Goal: Task Accomplishment & Management: Use online tool/utility

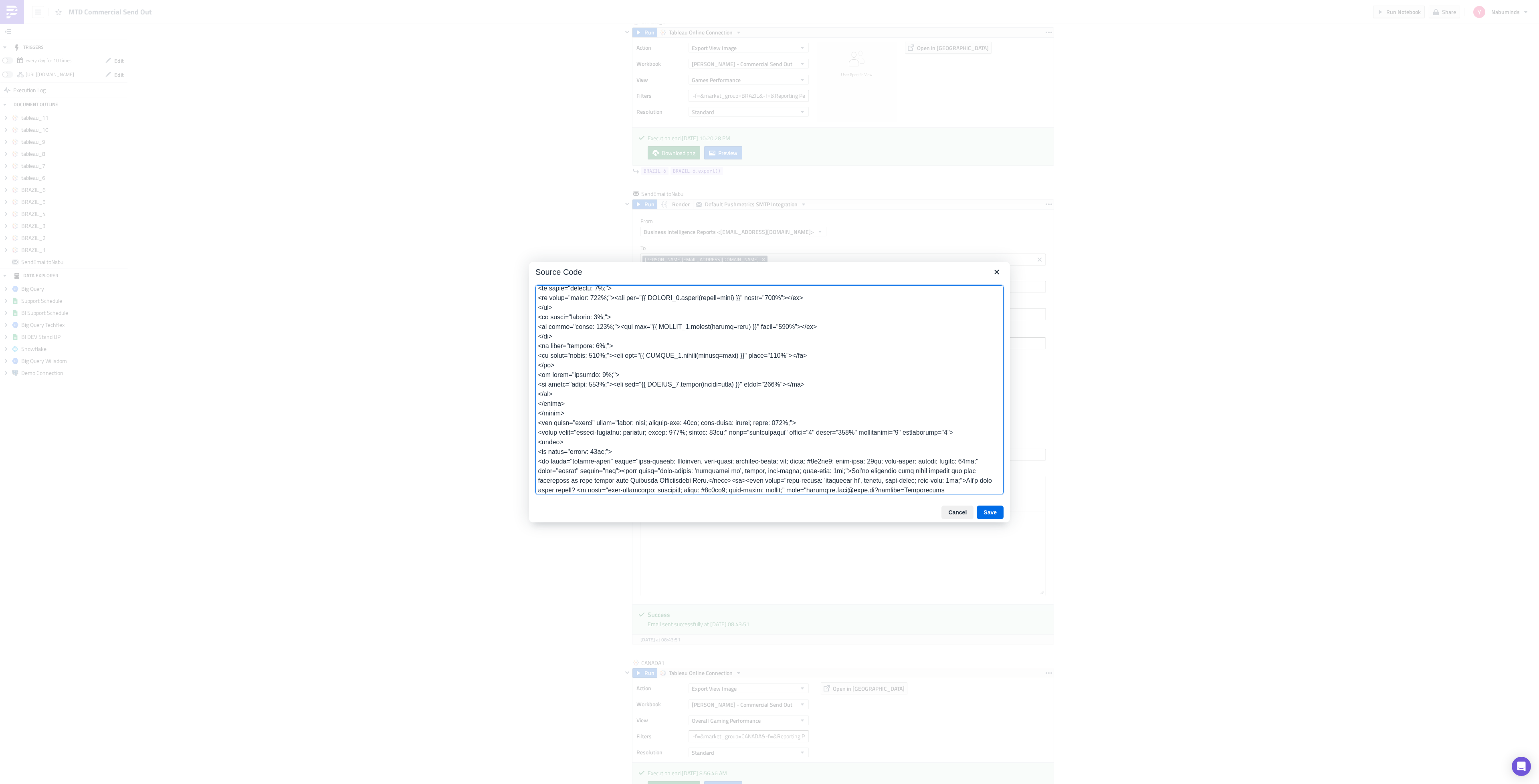
scroll to position [523, 0]
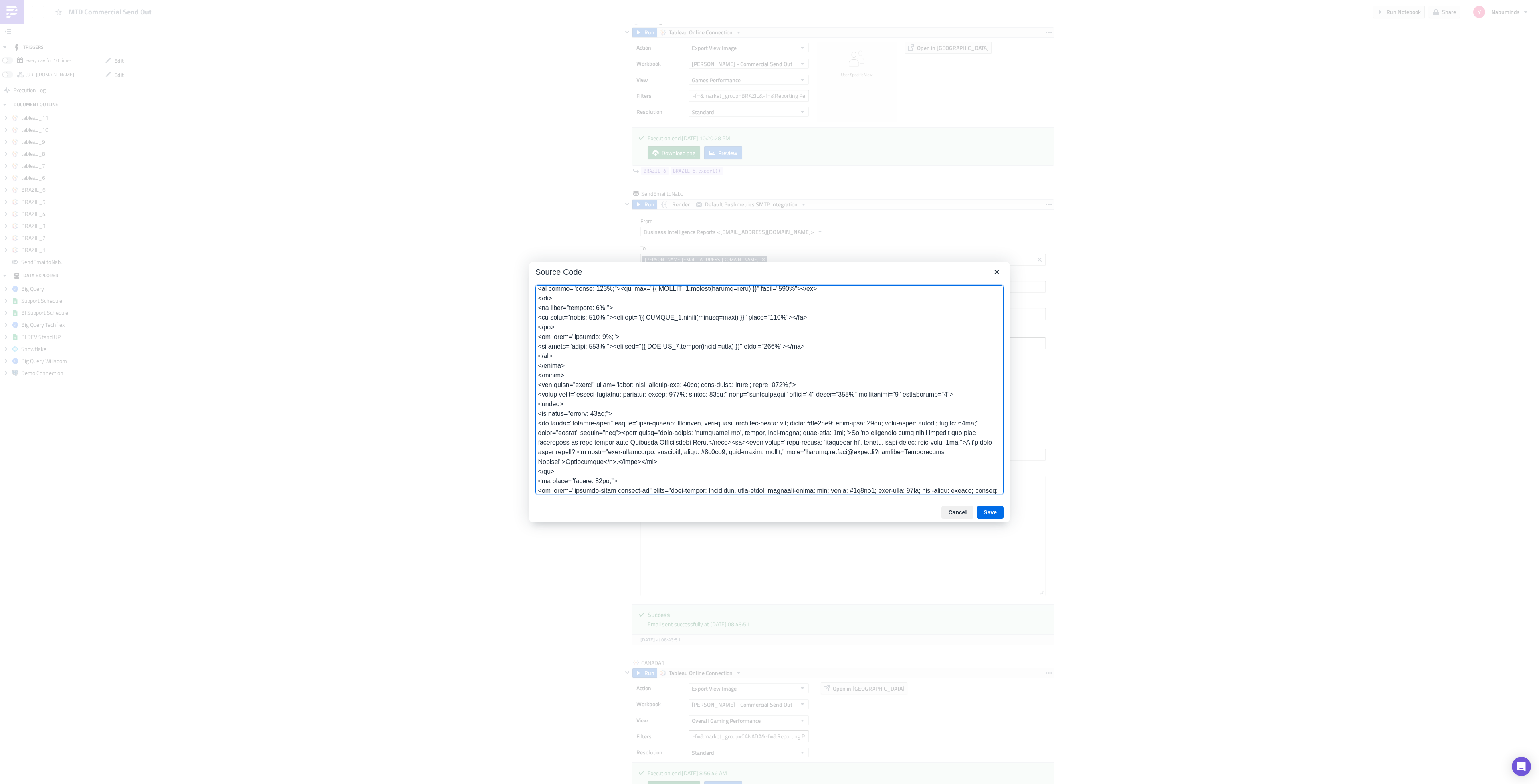
click at [592, 374] on textarea at bounding box center [769, 390] width 468 height 209
click at [592, 376] on textarea at bounding box center [769, 390] width 468 height 209
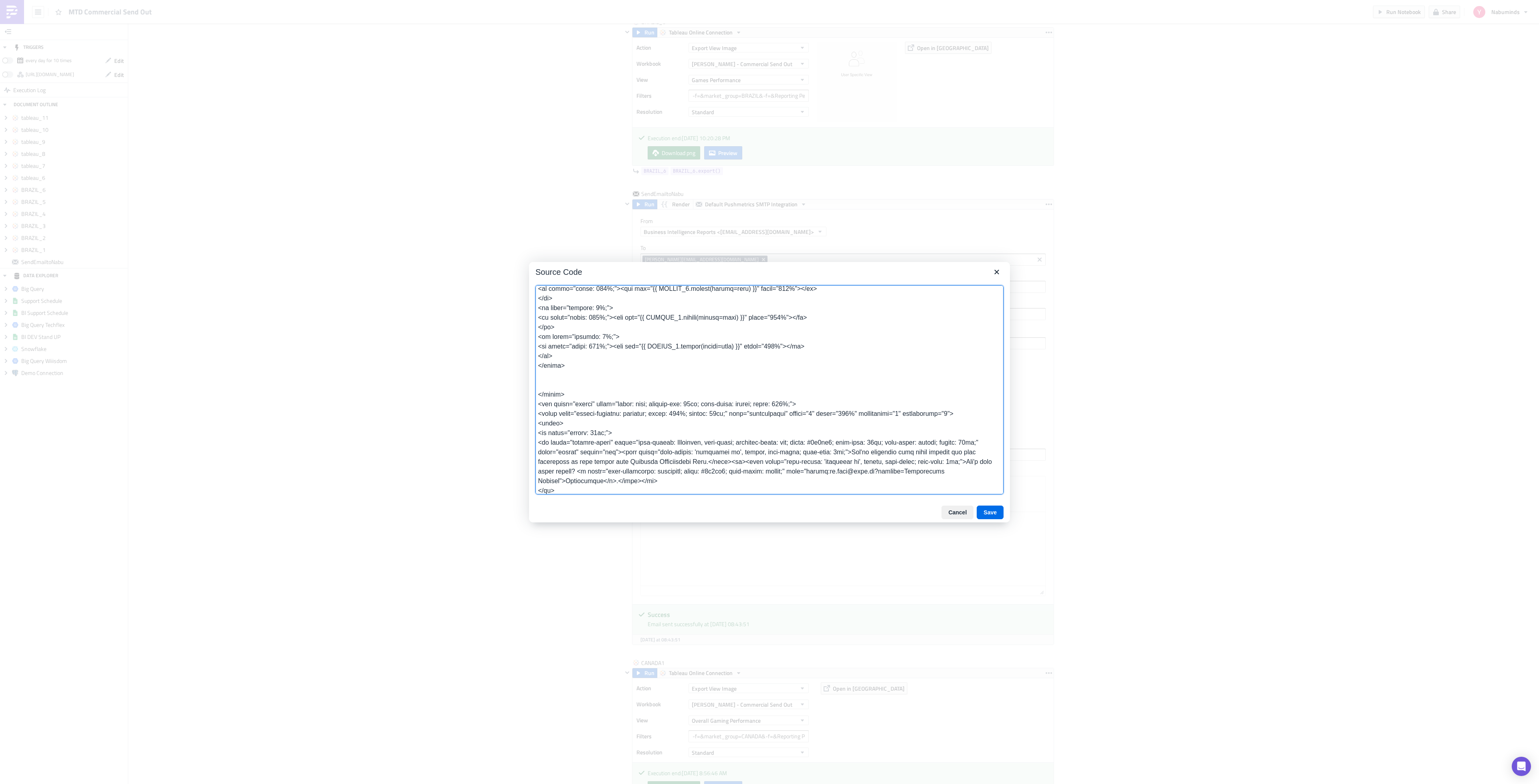
paste textarea "<tbody> <tr style="height: 15px;"> <td style="font-family: Helvetica, sans-seri…"
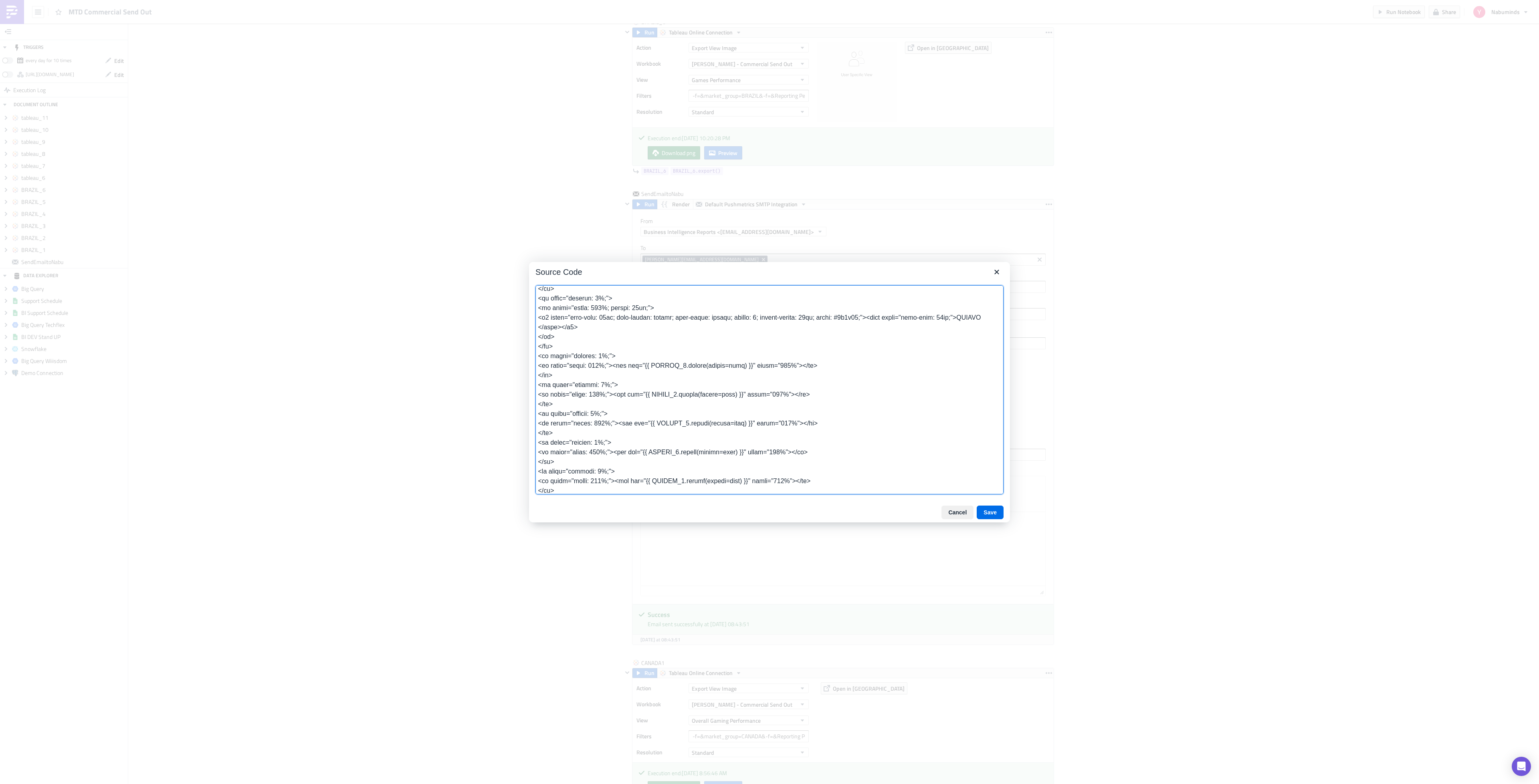
scroll to position [588, 0]
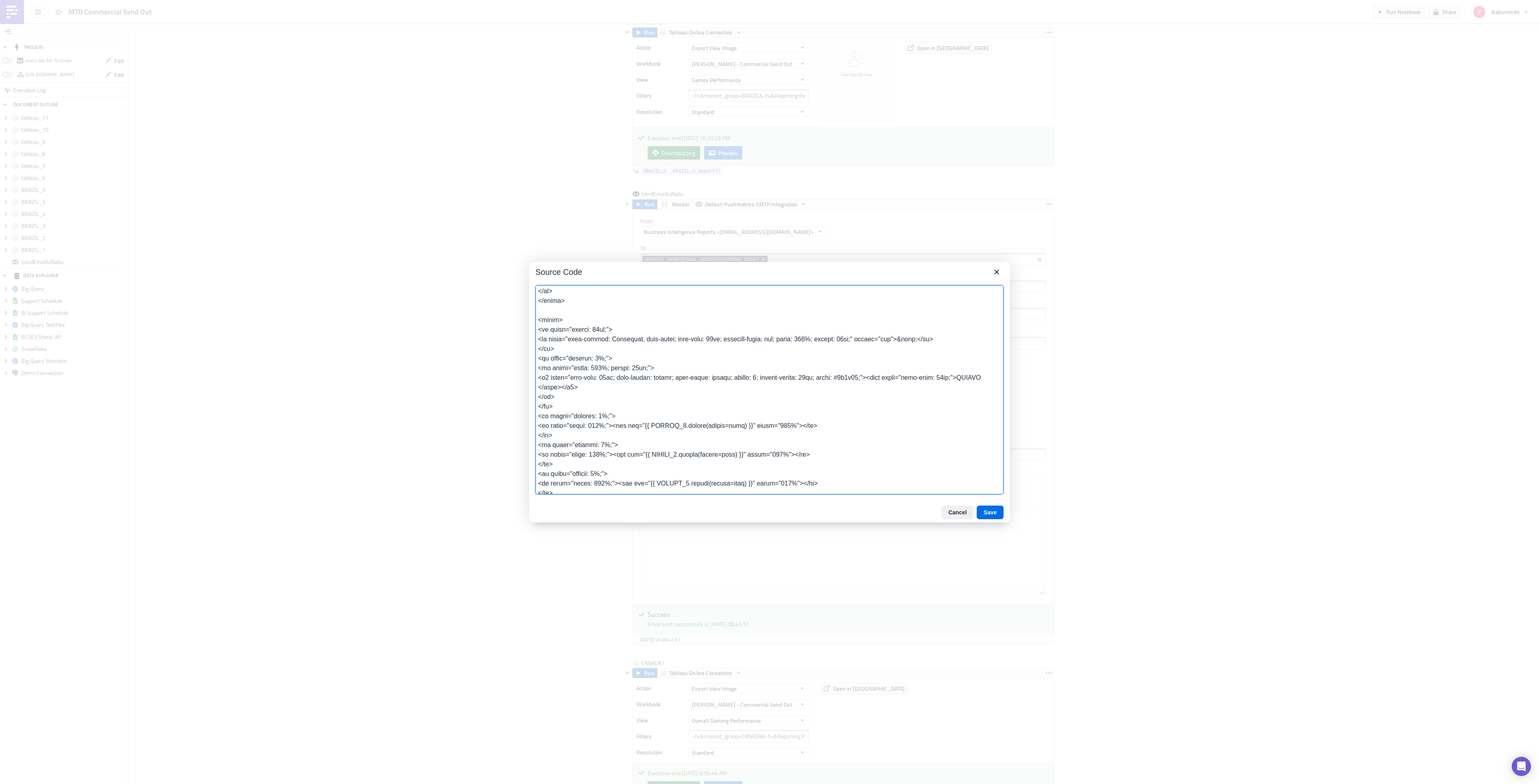
click at [965, 390] on textarea at bounding box center [769, 390] width 468 height 209
click at [657, 436] on textarea at bounding box center [769, 390] width 468 height 209
click at [664, 462] on textarea at bounding box center [769, 390] width 468 height 209
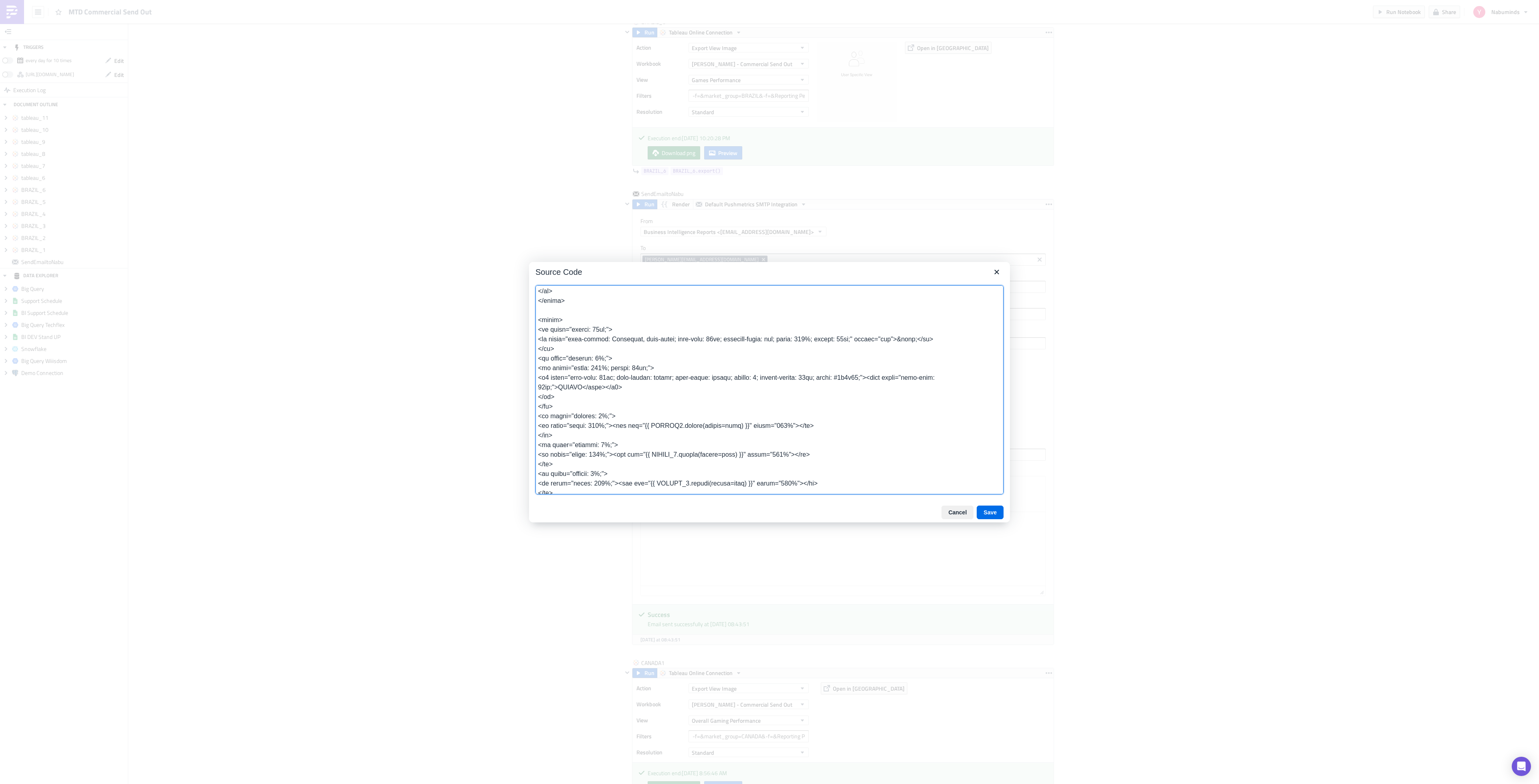
click at [664, 462] on textarea at bounding box center [769, 390] width 468 height 209
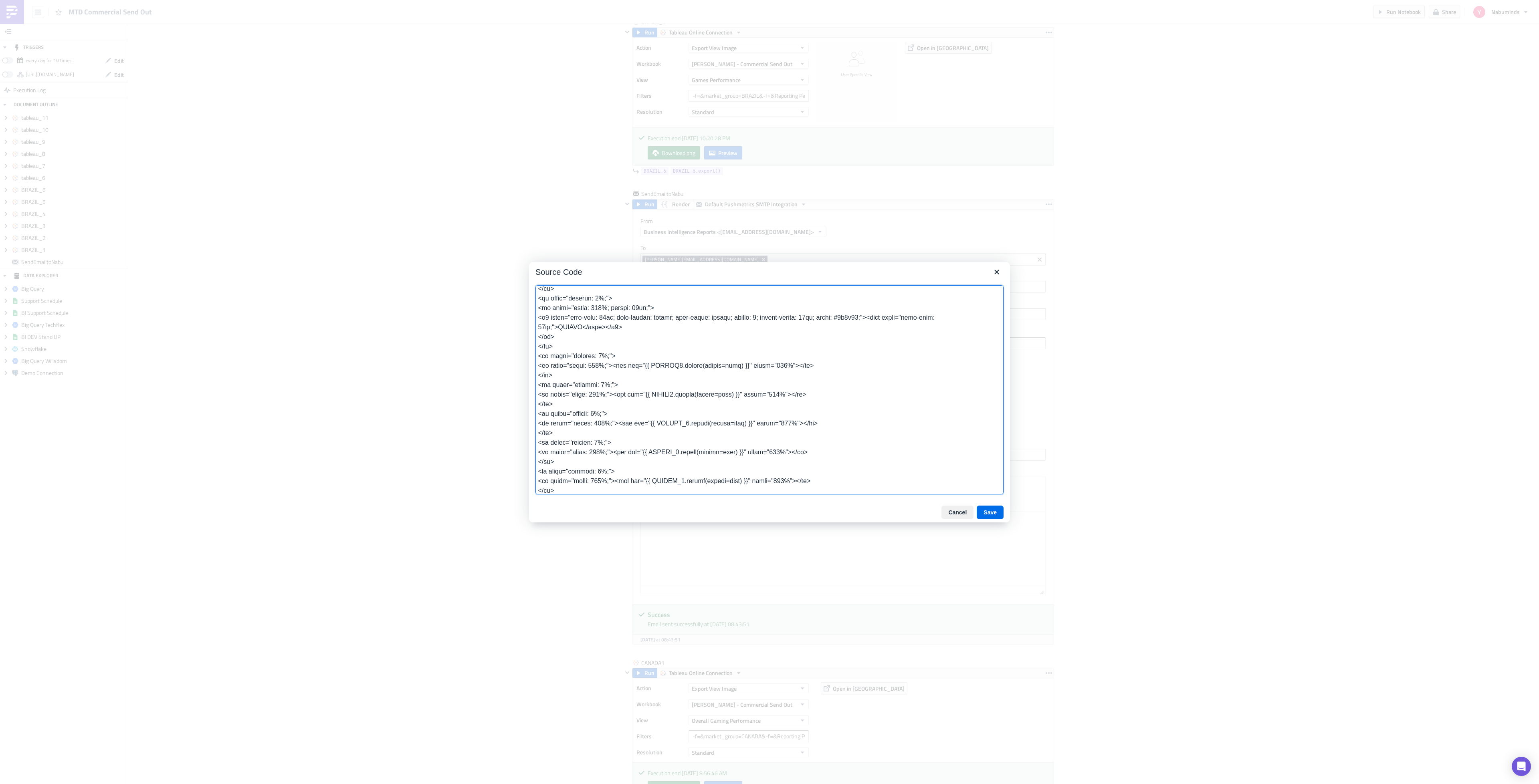
click at [663, 430] on textarea at bounding box center [769, 390] width 468 height 209
click at [663, 464] on textarea at bounding box center [769, 390] width 468 height 209
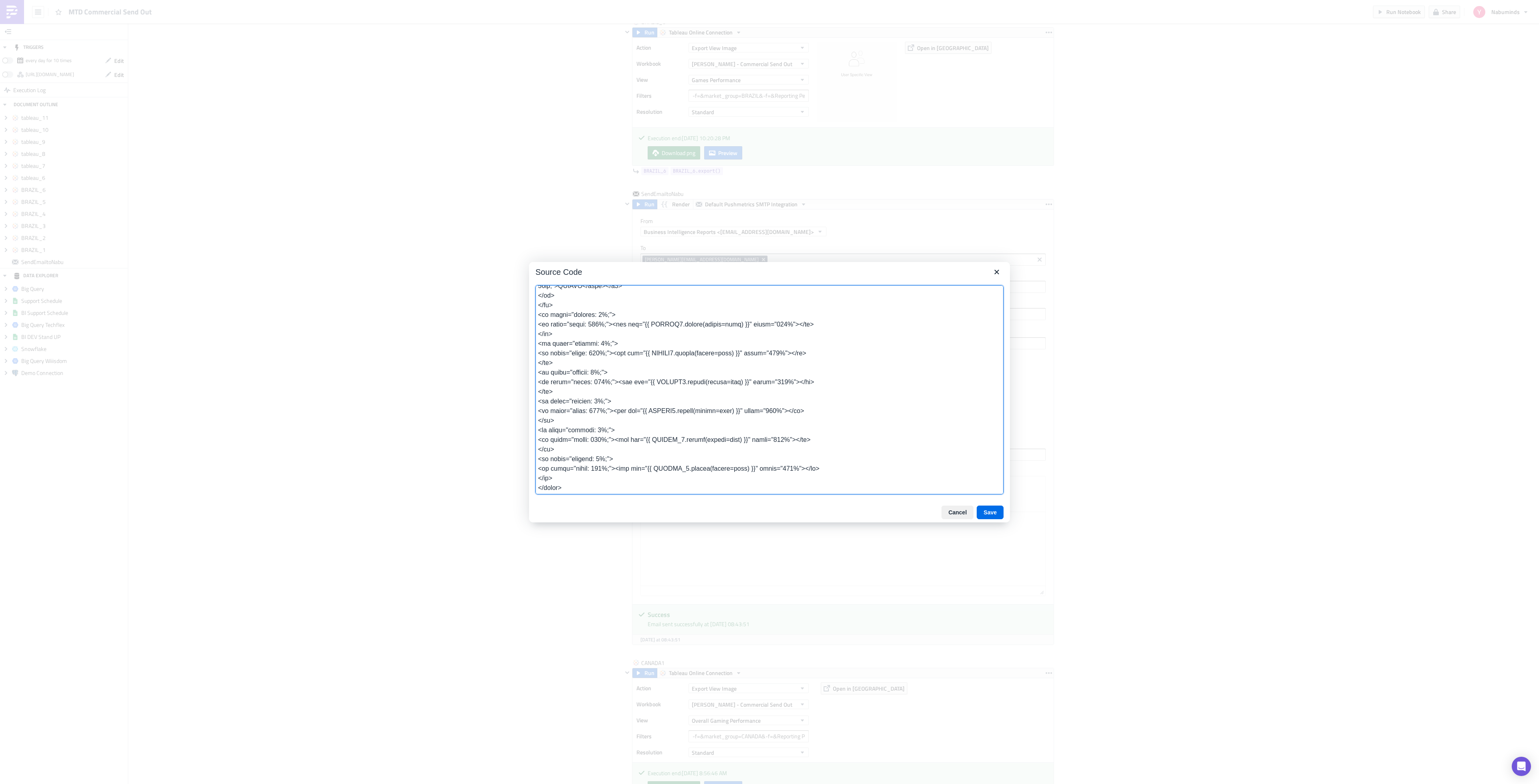
scroll to position [708, 0]
click at [664, 426] on textarea at bounding box center [769, 390] width 468 height 209
click at [664, 429] on textarea at bounding box center [769, 390] width 468 height 209
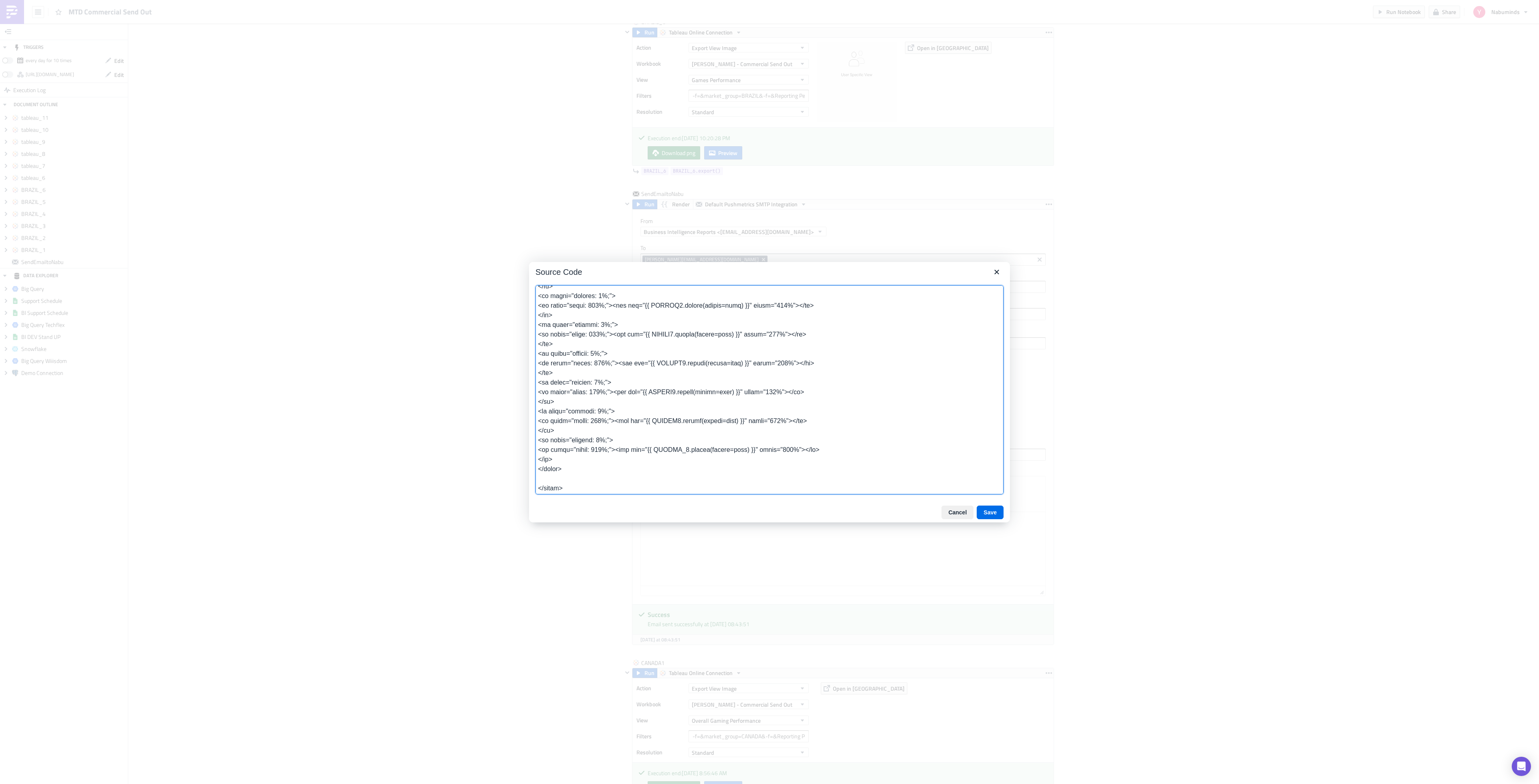
click at [664, 460] on textarea at bounding box center [769, 390] width 468 height 209
type textarea "<table class="body" style="border-collapse: separate; mso-table-lspace: 0pt; ms…"
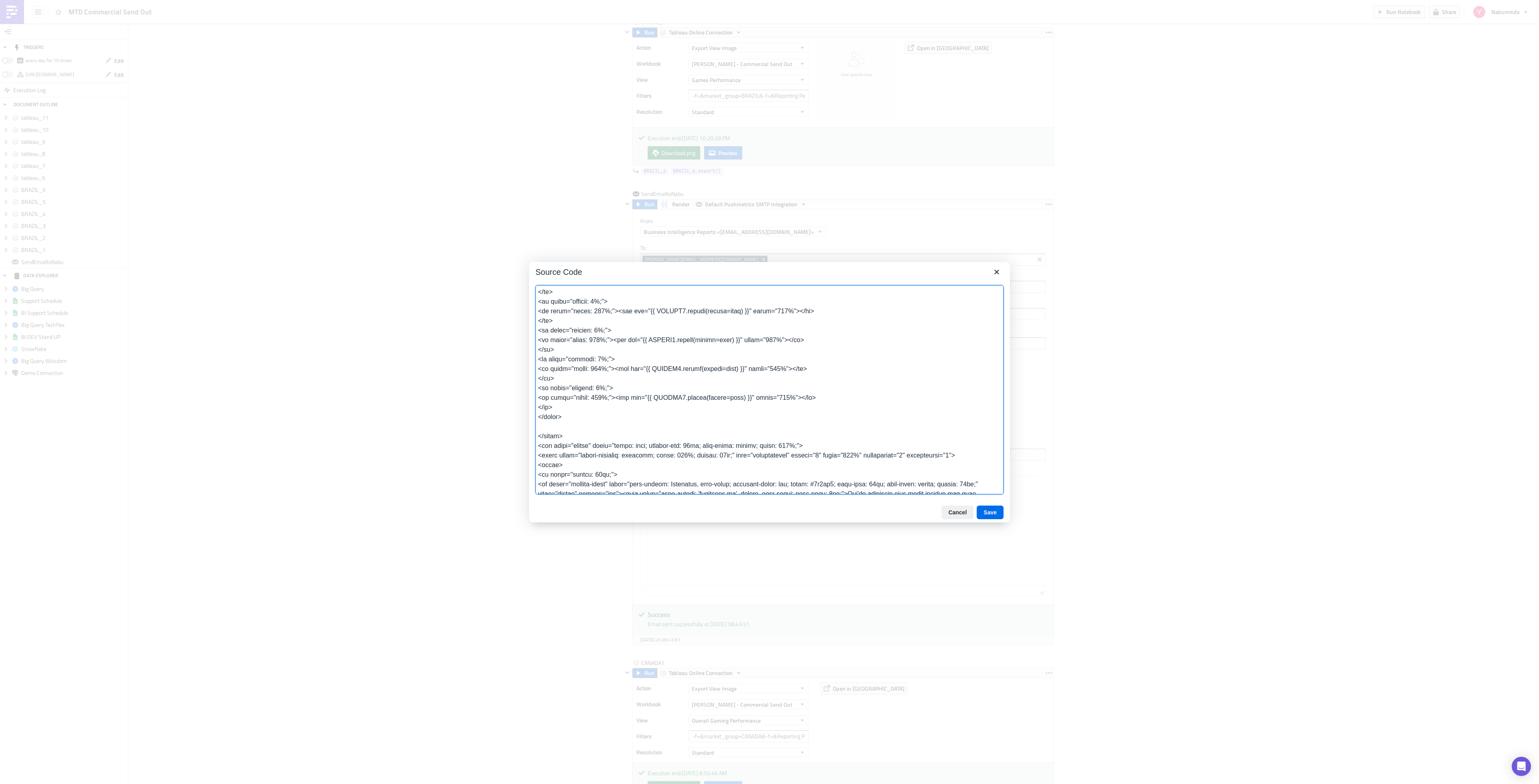
scroll to position [768, 0]
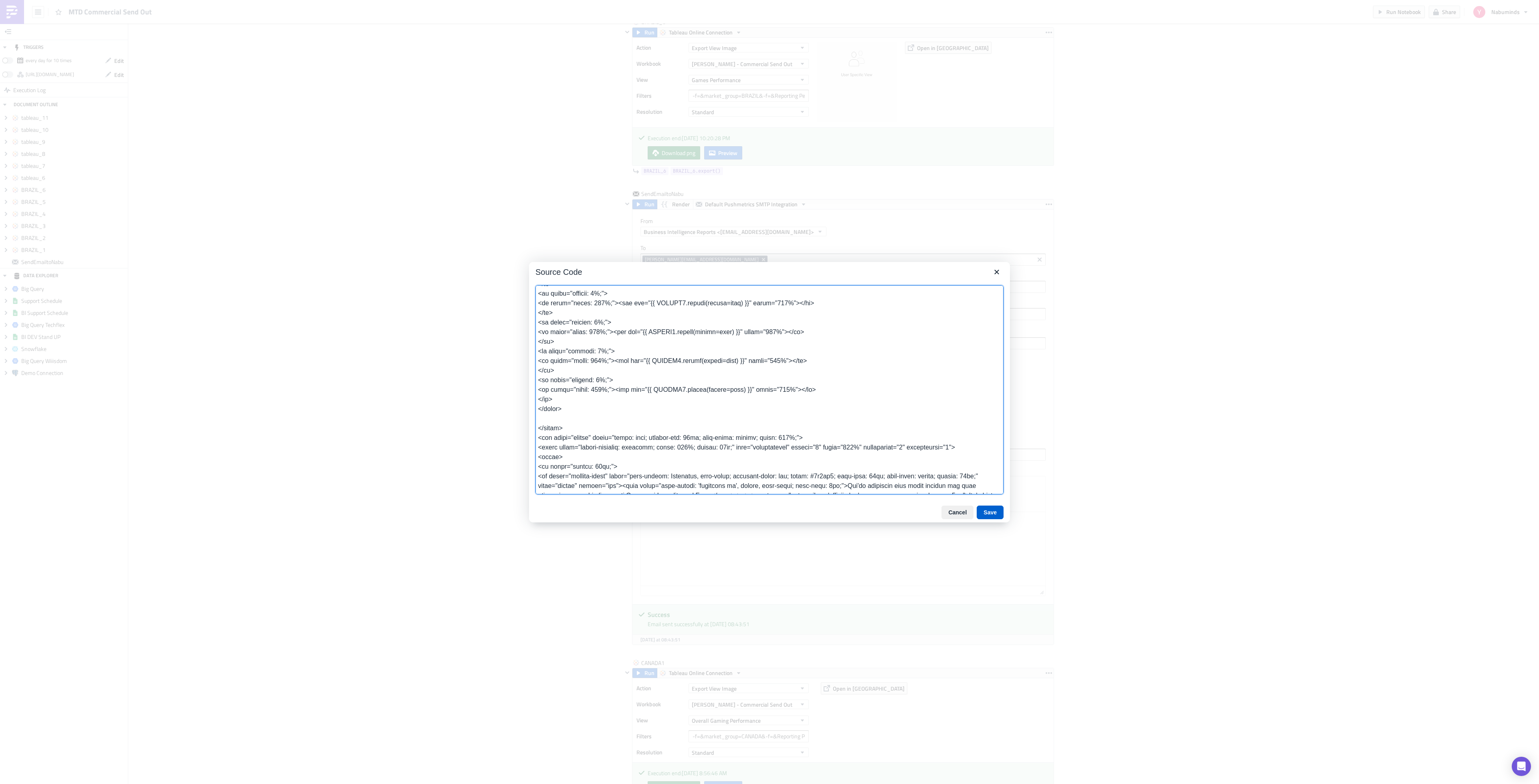
click at [985, 513] on button "Save" at bounding box center [990, 512] width 27 height 13
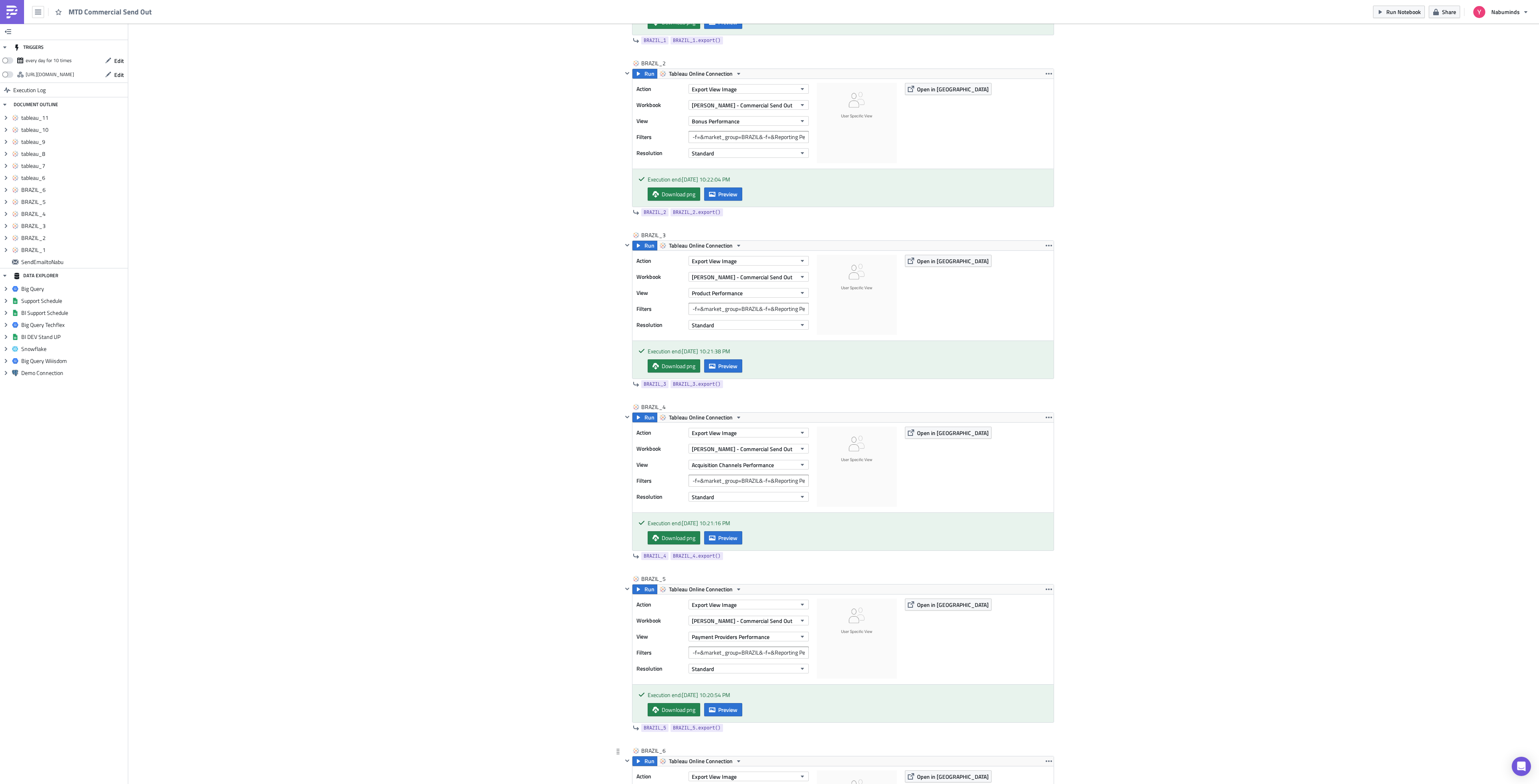
scroll to position [0, 0]
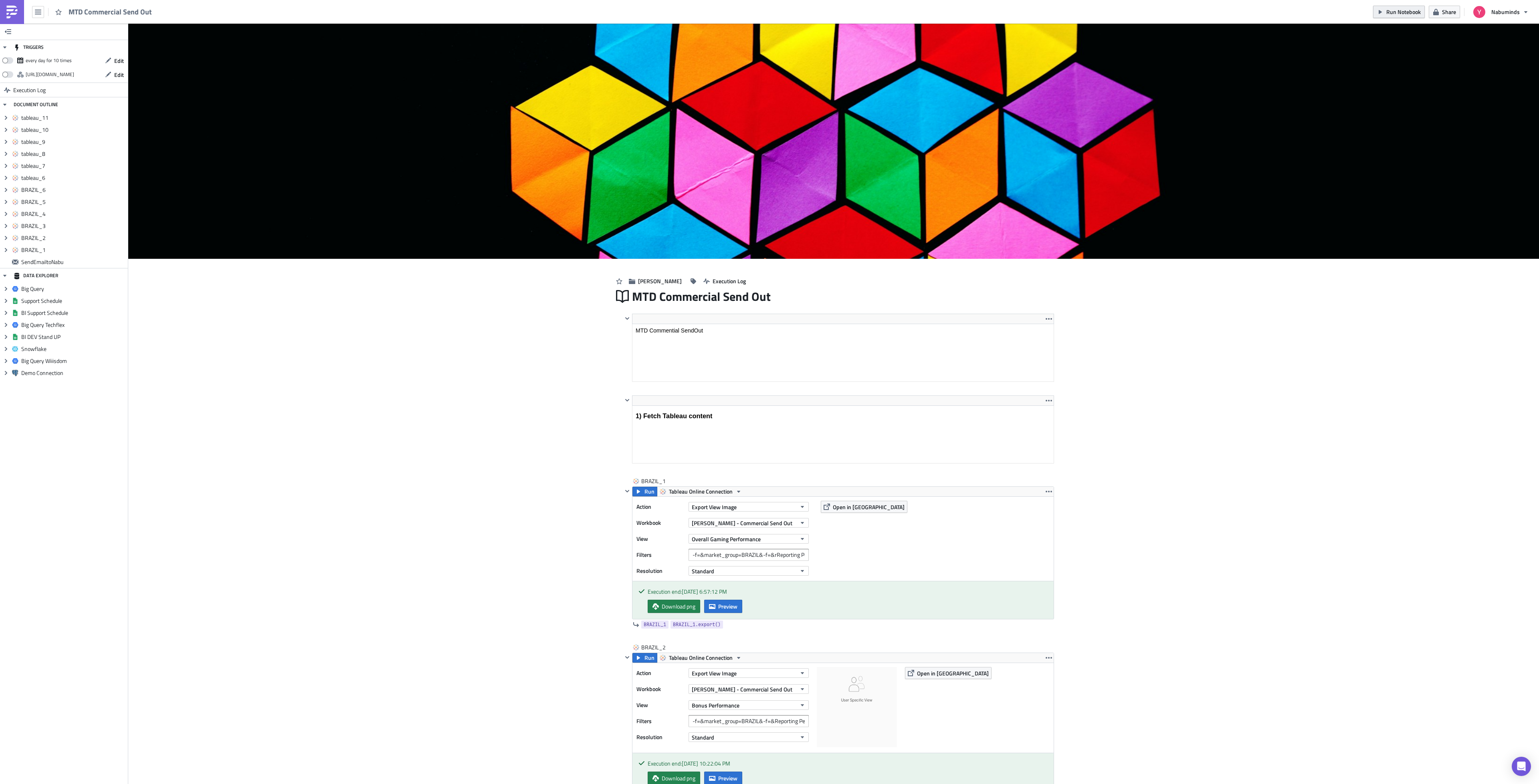
click at [1383, 9] on icon "button" at bounding box center [1380, 12] width 6 height 6
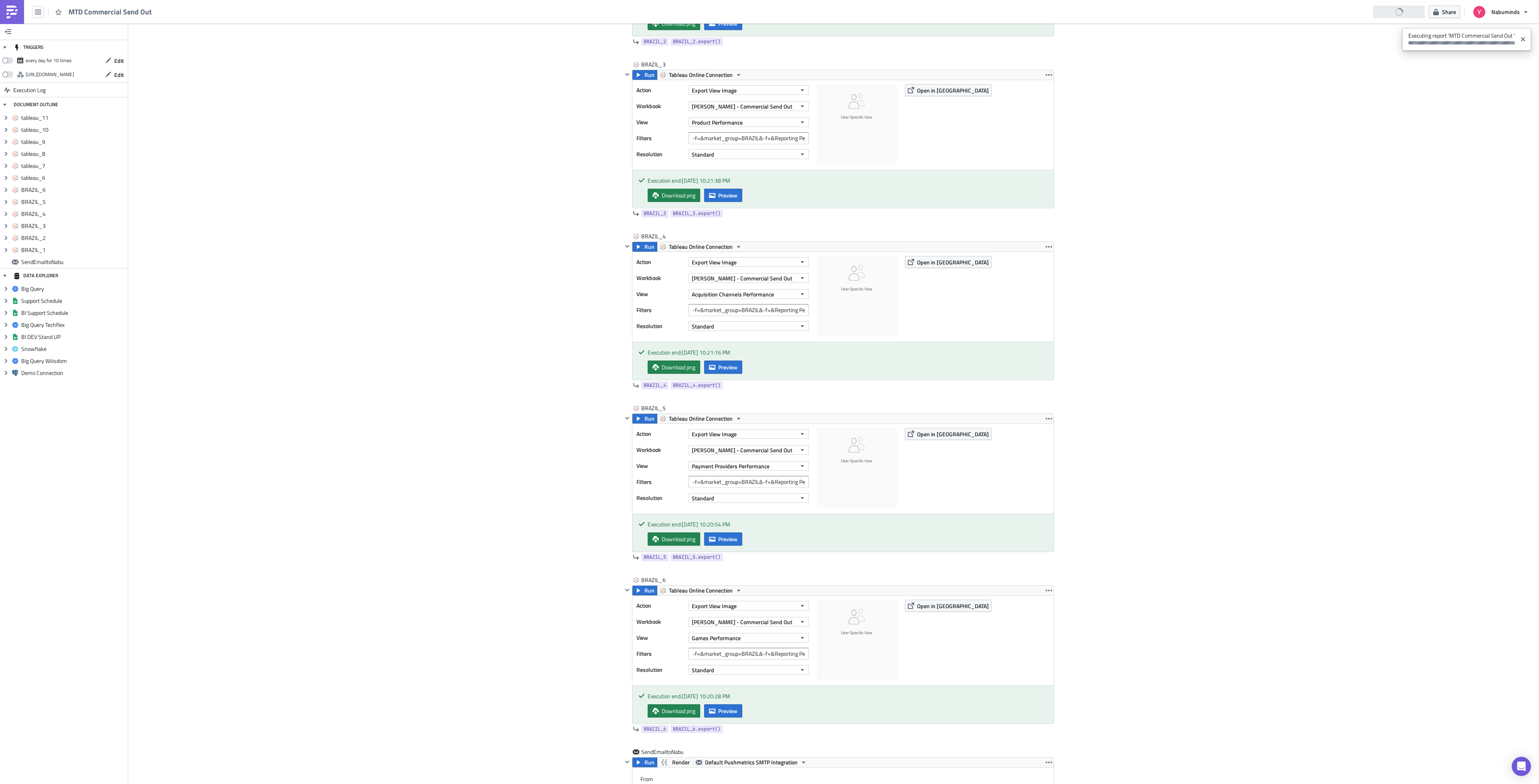
scroll to position [781, 0]
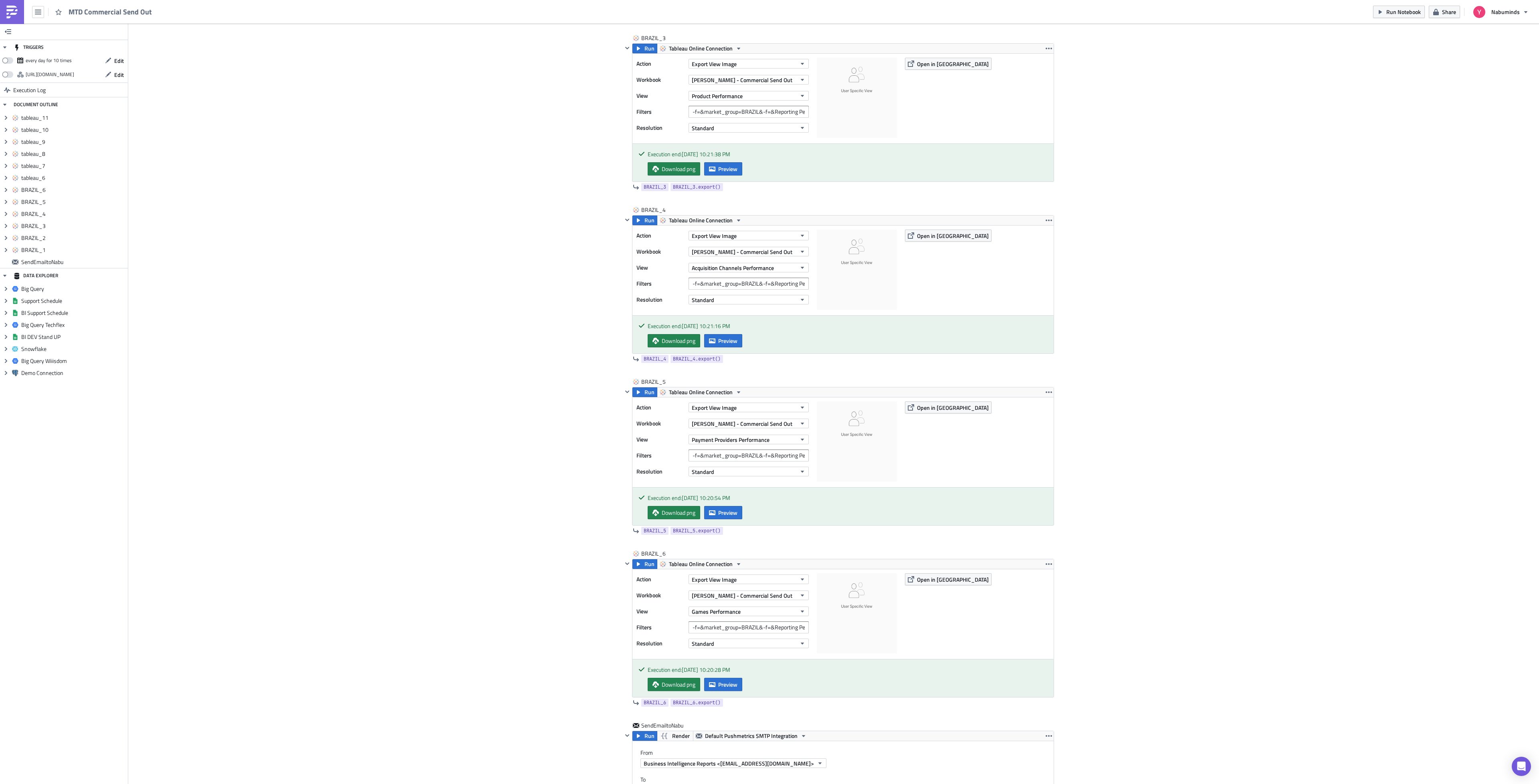
click at [1299, 431] on div "Cover Image Dani Execution Log MTD Commercial Send Out <p>MTD Commential SendOu…" at bounding box center [834, 661] width 1411 height 2838
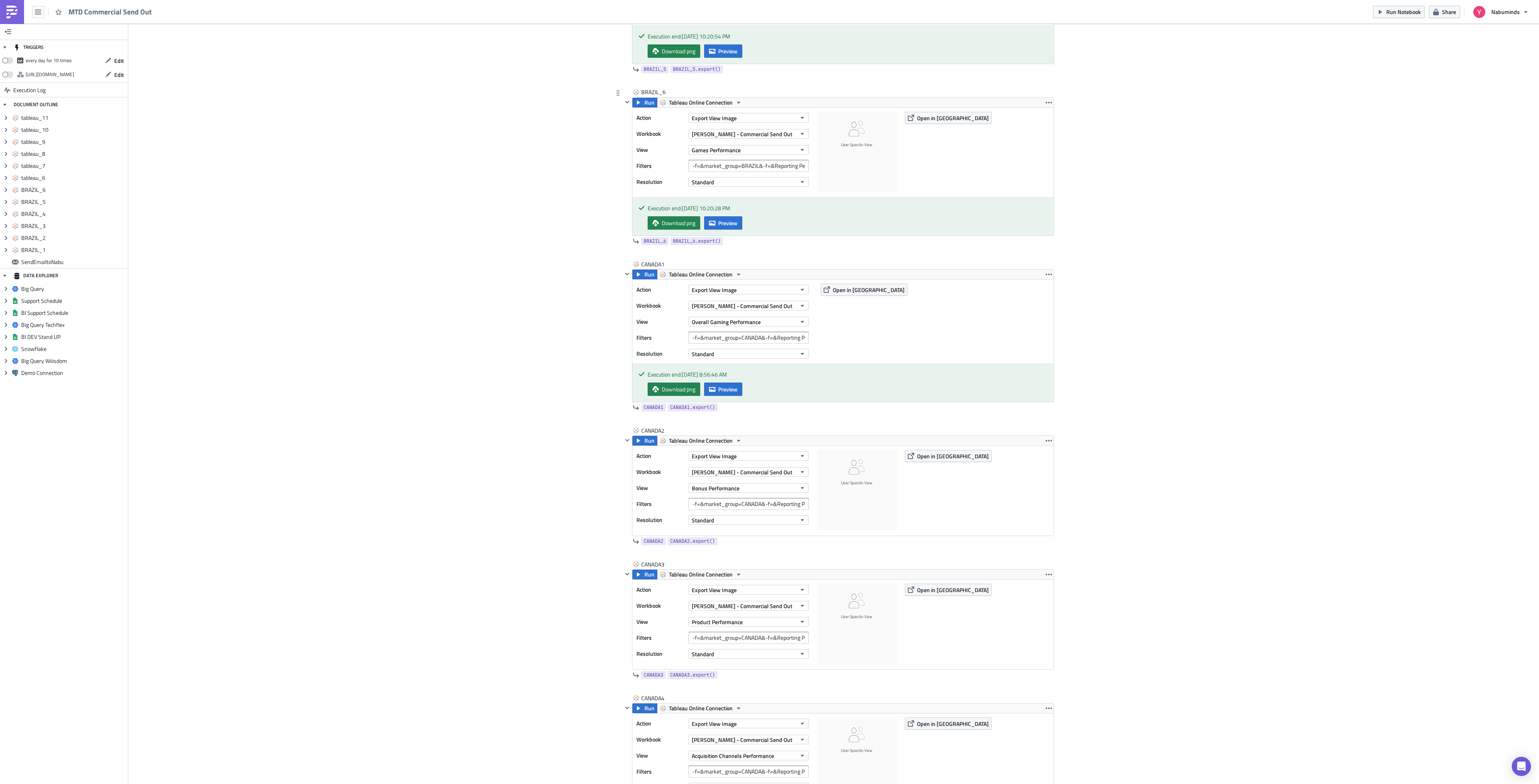
scroll to position [1263, 0]
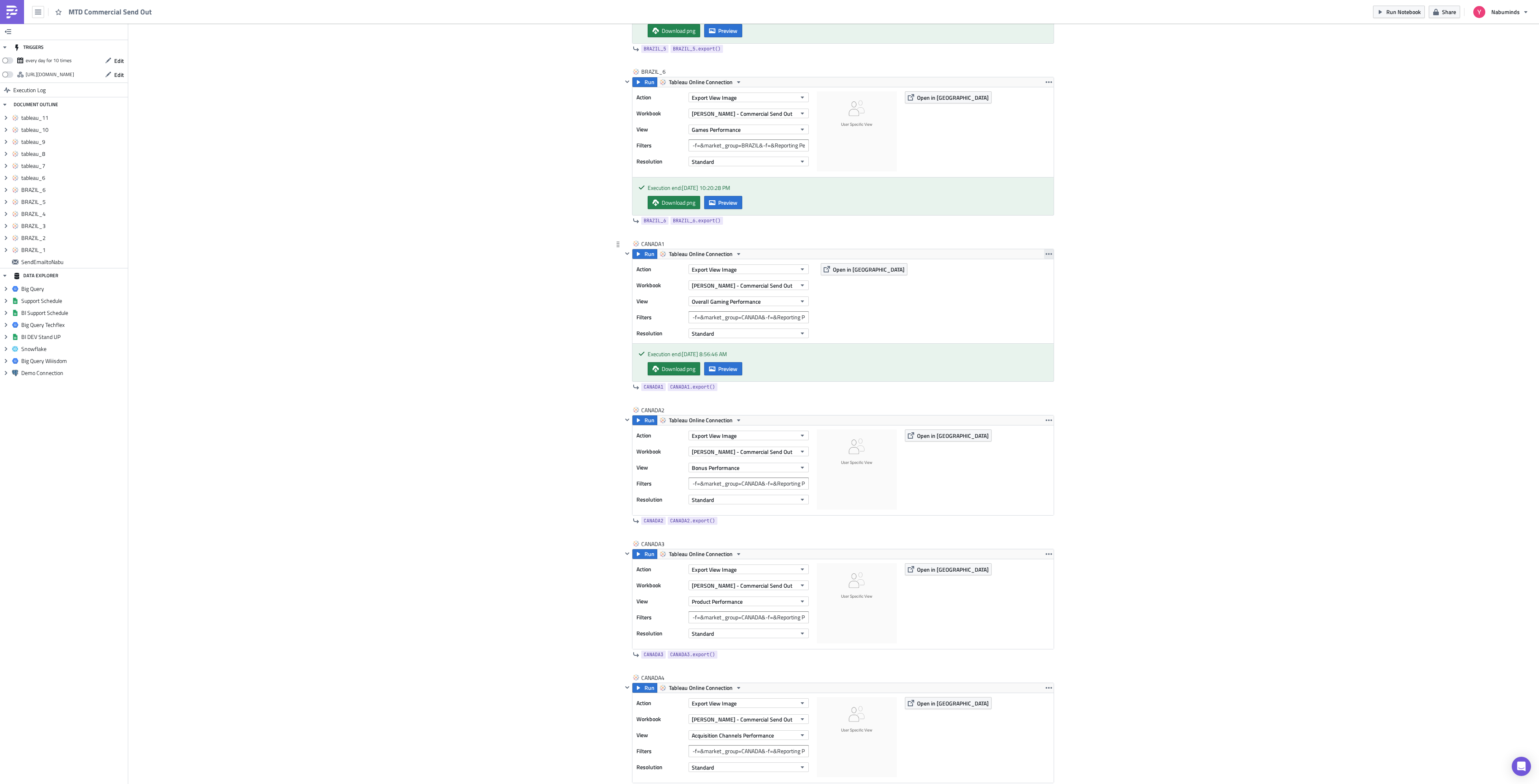
click at [1045, 255] on icon "button" at bounding box center [1049, 254] width 6 height 2
click at [1043, 288] on link "Duplicate" at bounding box center [1044, 284] width 68 height 12
click at [1045, 424] on icon "button" at bounding box center [1049, 420] width 6 height 6
click at [1044, 451] on div "Duplicate" at bounding box center [1049, 451] width 53 height 8
click at [1047, 557] on icon "button" at bounding box center [1049, 554] width 6 height 6
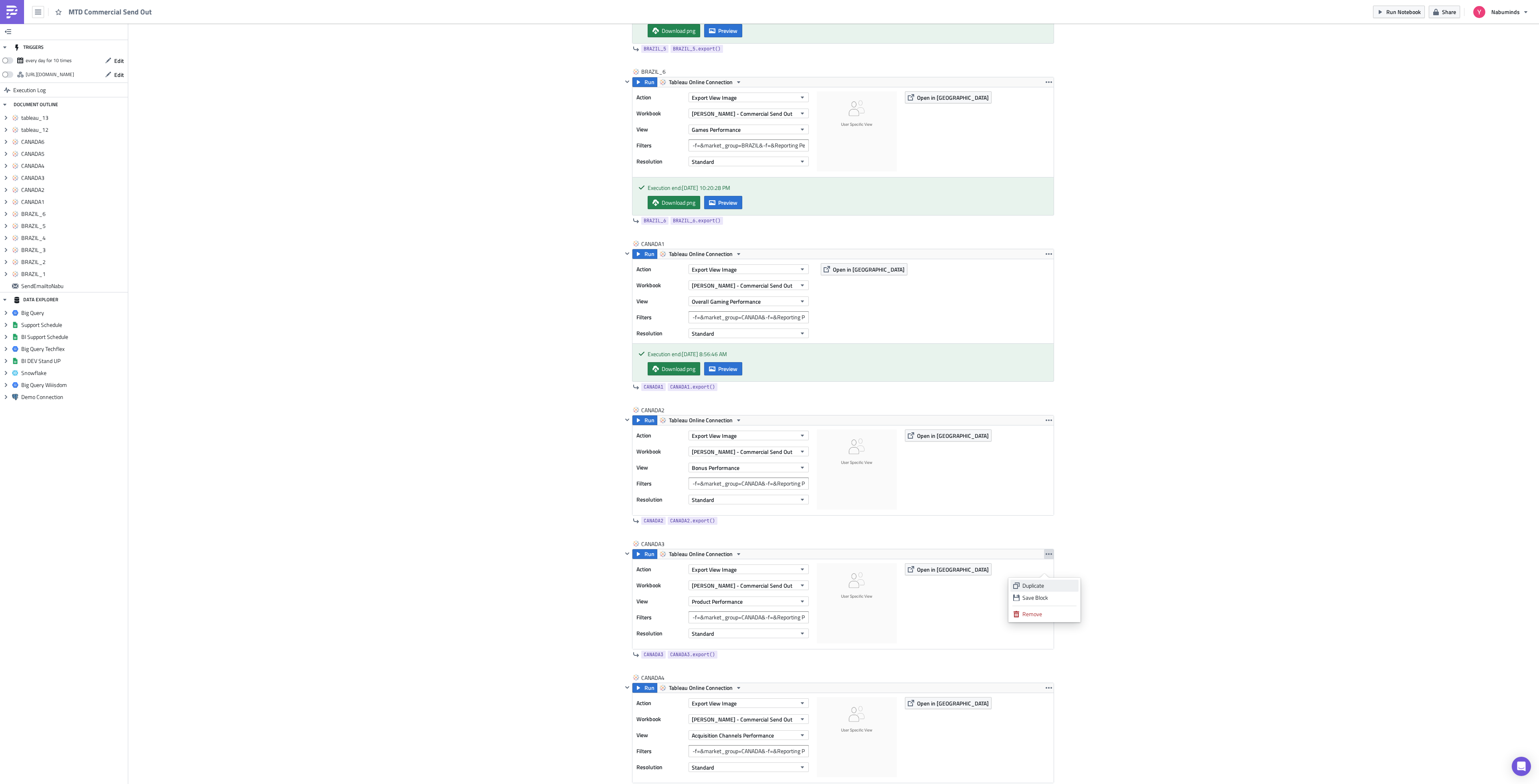
click at [1042, 584] on div "Duplicate" at bounding box center [1049, 586] width 53 height 8
click at [1047, 691] on icon "button" at bounding box center [1049, 688] width 6 height 6
click at [1041, 717] on div "Duplicate" at bounding box center [1049, 720] width 53 height 8
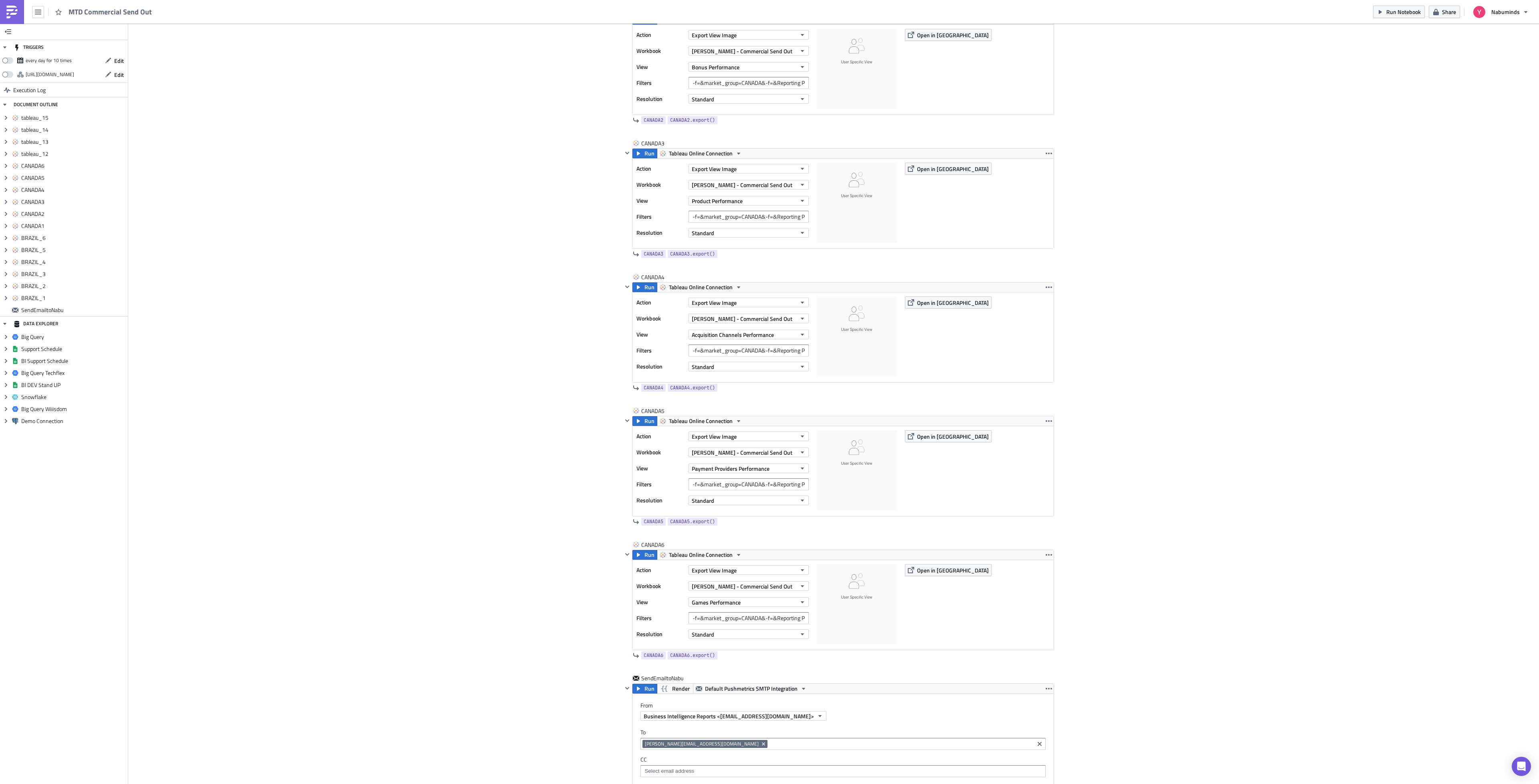
scroll to position [1684, 0]
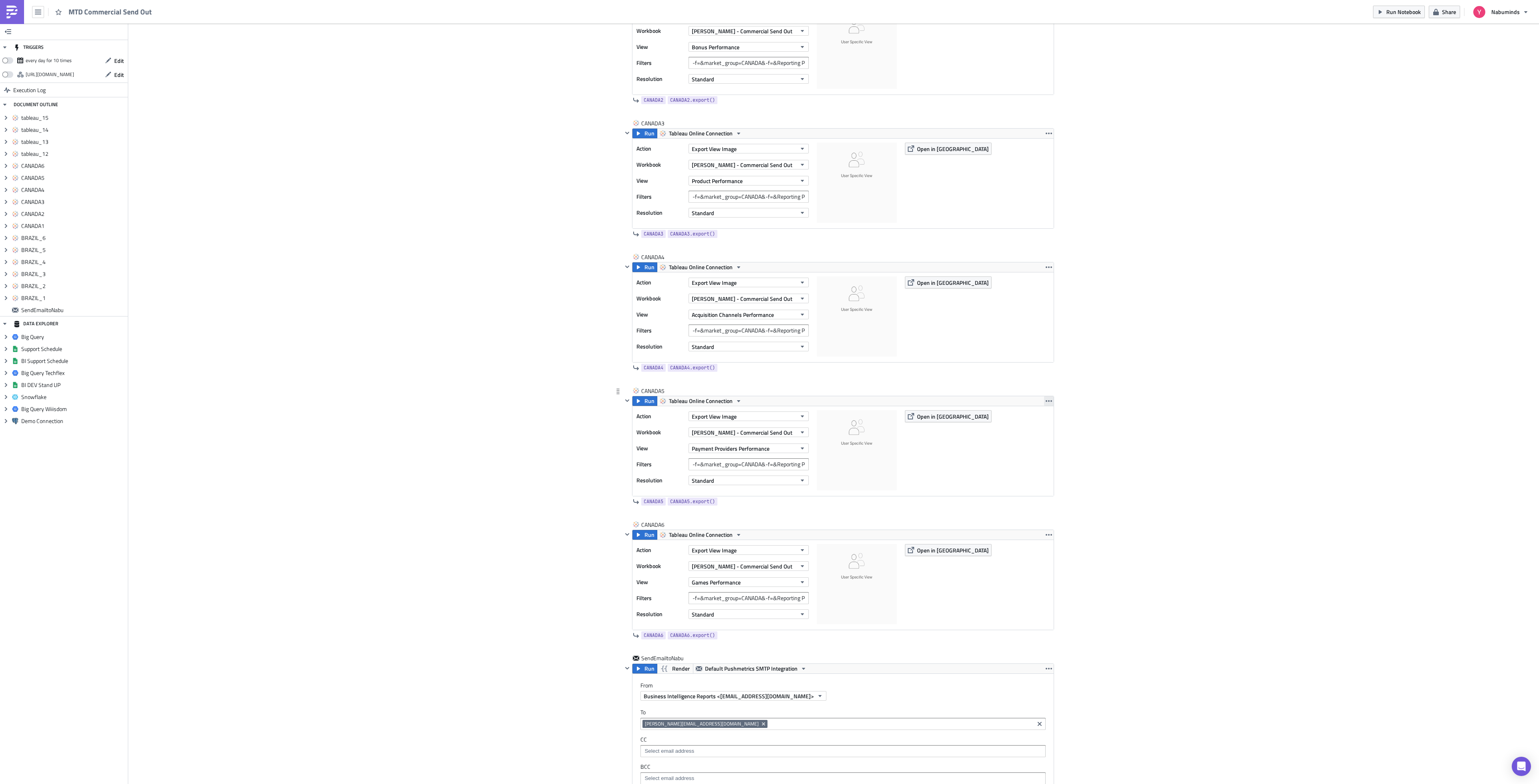
click at [1045, 404] on icon "button" at bounding box center [1049, 401] width 6 height 6
click at [1033, 432] on div "Duplicate" at bounding box center [1049, 434] width 53 height 8
click at [1045, 538] on icon "button" at bounding box center [1049, 535] width 6 height 6
click at [1047, 569] on div "Duplicate" at bounding box center [1049, 569] width 53 height 8
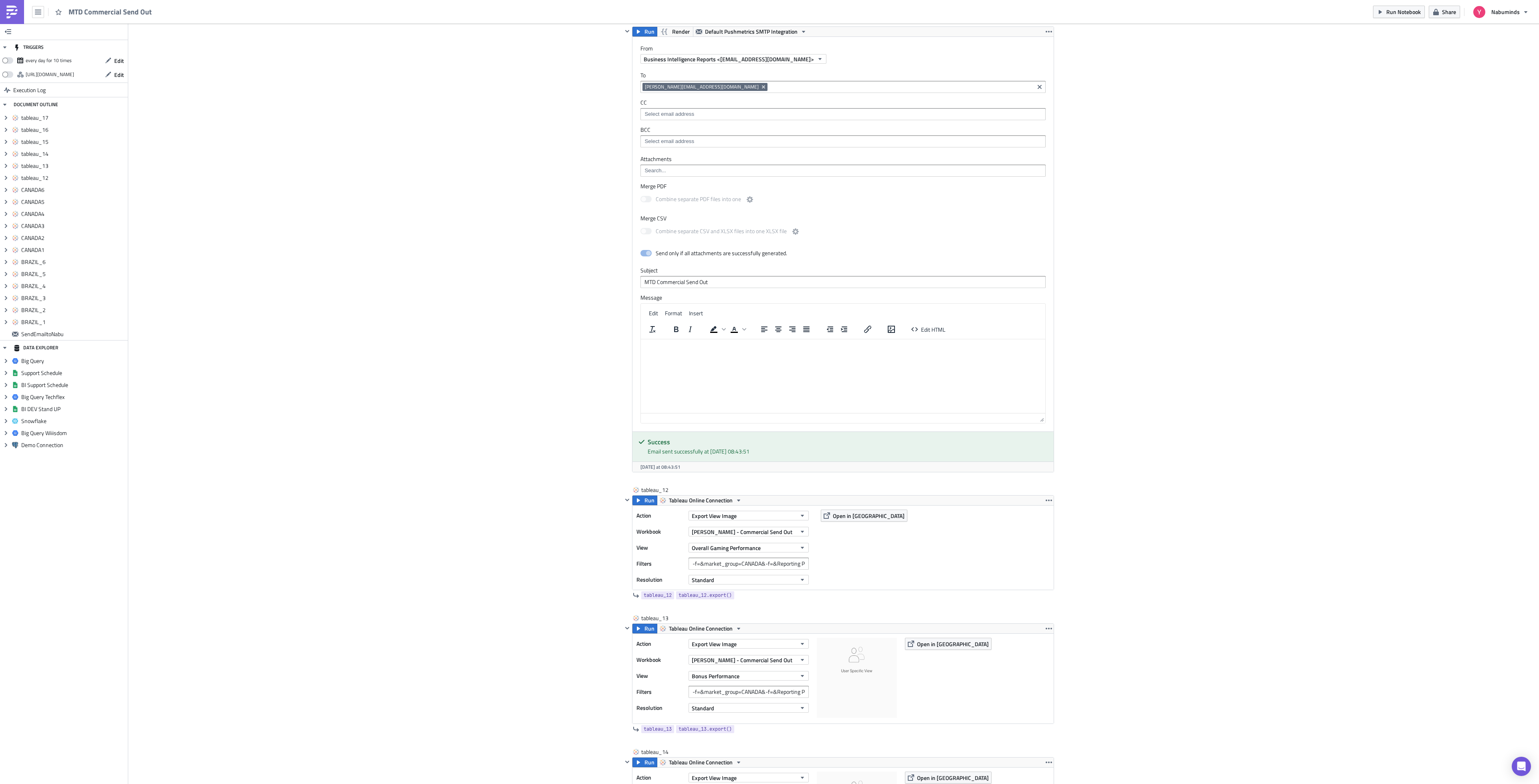
scroll to position [2345, 0]
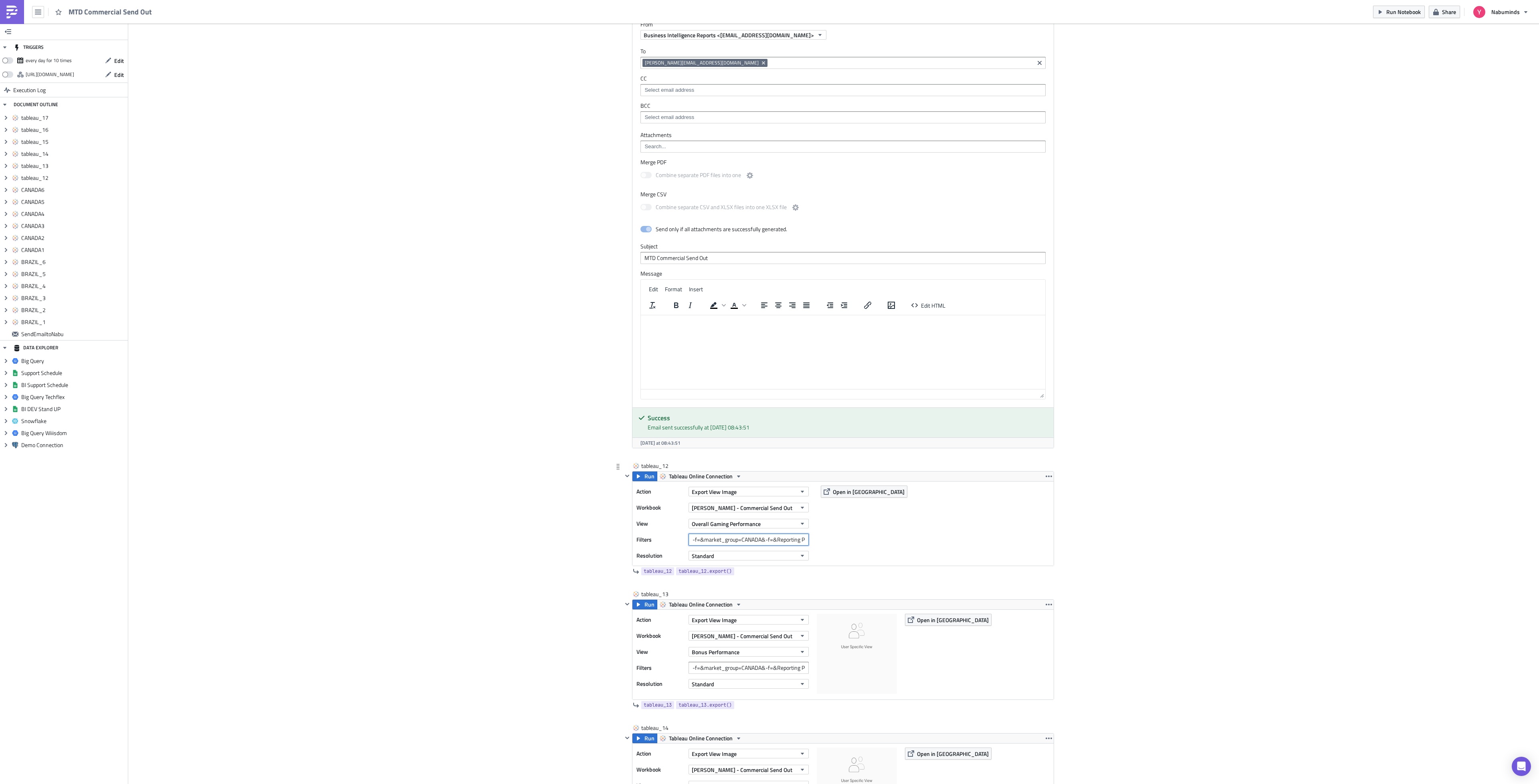
click at [756, 546] on input "-f=&market_group=CANADA&-f=&Reporting Period=0" at bounding box center [749, 540] width 120 height 12
click at [743, 546] on input "-f=&market_group=CHILE&-f=&Reporting Period=0" at bounding box center [749, 540] width 120 height 12
click at [778, 546] on input "-f=&market_group=CHILE&-f=&Reporting Period=0" at bounding box center [749, 540] width 120 height 12
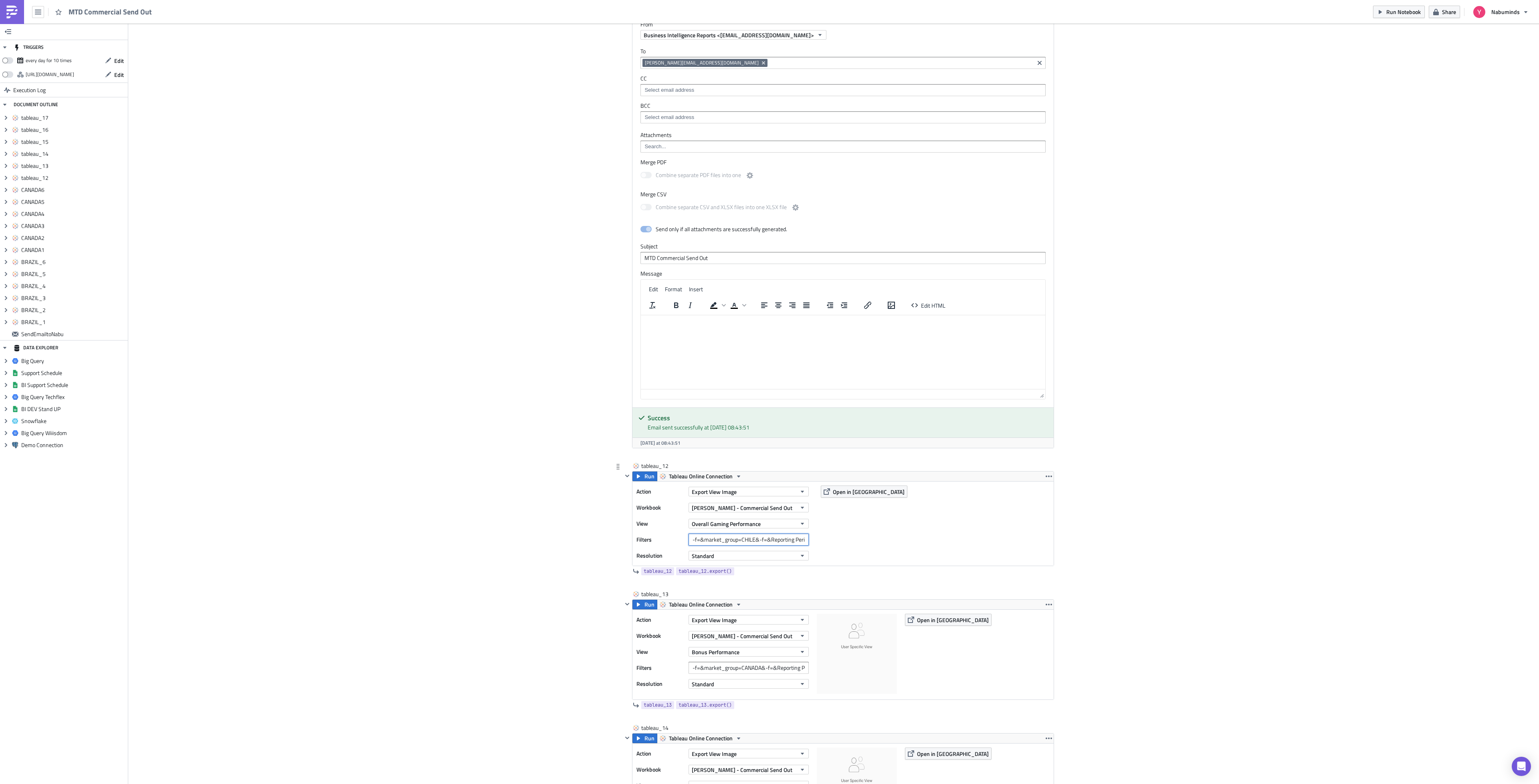
scroll to position [0, 11]
drag, startPoint x: 778, startPoint y: 560, endPoint x: 813, endPoint y: 561, distance: 35.0
click at [813, 561] on div "Action Export View Image Workbook Yuri - Commercial Send Out View Overall Gamin…" at bounding box center [843, 524] width 421 height 84
type input "-f=&market_group=CHILE&-f=&Reporting Period=0"
click at [735, 674] on input "-f=&market_group=CANADA&-f=&Reporting Period=0" at bounding box center [749, 668] width 120 height 12
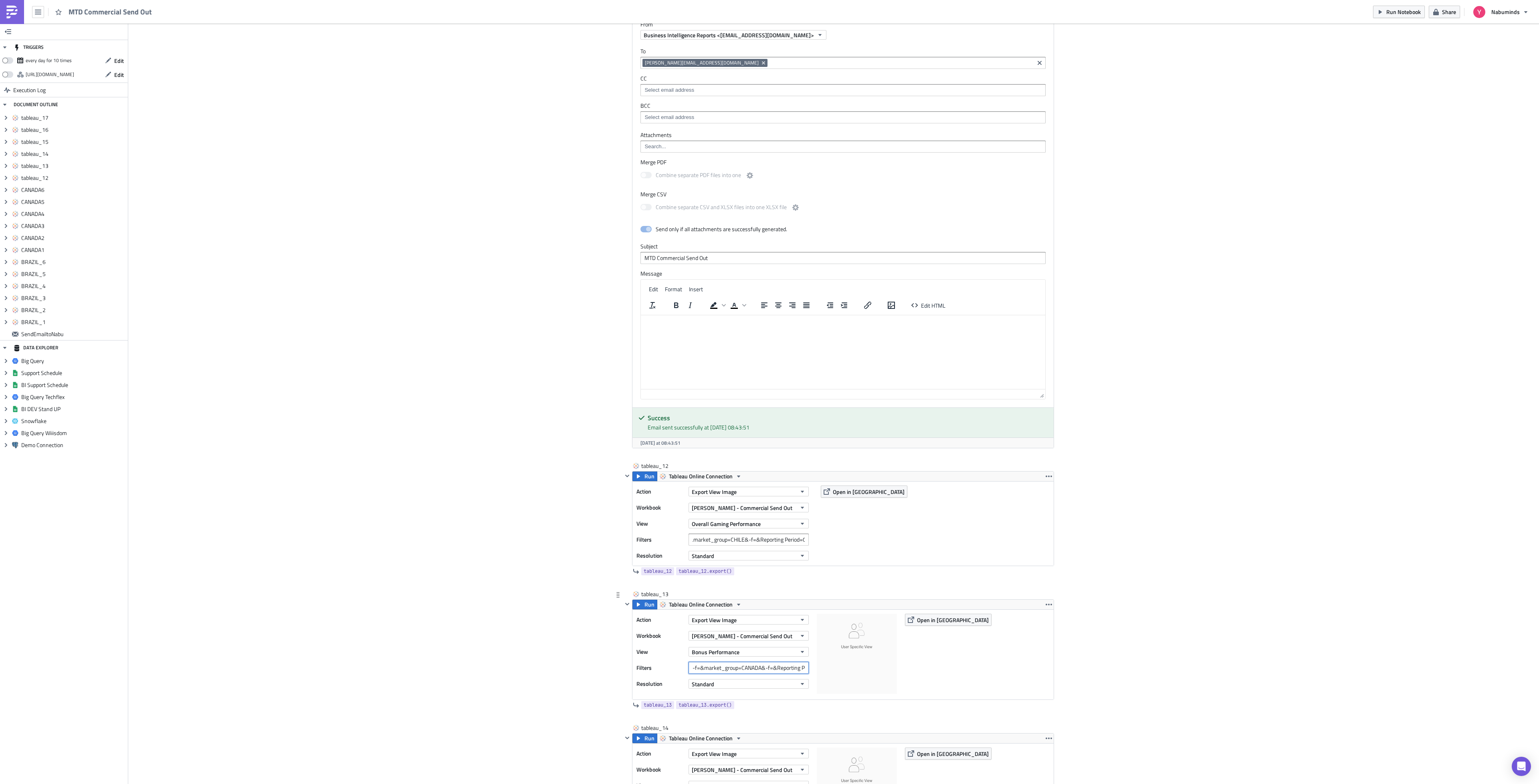
scroll to position [0, 0]
click at [735, 674] on input "-f=&market_group=CANADA&-f=&Reporting Period=0" at bounding box center [749, 668] width 120 height 12
paste input "HILE"
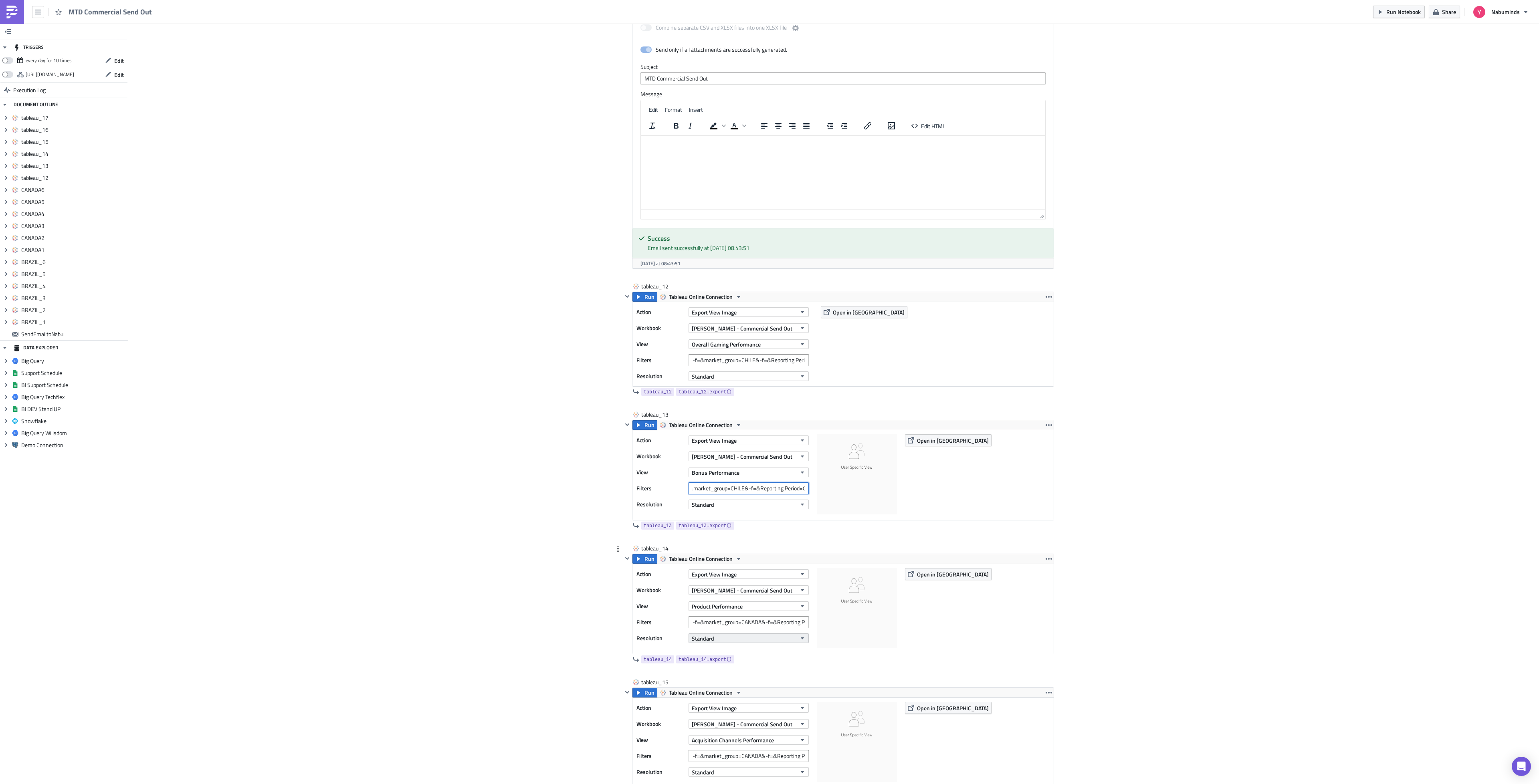
scroll to position [2525, 0]
type input "-f=&market_group=CHILE&-f=&Reporting Period=0"
click at [746, 627] on input "-f=&market_group=CANADA&-f=&Reporting Period=0" at bounding box center [749, 621] width 120 height 12
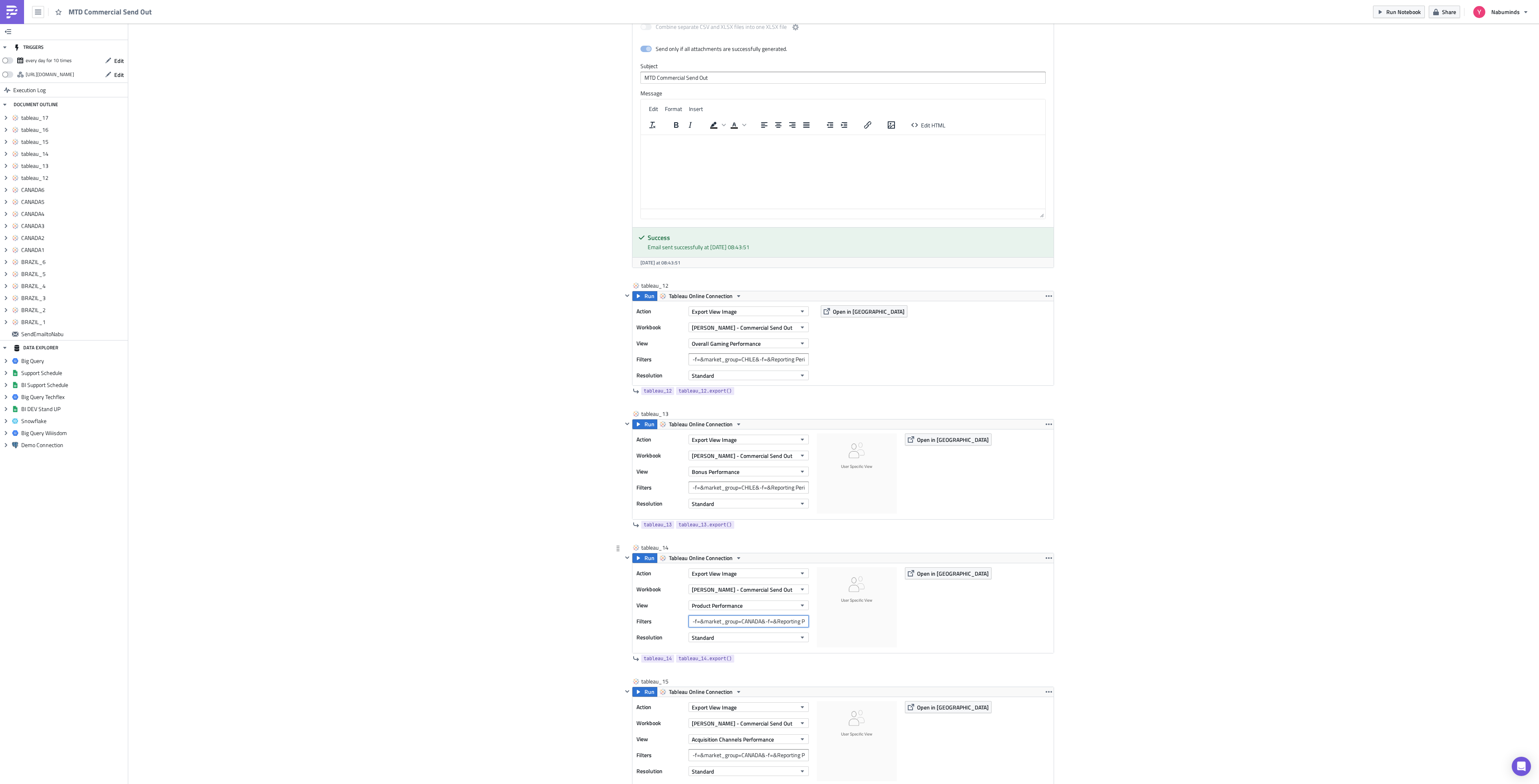
click at [746, 627] on input "-f=&market_group=CANADA&-f=&Reporting Period=0" at bounding box center [749, 621] width 120 height 12
paste input "HILE"
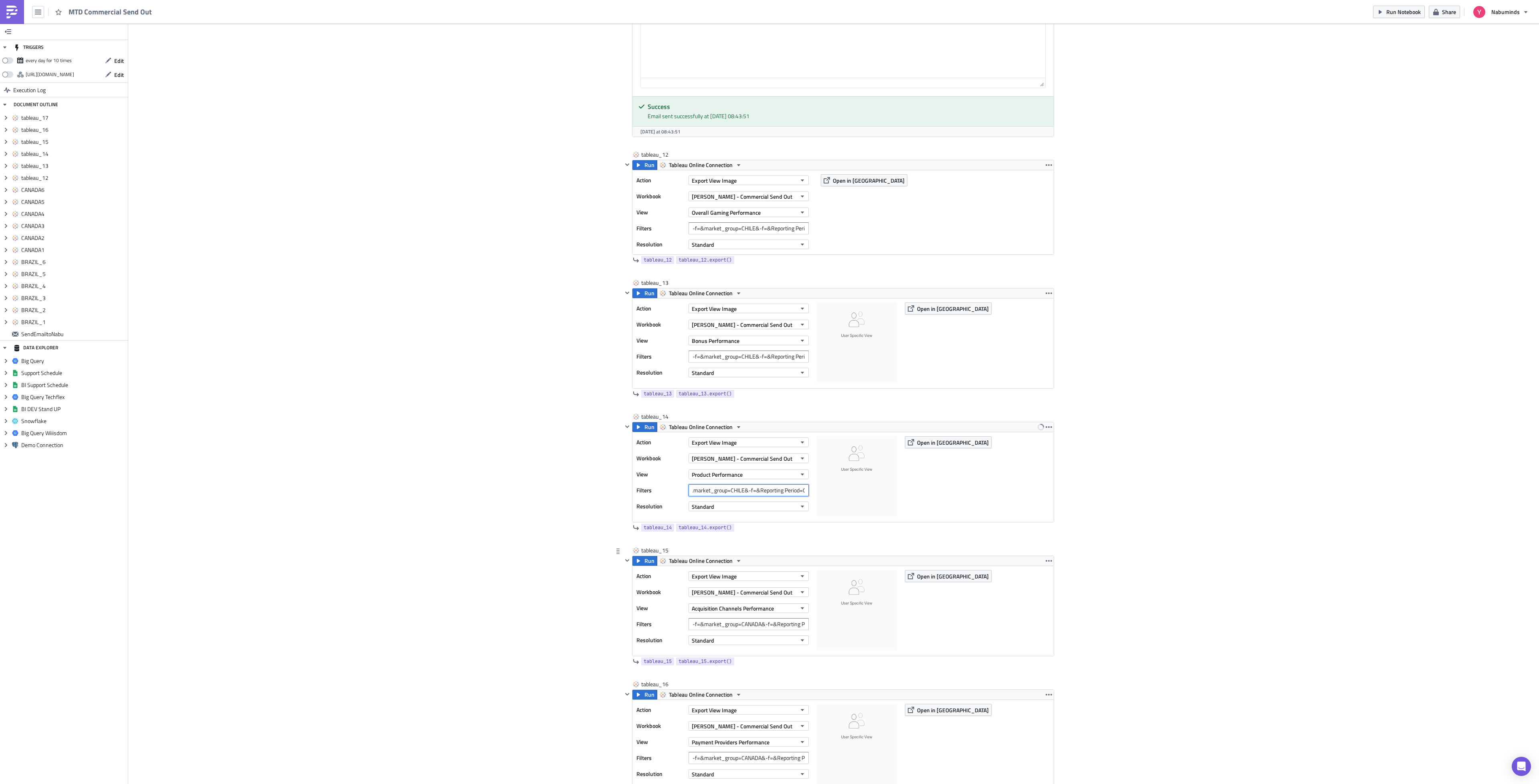
scroll to position [2646, 0]
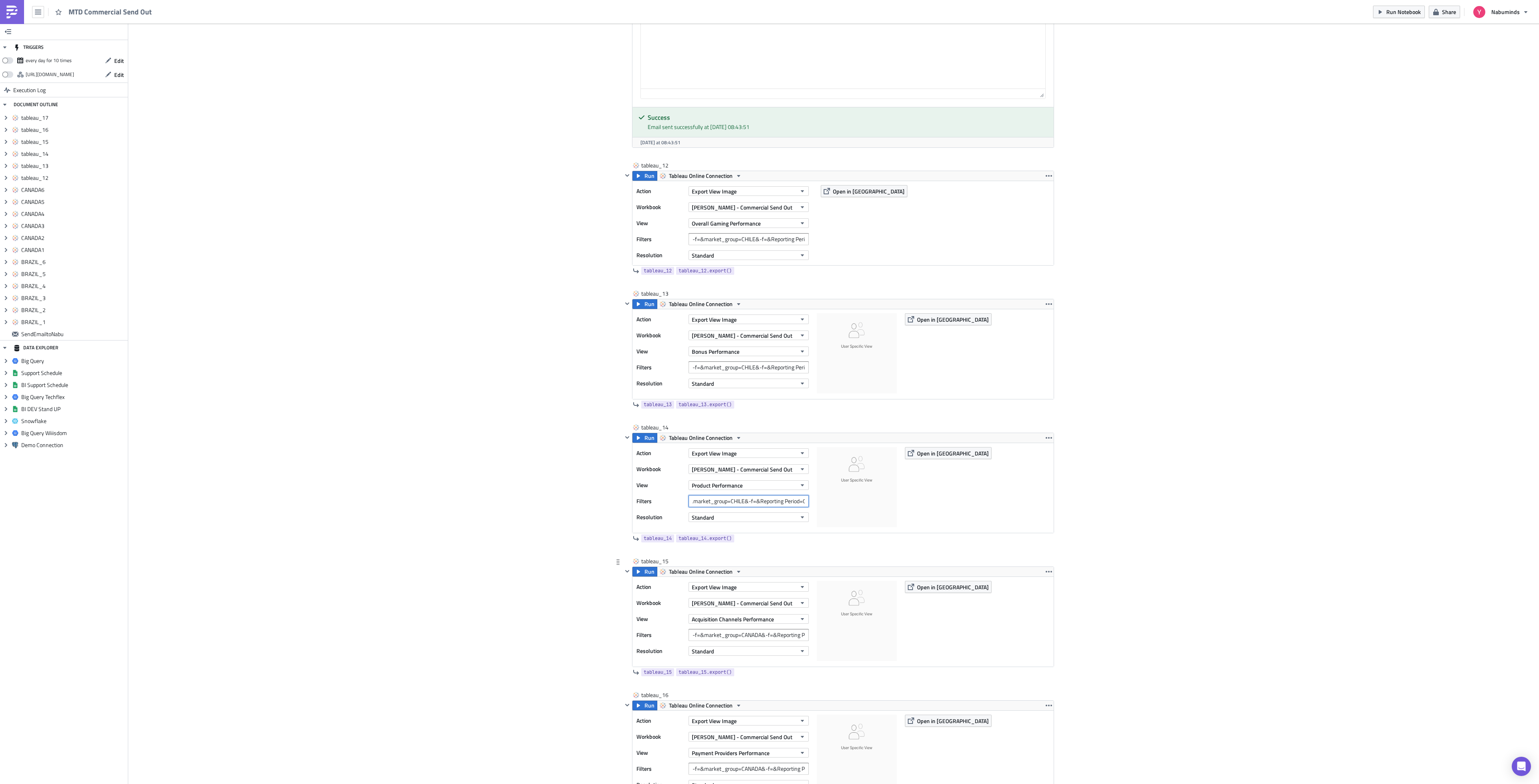
type input "-f=&market_group=CHILE&-f=&Reporting Period=0"
click at [753, 641] on input "-f=&market_group=CANADA&-f=&Reporting Period=0" at bounding box center [749, 635] width 120 height 12
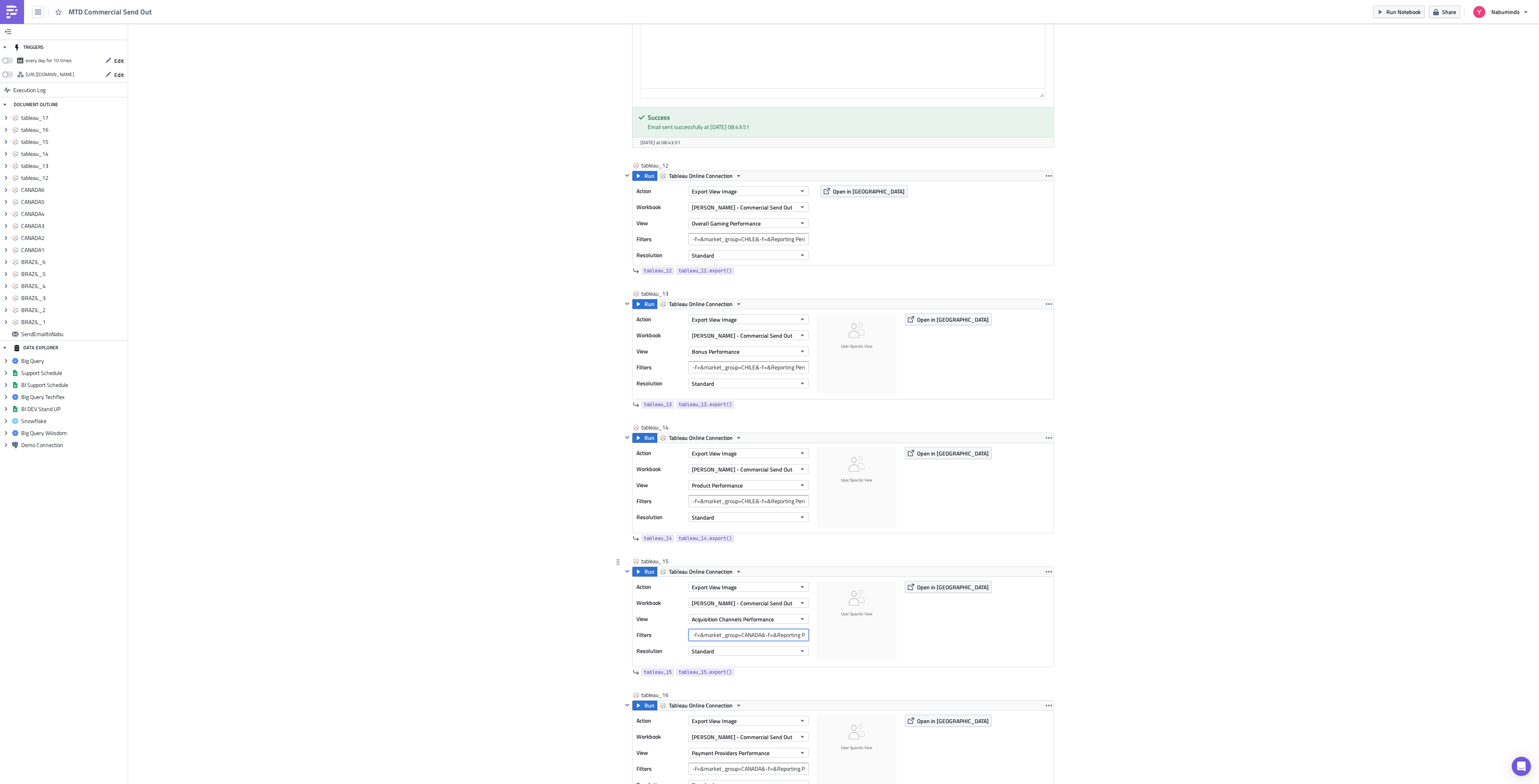
paste input "HILE"
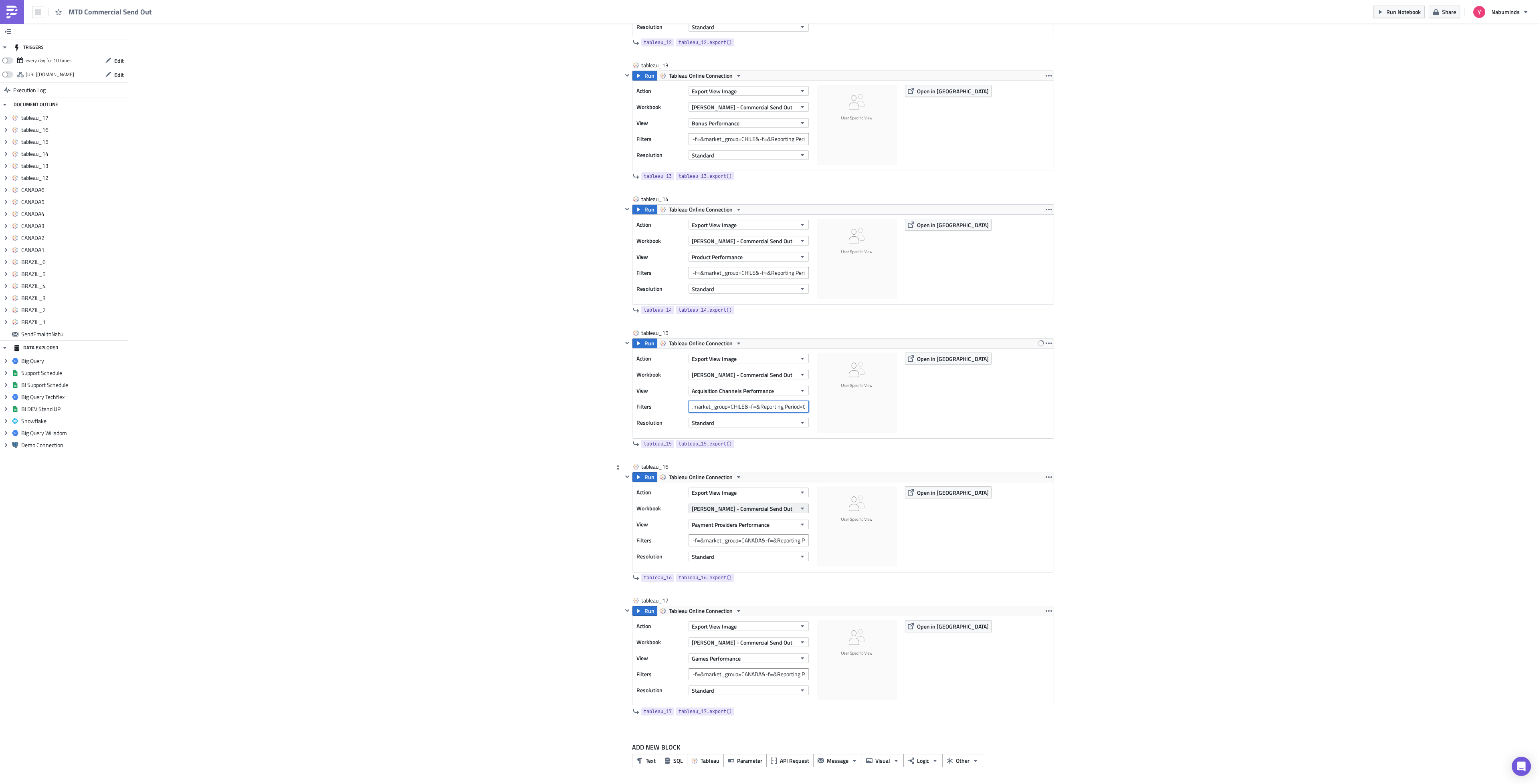
scroll to position [2826, 0]
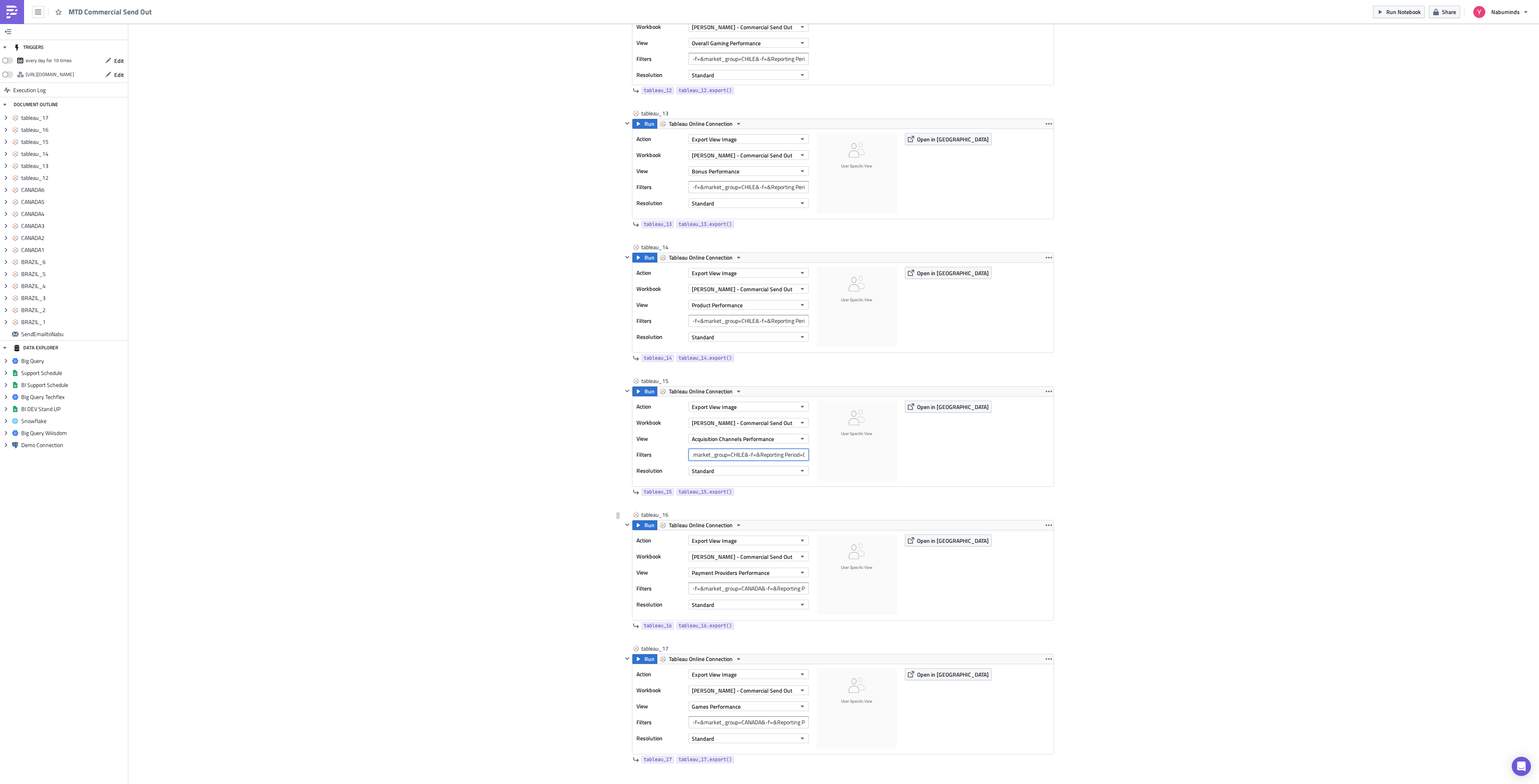
type input "-f=&market_group=CHILE&-f=&Reporting Period=0"
click at [746, 601] on div "Action Export View Image Workbook Yuri - Commercial Send Out View Payment Provi…" at bounding box center [724, 575] width 176 height 82
click at [745, 595] on input "-f=&market_group=CANADA&-f=&Reporting Period=0" at bounding box center [749, 588] width 120 height 12
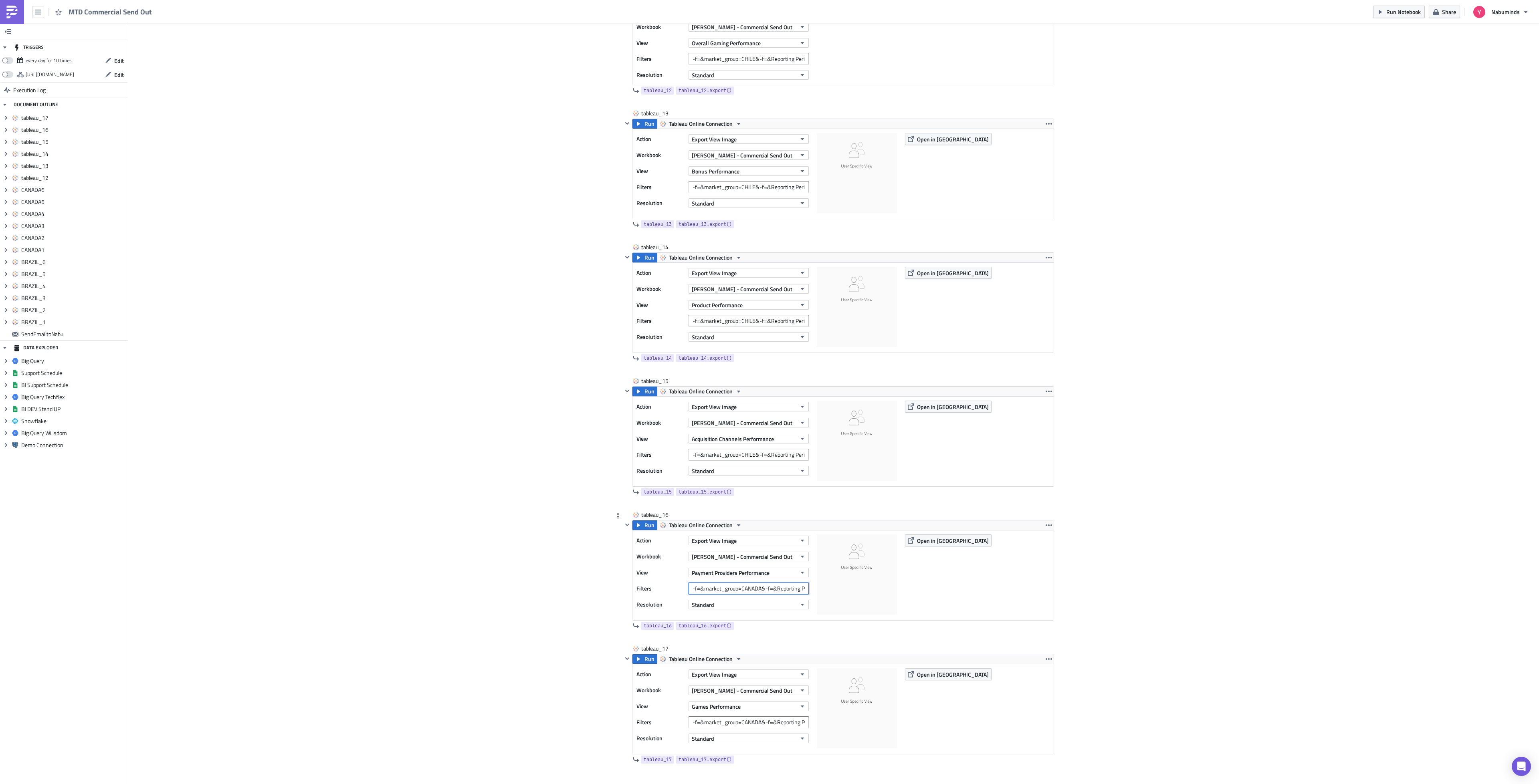
click at [745, 595] on input "-f=&market_group=CANADA&-f=&Reporting Period=0" at bounding box center [749, 588] width 120 height 12
paste input "HILE"
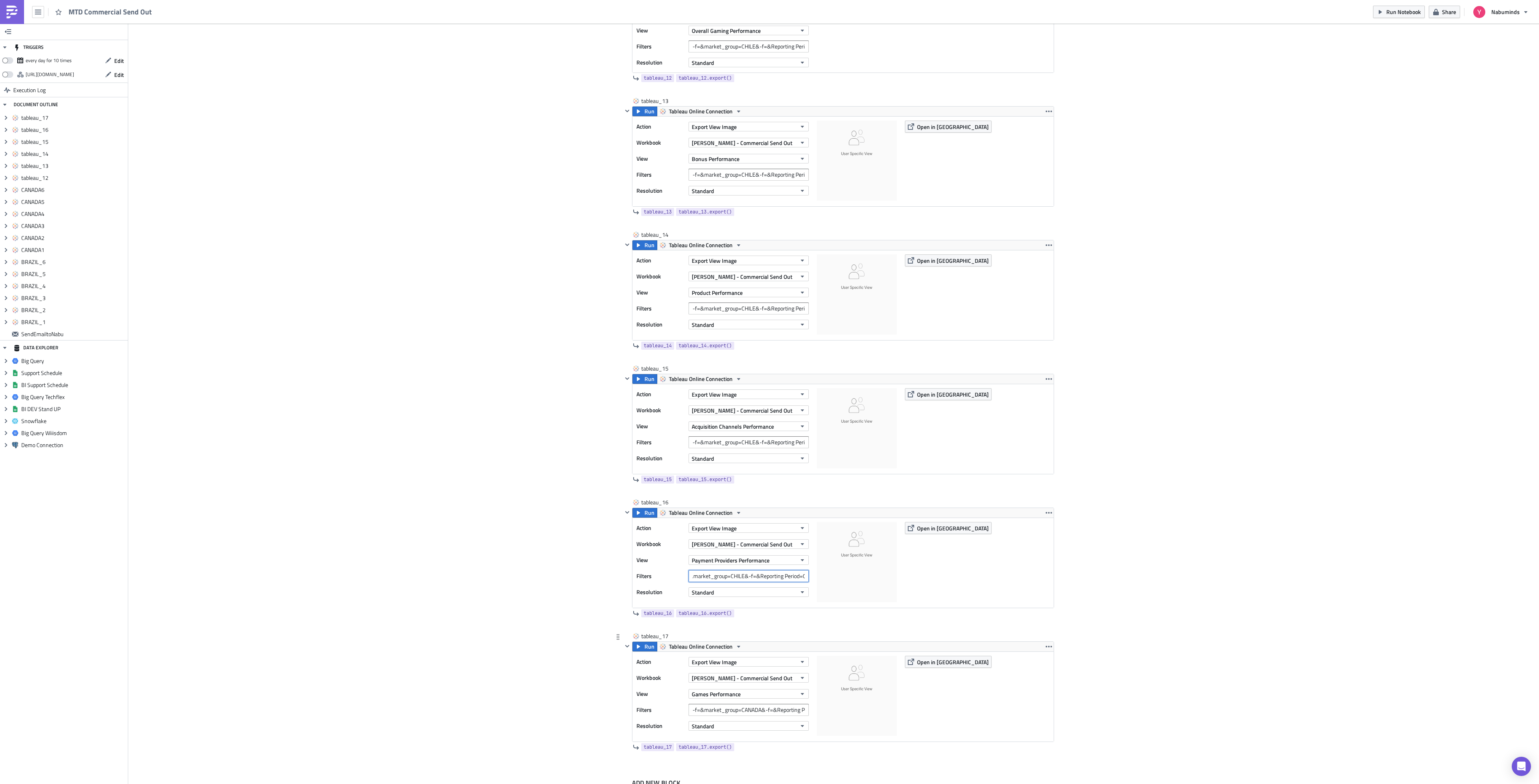
scroll to position [2836, 0]
type input "-f=&market_group=CHILE&-f=&Reporting Period=0"
click at [753, 719] on input "-f=&market_group=CANADA&-f=&Reporting Period=0" at bounding box center [749, 712] width 120 height 12
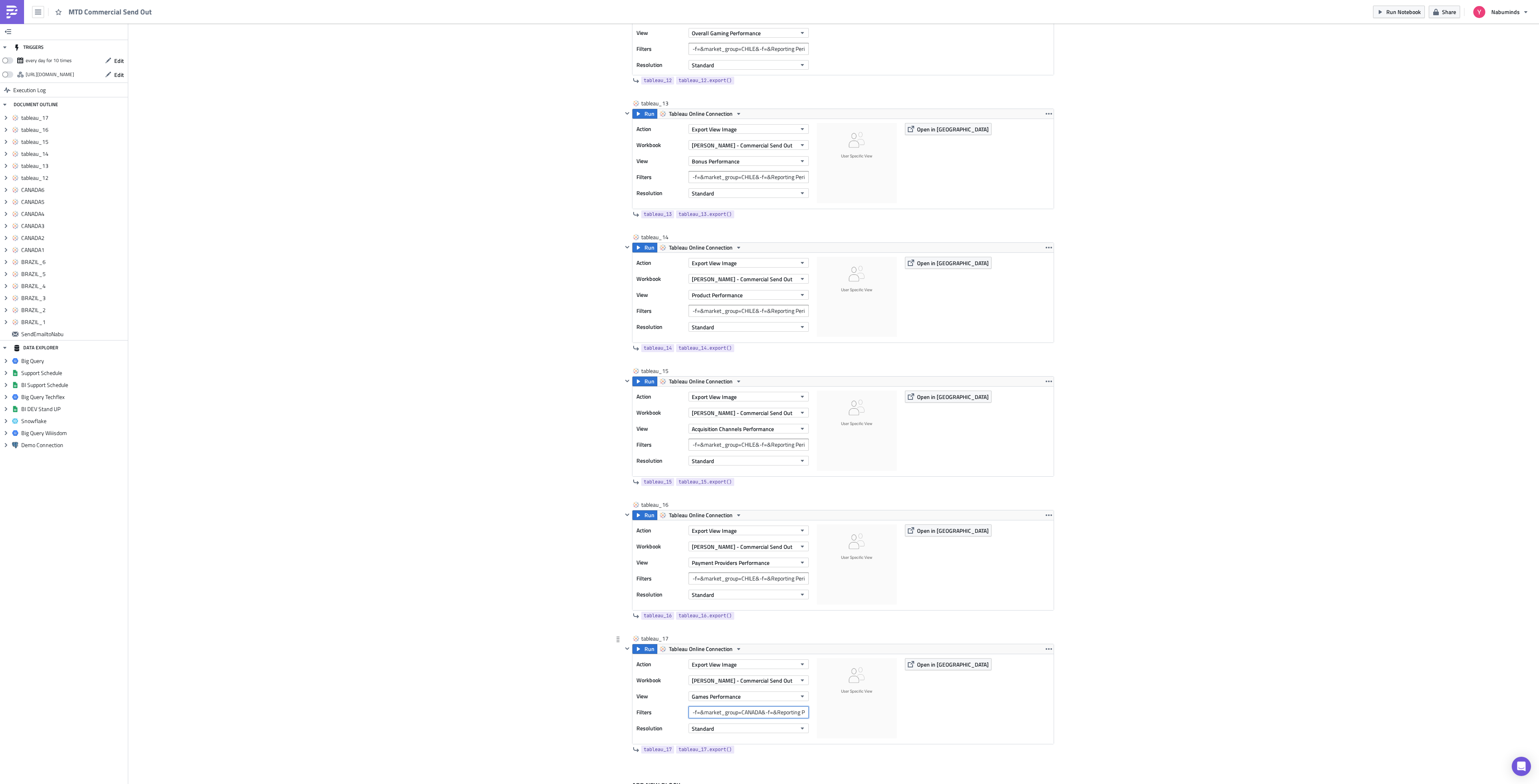
click at [753, 719] on input "-f=&market_group=CANADA&-f=&Reporting Period=0" at bounding box center [749, 712] width 120 height 12
paste input "HILE"
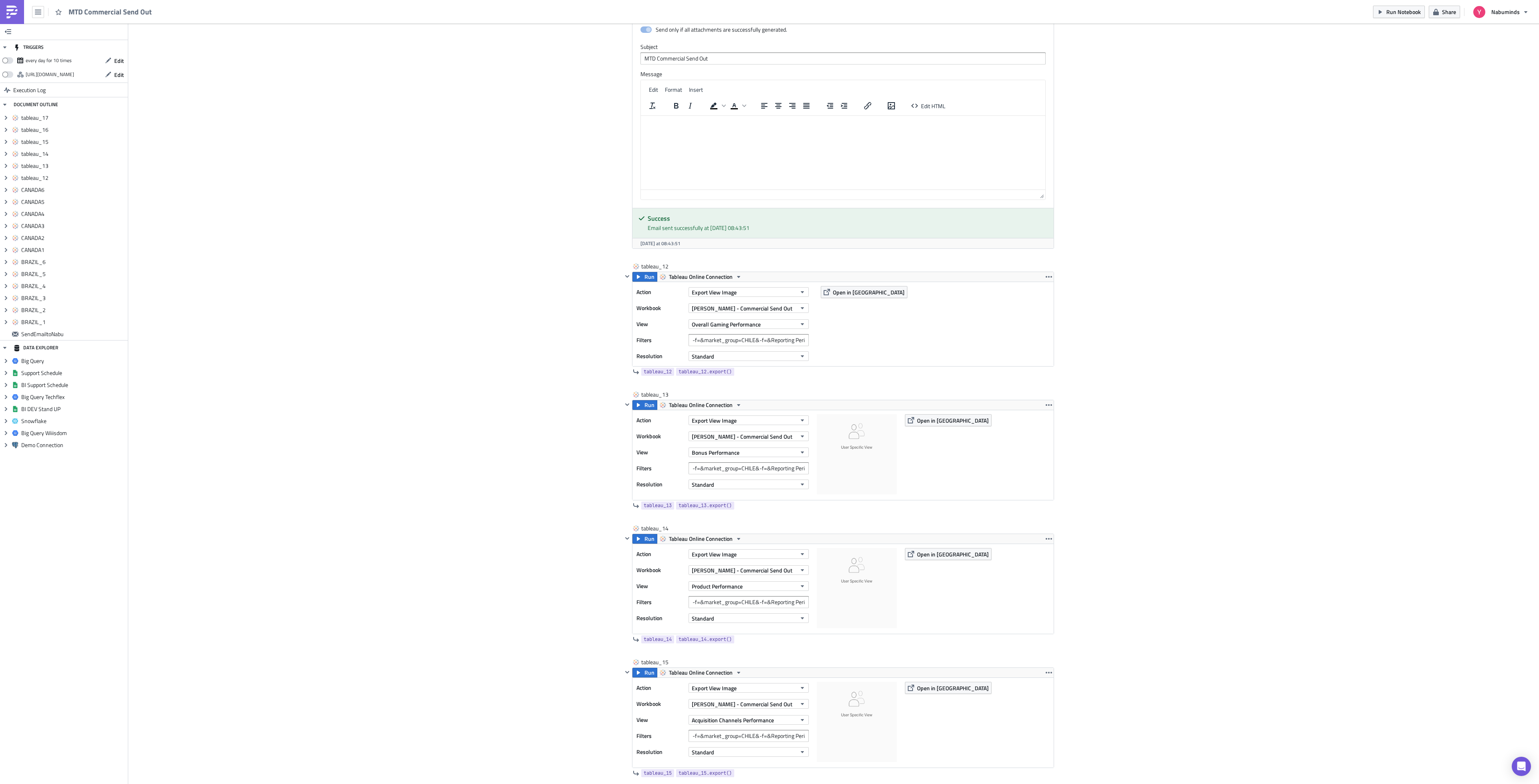
scroll to position [2536, 0]
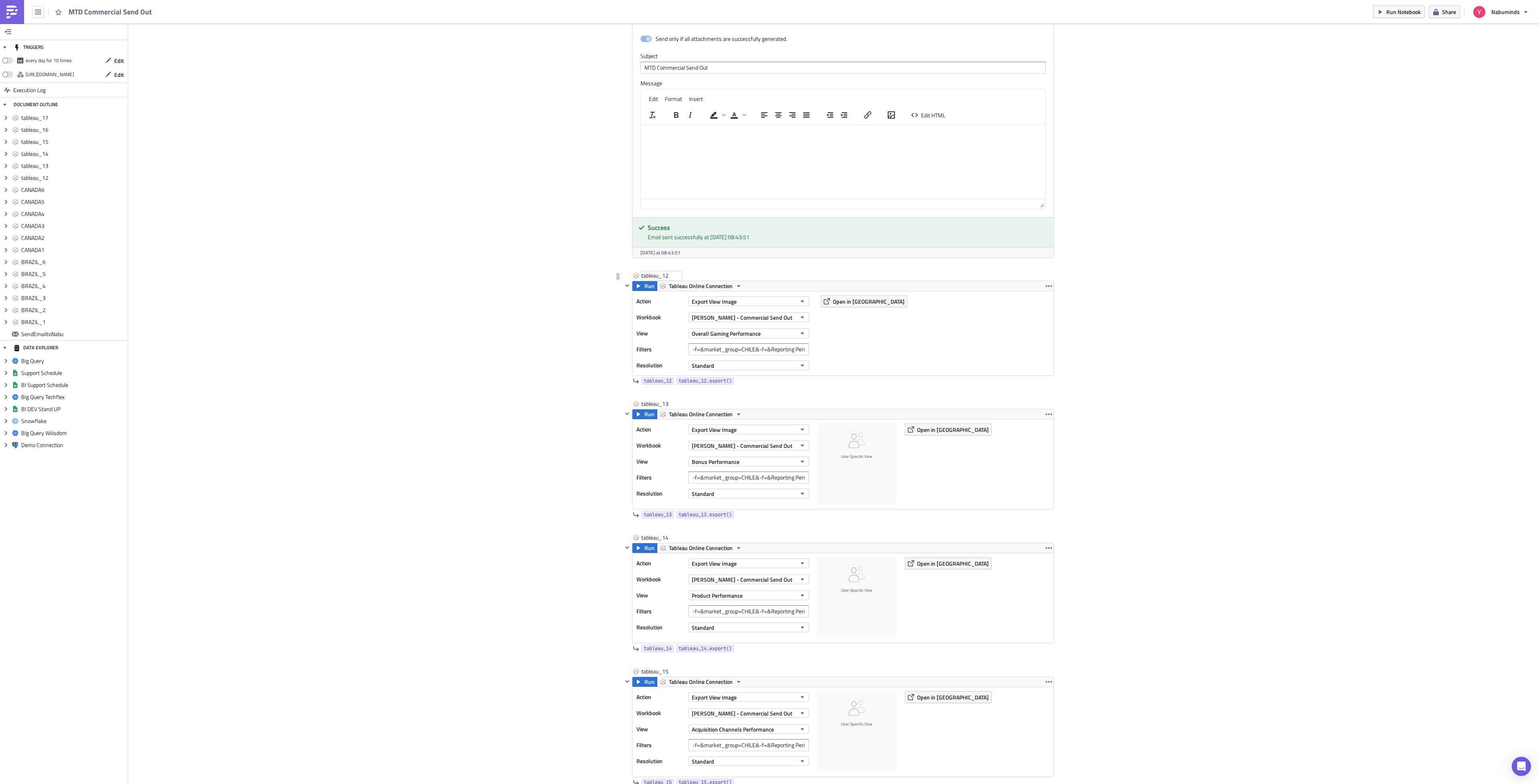
type input "-f=&market_group=CHILE&-f=&Reporting Period=0"
click at [657, 280] on div "tableau_12" at bounding box center [661, 275] width 40 height 8
click at [657, 280] on input "tableau_12" at bounding box center [661, 275] width 40 height 8
type input "CHILE1"
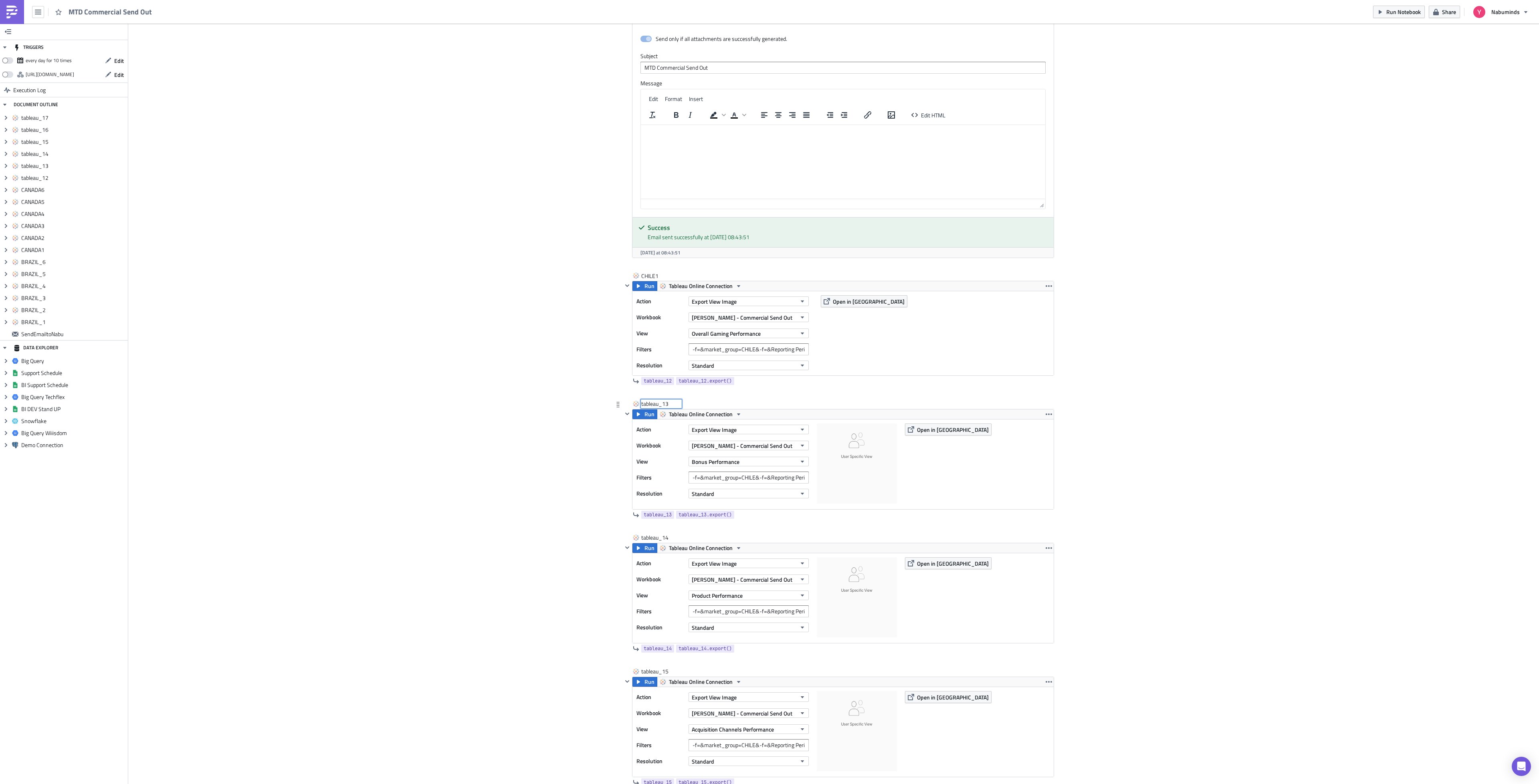
click at [651, 408] on div "tableau_13 tableau_13" at bounding box center [661, 404] width 40 height 8
click at [651, 408] on input "tableau_13" at bounding box center [661, 404] width 40 height 8
type input "CHILE2"
click at [657, 541] on div "tableau_14" at bounding box center [661, 538] width 40 height 8
click at [657, 541] on input "tableau_14" at bounding box center [661, 538] width 40 height 8
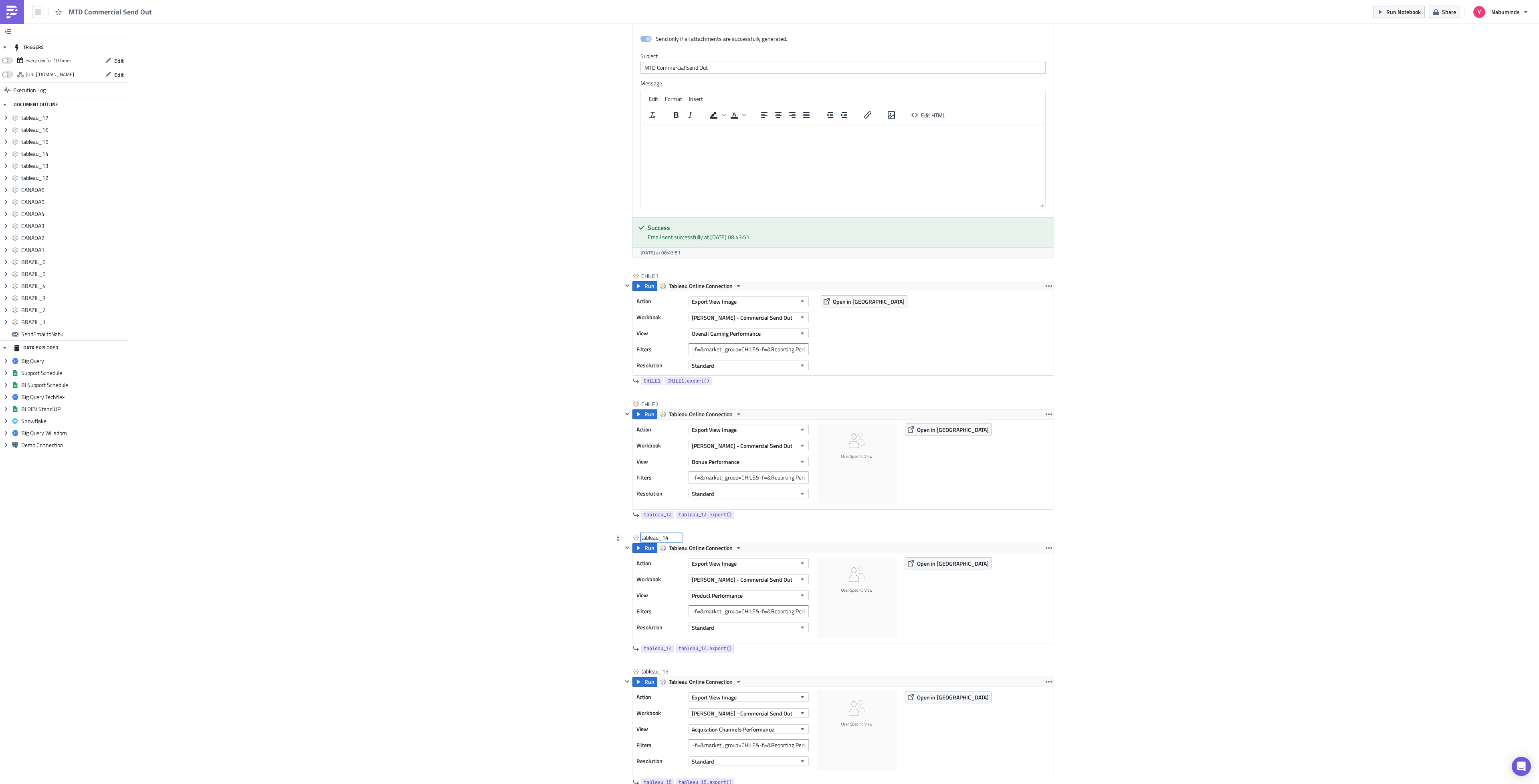
click at [657, 541] on input "tableau_14" at bounding box center [661, 538] width 40 height 8
type input "CHILE3"
click at [645, 676] on div "tableau_15" at bounding box center [661, 671] width 40 height 8
type input "CHILE4"
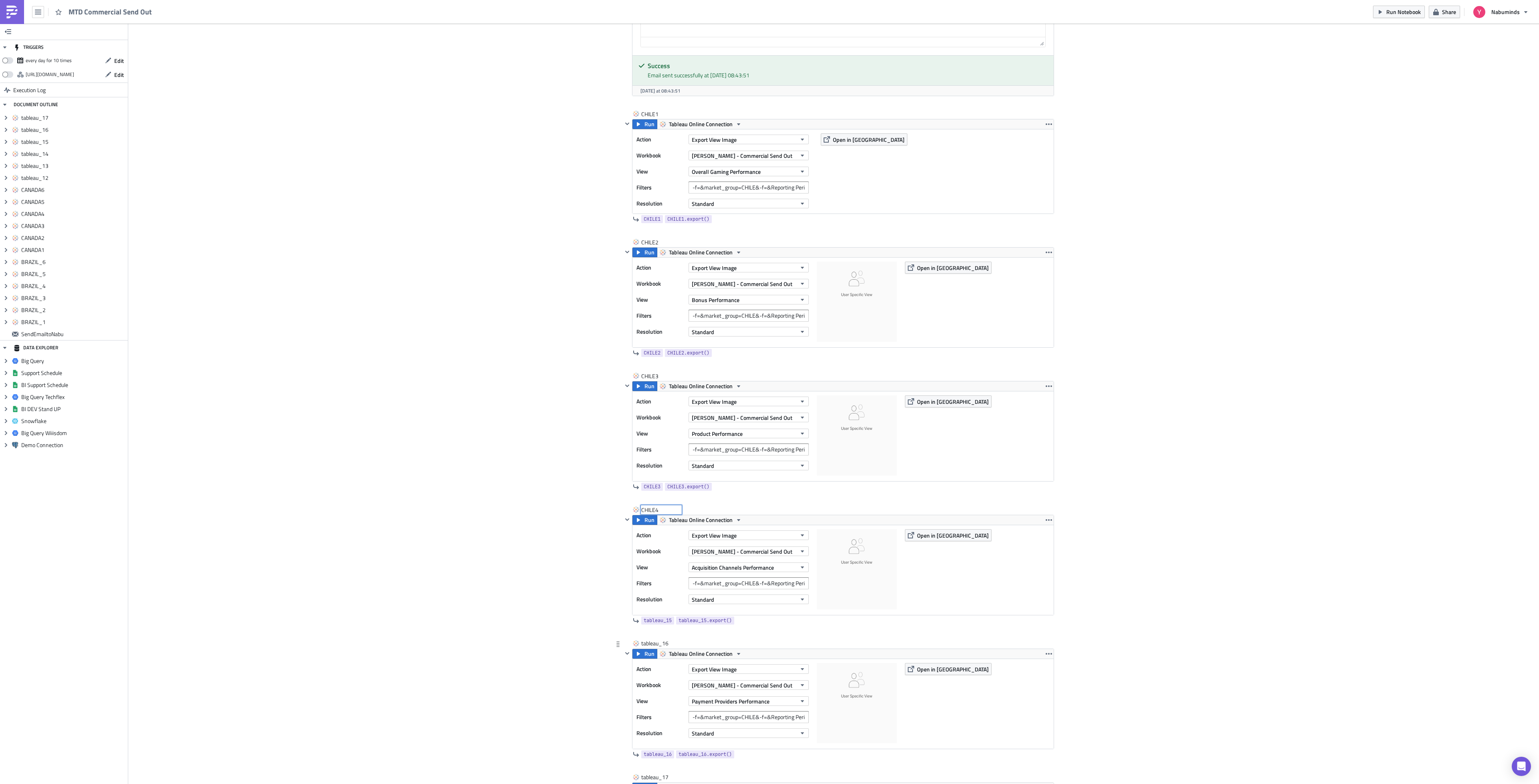
scroll to position [2716, 0]
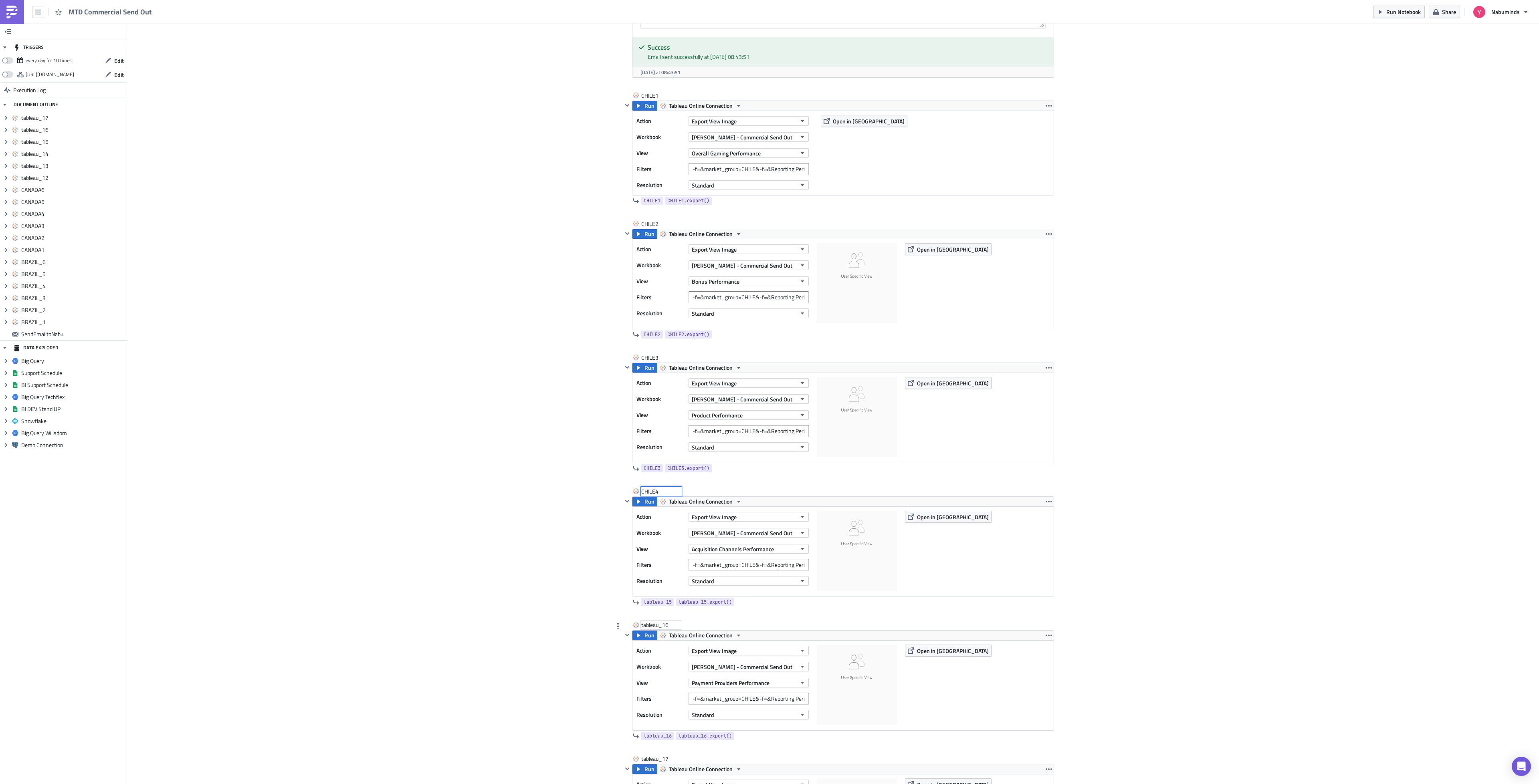
click at [645, 629] on div "tableau_16" at bounding box center [661, 625] width 40 height 8
click at [645, 629] on input "tableau_16" at bounding box center [661, 625] width 40 height 8
type input "CHILE5"
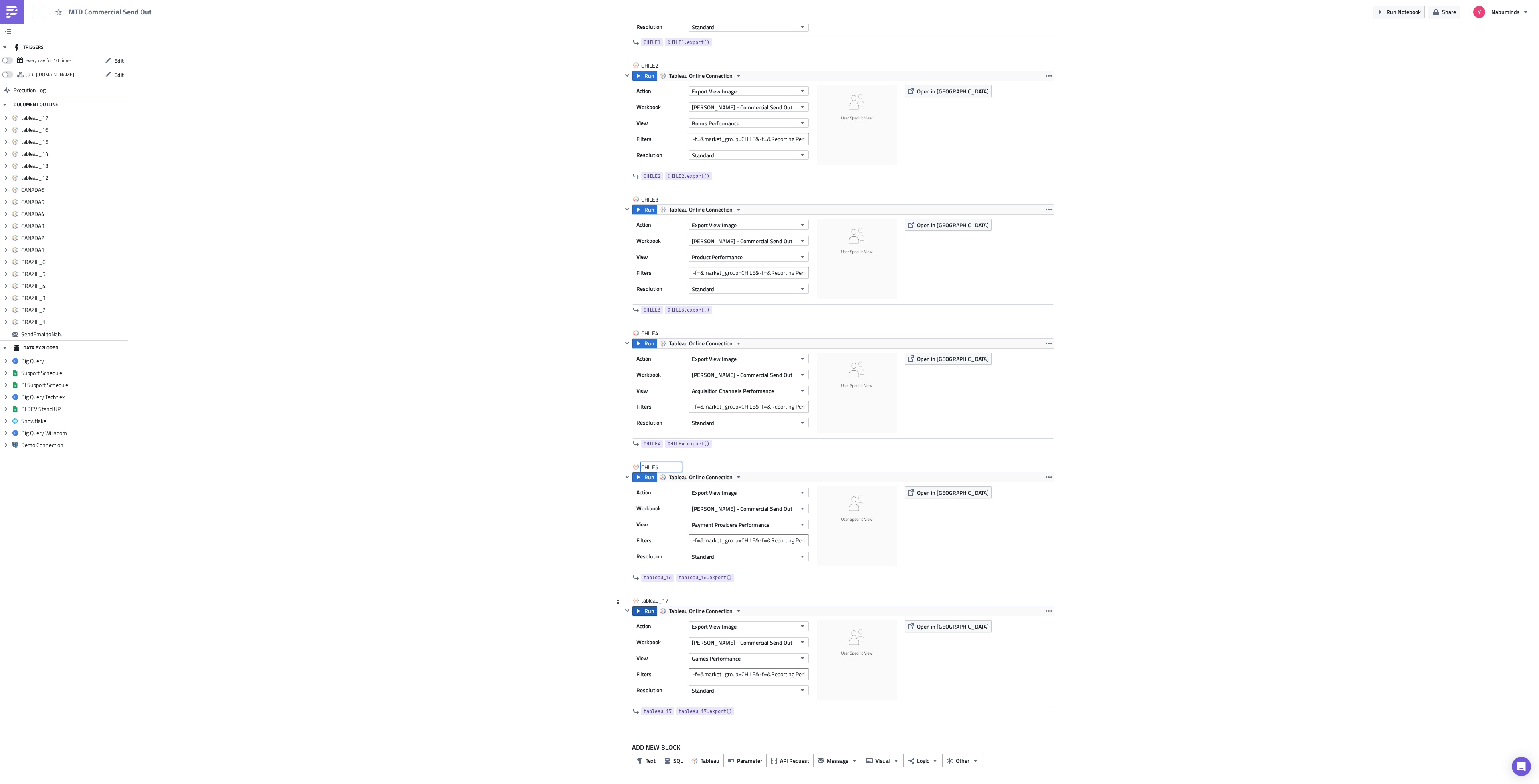
scroll to position [2896, 0]
click at [645, 600] on div "tableau_17 tableau_17" at bounding box center [661, 600] width 40 height 8
click at [645, 600] on input "tableau_17" at bounding box center [661, 600] width 40 height 8
type input "CHILE6"
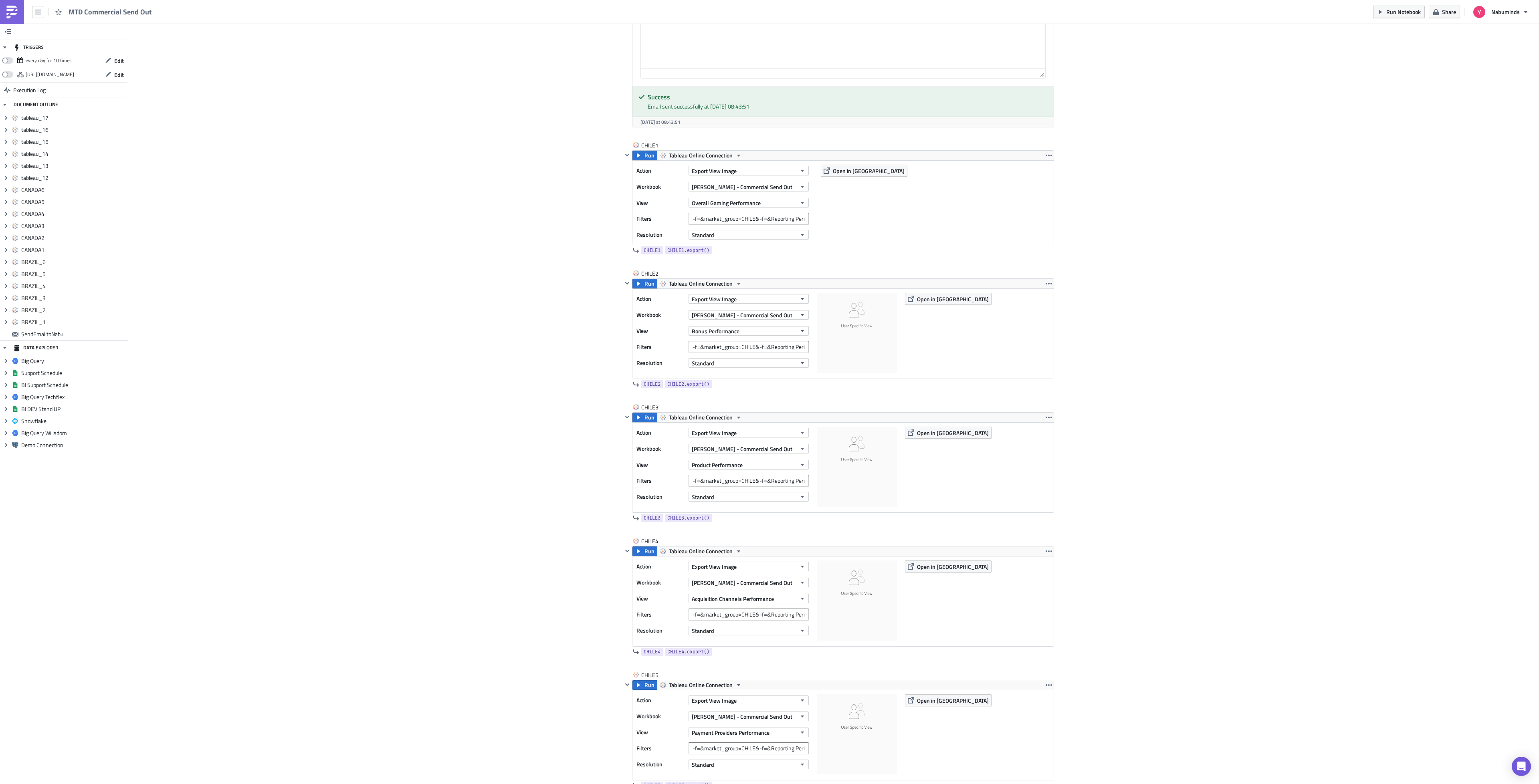
scroll to position [2596, 0]
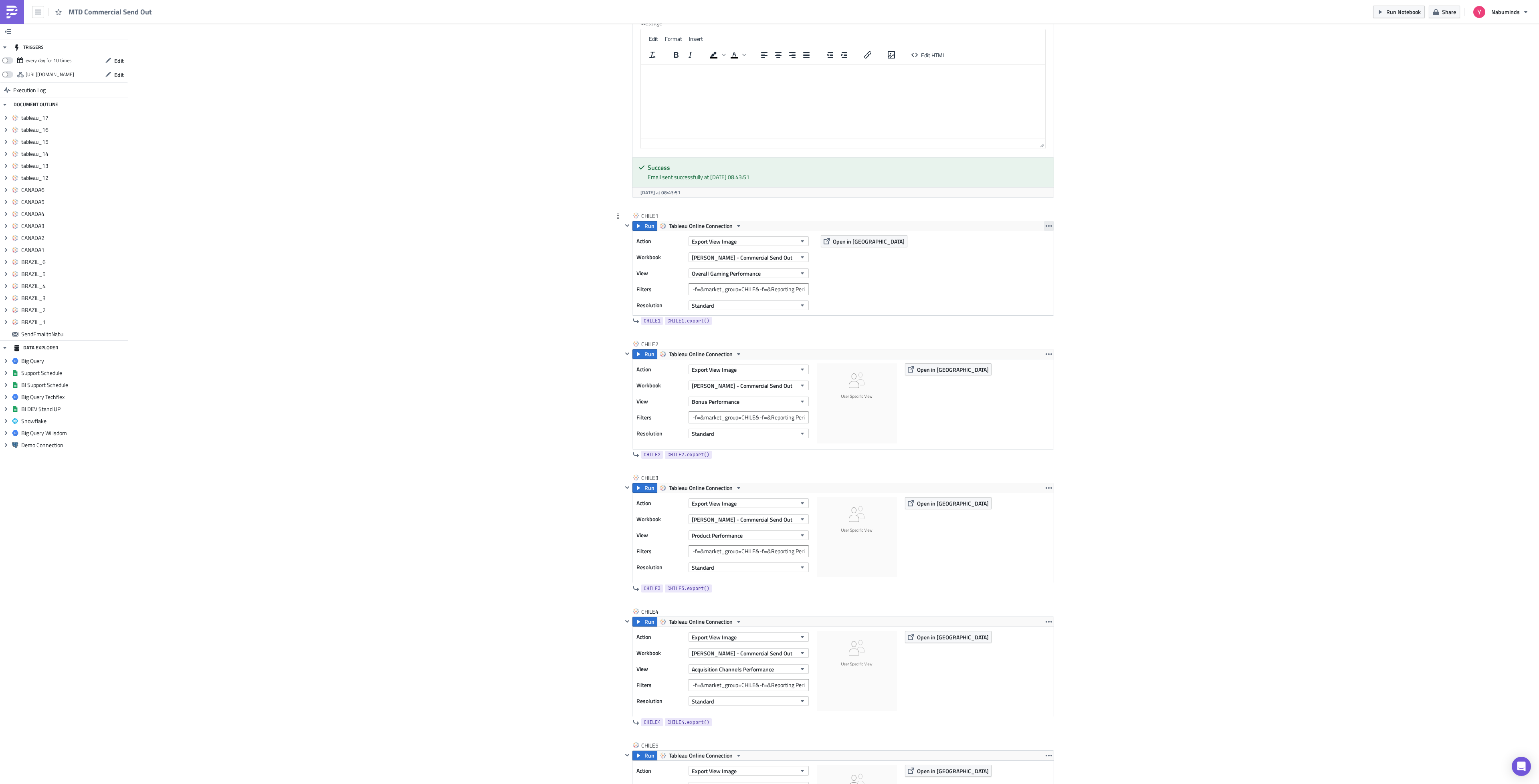
click at [1048, 231] on button "button" at bounding box center [1049, 226] width 10 height 10
click at [1046, 260] on div "Duplicate" at bounding box center [1049, 262] width 53 height 8
click at [1047, 357] on icon "button" at bounding box center [1049, 354] width 6 height 6
click at [1050, 390] on div "Duplicate" at bounding box center [1049, 390] width 53 height 8
click at [1045, 492] on icon "button" at bounding box center [1049, 488] width 6 height 6
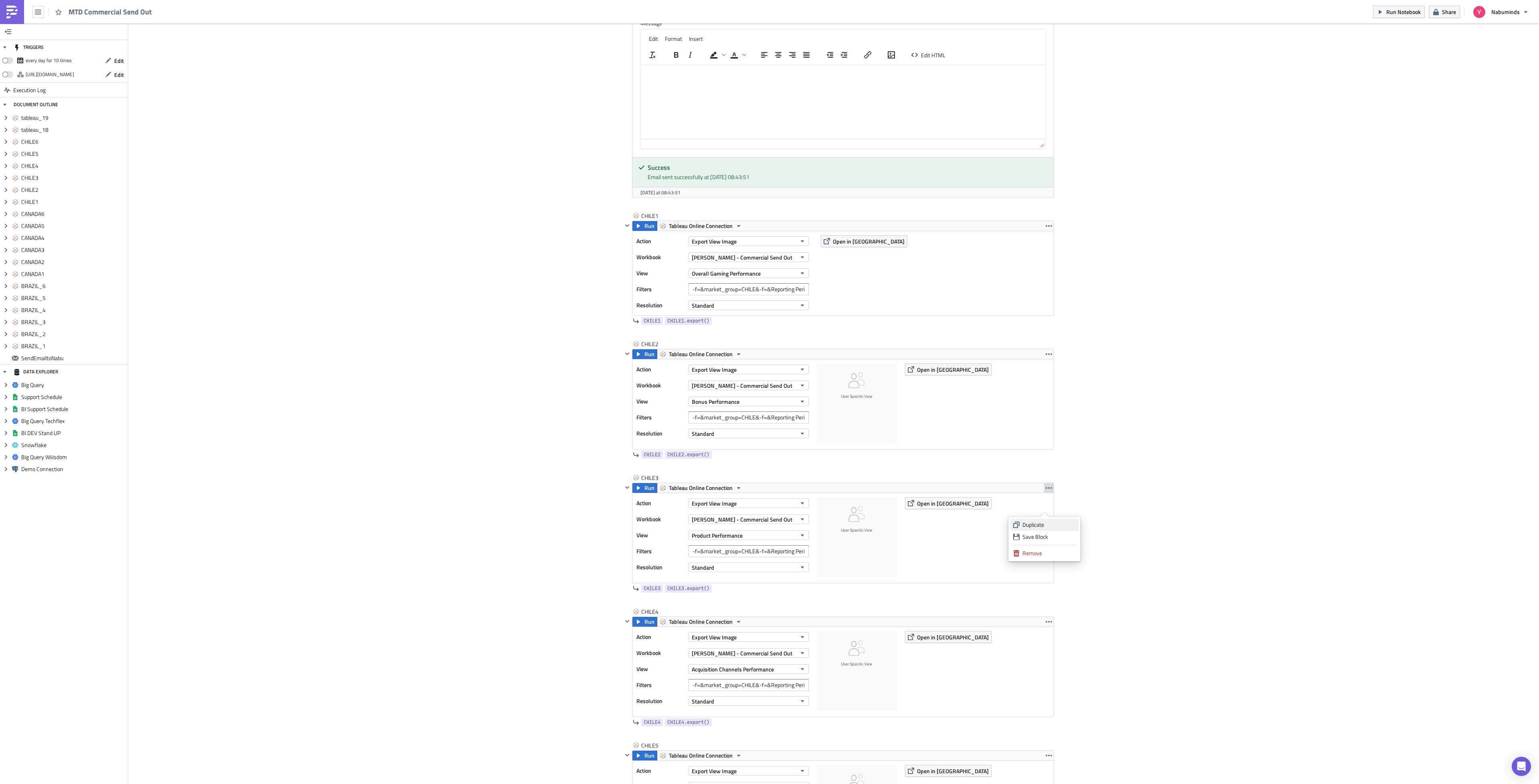
click at [1043, 523] on div "Duplicate" at bounding box center [1049, 525] width 53 height 8
click at [1048, 627] on button "button" at bounding box center [1049, 621] width 10 height 10
click at [1041, 657] on div "Duplicate" at bounding box center [1049, 659] width 53 height 8
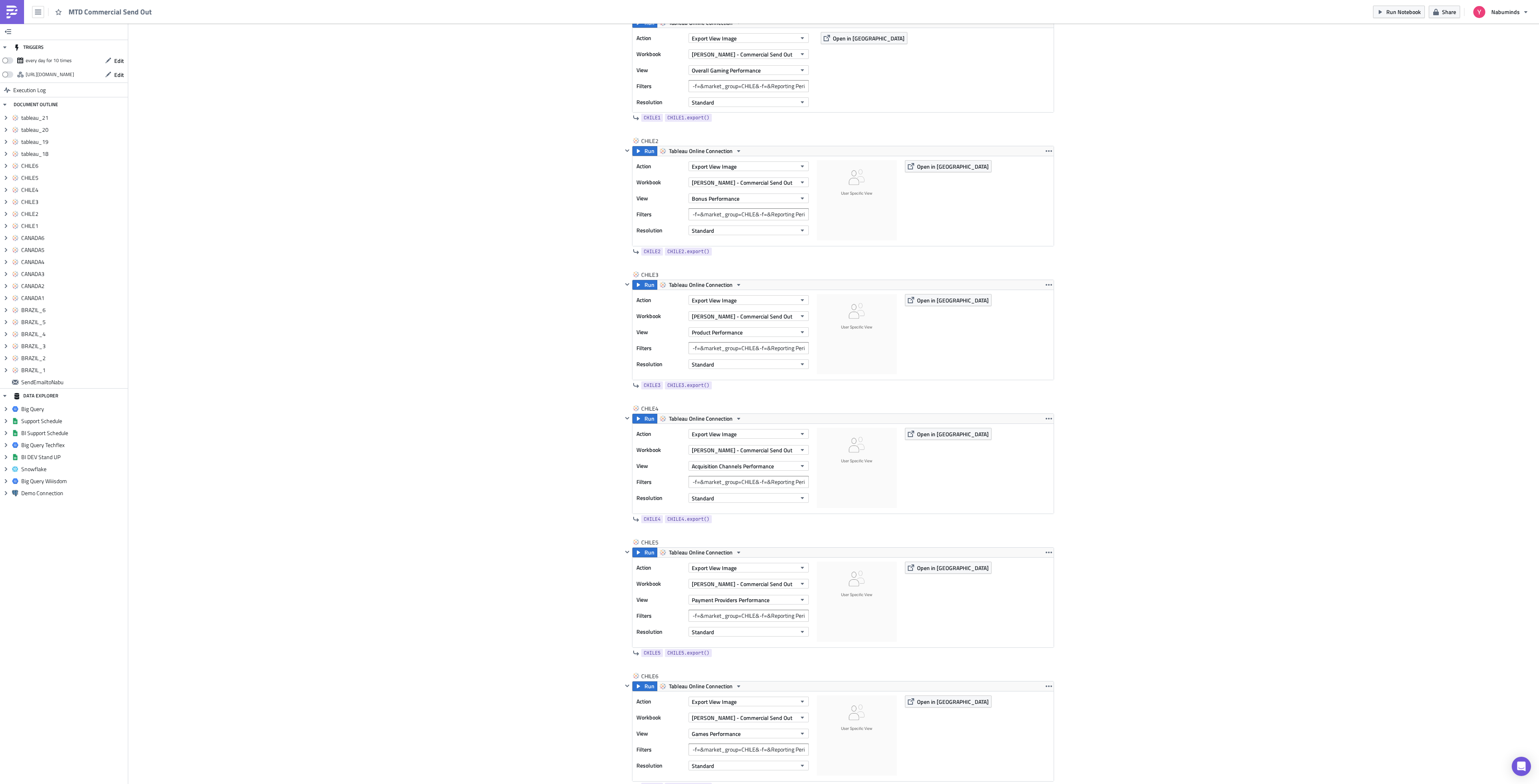
scroll to position [2896, 0]
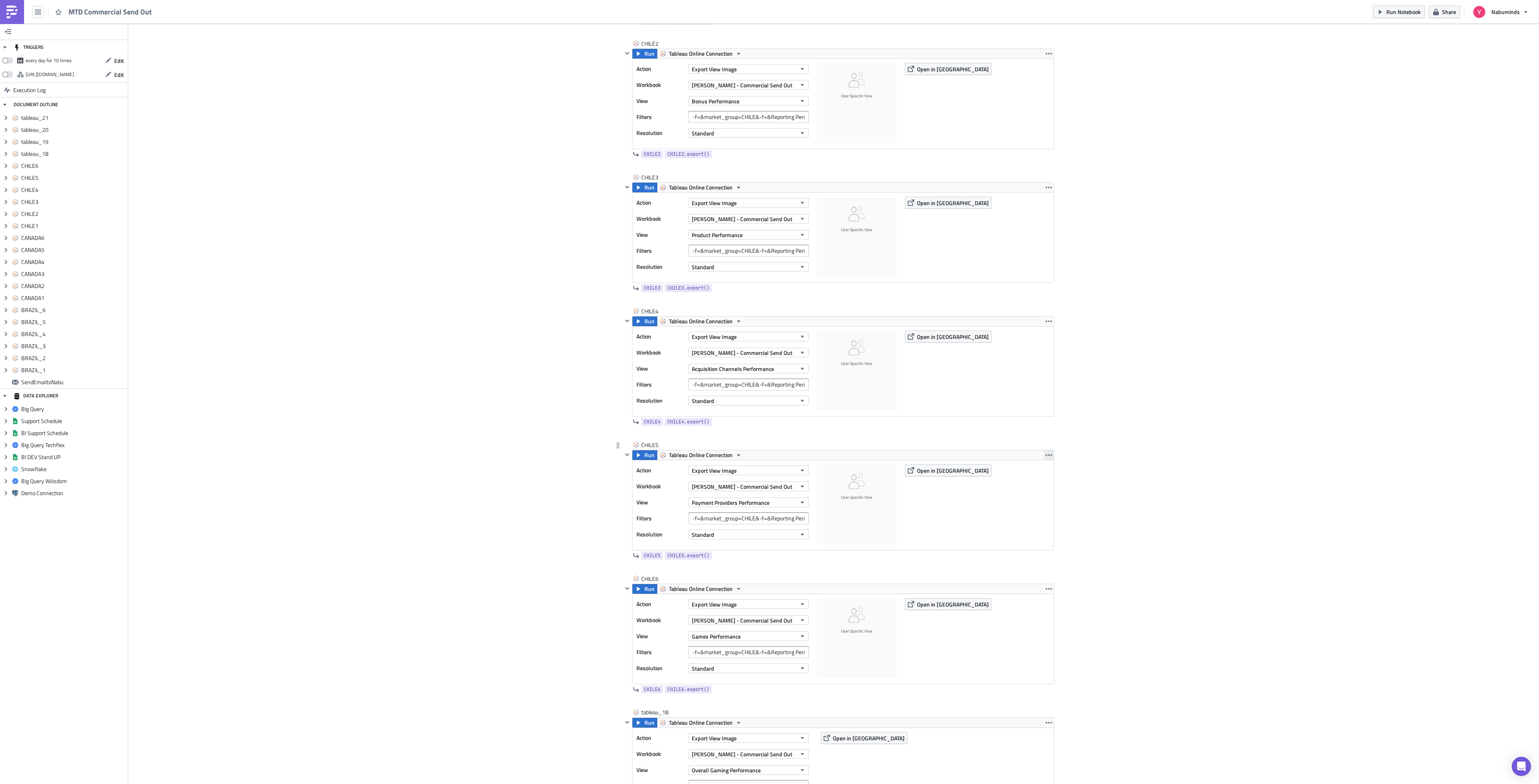
click at [1045, 458] on icon "button" at bounding box center [1049, 455] width 6 height 6
click at [1042, 493] on div "Duplicate" at bounding box center [1049, 493] width 53 height 8
click at [1048, 594] on button "button" at bounding box center [1049, 589] width 10 height 10
click at [1045, 627] on div "Duplicate" at bounding box center [1049, 628] width 53 height 8
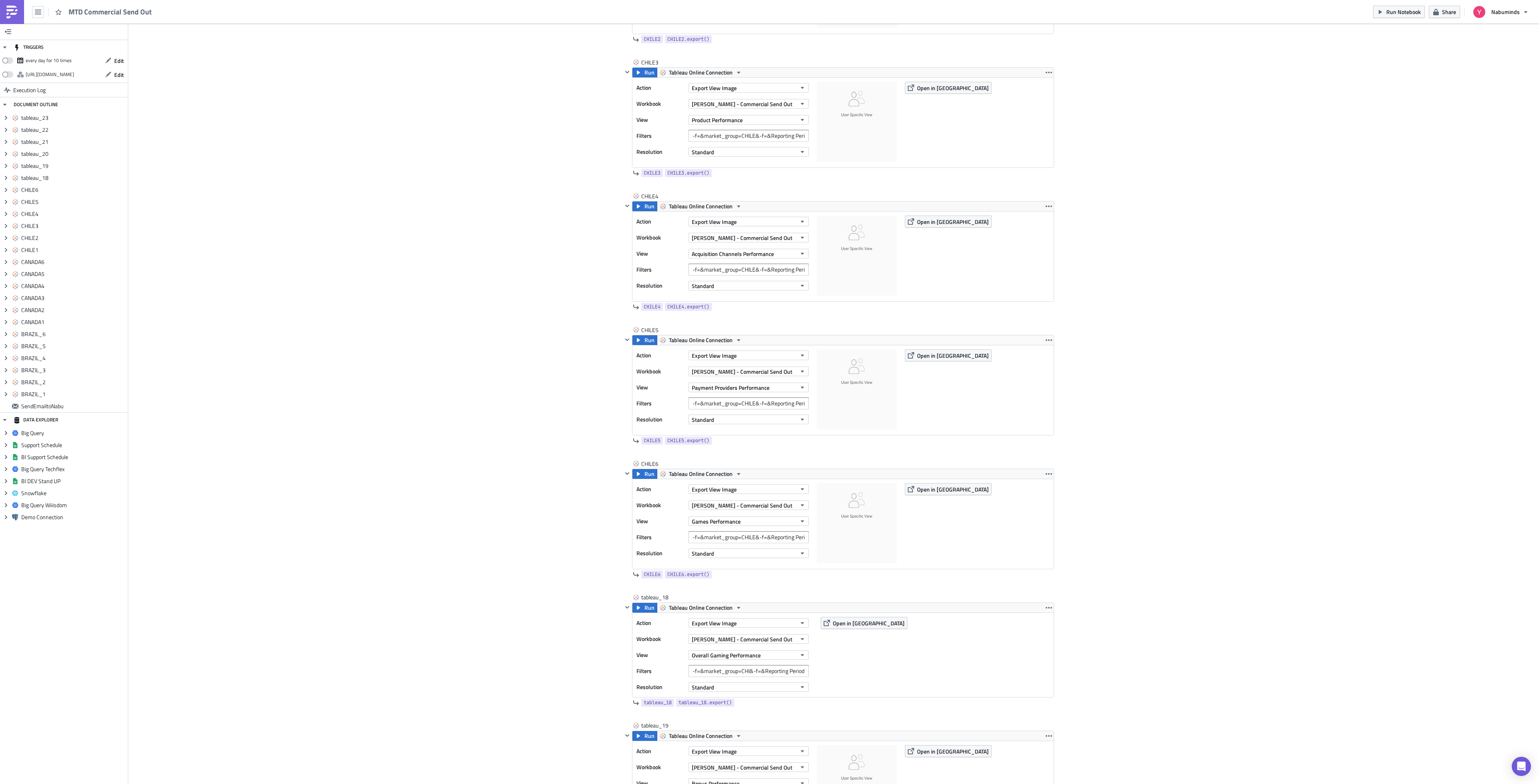
scroll to position [3137, 0]
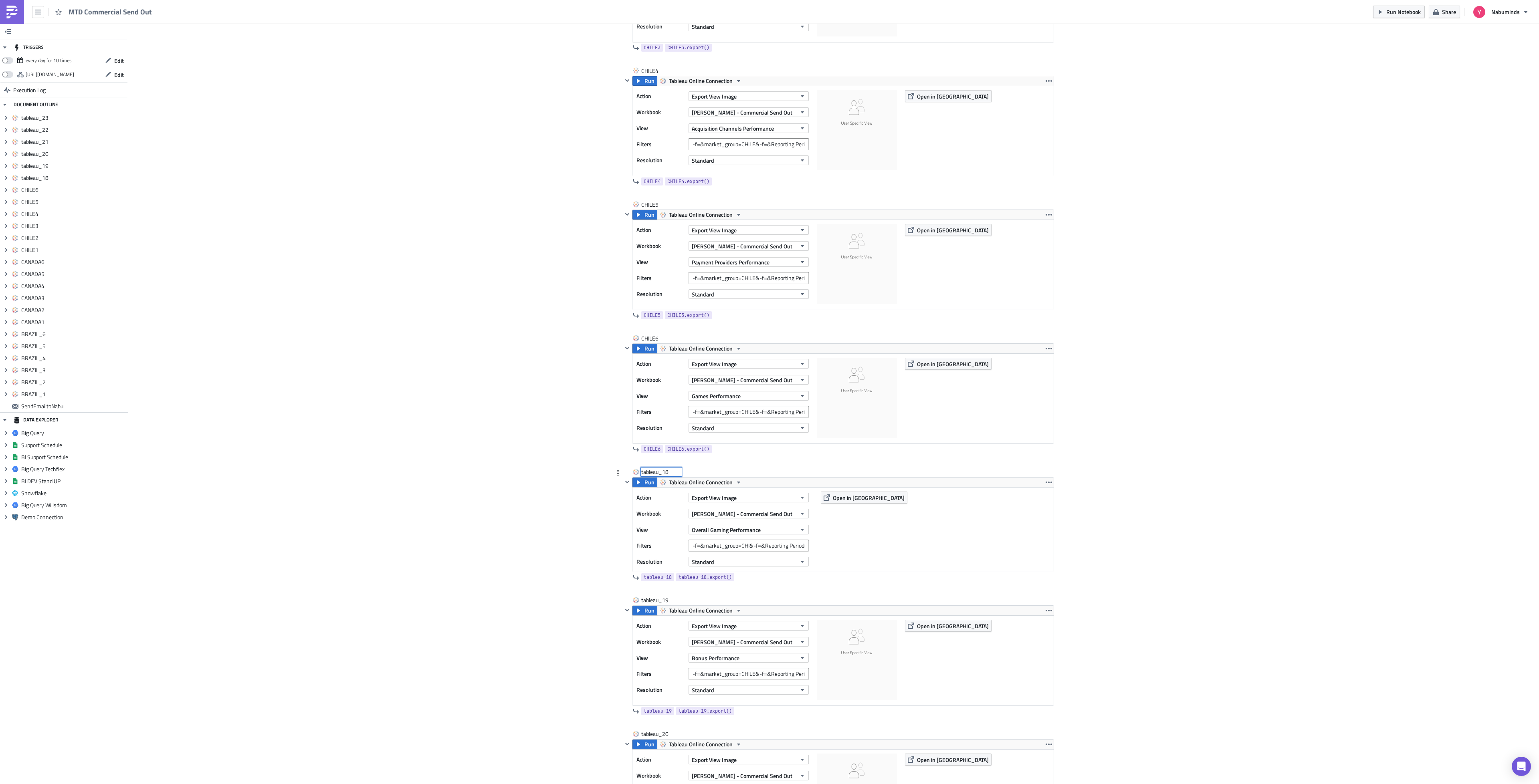
click at [654, 476] on div "tableau_18 tableau_18" at bounding box center [661, 472] width 40 height 8
click at [654, 476] on input "tableau_18" at bounding box center [661, 472] width 40 height 8
click at [646, 476] on div "tableau_18" at bounding box center [661, 472] width 40 height 8
click at [646, 476] on input "tableau_18" at bounding box center [661, 472] width 40 height 8
type input "ECUADOR1"
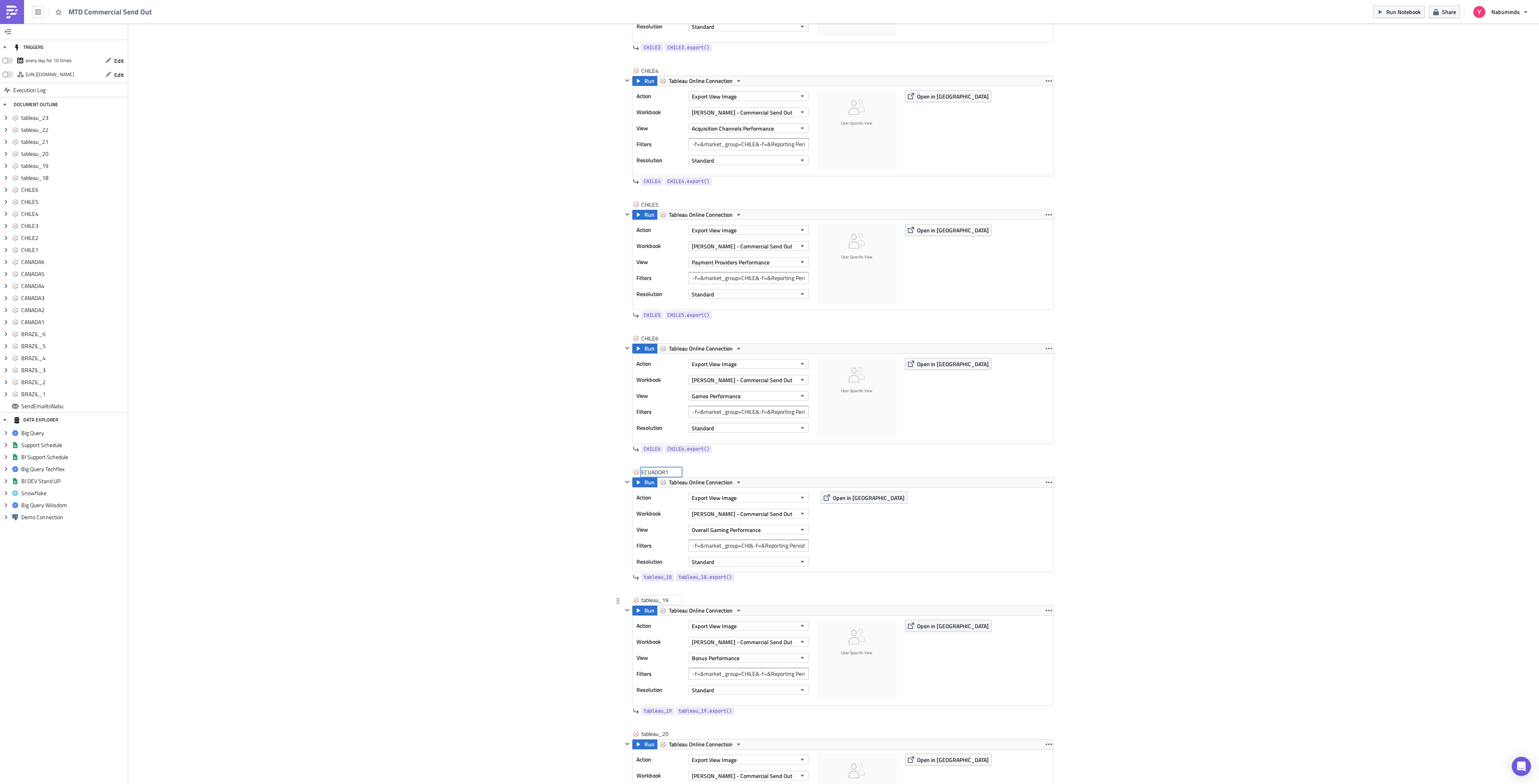
click at [657, 604] on div "tableau_19" at bounding box center [661, 600] width 40 height 8
click at [657, 604] on input "tableau_19" at bounding box center [661, 600] width 40 height 8
type input "ECUADOR2"
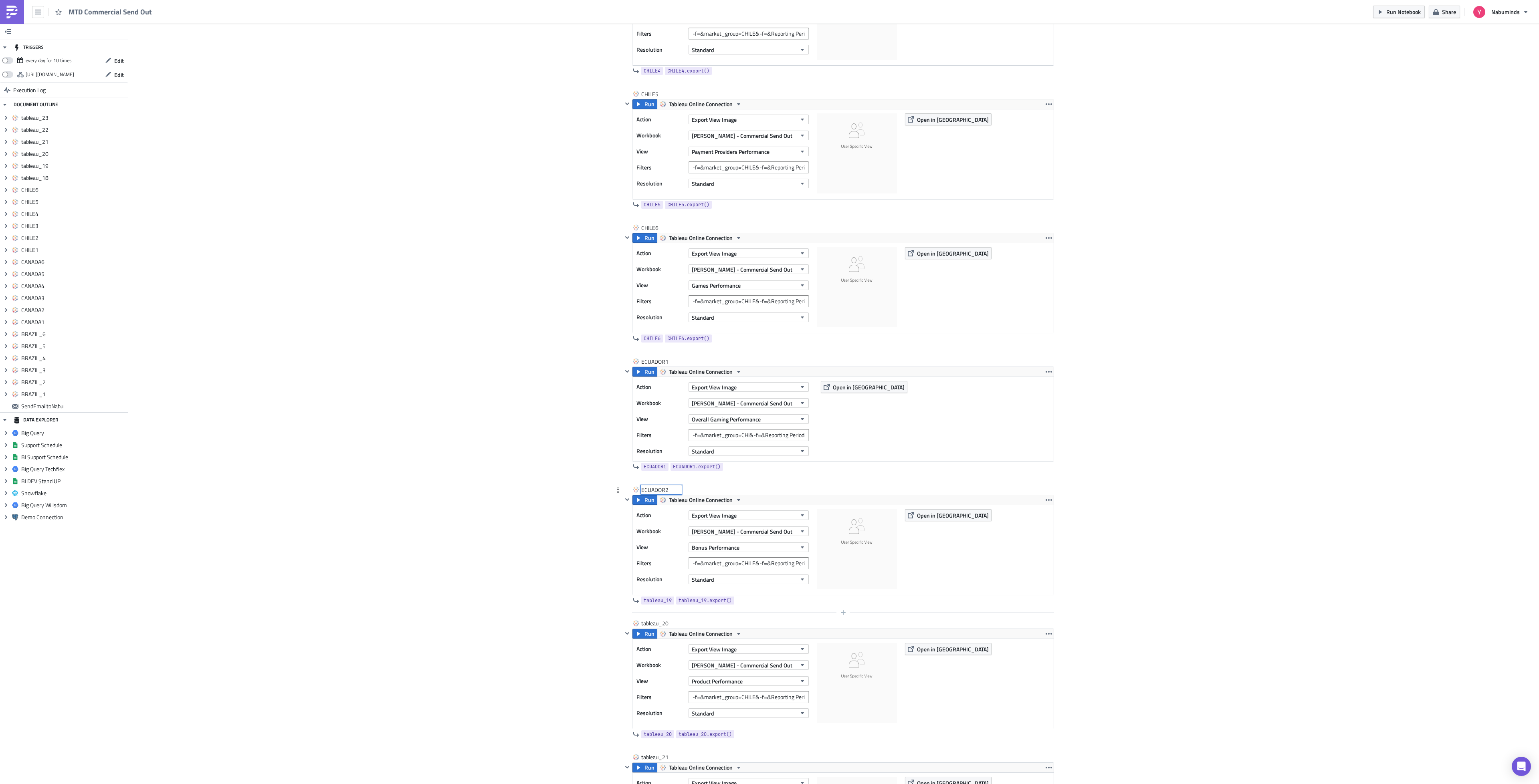
scroll to position [3257, 0]
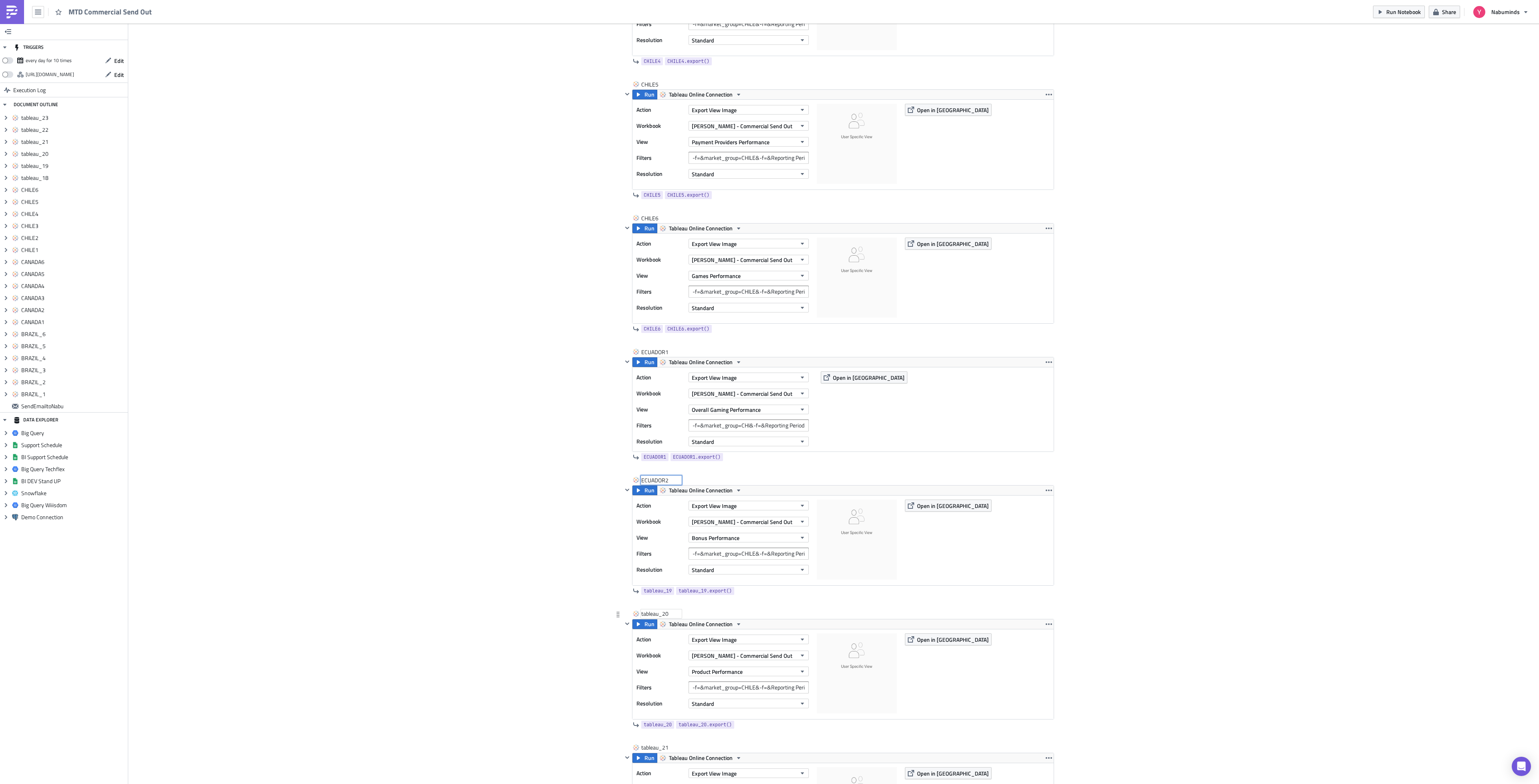
click at [659, 618] on div "tableau_20" at bounding box center [661, 614] width 40 height 8
type input "ECUADOR3"
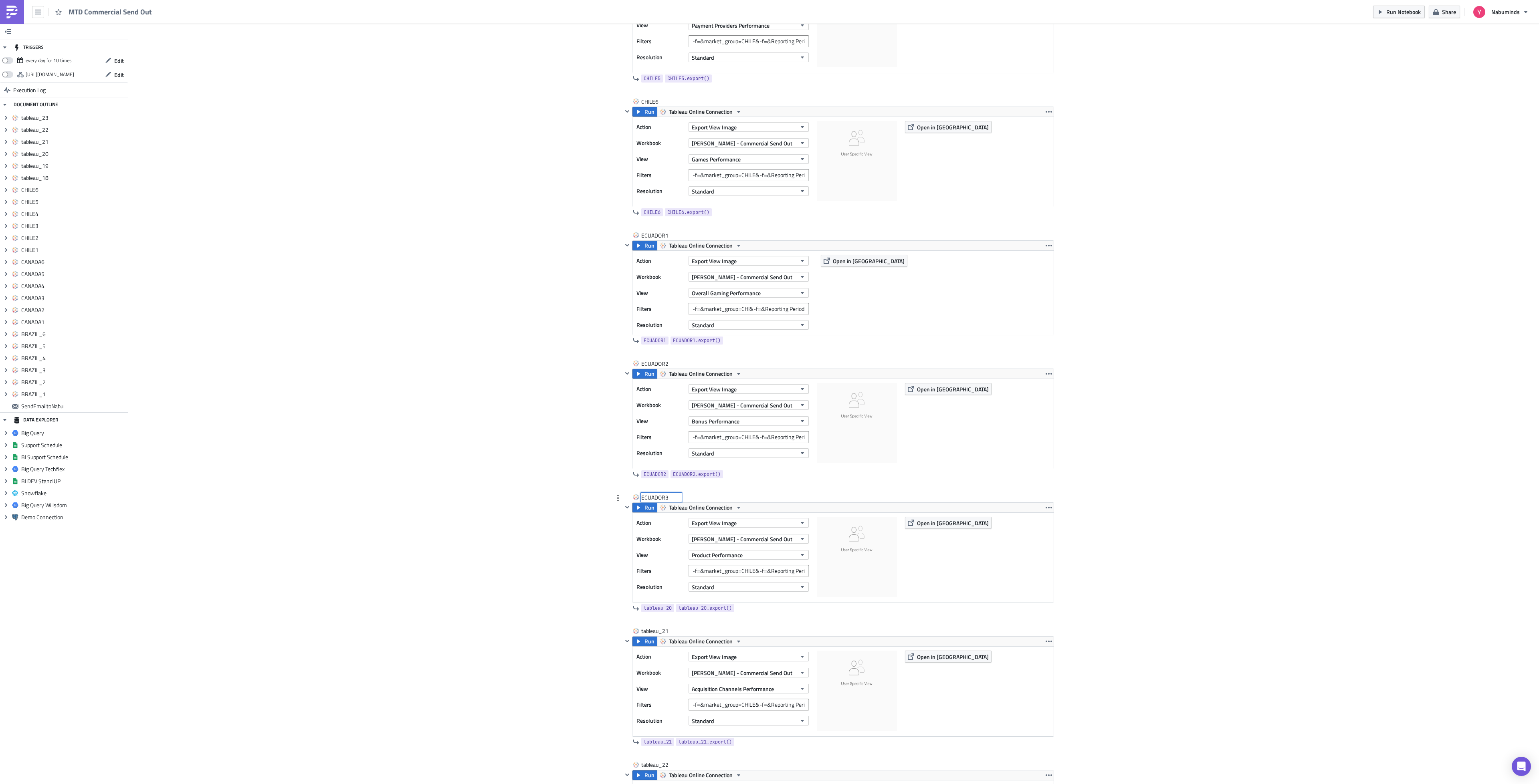
scroll to position [3377, 0]
click at [657, 632] on div "tableau_21" at bounding box center [661, 627] width 40 height 8
click at [657, 632] on input "tableau_21" at bounding box center [661, 627] width 40 height 8
type input "ECUADOR4"
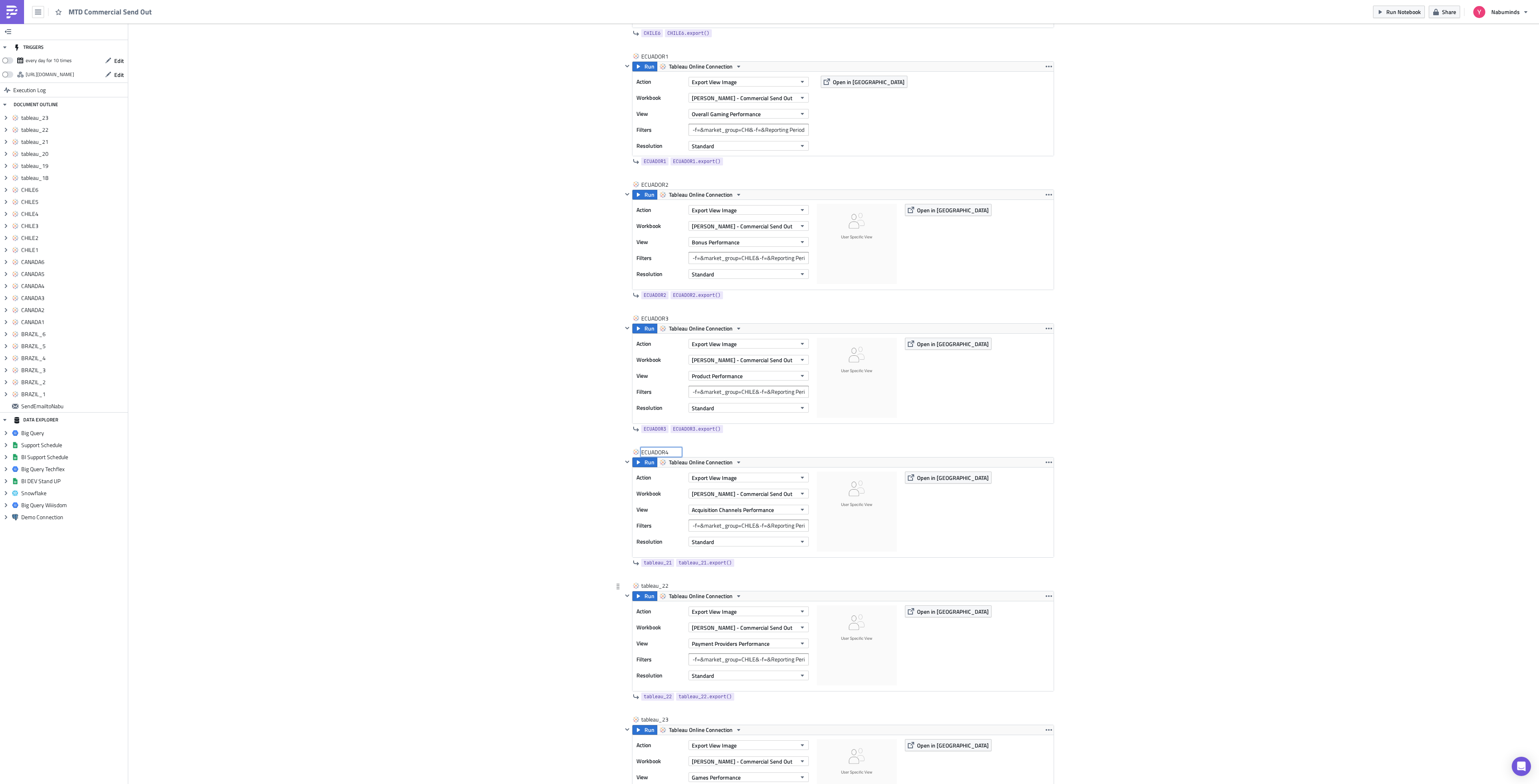
scroll to position [3557, 0]
click at [660, 585] on div "tableau_22" at bounding box center [661, 581] width 40 height 8
click at [660, 585] on input "tableau_22" at bounding box center [661, 581] width 40 height 8
type input "ECUADOR5"
click at [665, 719] on div "tableau_23" at bounding box center [661, 715] width 40 height 8
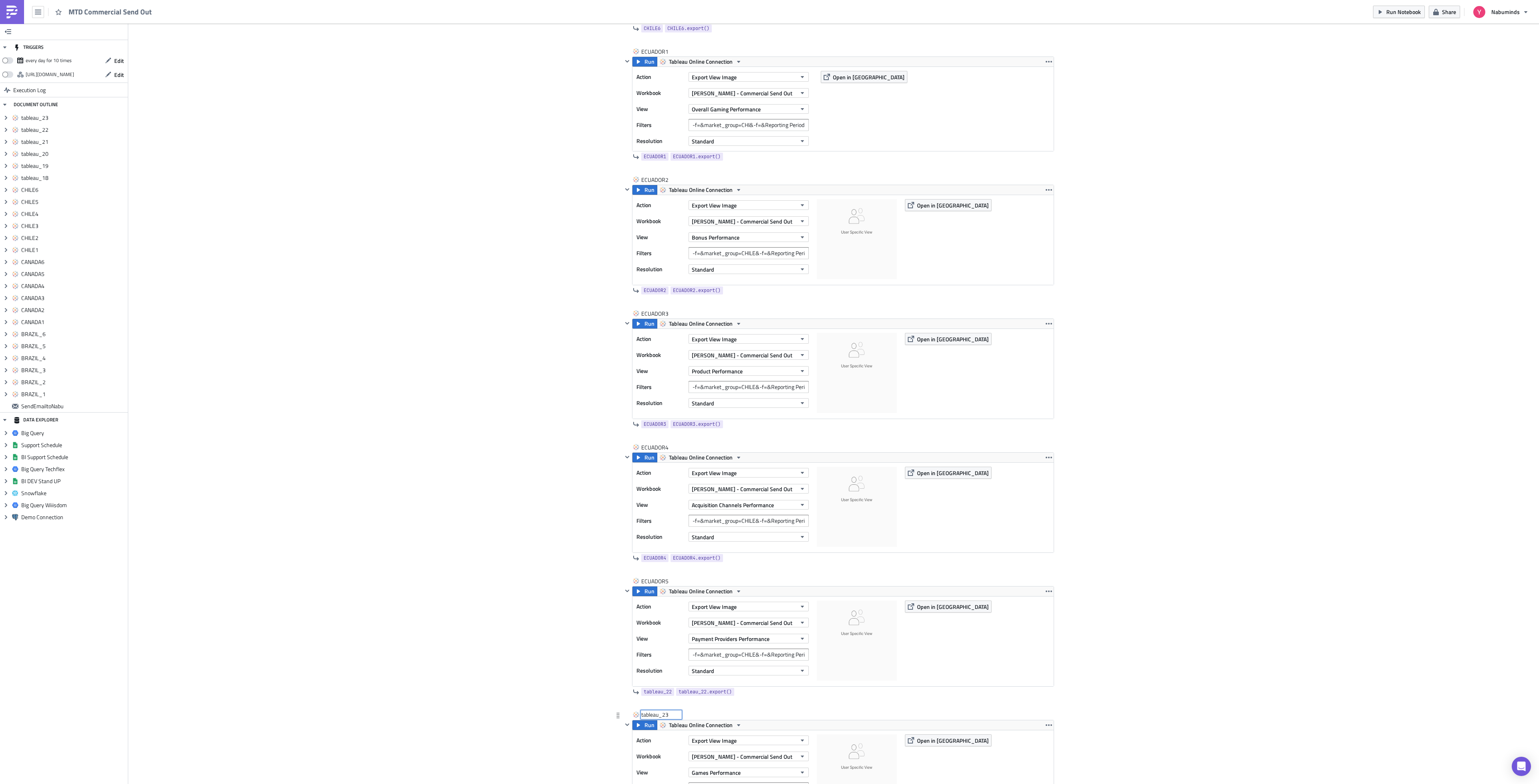
click at [665, 719] on input "tableau_23" at bounding box center [661, 715] width 40 height 8
type input "ECUADOR6"
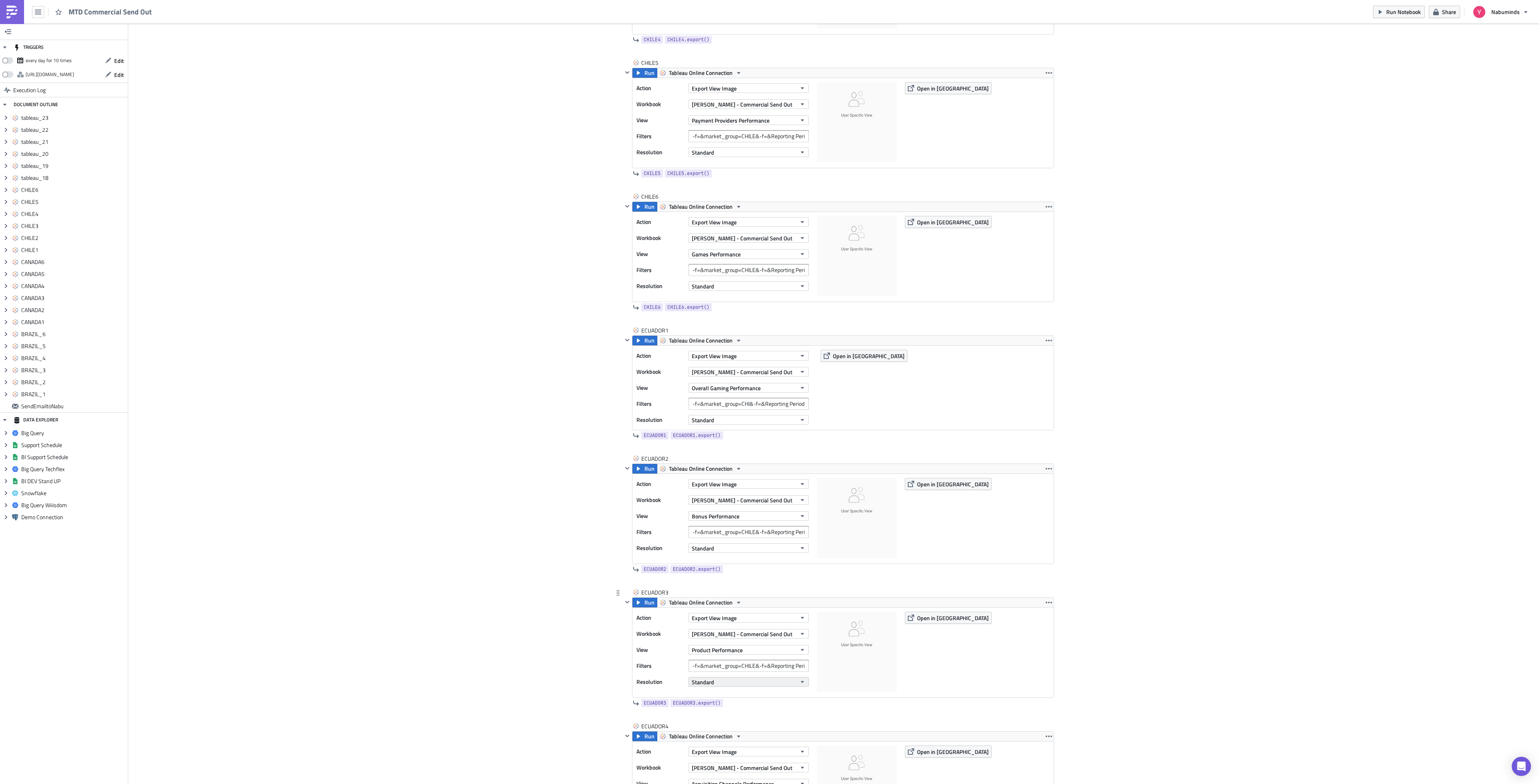
scroll to position [3257, 0]
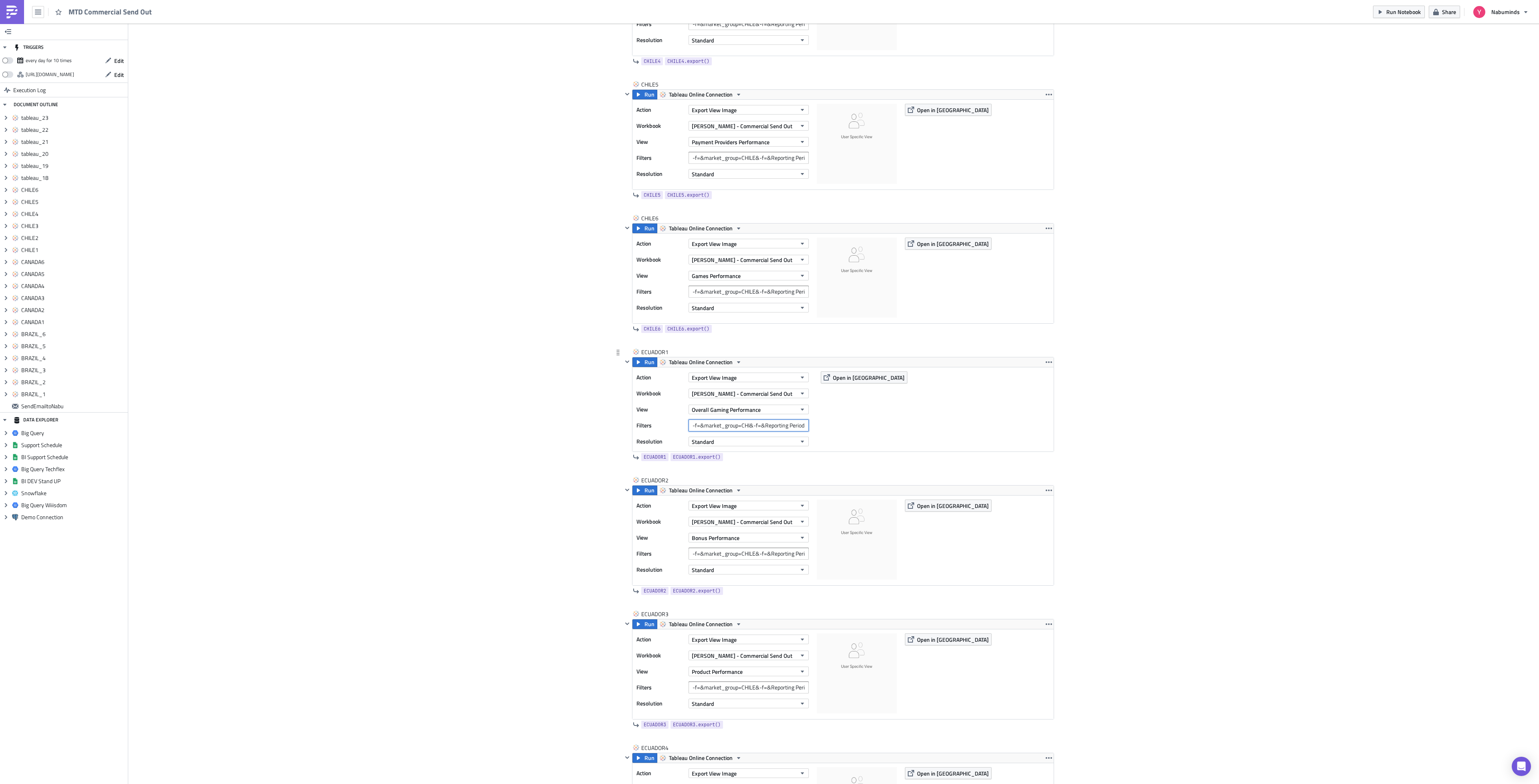
click at [748, 431] on input "-f=&market_group=CHI&-f=&Reporting Period=0" at bounding box center [749, 425] width 120 height 12
click at [748, 298] on input "-f=&market_group=CHILE&-f=&Reporting Period=0" at bounding box center [749, 291] width 120 height 12
click at [729, 431] on input "-f=&market_group=CHI&-f=&Reporting Period=0" at bounding box center [749, 425] width 120 height 12
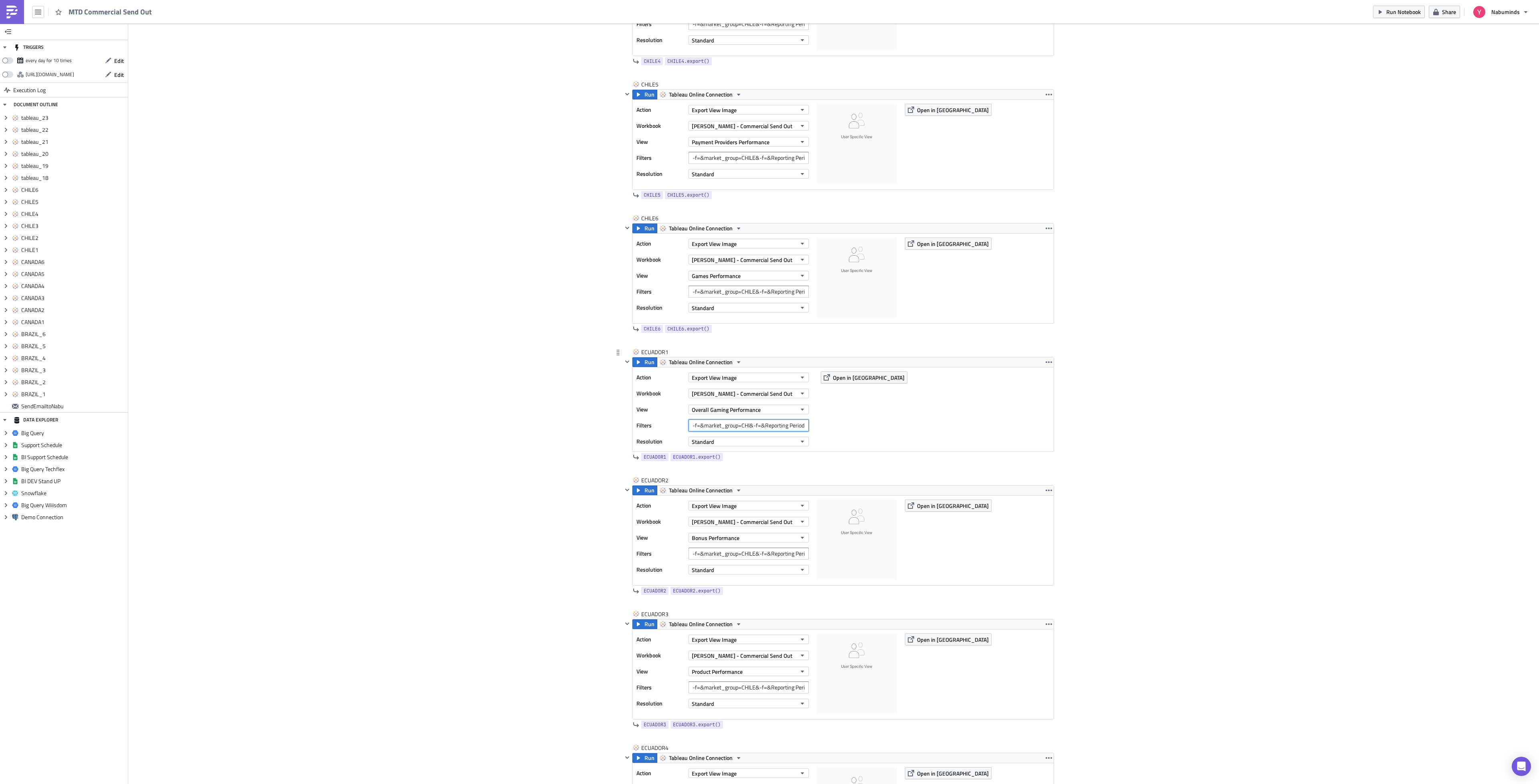
click at [729, 431] on input "-f=&market_group=CHI&-f=&Reporting Period=0" at bounding box center [749, 425] width 120 height 12
paste input "LE"
click at [739, 431] on input "-f=&market_group=CHILE&-f=&Reporting Period=0" at bounding box center [749, 425] width 120 height 12
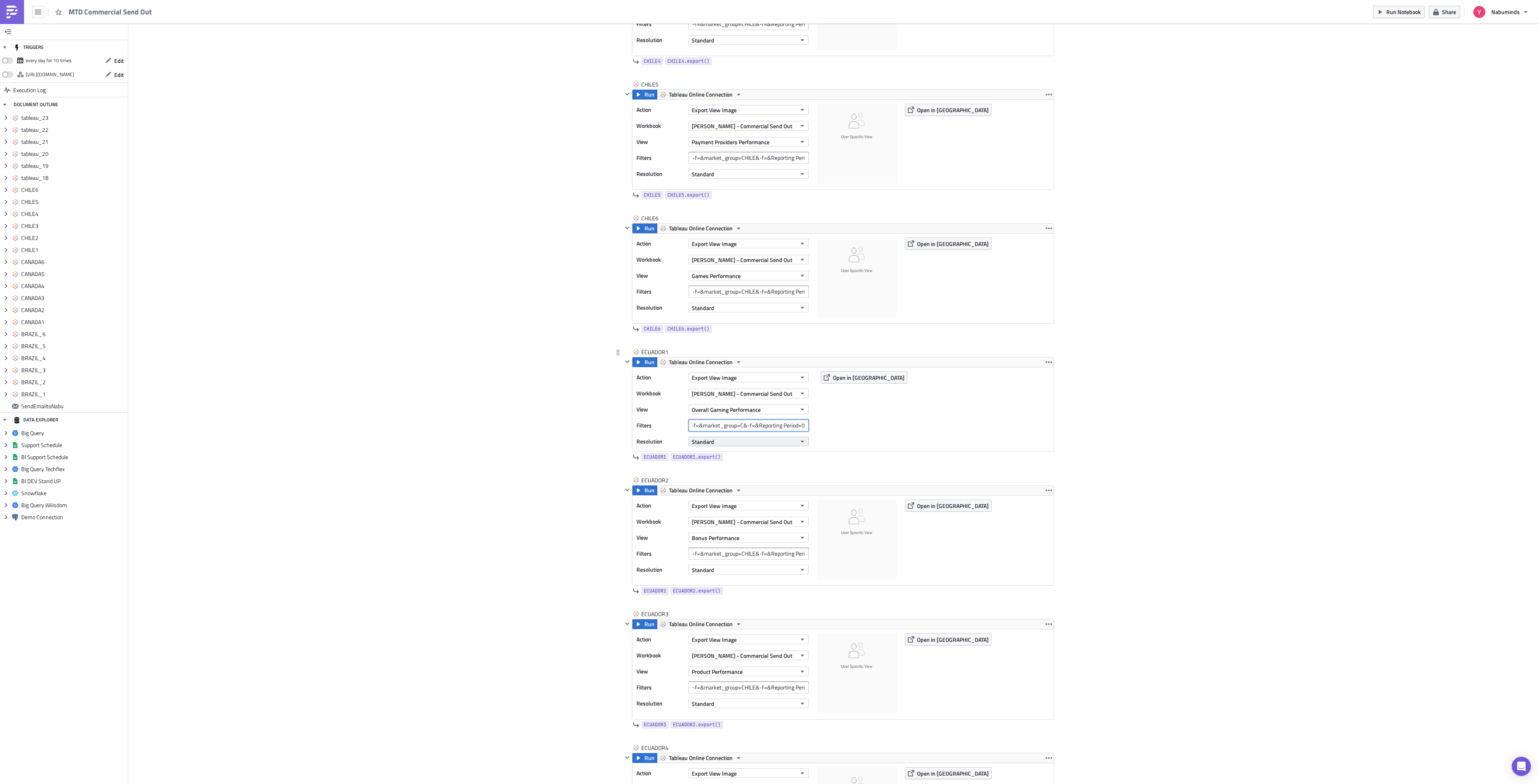
scroll to position [0, 0]
paste input "-f=&market_group=CHILE&-f=&Reporting Period=0"
type input "-f=&market_group=&-f=&Reporting Period=0"
click at [738, 431] on input "-f=&market_group=&-f=&Reporting Period=0" at bounding box center [749, 425] width 120 height 12
drag, startPoint x: 750, startPoint y: 577, endPoint x: 738, endPoint y: 577, distance: 12.0
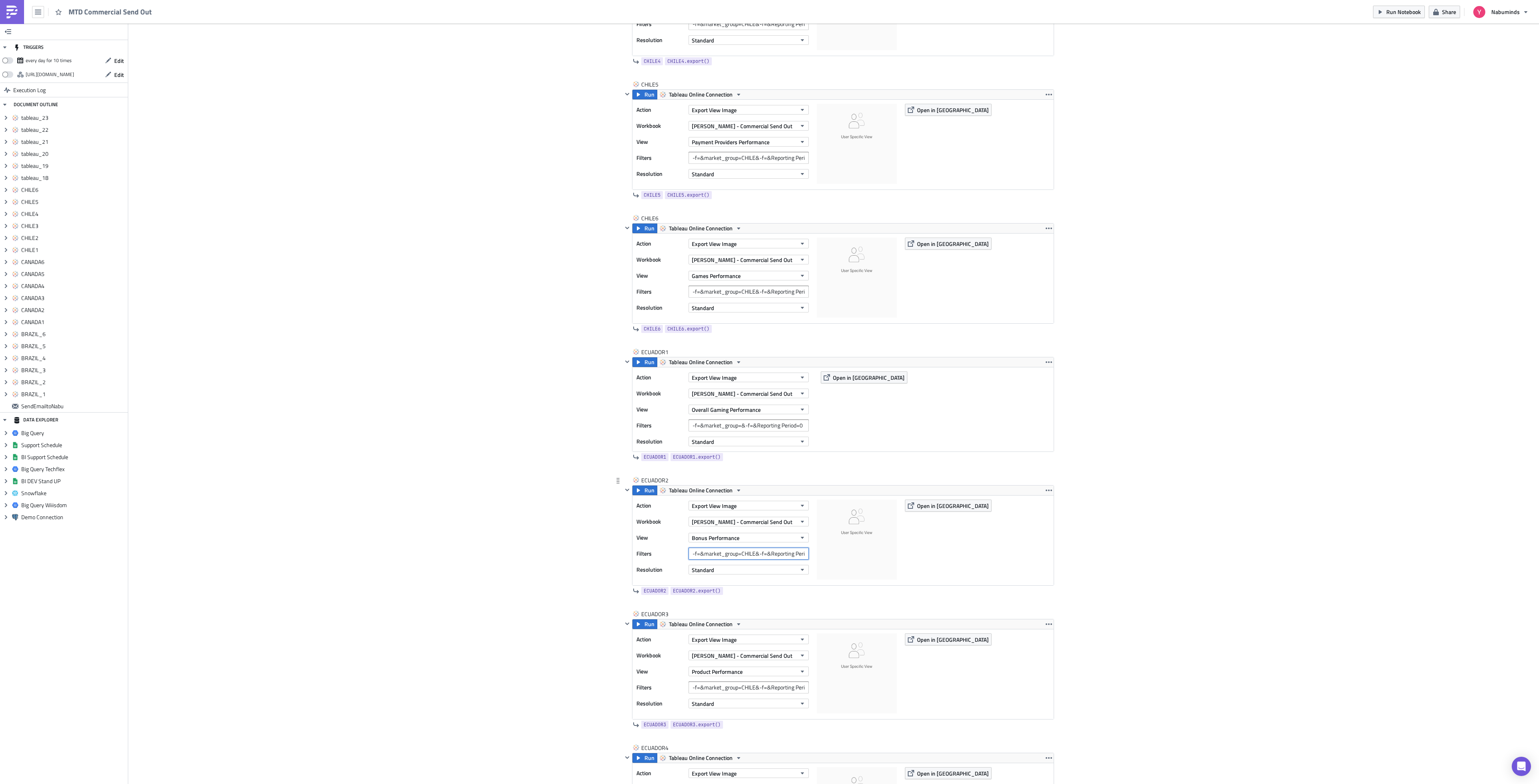
click at [738, 560] on input "-f=&market_group=CHILE&-f=&Reporting Period=0" at bounding box center [749, 554] width 120 height 12
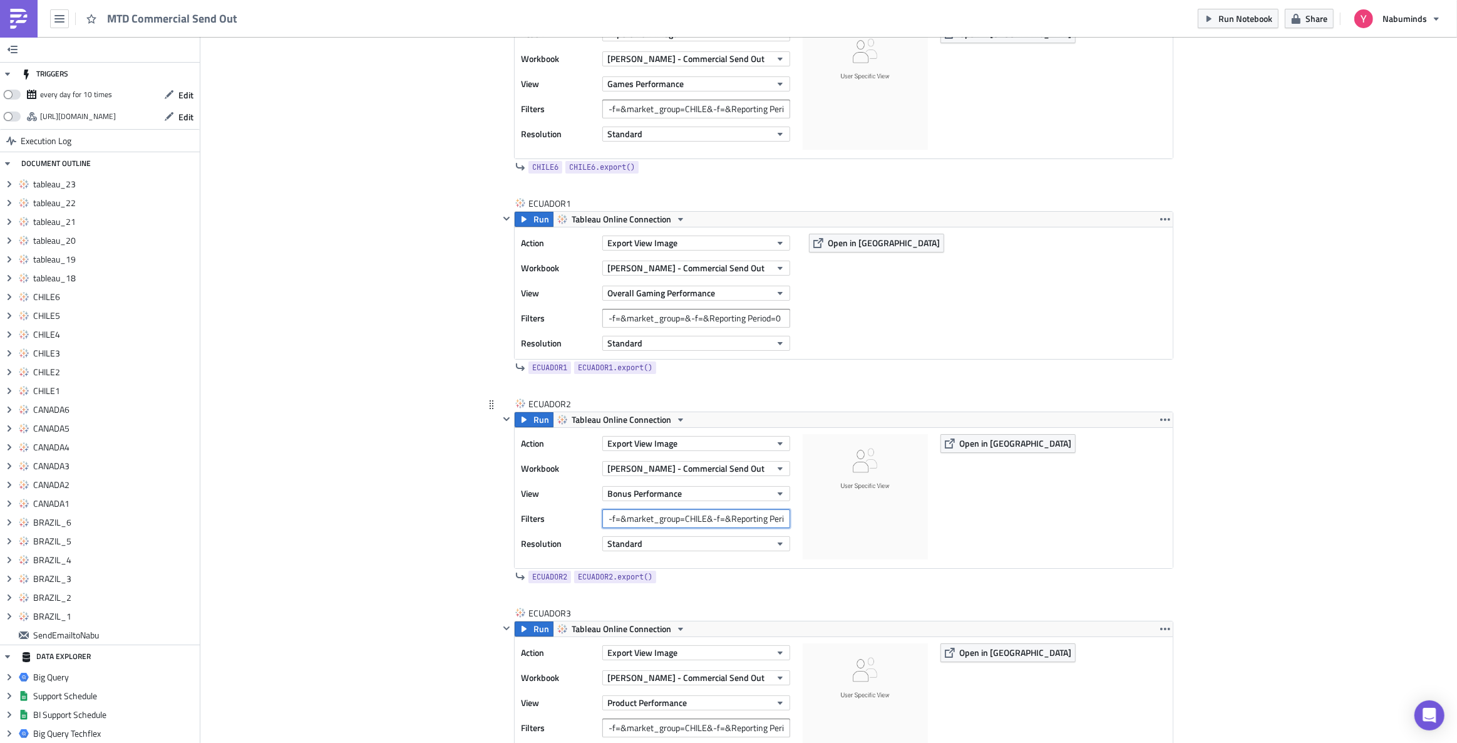
scroll to position [5316, 0]
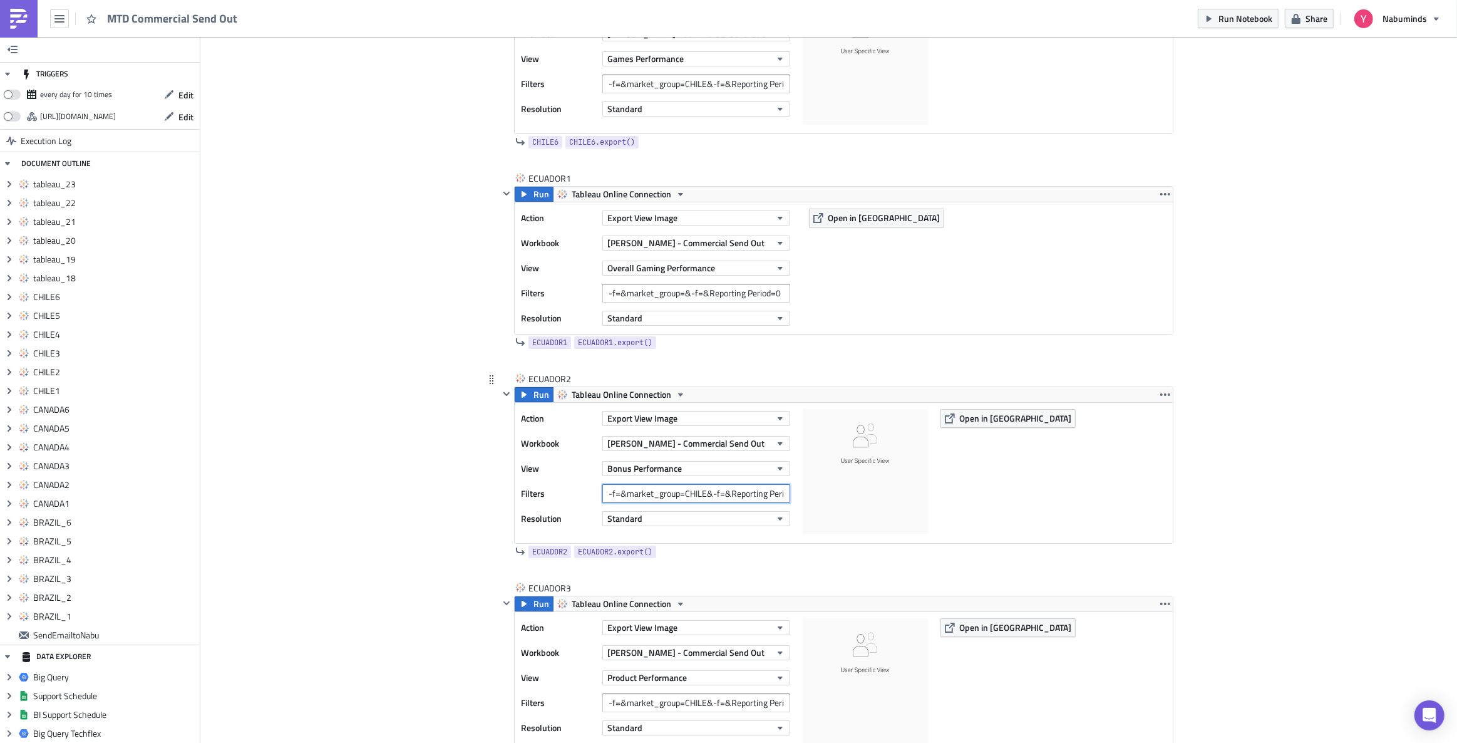
paste input "[GEOGRAPHIC_DATA]"
click at [714, 495] on input "-f=&market_group=ECUADOR&-f=&Reporting Period=0" at bounding box center [696, 493] width 188 height 19
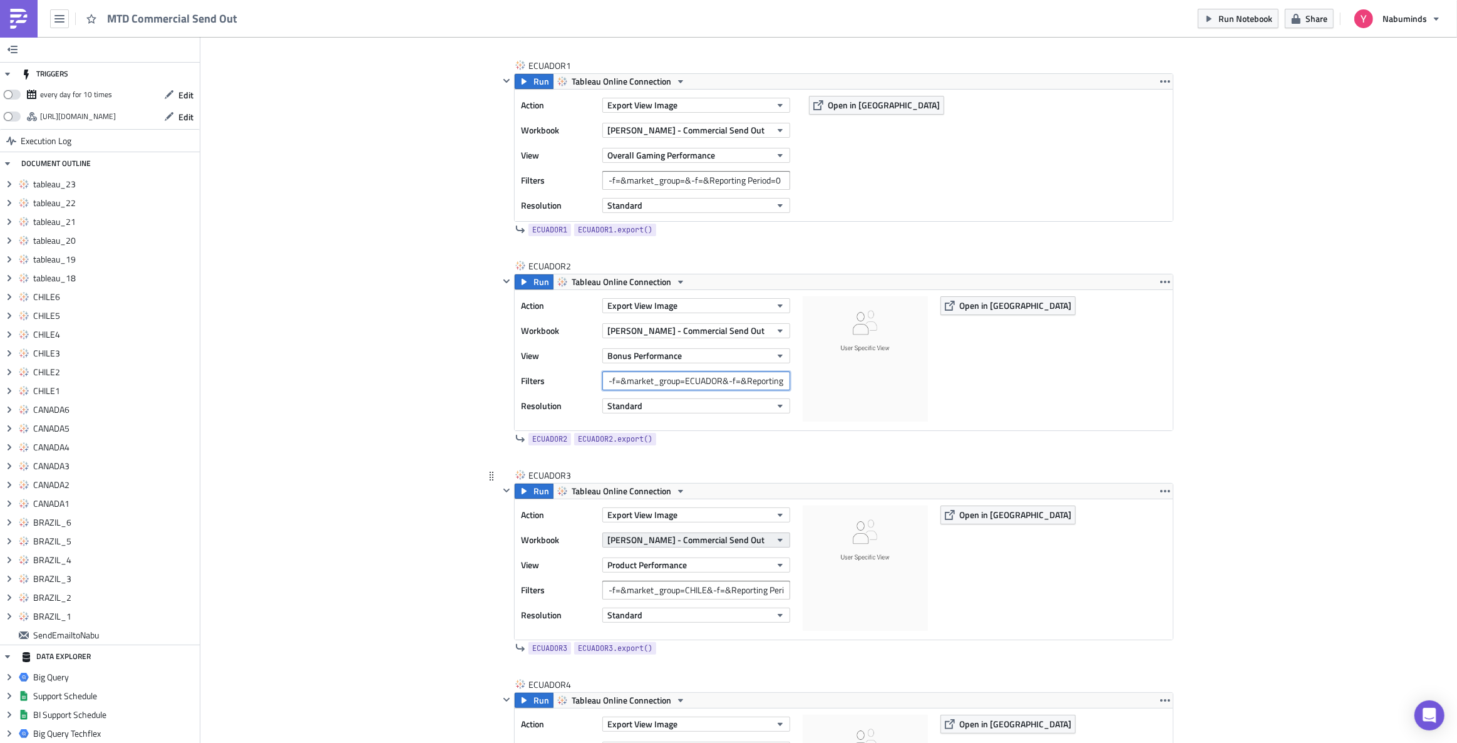
scroll to position [5430, 0]
type input "-f=&market_group=ECUADOR&-f=&Reporting Period=0"
click at [707, 584] on input "-f=&market_group=CHILE&-f=&Reporting Period=0" at bounding box center [696, 588] width 188 height 19
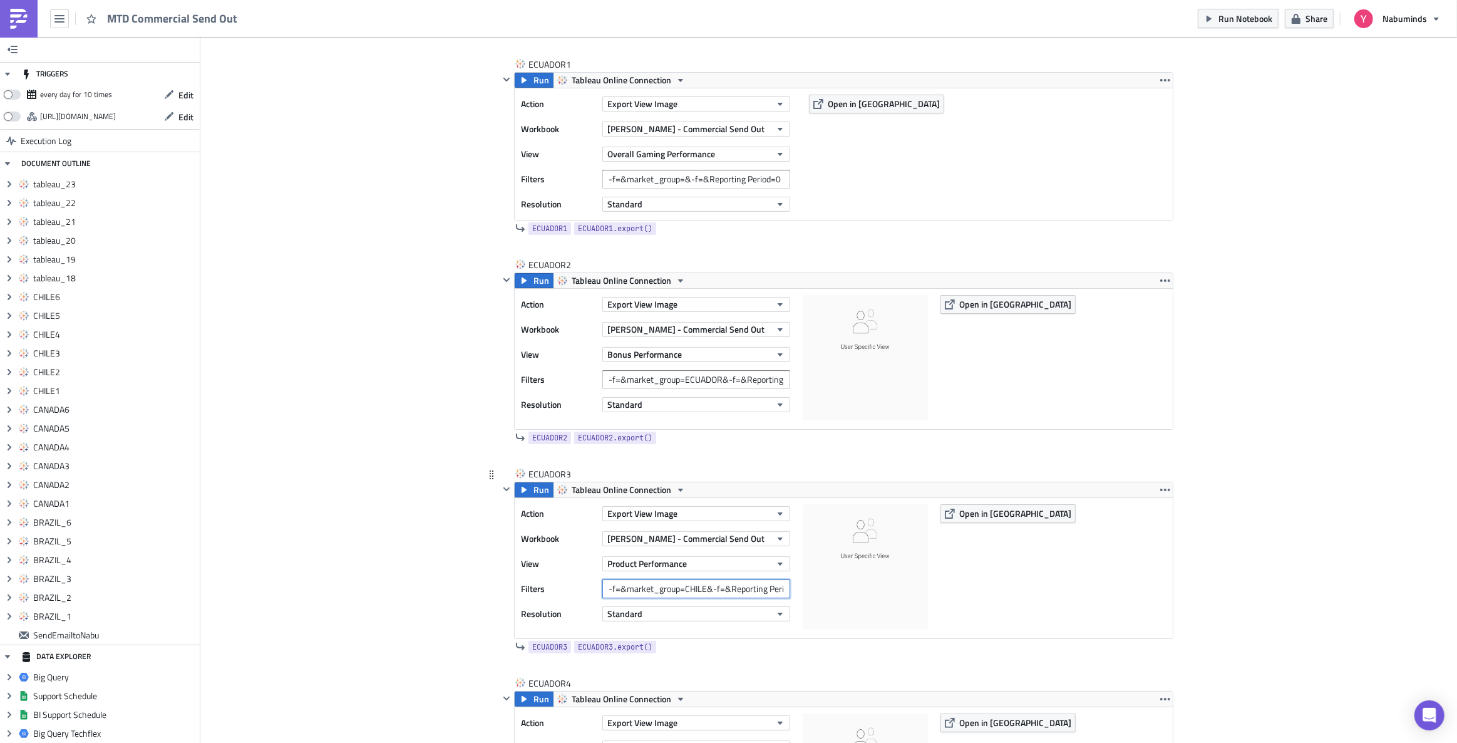
paste input "[GEOGRAPHIC_DATA]"
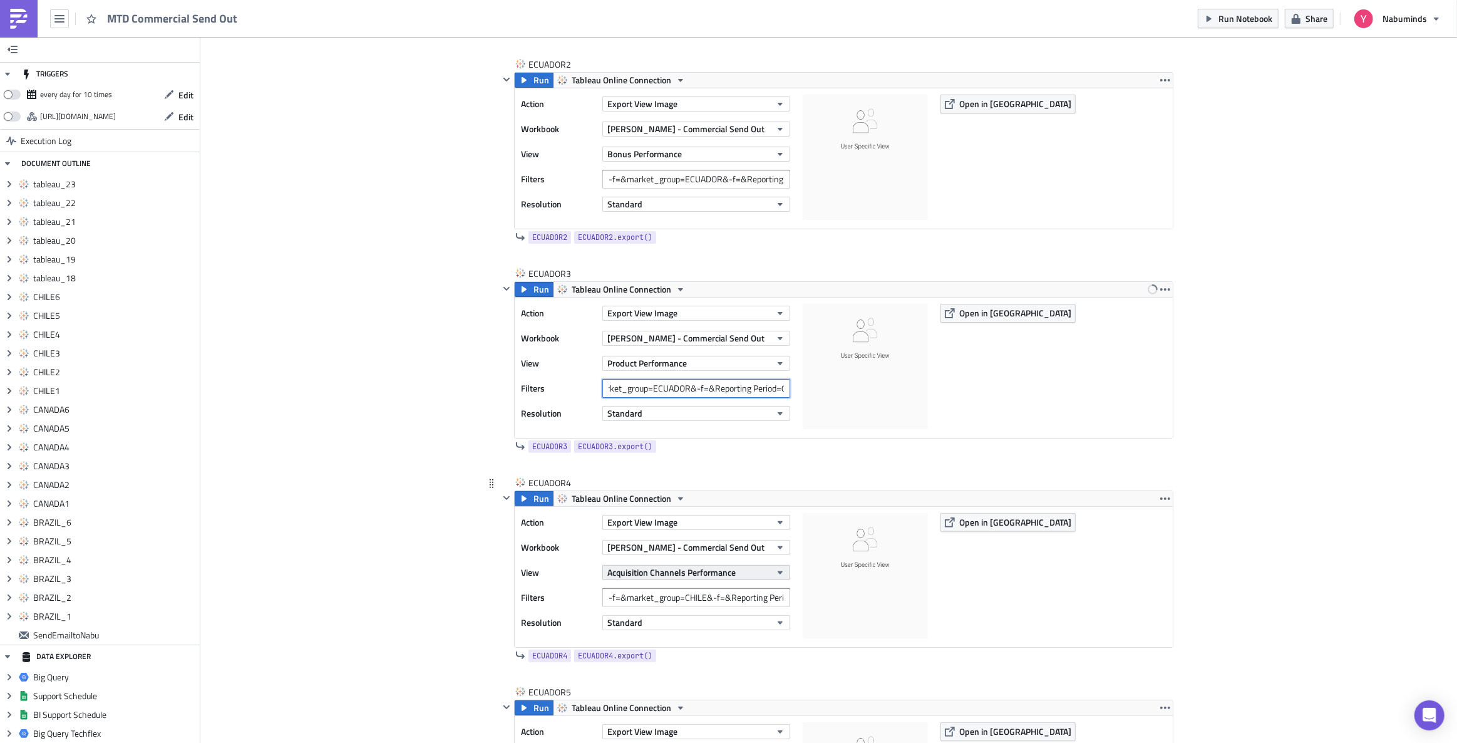
scroll to position [5658, 0]
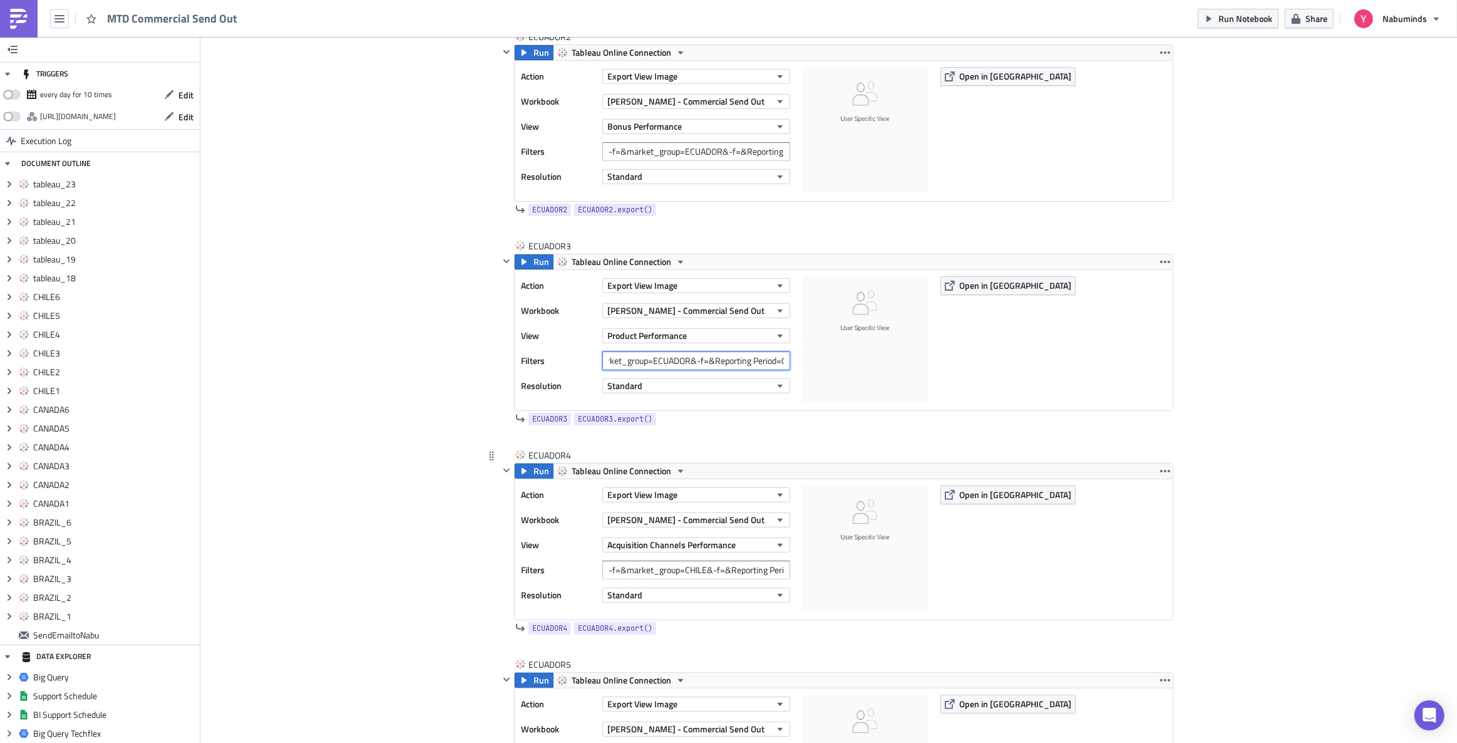
type input "-f=&market_group=ECUADOR&-f=&Reporting Period=0"
click at [684, 572] on input "-f=&market_group=CHILE&-f=&Reporting Period=0" at bounding box center [696, 569] width 188 height 19
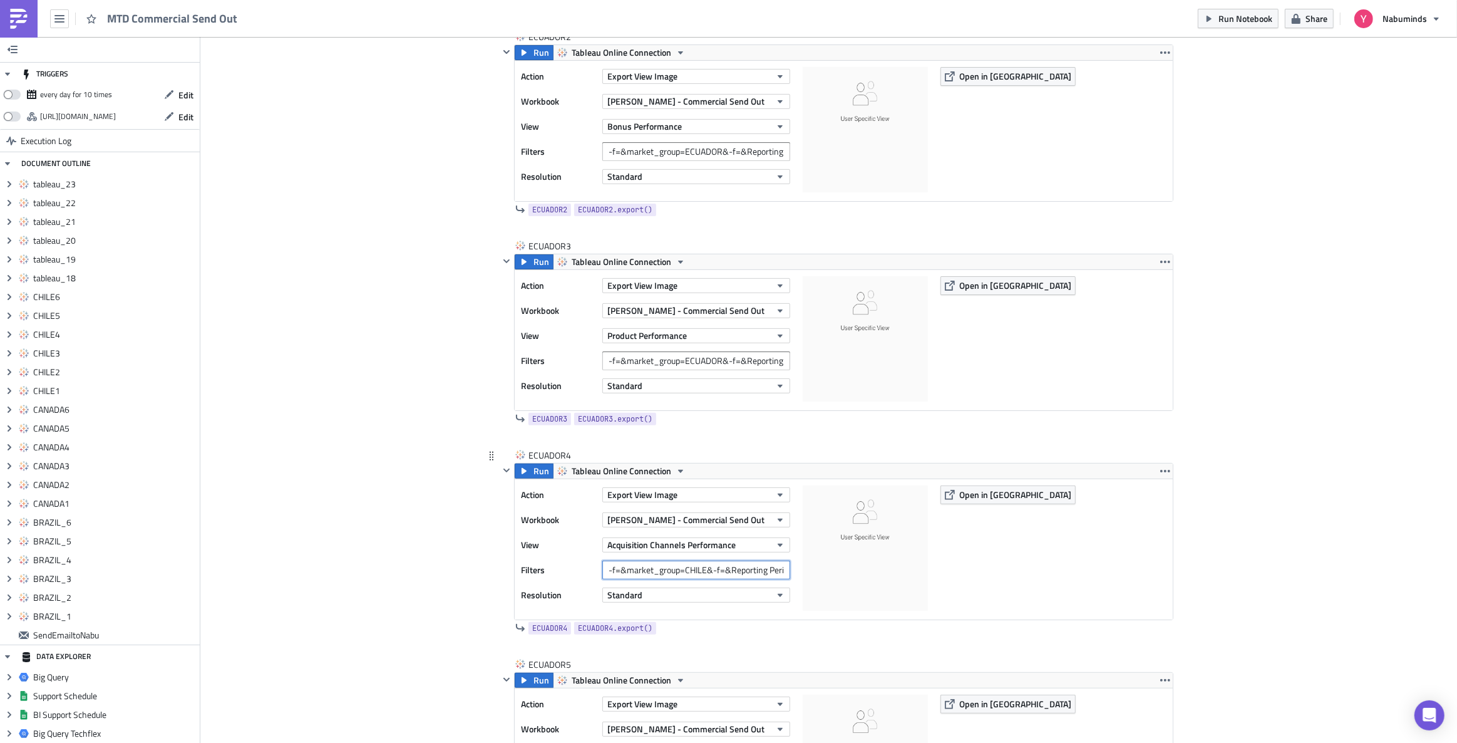
paste input "[GEOGRAPHIC_DATA]"
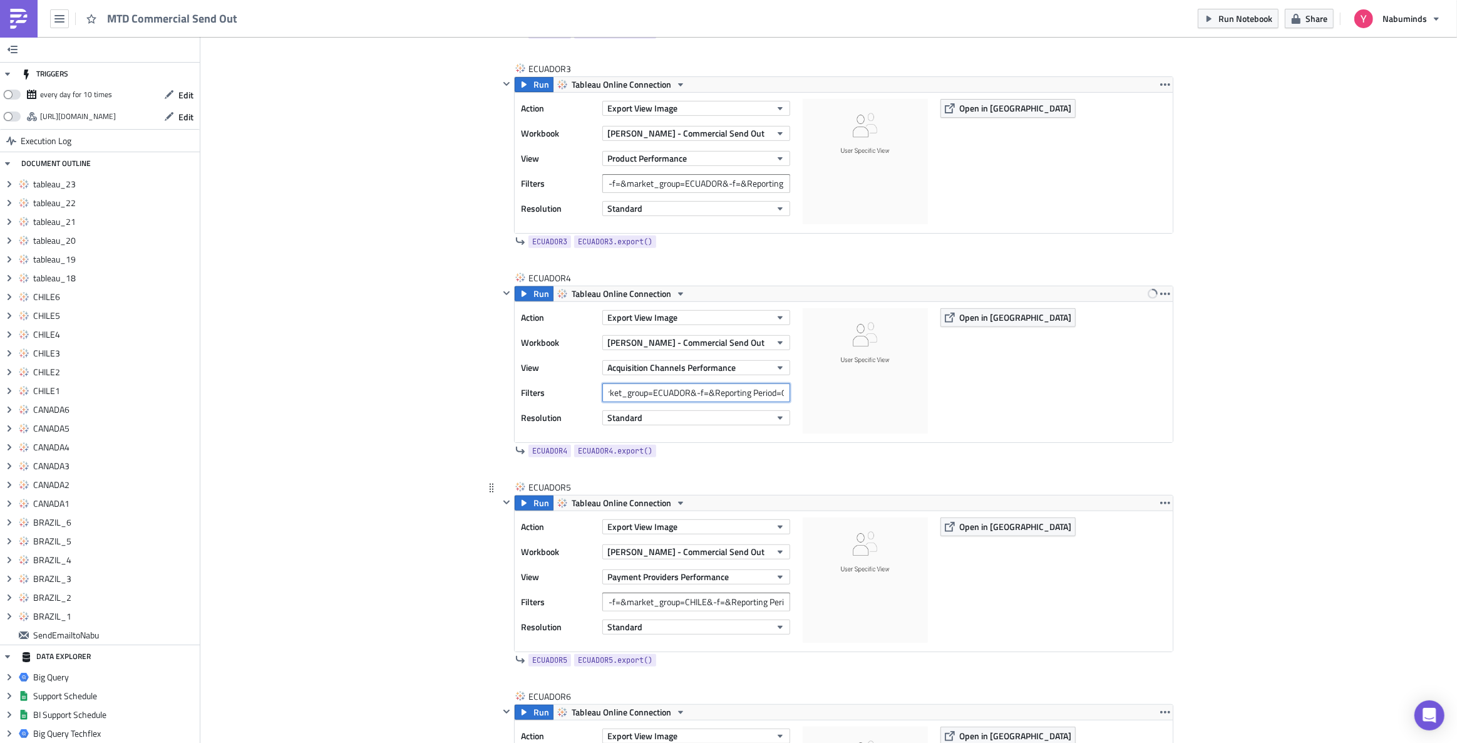
scroll to position [5829, 0]
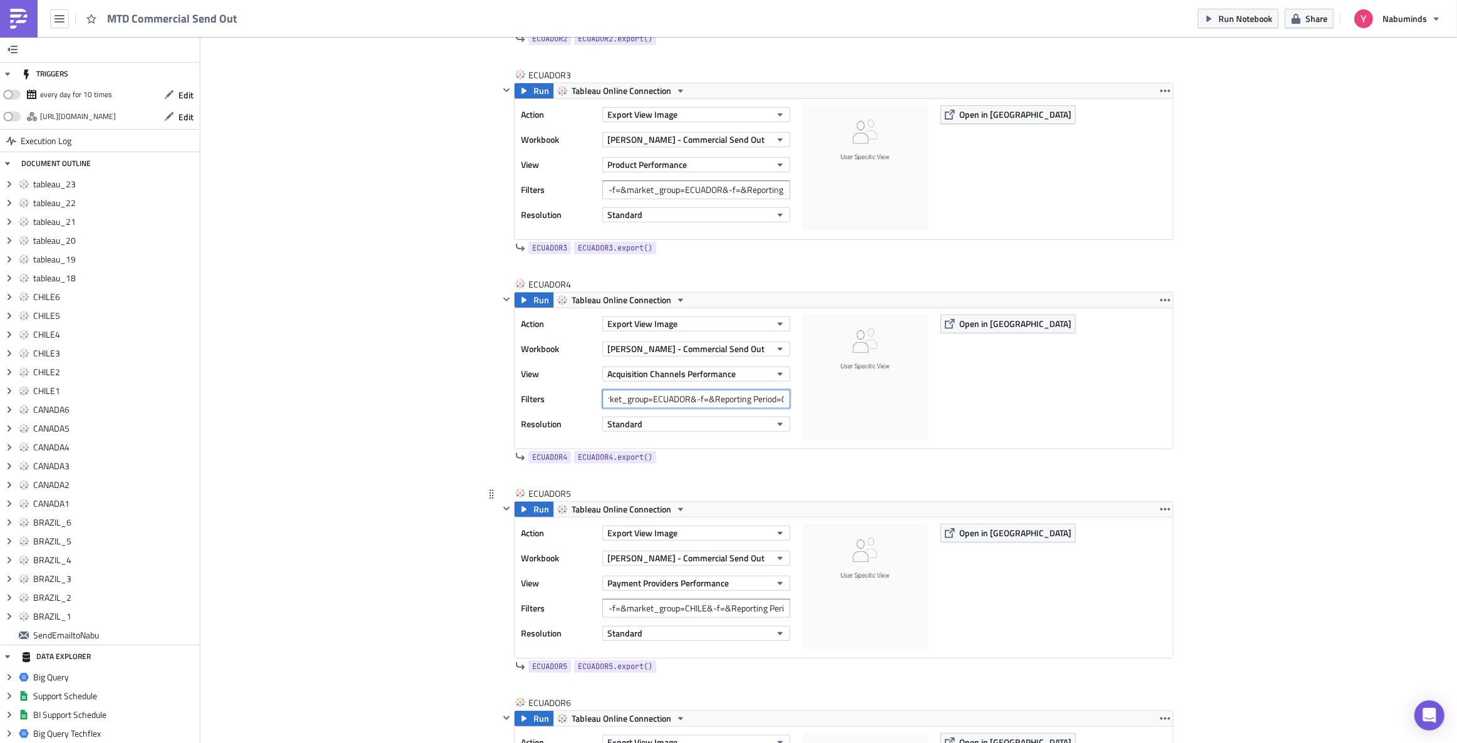
type input "-f=&market_group=ECUADOR&-f=&Reporting Period=0"
click at [667, 599] on input "-f=&market_group=CHILE&-f=&Reporting Period=0" at bounding box center [696, 608] width 188 height 19
click at [667, 602] on input "-f=&market_group=CHILE&-f=&Reporting Period=0" at bounding box center [696, 608] width 188 height 19
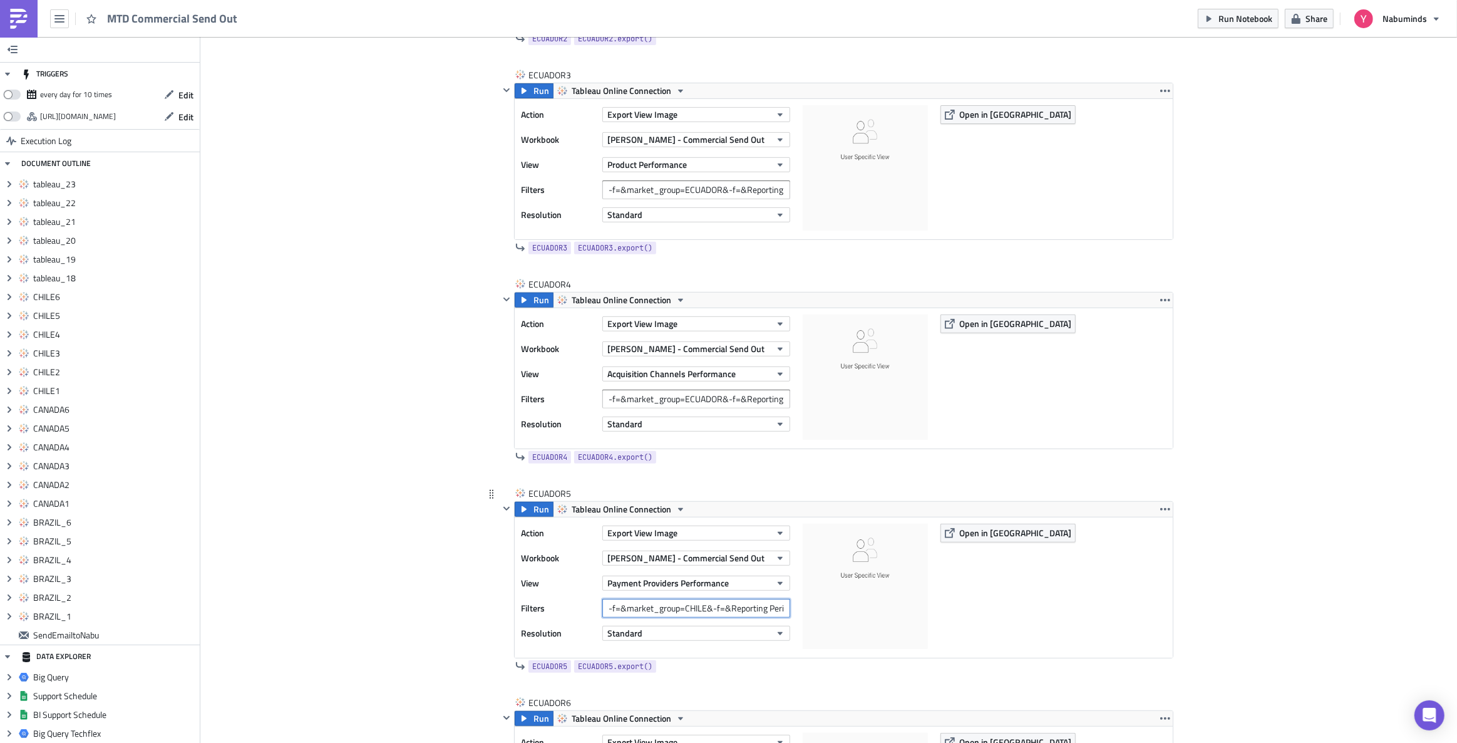
click at [667, 602] on input "-f=&market_group=CHILE&-f=&Reporting Period=0" at bounding box center [696, 608] width 188 height 19
paste input "[GEOGRAPHIC_DATA]"
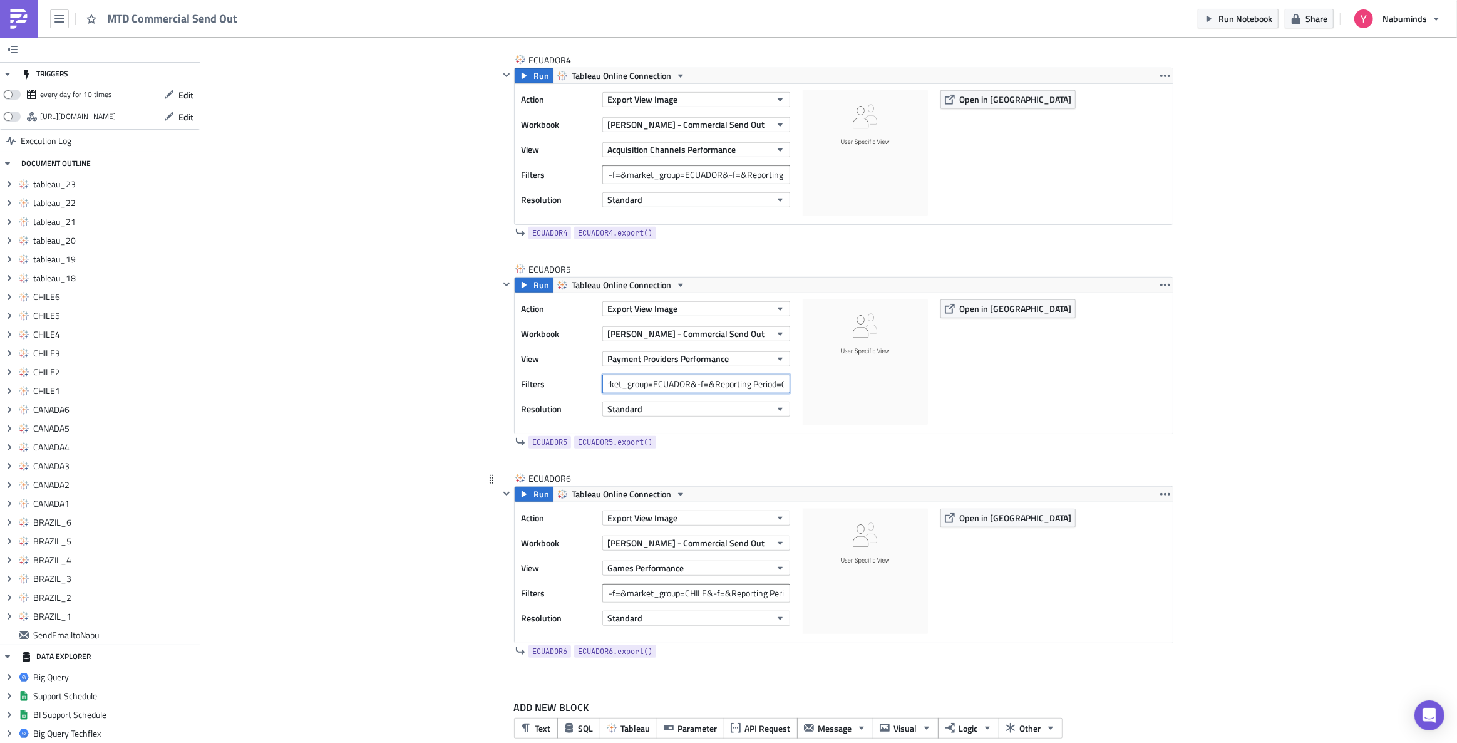
scroll to position [6056, 0]
type input "-f=&market_group=ECUADOR&-f=&Reporting Period=0"
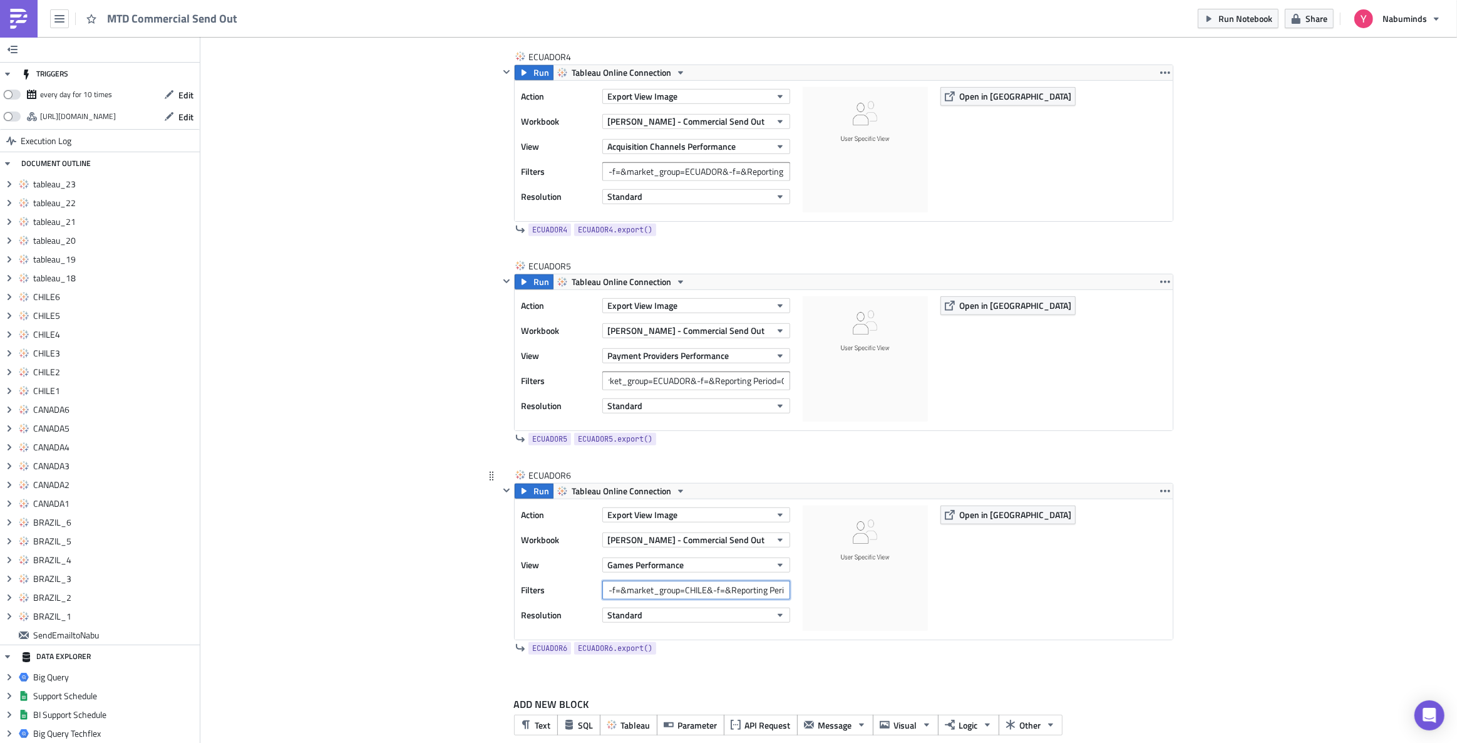
click at [663, 595] on input "-f=&market_group=CHILE&-f=&Reporting Period=0" at bounding box center [696, 589] width 188 height 19
paste input "[GEOGRAPHIC_DATA]"
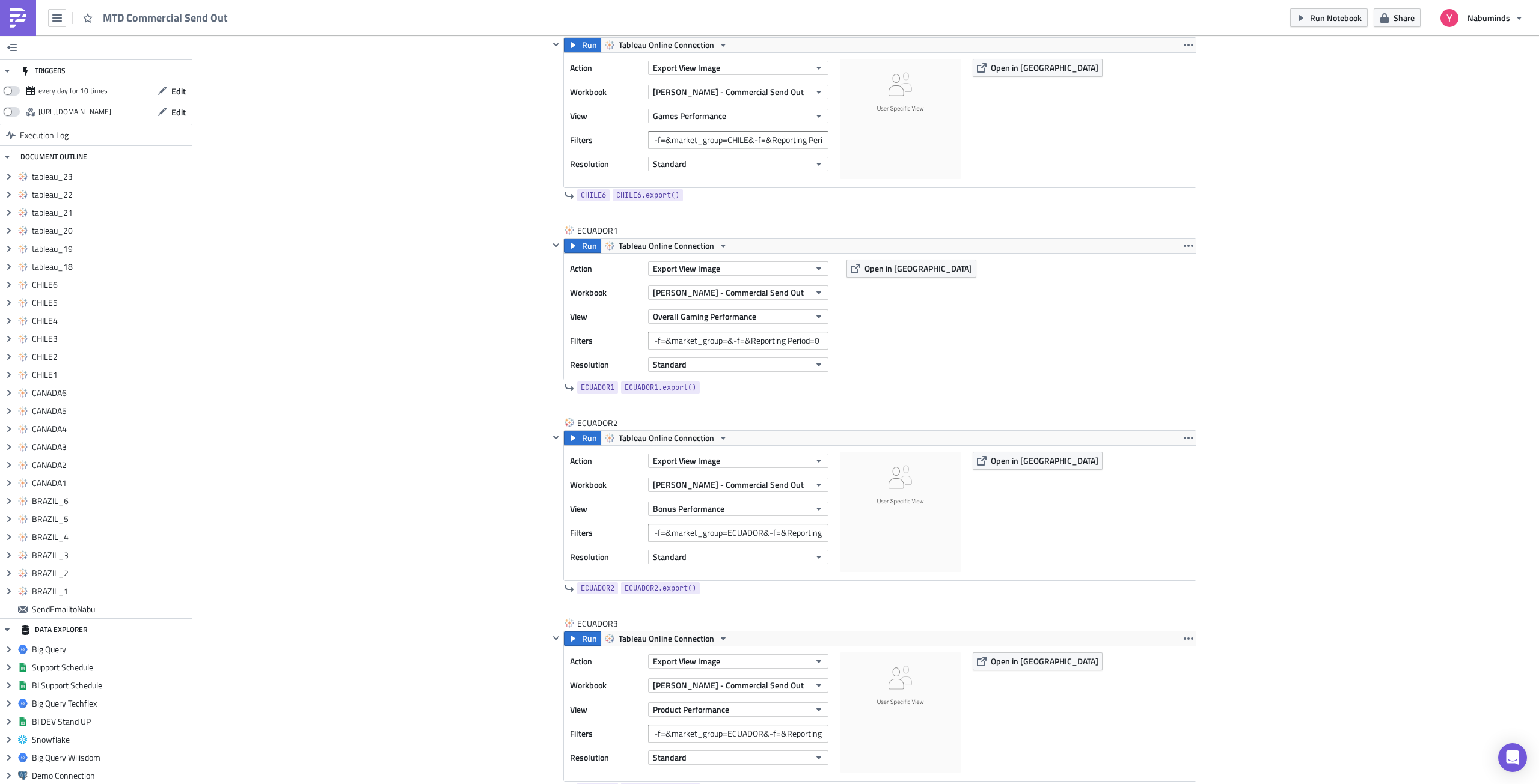
scroll to position [0, 32]
type input "-f=&market_group=ECUADOR&-f=&Reporting Period=0"
click at [1186, 245] on icon "button" at bounding box center [1189, 246] width 10 height 10
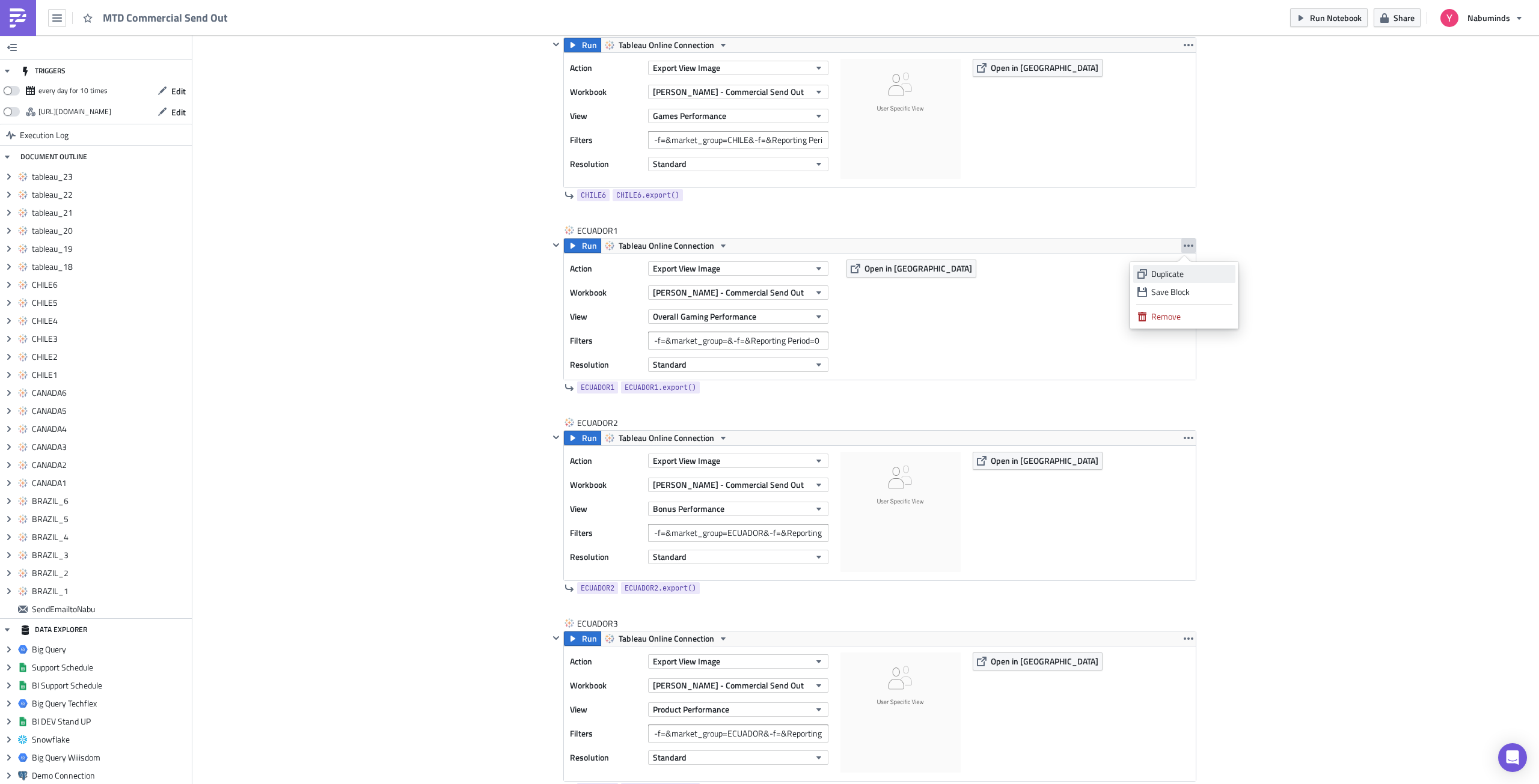
click at [1173, 273] on div "Duplicate" at bounding box center [1190, 273] width 80 height 12
click at [1184, 433] on icon "button" at bounding box center [1189, 438] width 10 height 10
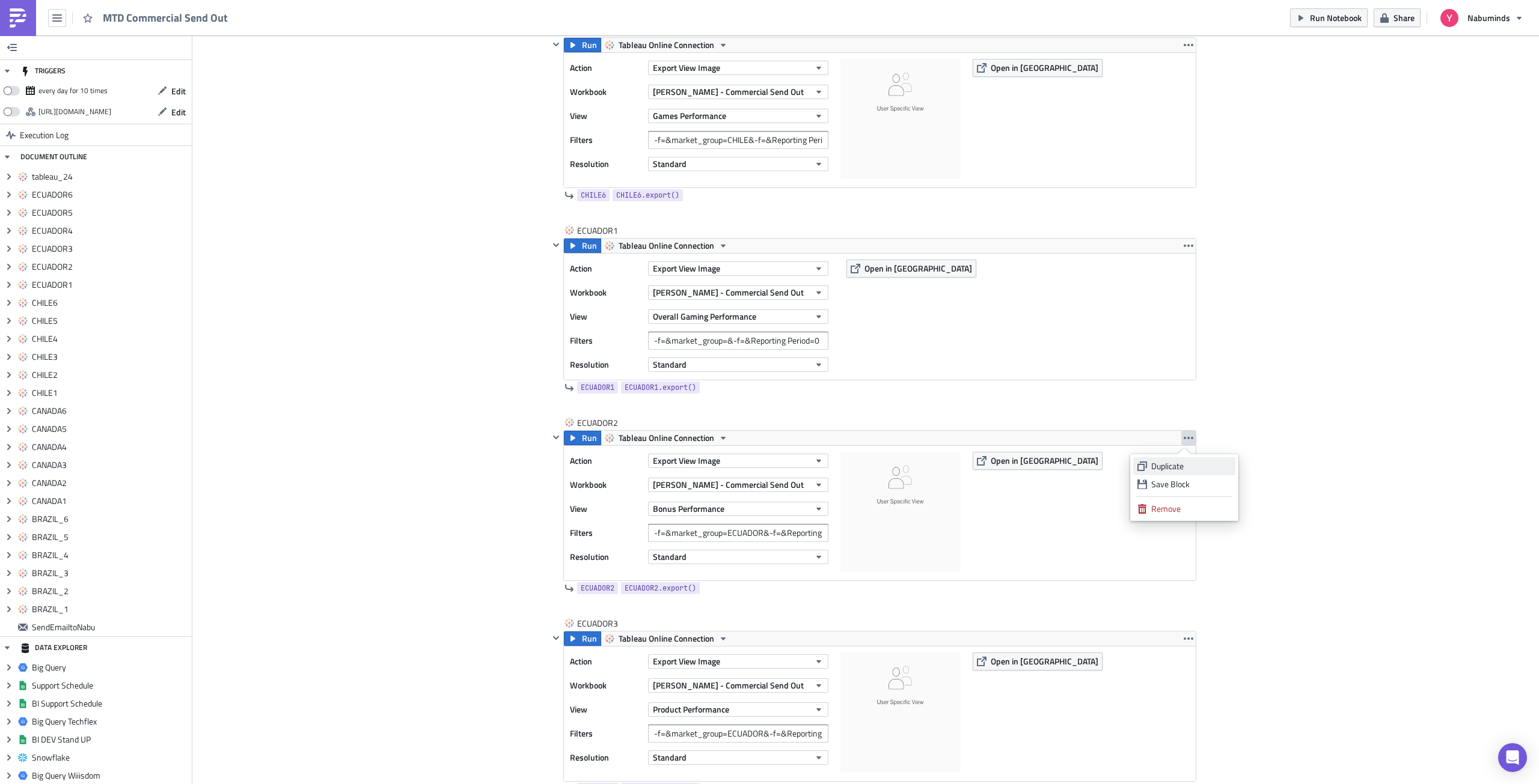
click at [1186, 472] on link "Duplicate" at bounding box center [1184, 465] width 102 height 18
click at [1188, 640] on icon "button" at bounding box center [1189, 638] width 10 height 10
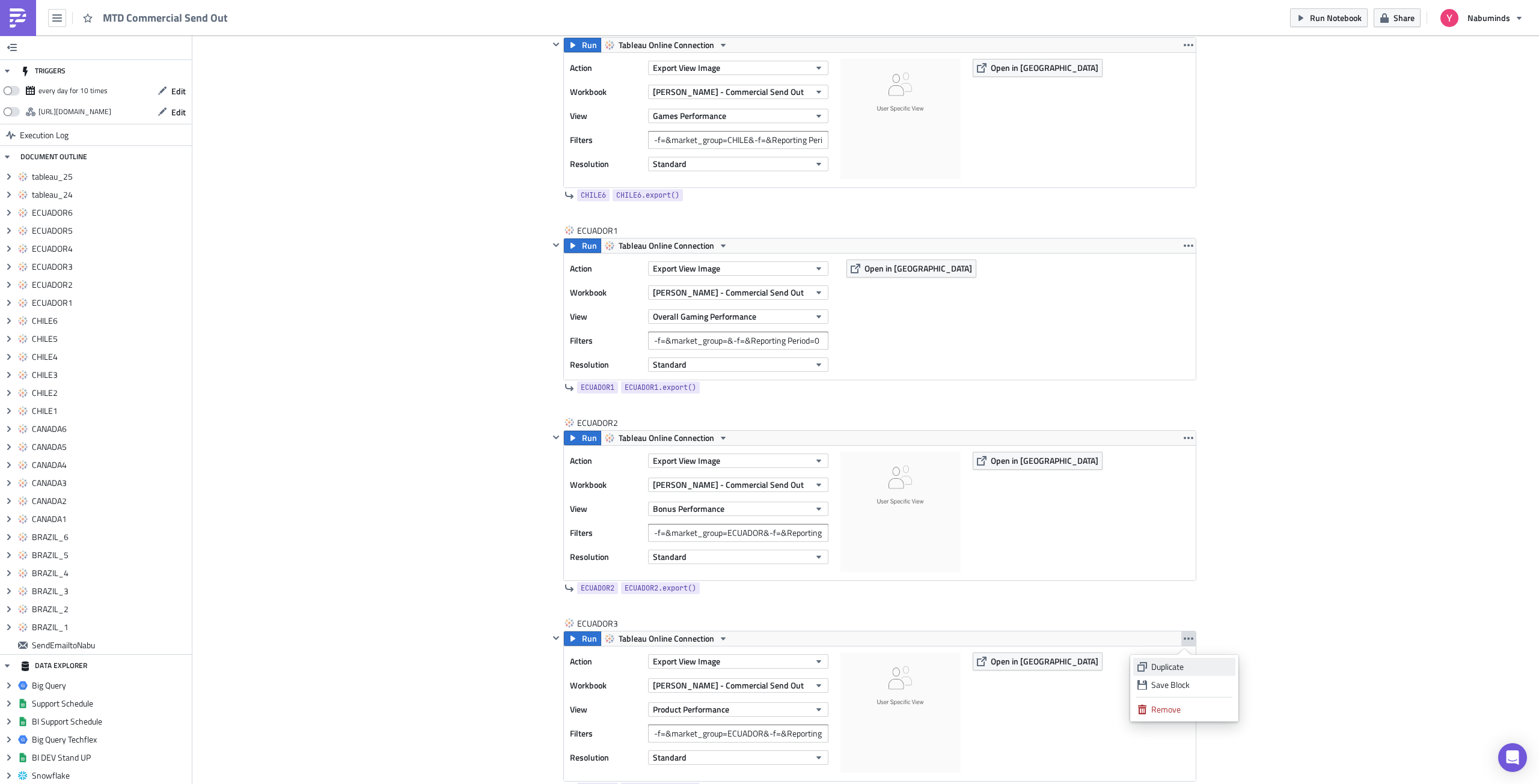
click at [1180, 661] on div "Duplicate" at bounding box center [1190, 667] width 80 height 12
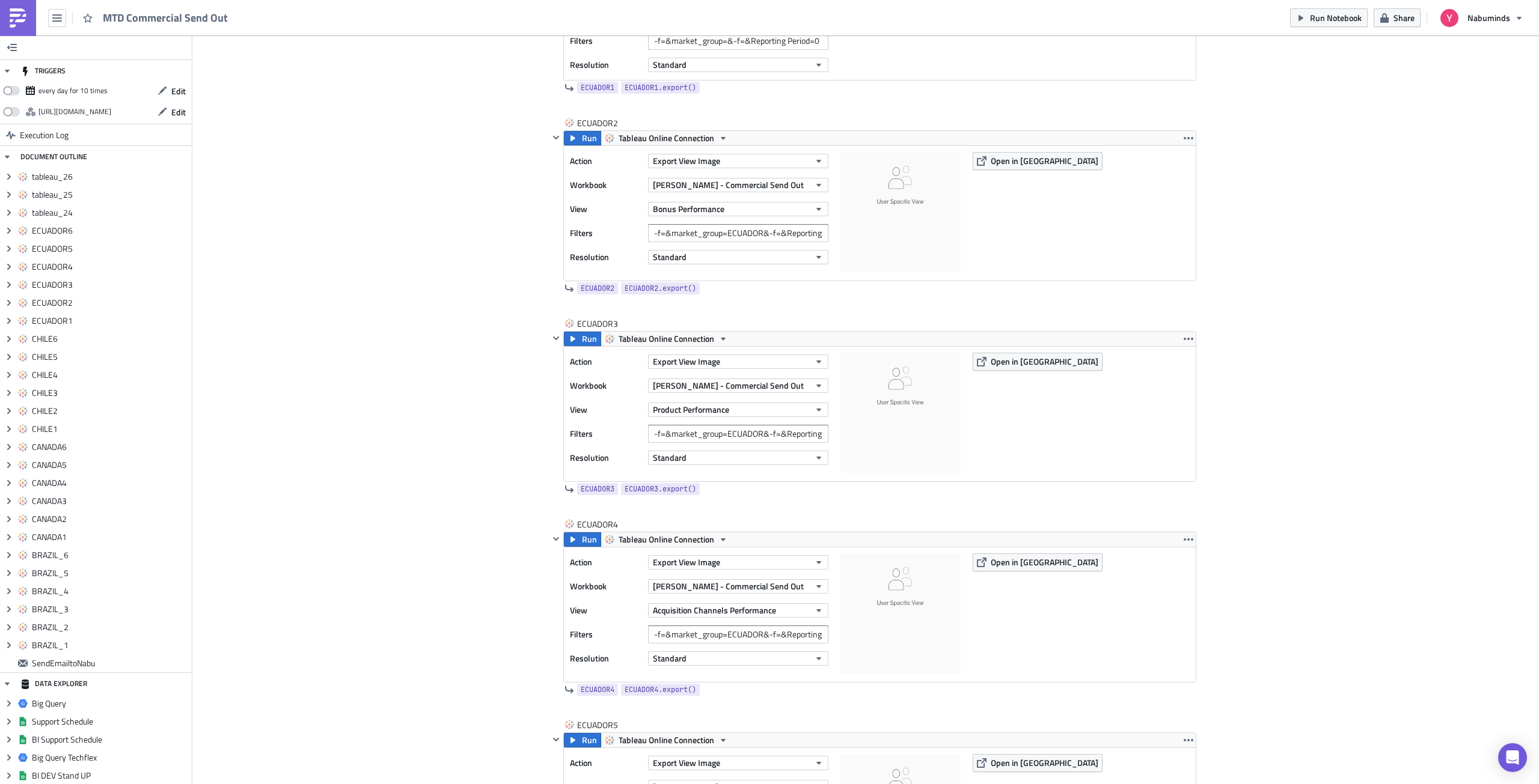
scroll to position [5424, 0]
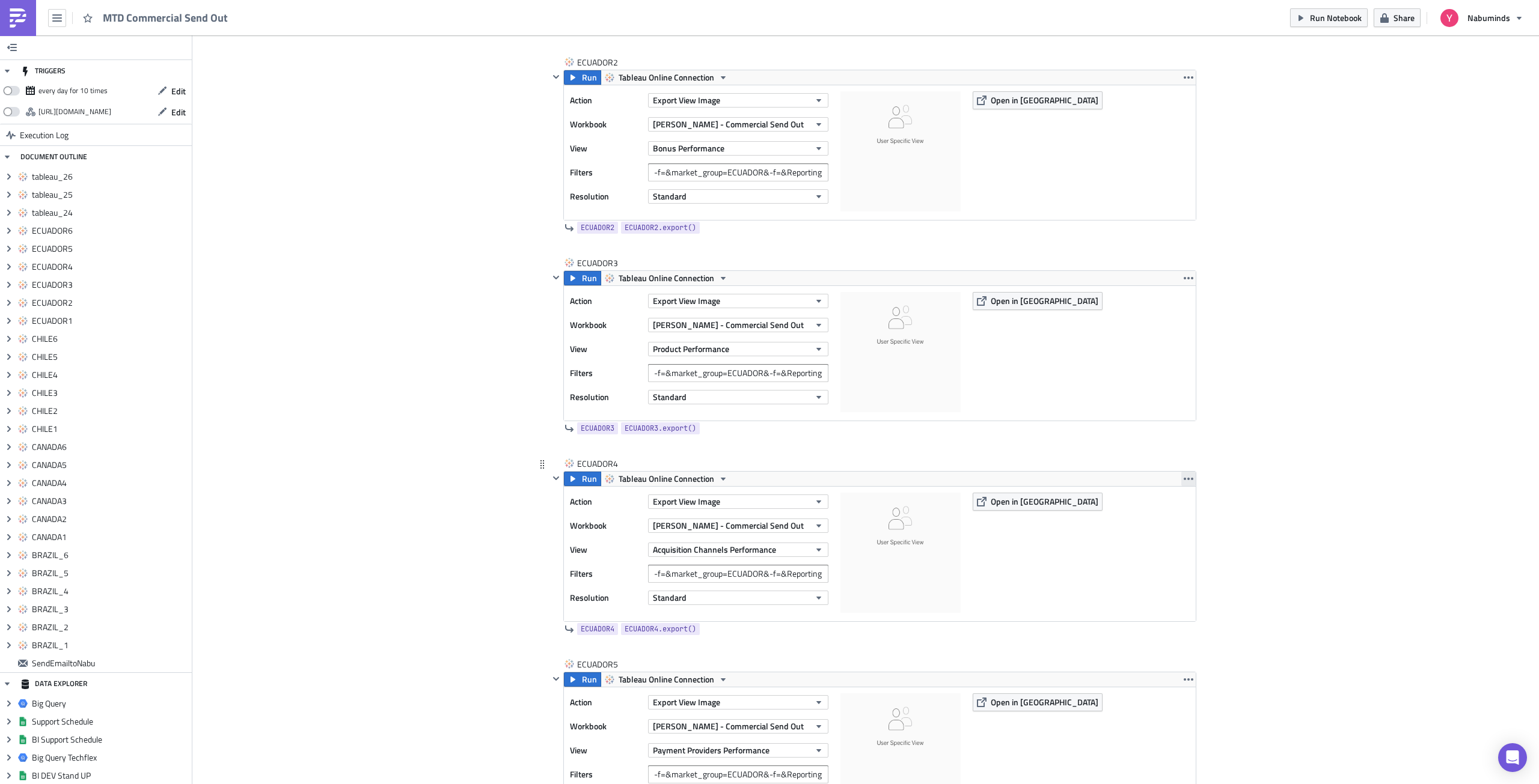
click at [1184, 481] on icon "button" at bounding box center [1189, 479] width 10 height 10
click at [1179, 508] on div "Duplicate" at bounding box center [1190, 507] width 80 height 12
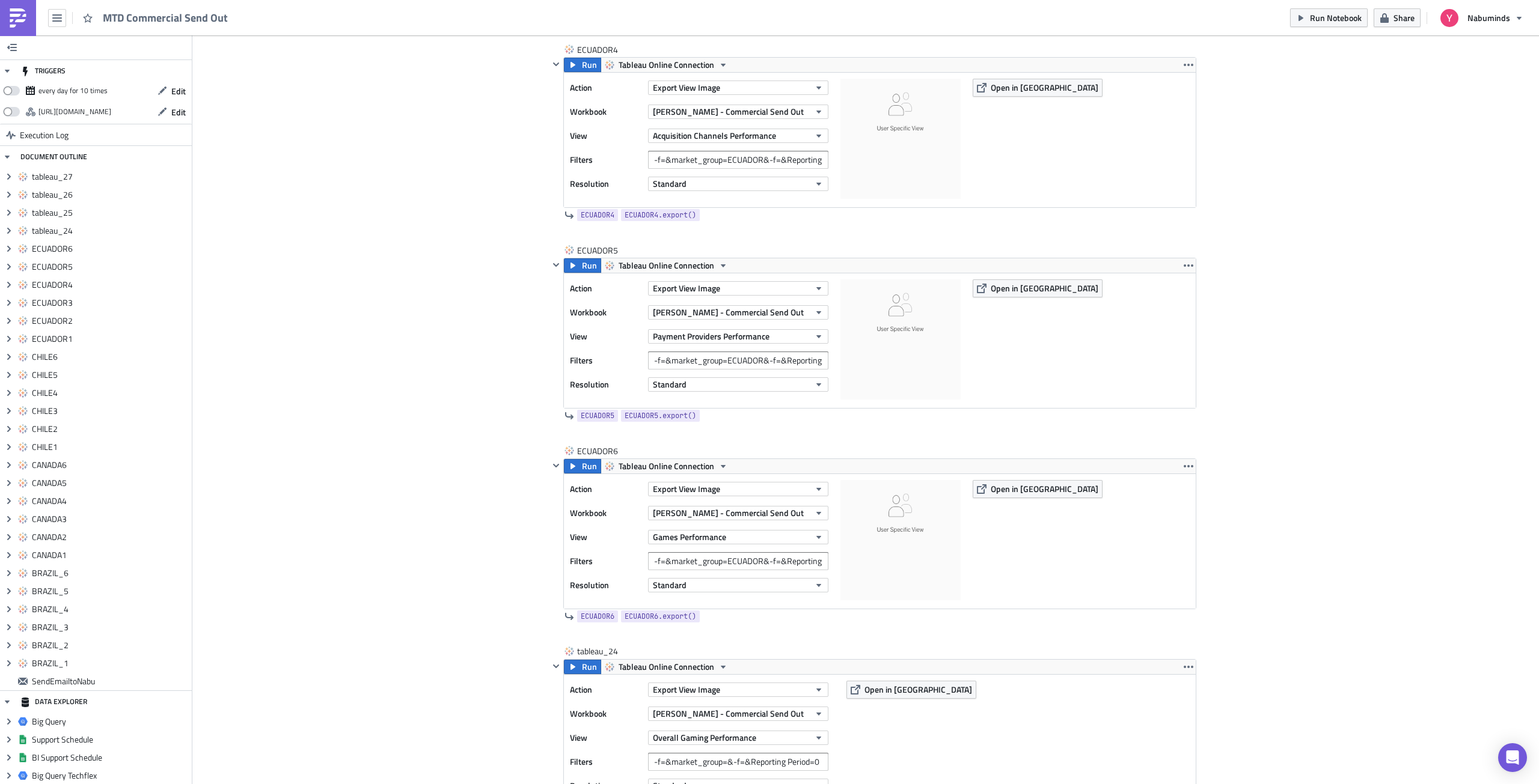
scroll to position [5844, 0]
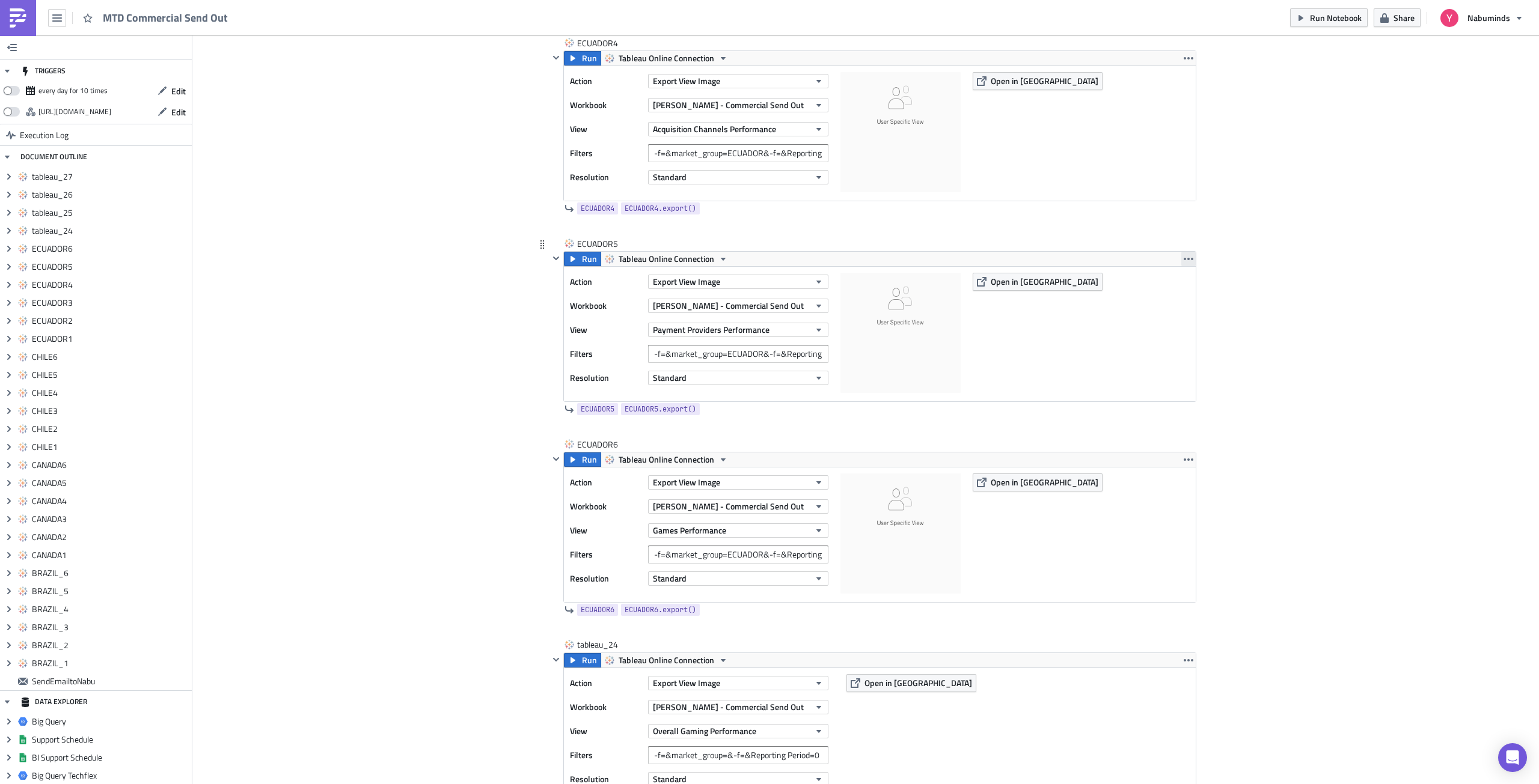
click at [1184, 261] on icon "button" at bounding box center [1189, 259] width 10 height 10
click at [1182, 284] on div "Duplicate" at bounding box center [1190, 287] width 80 height 12
click at [1184, 456] on icon "button" at bounding box center [1189, 460] width 10 height 10
click at [1178, 487] on div "Duplicate" at bounding box center [1190, 487] width 80 height 12
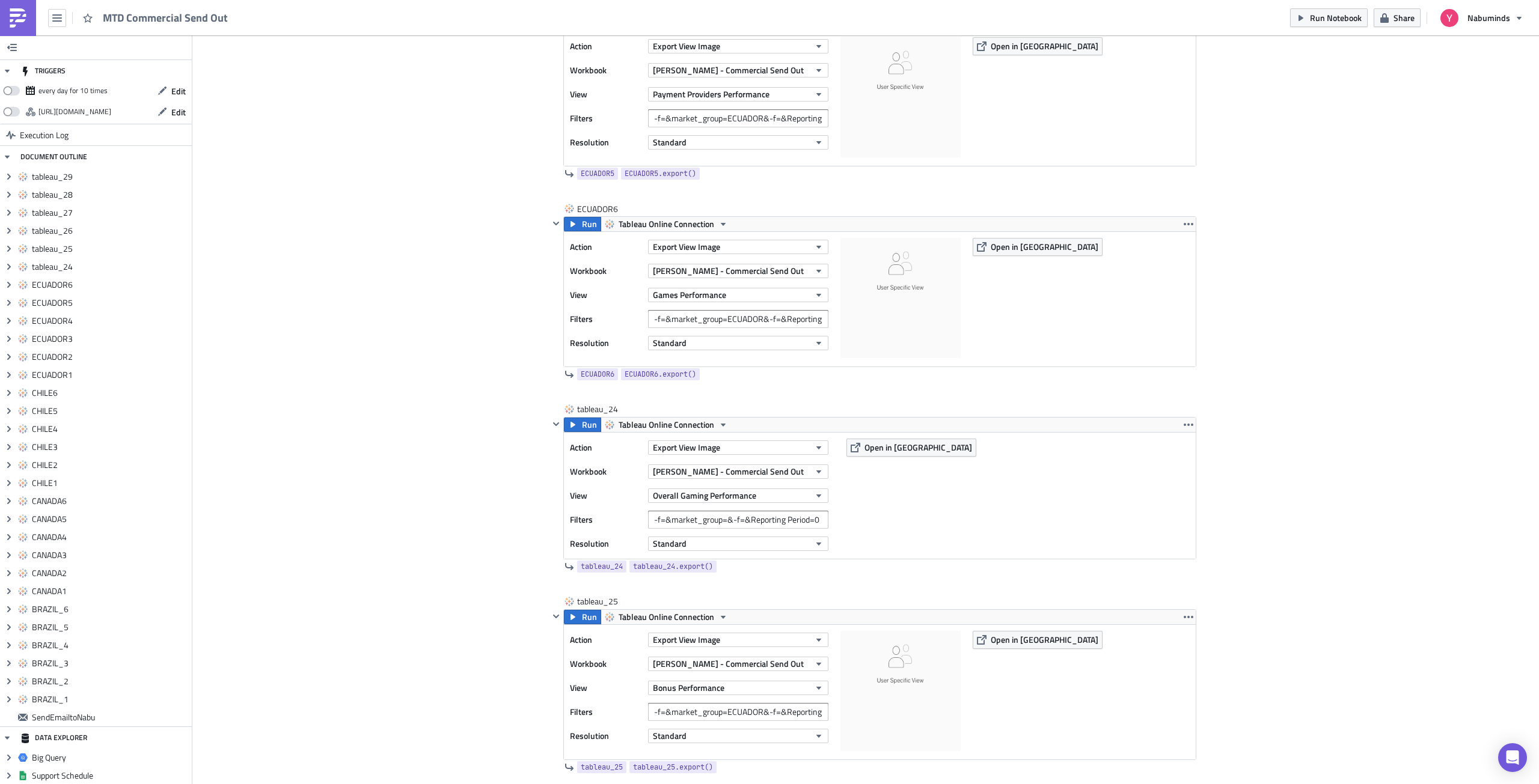
scroll to position [6085, 0]
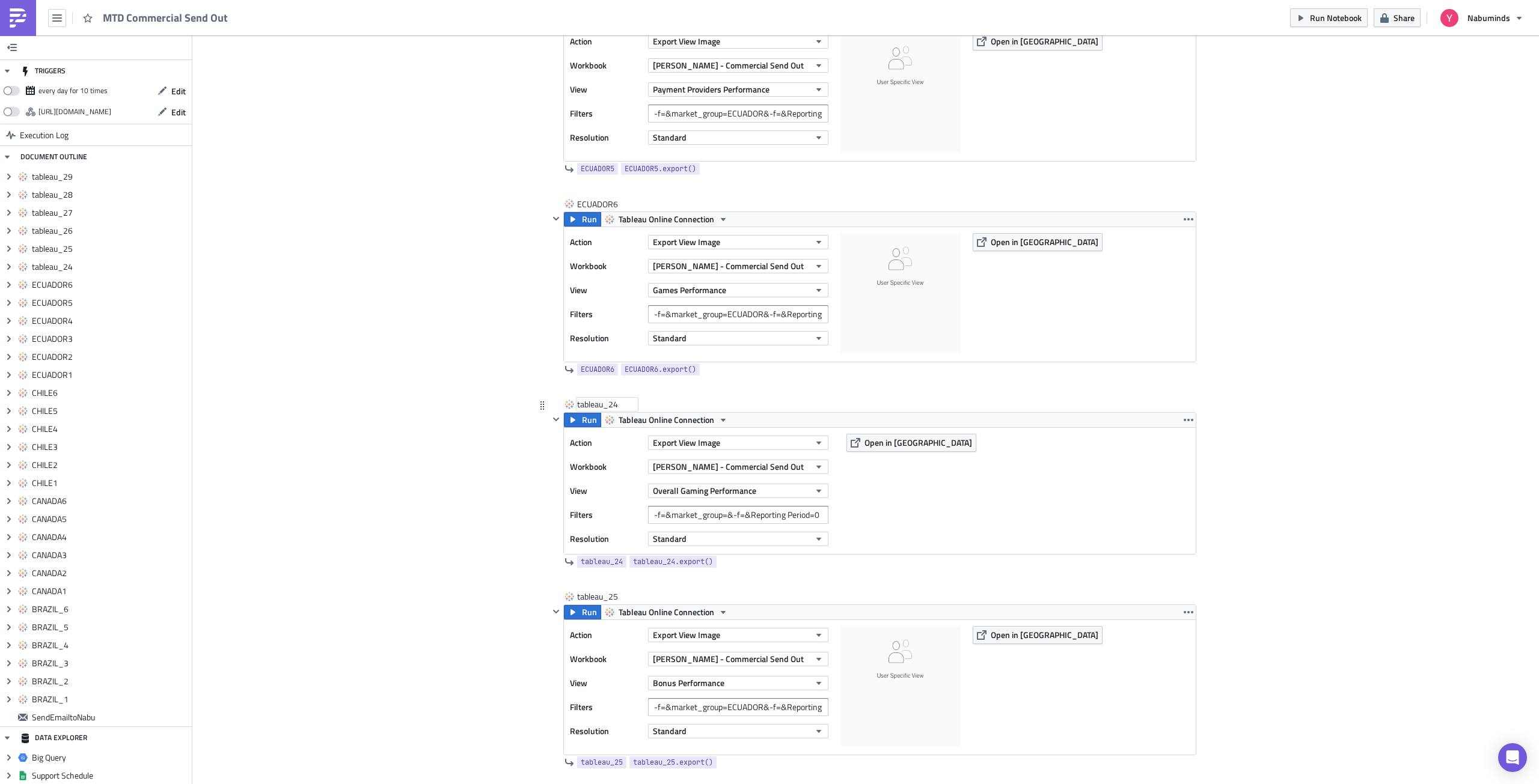
click at [592, 409] on div "tableau_24" at bounding box center [607, 404] width 60 height 12
click at [592, 409] on input "tableau_24" at bounding box center [607, 404] width 60 height 12
type input "EL SALVADOR1"
click at [600, 406] on input "EL SALVADOR1" at bounding box center [607, 404] width 60 height 12
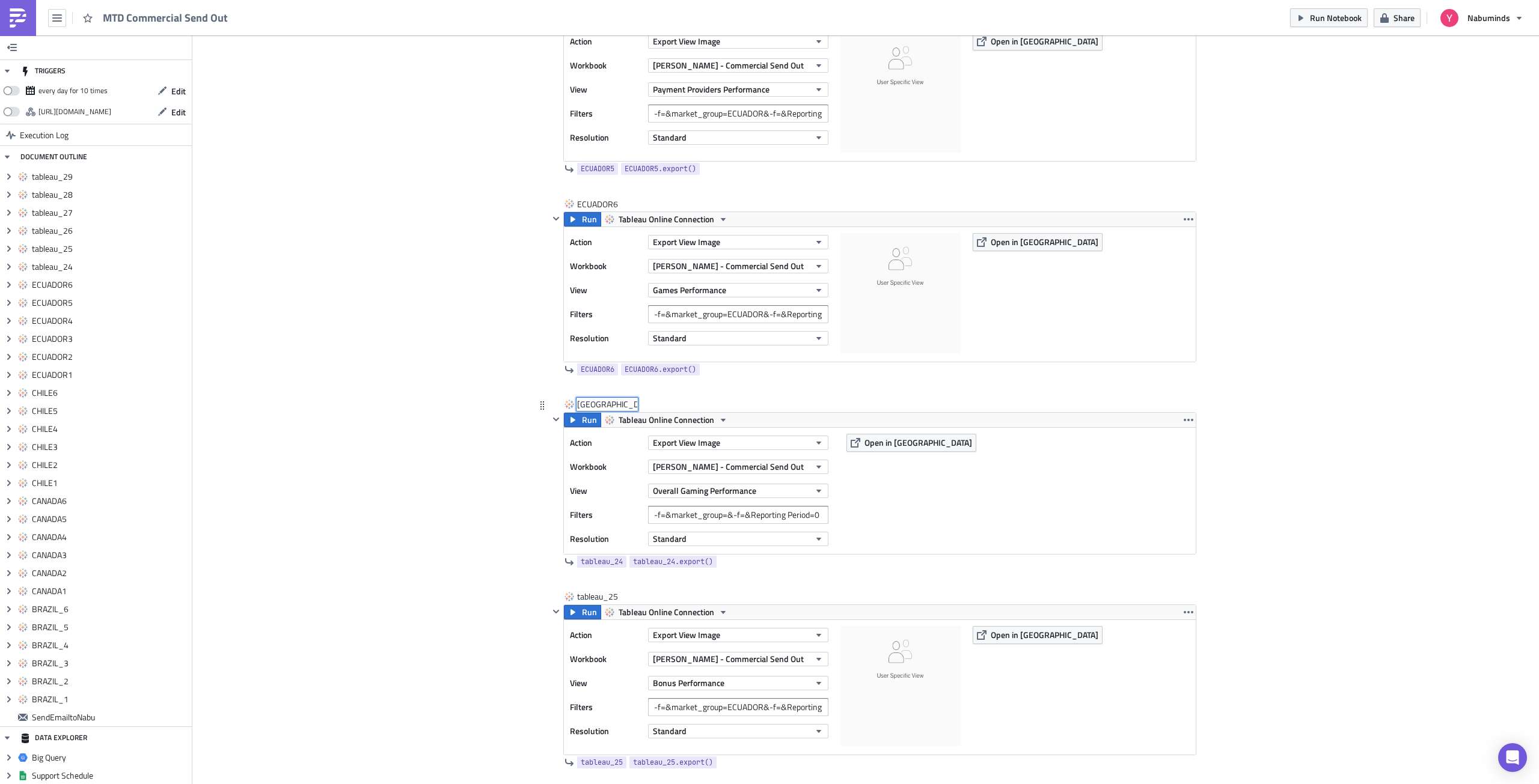
click at [600, 405] on input "EL SALVADOR1" at bounding box center [607, 404] width 60 height 12
click at [597, 594] on div "tableau_25" at bounding box center [607, 596] width 60 height 12
click at [597, 594] on input "tableau_25" at bounding box center [607, 596] width 60 height 12
type input "EL SALVADOR1"
click at [583, 404] on div "EL SALVADOR1" at bounding box center [616, 404] width 79 height 12
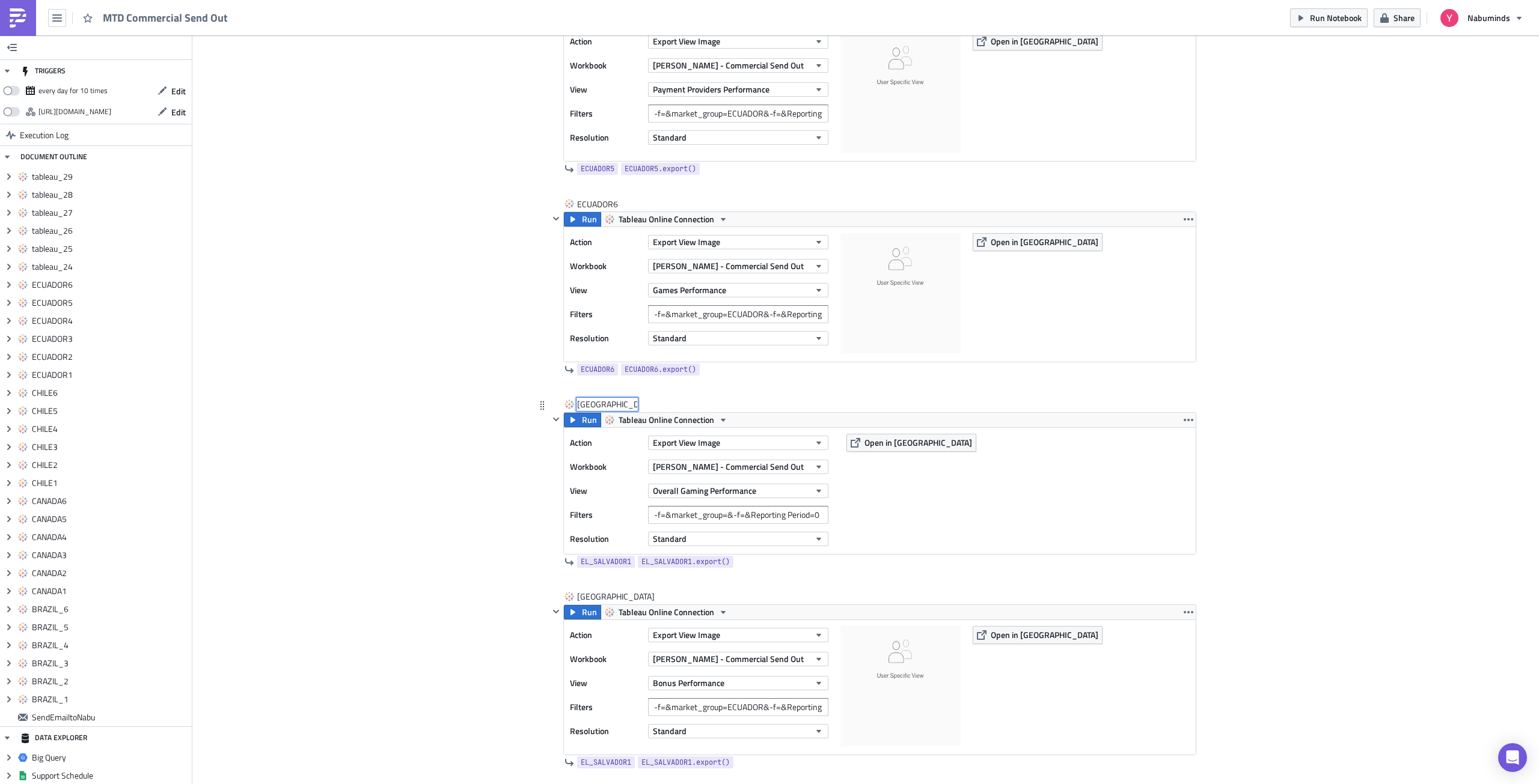
click at [583, 402] on input "EL SALVADOR1" at bounding box center [607, 404] width 60 height 12
type input "ELSALVADOR1"
click at [587, 598] on div "EL SALVADOR1 EL SALVADOR1" at bounding box center [607, 596] width 60 height 12
click at [583, 595] on input "EL SALVADOR1" at bounding box center [607, 596] width 60 height 12
click at [632, 595] on input "ELSALVADOR1" at bounding box center [607, 596] width 60 height 12
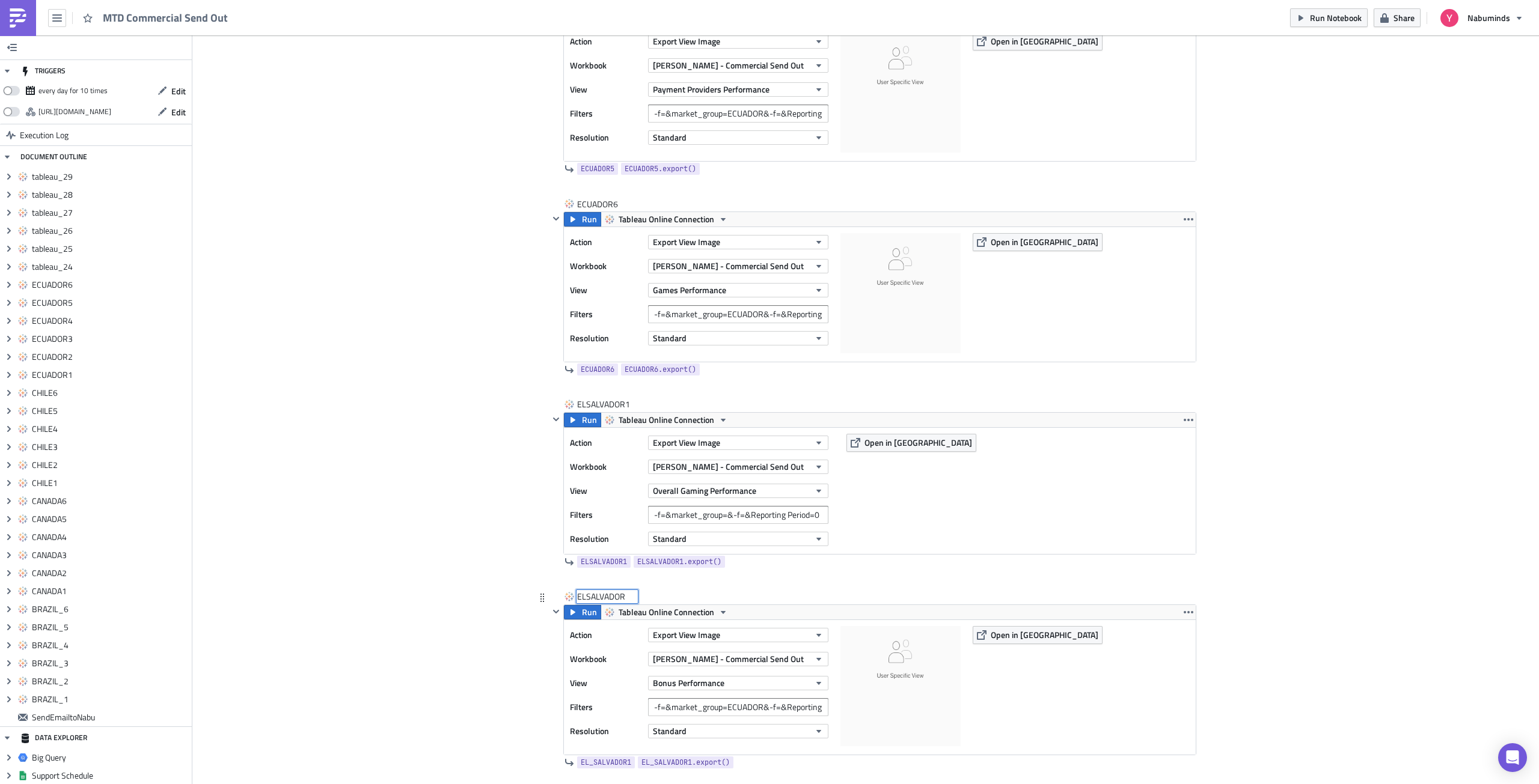
type input "ELSALVADOR2"
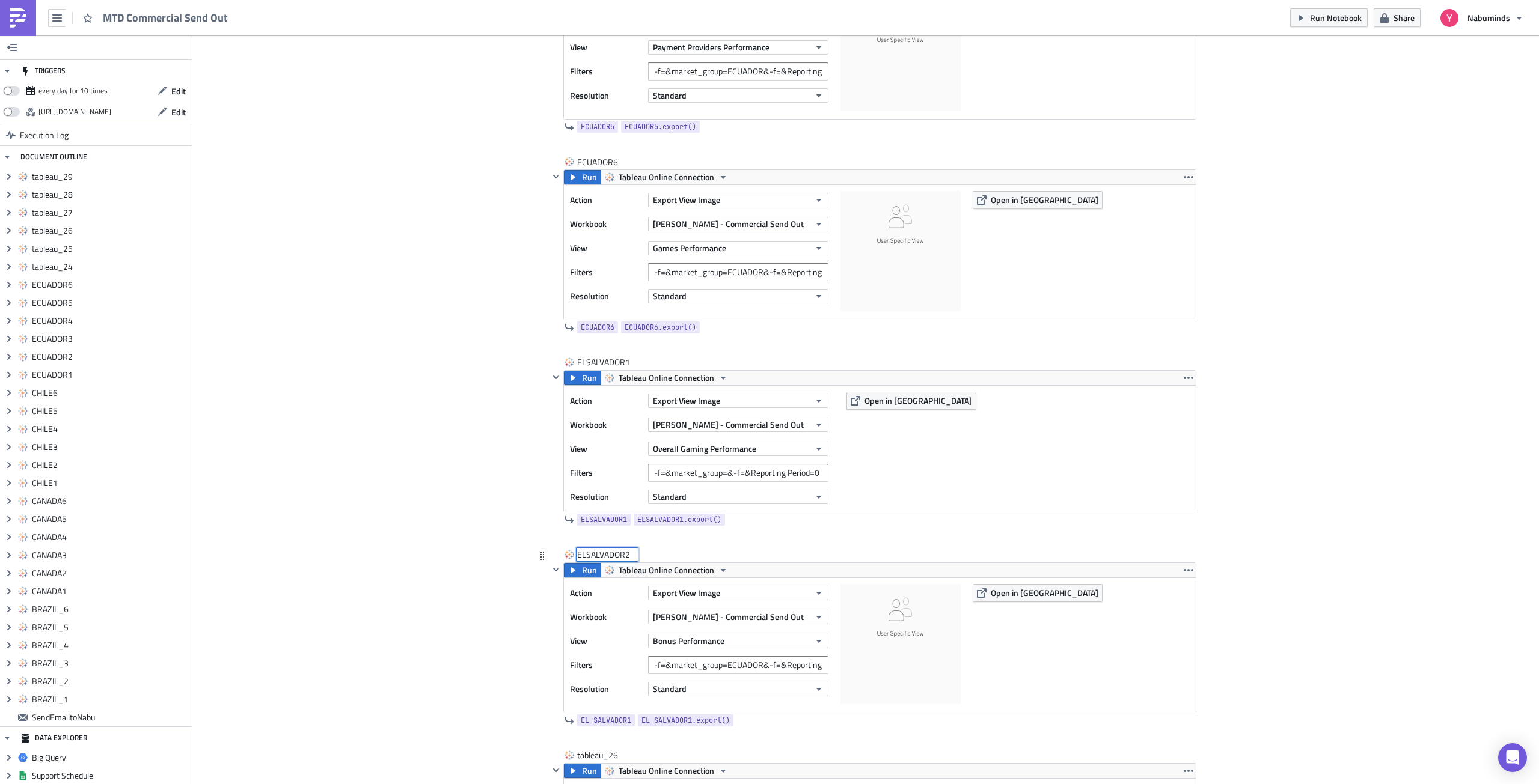
scroll to position [6144, 0]
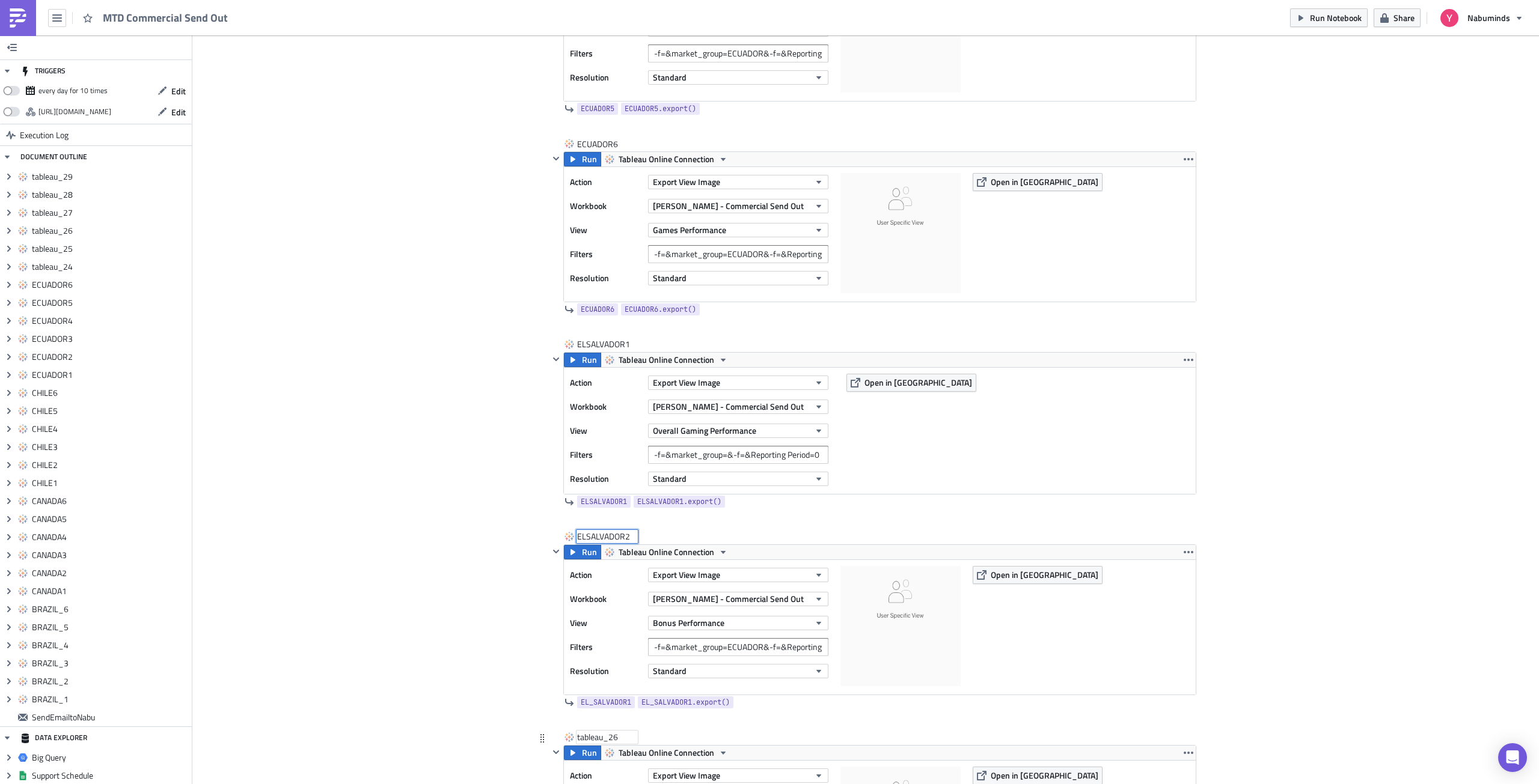
click at [589, 734] on div "tableau_26" at bounding box center [607, 737] width 60 height 12
click at [589, 734] on input "tableau_26" at bounding box center [607, 737] width 60 height 12
click at [585, 736] on input "EL SALVADOR1" at bounding box center [607, 737] width 60 height 12
click at [628, 738] on input "ELSALVADOR1" at bounding box center [607, 737] width 60 height 12
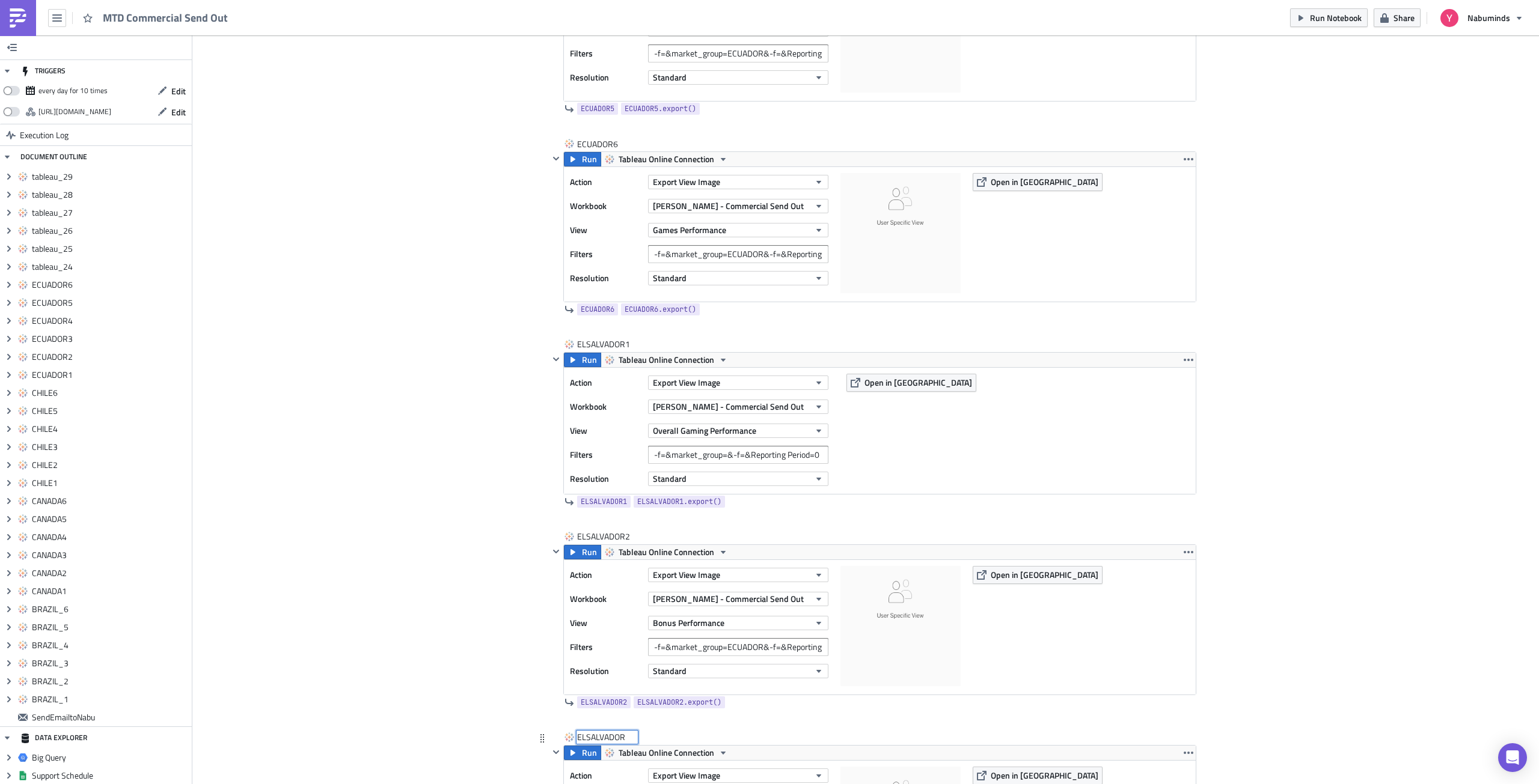
type input "ELSALVADOR3"
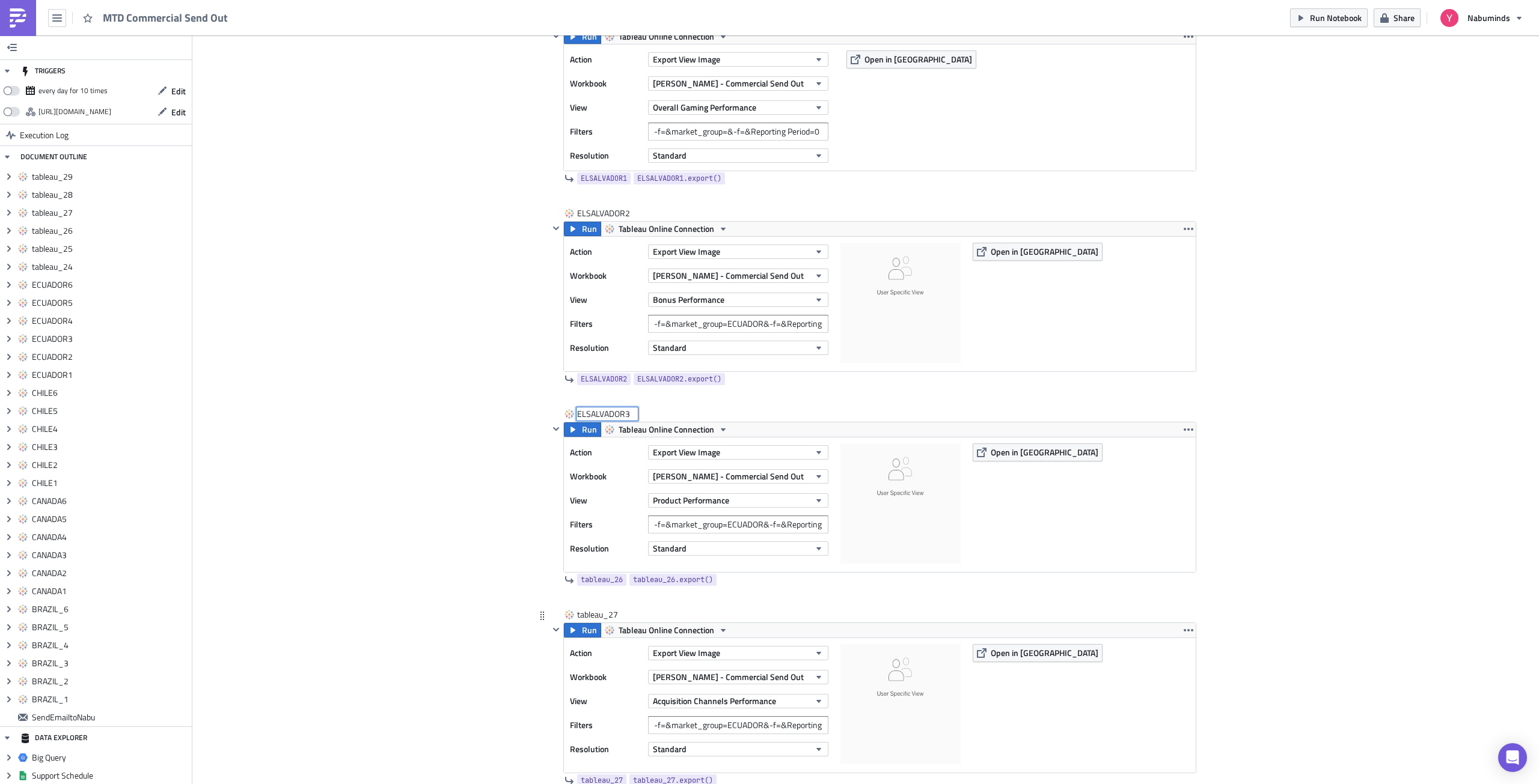
scroll to position [6505, 0]
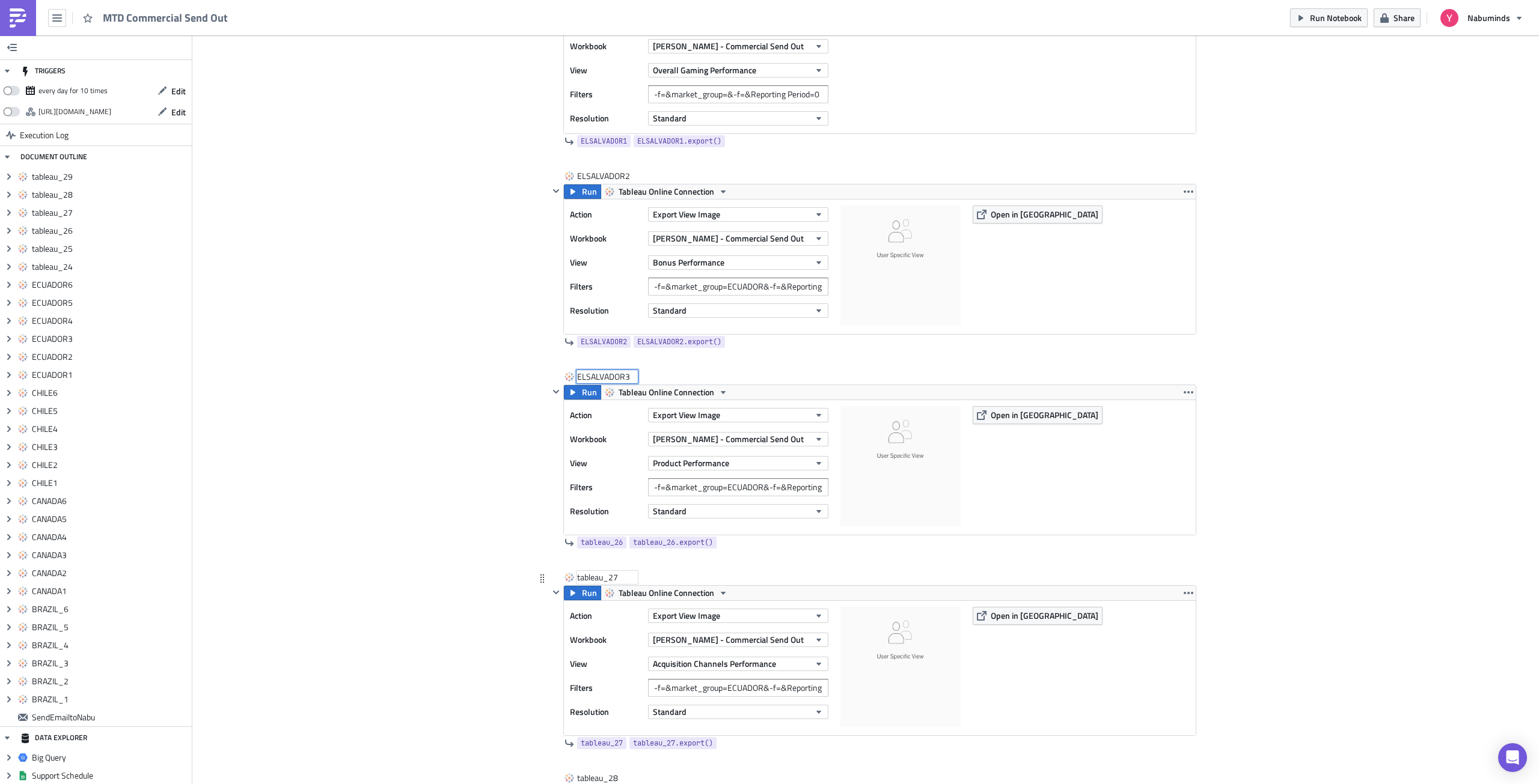
click at [597, 575] on div "tableau_27" at bounding box center [607, 577] width 60 height 12
click at [597, 575] on input "tableau_27" at bounding box center [607, 577] width 60 height 12
click at [583, 576] on input "EL SALVADOR4" at bounding box center [607, 577] width 60 height 12
type input "ELSALVADOR4"
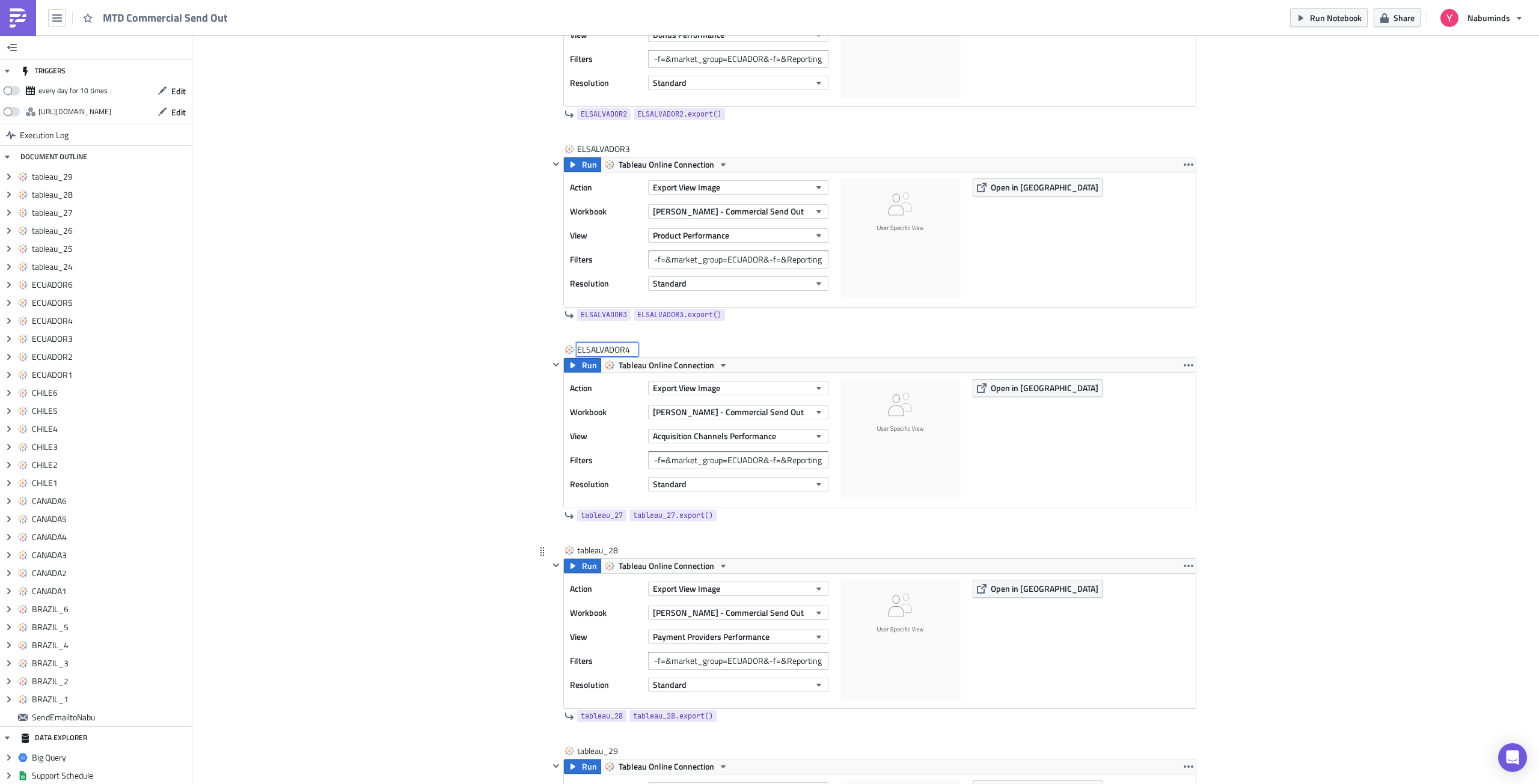
scroll to position [6745, 0]
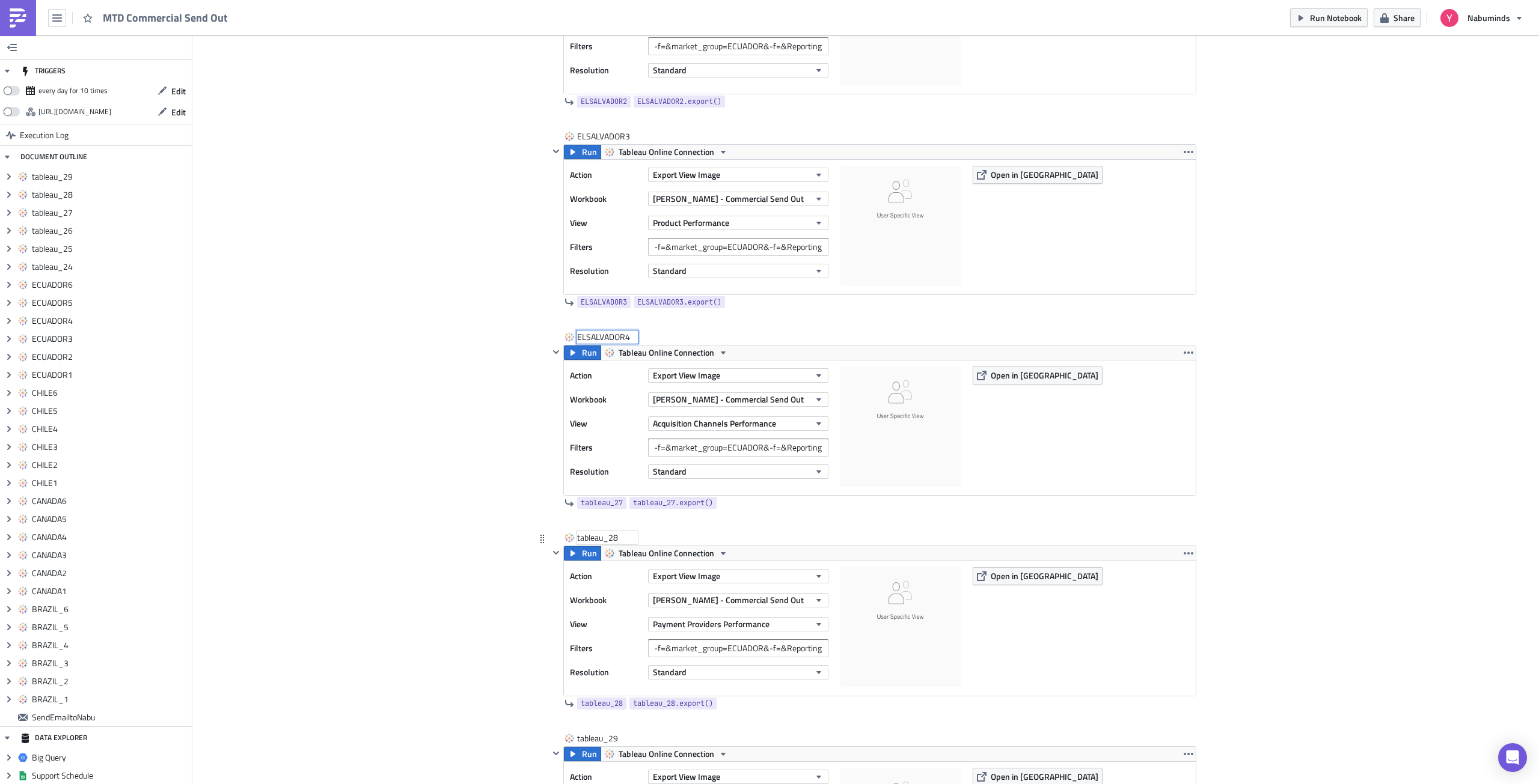
click at [586, 537] on div "tableau_28" at bounding box center [607, 537] width 60 height 12
type input "EL SALVADOR1"
click at [595, 742] on div "tableau_29" at bounding box center [607, 738] width 60 height 12
click at [595, 742] on input "tableau_29" at bounding box center [607, 738] width 60 height 12
click at [585, 740] on input "EL SALVADOR6" at bounding box center [607, 738] width 60 height 12
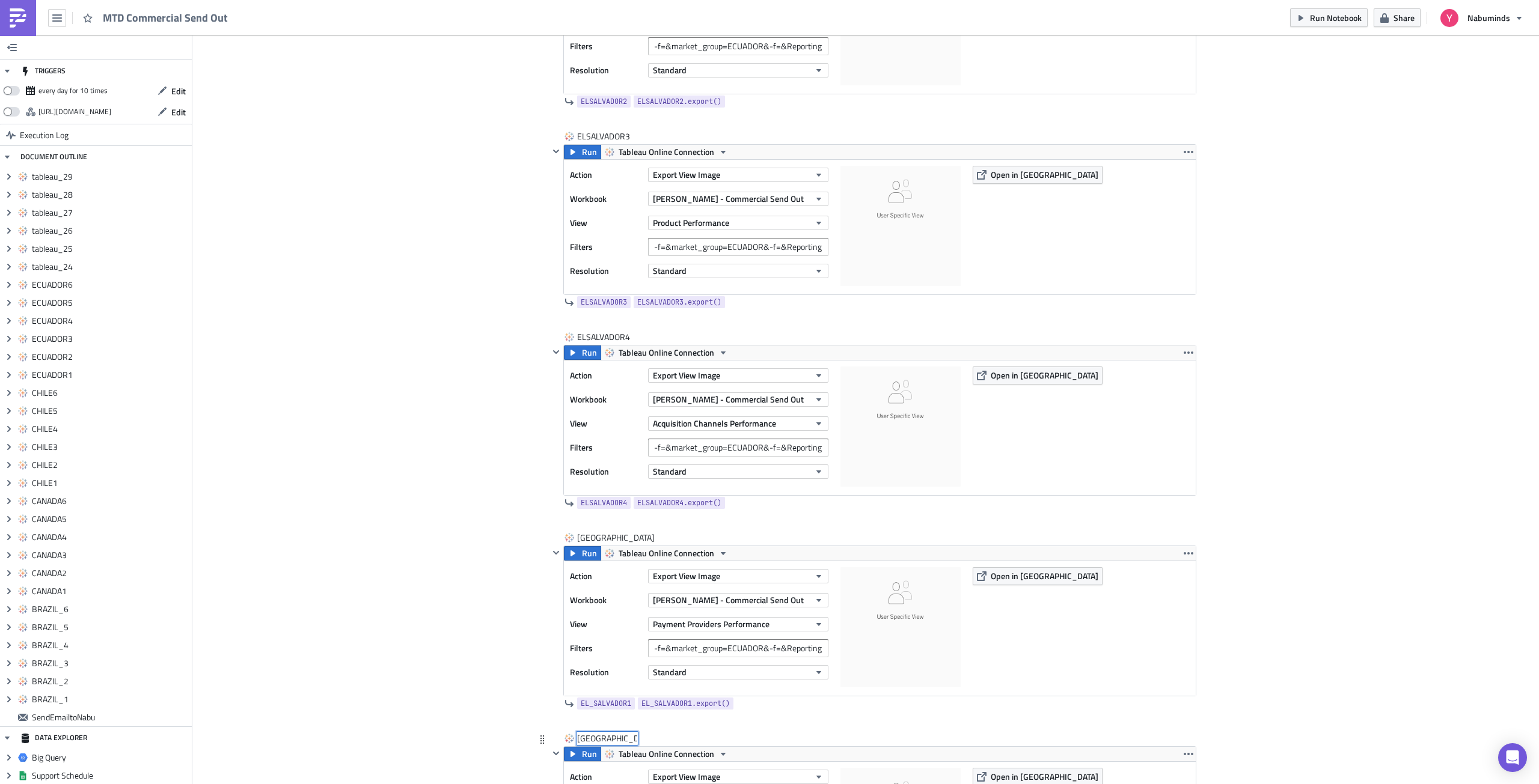
type input "ELSALVADOR6"
click at [583, 535] on div "EL SALVADOR1" at bounding box center [616, 537] width 79 height 12
click at [583, 535] on input "EL SALVADOR5" at bounding box center [607, 537] width 60 height 12
type input "ELSALVADOR5"
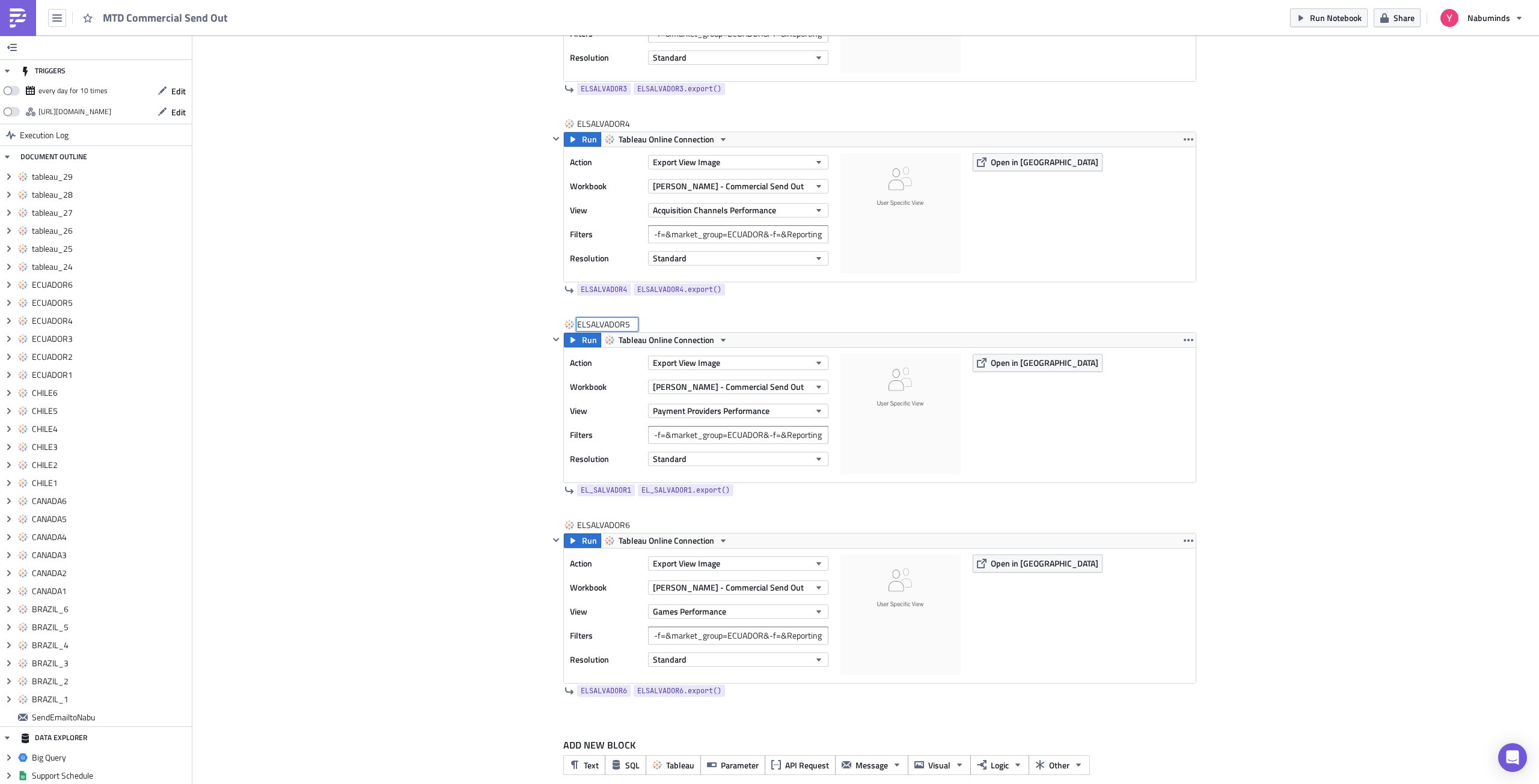
scroll to position [6975, 0]
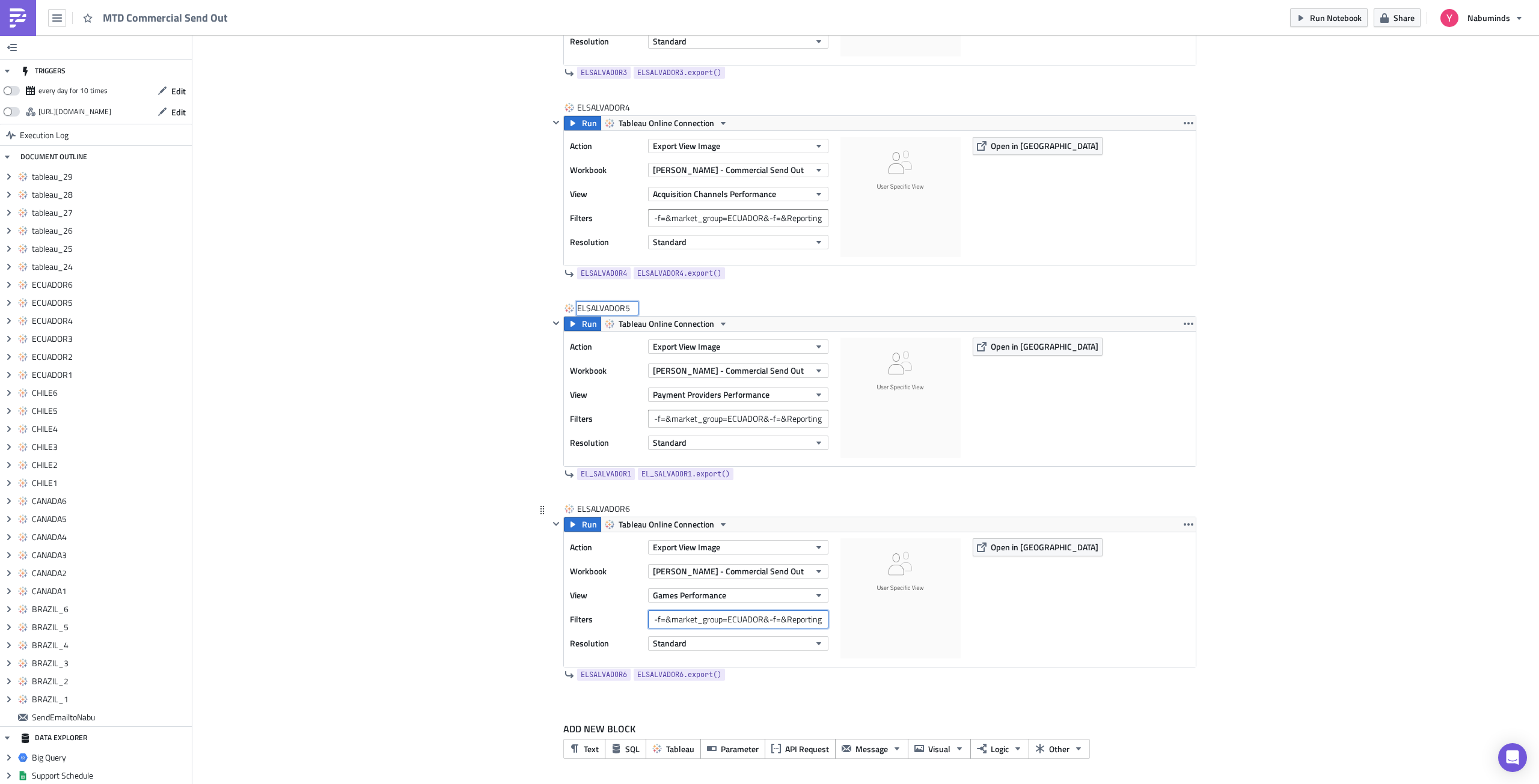
click at [758, 625] on input "-f=&market_group=ECUADOR&-f=&Reporting Period=0" at bounding box center [738, 619] width 180 height 18
paste input "EL SALVADOR1"
click at [760, 622] on input "-f=&market_group=EL SALVADOR&-f=&Reporting Period=0" at bounding box center [738, 619] width 180 height 18
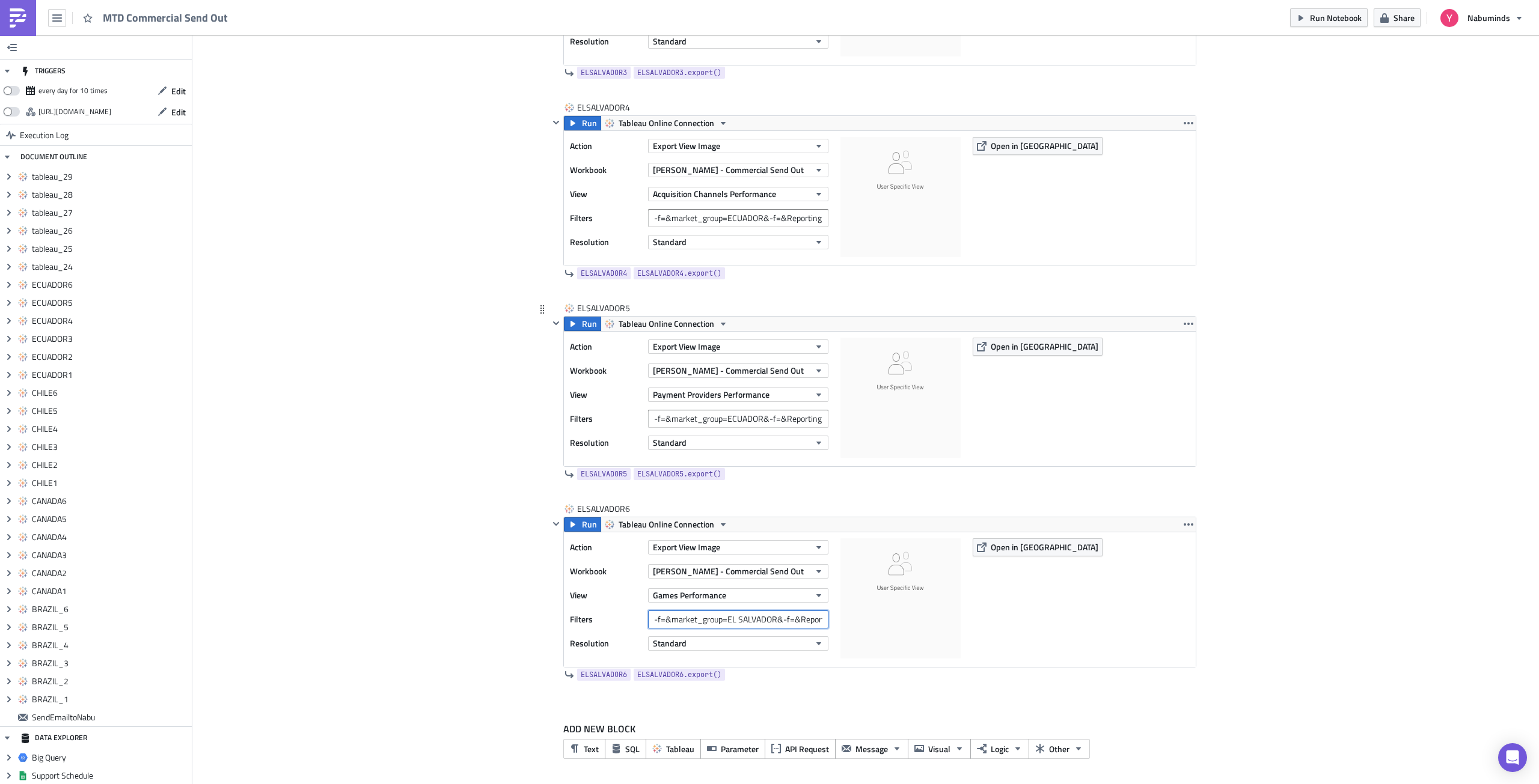
type input "-f=&market_group=EL SALVADOR&-f=&Reporting Period=0"
click at [733, 416] on input "-f=&market_group=ECUADOR&-f=&Reporting Period=0" at bounding box center [738, 418] width 180 height 18
paste input "L SALV"
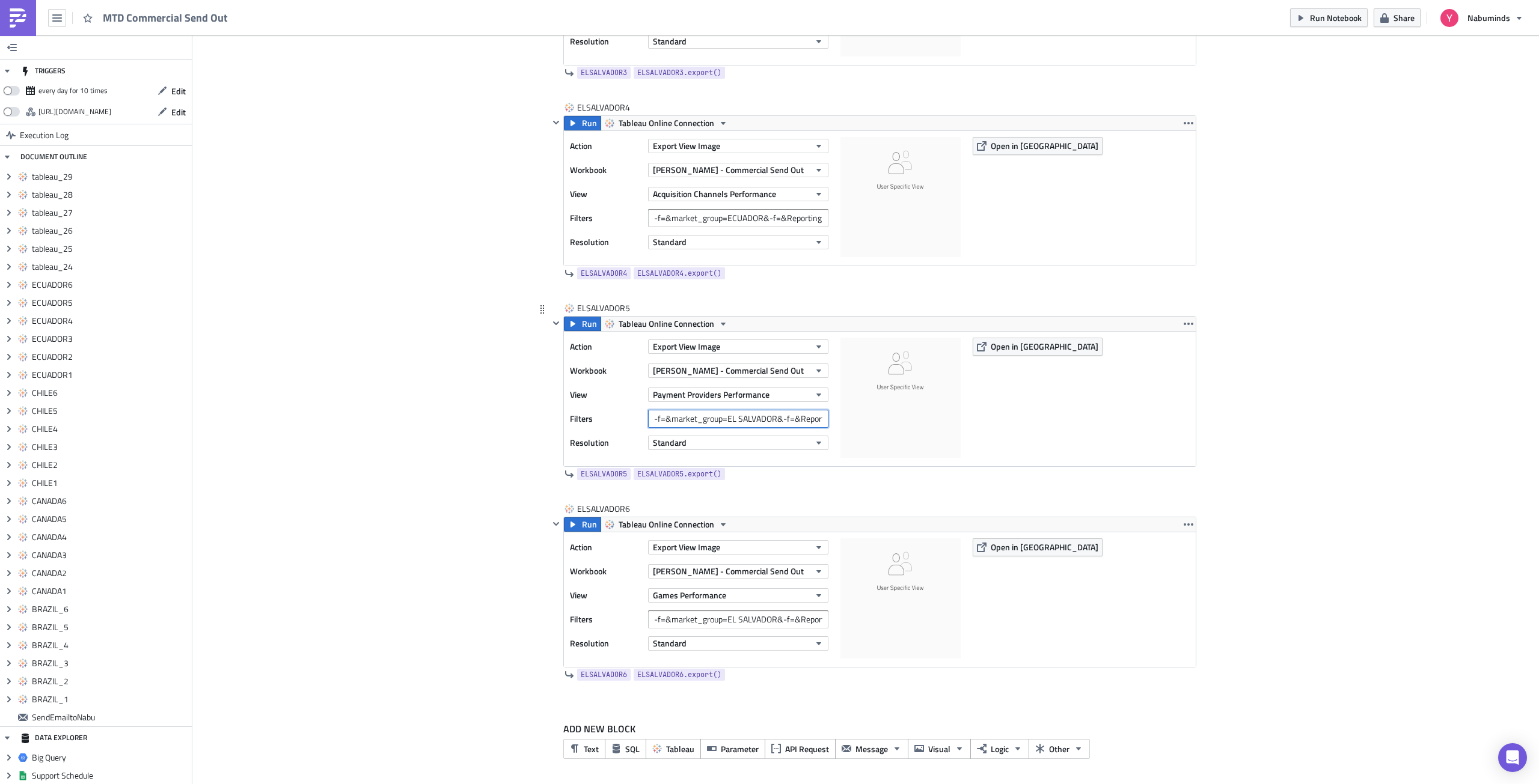
scroll to position [0, 45]
type input "-f=&market_group=EL SALVADOR&-f=&Reporting Period=0"
click at [737, 209] on input "-f=&market_group=ECUADOR&-f=&Reporting Period=0" at bounding box center [738, 218] width 180 height 18
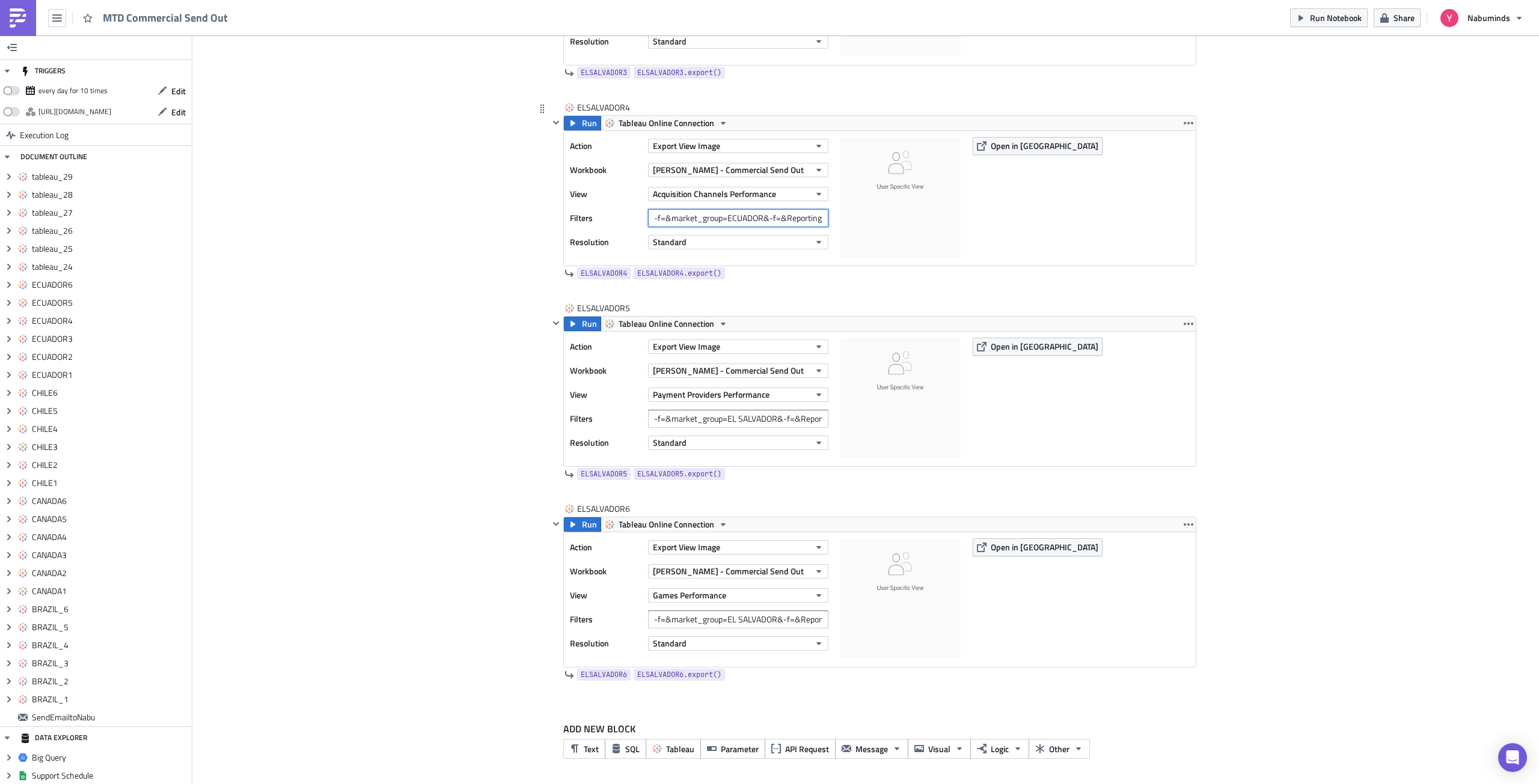
click at [737, 209] on input "-f=&market_group=ECUADOR&-f=&Reporting Period=0" at bounding box center [738, 218] width 180 height 18
paste input "L SALV"
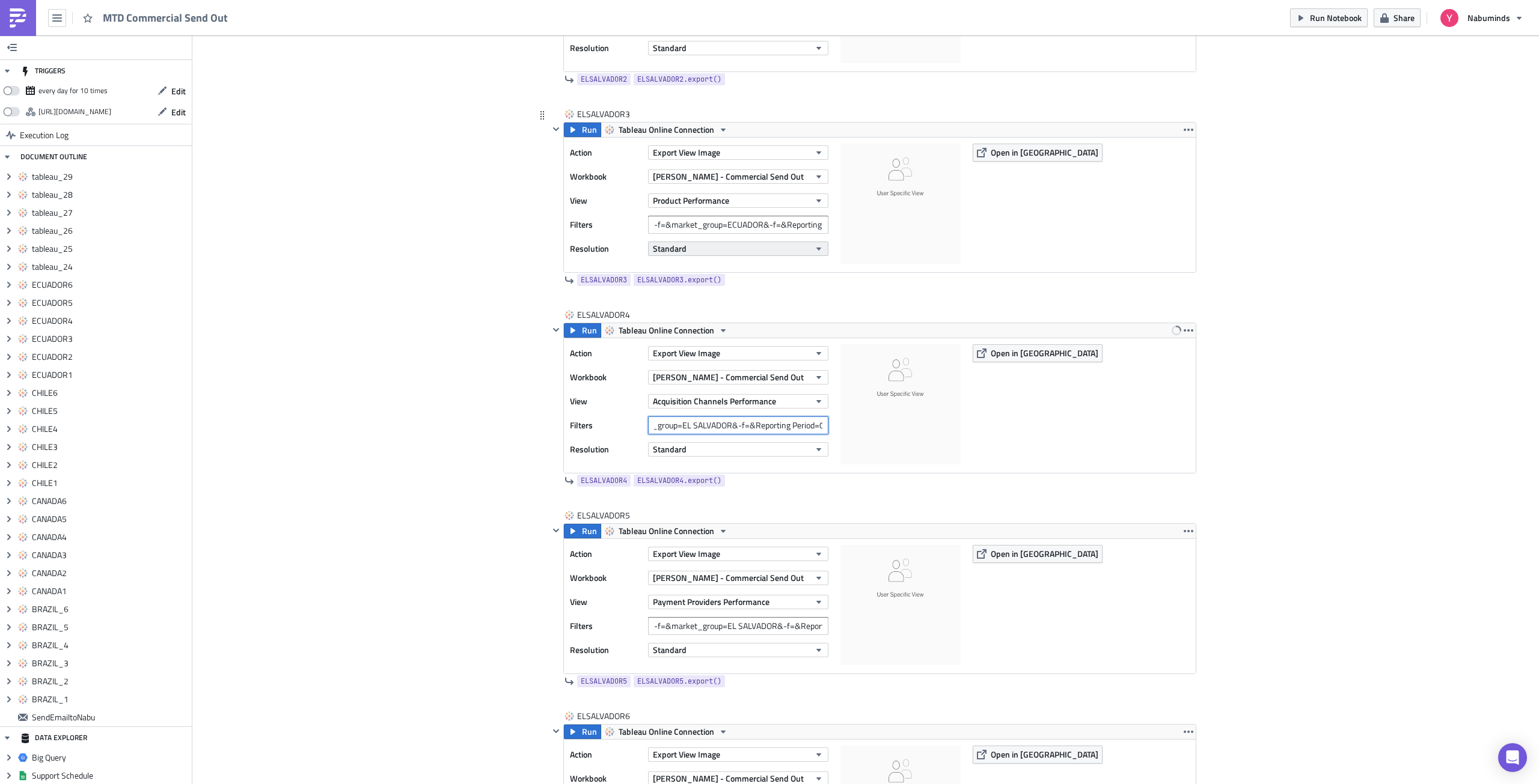
scroll to position [6735, 0]
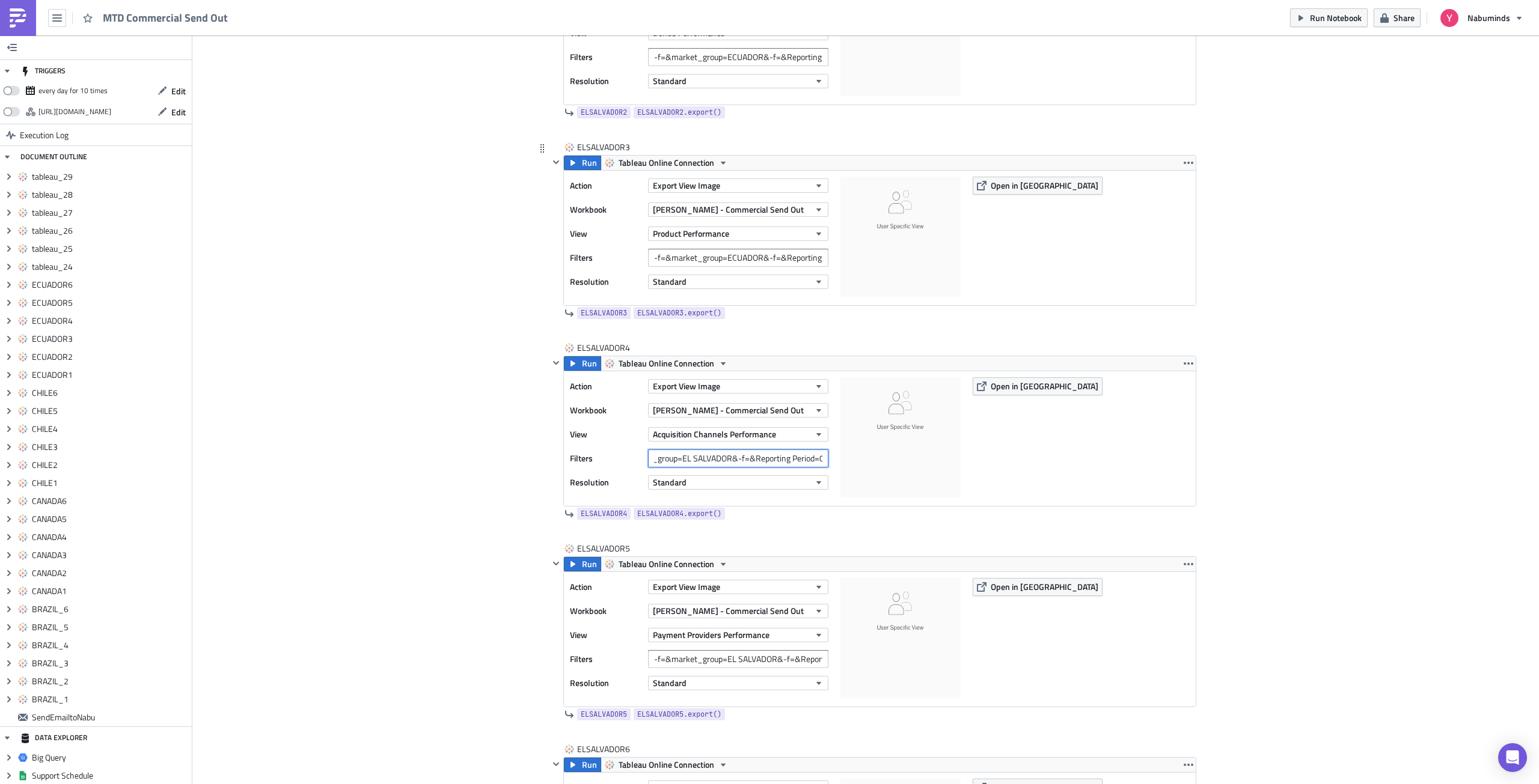
type input "-f=&market_group=EL SALVADOR&-f=&Reporting Period=0"
click at [709, 254] on input "-f=&market_group=ECUADOR&-f=&Reporting Period=0" at bounding box center [738, 257] width 180 height 18
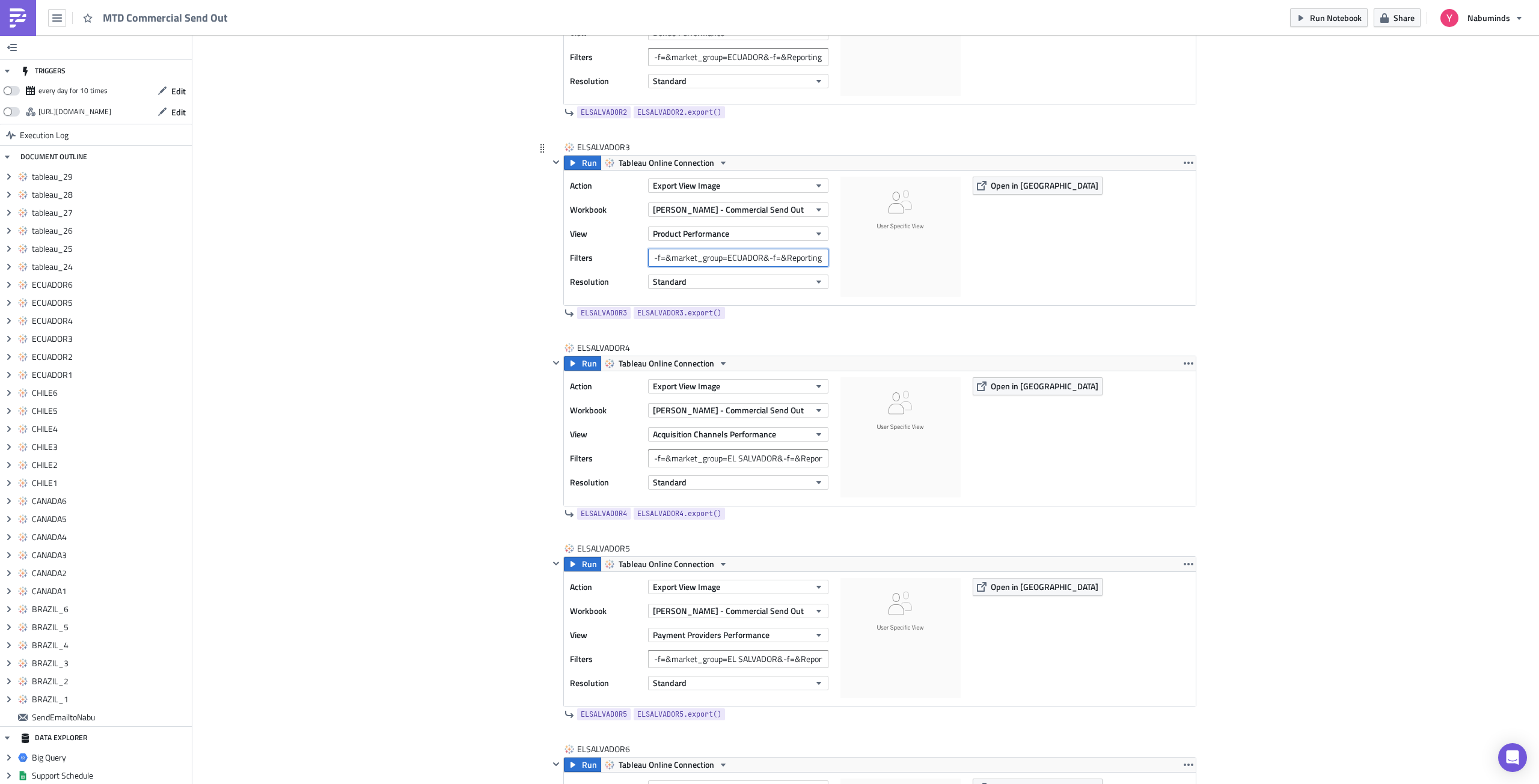
paste input "L SALV"
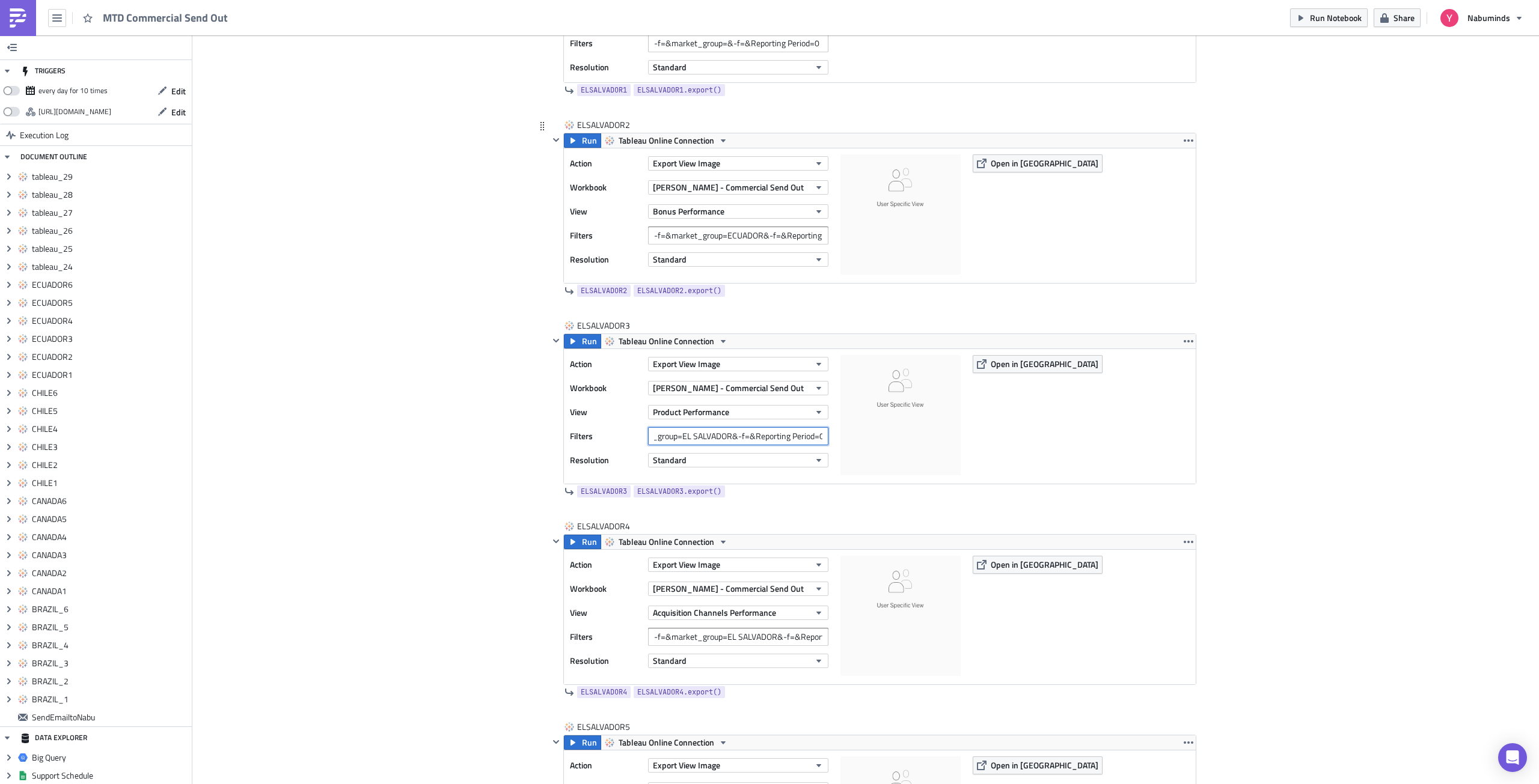
scroll to position [6554, 0]
type input "-f=&market_group=EL SALVADOR&-f=&Reporting Period=0"
click at [708, 241] on input "-f=&market_group=ECUADOR&-f=&Reporting Period=0" at bounding box center [738, 237] width 180 height 18
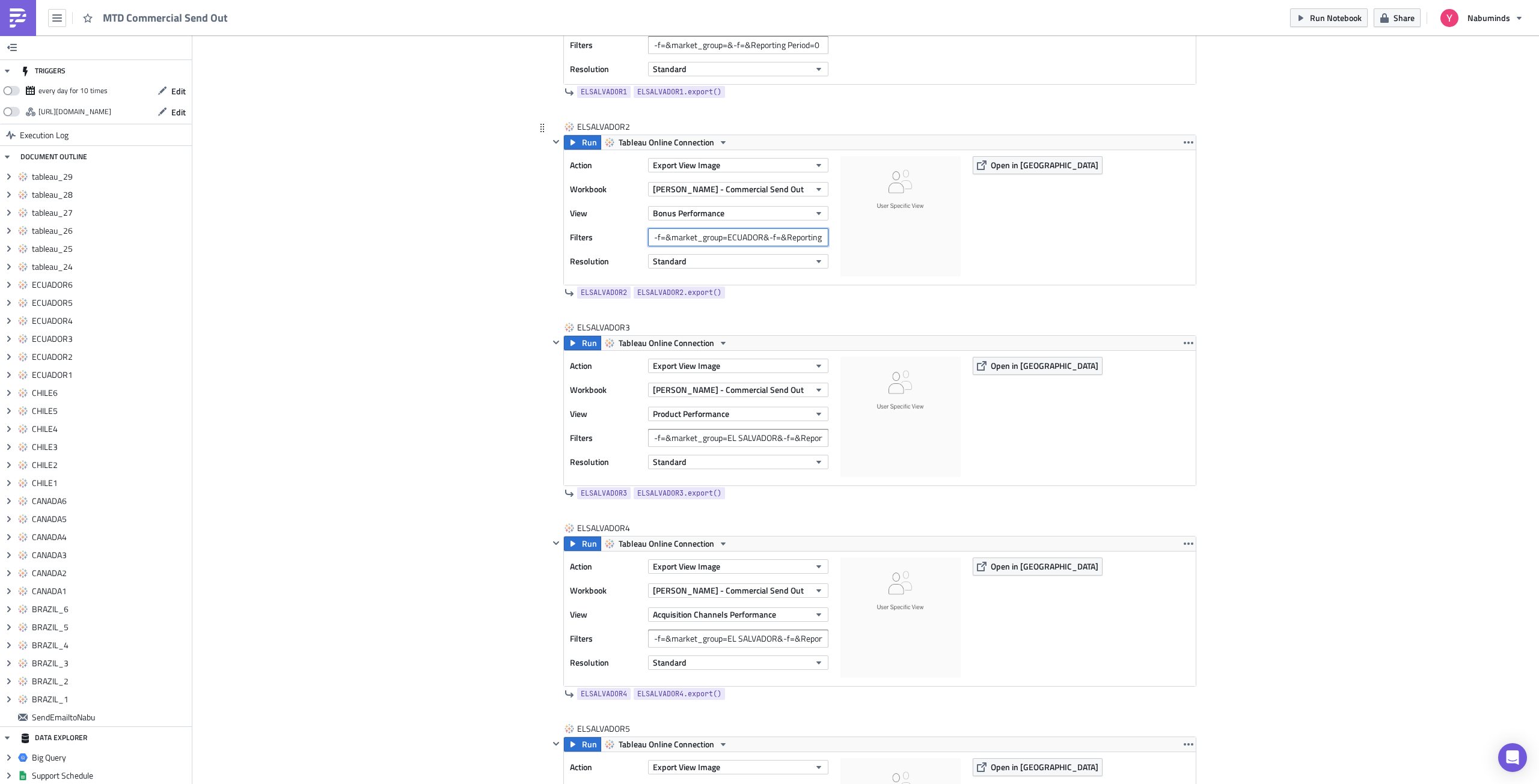
click at [708, 241] on input "-f=&market_group=ECUADOR&-f=&Reporting Period=0" at bounding box center [738, 237] width 180 height 18
paste input "L SALV"
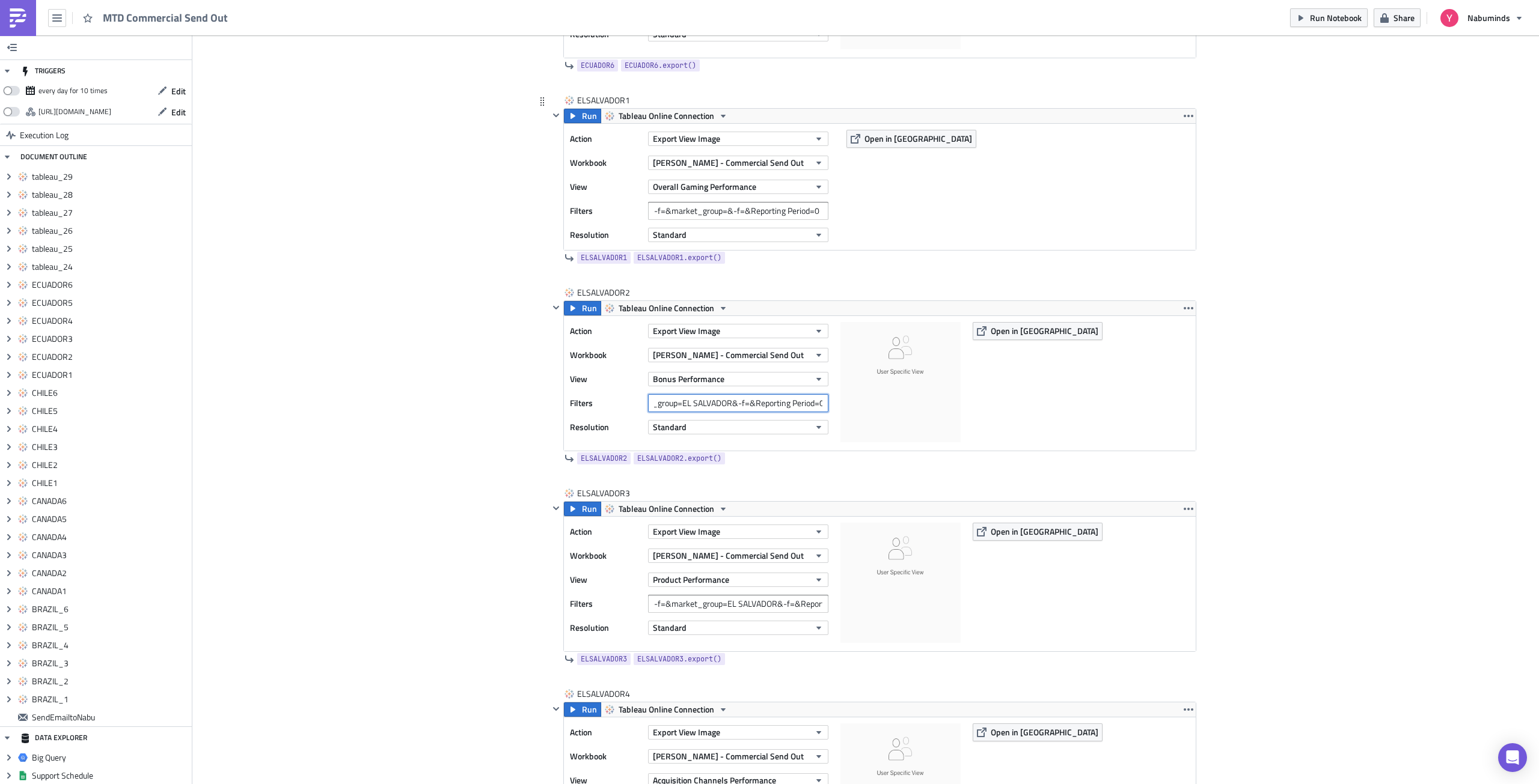
scroll to position [6314, 0]
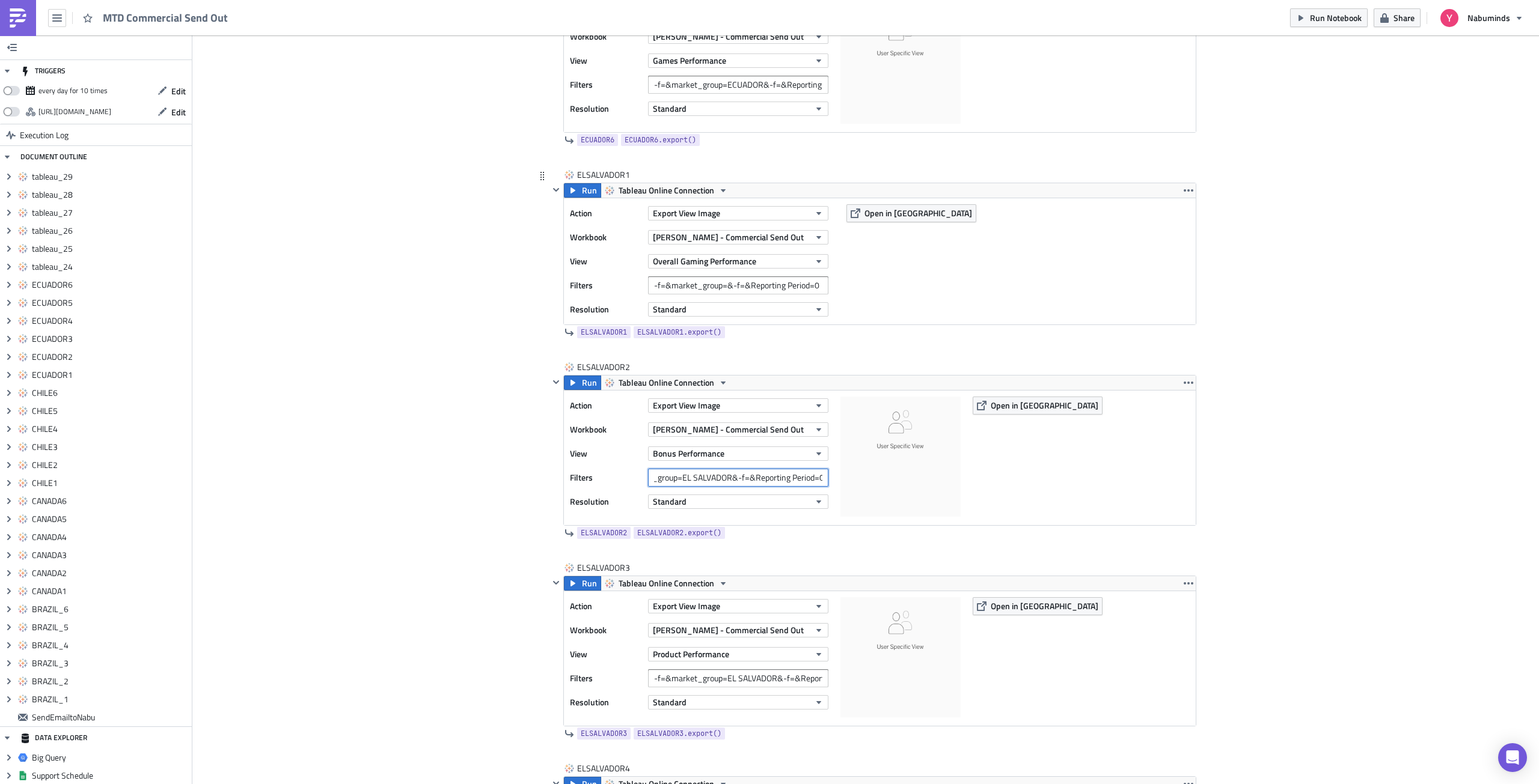
type input "-f=&market_group=EL SALVADOR&-f=&Reporting Period=0"
click at [727, 289] on input "-f=&market_group=&-f=&Reporting Period=0" at bounding box center [738, 285] width 180 height 18
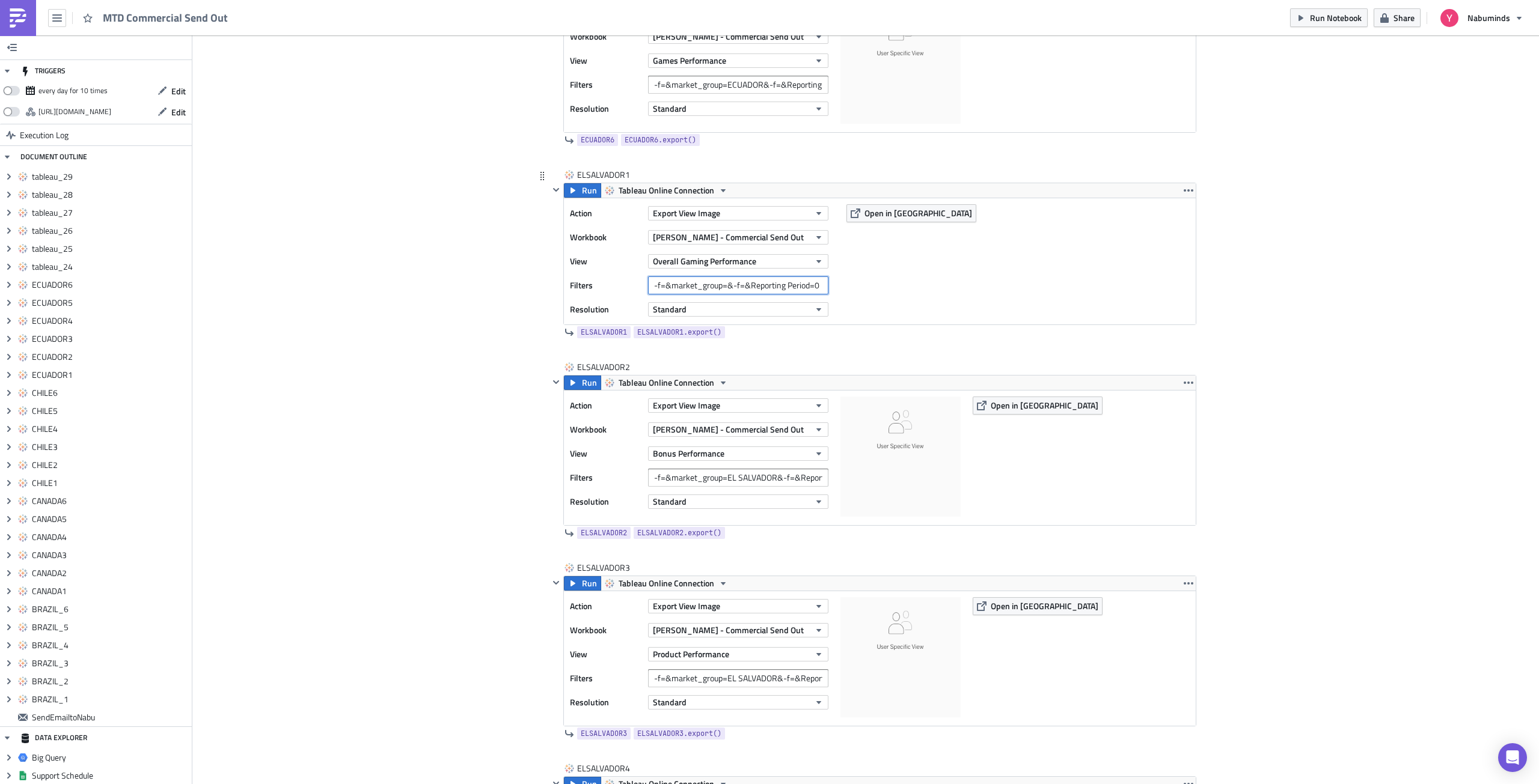
paste input "[GEOGRAPHIC_DATA]"
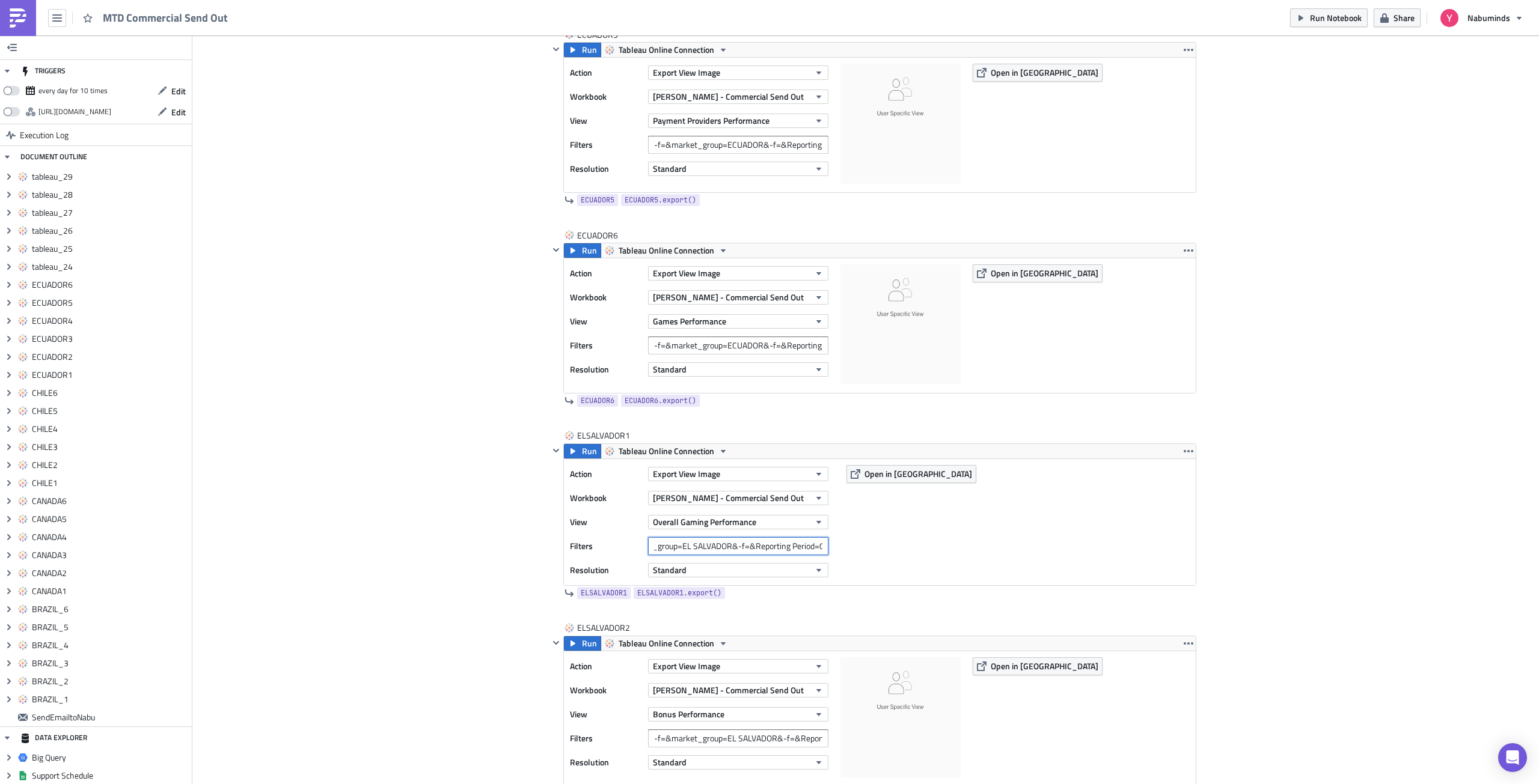
scroll to position [6073, 0]
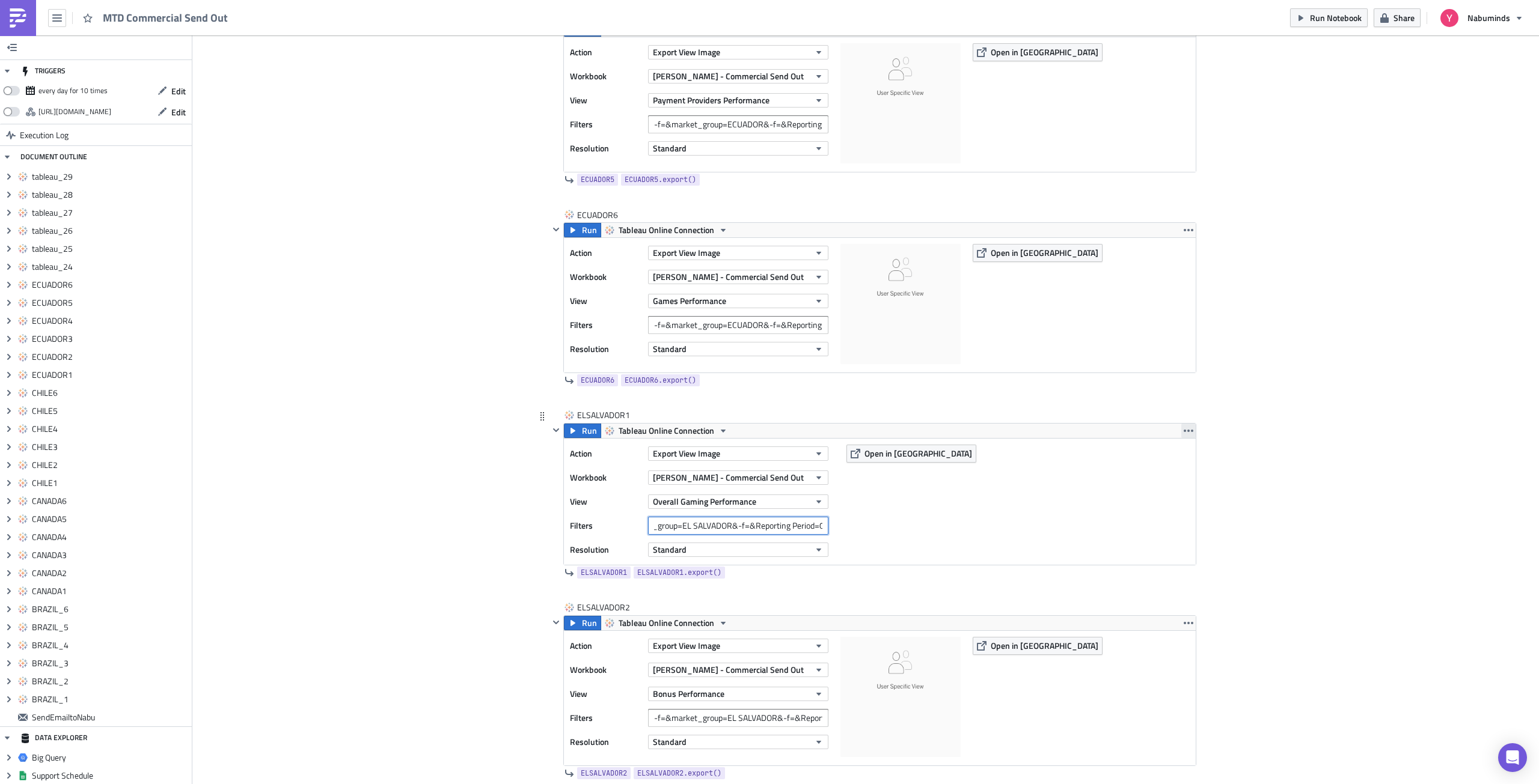
type input "-f=&market_group=EL SALVADOR&-f=&Reporting Period=0"
click at [1189, 428] on button "button" at bounding box center [1188, 430] width 14 height 14
click at [1190, 452] on link "Duplicate" at bounding box center [1184, 459] width 102 height 18
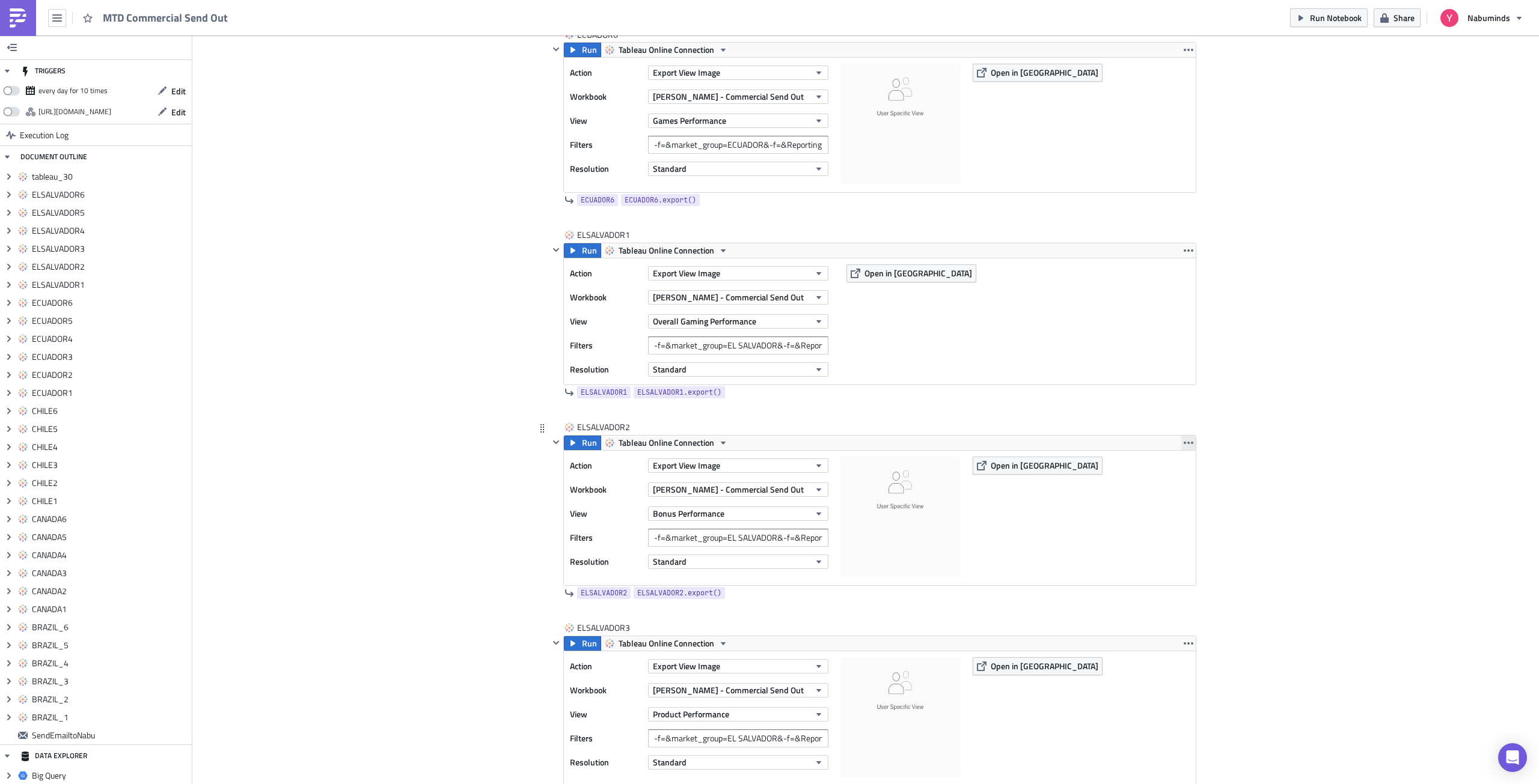
click at [1188, 441] on icon "button" at bounding box center [1189, 442] width 10 height 3
click at [1188, 465] on div "Duplicate" at bounding box center [1190, 471] width 80 height 12
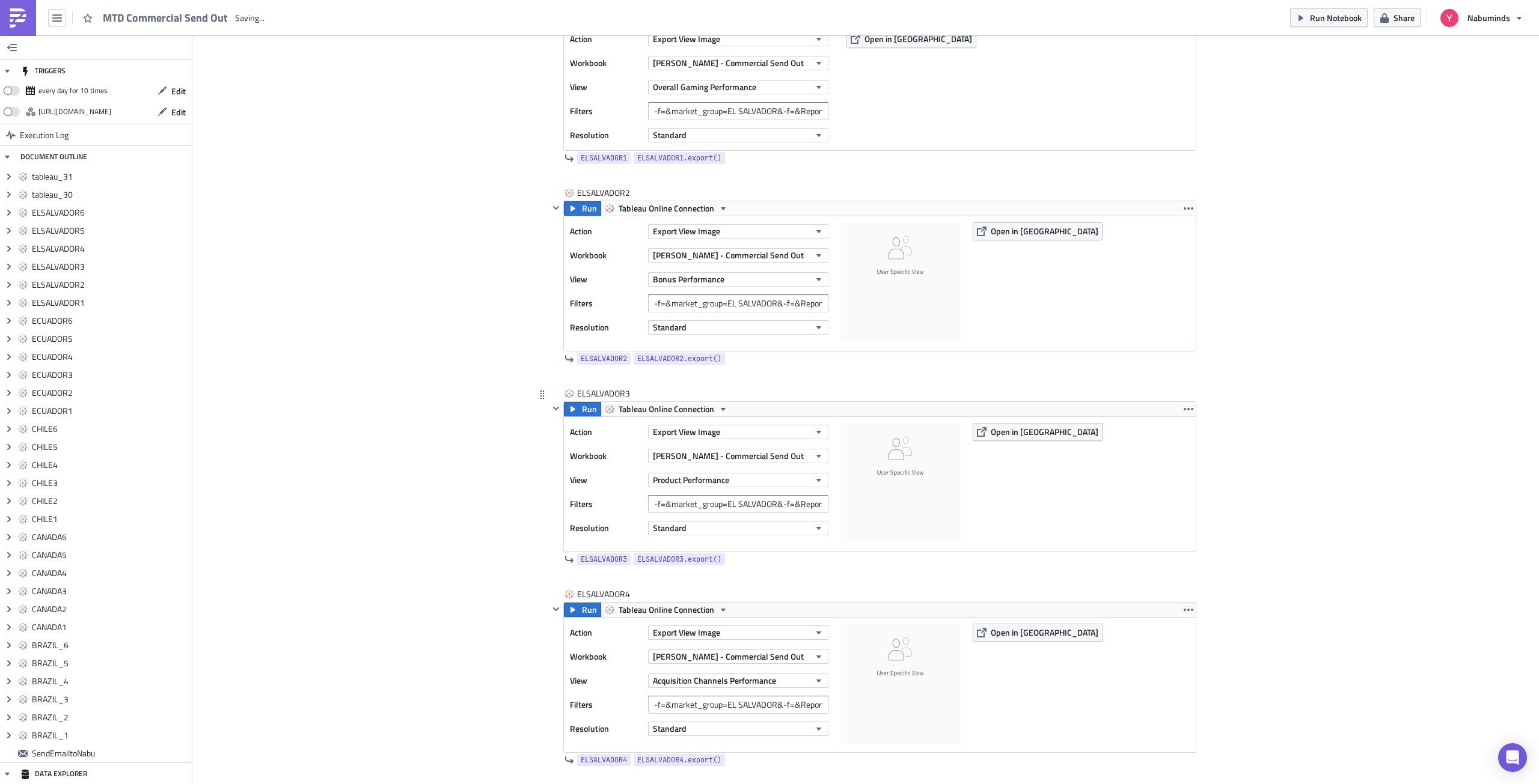
scroll to position [6495, 0]
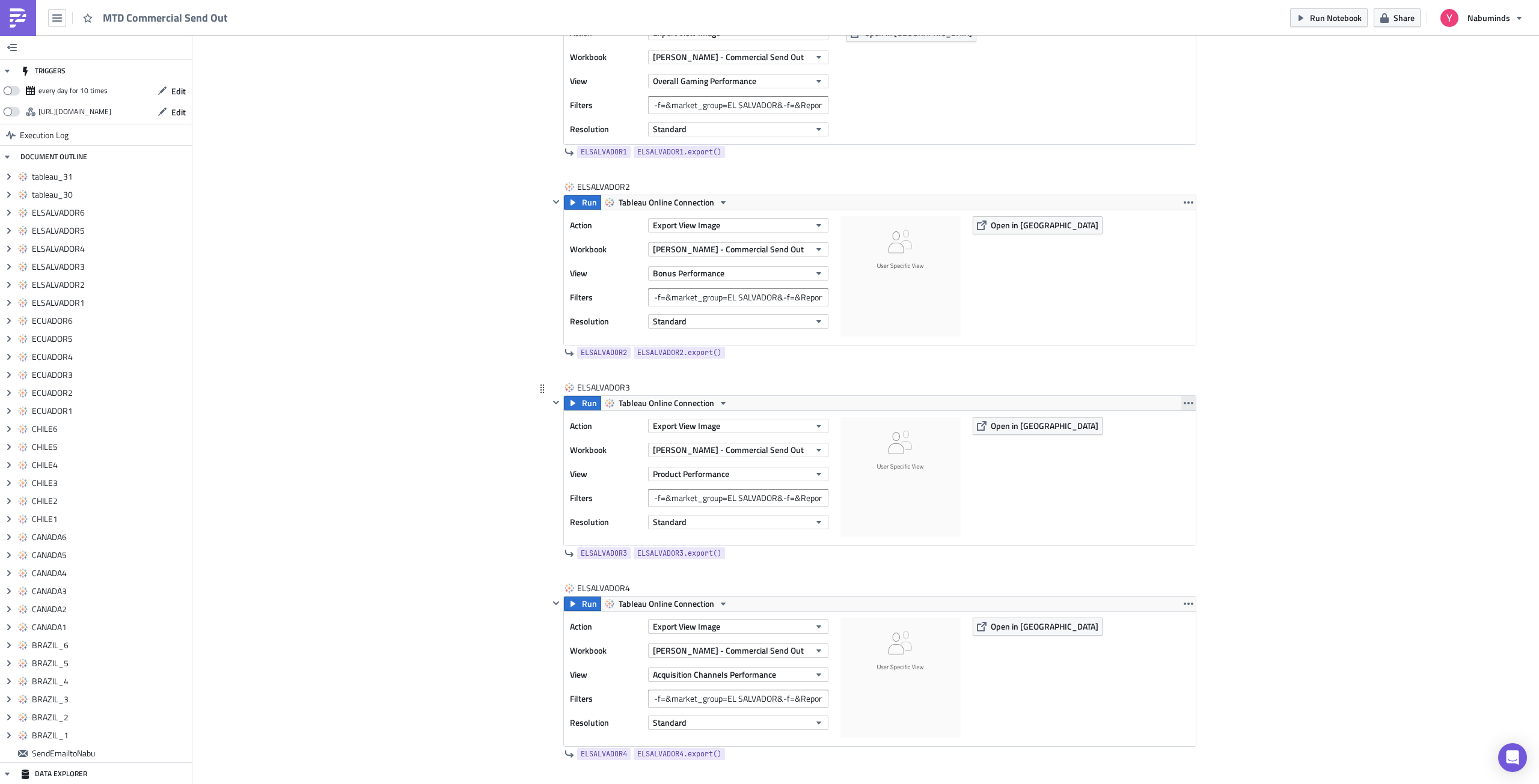
click at [1185, 408] on button "button" at bounding box center [1188, 403] width 14 height 14
click at [1186, 429] on div "Duplicate" at bounding box center [1190, 431] width 80 height 12
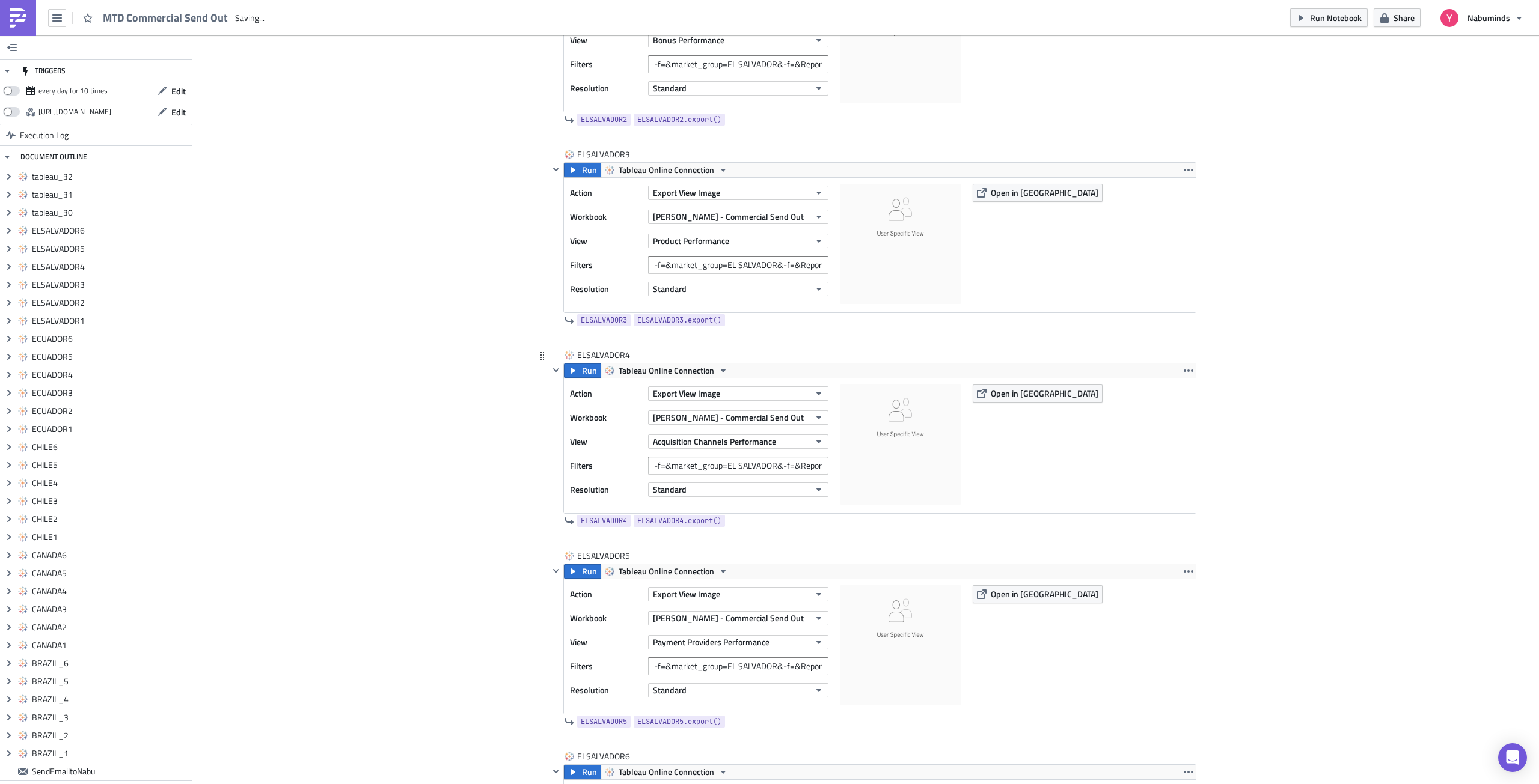
scroll to position [6735, 0]
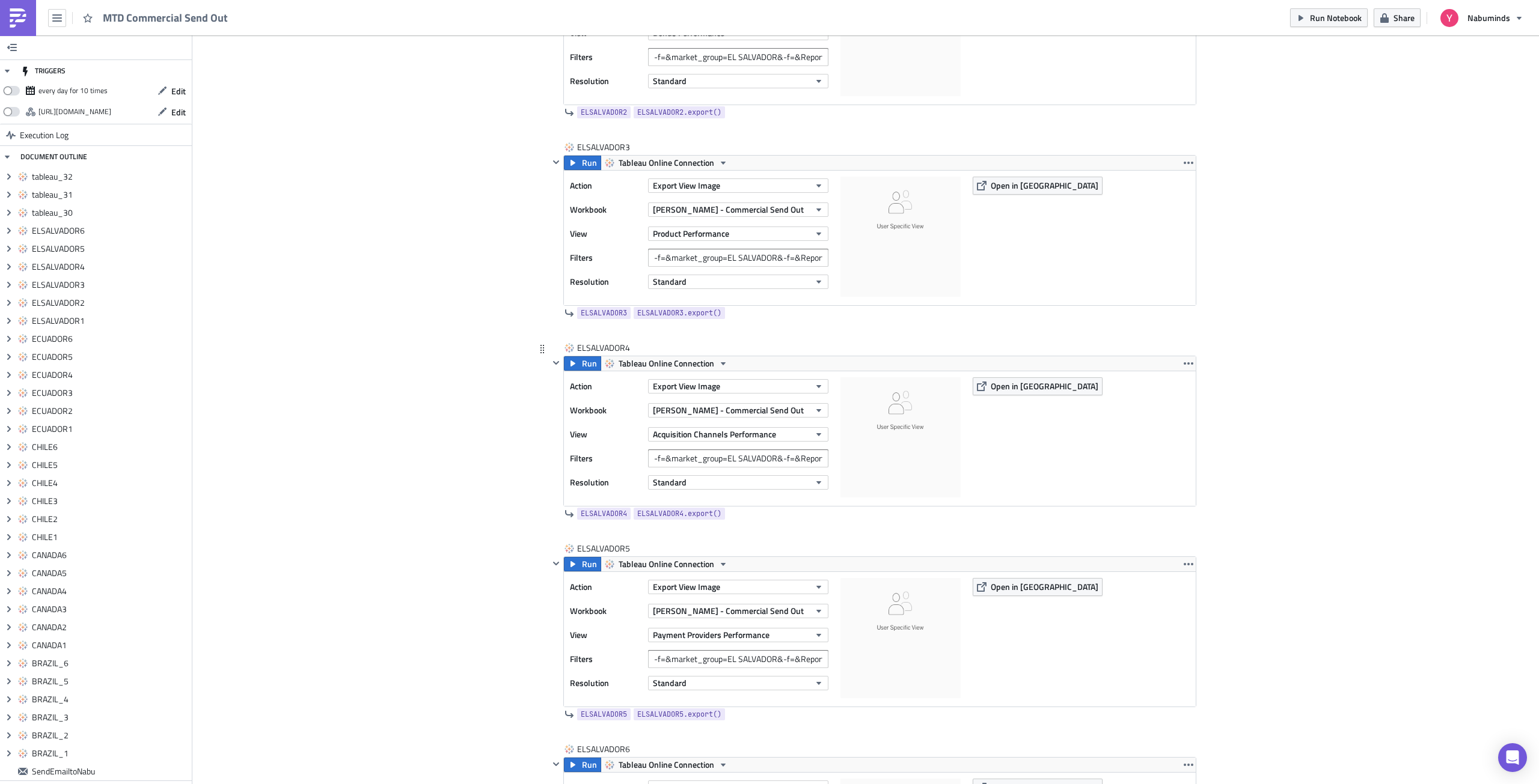
click at [1184, 372] on div "Action Export View Image Workbook [PERSON_NAME] - Commercial Send Out View Acqu…" at bounding box center [879, 439] width 632 height 134
click at [1184, 368] on icon "button" at bounding box center [1189, 364] width 10 height 10
click at [1190, 393] on div "Duplicate" at bounding box center [1190, 392] width 80 height 12
click at [1184, 563] on icon "button" at bounding box center [1189, 564] width 10 height 3
click at [1179, 585] on link "Duplicate" at bounding box center [1184, 592] width 102 height 18
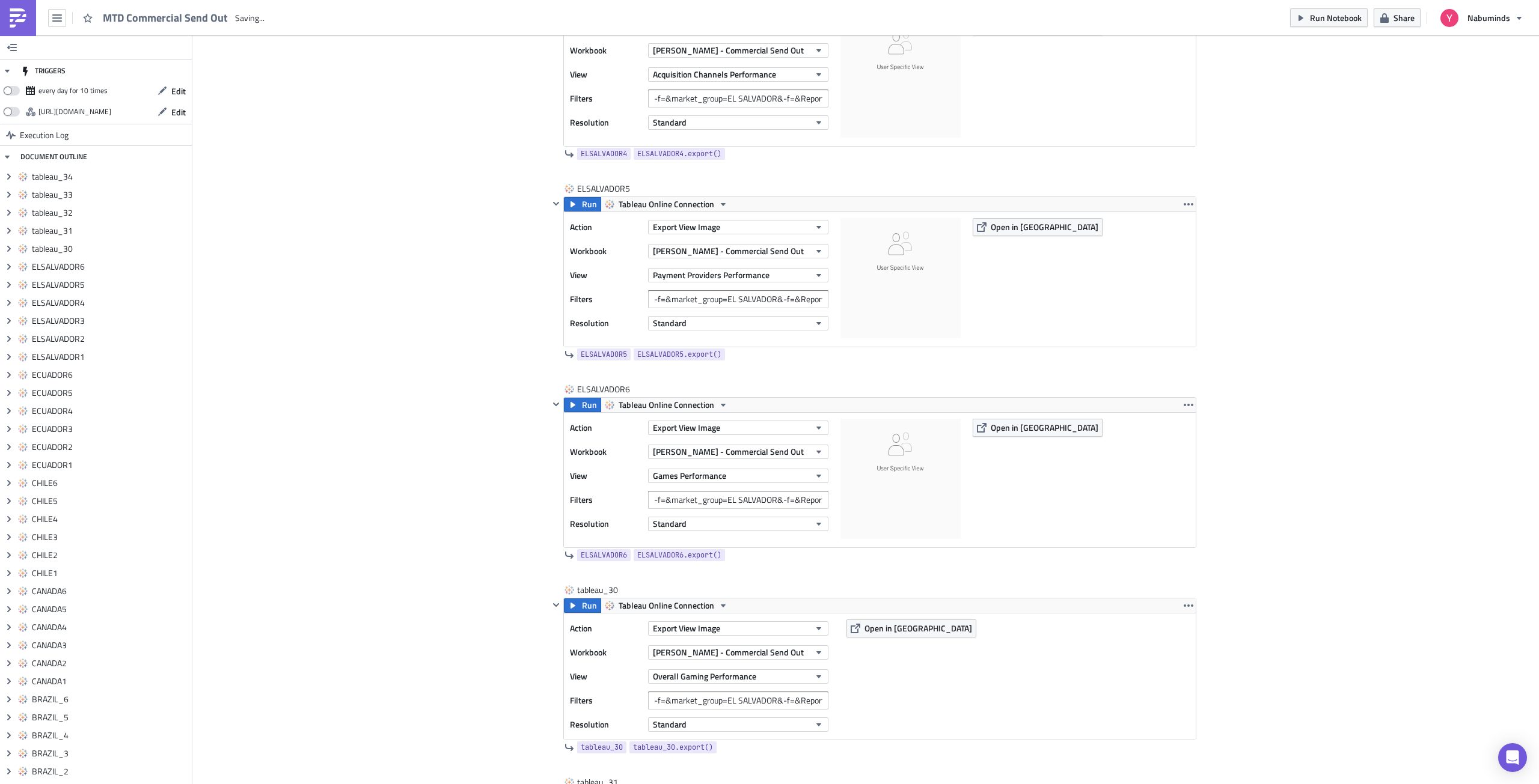
scroll to position [7095, 0]
click at [1188, 406] on icon "button" at bounding box center [1189, 404] width 10 height 10
click at [1183, 435] on div "Duplicate" at bounding box center [1190, 433] width 80 height 12
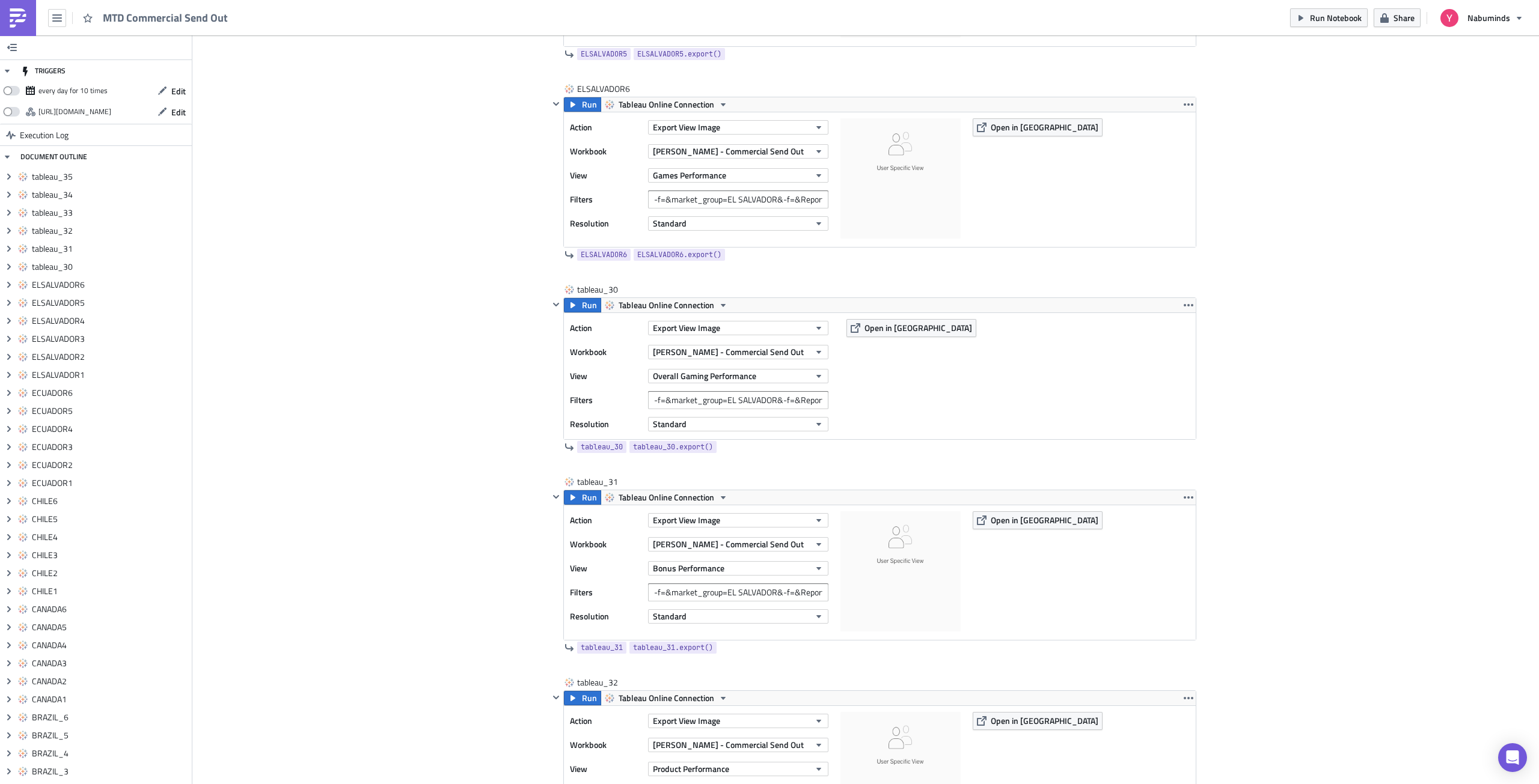
scroll to position [7396, 0]
click at [601, 284] on div "tableau_30" at bounding box center [607, 289] width 60 height 12
type input "GUATEMALA1"
click at [604, 479] on div "tableau_31" at bounding box center [607, 481] width 60 height 12
type input "GUATEMALA2"
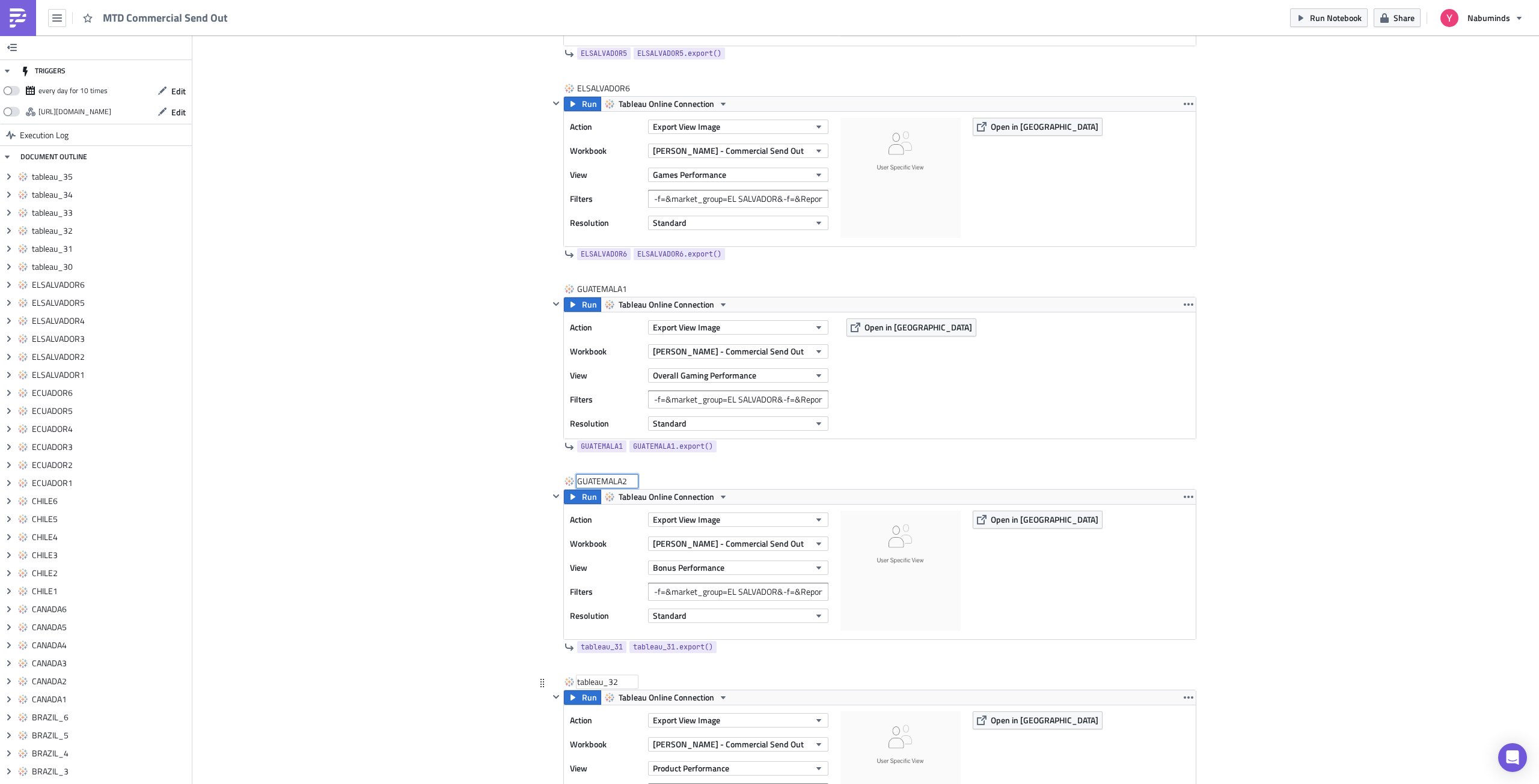
click at [593, 680] on div "tableau_32" at bounding box center [607, 681] width 60 height 12
click at [593, 680] on input "tableau_32" at bounding box center [607, 681] width 60 height 12
type input "GUATEMALA3"
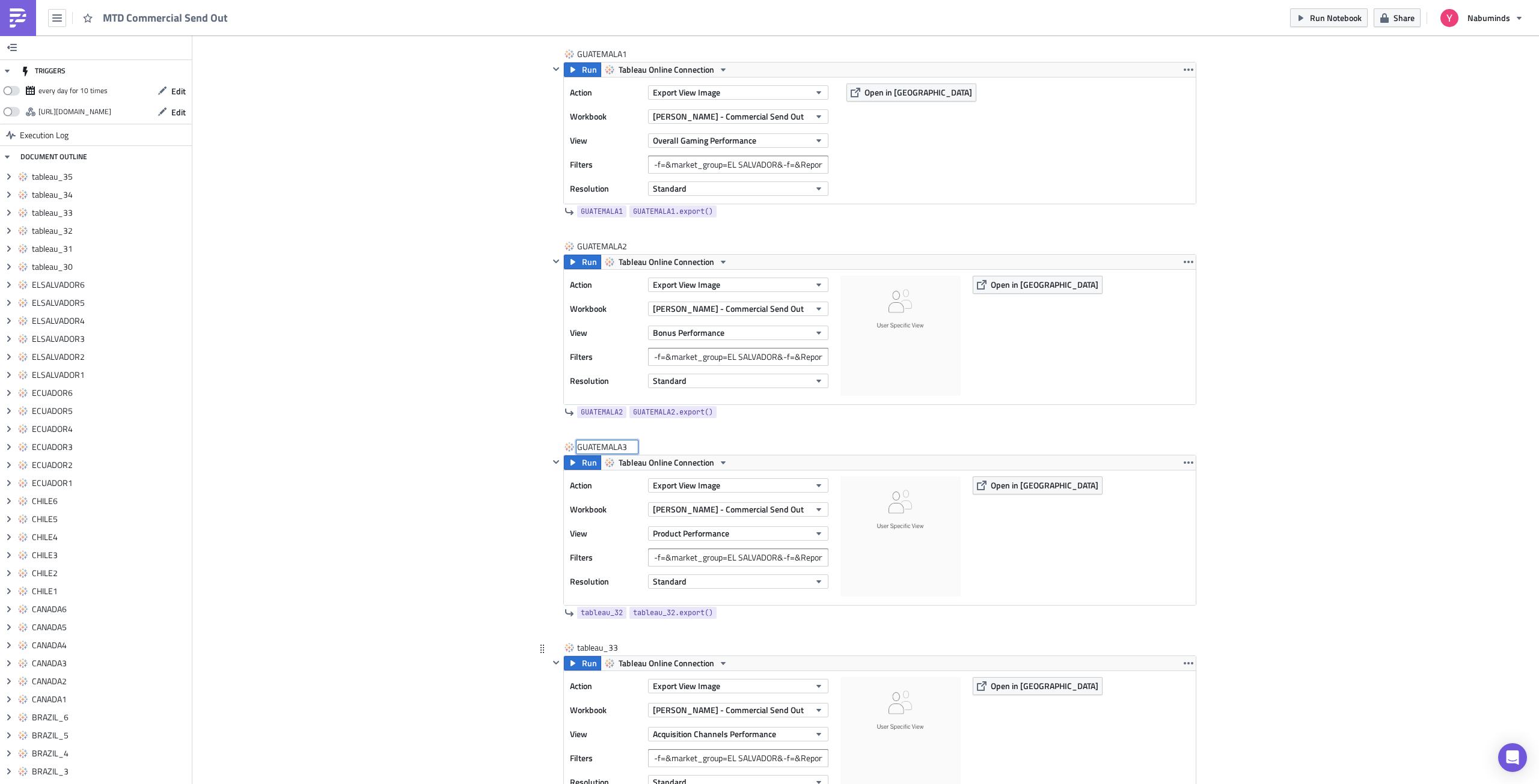
scroll to position [7636, 0]
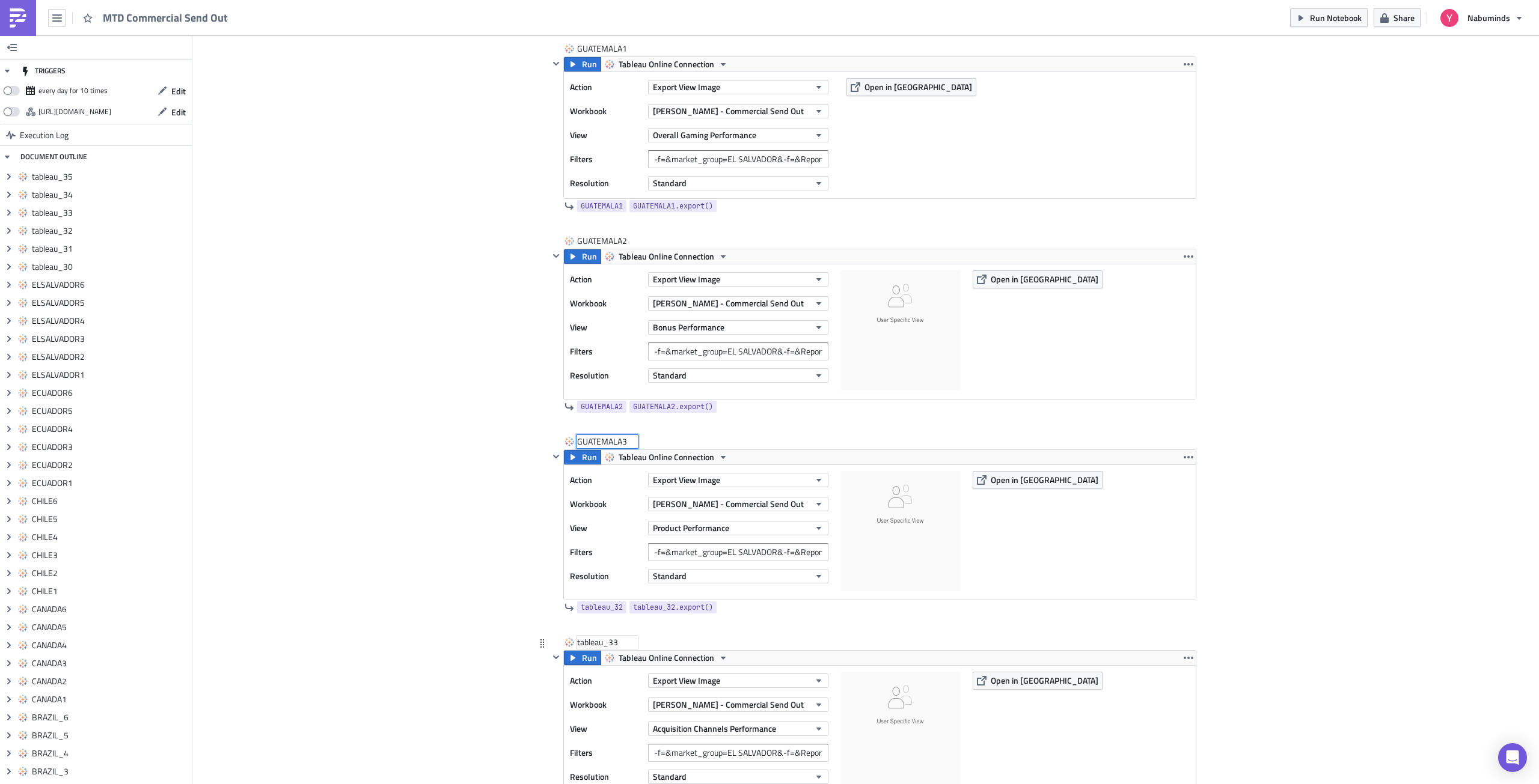
click at [597, 643] on div "tableau_33" at bounding box center [607, 642] width 60 height 12
type input "GUATEMALA4"
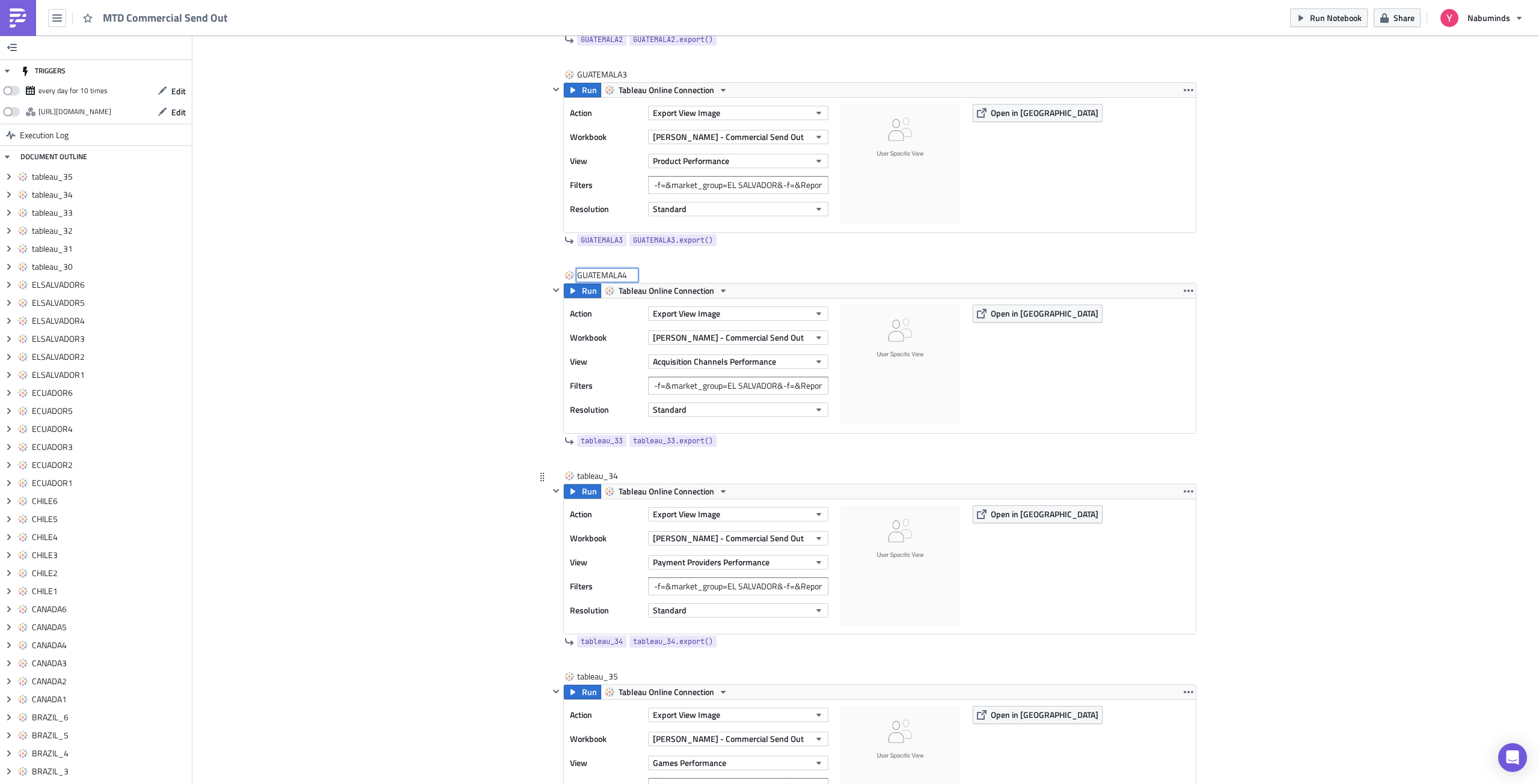
scroll to position [8056, 0]
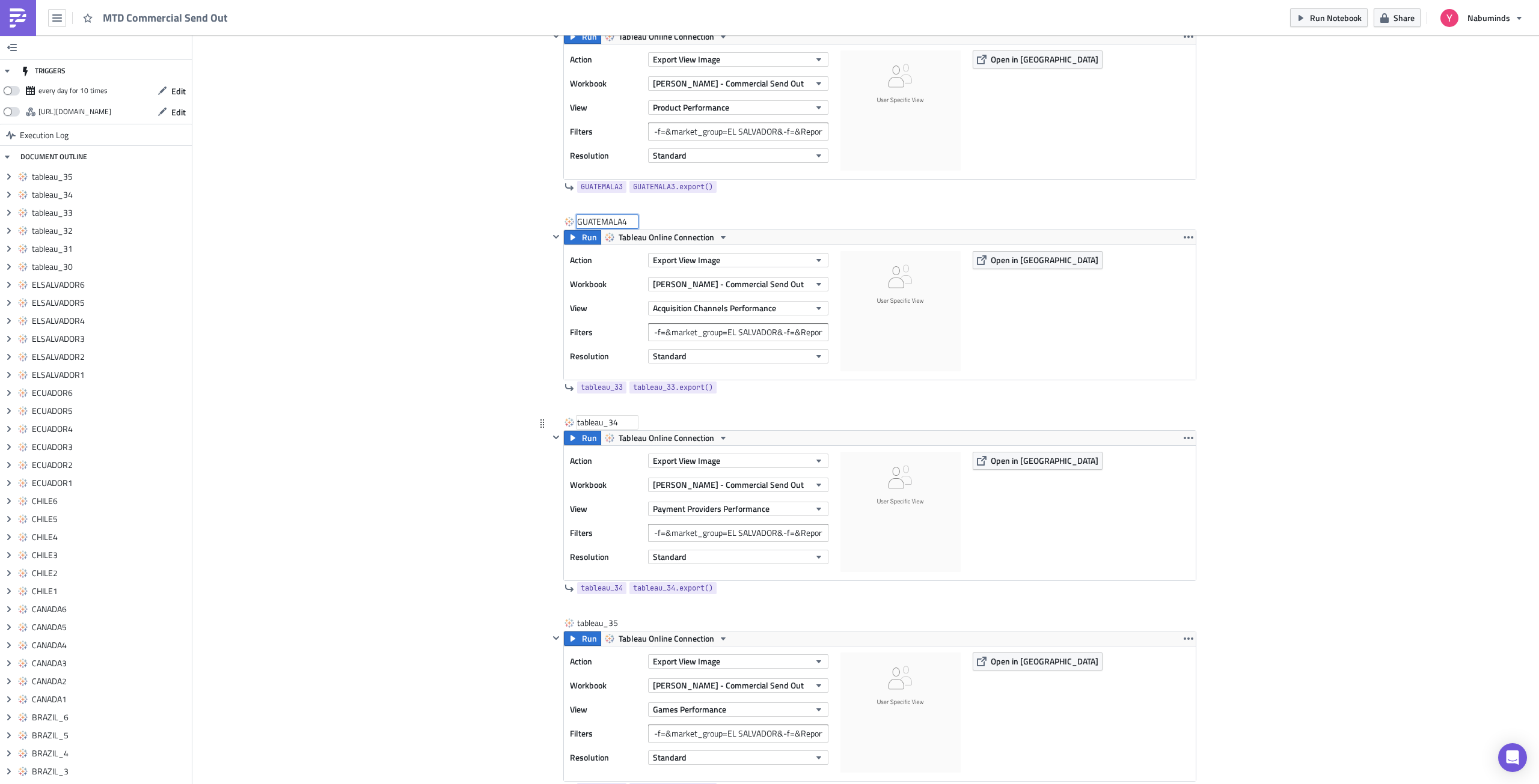
click at [594, 421] on div "tableau_34" at bounding box center [607, 422] width 60 height 12
click at [594, 421] on input "tableau_34" at bounding box center [607, 422] width 60 height 12
type input "[GEOGRAPHIC_DATA]"
click at [588, 625] on div "tableau_35" at bounding box center [607, 623] width 60 height 12
click at [588, 625] on input "tableau_35" at bounding box center [607, 623] width 60 height 12
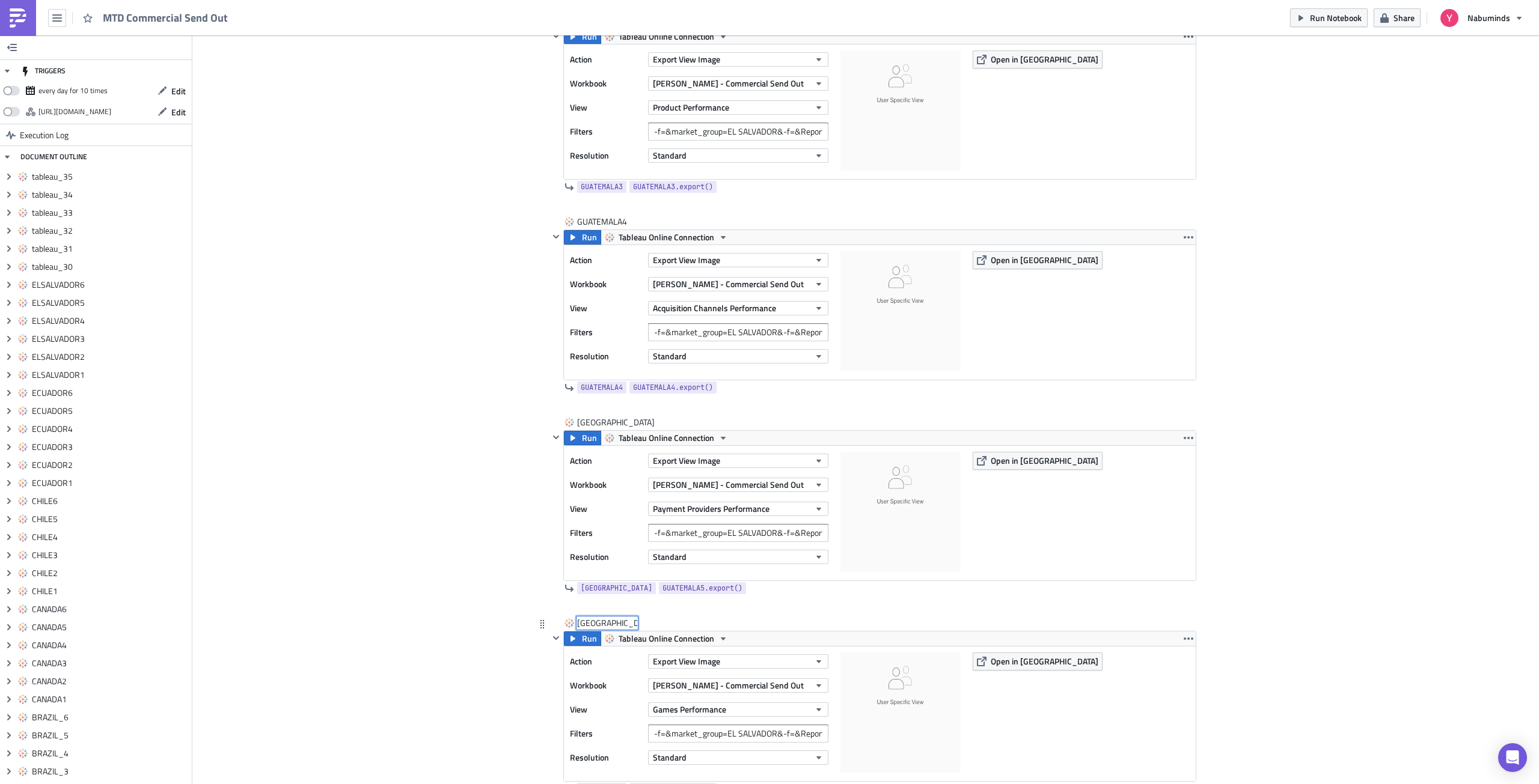
type input "[GEOGRAPHIC_DATA]"
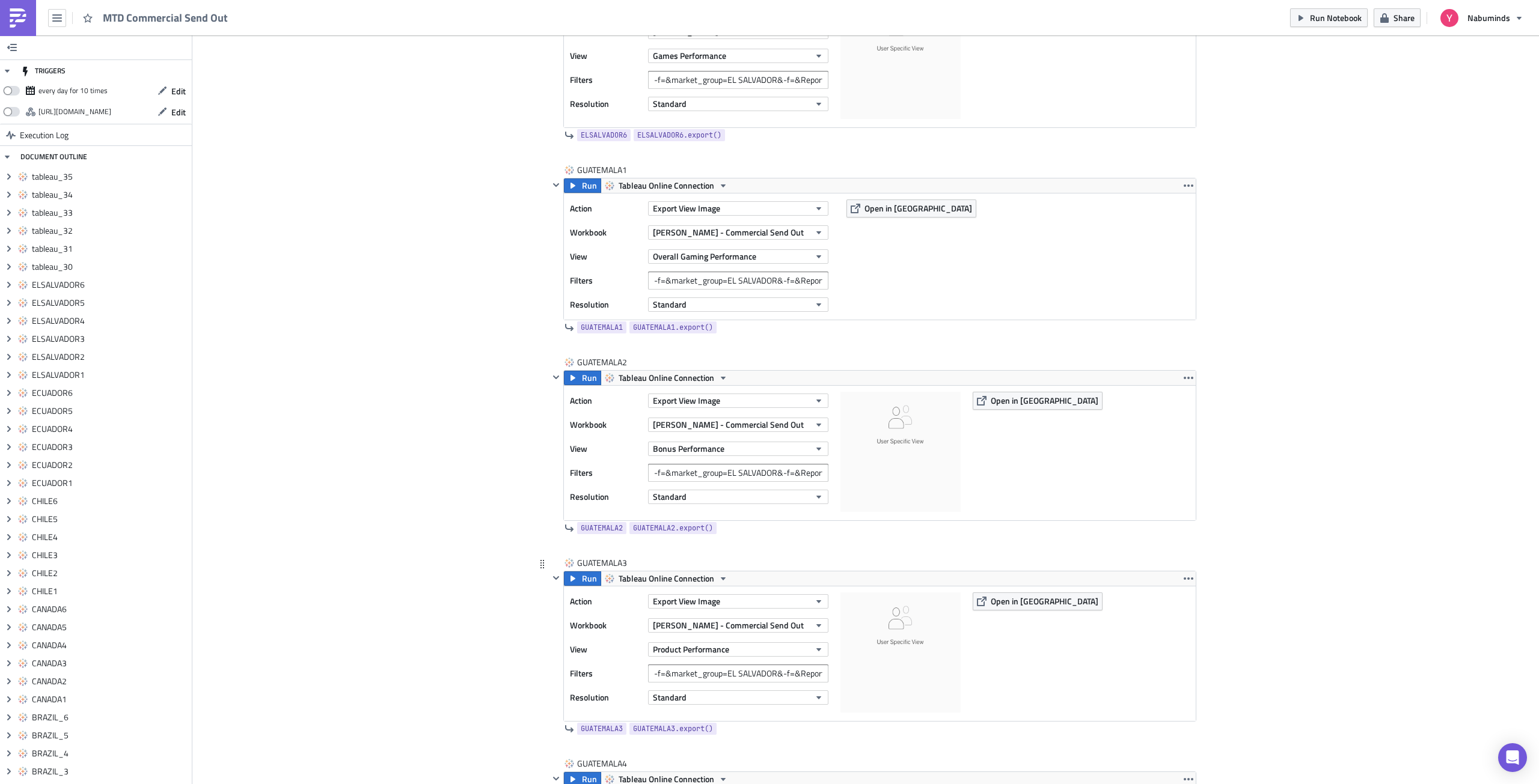
scroll to position [7510, 0]
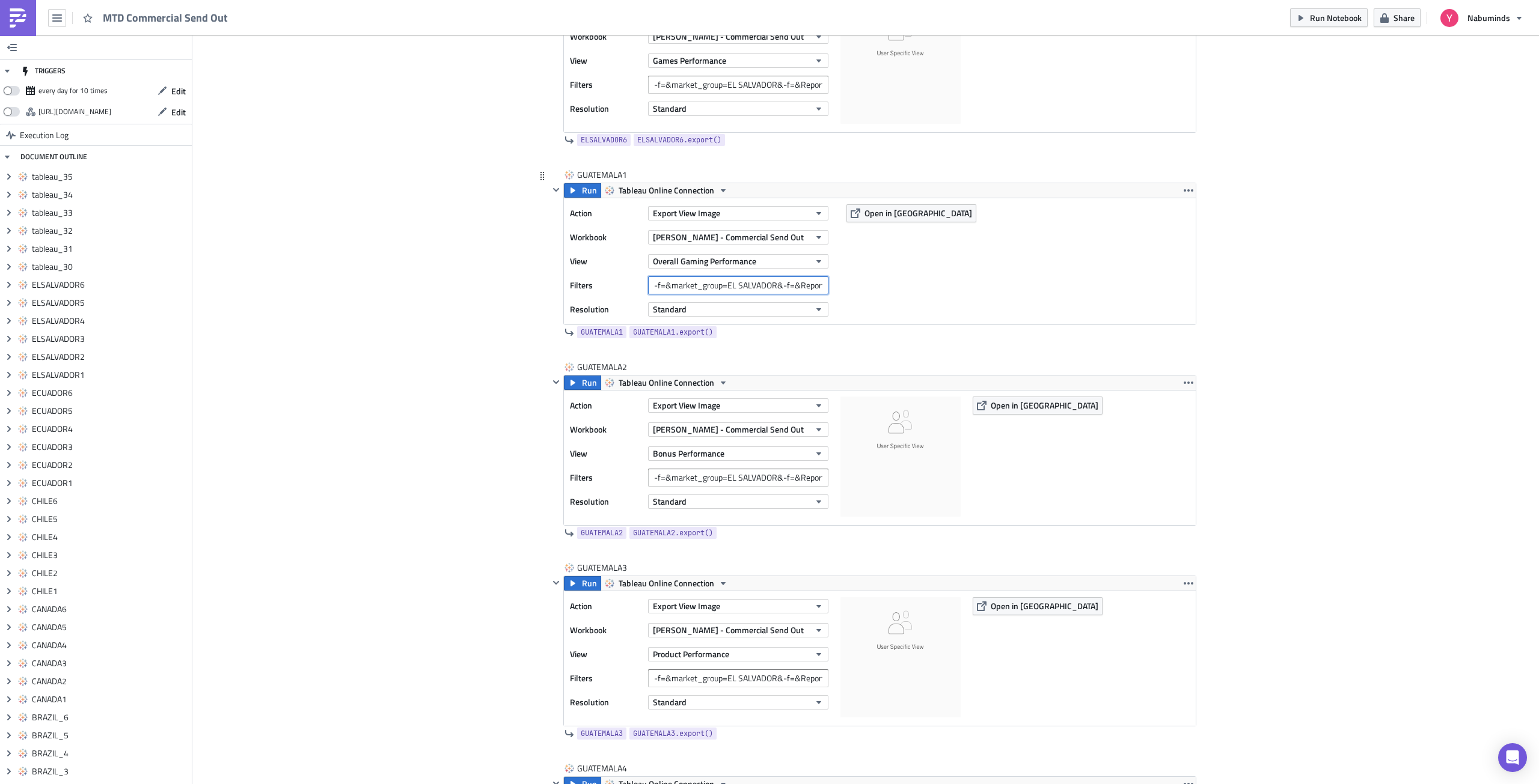
click at [774, 285] on input "-f=&market_group=EL SALVADOR&-f=&Reporting Period=0" at bounding box center [738, 285] width 180 height 18
paste input "[GEOGRAPHIC_DATA]"
click at [750, 285] on input "-f=&market_group=GUATEMALA&-f=&Reporting Period=0" at bounding box center [738, 285] width 180 height 18
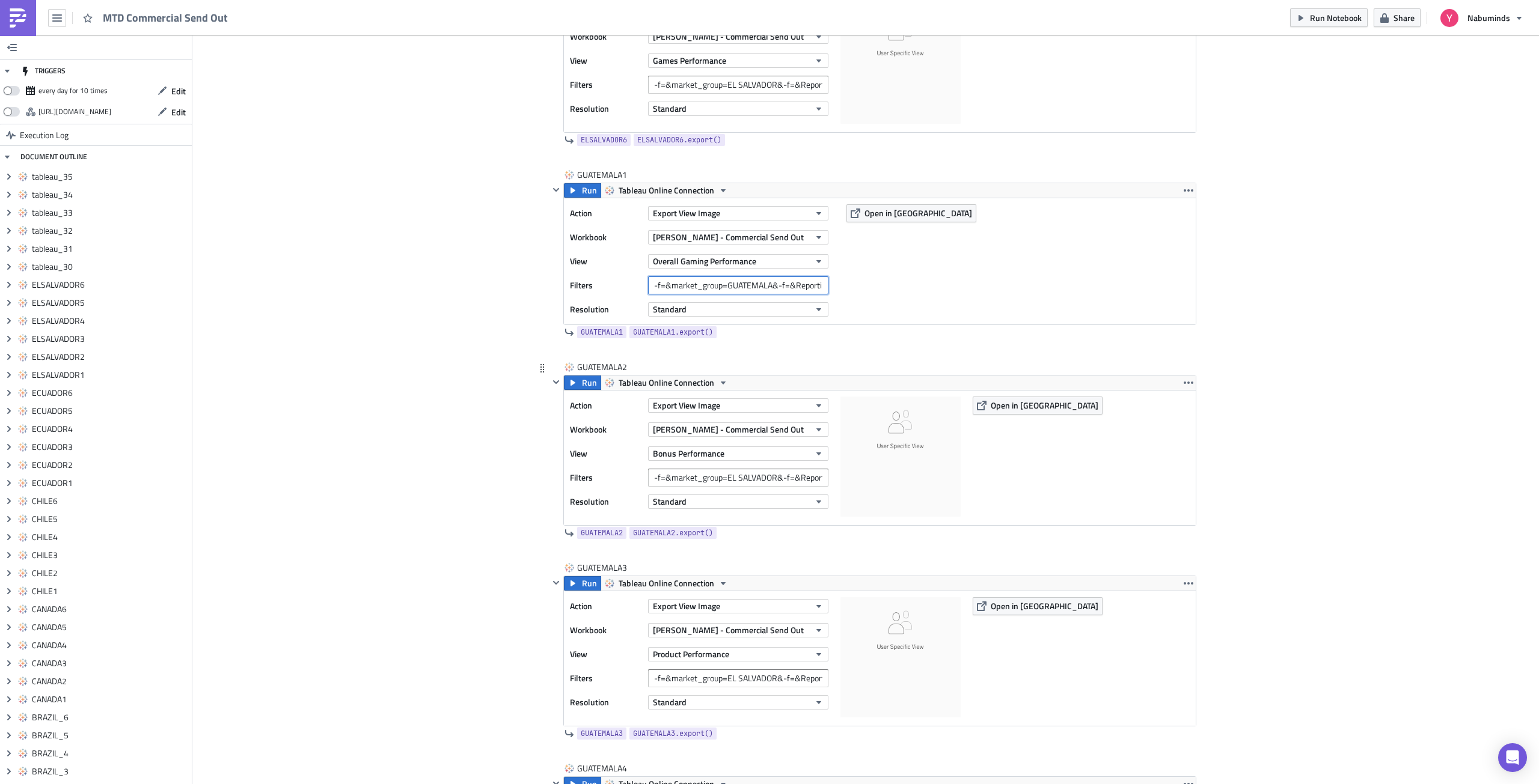
type input "-f=&market_group=GUATEMALA&-f=&Reporting Period=0"
click at [748, 472] on input "-f=&market_group=EL SALVADOR&-f=&Reporting Period=0" at bounding box center [738, 477] width 180 height 18
paste input "[GEOGRAPHIC_DATA]"
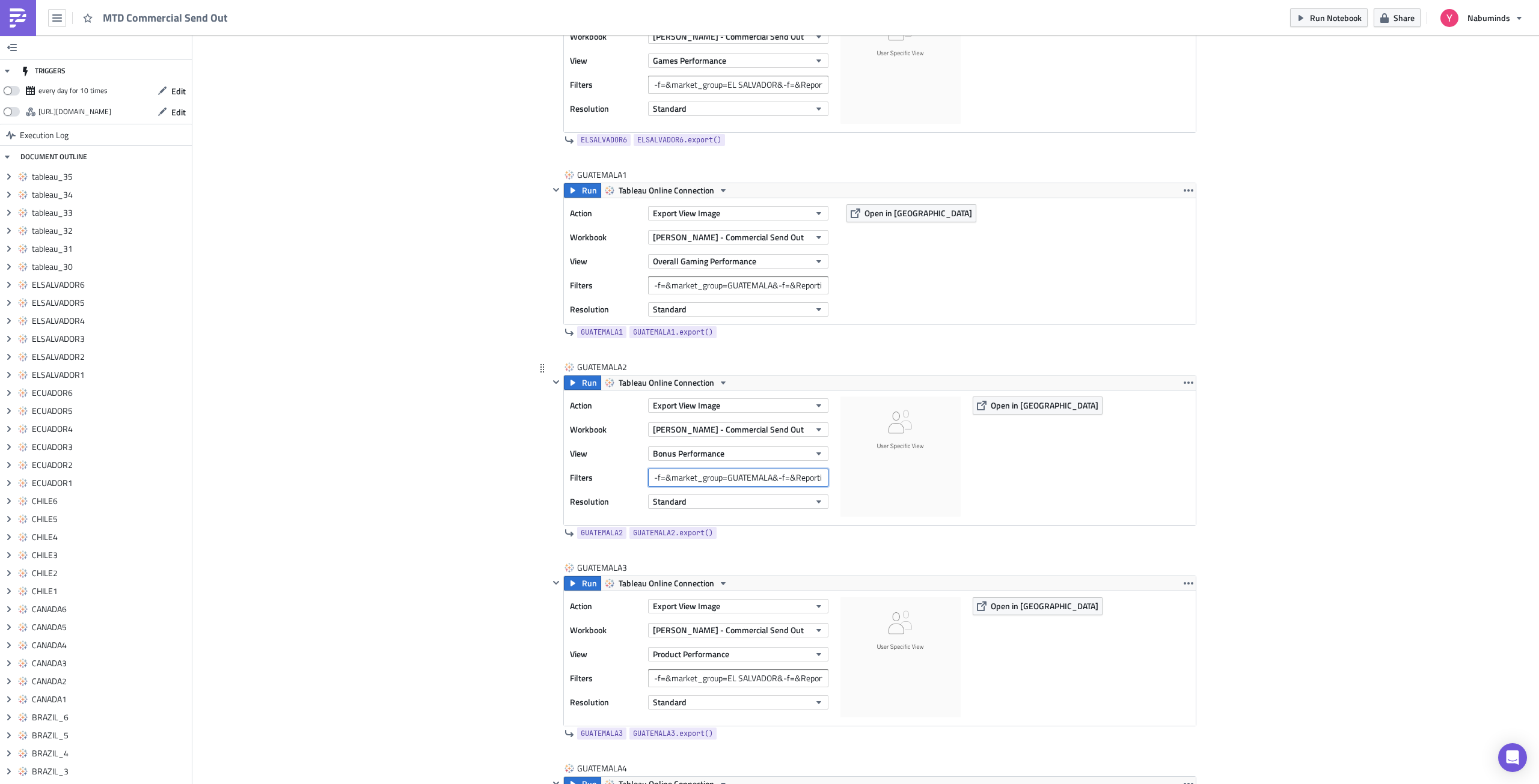
scroll to position [0, 41]
type input "-f=&market_group=GUATEMALA&-f=&Reporting Period=0"
click at [757, 677] on input "-f=&market_group=EL SALVADOR&-f=&Reporting Period=0" at bounding box center [738, 677] width 180 height 18
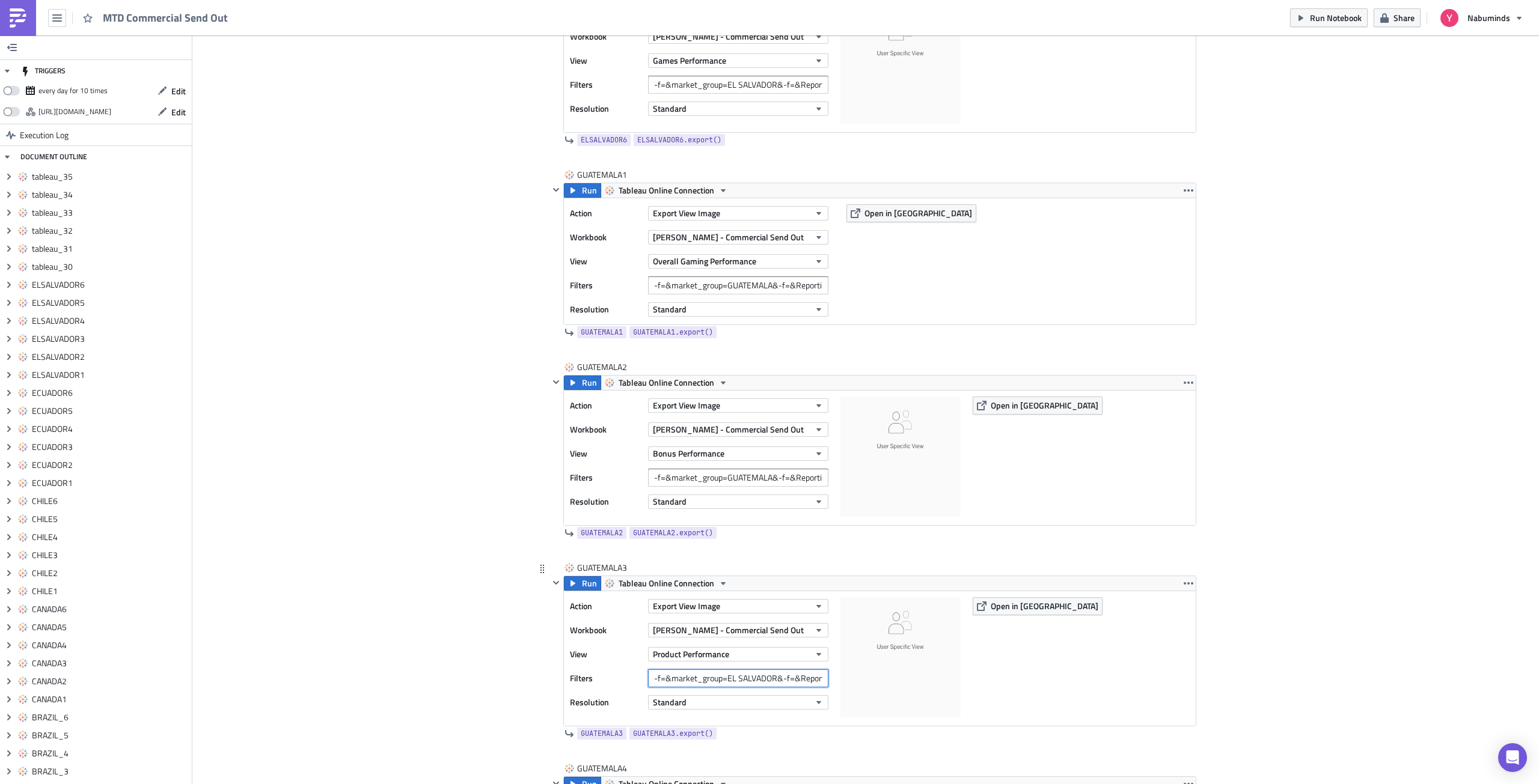
click at [757, 677] on input "-f=&market_group=EL SALVADOR&-f=&Reporting Period=0" at bounding box center [738, 677] width 180 height 18
paste input "[GEOGRAPHIC_DATA]"
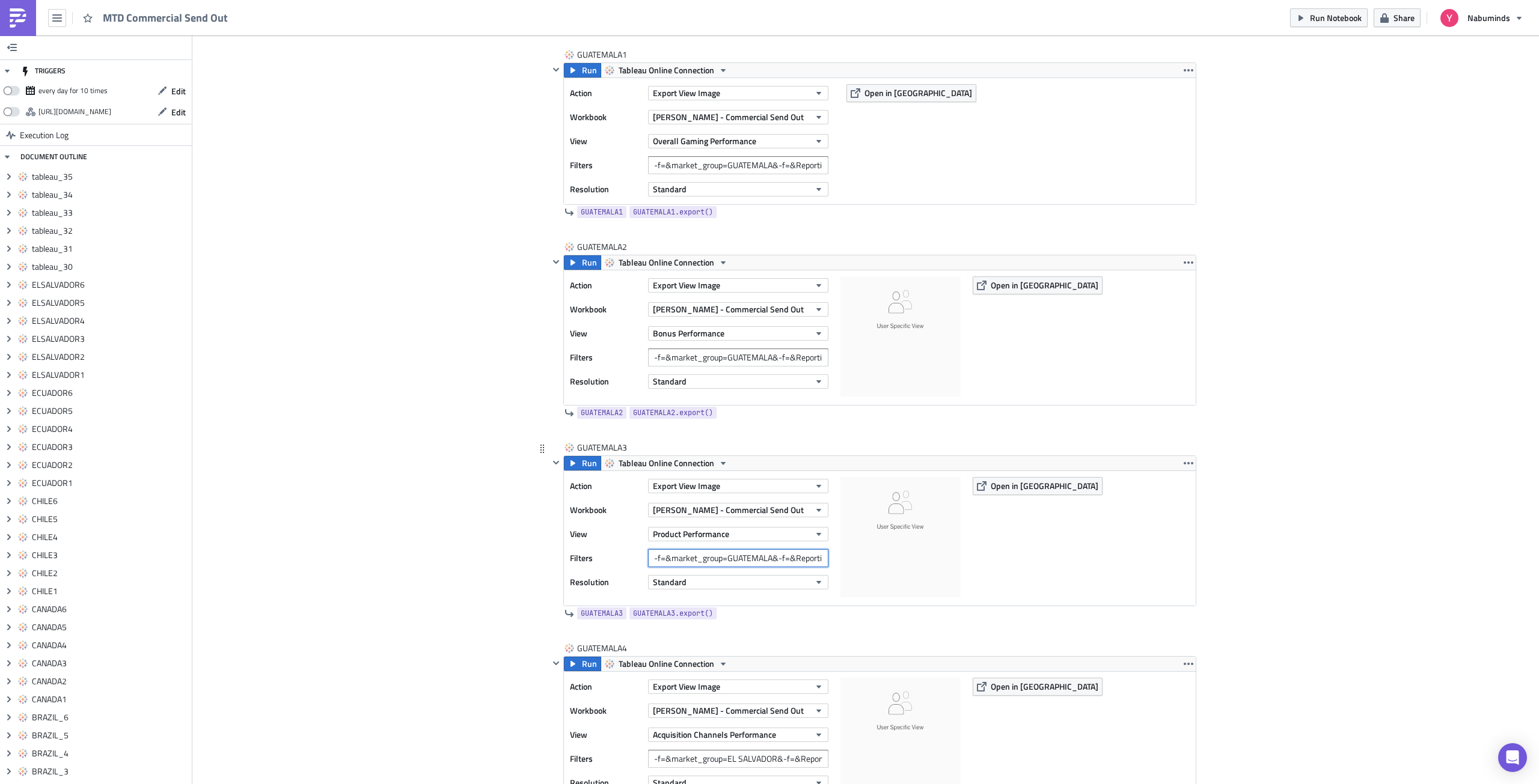
drag, startPoint x: 704, startPoint y: 557, endPoint x: 617, endPoint y: 562, distance: 87.1
click at [617, 562] on div "Filters -f=&market_group=GUATEMALA&-f=&Reporting Period=0" at bounding box center [702, 558] width 264 height 18
type input "-f=&market_group=GUATEMALA&-f=&Reporting Period=0"
click at [734, 761] on input "-f=&market_group=EL SALVADOR&-f=&Reporting Period=0" at bounding box center [738, 758] width 180 height 18
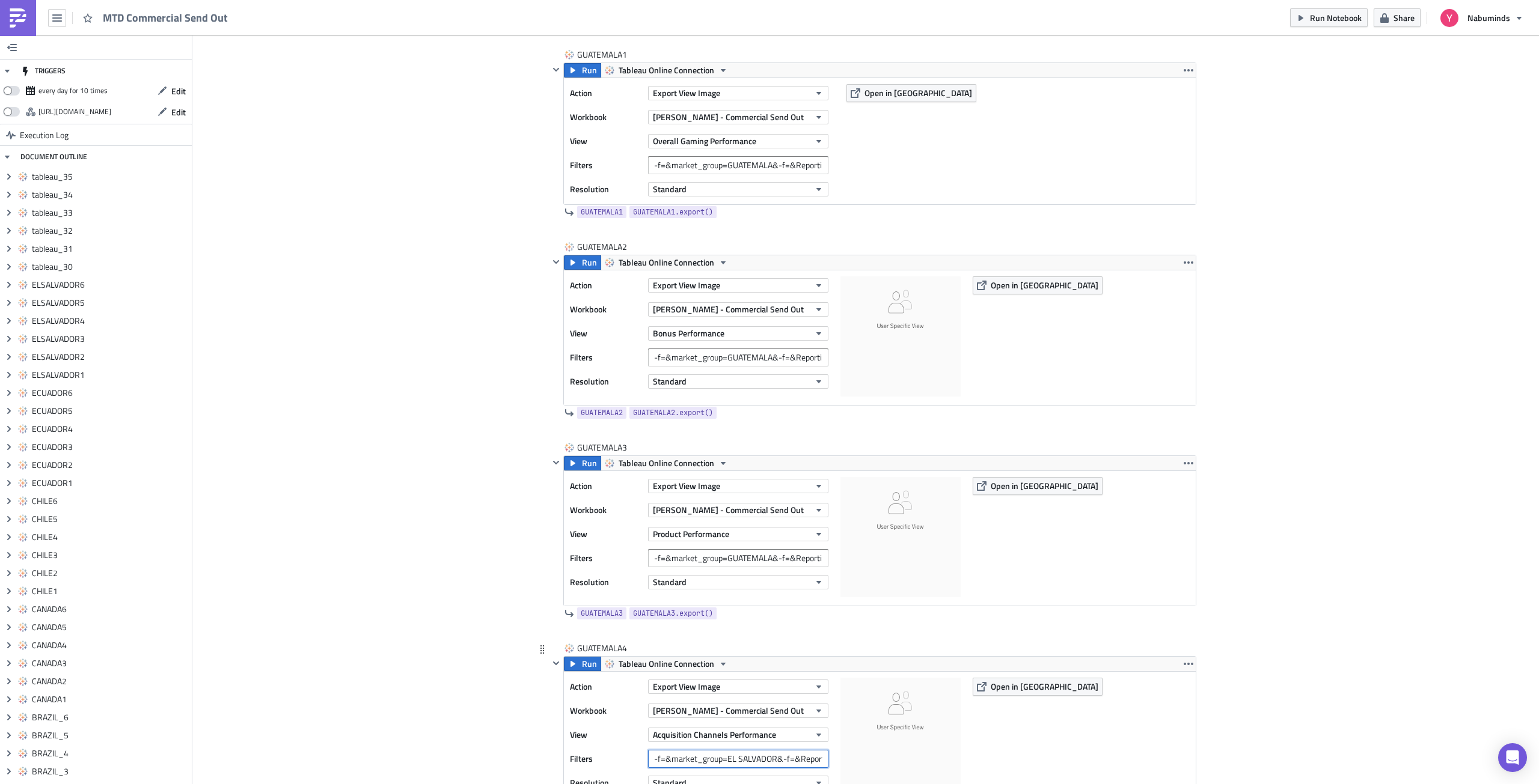
click at [734, 761] on input "-f=&market_group=EL SALVADOR&-f=&Reporting Period=0" at bounding box center [738, 758] width 180 height 18
paste input "[GEOGRAPHIC_DATA]"
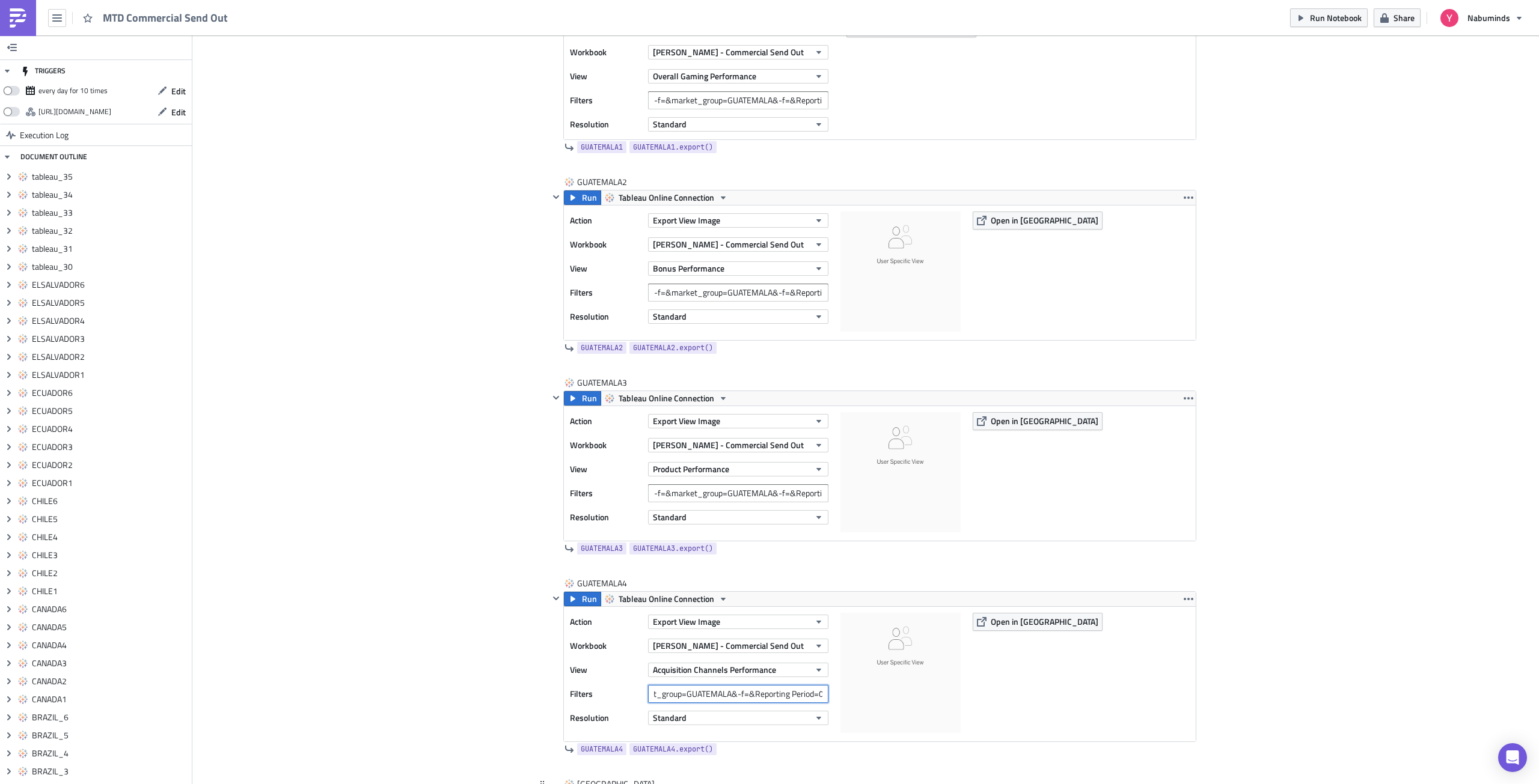
scroll to position [7930, 0]
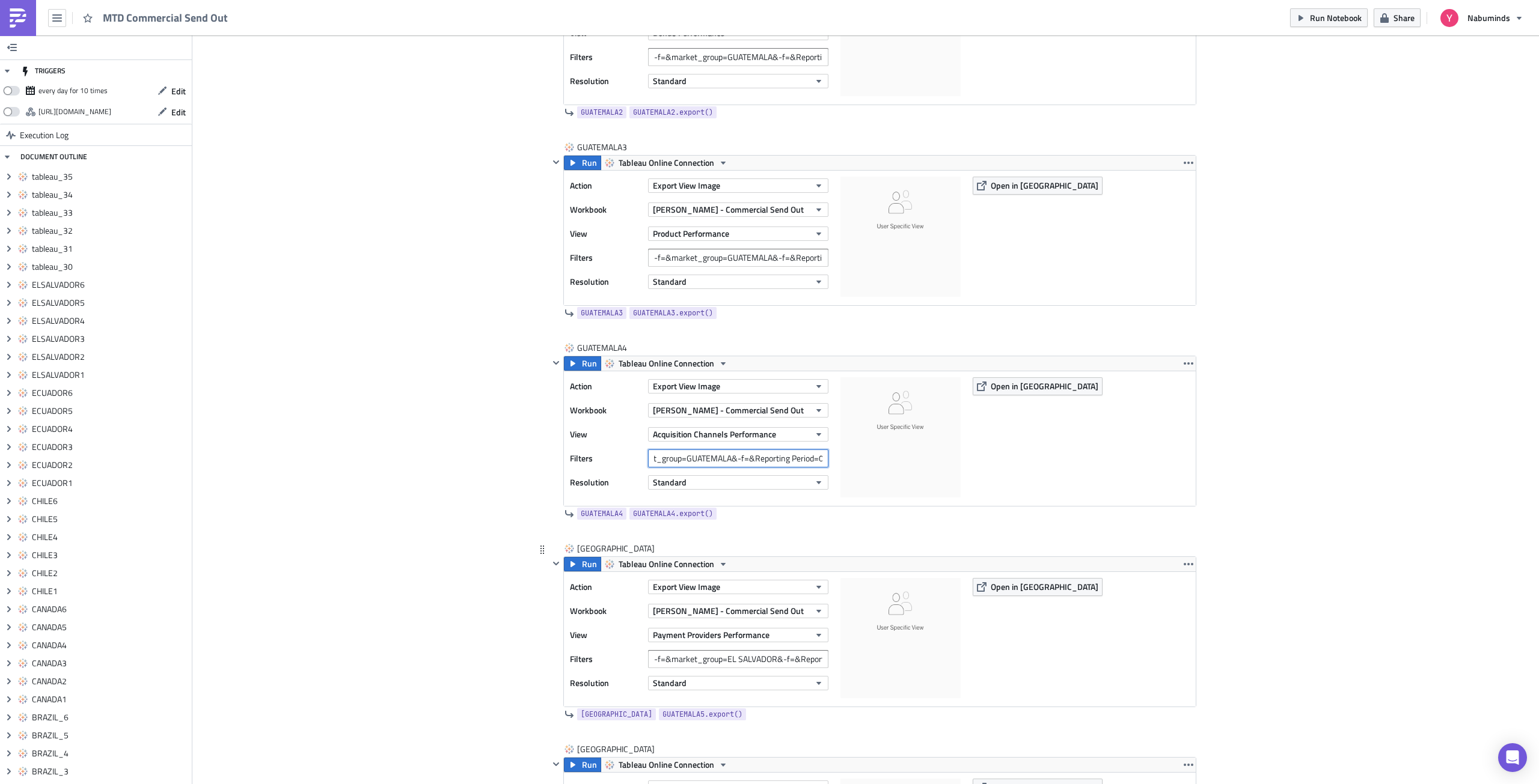
type input "-f=&market_group=GUATEMALA&-f=&Reporting Period=0"
click at [724, 656] on input "-f=&market_group=EL SALVADOR&-f=&Reporting Period=0" at bounding box center [738, 658] width 180 height 18
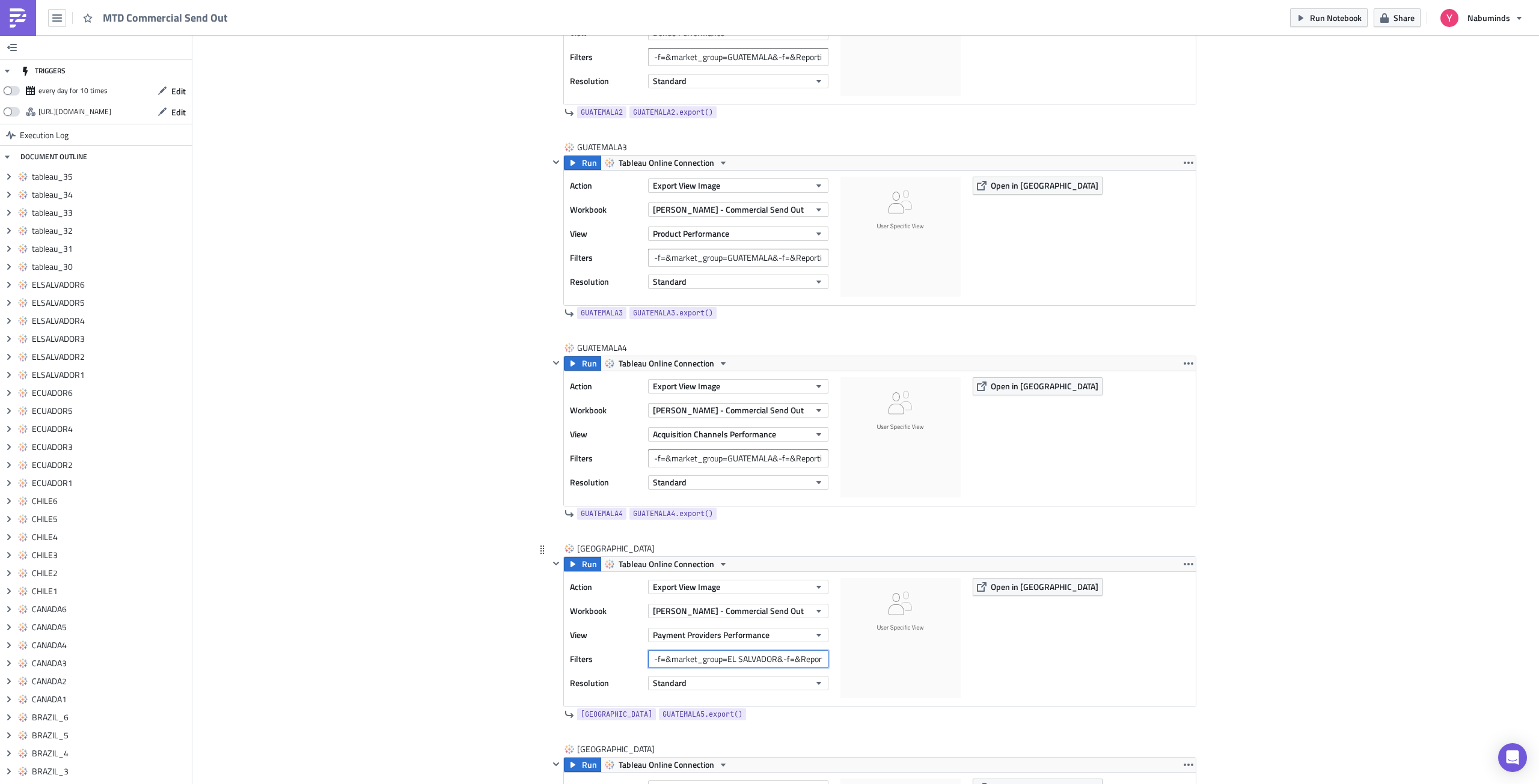
click at [724, 656] on input "-f=&market_group=EL SALVADOR&-f=&Reporting Period=0" at bounding box center [738, 658] width 180 height 18
paste input "[GEOGRAPHIC_DATA]"
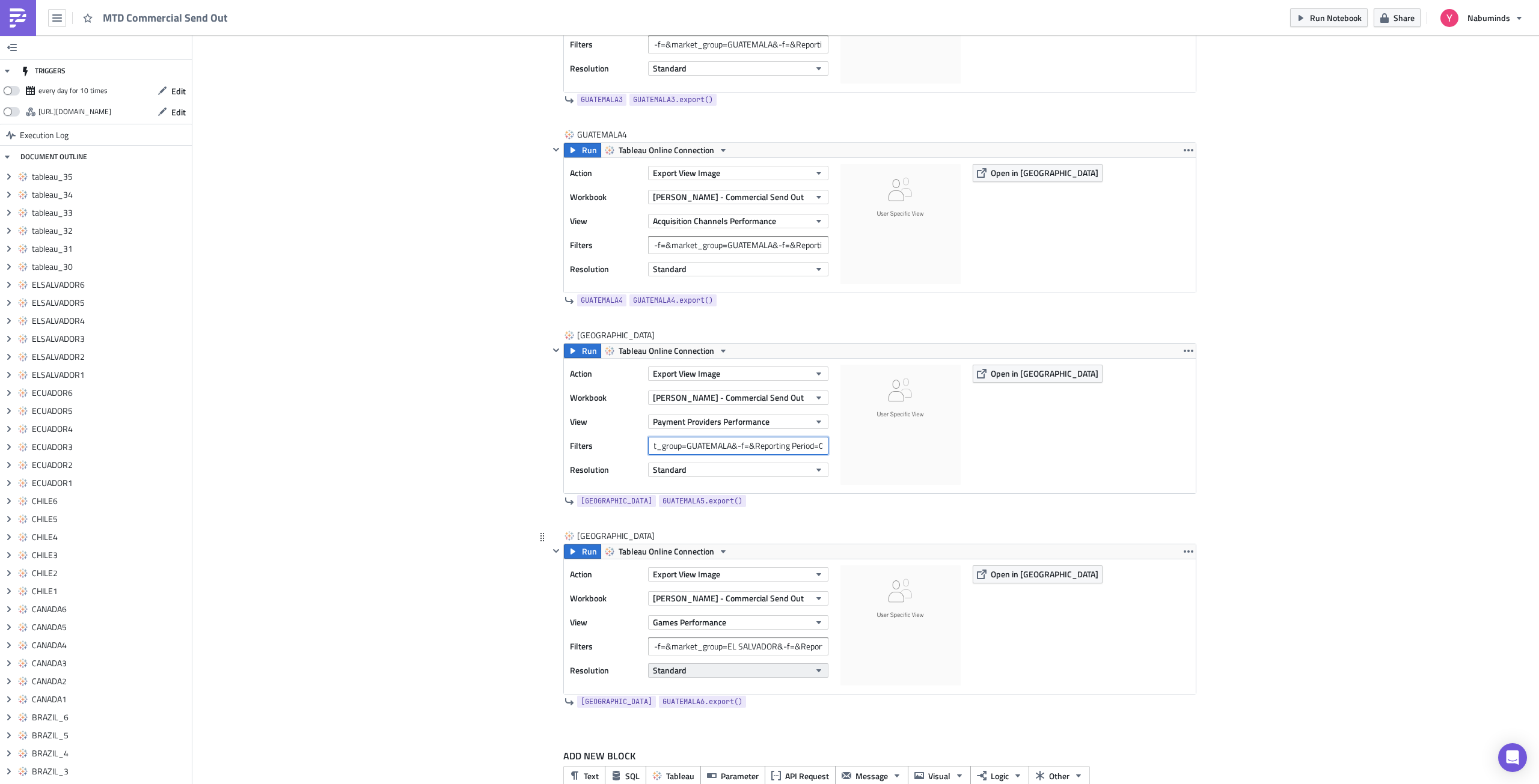
scroll to position [8170, 0]
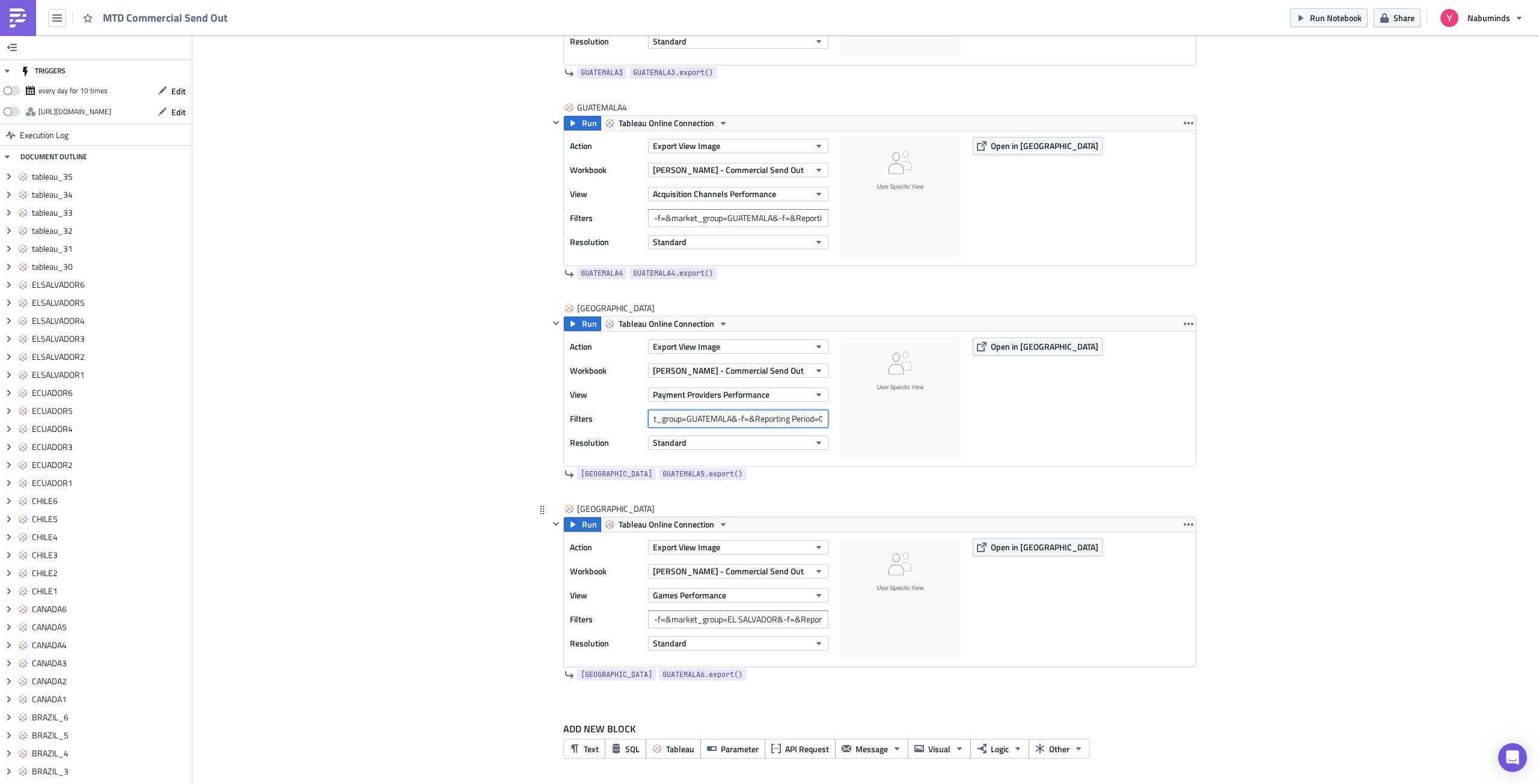
type input "-f=&market_group=GUATEMALA&-f=&Reporting Period=0"
click at [714, 621] on input "-f=&market_group=EL SALVADOR&-f=&Reporting Period=0" at bounding box center [738, 619] width 180 height 18
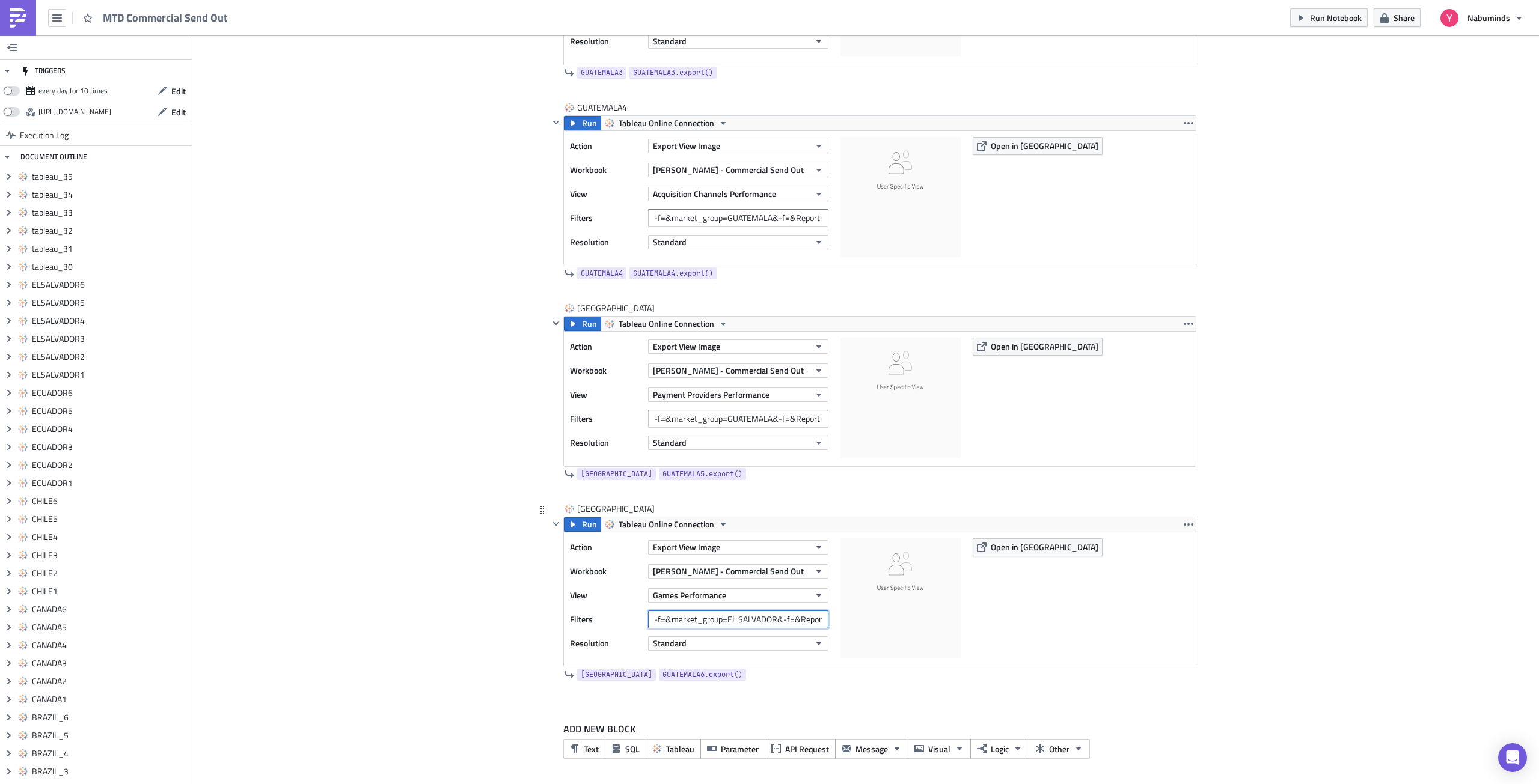
paste input "[GEOGRAPHIC_DATA]"
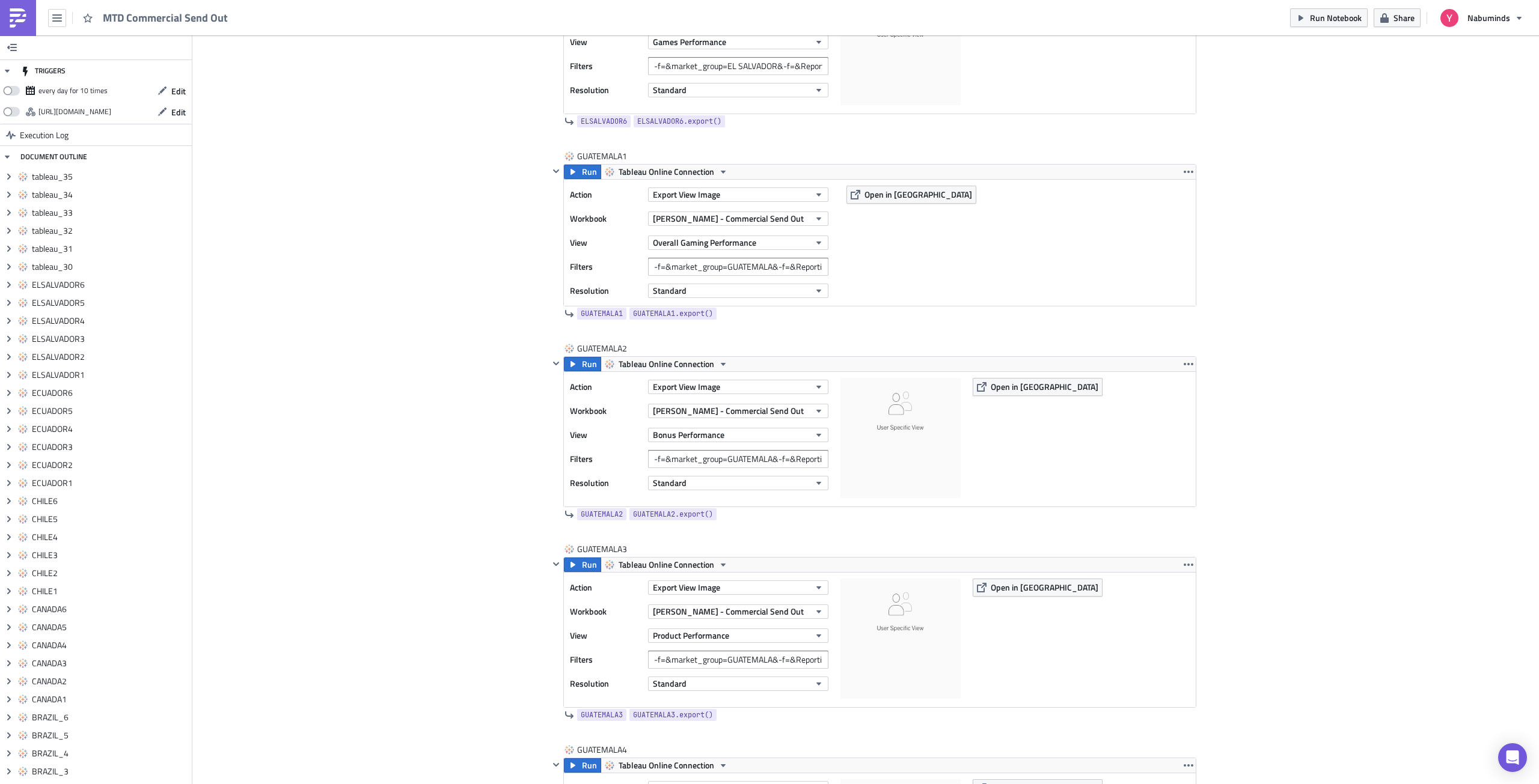
scroll to position [7510, 0]
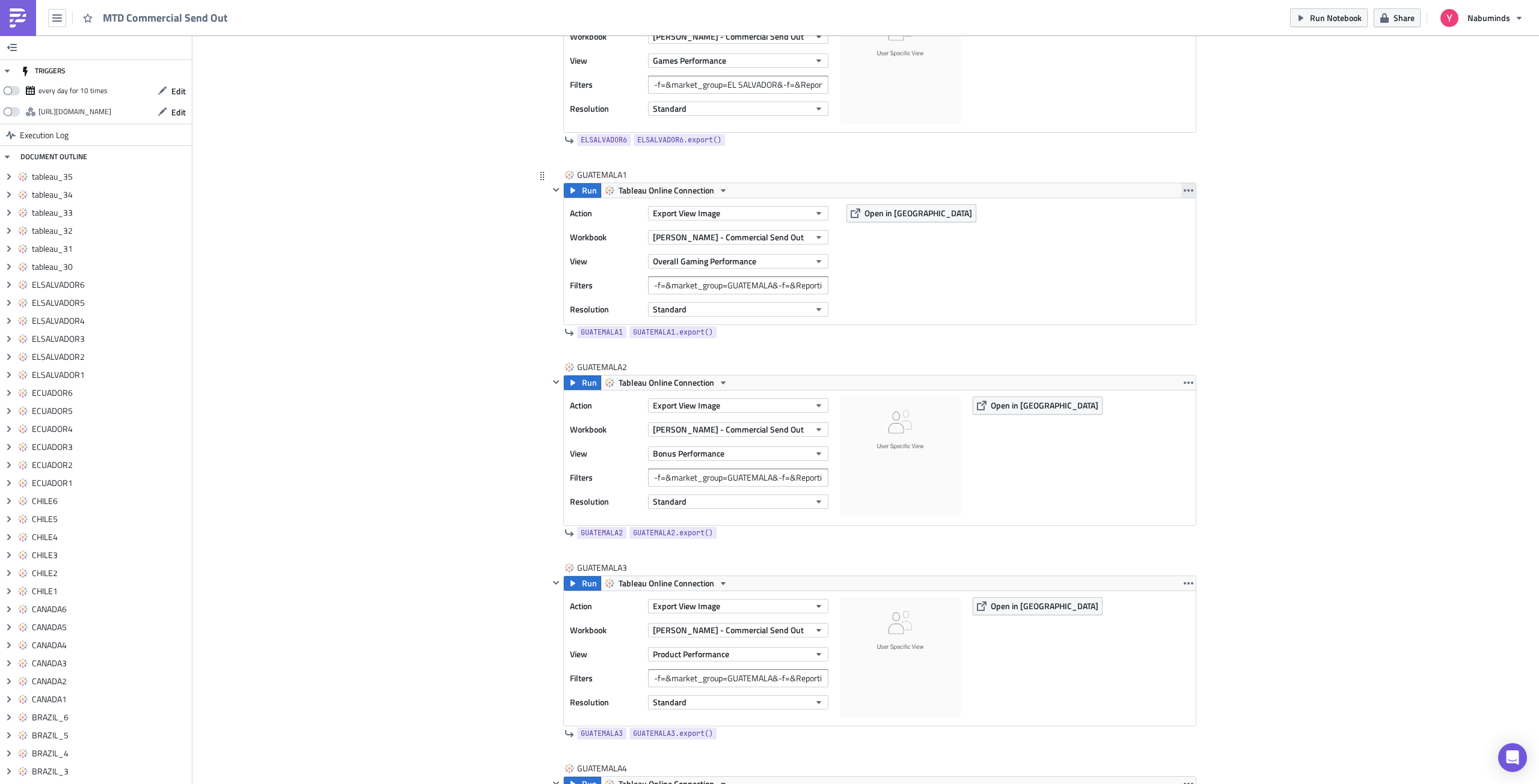
type input "-f=&market_group=GUATEMALA&-f=&Reporting Period=0"
click at [1187, 190] on icon "button" at bounding box center [1189, 190] width 10 height 3
click at [1177, 216] on div "Duplicate" at bounding box center [1190, 219] width 80 height 12
click at [1184, 378] on icon "button" at bounding box center [1189, 383] width 10 height 10
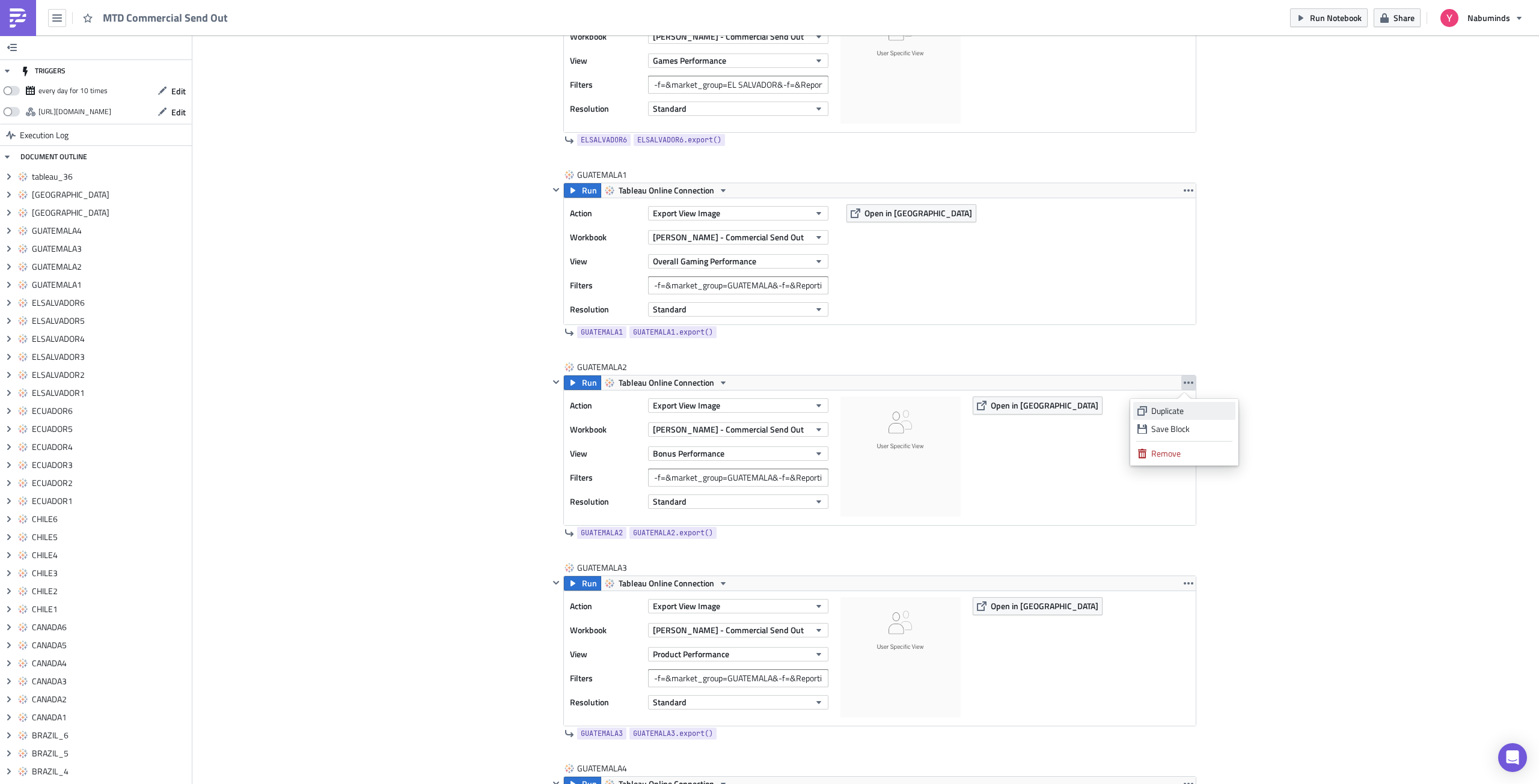
click at [1175, 414] on div "Duplicate" at bounding box center [1190, 411] width 80 height 12
click at [1184, 583] on icon "button" at bounding box center [1189, 583] width 10 height 10
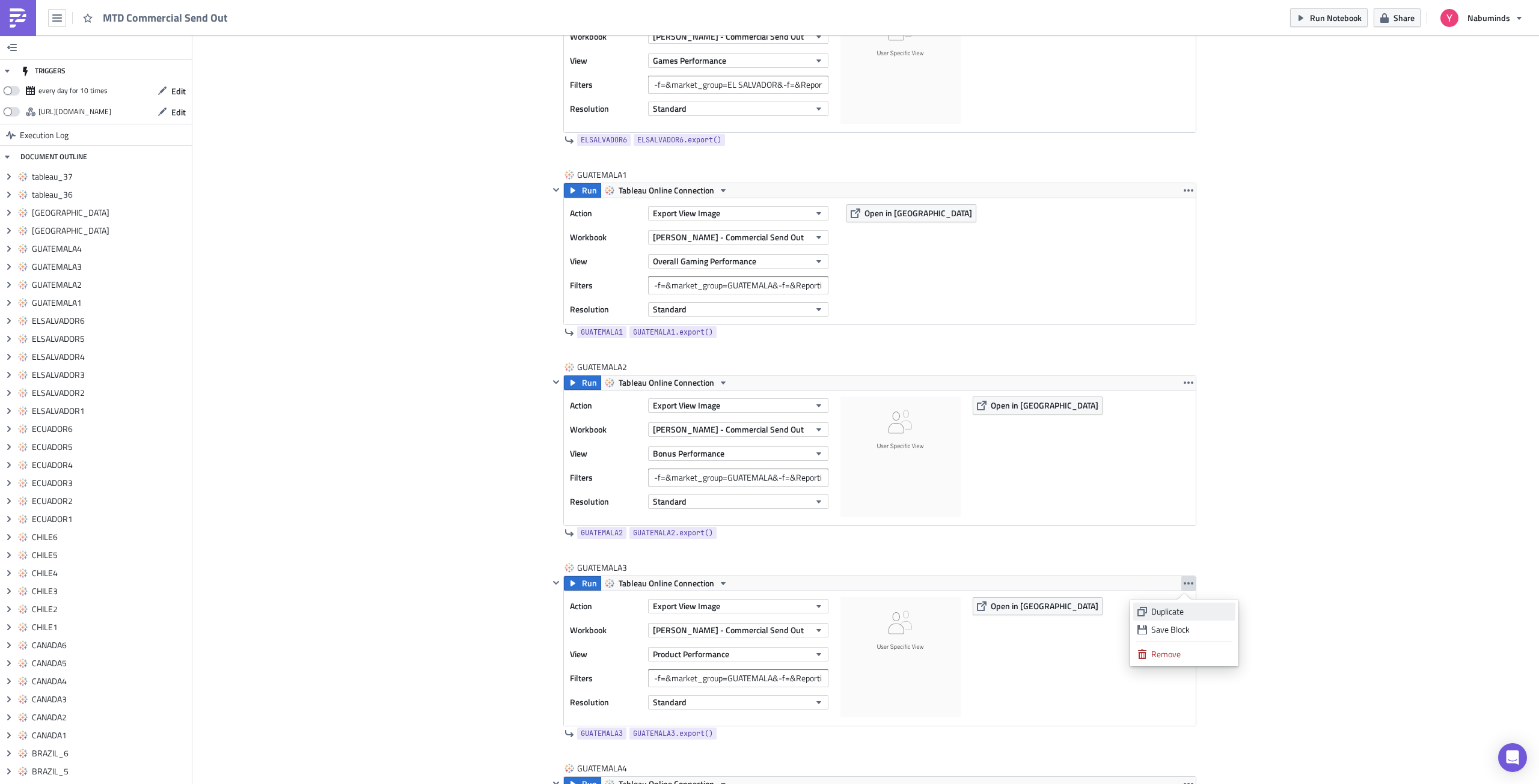
click at [1179, 607] on div "Duplicate" at bounding box center [1190, 611] width 80 height 12
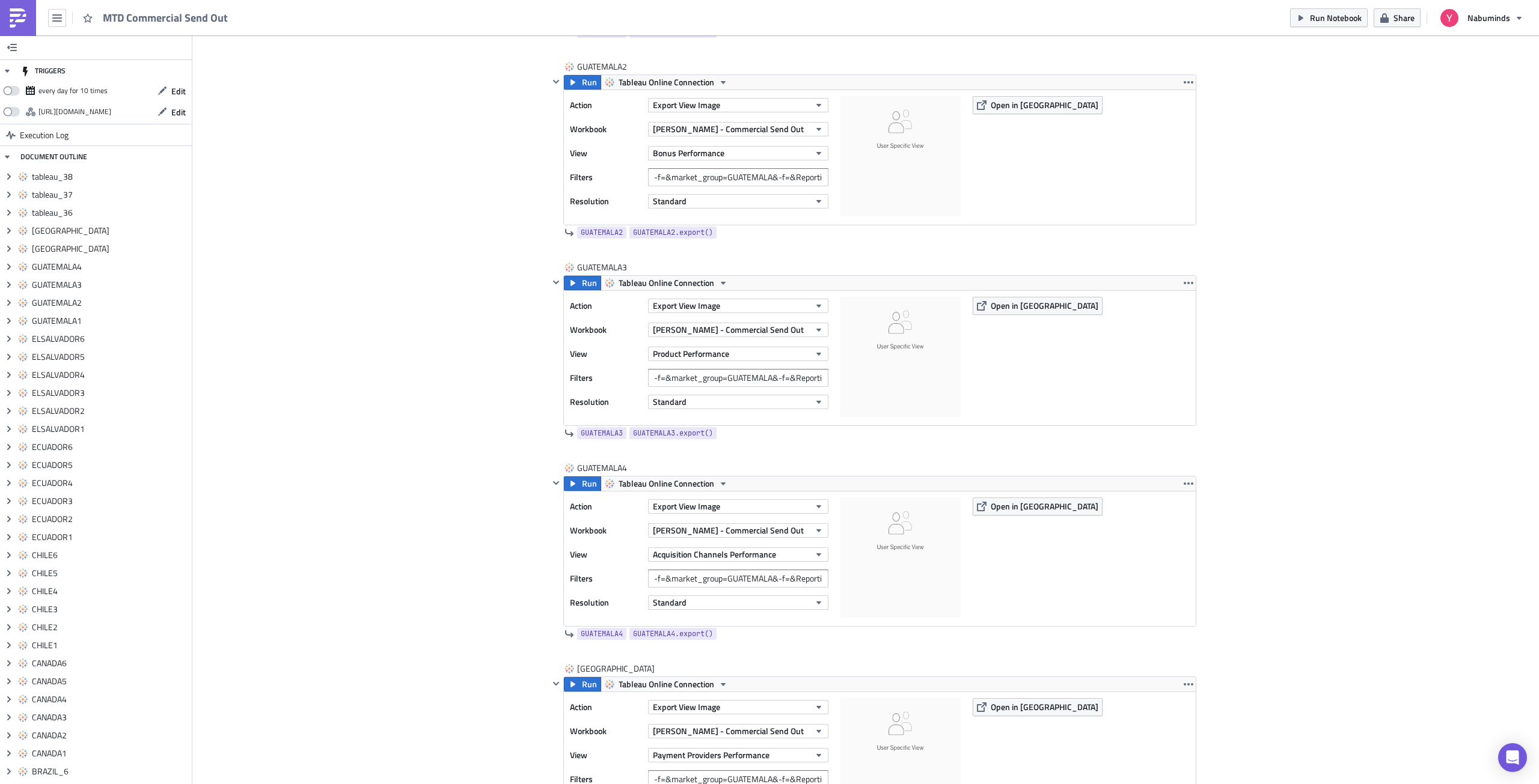
scroll to position [8111, 0]
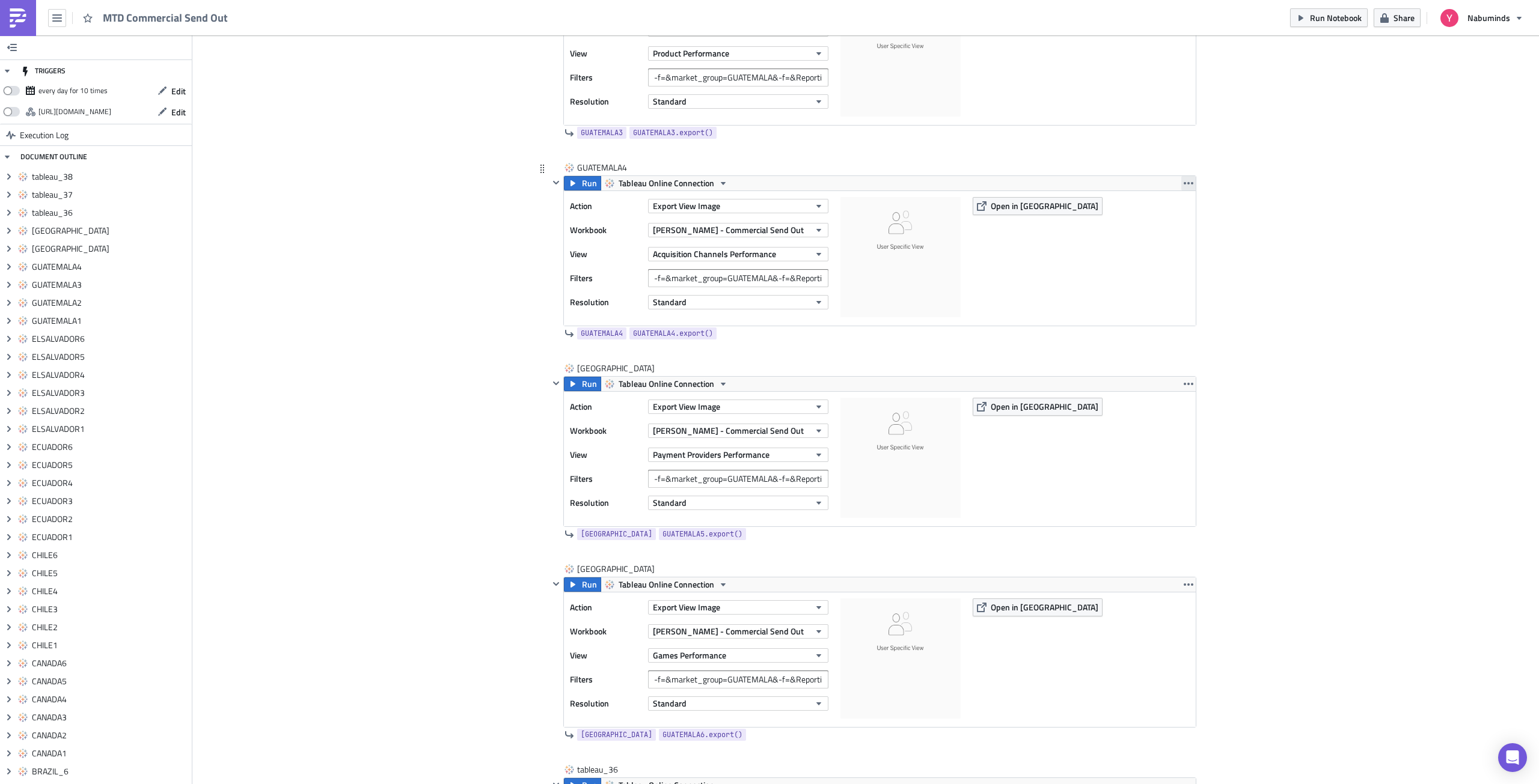
click at [1184, 184] on icon "button" at bounding box center [1189, 183] width 10 height 10
click at [1172, 209] on div "Duplicate" at bounding box center [1190, 211] width 80 height 12
click at [1184, 386] on icon "button" at bounding box center [1189, 384] width 10 height 10
click at [1177, 412] on div "Duplicate" at bounding box center [1190, 412] width 80 height 12
click at [1186, 585] on icon "button" at bounding box center [1189, 584] width 10 height 10
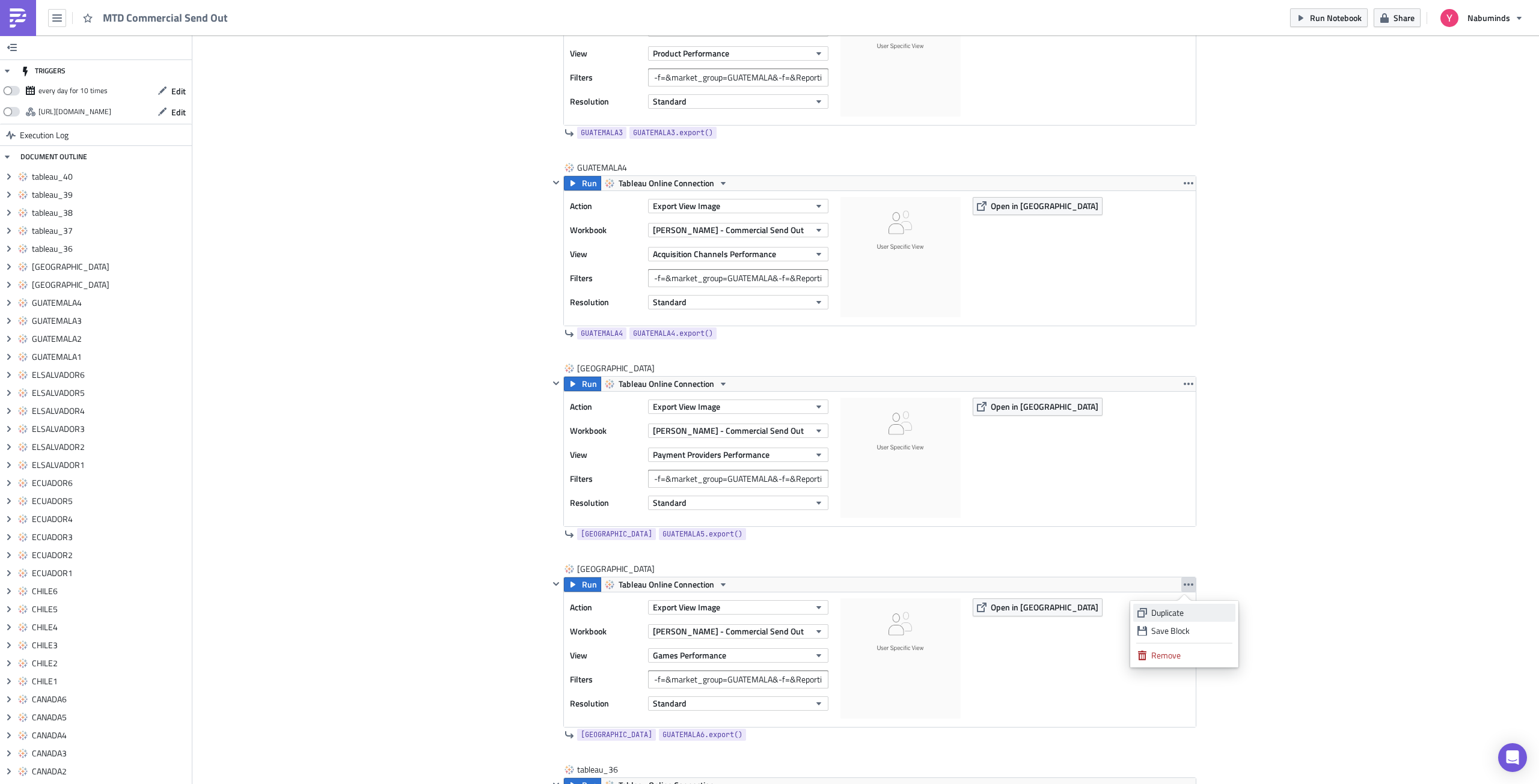
click at [1174, 610] on div "Duplicate" at bounding box center [1190, 612] width 80 height 12
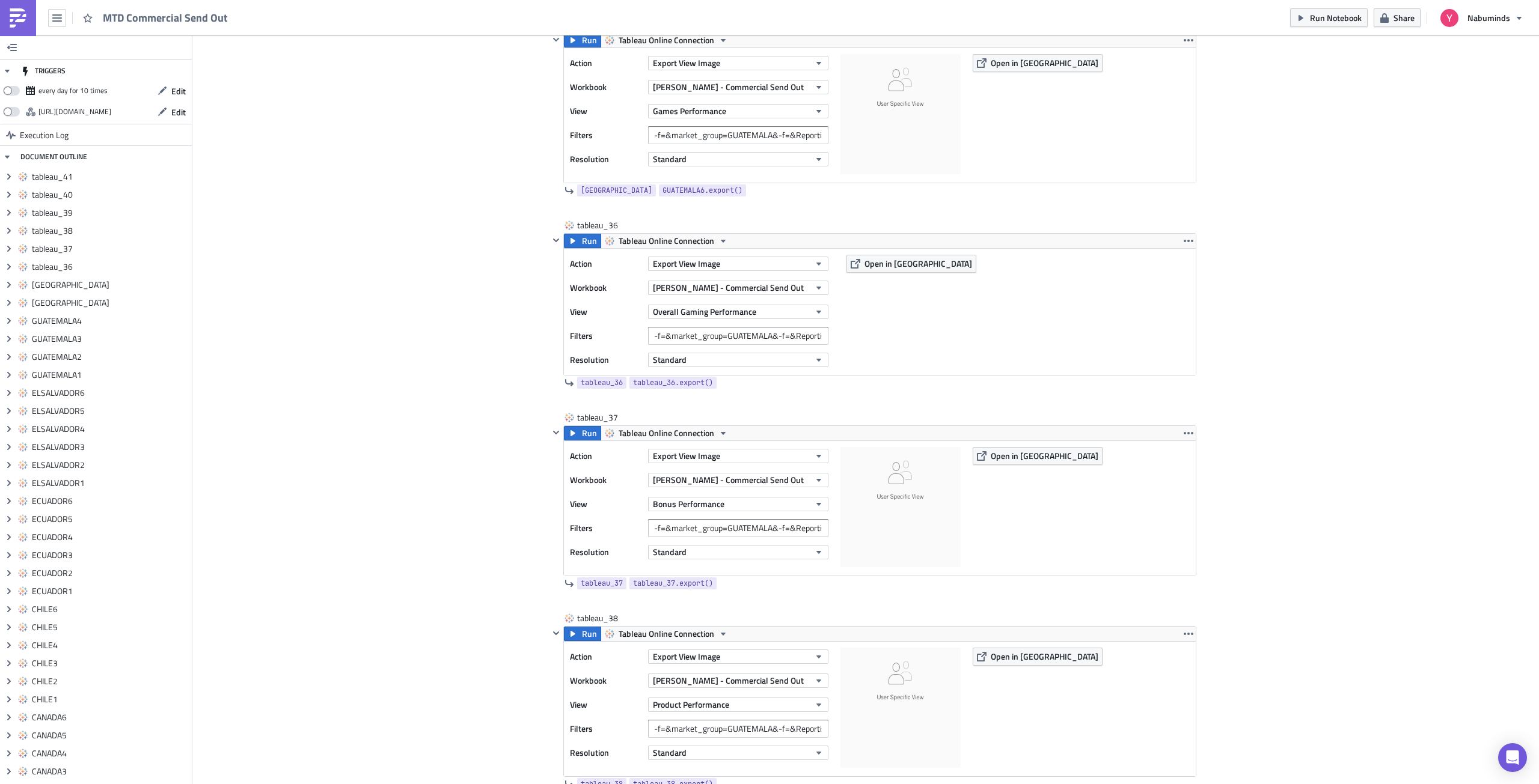
scroll to position [8711, 0]
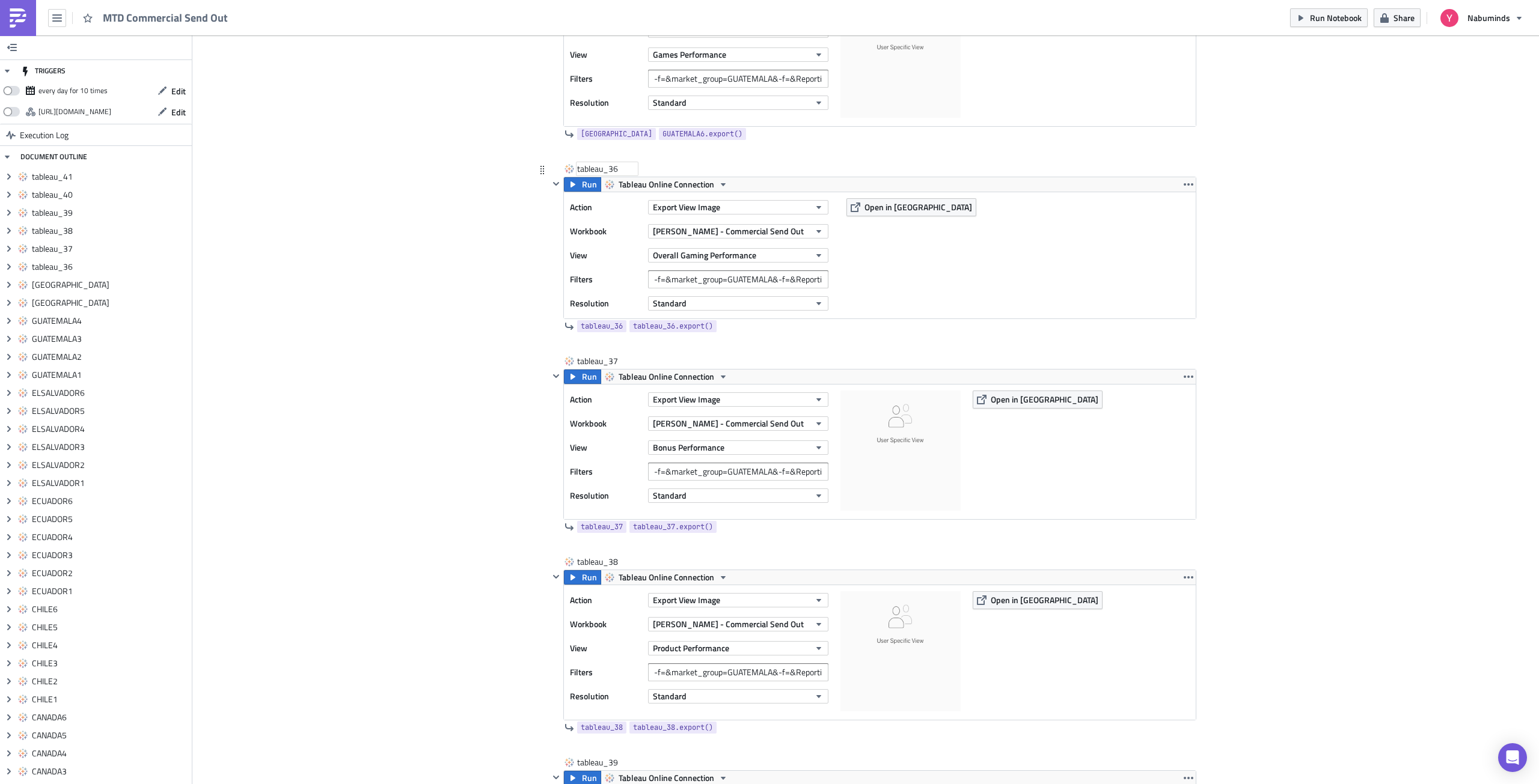
click at [599, 166] on div "tableau_36" at bounding box center [607, 169] width 60 height 12
click at [599, 166] on input "tableau_36" at bounding box center [607, 169] width 60 height 12
type input "HONDURAS1"
click at [594, 355] on div "tableau_37" at bounding box center [607, 361] width 60 height 12
type input "HONDURAS2"
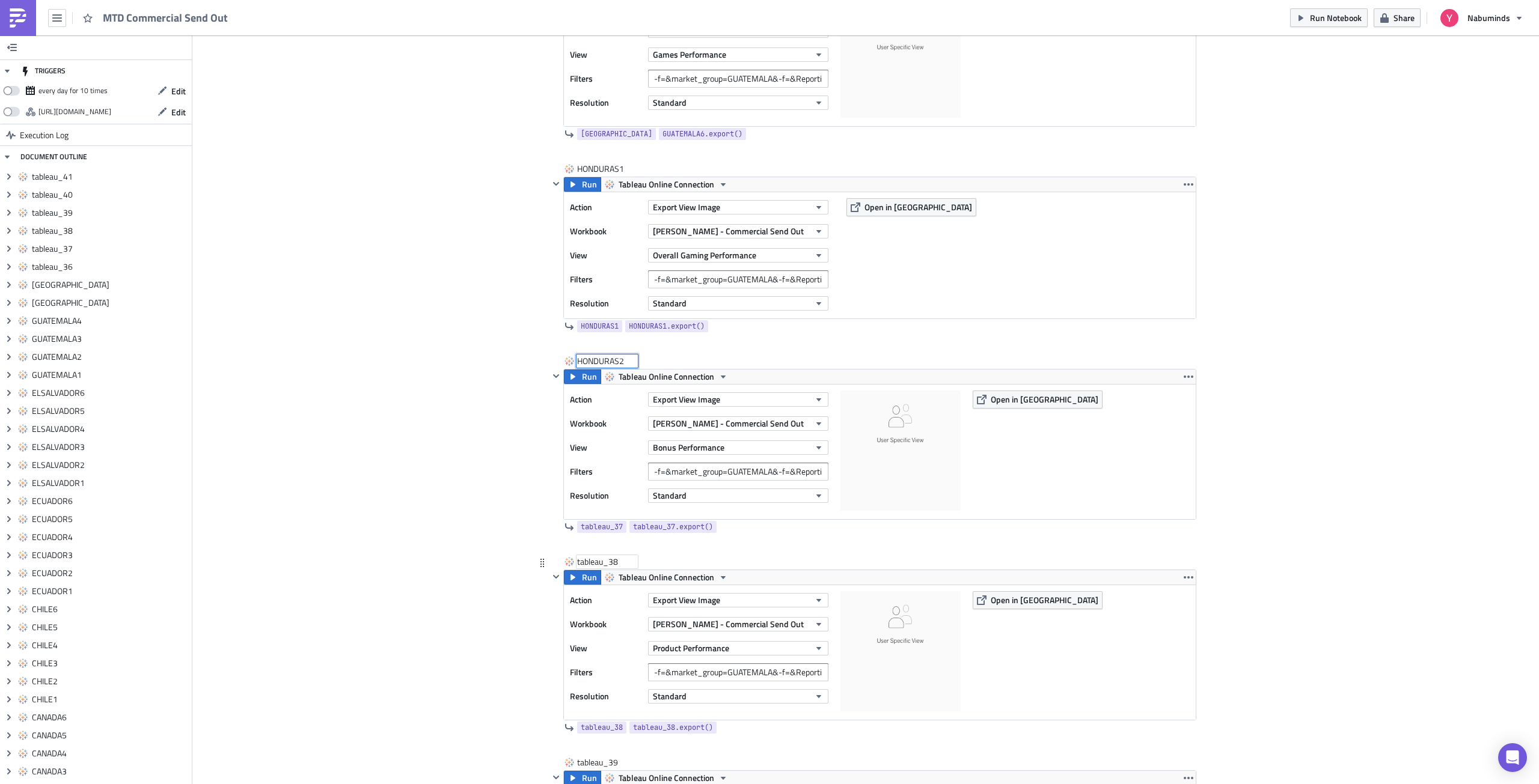
click at [604, 561] on div "tableau_38" at bounding box center [607, 561] width 60 height 12
click at [604, 561] on input "tableau_38" at bounding box center [607, 561] width 60 height 12
type input "HONDURAS3"
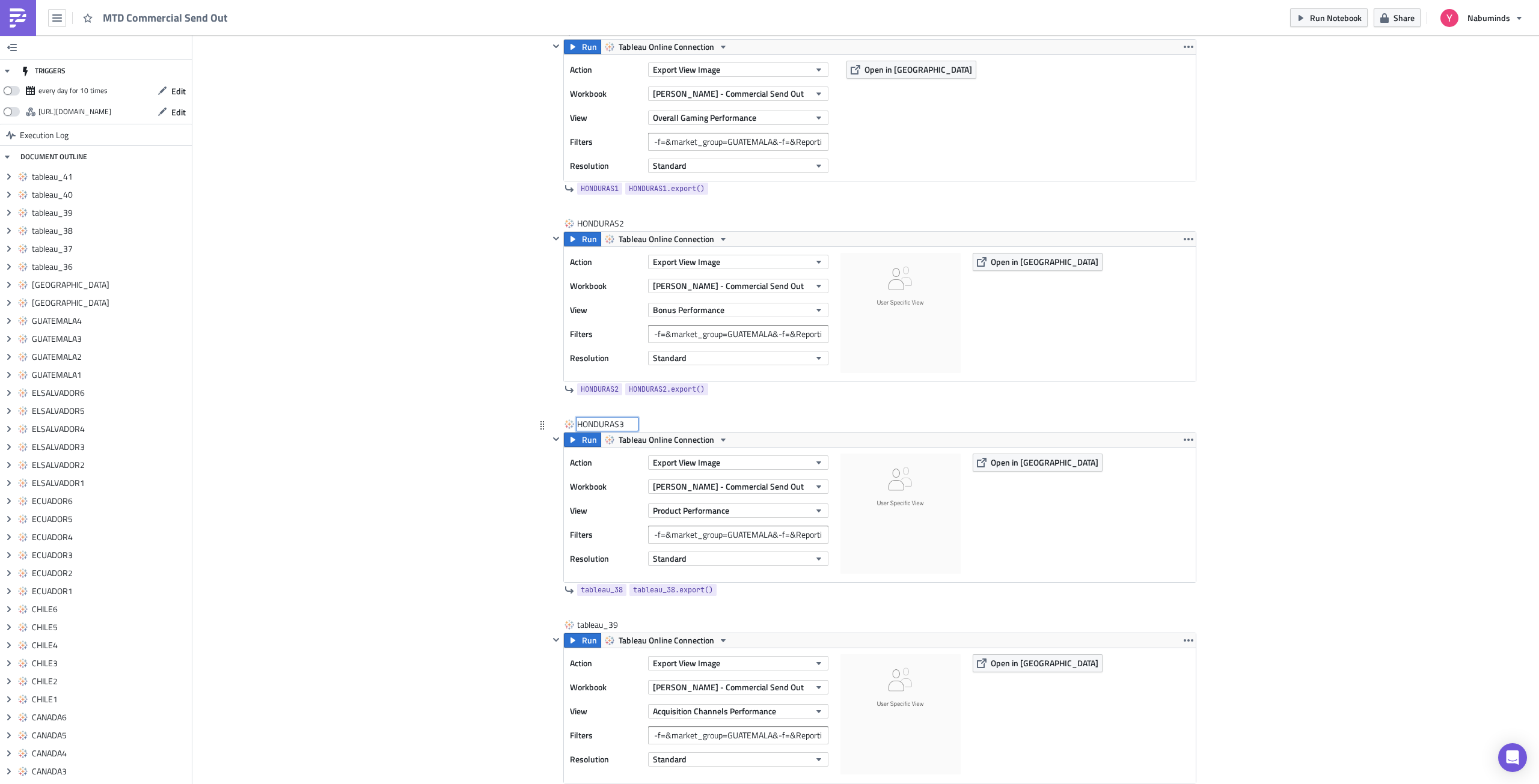
scroll to position [8831, 0]
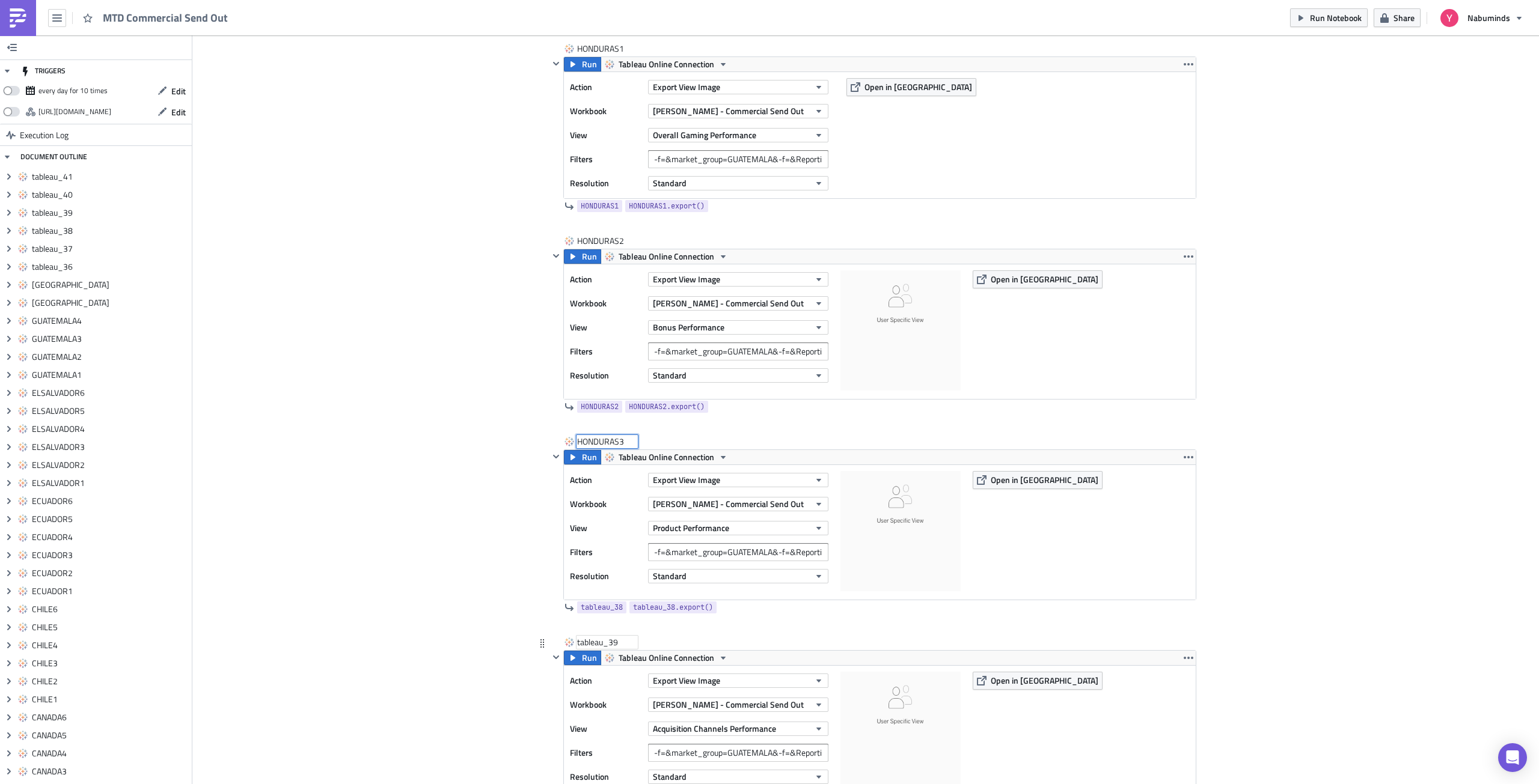
click at [597, 644] on div "tableau_39" at bounding box center [607, 642] width 60 height 12
click at [597, 644] on input "tableau_39" at bounding box center [607, 642] width 60 height 12
type input "HONDURAS4"
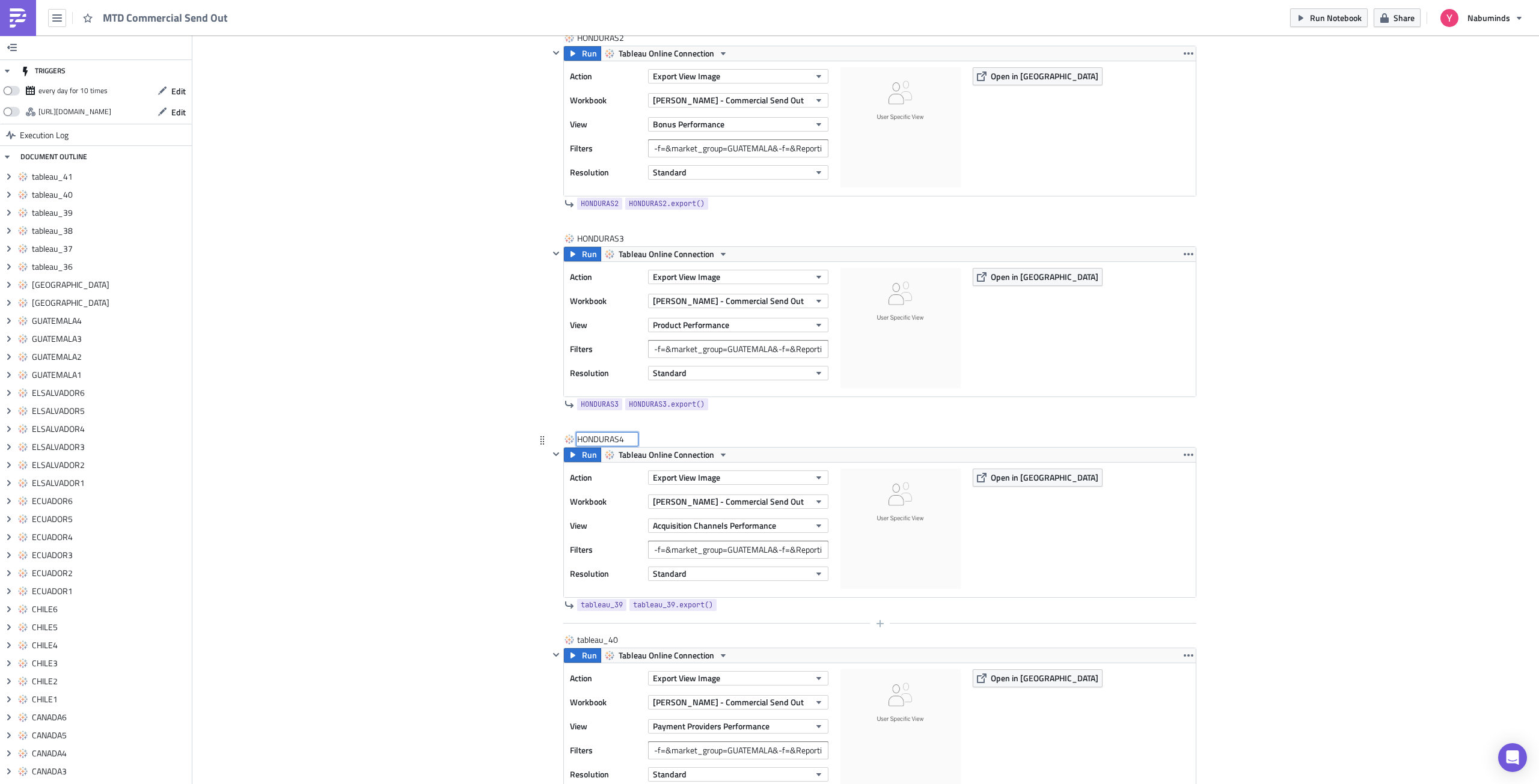
scroll to position [9071, 0]
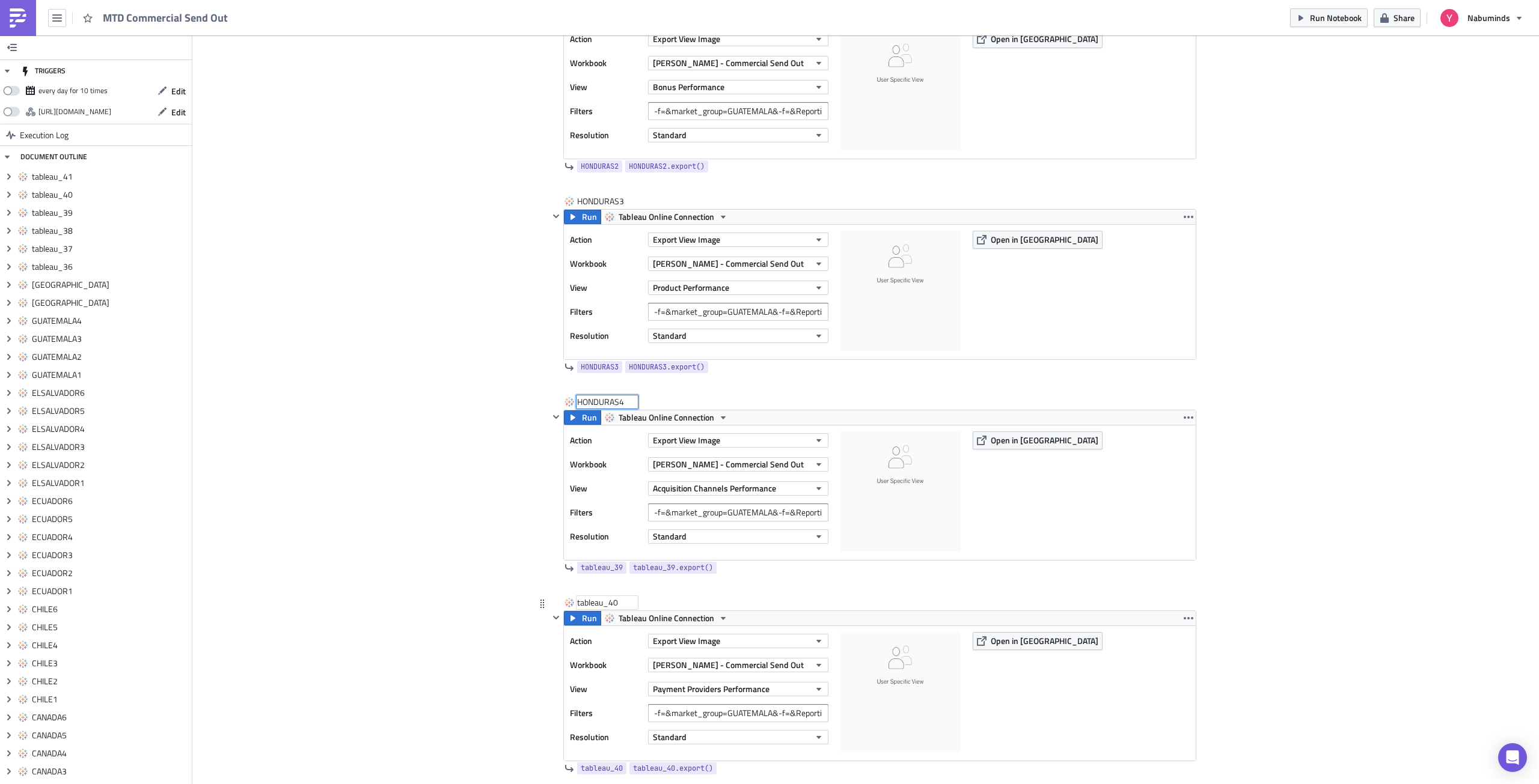
click at [589, 606] on div "tableau_40" at bounding box center [607, 603] width 60 height 12
click at [589, 606] on input "tableau_40" at bounding box center [607, 603] width 60 height 12
type input "HONDURAS5"
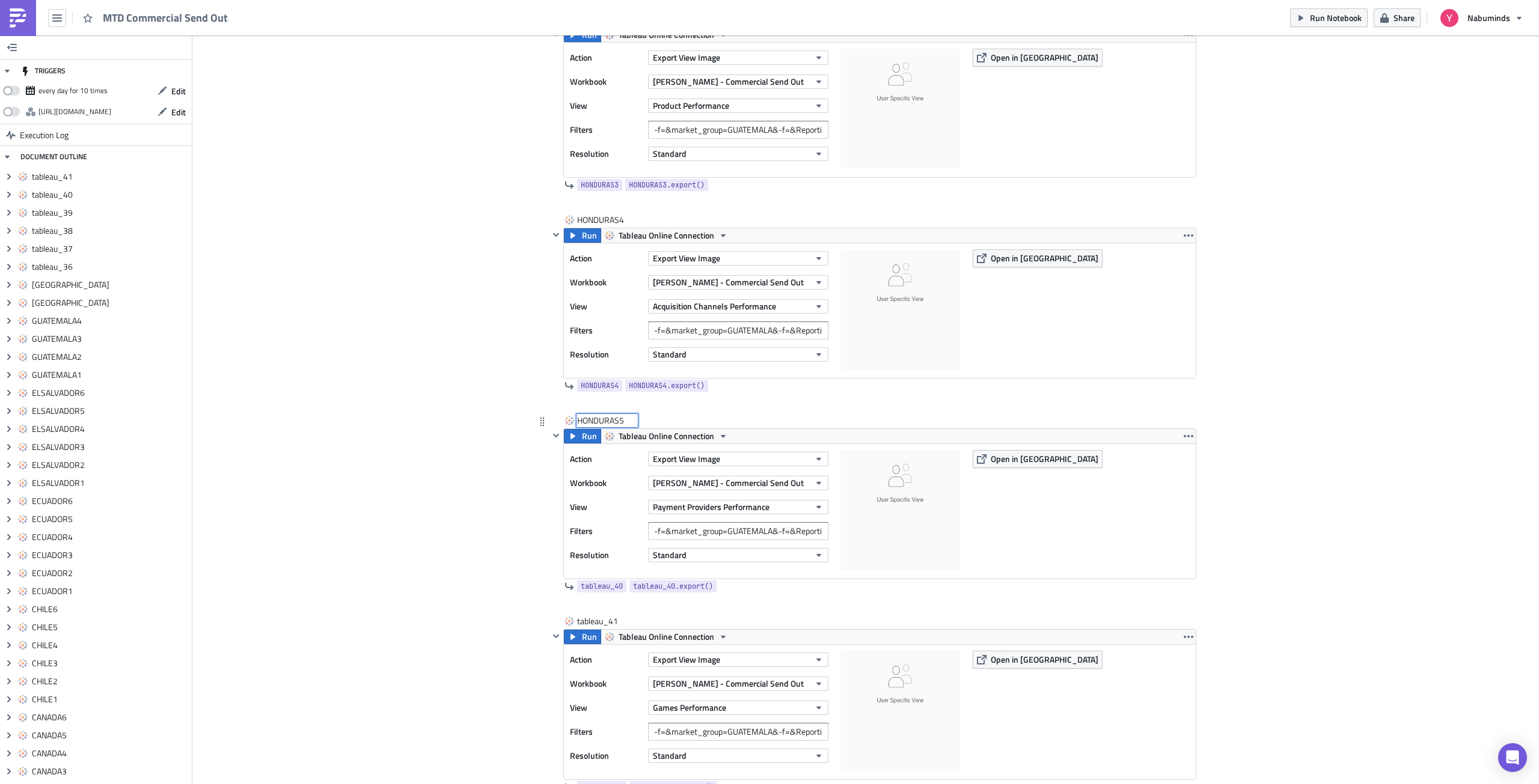
scroll to position [9312, 0]
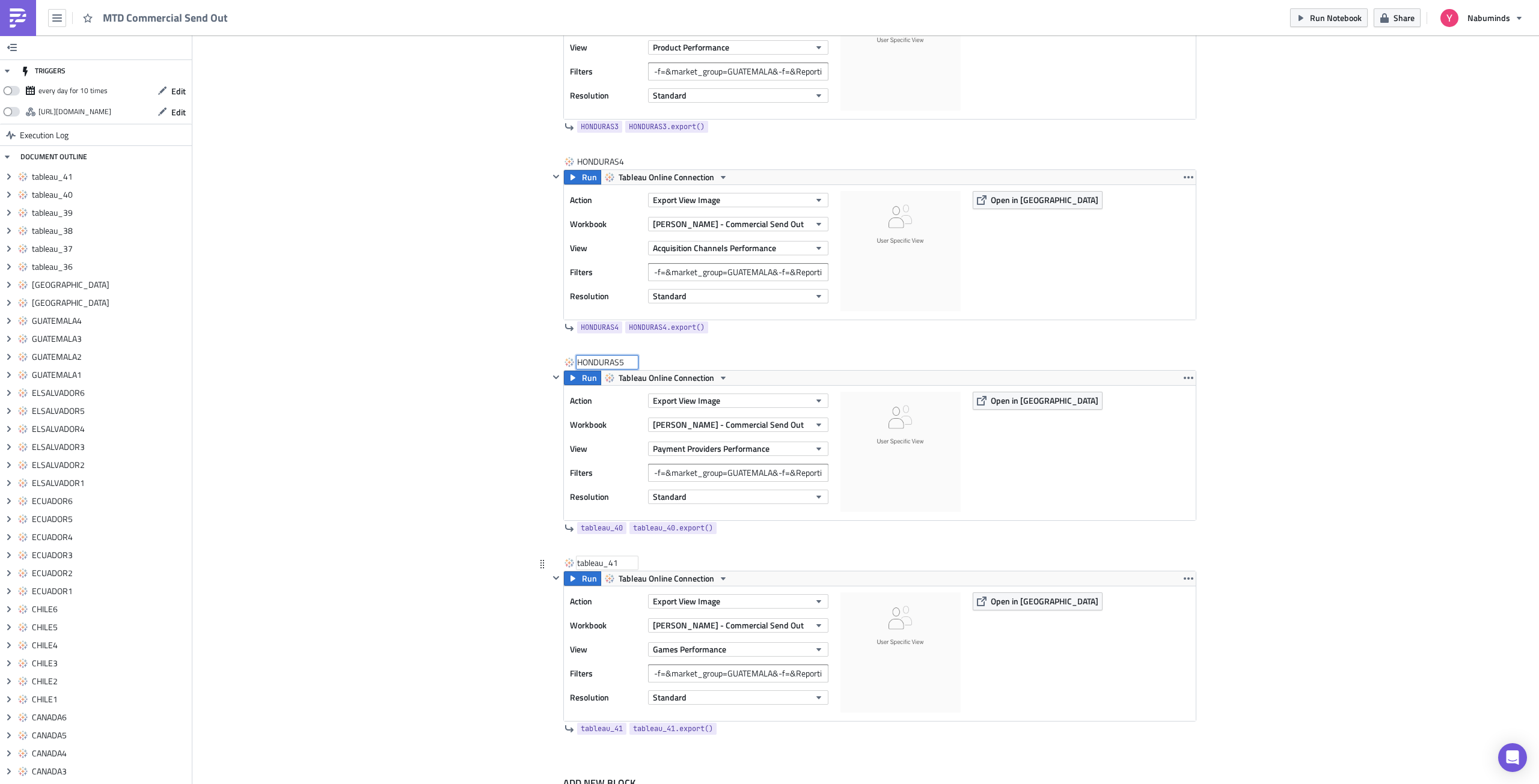
click at [593, 557] on div "tableau_41" at bounding box center [607, 562] width 60 height 12
click at [593, 557] on input "tableau_41" at bounding box center [607, 562] width 60 height 12
type input "HONDURAS6"
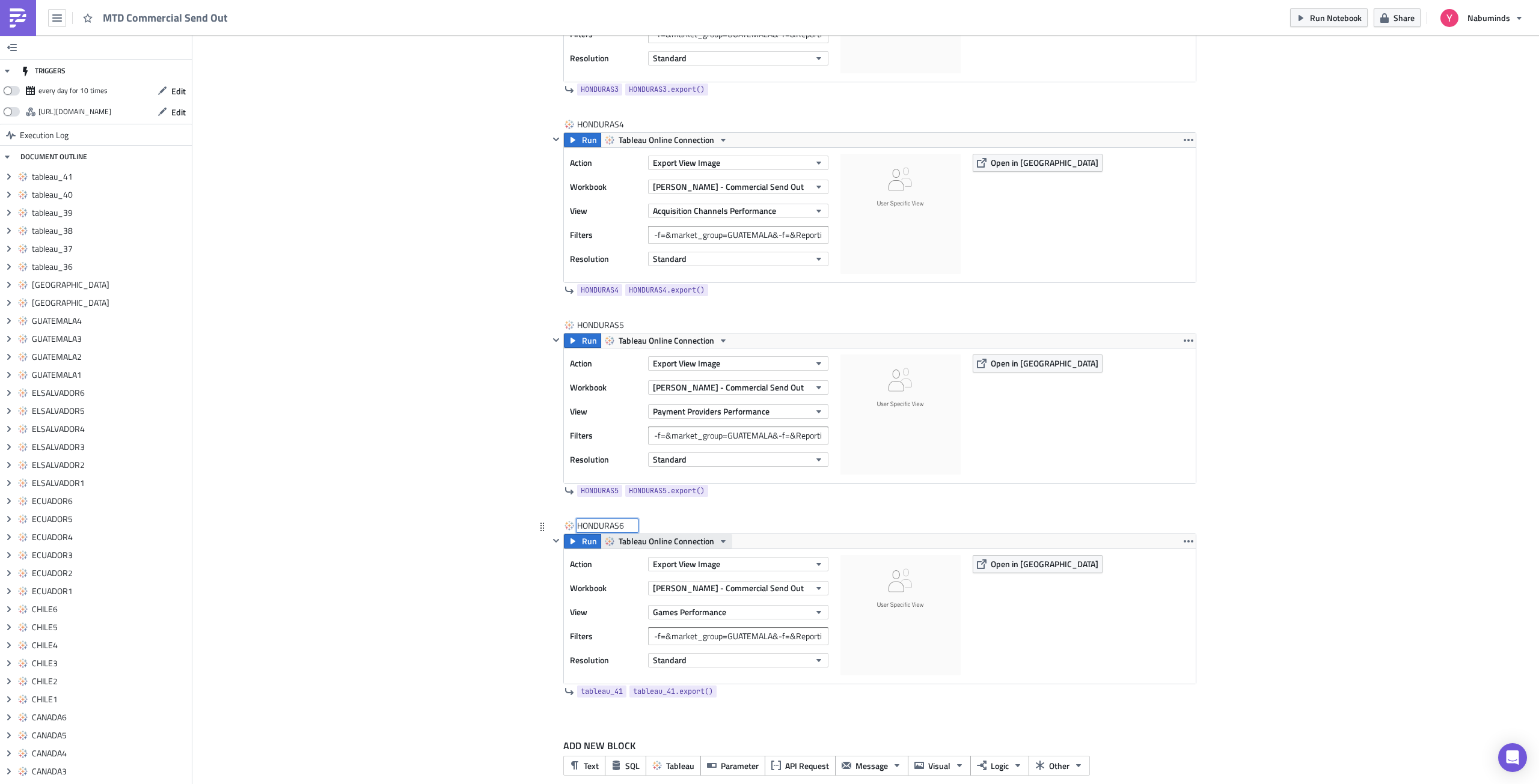
scroll to position [9366, 0]
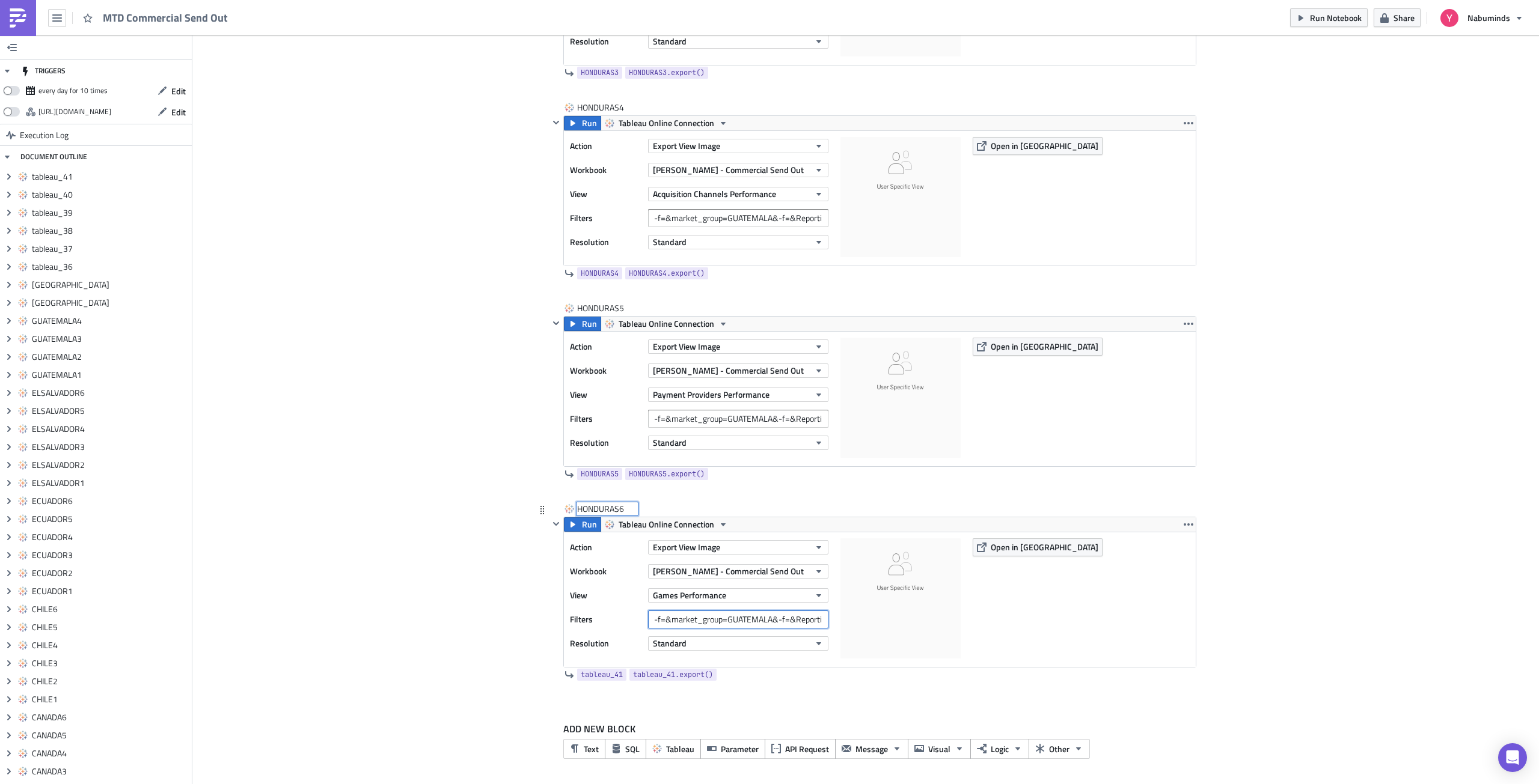
click at [767, 621] on input "-f=&market_group=GUATEMALA&-f=&Reporting Period=0" at bounding box center [738, 619] width 180 height 18
paste input "[GEOGRAPHIC_DATA]"
click at [748, 616] on input "-f=&market_group=HONDURAS&-f=&Reporting Period=0" at bounding box center [738, 619] width 180 height 18
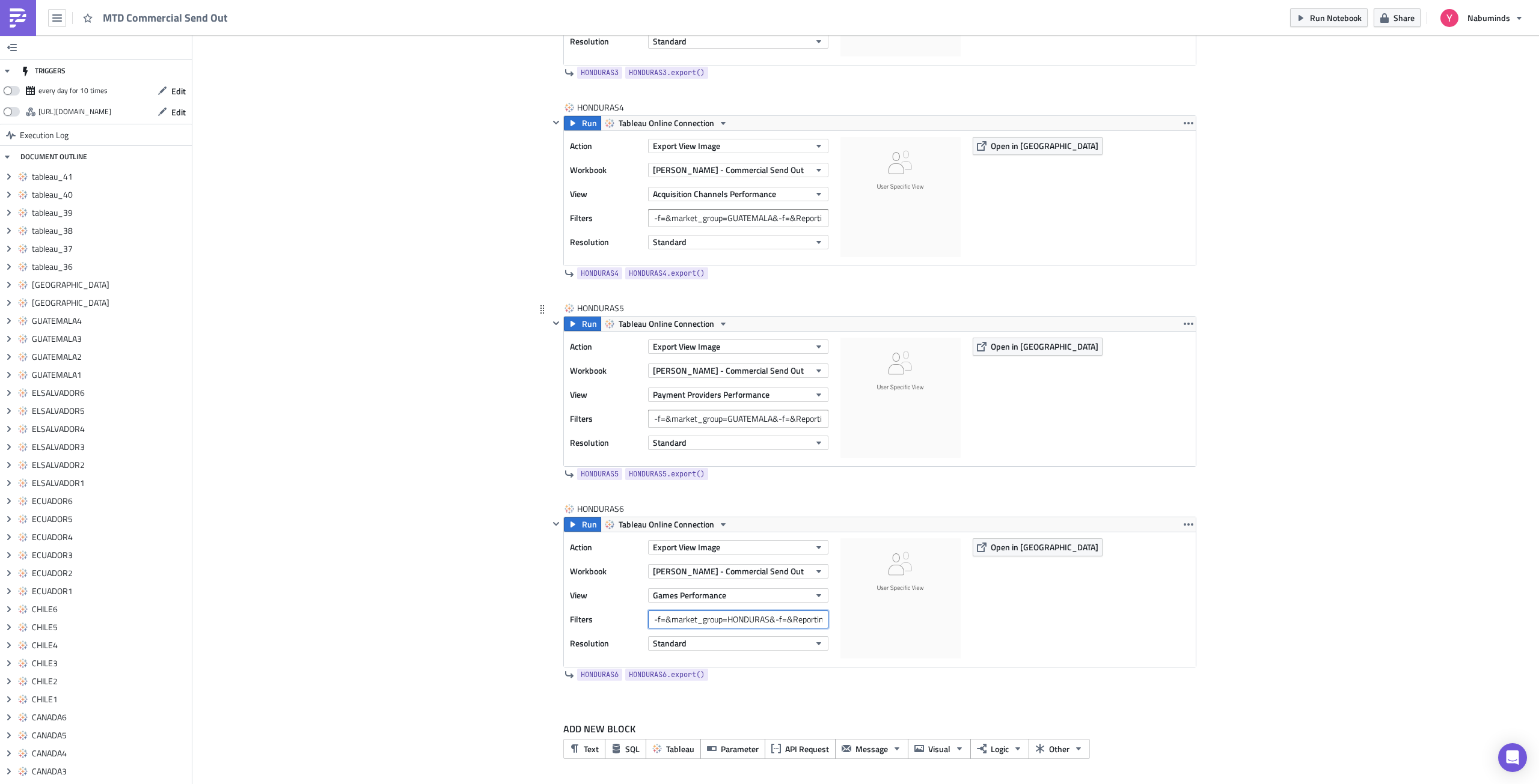
type input "-f=&market_group=HONDURAS&-f=&Reporting Period=0"
click at [725, 414] on input "-f=&market_group=GUATEMALA&-f=&Reporting Period=0" at bounding box center [738, 418] width 180 height 18
paste input "[GEOGRAPHIC_DATA]"
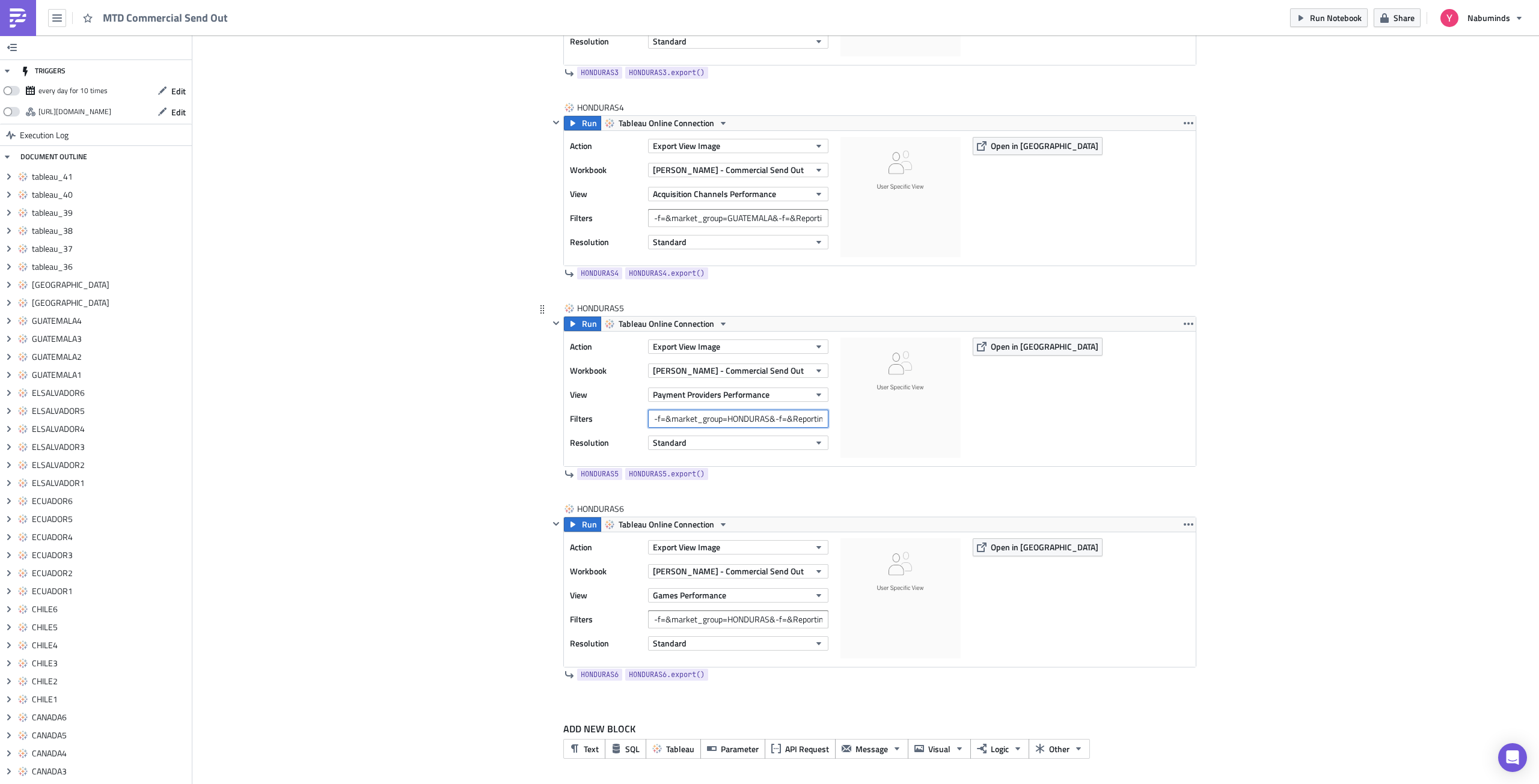
scroll to position [0, 37]
type input "-f=&market_group=HONDURAS&-f=&Reporting Period=0"
click at [727, 215] on input "-f=&market_group=GUATEMALA&-f=&Reporting Period=0" at bounding box center [738, 218] width 180 height 18
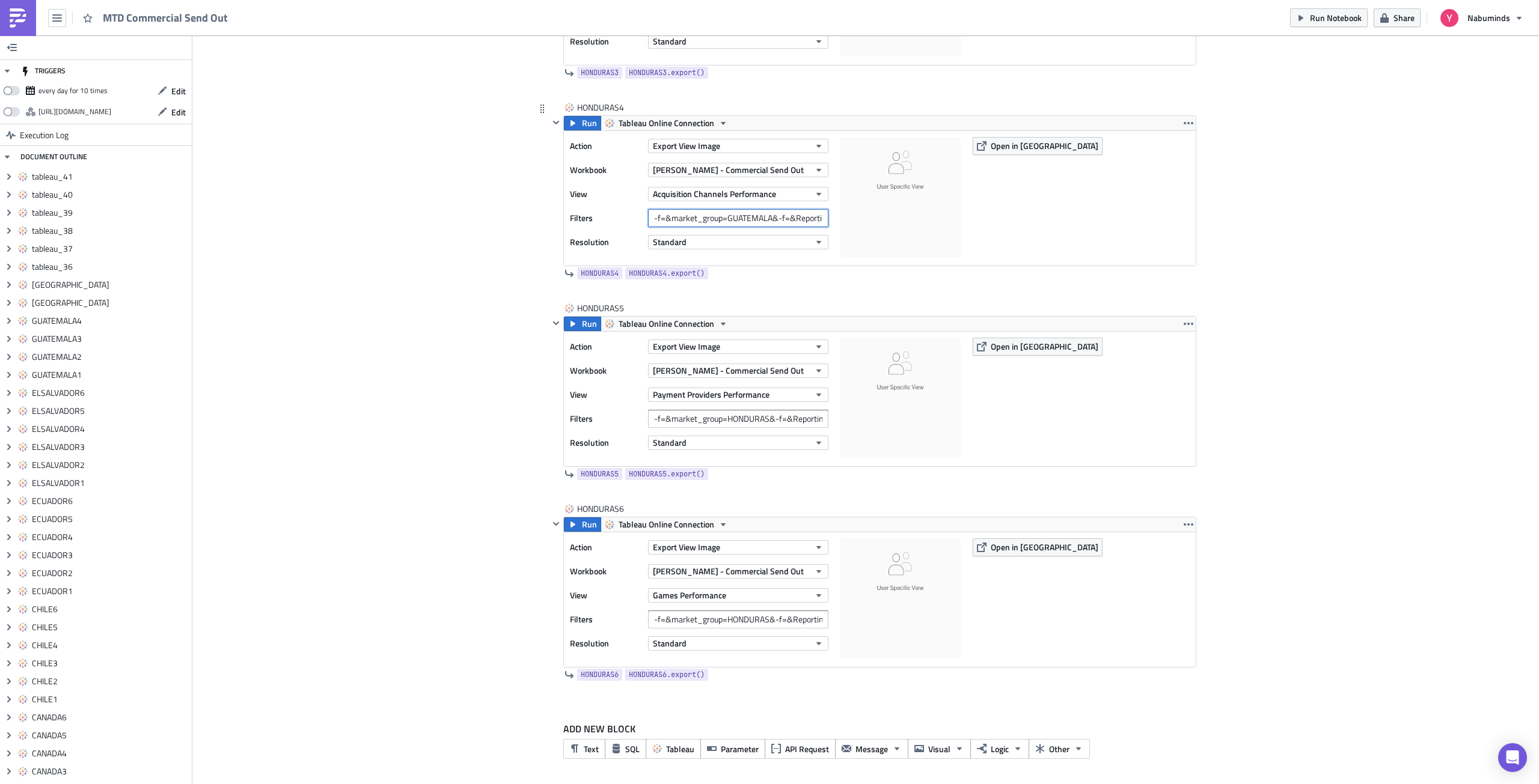
click at [727, 215] on input "-f=&market_group=GUATEMALA&-f=&Reporting Period=0" at bounding box center [738, 218] width 180 height 18
paste input "[GEOGRAPHIC_DATA]"
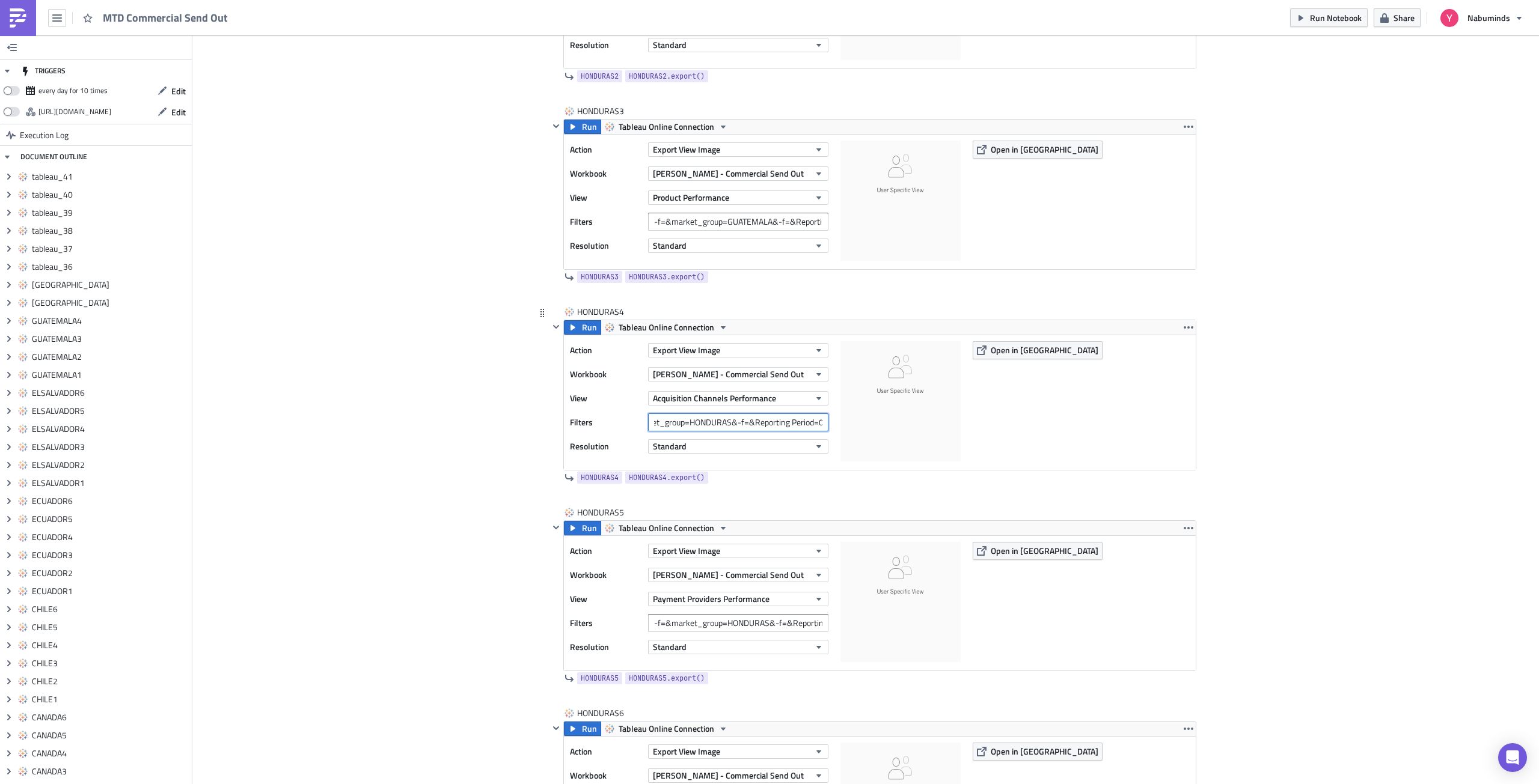
scroll to position [9126, 0]
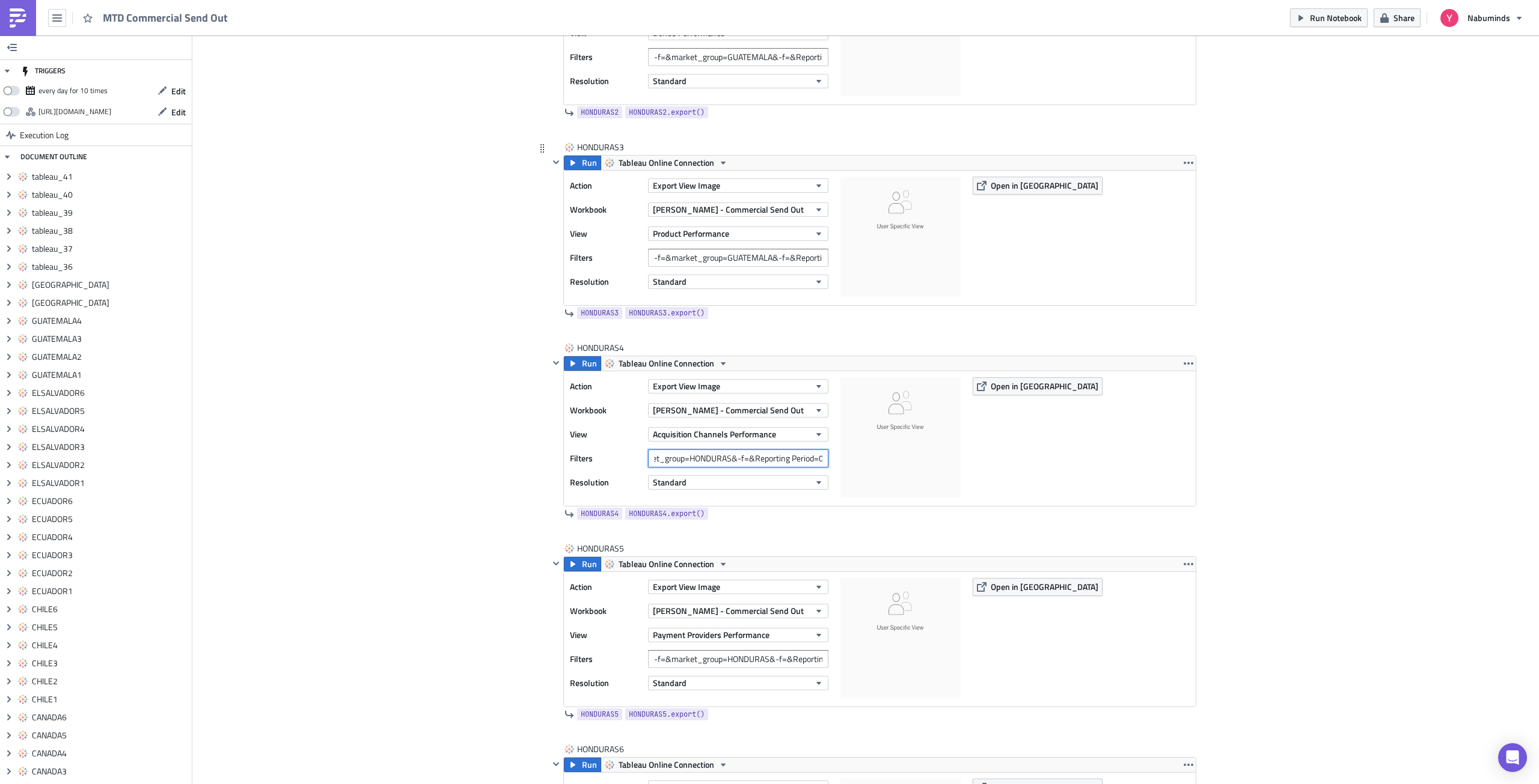
type input "-f=&market_group=HONDURAS&-f=&Reporting Period=0"
click at [735, 255] on input "-f=&market_group=GUATEMALA&-f=&Reporting Period=0" at bounding box center [738, 257] width 180 height 18
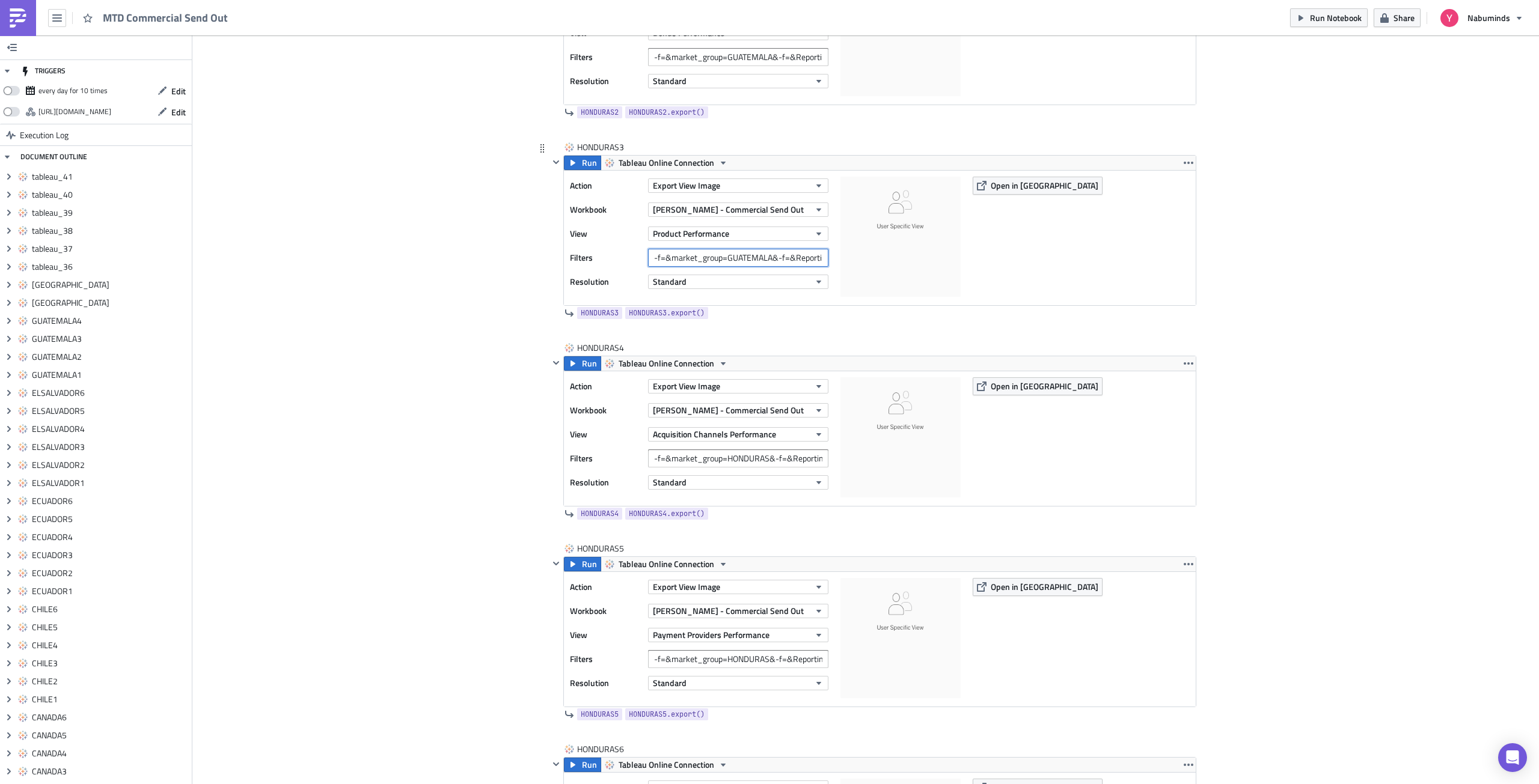
paste input "[GEOGRAPHIC_DATA]"
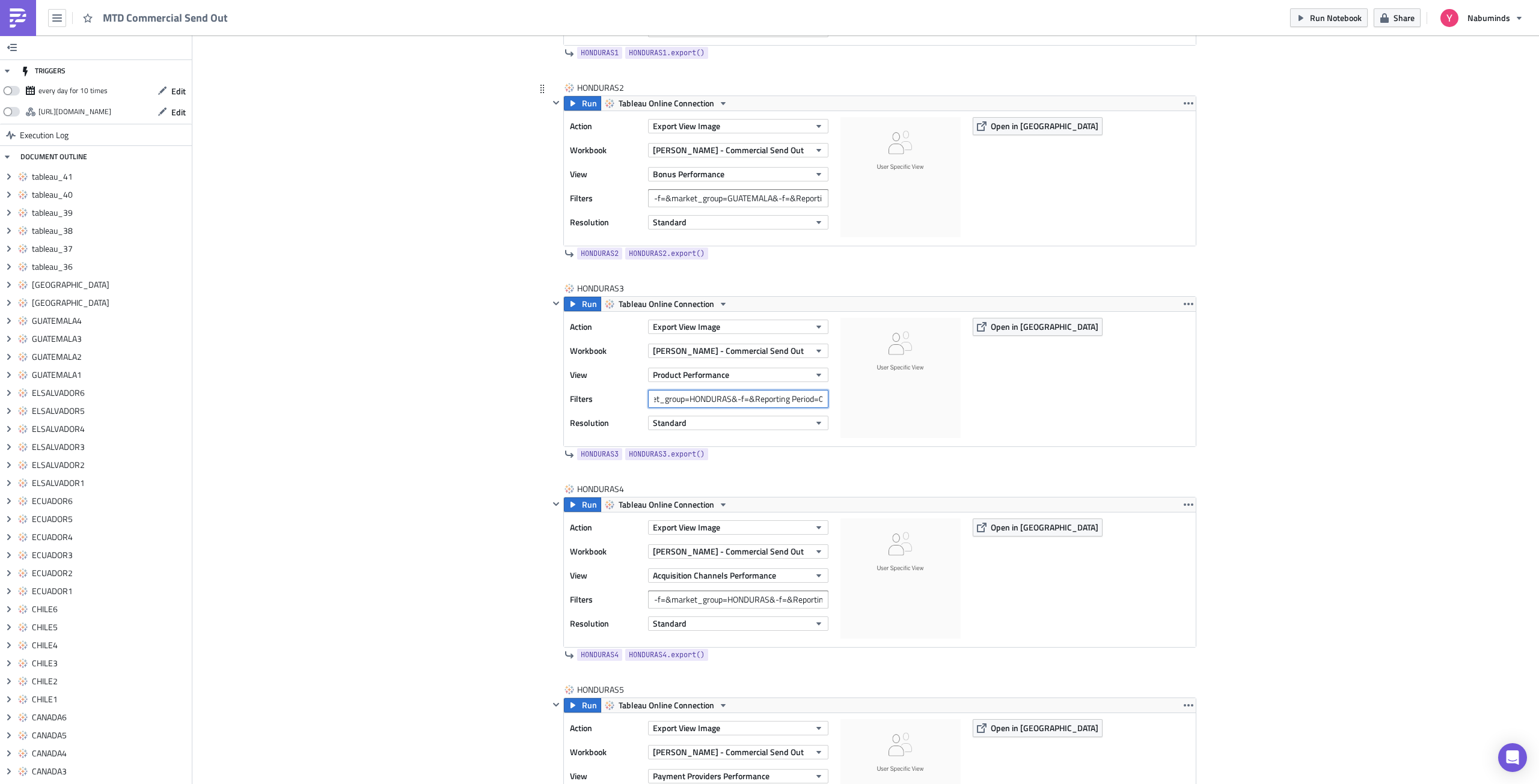
scroll to position [8945, 0]
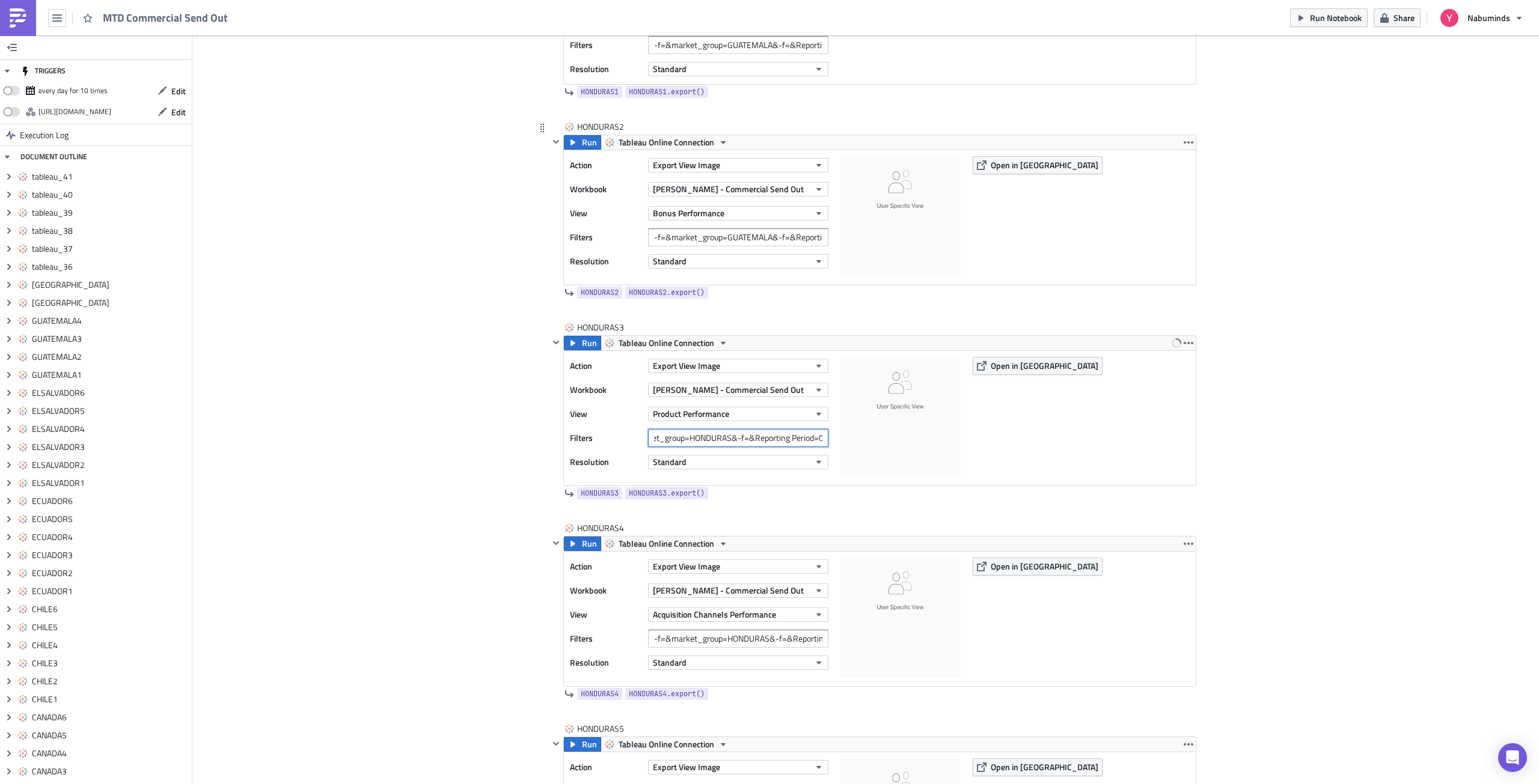
type input "-f=&market_group=HONDURAS&-f=&Reporting Period=0"
click at [746, 240] on input "-f=&market_group=GUATEMALA&-f=&Reporting Period=0" at bounding box center [738, 237] width 180 height 18
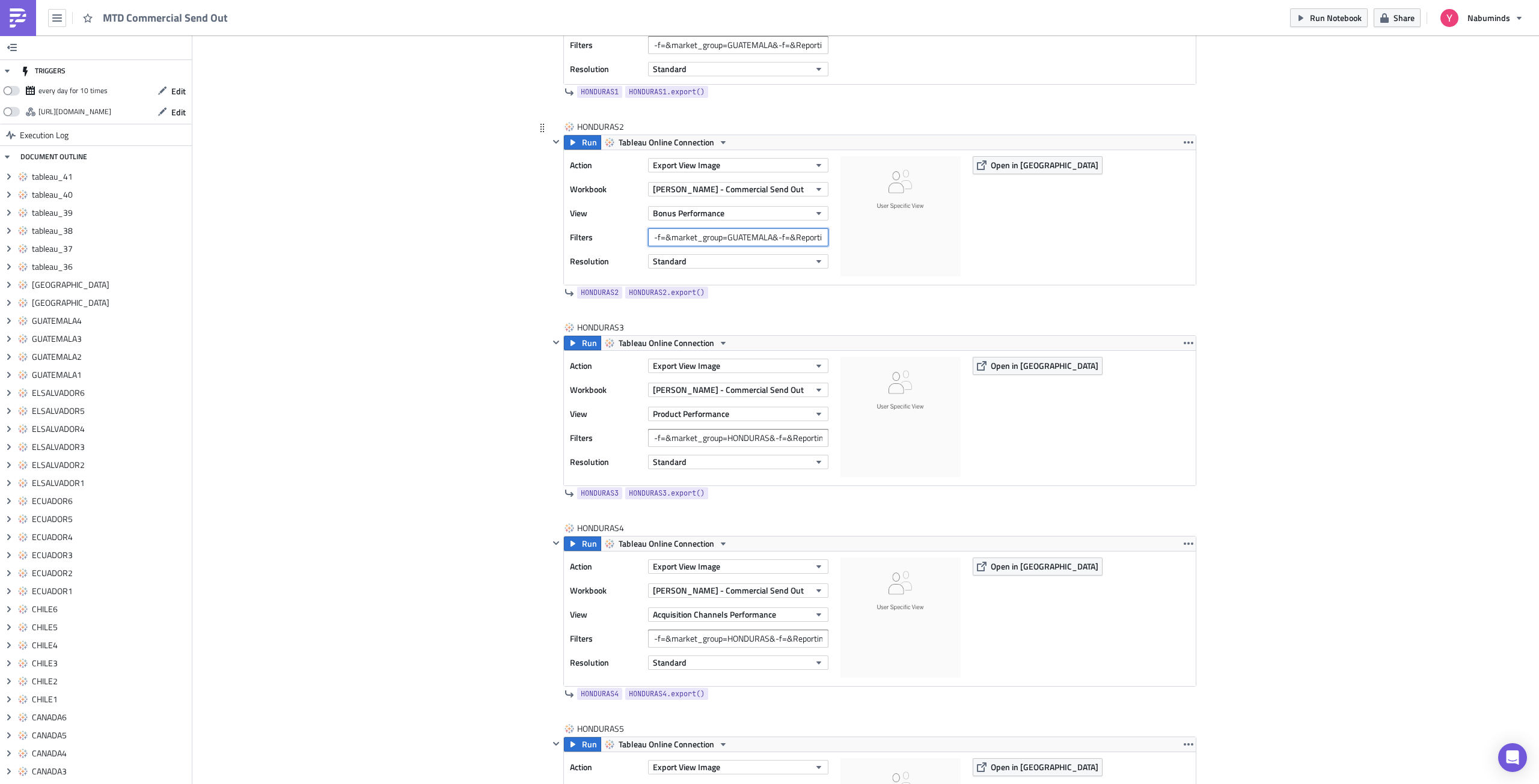
paste input "[GEOGRAPHIC_DATA]"
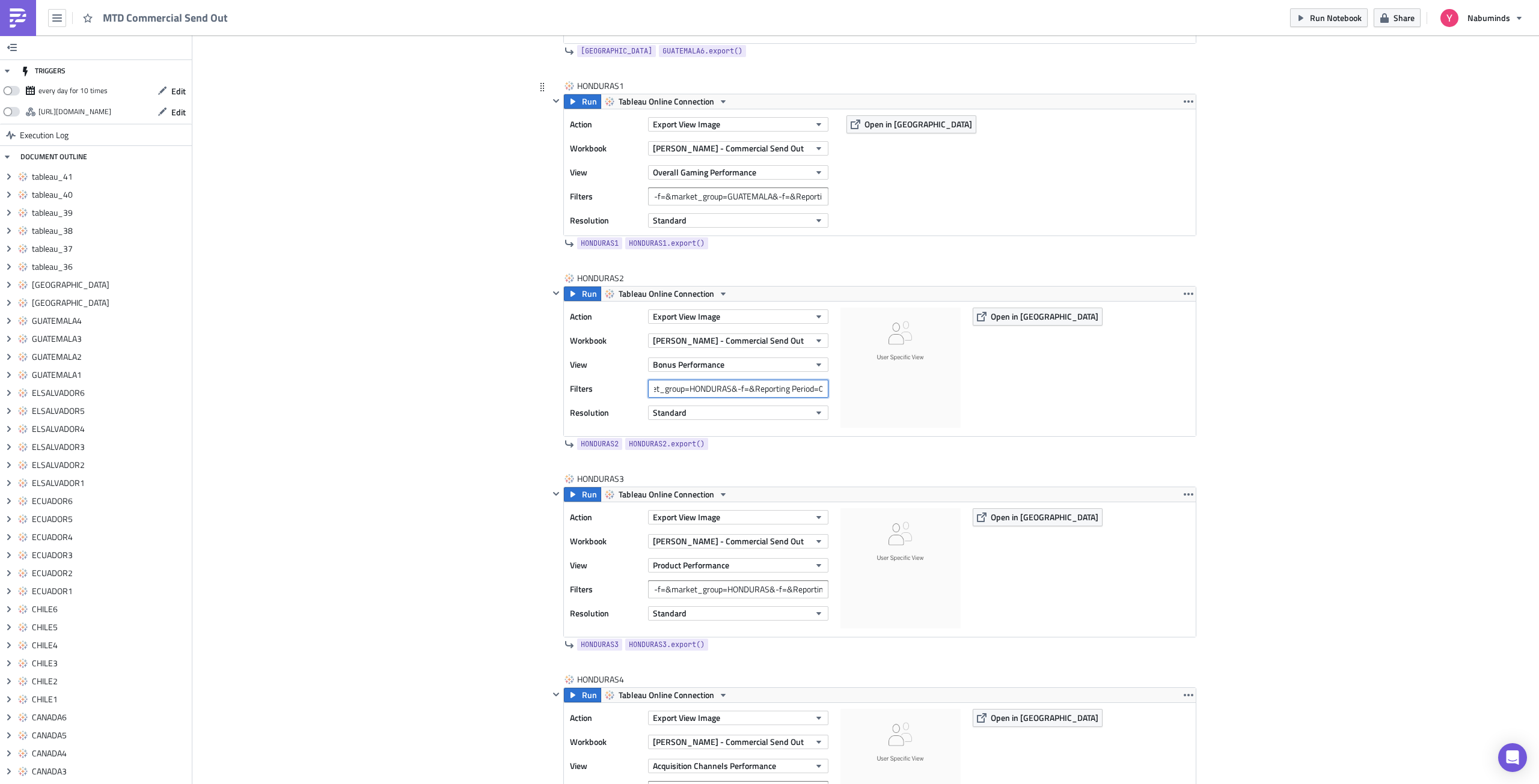
scroll to position [8765, 0]
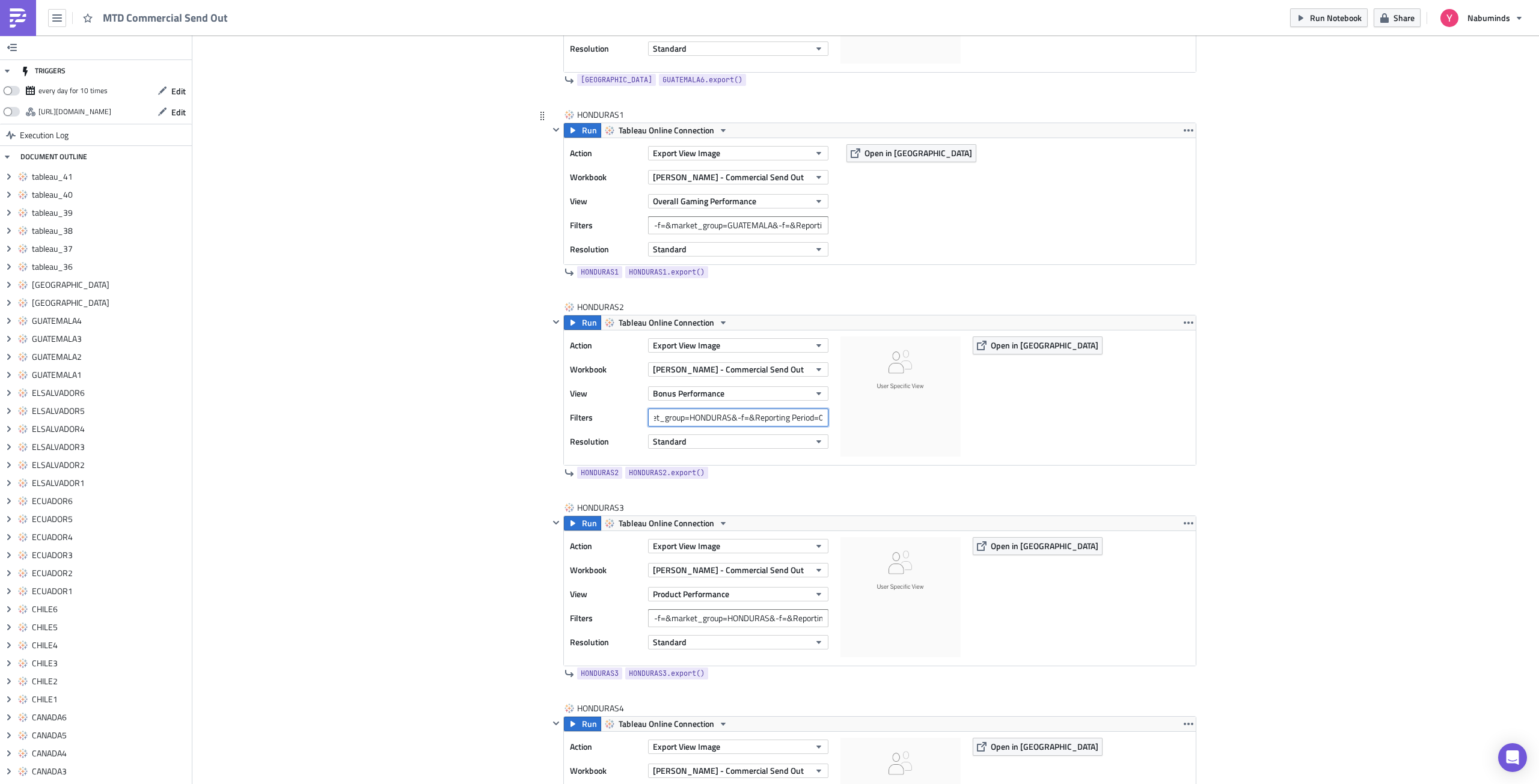
type input "-f=&market_group=HONDURAS&-f=&Reporting Period=0"
click at [743, 225] on input "-f=&market_group=GUATEMALA&-f=&Reporting Period=0" at bounding box center [738, 225] width 180 height 18
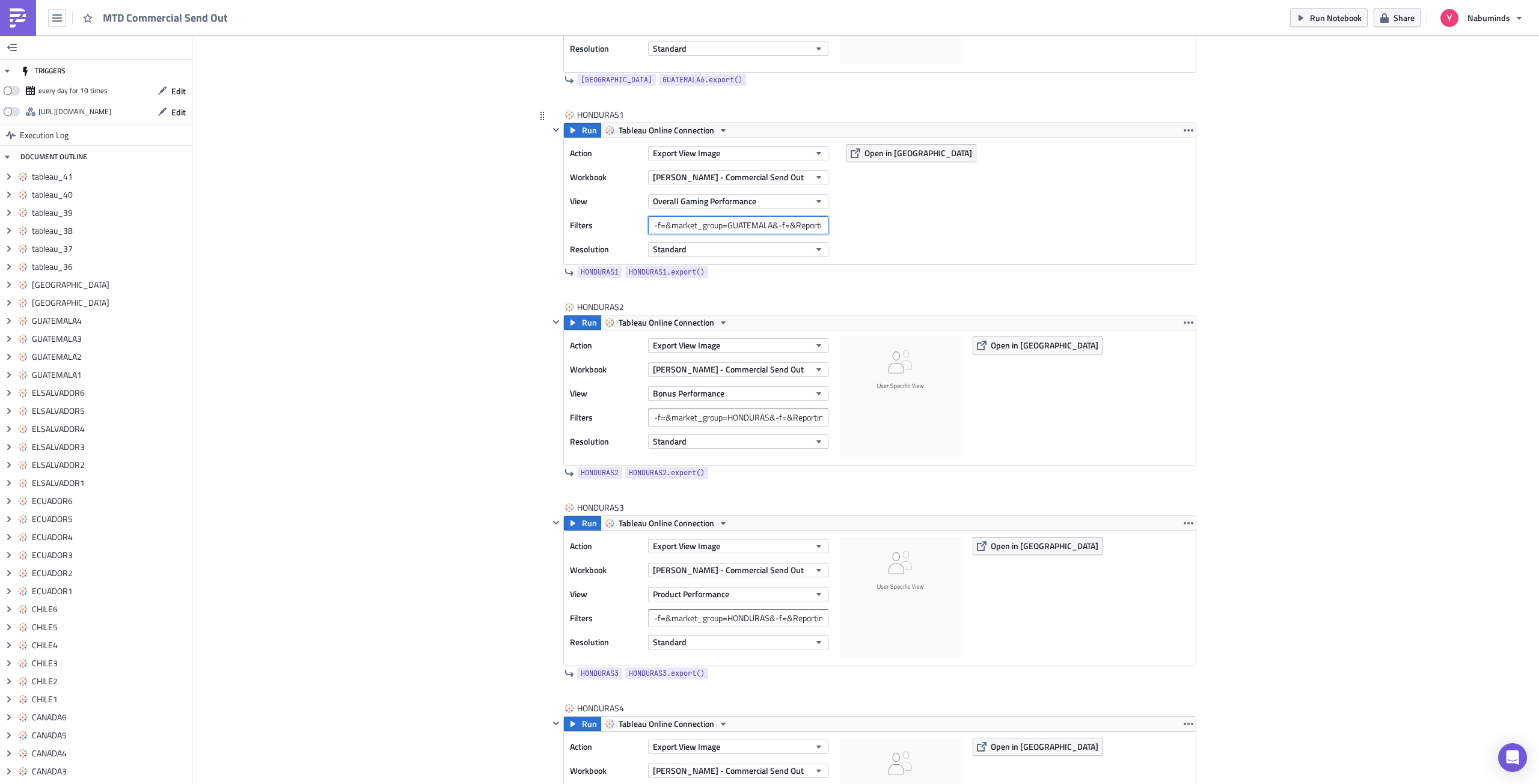
paste input "[GEOGRAPHIC_DATA]"
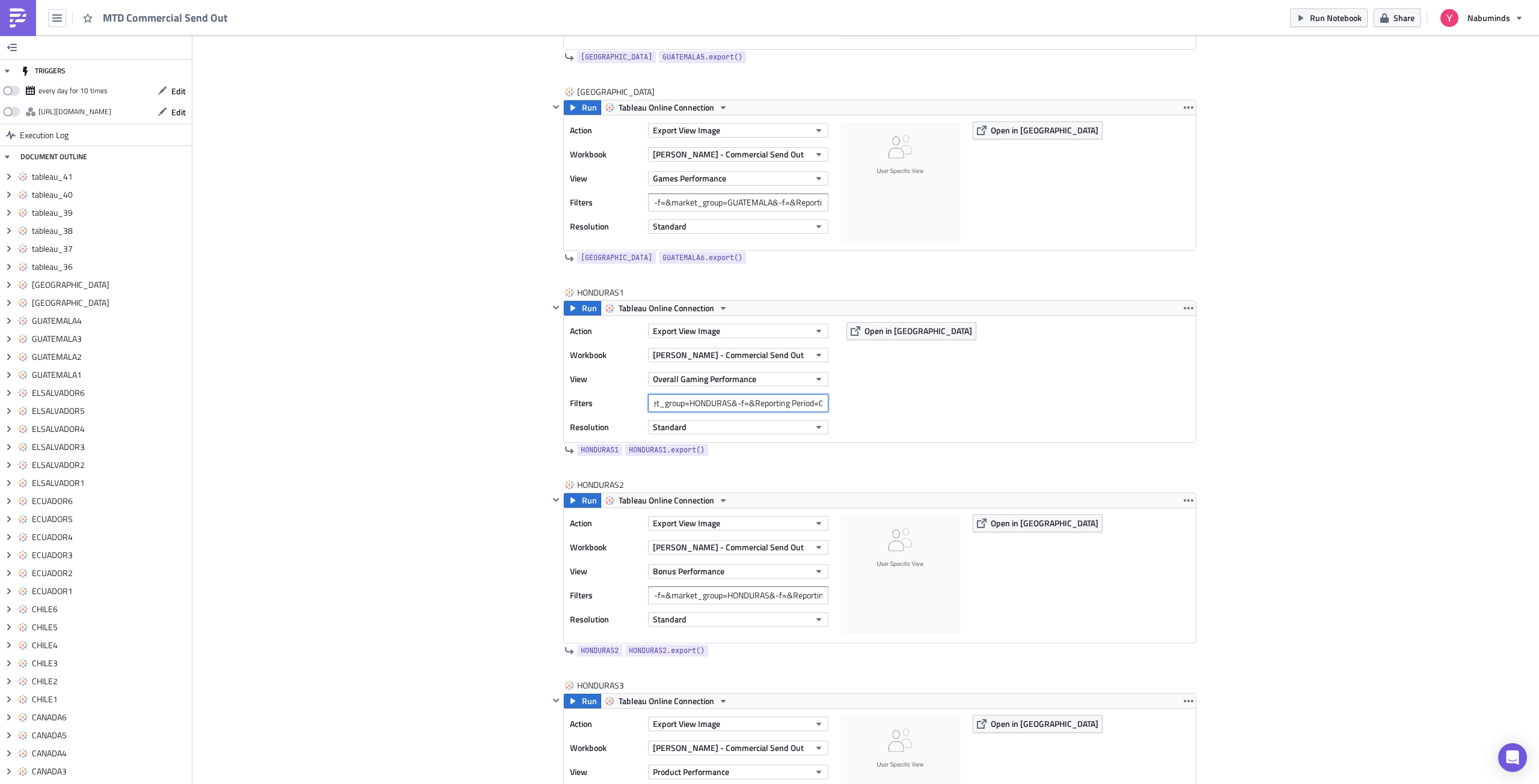
scroll to position [8585, 0]
type input "-f=&market_group=HONDURAS&-f=&Reporting Period=0"
click at [1171, 309] on div "Run Tableau Online Connection" at bounding box center [879, 310] width 632 height 14
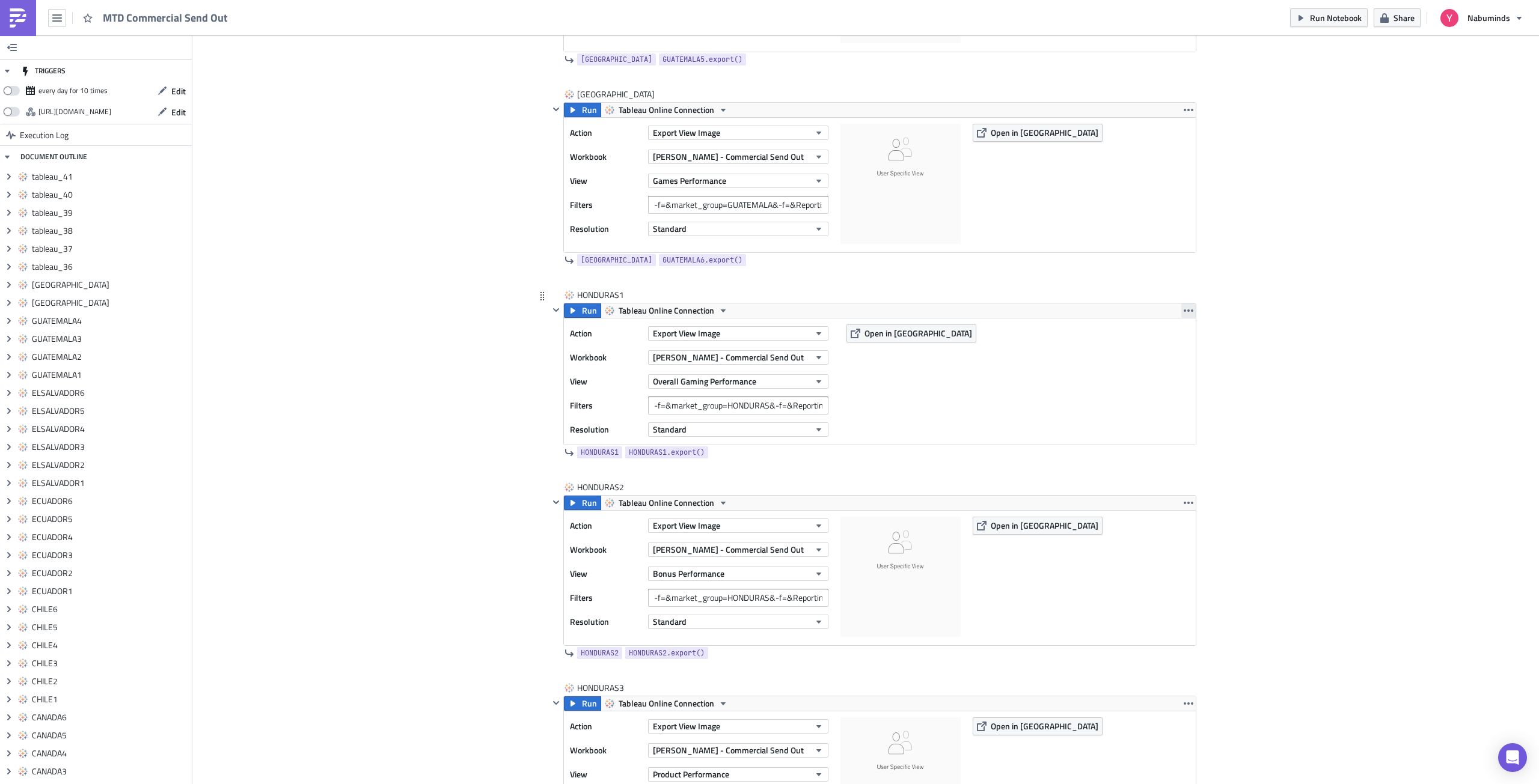
click at [1184, 314] on icon "button" at bounding box center [1189, 311] width 10 height 10
click at [1193, 343] on div "Duplicate" at bounding box center [1190, 339] width 80 height 12
click at [1184, 504] on icon "button" at bounding box center [1189, 503] width 10 height 3
click at [1184, 530] on div "Duplicate" at bounding box center [1190, 531] width 80 height 12
click at [1184, 705] on icon "button" at bounding box center [1189, 703] width 10 height 10
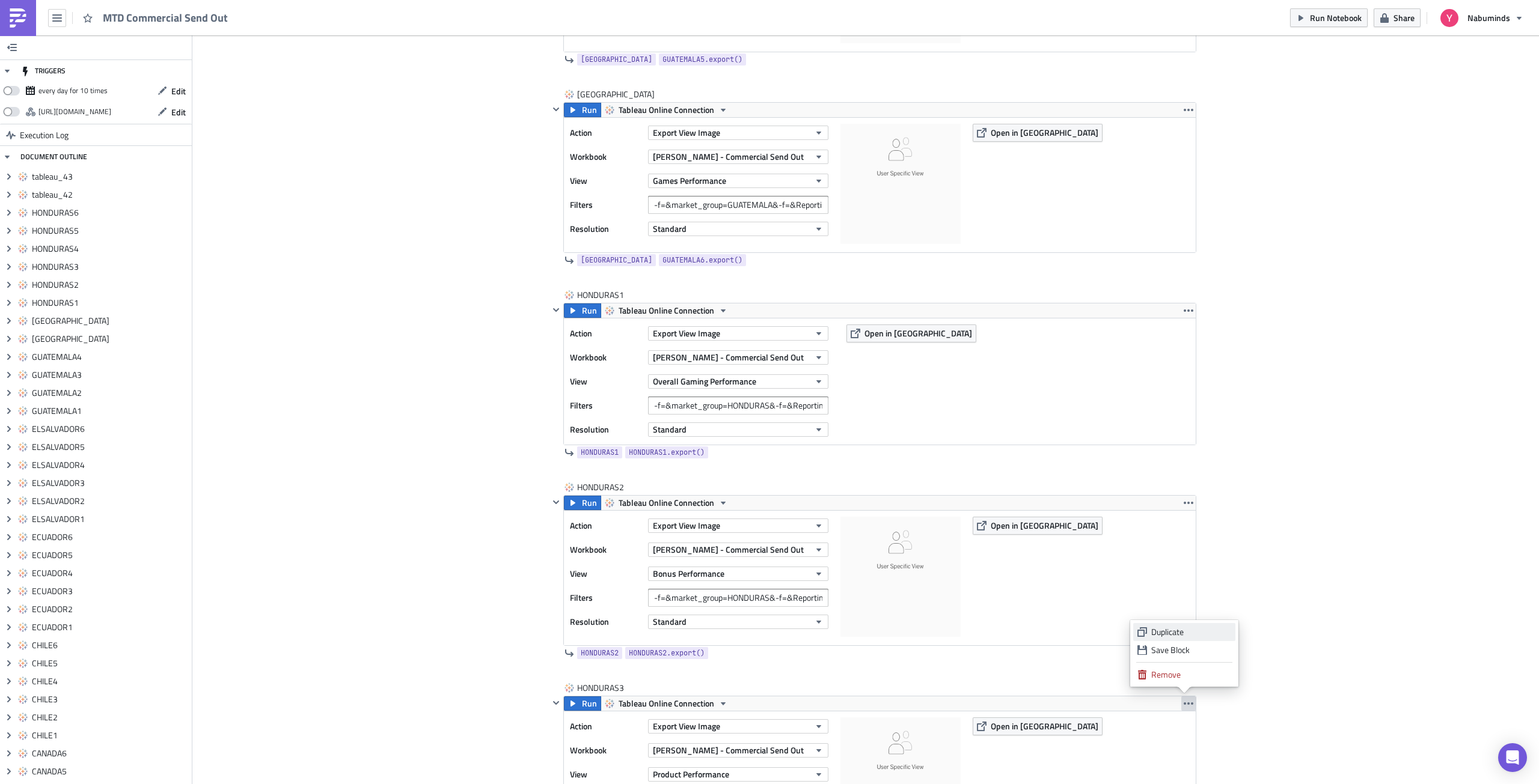
click at [1189, 630] on div "Duplicate" at bounding box center [1190, 631] width 80 height 12
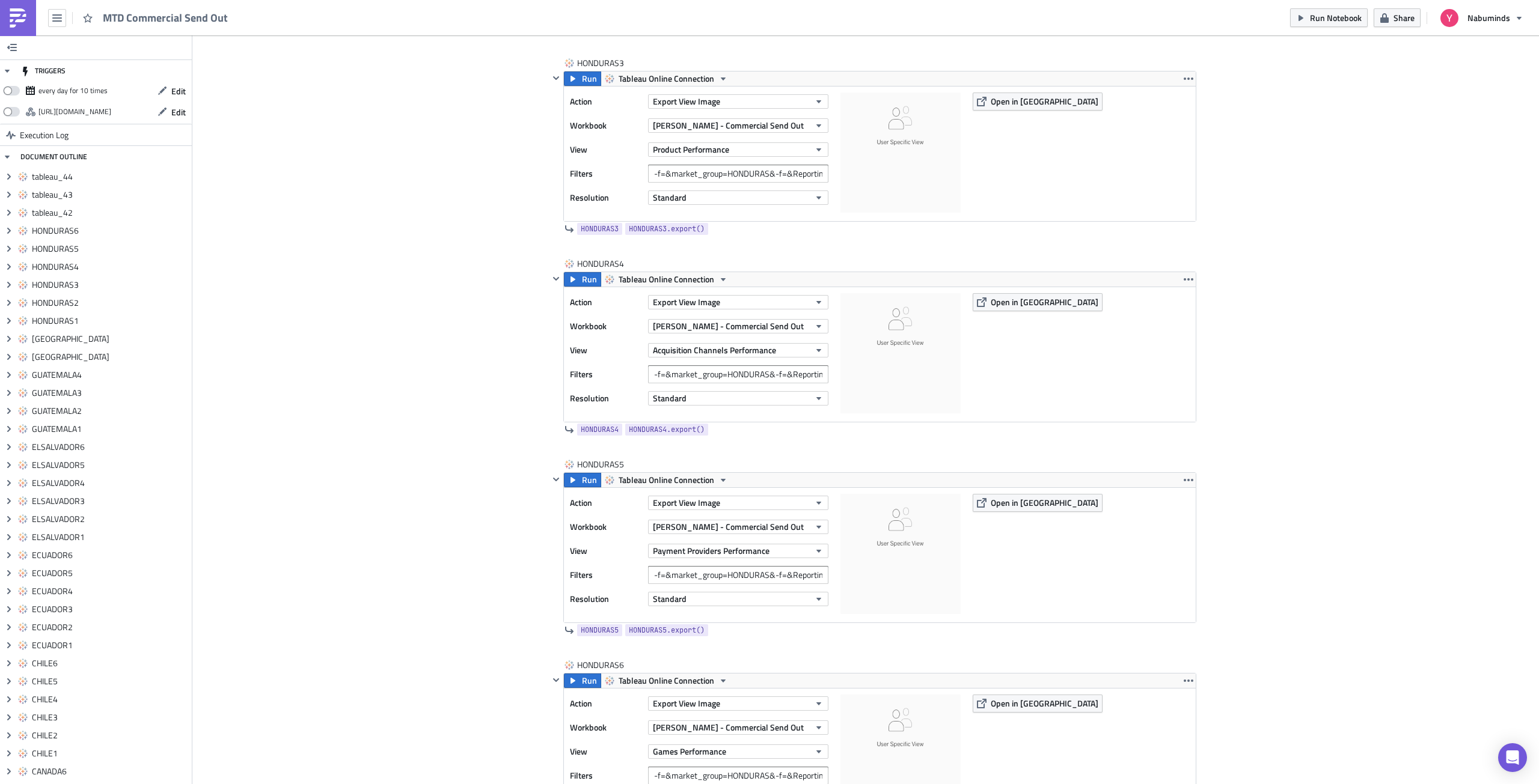
scroll to position [9246, 0]
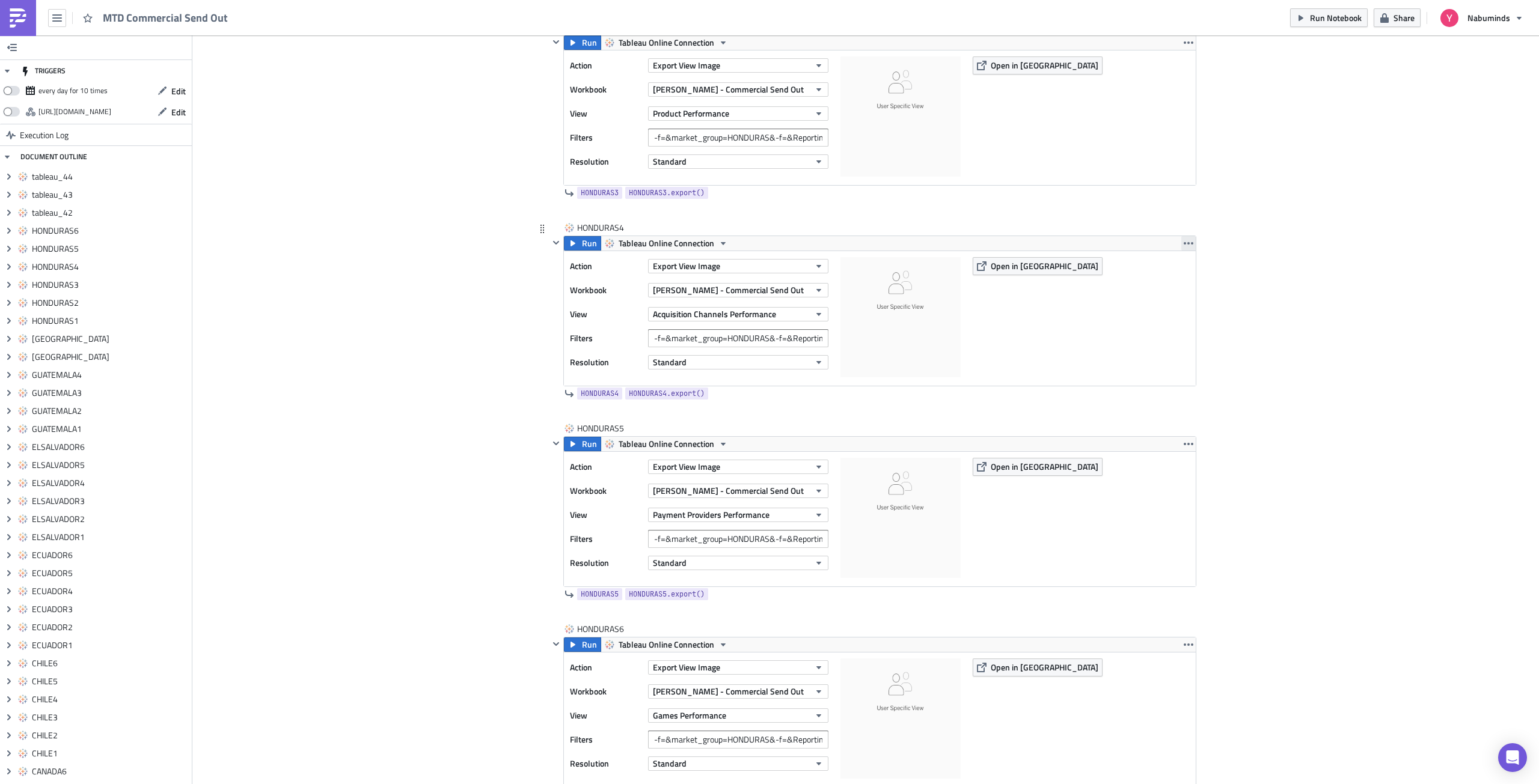
click at [1185, 249] on button "button" at bounding box center [1188, 243] width 14 height 14
click at [1184, 271] on div "Duplicate" at bounding box center [1190, 272] width 80 height 12
click at [1189, 442] on icon "button" at bounding box center [1189, 444] width 10 height 10
click at [1185, 472] on div "Duplicate" at bounding box center [1190, 472] width 80 height 12
click at [1181, 646] on button "button" at bounding box center [1188, 644] width 14 height 14
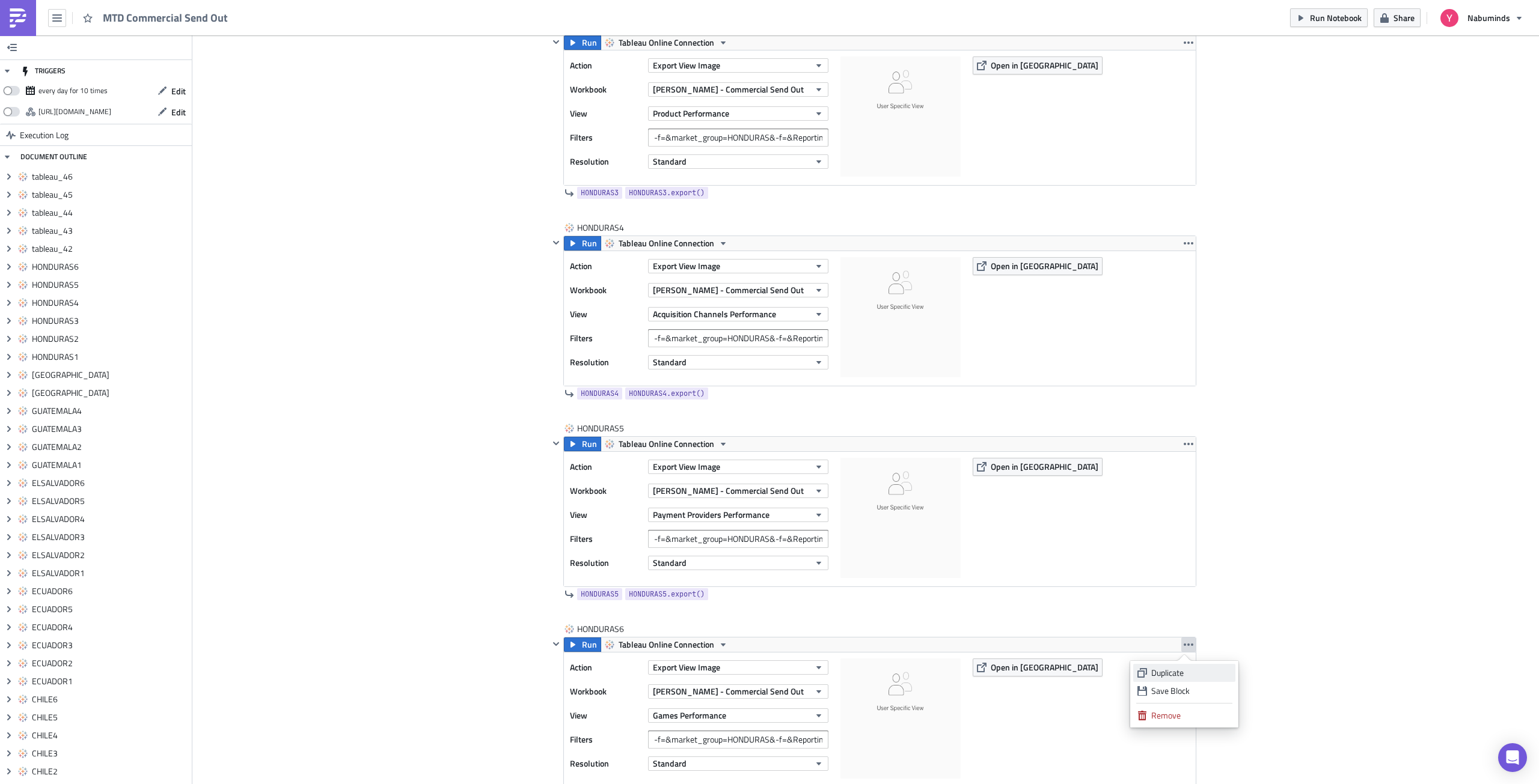
click at [1181, 669] on div "Duplicate" at bounding box center [1190, 673] width 80 height 12
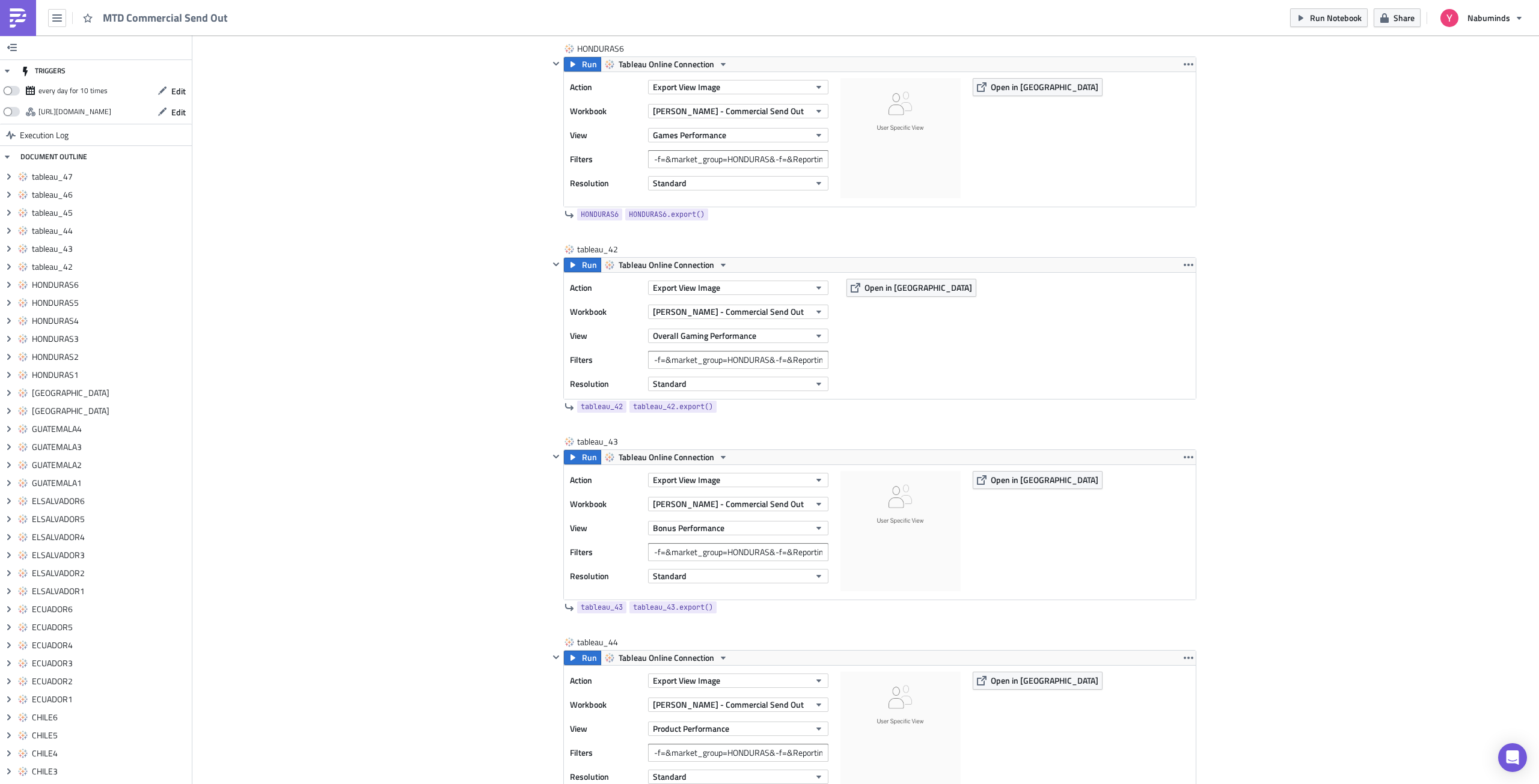
scroll to position [9847, 0]
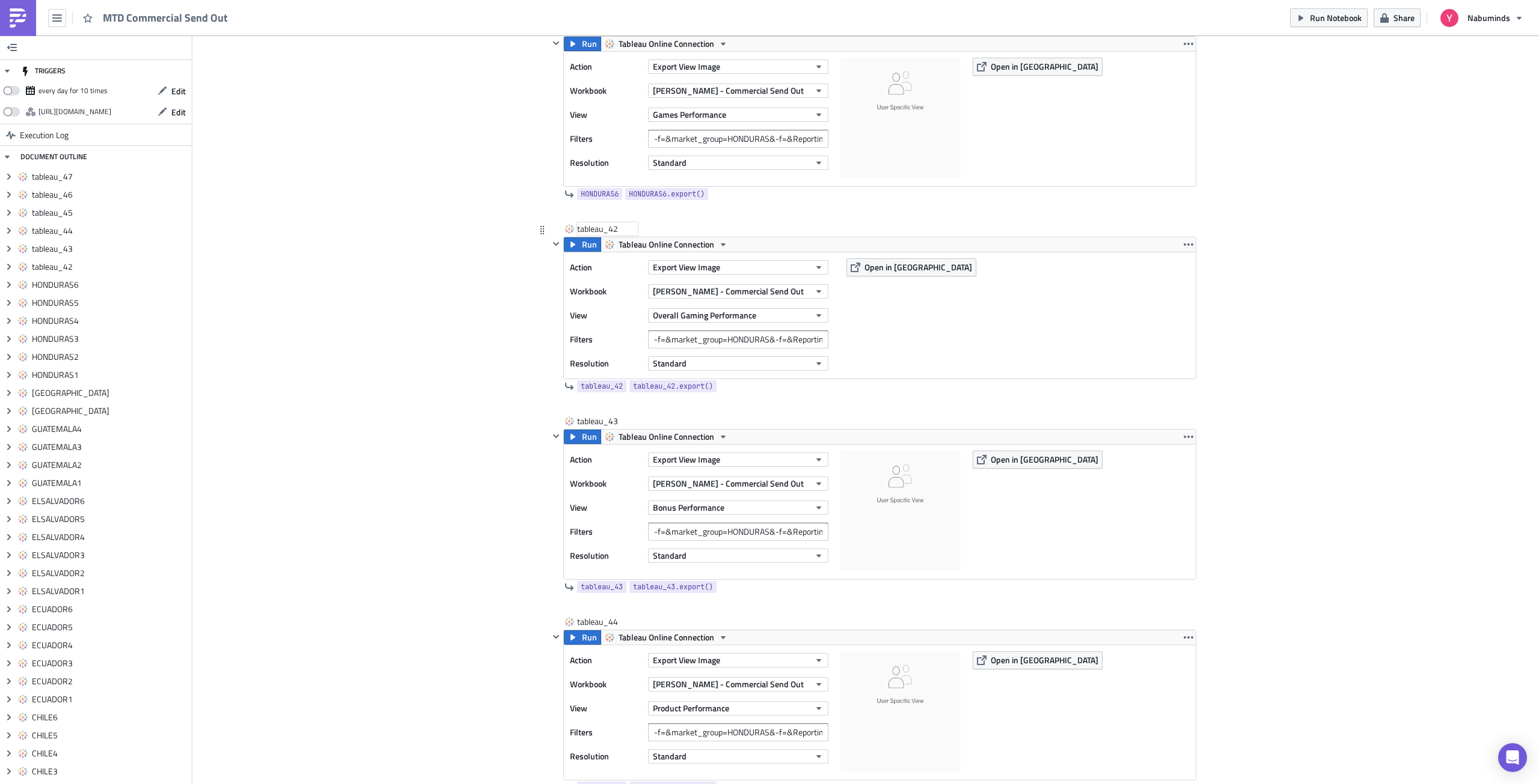
click at [608, 229] on div "tableau_42" at bounding box center [607, 228] width 60 height 12
drag, startPoint x: 593, startPoint y: 229, endPoint x: 623, endPoint y: 227, distance: 30.1
click at [593, 229] on input "NEW ZEALAND1" at bounding box center [609, 228] width 63 height 12
type input "NEWZEALAND1"
click at [578, 420] on div "tableau_43" at bounding box center [607, 421] width 60 height 12
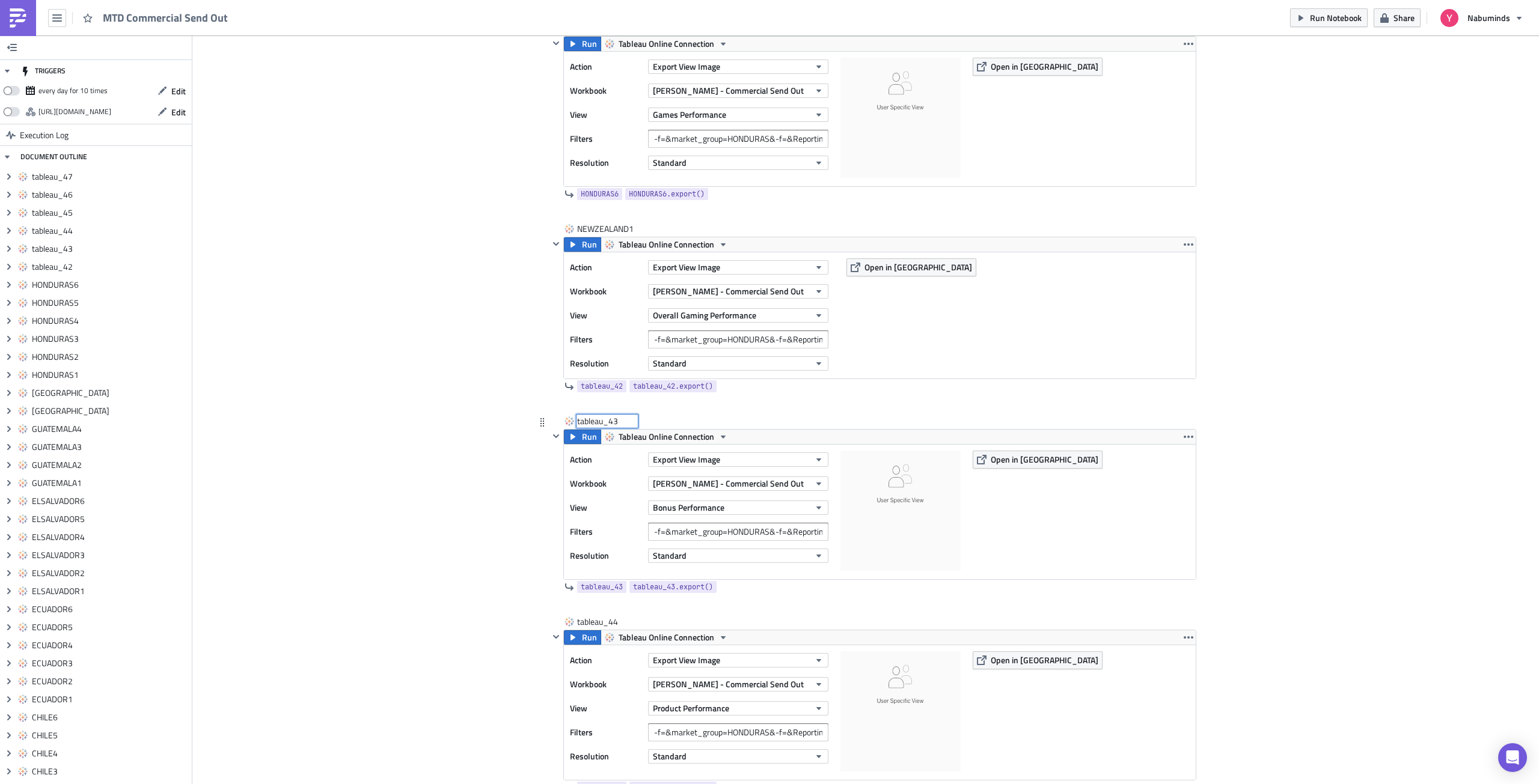
click at [578, 420] on input "tableau_43" at bounding box center [607, 421] width 60 height 12
type input "NEWZEALAND2"
click at [602, 623] on div "tableau_44" at bounding box center [607, 622] width 60 height 12
click at [602, 623] on input "tableau_44" at bounding box center [607, 622] width 60 height 12
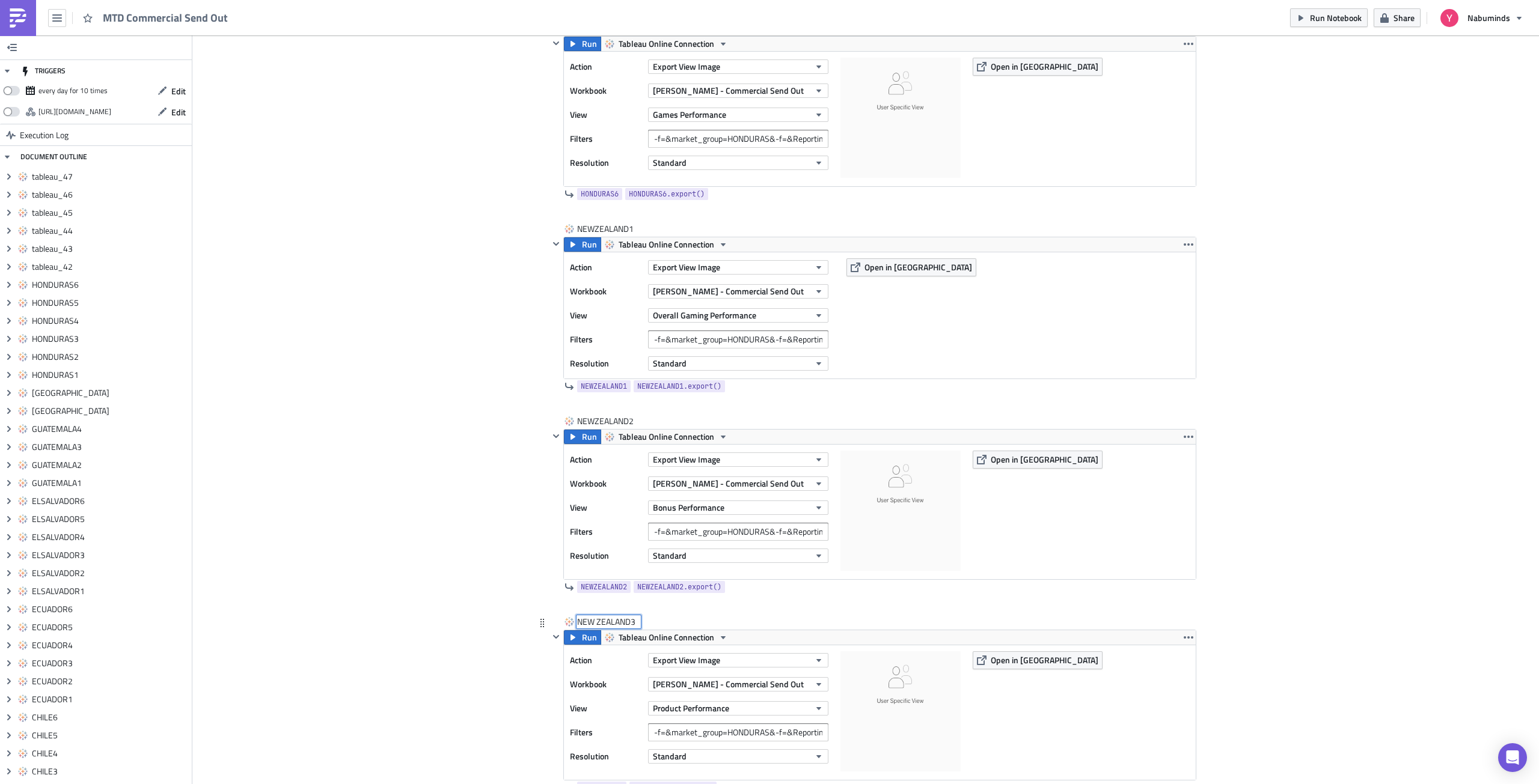
type input "NEWZEALAND3"
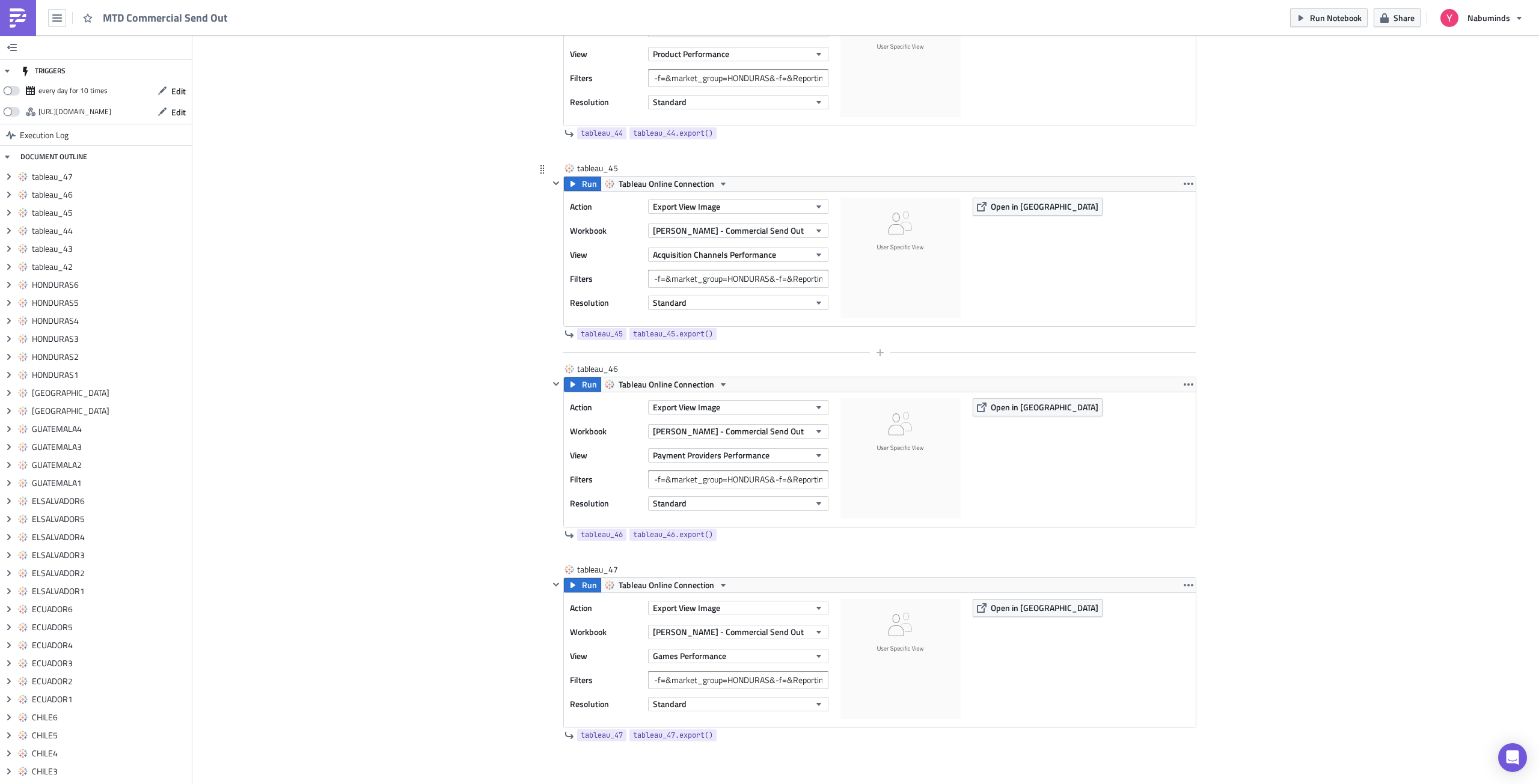
scroll to position [10561, 0]
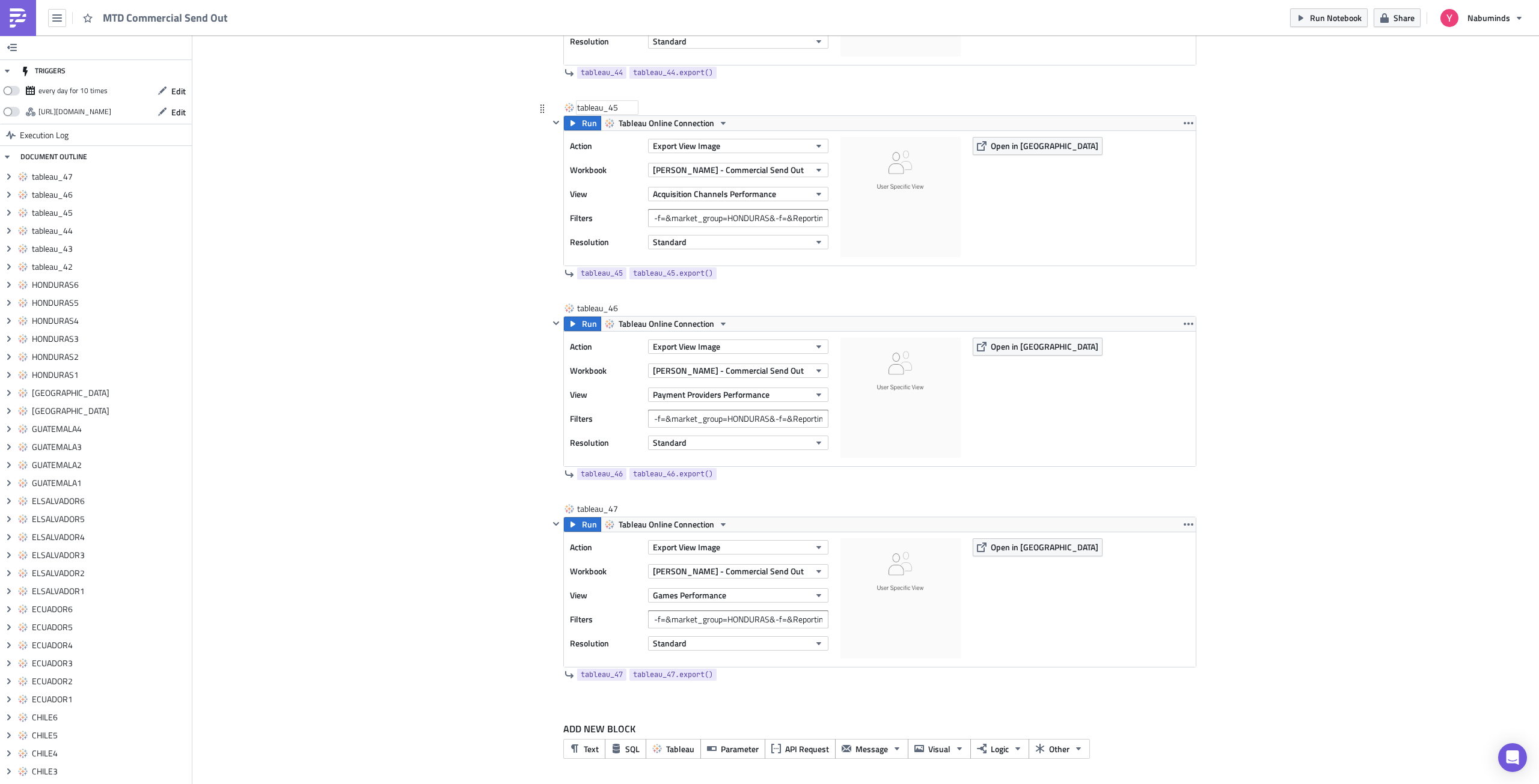
click at [595, 106] on div "tableau_45" at bounding box center [607, 107] width 60 height 12
click at [593, 106] on input "NEW ZEALAND4" at bounding box center [609, 107] width 63 height 12
type input "NEWZEALAND4"
click at [602, 308] on div "tableau_46" at bounding box center [607, 308] width 60 height 12
click at [602, 308] on input "tableau_46" at bounding box center [607, 308] width 60 height 12
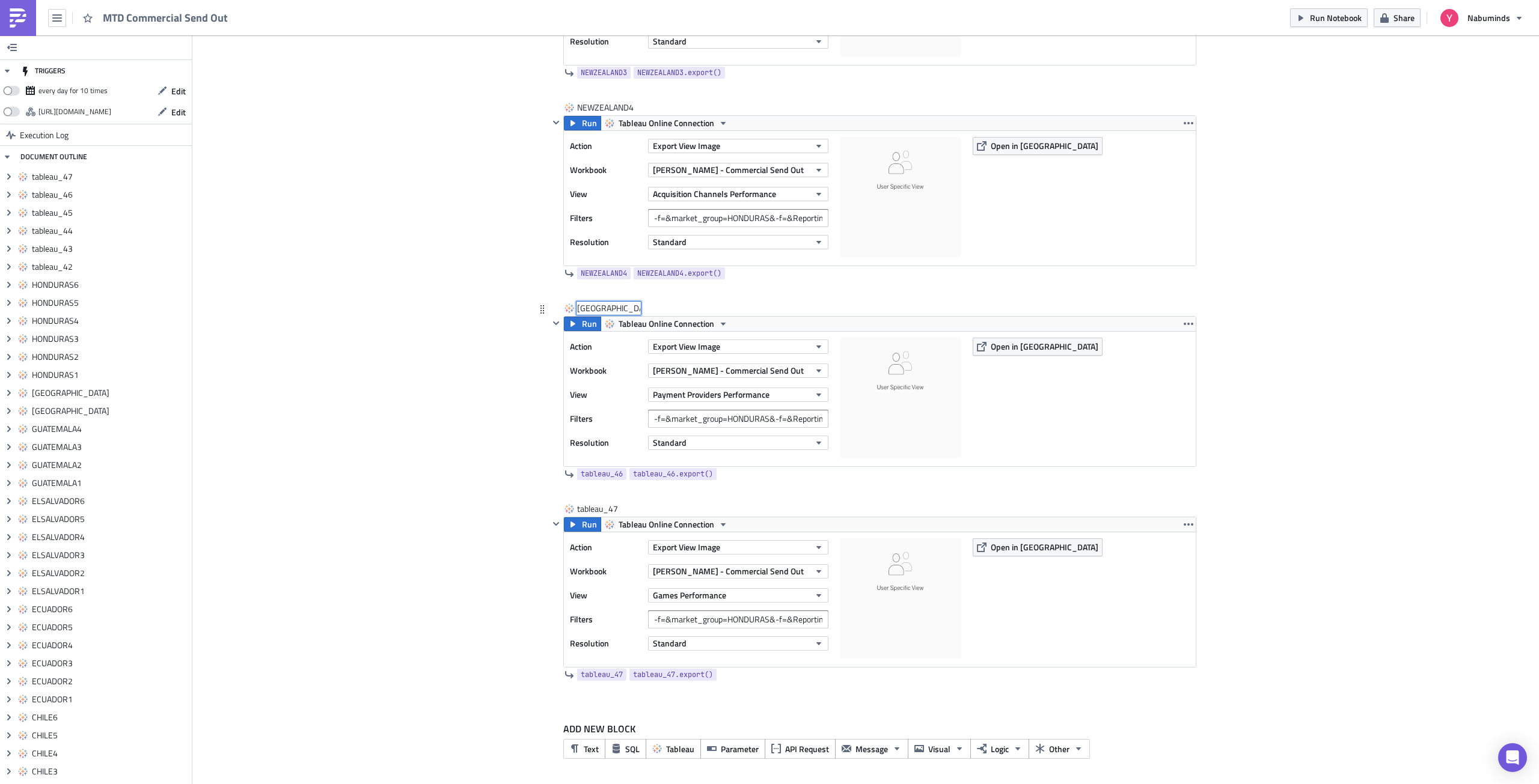
click at [596, 308] on input "NEW ZEALAND5" at bounding box center [609, 308] width 63 height 12
type input "NEWZEALAND5"
click at [596, 512] on div "tableau_47" at bounding box center [607, 509] width 60 height 12
click at [596, 511] on input "tableau_47" at bounding box center [607, 509] width 60 height 12
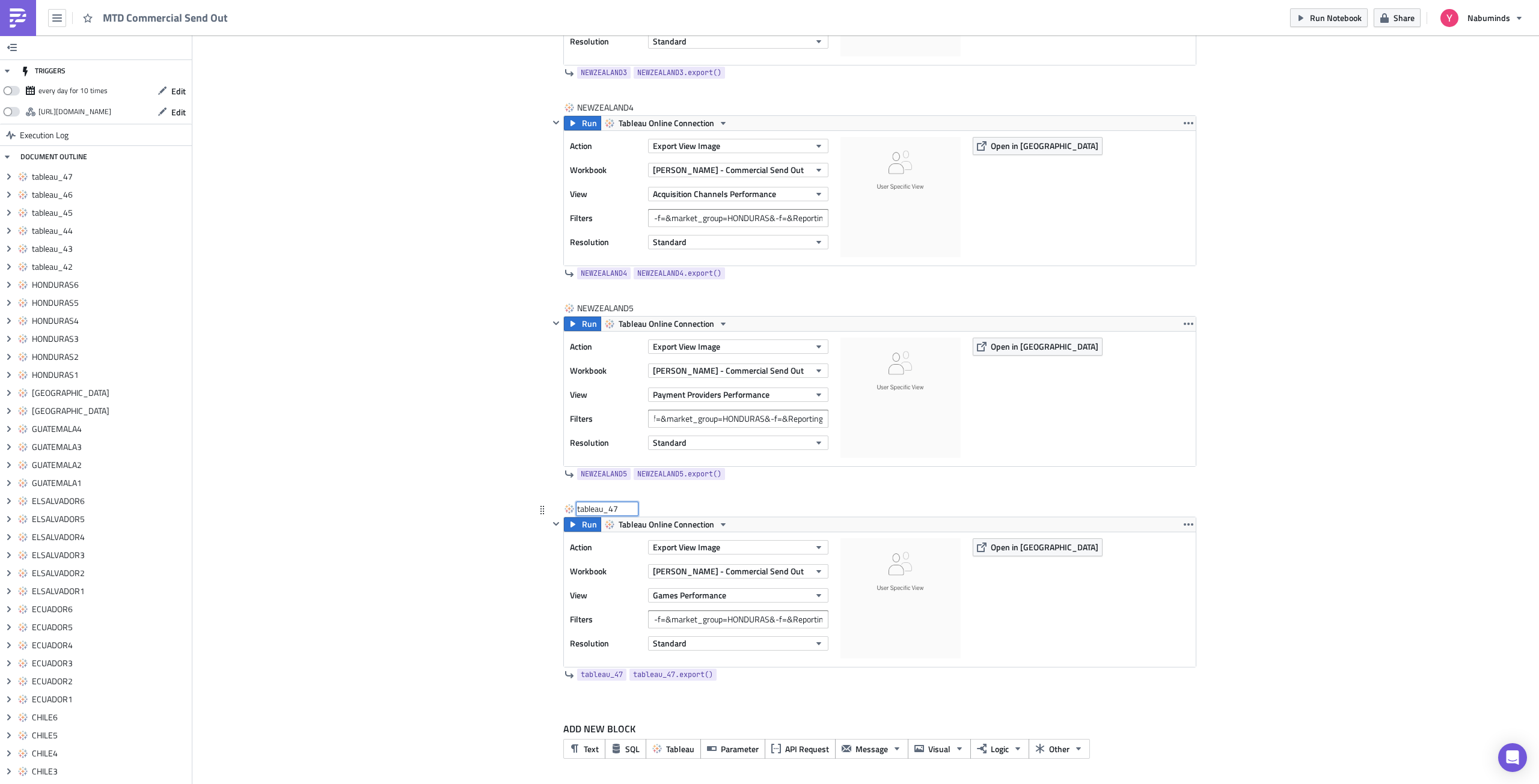
click at [596, 511] on input "tableau_47" at bounding box center [607, 509] width 60 height 12
click at [594, 510] on input "NEW ZEALAND6" at bounding box center [609, 509] width 63 height 12
type input "NEWZEALAND6"
click at [767, 622] on input "-f=&market_group=HONDURAS&-f=&Reporting Period=0" at bounding box center [738, 619] width 180 height 18
paste input "[GEOGRAPHIC_DATA]"
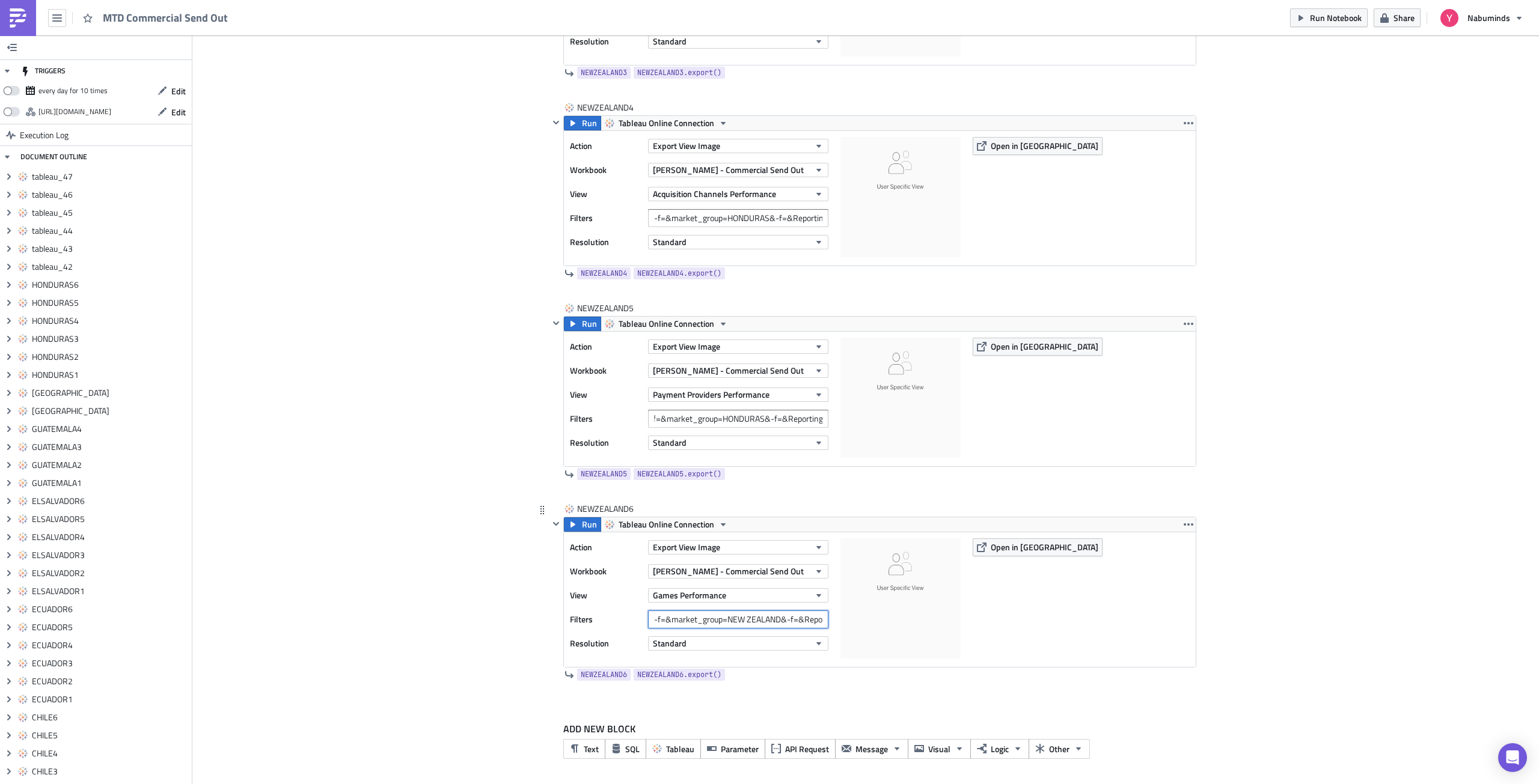
click at [762, 621] on input "-f=&market_group=NEW ZEALAND&-f=&Reporting Period=0" at bounding box center [738, 619] width 180 height 18
type input "-f=&market_group=NEW ZEALAND&-f=&Reporting Period=0"
click at [744, 425] on input "-f=&market_group=HONDURAS&-f=&Reporting Period=0" at bounding box center [738, 418] width 180 height 18
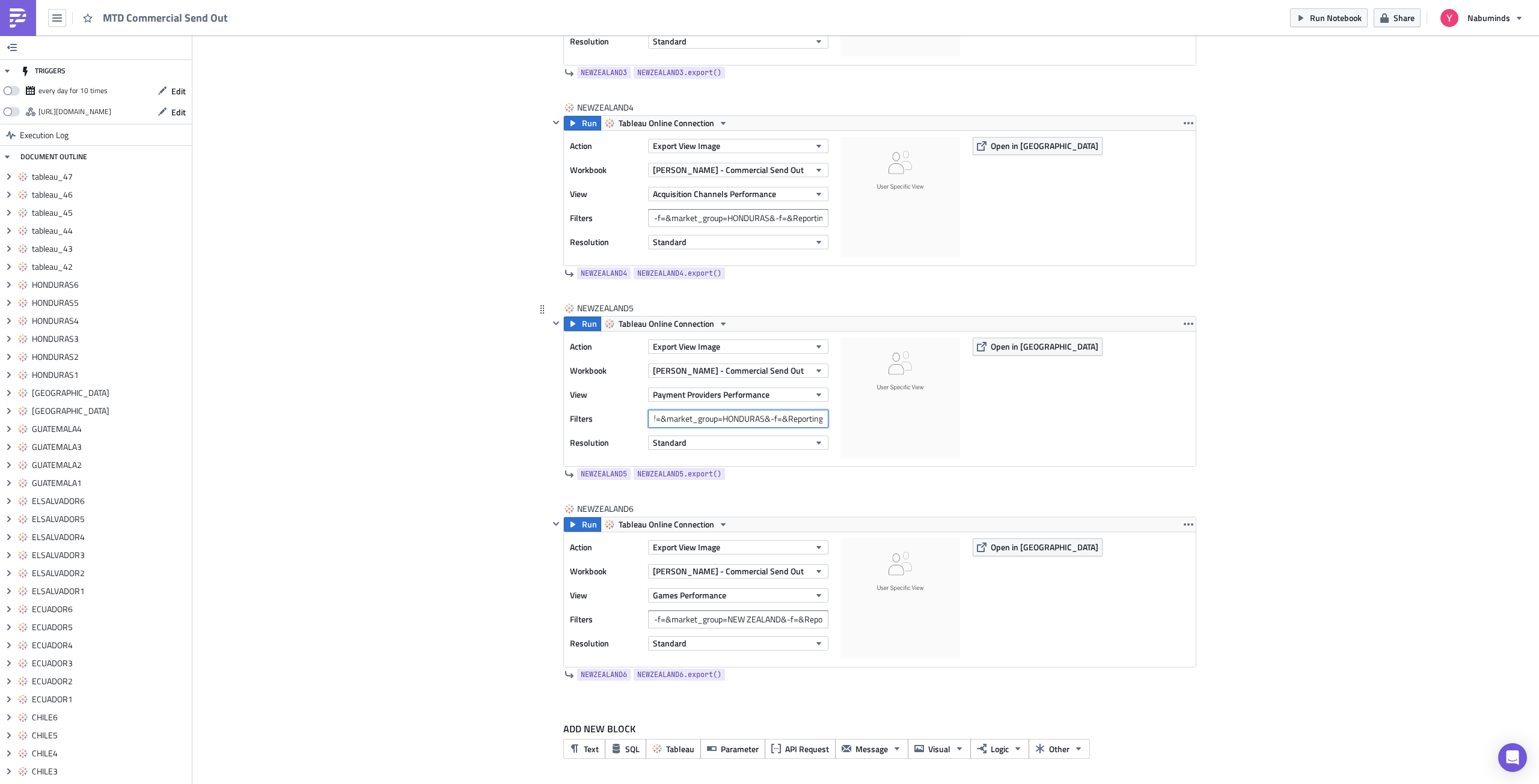
click at [744, 425] on input "-f=&market_group=HONDURAS&-f=&Reporting Period=0" at bounding box center [738, 418] width 180 height 18
paste input "[GEOGRAPHIC_DATA]"
type input "-f=&market_group=NEW ZEALAND&-f=&Reporting Period=0"
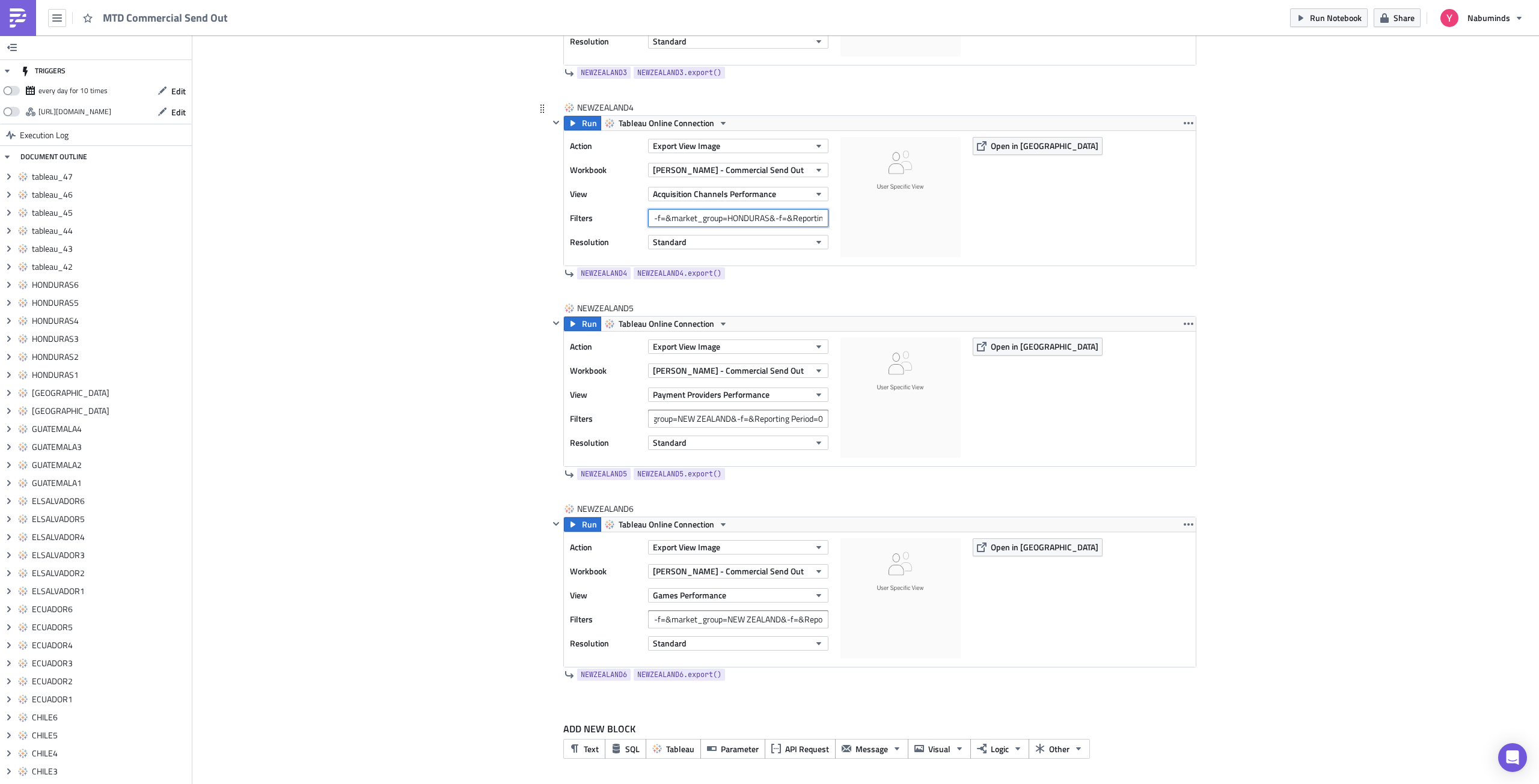
click at [739, 217] on input "-f=&market_group=HONDURAS&-f=&Reporting Period=0" at bounding box center [738, 218] width 180 height 18
paste input "[GEOGRAPHIC_DATA]"
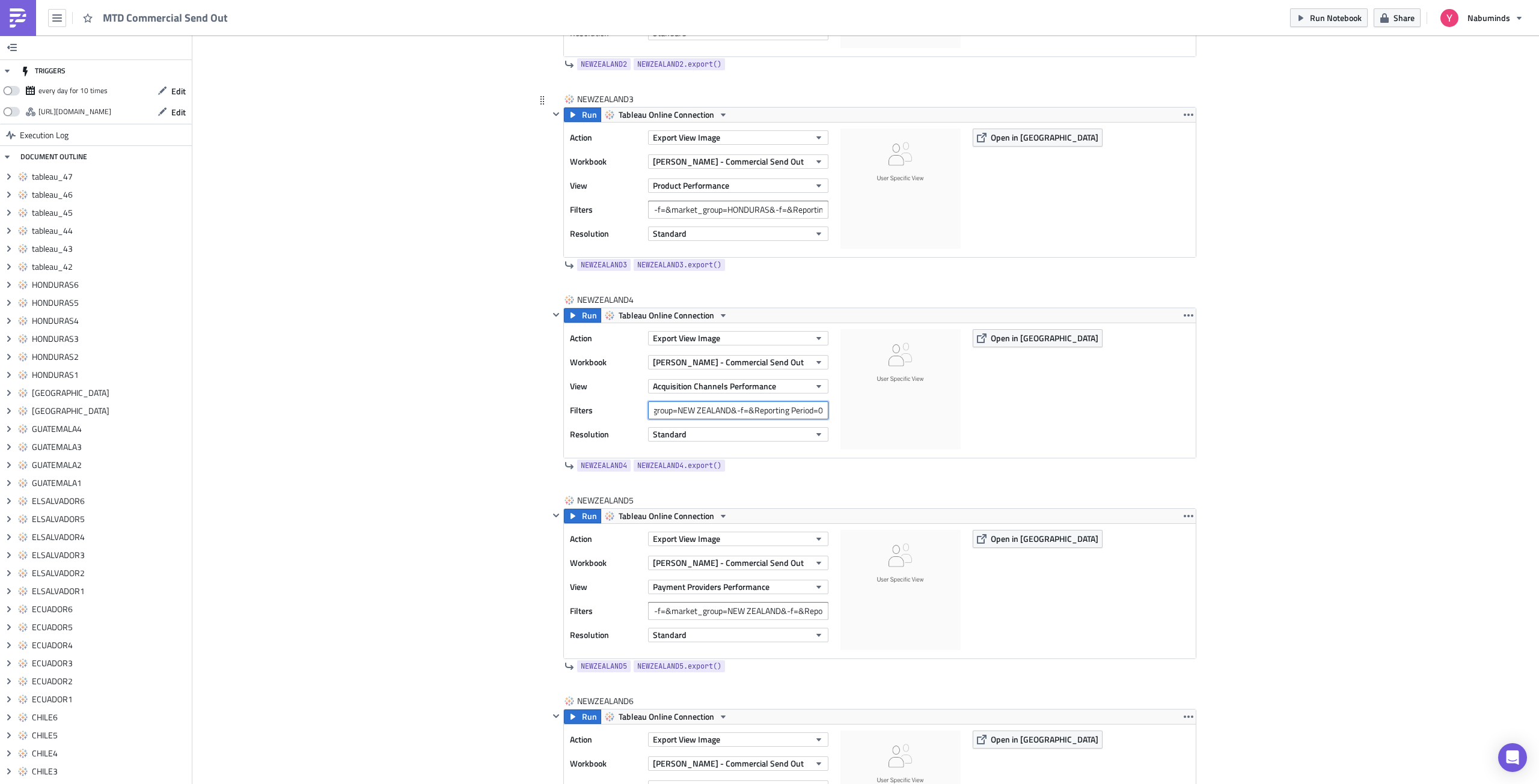
scroll to position [10322, 0]
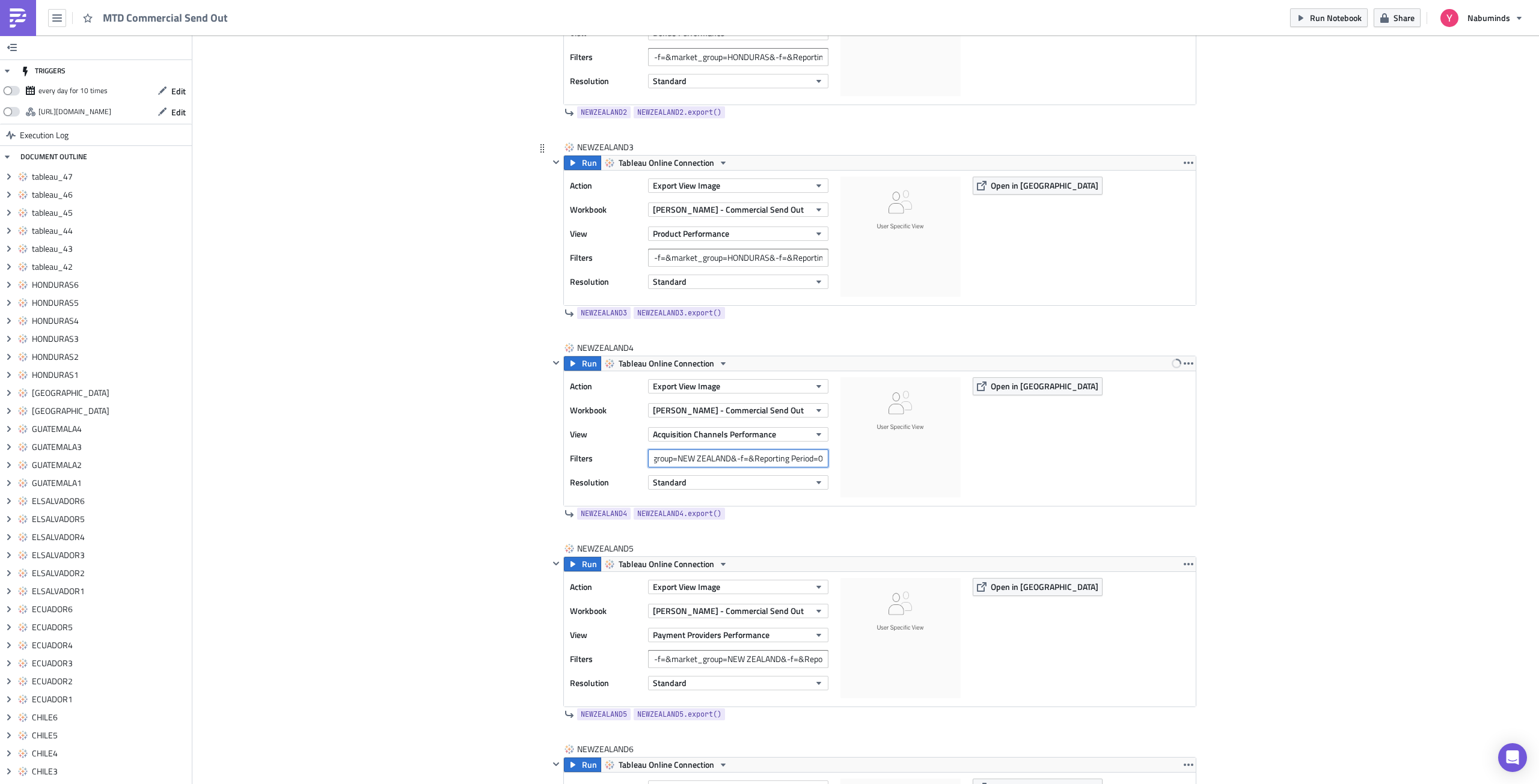
type input "-f=&market_group=NEW ZEALAND&-f=&Reporting Period=0"
click at [720, 254] on input "-f=&market_group=HONDURAS&-f=&Reporting Period=0" at bounding box center [738, 257] width 180 height 18
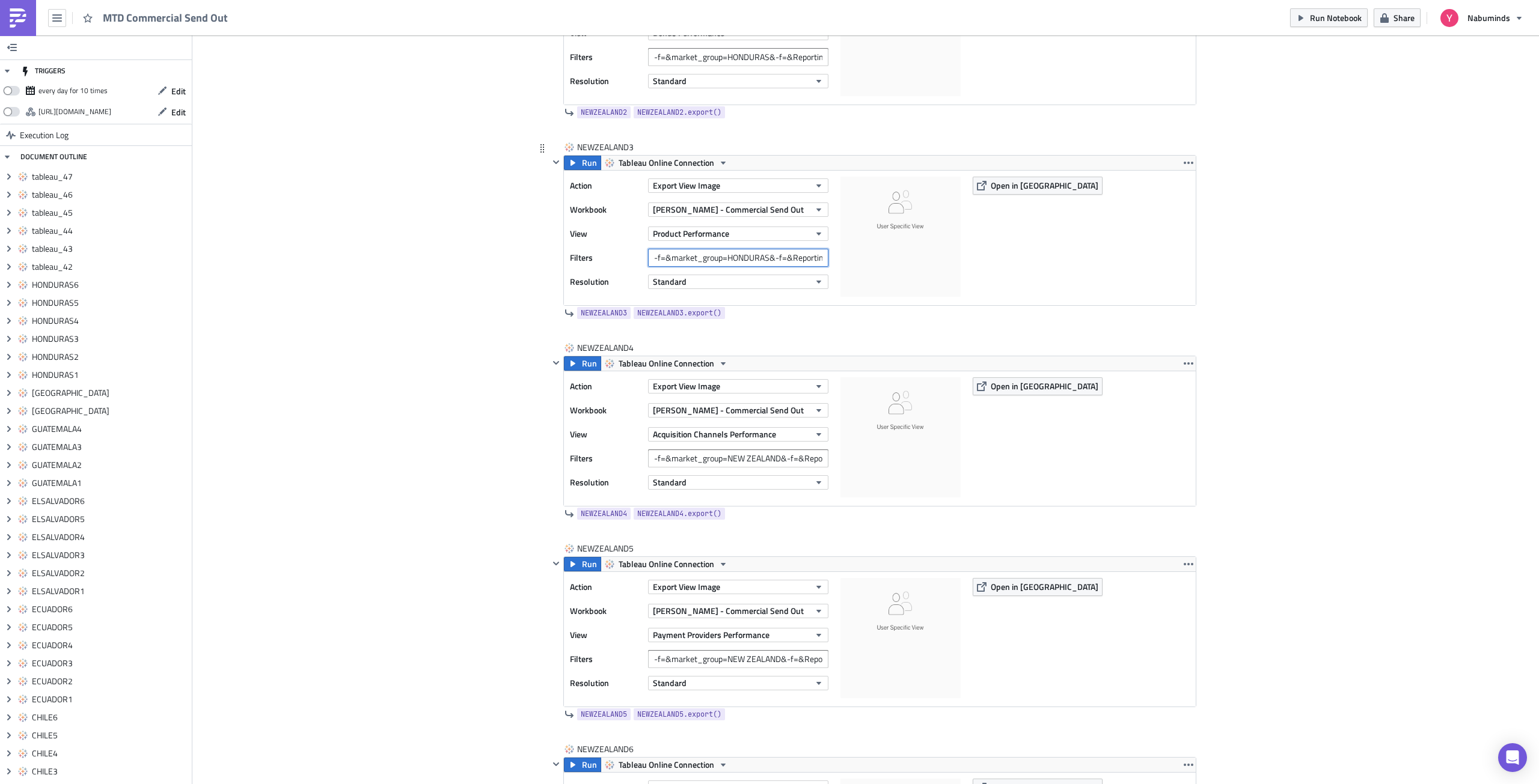
paste input "[GEOGRAPHIC_DATA]"
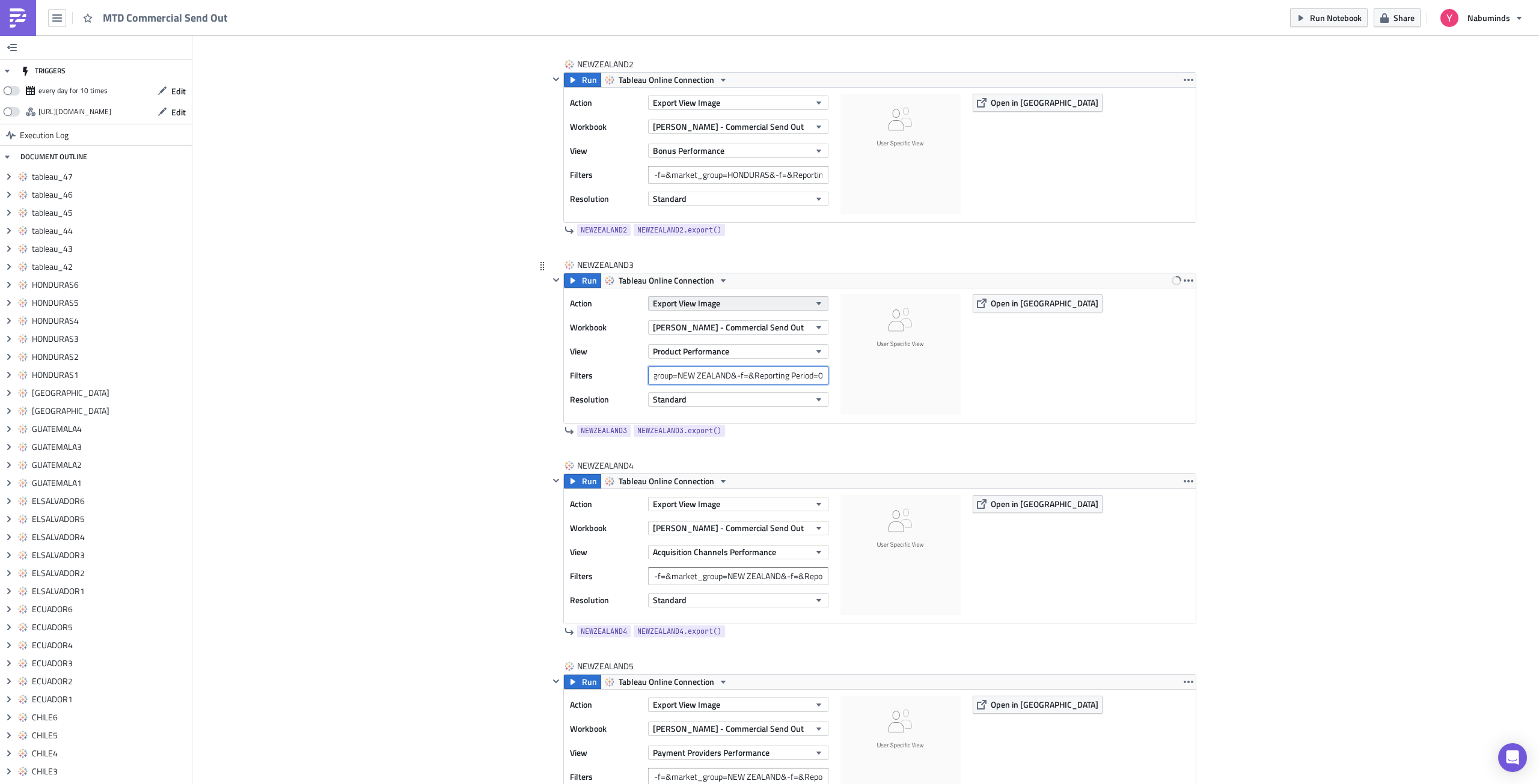
scroll to position [10201, 0]
type input "-f=&market_group=NEW ZEALAND&-f=&Reporting Period=0"
click at [770, 177] on input "-f=&market_group=HONDURAS&-f=&Reporting Period=0" at bounding box center [738, 177] width 180 height 18
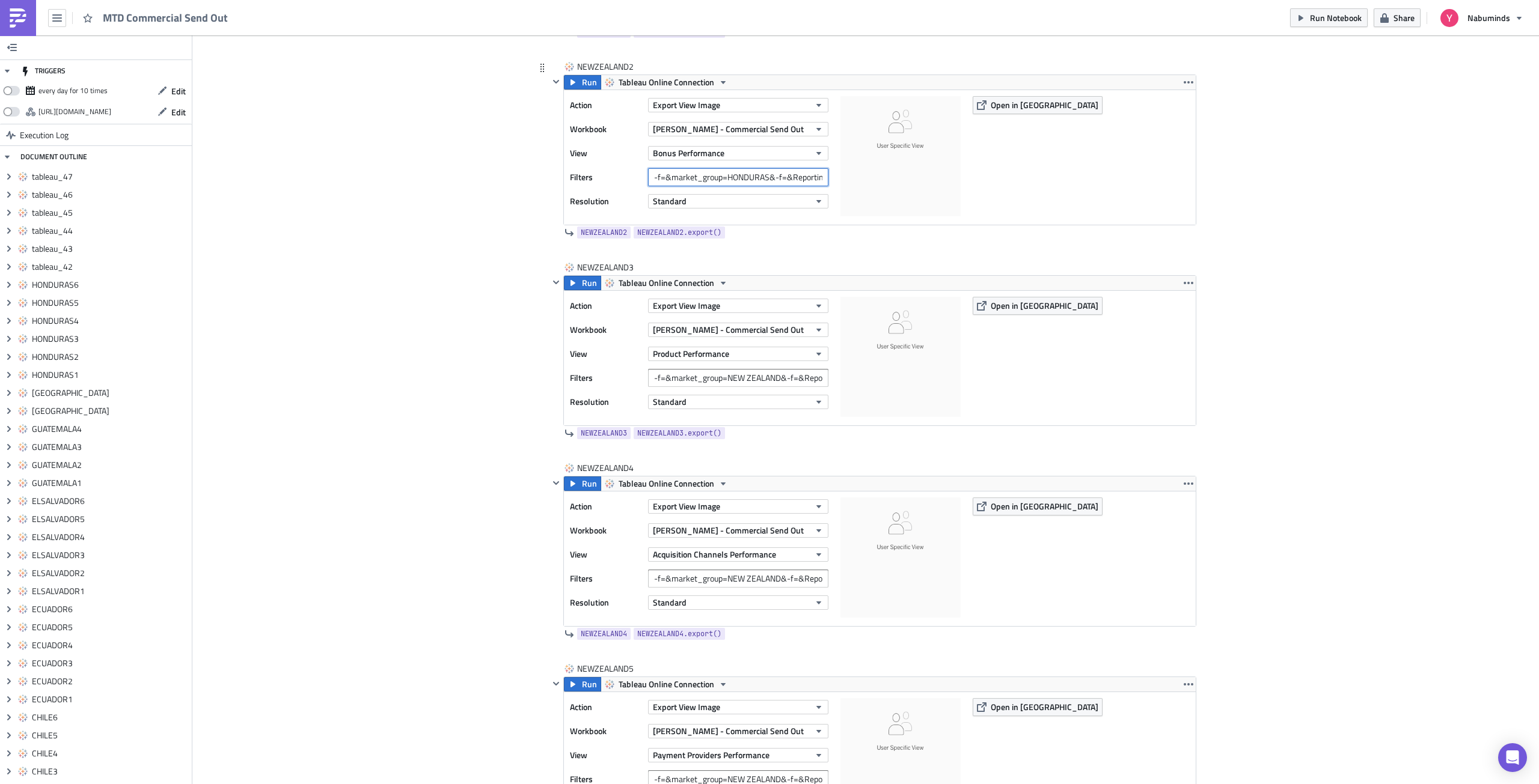
click at [770, 177] on input "-f=&market_group=HONDURAS&-f=&Reporting Period=0" at bounding box center [738, 177] width 180 height 18
paste input "[GEOGRAPHIC_DATA]"
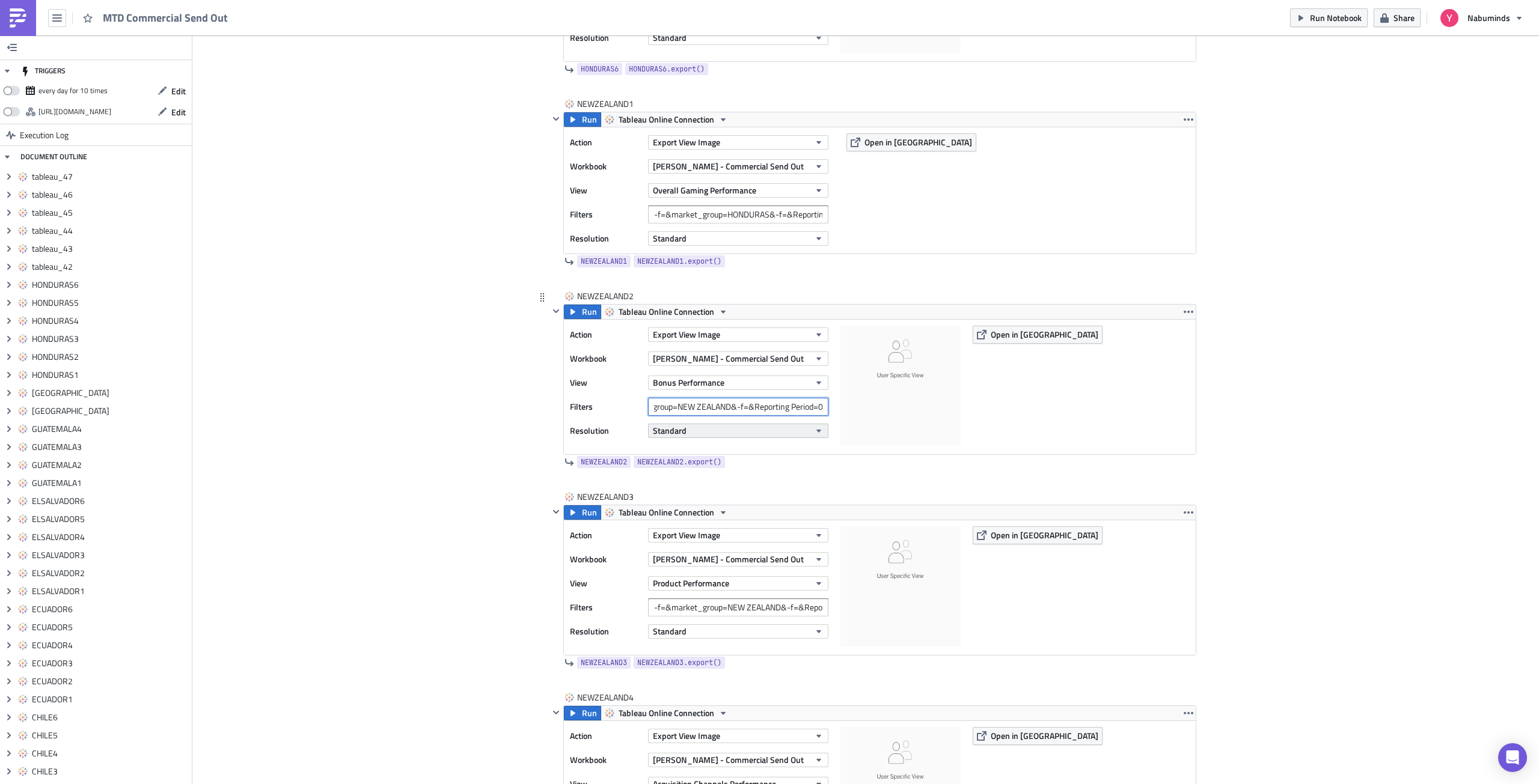
scroll to position [9961, 0]
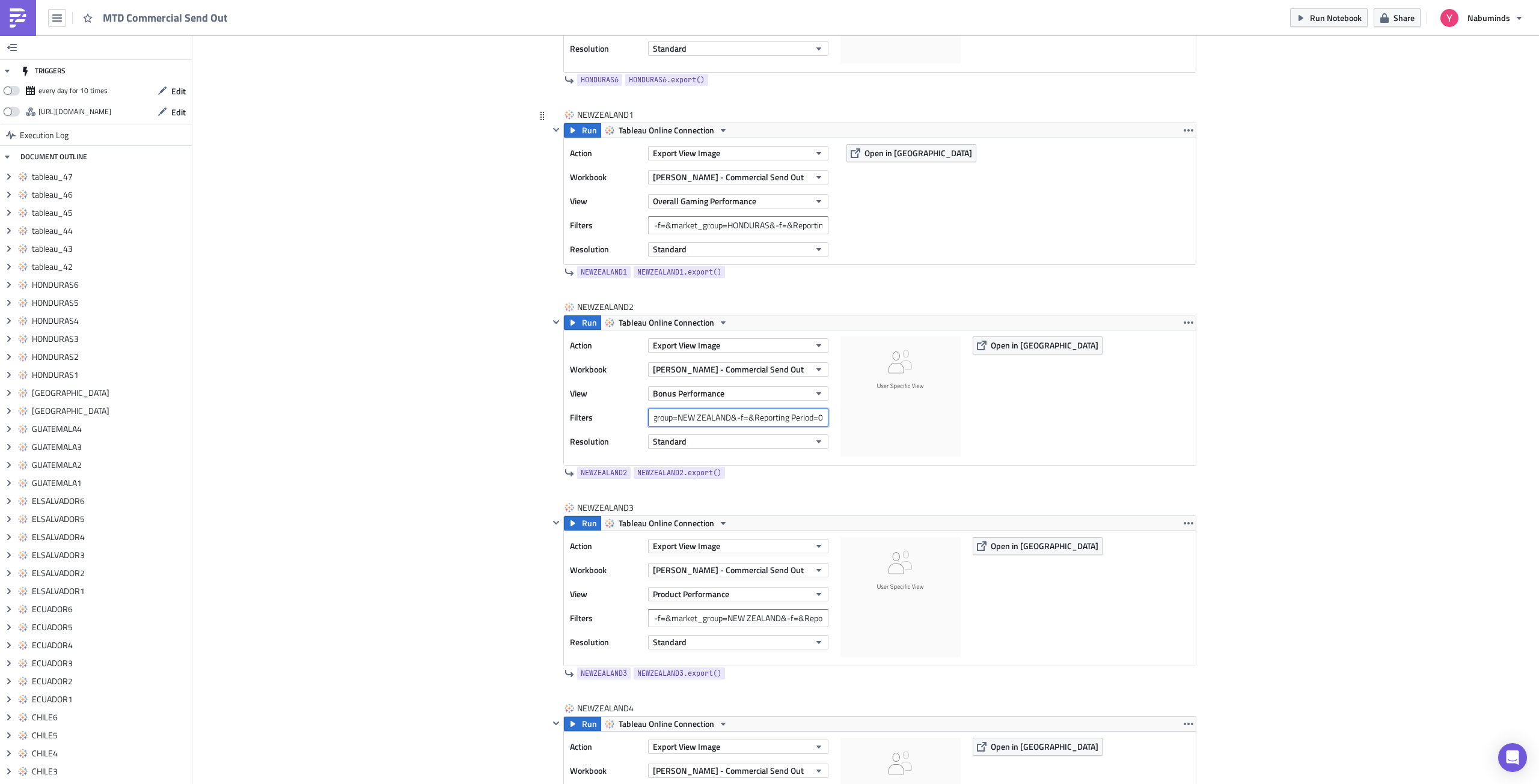
type input "-f=&market_group=NEW ZEALAND&-f=&Reporting Period=0"
click at [758, 224] on input "-f=&market_group=HONDURAS&-f=&Reporting Period=0" at bounding box center [738, 225] width 180 height 18
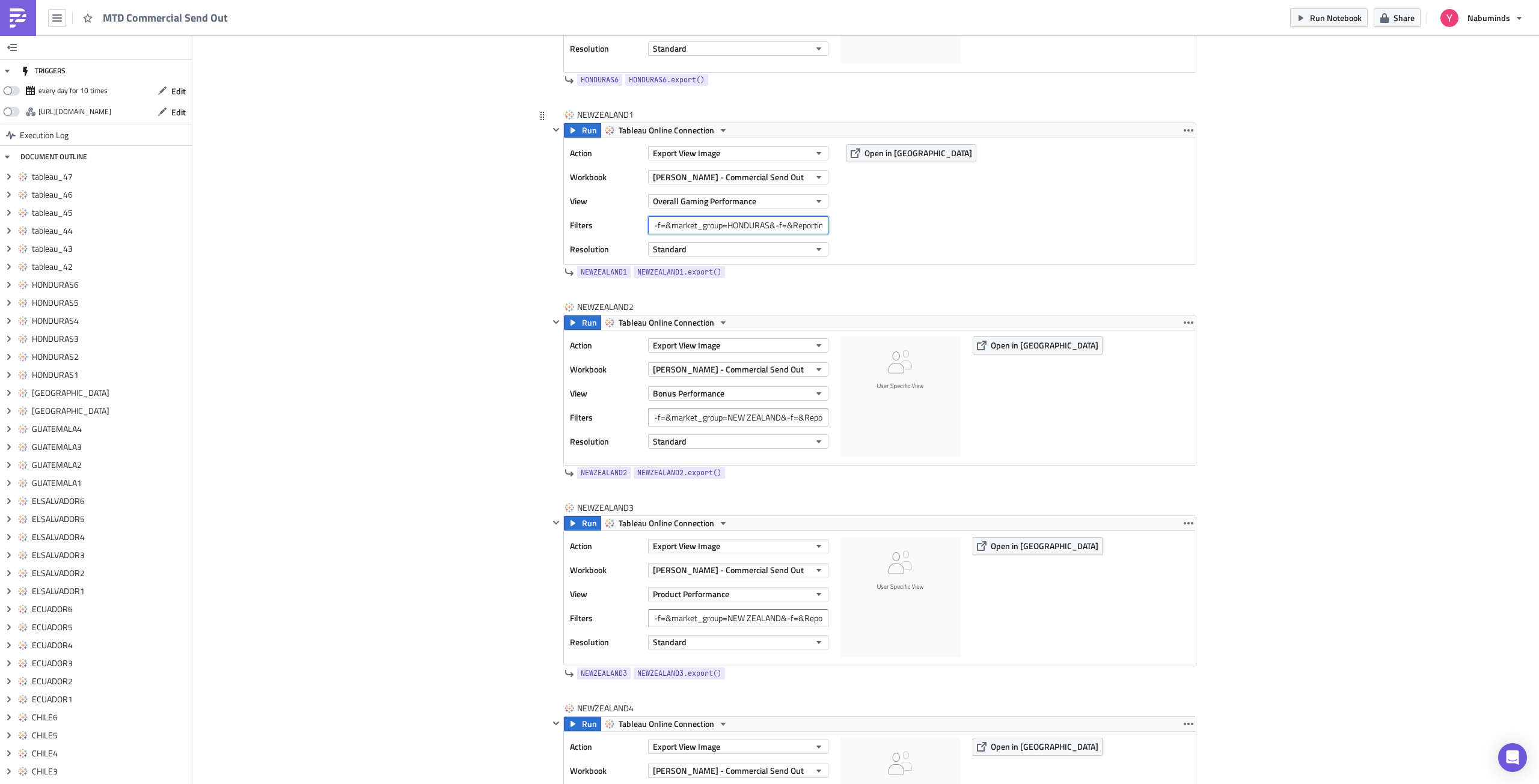
paste input "[GEOGRAPHIC_DATA]"
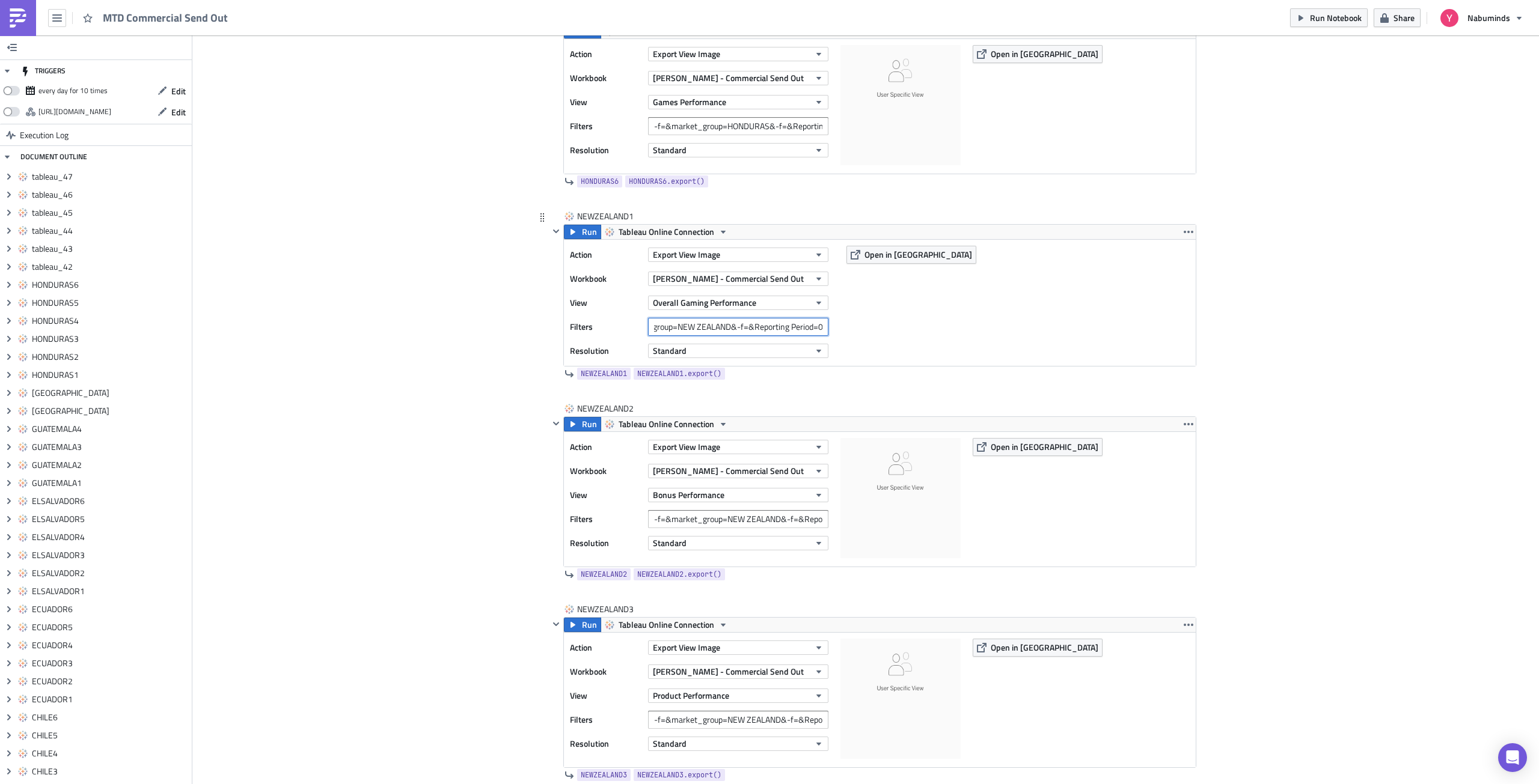
scroll to position [9841, 0]
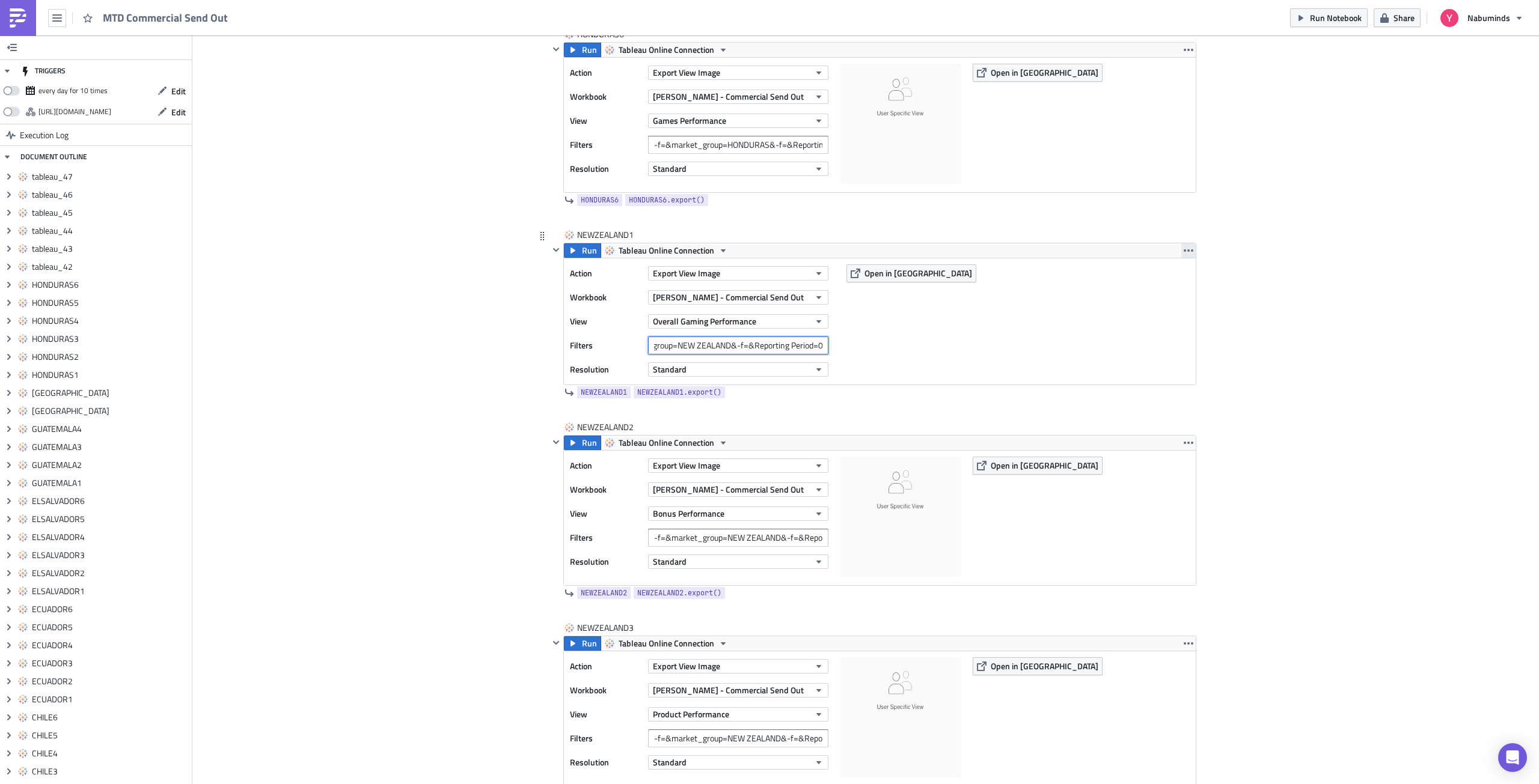
type input "-f=&market_group=NEW ZEALAND&-f=&Reporting Period=0"
click at [1184, 249] on icon "button" at bounding box center [1189, 250] width 10 height 10
click at [1185, 276] on div "Duplicate" at bounding box center [1190, 278] width 80 height 12
click at [1184, 441] on icon "button" at bounding box center [1189, 442] width 10 height 3
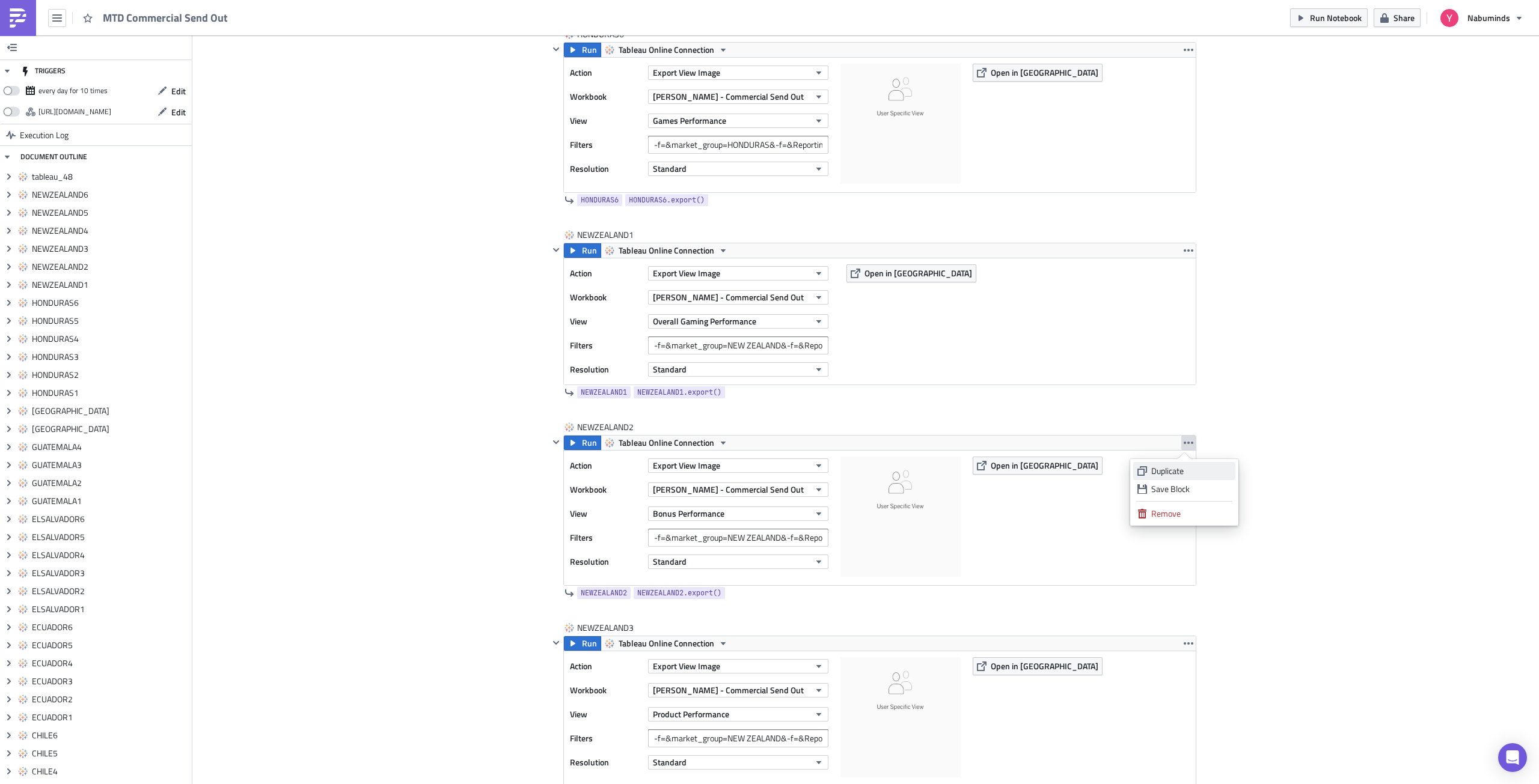
click at [1183, 465] on div "Duplicate" at bounding box center [1190, 471] width 80 height 12
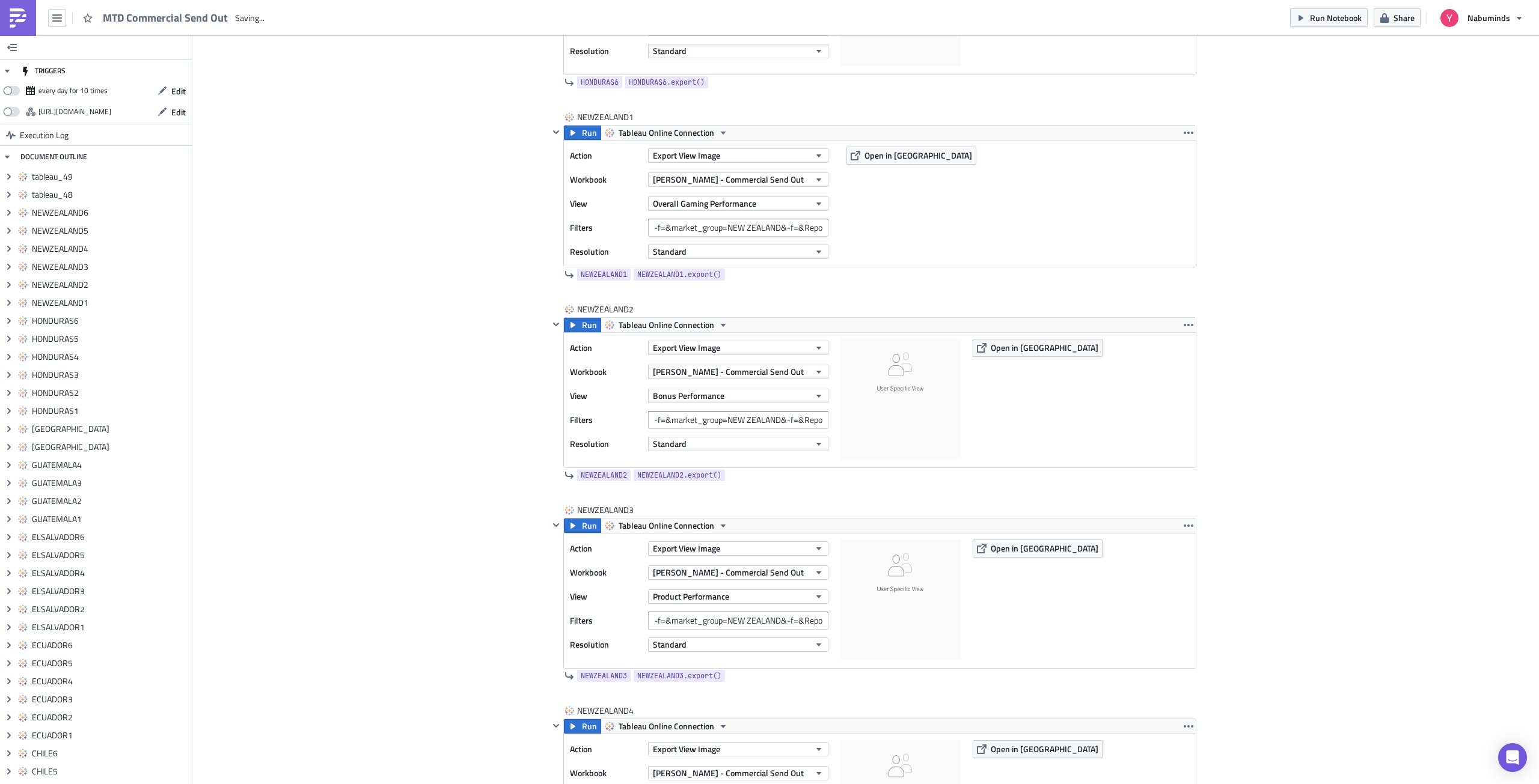
scroll to position [9961, 0]
click at [1184, 524] on icon "button" at bounding box center [1189, 523] width 10 height 10
click at [1179, 551] on div "Duplicate" at bounding box center [1190, 551] width 80 height 12
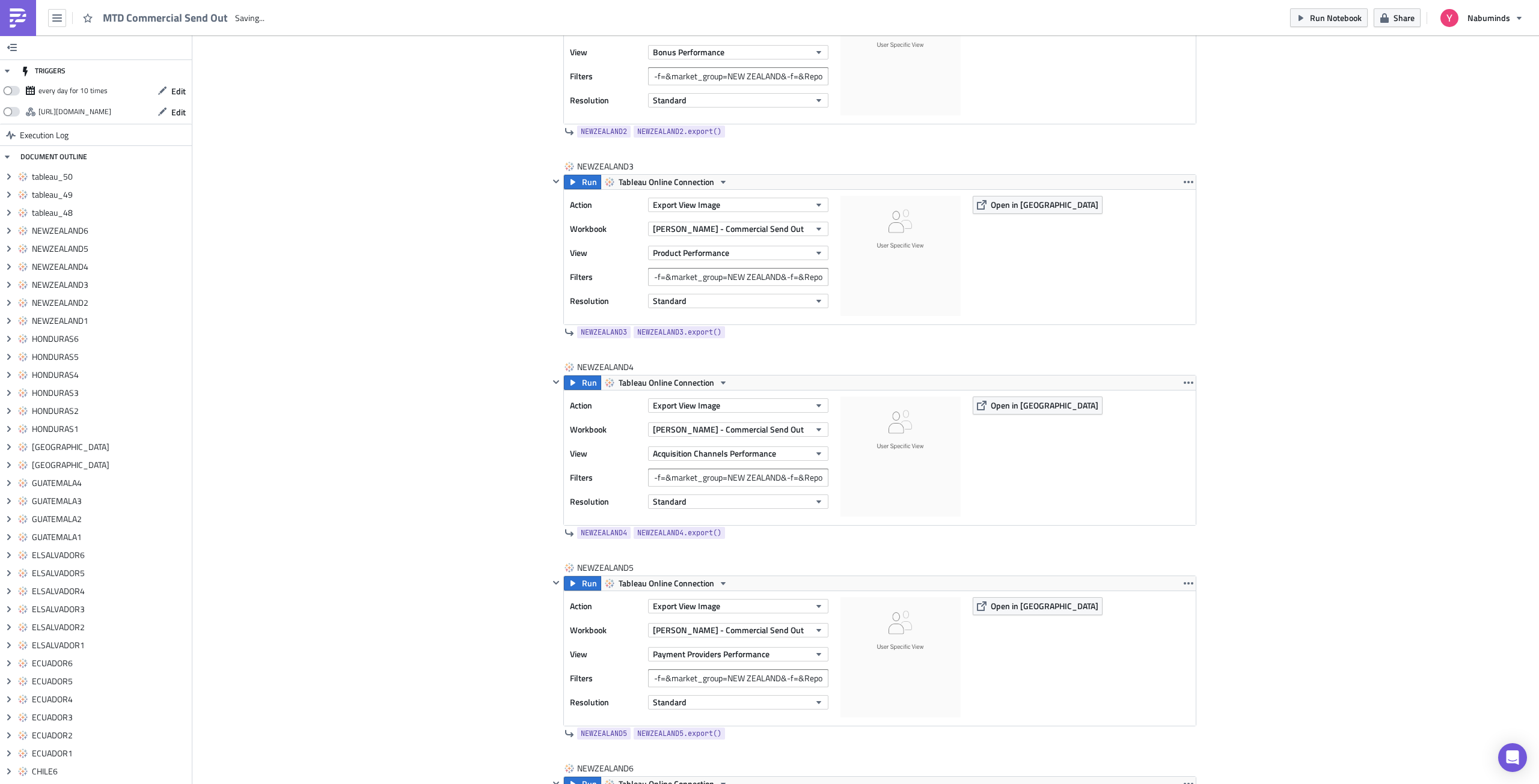
scroll to position [10322, 0]
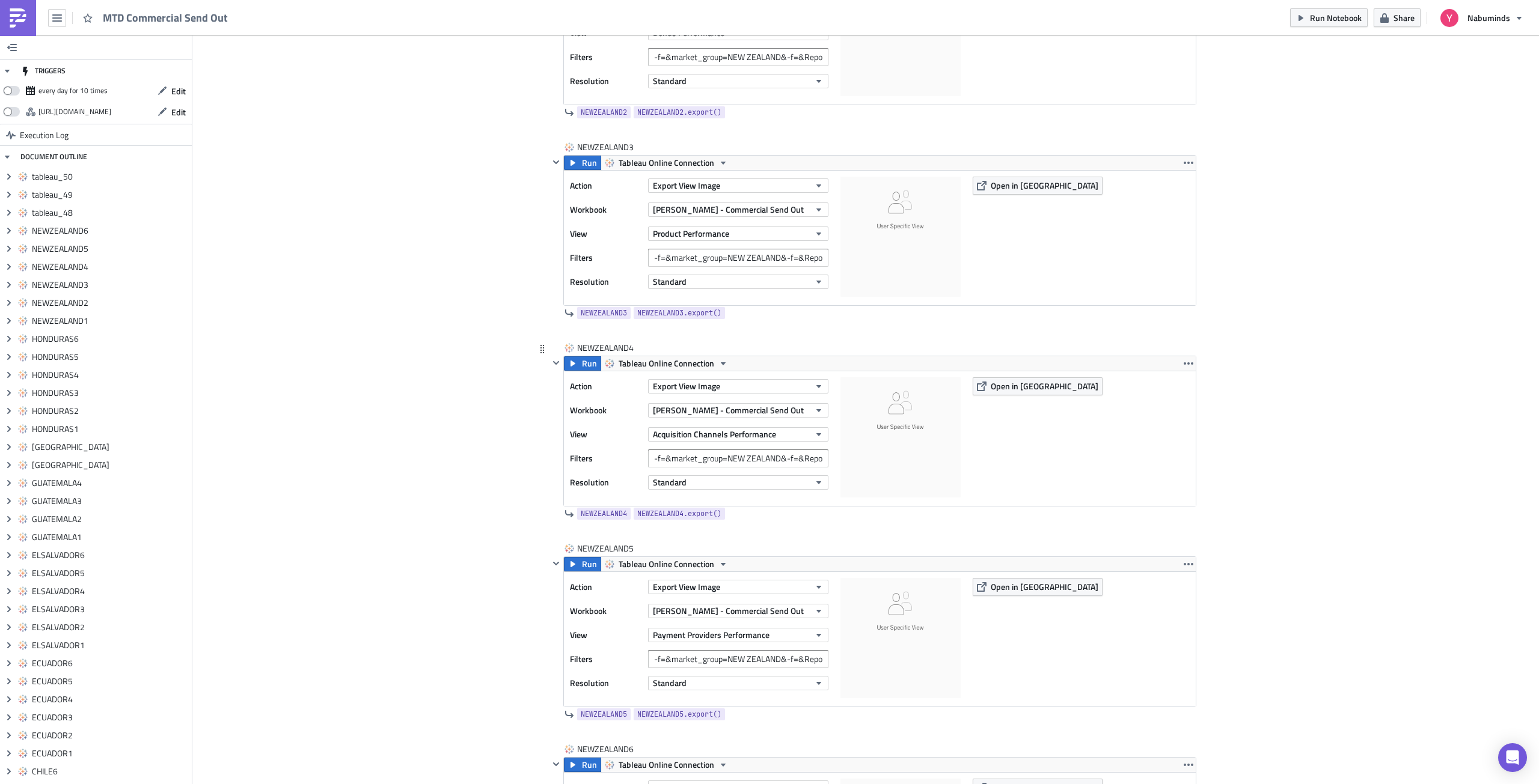
click at [1183, 371] on div "Action Export View Image Workbook Yuri - Commercial Send Out View Acquisition C…" at bounding box center [879, 439] width 632 height 134
click at [1184, 366] on icon "button" at bounding box center [1189, 364] width 10 height 10
click at [1175, 392] on div "Duplicate" at bounding box center [1190, 392] width 80 height 12
click at [1184, 572] on div "Action Export View Image Workbook Yuri - Commercial Send Out View Payment Provi…" at bounding box center [879, 639] width 632 height 134
click at [1185, 568] on icon "button" at bounding box center [1189, 564] width 10 height 10
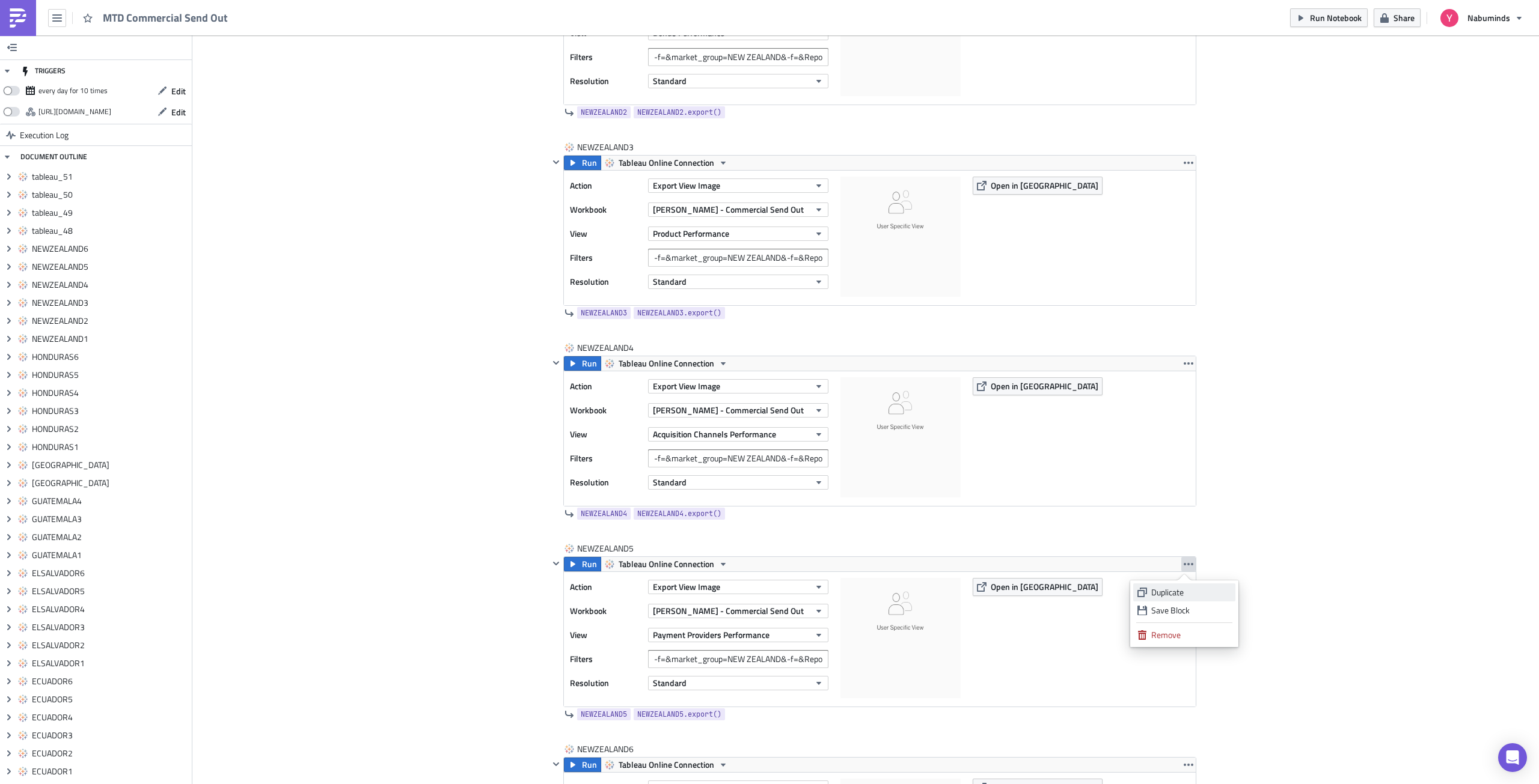
click at [1179, 590] on div "Duplicate" at bounding box center [1190, 592] width 80 height 12
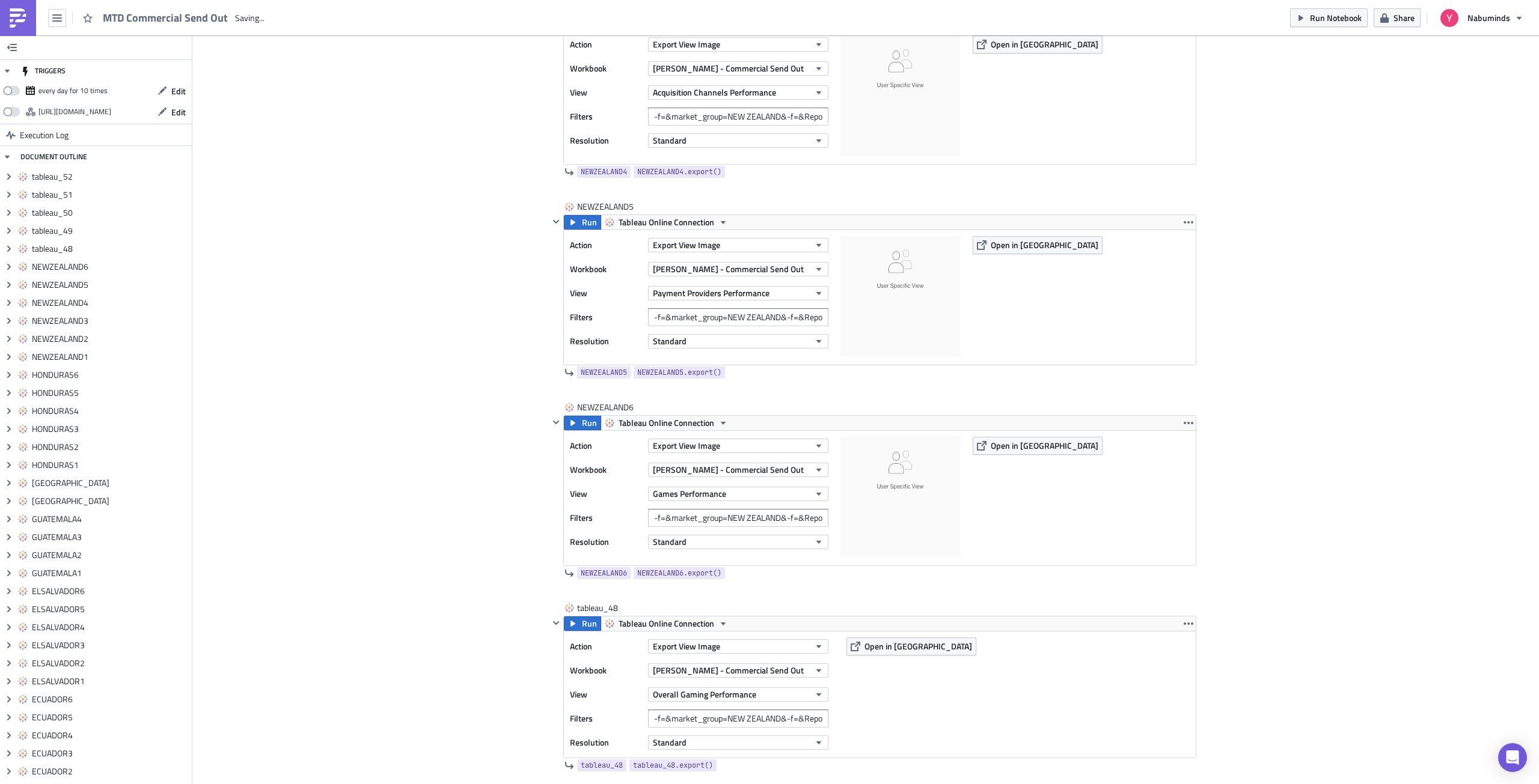
scroll to position [10681, 0]
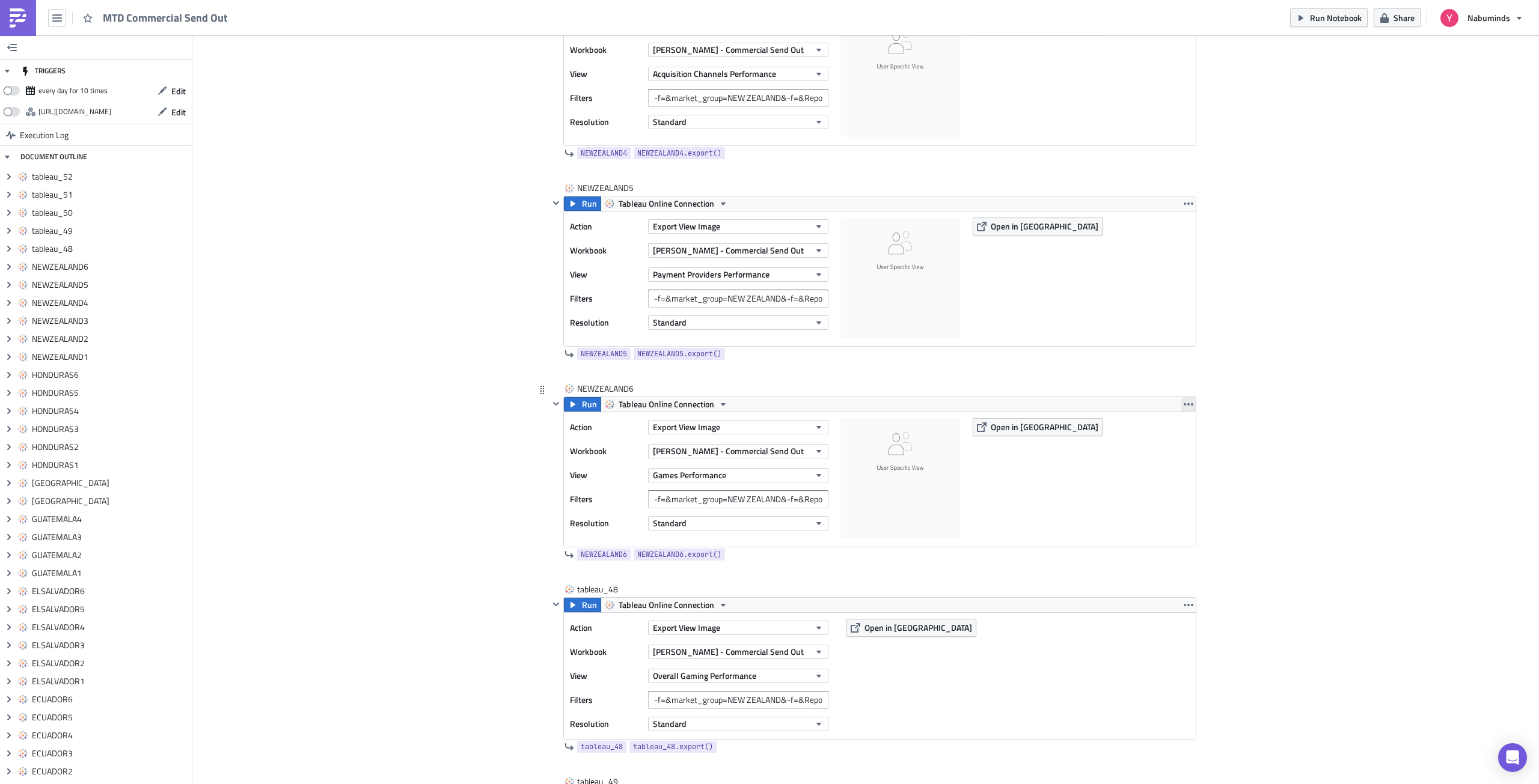
click at [1184, 404] on icon "button" at bounding box center [1189, 404] width 10 height 3
click at [1172, 436] on div "Duplicate" at bounding box center [1190, 433] width 80 height 12
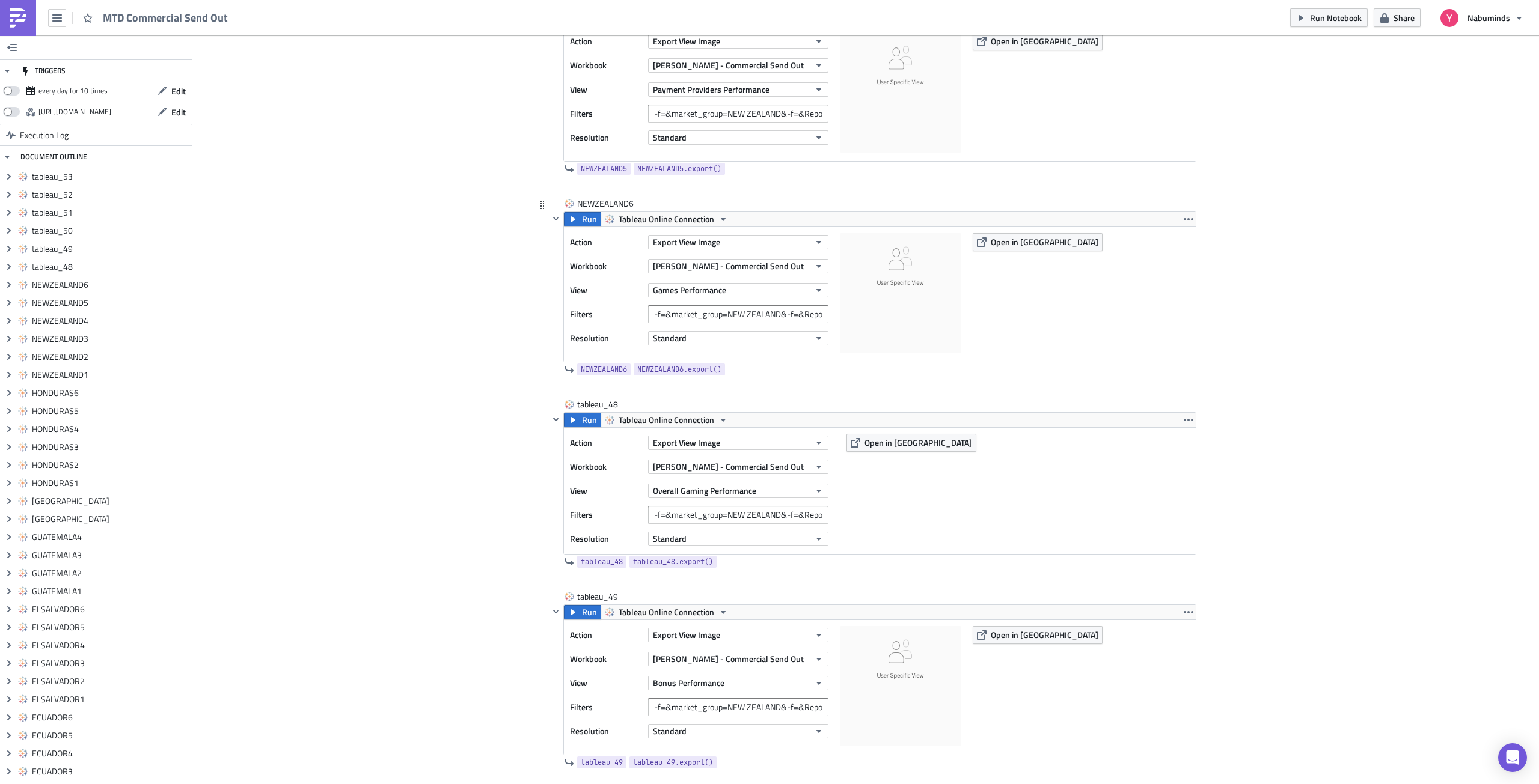
scroll to position [10862, 0]
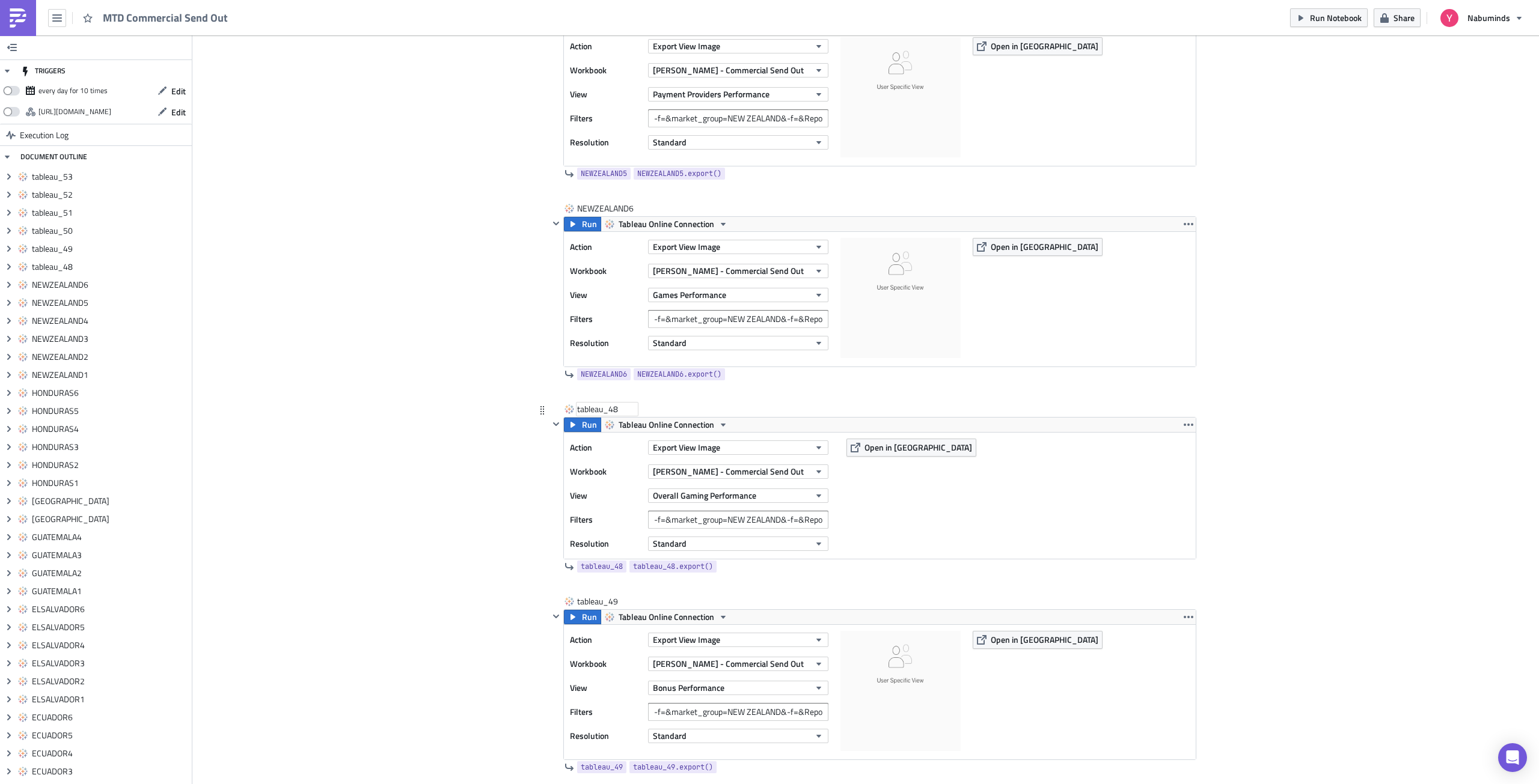
click at [612, 405] on div "tableau_48" at bounding box center [607, 409] width 60 height 12
click at [612, 405] on input "tableau_48" at bounding box center [607, 409] width 60 height 12
type input "[GEOGRAPHIC_DATA]"
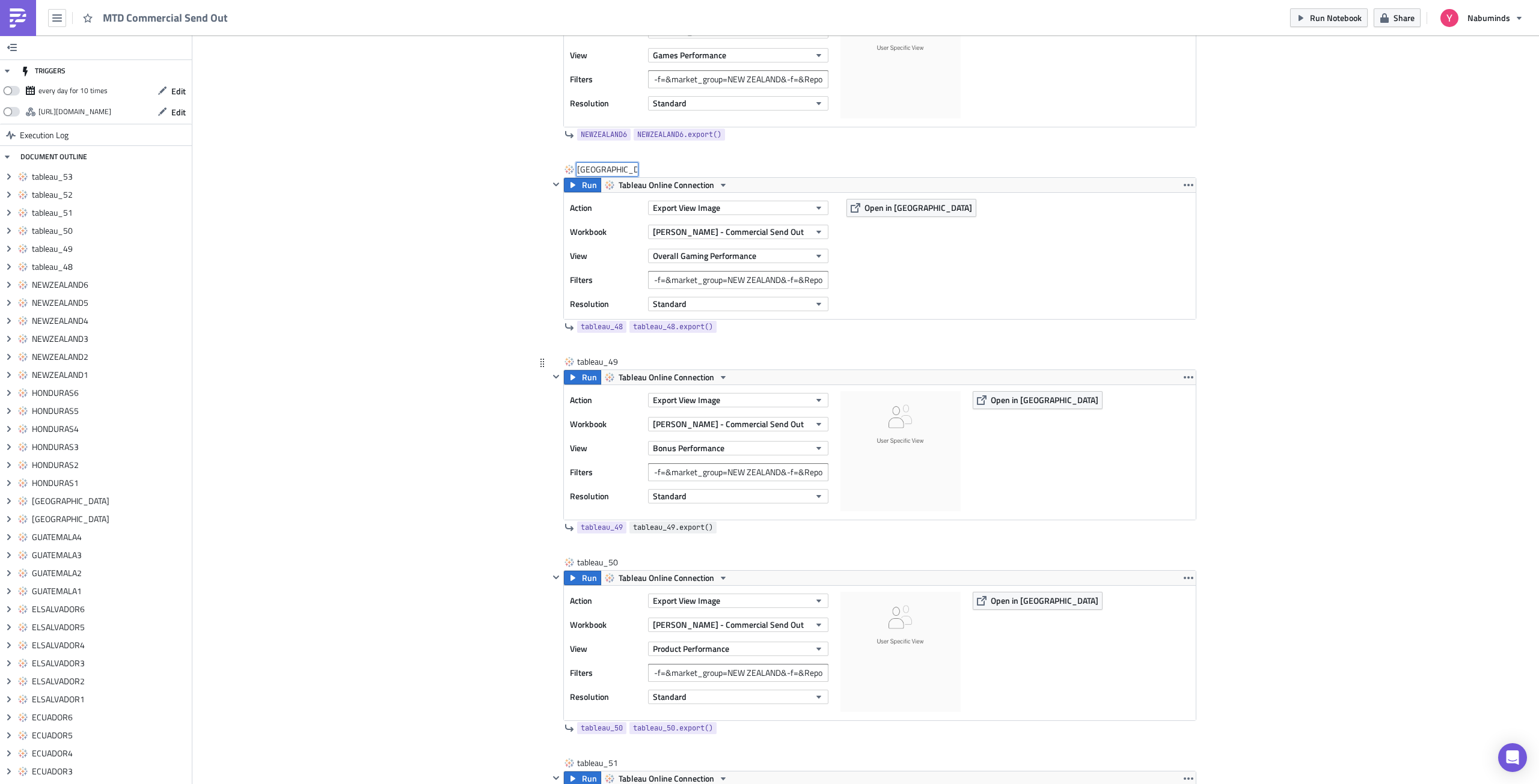
scroll to position [11103, 0]
click at [602, 357] on div "tableau_49" at bounding box center [607, 361] width 60 height 12
click at [602, 360] on input "tableau_49" at bounding box center [607, 361] width 60 height 12
type input "NICARAGUA2"
click at [620, 165] on div "[GEOGRAPHIC_DATA]" at bounding box center [616, 169] width 79 height 12
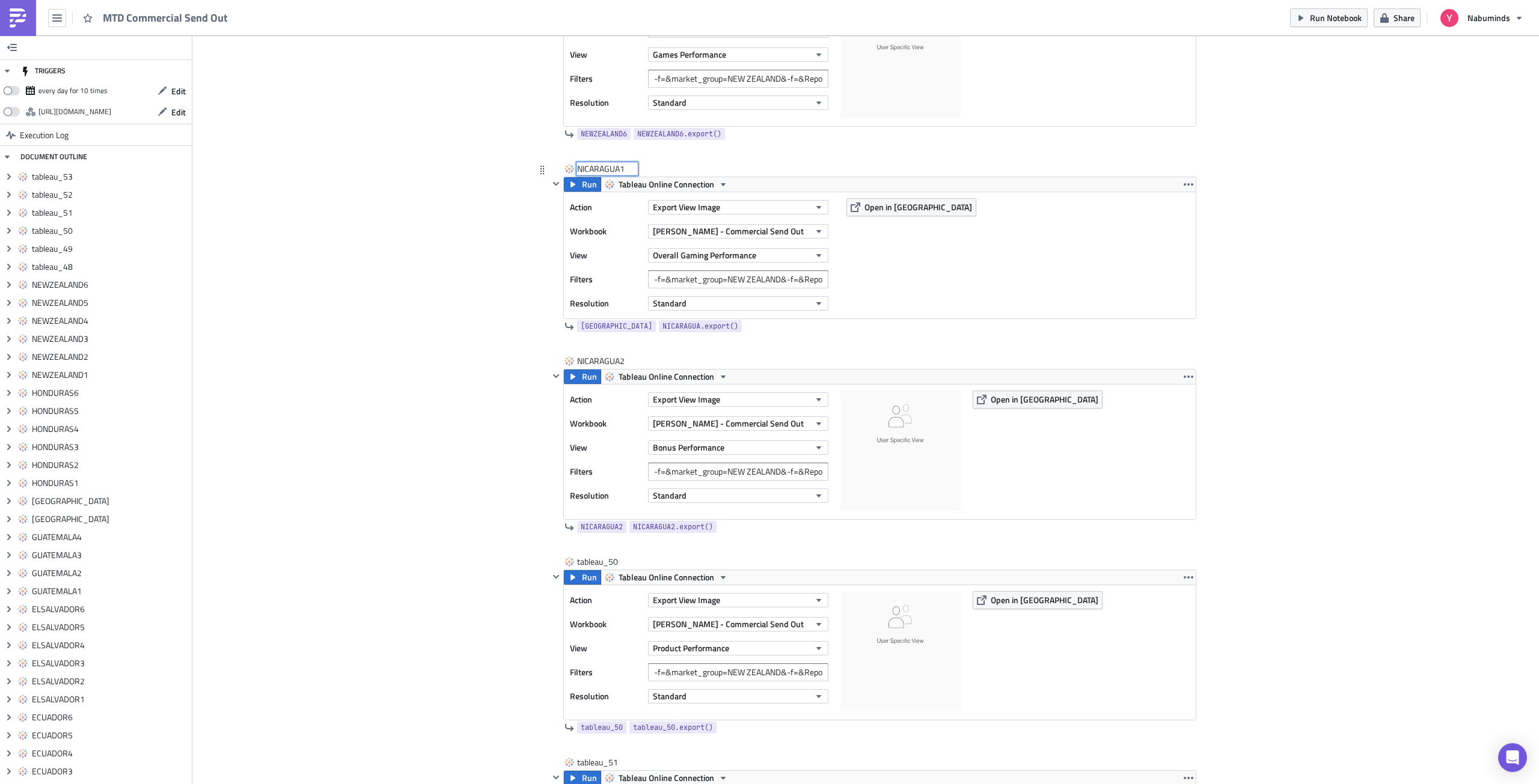
type input "NICARAGUA1"
click at [598, 563] on div "tableau_50" at bounding box center [607, 561] width 60 height 12
click at [598, 563] on input "tableau_50" at bounding box center [607, 561] width 60 height 12
type input "NICARAGUA3"
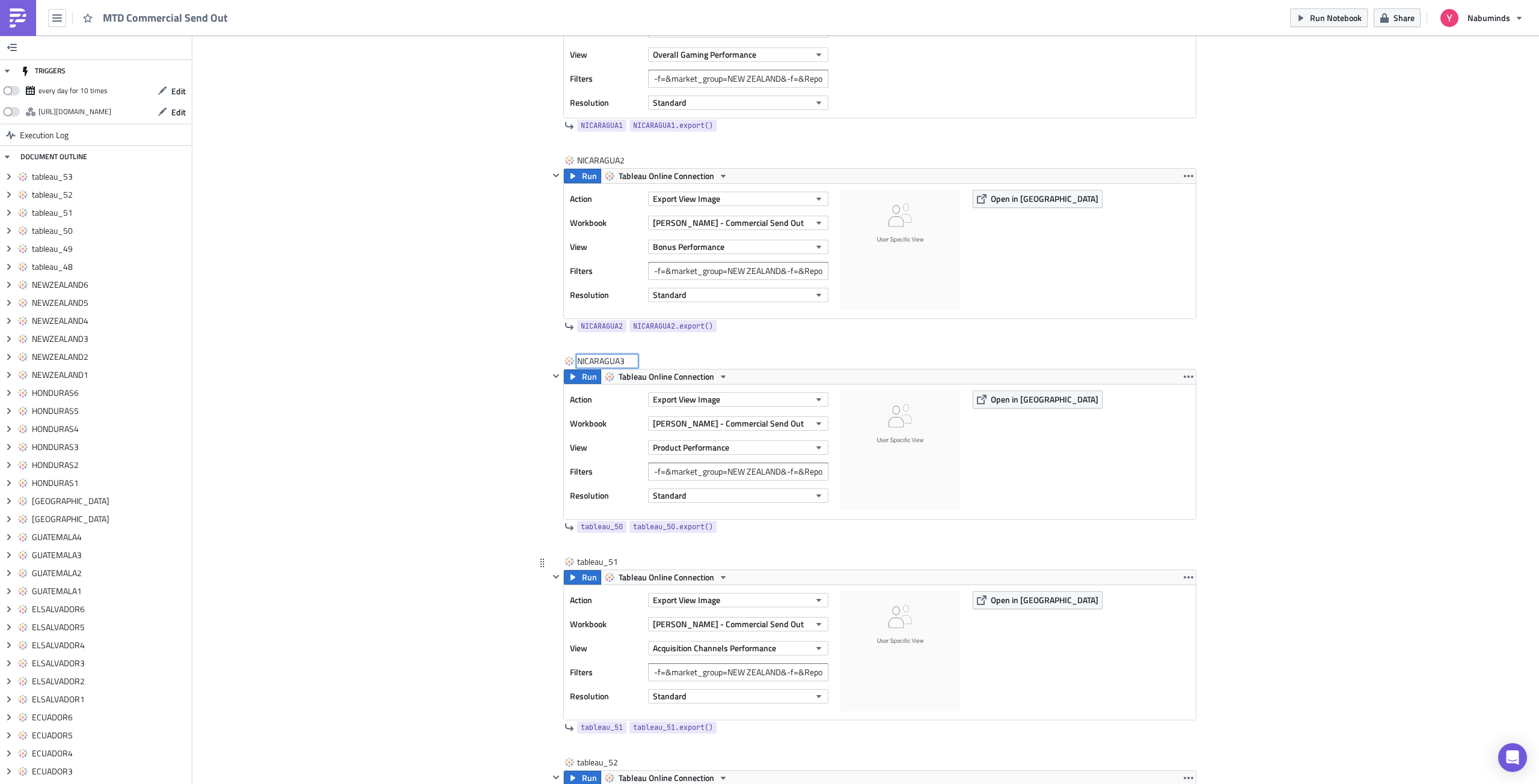
scroll to position [11343, 0]
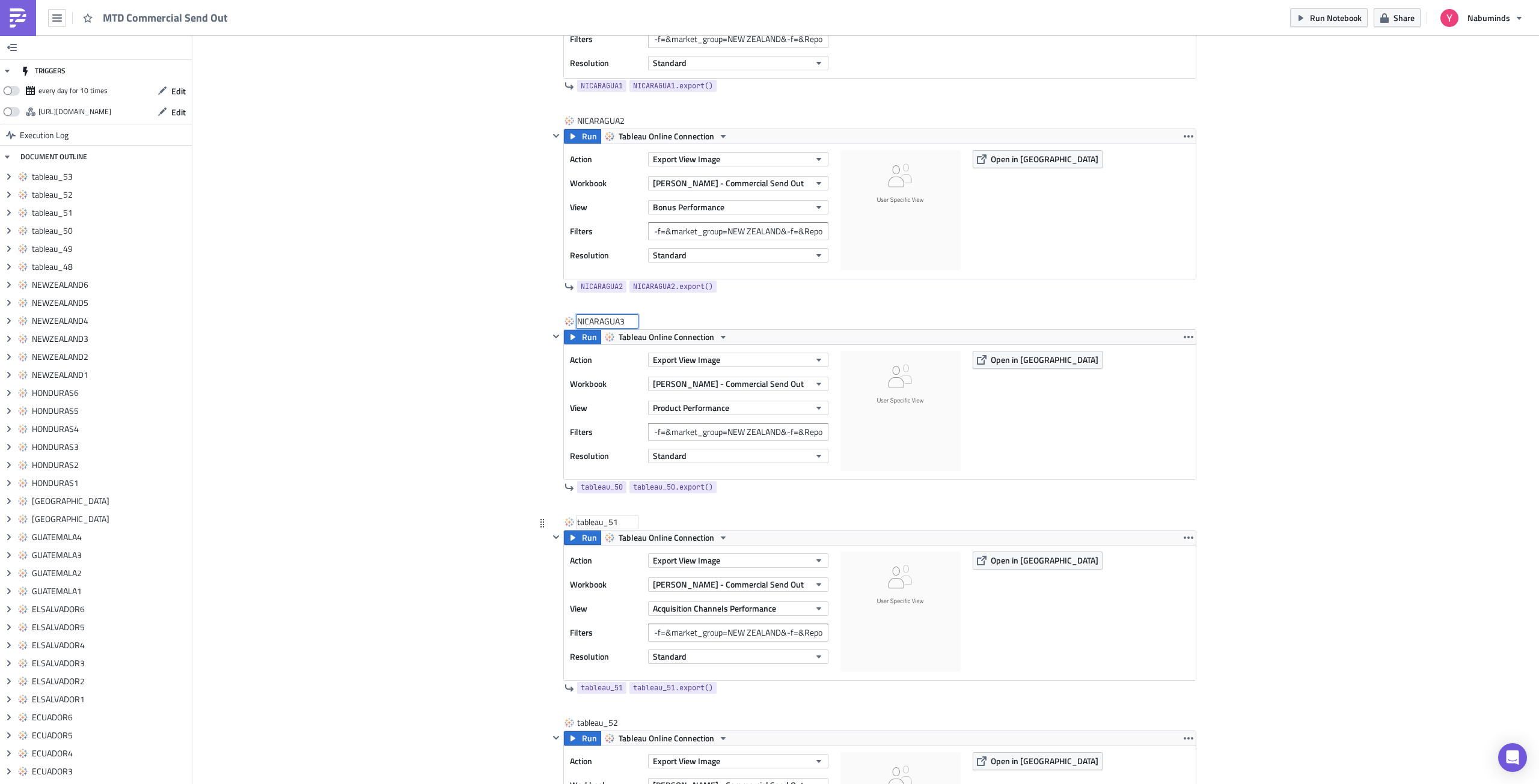
click at [602, 526] on div "tableau_51" at bounding box center [607, 522] width 60 height 12
type input "NICARAGUA4"
click at [598, 727] on div "tableau_52" at bounding box center [607, 723] width 60 height 12
click at [598, 726] on input "tableau_52" at bounding box center [607, 723] width 60 height 12
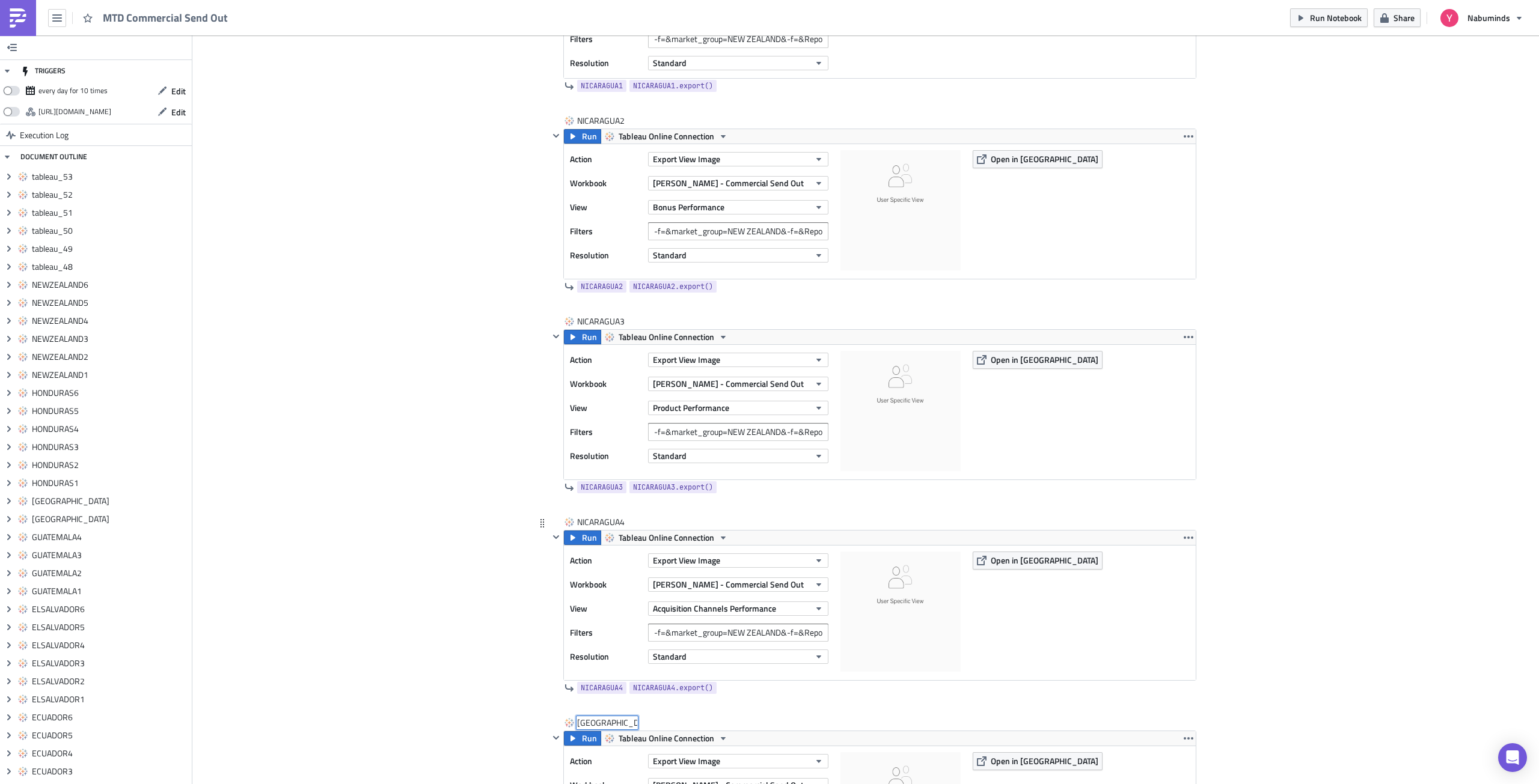
type input "NICARAGUA5"
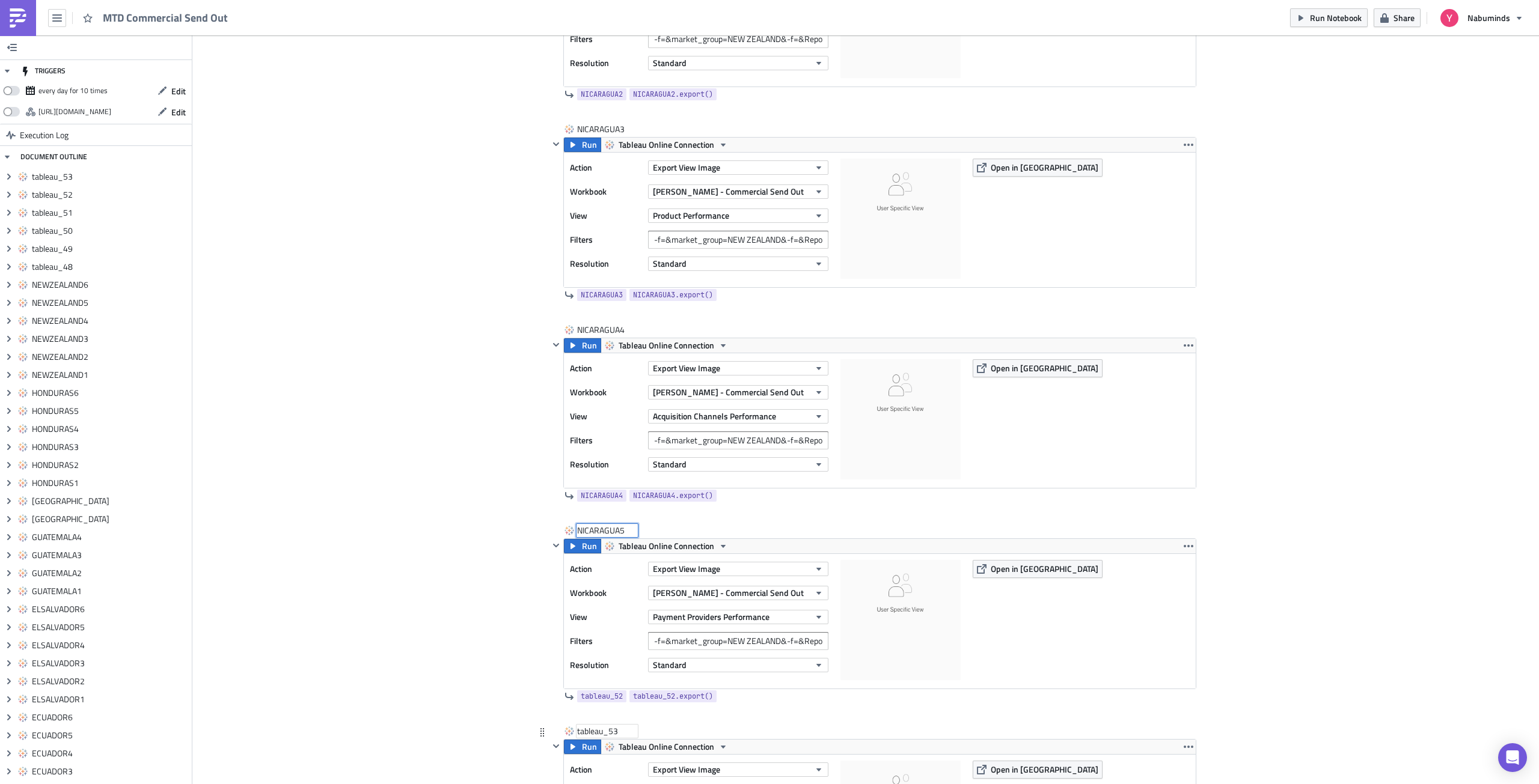
scroll to position [11643, 0]
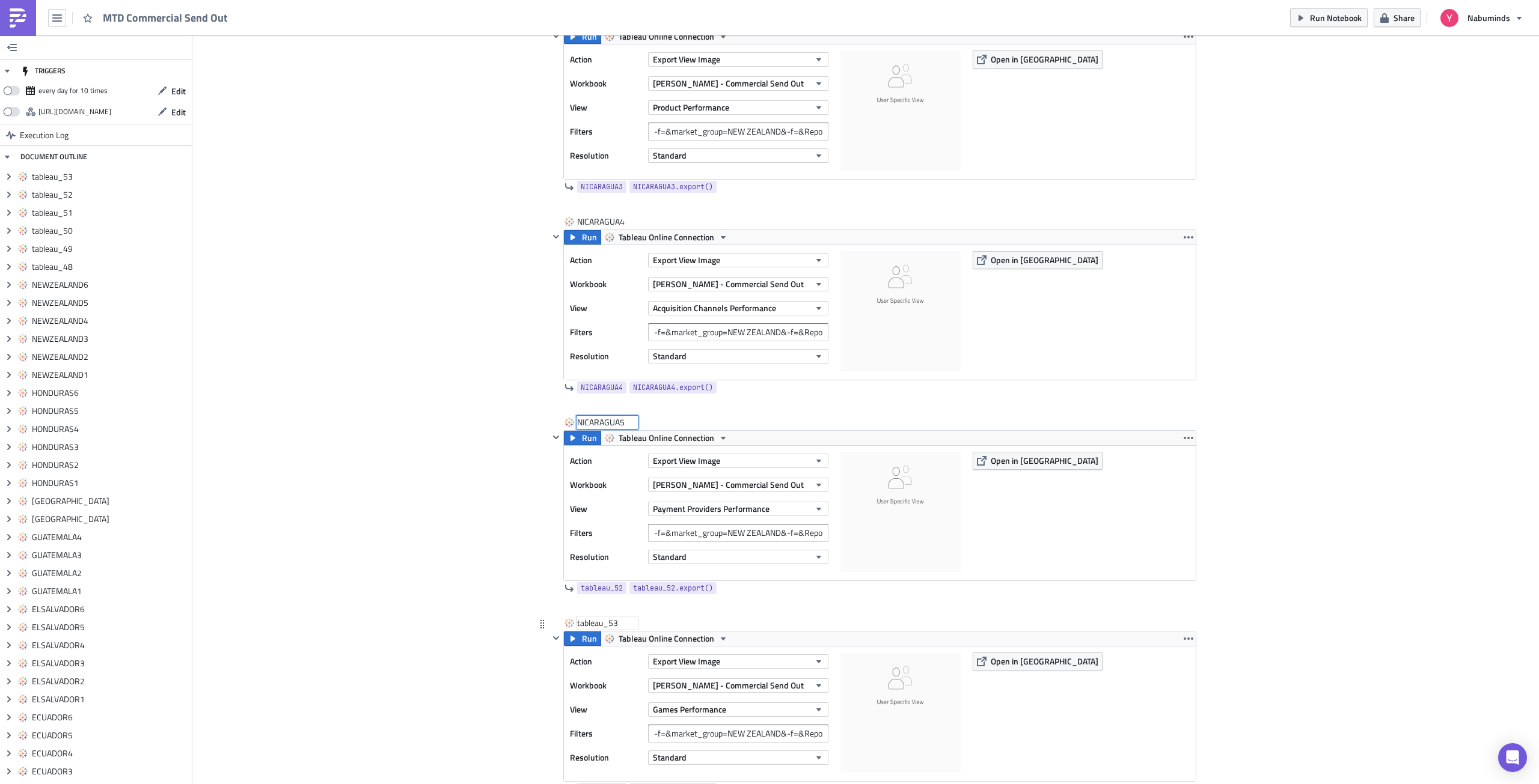
click at [605, 625] on div "tableau_53" at bounding box center [607, 623] width 60 height 12
click at [605, 625] on input "tableau_53" at bounding box center [607, 623] width 60 height 12
type input "NICARAGUA6"
click at [776, 732] on input "-f=&market_group=NEW ZEALAND&-f=&Reporting Period=0" at bounding box center [738, 733] width 180 height 18
paste input "[GEOGRAPHIC_DATA]"
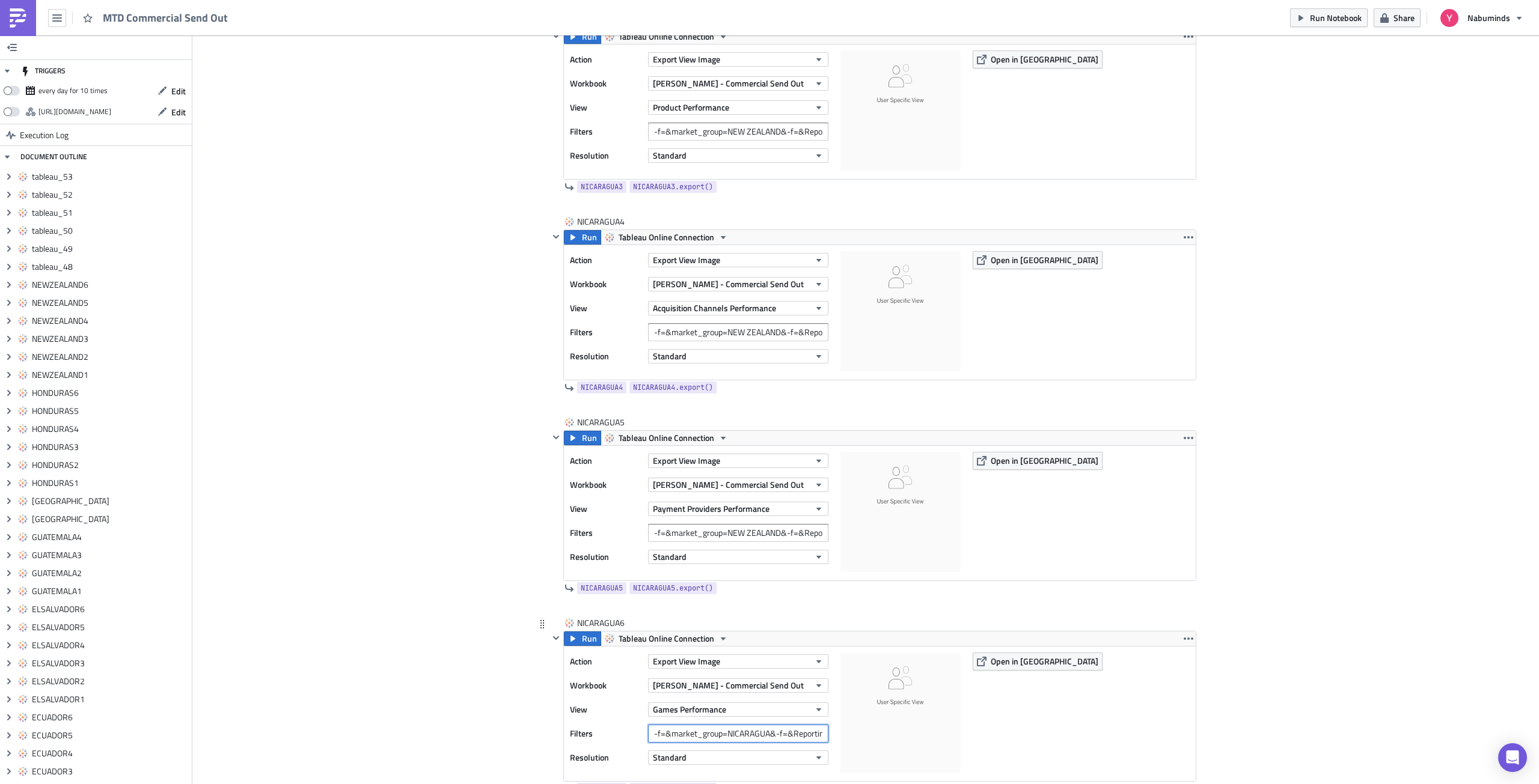
click at [733, 733] on input "-f=&market_group=NICARAGUA&-f=&Reporting Period=0" at bounding box center [738, 733] width 180 height 18
type input "-f=&market_group=NICARAGUA&-f=&Reporting Period=0"
click at [733, 537] on input "-f=&market_group=NEW ZEALAND&-f=&Reporting Period=0" at bounding box center [738, 533] width 180 height 18
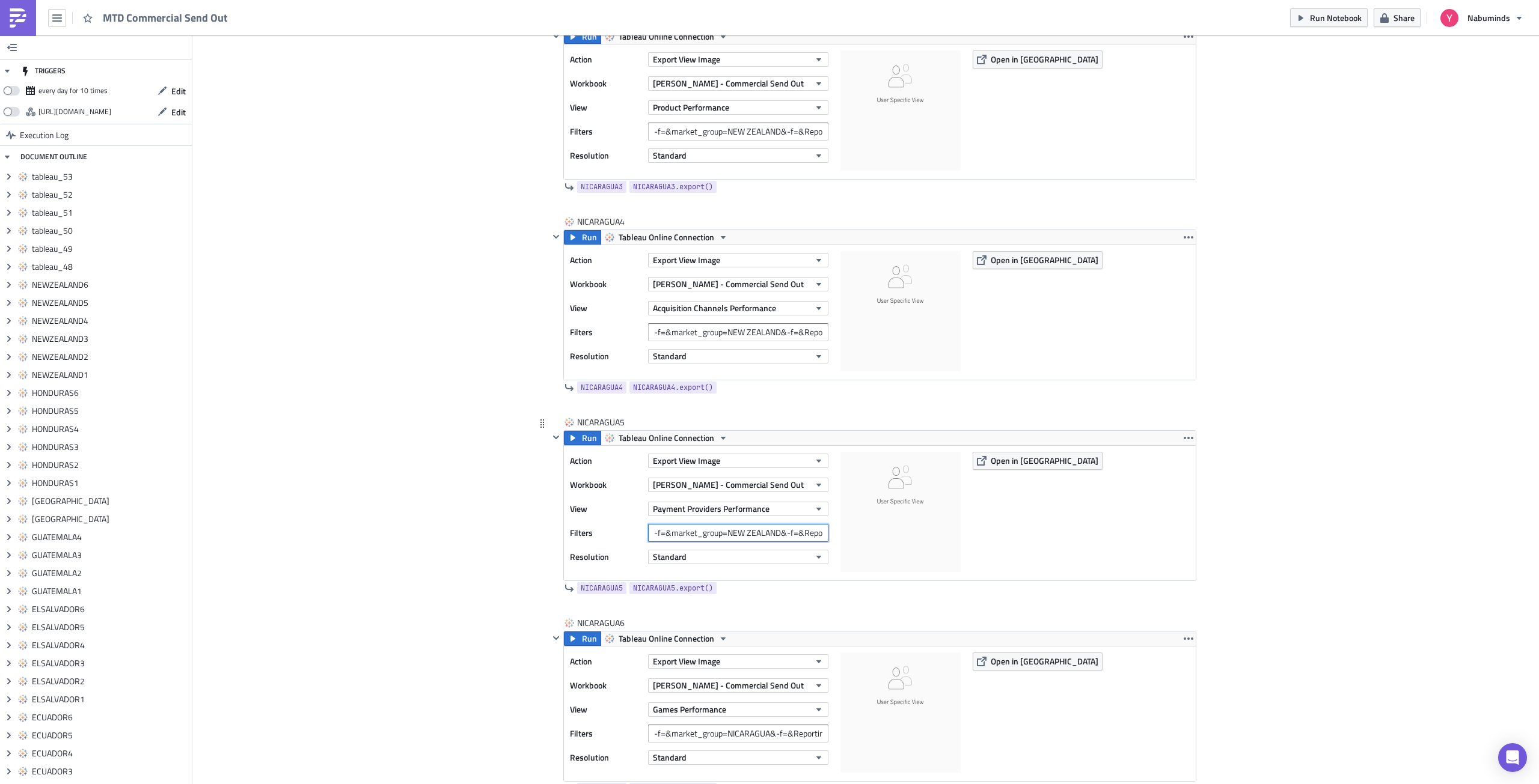
click at [733, 537] on input "-f=&market_group=NEW ZEALAND&-f=&Reporting Period=0" at bounding box center [738, 533] width 180 height 18
paste input "ICARAGUA"
type input "-f=&market_group=NICARAGUA&-f=&Reporting Period=0"
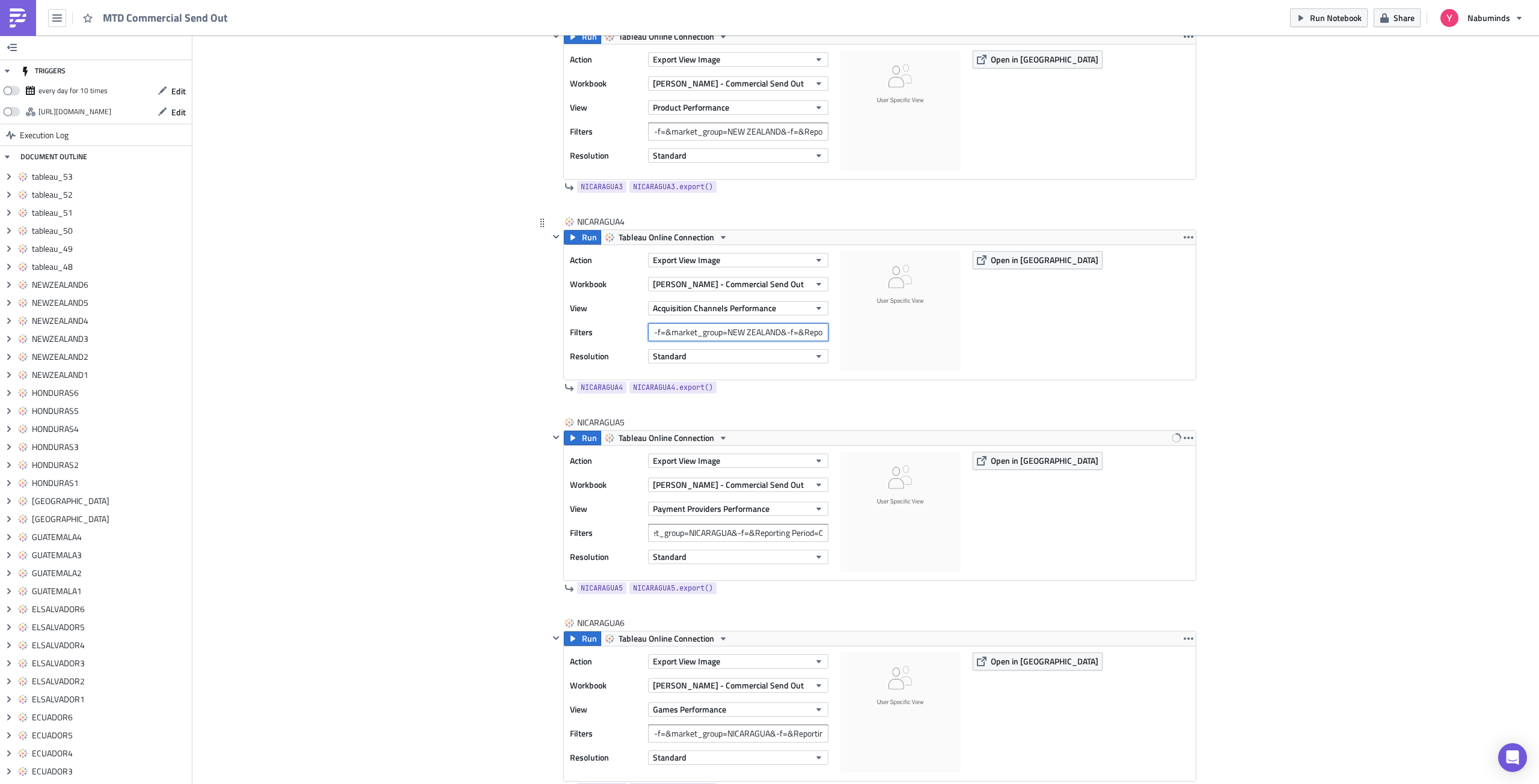
click at [723, 336] on input "-f=&market_group=NEW ZEALAND&-f=&Reporting Period=0" at bounding box center [738, 332] width 180 height 18
paste input "ICARAGUA"
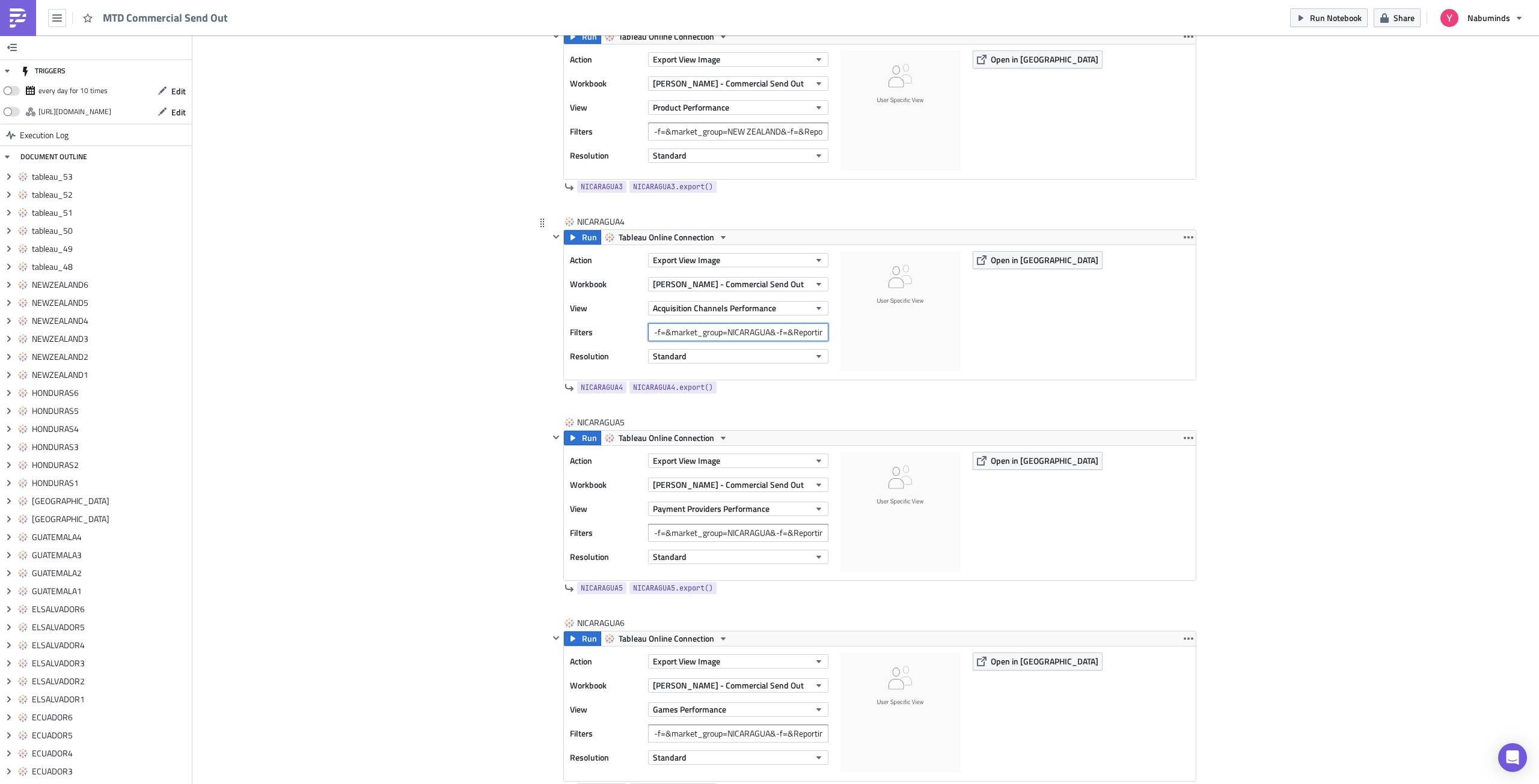
scroll to position [0, 38]
type input "-f=&market_group=NICARAGUA&-f=&Reporting Period=0"
click at [718, 131] on input "-f=&market_group=NEW ZEALAND&-f=&Reporting Period=0" at bounding box center [738, 131] width 180 height 18
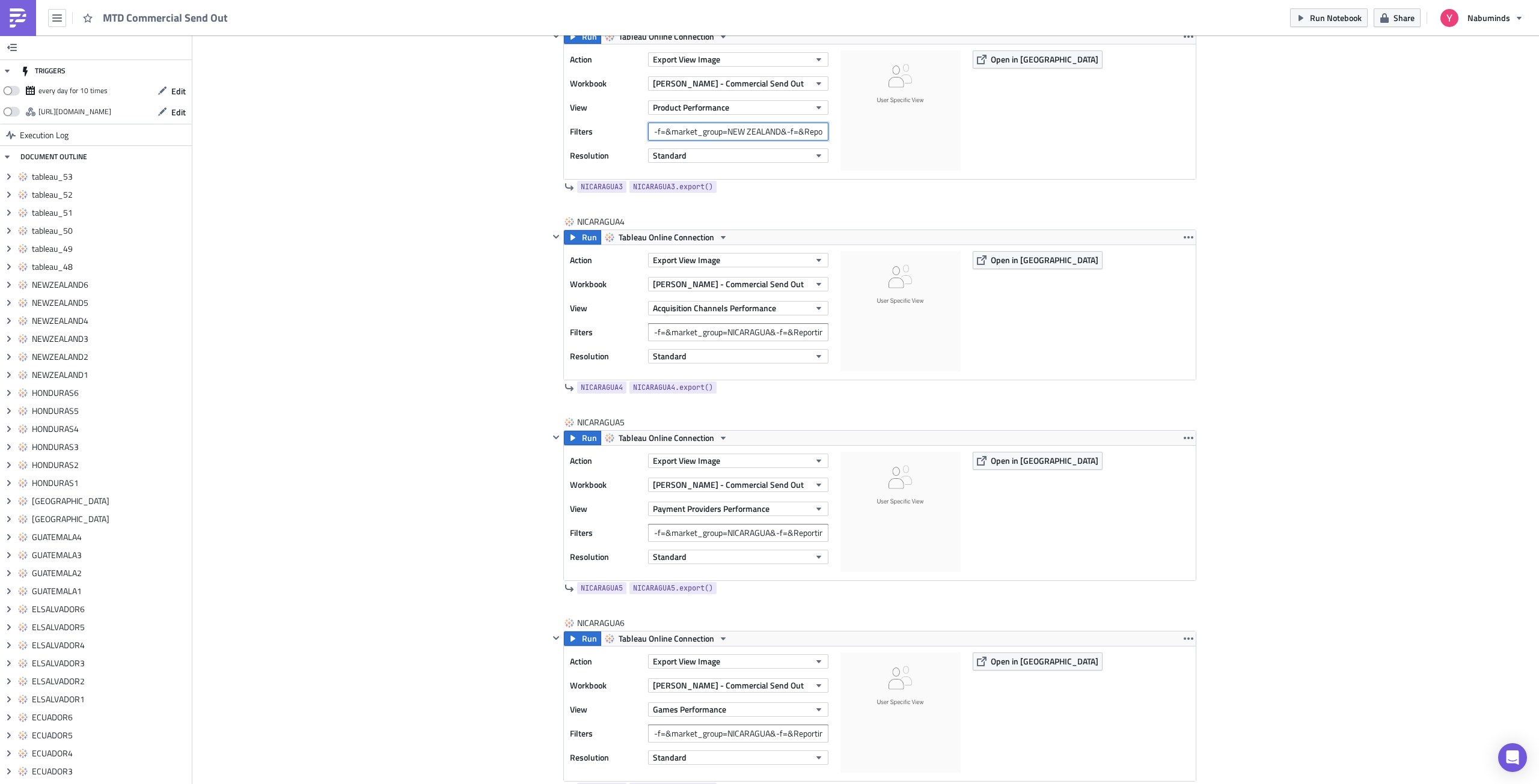
click at [718, 131] on input "-f=&market_group=NEW ZEALAND&-f=&Reporting Period=0" at bounding box center [738, 131] width 180 height 18
paste input "ICARAGUA"
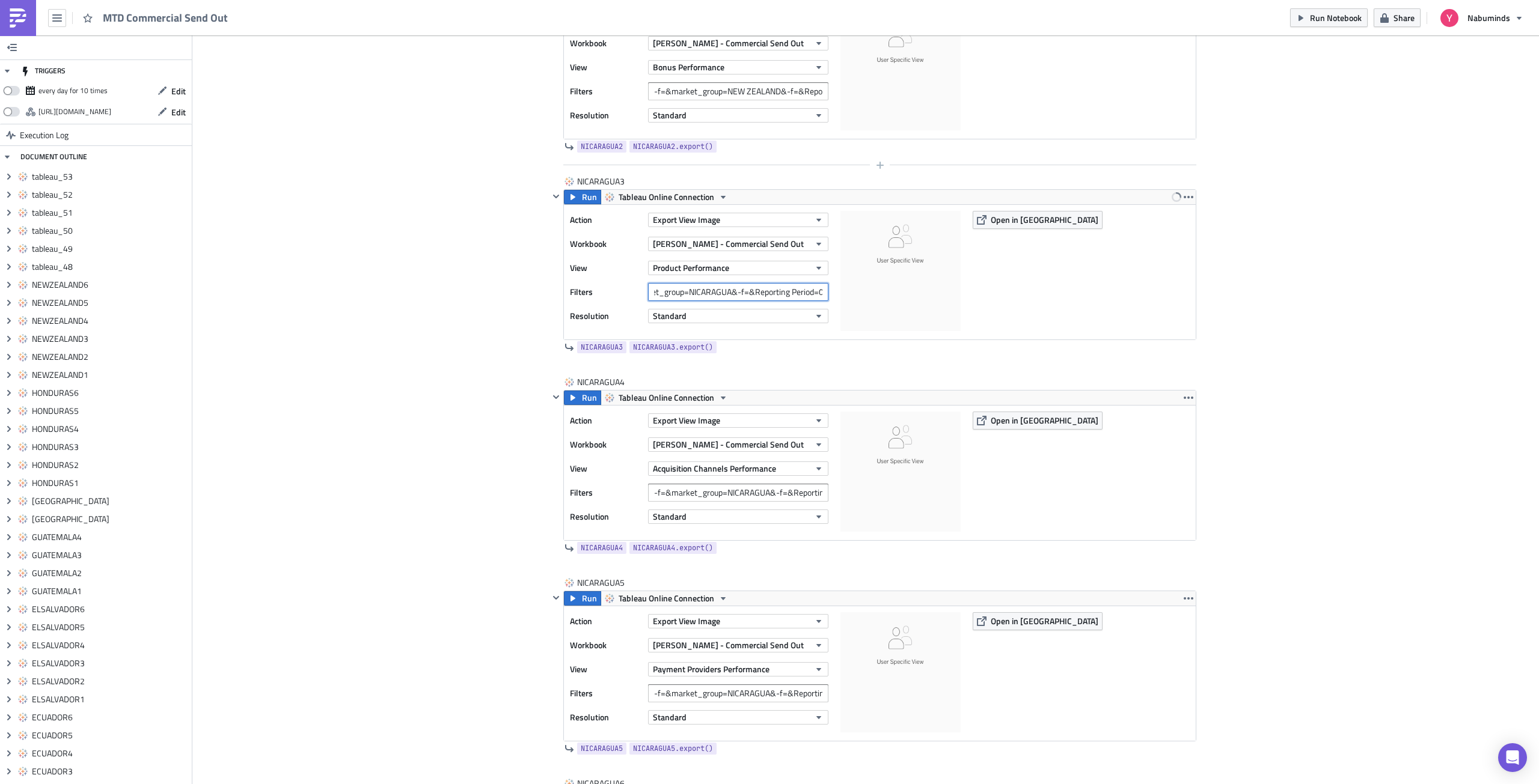
scroll to position [11403, 0]
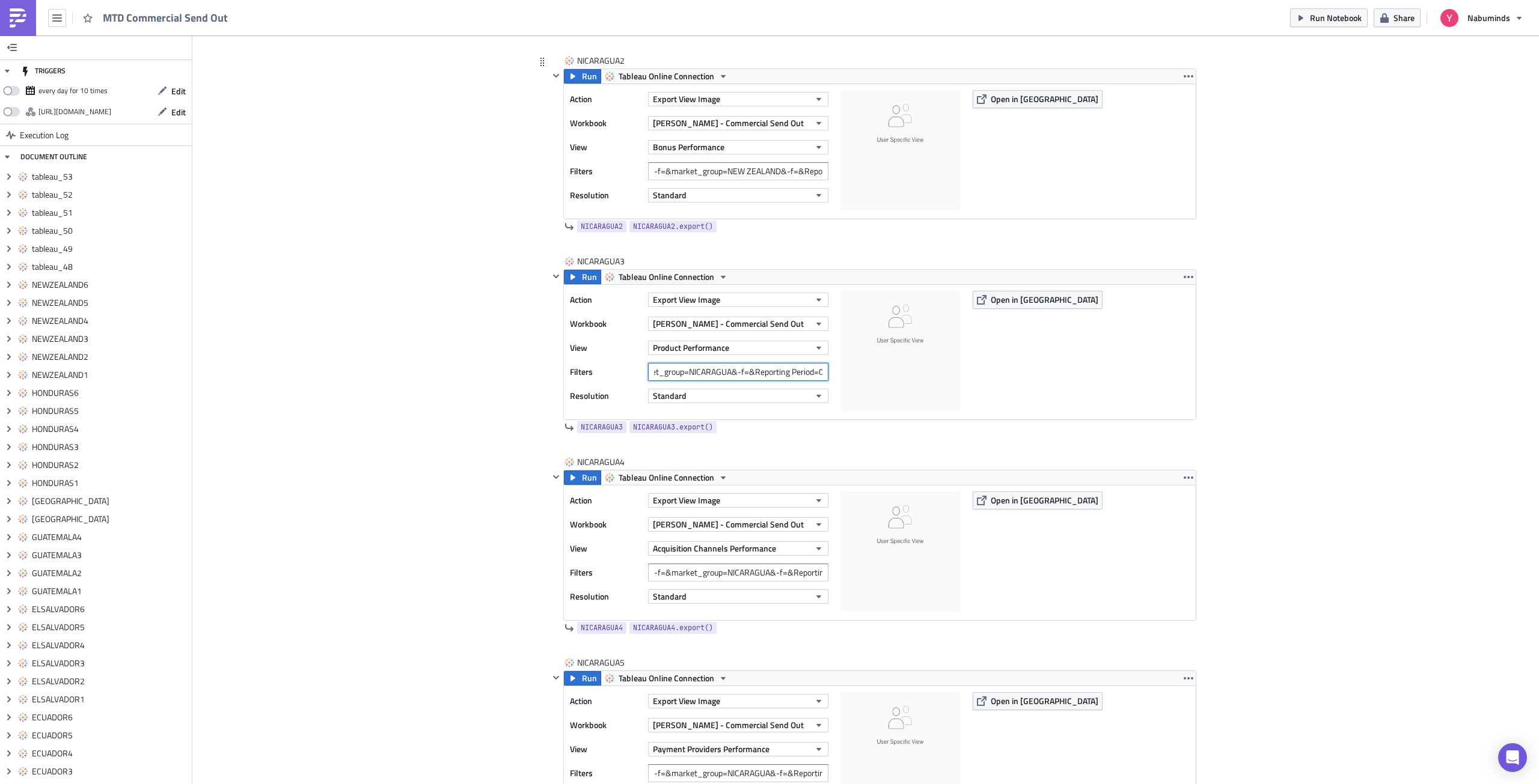
type input "-f=&market_group=NICARAGUA&-f=&Reporting Period=0"
click at [709, 166] on input "-f=&market_group=NEW ZEALAND&-f=&Reporting Period=0" at bounding box center [738, 171] width 180 height 18
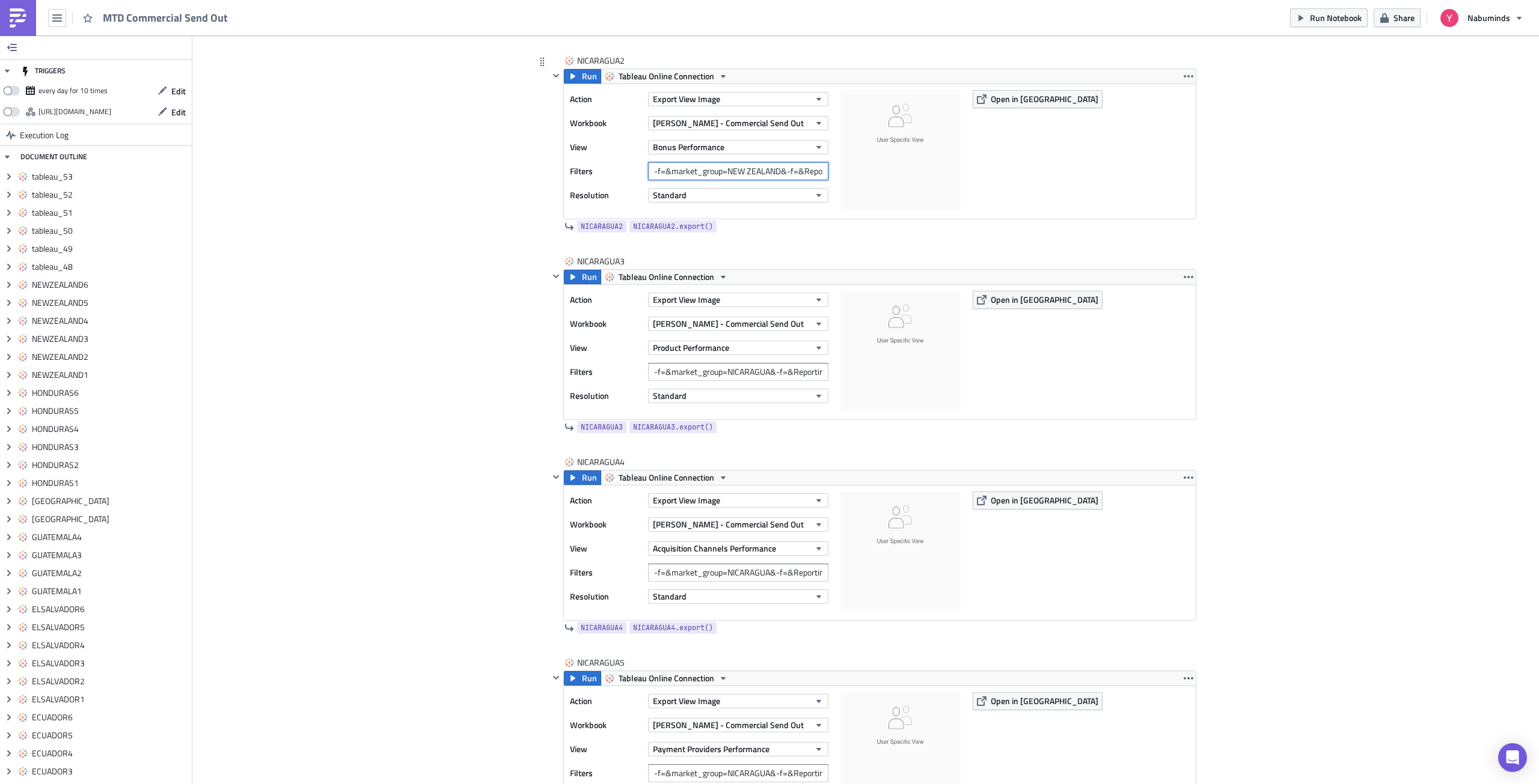
paste input "ICARAGUA"
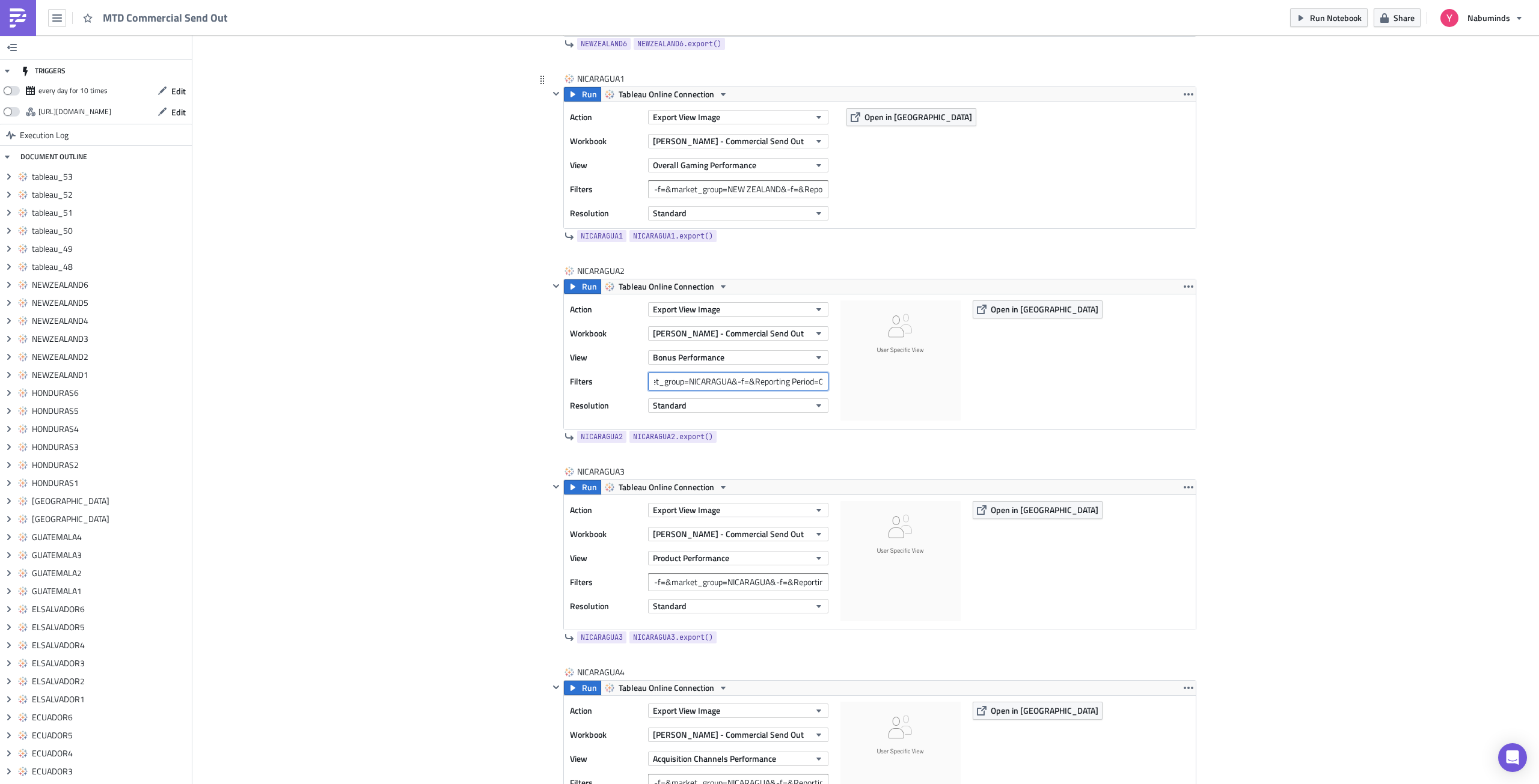
scroll to position [11162, 0]
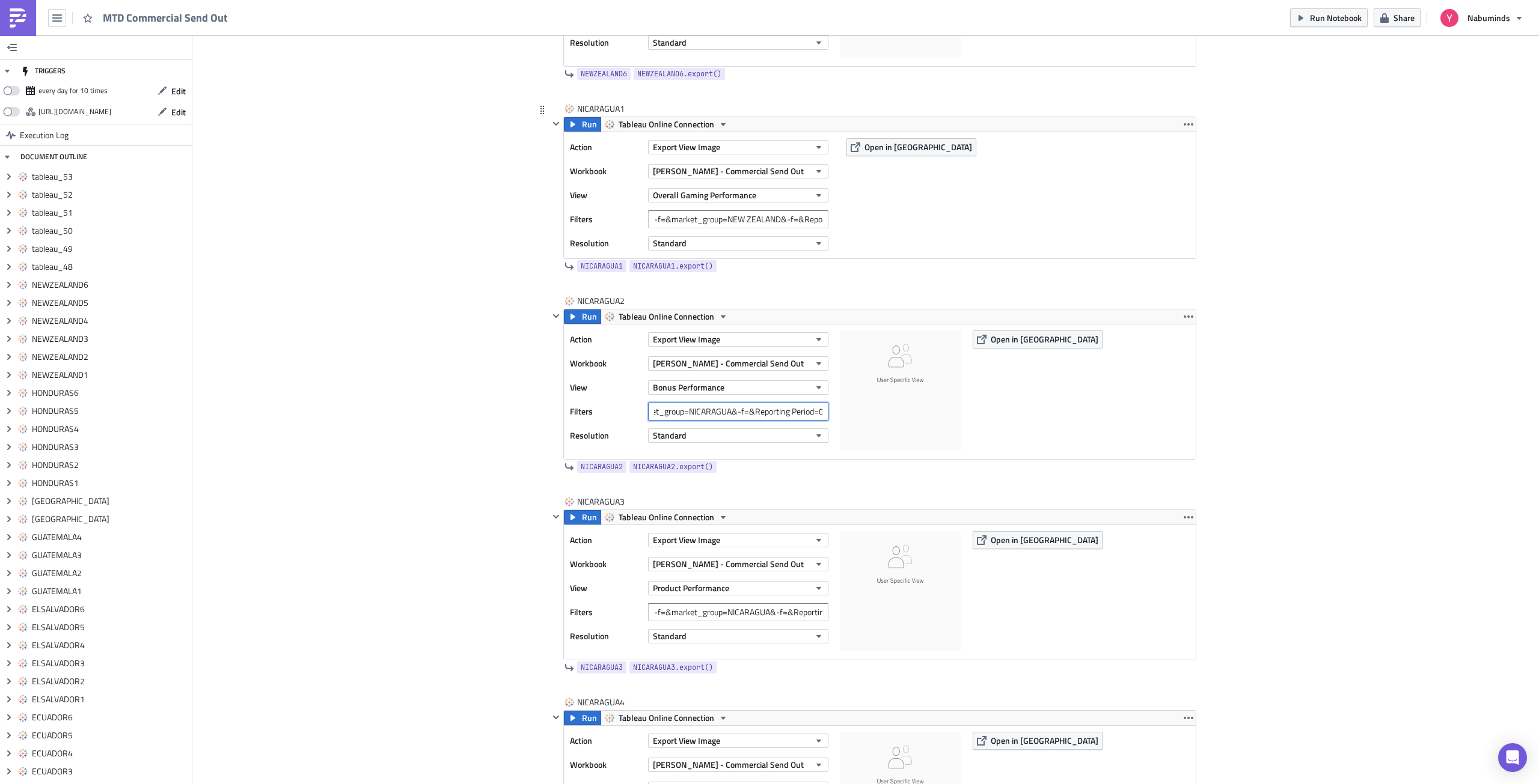
type input "-f=&market_group=NICARAGUA&-f=&Reporting Period=0"
click at [714, 221] on input "-f=&market_group=NEW ZEALAND&-f=&Reporting Period=0" at bounding box center [738, 219] width 180 height 18
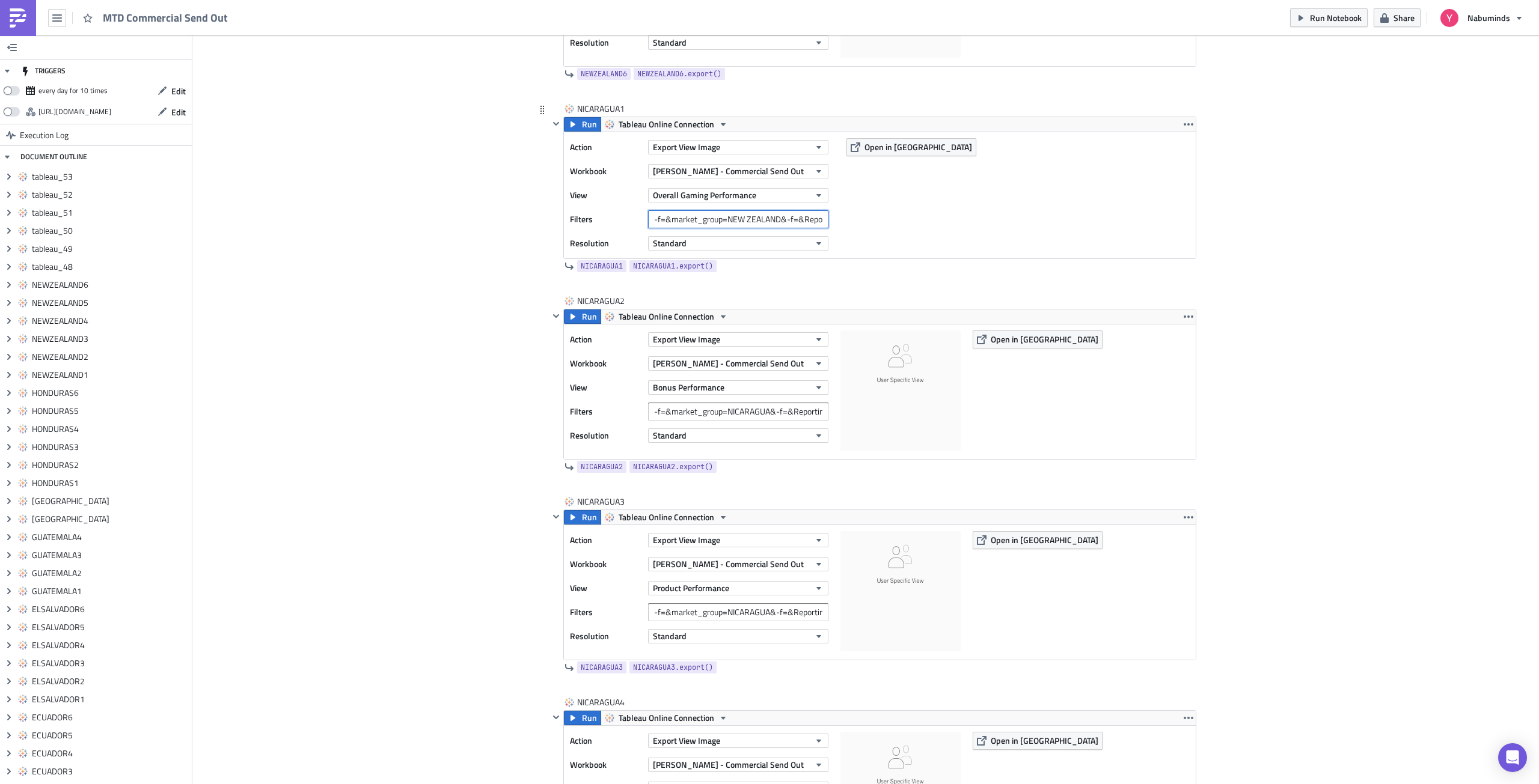
paste input "ICARAGUA"
type input "-f=&market_group=NICARAGUA&-f=&Reporting Period=0"
click at [1184, 121] on icon "button" at bounding box center [1189, 125] width 10 height 10
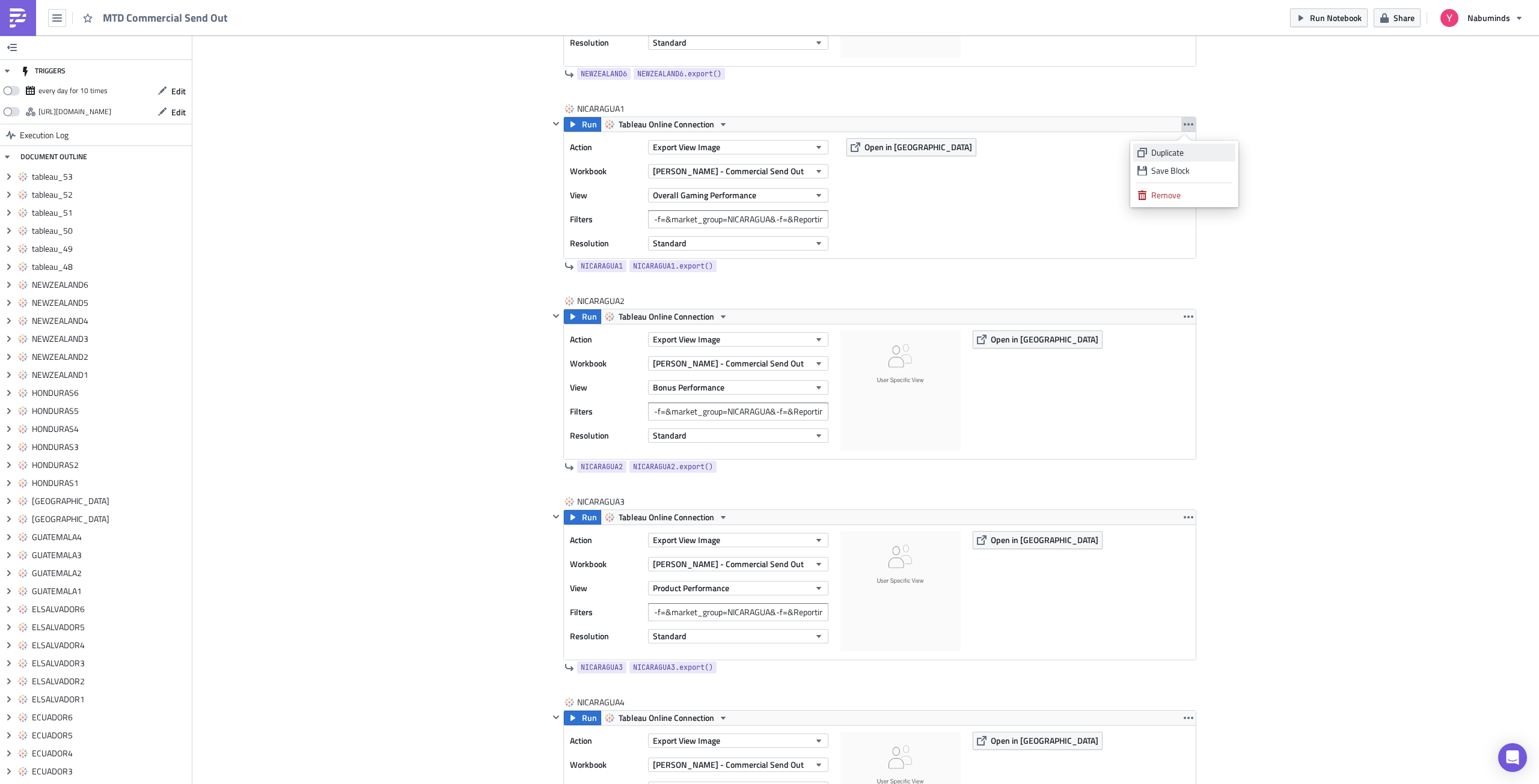
click at [1181, 152] on div "Duplicate" at bounding box center [1190, 153] width 80 height 12
click at [1187, 315] on icon "button" at bounding box center [1189, 317] width 10 height 10
click at [1179, 346] on div "Duplicate" at bounding box center [1190, 344] width 80 height 12
click at [1186, 522] on button "button" at bounding box center [1188, 517] width 14 height 14
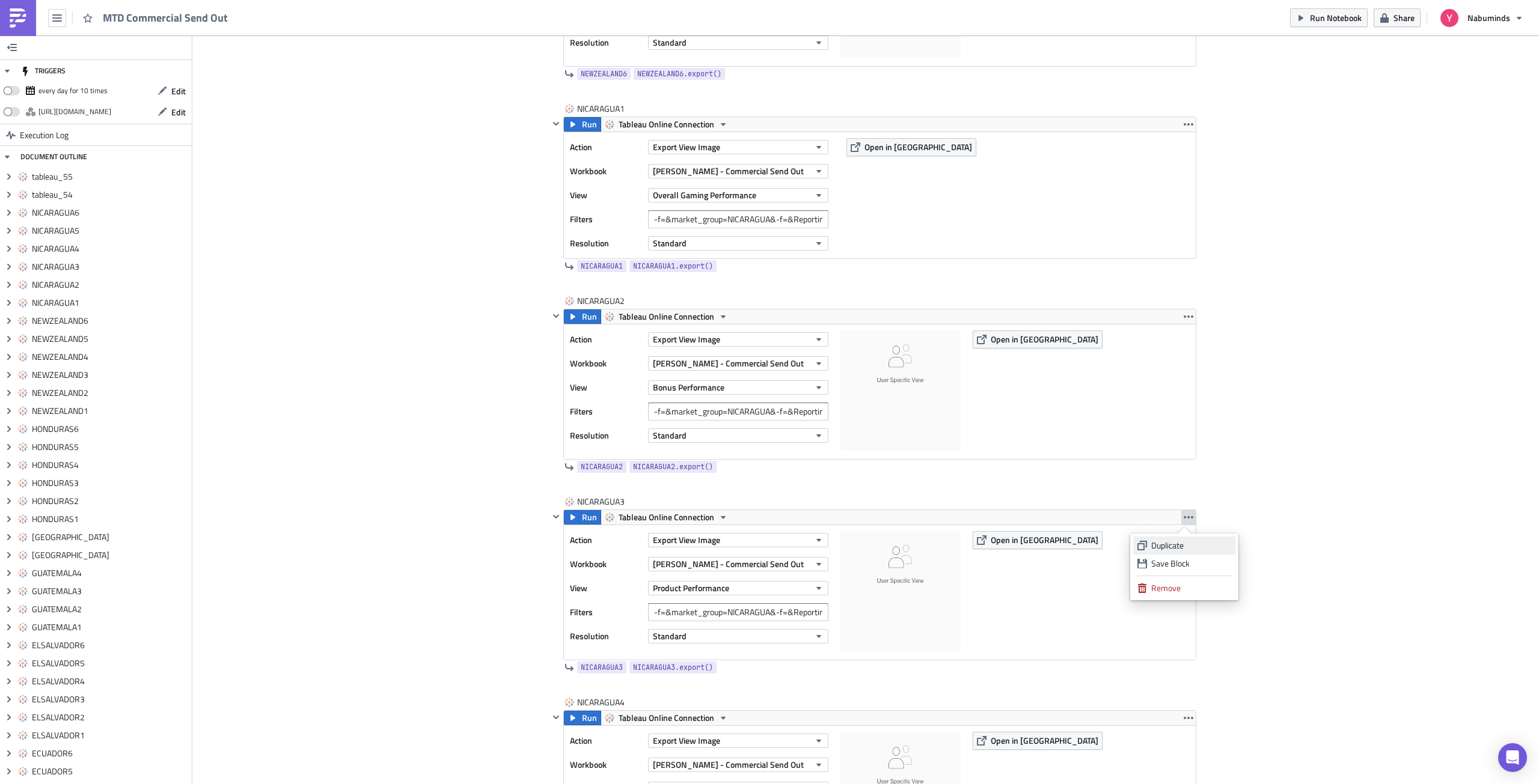
click at [1175, 544] on div "Duplicate" at bounding box center [1190, 545] width 80 height 12
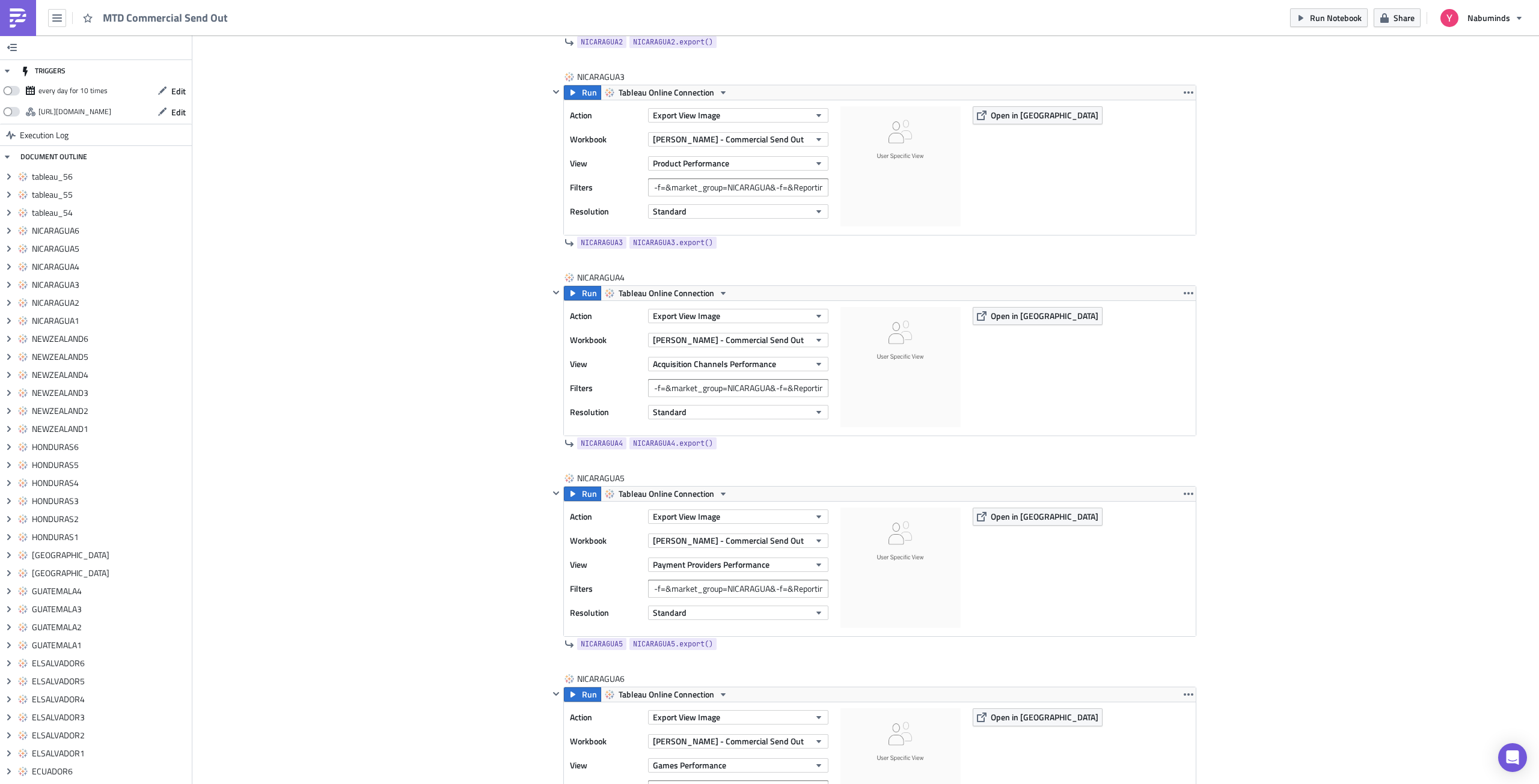
scroll to position [11763, 0]
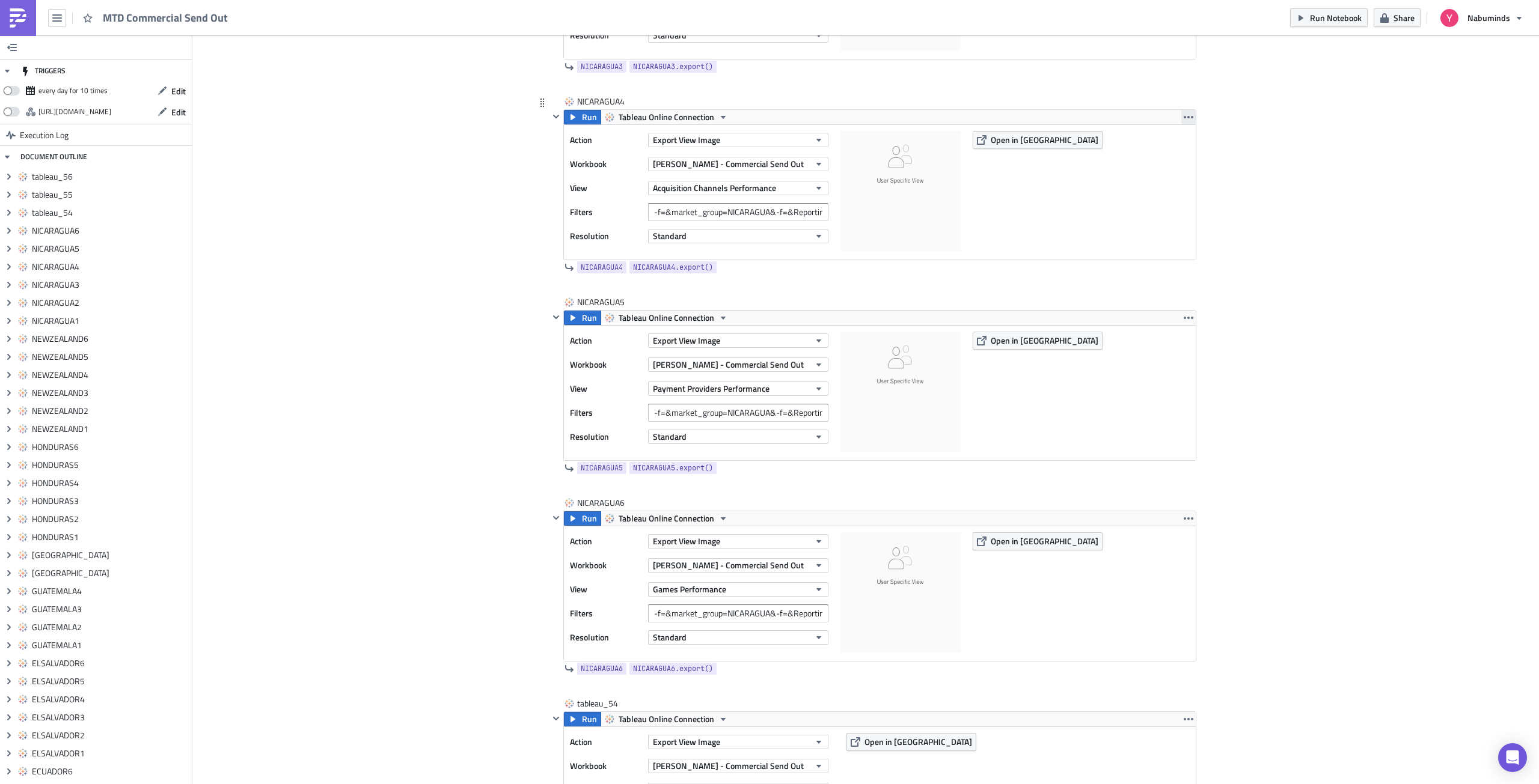
click at [1184, 114] on icon "button" at bounding box center [1189, 117] width 10 height 10
click at [1177, 144] on div "Duplicate" at bounding box center [1190, 145] width 80 height 12
click at [1187, 314] on icon "button" at bounding box center [1189, 318] width 10 height 10
click at [1180, 346] on div "Duplicate" at bounding box center [1190, 345] width 80 height 12
click at [1185, 521] on icon "button" at bounding box center [1189, 518] width 10 height 10
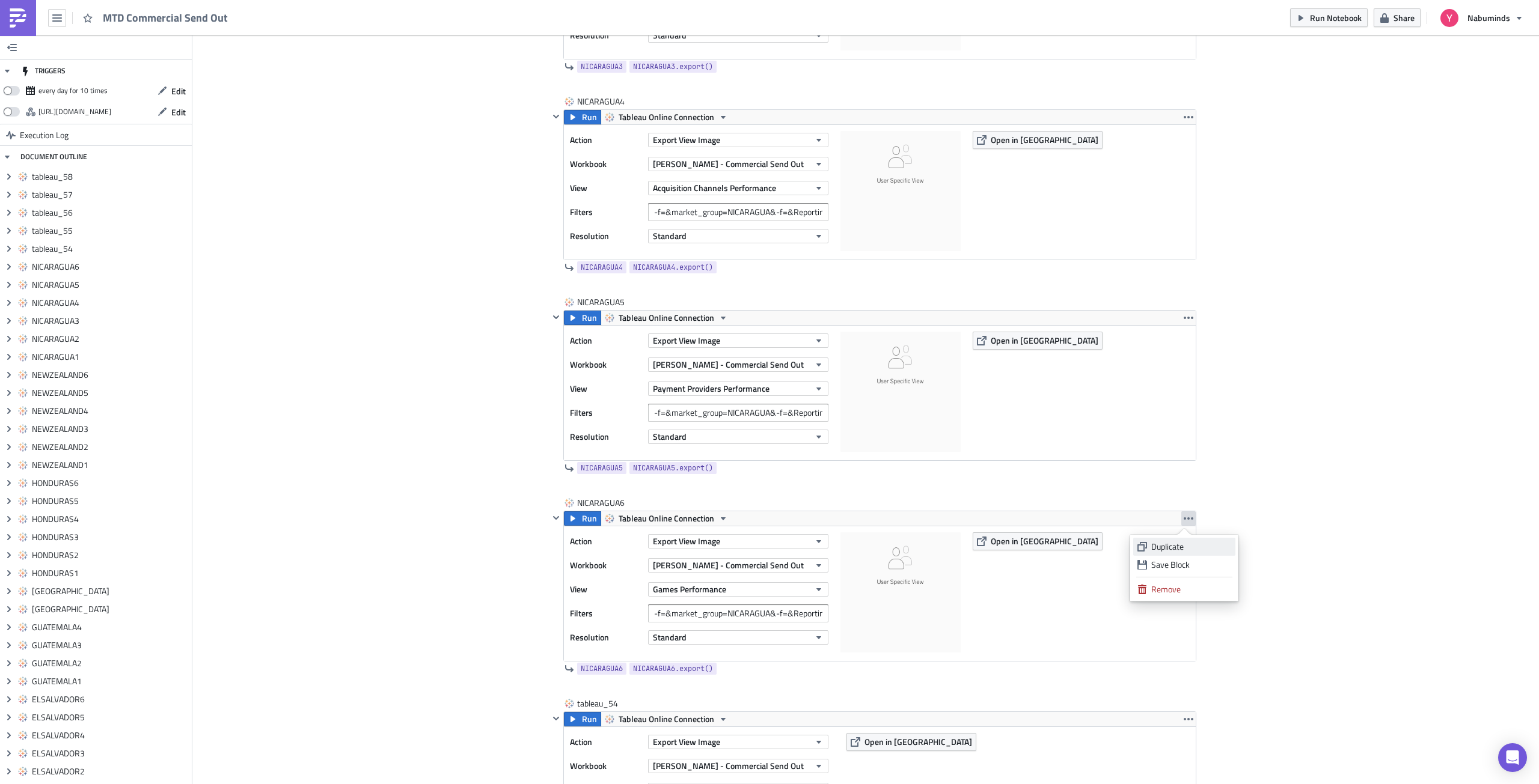
click at [1190, 549] on div "Duplicate" at bounding box center [1190, 546] width 80 height 12
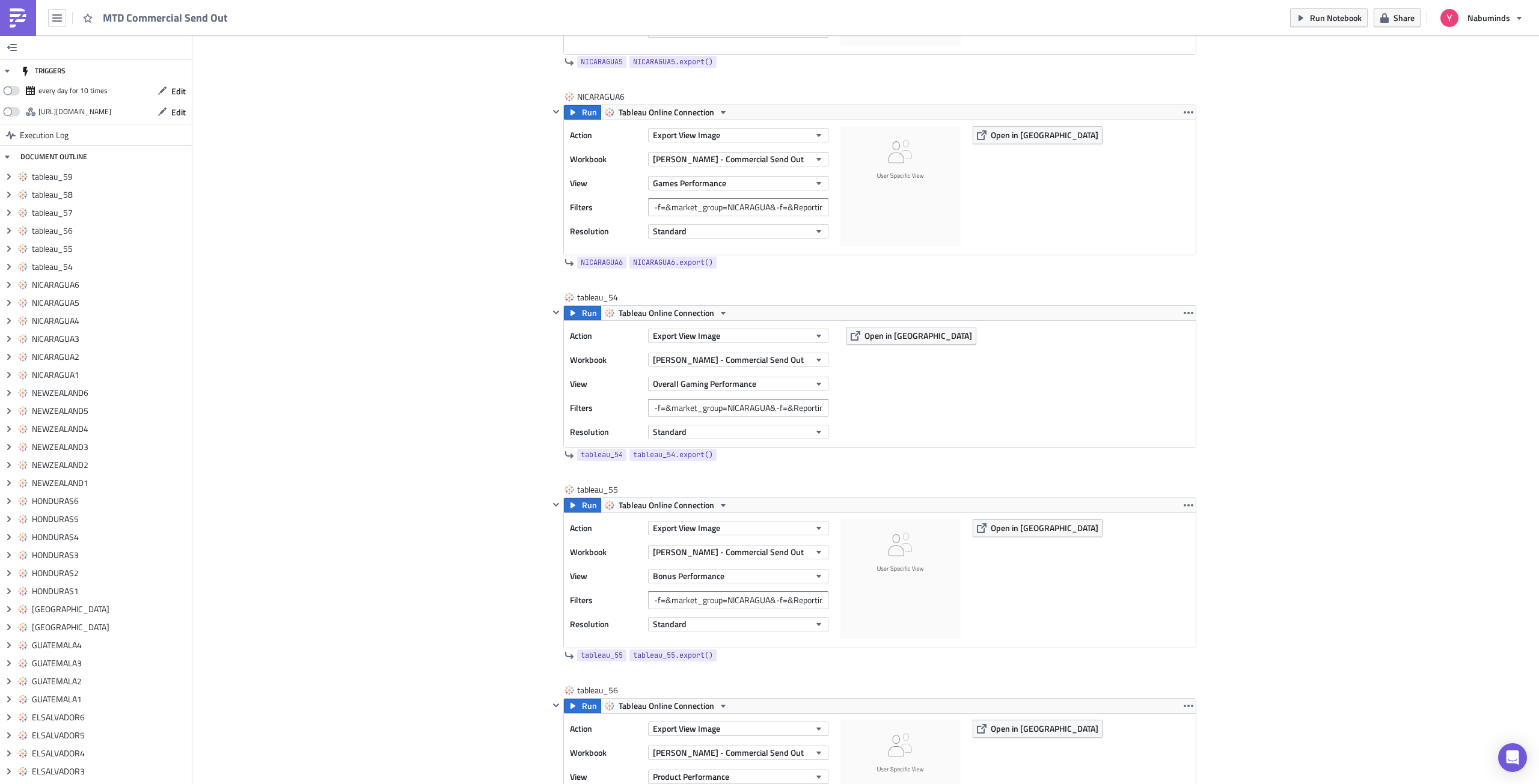
scroll to position [12183, 0]
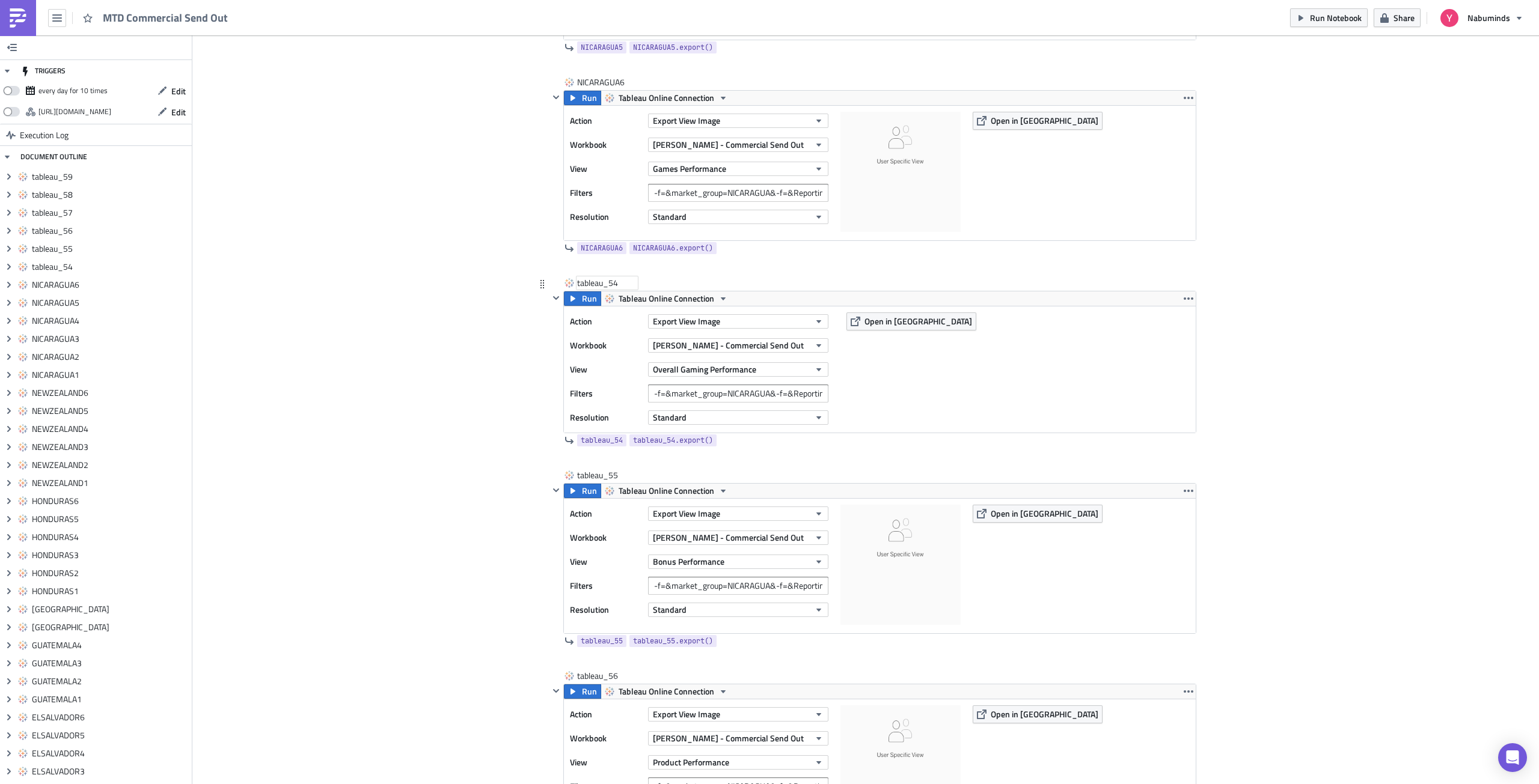
click at [611, 277] on div "tableau_54" at bounding box center [607, 283] width 60 height 12
click at [611, 277] on input "tableau_54" at bounding box center [607, 283] width 60 height 12
type input "REST OF WORLD1"
click at [590, 474] on div "tableau_55" at bounding box center [607, 475] width 60 height 12
click at [590, 474] on input "tableau_55" at bounding box center [607, 475] width 60 height 12
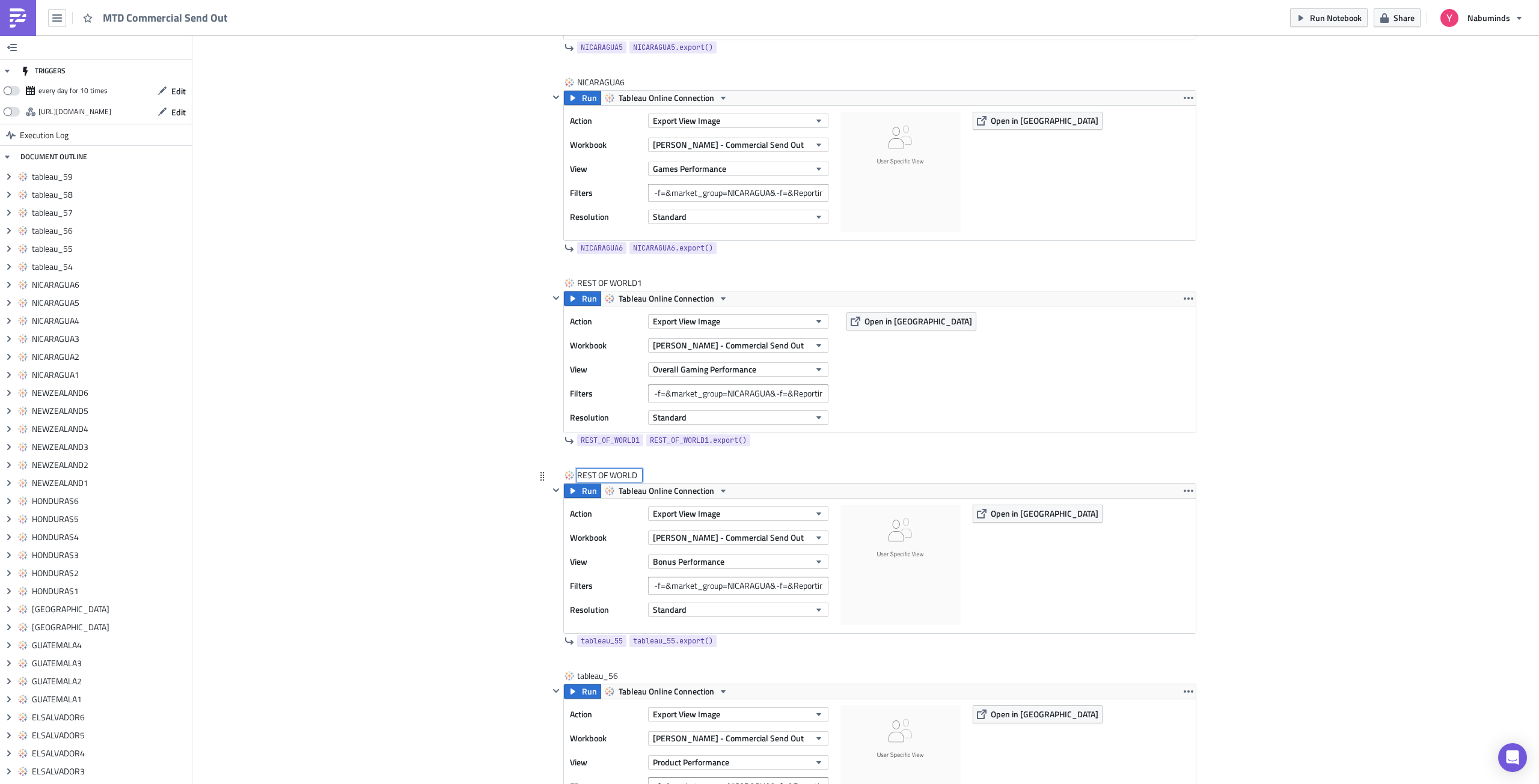
type input "REST OF WORLD2"
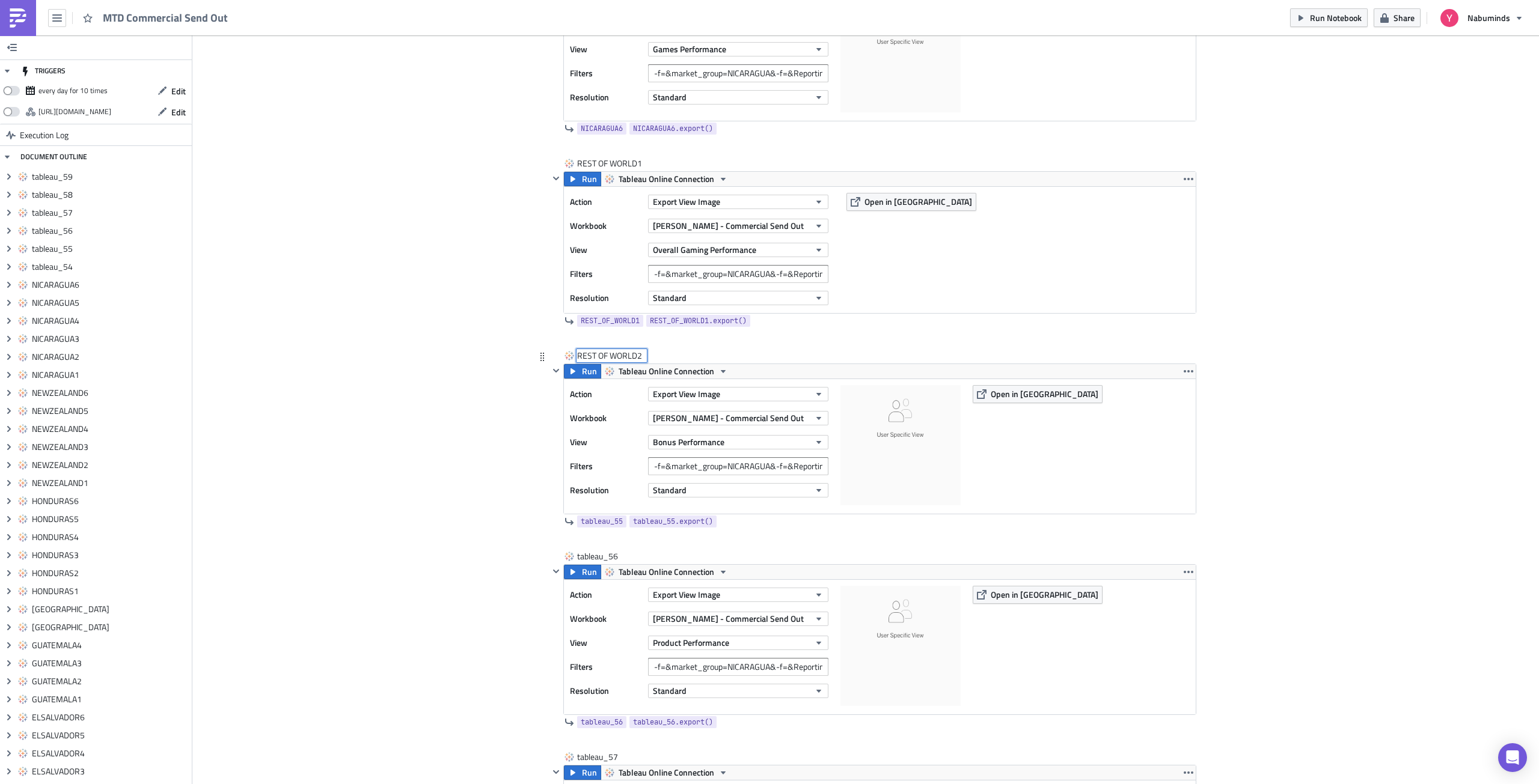
scroll to position [12304, 0]
click at [594, 558] on div "tableau_56" at bounding box center [607, 556] width 60 height 12
click at [594, 558] on input "tableau_56" at bounding box center [607, 556] width 60 height 12
type input "REST OF WORLD3"
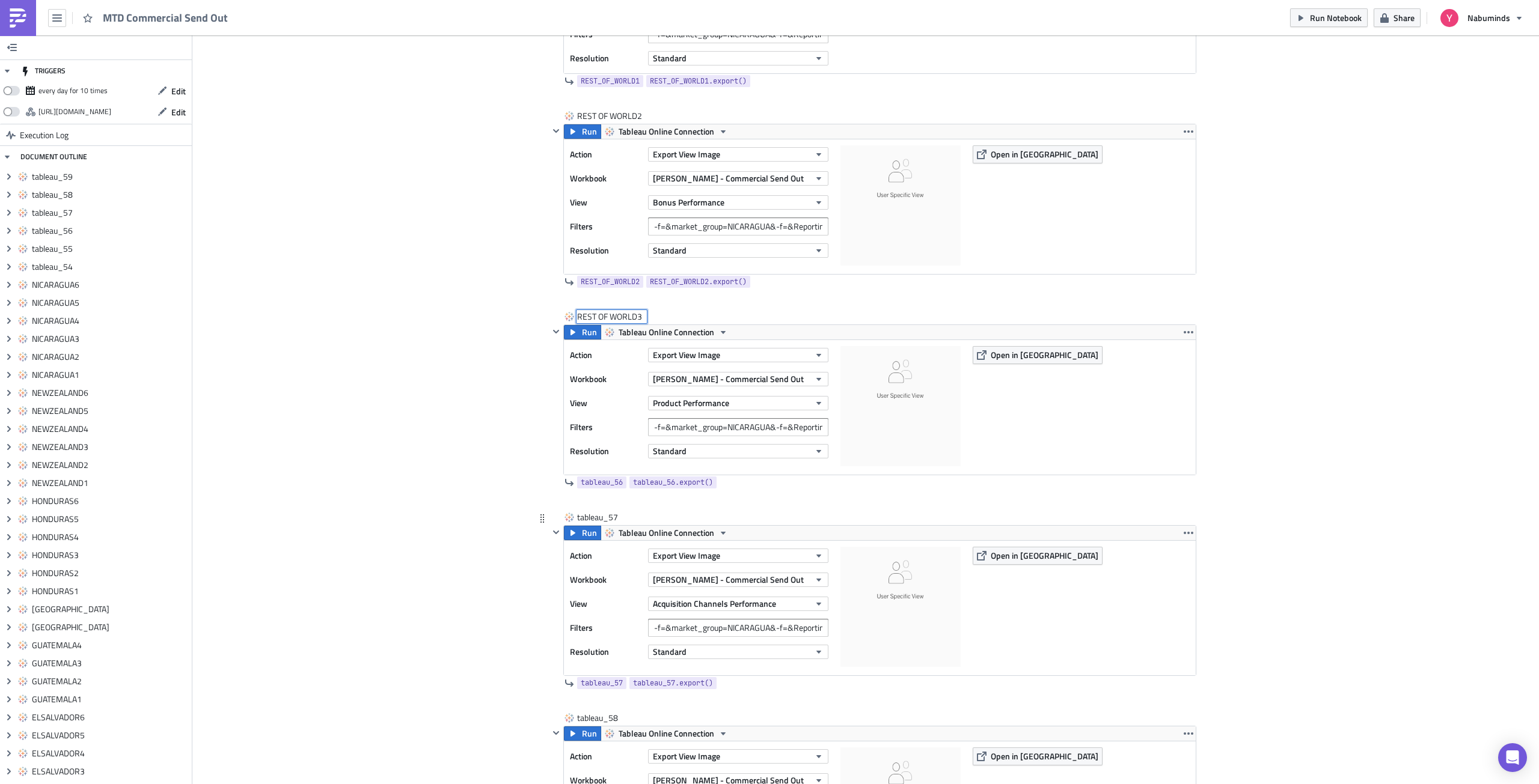
scroll to position [12544, 0]
click at [589, 511] on div "tableau_57" at bounding box center [607, 516] width 60 height 12
click at [589, 511] on input "tableau_57" at bounding box center [607, 516] width 60 height 12
type input "REST OF WORLD4"
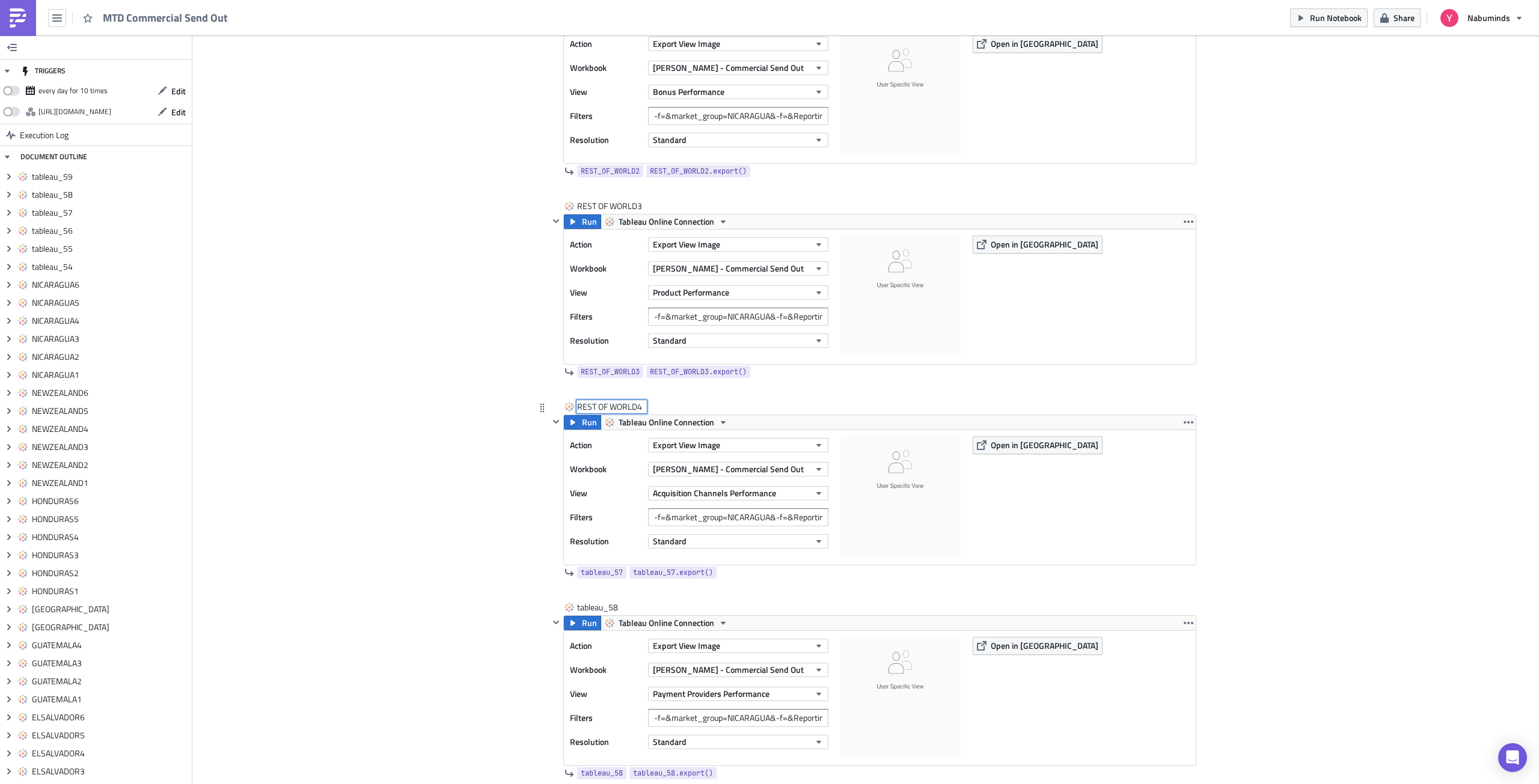
scroll to position [12664, 0]
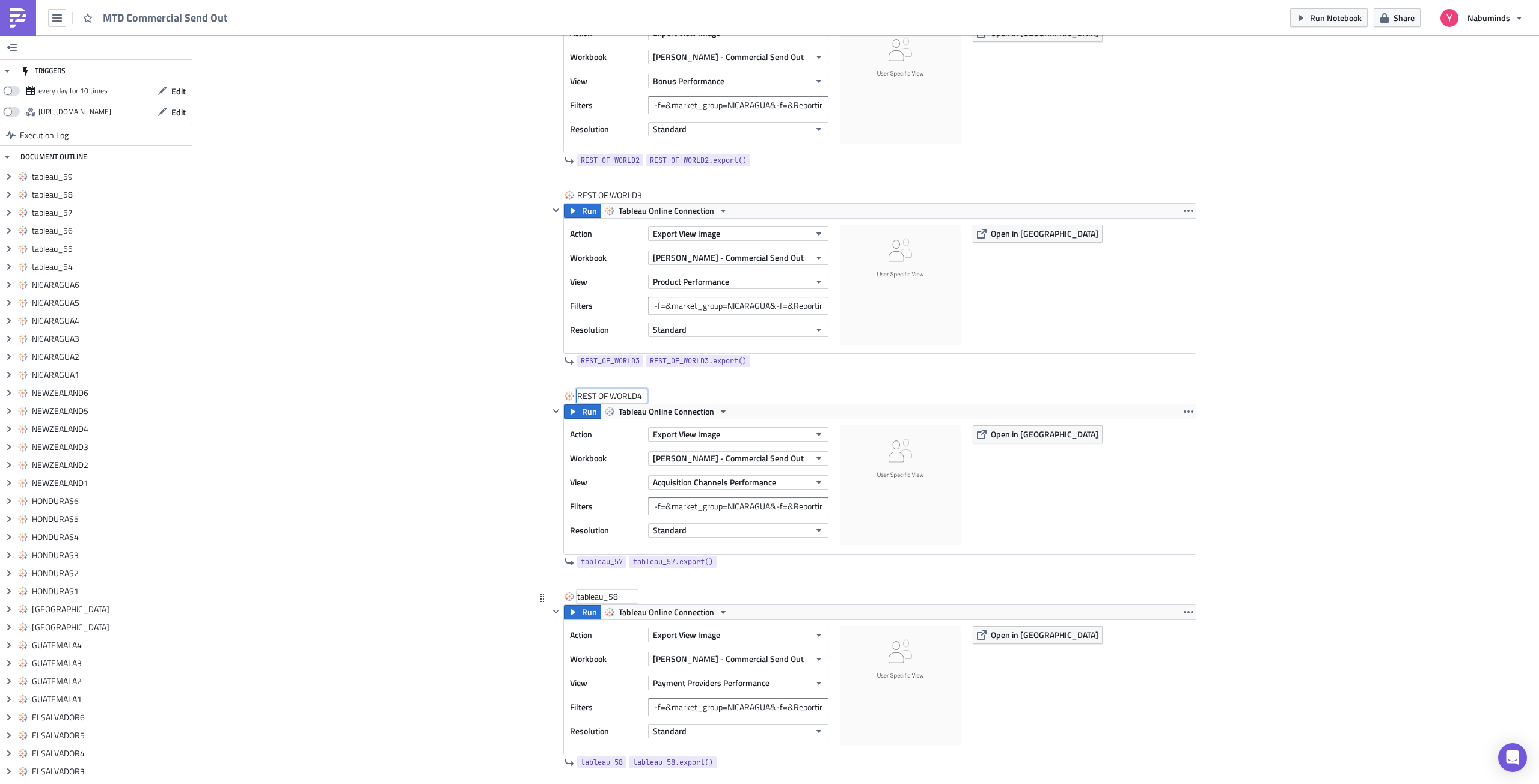
click at [592, 598] on div "tableau_58" at bounding box center [607, 596] width 60 height 12
click at [592, 598] on input "tableau_58" at bounding box center [607, 596] width 60 height 12
type input "REST OF WORLD5"
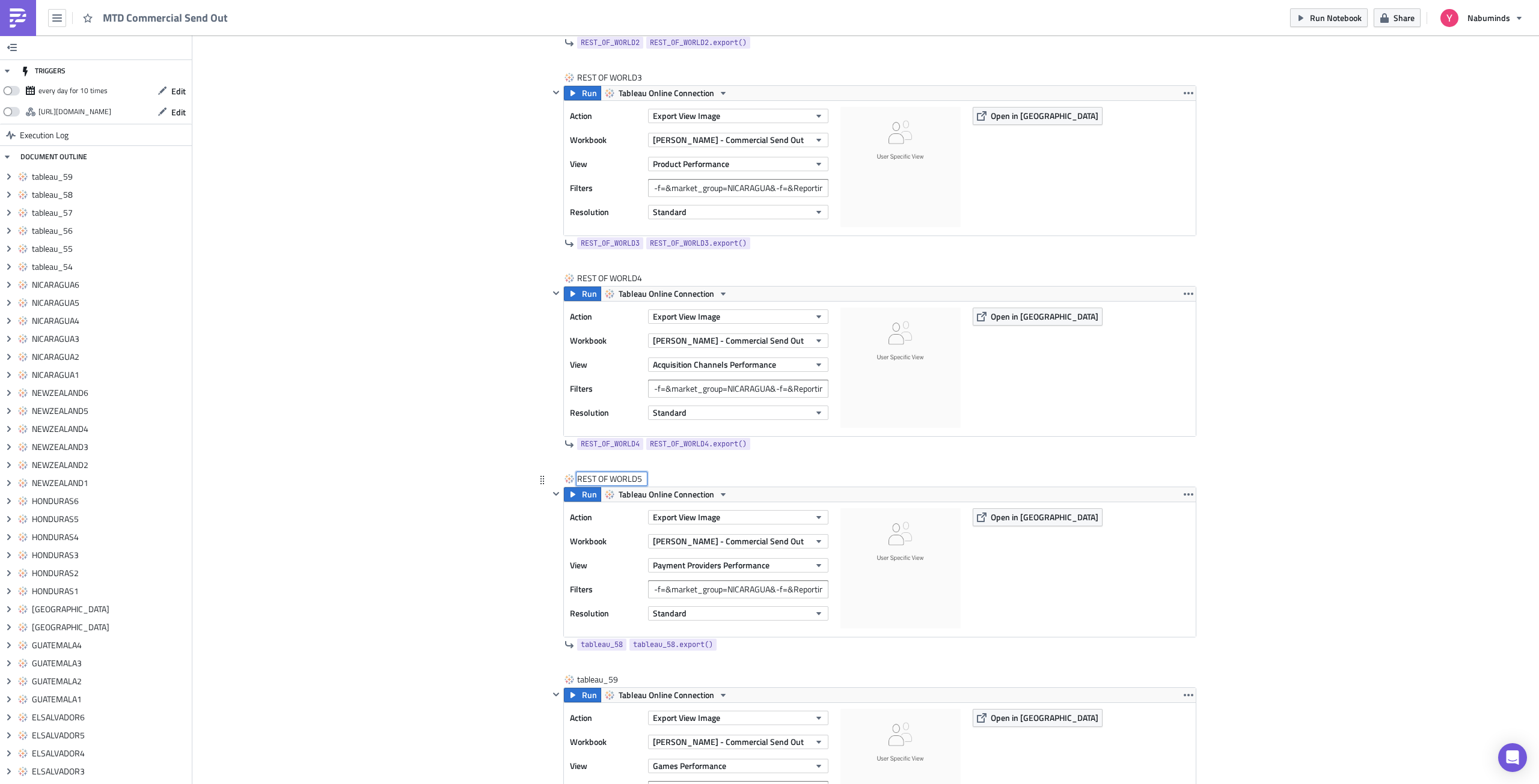
scroll to position [12785, 0]
click at [605, 679] on div "tableau_59" at bounding box center [607, 677] width 60 height 12
click at [605, 679] on input "tableau_59" at bounding box center [607, 677] width 60 height 12
type input "REST OF WORLD6"
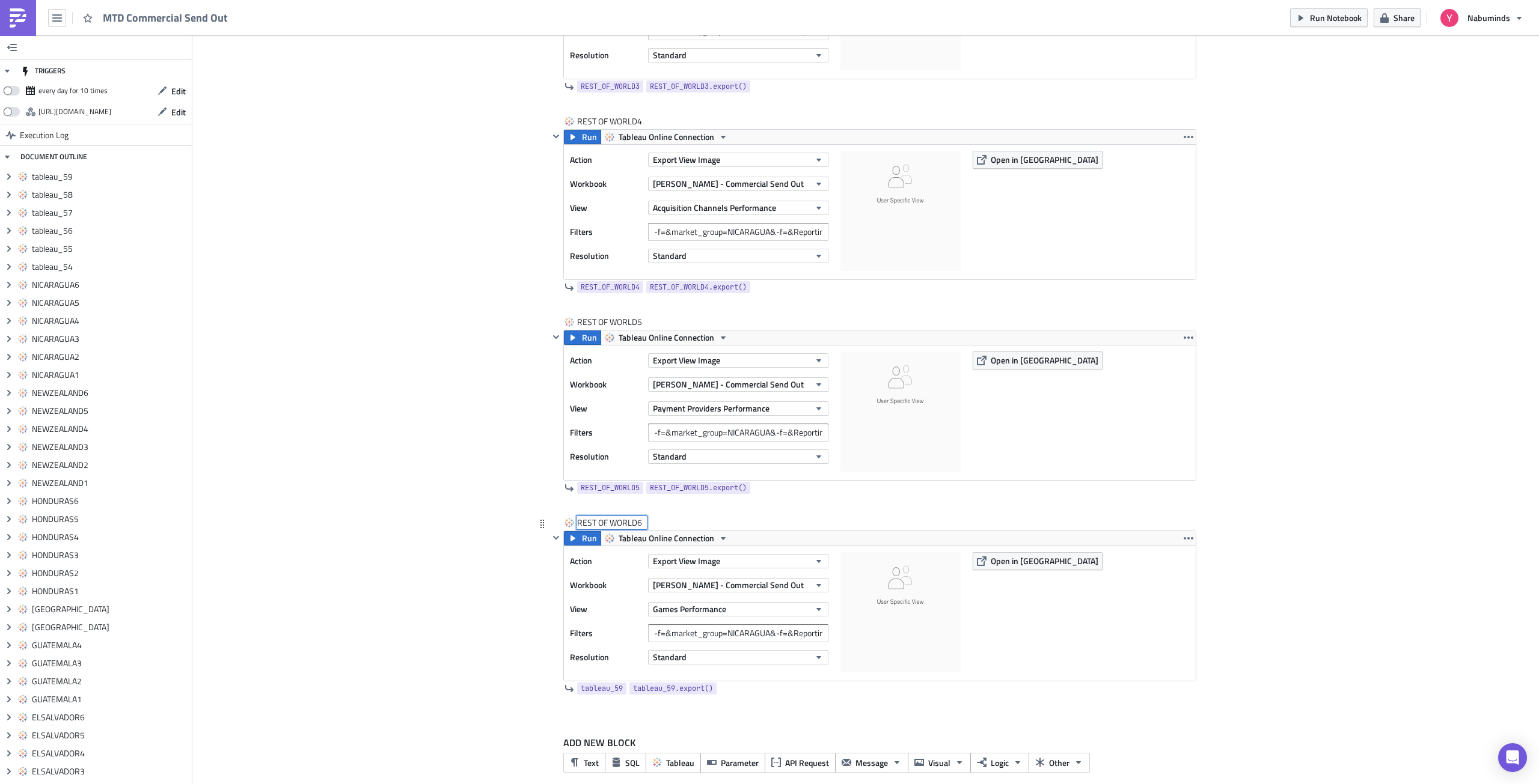
scroll to position [12953, 0]
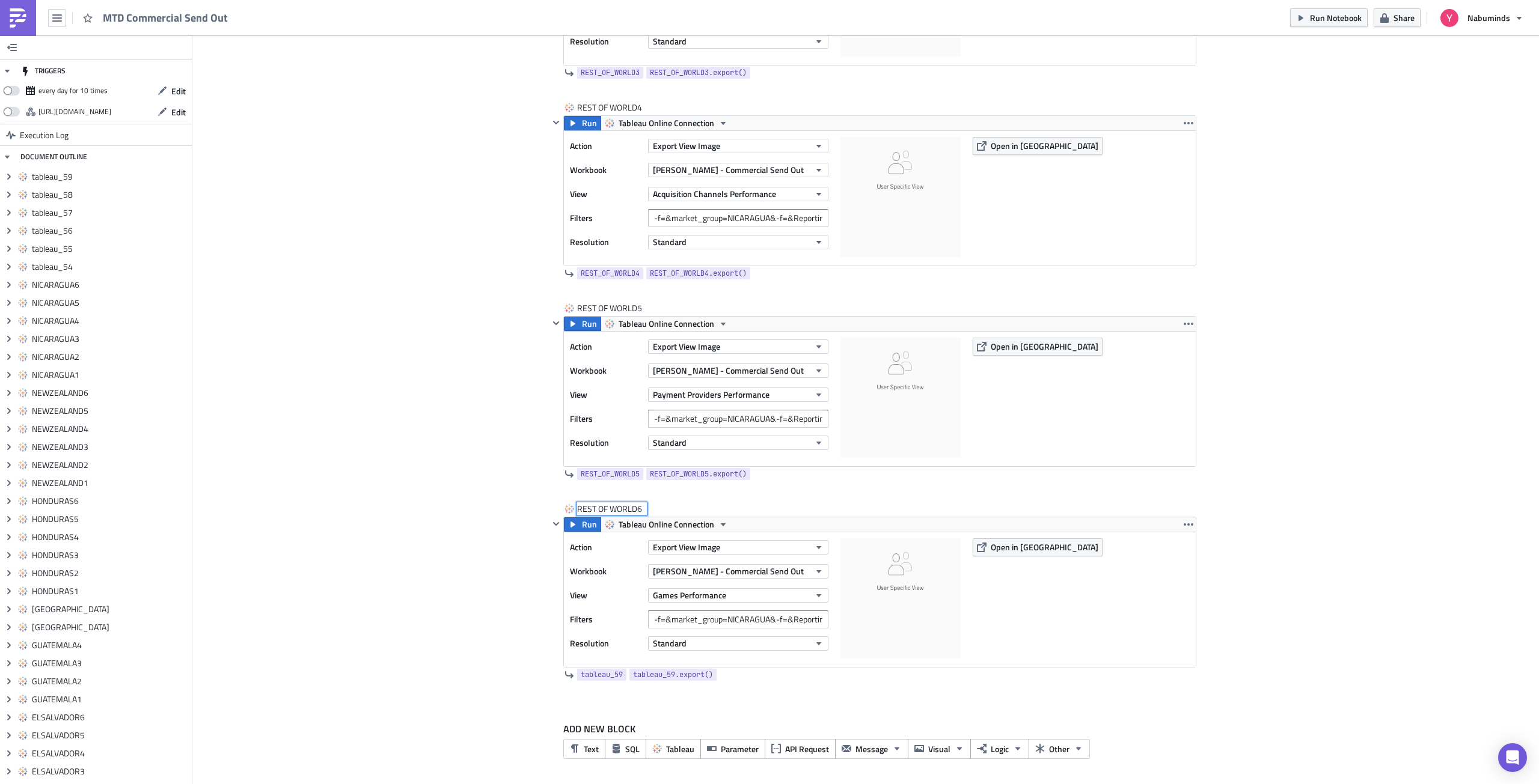
click at [765, 618] on input "-f=&market_group=NICARAGUA&-f=&Reporting Period=0" at bounding box center [738, 619] width 180 height 18
paste input "REST OF WORLD"
click at [757, 616] on input "-f=&market_group=REST OF WORLD&-f=&Reporting Period=0" at bounding box center [738, 619] width 180 height 18
type input "-f=&market_group=REST OF WORLD&-f=&Reporting Period=0"
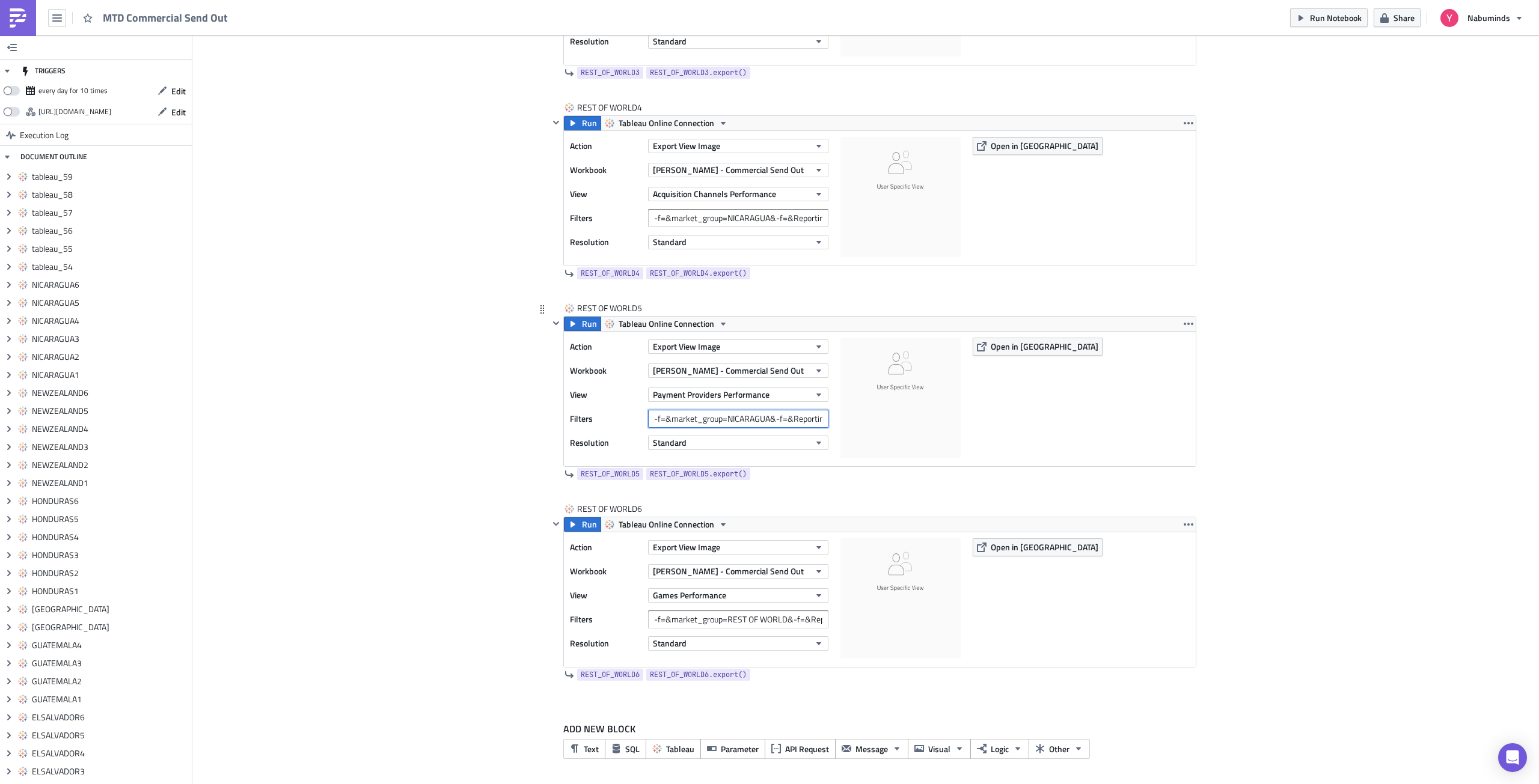
click at [733, 416] on input "-f=&market_group=NICARAGUA&-f=&Reporting Period=0" at bounding box center [738, 418] width 180 height 18
paste input "REST OF WORLD"
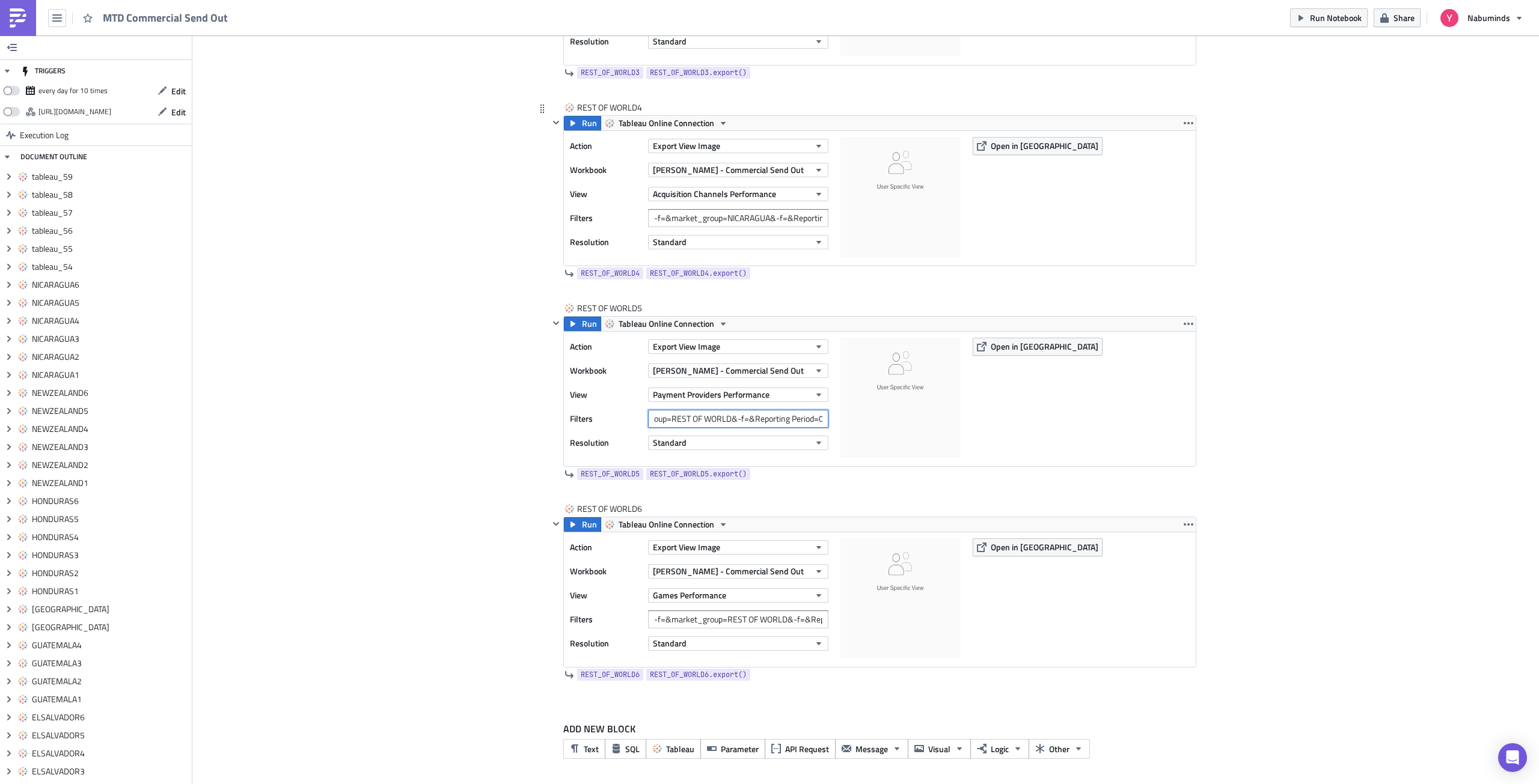
type input "-f=&market_group=REST OF WORLD&-f=&Reporting Period=0"
click at [733, 222] on input "-f=&market_group=NICARAGUA&-f=&Reporting Period=0" at bounding box center [738, 218] width 180 height 18
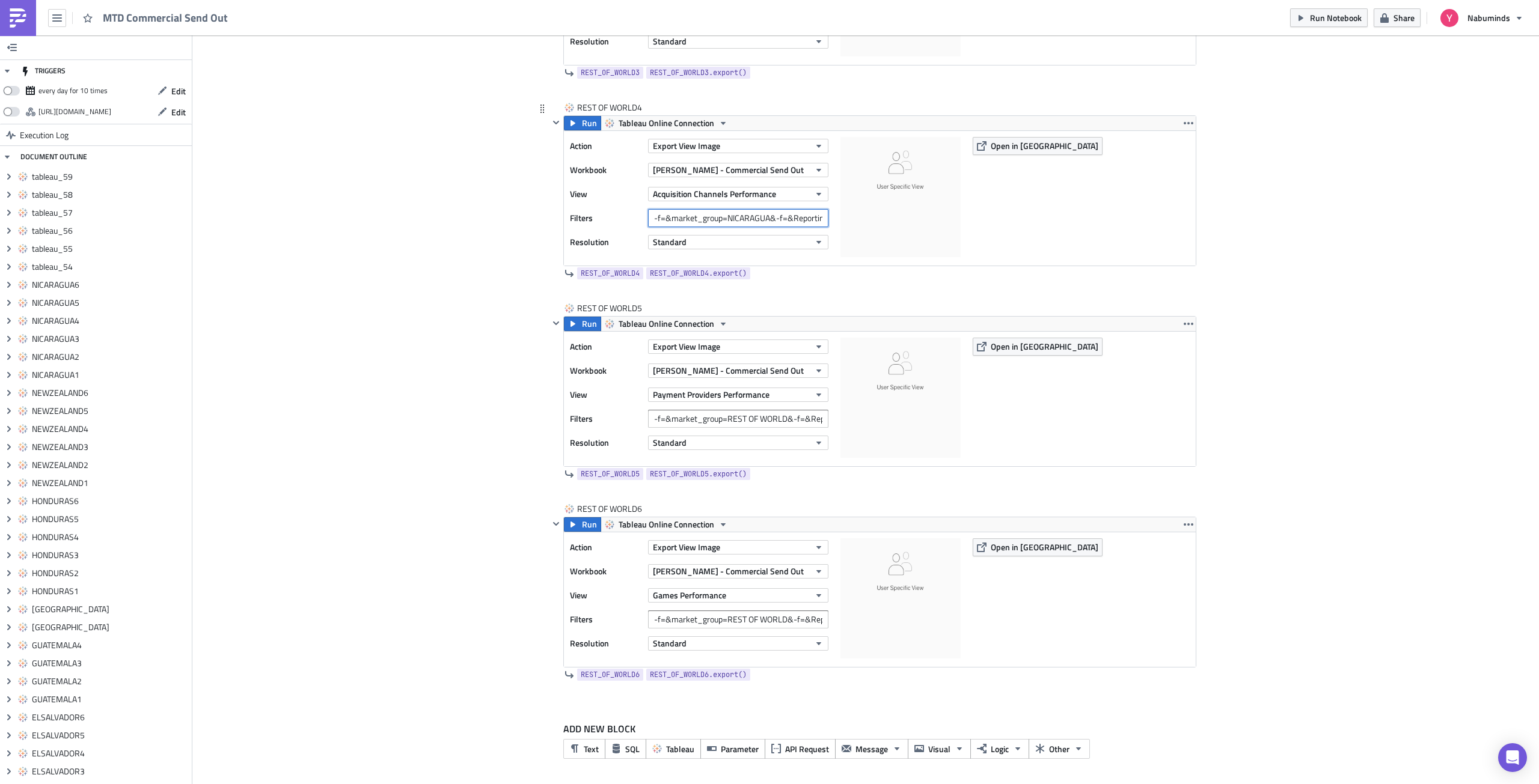
paste input "REST OF WORLD"
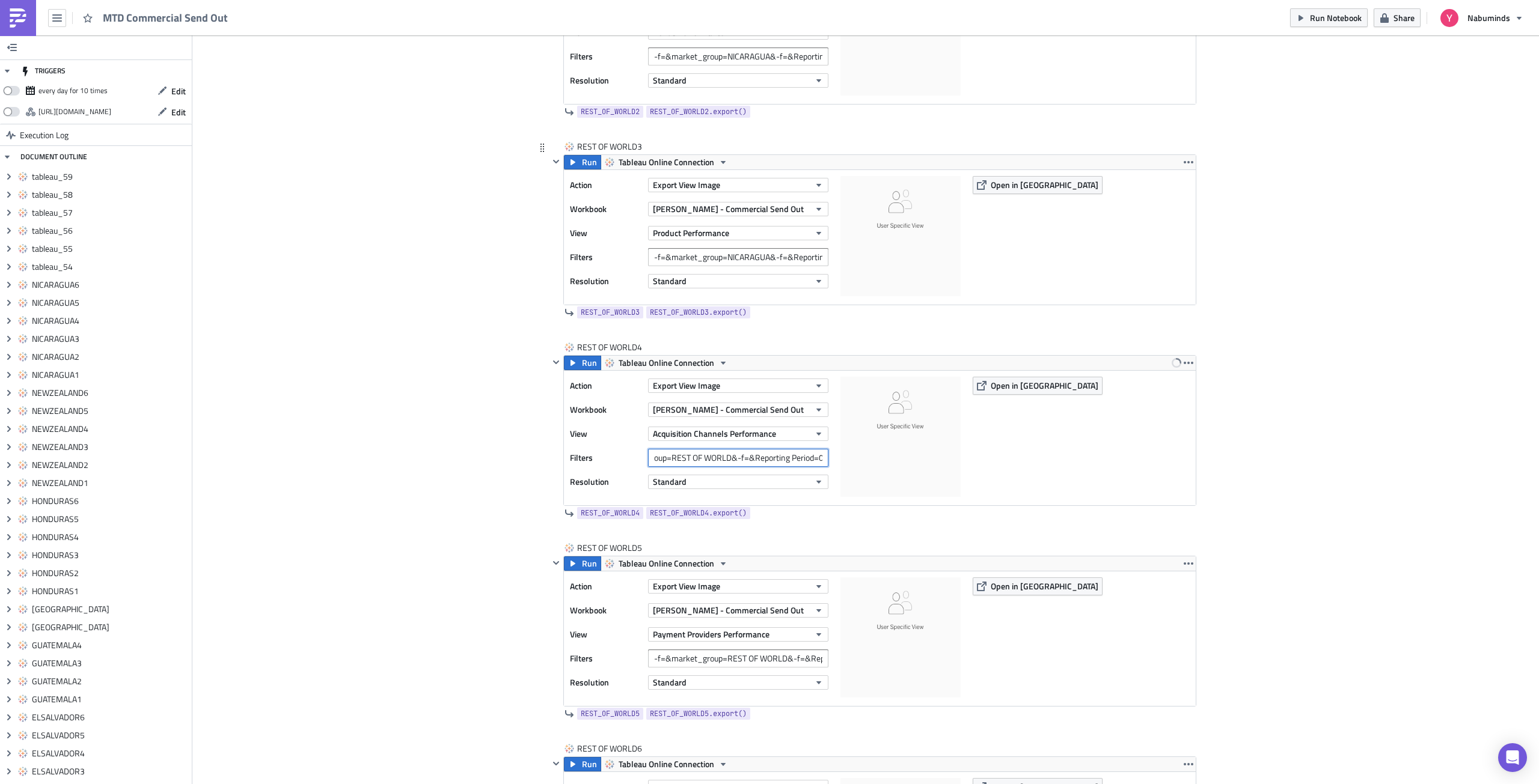
scroll to position [12712, 0]
type input "-f=&market_group=REST OF WORLD&-f=&Reporting Period=0"
click at [728, 253] on input "-f=&market_group=NICARAGUA&-f=&Reporting Period=0" at bounding box center [738, 257] width 180 height 18
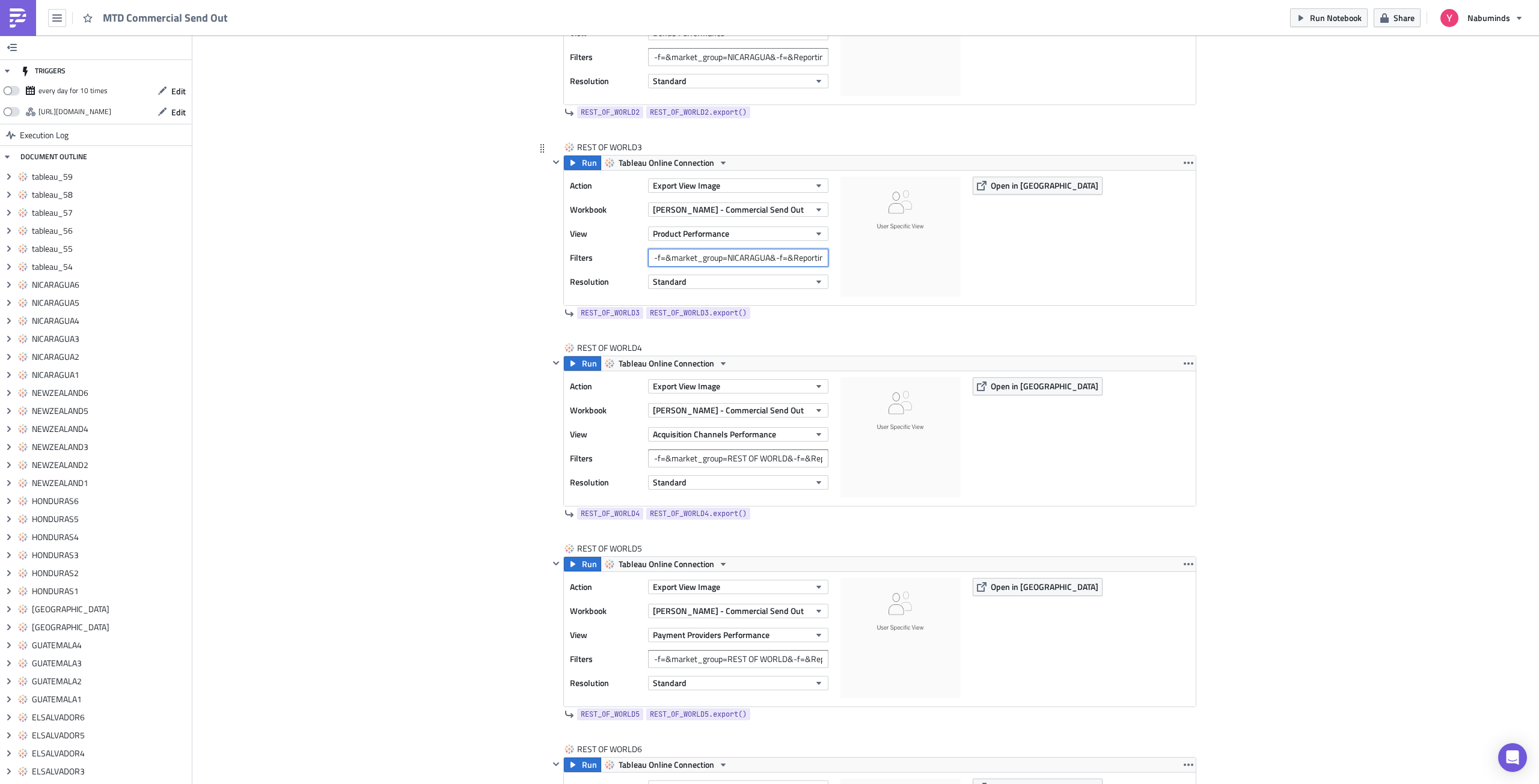
click at [728, 253] on input "-f=&market_group=NICARAGUA&-f=&Reporting Period=0" at bounding box center [738, 257] width 180 height 18
paste input "REST OF WORLD"
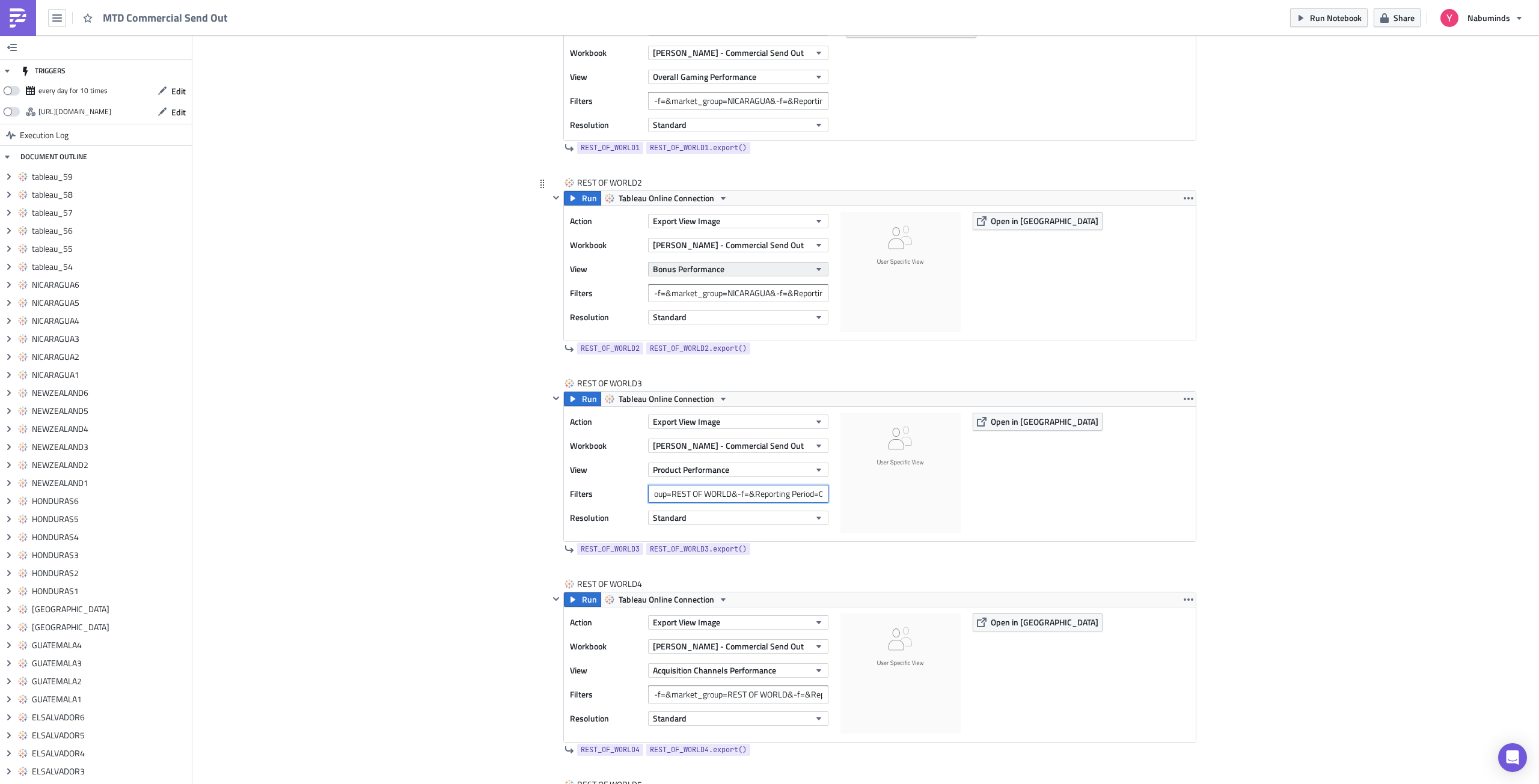
scroll to position [12472, 0]
type input "-f=&market_group=REST OF WORLD&-f=&Reporting Period=0"
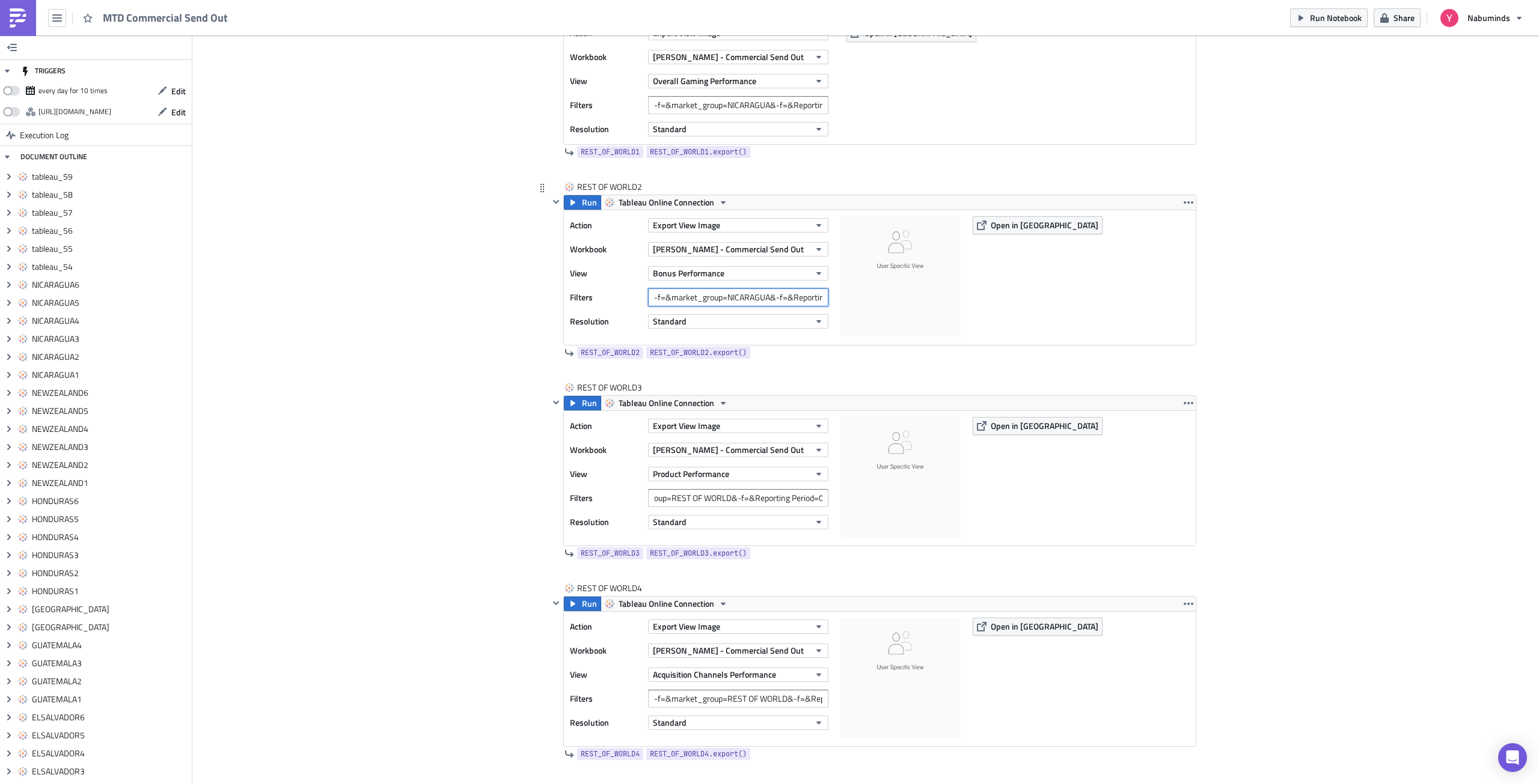
click at [733, 291] on input "-f=&market_group=NICARAGUA&-f=&Reporting Period=0" at bounding box center [738, 297] width 180 height 18
paste input "REST OF WORLD"
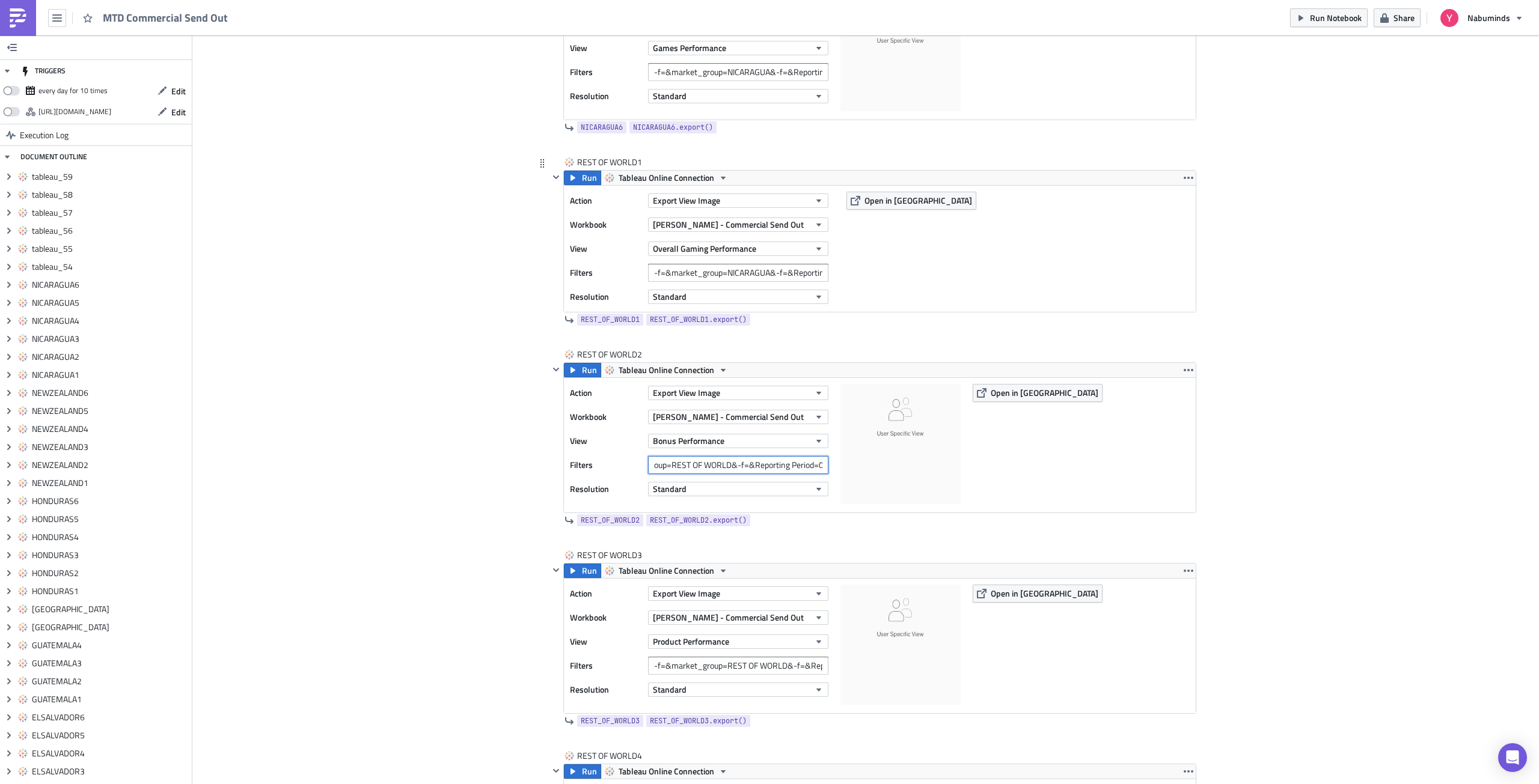
scroll to position [12292, 0]
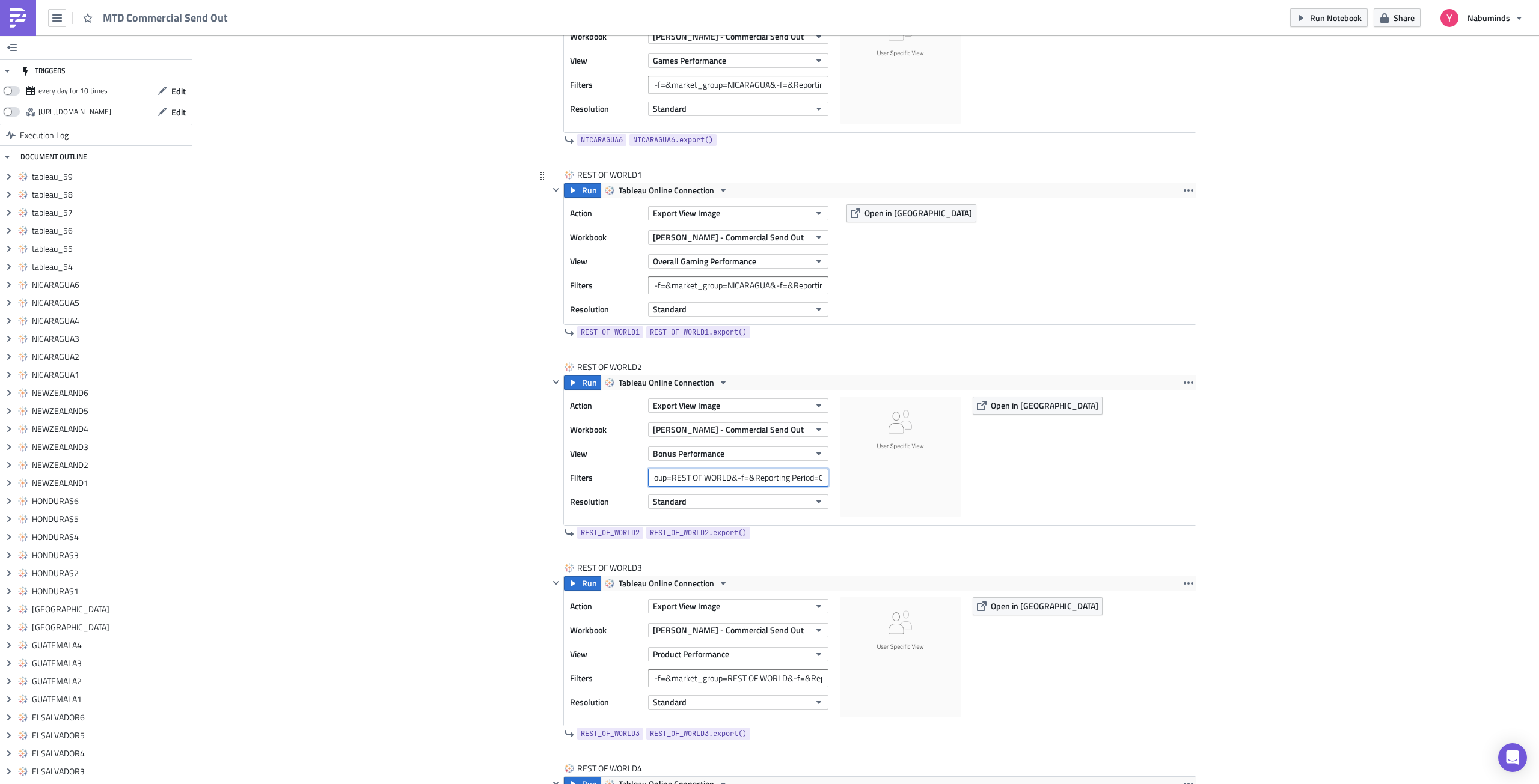
type input "-f=&market_group=REST OF WORLD&-f=&Reporting Period=0"
click at [740, 277] on input "-f=&market_group=NICARAGUA&-f=&Reporting Period=0" at bounding box center [738, 285] width 180 height 18
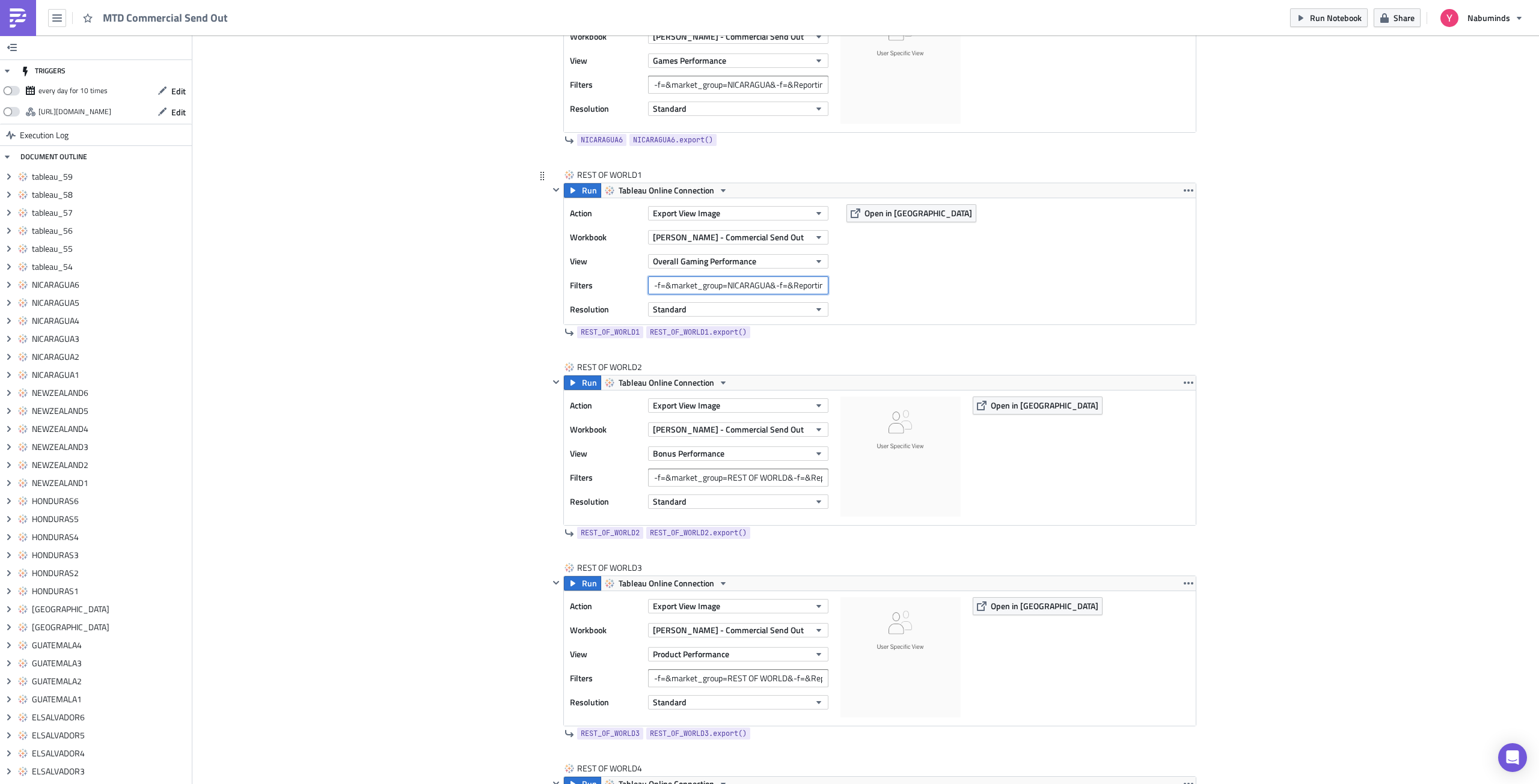
paste input "REST OF WORLD"
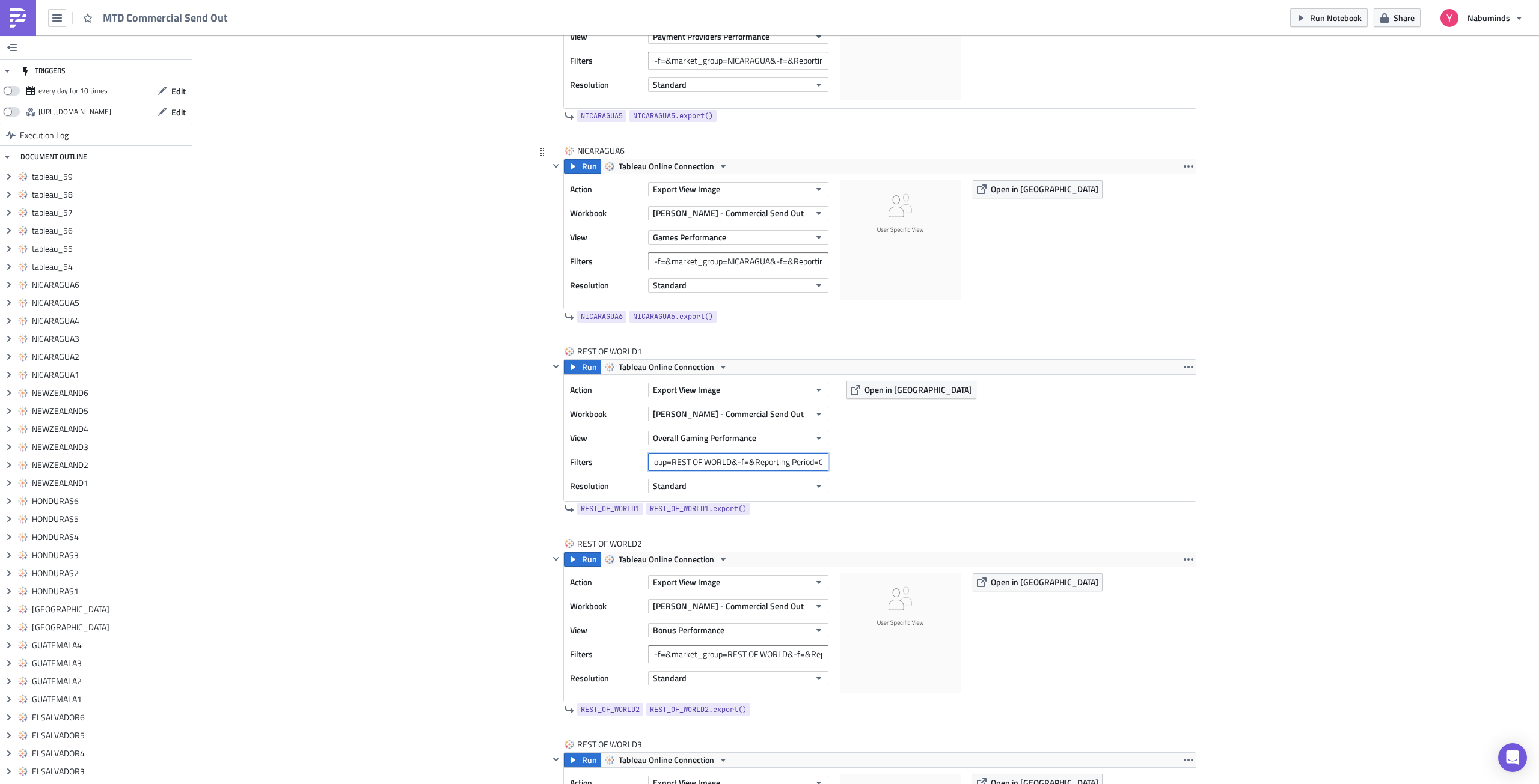
scroll to position [12111, 0]
type input "-f=&market_group=REST OF WORLD&-f=&Reporting Period=0"
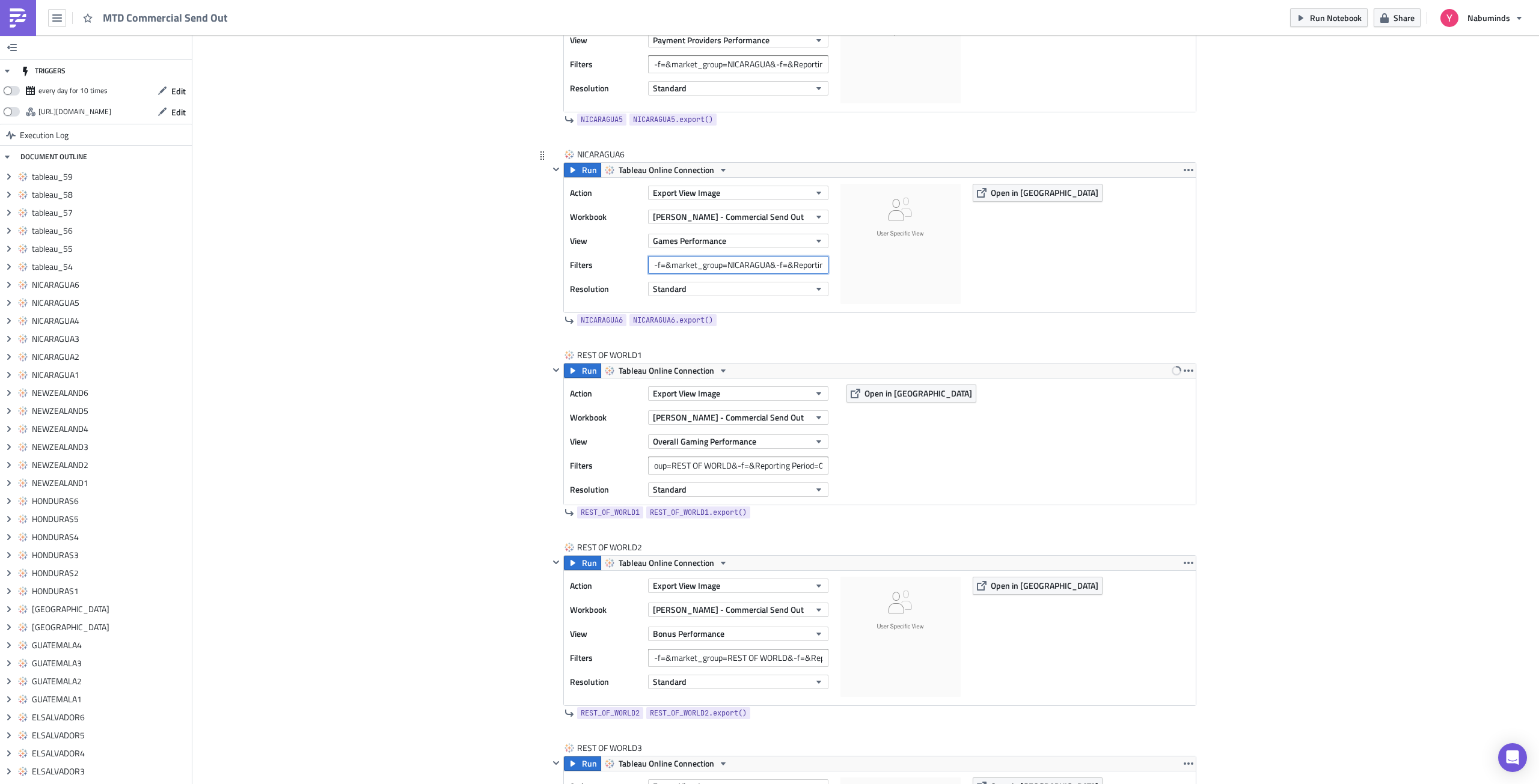
click at [731, 264] on input "-f=&market_group=NICARAGUA&-f=&Reporting Period=0" at bounding box center [738, 265] width 180 height 18
paste input "REST OF WORLD"
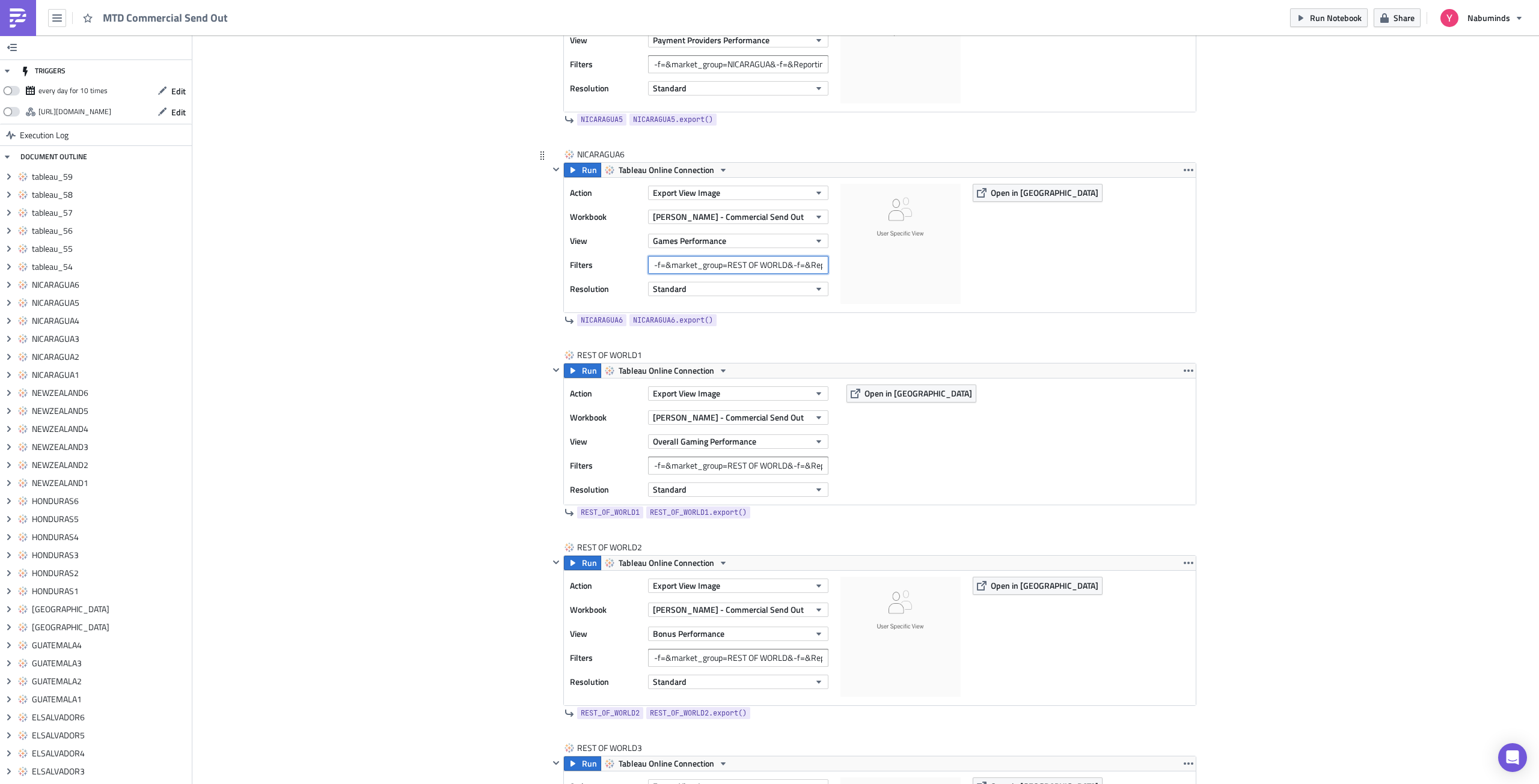
scroll to position [0, 56]
type input "-f=&market_group=NICARAGUA&-f=&Reporting Period=0"
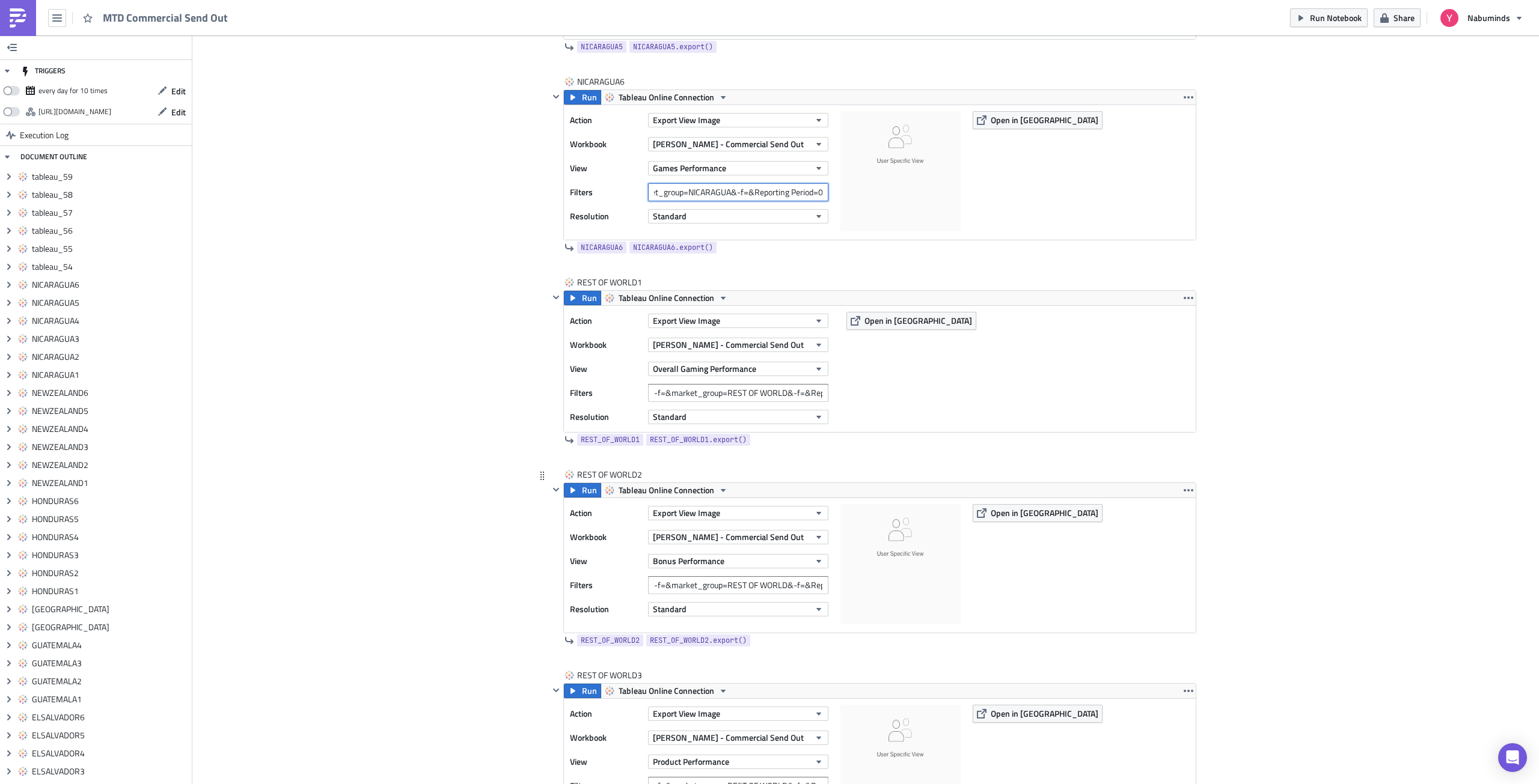
scroll to position [12172, 0]
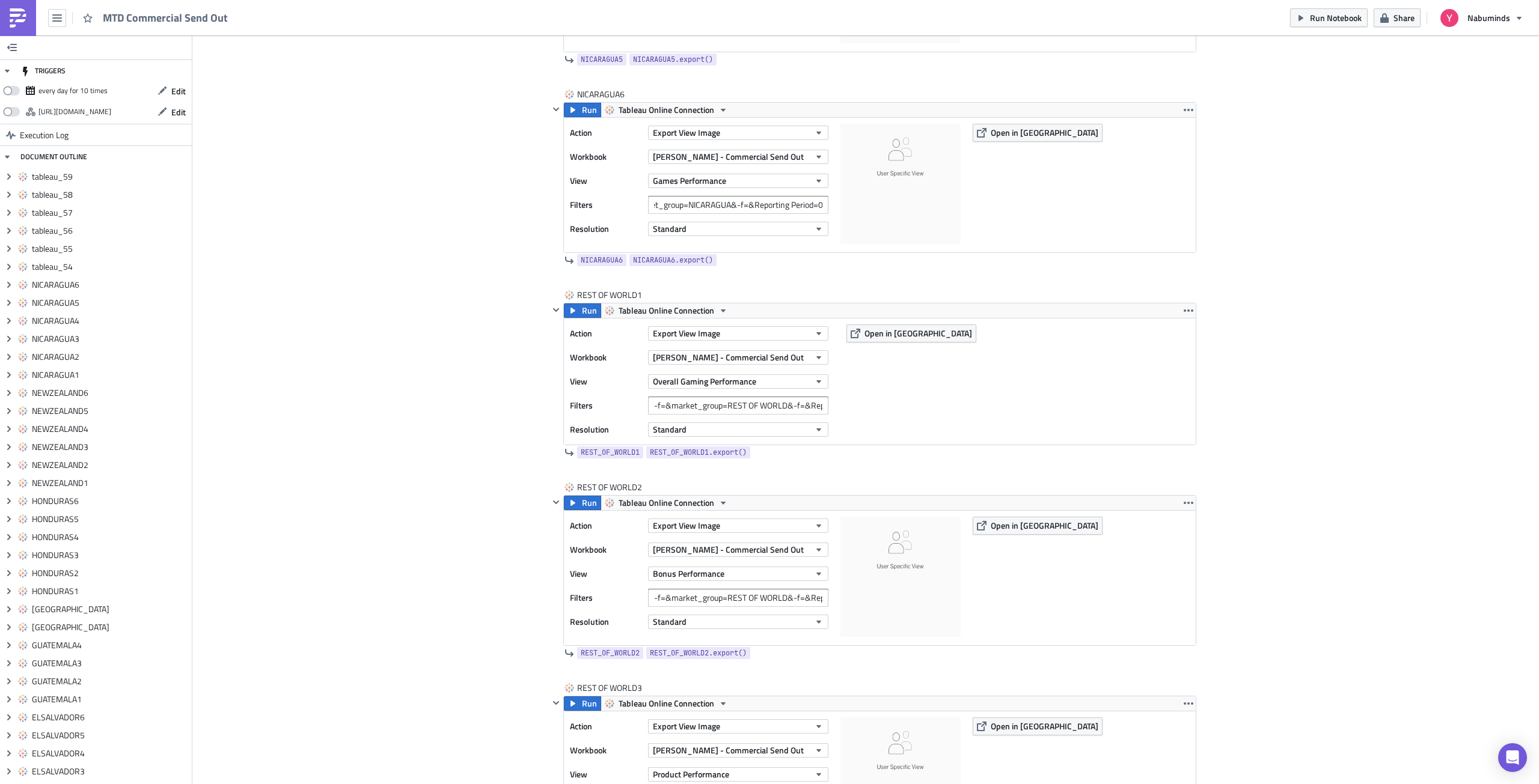
click at [1184, 311] on icon "button" at bounding box center [1189, 310] width 10 height 3
click at [1177, 335] on div "Duplicate" at bounding box center [1190, 339] width 80 height 12
click at [1184, 503] on icon "button" at bounding box center [1189, 503] width 10 height 10
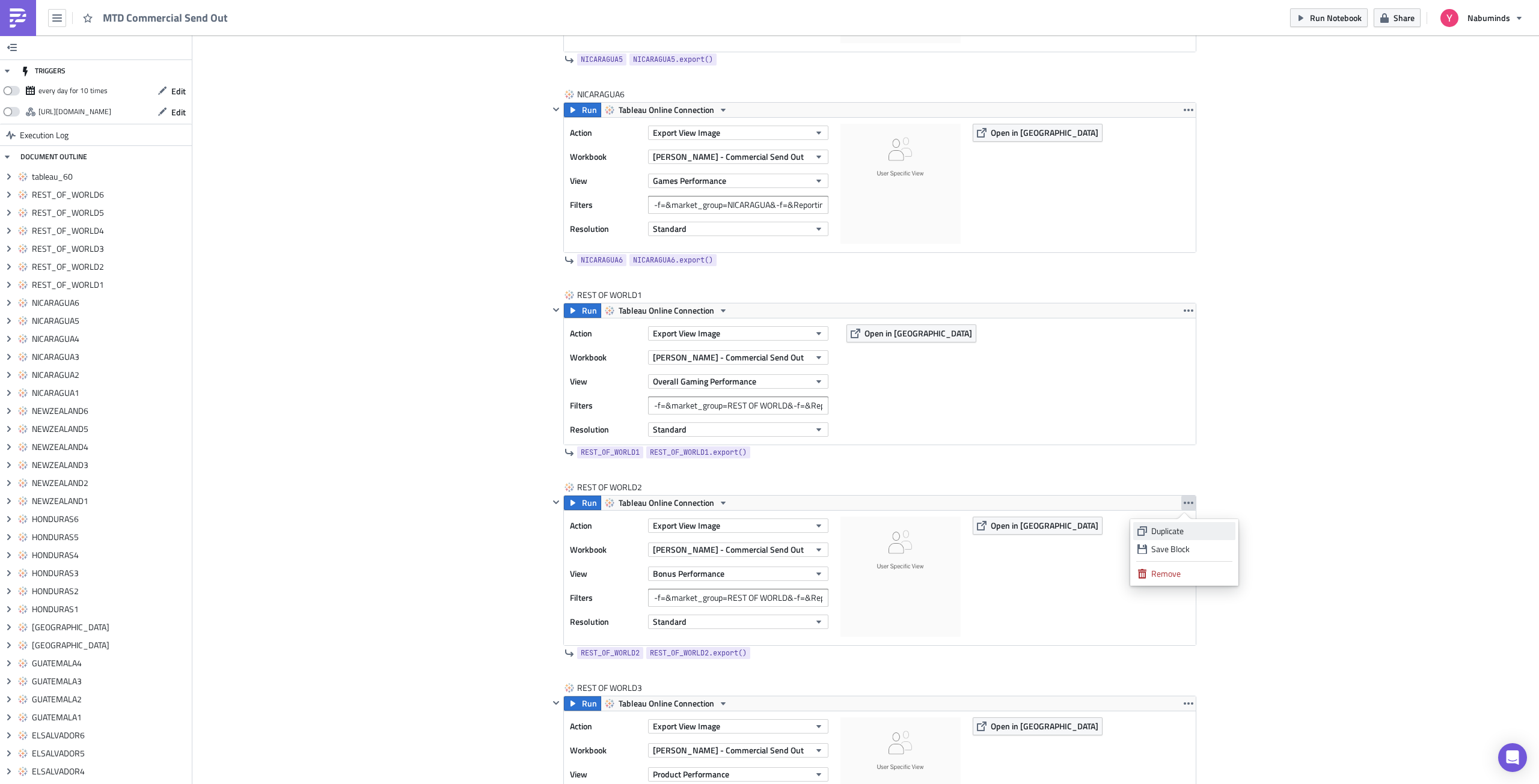
click at [1180, 525] on div "Duplicate" at bounding box center [1190, 531] width 80 height 12
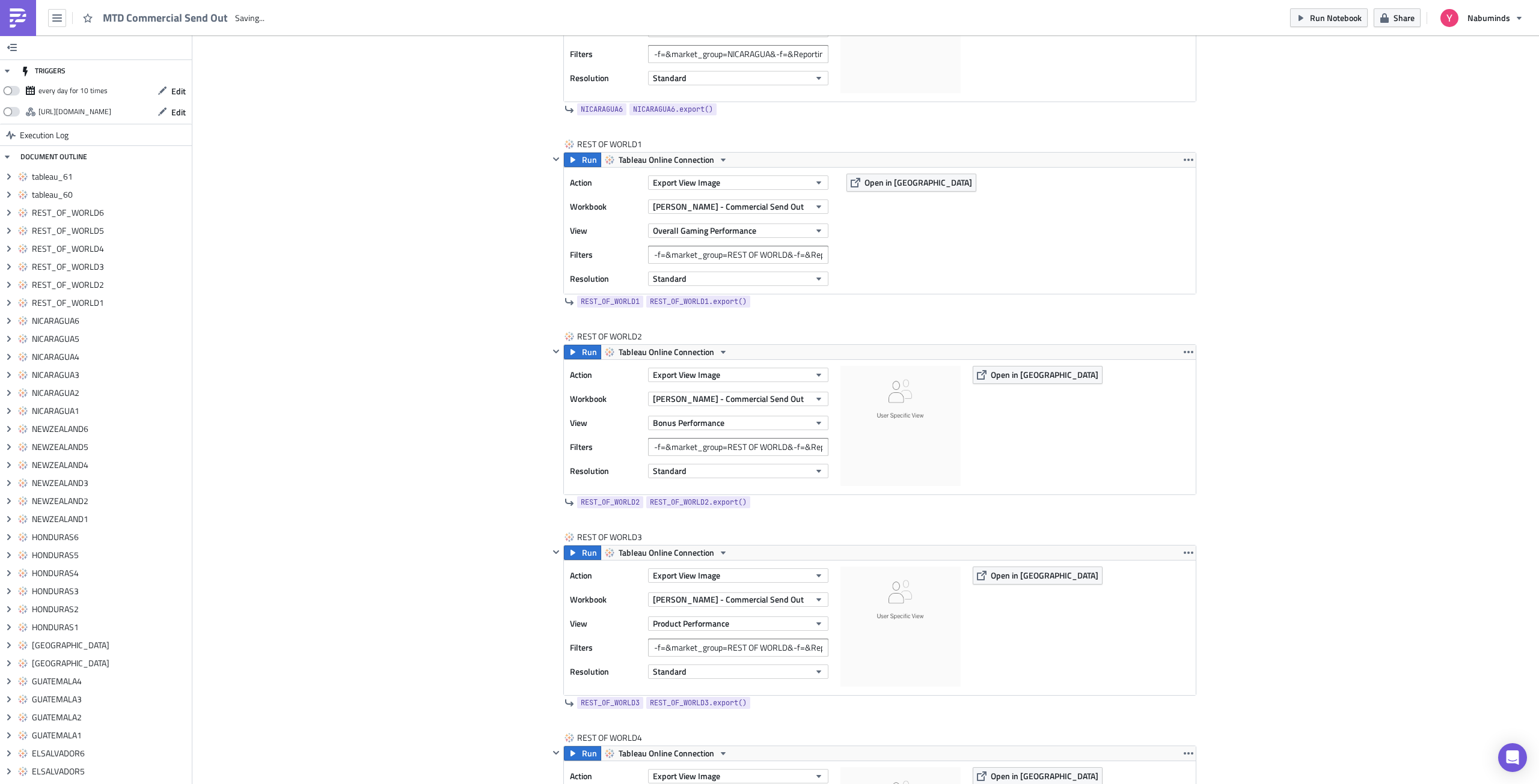
scroll to position [12472, 0]
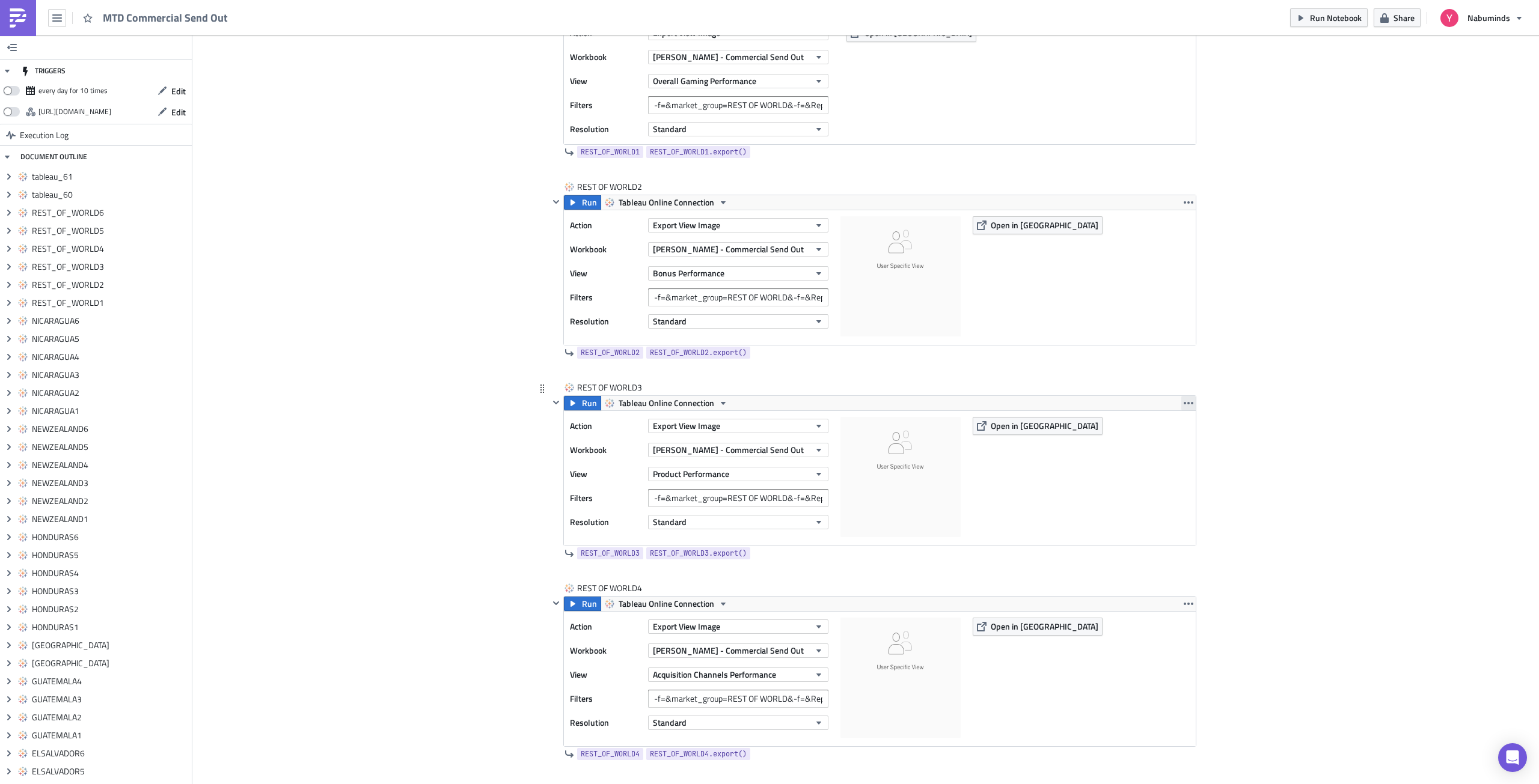
click at [1186, 404] on icon "button" at bounding box center [1189, 403] width 10 height 10
click at [1181, 433] on div "Duplicate" at bounding box center [1190, 431] width 80 height 12
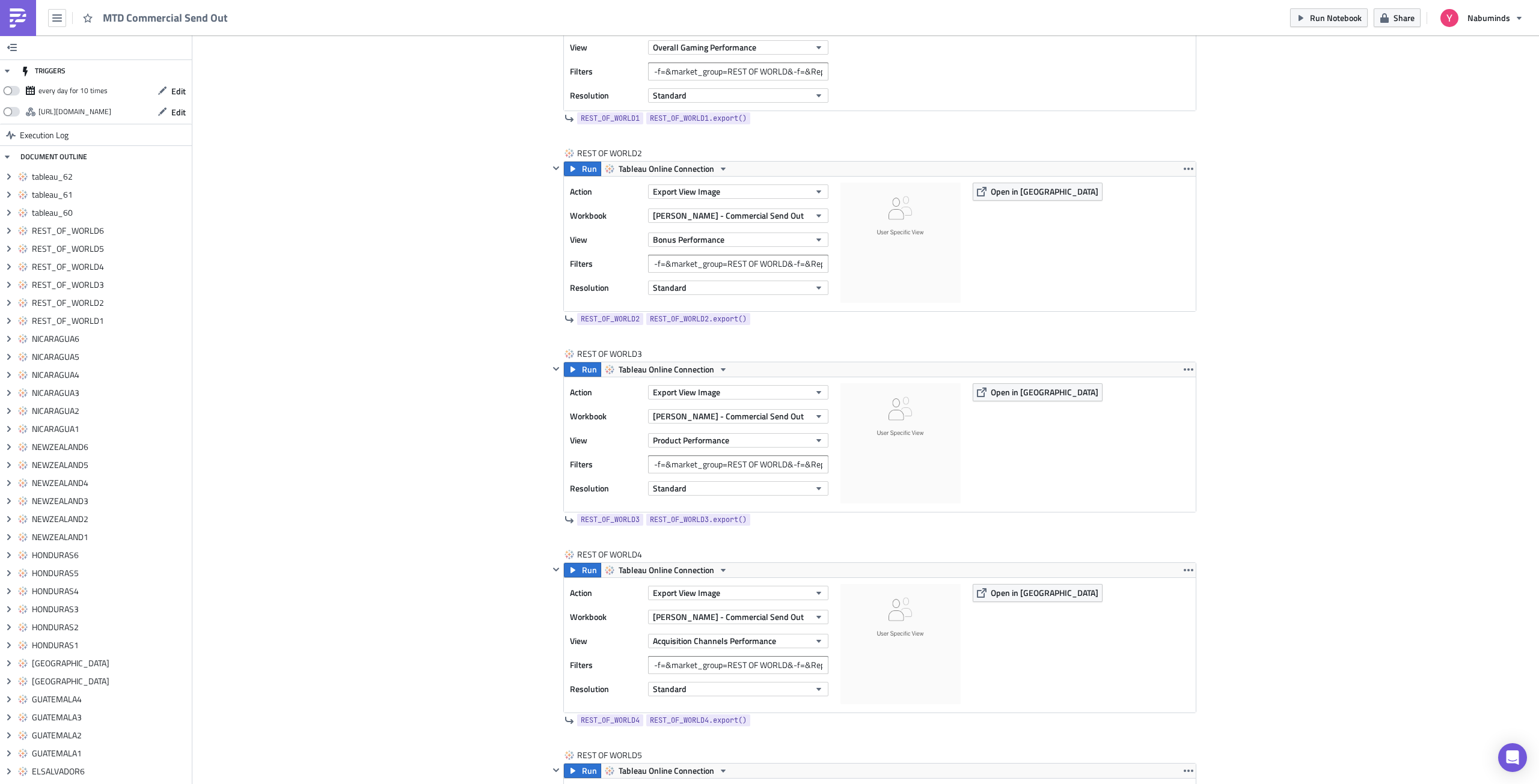
scroll to position [12712, 0]
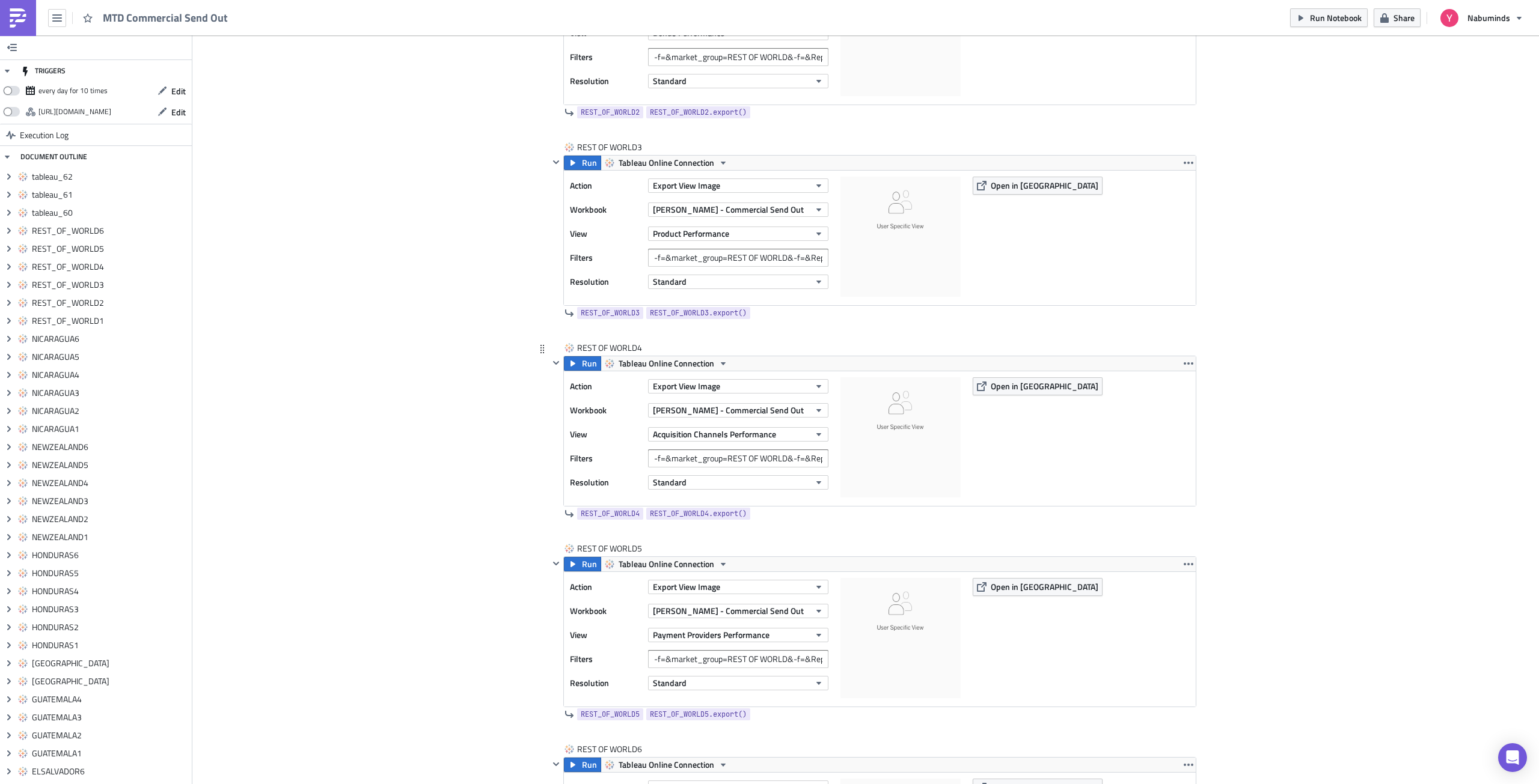
click at [1176, 364] on div "Run Tableau Online Connection" at bounding box center [879, 363] width 632 height 14
click at [1186, 364] on icon "button" at bounding box center [1189, 364] width 10 height 10
click at [1179, 391] on div "Duplicate" at bounding box center [1190, 392] width 80 height 12
click at [1184, 564] on icon "button" at bounding box center [1189, 564] width 10 height 3
click at [1168, 586] on div "Duplicate" at bounding box center [1190, 592] width 80 height 12
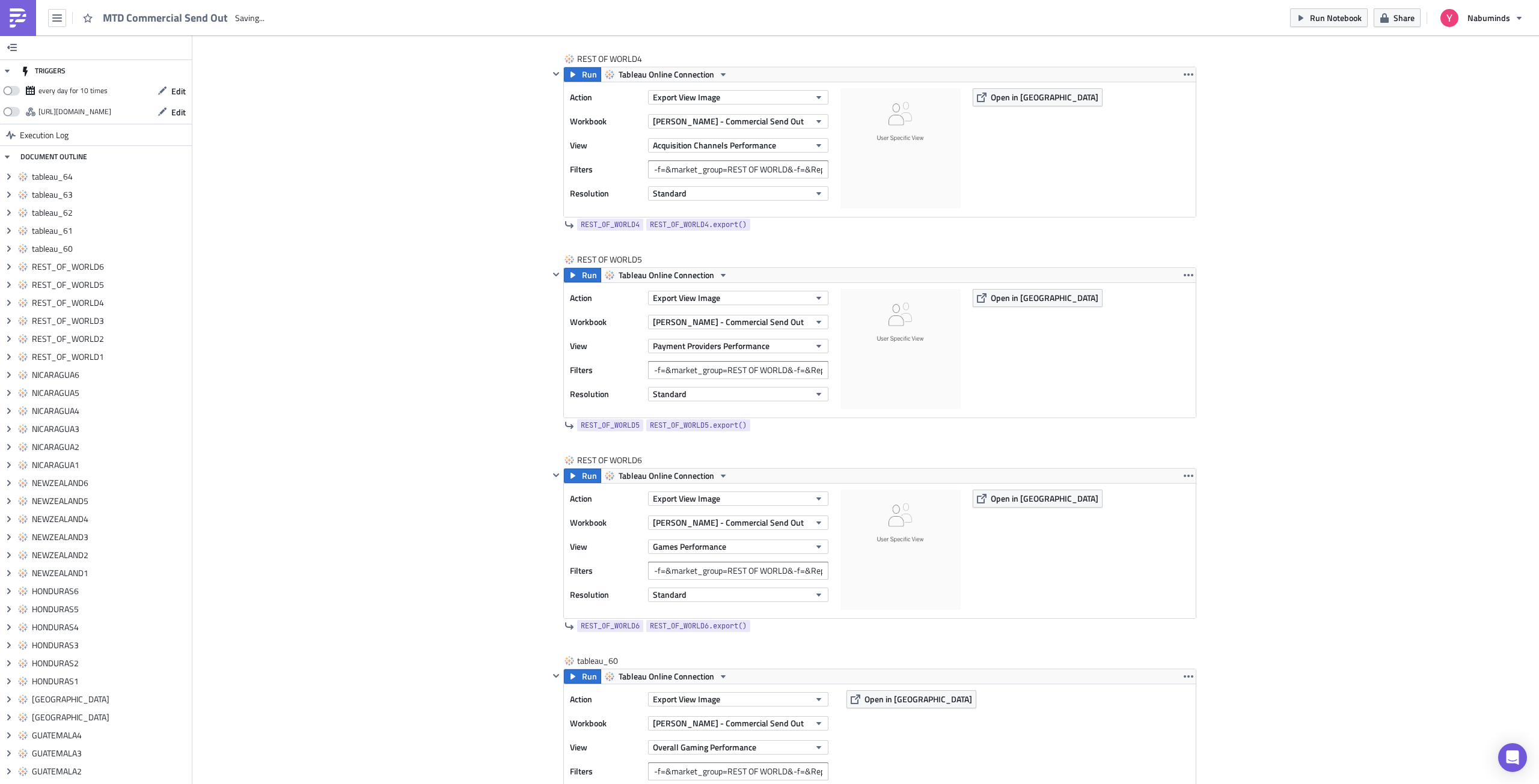
scroll to position [13012, 0]
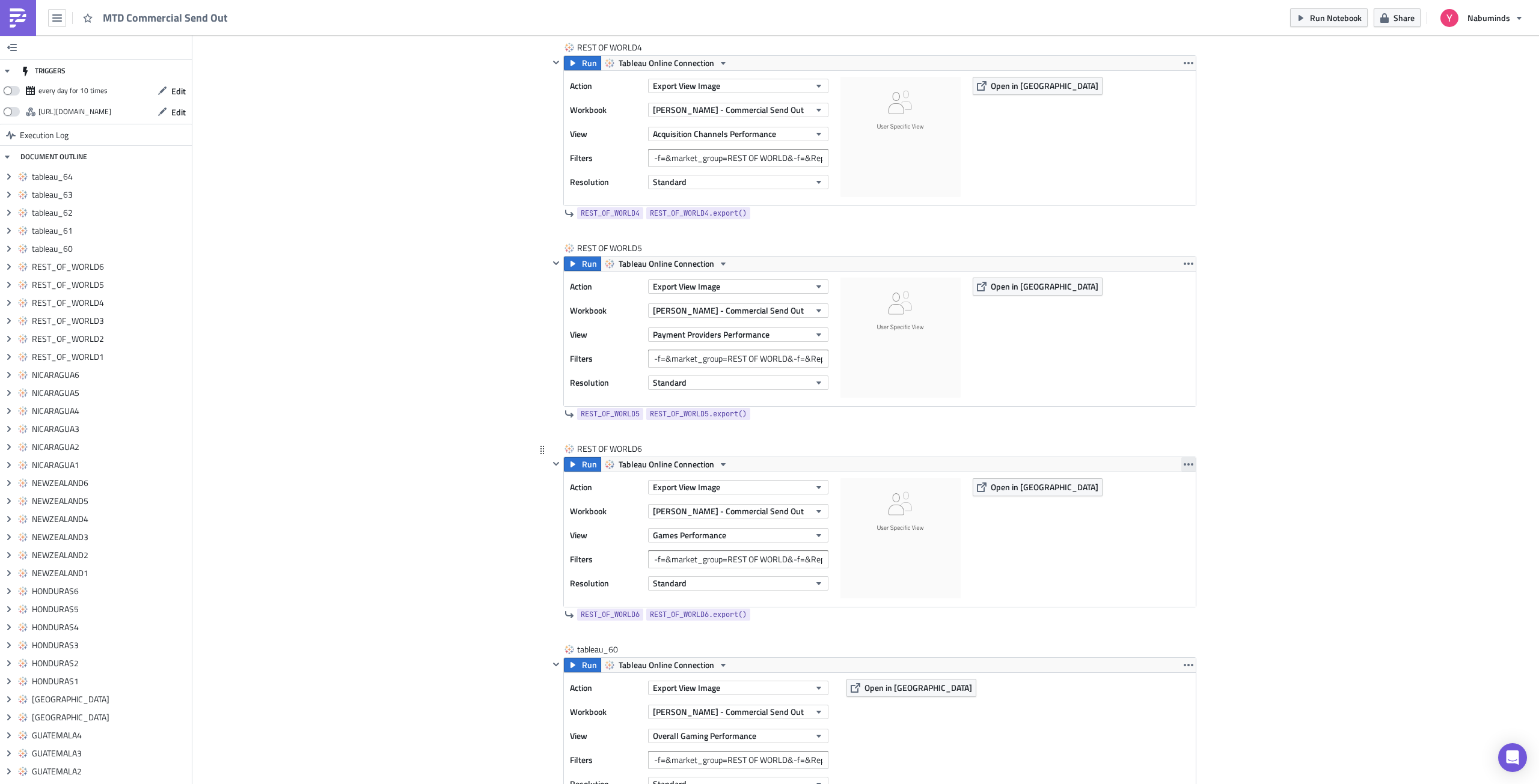
click at [1187, 464] on icon "button" at bounding box center [1189, 464] width 10 height 3
click at [1169, 490] on div "Duplicate" at bounding box center [1190, 492] width 80 height 12
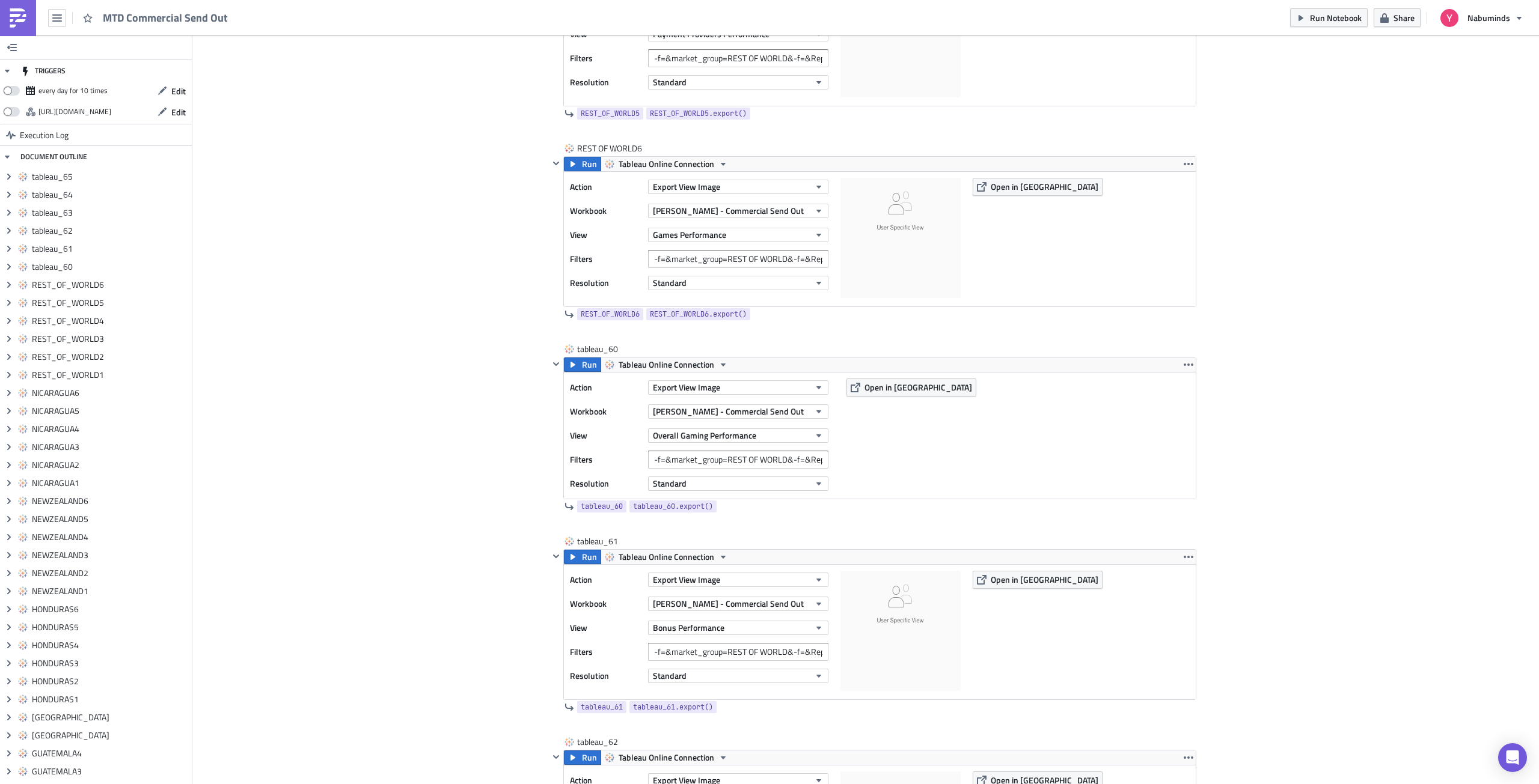
scroll to position [13373, 0]
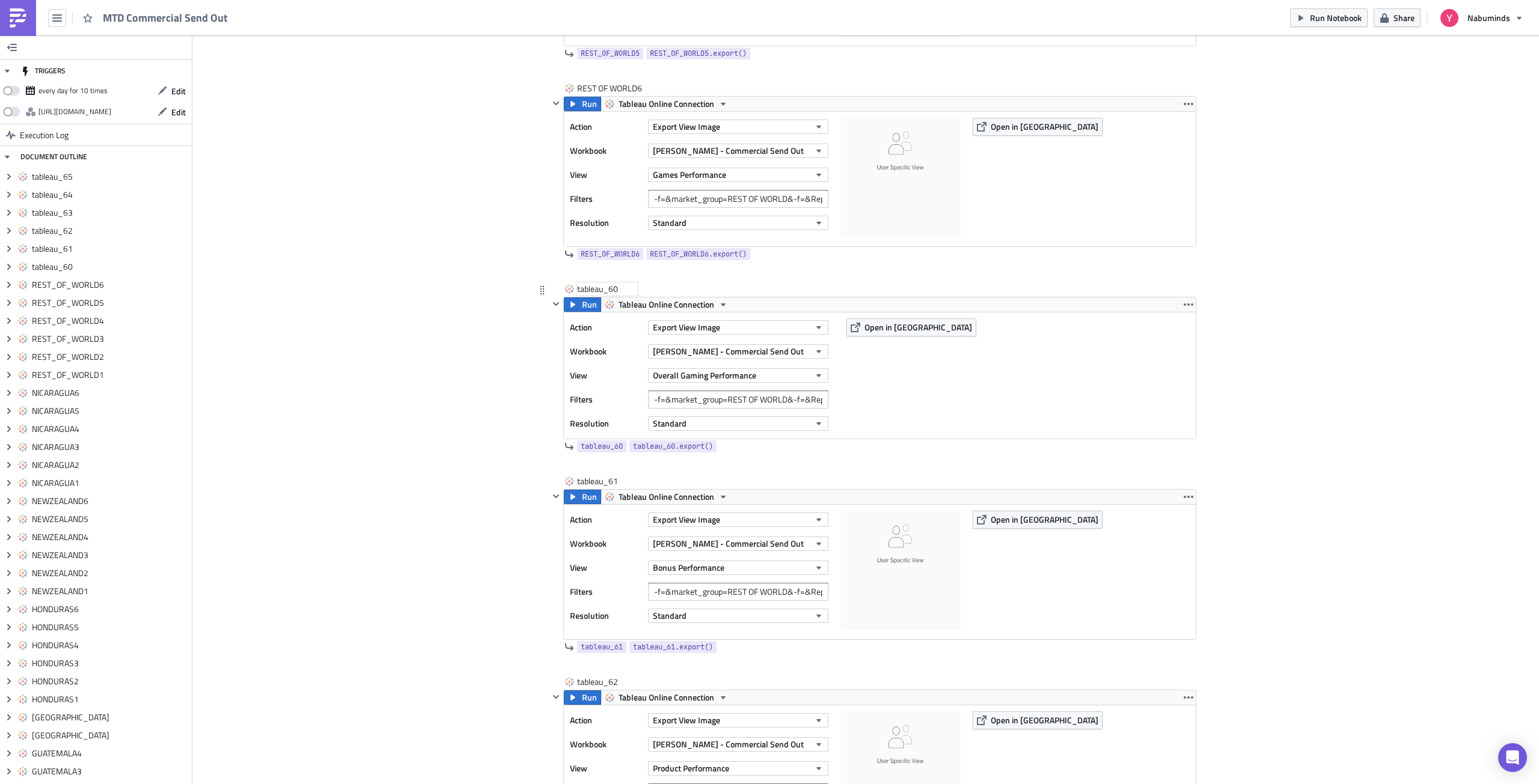
click at [610, 292] on div "tableau_60" at bounding box center [607, 289] width 60 height 12
type input "VENEZUELA1"
click at [604, 484] on div "tableau_61" at bounding box center [607, 481] width 60 height 12
click at [604, 484] on input "tableau_61" at bounding box center [607, 481] width 60 height 12
type input "VENEZUELA2"
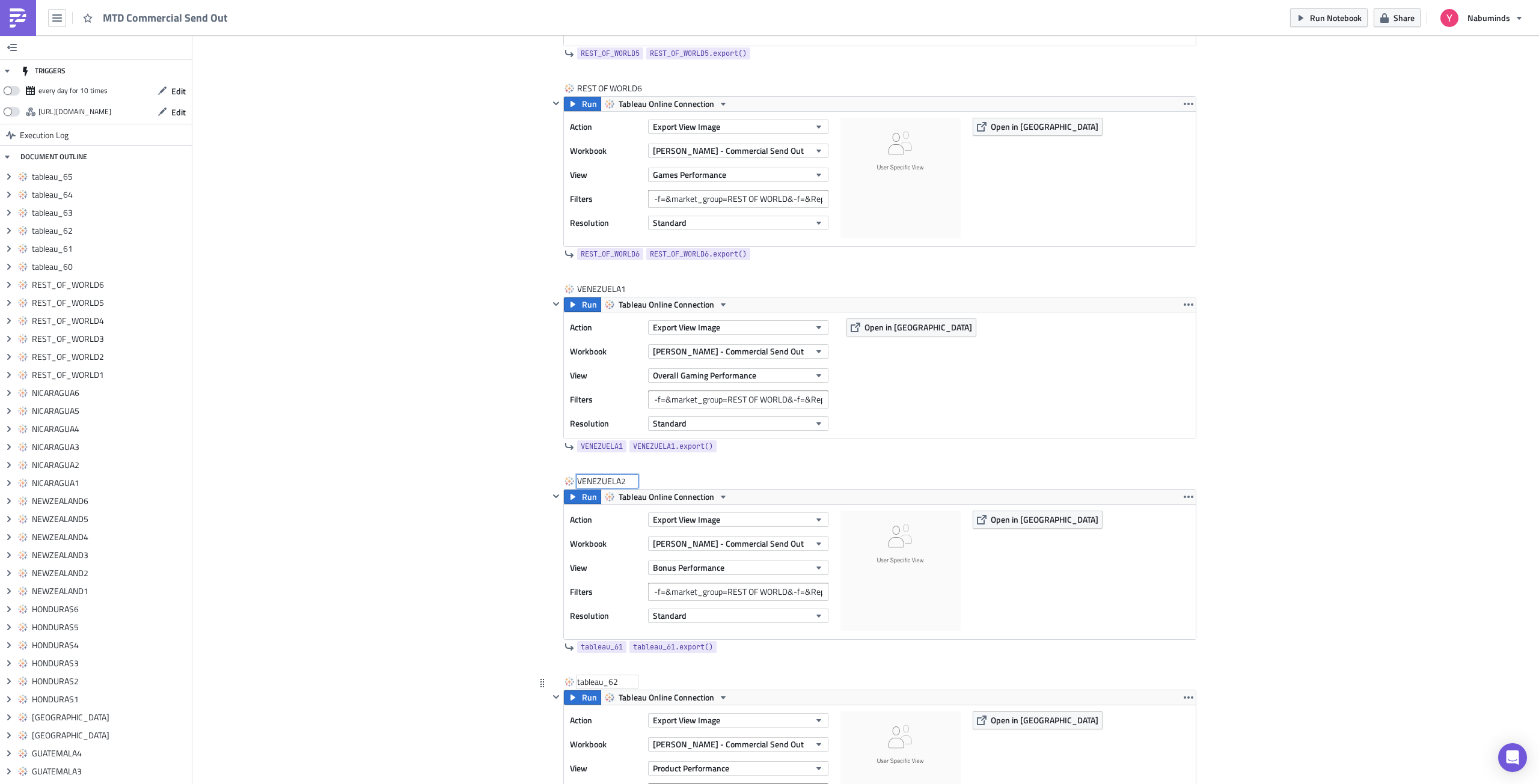
click at [604, 685] on div "tableau_62" at bounding box center [607, 681] width 60 height 12
click at [604, 684] on input "tableau_62" at bounding box center [607, 681] width 60 height 12
type input "VENEZUELA3"
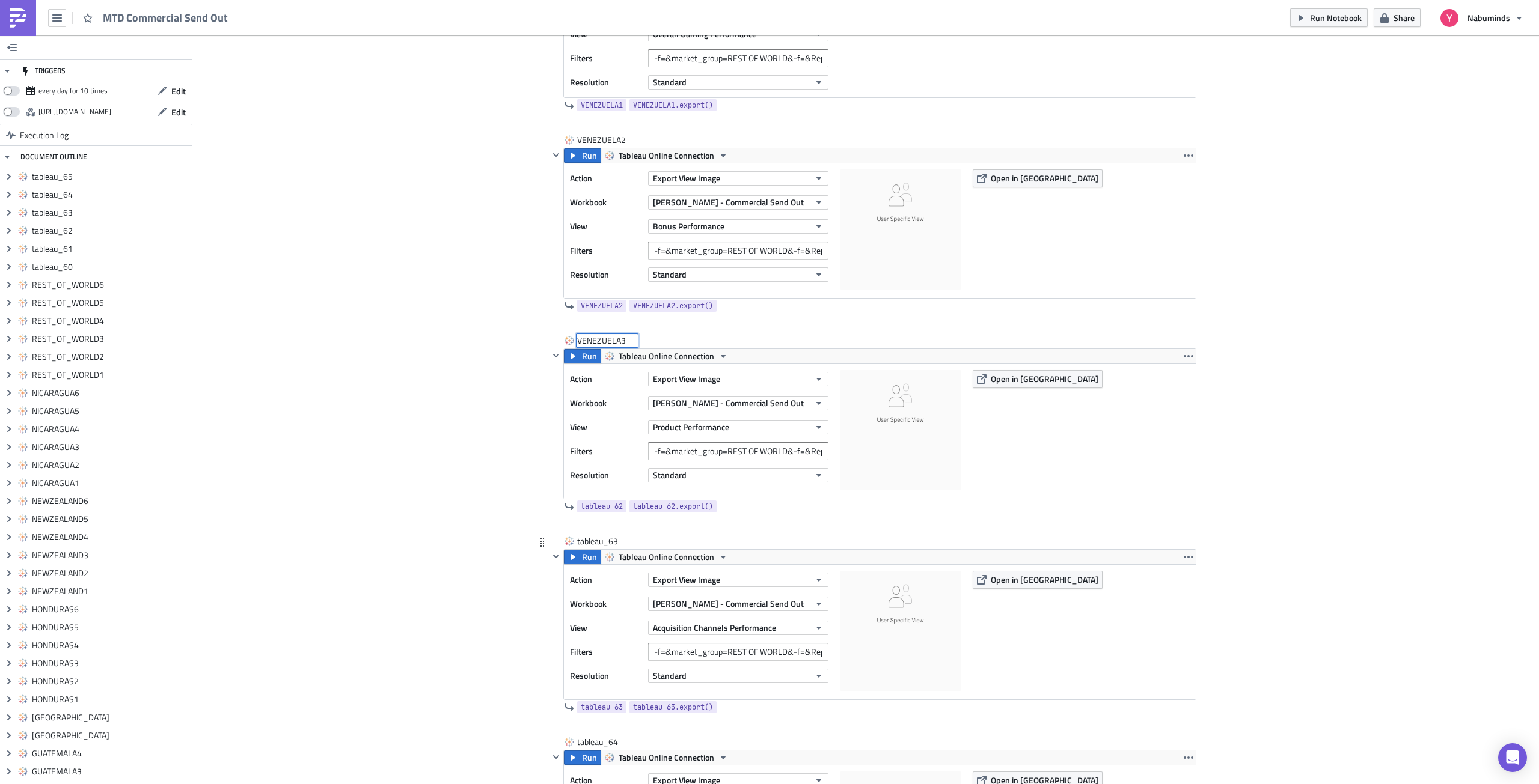
scroll to position [13734, 0]
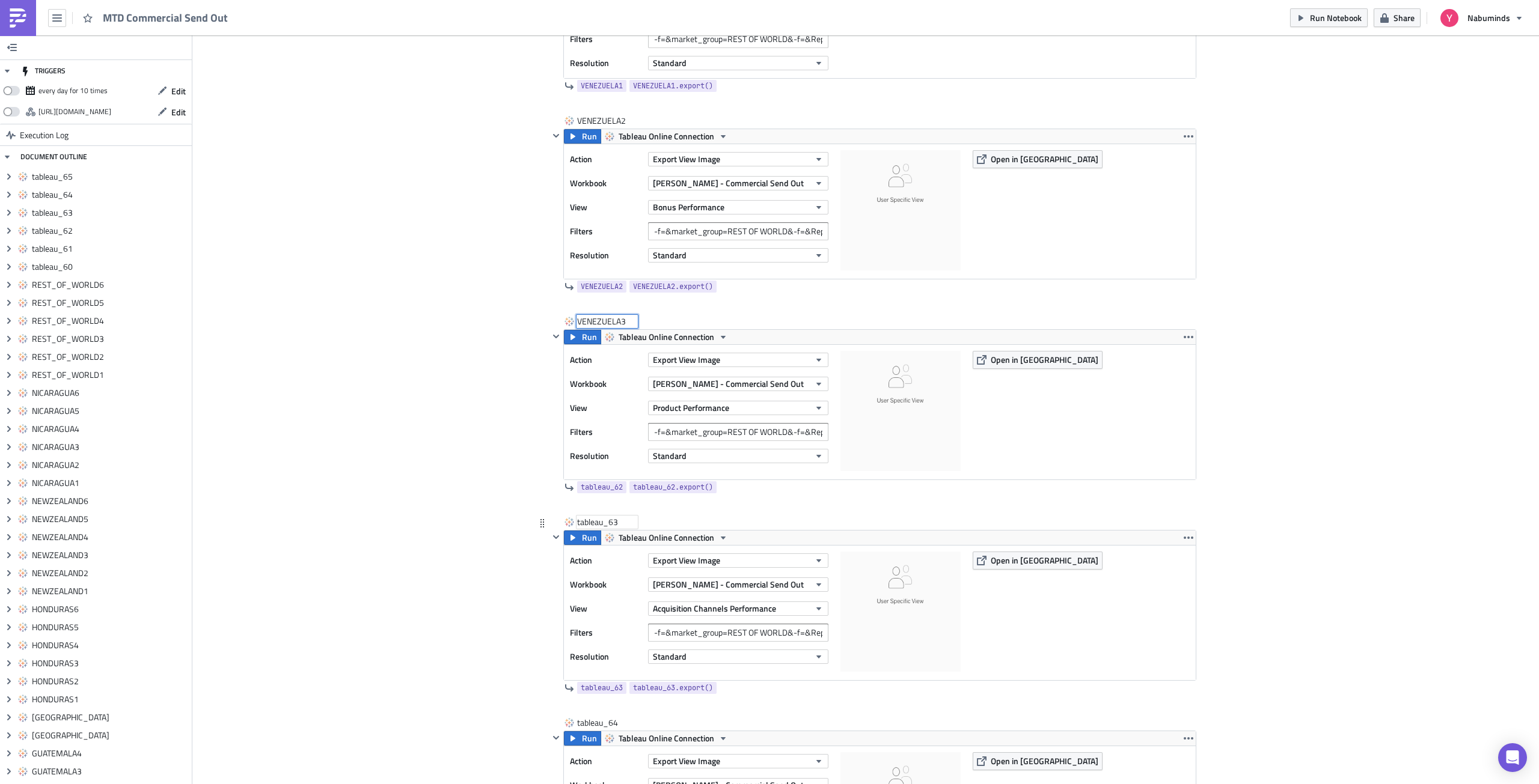
click at [604, 525] on div "tableau_63" at bounding box center [607, 522] width 60 height 12
click at [604, 525] on input "tableau_63" at bounding box center [607, 522] width 60 height 12
type input "VENEZUELA4"
click at [605, 717] on div "tableau_64" at bounding box center [607, 723] width 60 height 12
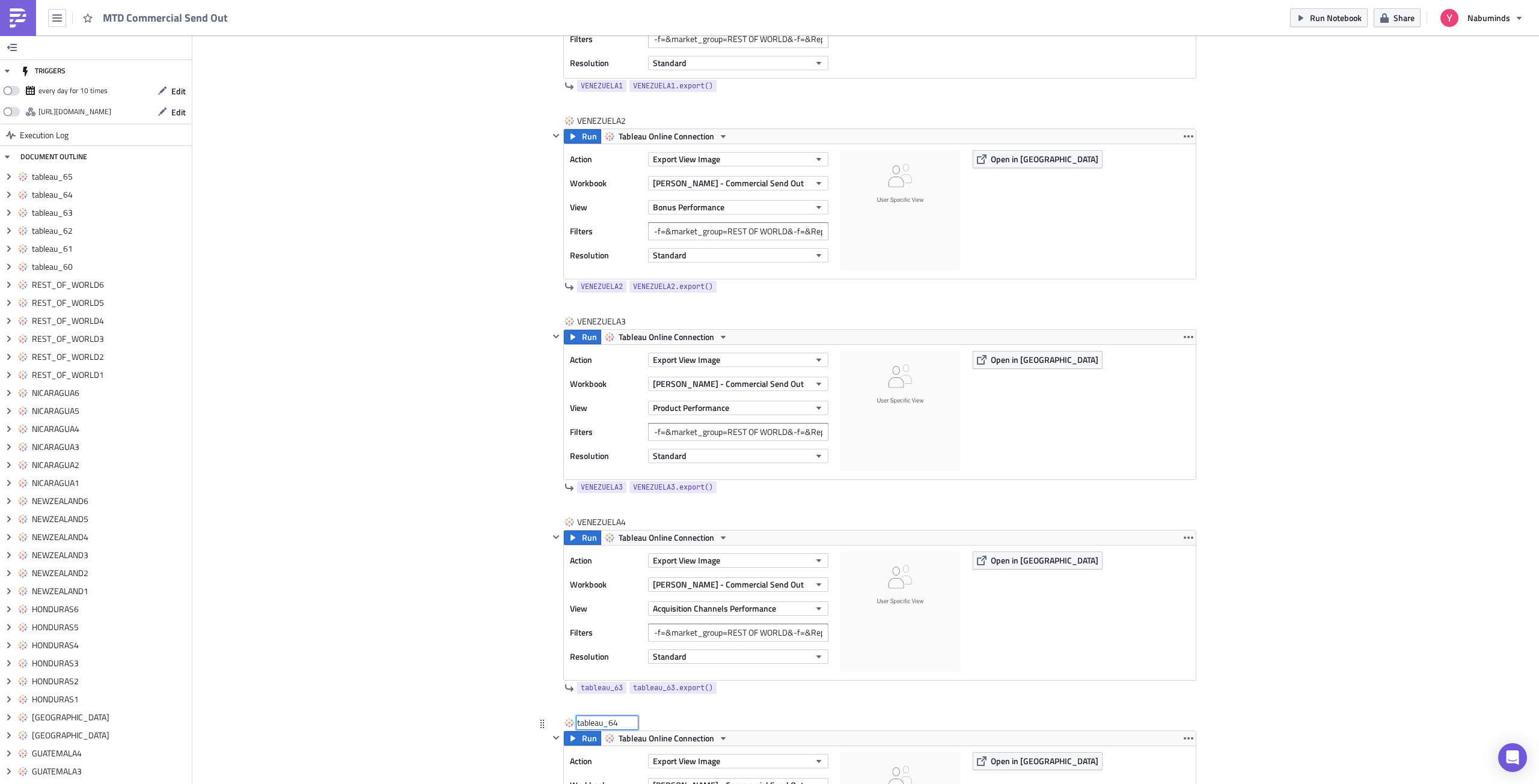
click at [605, 717] on input "tableau_64" at bounding box center [607, 723] width 60 height 12
type input "VENEZUELA5"
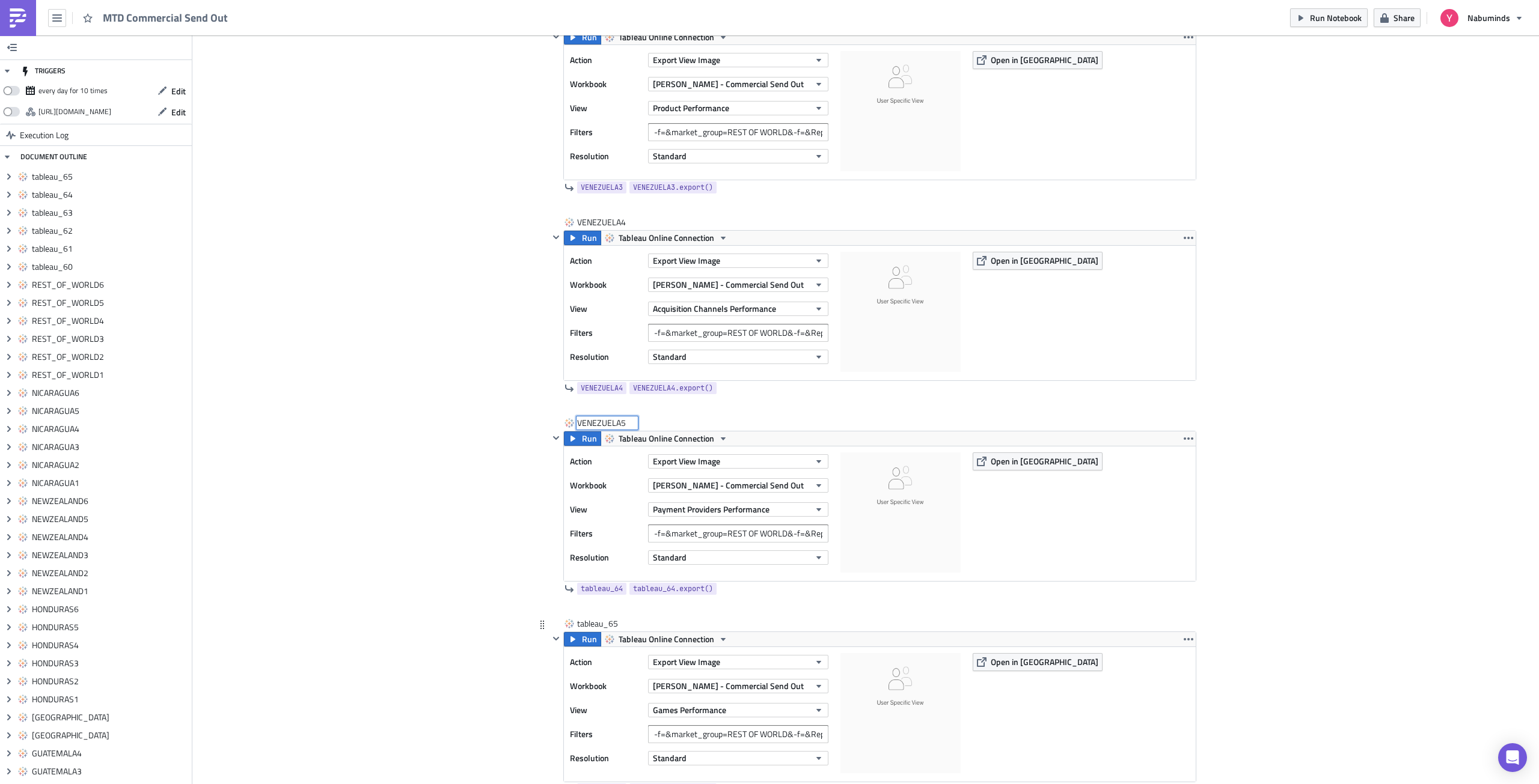
scroll to position [14034, 0]
click at [606, 629] on div "tableau_65" at bounding box center [607, 623] width 60 height 12
click at [600, 620] on div "tableau_65" at bounding box center [607, 623] width 60 height 12
click at [600, 620] on input "tableau_65" at bounding box center [607, 623] width 60 height 12
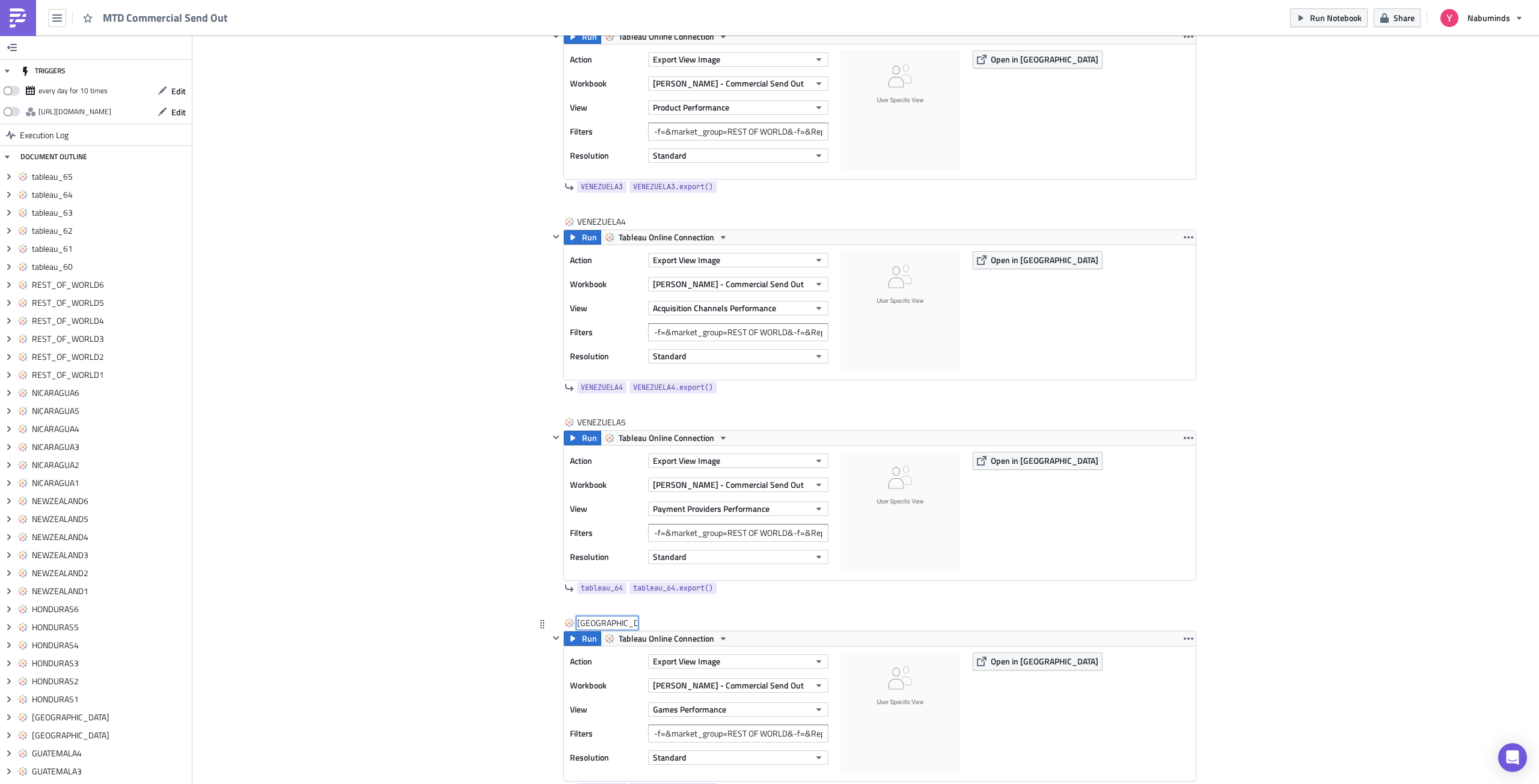
type input "VENEZUELA6"
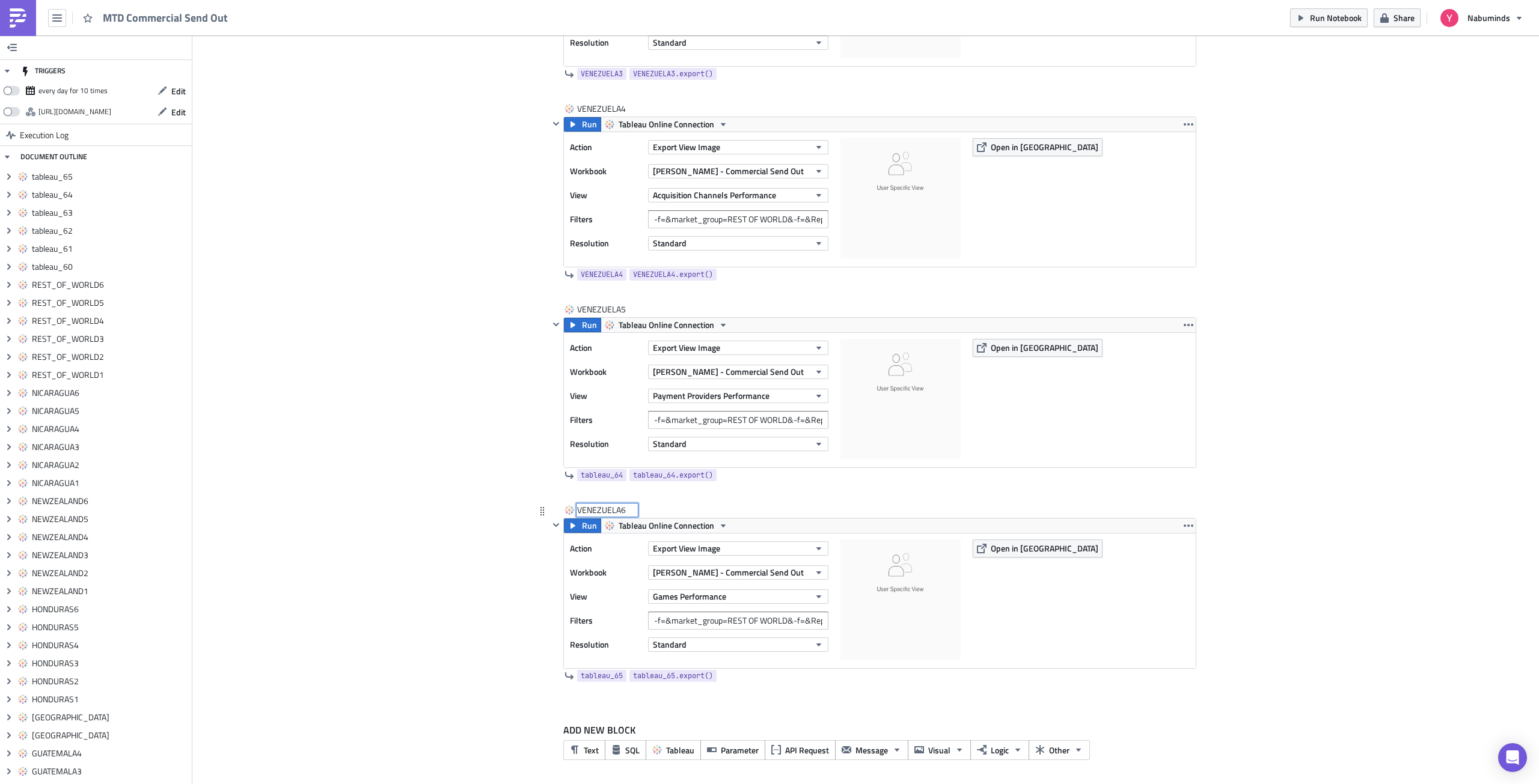
scroll to position [14148, 0]
click at [783, 619] on input "-f=&market_group=REST OF WORLD&-f=&Reporting Period=0" at bounding box center [738, 619] width 180 height 18
paste input "[GEOGRAPHIC_DATA]"
click at [774, 621] on input "-f=&market_group=VENEZUELA&-f=&Reporting Period=0" at bounding box center [738, 619] width 180 height 18
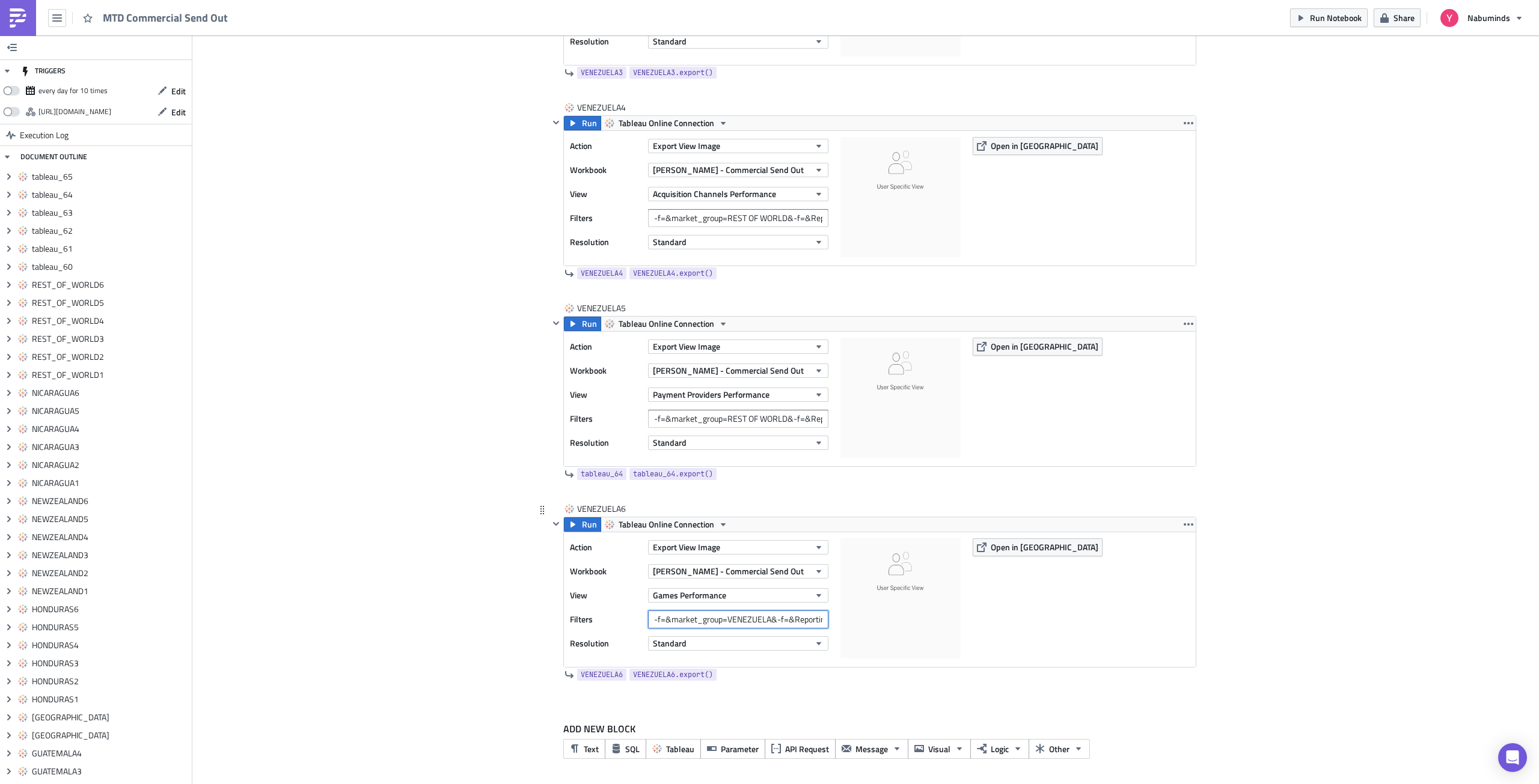
click at [774, 621] on input "-f=&market_group=VENEZUELA&-f=&Reporting Period=0" at bounding box center [738, 619] width 180 height 18
type input "-f=&market_group=VENEZUELA&-f=&Reporting Period=0"
click at [757, 419] on input "-f=&market_group=REST OF WORLD&-f=&Reporting Period=0" at bounding box center [738, 418] width 180 height 18
click at [757, 420] on input "-f=&market_group=REST OF WORLD&-f=&Reporting Period=0" at bounding box center [738, 418] width 180 height 18
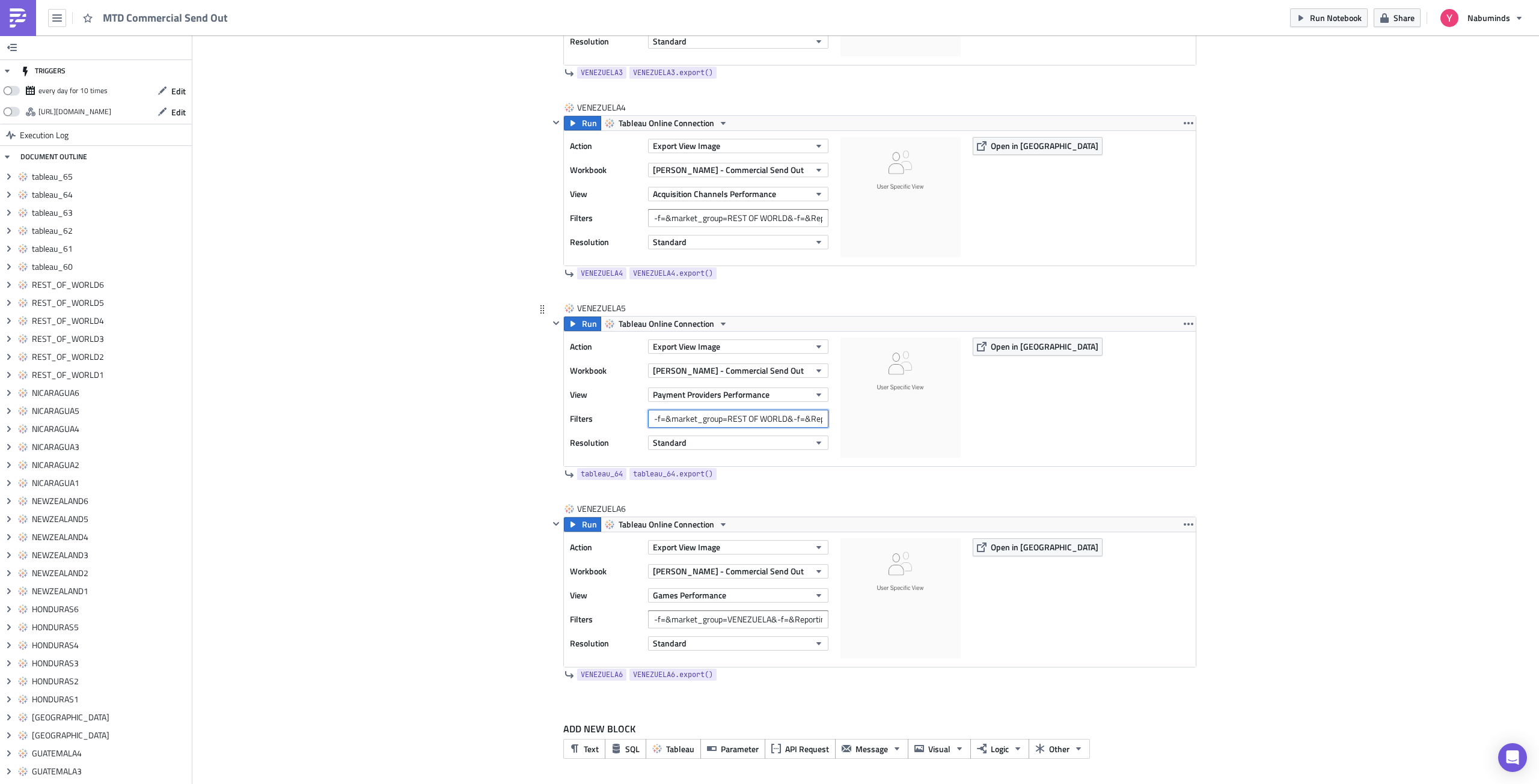
click at [757, 420] on input "-f=&market_group=REST OF WORLD&-f=&Reporting Period=0" at bounding box center [738, 418] width 180 height 18
paste input "[GEOGRAPHIC_DATA]"
type input "-f=&market_group=VENEZUELA&-f=&Reporting Period=0"
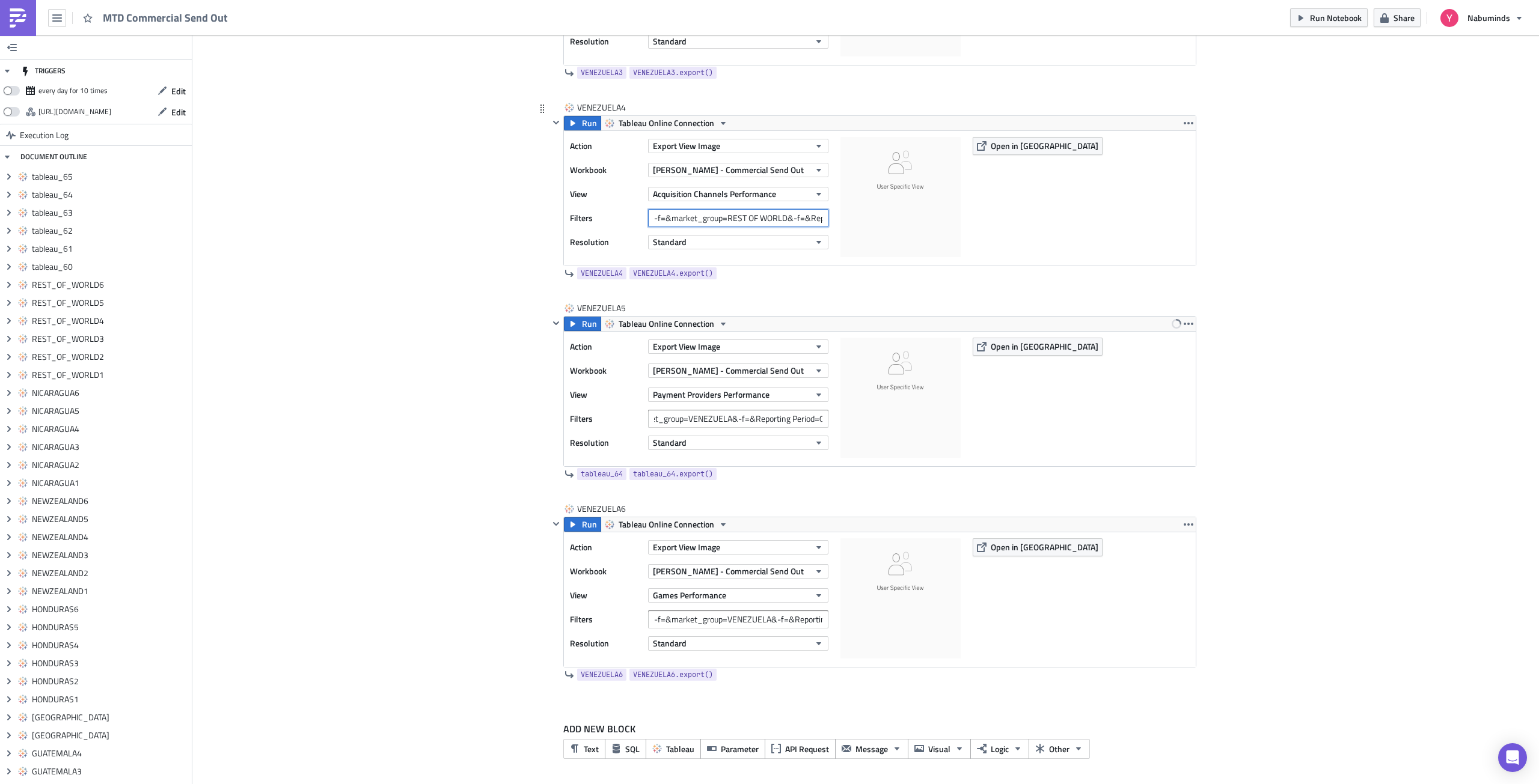
click at [728, 218] on input "-f=&market_group=REST OF WORLD&-f=&Reporting Period=0" at bounding box center [738, 218] width 180 height 18
paste input "[GEOGRAPHIC_DATA]"
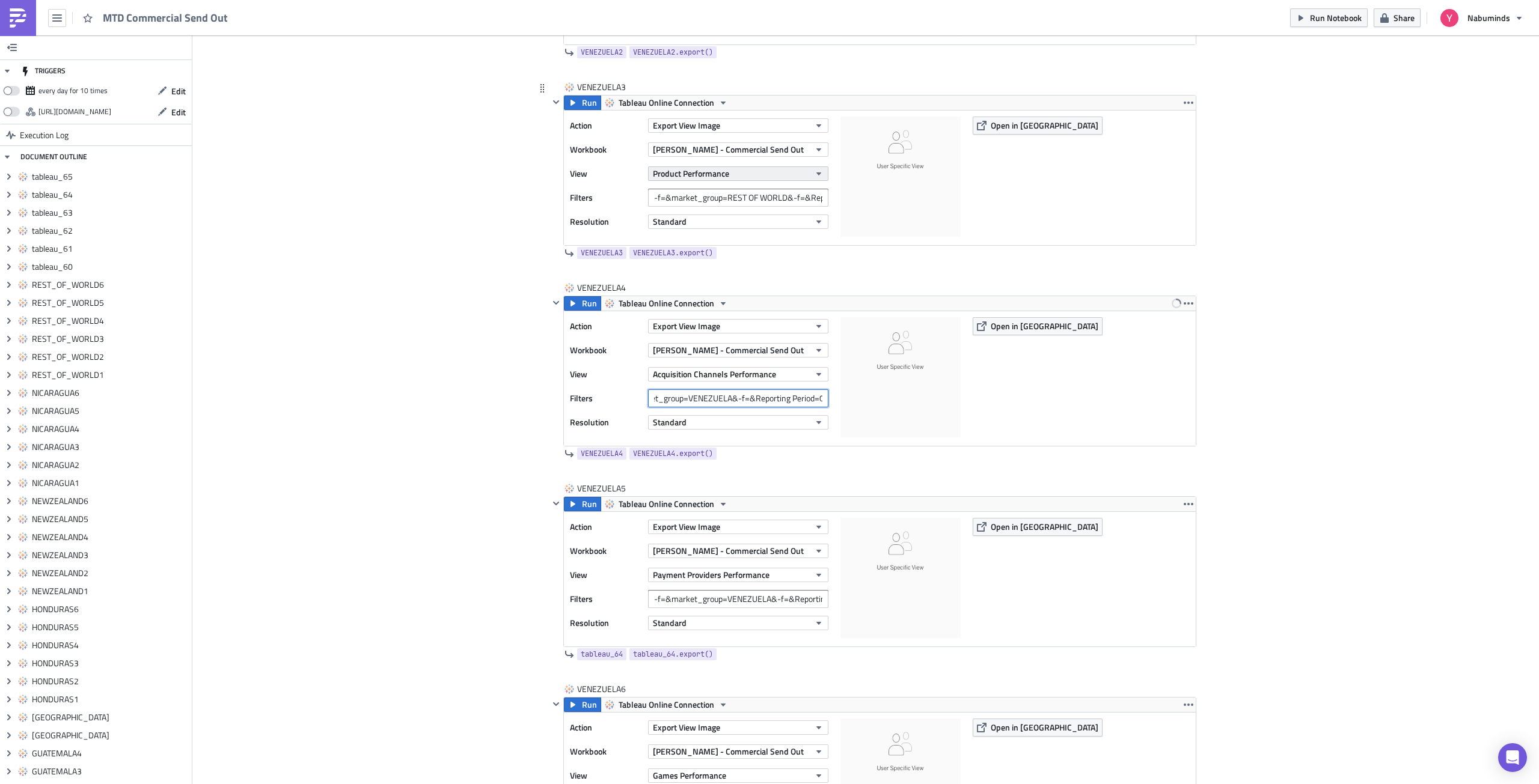
scroll to position [13908, 0]
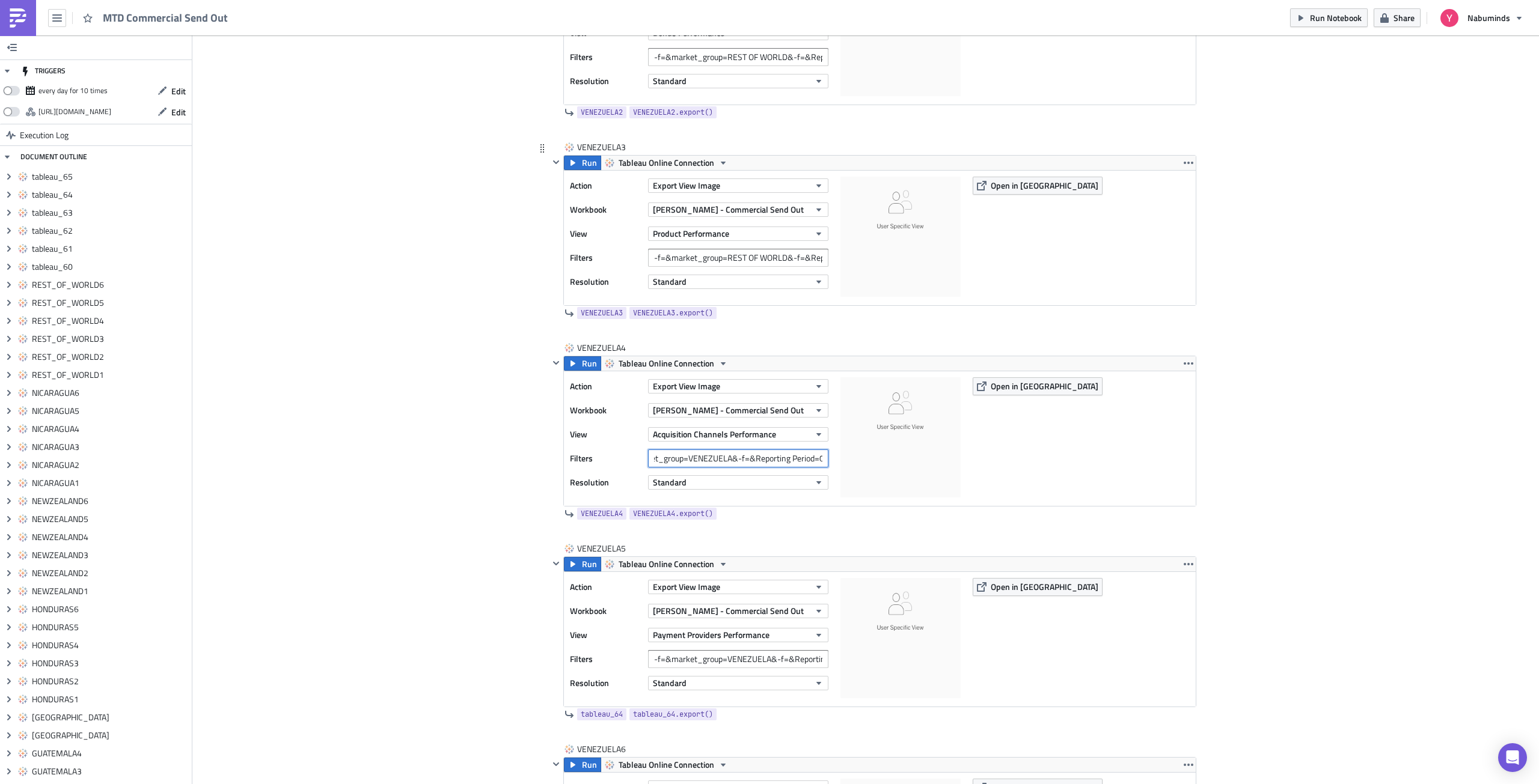
type input "-f=&market_group=VENEZUELA&-f=&Reporting Period=0"
click at [737, 259] on input "-f=&market_group=REST OF WORLD&-f=&Reporting Period=0" at bounding box center [738, 257] width 180 height 18
paste input "[GEOGRAPHIC_DATA]"
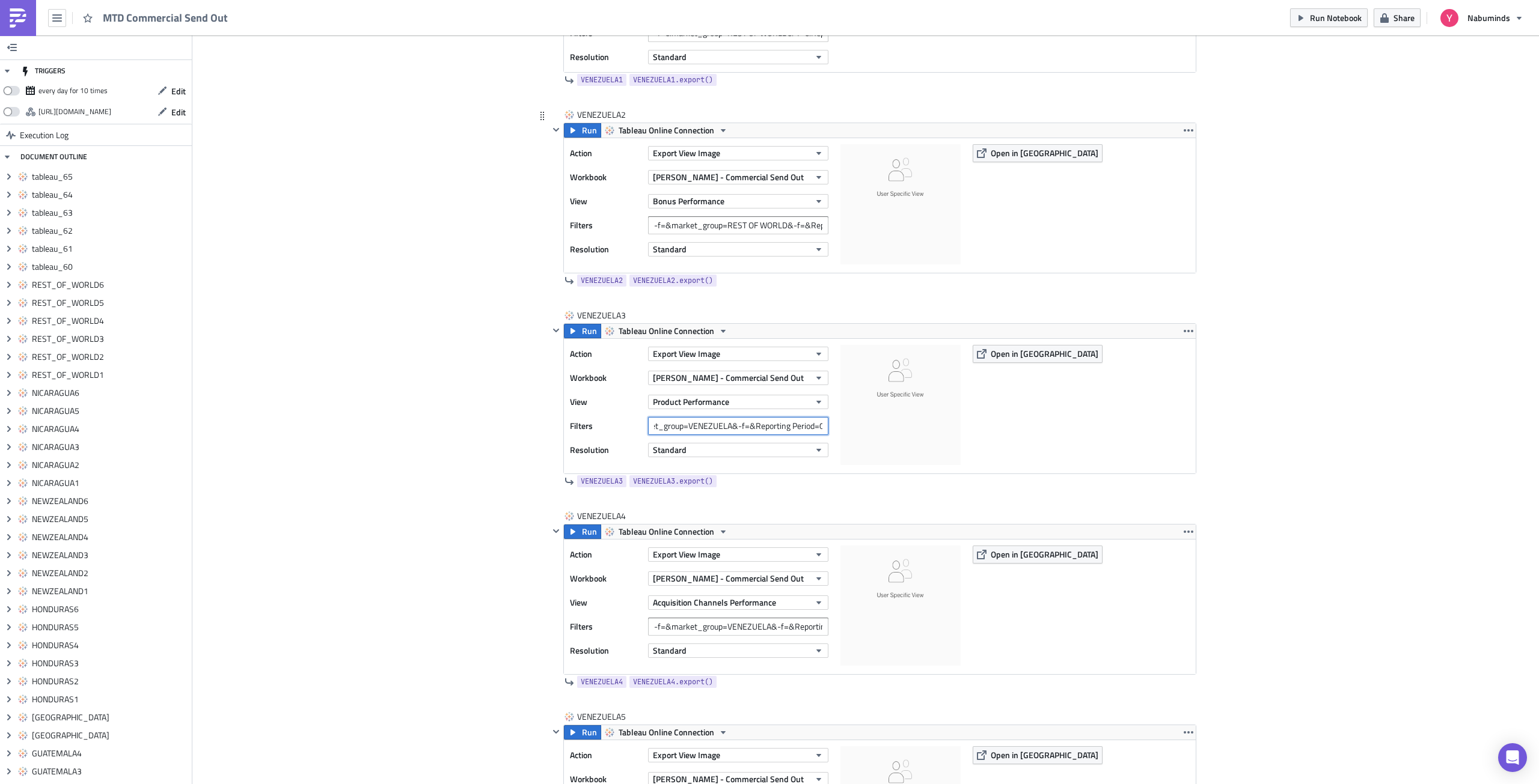
scroll to position [13727, 0]
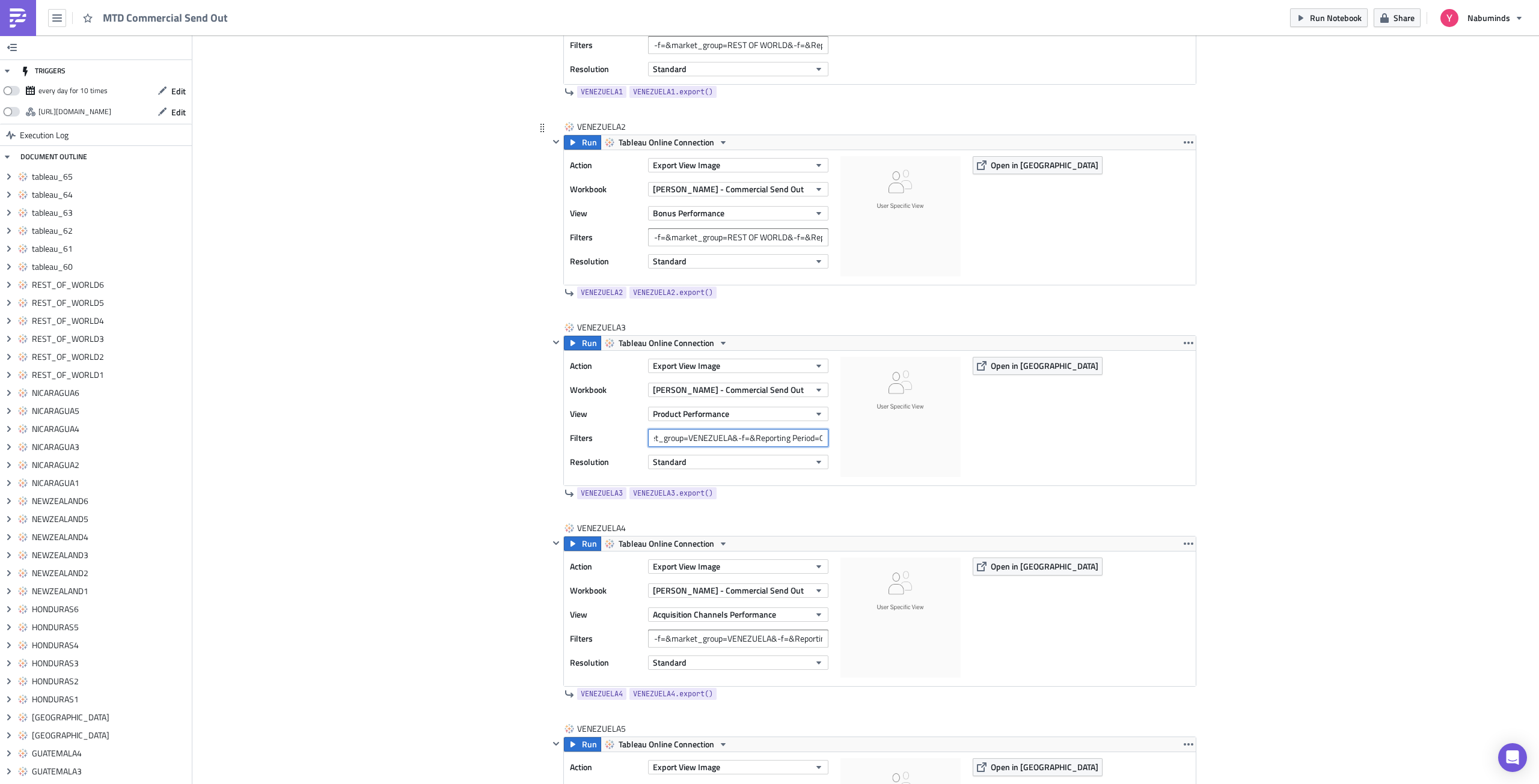
type input "-f=&market_group=VENEZUELA&-f=&Reporting Period=0"
click at [737, 235] on input "-f=&market_group=REST OF WORLD&-f=&Reporting Period=0" at bounding box center [738, 237] width 180 height 18
paste input "[GEOGRAPHIC_DATA]"
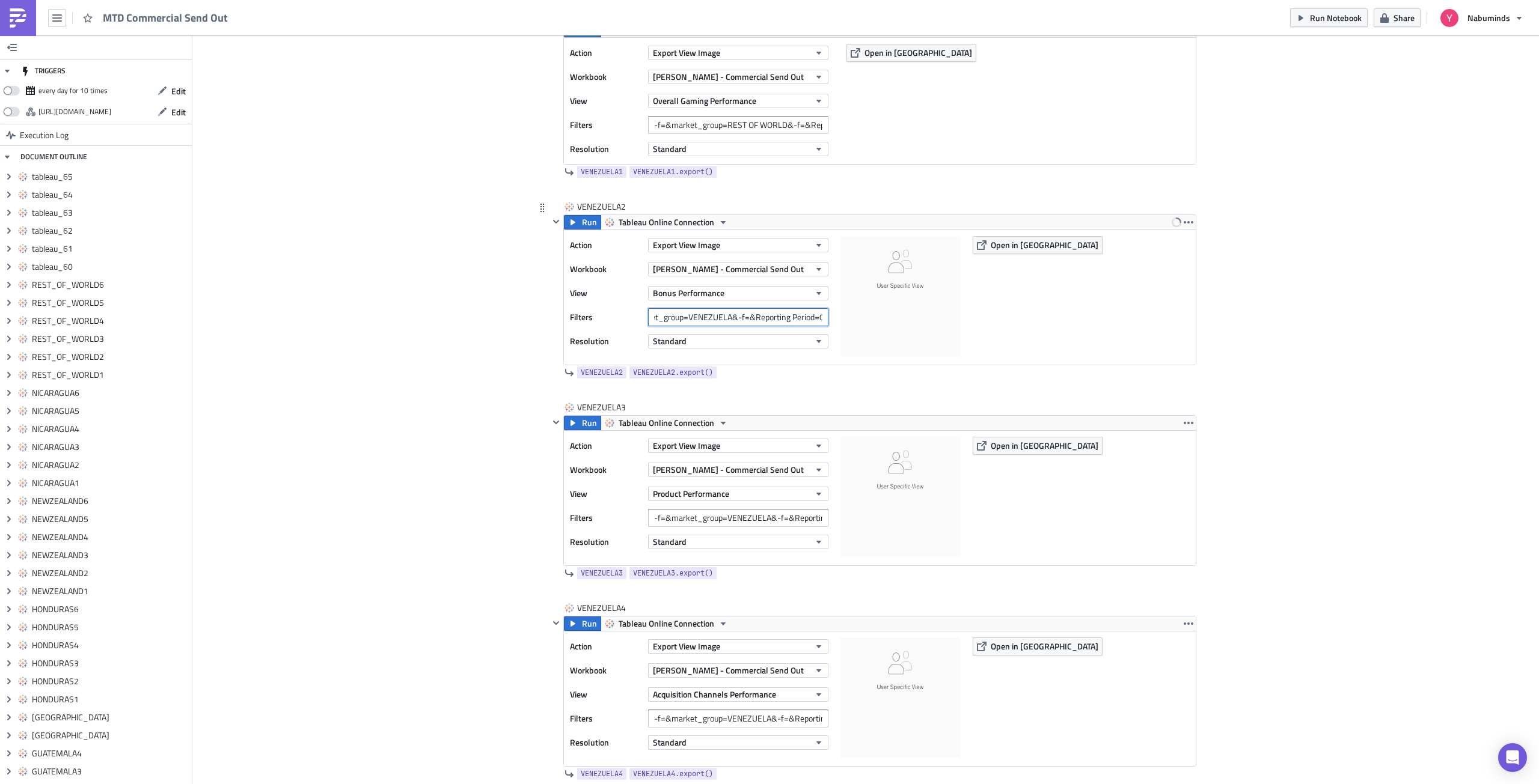
scroll to position [13548, 0]
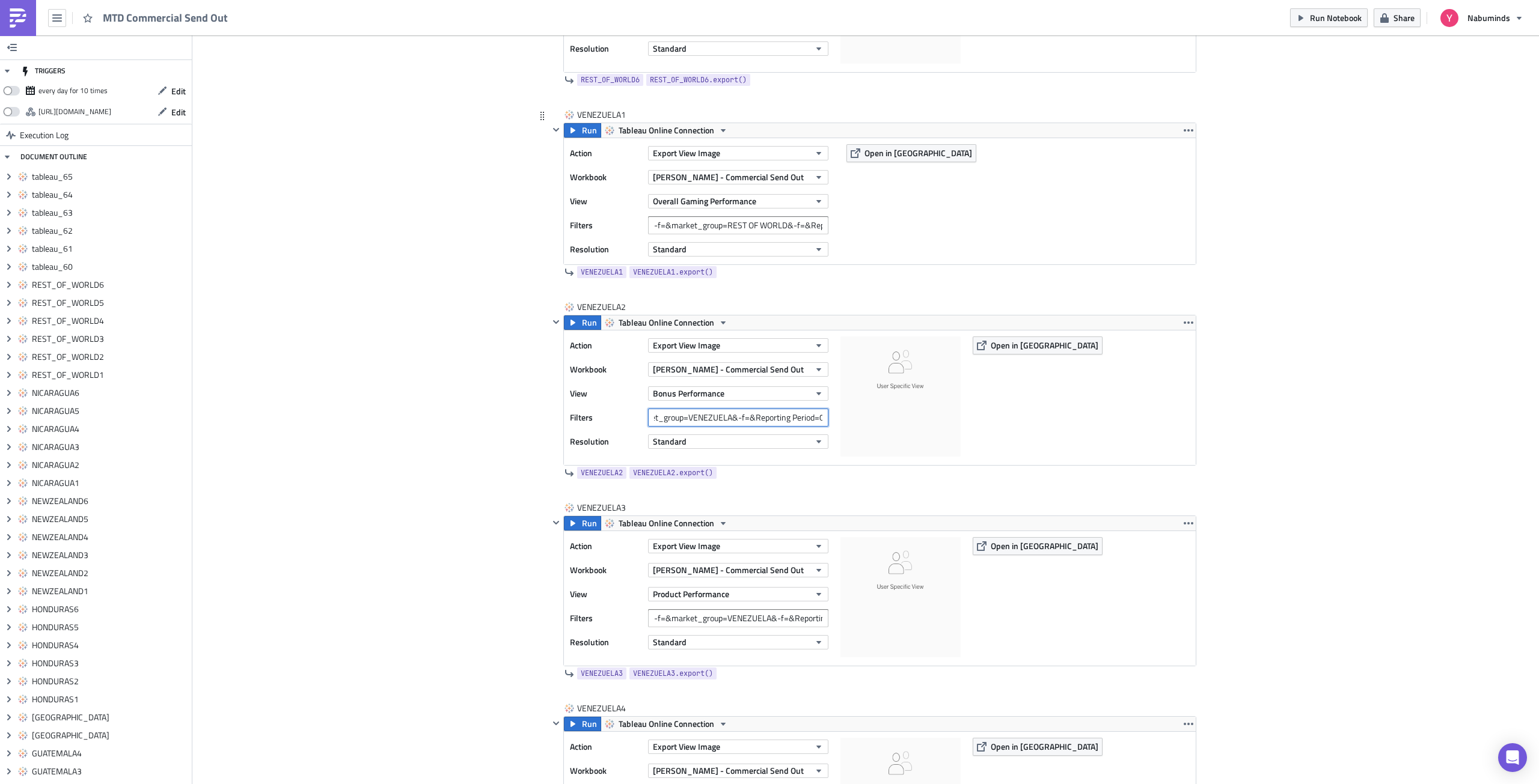
type input "-f=&market_group=VENEZUELA&-f=&Reporting Period=0"
click at [717, 225] on input "-f=&market_group=REST OF WORLD&-f=&Reporting Period=0" at bounding box center [738, 225] width 180 height 18
paste input "[GEOGRAPHIC_DATA]"
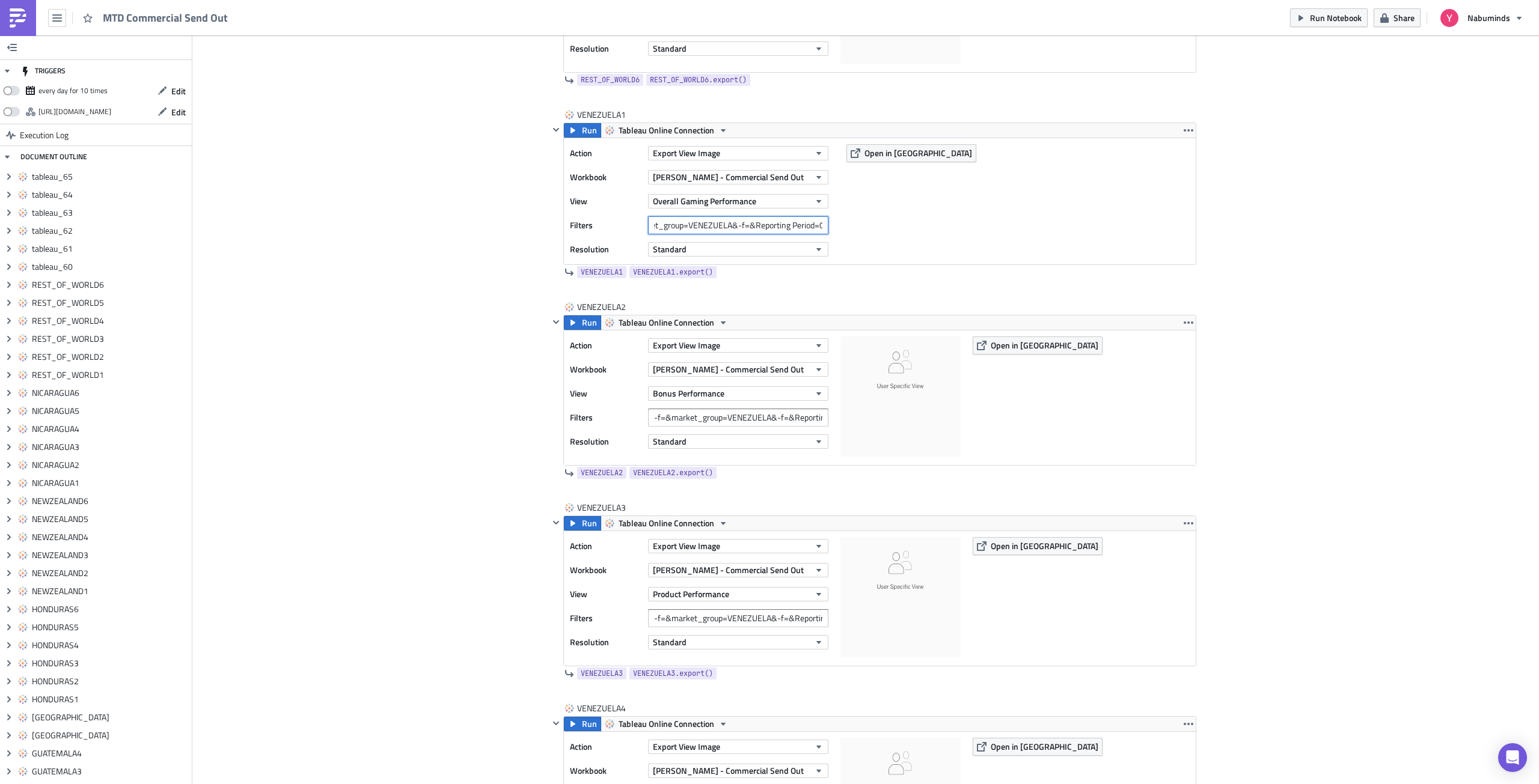
type input "-f=&market_group=VENEZUELA&-f=&Reporting Period=0"
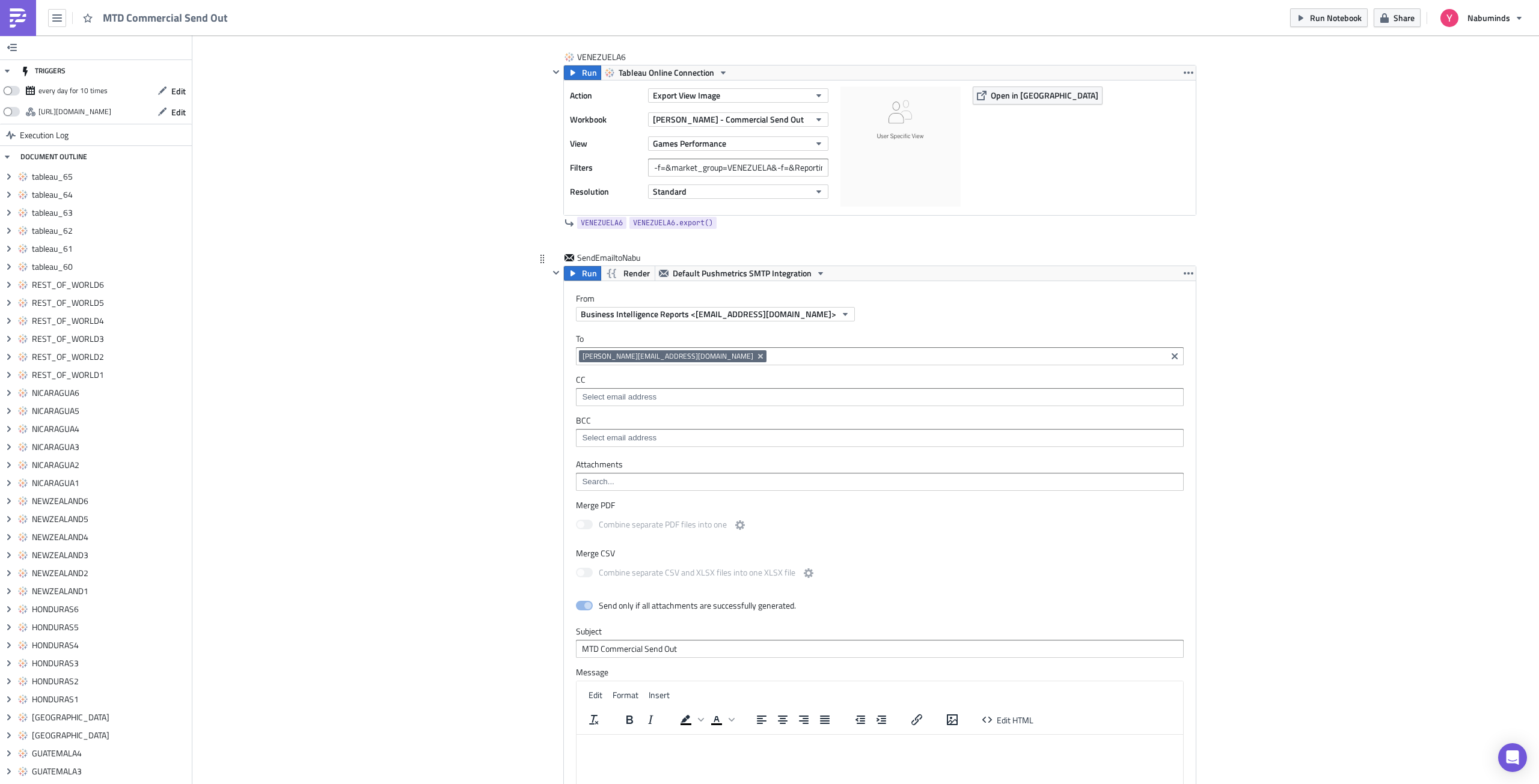
scroll to position [13926, 0]
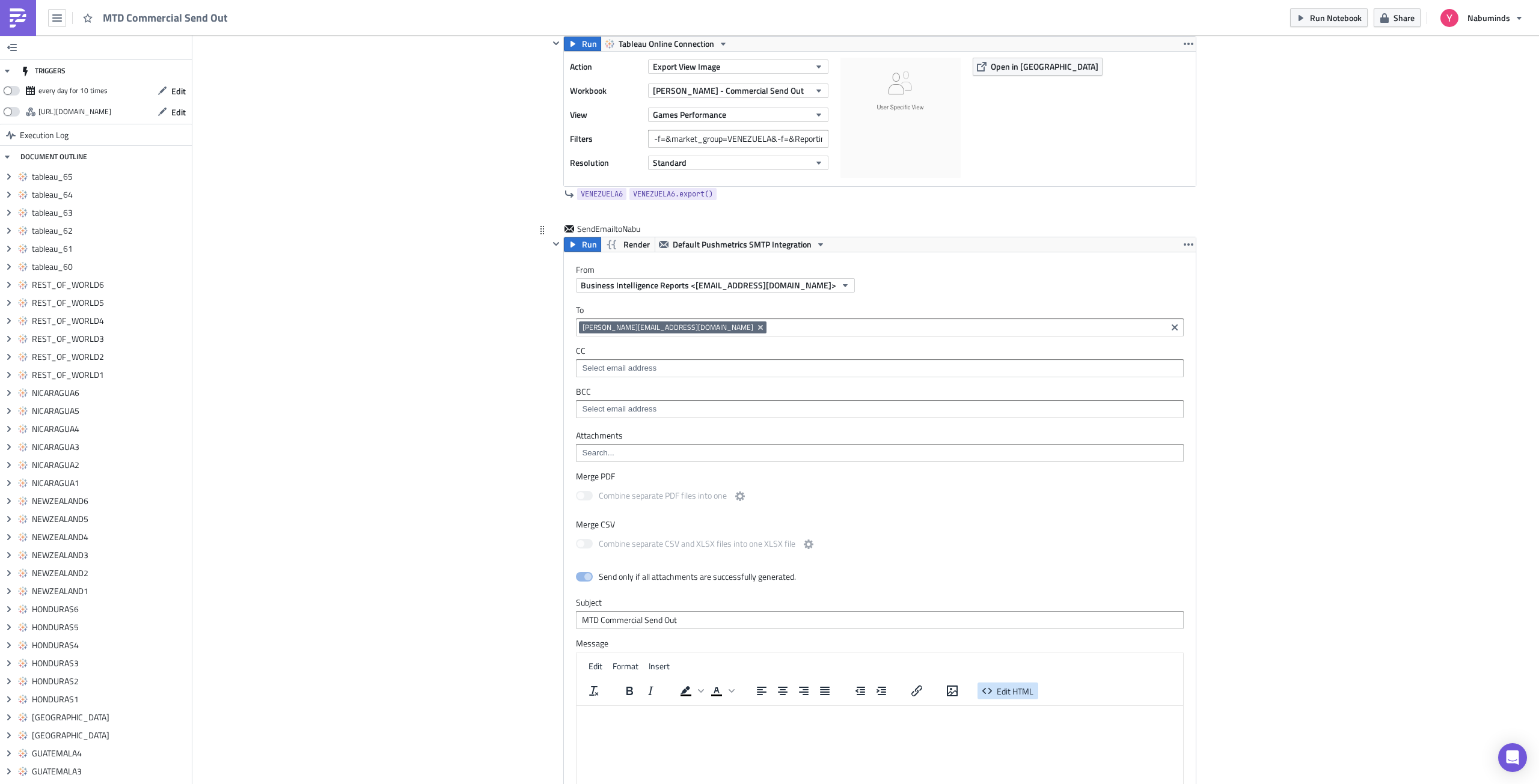
click at [1010, 690] on span "Edit HTML" at bounding box center [1015, 690] width 36 height 12
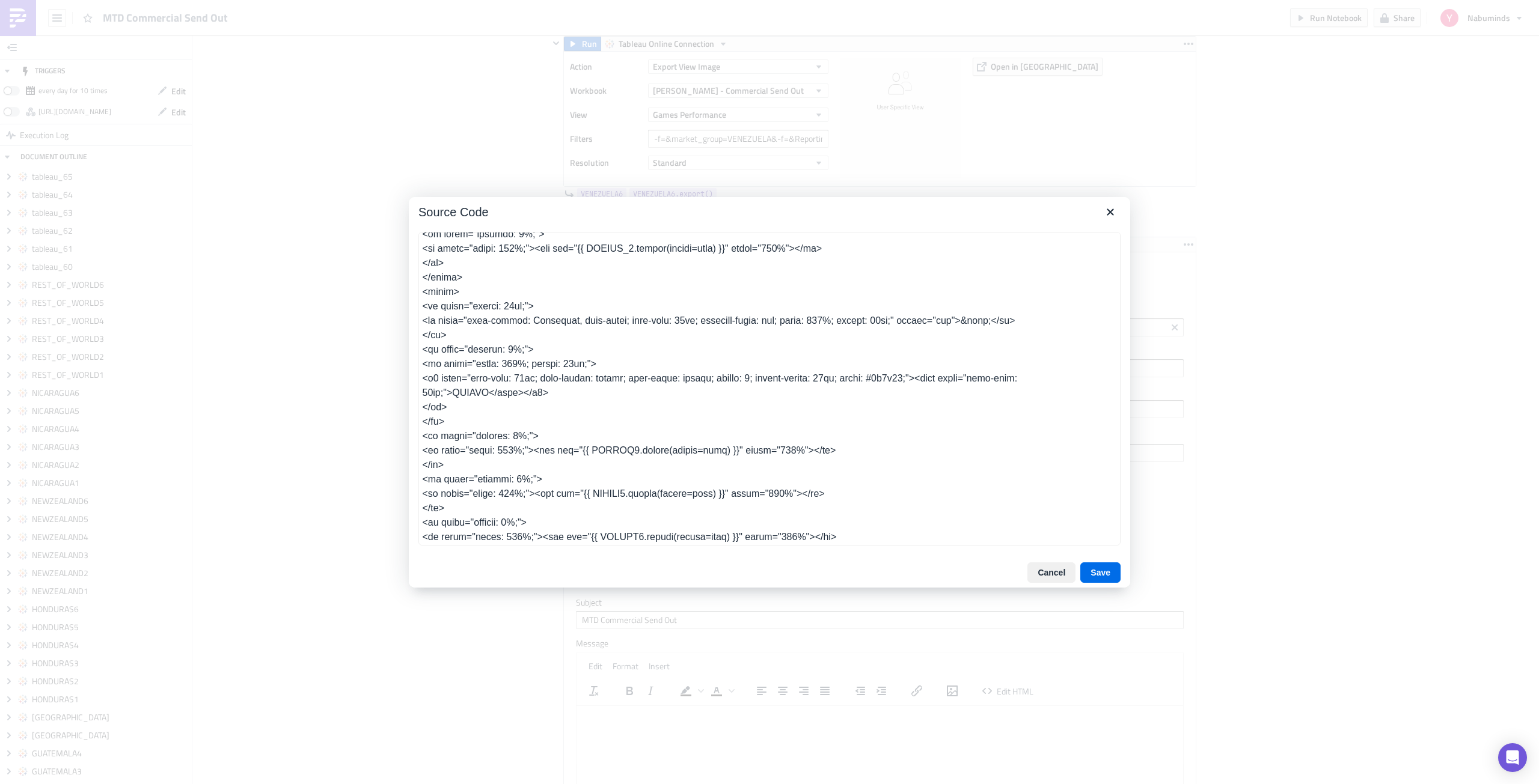
scroll to position [840, 0]
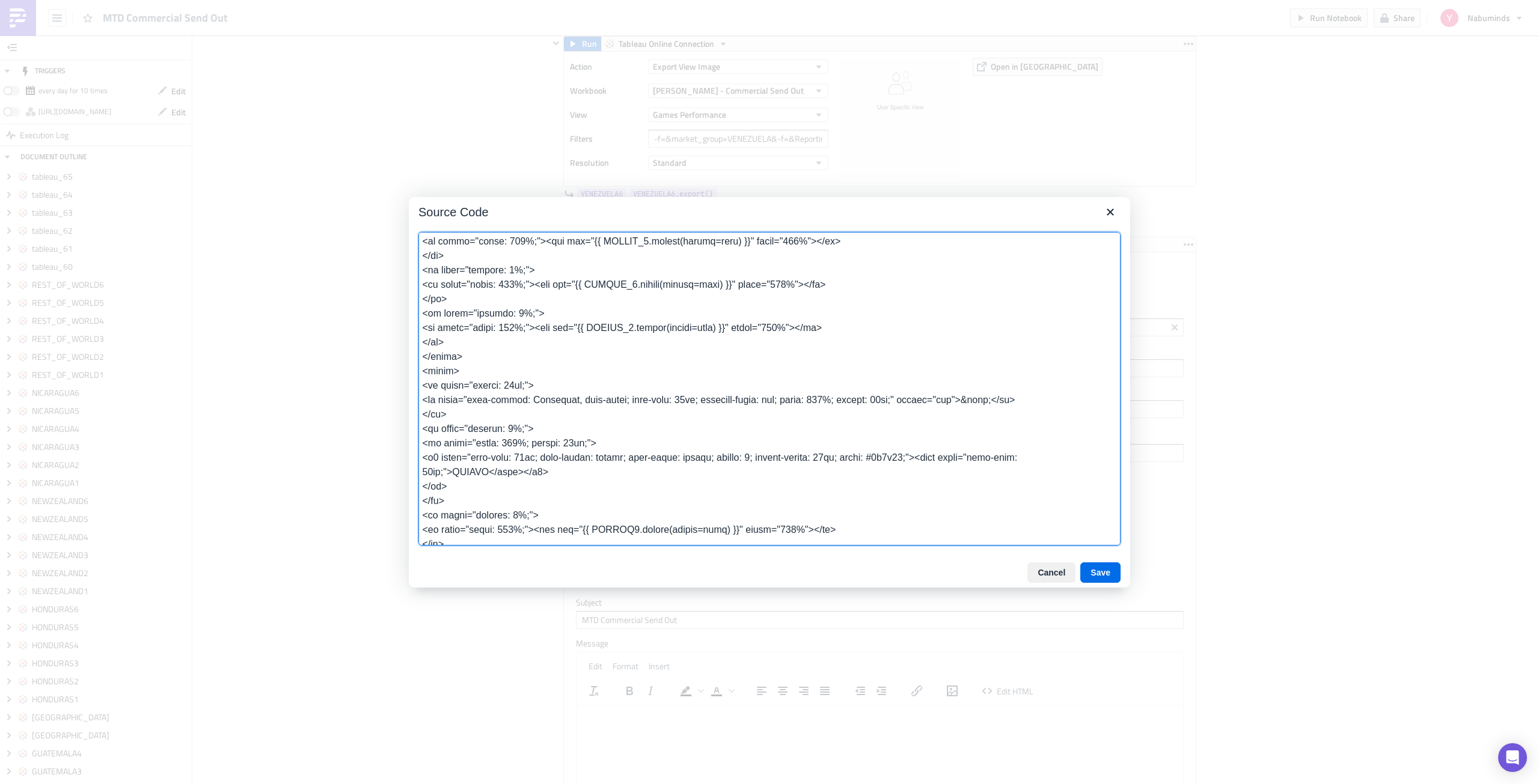
drag, startPoint x: 421, startPoint y: 327, endPoint x: 528, endPoint y: 340, distance: 107.8
click at [528, 340] on textarea at bounding box center [769, 389] width 702 height 314
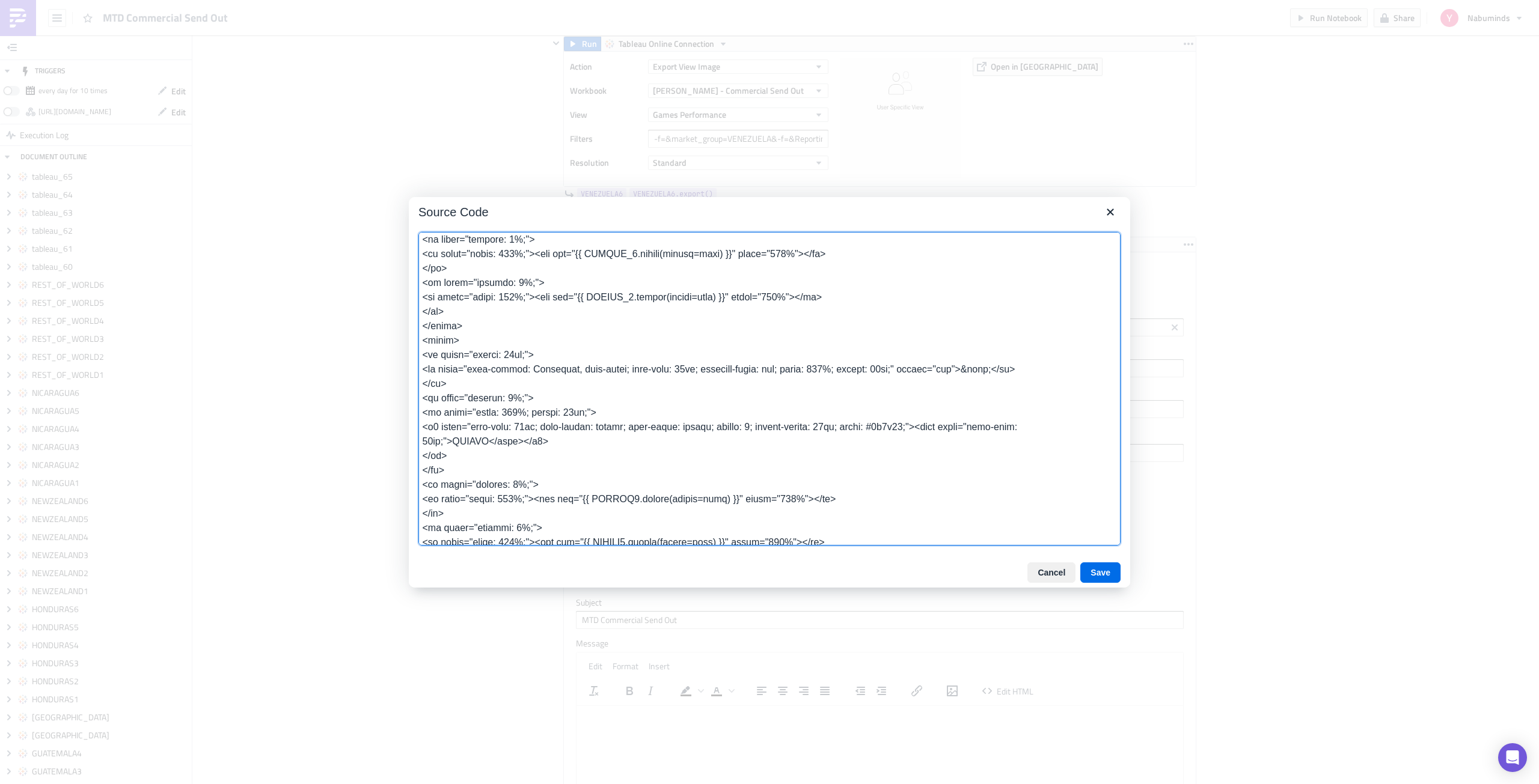
scroll to position [780, 0]
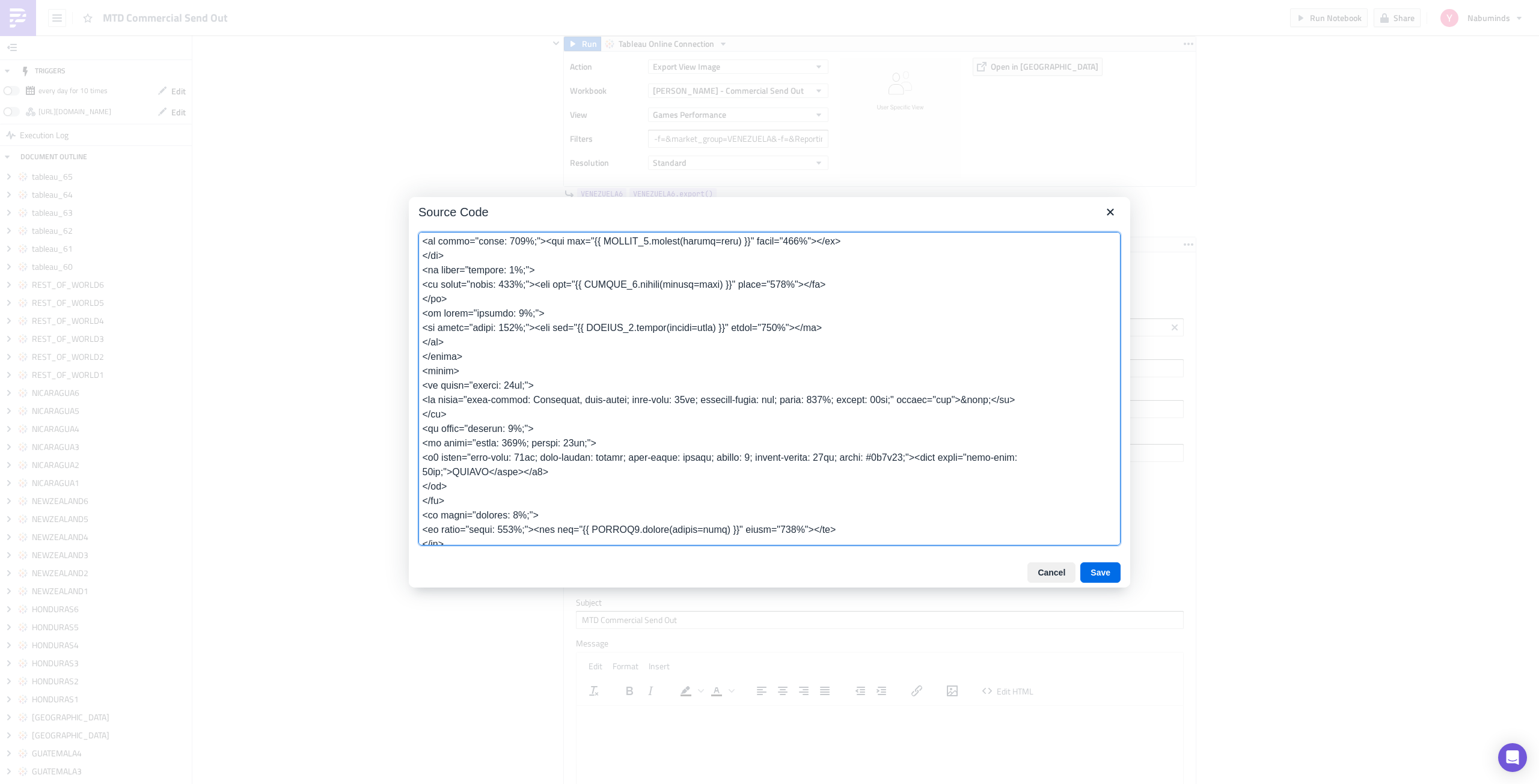
click at [537, 373] on textarea at bounding box center [769, 389] width 702 height 314
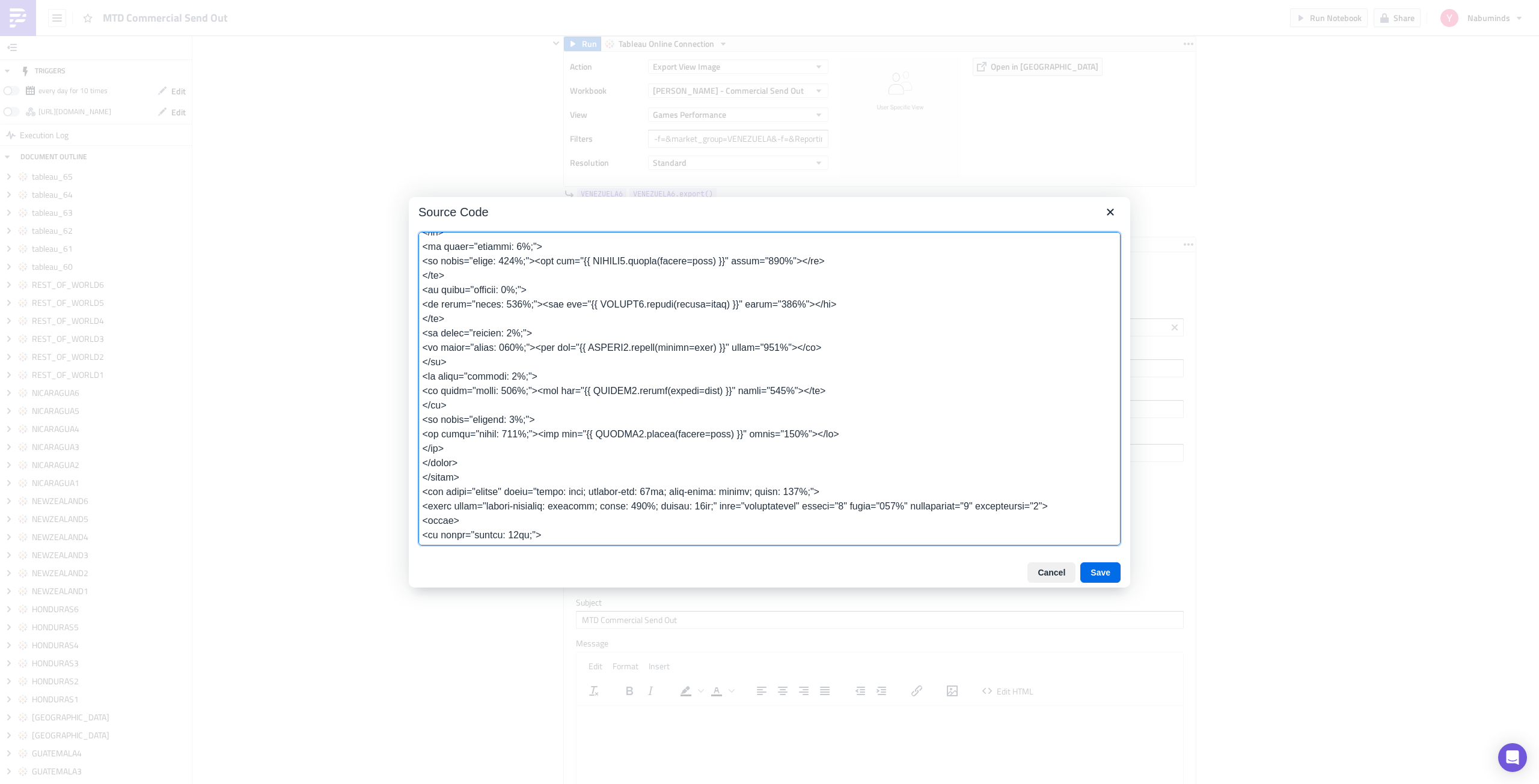
scroll to position [1140, 0]
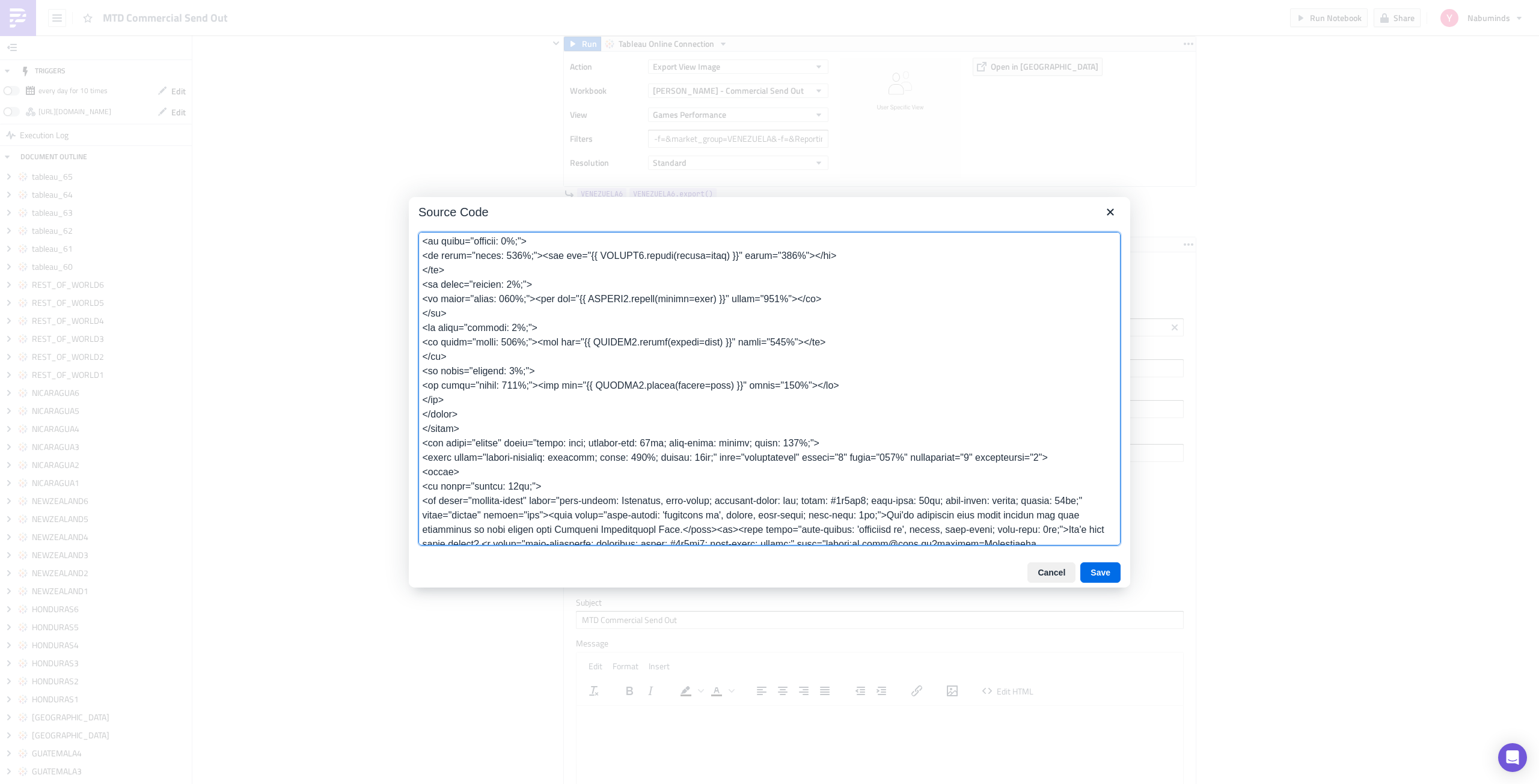
drag, startPoint x: 423, startPoint y: 372, endPoint x: 514, endPoint y: 427, distance: 106.3
click at [514, 427] on textarea at bounding box center [769, 389] width 702 height 314
click at [498, 432] on textarea at bounding box center [769, 389] width 702 height 314
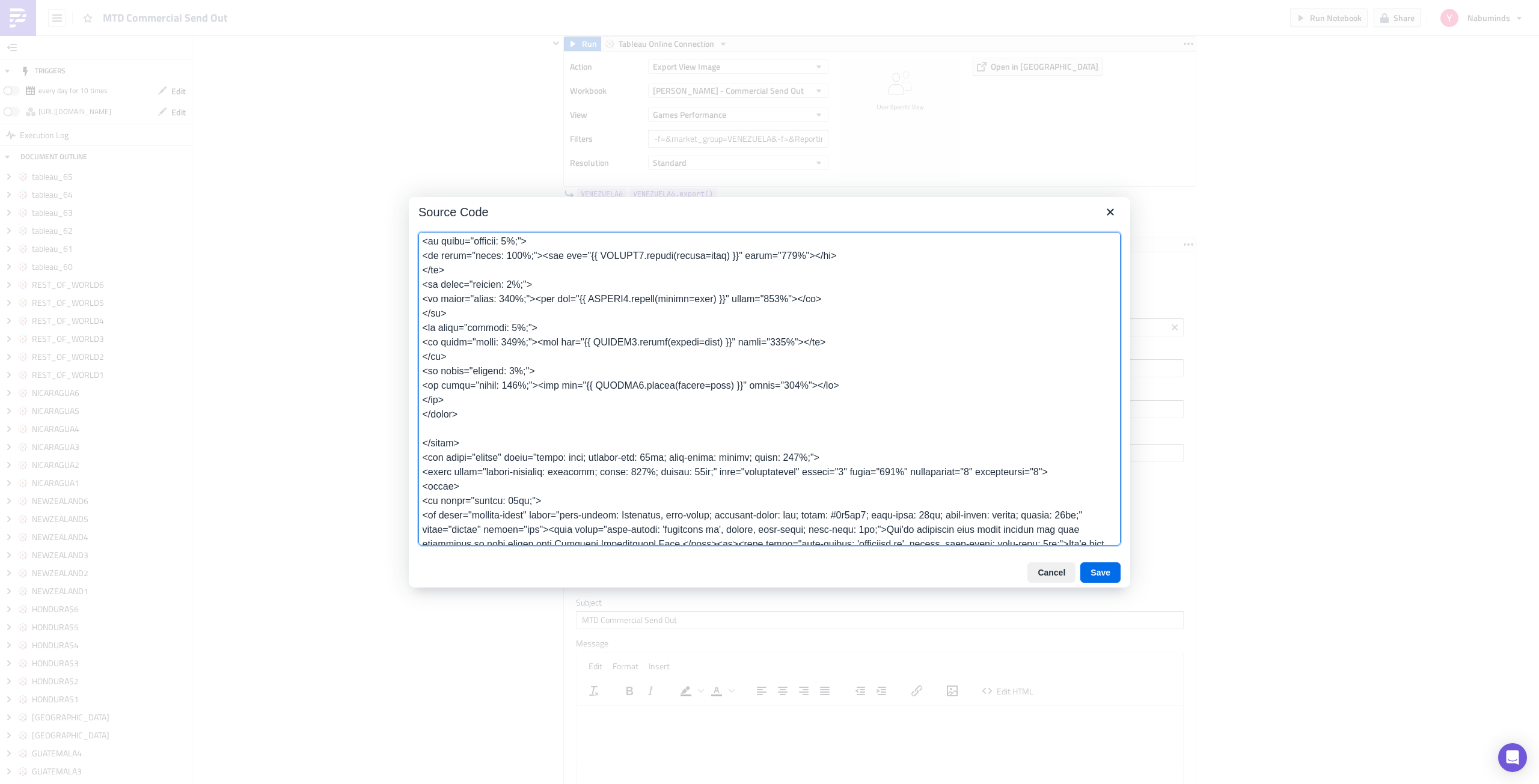
paste textarea "<tbody> <!-- CHILE --> <tr style="height: 15px;"> <td style="font-family: Helve…"
type textarea "<table class="body" style="border-collapse: separate; mso-table-lspace: 0pt; ms…"
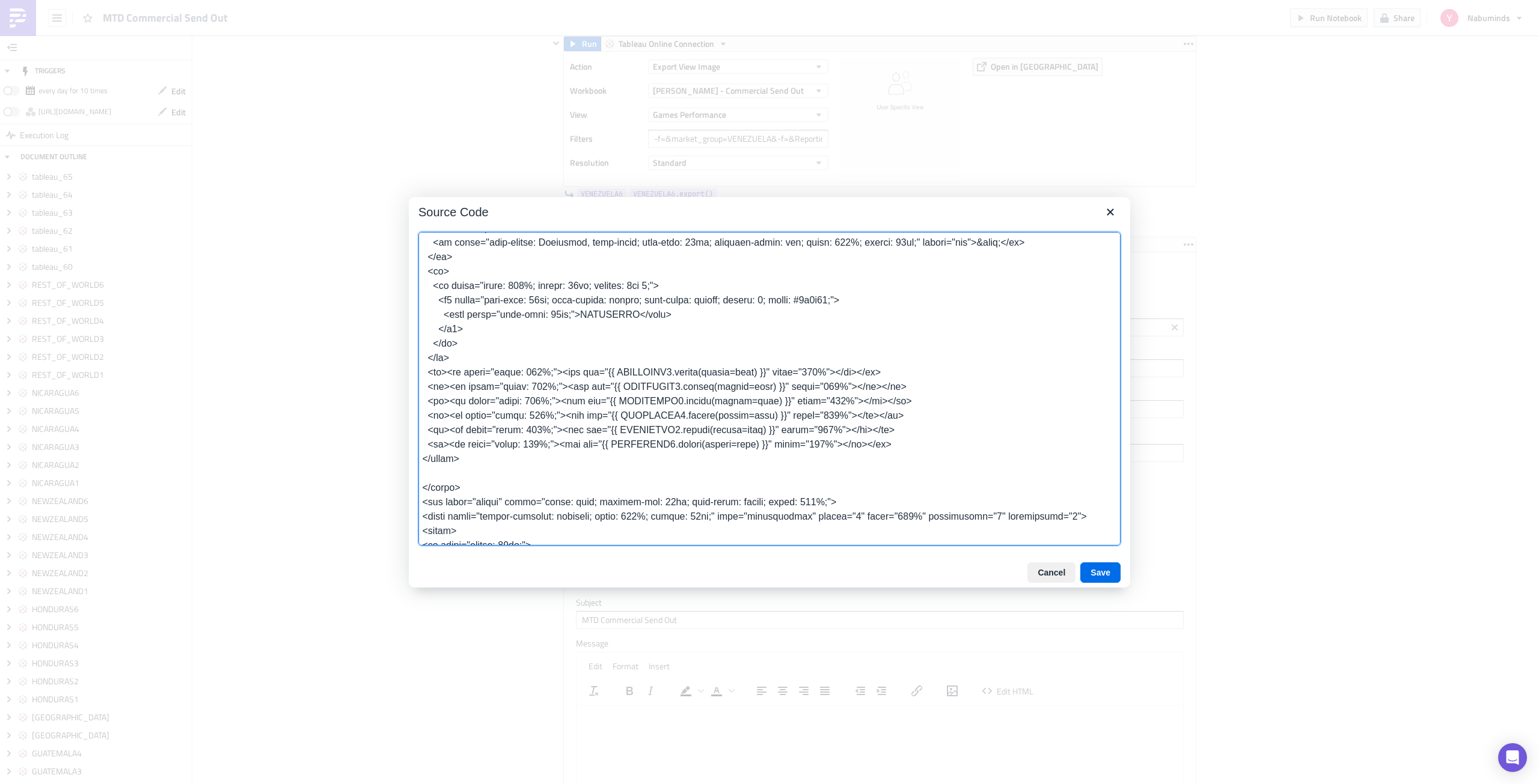
scroll to position [3746, 0]
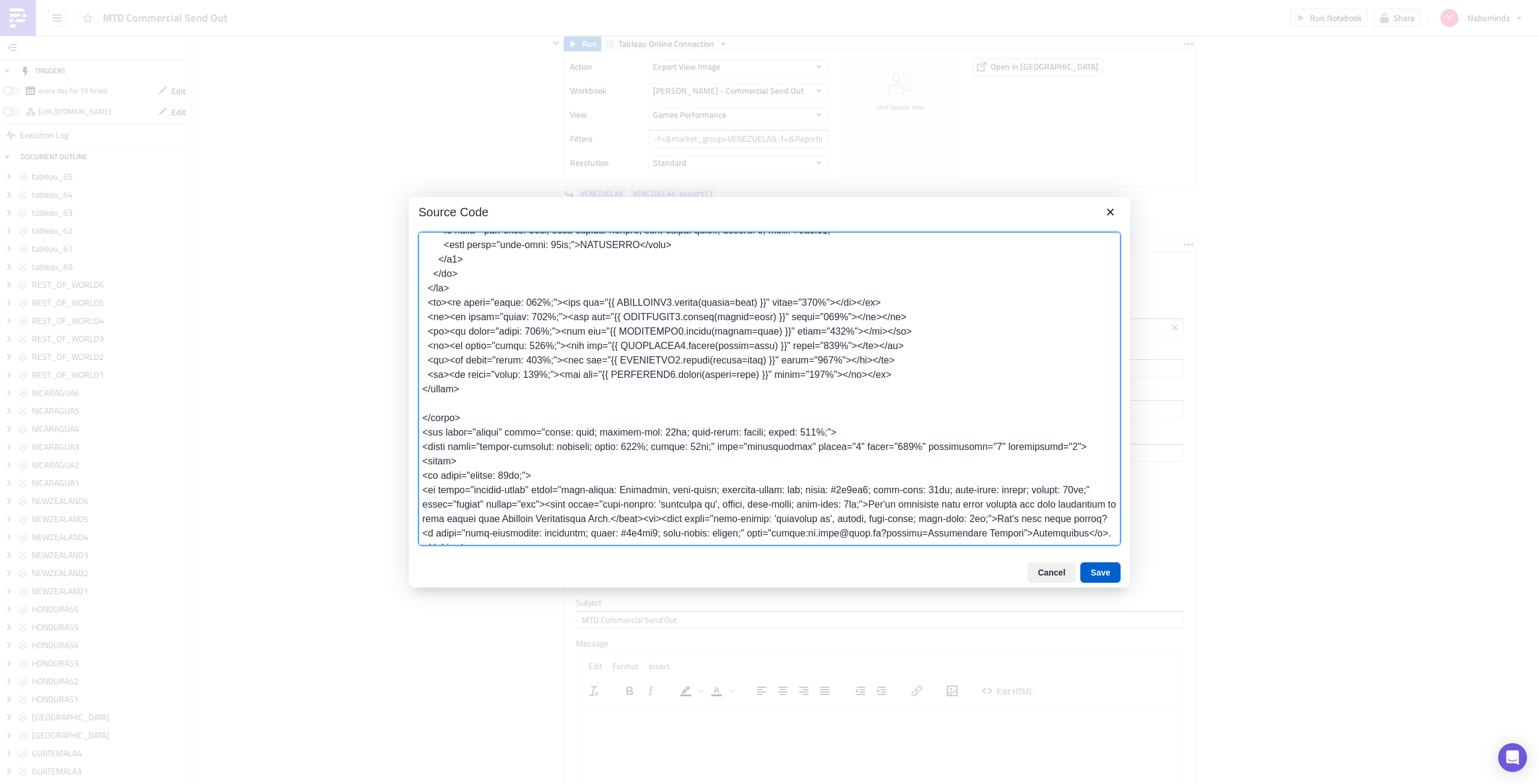
click at [1087, 573] on button "Save" at bounding box center [1100, 572] width 40 height 20
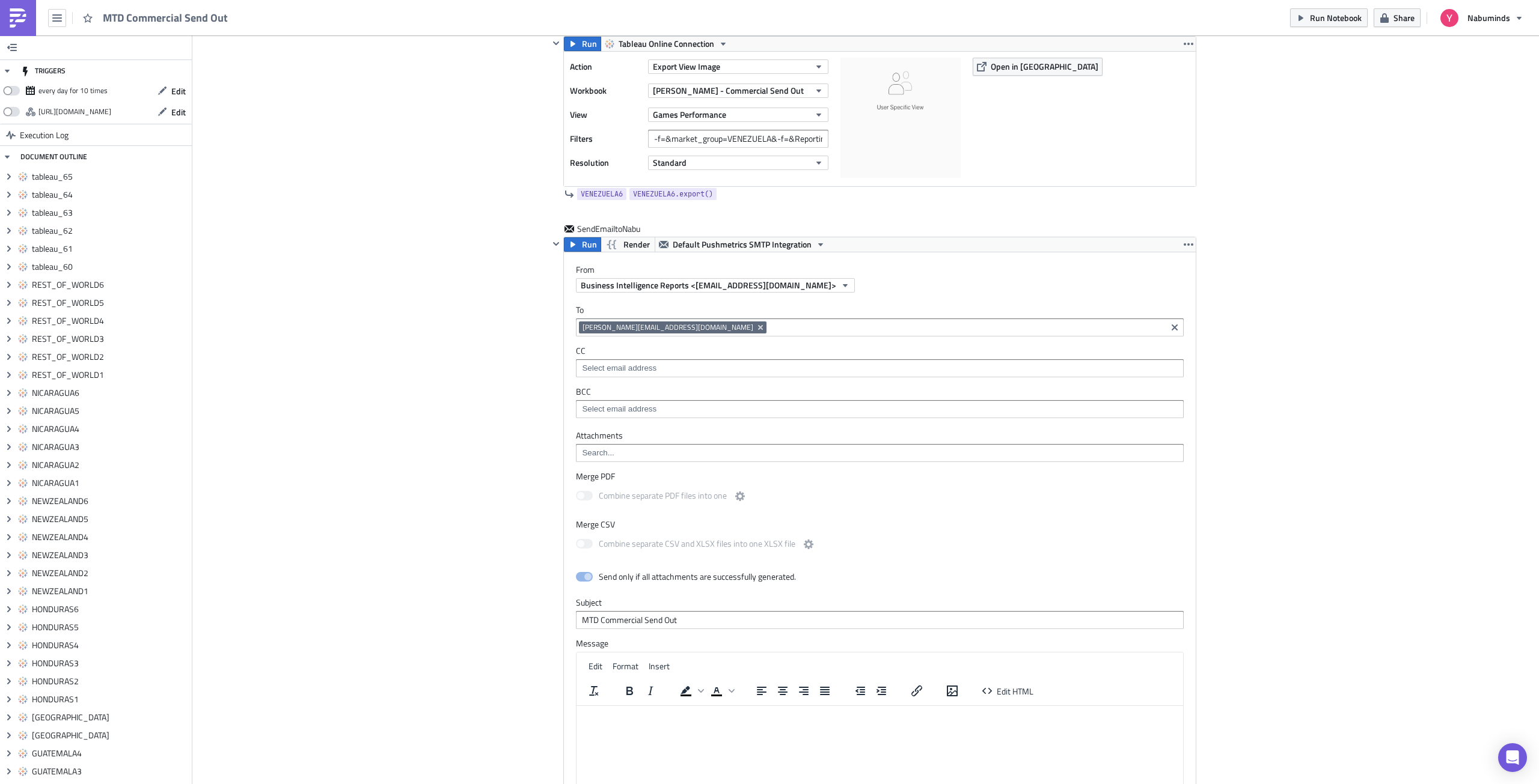
scroll to position [14148, 0]
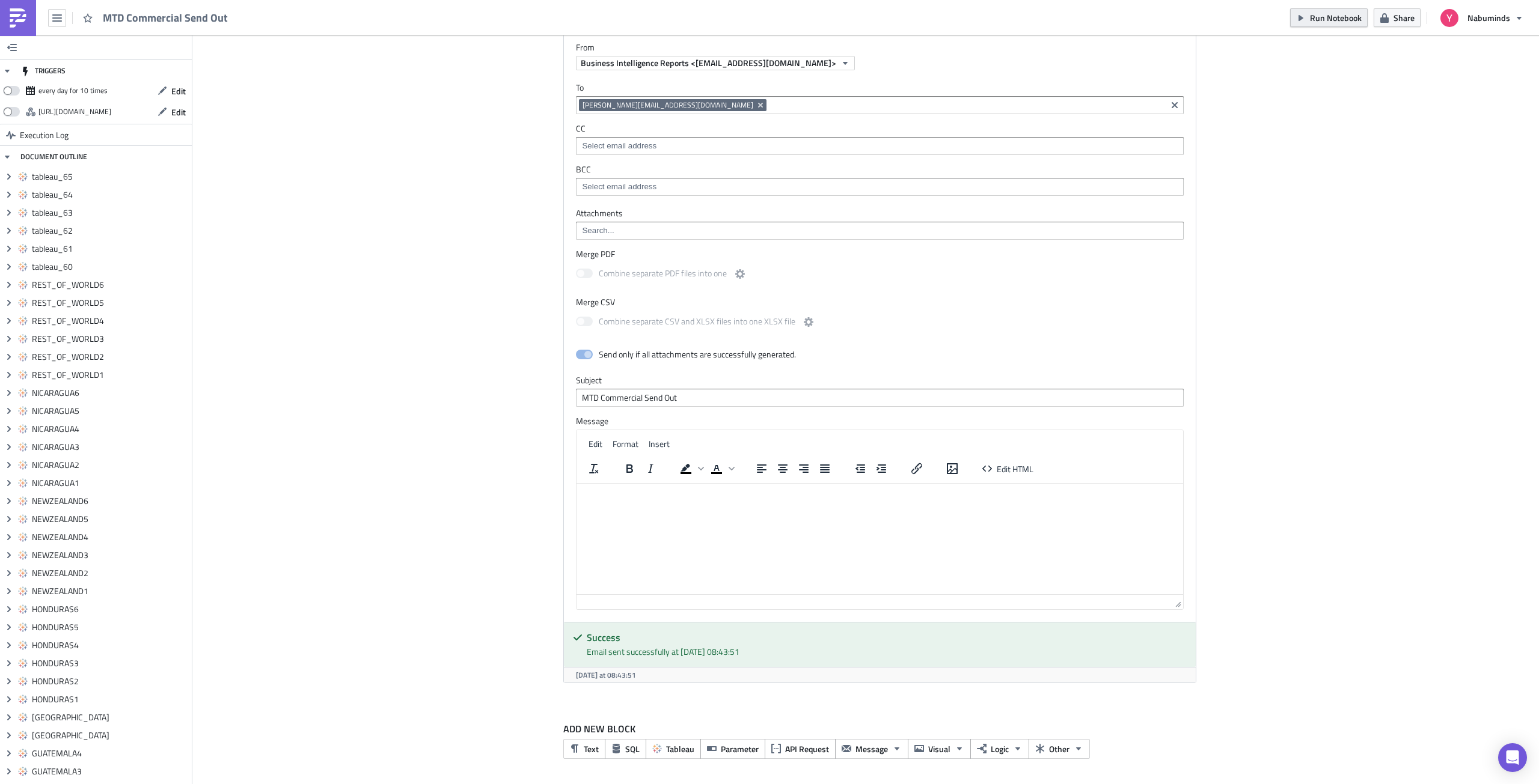
click at [1308, 22] on button "Run Notebook" at bounding box center [1329, 17] width 78 height 18
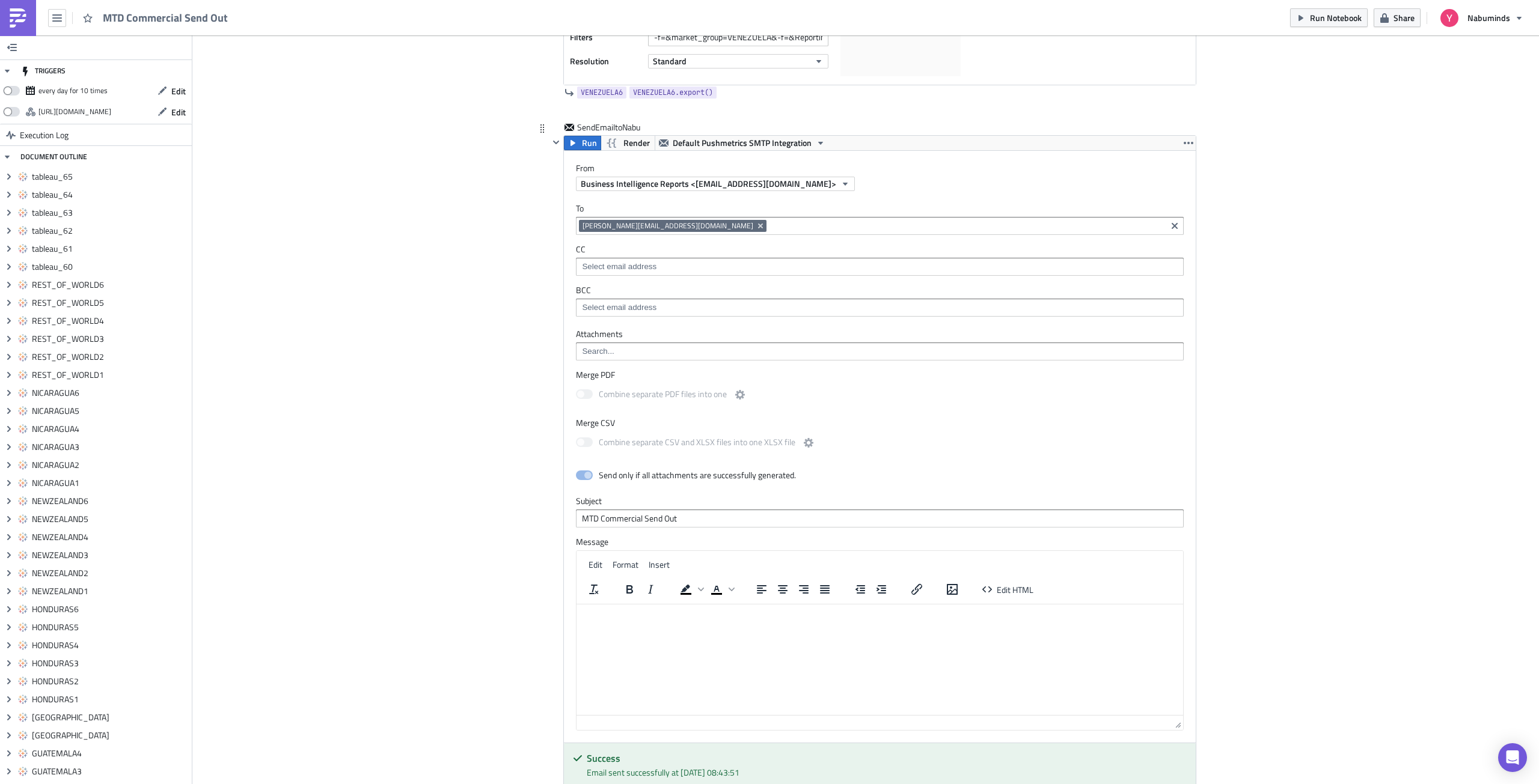
scroll to position [14028, 0]
click at [1015, 588] on span "Edit HTML" at bounding box center [1015, 588] width 36 height 12
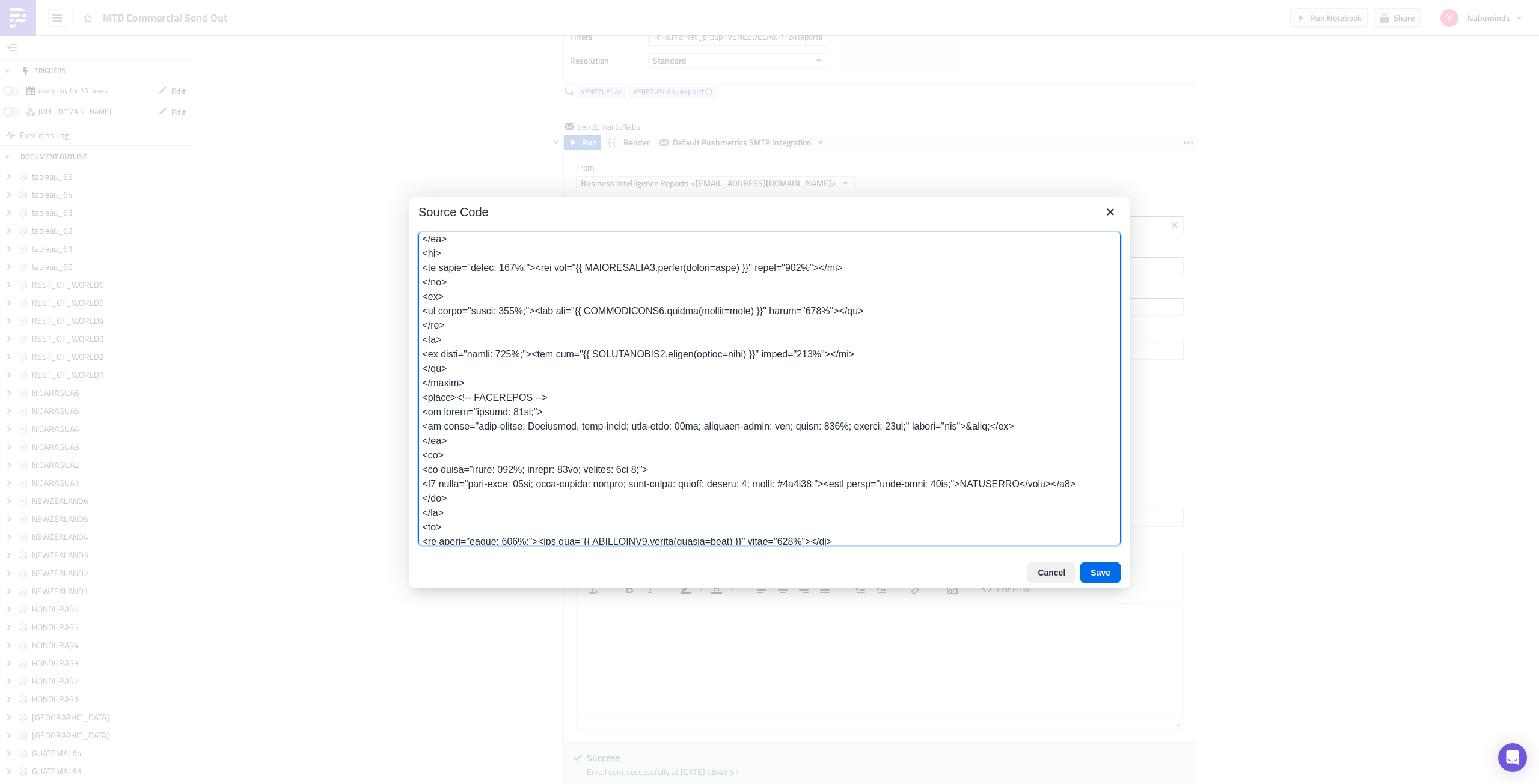
scroll to position [4474, 0]
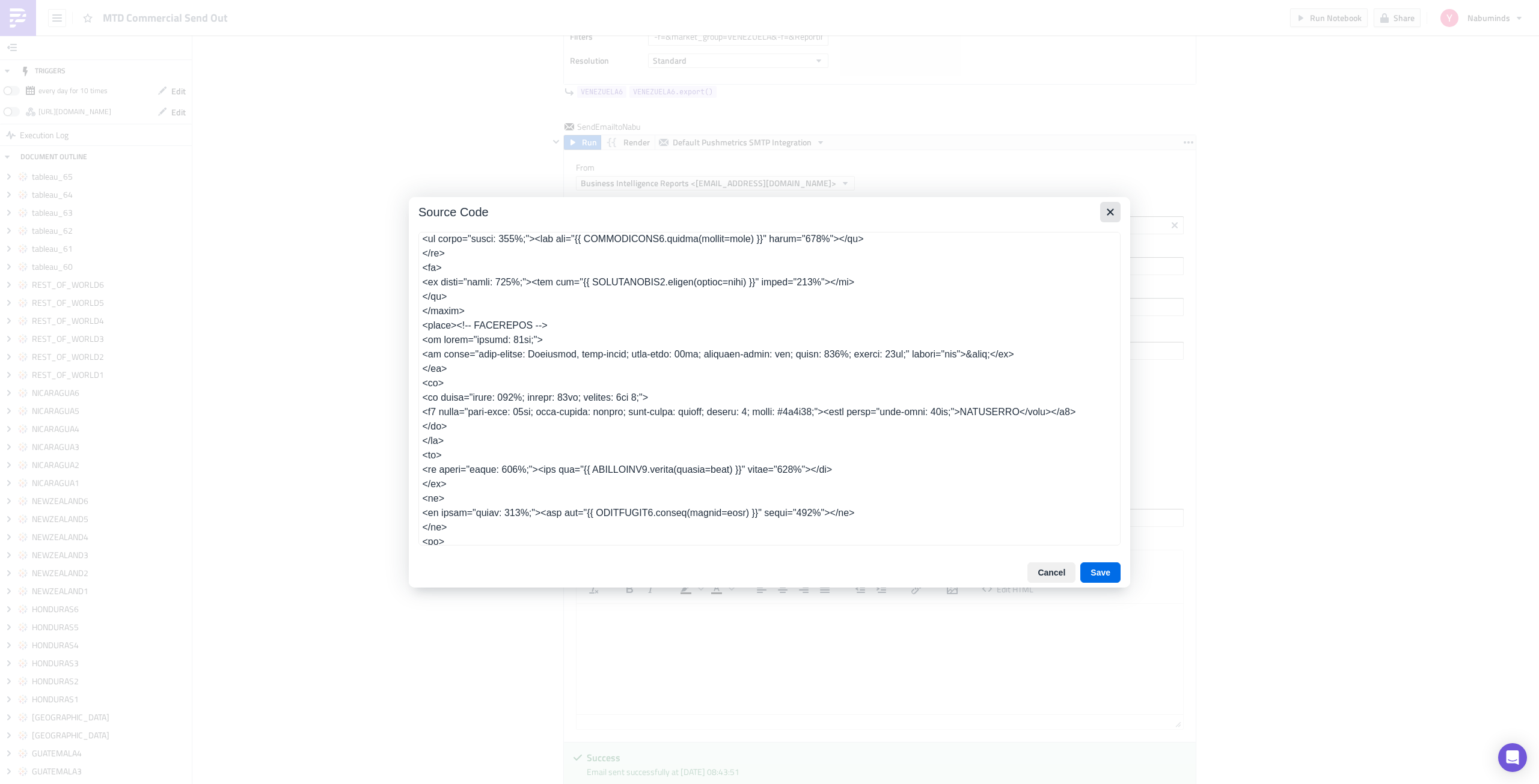
click at [1110, 215] on icon "Close" at bounding box center [1110, 211] width 14 height 14
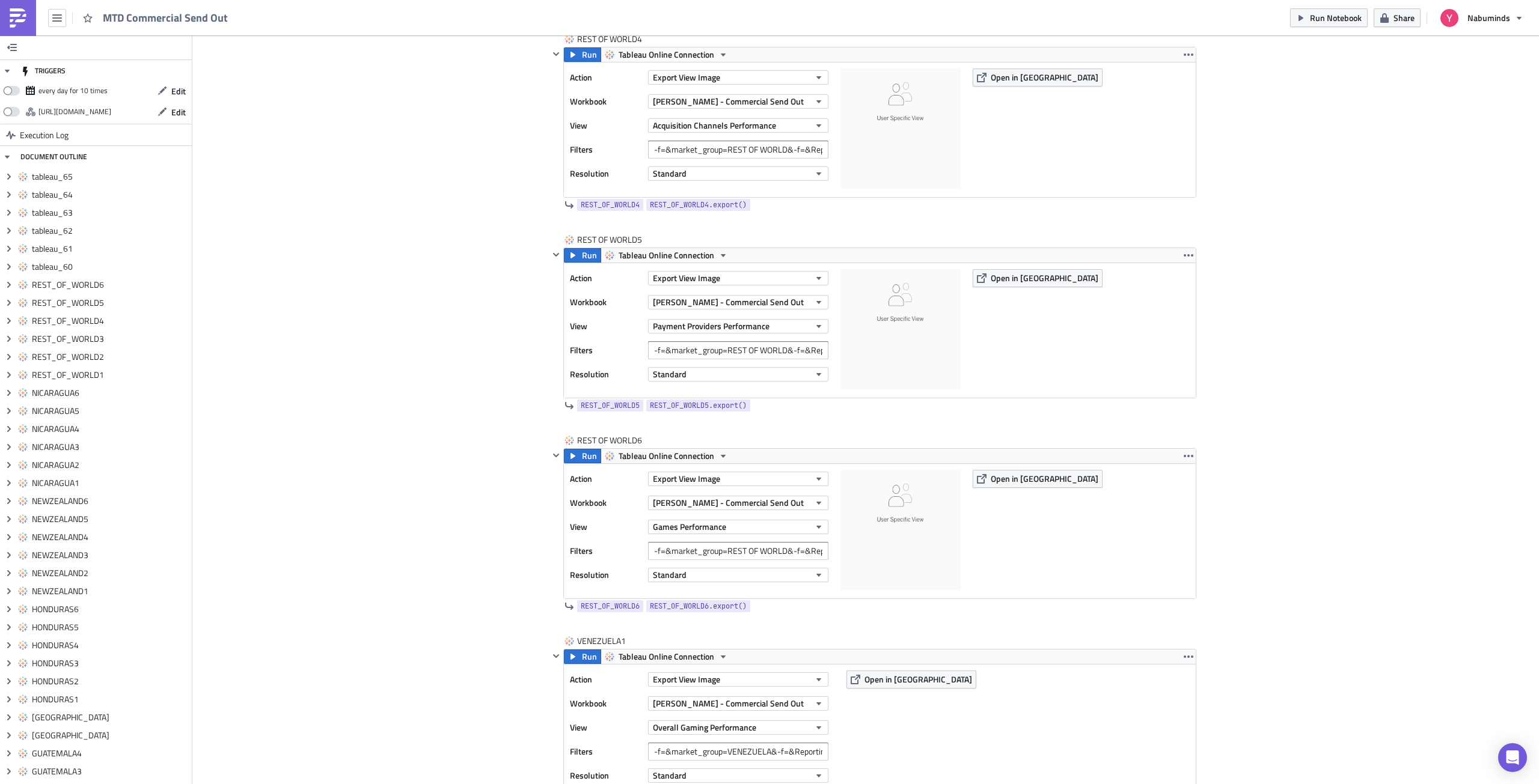
scroll to position [12225, 0]
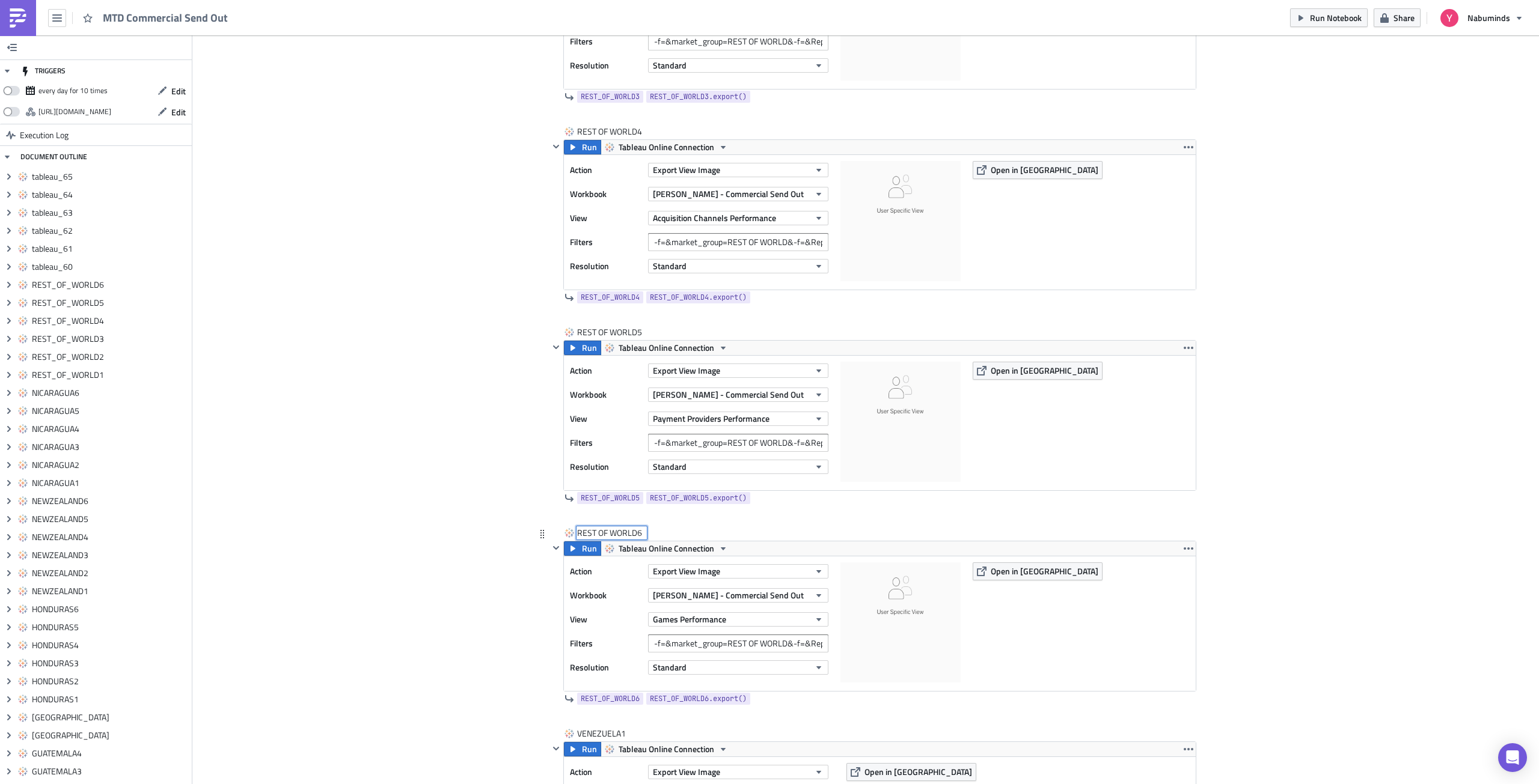
click at [606, 535] on div "REST OF WORLD6 REST OF WORLD6" at bounding box center [612, 533] width 69 height 12
click at [606, 533] on input "REST OF WORLD6" at bounding box center [612, 533] width 69 height 12
click at [591, 534] on input "REST OFWORLD6" at bounding box center [611, 533] width 67 height 12
type input "RESTOFWORLD6"
click at [595, 331] on div "REST OF WORLD5" at bounding box center [610, 332] width 66 height 12
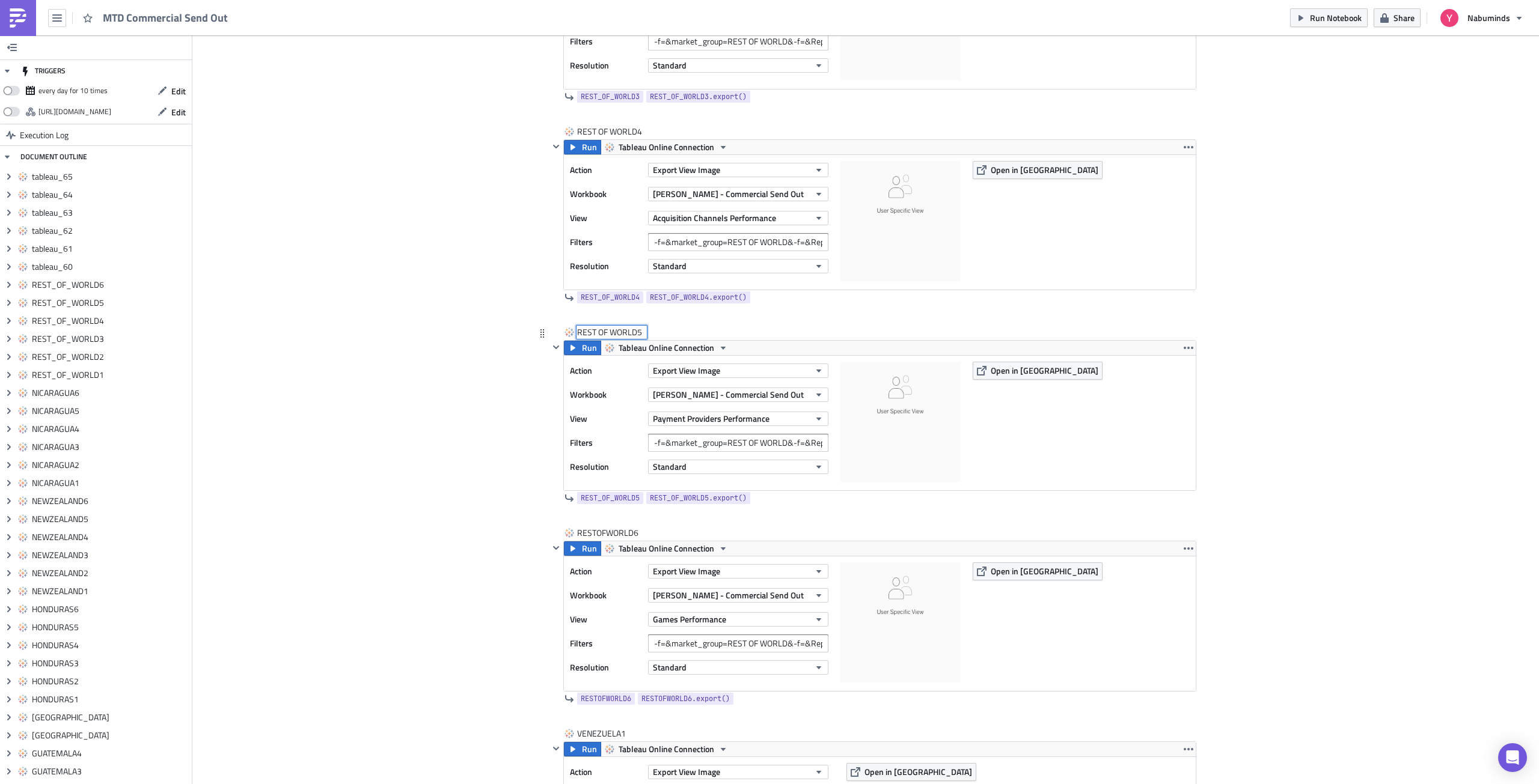
click at [591, 330] on input "REST OF WORLD5" at bounding box center [612, 332] width 69 height 12
click at [600, 333] on input "RESTOF WORLD5" at bounding box center [611, 332] width 67 height 12
type input "RESTOFWORLD5"
click at [590, 129] on div "REST OF WORLD4" at bounding box center [610, 131] width 66 height 12
click at [592, 130] on input "REST OF WORLD4" at bounding box center [612, 131] width 69 height 12
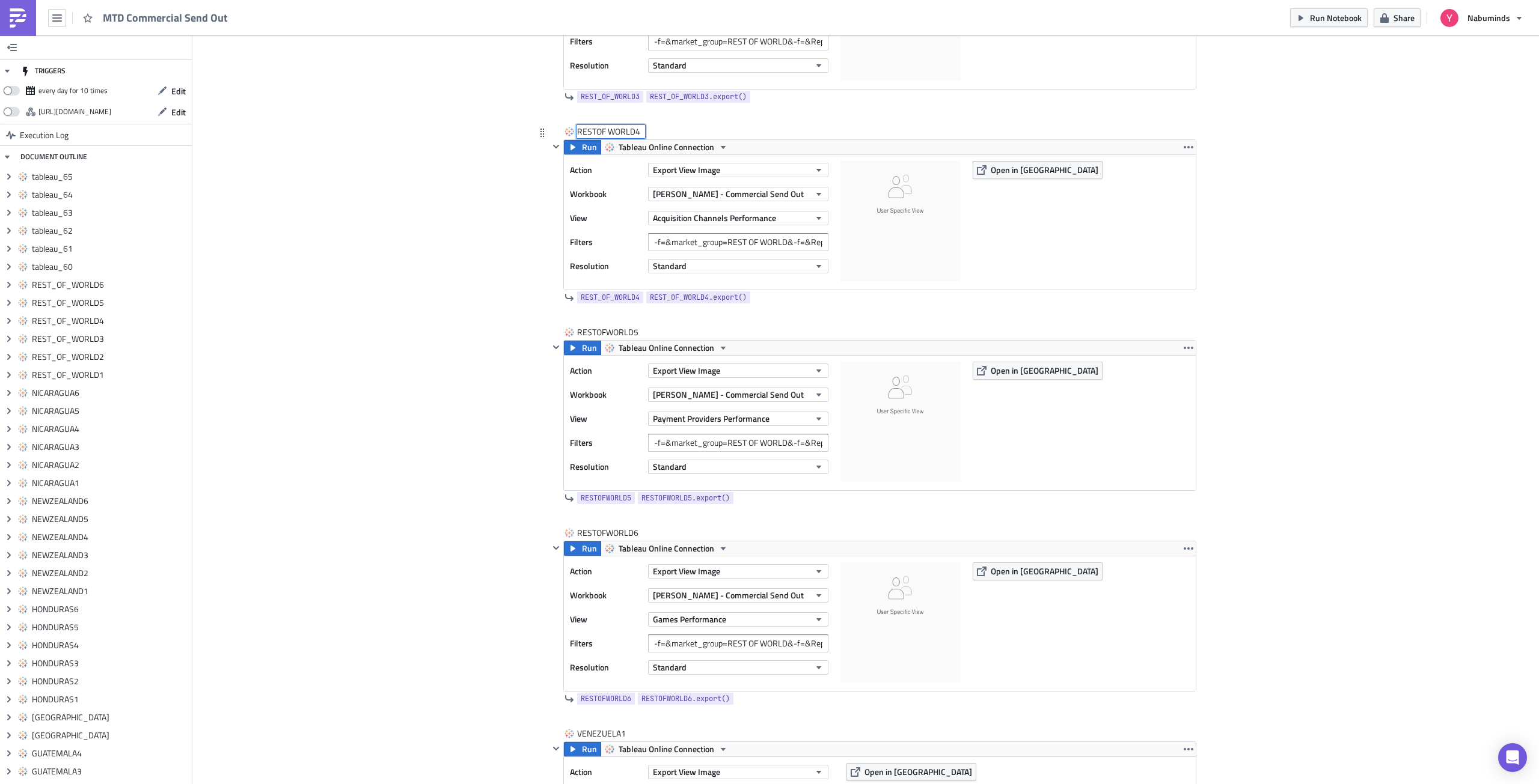
click at [599, 132] on input "RESTOF WORLD4" at bounding box center [611, 131] width 67 height 12
type input "RESTOFWORLD4"
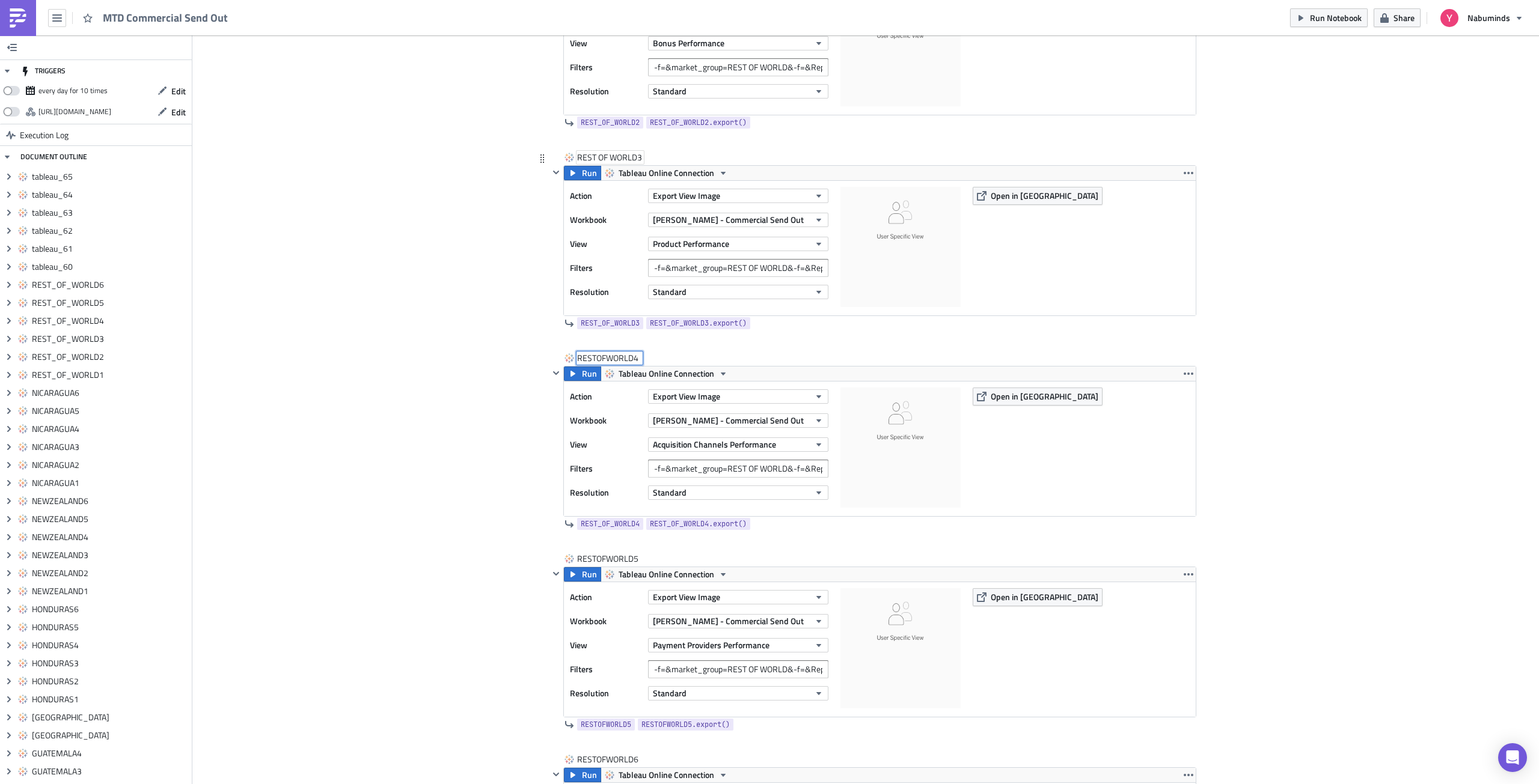
scroll to position [11986, 0]
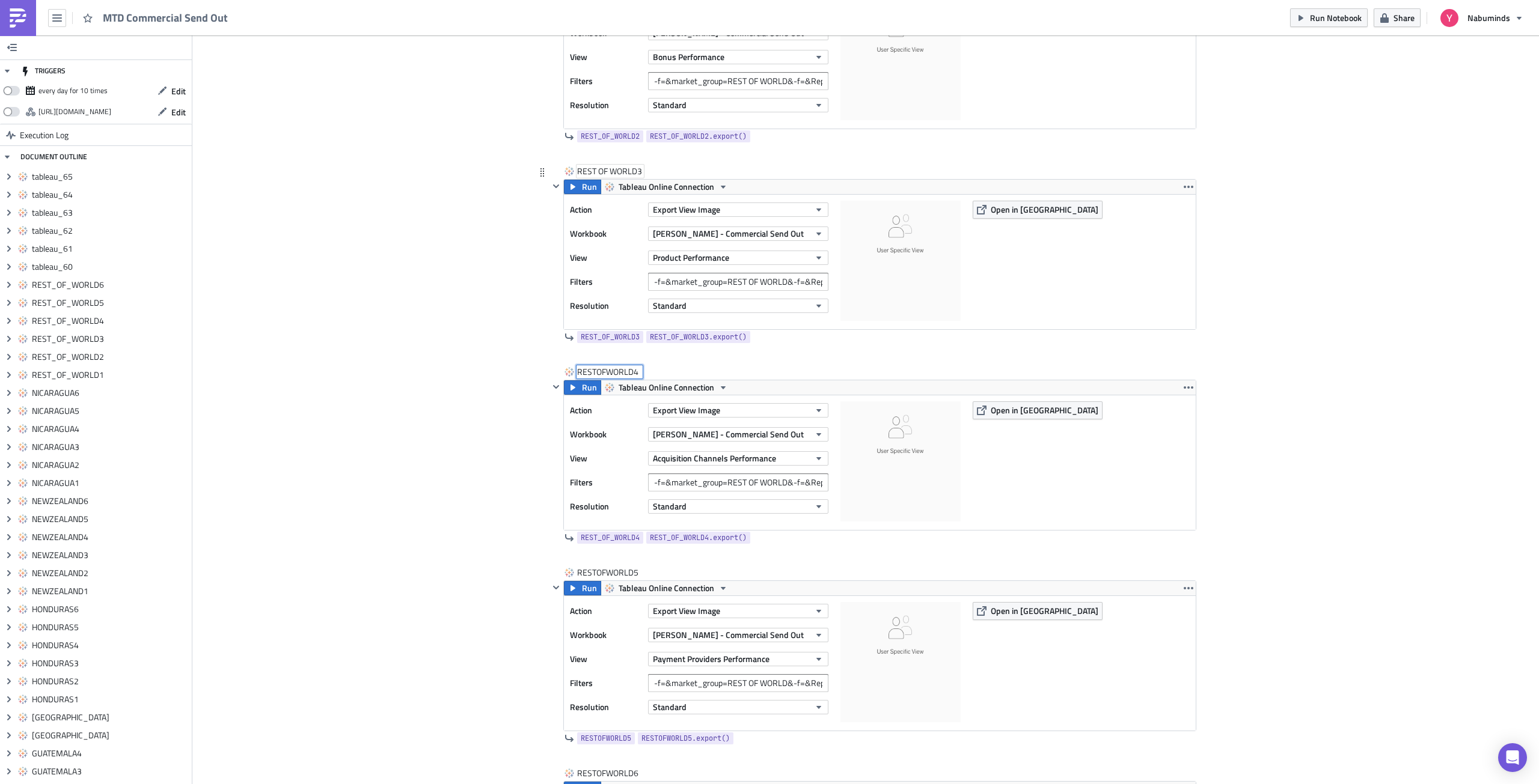
click at [589, 170] on div "REST OF WORLD3" at bounding box center [610, 171] width 66 height 12
click at [590, 171] on input "REST OF WORLD3" at bounding box center [612, 171] width 69 height 12
click at [600, 169] on input "RESTOF WORLD3" at bounding box center [611, 171] width 67 height 12
type input "RESTOFWORLD3"
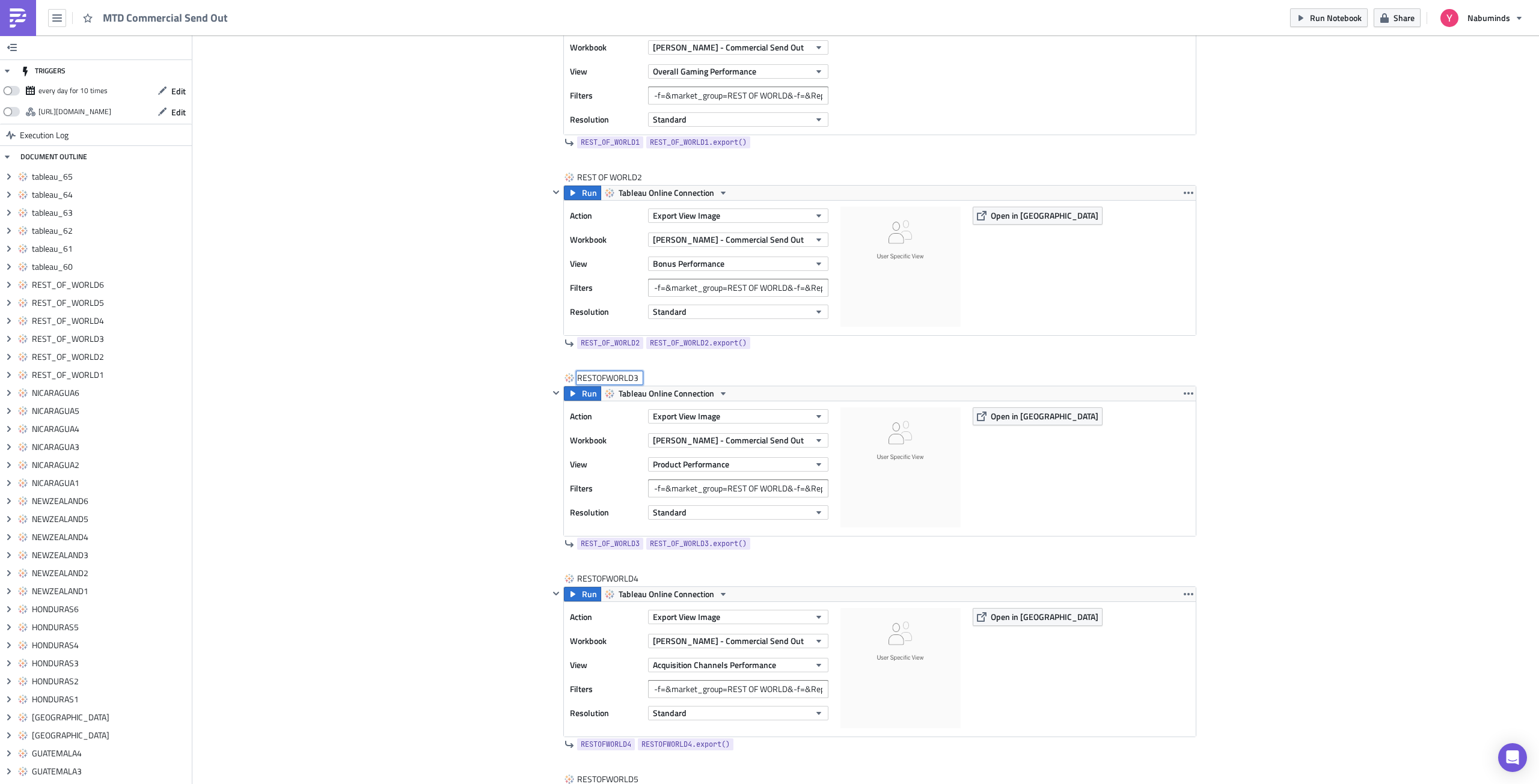
scroll to position [11745, 0]
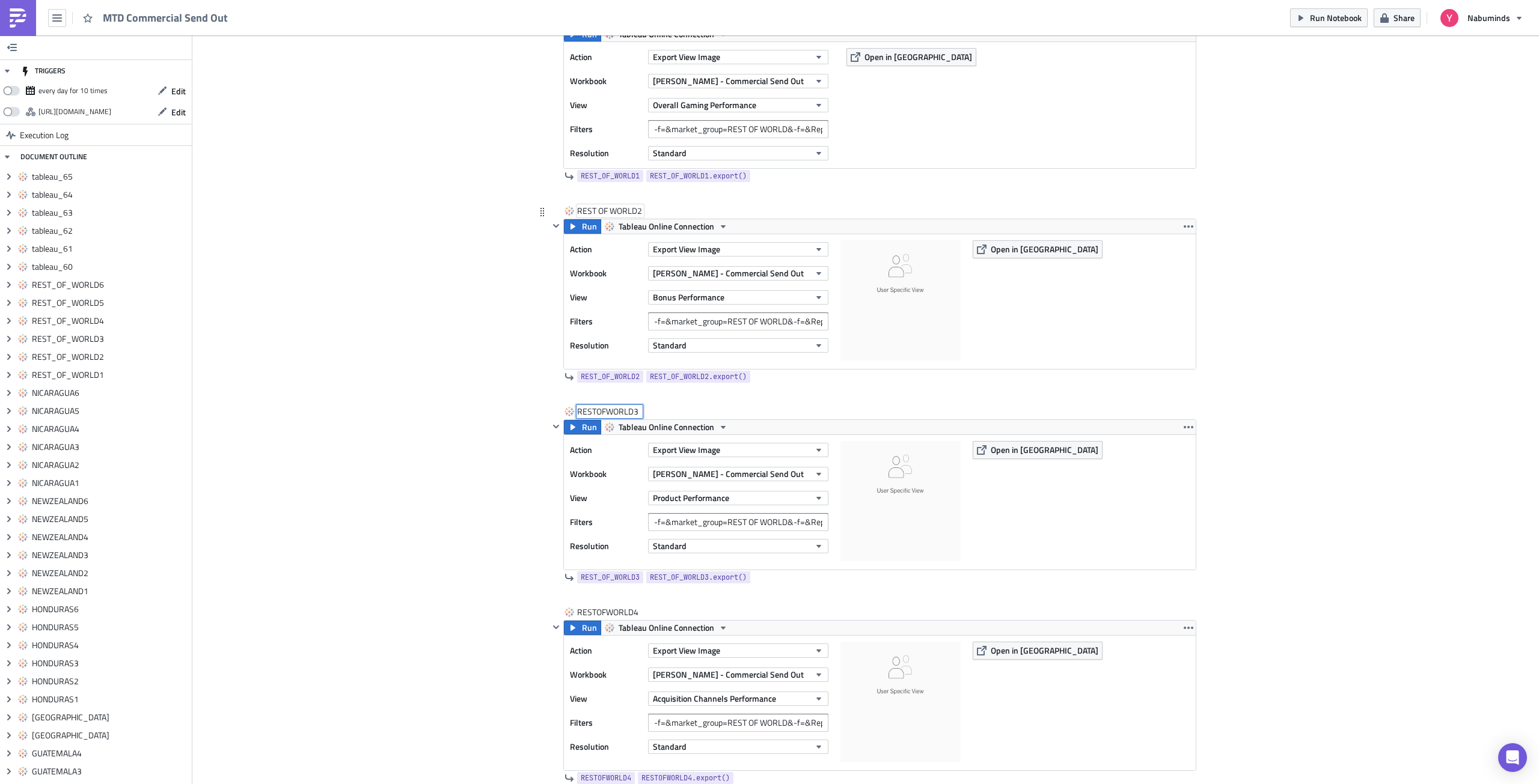
click at [589, 209] on div "REST OF WORLD2" at bounding box center [610, 210] width 66 height 12
click at [592, 211] on input "REST OF WORLD2" at bounding box center [612, 210] width 69 height 12
click at [600, 209] on input "RESTOF WORLD2" at bounding box center [611, 210] width 67 height 12
type input "RESTOFWORLD2"
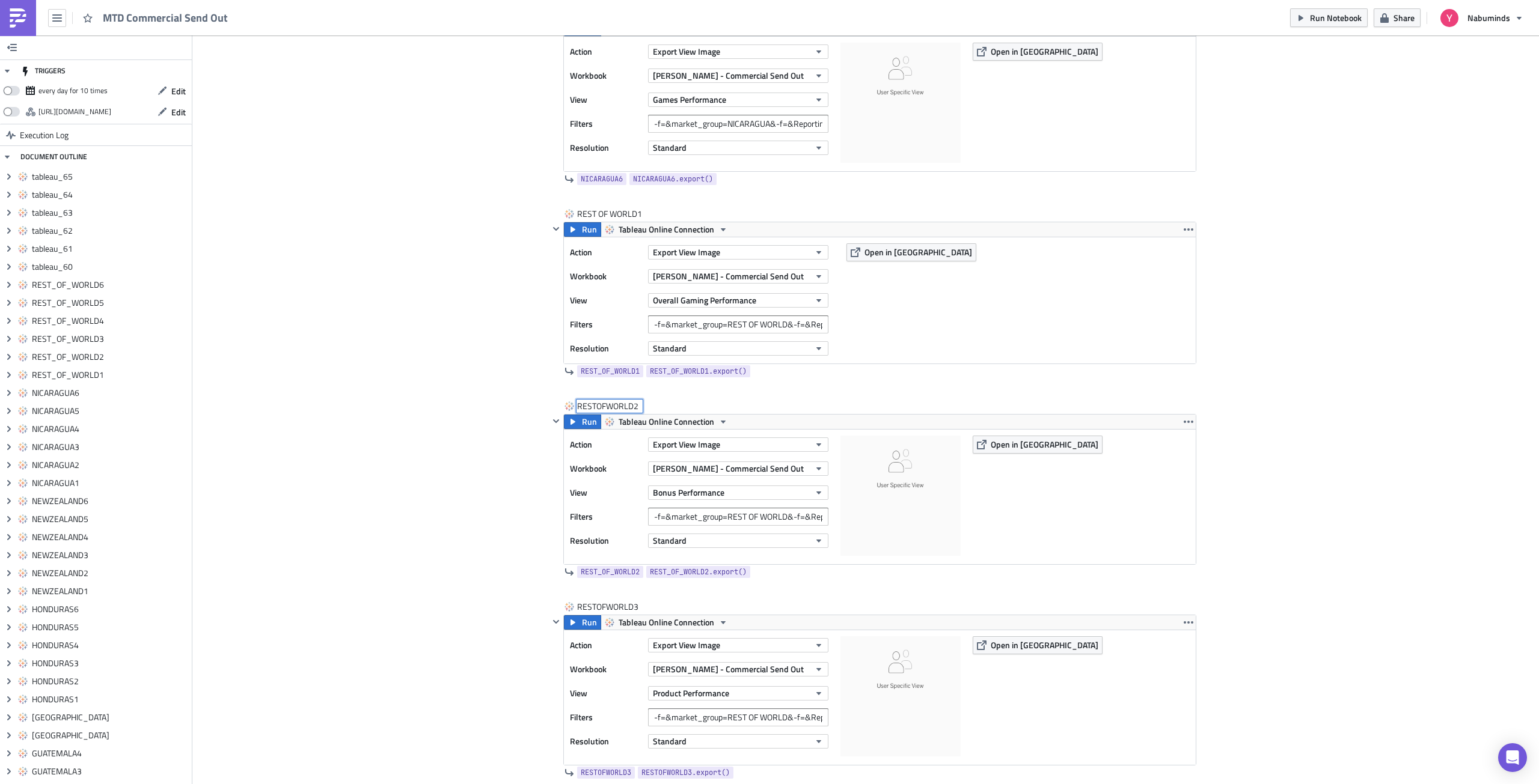
scroll to position [11505, 0]
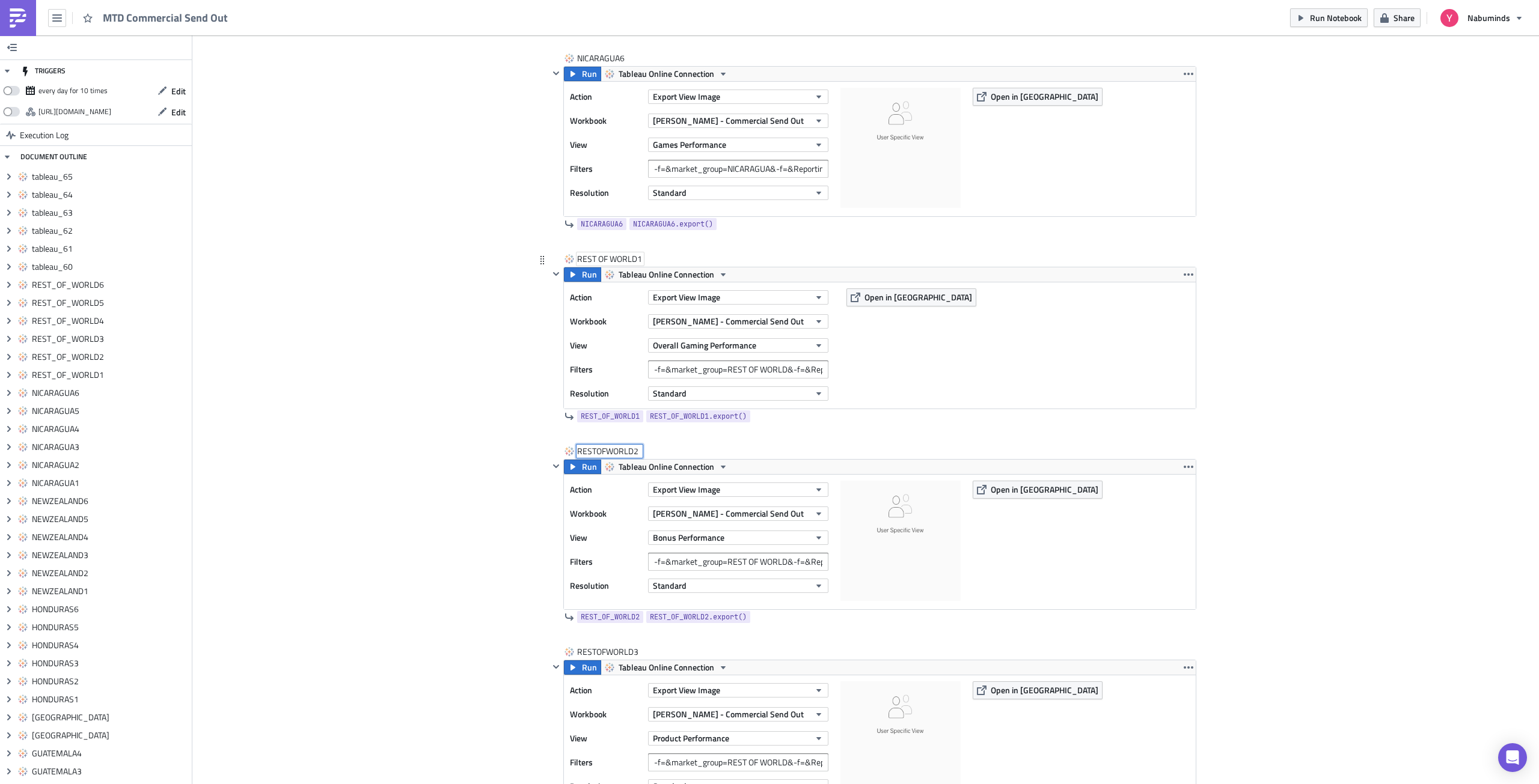
click at [592, 259] on div "REST OF WORLD1" at bounding box center [610, 259] width 66 height 12
click at [590, 259] on input "REST OF WORLD1" at bounding box center [612, 259] width 69 height 12
click at [601, 259] on input "RESTOF WORLD1" at bounding box center [611, 259] width 67 height 12
type input "RESTOFWORLD1"
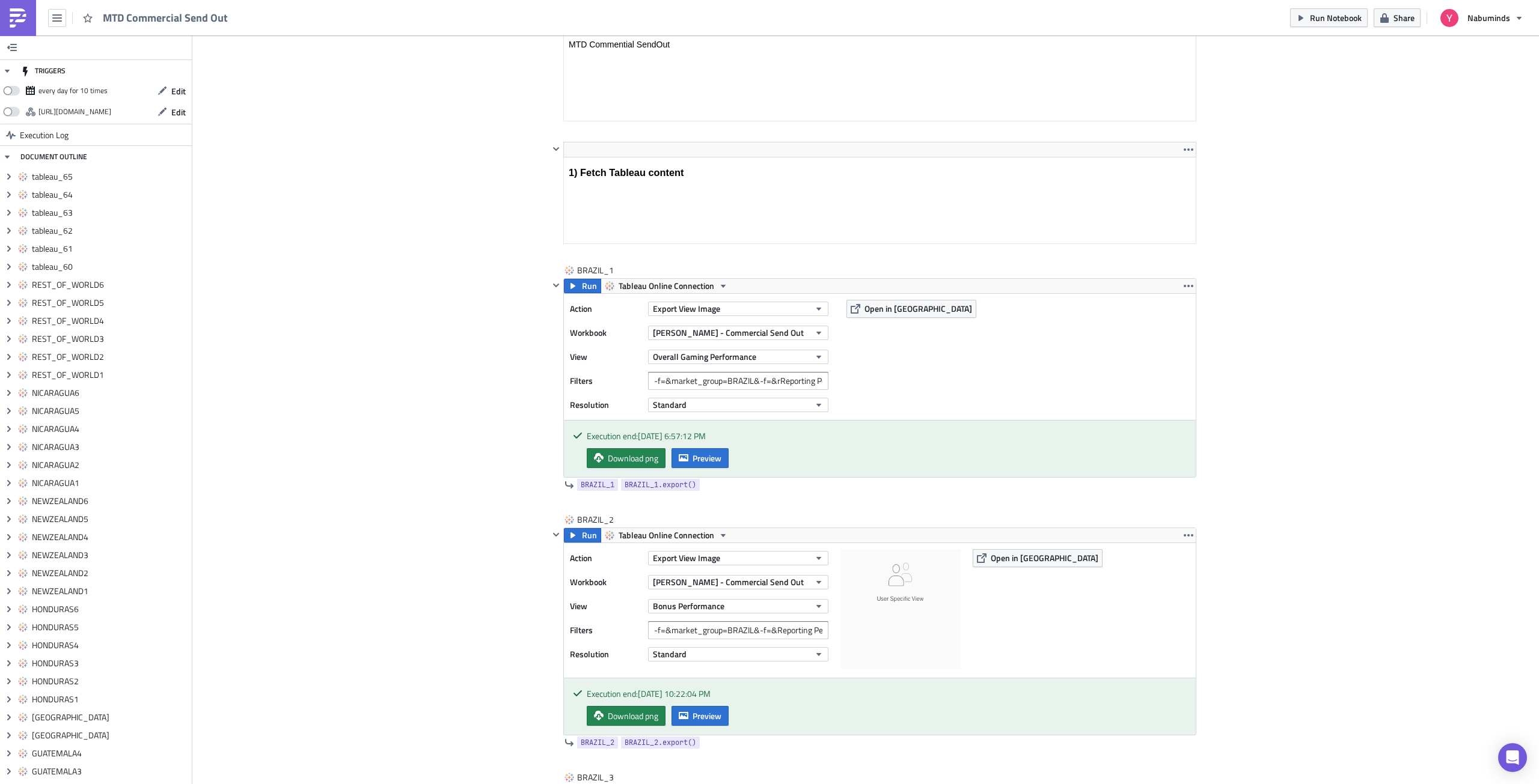
scroll to position [0, 0]
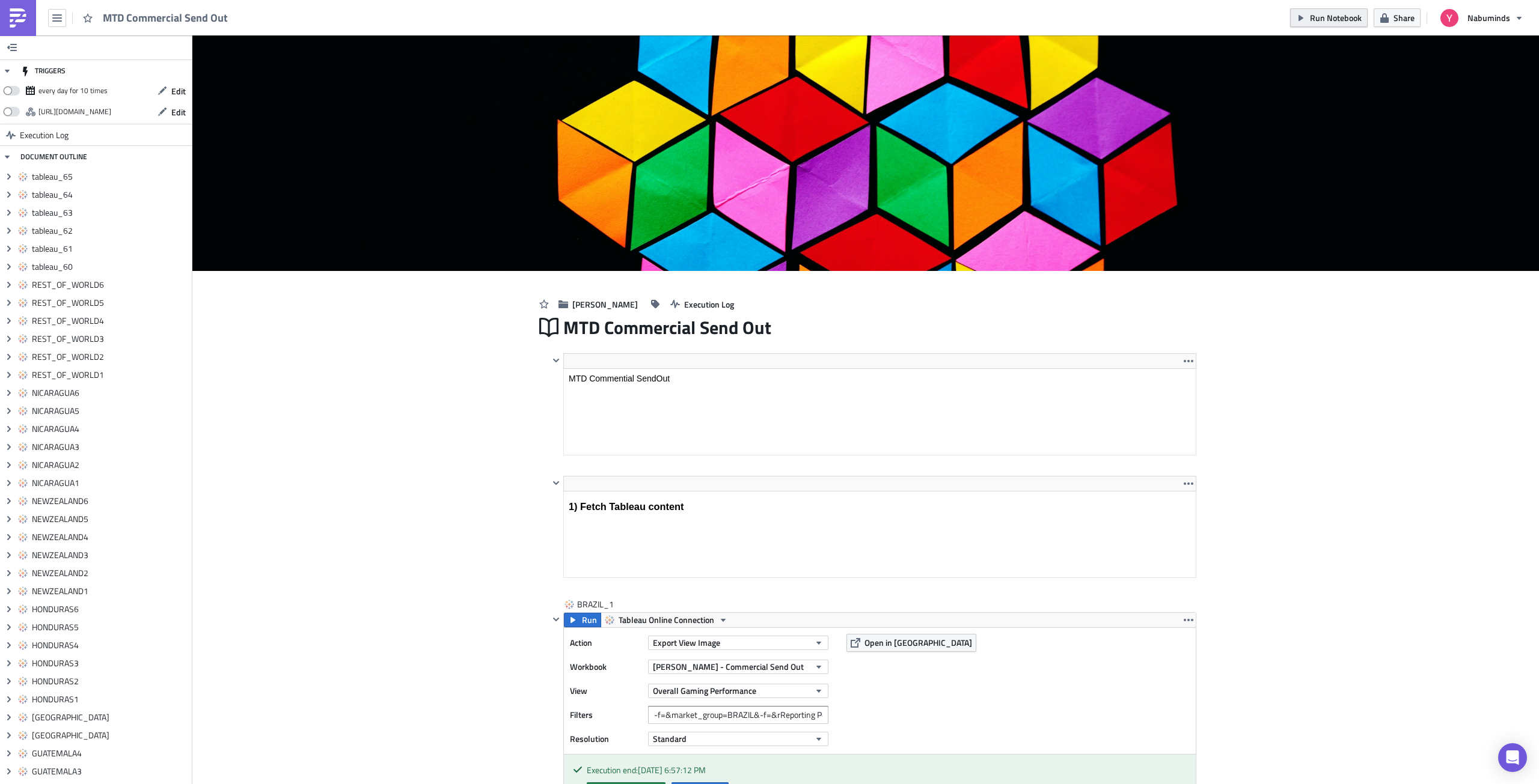
click at [1317, 22] on span "Run Notebook" at bounding box center [1335, 17] width 52 height 12
click at [684, 309] on span "Execution Log" at bounding box center [709, 304] width 50 height 12
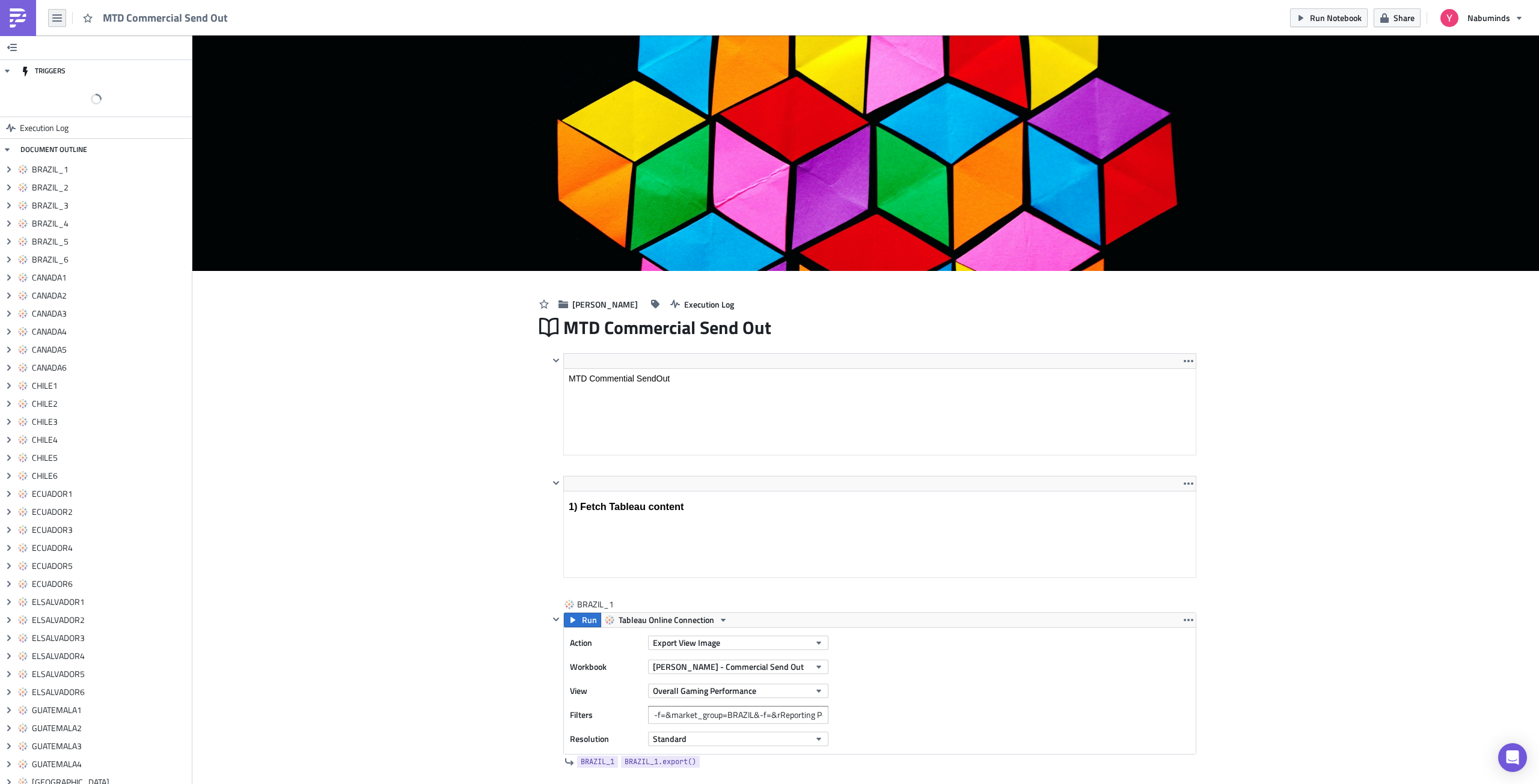
click at [54, 12] on button "button" at bounding box center [57, 17] width 18 height 18
click at [77, 60] on div "Home" at bounding box center [108, 66] width 80 height 12
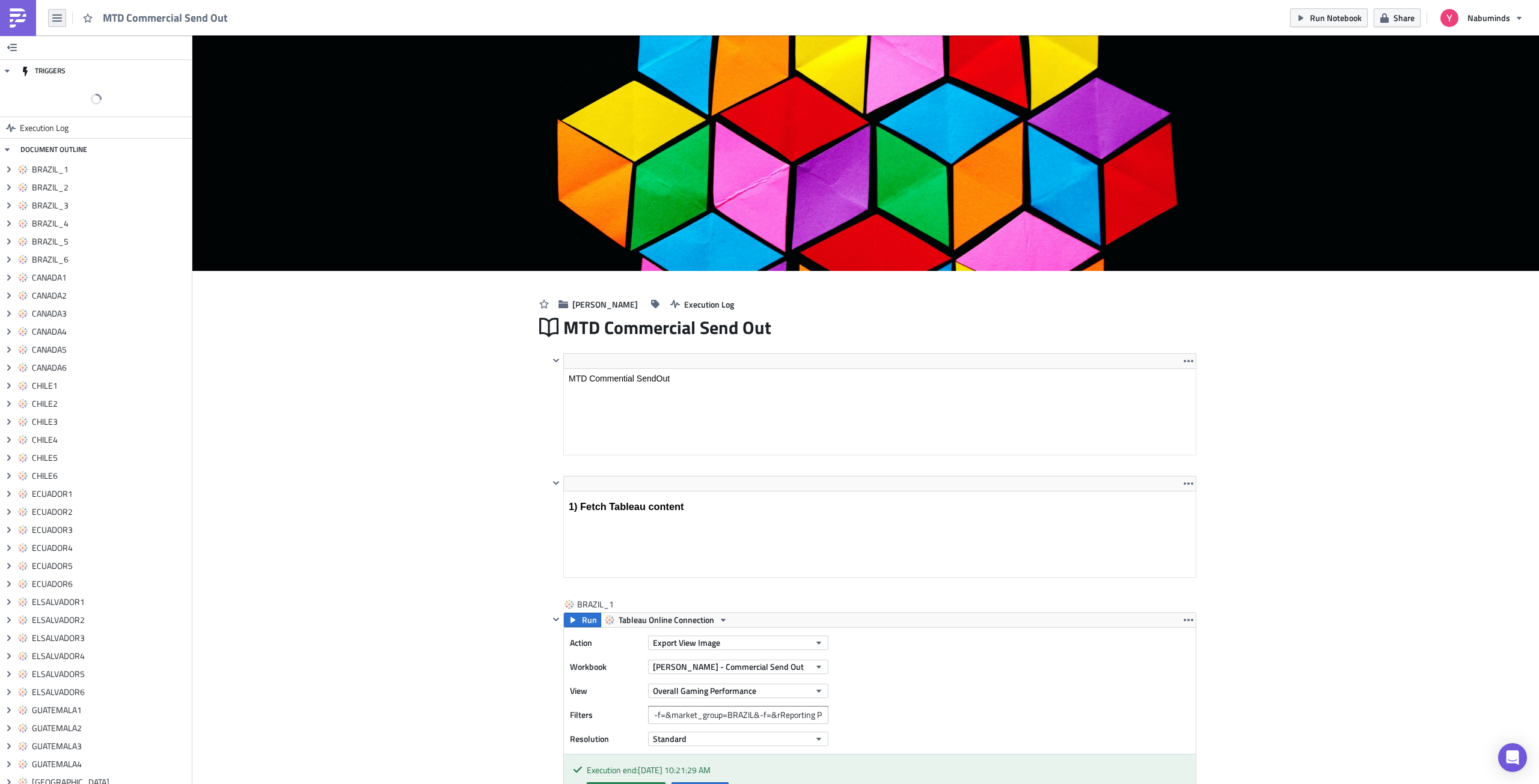
click at [58, 15] on icon "button" at bounding box center [57, 18] width 10 height 10
click at [82, 83] on div "Explore" at bounding box center [108, 83] width 80 height 12
click at [47, 20] on div "MTD Commercial Send Out" at bounding box center [117, 17] width 235 height 36
click at [51, 19] on button "button" at bounding box center [57, 17] width 18 height 18
click at [25, 22] on img at bounding box center [18, 18] width 19 height 19
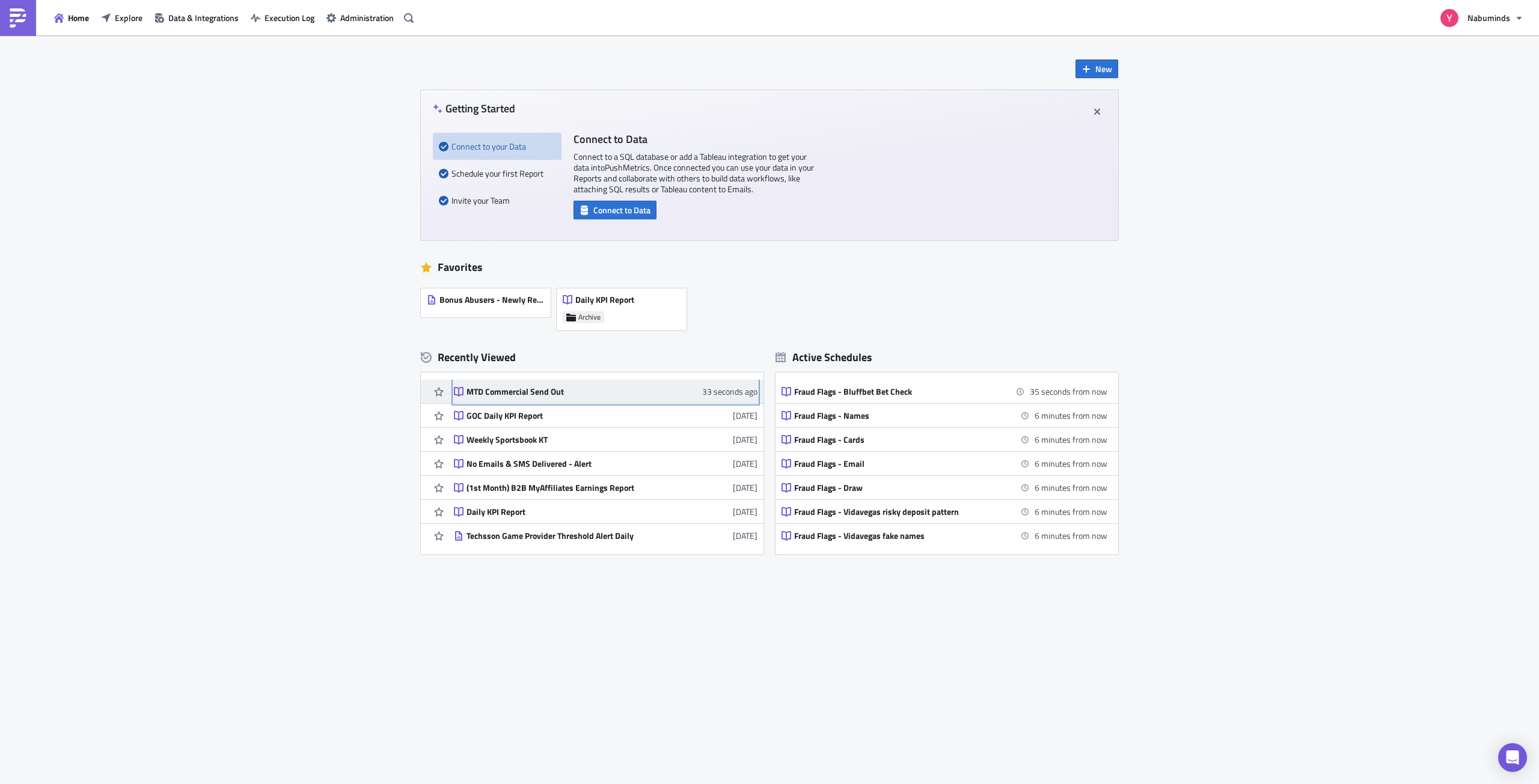
click at [495, 392] on div "MTD Commercial Send Out" at bounding box center [571, 392] width 210 height 11
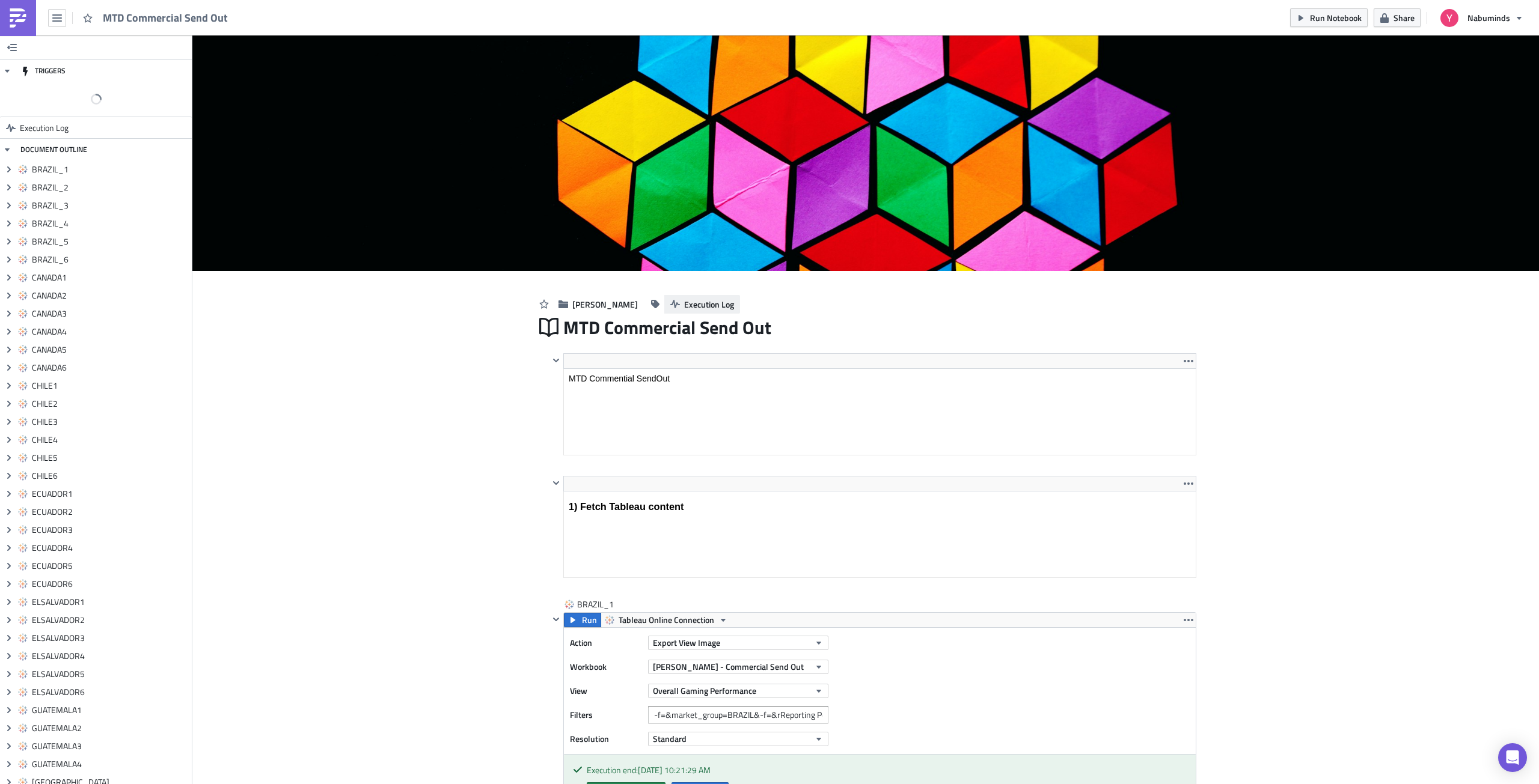
click at [684, 304] on span "Execution Log" at bounding box center [709, 304] width 50 height 12
click at [684, 305] on span "Execution Log" at bounding box center [709, 304] width 50 height 12
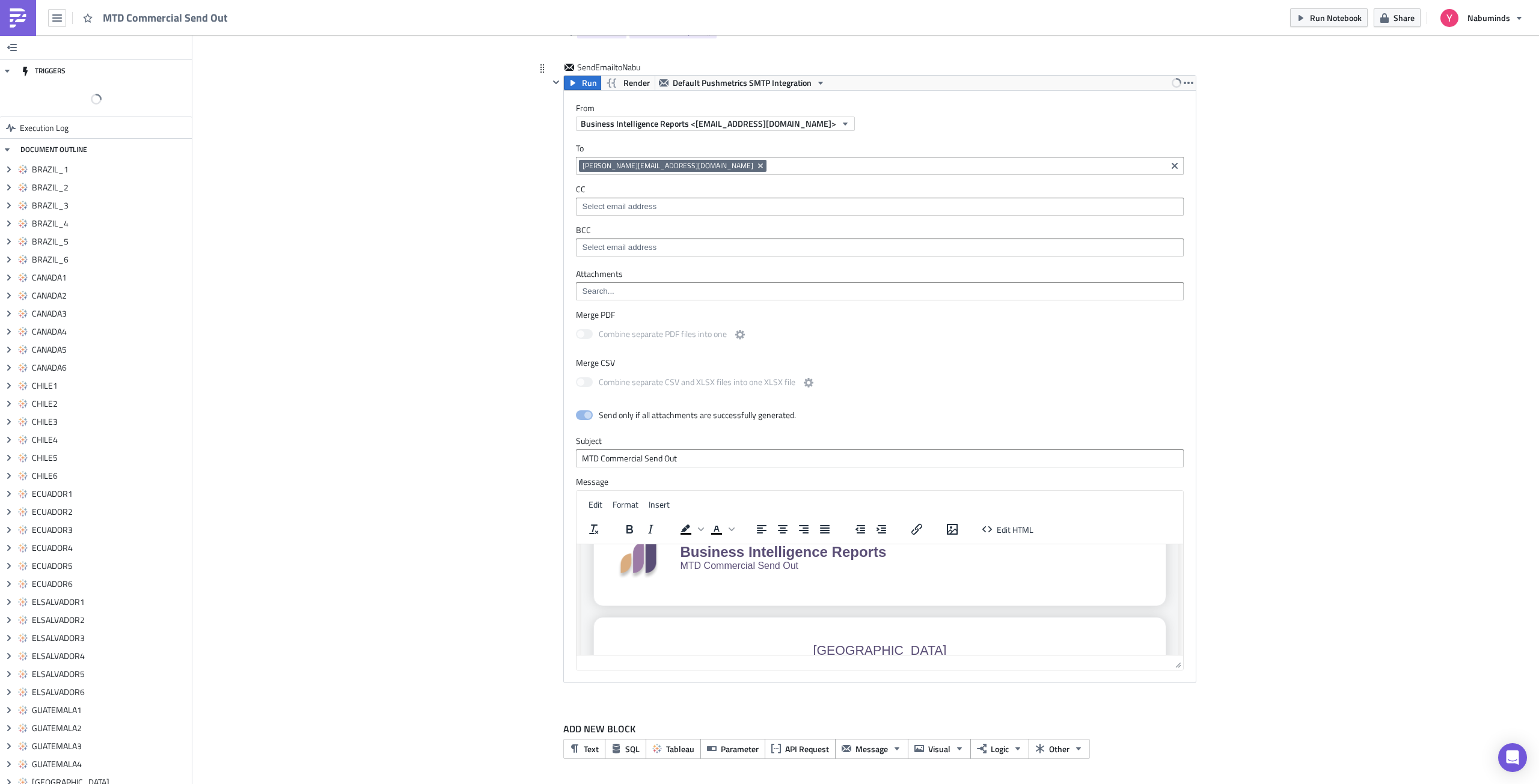
scroll to position [146, 0]
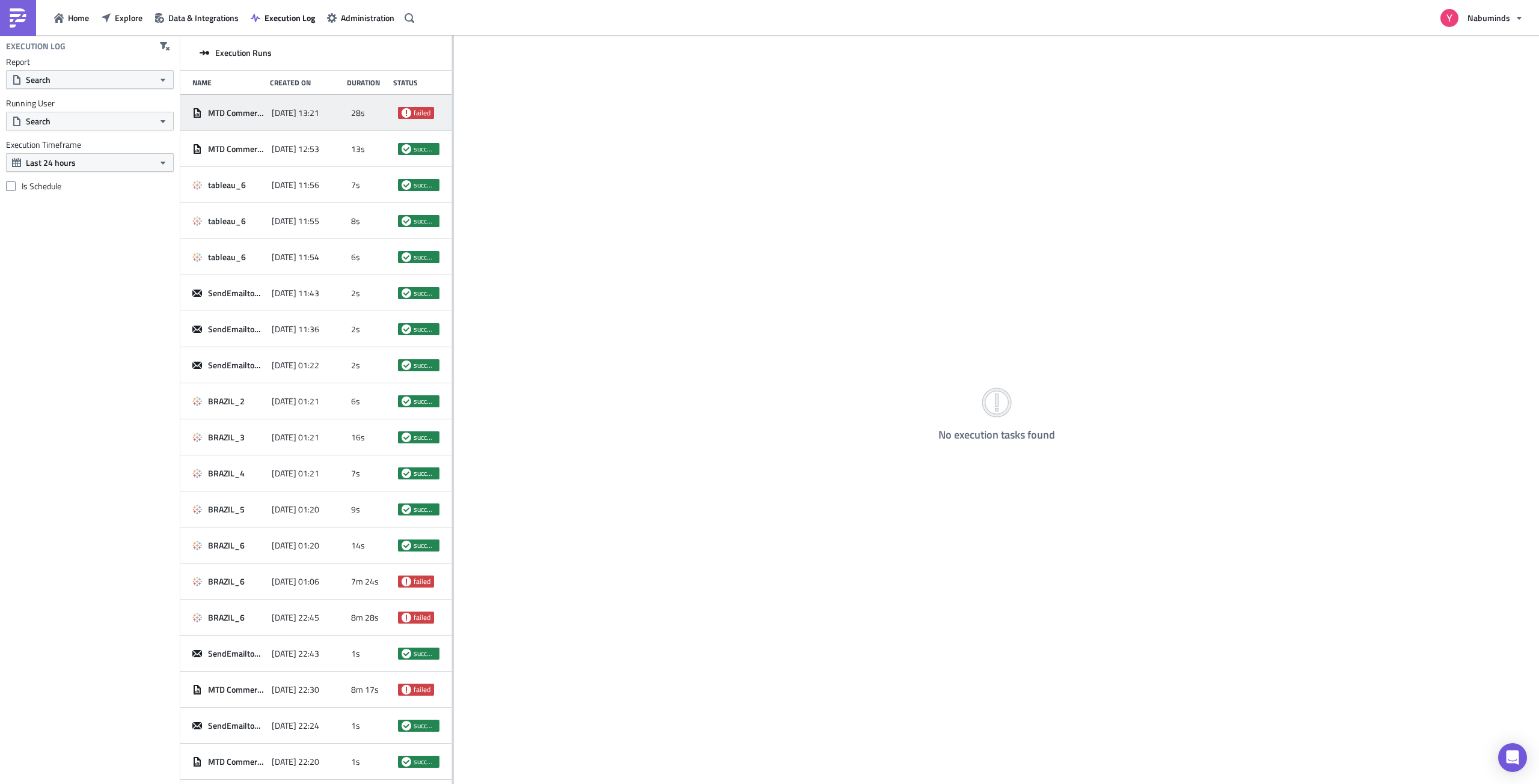
click at [351, 117] on span "28s" at bounding box center [358, 112] width 13 height 11
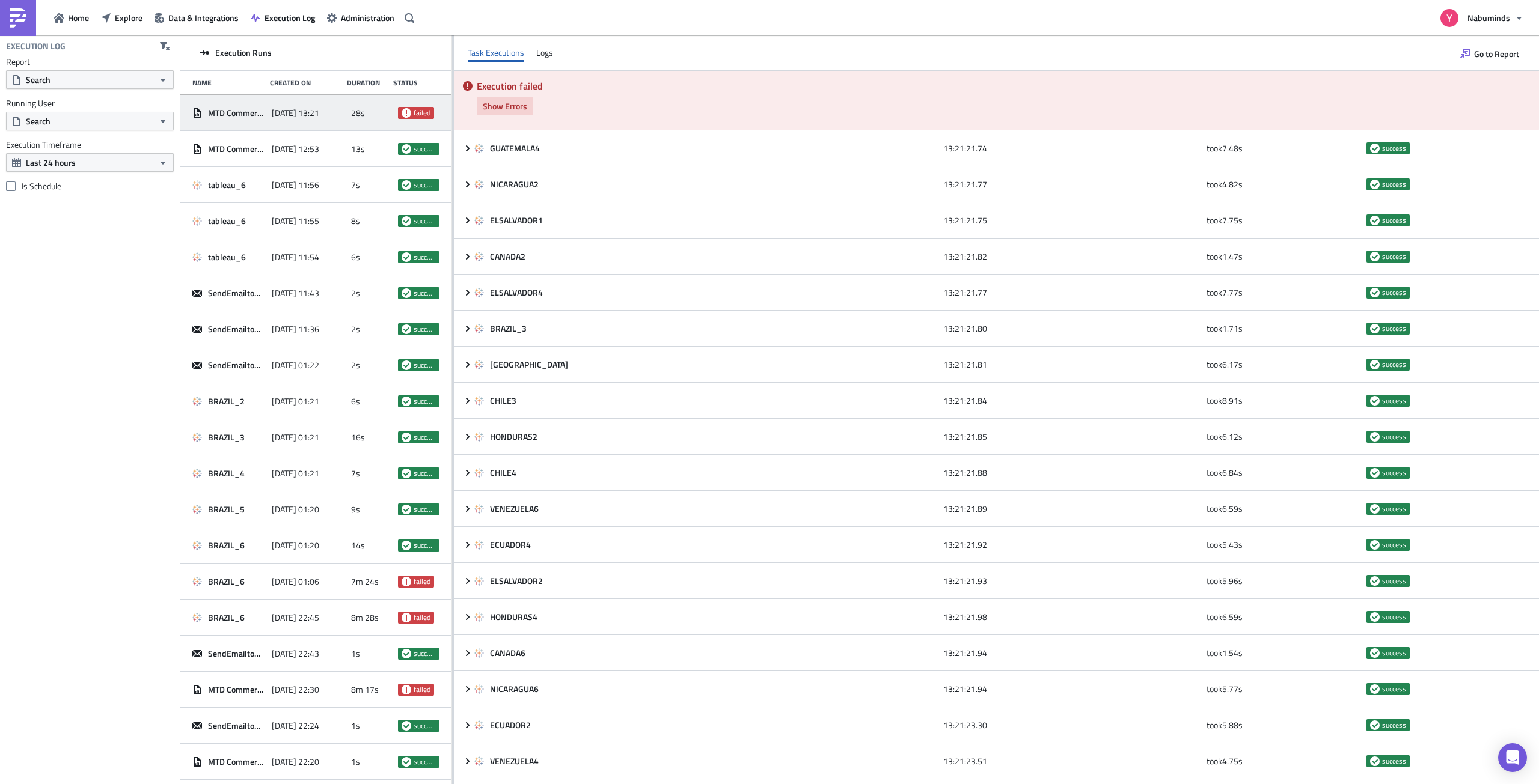
click at [498, 97] on button "Show Errors" at bounding box center [504, 106] width 57 height 18
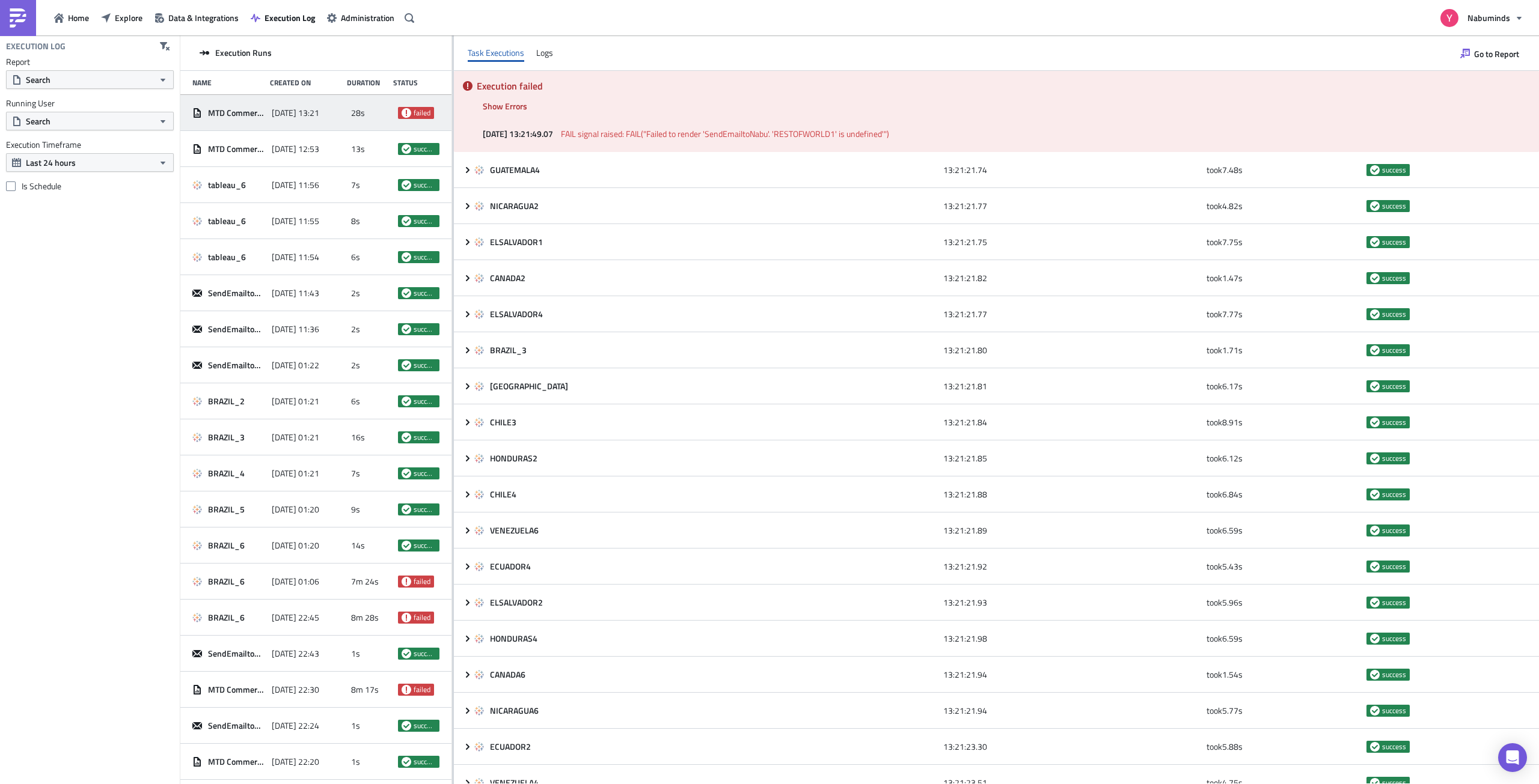
click at [660, 133] on span "FAIL signal raised: FAIL("Failed to render 'SendEmailtoNabu'. 'RESTOFWORLD1' is…" at bounding box center [725, 133] width 328 height 12
click at [341, 13] on span "Administration" at bounding box center [368, 17] width 54 height 12
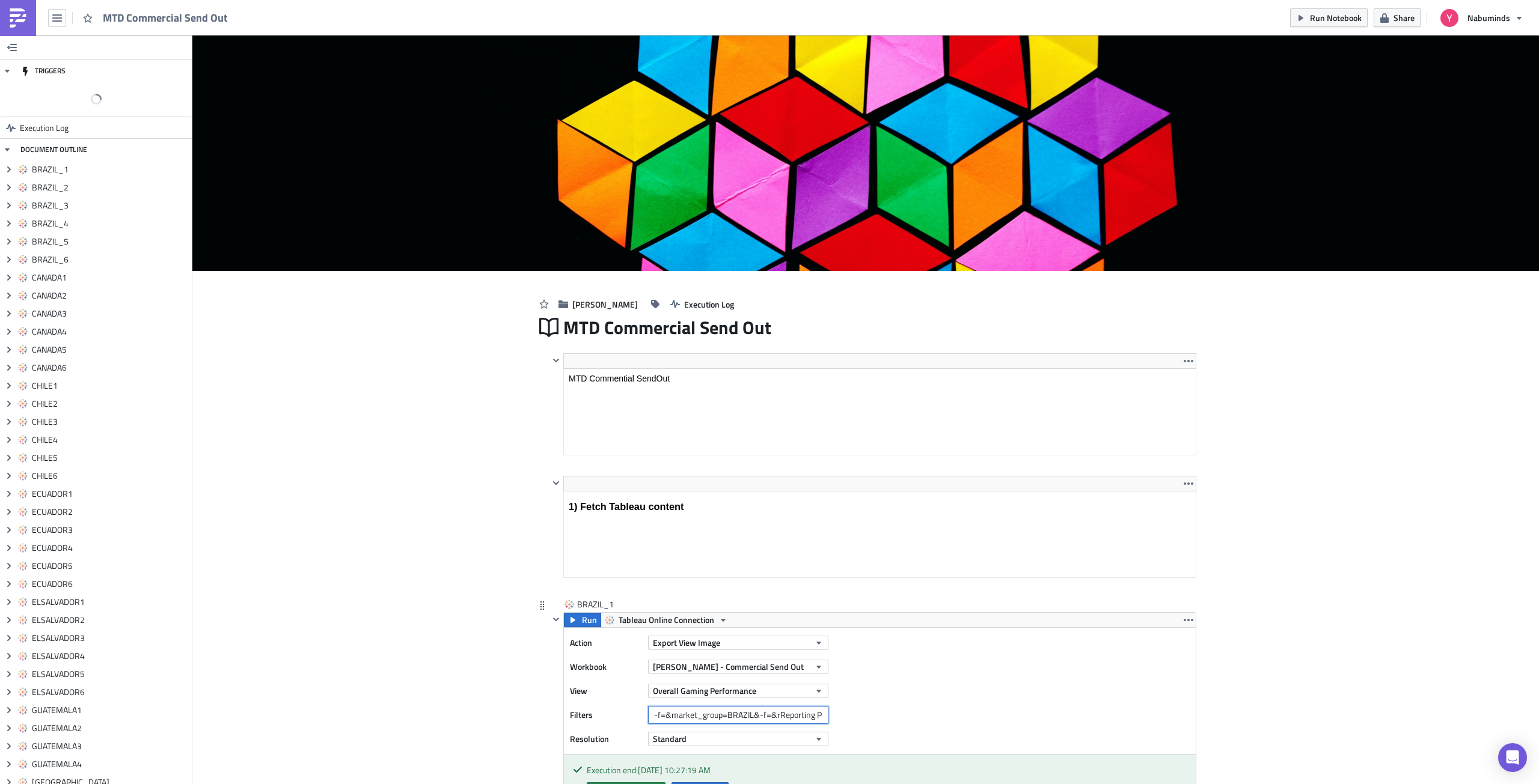
scroll to position [0, 46]
drag, startPoint x: 779, startPoint y: 714, endPoint x: 842, endPoint y: 711, distance: 63.1
click at [842, 711] on div "Action Export View Image Workbook [PERSON_NAME] - Commercial Send Out View Over…" at bounding box center [879, 690] width 632 height 126
click at [792, 717] on input "-f=&market_group=BRAZIL&-f=&rReporting Period=[GEOGRAPHIC_DATA]" at bounding box center [738, 715] width 180 height 18
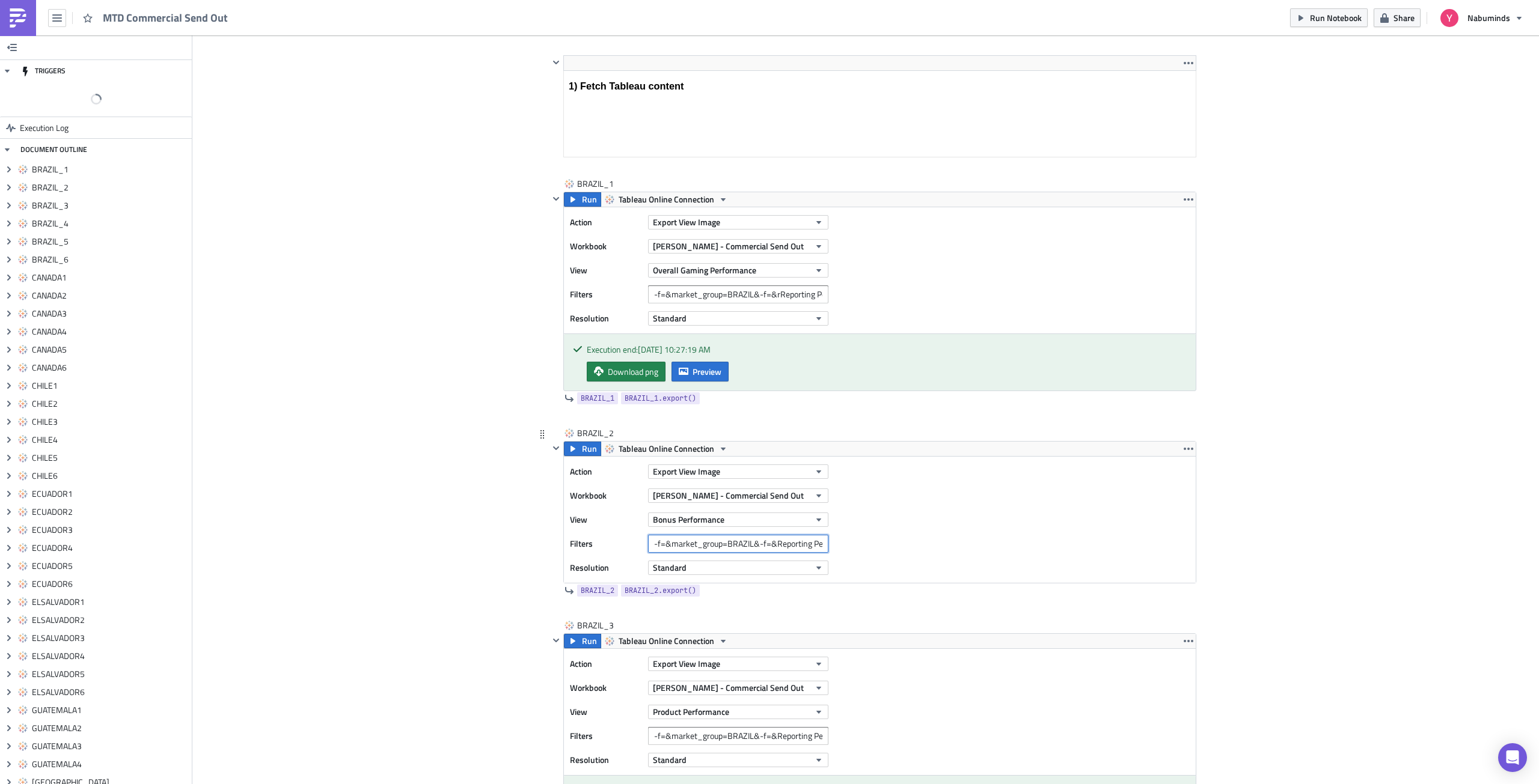
scroll to position [0, 22]
drag, startPoint x: 780, startPoint y: 549, endPoint x: 846, endPoint y: 541, distance: 66.5
click at [846, 541] on div "Action Export View Image Workbook [PERSON_NAME] - Commercial Send Out View Bonu…" at bounding box center [879, 519] width 632 height 126
click at [723, 201] on button "Tableau Online Connection" at bounding box center [665, 199] width 132 height 14
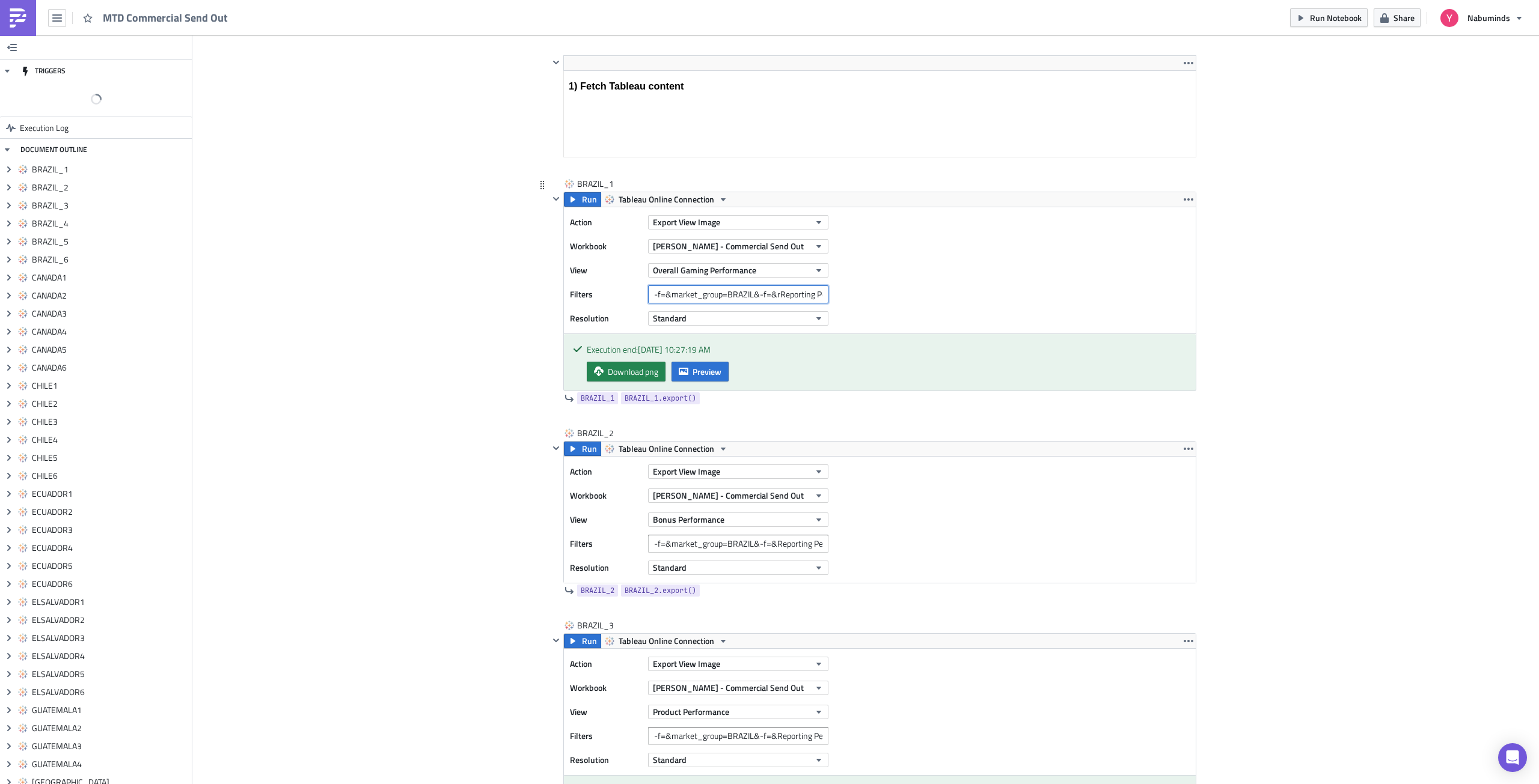
click at [788, 292] on input "-f=&market_group=BRAZIL&-f=&rReporting Period=[GEOGRAPHIC_DATA]" at bounding box center [738, 294] width 180 height 18
drag, startPoint x: 771, startPoint y: 295, endPoint x: 833, endPoint y: 295, distance: 62.0
click at [833, 295] on div "Action Export View Image Workbook [PERSON_NAME] - Commercial Send Out View Over…" at bounding box center [879, 270] width 632 height 126
click at [805, 295] on input "-f=&market_group=BRAZIL&-f=&rReporting Period=[GEOGRAPHIC_DATA]" at bounding box center [738, 294] width 180 height 18
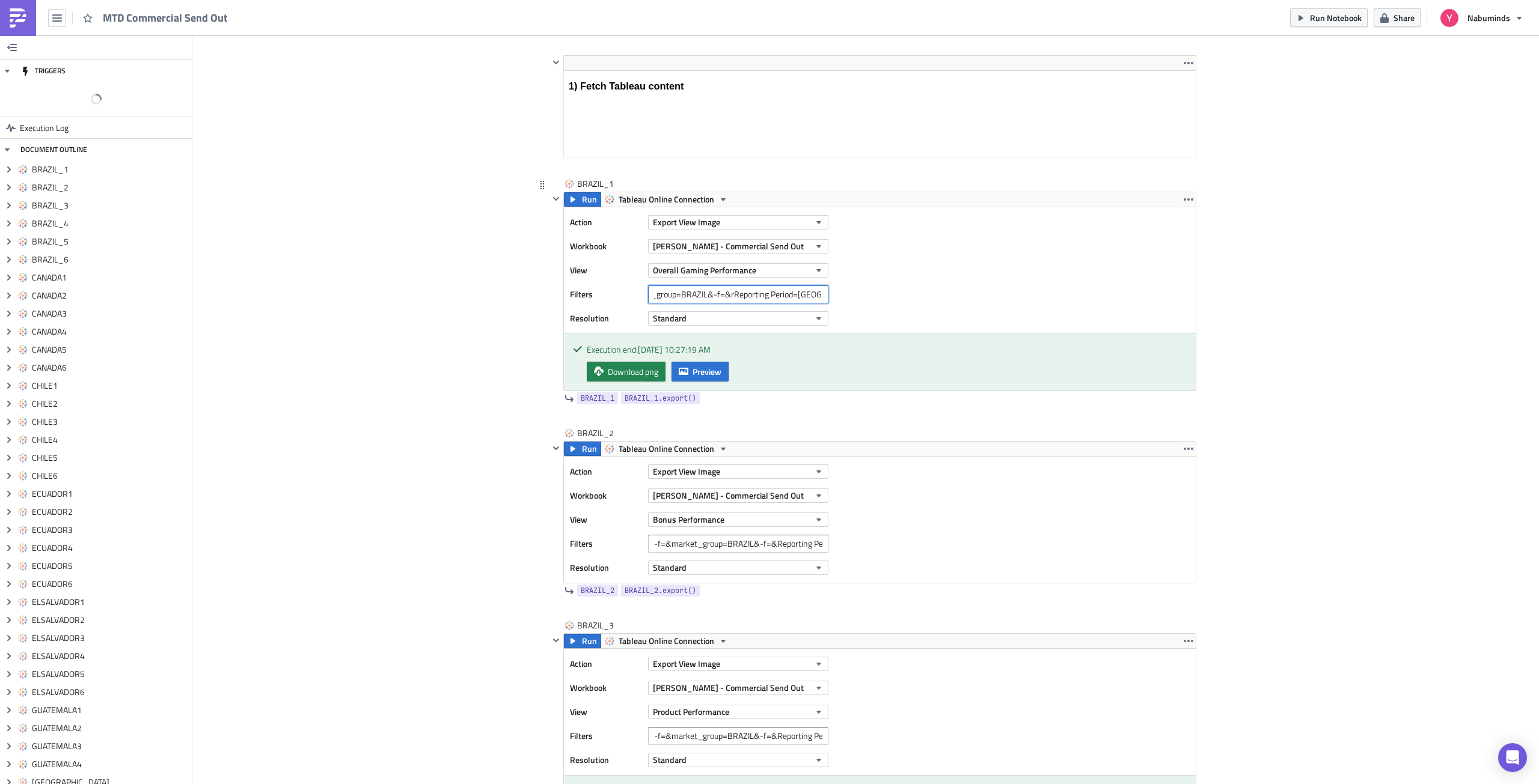
click at [805, 295] on input "-f=&market_group=BRAZIL&-f=&rReporting Period=[GEOGRAPHIC_DATA]" at bounding box center [738, 294] width 180 height 18
type input "-f=&market_group=BRAZIL&-f=&rReporting Period=0"
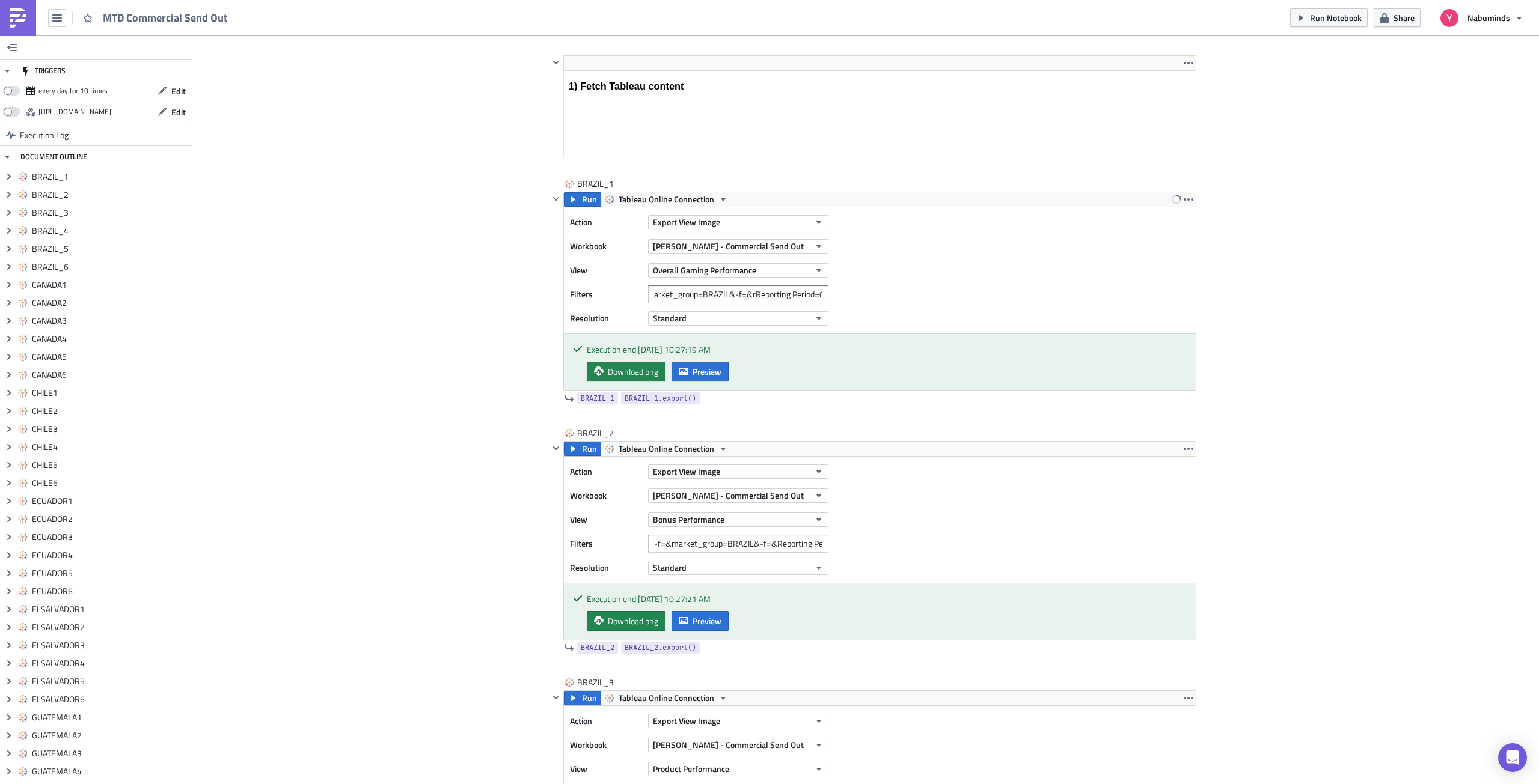
click at [1184, 198] on icon "button" at bounding box center [1189, 200] width 10 height 10
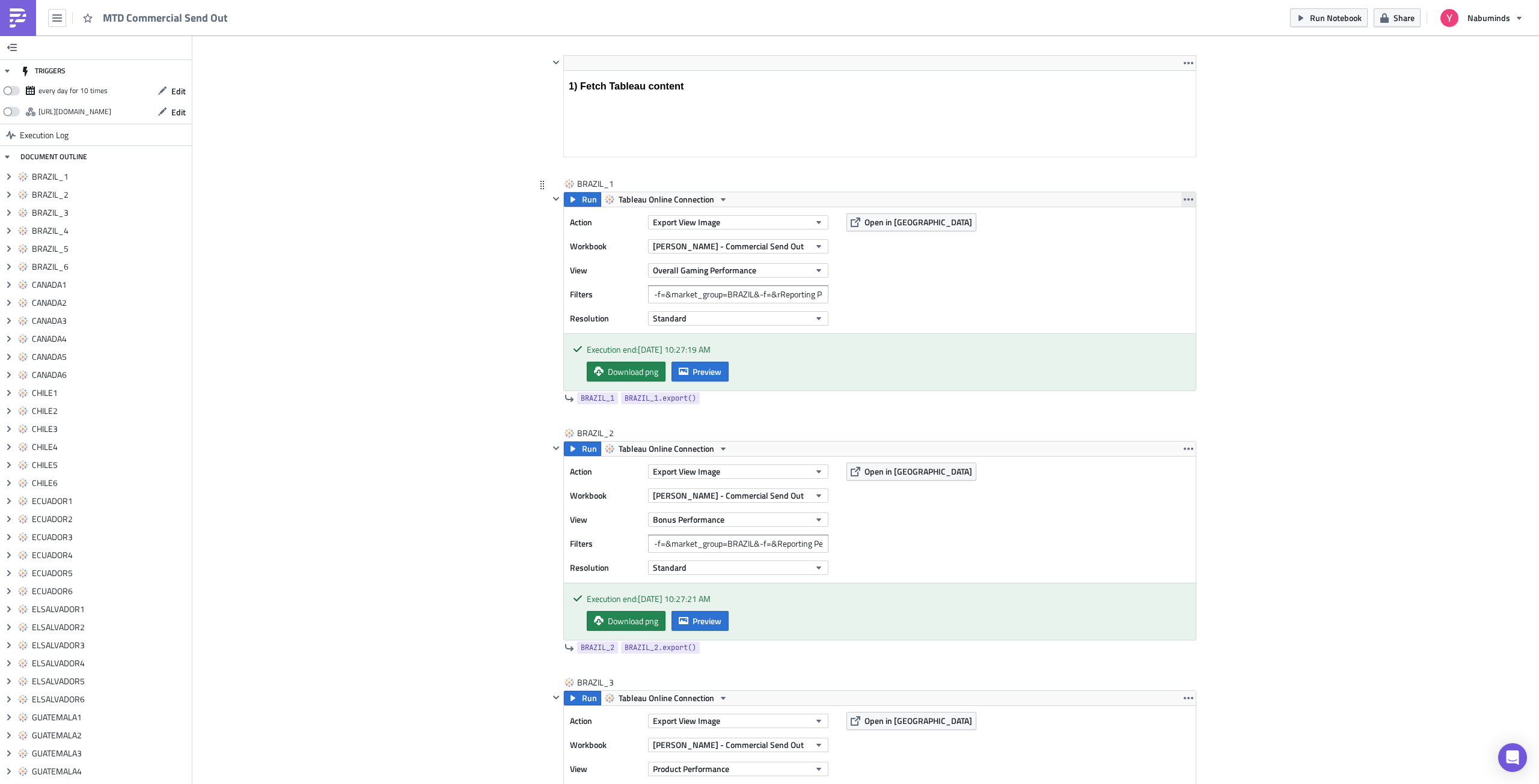
click at [1184, 199] on icon "button" at bounding box center [1189, 200] width 10 height 3
click at [1186, 243] on div "Save Block" at bounding box center [1190, 246] width 80 height 12
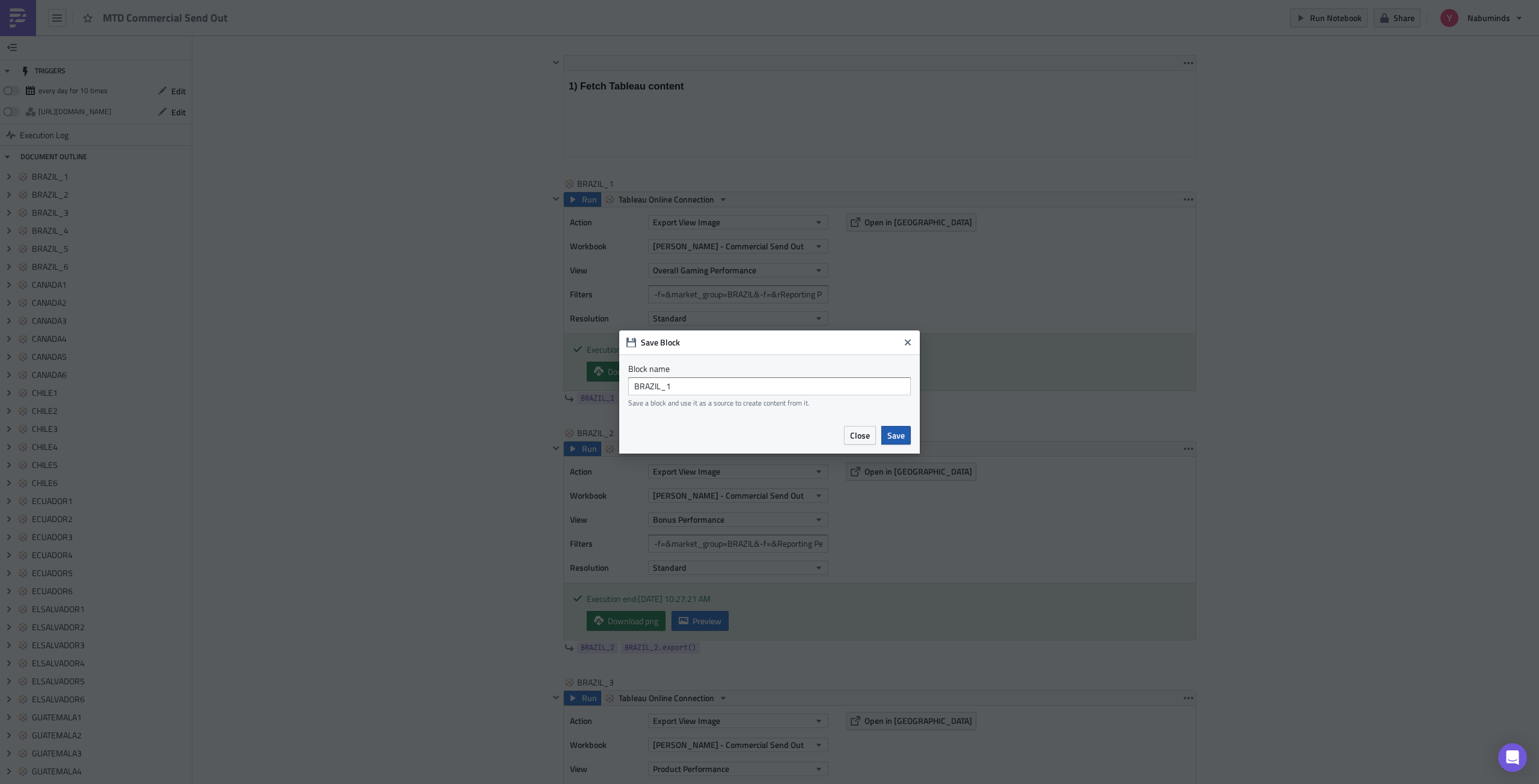
click at [886, 434] on button "Save" at bounding box center [896, 435] width 30 height 18
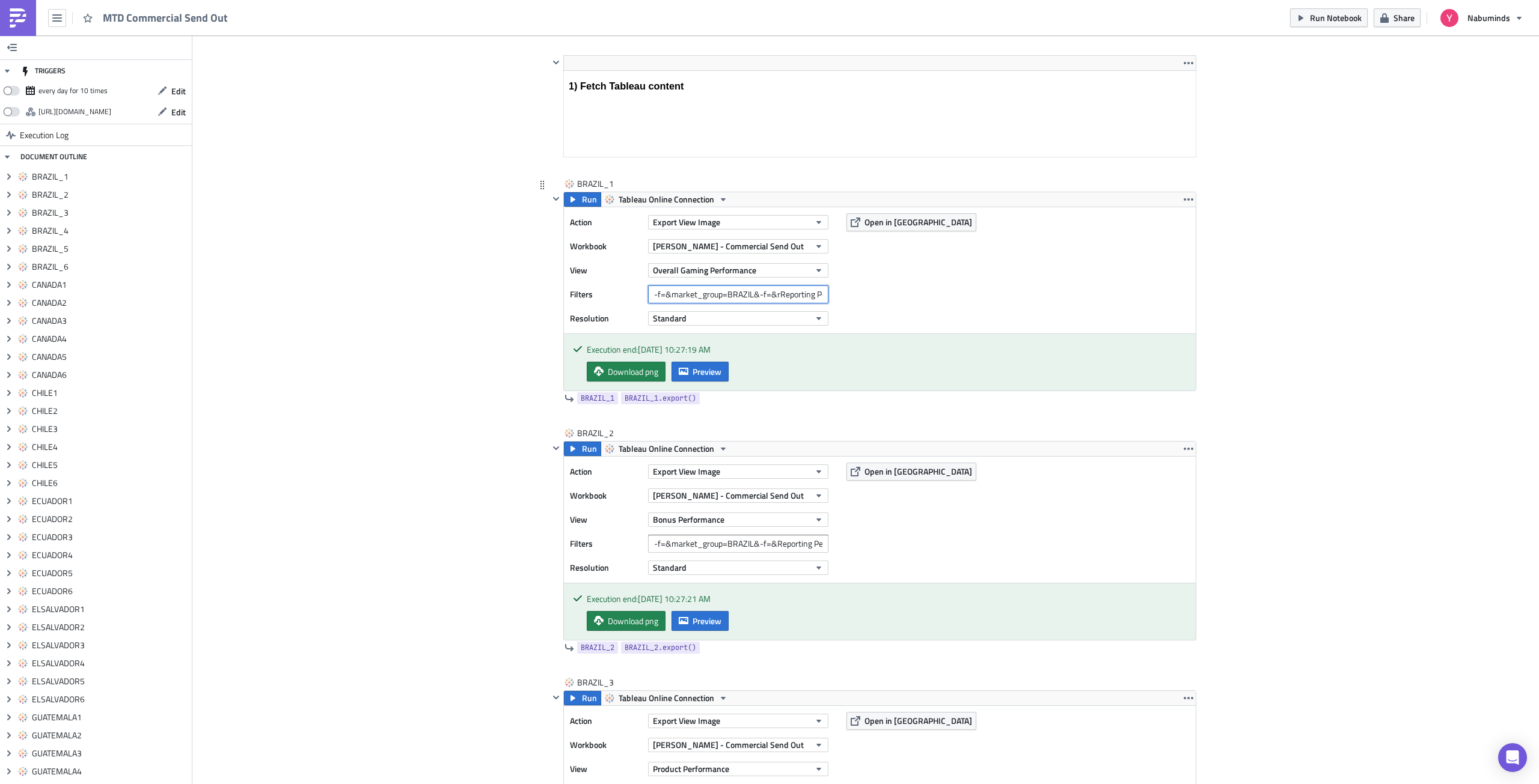
scroll to position [0, 25]
drag, startPoint x: 693, startPoint y: 294, endPoint x: 859, endPoint y: 287, distance: 166.1
click at [859, 287] on div "Action Export View Image Workbook [PERSON_NAME] - Commercial Send Out View Over…" at bounding box center [879, 270] width 632 height 126
drag, startPoint x: 785, startPoint y: 547, endPoint x: 839, endPoint y: 545, distance: 54.0
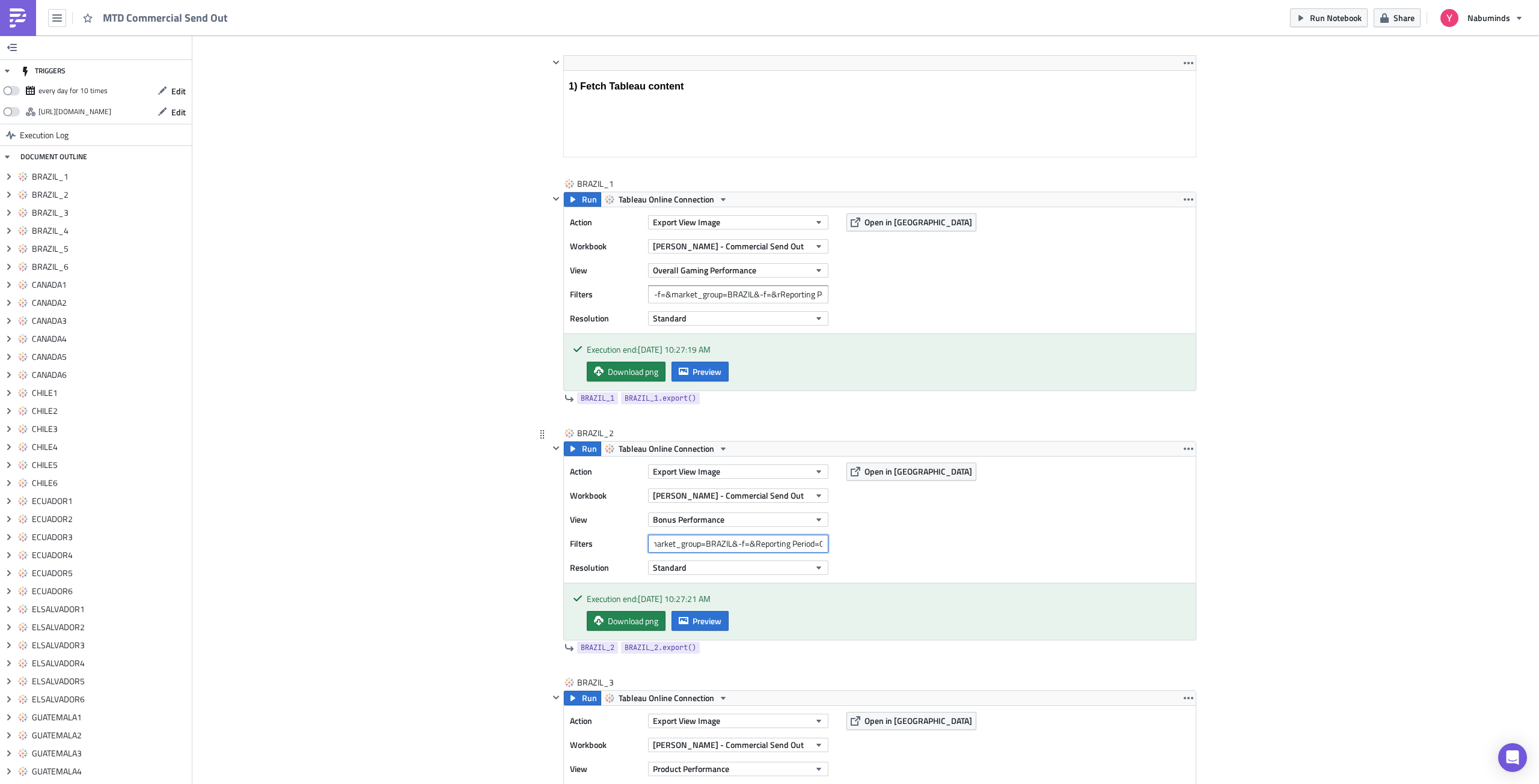
click at [839, 545] on div "Action Export View Image Workbook [PERSON_NAME] - Commercial Send Out View Bonu…" at bounding box center [879, 519] width 632 height 126
click at [781, 550] on input "-f=&market_group=BRAZIL&-f=&Reporting Period=0" at bounding box center [738, 543] width 180 height 18
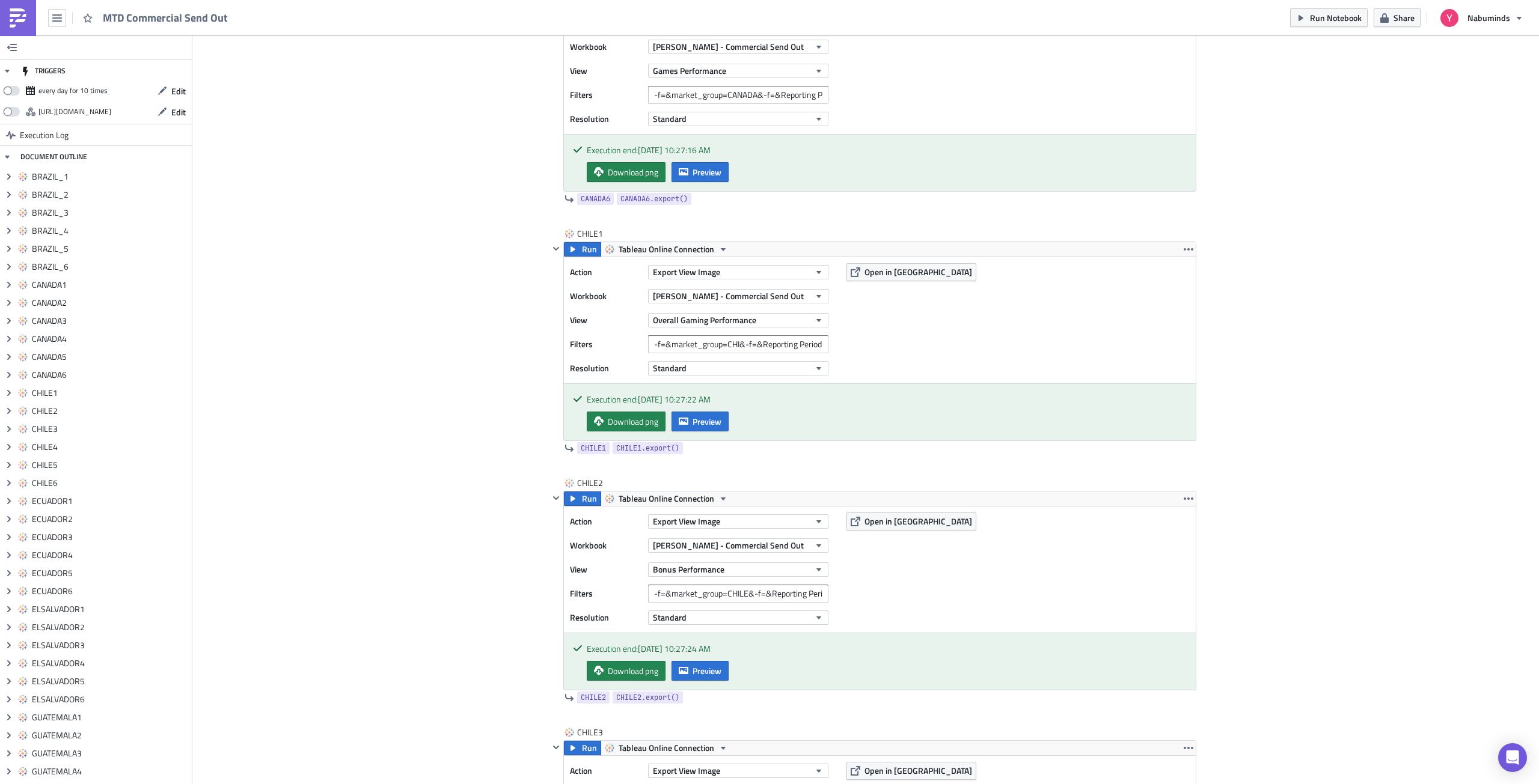
scroll to position [3364, 0]
click at [741, 593] on input "-f=&market_group=CHILE&-f=&Reporting Period=0" at bounding box center [738, 591] width 180 height 18
click at [713, 347] on input "-f=&market_group=CHI&-f=&Reporting Period=0" at bounding box center [738, 342] width 180 height 18
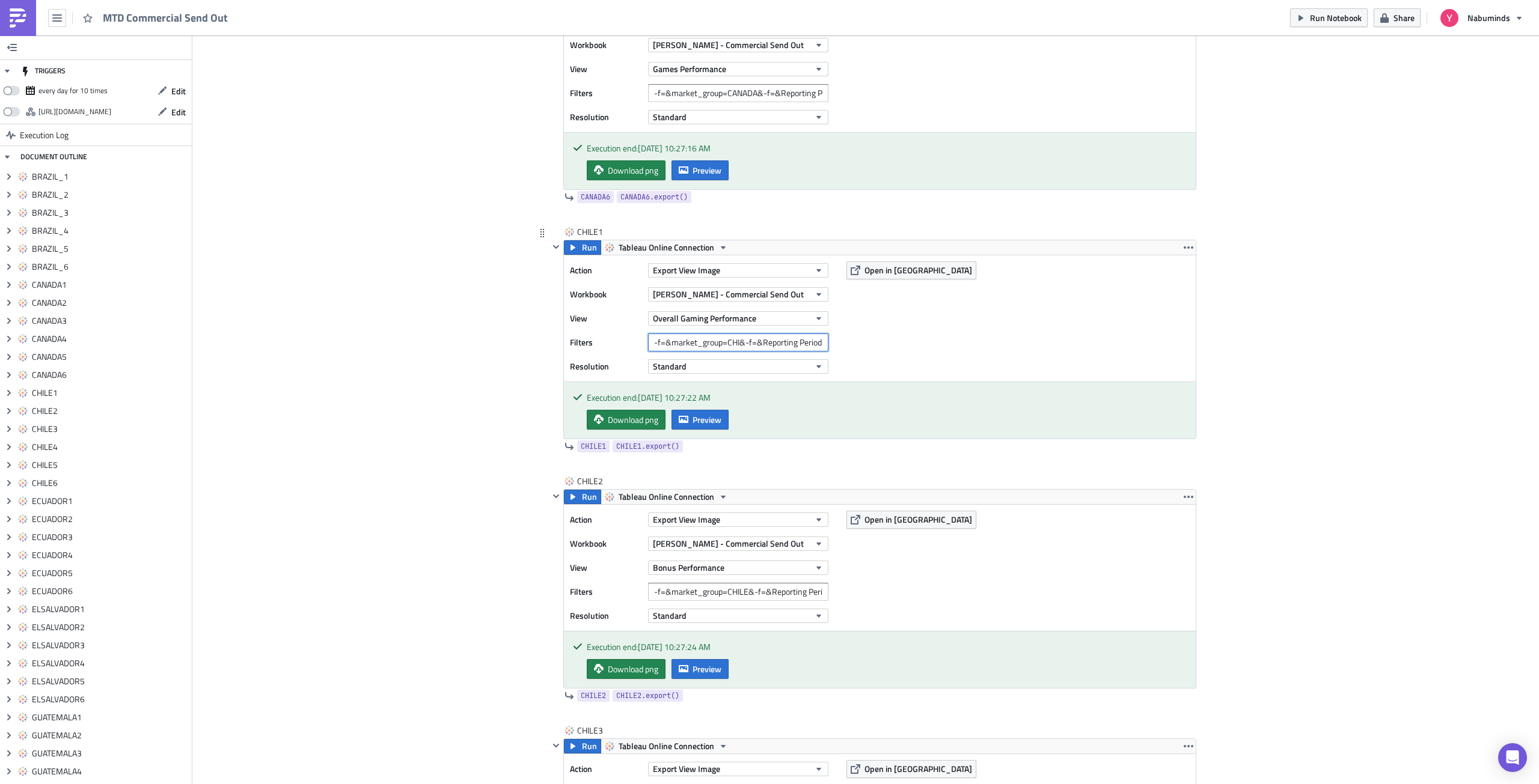
click at [713, 347] on input "-f=&market_group=CHI&-f=&Reporting Period=0" at bounding box center [738, 342] width 180 height 18
paste input "LE"
type input "-f=&market_group=CHILE&-f=&Reporting Period=0"
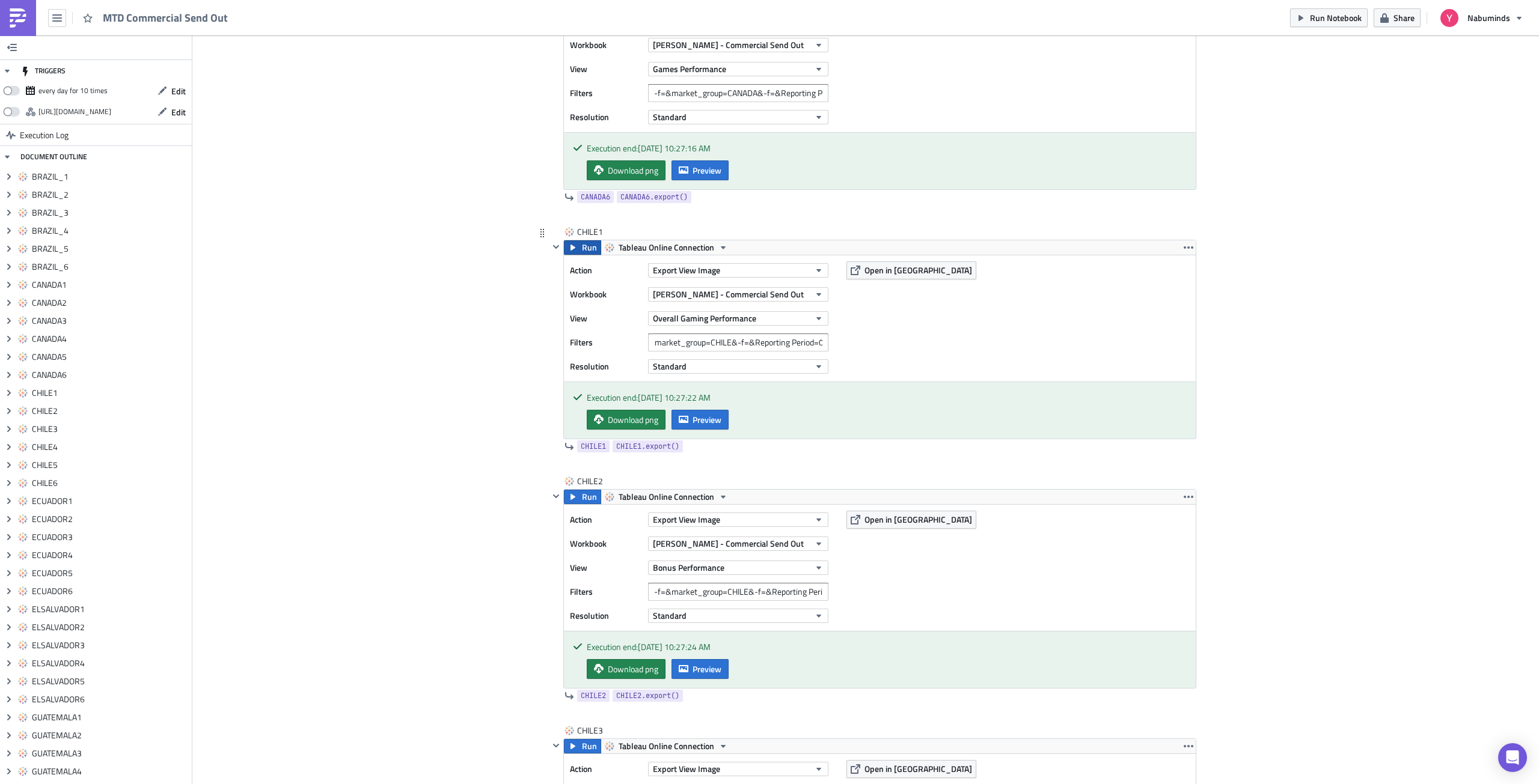
click at [582, 250] on span "Run" at bounding box center [589, 247] width 15 height 14
click at [700, 423] on span "Preview" at bounding box center [707, 419] width 29 height 12
click at [1189, 249] on button "button" at bounding box center [1188, 247] width 14 height 14
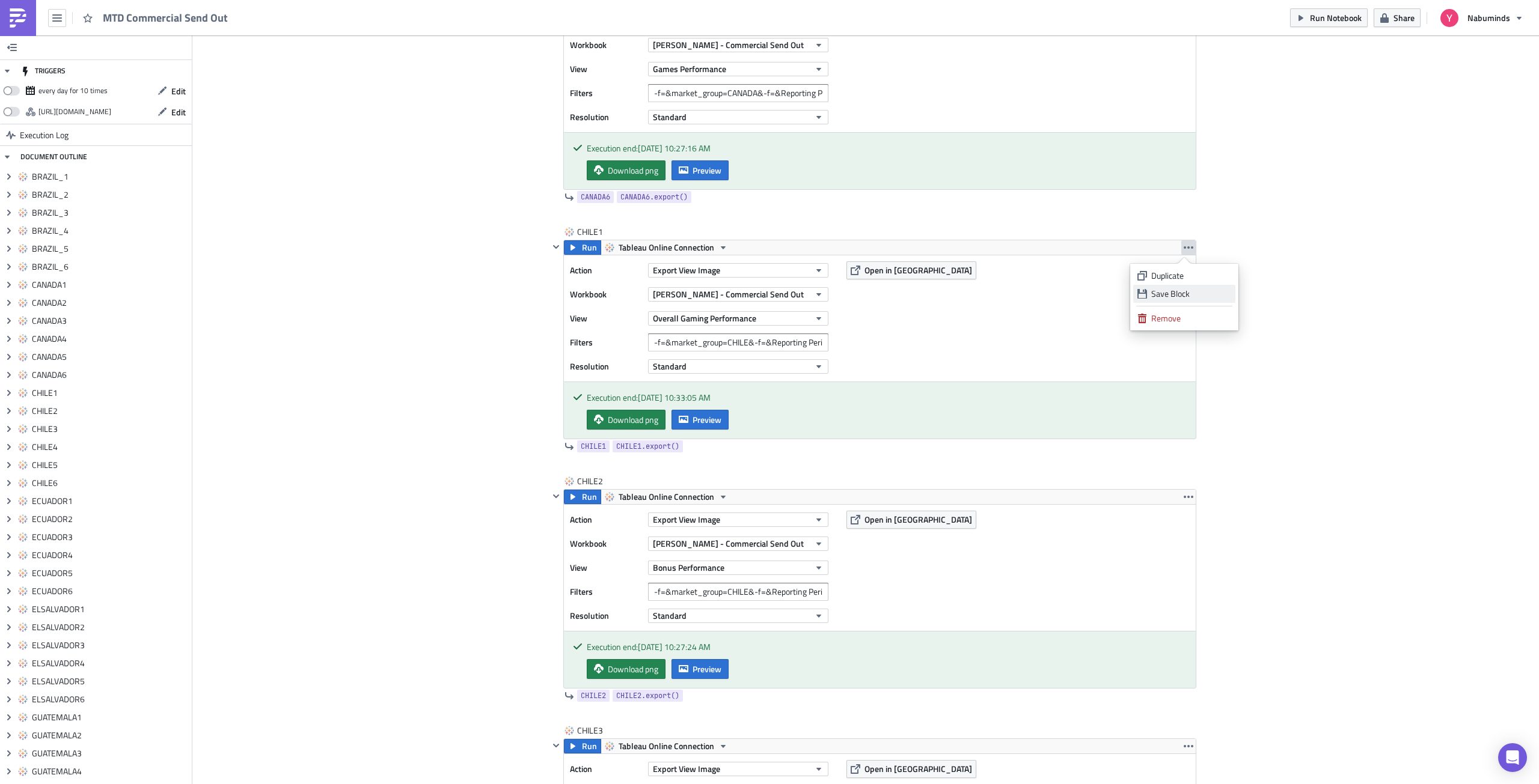
click at [1169, 296] on div "Save Block" at bounding box center [1190, 294] width 80 height 12
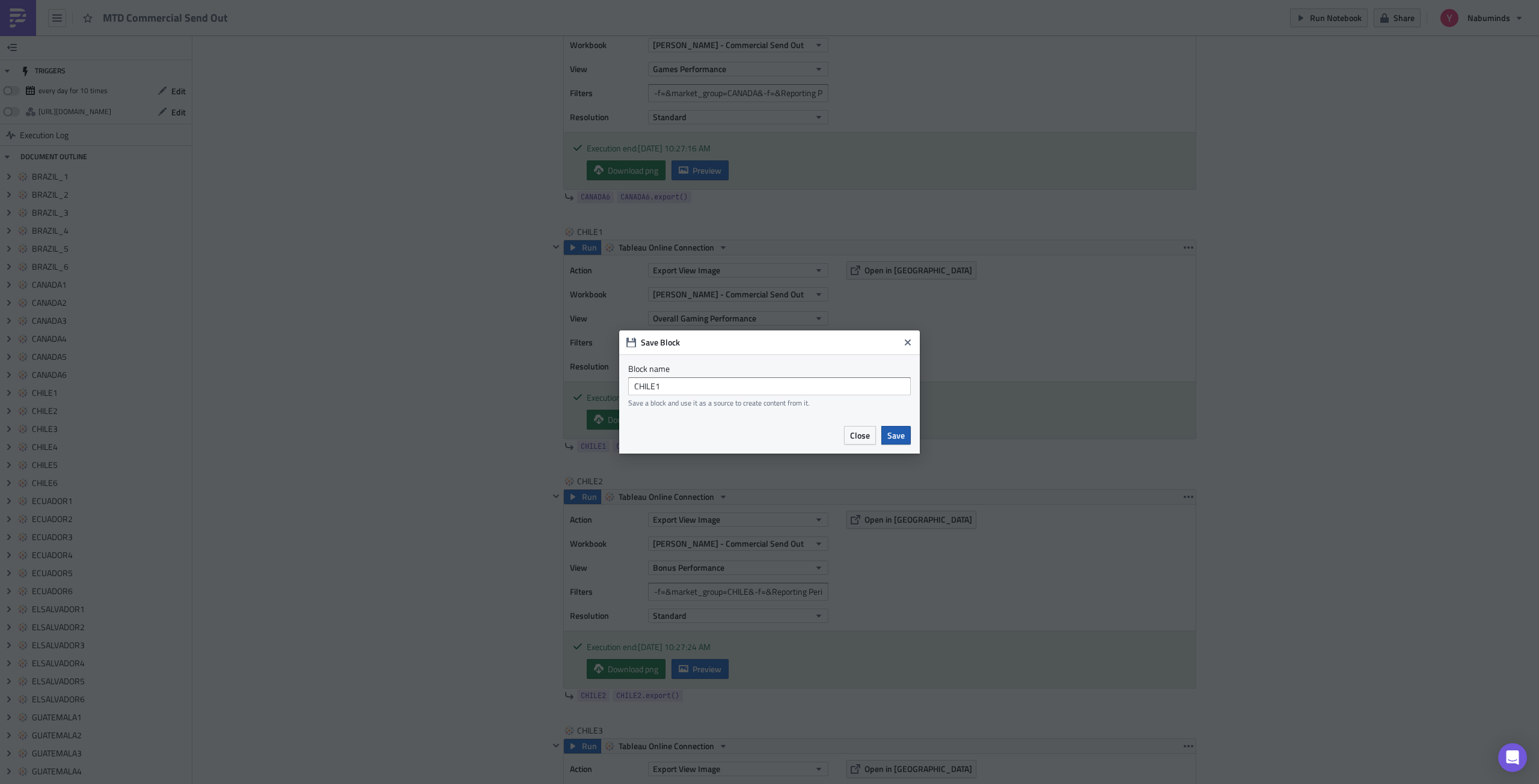
click at [899, 435] on span "Save" at bounding box center [896, 435] width 17 height 12
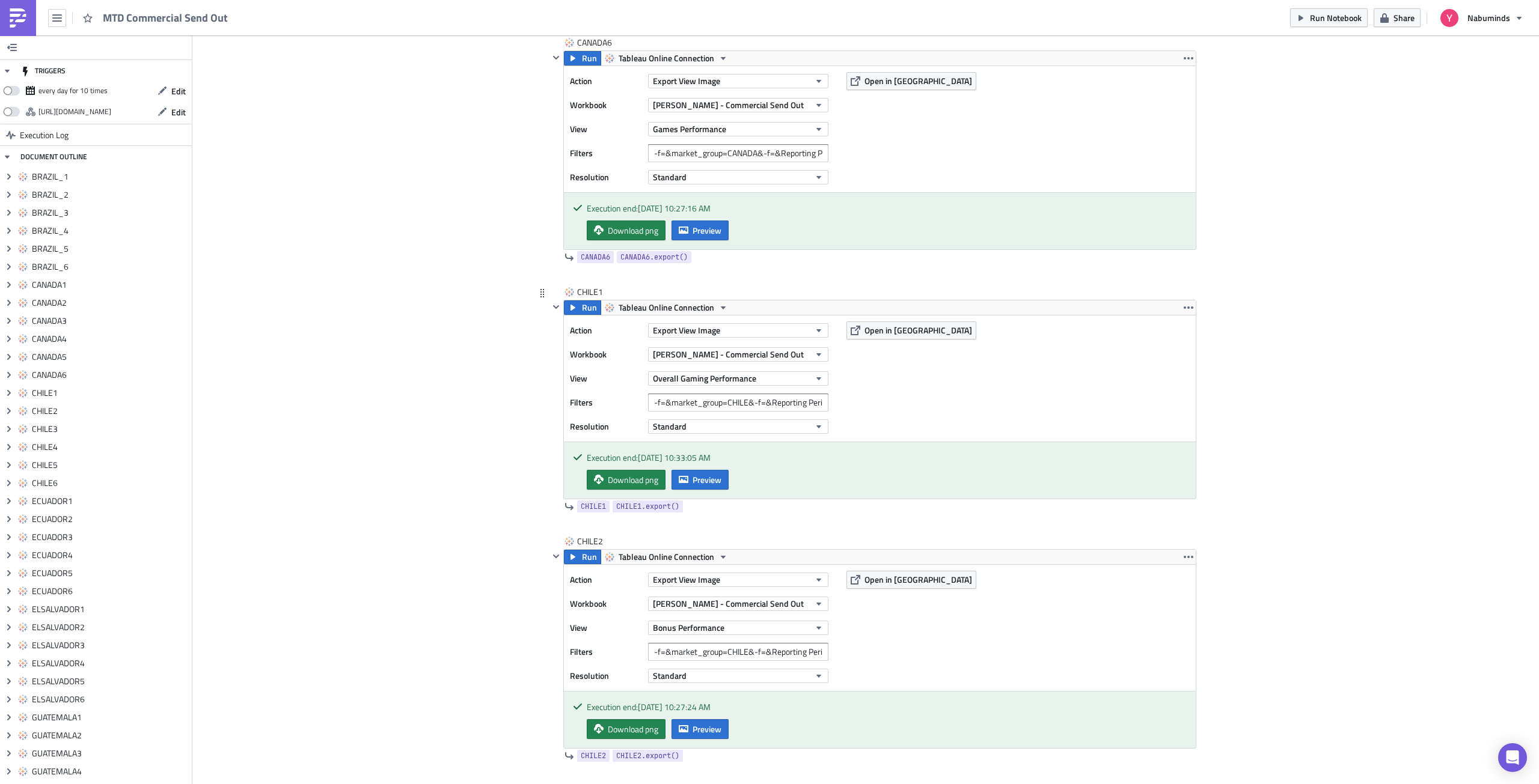
scroll to position [3364, 0]
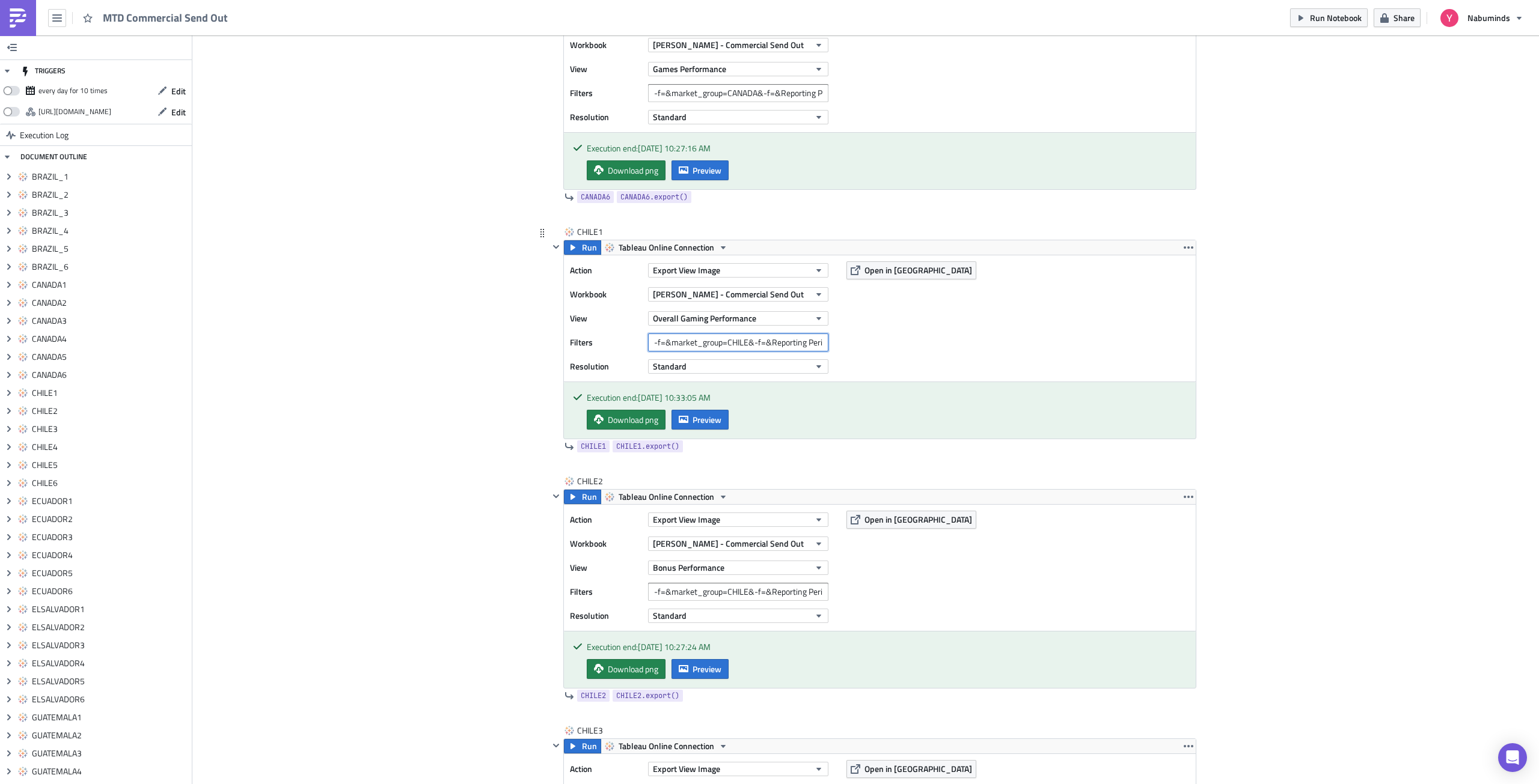
click at [740, 342] on input "-f=&market_group=CHILE&-f=&Reporting Period=0" at bounding box center [738, 342] width 180 height 18
click at [710, 420] on span "Preview" at bounding box center [707, 419] width 29 height 12
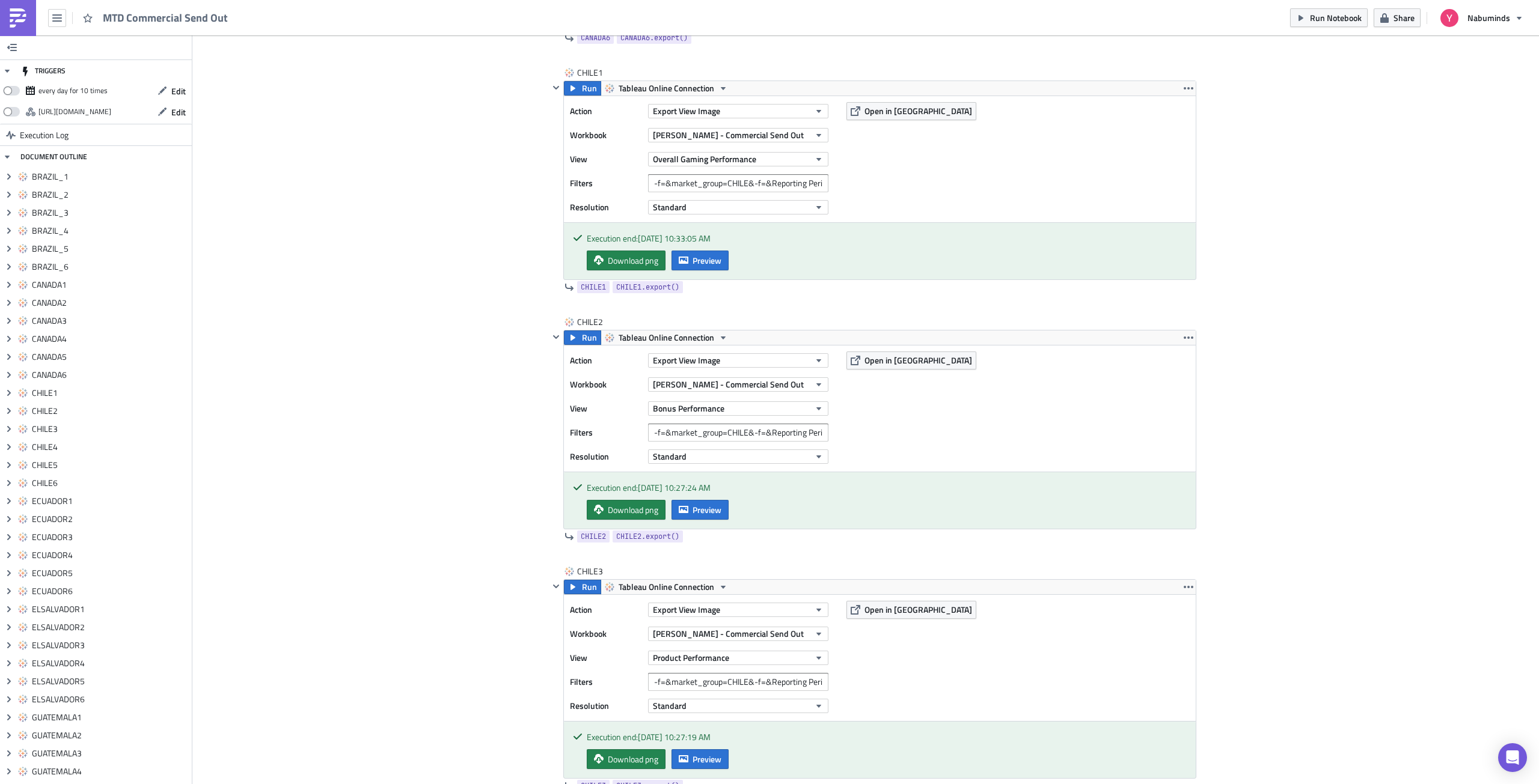
scroll to position [3545, 0]
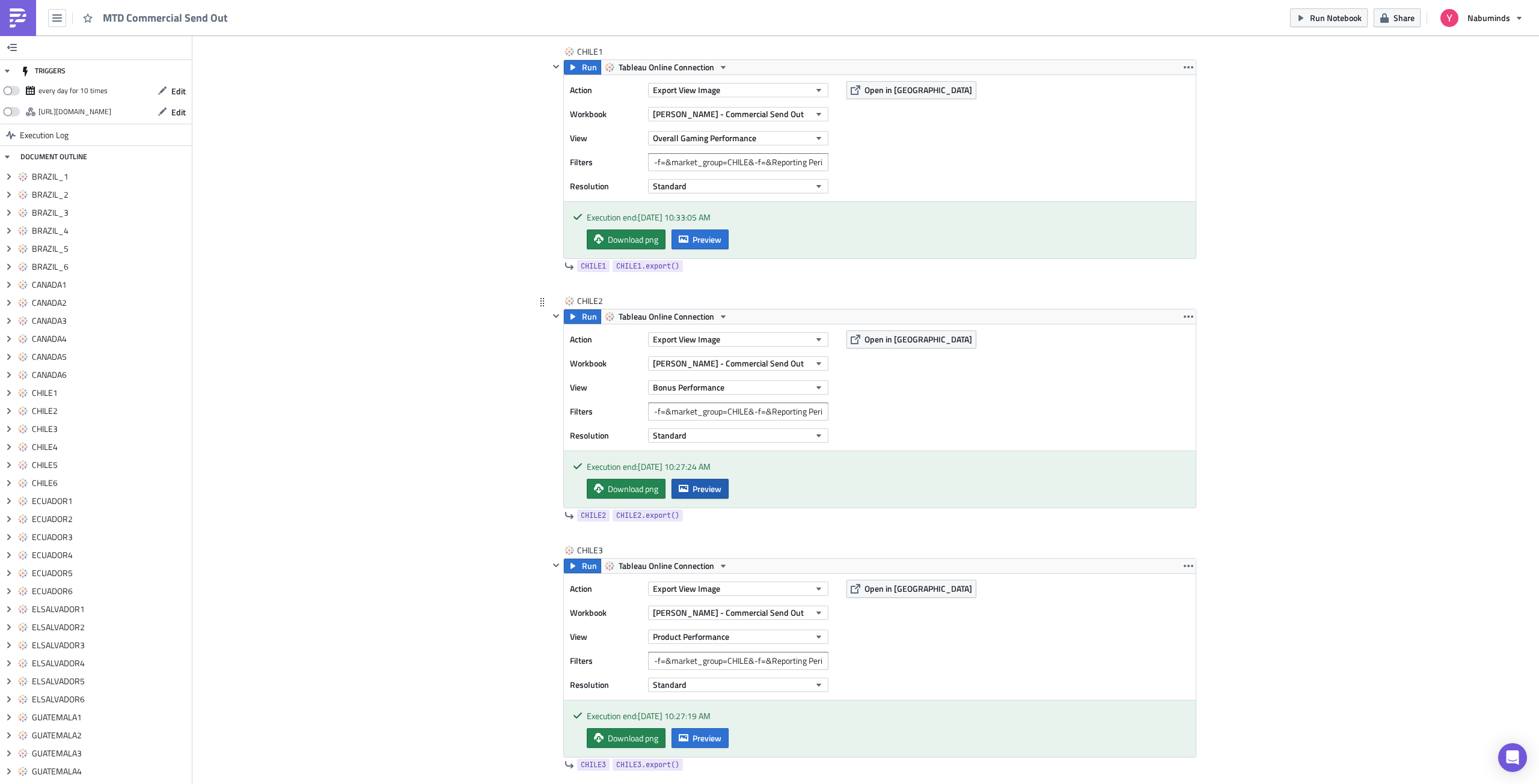
click at [707, 481] on button "Preview" at bounding box center [699, 488] width 57 height 20
click at [1226, 396] on body "MTD Commercial Send Out Run Notebook Share Nabuminds TRIGGERS every day for 10 …" at bounding box center [769, 392] width 1539 height 786
click at [711, 412] on input "-f=&market_group=CHILE&-f=&Reporting Period=0" at bounding box center [738, 411] width 180 height 18
drag, startPoint x: 775, startPoint y: 407, endPoint x: 827, endPoint y: 408, distance: 52.0
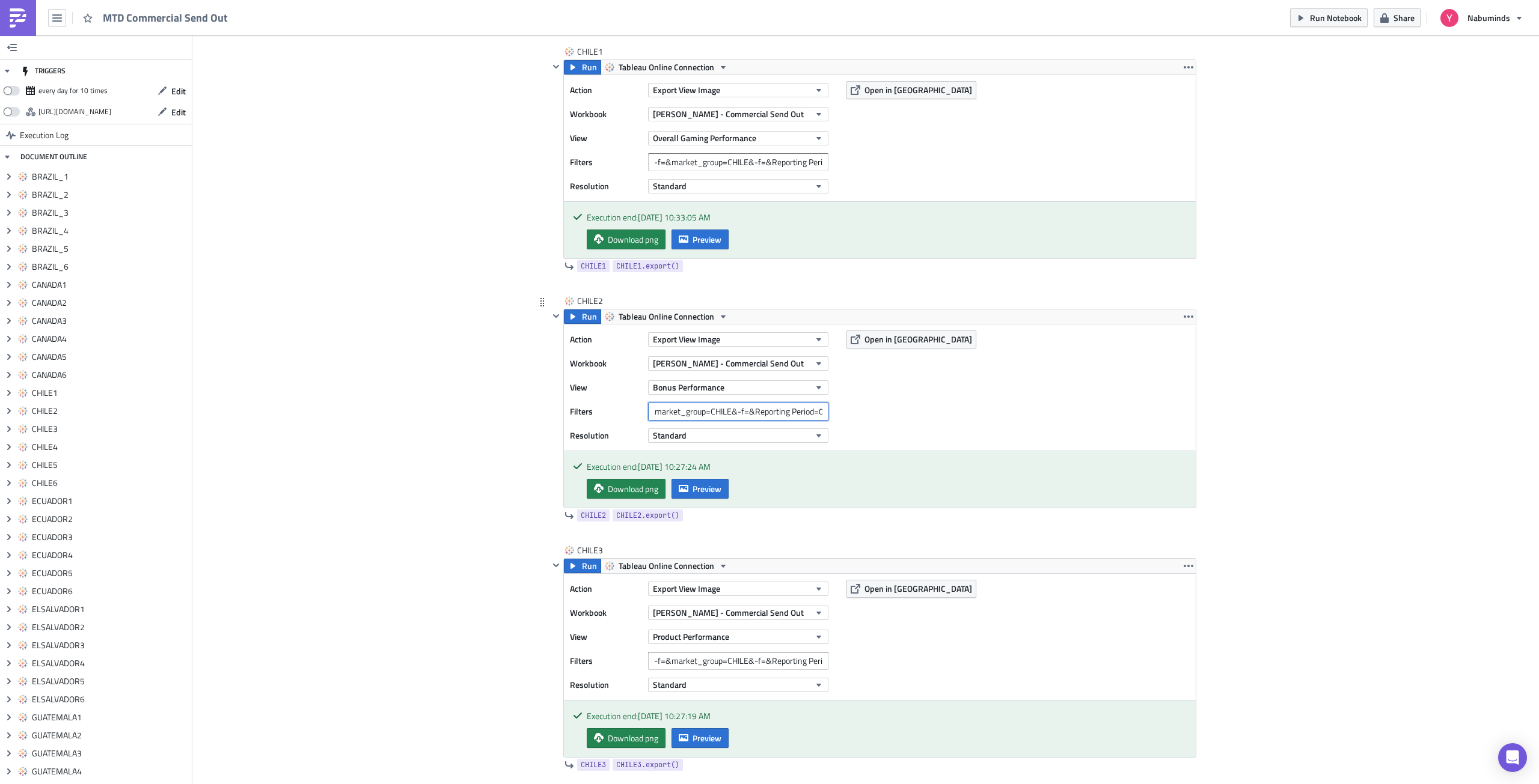
click at [827, 408] on div "Filters -f=&market_group=CHILE&-f=&Reporting Period=0" at bounding box center [702, 411] width 264 height 18
click at [786, 414] on input "-f=&market_group=CHILE&-f=&Reporting Period=0" at bounding box center [738, 411] width 180 height 18
drag, startPoint x: 693, startPoint y: 416, endPoint x: 614, endPoint y: 416, distance: 79.0
click at [614, 416] on div "Filters -f=&market_group=CHILE&-f=&Reporting Period=0" at bounding box center [702, 411] width 264 height 18
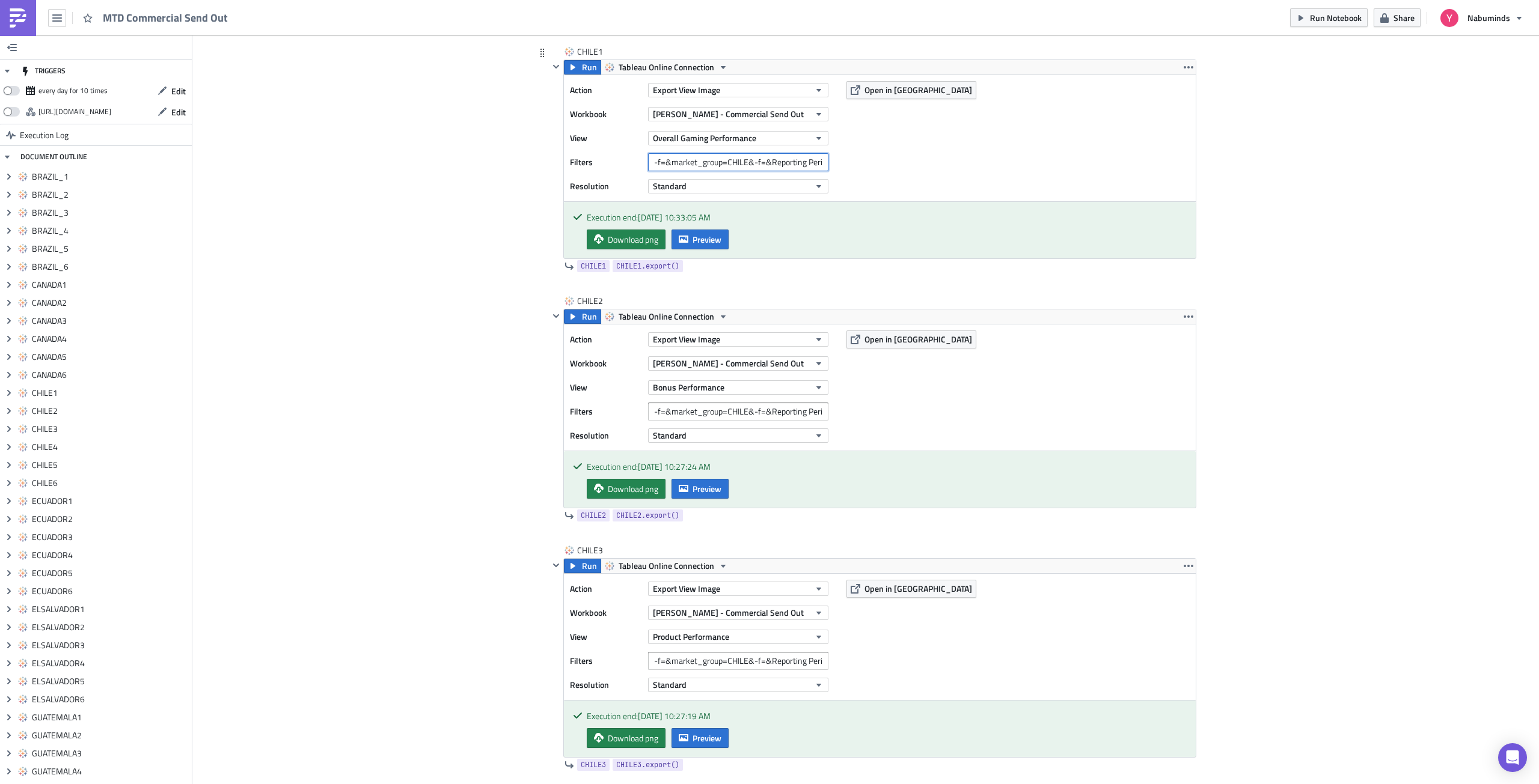
click at [708, 163] on input "-f=&market_group=CHILE&-f=&Reporting Period=0" at bounding box center [738, 162] width 180 height 18
click at [687, 406] on input "-f=&market_group=CHILE&-f=&Reporting Period=0" at bounding box center [738, 411] width 180 height 18
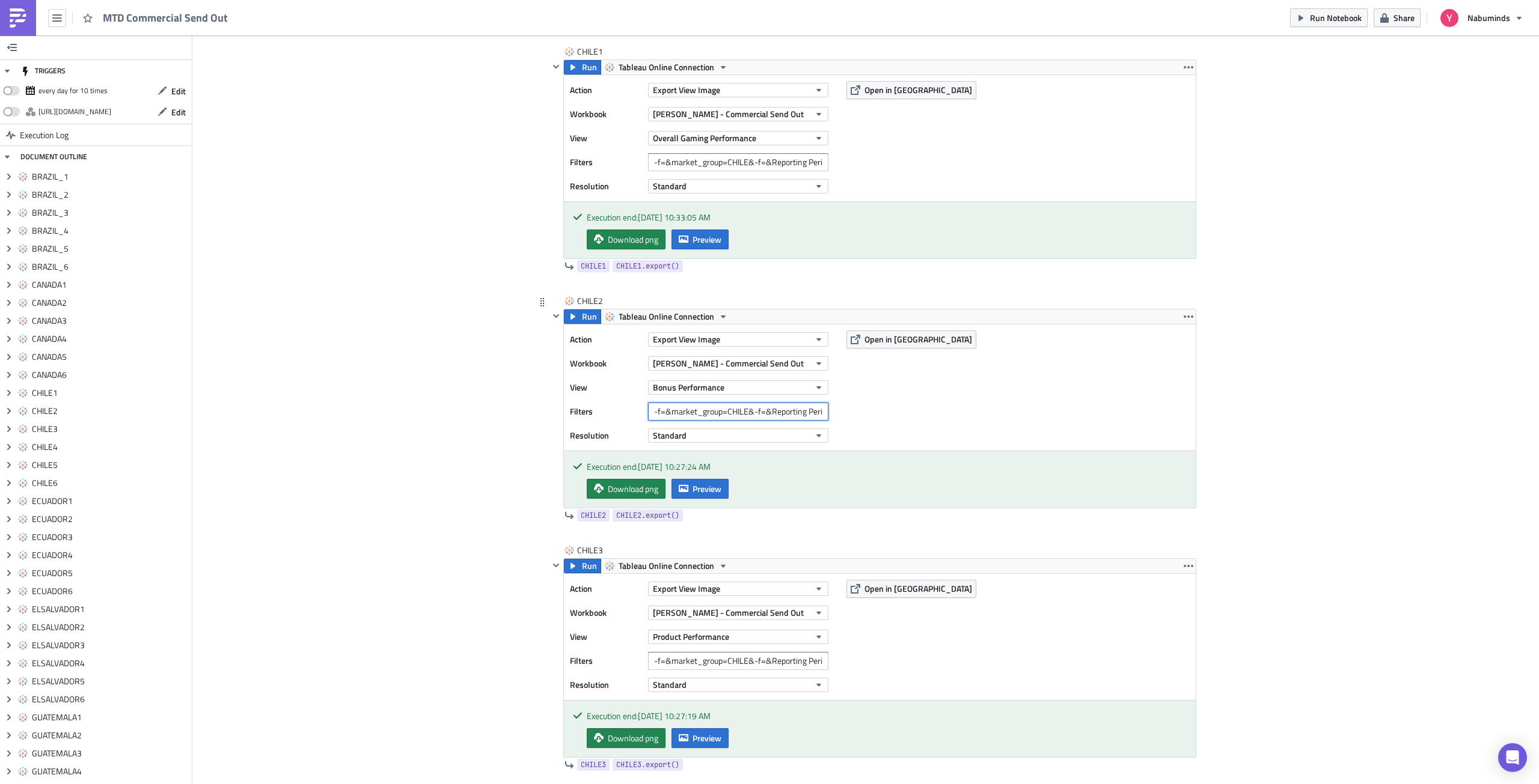
click at [687, 406] on input "-f=&market_group=CHILE&-f=&Reporting Period=0" at bounding box center [738, 411] width 180 height 18
click at [583, 317] on span "Run" at bounding box center [589, 316] width 15 height 14
click at [685, 490] on button "Preview" at bounding box center [699, 488] width 57 height 20
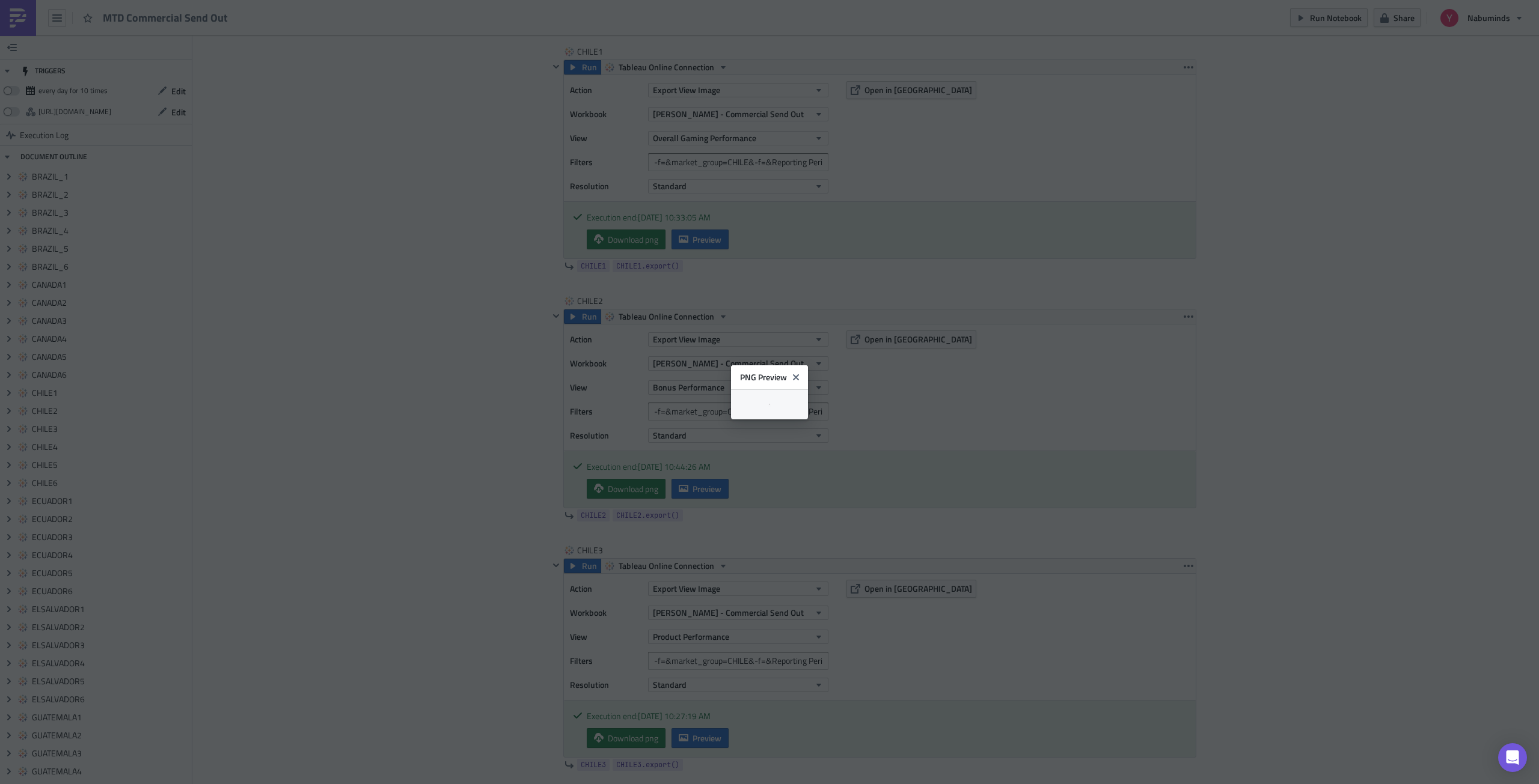
click at [1330, 405] on body "MTD Commercial Send Out Run Notebook Share Nabuminds TRIGGERS every day for 10 …" at bounding box center [769, 392] width 1539 height 786
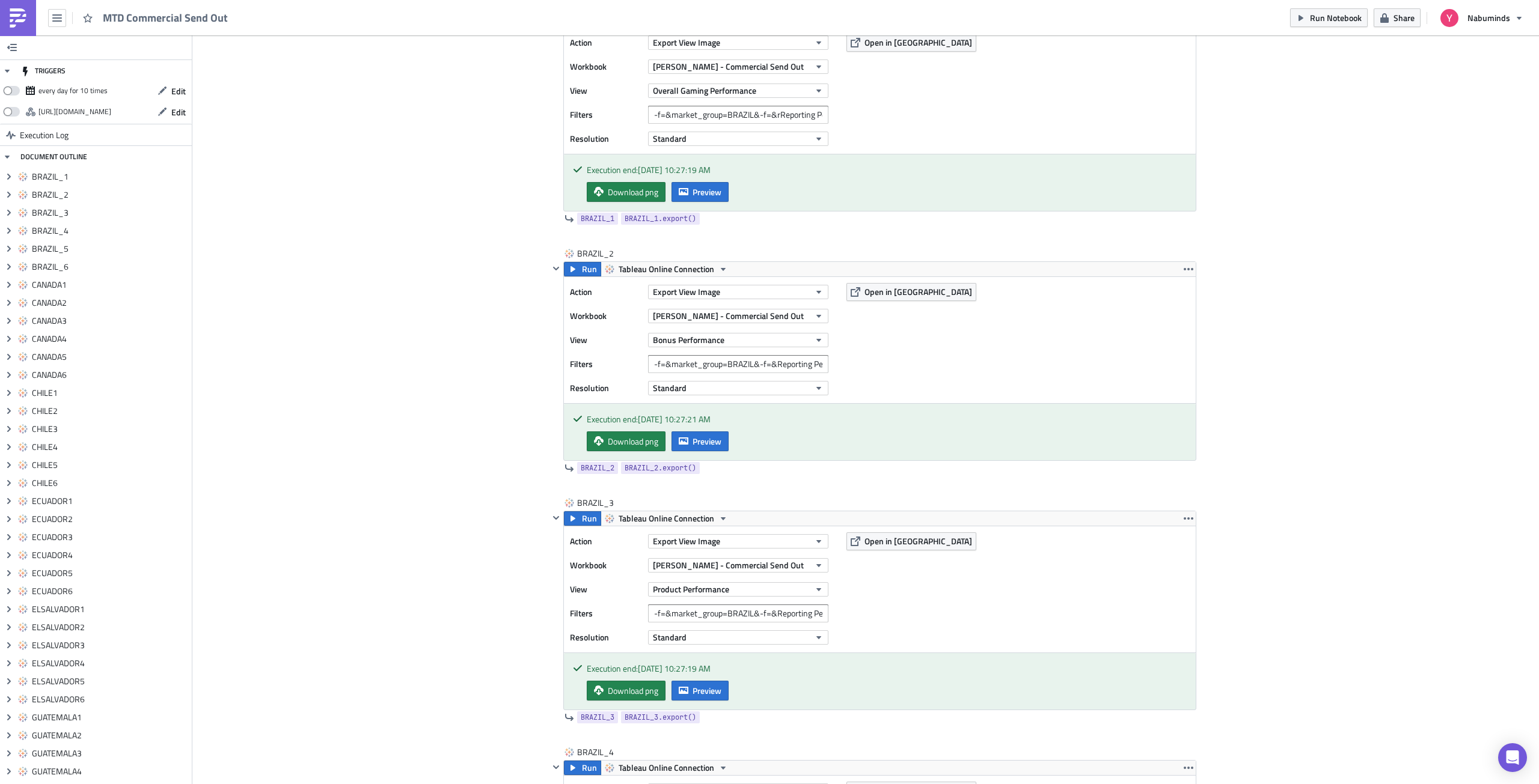
scroll to position [540, 0]
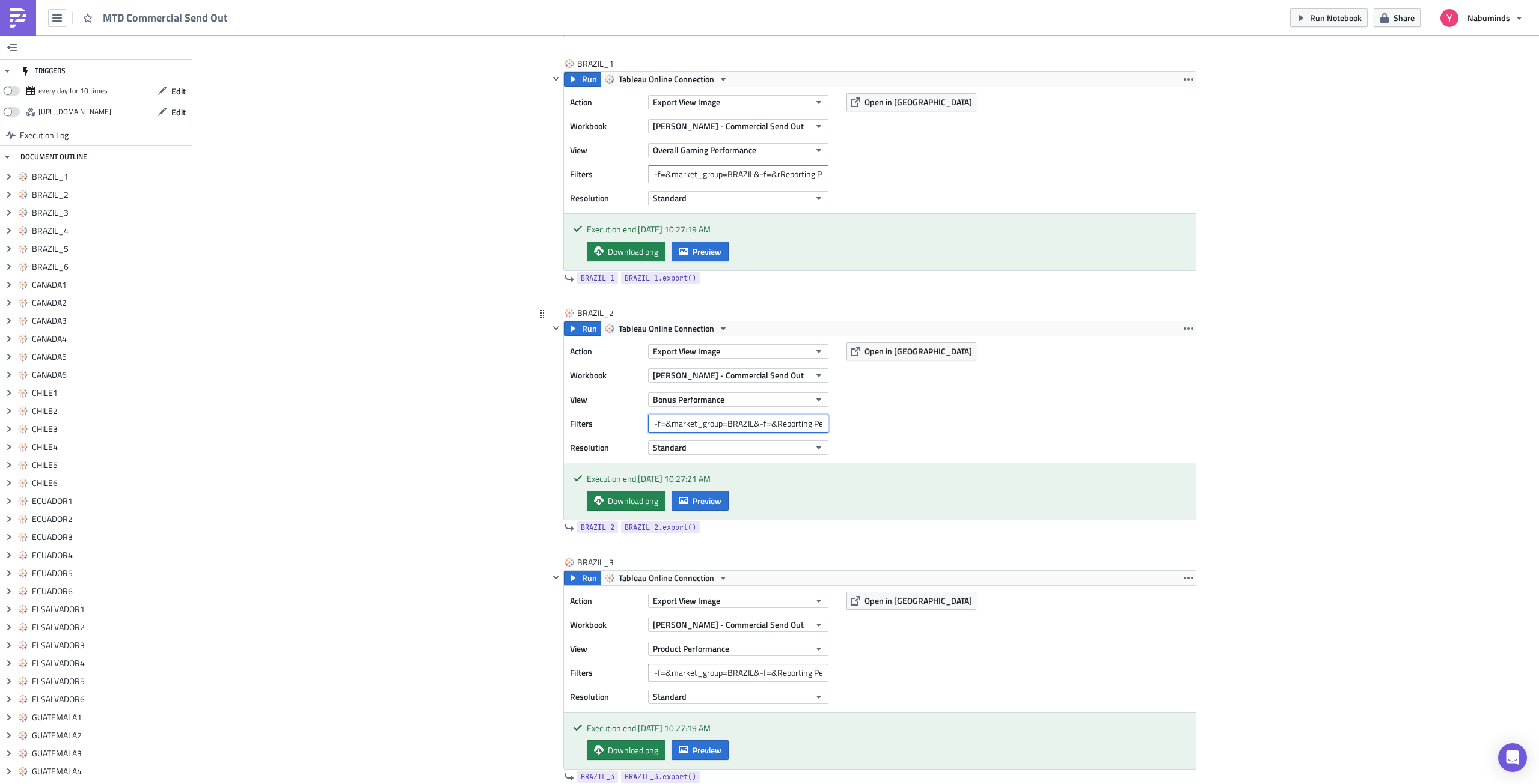
click at [740, 426] on input "-f=&market_group=BRAZIL&-f=&Reporting Period=0" at bounding box center [738, 423] width 180 height 18
click at [704, 501] on span "Preview" at bounding box center [707, 500] width 29 height 12
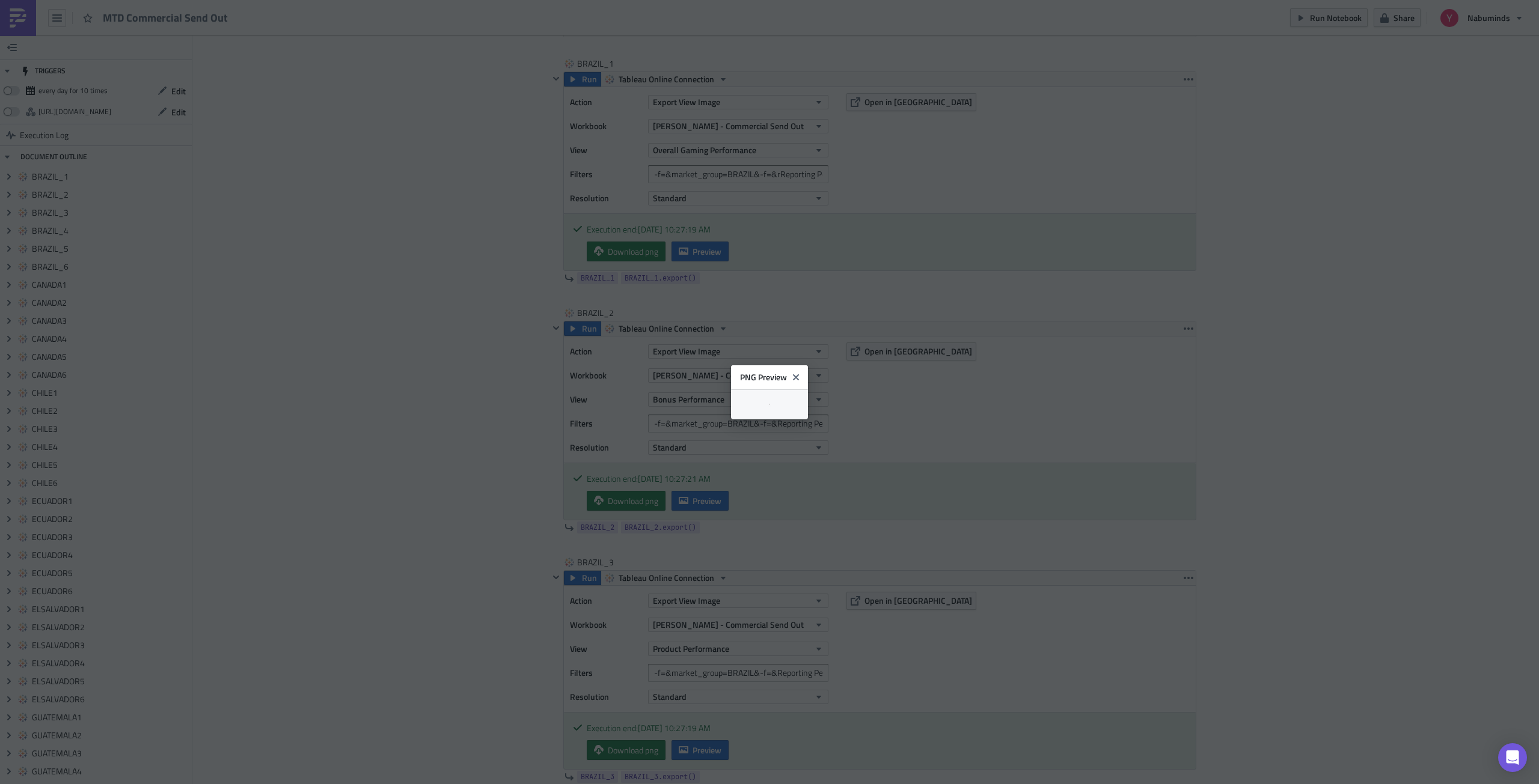
click at [1314, 428] on body "MTD Commercial Send Out Run Notebook Share Nabuminds TRIGGERS every day for 10 …" at bounding box center [769, 392] width 1539 height 786
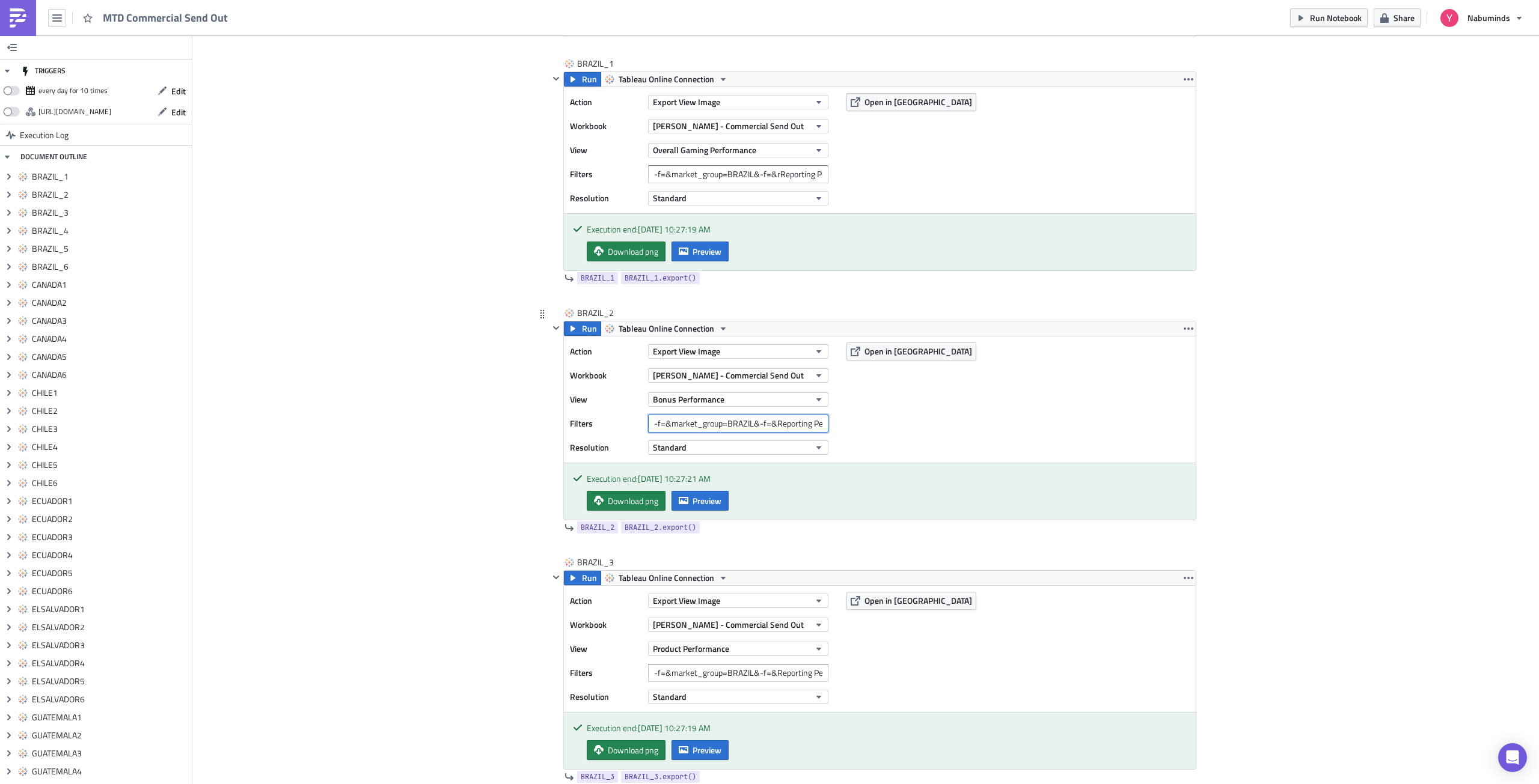
click at [709, 426] on input "-f=&market_group=BRAZIL&-f=&Reporting Period=0" at bounding box center [738, 423] width 180 height 18
click at [711, 425] on input "-f=&market_group=BRAZIL&-f=&Reporting Period=0" at bounding box center [738, 423] width 180 height 18
click at [716, 425] on input "-f=&market_group=BRAZIL&-f=&Reporting Period=0" at bounding box center [738, 423] width 180 height 18
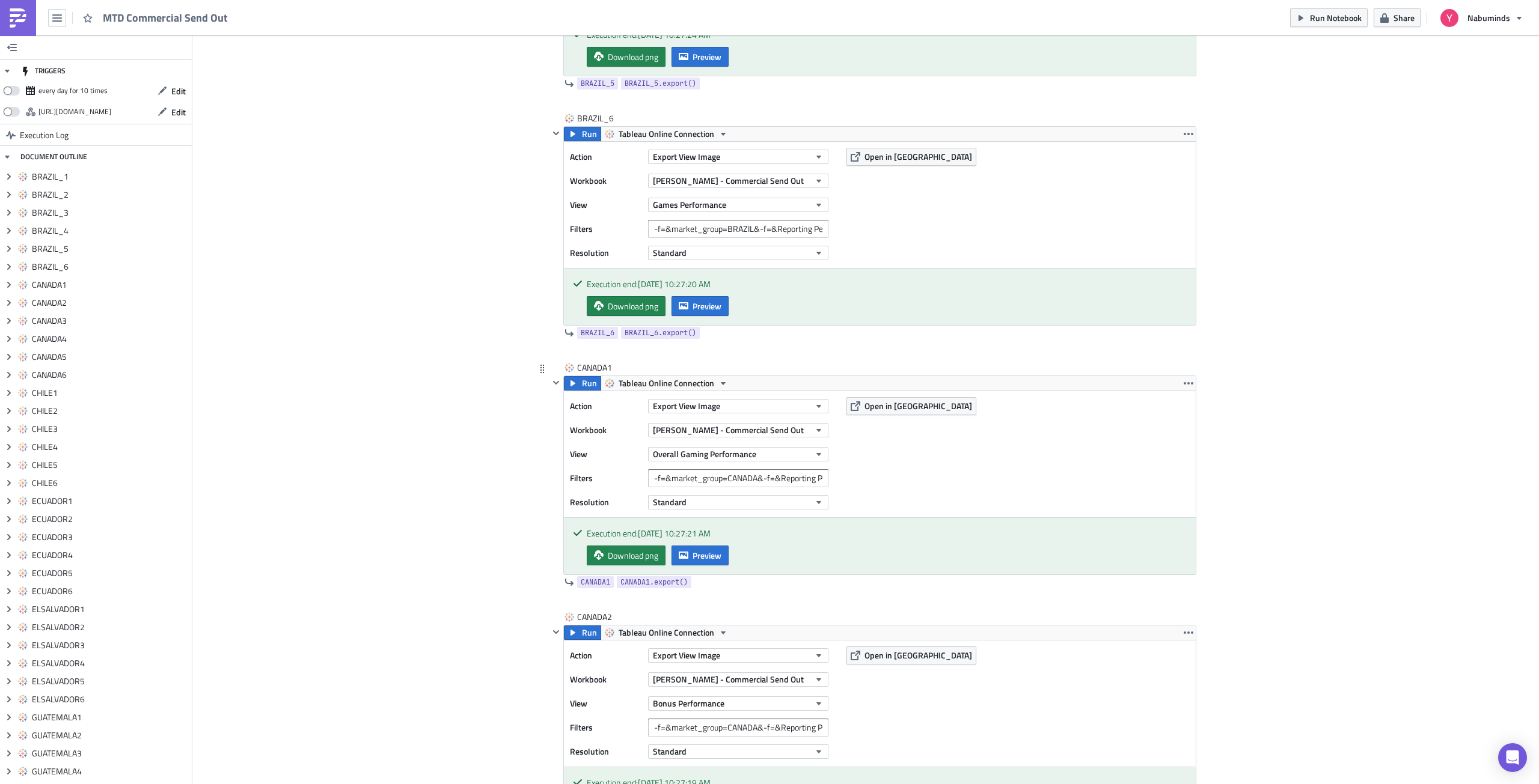
scroll to position [1743, 0]
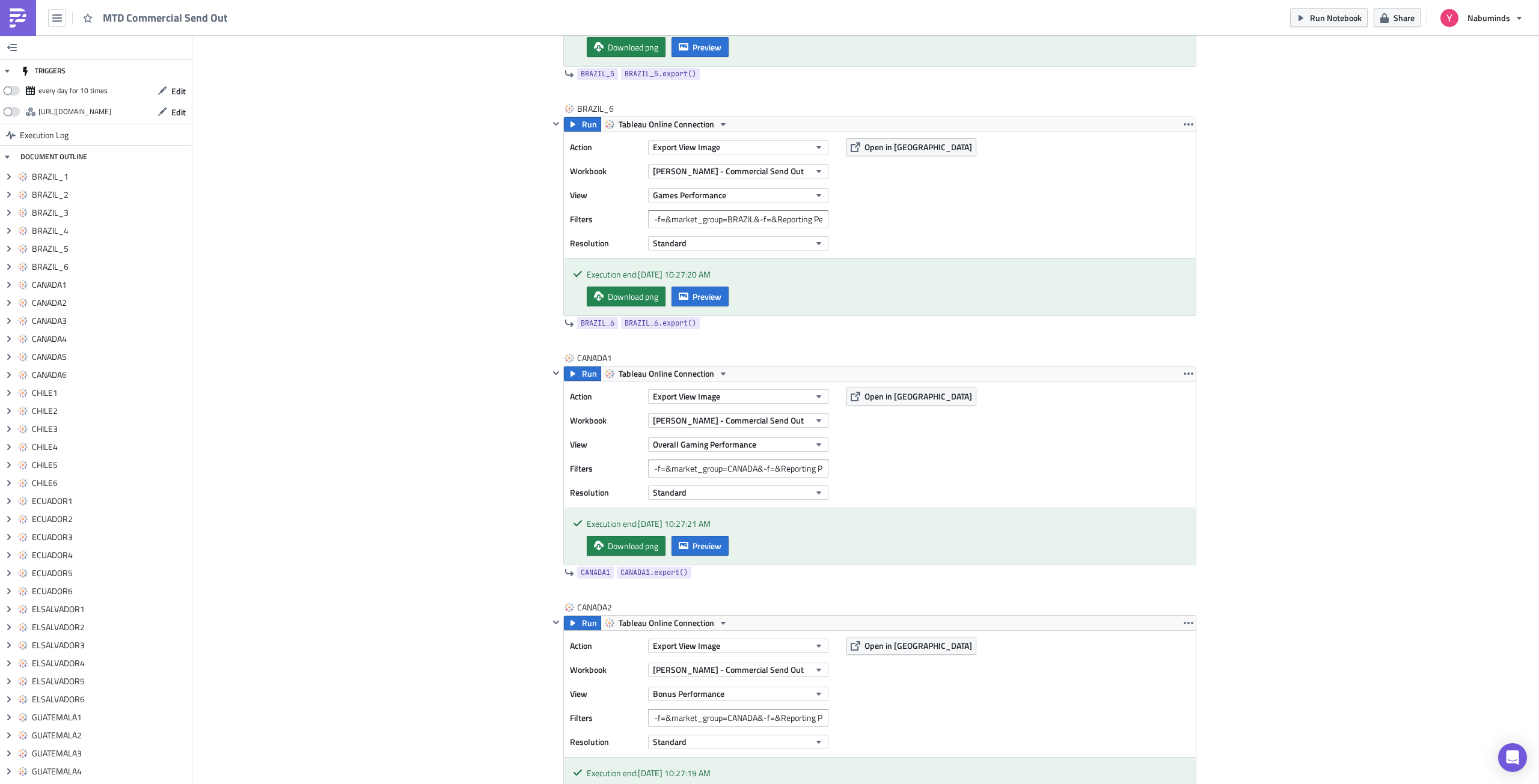
type input "-f=&market=[GEOGRAPHIC_DATA]-f=&Reporting Period=0"
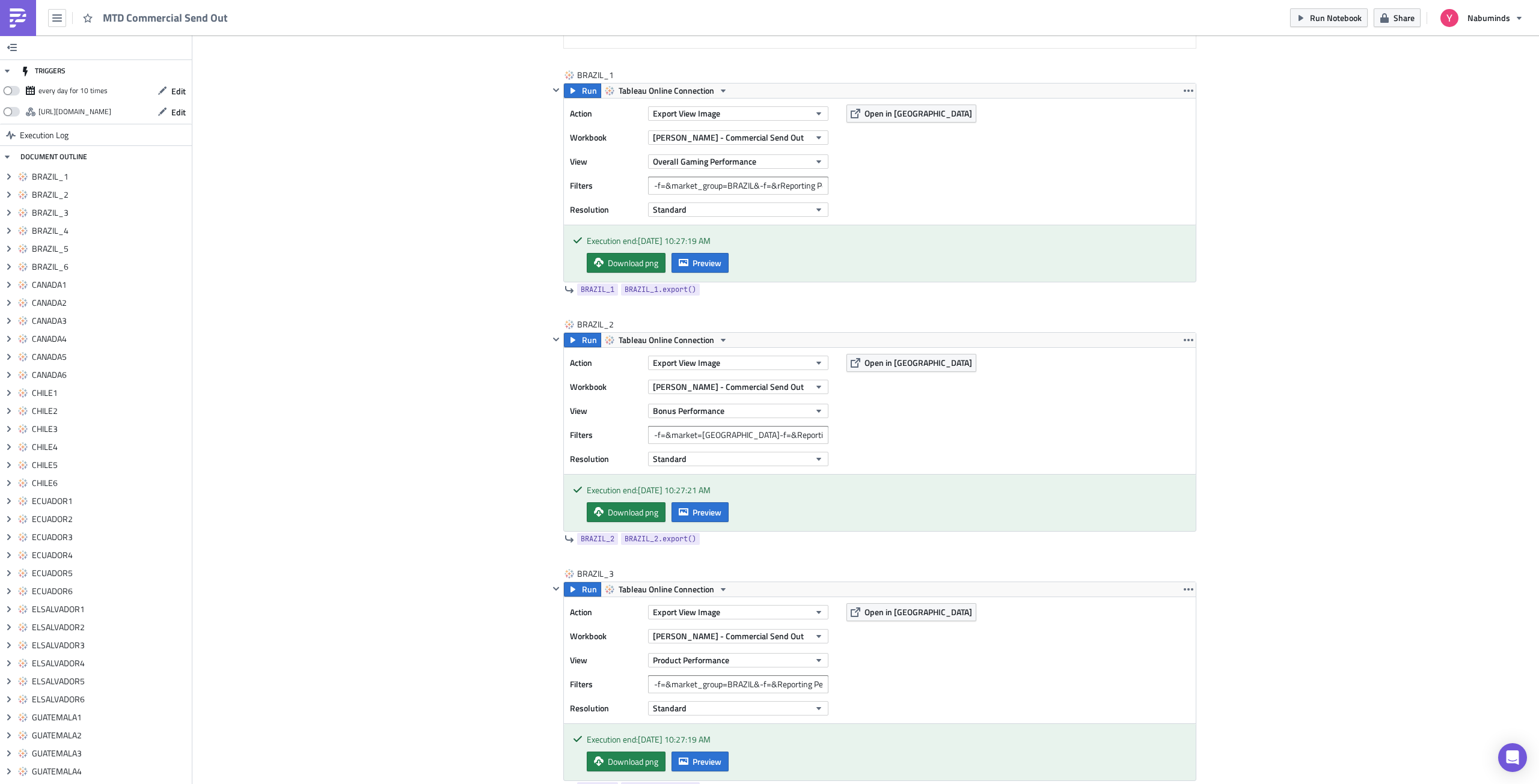
scroll to position [2025, 0]
click at [715, 425] on div "Action Export View Image Workbook [PERSON_NAME] - Commercial Send Out View Bonu…" at bounding box center [702, 411] width 264 height 114
click at [716, 437] on input "-f=&market_group=CANADA&-f=&Reporting Period=0" at bounding box center [738, 435] width 180 height 18
type input "-f=&market=CANADA&-f=&Reporting Period=0"
click at [845, 430] on div "Action Export View Image Workbook [PERSON_NAME] - Commercial Send Out View Bonu…" at bounding box center [879, 410] width 632 height 126
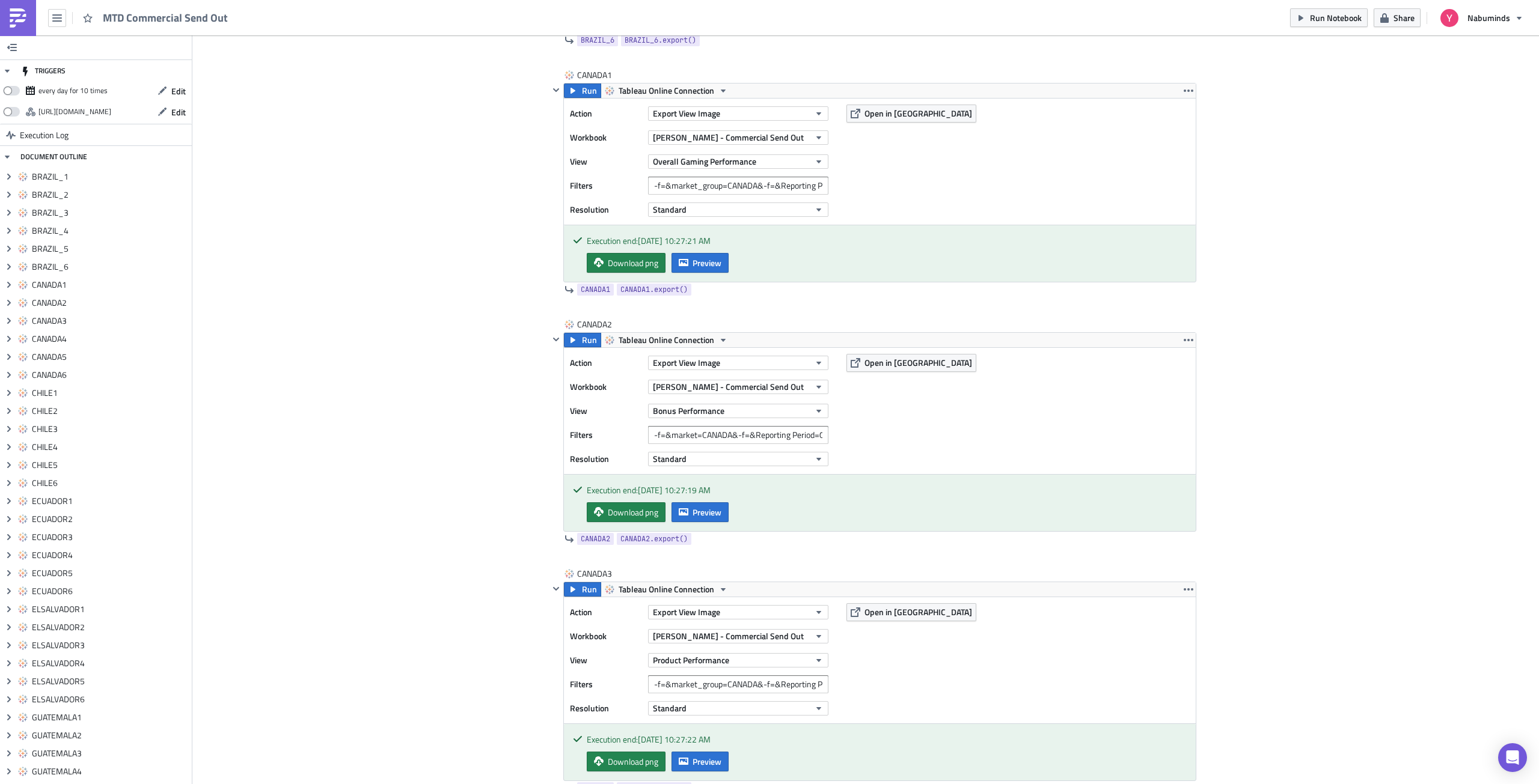
scroll to position [3521, 0]
click at [718, 435] on input "-f=&market_group=CHILE&-f=&Reporting Period=0" at bounding box center [738, 435] width 180 height 18
type input "-f=&market=CHILE&-f=&Reporting Period=0"
click at [718, 436] on input "-f=&market_group=ECUADOR&-f=&Reporting Period=0" at bounding box center [738, 435] width 180 height 18
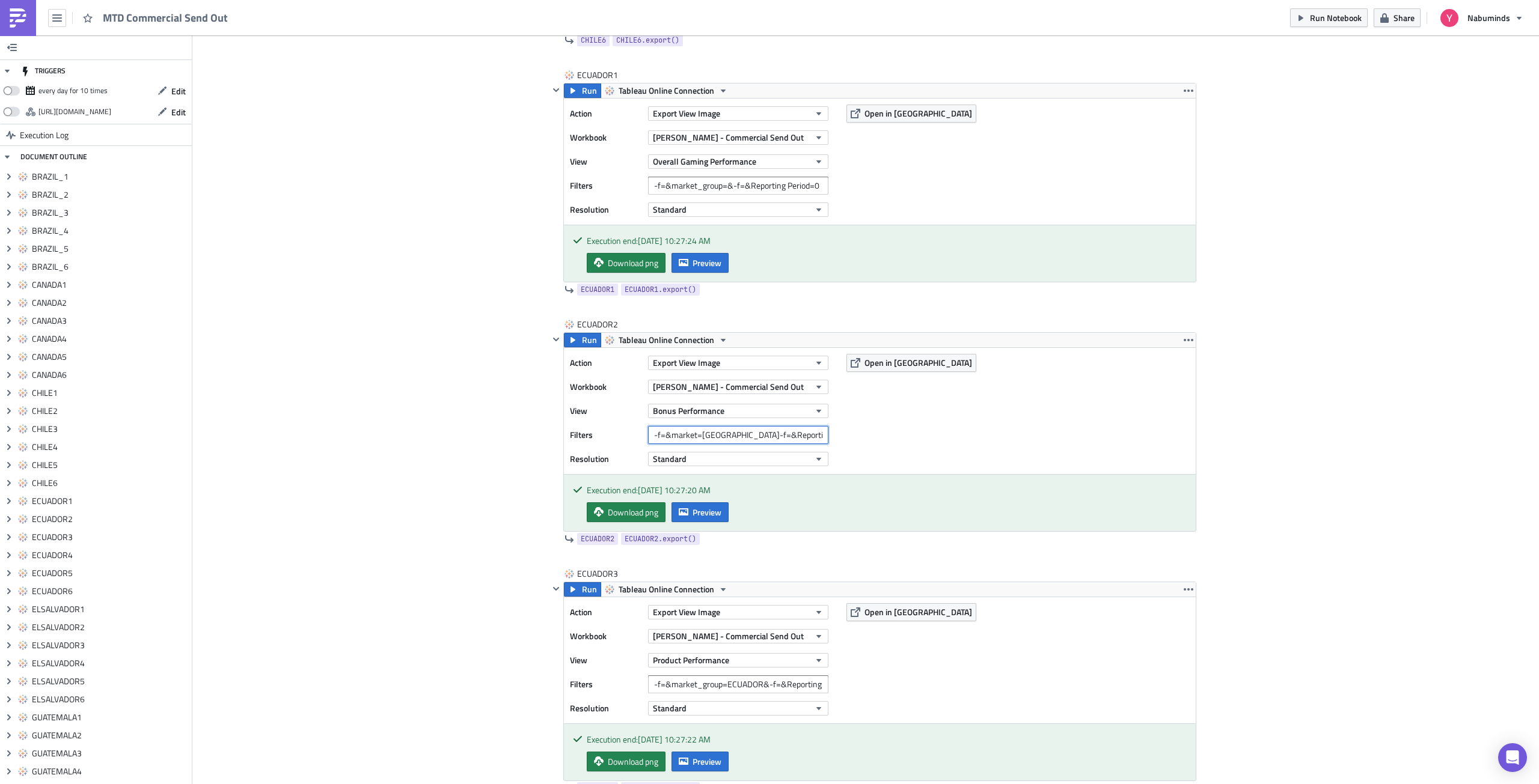
type input "-f=&market=[GEOGRAPHIC_DATA]-f=&Reporting Period=0"
click at [716, 437] on input "-f=&market_group=EL SALVADOR&-f=&Reporting Period=0" at bounding box center [738, 435] width 180 height 18
type input "-f=&market=[GEOGRAPHIC_DATA]-f=&Reporting Period=0"
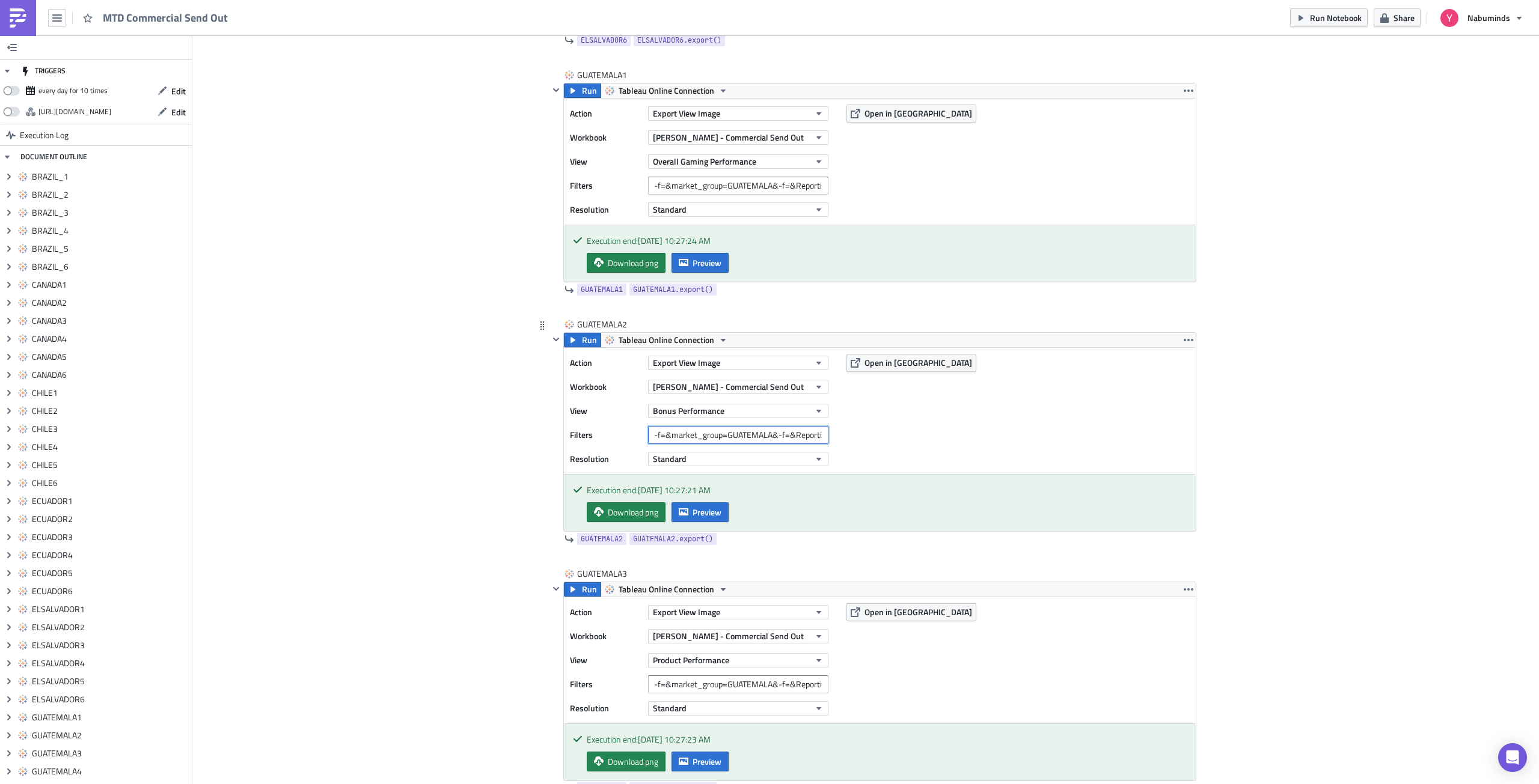
click at [716, 434] on input "-f=&market_group=GUATEMALA&-f=&Reporting Period=0" at bounding box center [738, 435] width 180 height 18
type input "-f=&market=[GEOGRAPHIC_DATA]-f=&Reporting Period=0"
click at [719, 434] on input "-f=&market_group=HONDURAS&-f=&Reporting Period=0" at bounding box center [738, 435] width 180 height 18
type input "-f=&market=[GEOGRAPHIC_DATA]-f=&Reporting Period=0"
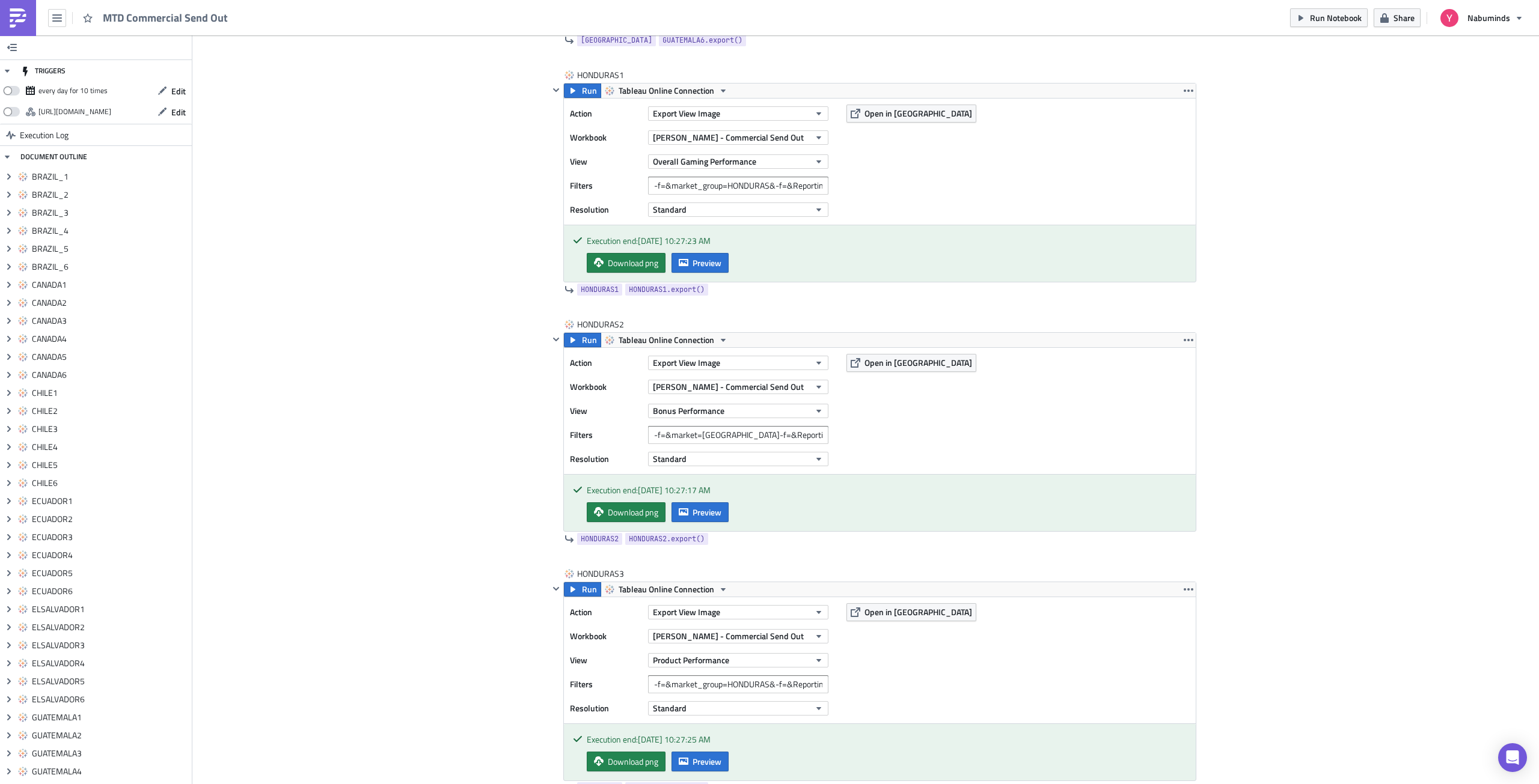
scroll to position [11001, 0]
click at [717, 435] on input "-f=&market_group=NEW ZEALAND&-f=&Reporting Period=0" at bounding box center [738, 435] width 180 height 18
type input "-f=&market=NEW ZEALAND&-f=&Reporting Period=0"
click at [716, 438] on input "-f=&market_group=NICARAGUA&-f=&Reporting Period=0" at bounding box center [738, 435] width 180 height 18
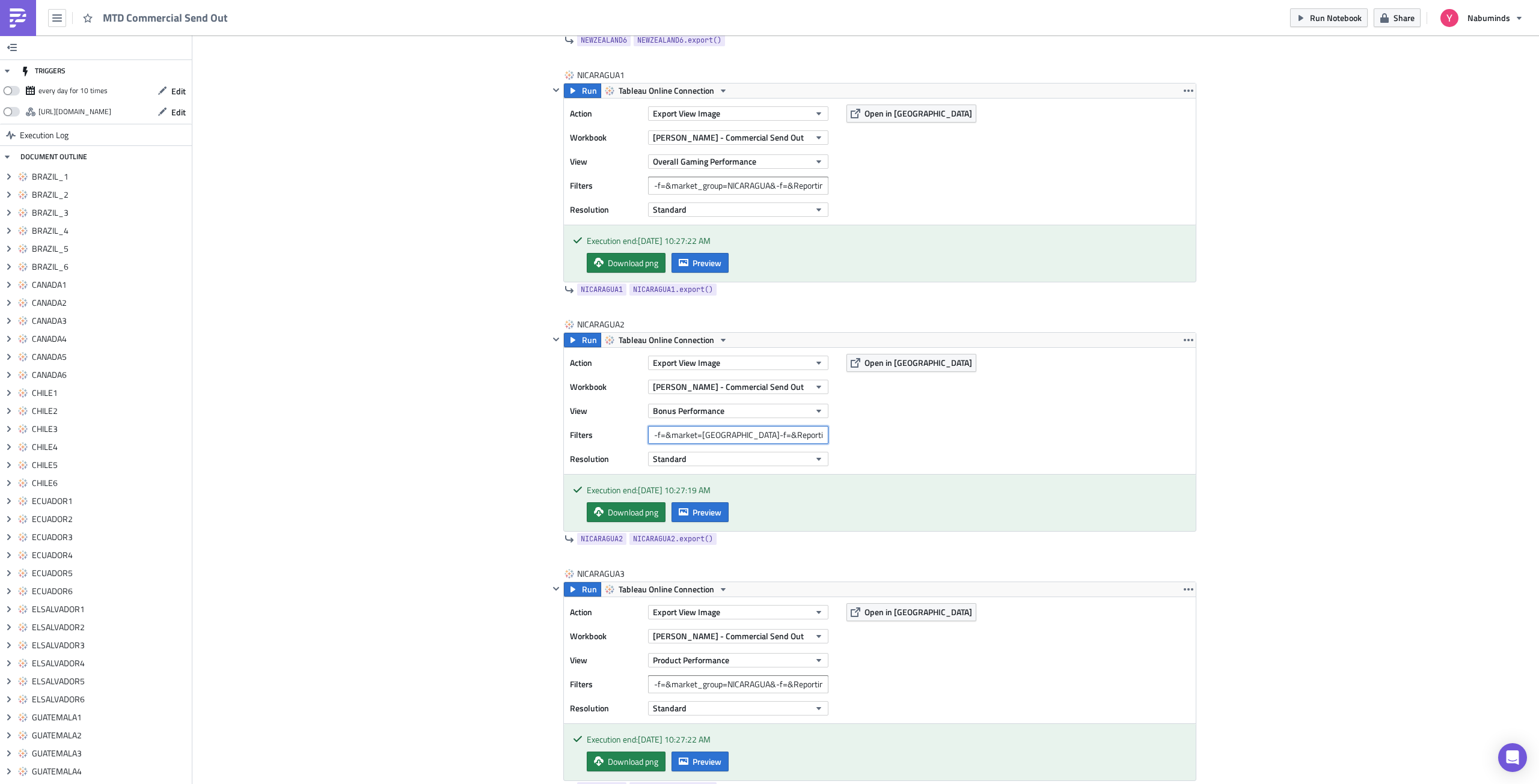
type input "-f=&market=[GEOGRAPHIC_DATA]-f=&Reporting Period=0"
click at [717, 436] on input "-f=&market_group=REST OF WORLD&-f=&Reporting Period=0" at bounding box center [738, 435] width 180 height 18
type input "-f=&market=REST OF WORLD&-f=&Reporting Period=0"
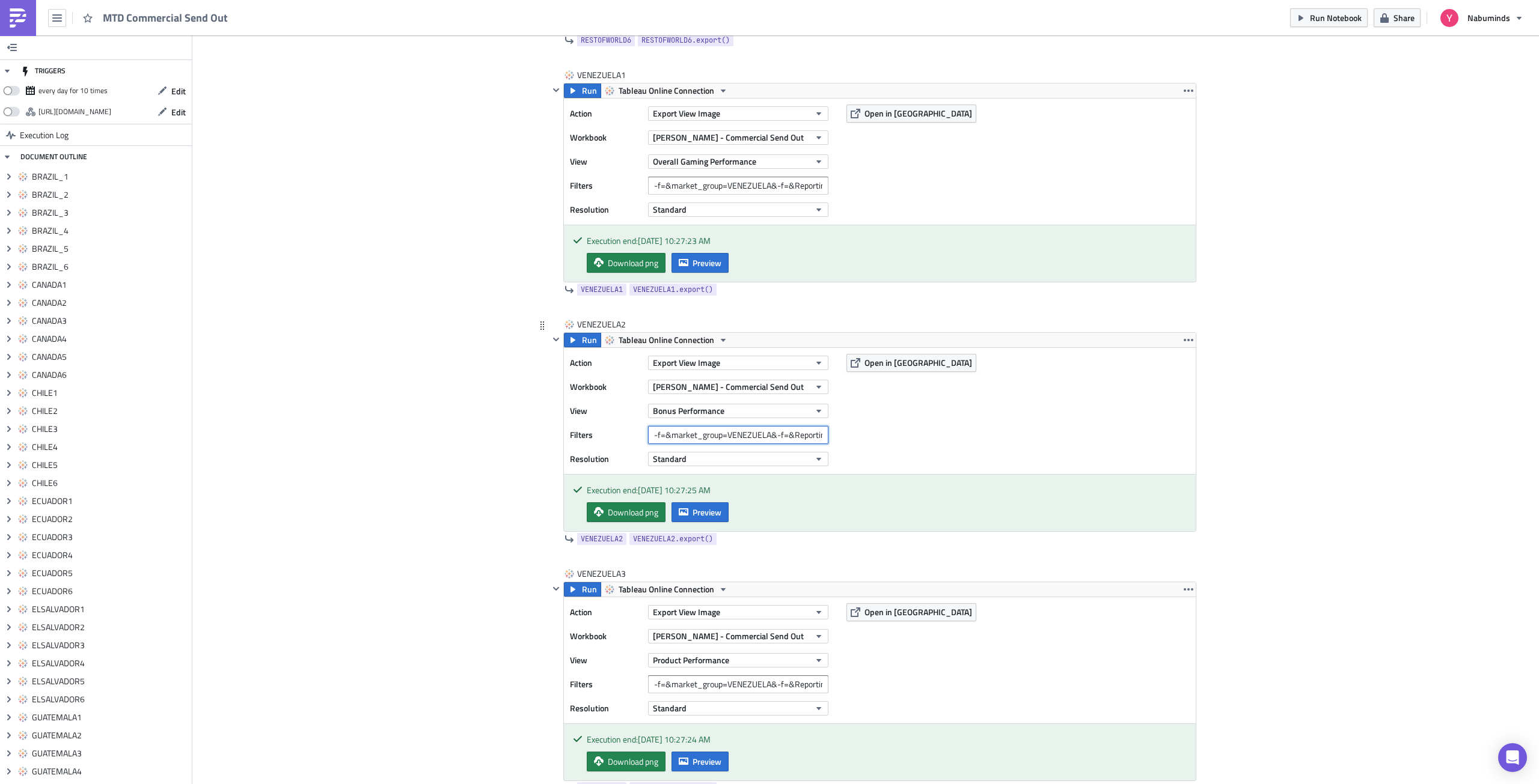
click at [716, 437] on input "-f=&market_group=VENEZUELA&-f=&Reporting Period=0" at bounding box center [738, 435] width 180 height 18
type input "-f=&market=[GEOGRAPHIC_DATA]-f=&Reporting Period=0"
click at [571, 340] on icon "button" at bounding box center [573, 340] width 10 height 10
click at [719, 512] on button "Preview" at bounding box center [699, 511] width 57 height 20
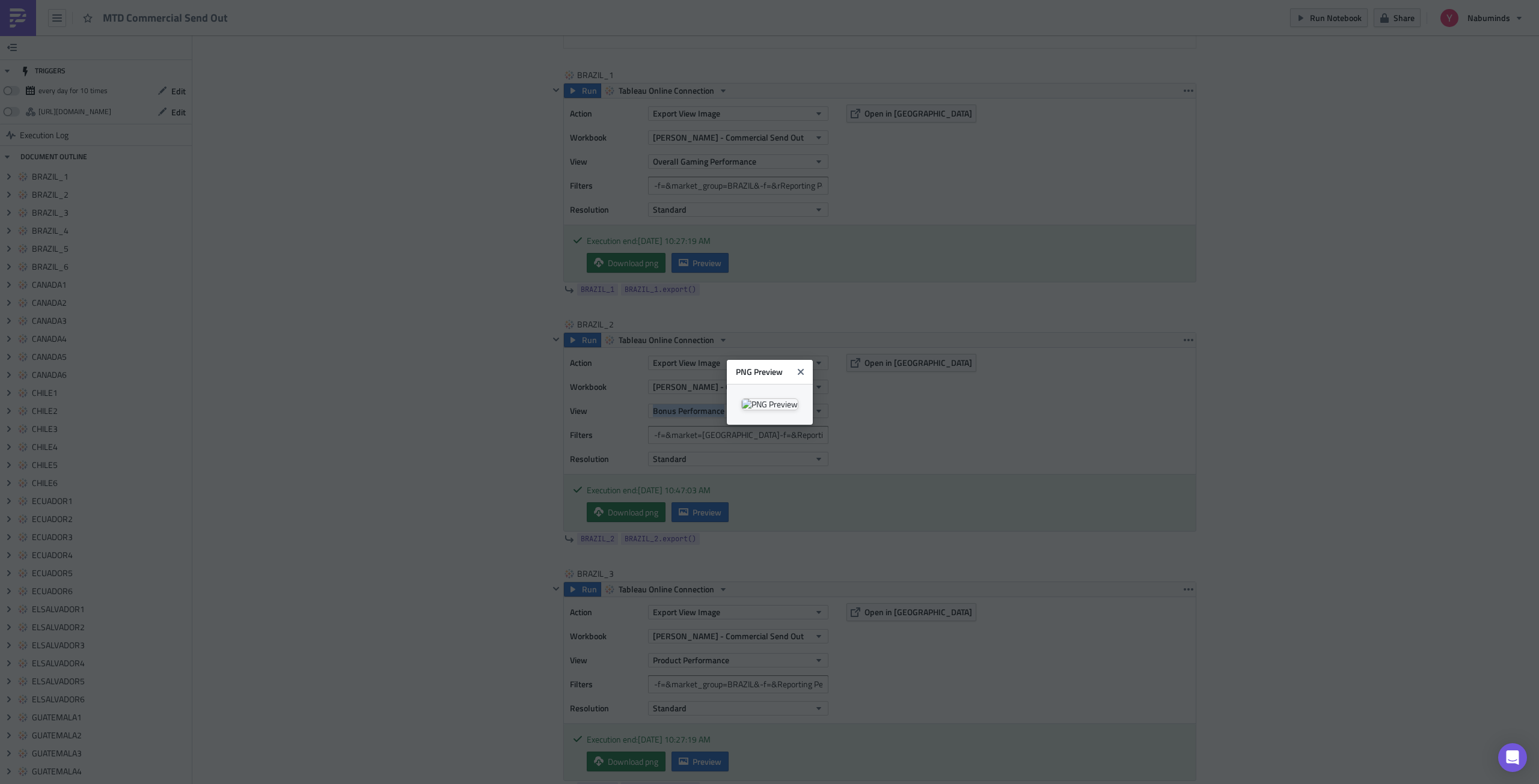
click at [1413, 406] on body "MTD Commercial Send Out Run Notebook Share Nabuminds TRIGGERS every day for 10 …" at bounding box center [769, 392] width 1539 height 786
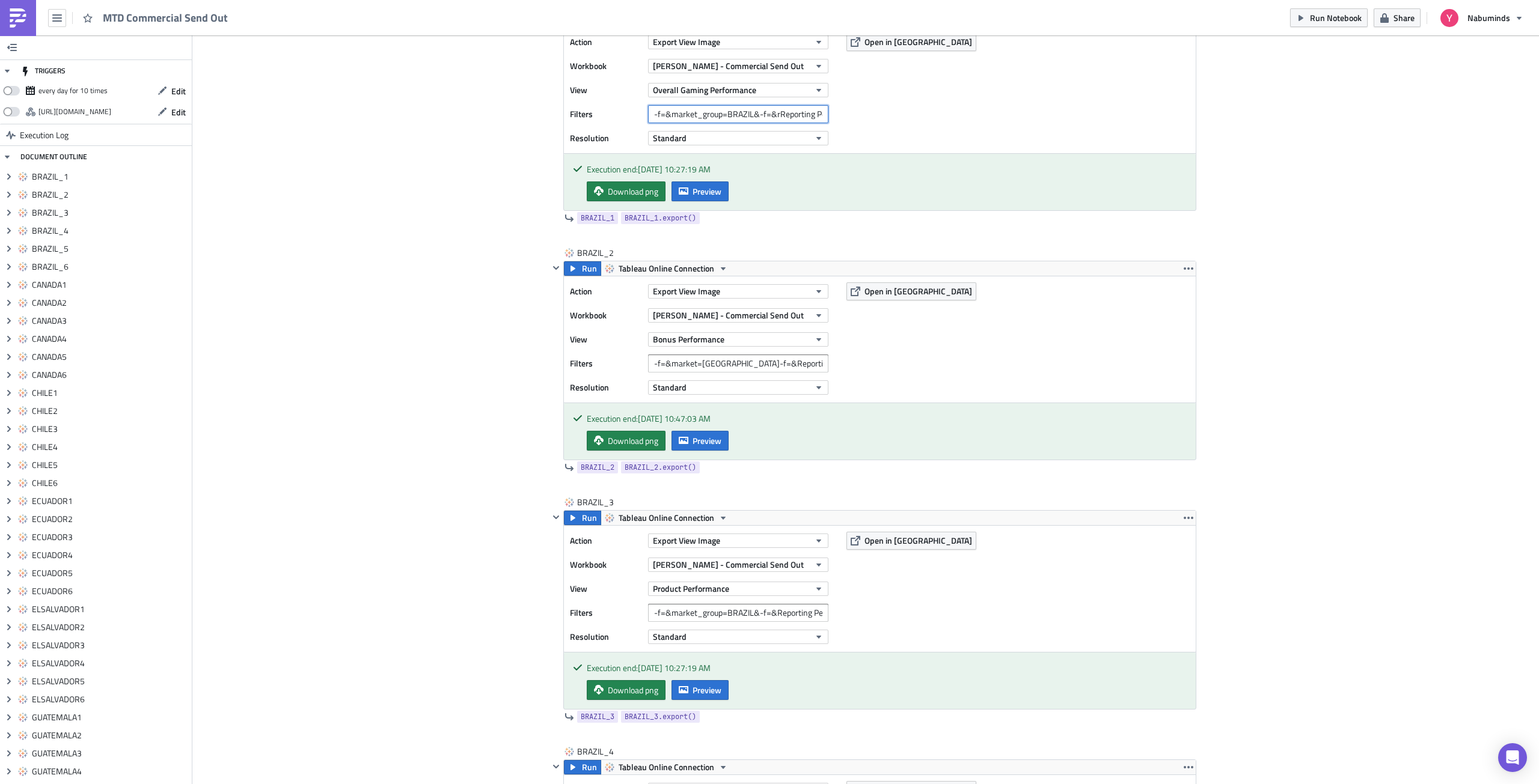
scroll to position [0, 25]
drag, startPoint x: 784, startPoint y: 120, endPoint x: 839, endPoint y: 113, distance: 55.4
click at [839, 113] on div "Action Export View Image Workbook [PERSON_NAME] - Commercial Send Out View Over…" at bounding box center [879, 89] width 632 height 126
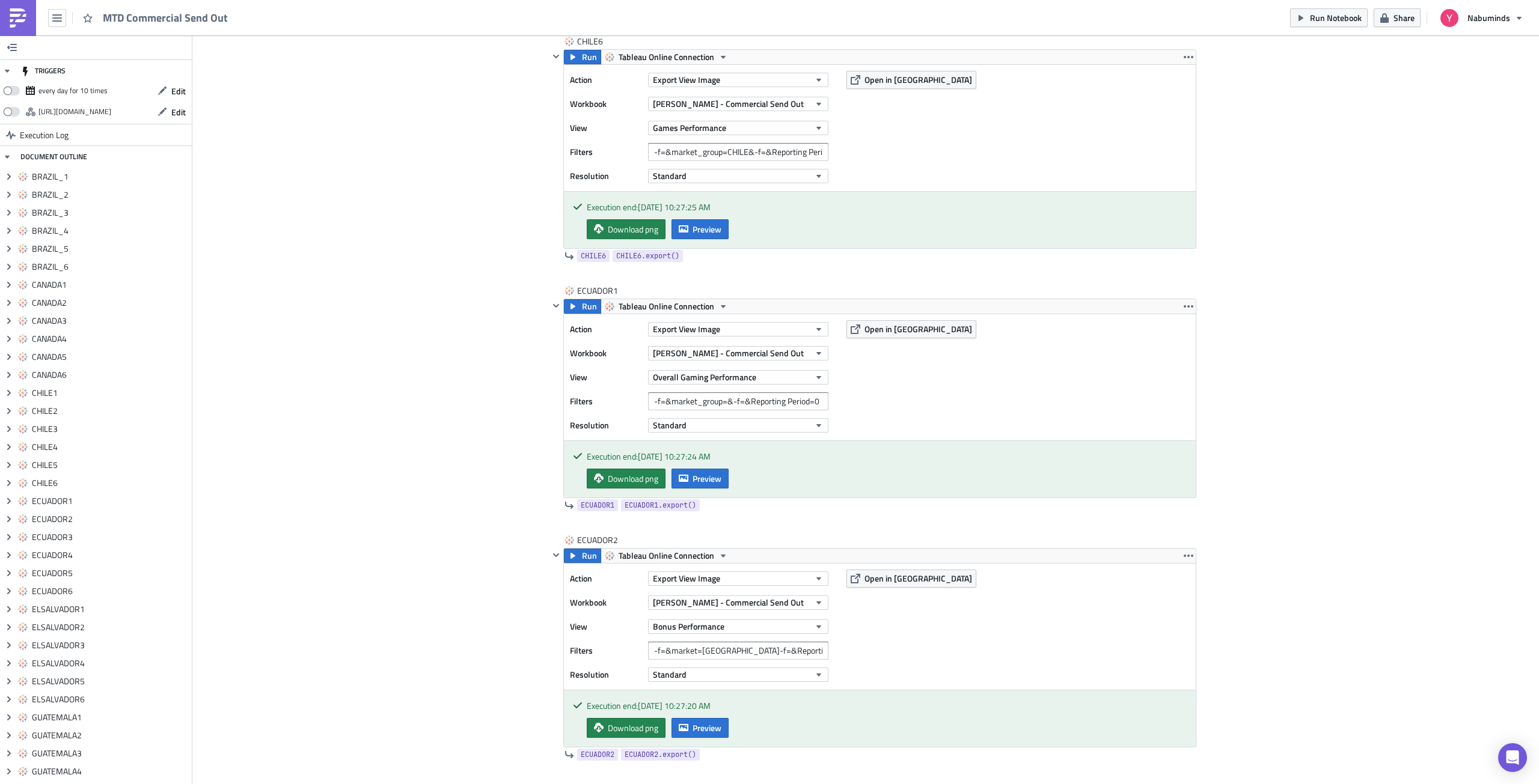
scroll to position [4806, 0]
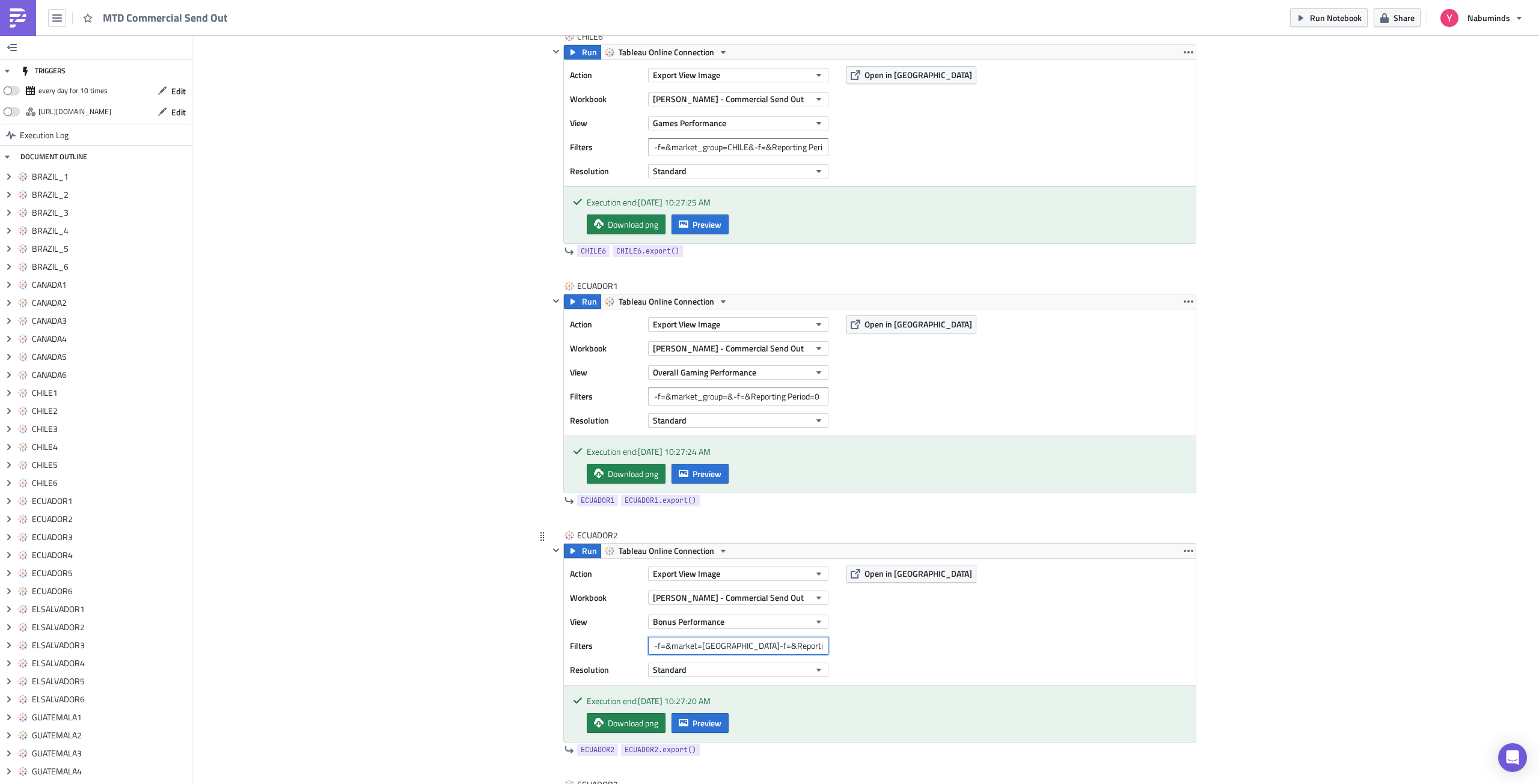
click at [715, 645] on input "-f=&market=[GEOGRAPHIC_DATA]-f=&Reporting Period=0" at bounding box center [738, 646] width 180 height 18
click at [711, 396] on input "-f=&market_group=&-f=&Reporting Period=0" at bounding box center [738, 396] width 180 height 18
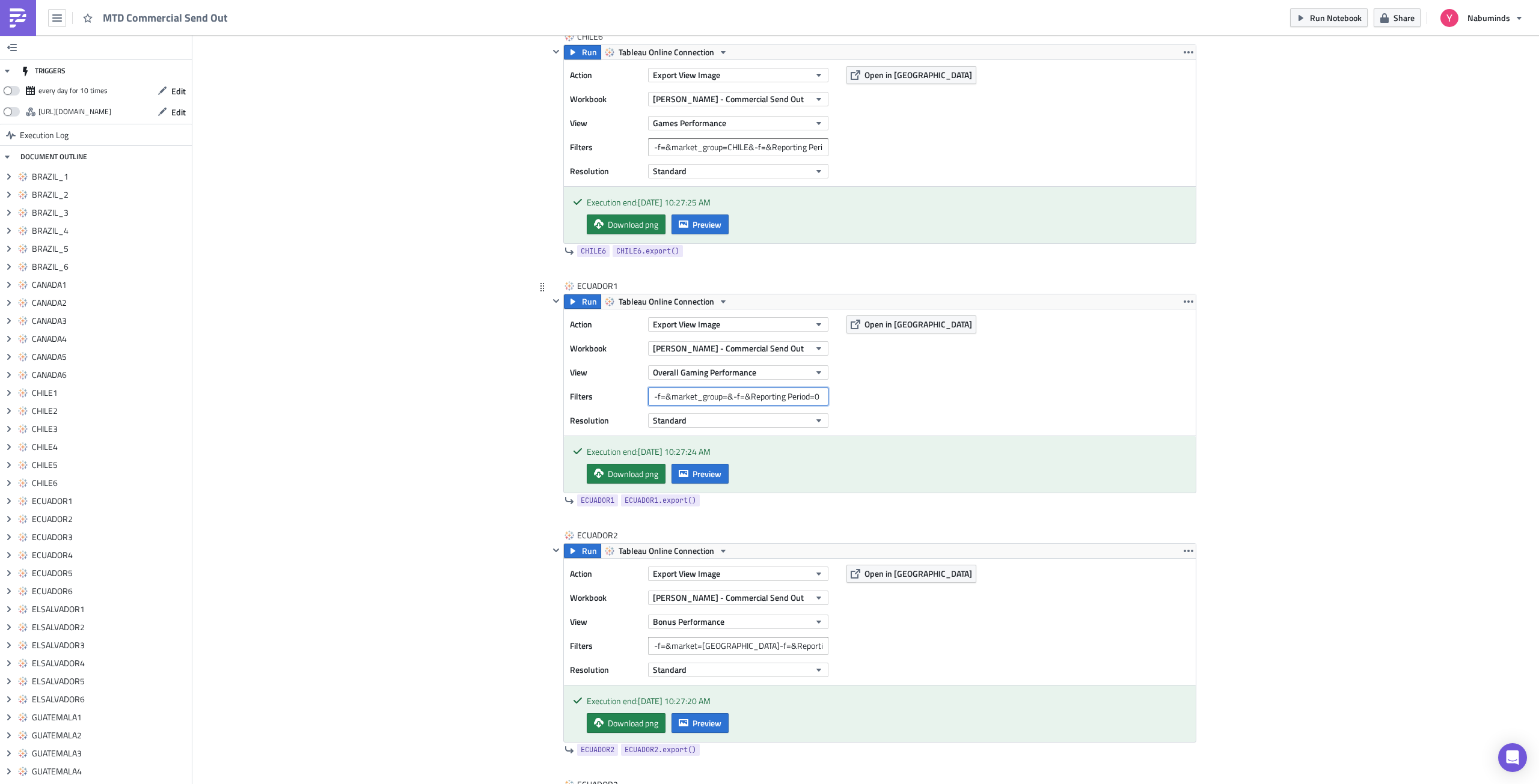
click at [711, 396] on input "-f=&market_group=&-f=&Reporting Period=0" at bounding box center [738, 396] width 180 height 18
paste input "=[GEOGRAPHIC_DATA]"
click at [582, 302] on span "Run" at bounding box center [589, 301] width 15 height 14
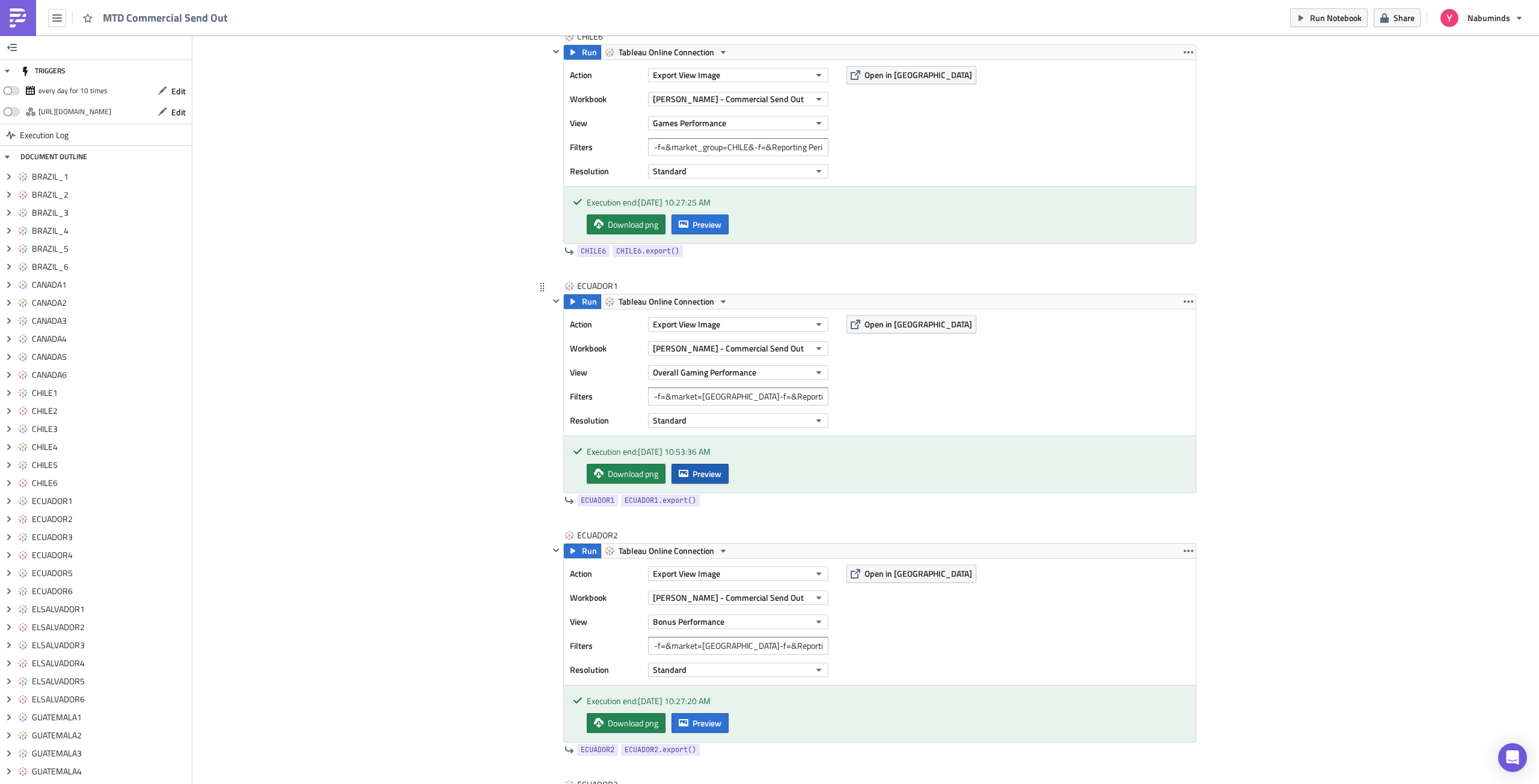
click at [707, 480] on span "Preview" at bounding box center [707, 473] width 29 height 12
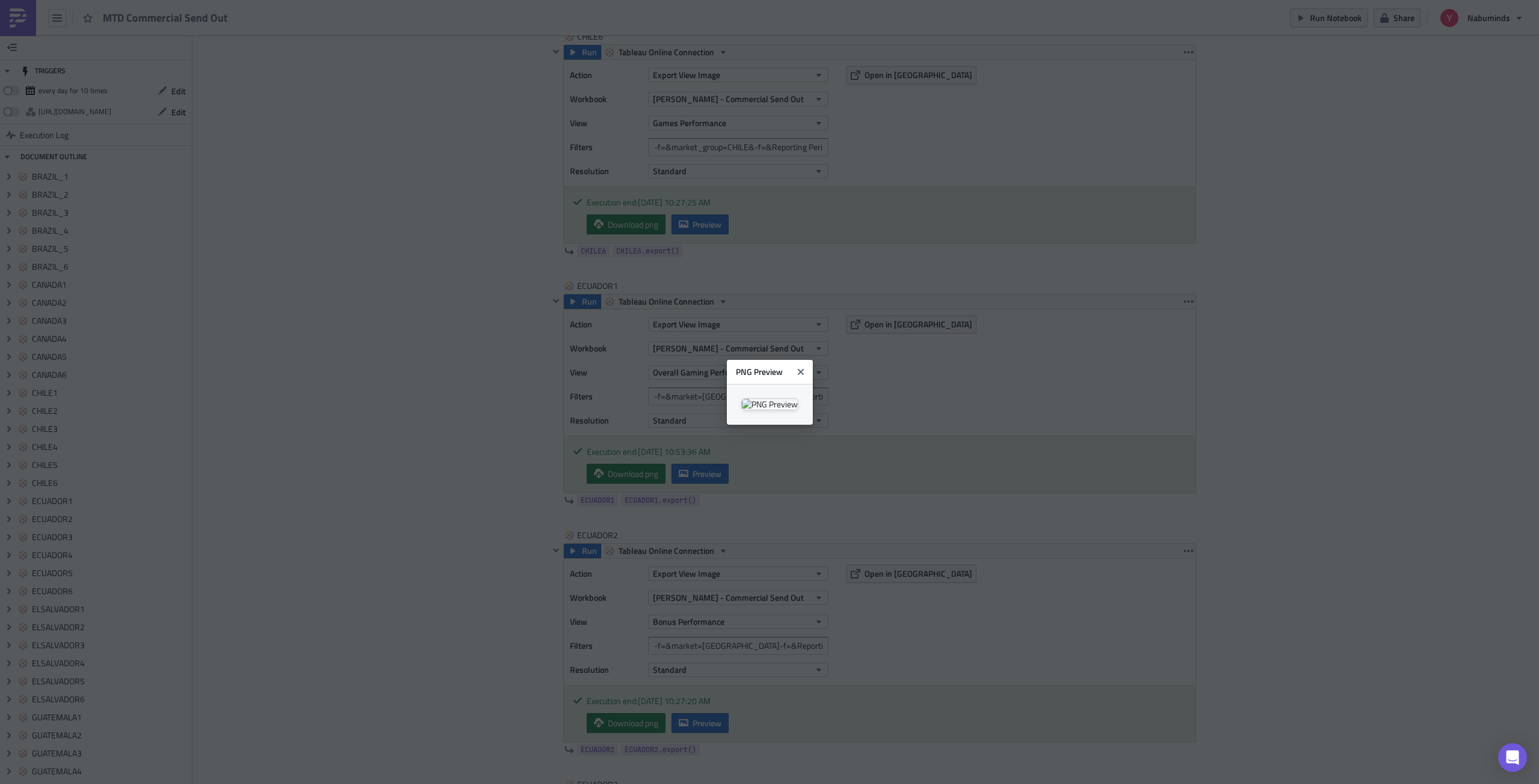
click at [1228, 366] on body "MTD Commercial Send Out Run Notebook Share Nabuminds TRIGGERS every day for 10 …" at bounding box center [769, 392] width 1539 height 786
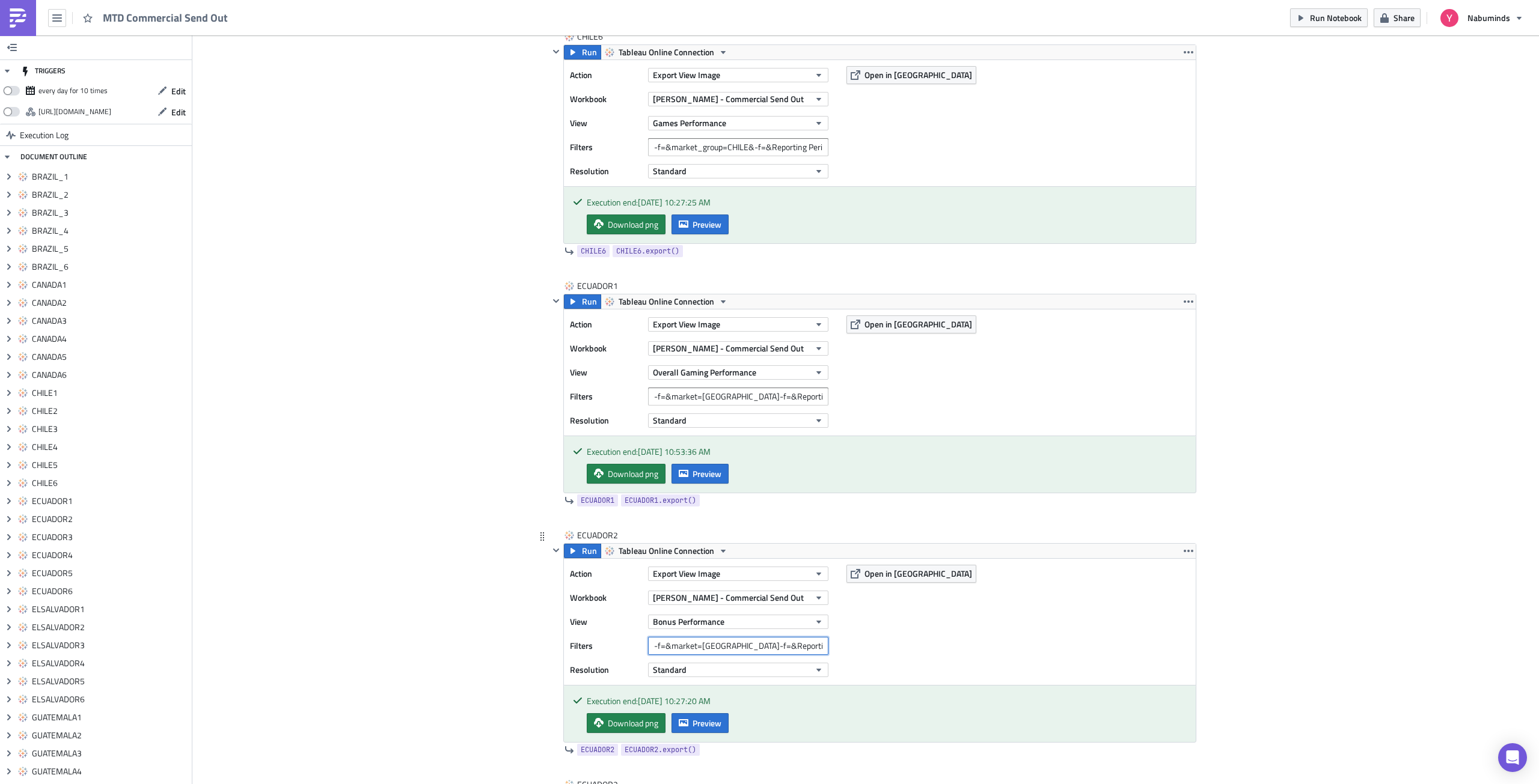
click at [728, 643] on input "-f=&market=[GEOGRAPHIC_DATA]-f=&Reporting Period=0" at bounding box center [738, 646] width 180 height 18
drag, startPoint x: 795, startPoint y: 397, endPoint x: 832, endPoint y: 397, distance: 37.0
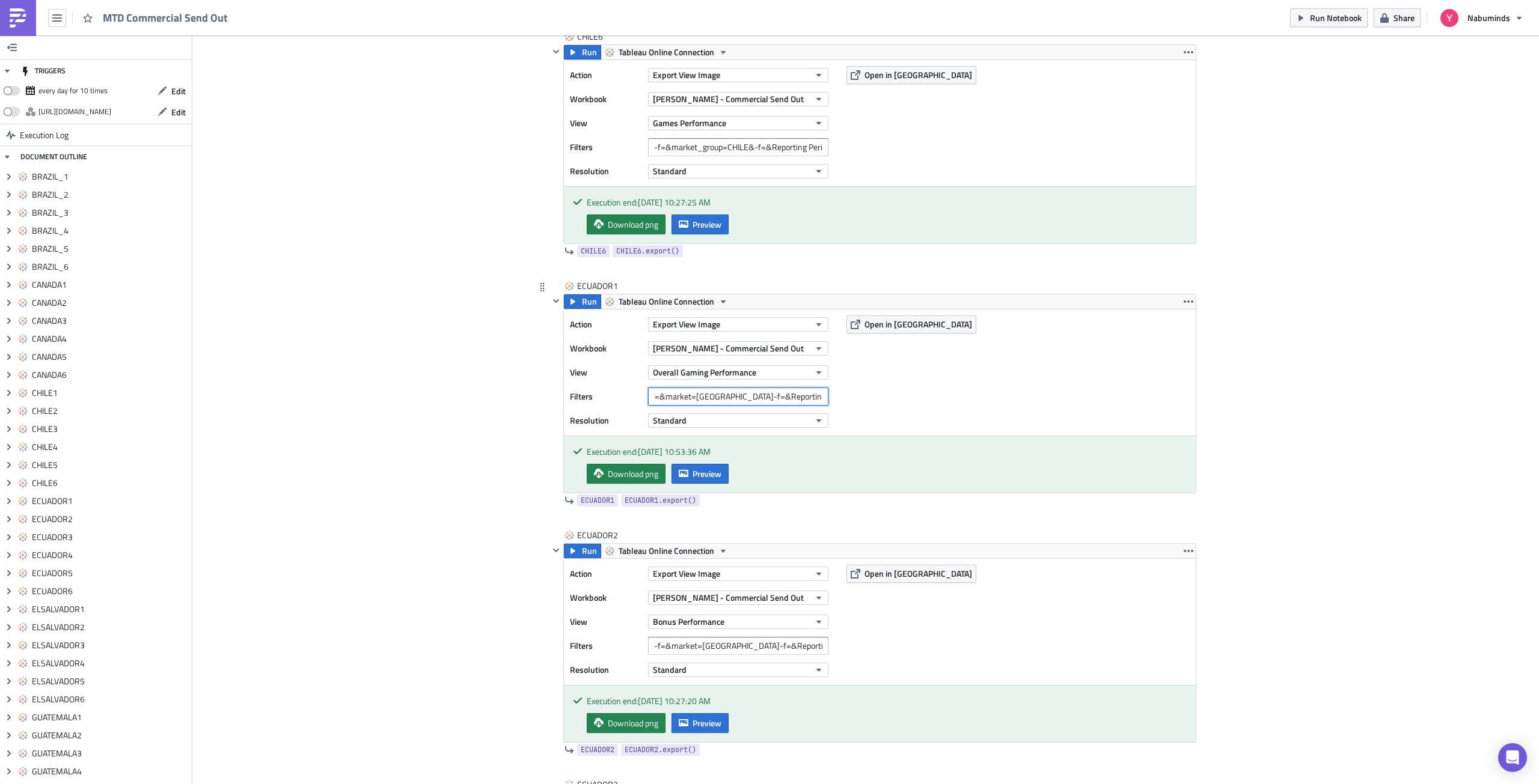
click at [832, 397] on div "Action Export View Image Workbook [PERSON_NAME] - Commercial Send Out View Over…" at bounding box center [879, 371] width 632 height 126
click at [779, 401] on input "-f=&market=[GEOGRAPHIC_DATA]-f=&Reporting Period=0" at bounding box center [738, 396] width 180 height 18
click at [583, 306] on span "Run" at bounding box center [589, 301] width 15 height 14
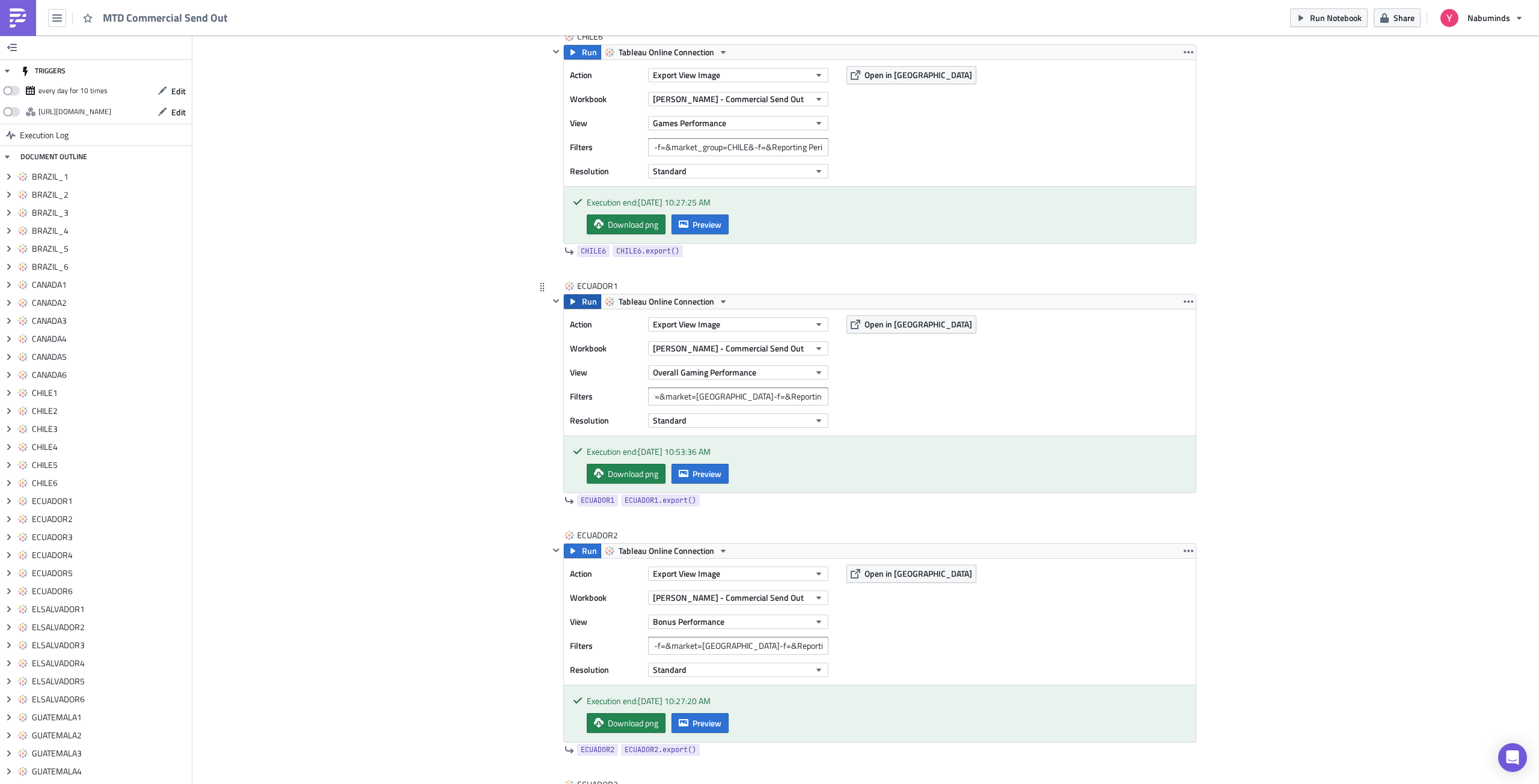
scroll to position [0, 0]
click at [696, 471] on span "Preview" at bounding box center [707, 473] width 29 height 12
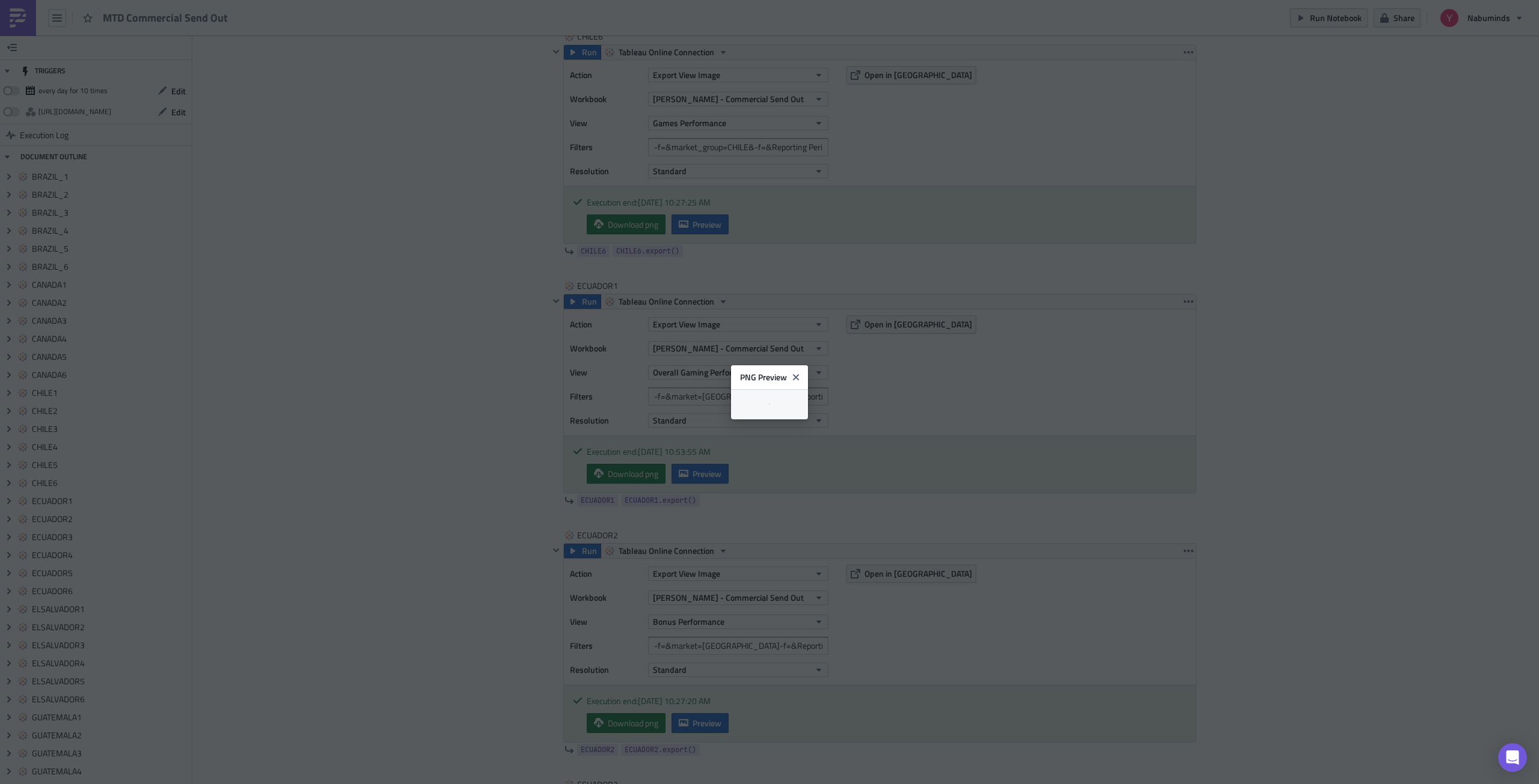
click at [1300, 423] on body "MTD Commercial Send Out Run Notebook Share Nabuminds TRIGGERS every day for 10 …" at bounding box center [769, 392] width 1539 height 786
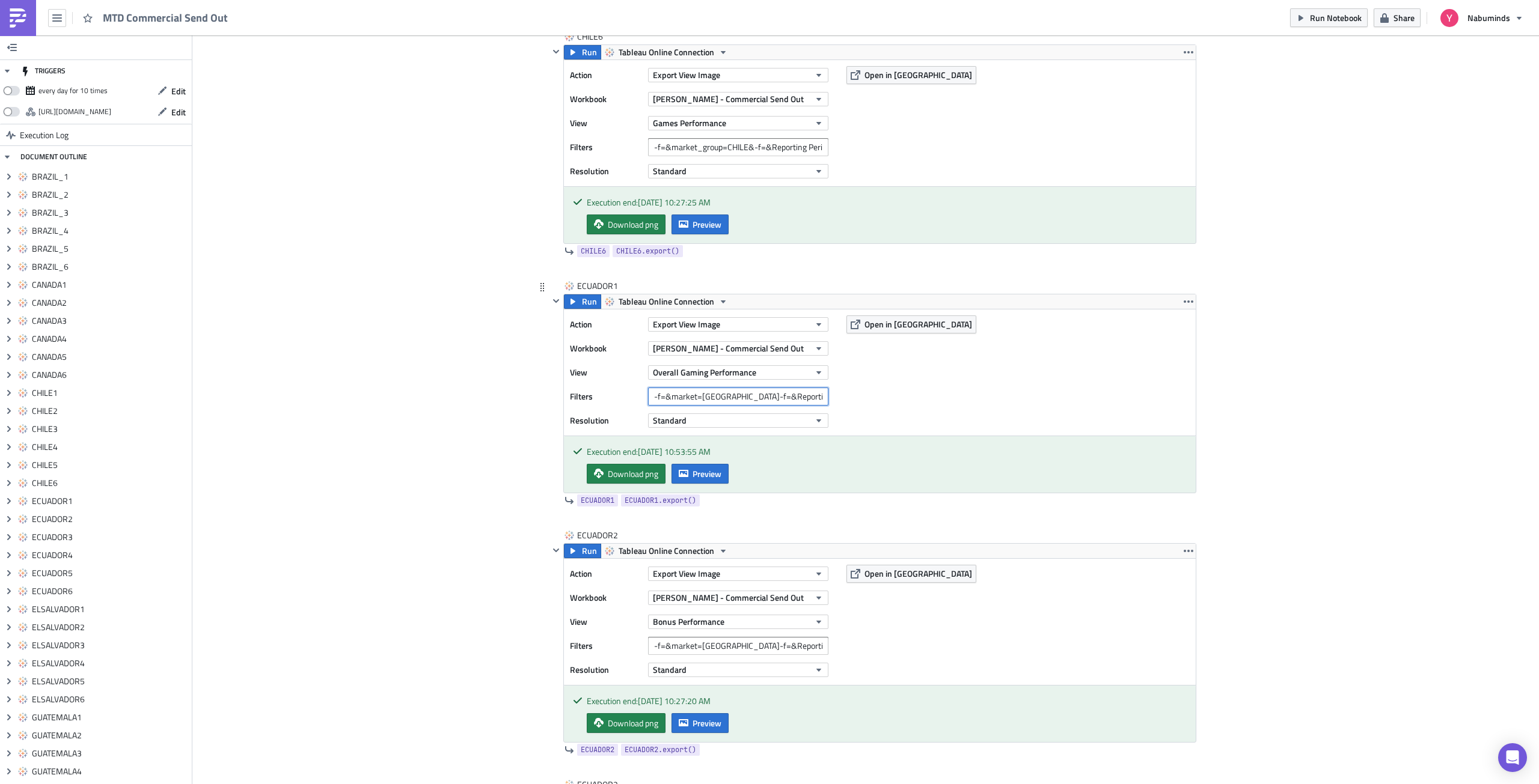
scroll to position [0, 6]
drag, startPoint x: 765, startPoint y: 394, endPoint x: 862, endPoint y: 394, distance: 97.0
click at [862, 394] on div "Action Export View Image Workbook [PERSON_NAME] - Commercial Send Out View Over…" at bounding box center [879, 371] width 632 height 126
drag, startPoint x: 693, startPoint y: 396, endPoint x: 711, endPoint y: 398, distance: 18.1
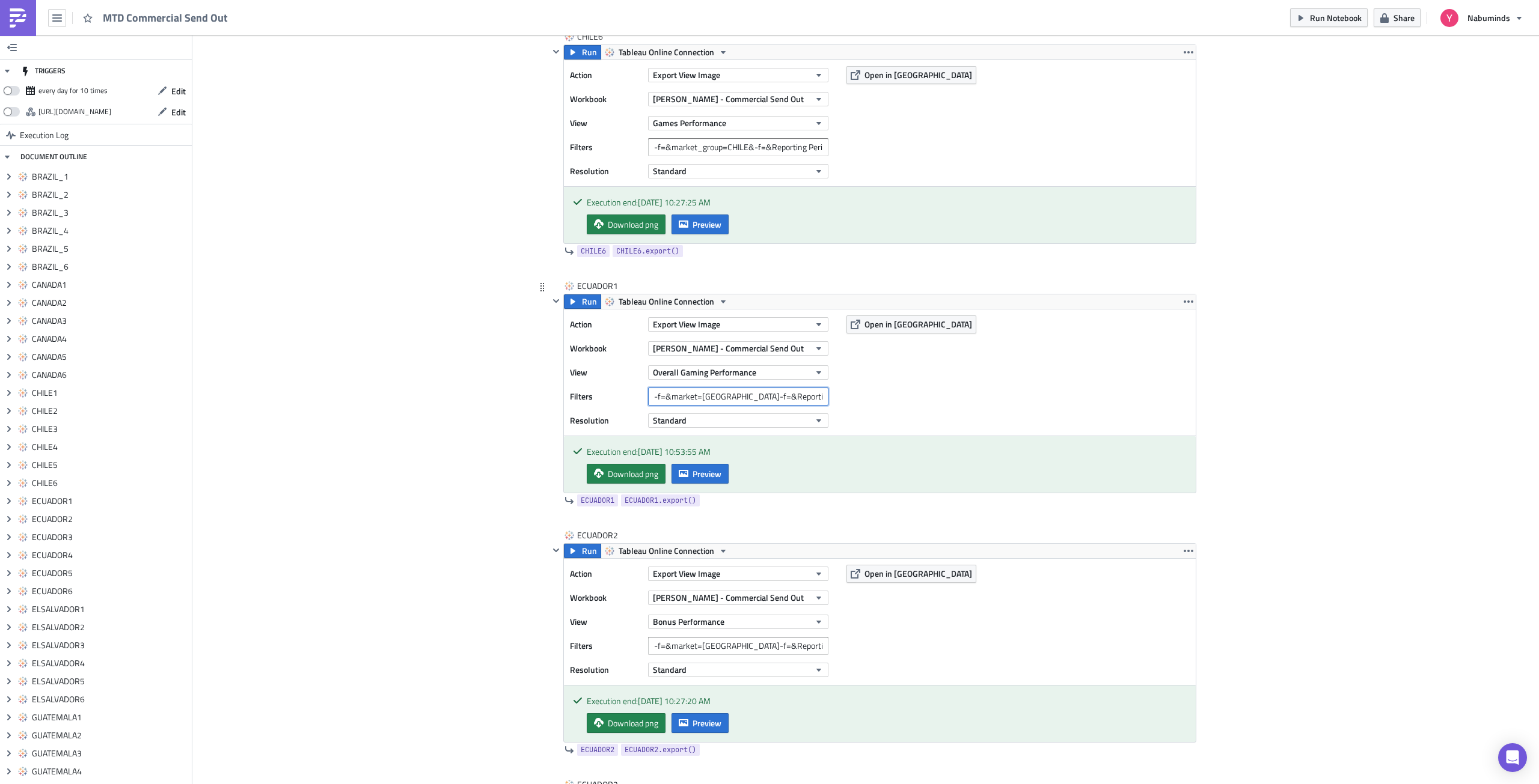
click at [693, 396] on input "-f=&market=[GEOGRAPHIC_DATA]-f=&Reporting Period=0" at bounding box center [738, 396] width 180 height 18
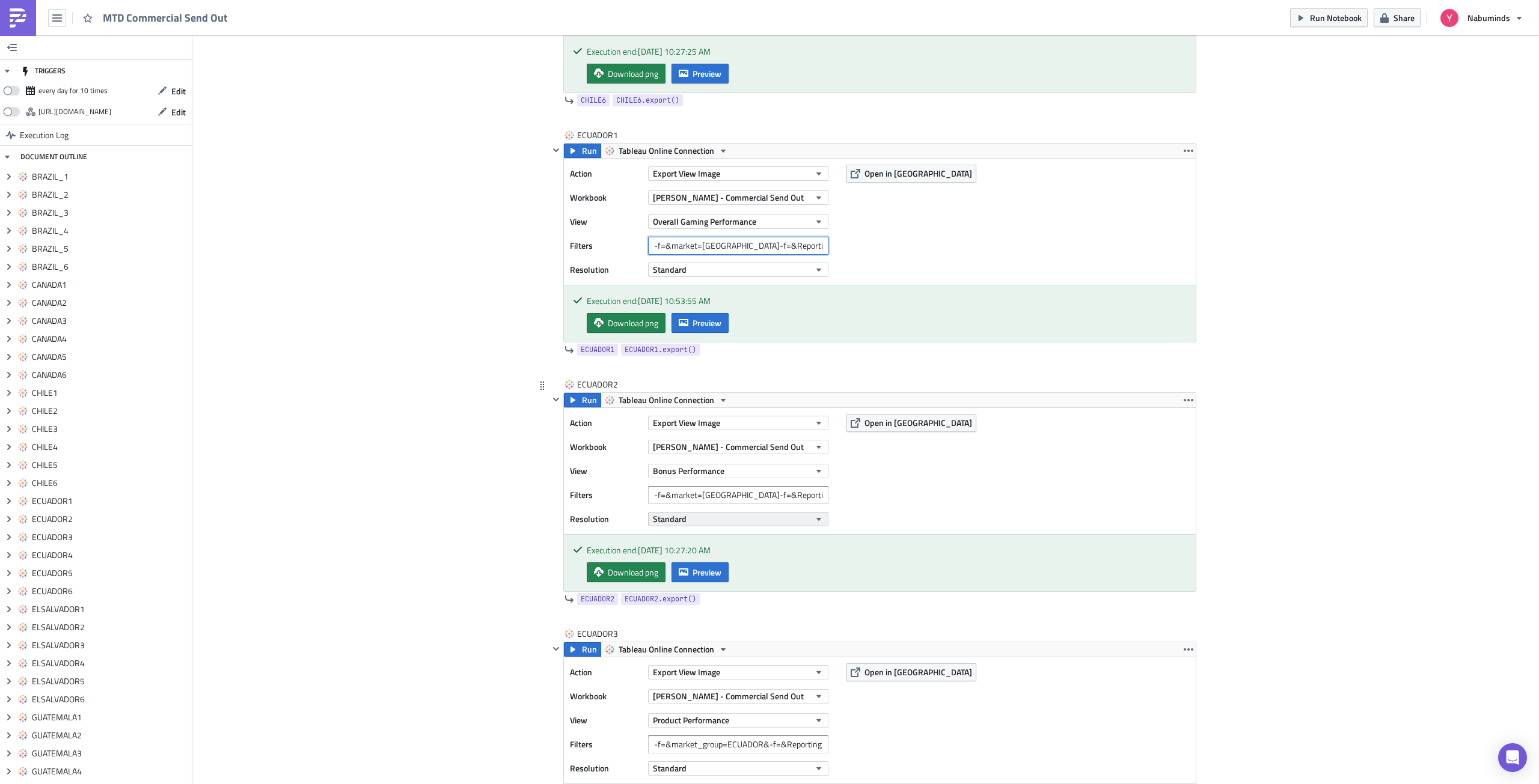
scroll to position [4986, 0]
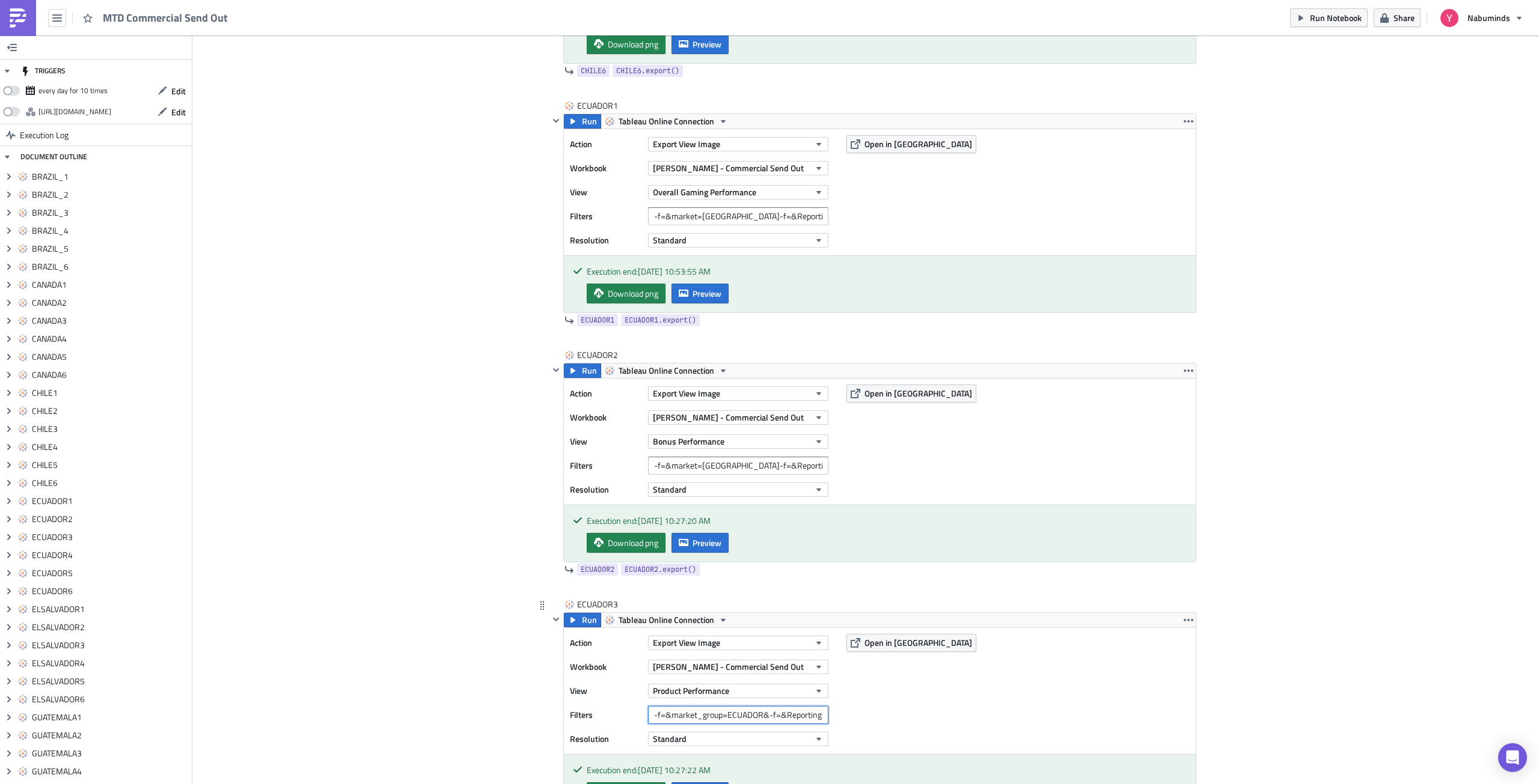
click at [713, 715] on input "-f=&market_group=ECUADOR&-f=&Reporting Period=0" at bounding box center [738, 715] width 180 height 18
click at [696, 225] on input "-f=&market=[GEOGRAPHIC_DATA]-f=&Reporting Period=0" at bounding box center [738, 216] width 180 height 18
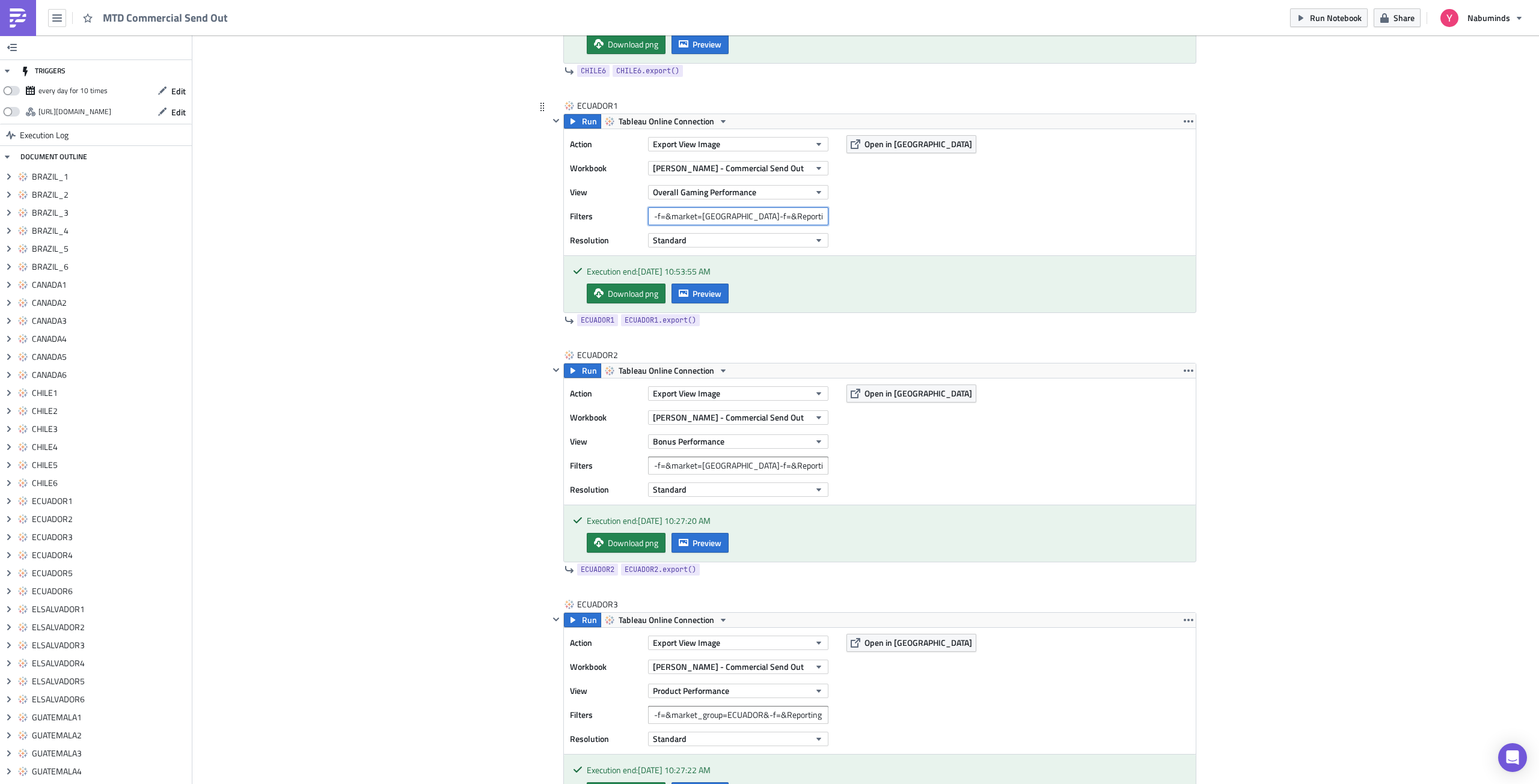
click at [696, 225] on input "-f=&market=[GEOGRAPHIC_DATA]-f=&Reporting Period=0" at bounding box center [738, 216] width 180 height 18
paste input "_group"
type input "-f=&market_group=ECUADOR&-f=&Reporting Period=0"
click at [582, 126] on span "Run" at bounding box center [589, 121] width 15 height 14
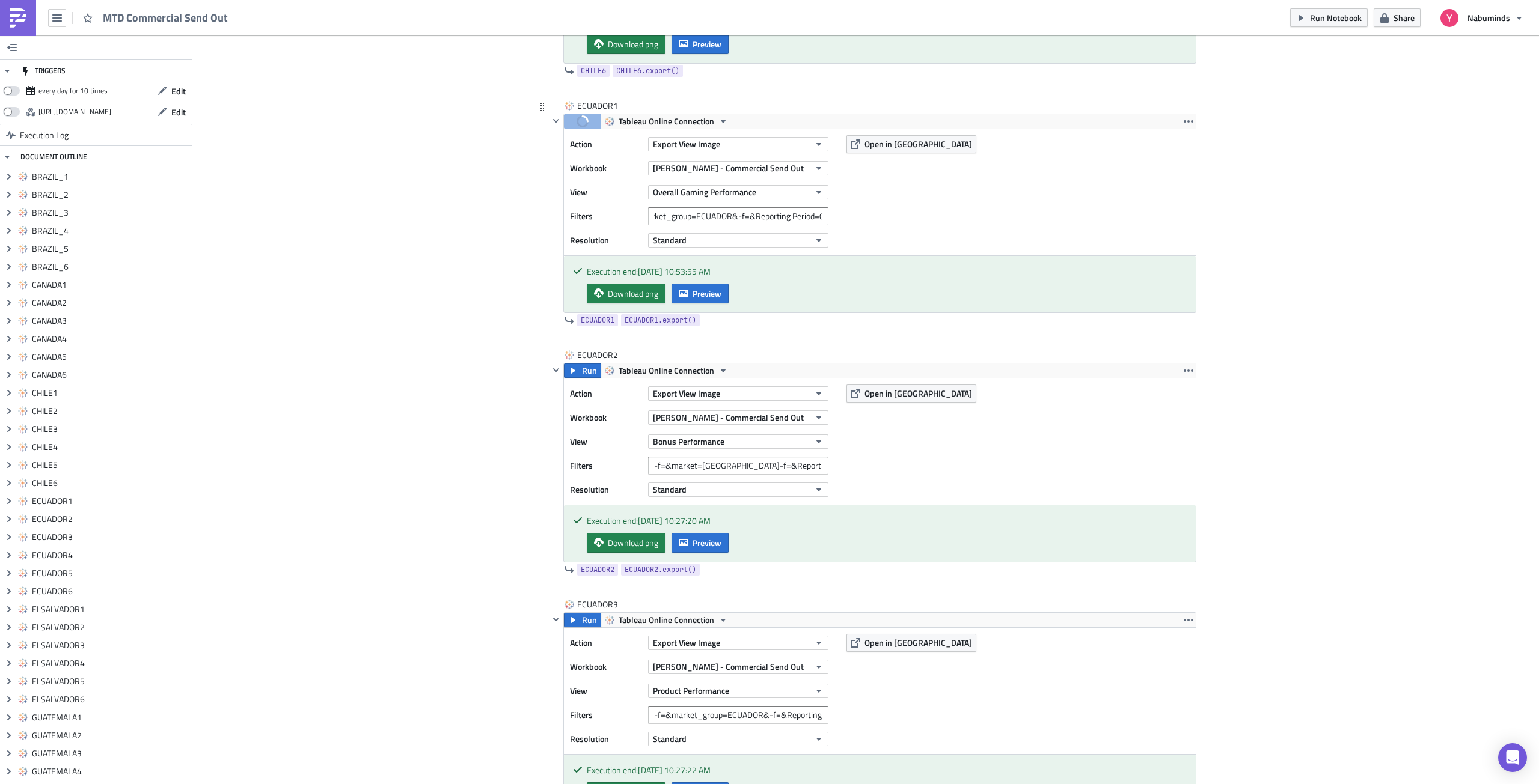
scroll to position [0, 0]
click at [1190, 125] on button "button" at bounding box center [1188, 121] width 14 height 14
click at [1186, 168] on div "Save Block" at bounding box center [1190, 167] width 80 height 12
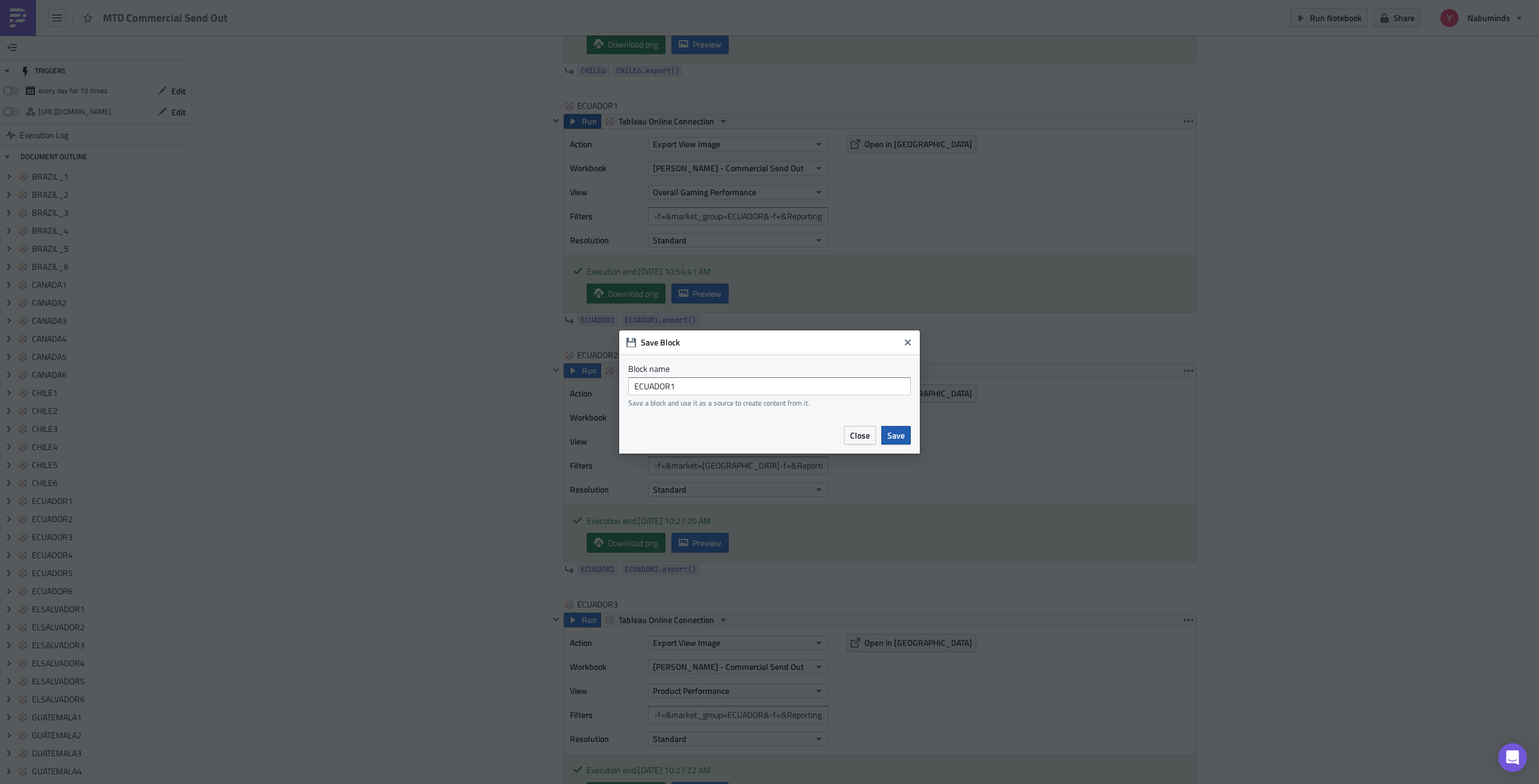
click at [891, 439] on span "Save" at bounding box center [896, 435] width 17 height 12
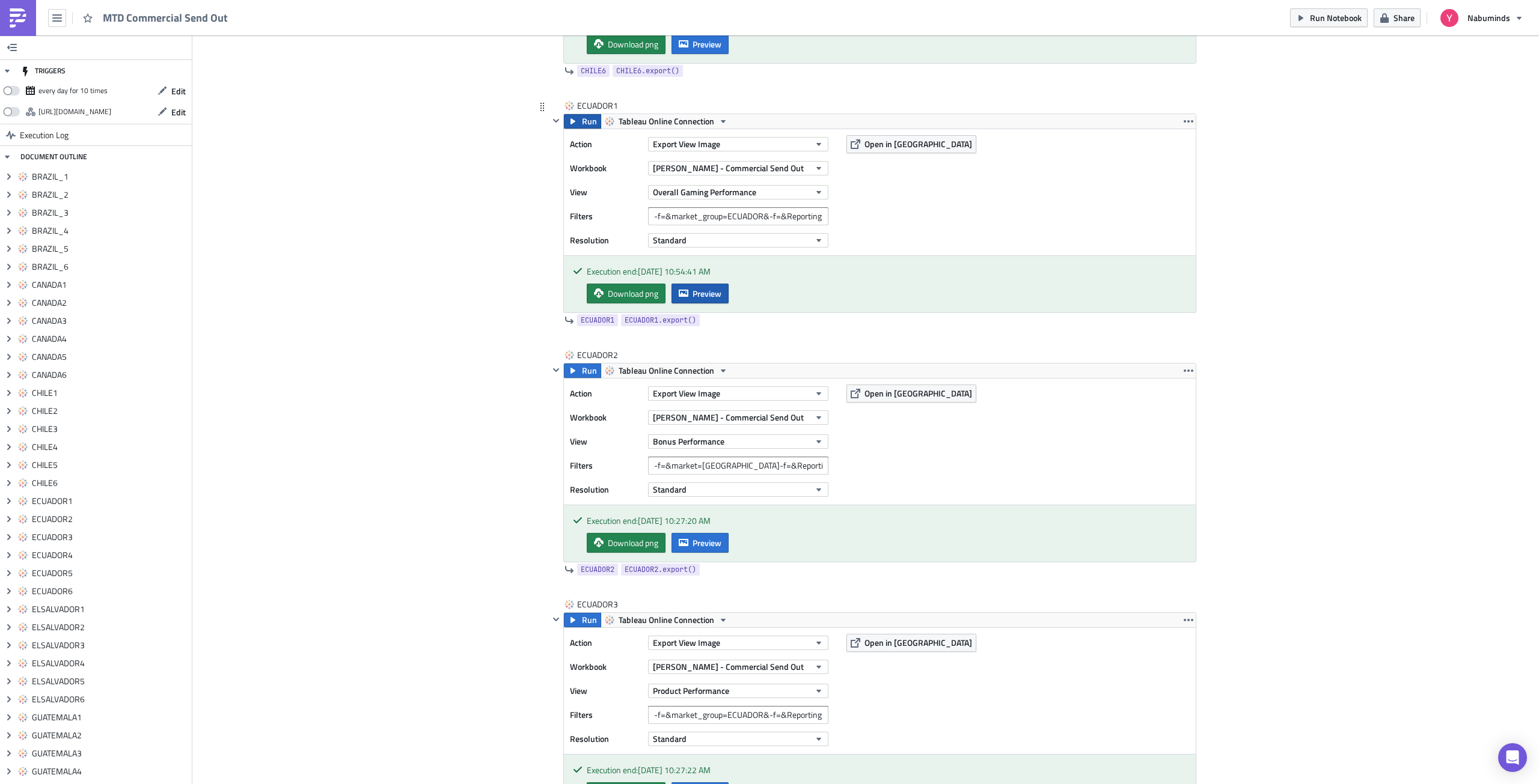
click at [706, 296] on span "Preview" at bounding box center [707, 293] width 29 height 12
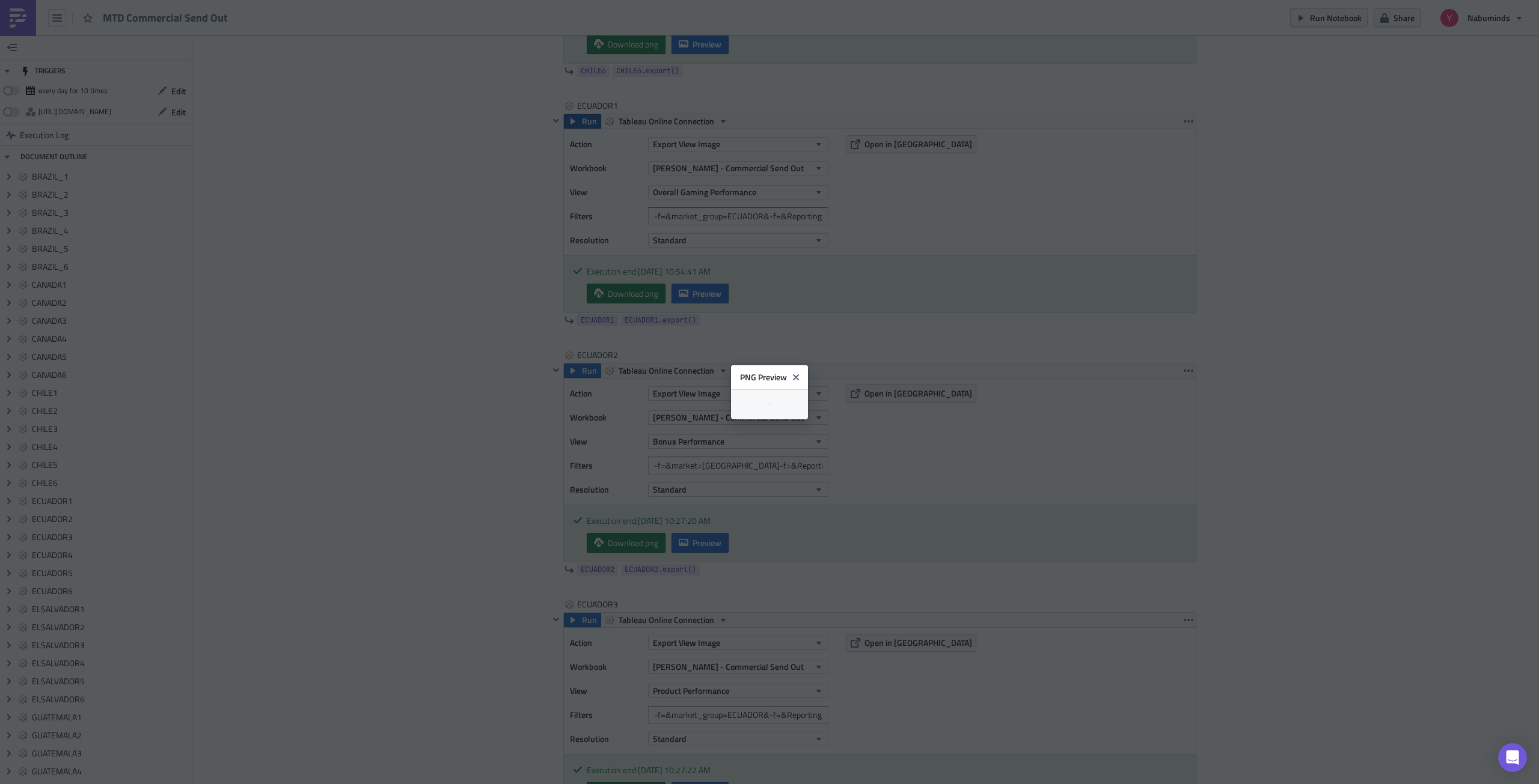
click at [1334, 309] on body "MTD Commercial Send Out Run Notebook Share Nabuminds TRIGGERS every day for 10 …" at bounding box center [769, 392] width 1539 height 786
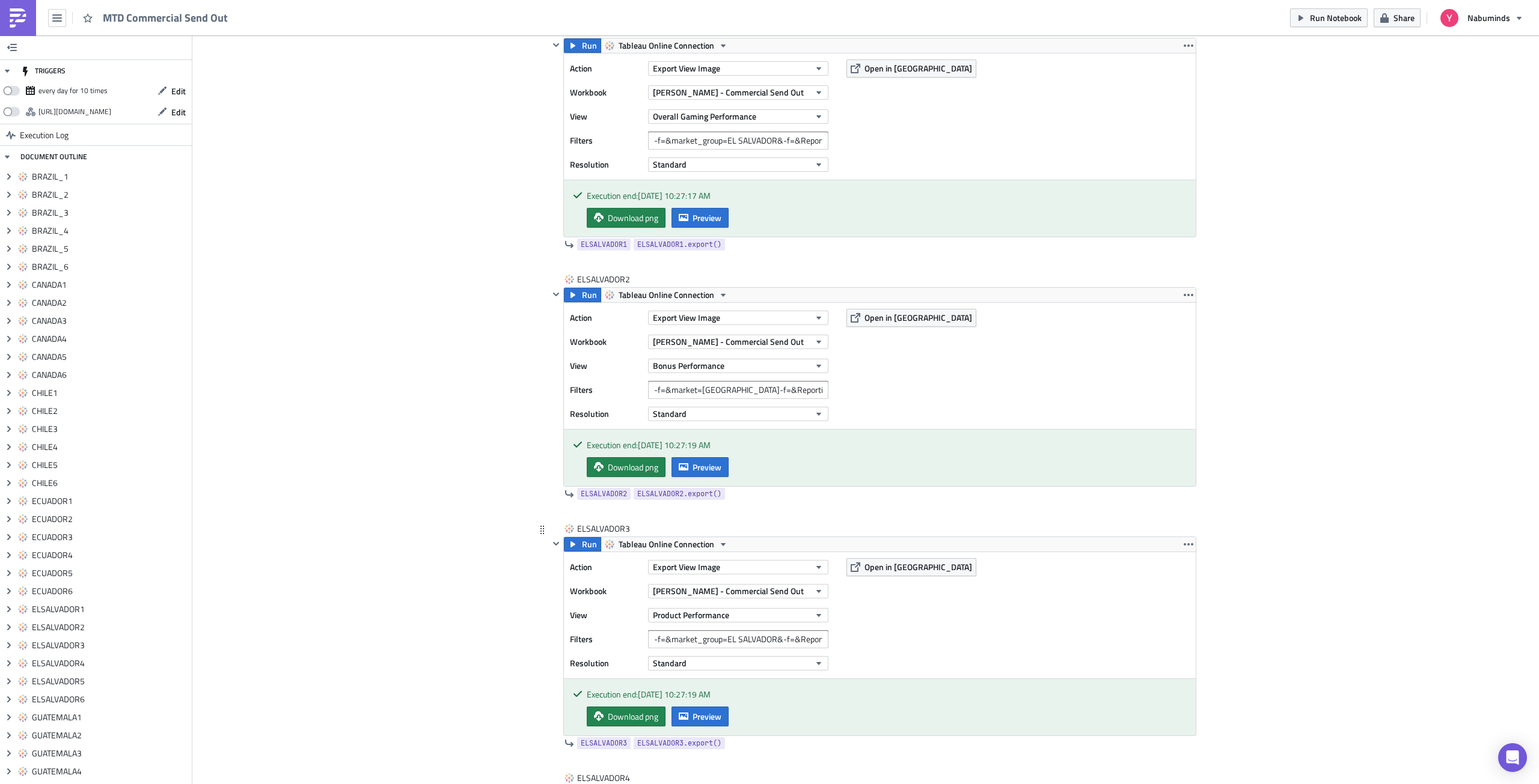
scroll to position [6548, 0]
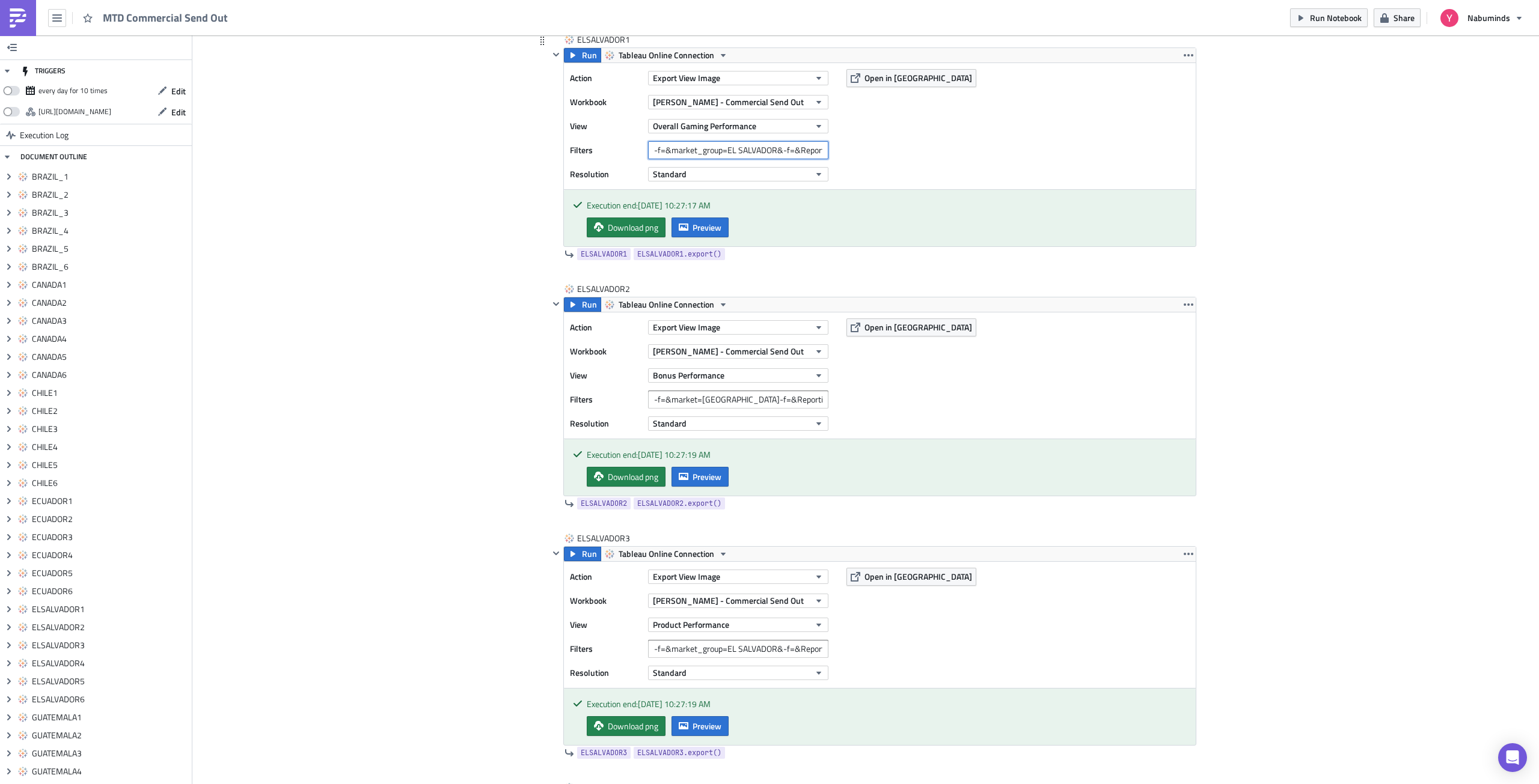
click at [726, 151] on input "-f=&market_group=EL SALVADOR&-f=&Reporting Period=0" at bounding box center [738, 150] width 180 height 18
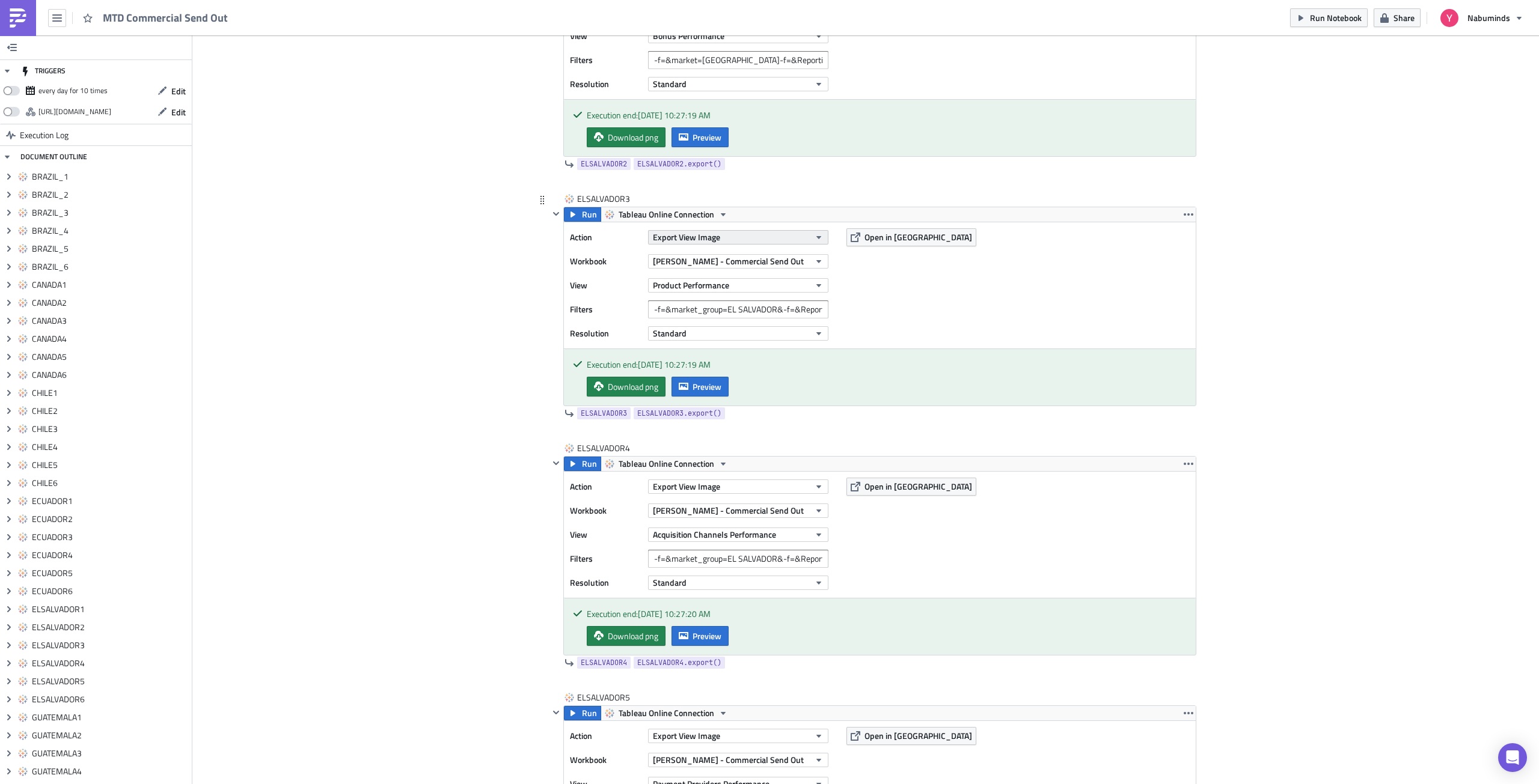
scroll to position [6909, 0]
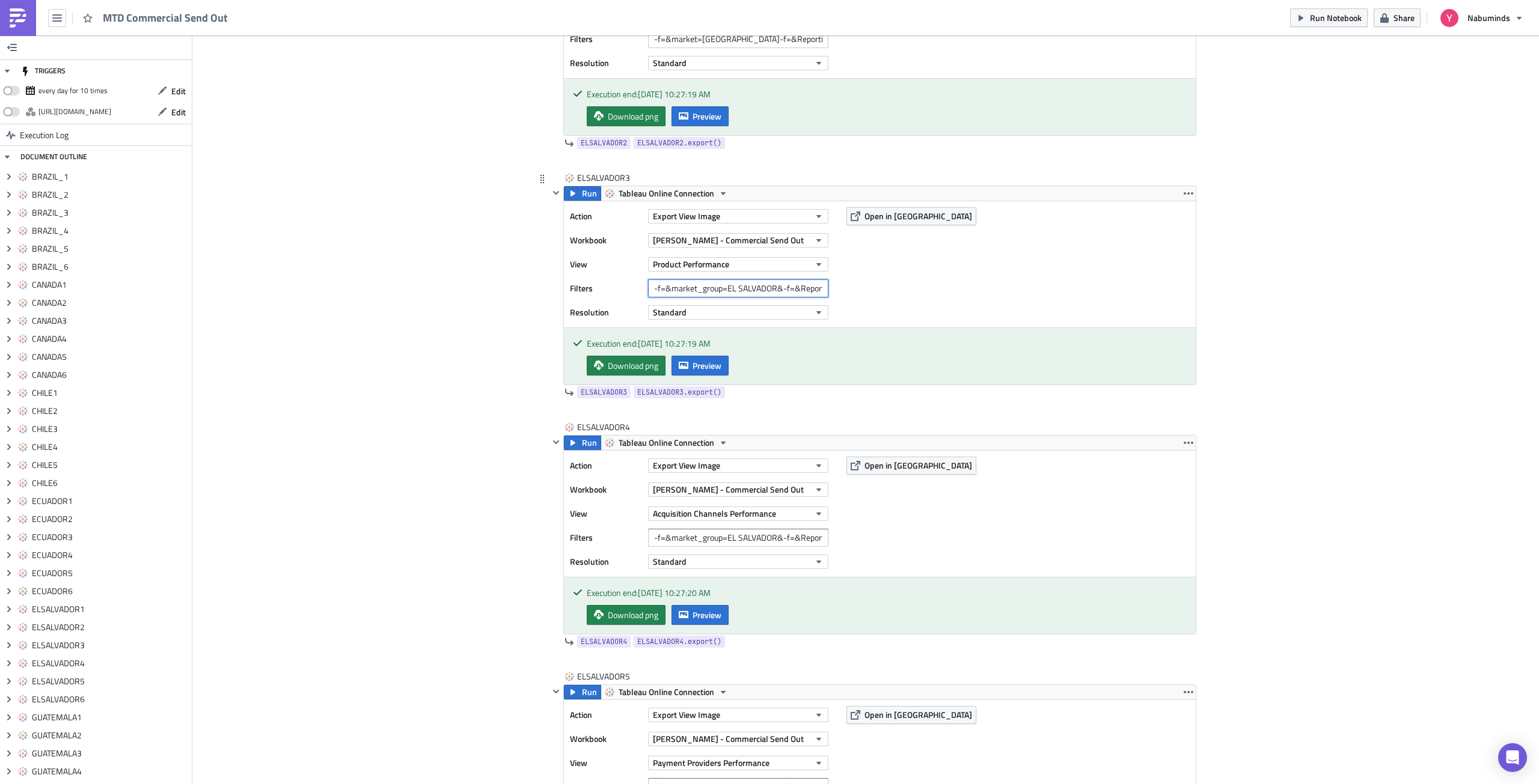
click at [690, 285] on input "-f=&market_group=EL SALVADOR&-f=&Reporting Period=0" at bounding box center [738, 288] width 180 height 18
click at [767, 283] on input "-f=&market_group=EL SALVADOR&-f=&Reporting Period=0" at bounding box center [738, 288] width 180 height 18
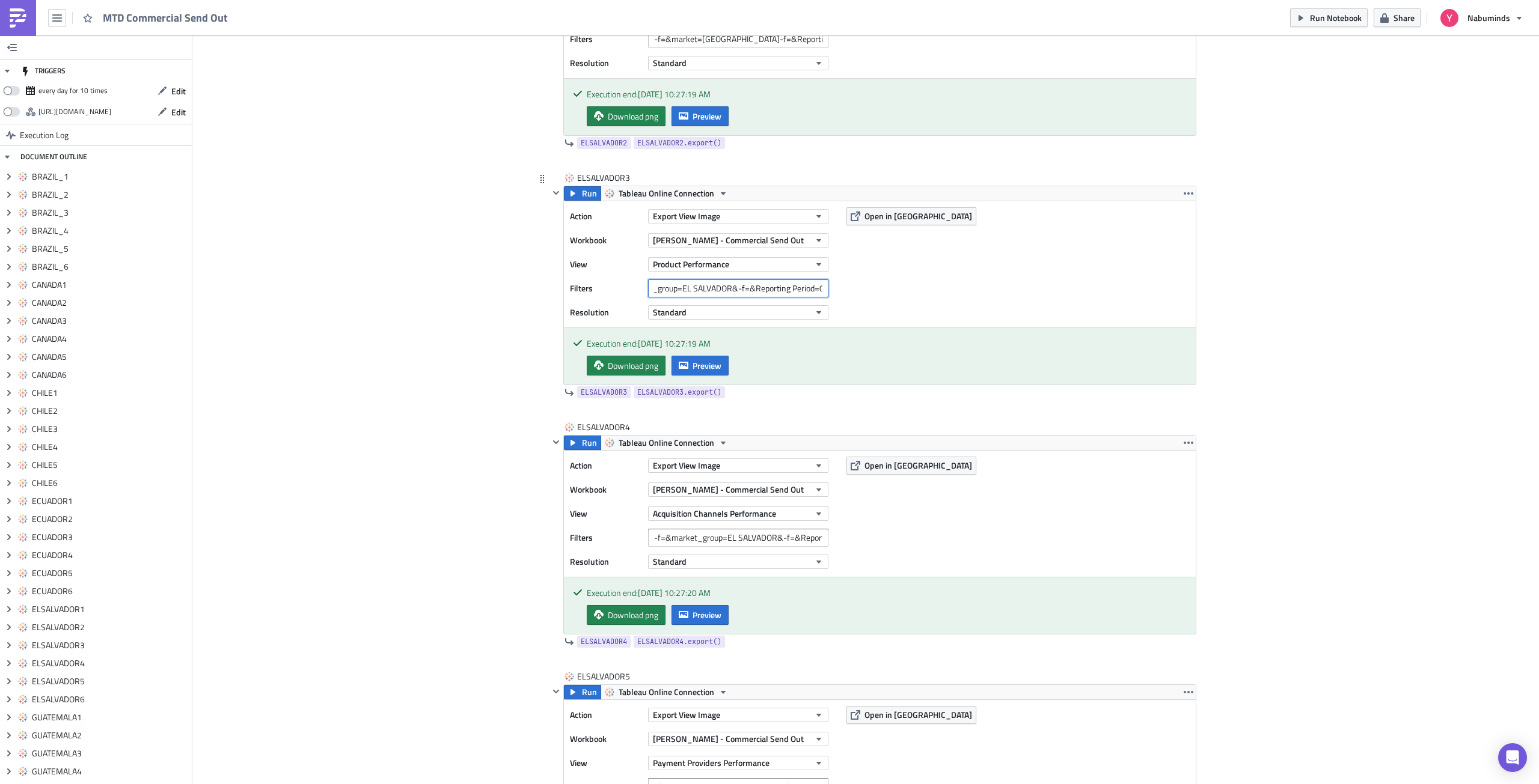
drag, startPoint x: 784, startPoint y: 287, endPoint x: 871, endPoint y: 294, distance: 87.3
click at [871, 294] on div "Action Export View Image Workbook [PERSON_NAME] - Commercial Send Out View Prod…" at bounding box center [879, 264] width 632 height 126
click at [701, 294] on input "-f=&market_group=EL SALVADOR&-f=&Reporting Period=0" at bounding box center [738, 288] width 180 height 18
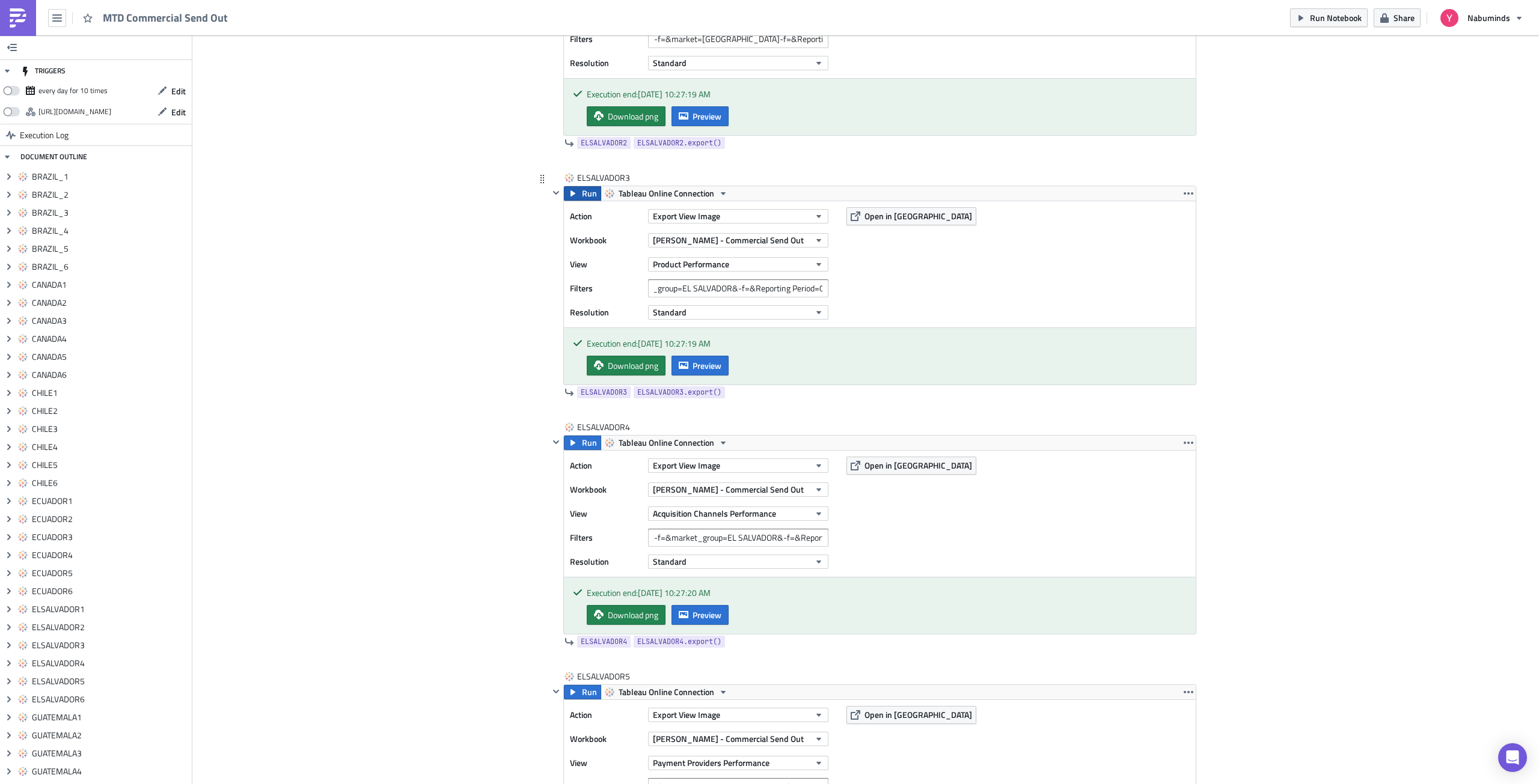
click at [586, 197] on span "Run" at bounding box center [589, 193] width 15 height 14
click at [702, 360] on span "Preview" at bounding box center [707, 365] width 29 height 12
click at [771, 540] on input "-f=&market_group=EL SALVADOR&-f=&Reporting Period=0" at bounding box center [738, 537] width 180 height 18
click at [683, 608] on button "Preview" at bounding box center [699, 614] width 57 height 20
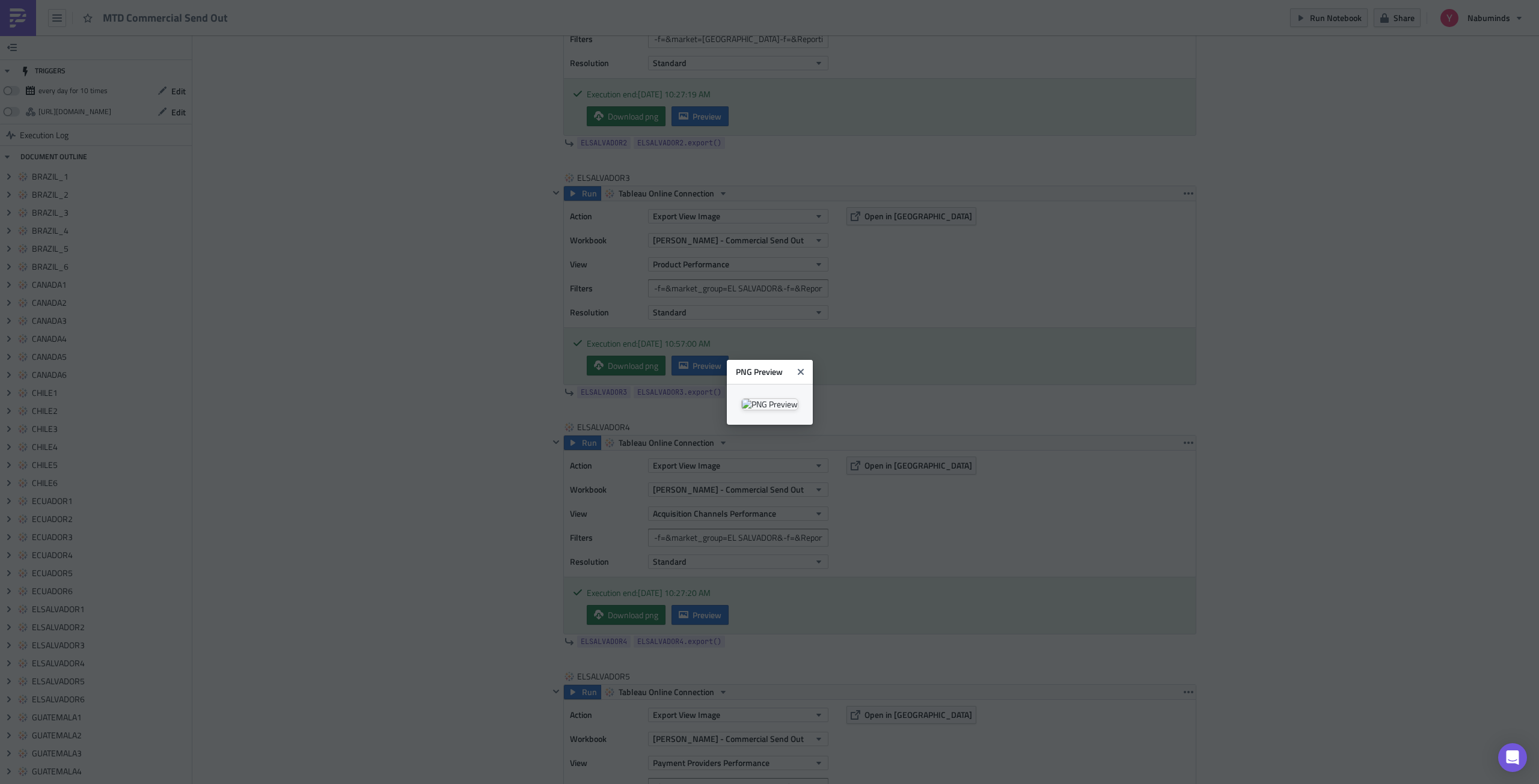
click at [1157, 396] on body "MTD Commercial Send Out Run Notebook Share Nabuminds TRIGGERS every day for 10 …" at bounding box center [769, 392] width 1539 height 786
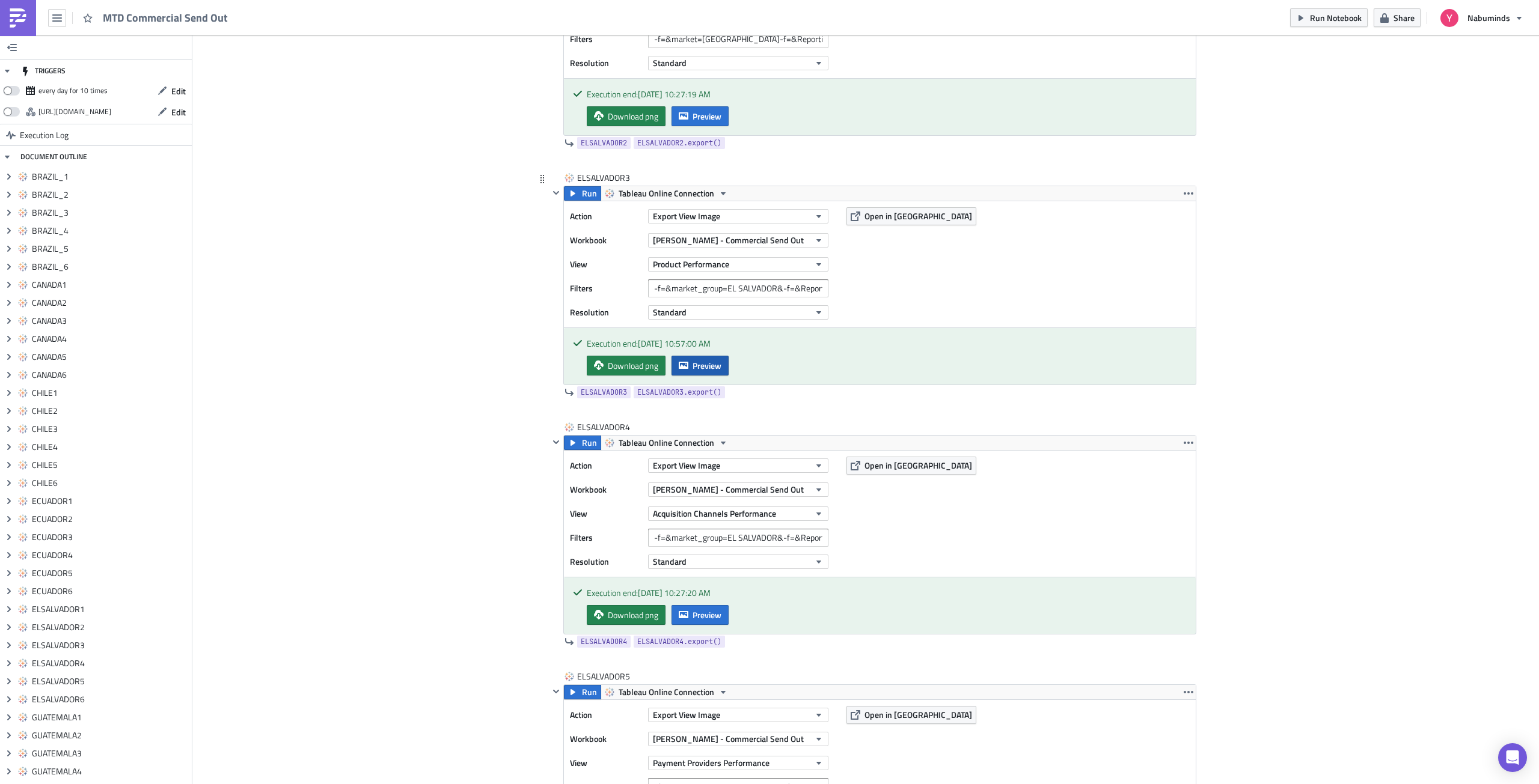
click at [716, 364] on span "Preview" at bounding box center [707, 365] width 29 height 12
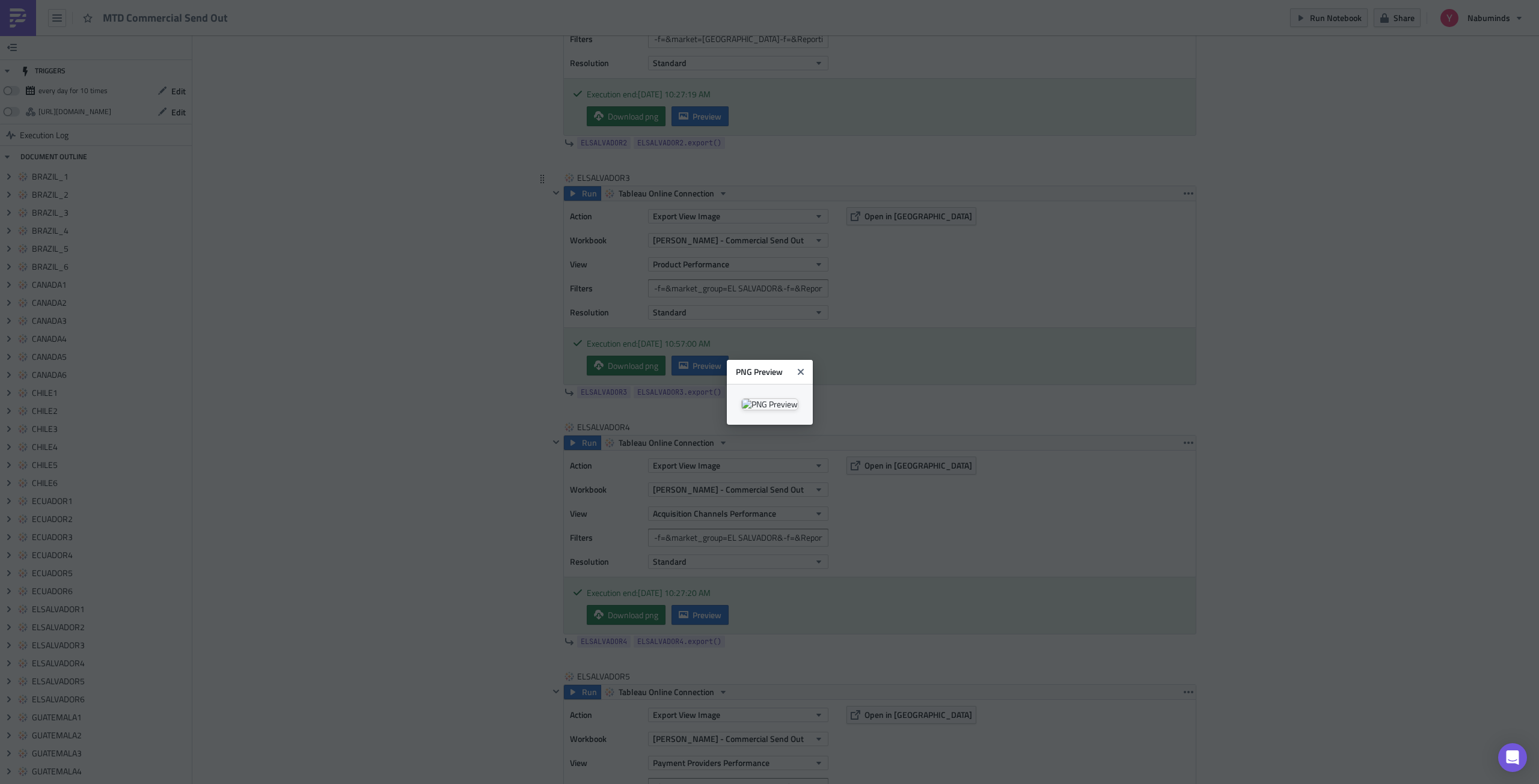
click at [1170, 366] on body "MTD Commercial Send Out Run Notebook Share Nabuminds TRIGGERS every day for 10 …" at bounding box center [769, 392] width 1539 height 786
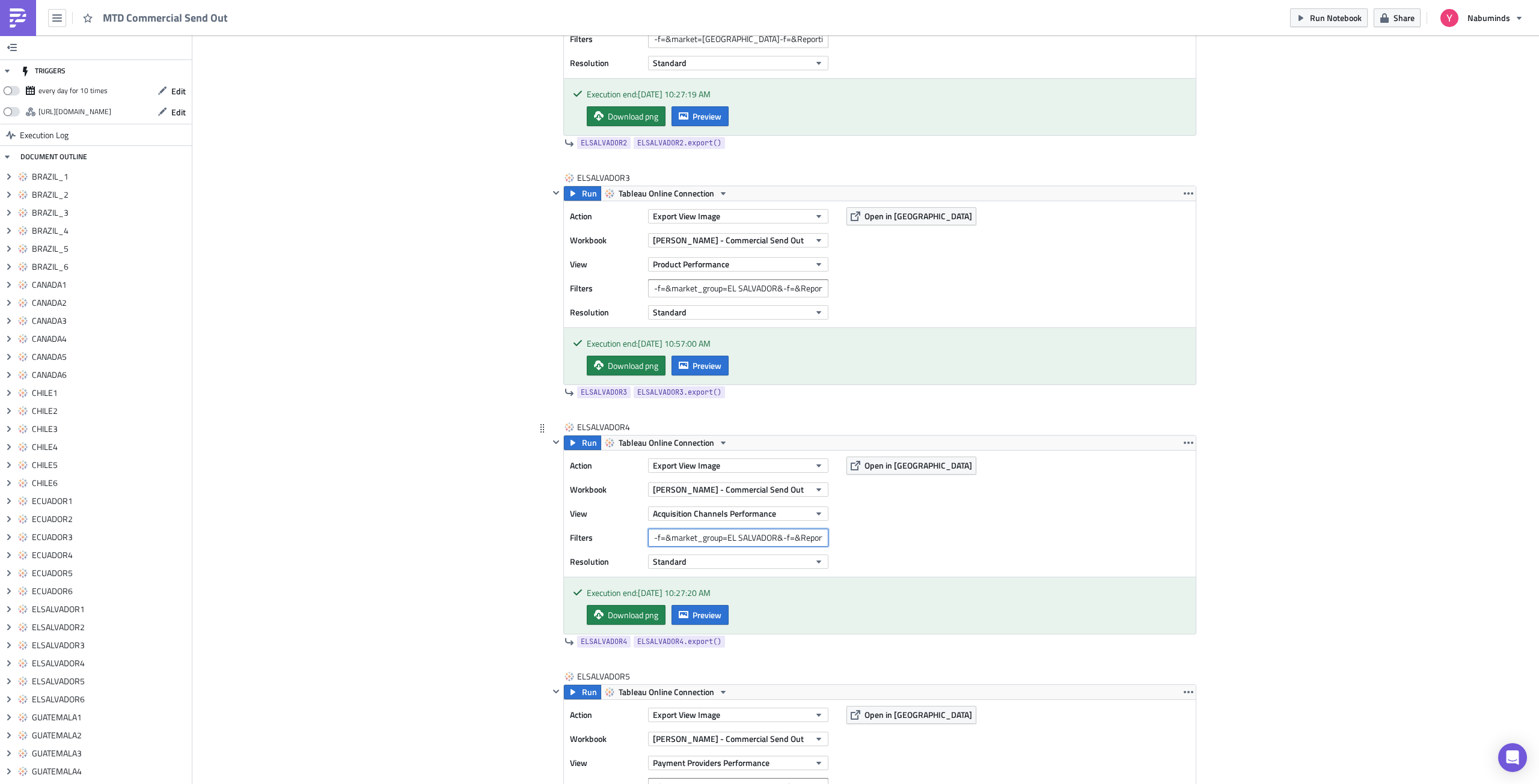
drag, startPoint x: 672, startPoint y: 537, endPoint x: 637, endPoint y: 535, distance: 35.1
click at [637, 535] on div "Filters -f=&market_group=EL SALVADOR&-f=&Reporting Period=0" at bounding box center [702, 537] width 264 height 18
click at [686, 537] on input "-f=&market_group=EL SALVADOR&-f=&Reporting Period=0" at bounding box center [738, 537] width 180 height 18
drag, startPoint x: 783, startPoint y: 537, endPoint x: 835, endPoint y: 536, distance: 52.0
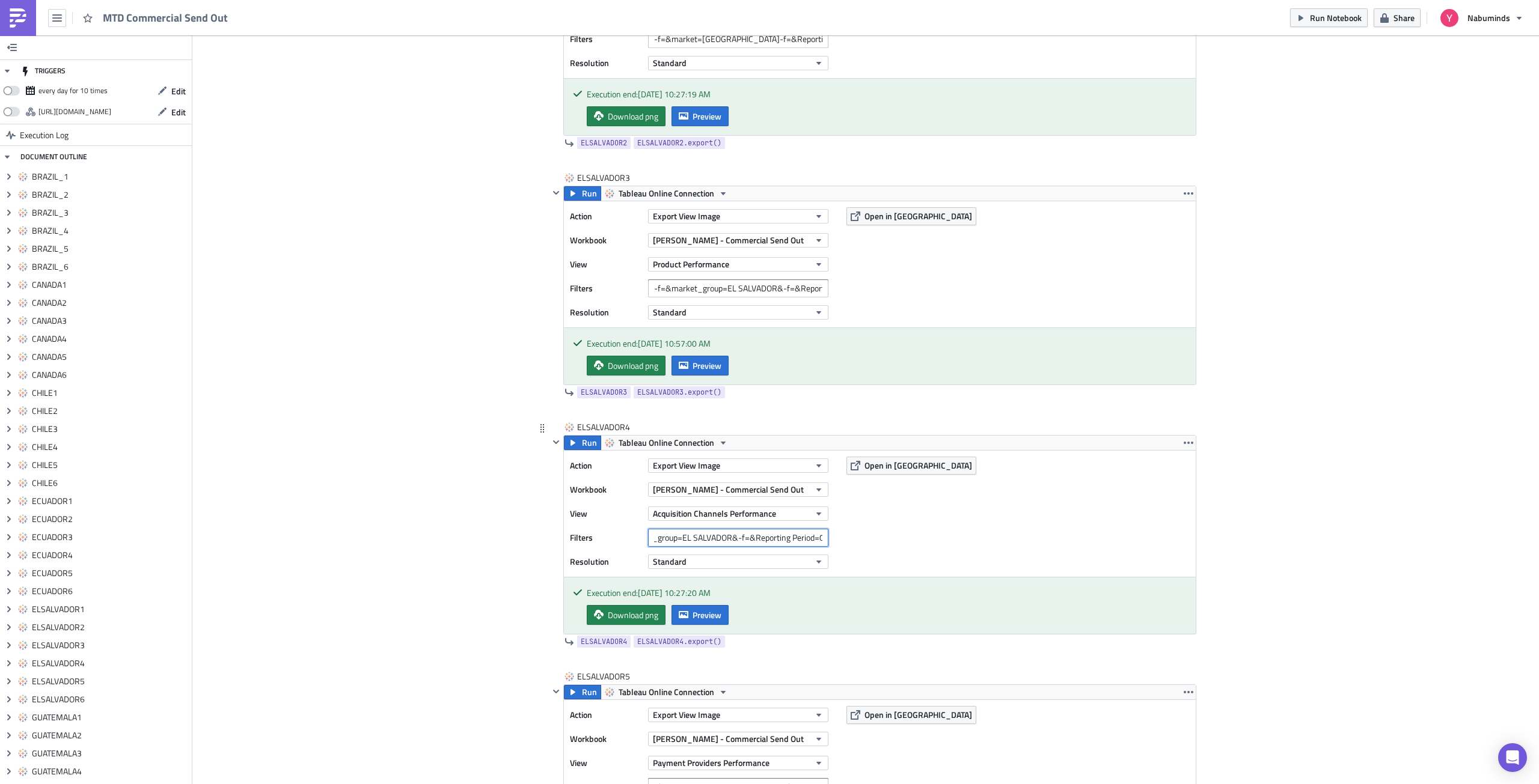
click at [835, 536] on div "Action Export View Image Workbook [PERSON_NAME] - Commercial Send Out View Acqu…" at bounding box center [879, 513] width 632 height 126
click at [768, 541] on input "-f=&market_group=EL SALVADOR&-f=&Reporting Period=0" at bounding box center [738, 537] width 180 height 18
click at [690, 285] on input "-f=&market_group=EL SALVADOR&-f=&Reporting Period=0" at bounding box center [738, 288] width 180 height 18
click at [725, 287] on input "-f=&market_group=EL SALVADOR&-f=&Reporting Period=0" at bounding box center [738, 288] width 180 height 18
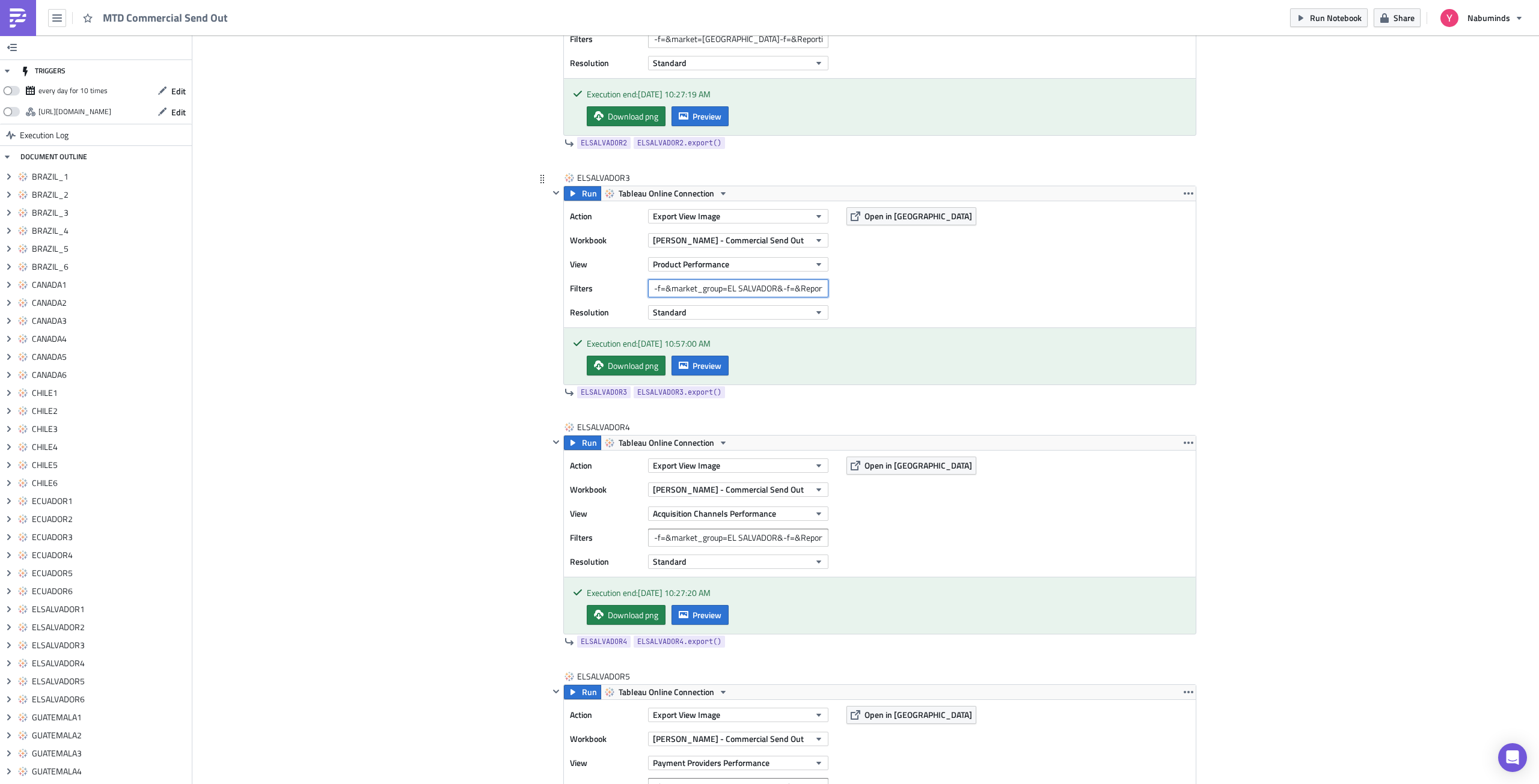
click at [772, 287] on input "-f=&market_group=EL SALVADOR&-f=&Reporting Period=0" at bounding box center [738, 288] width 180 height 18
click at [582, 199] on span "Run" at bounding box center [589, 193] width 15 height 14
click at [698, 365] on span "Preview" at bounding box center [707, 365] width 29 height 12
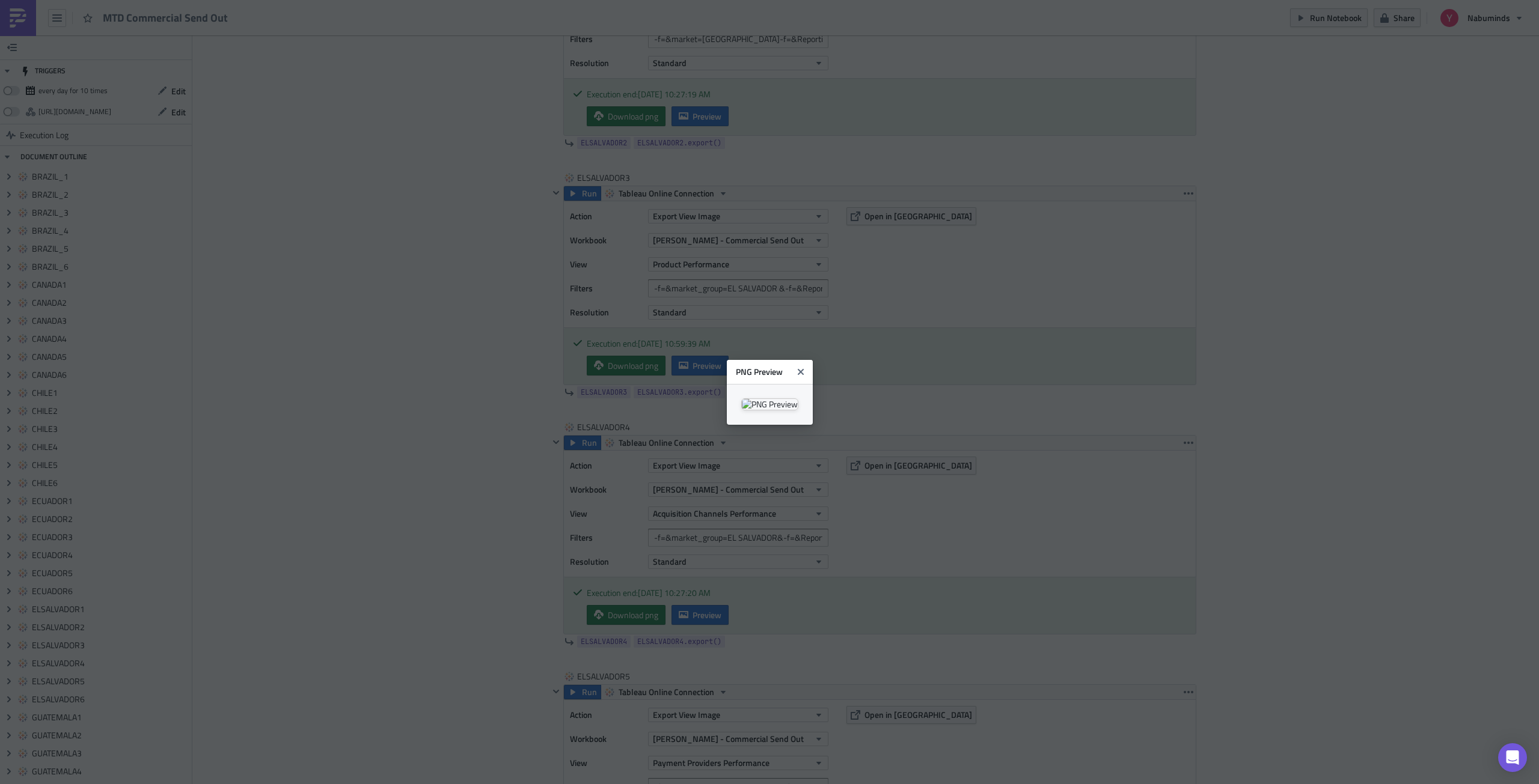
click at [1254, 298] on body "MTD Commercial Send Out Run Notebook Share Nabuminds TRIGGERS every day for 10 …" at bounding box center [769, 392] width 1539 height 786
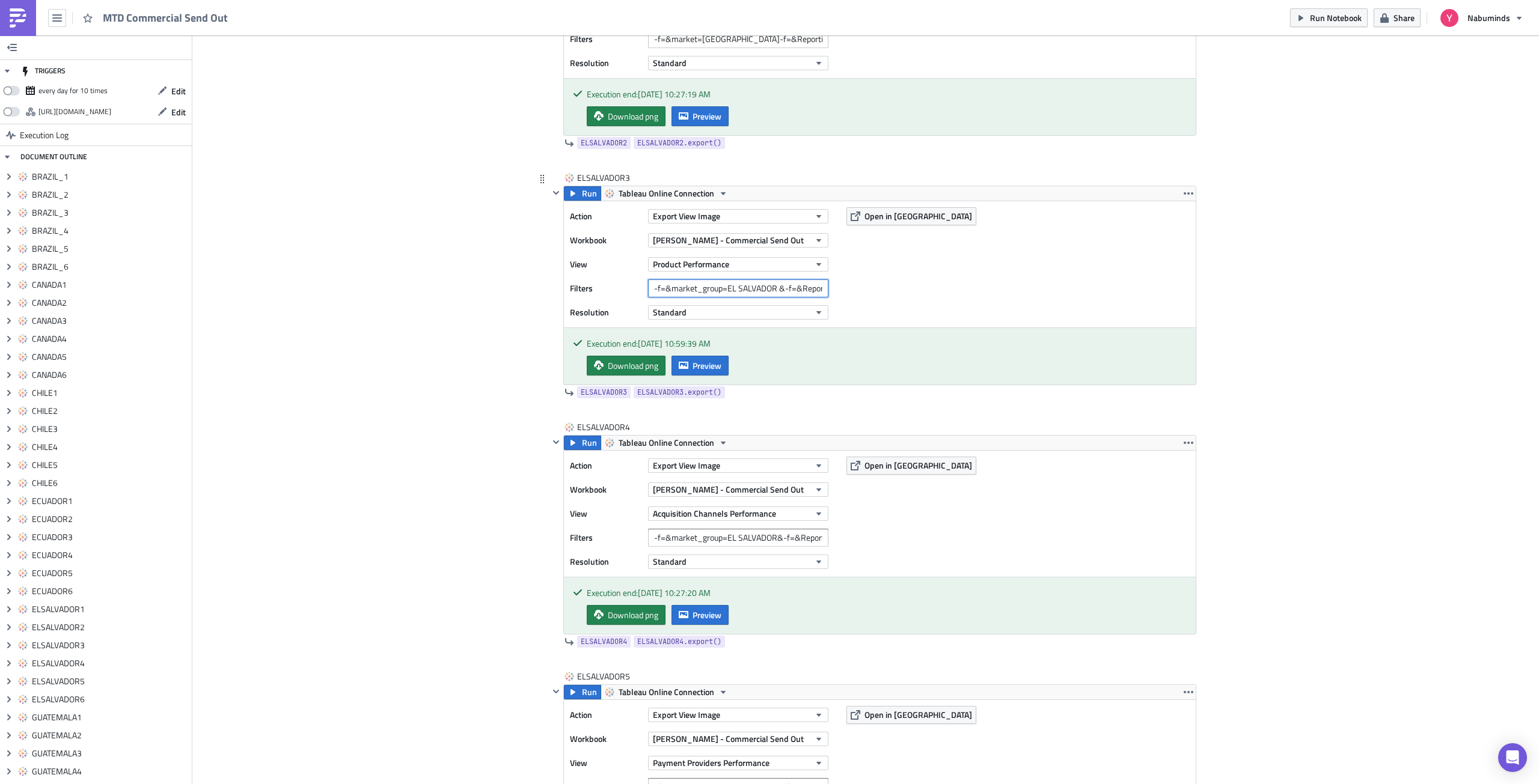
click at [753, 289] on input "-f=&market_group=EL SALVADOR &-f=&Reporting Period=0" at bounding box center [738, 288] width 180 height 18
click at [776, 289] on input "-f=&market_group=EL SALVADOR &-f=&Reporting Period=0" at bounding box center [738, 288] width 180 height 18
click at [736, 290] on input "-f=&market_group=EL SALVADOR&-f=&Reporting Period=0" at bounding box center [738, 288] width 180 height 18
click at [586, 195] on span "Run" at bounding box center [589, 193] width 15 height 14
click at [705, 368] on span "Preview" at bounding box center [707, 365] width 29 height 12
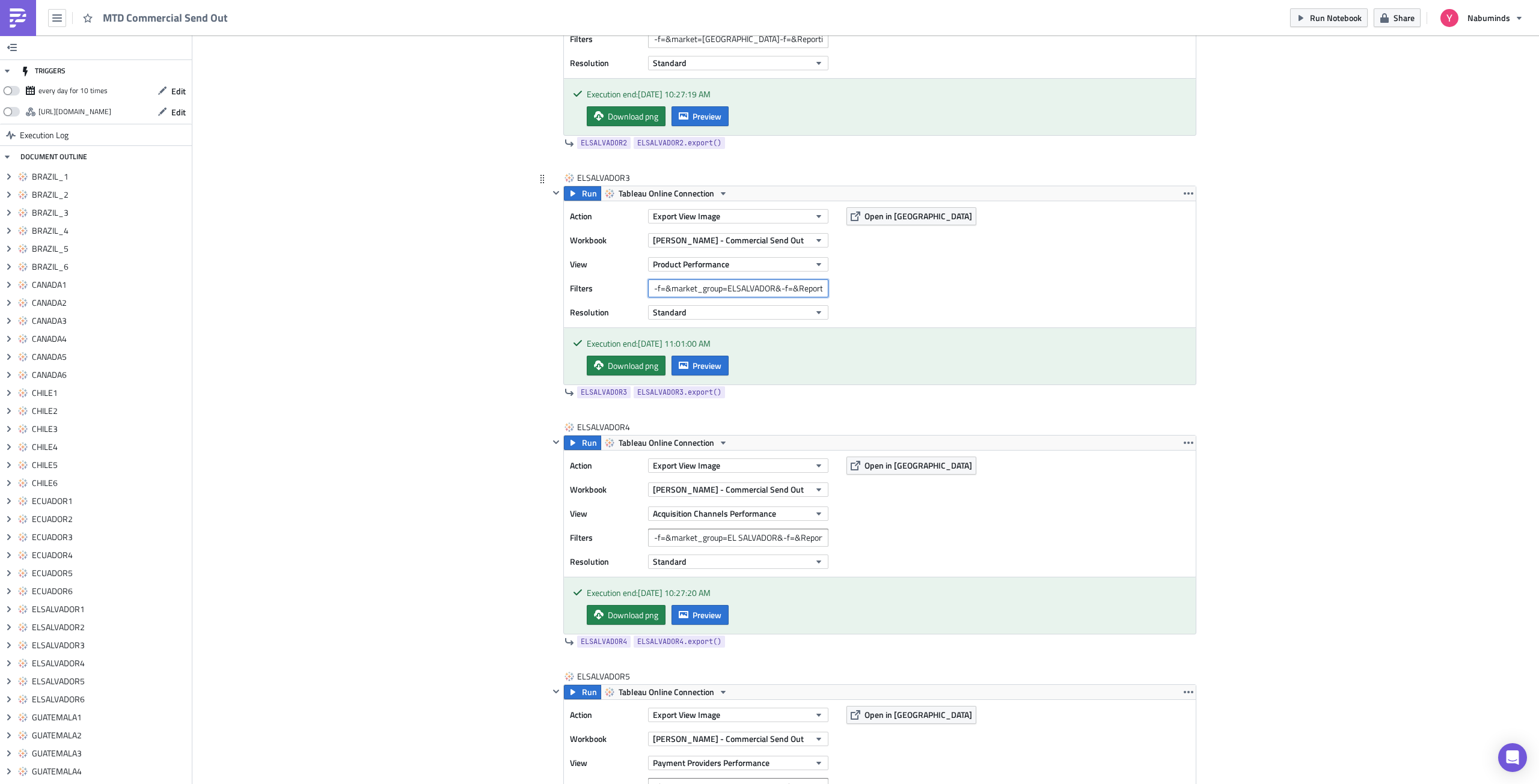
click at [735, 289] on input "-f=&market_group=ELSALVADOR&-f=&Reporting Period=0" at bounding box center [738, 288] width 180 height 18
click at [582, 194] on span "Run" at bounding box center [589, 193] width 15 height 14
click at [696, 371] on span "Preview" at bounding box center [707, 365] width 29 height 12
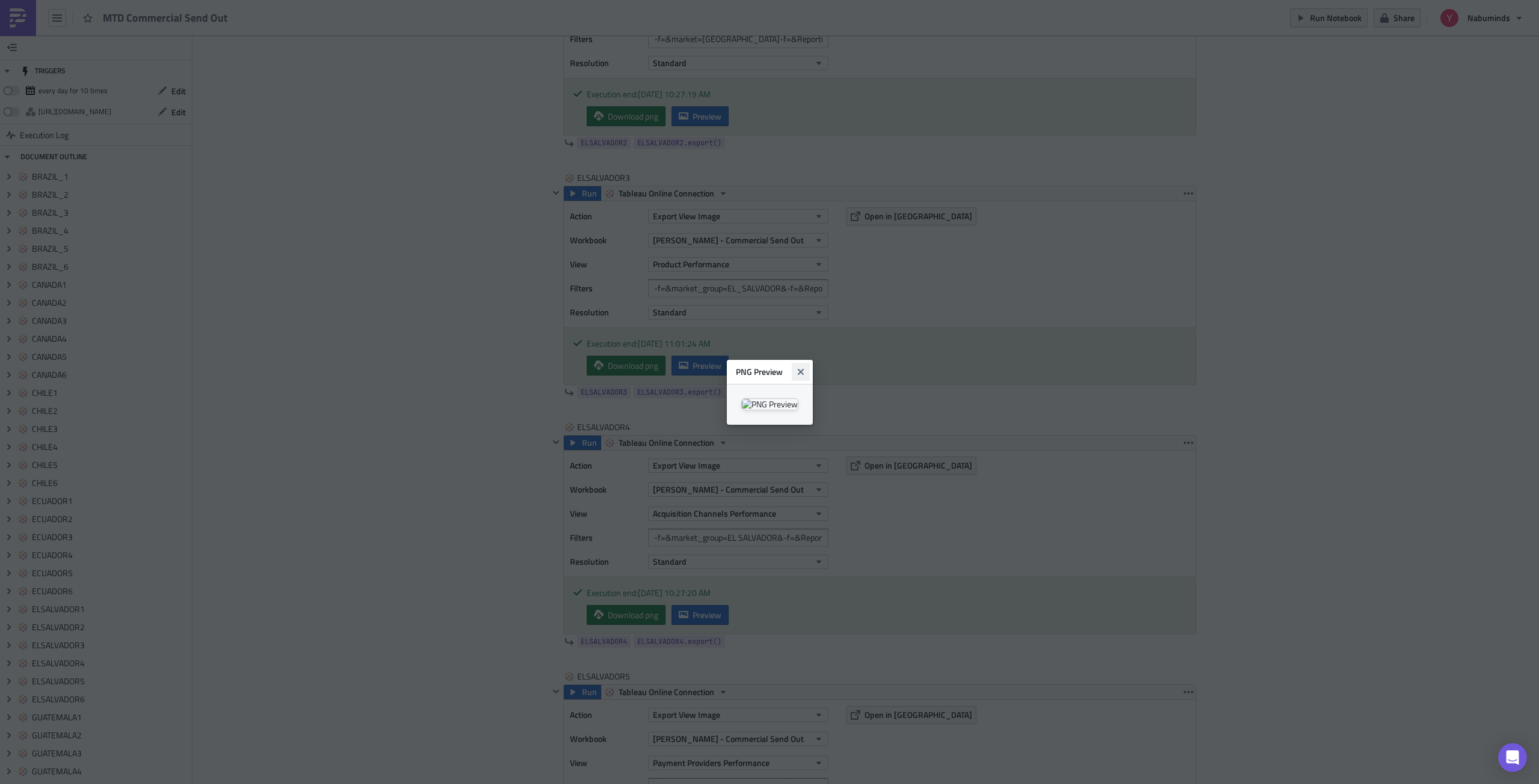
click at [806, 368] on icon "Close" at bounding box center [801, 372] width 10 height 10
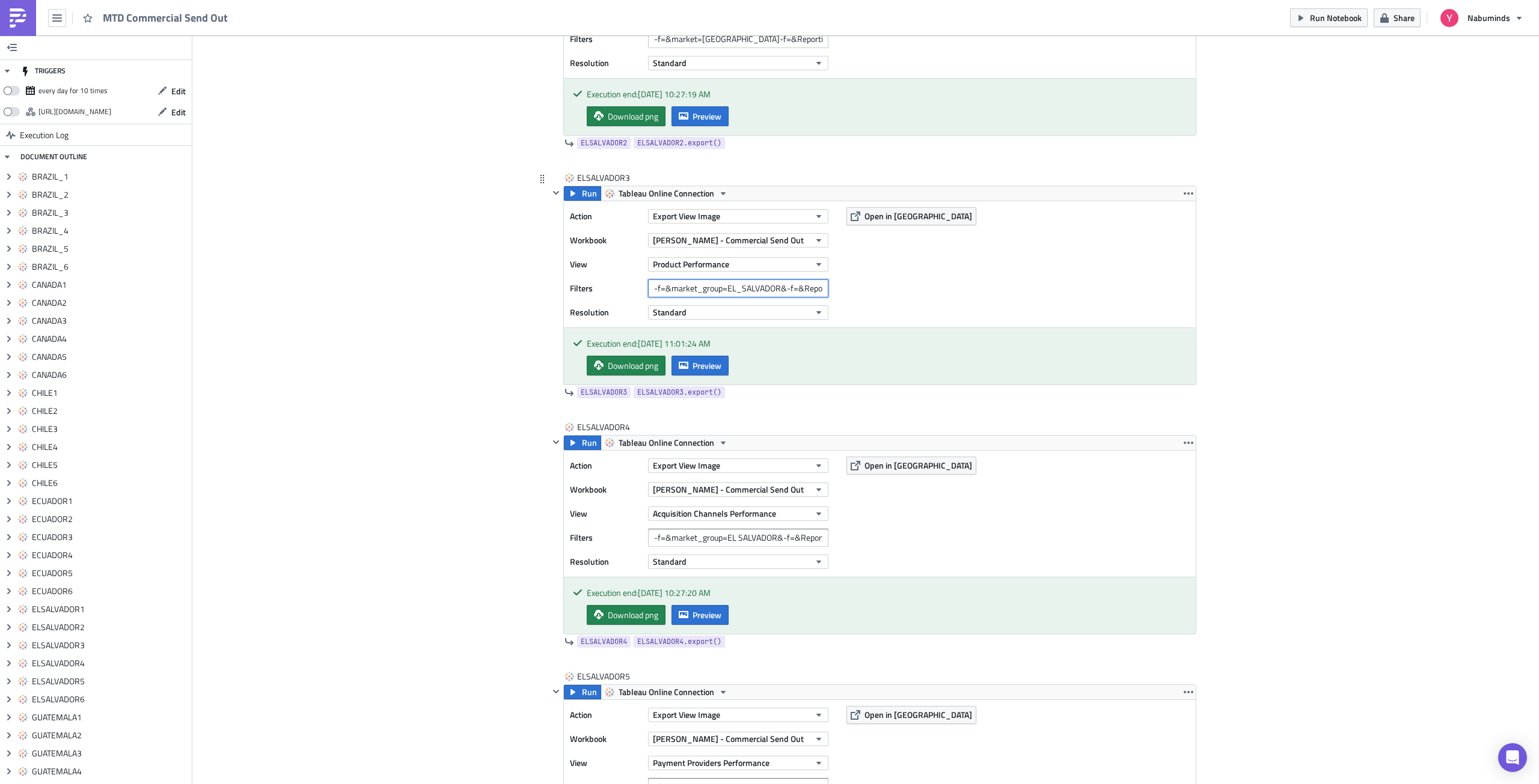
click at [736, 290] on input "-f=&market_group=EL_SALVADOR&-f=&Reporting Period=0" at bounding box center [738, 288] width 180 height 18
click at [743, 294] on input "-f=&market_group=ELSALVADOR&-f=&Reporting Period=0" at bounding box center [738, 288] width 180 height 18
click at [588, 197] on span "Run" at bounding box center [589, 193] width 15 height 14
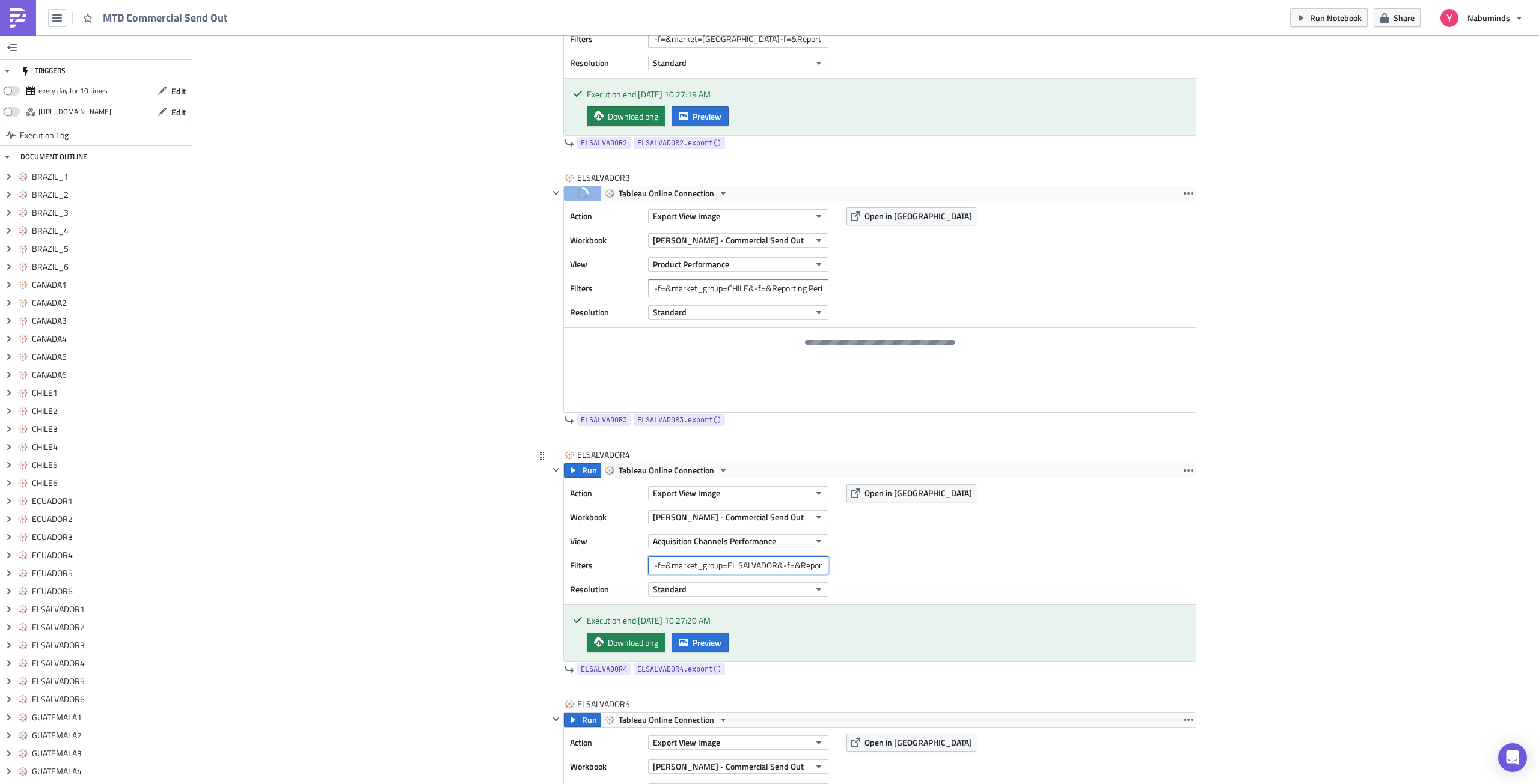
drag, startPoint x: 773, startPoint y: 566, endPoint x: 724, endPoint y: 567, distance: 49.0
click at [724, 567] on input "-f=&market_group=EL SALVADOR&-f=&Reporting Period=0" at bounding box center [738, 565] width 180 height 18
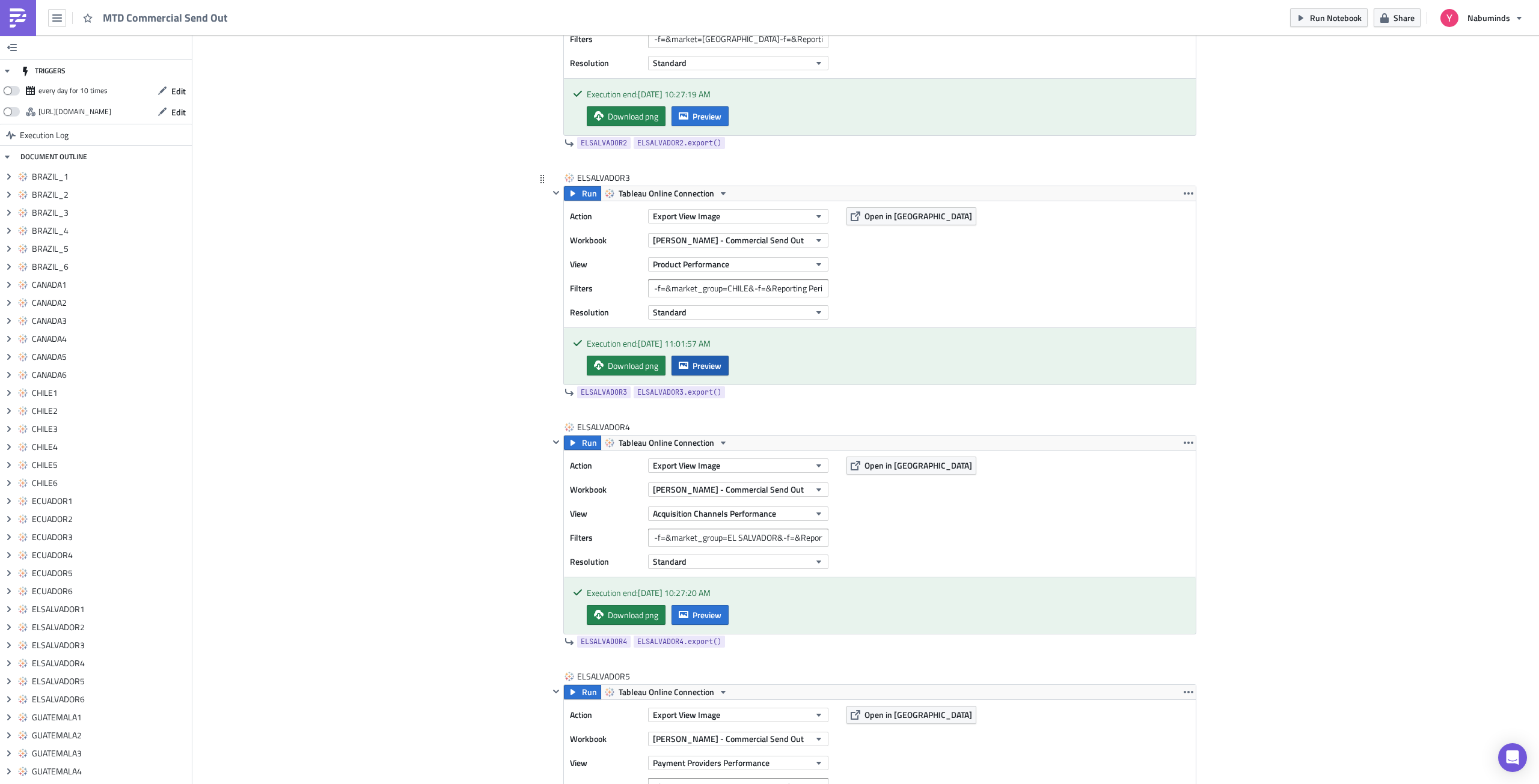
click at [695, 363] on span "Preview" at bounding box center [707, 365] width 29 height 12
click at [743, 289] on input "-f=&market_group=CHILE&-f=&Reporting Period=0" at bounding box center [738, 288] width 180 height 18
click at [572, 195] on icon "button" at bounding box center [573, 194] width 10 height 10
click at [713, 365] on span "Preview" at bounding box center [707, 365] width 29 height 12
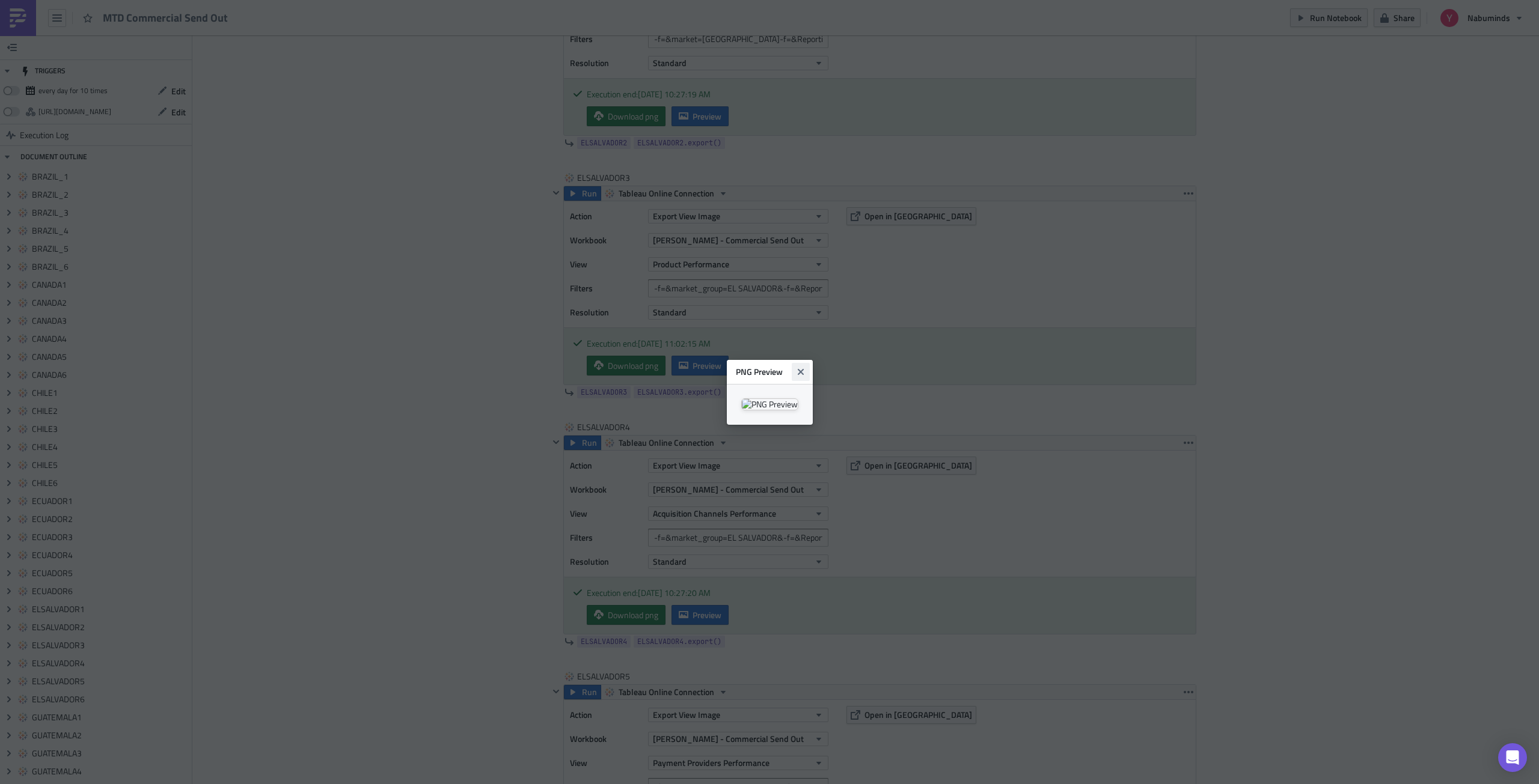
click at [803, 368] on icon "Close" at bounding box center [800, 371] width 6 height 6
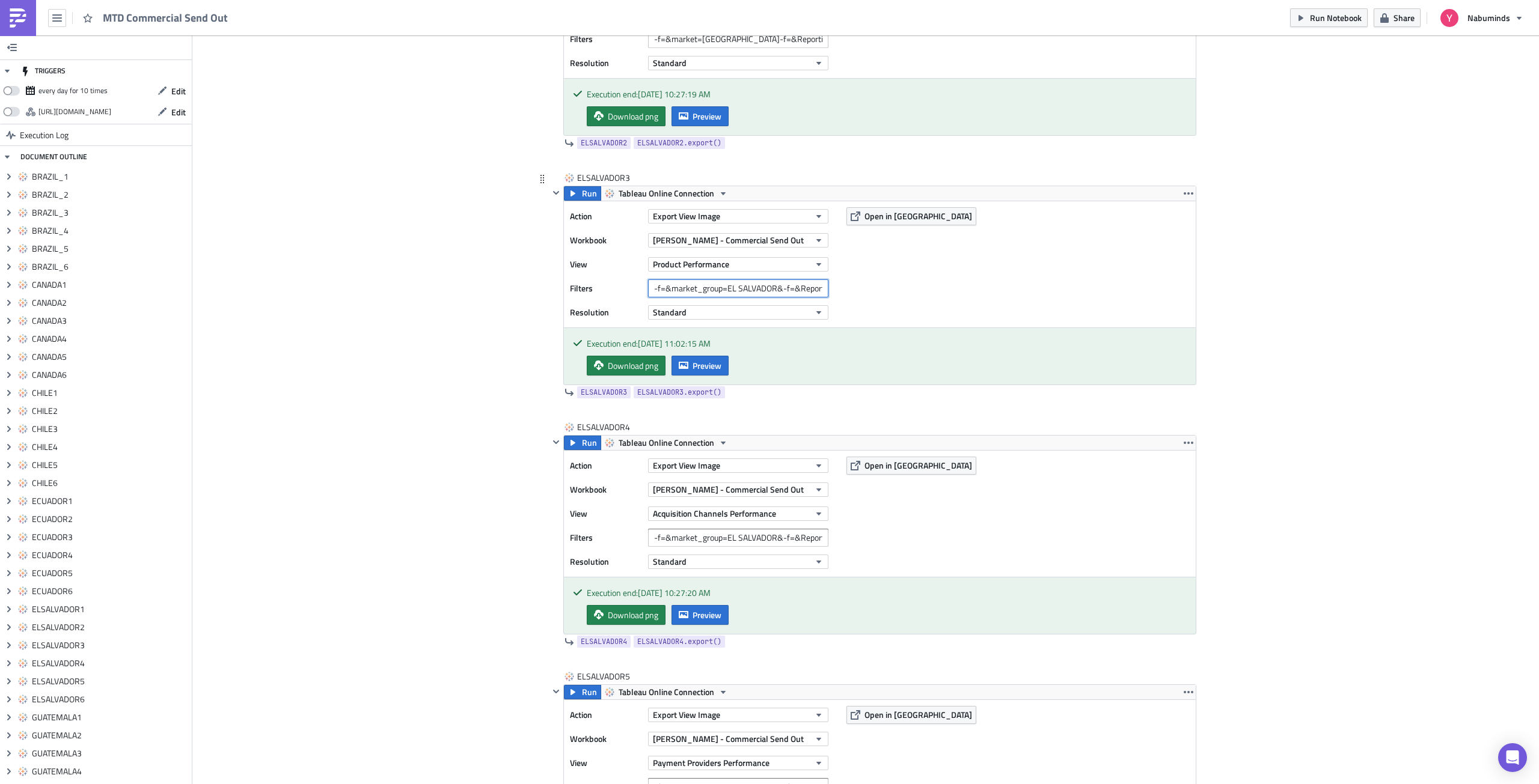
click at [749, 294] on input "-f=&market_group=EL SALVADOR&-f=&Reporting Period=0" at bounding box center [738, 288] width 180 height 18
click at [728, 289] on input "-f=&market_group=EL SALVADOR&-f=&Reporting Period=0" at bounding box center [738, 288] width 180 height 18
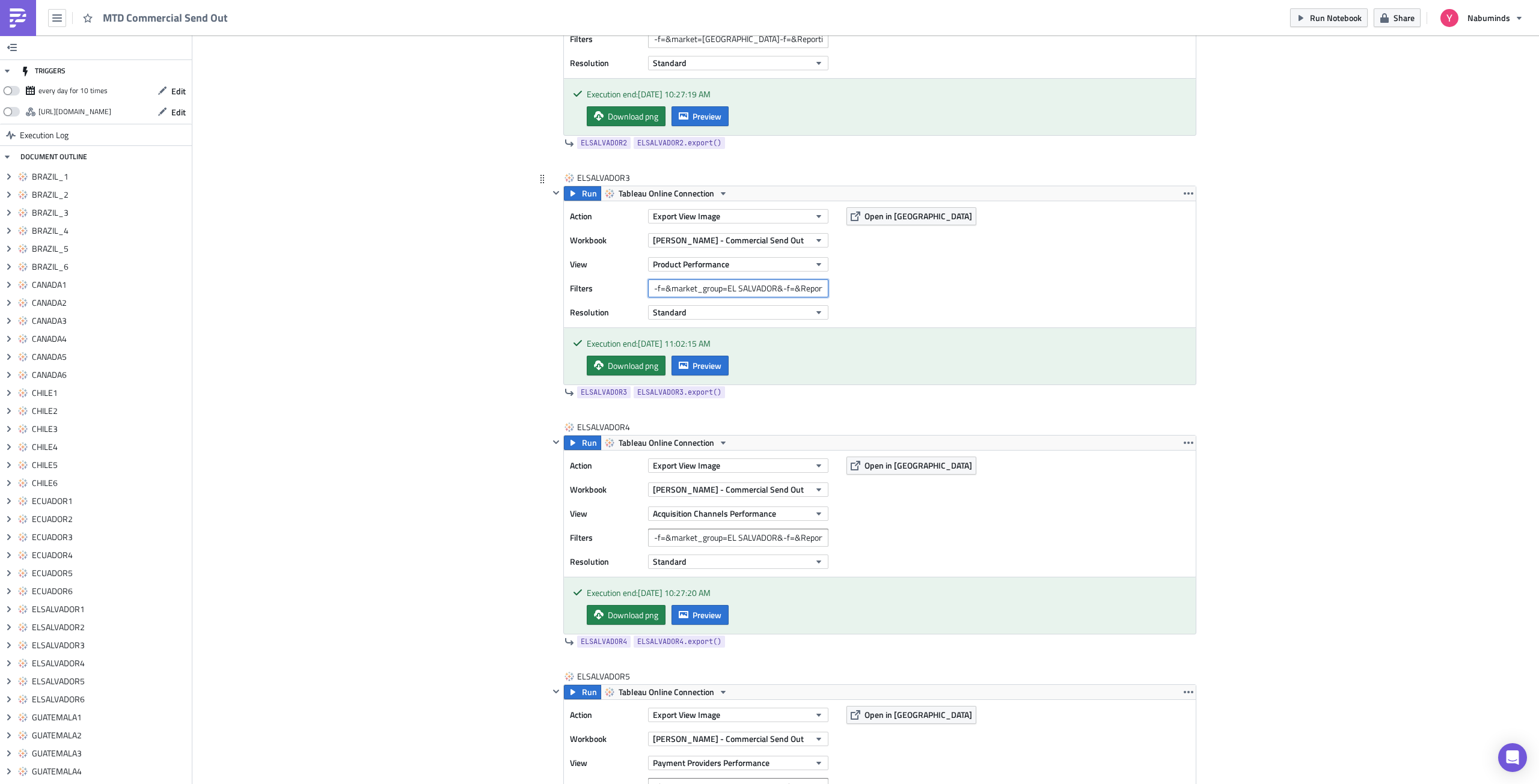
click at [728, 289] on input "-f=&market_group=EL SALVADOR&-f=&Reporting Period=0" at bounding box center [738, 288] width 180 height 18
paste input "%20SALVADOR&-f=&Reporting%20"
click at [582, 198] on span "Run" at bounding box center [589, 193] width 15 height 14
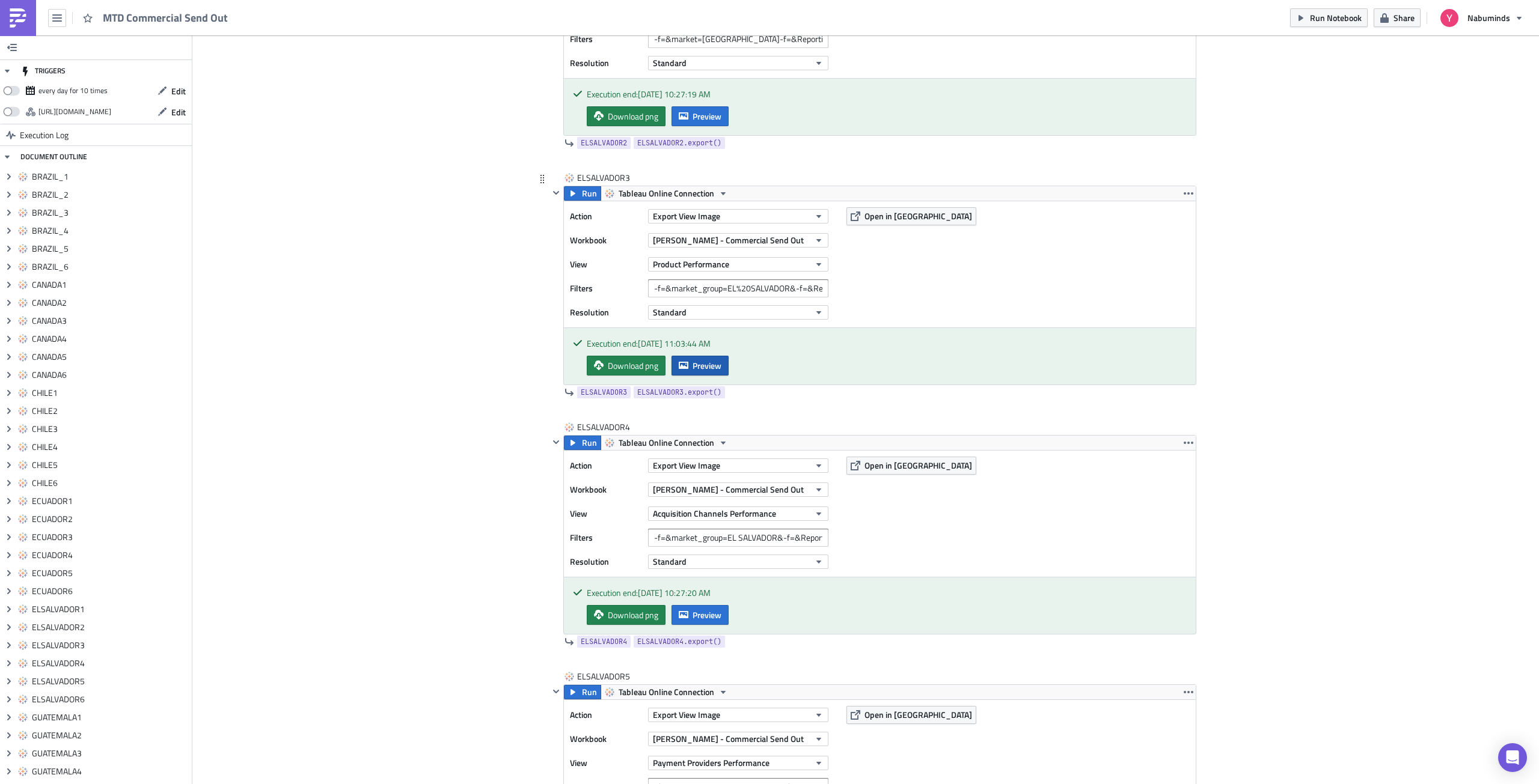
click at [692, 368] on span "Preview" at bounding box center [707, 365] width 29 height 12
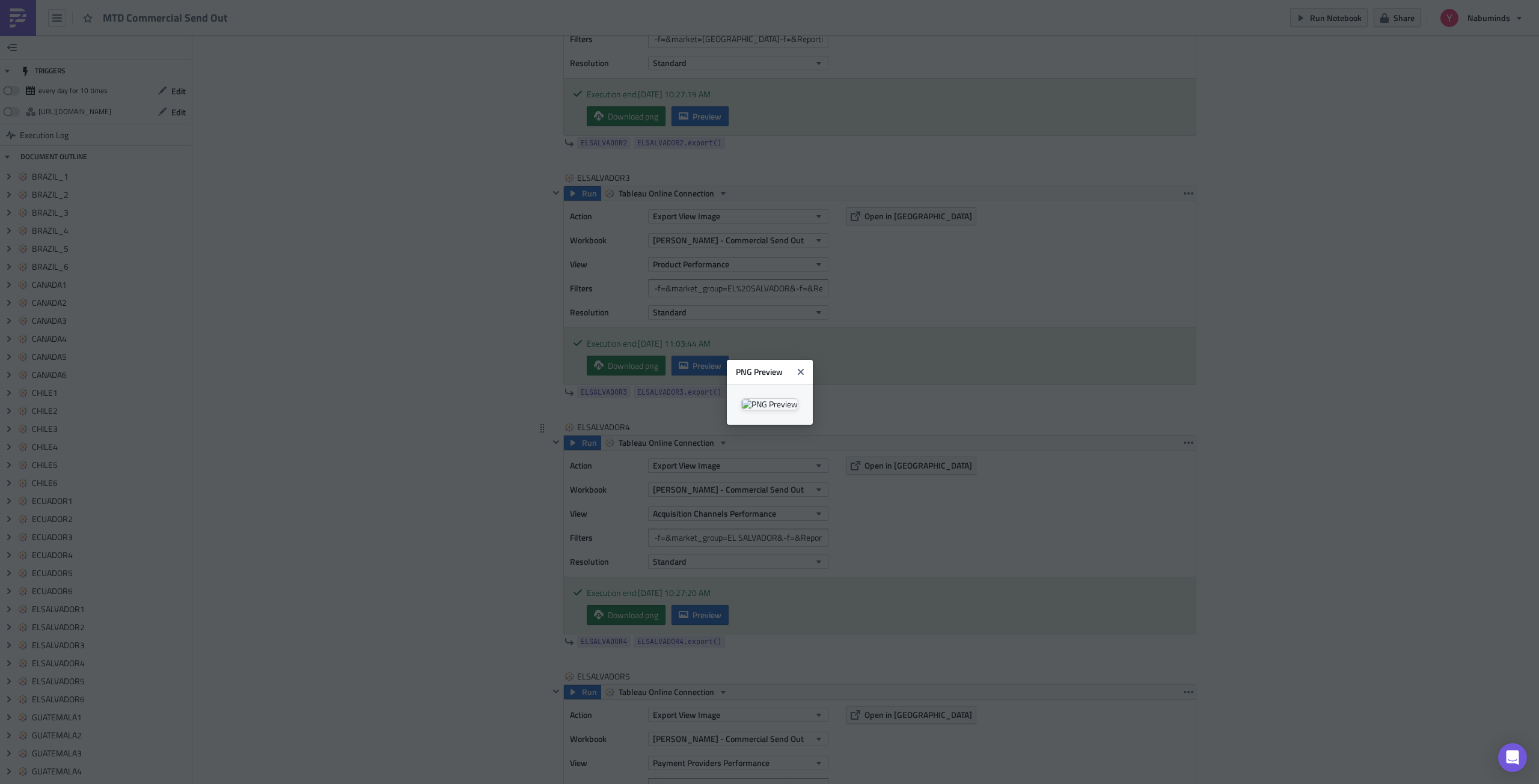
click at [1153, 458] on body "MTD Commercial Send Out Run Notebook Share Nabuminds TRIGGERS every day for 10 …" at bounding box center [769, 392] width 1539 height 786
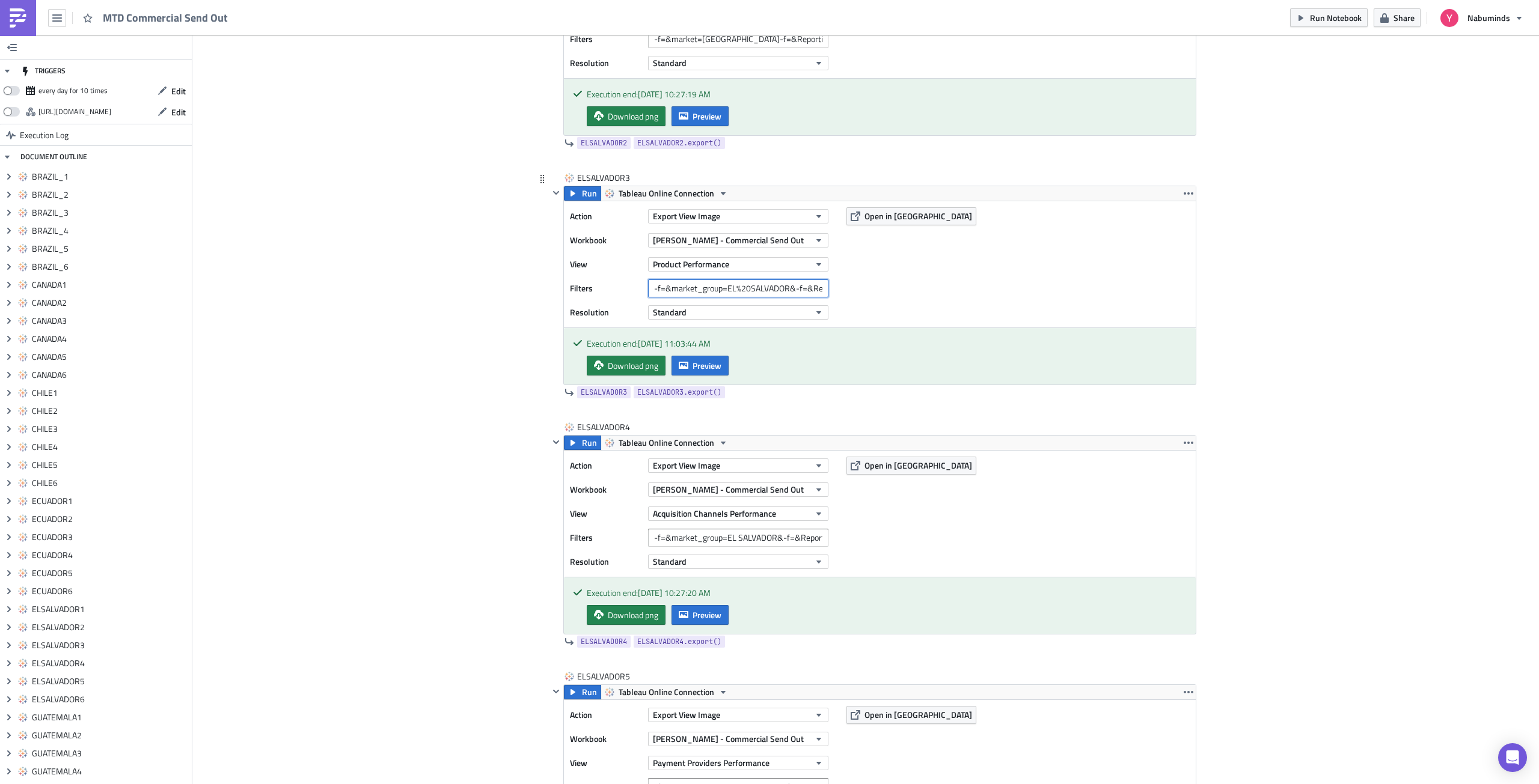
click at [688, 288] on input "-f=&market_group=EL%20SALVADOR&-f=&Reporting%20Period=0" at bounding box center [738, 288] width 180 height 18
click at [744, 287] on input "-f=&market_group=EL%20SALVADOR&-f=&Reporting%20Period=0" at bounding box center [738, 288] width 180 height 18
drag, startPoint x: 790, startPoint y: 290, endPoint x: 830, endPoint y: 288, distance: 40.0
click at [830, 288] on div "Filters -f=&market_group=ELSALVADOR&-f=&Reporting%20Period=0" at bounding box center [702, 288] width 264 height 18
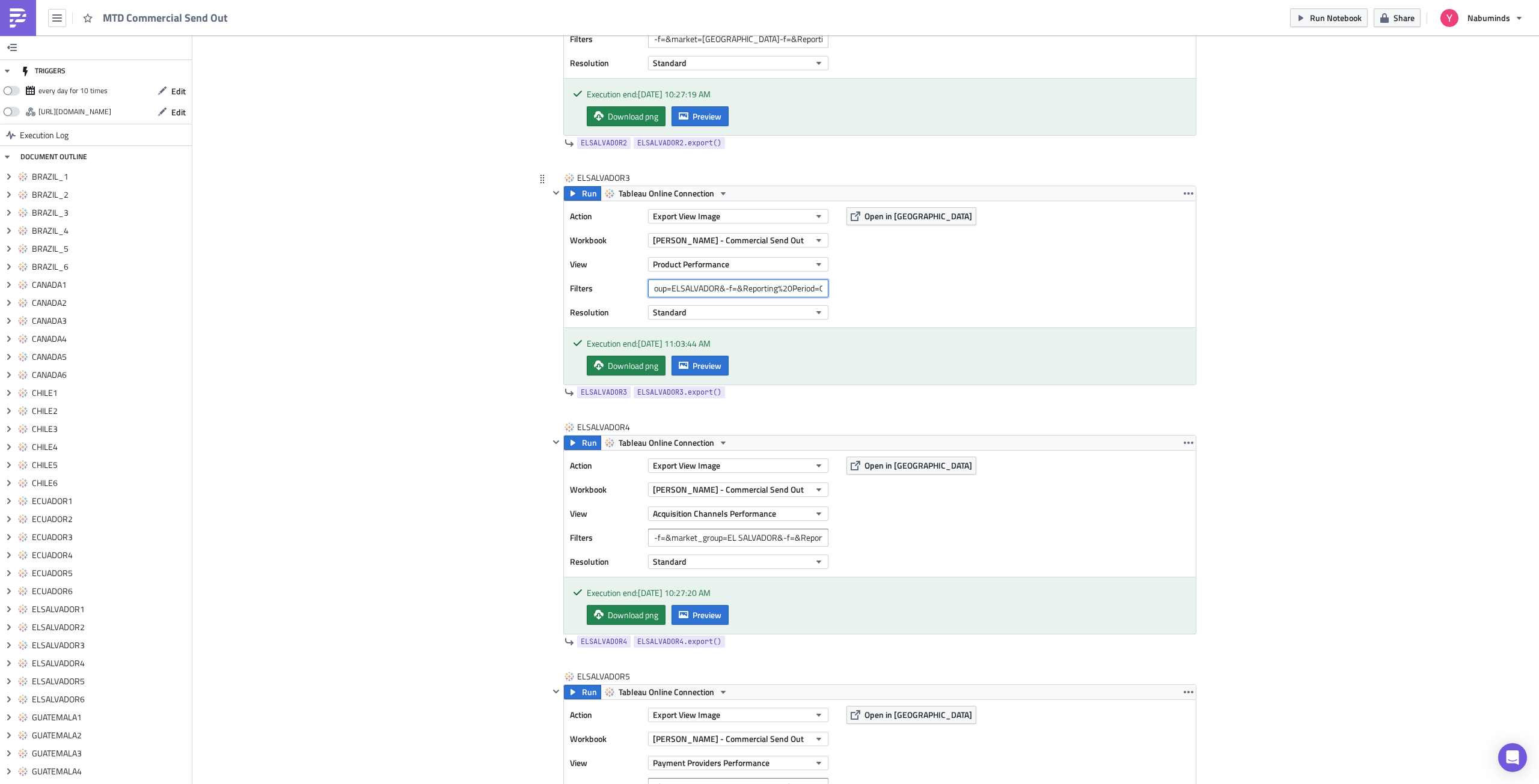
click at [793, 288] on input "-f=&market_group=ELSALVADOR&-f=&Reporting%20Period=0" at bounding box center [738, 288] width 180 height 18
click at [788, 289] on input "-f=&market_group=ELSALVADOR&-f=&Reporting%20Period=0" at bounding box center [738, 288] width 180 height 18
click at [786, 288] on input "-f=&market_group=ELSALVADOR&-f=&Reporting%20Period=0" at bounding box center [738, 288] width 180 height 18
click at [723, 308] on button "Standard" at bounding box center [738, 312] width 180 height 14
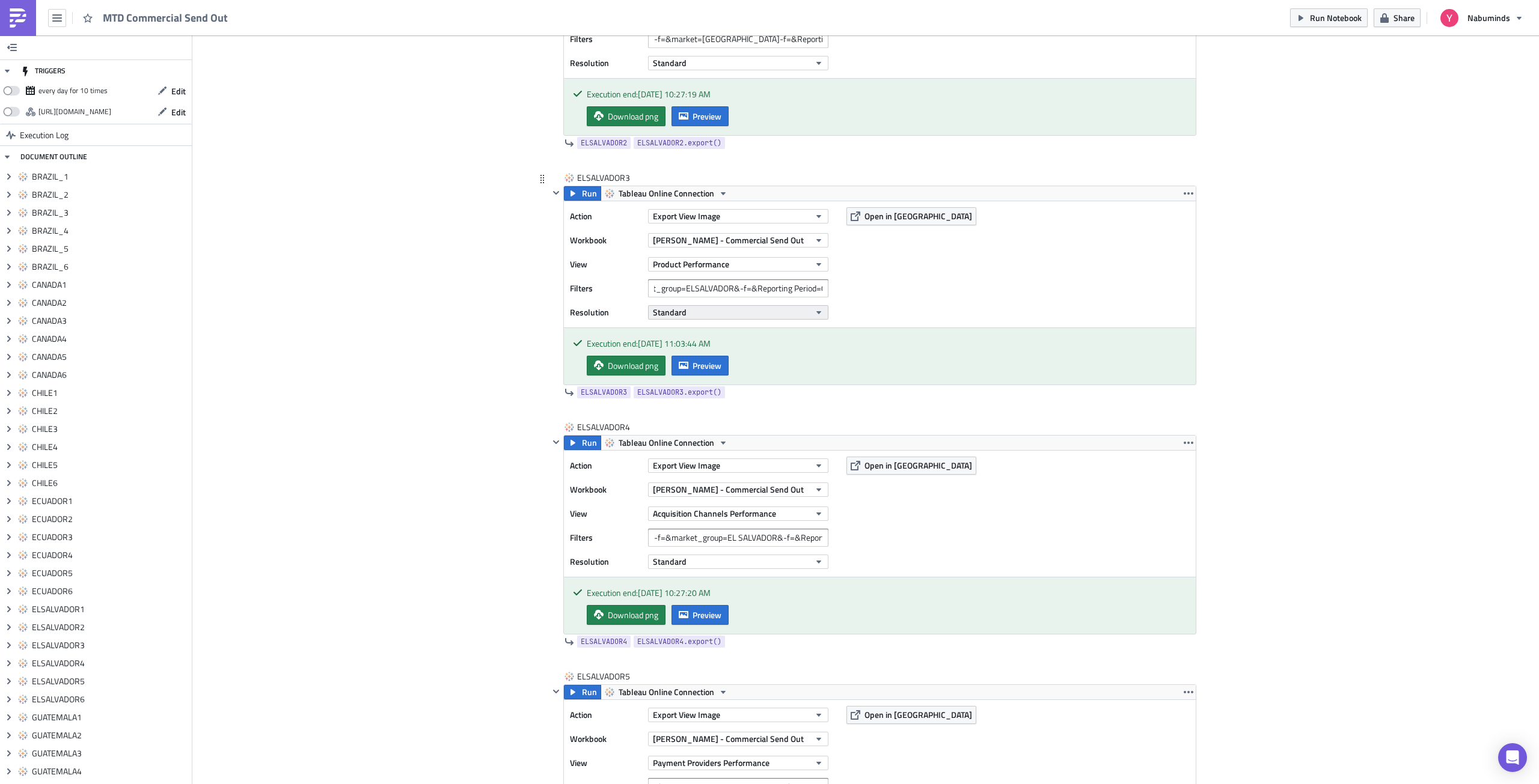
scroll to position [0, 0]
click at [724, 306] on button "Standard" at bounding box center [738, 312] width 180 height 14
click at [690, 288] on input "-f=&market_group=ELSALVADOR&-f=&Reporting Period=0" at bounding box center [738, 288] width 180 height 18
drag, startPoint x: 694, startPoint y: 286, endPoint x: 630, endPoint y: 293, distance: 64.4
click at [630, 293] on div "Filters -f=&market_group=ELSALVADOR&-f=&Reporting Period=0" at bounding box center [702, 288] width 264 height 18
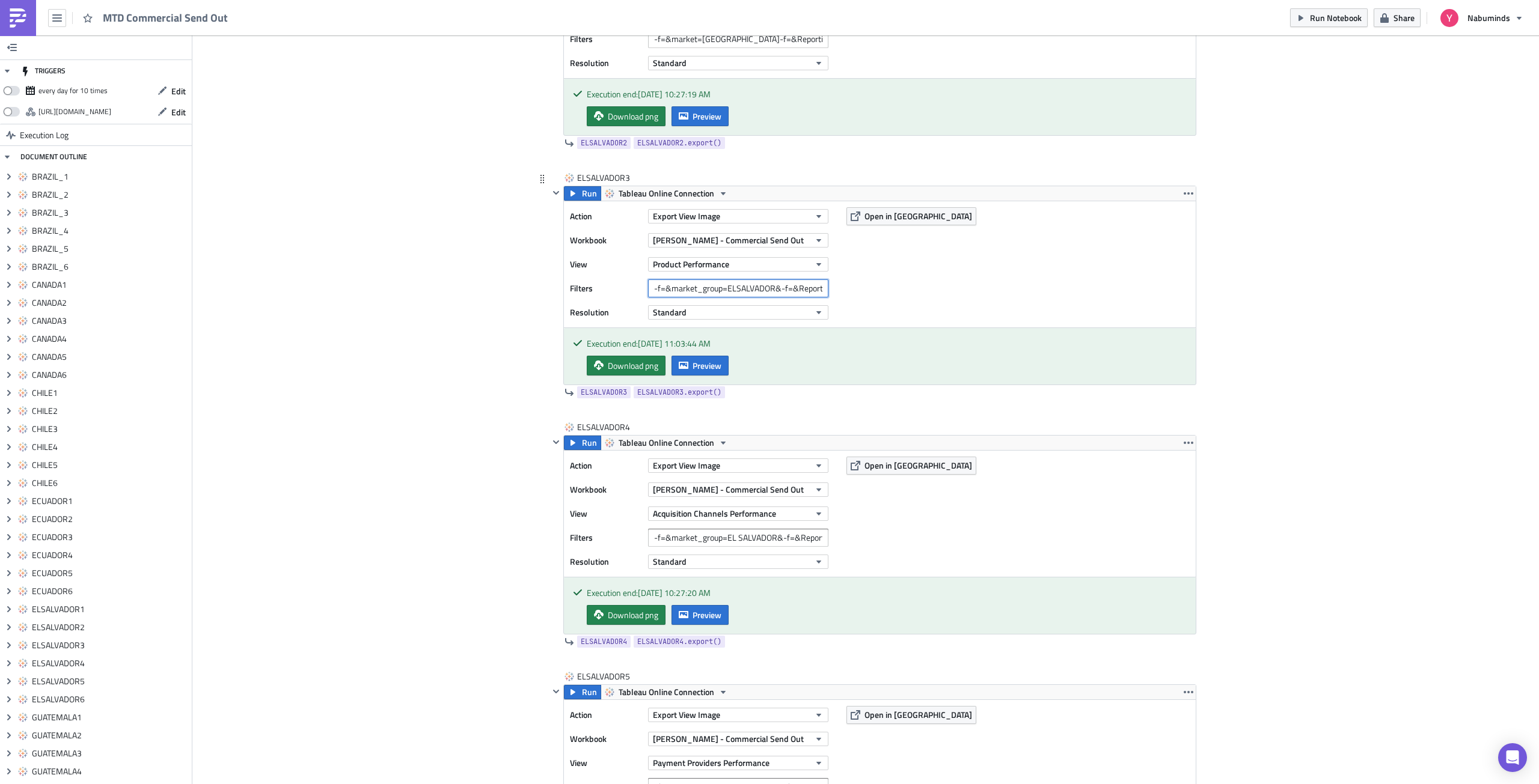
click at [713, 296] on input "-f=&market_group=ELSALVADOR&-f=&Reporting Period=0" at bounding box center [738, 288] width 180 height 18
click at [764, 290] on input "-f=&market_group=ELSALVADOR&-f=&Reporting Period=0" at bounding box center [738, 288] width 180 height 18
click at [732, 288] on input "-f=&market_group=ELSALVADOR&-f=&Reporting Period=0" at bounding box center [738, 288] width 180 height 18
click at [571, 189] on icon "button" at bounding box center [573, 194] width 10 height 10
click at [705, 369] on span "Preview" at bounding box center [707, 365] width 29 height 12
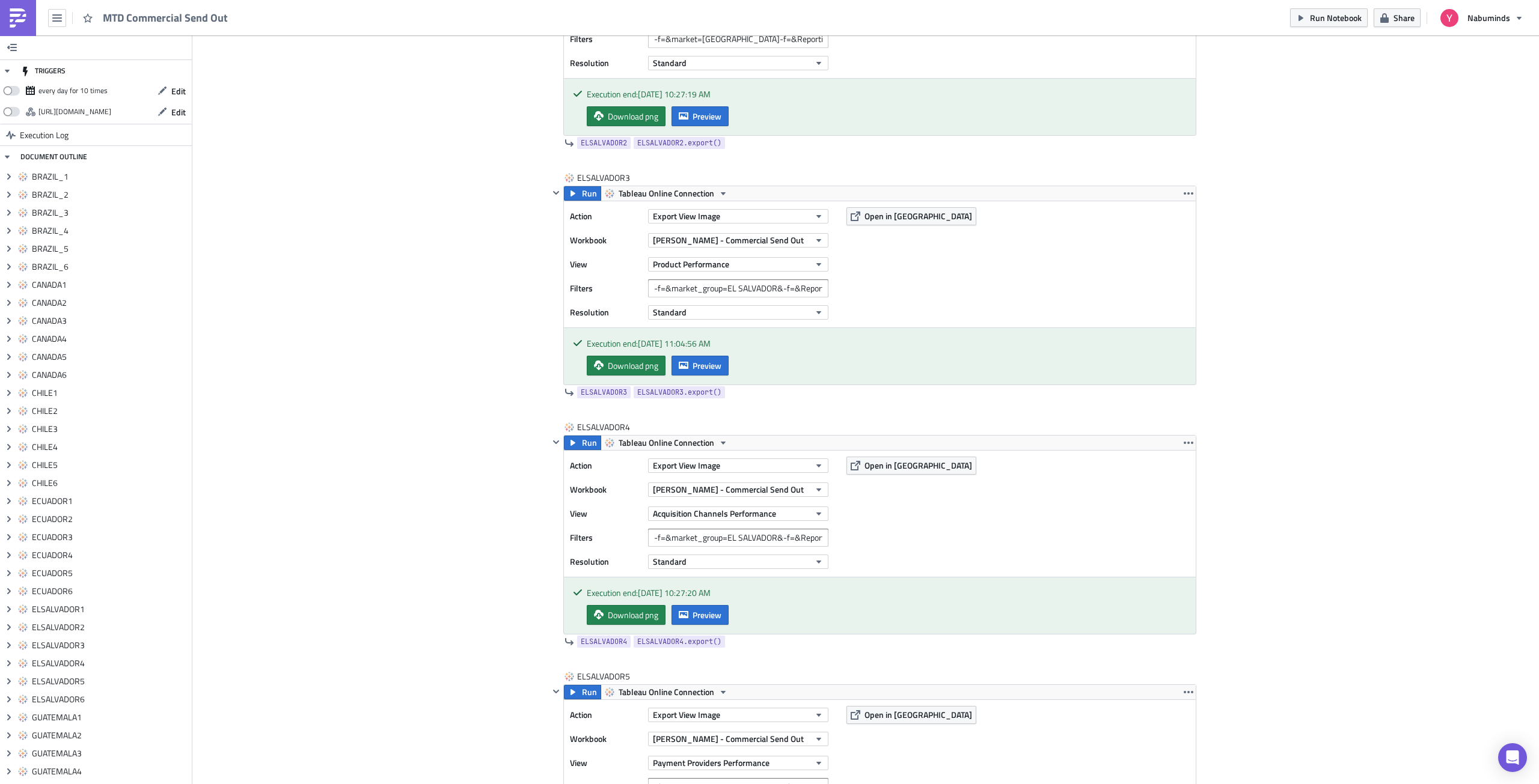
click at [1367, 334] on body "MTD Commercial Send Out Run Notebook Share Nabuminds TRIGGERS every day for 10 …" at bounding box center [769, 392] width 1539 height 786
click at [676, 290] on input "-f=&market_group=EL SALVADOR&-f=&Reporting Period=0" at bounding box center [738, 288] width 180 height 18
paste input "market_group=[GEOGRAPHIC_DATA]"
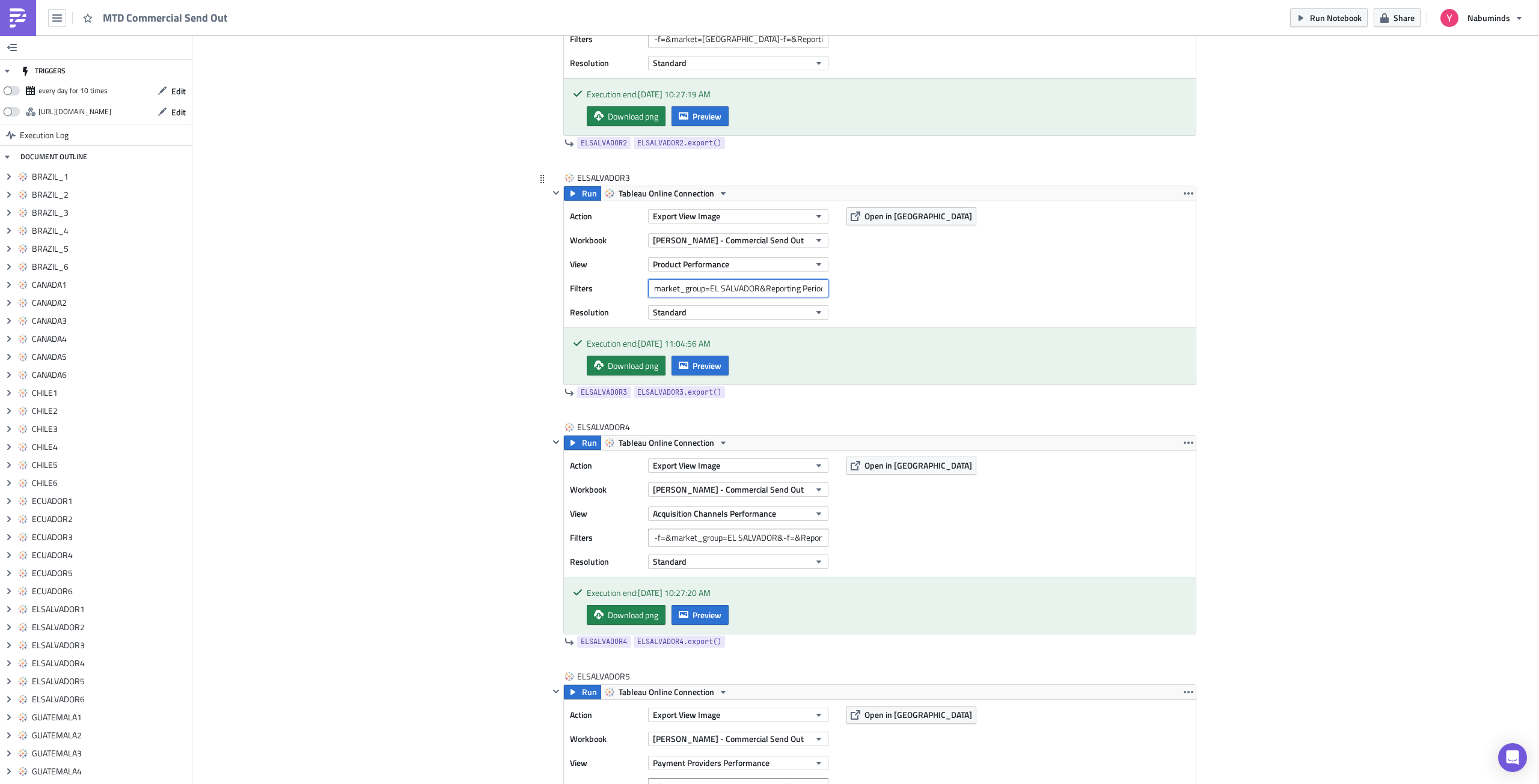
drag, startPoint x: 673, startPoint y: 289, endPoint x: 630, endPoint y: 289, distance: 43.0
click at [630, 289] on div "Filters market_group=EL SALVADOR&Reporting Period=0" at bounding box center [702, 288] width 264 height 18
click at [576, 197] on button "Run" at bounding box center [582, 193] width 37 height 14
click at [685, 365] on button "Preview" at bounding box center [699, 366] width 57 height 20
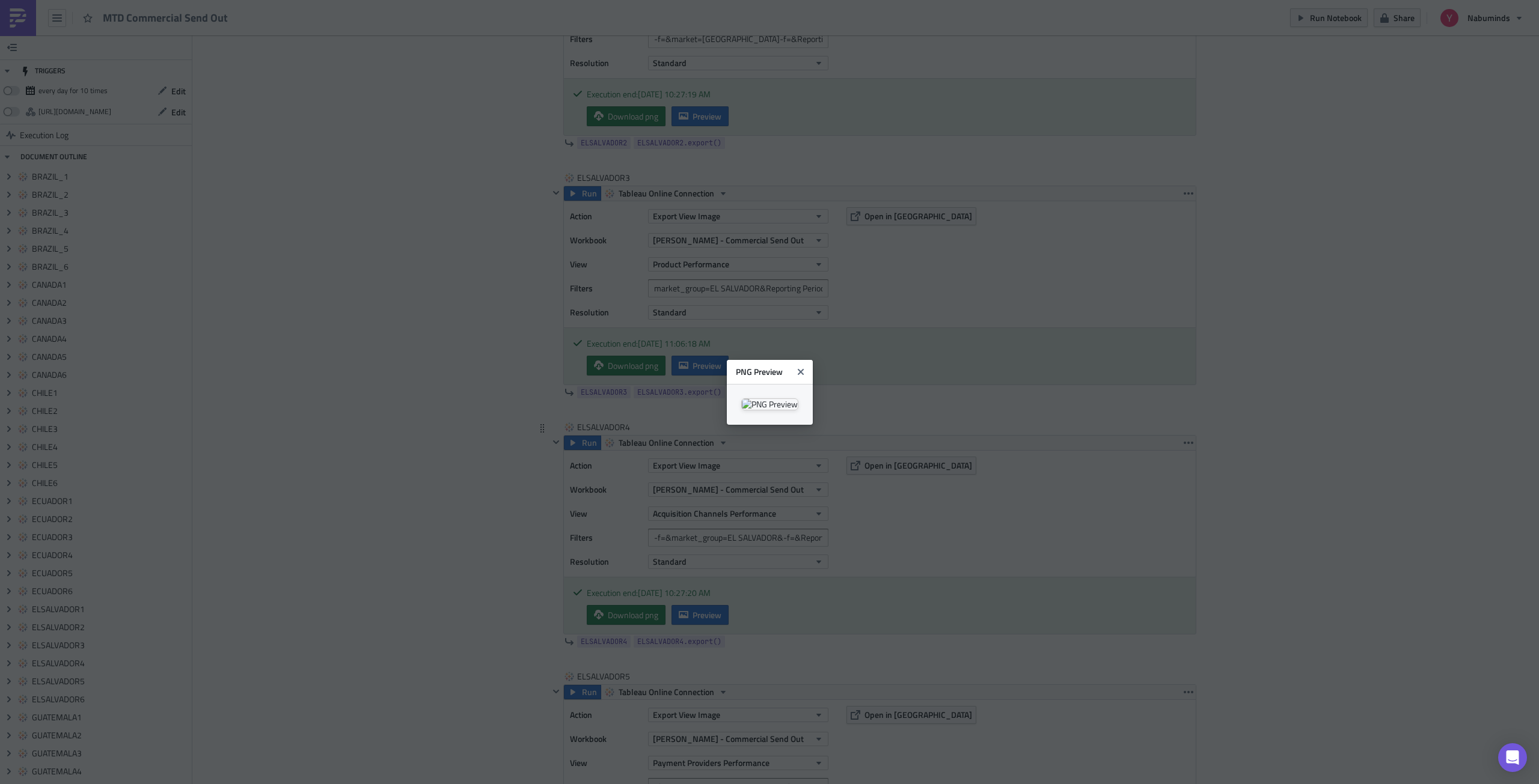
click at [1145, 425] on body "MTD Commercial Send Out Run Notebook Share Nabuminds TRIGGERS every day for 10 …" at bounding box center [769, 392] width 1539 height 786
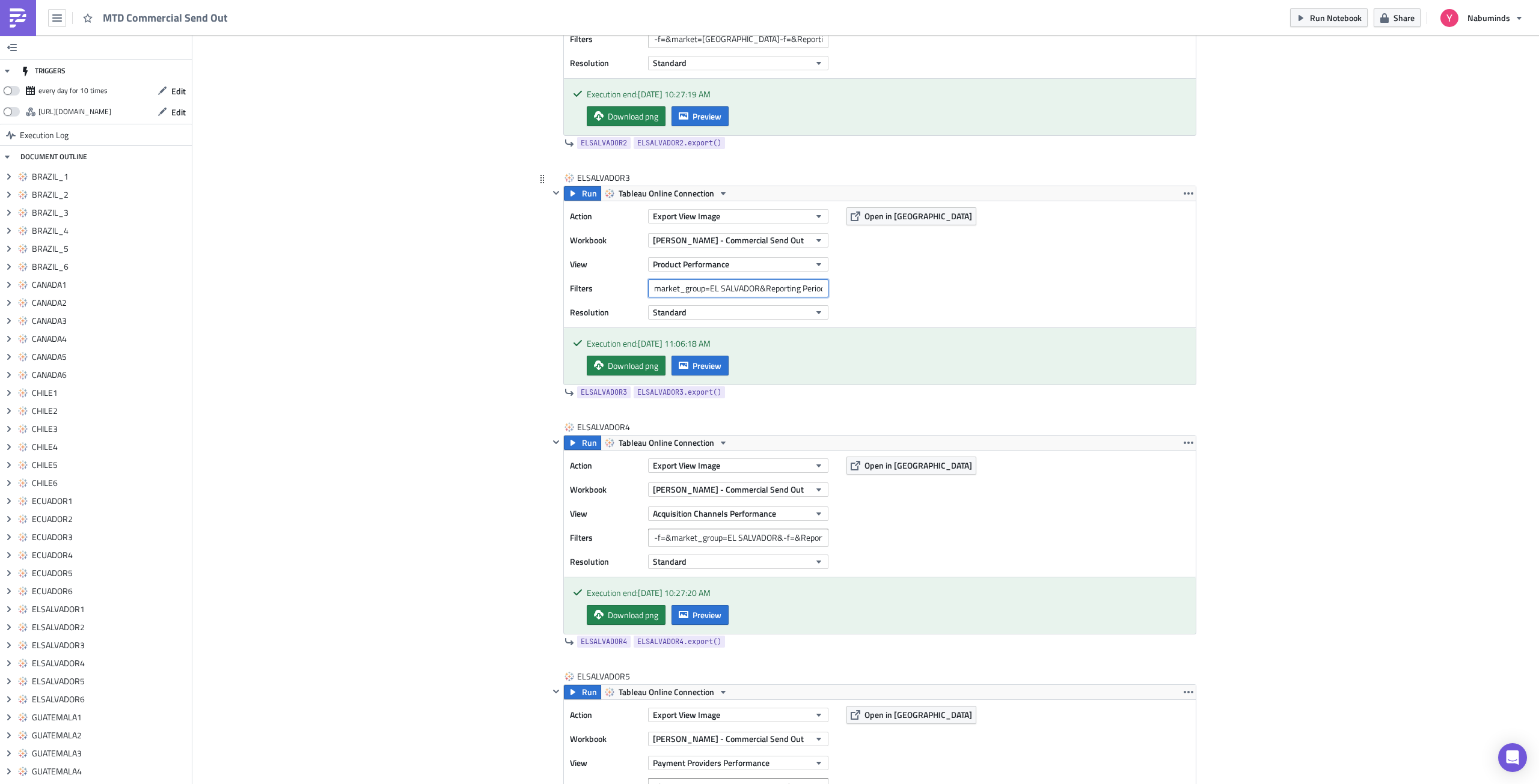
click at [709, 290] on input "market_group=EL SALVADOR&Reporting Period=0" at bounding box center [738, 288] width 180 height 18
paste input "%20SALVADOR&Reporting%20"
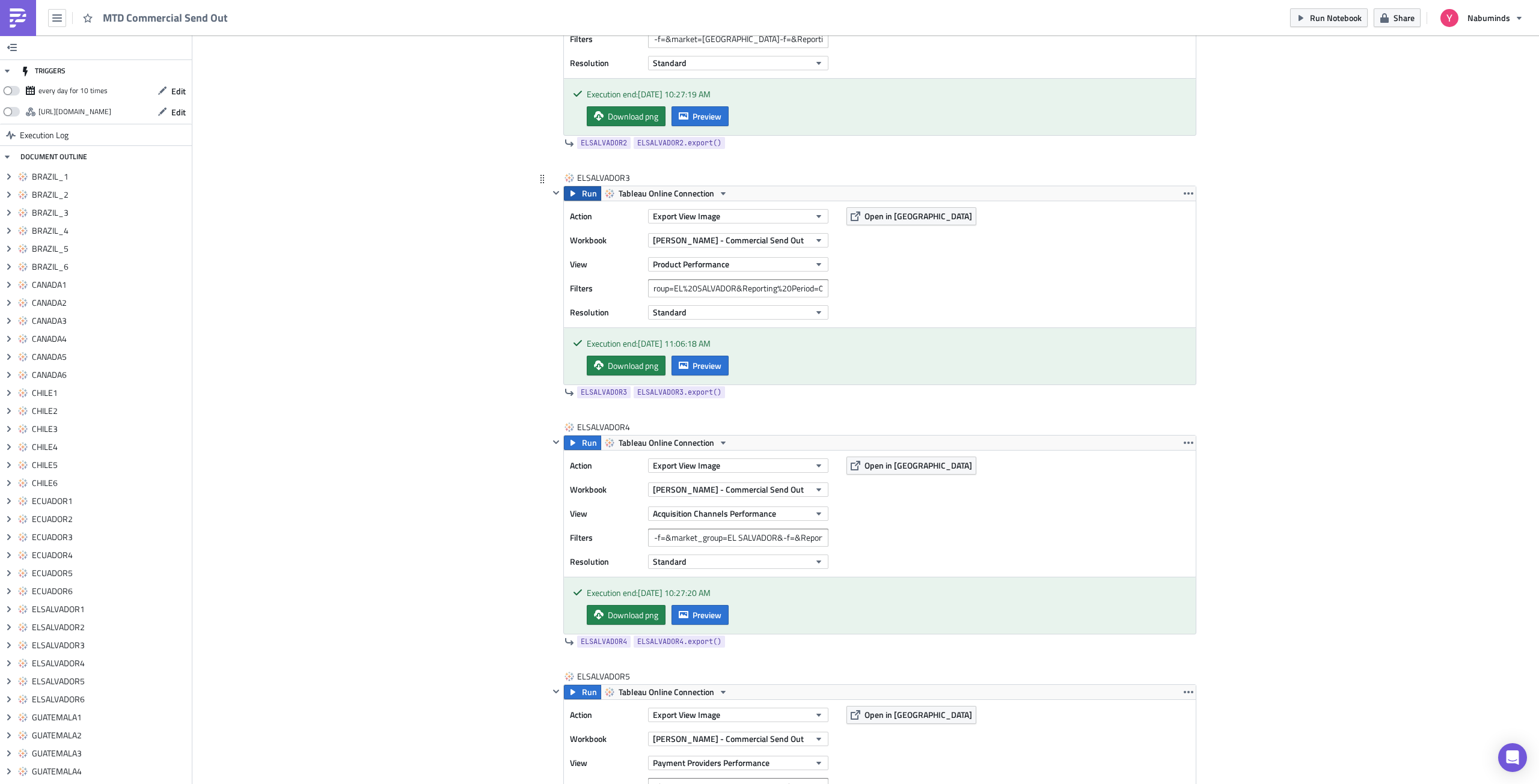
click at [570, 193] on icon "button" at bounding box center [572, 193] width 5 height 6
click at [700, 370] on span "Preview" at bounding box center [707, 365] width 29 height 12
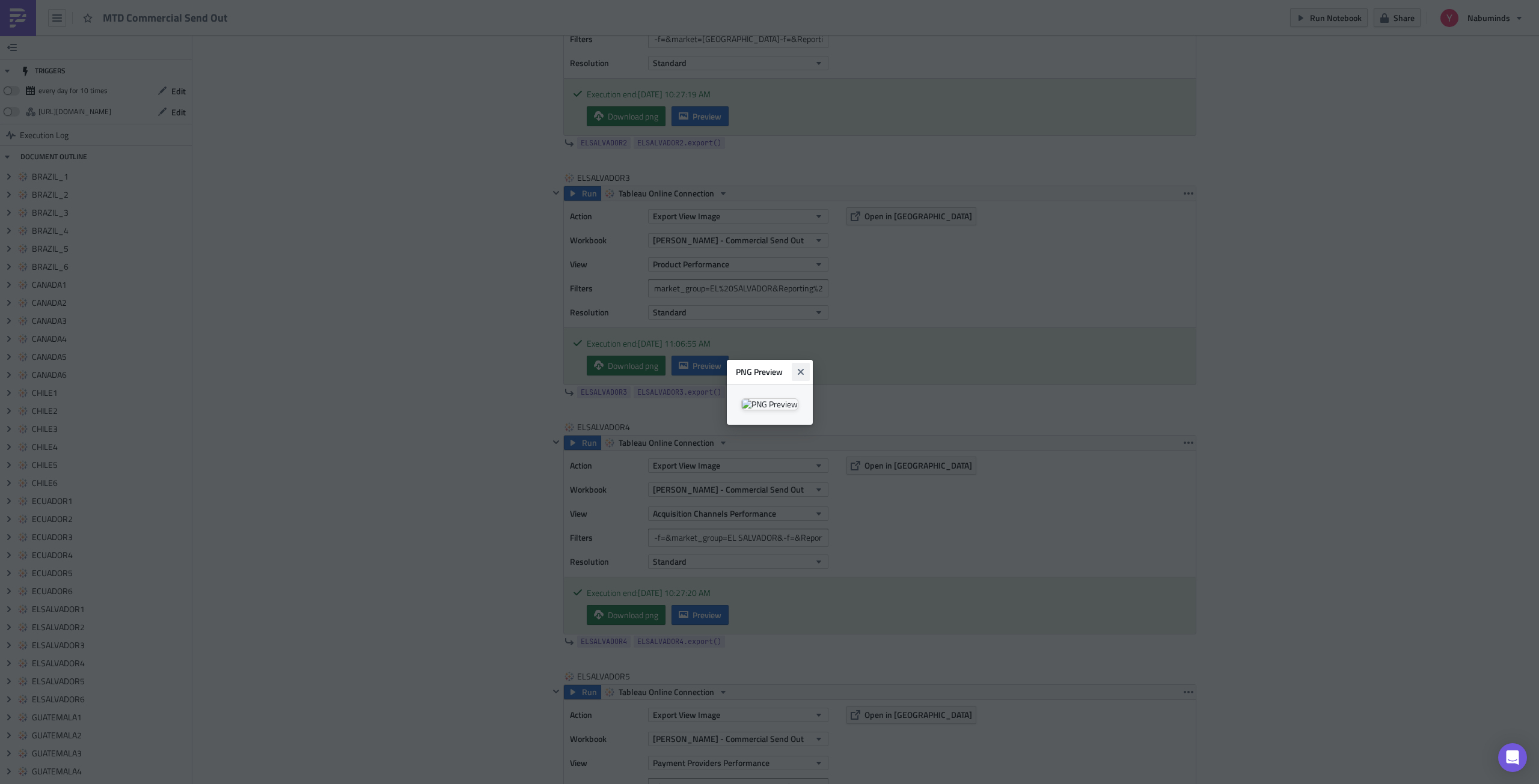
click at [806, 368] on icon "Close" at bounding box center [801, 372] width 10 height 10
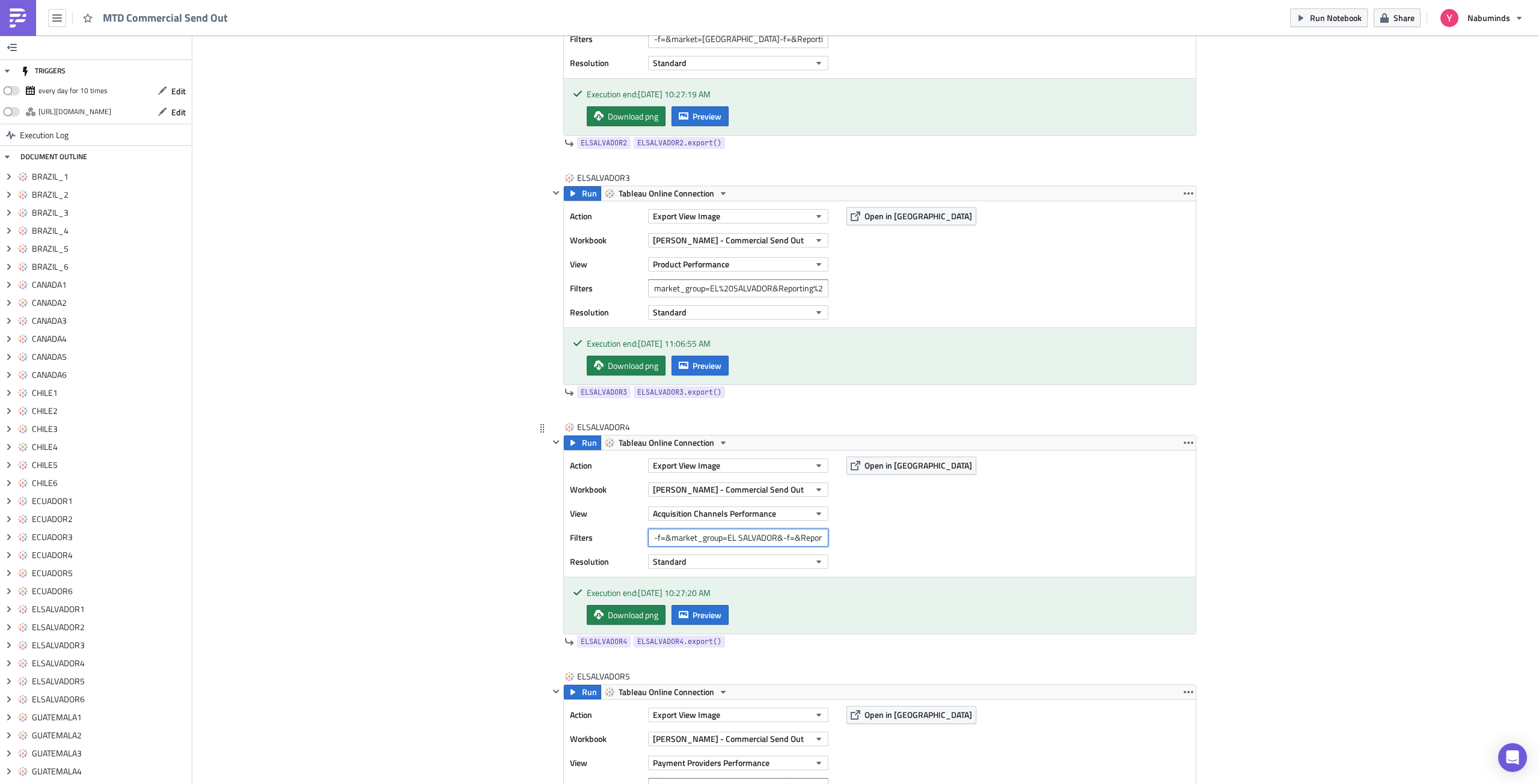
click at [704, 540] on input "-f=&market_group=EL SALVADOR&-f=&Reporting Period=0" at bounding box center [738, 537] width 180 height 18
click at [706, 292] on input "market_group=EL%20SALVADOR&Reporting%20Period=0" at bounding box center [738, 288] width 180 height 18
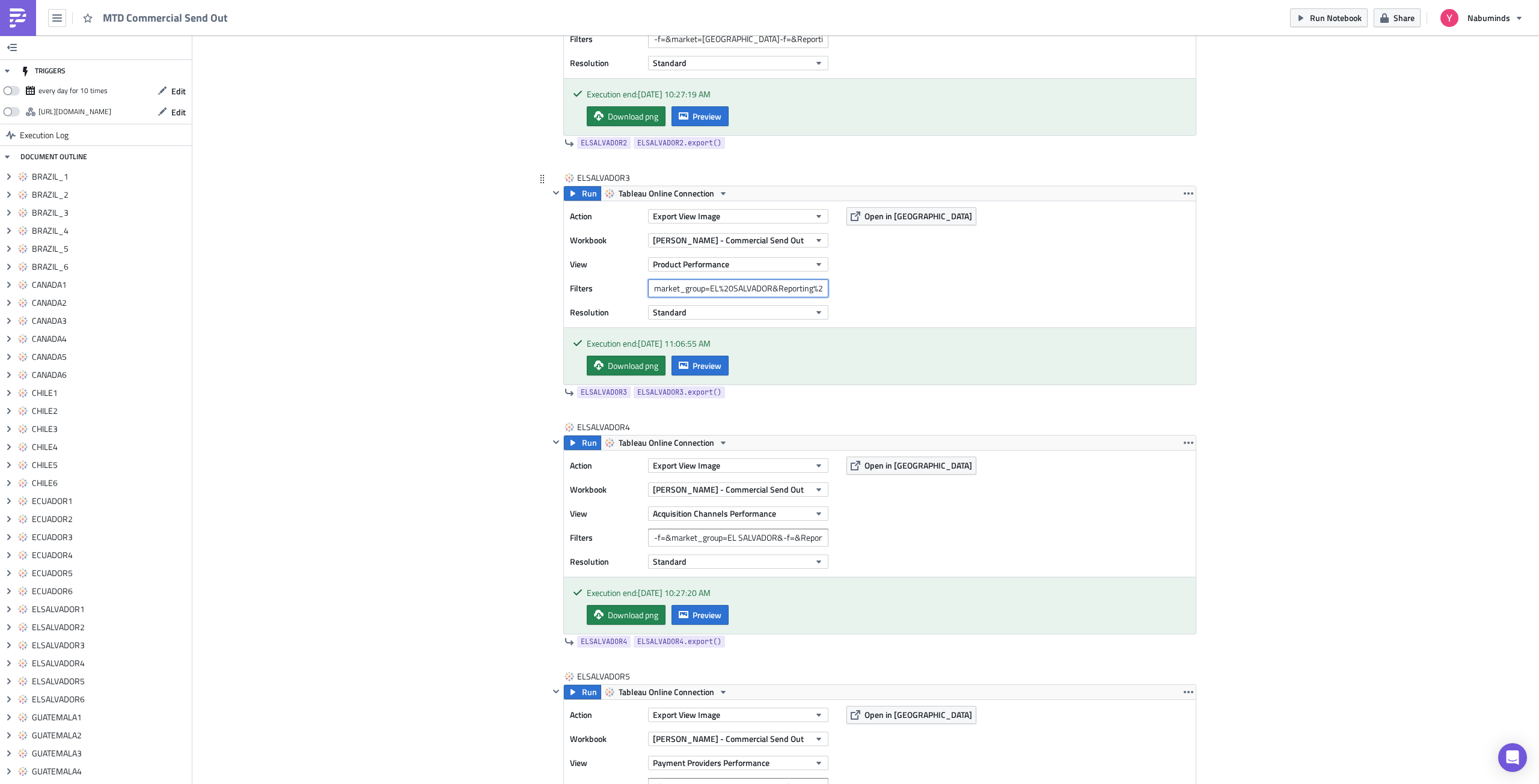
click at [706, 292] on input "market_group=EL%20SALVADOR&Reporting%20Period=0" at bounding box center [738, 288] width 180 height 18
paste input "-f=&market_group=EL SALVADOR&-f=&Reporting"
click at [584, 192] on span "Run" at bounding box center [589, 193] width 15 height 14
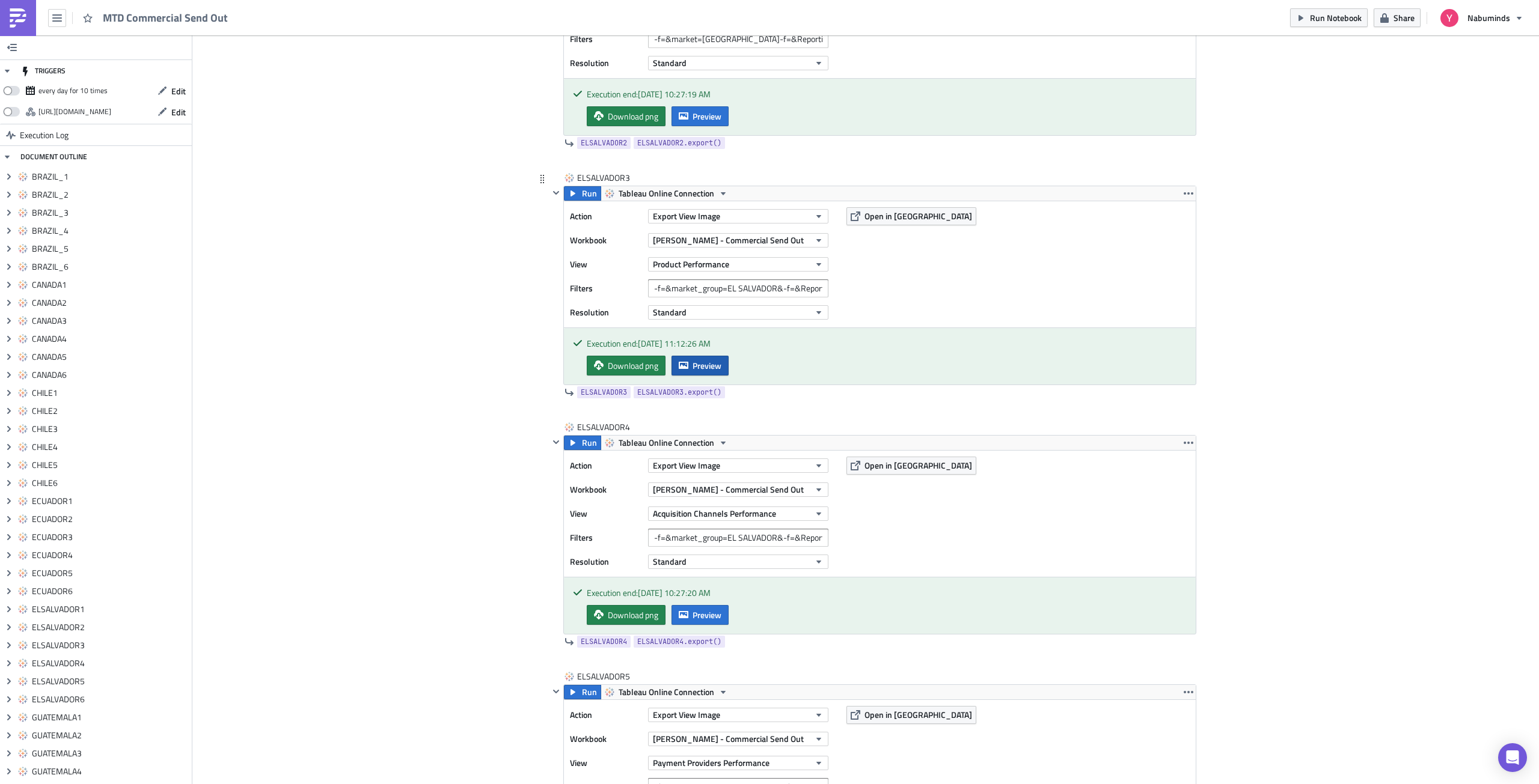
click at [701, 356] on button "Preview" at bounding box center [699, 366] width 57 height 20
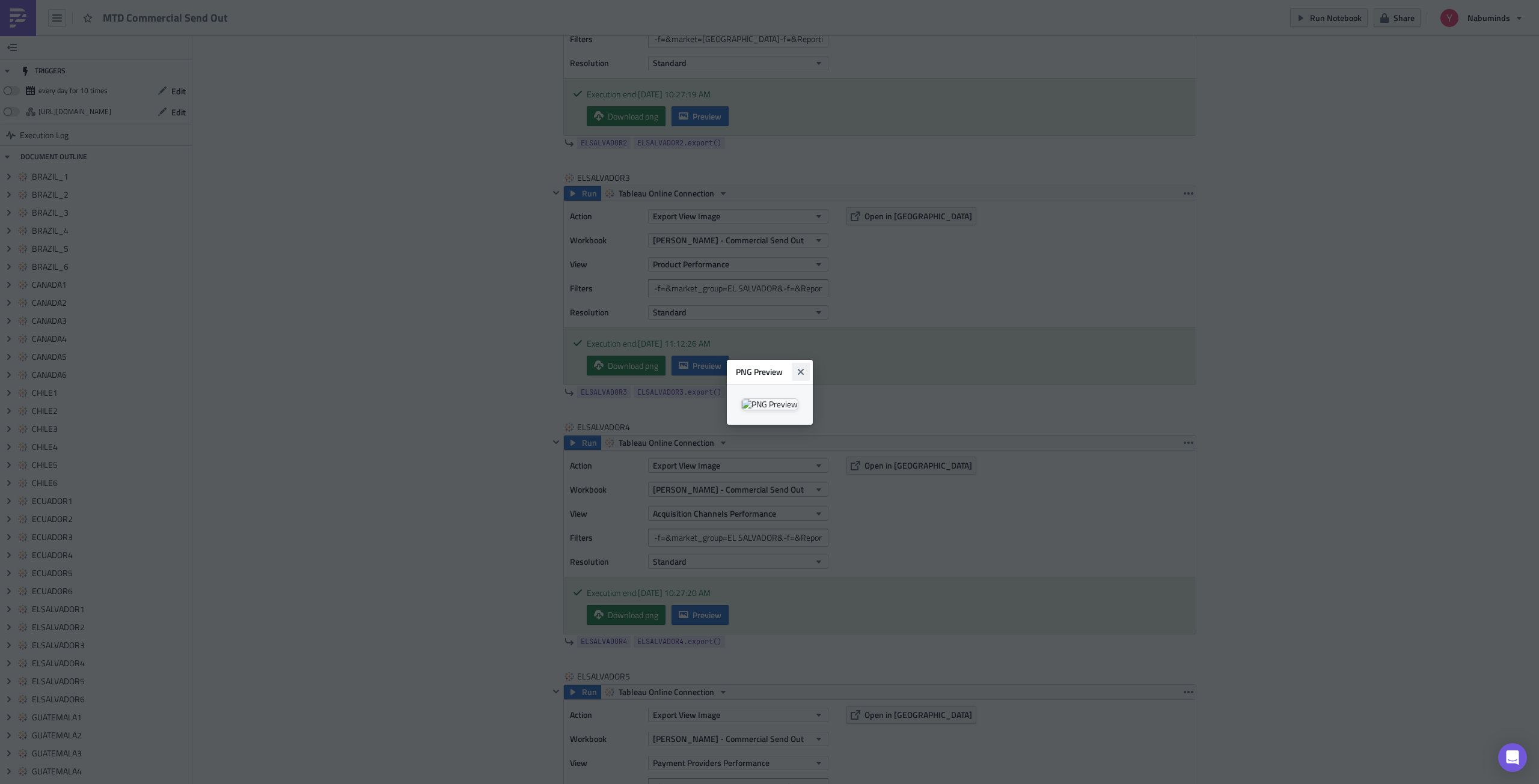
click at [809, 363] on button "Close" at bounding box center [801, 371] width 18 height 18
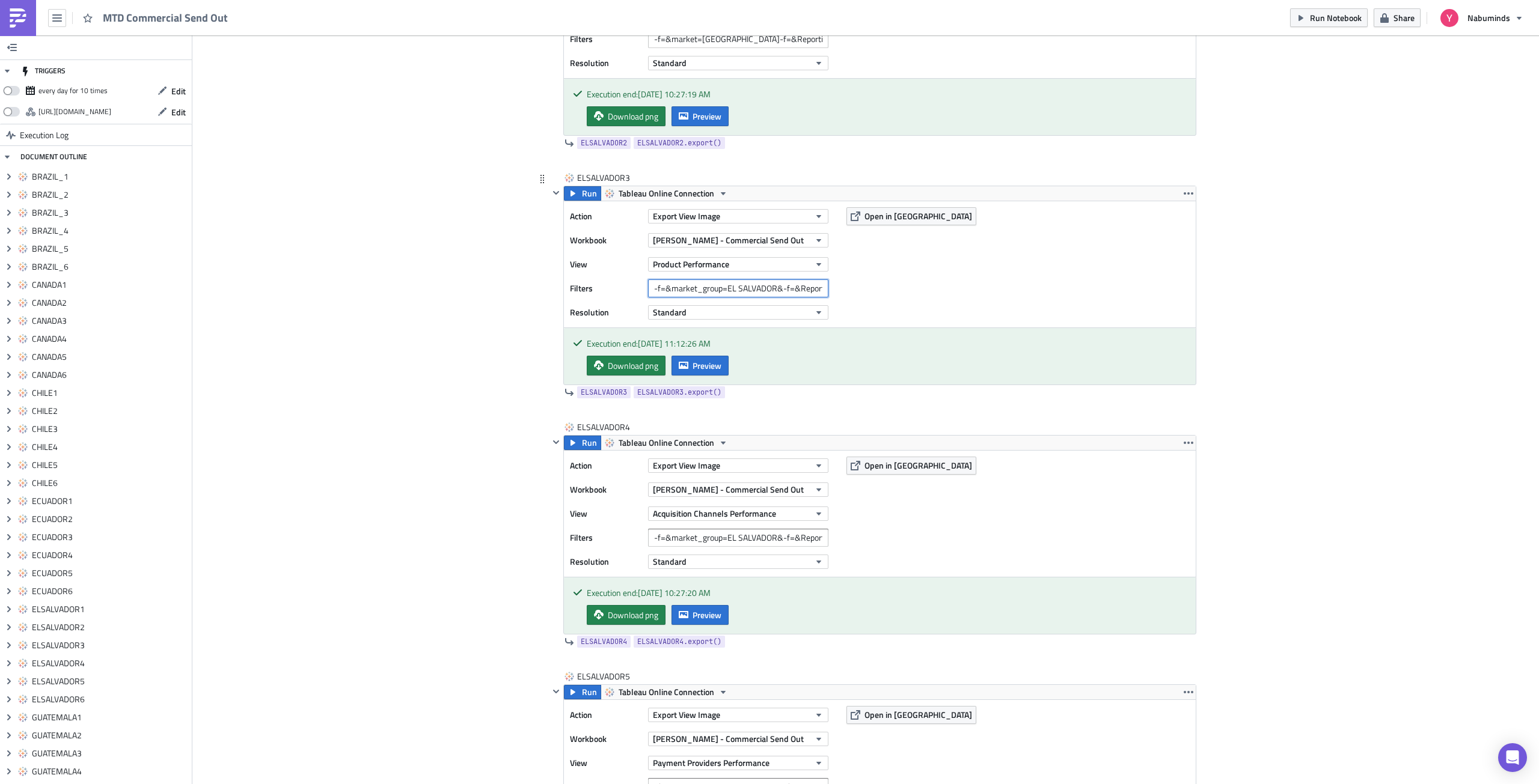
click at [764, 290] on input "-f=&market_group=EL SALVADOR&-f=&Reporting Period=0" at bounding box center [738, 288] width 180 height 18
paste input "REST OF WORLD"
click at [582, 192] on span "Run" at bounding box center [589, 193] width 15 height 14
click at [695, 364] on span "Preview" at bounding box center [707, 365] width 29 height 12
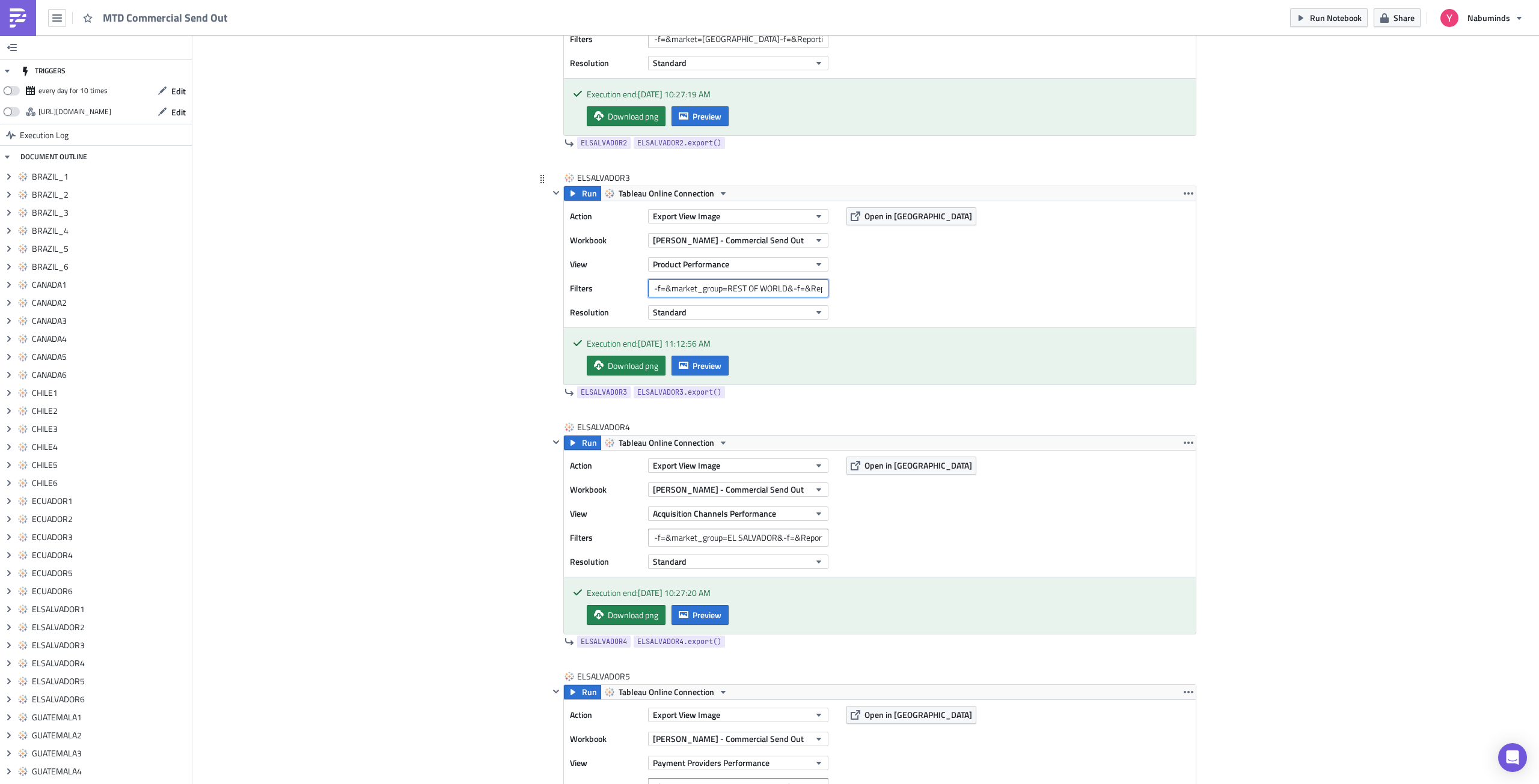
click at [771, 290] on input "-f=&market_group=REST OF WORLD&-f=&Reporting Period=0" at bounding box center [738, 288] width 180 height 18
paste input "[GEOGRAPHIC_DATA]"
click at [573, 195] on icon "button" at bounding box center [573, 194] width 10 height 10
click at [698, 364] on span "Preview" at bounding box center [707, 365] width 29 height 12
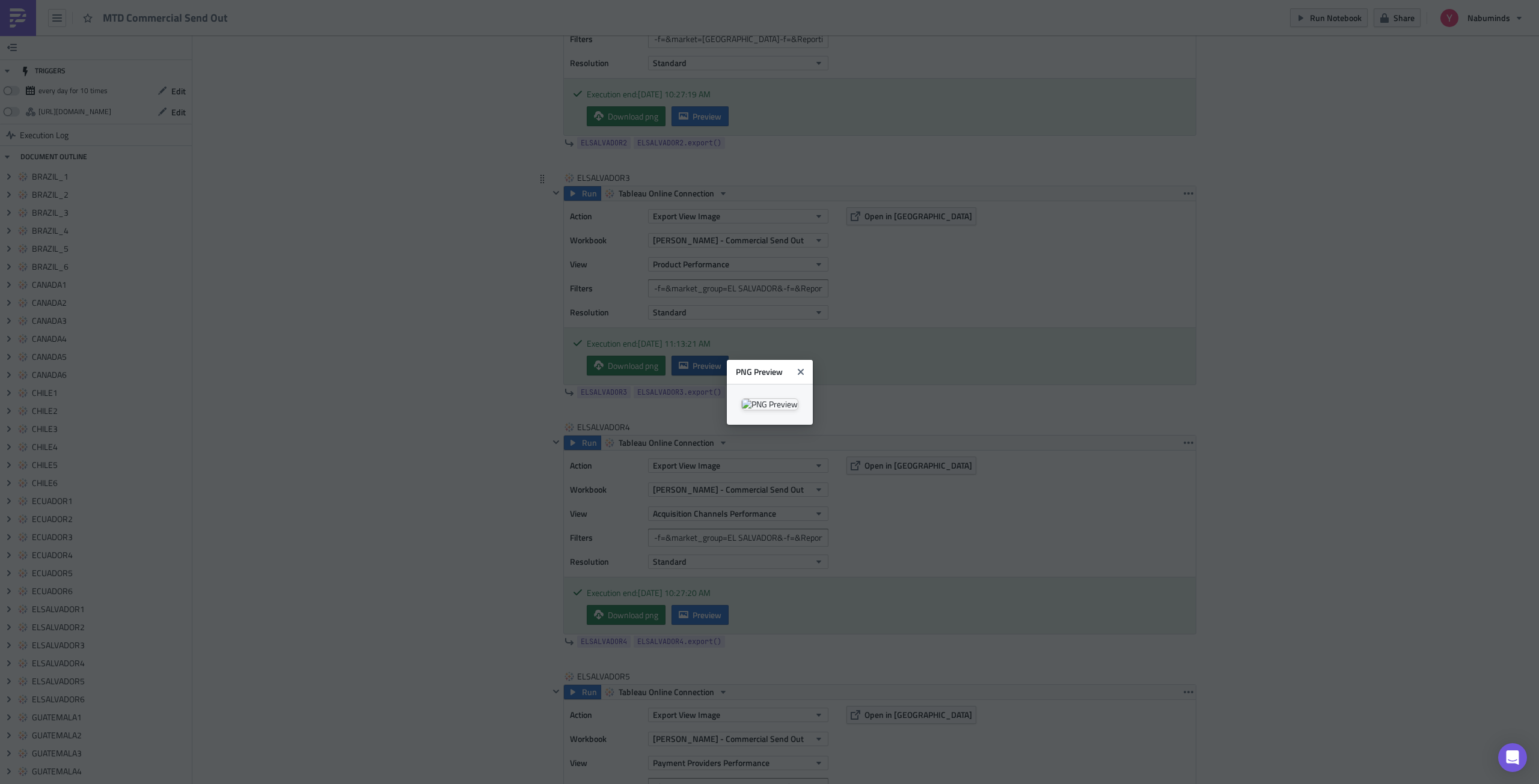
click at [741, 398] on img at bounding box center [769, 404] width 57 height 12
drag, startPoint x: 1224, startPoint y: 348, endPoint x: 1206, endPoint y: 348, distance: 18.0
click at [1224, 349] on body "MTD Commercial Send Out Run Notebook Share Nabuminds TRIGGERS every day for 10 …" at bounding box center [769, 392] width 1539 height 786
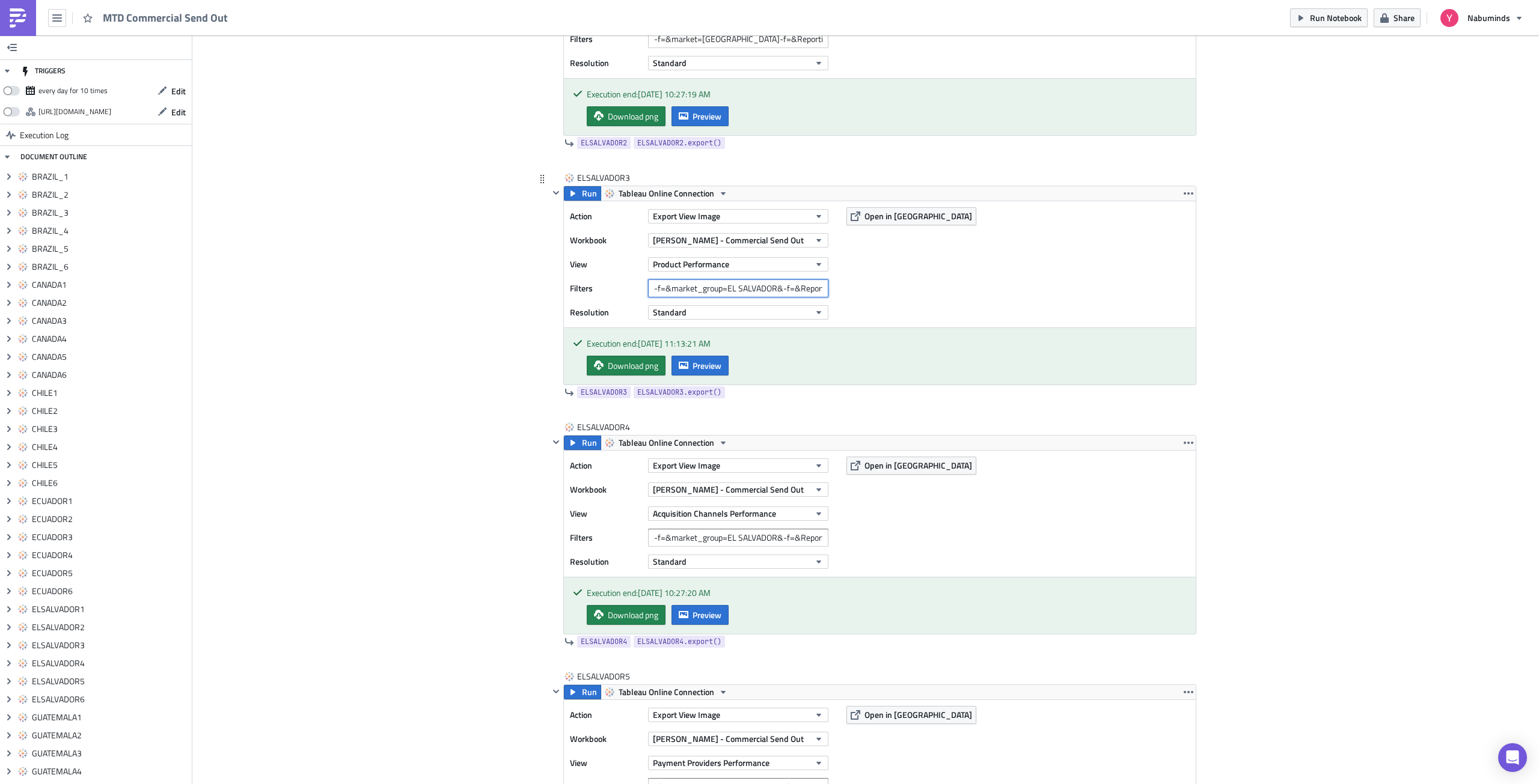
click at [769, 289] on input "-f=&market_group=EL SALVADOR&-f=&Reporting Period=0" at bounding box center [738, 288] width 180 height 18
click at [772, 291] on input "-f=&market_group=EL SALVADOR&-f=&Reporting Period=0" at bounding box center [738, 288] width 180 height 18
click at [575, 197] on button "Run" at bounding box center [582, 193] width 37 height 14
click at [703, 361] on span "Preview" at bounding box center [707, 365] width 29 height 12
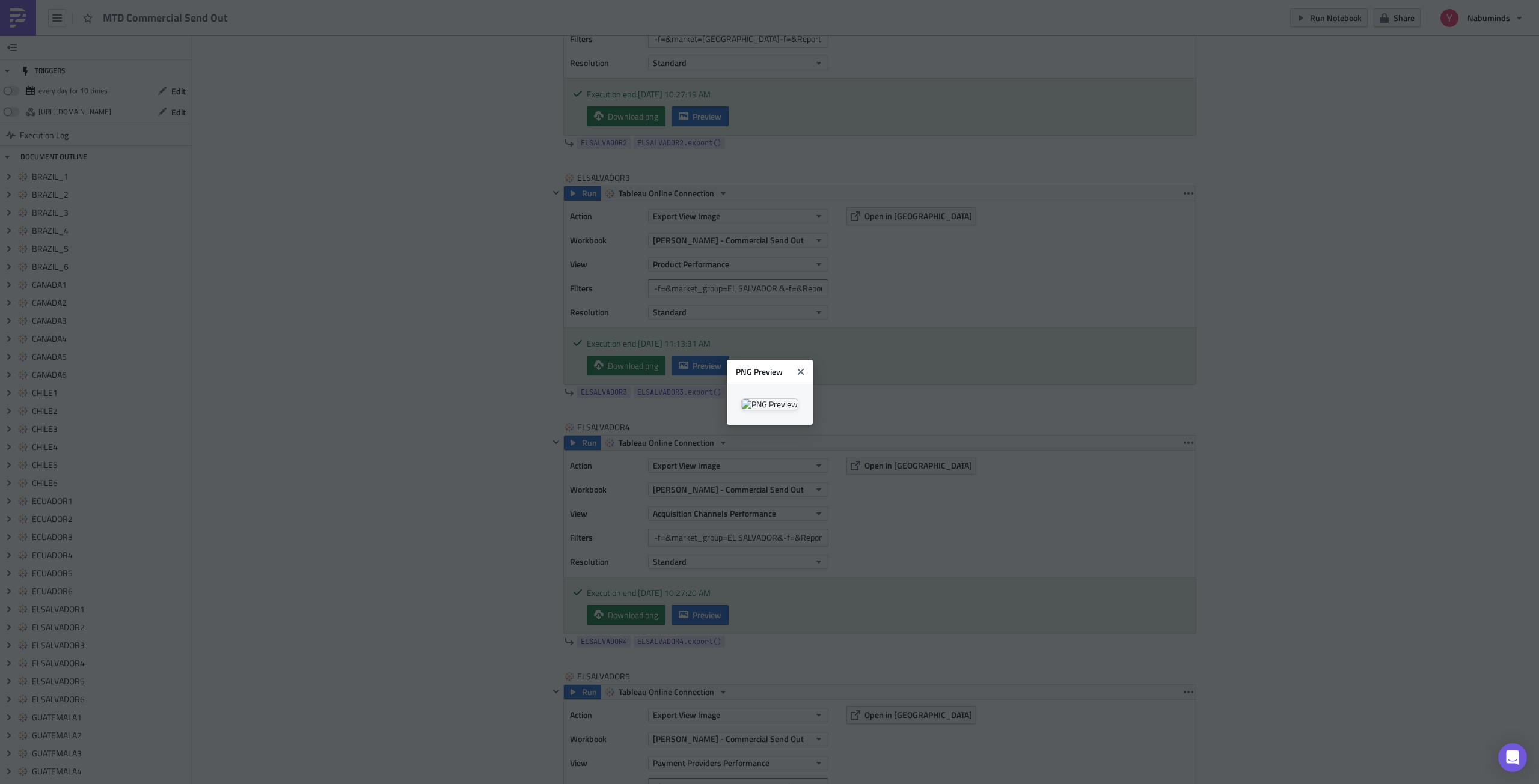
click at [1290, 327] on body "MTD Commercial Send Out Run Notebook Share Nabuminds TRIGGERS every day for 10 …" at bounding box center [769, 392] width 1539 height 786
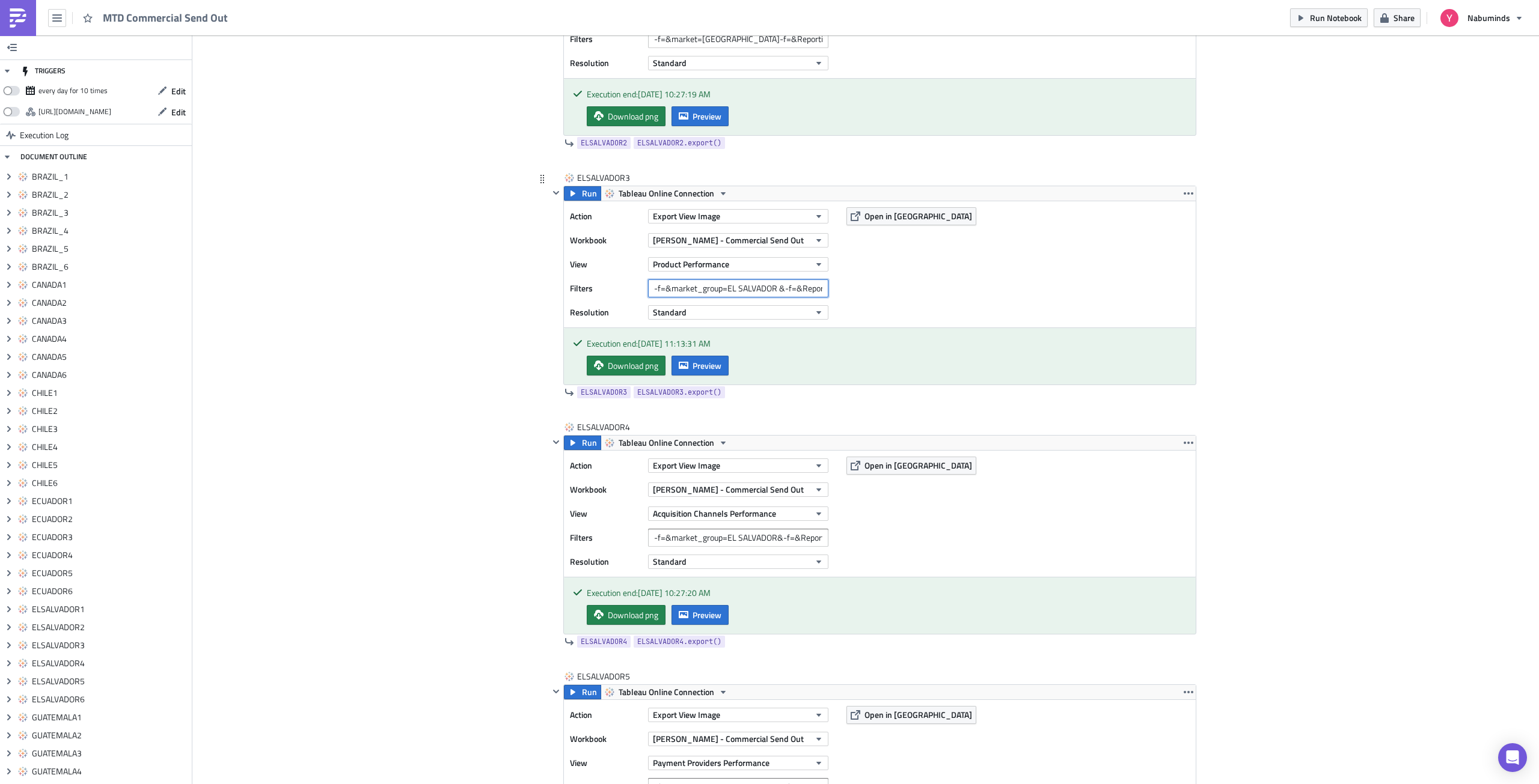
click at [772, 289] on input "-f=&market_group=EL SALVADOR &-f=&Reporting Period=0" at bounding box center [738, 288] width 180 height 18
click at [702, 360] on span "Preview" at bounding box center [707, 365] width 29 height 12
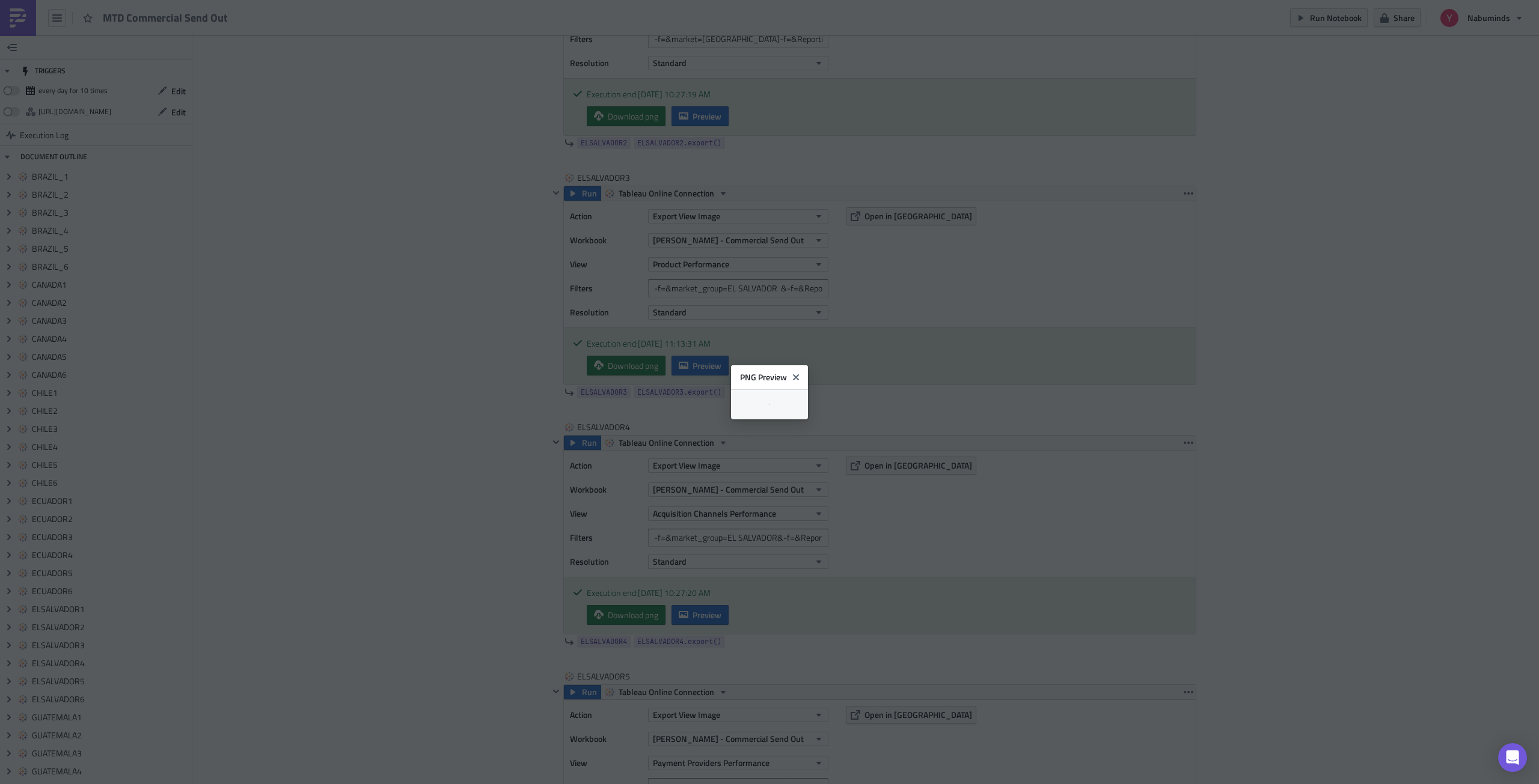
click at [1277, 307] on body "MTD Commercial Send Out Run Notebook Share Nabuminds TRIGGERS every day for 10 …" at bounding box center [769, 392] width 1539 height 786
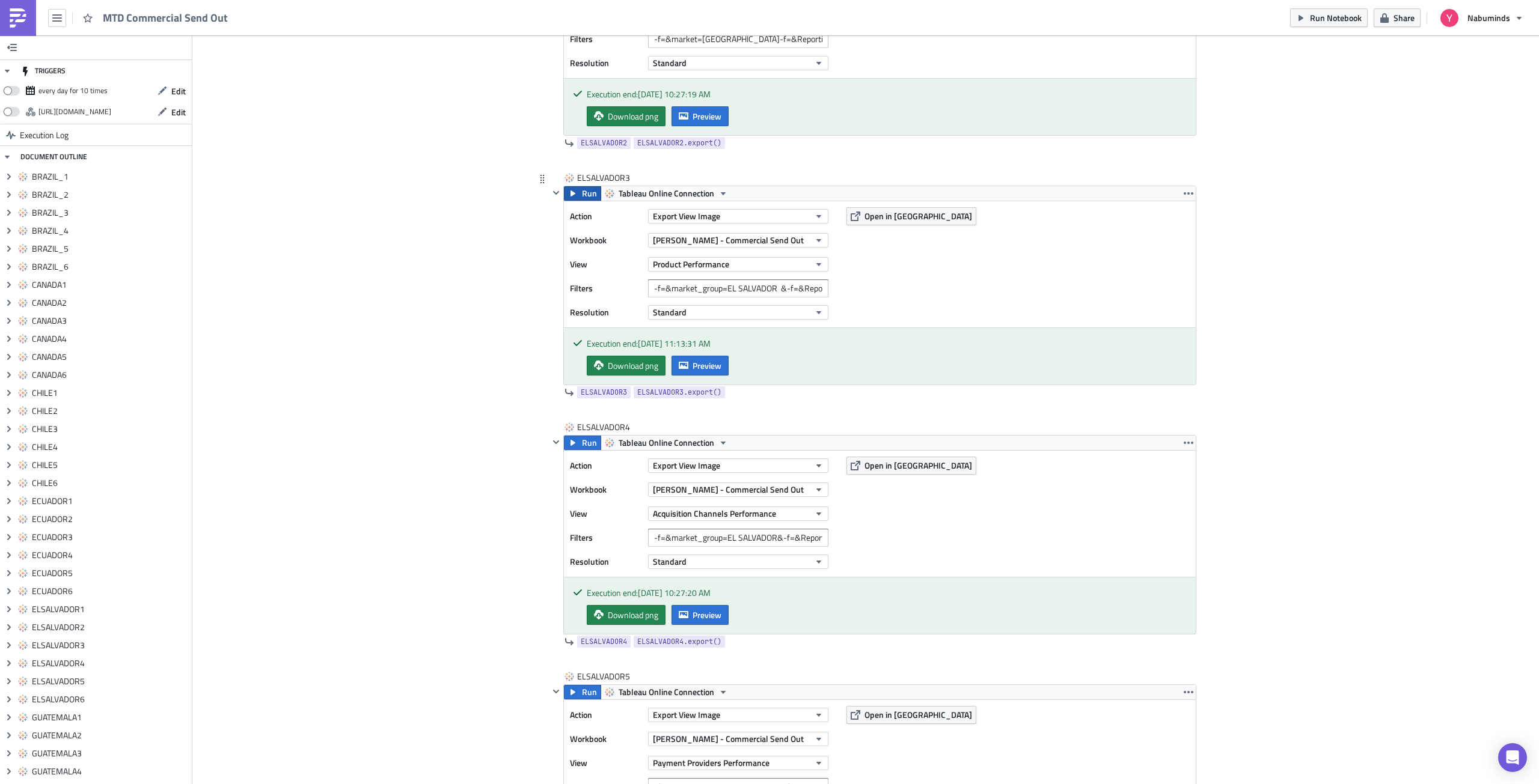
click at [584, 190] on span "Run" at bounding box center [589, 193] width 15 height 14
click at [709, 366] on span "Preview" at bounding box center [707, 365] width 29 height 12
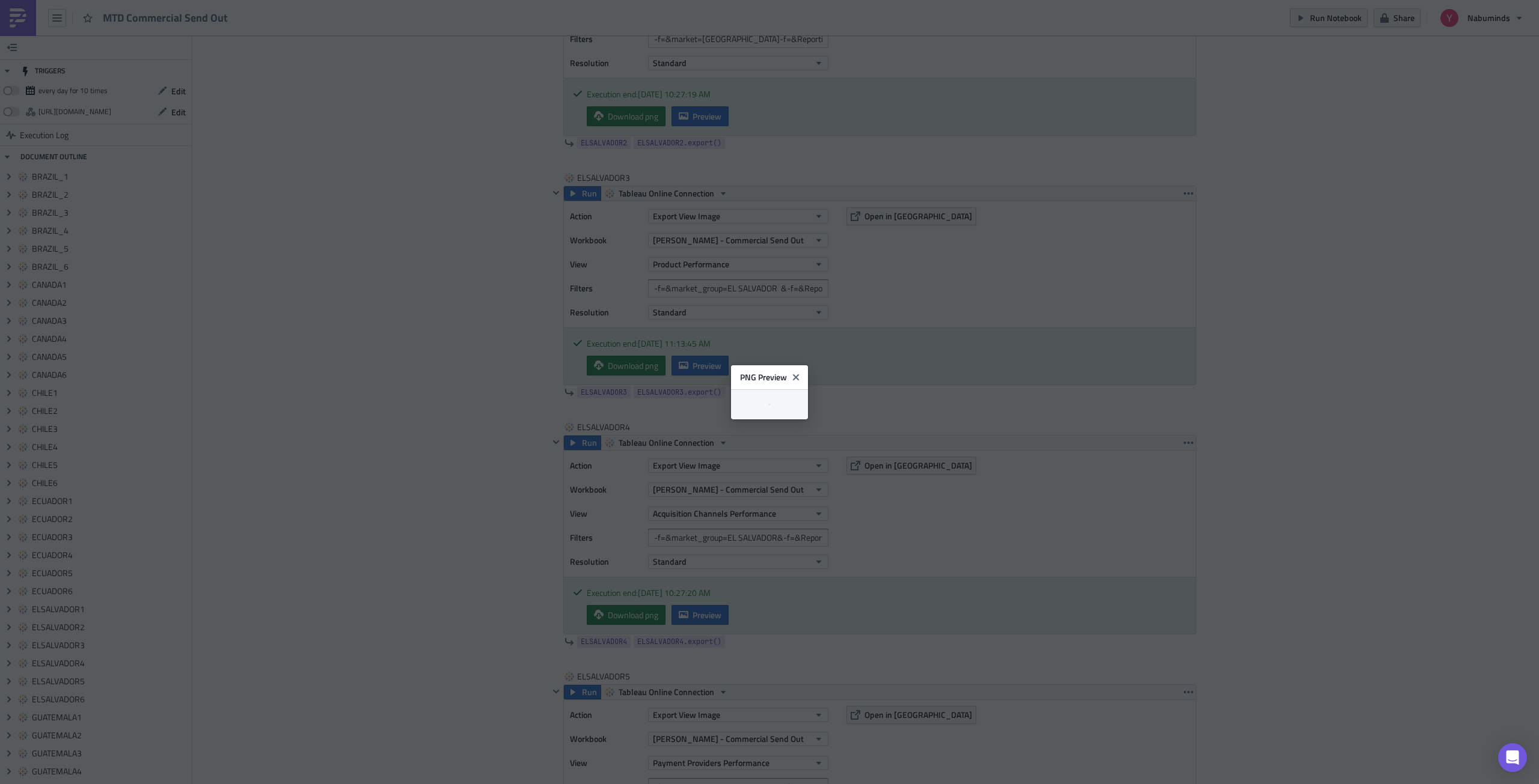
click at [1277, 361] on body "MTD Commercial Send Out Run Notebook Share Nabuminds TRIGGERS every day for 10 …" at bounding box center [769, 392] width 1539 height 786
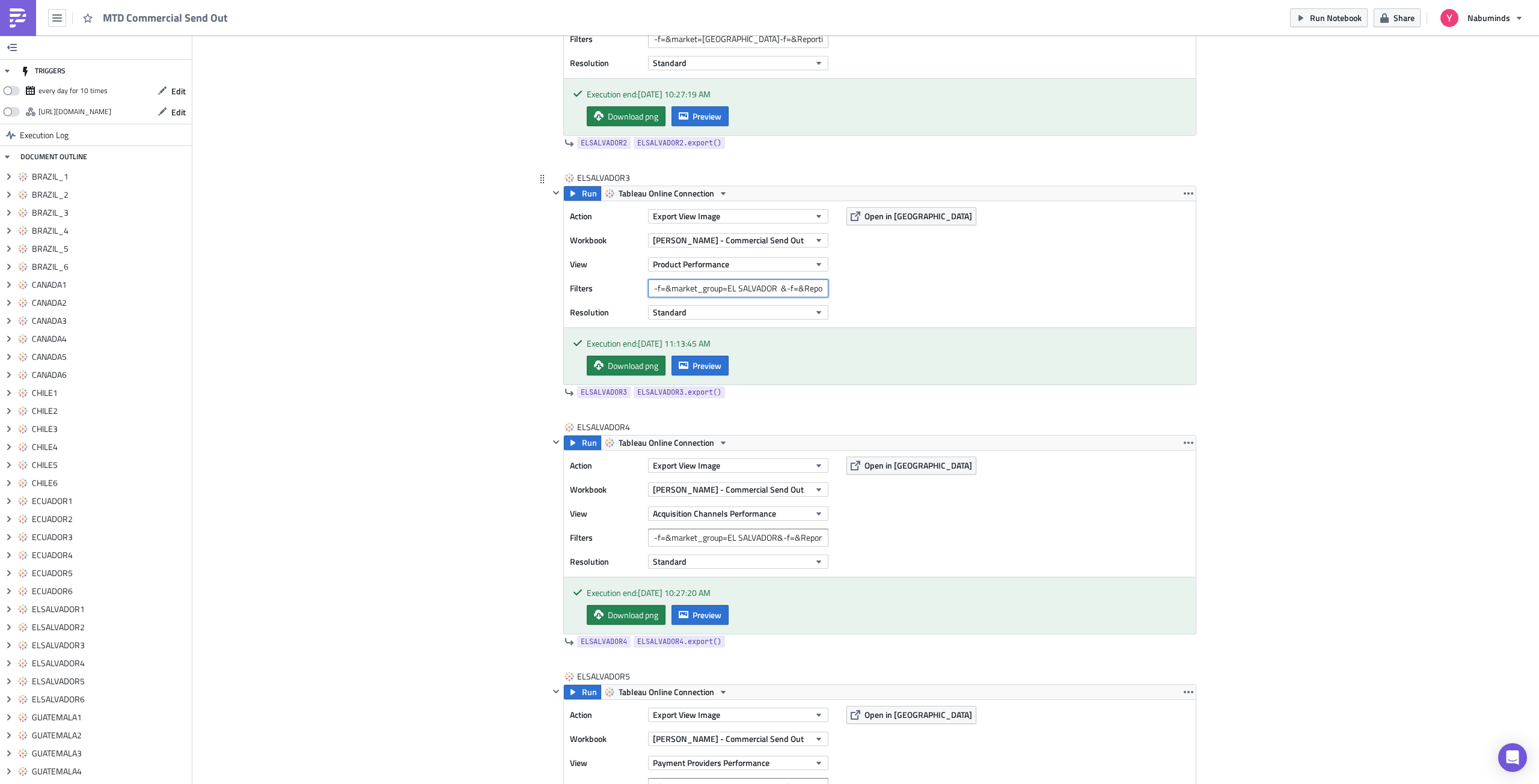
click at [778, 289] on input "-f=&market_group=EL SALVADOR &-f=&Reporting Period=0" at bounding box center [738, 288] width 180 height 18
click at [733, 287] on input "-f=&market_group=EL SALVADOR&-f=&Reporting Period=0" at bounding box center [738, 288] width 180 height 18
click at [582, 197] on span "Run" at bounding box center [589, 193] width 15 height 14
click at [717, 364] on span "Preview" at bounding box center [707, 365] width 29 height 12
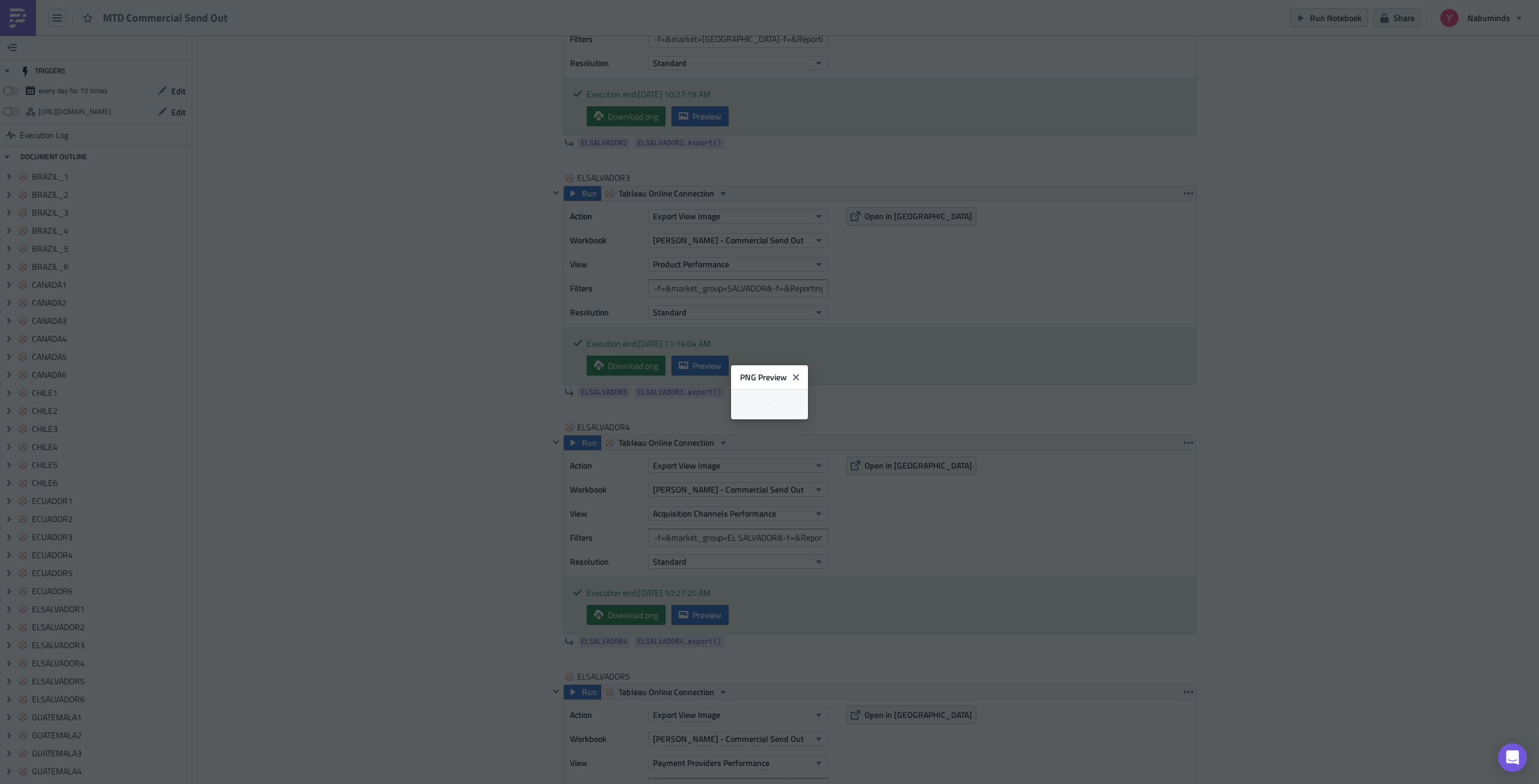
click at [1237, 332] on body "MTD Commercial Send Out Run Notebook Share Nabuminds TRIGGERS every day for 10 …" at bounding box center [769, 392] width 1539 height 786
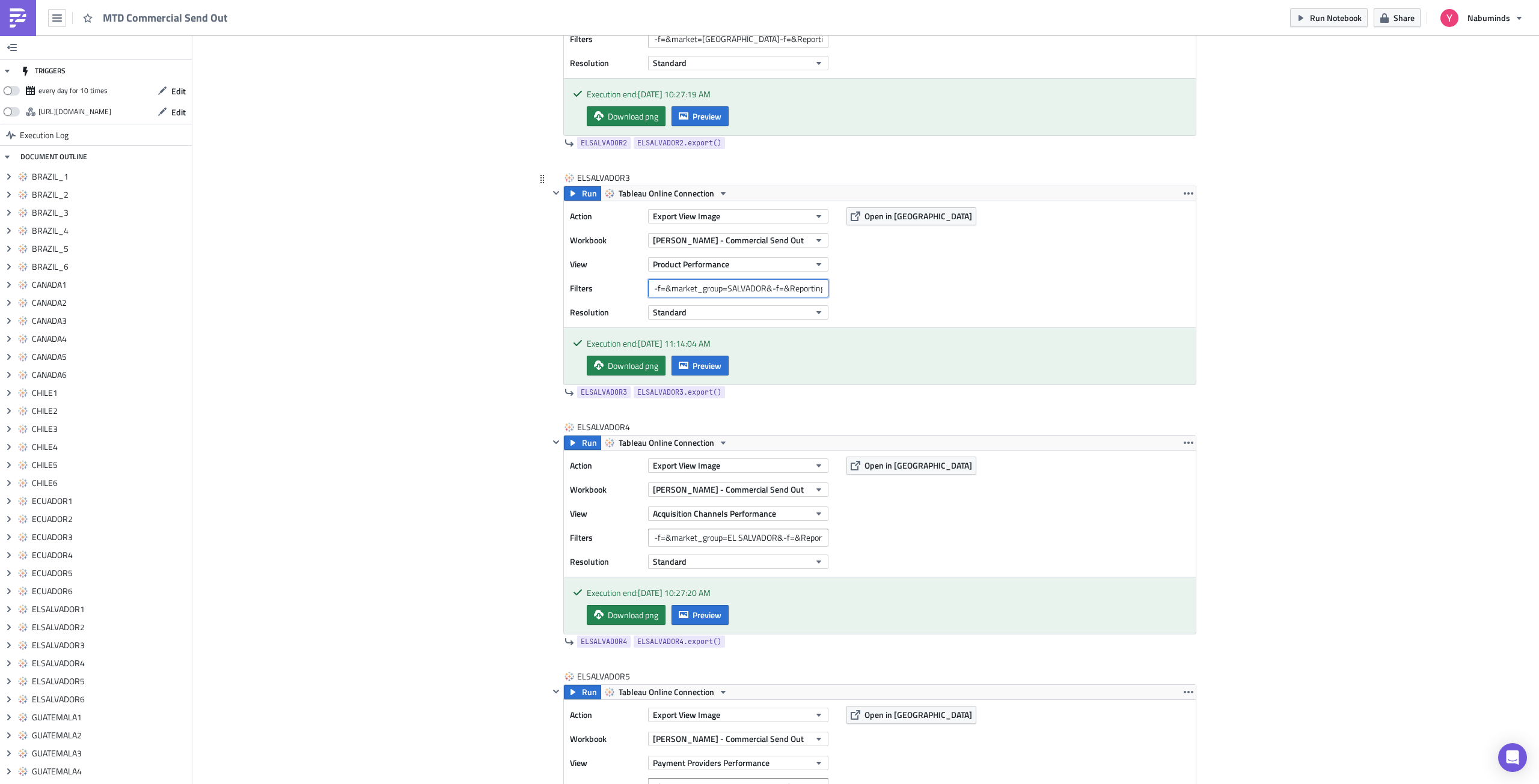
click at [726, 291] on input "-f=&market_group=SALVADOR&-f=&Reporting Period=0" at bounding box center [738, 288] width 180 height 18
click at [582, 190] on span "Run" at bounding box center [589, 193] width 15 height 14
click at [718, 368] on span "Preview" at bounding box center [707, 365] width 29 height 12
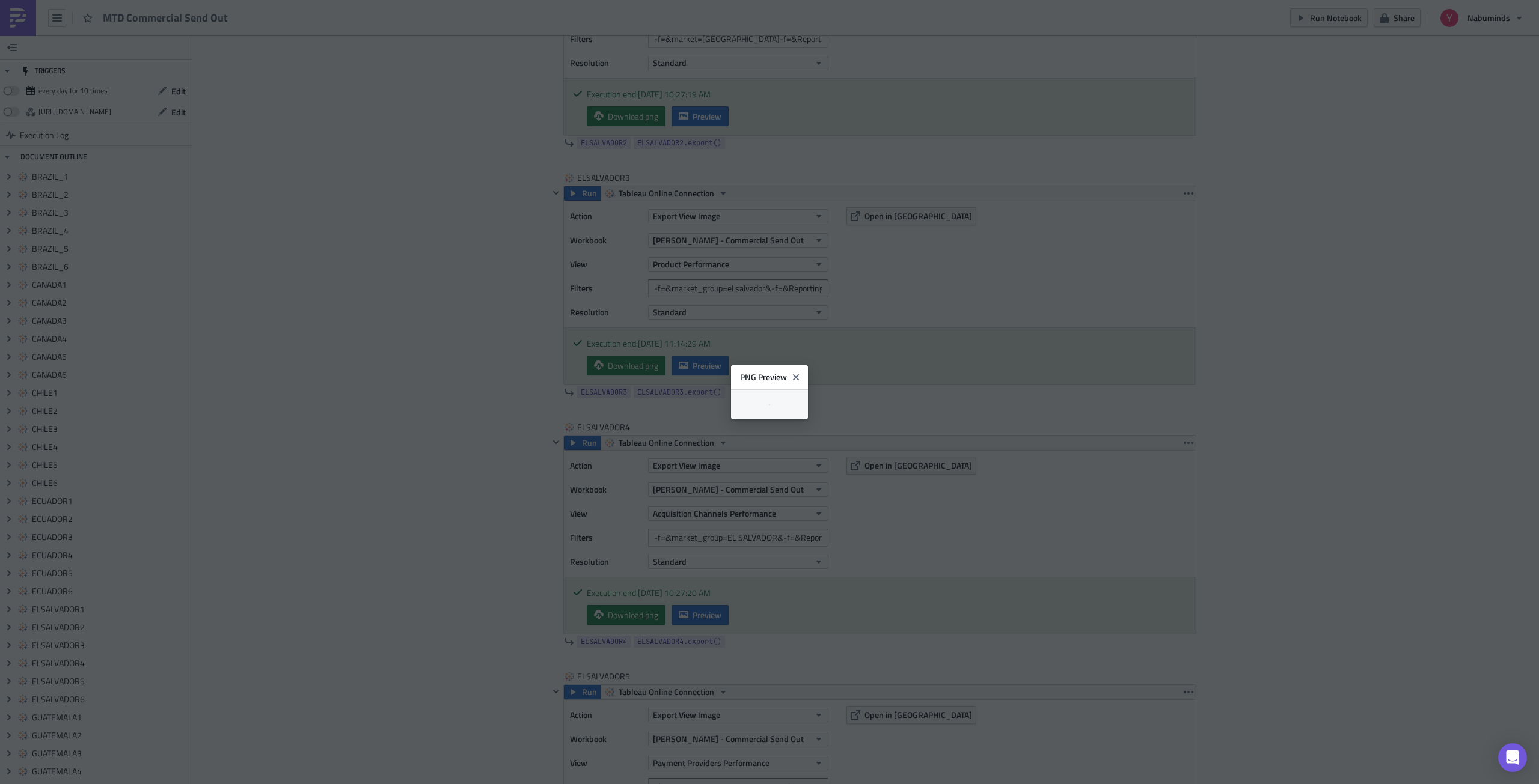
click at [1242, 351] on body "MTD Commercial Send Out Run Notebook Share Nabuminds TRIGGERS every day for 10 …" at bounding box center [769, 392] width 1539 height 786
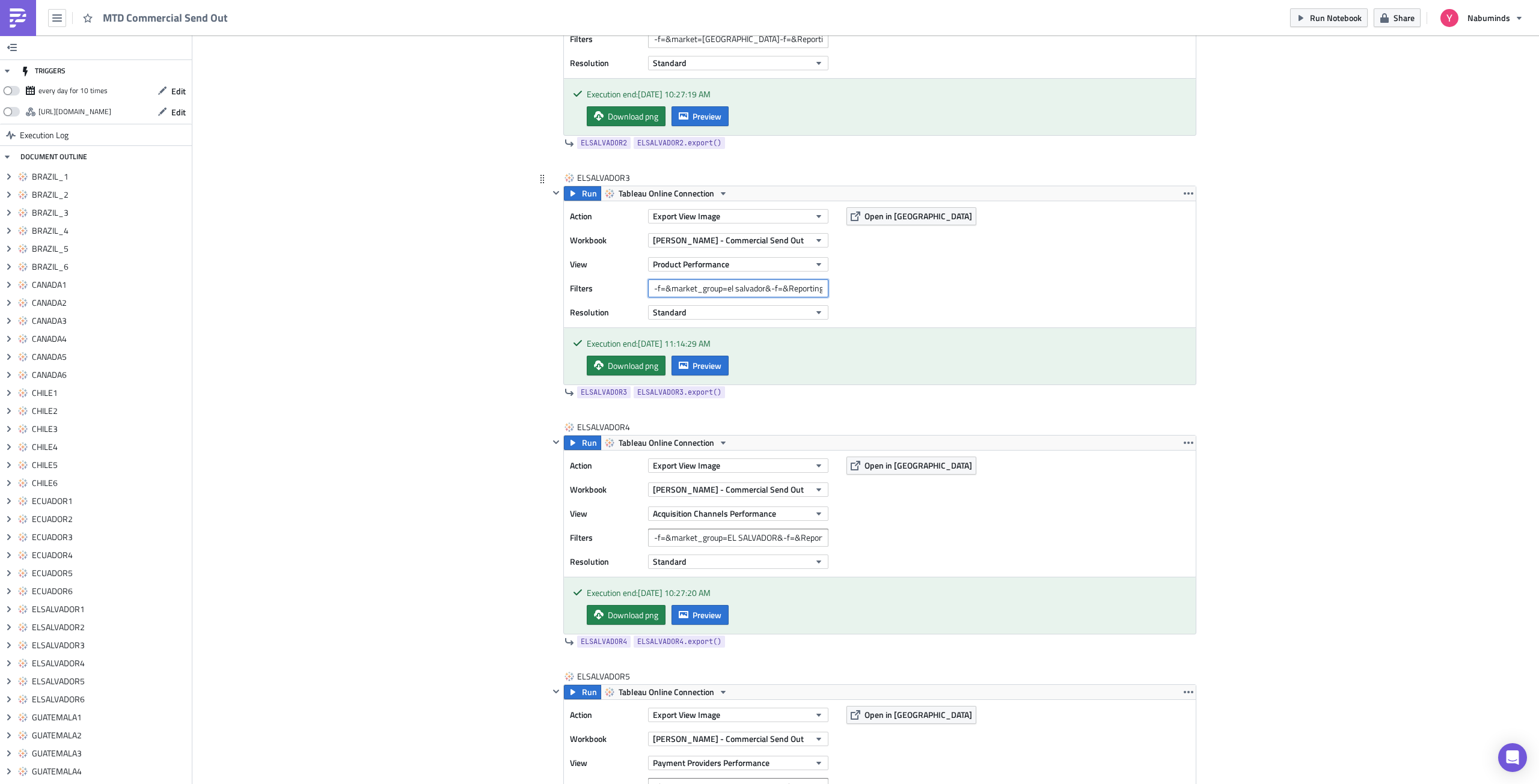
click at [741, 288] on input "-f=&market_group=el salvador&-f=&Reporting Period=0" at bounding box center [738, 288] width 180 height 18
click at [743, 280] on input "-f=&market_group=el salvador&-f=&Reporting Period=0" at bounding box center [738, 288] width 180 height 18
paste input "[GEOGRAPHIC_DATA]"
type input "-f=&market_group=EL SALVADOR&-f=&Reporting Period=0"
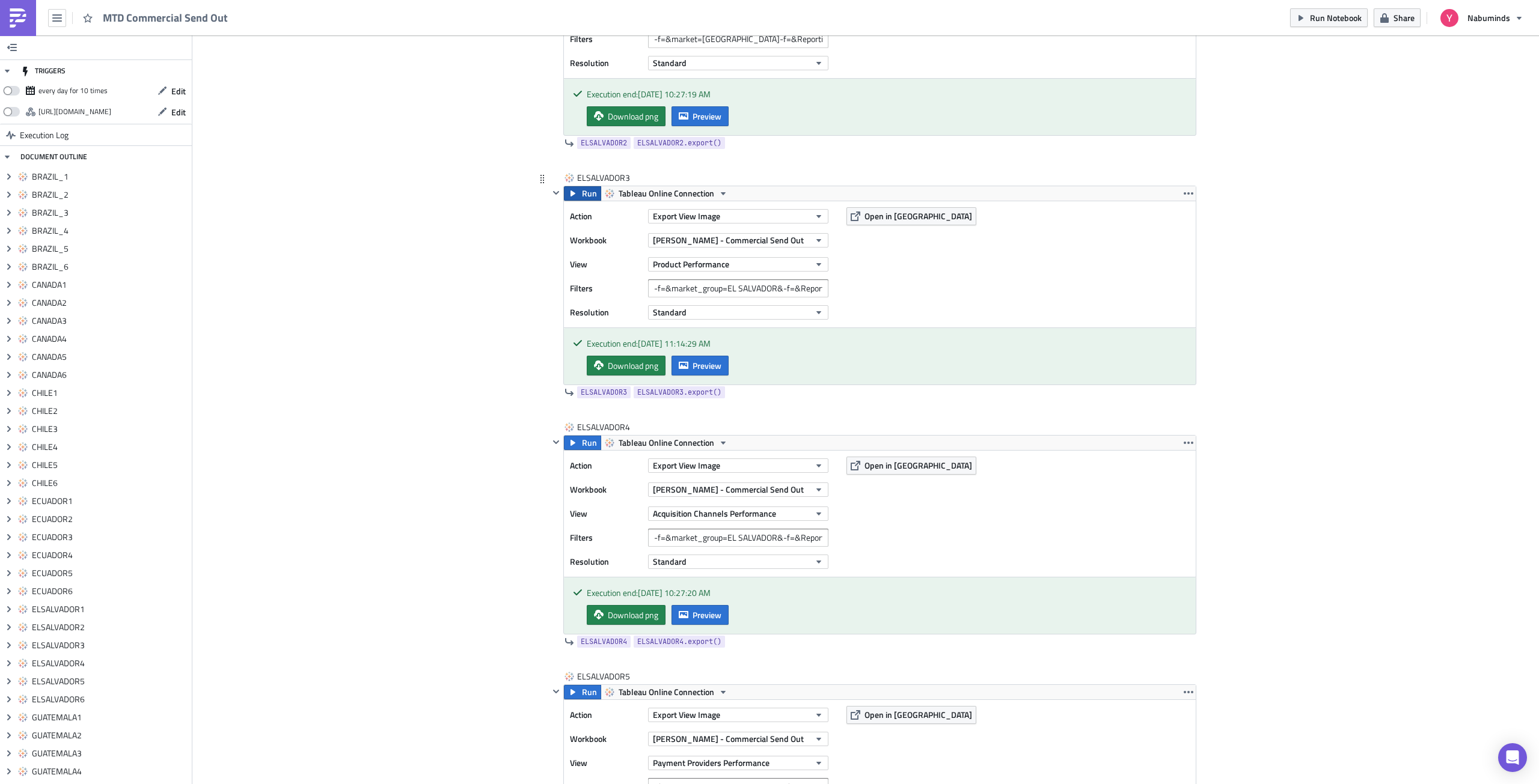
click at [573, 193] on icon "button" at bounding box center [573, 194] width 10 height 10
click at [692, 361] on span "Preview" at bounding box center [707, 365] width 29 height 12
click at [759, 293] on input "-f=&market_group=EL SALVADOR&-f=&Reporting Period=0" at bounding box center [738, 288] width 180 height 18
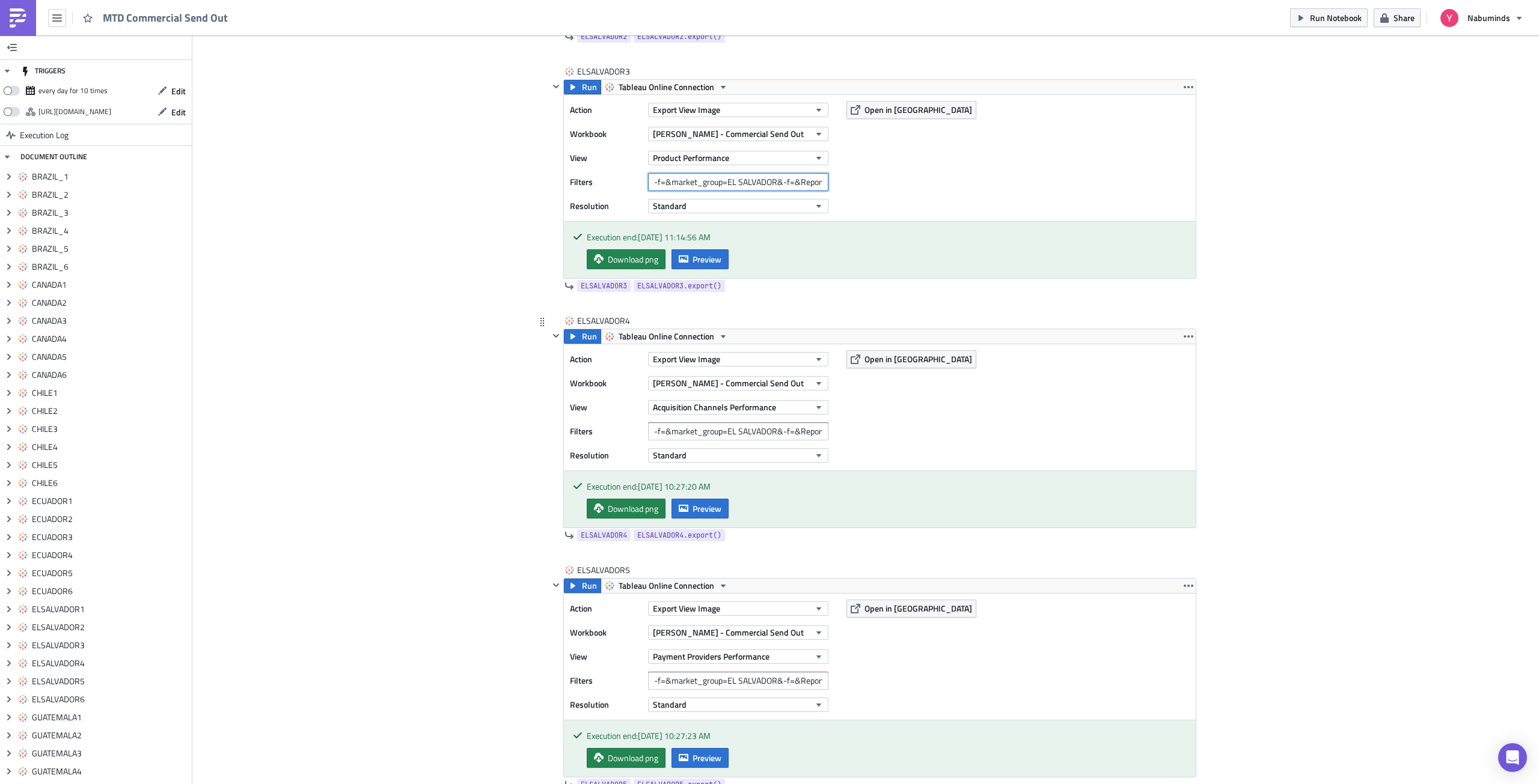
scroll to position [7029, 0]
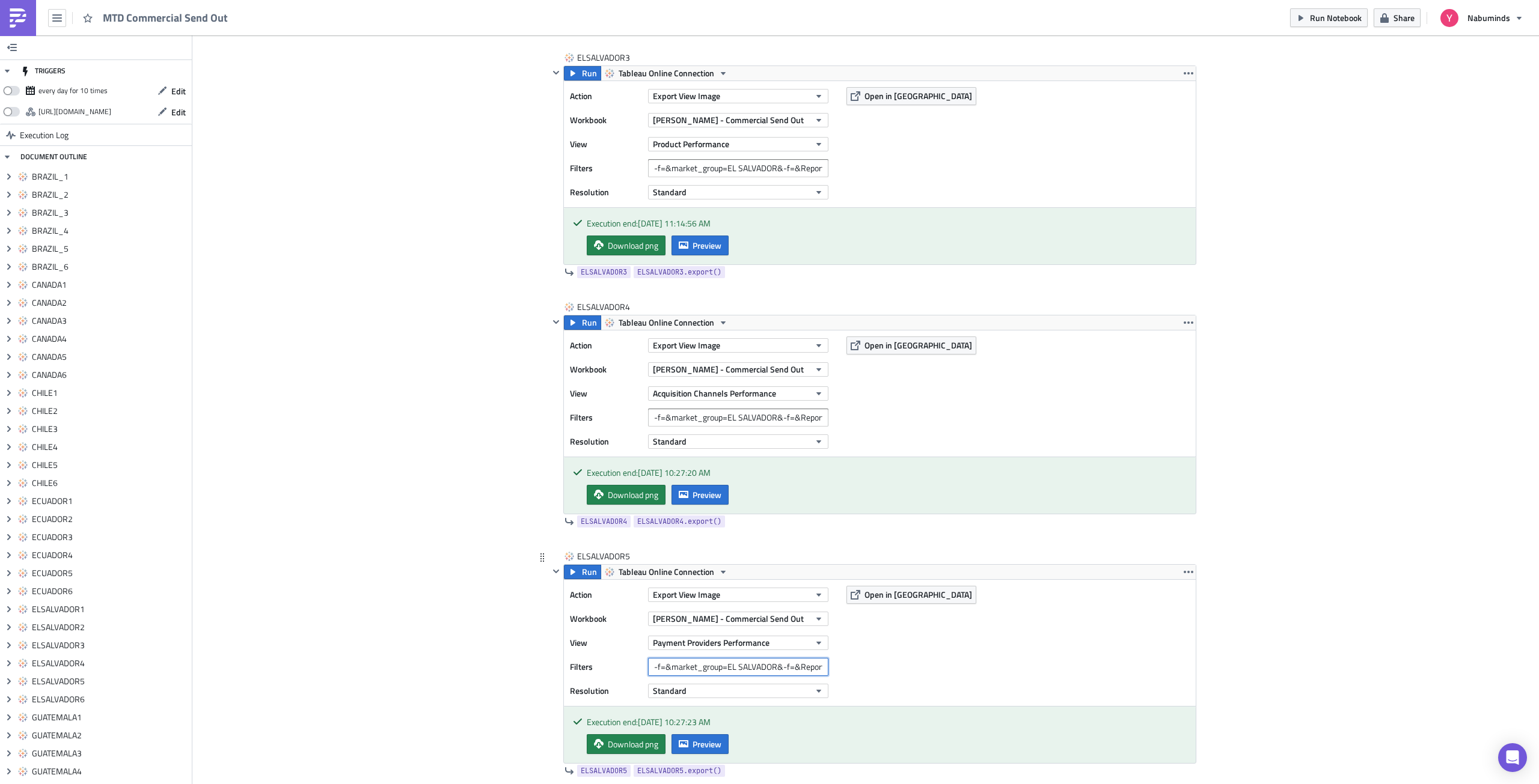
click at [737, 662] on input "-f=&market_group=EL SALVADOR&-f=&Reporting Period=0" at bounding box center [738, 667] width 180 height 18
click at [724, 172] on input "-f=&market_group=EL SALVADOR&-f=&Reporting Period=0" at bounding box center [738, 168] width 180 height 18
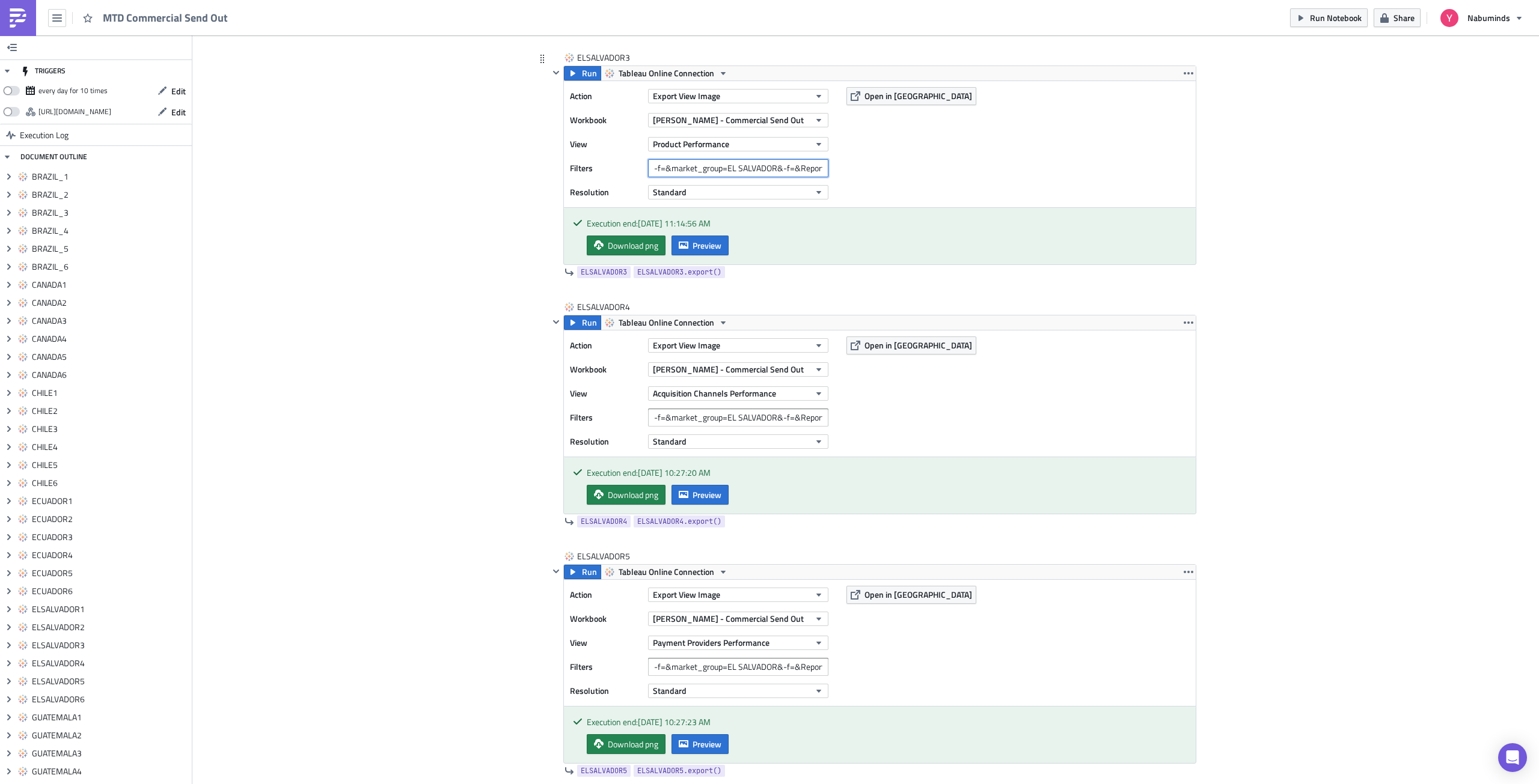
click at [724, 172] on input "-f=&market_group=EL SALVADOR&-f=&Reporting Period=0" at bounding box center [738, 168] width 180 height 18
click at [1184, 76] on icon "button" at bounding box center [1189, 73] width 10 height 10
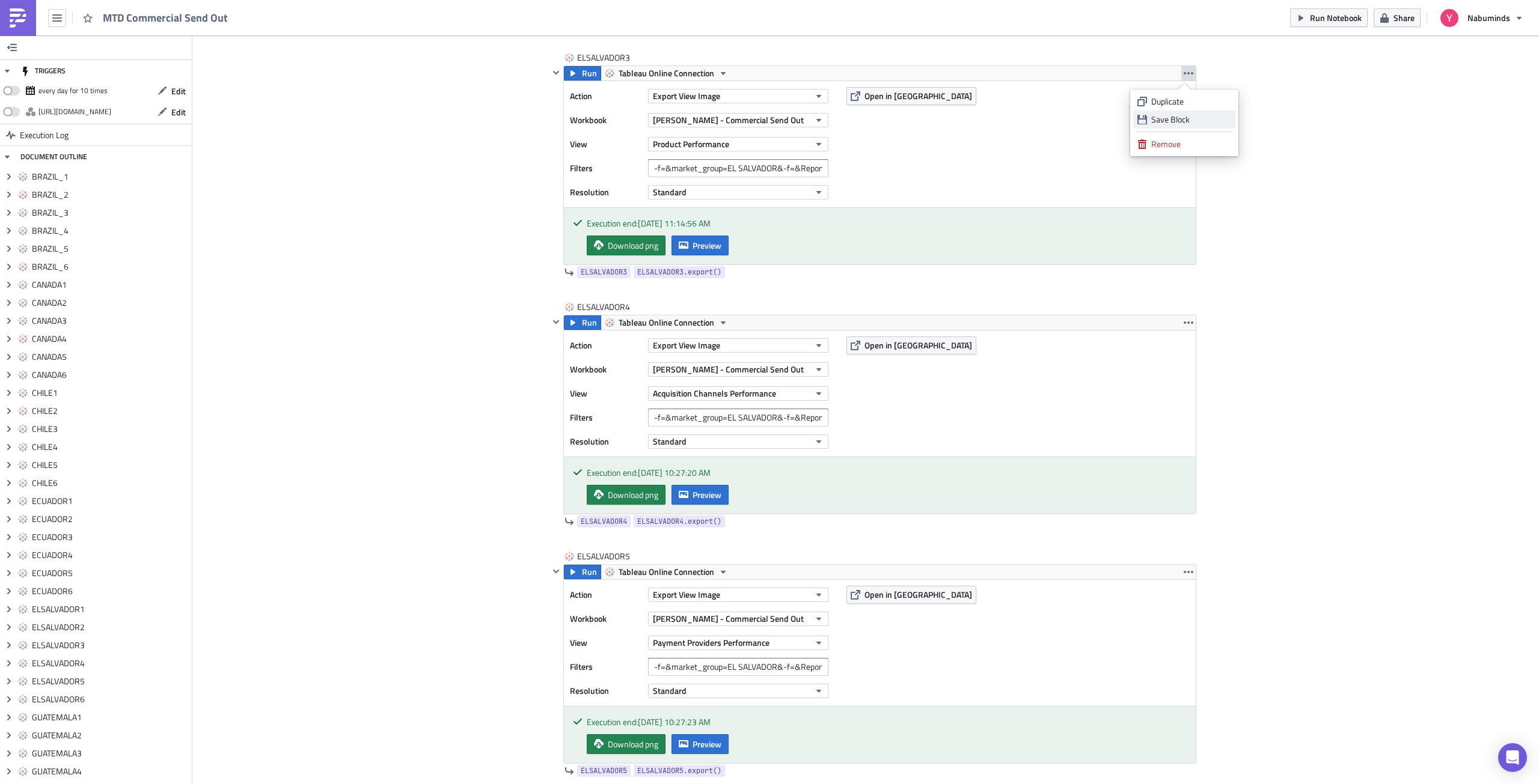
click at [1183, 115] on div "Save Block" at bounding box center [1190, 119] width 80 height 12
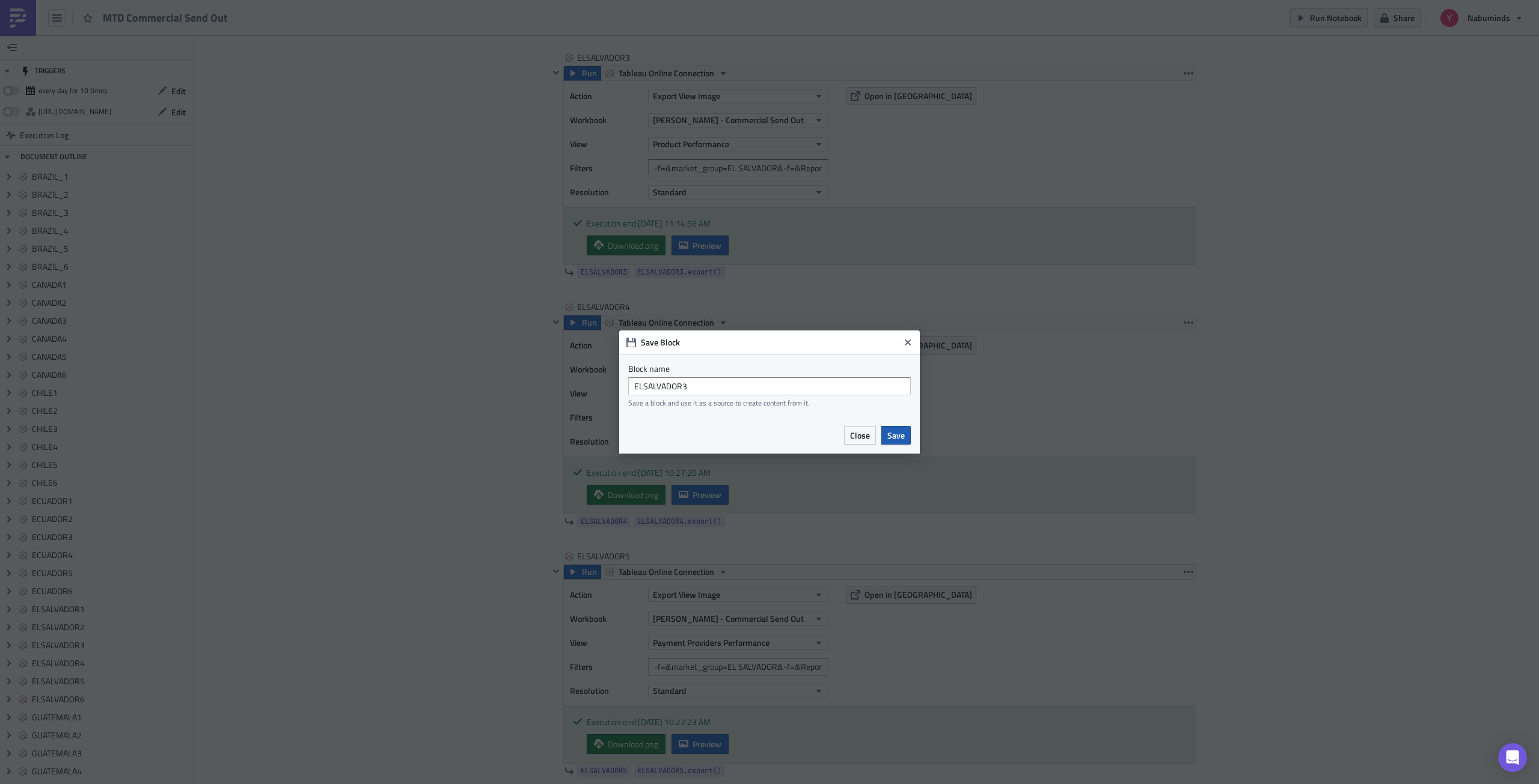
click at [886, 433] on button "Save" at bounding box center [896, 435] width 30 height 18
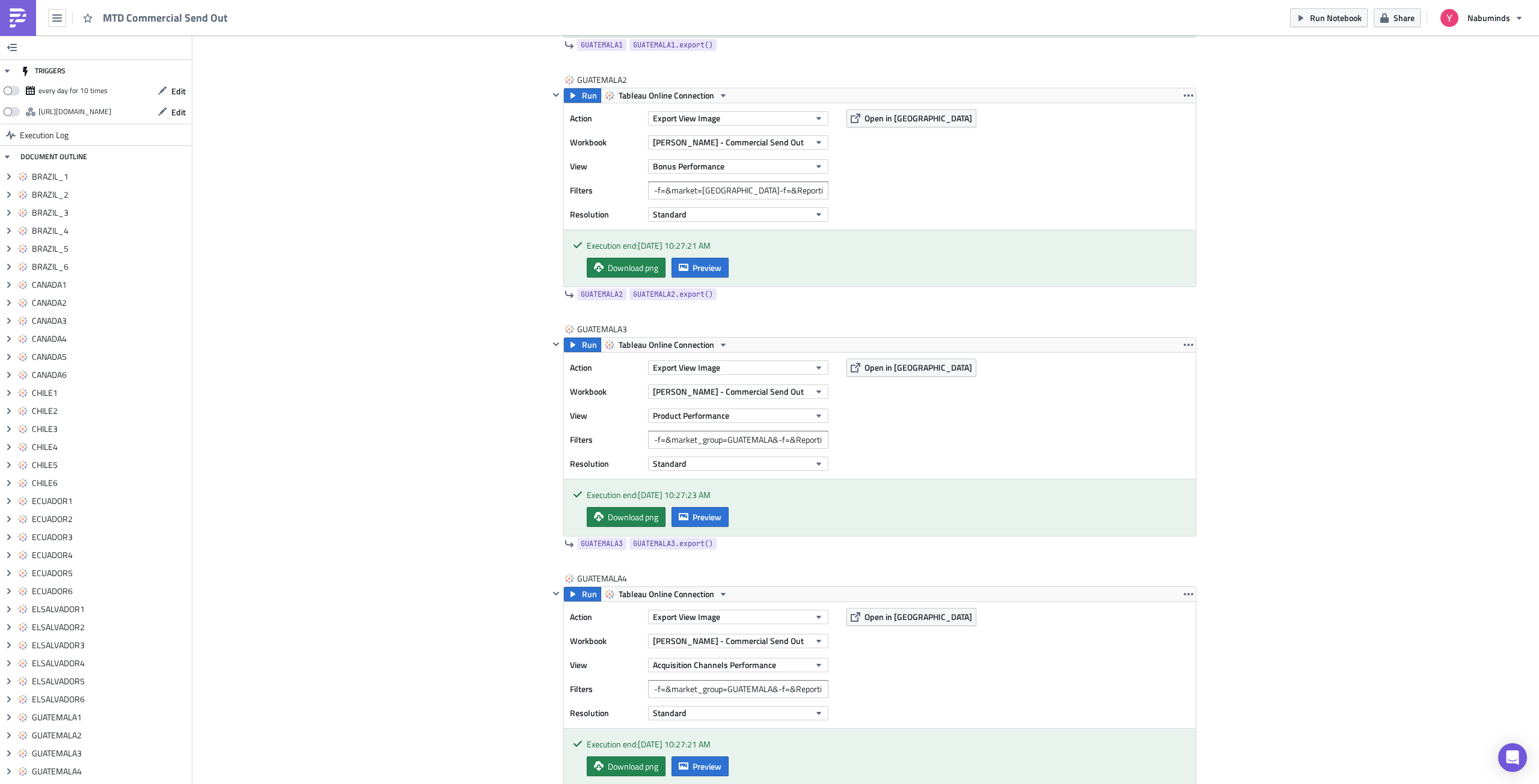
scroll to position [8291, 0]
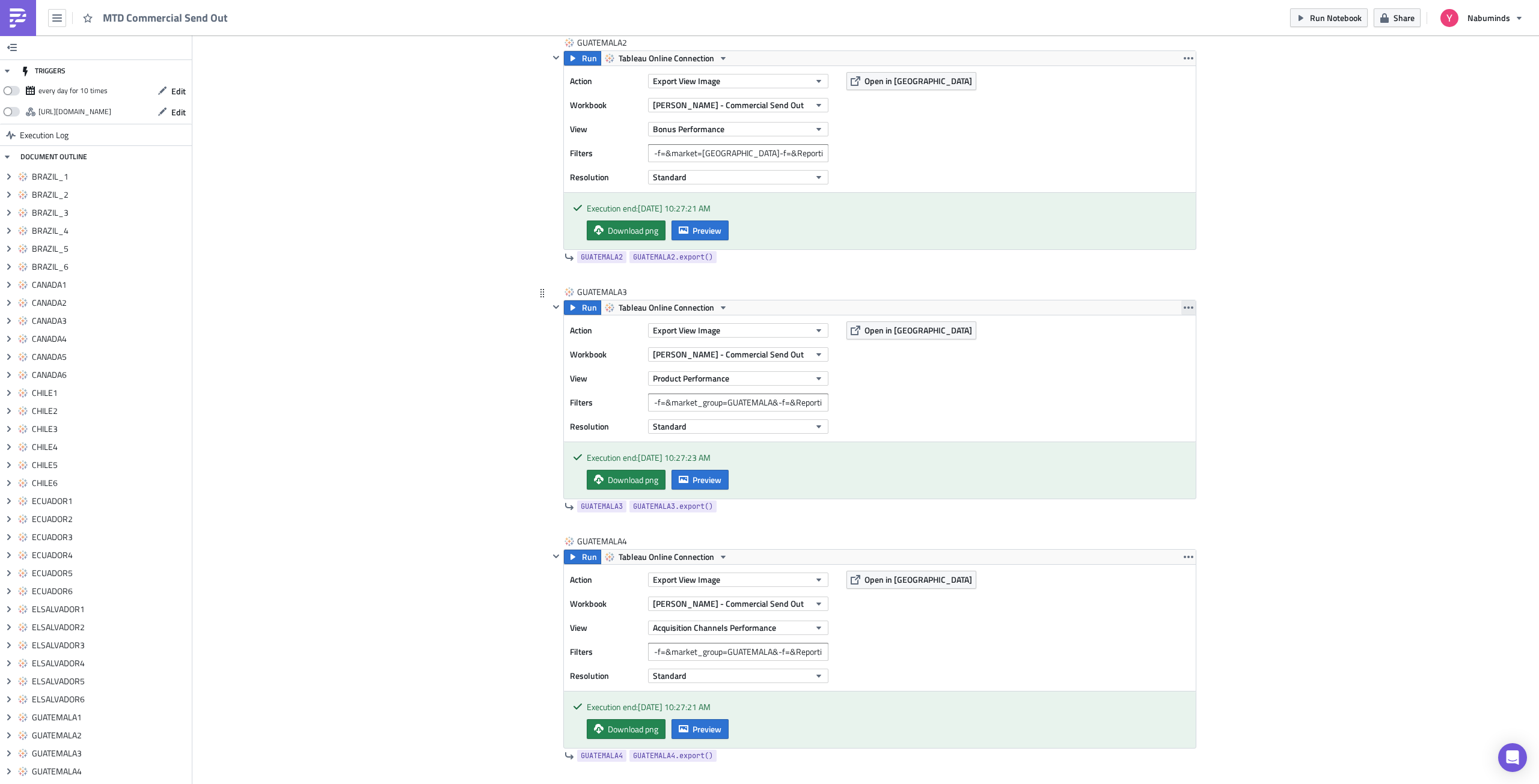
click at [1190, 312] on button "button" at bounding box center [1188, 307] width 14 height 14
click at [1272, 301] on div "Cover Image Dani Execution Log MTD Commercial Send Out <p>MTD Commential SendOu…" at bounding box center [865, 646] width 1346 height 17804
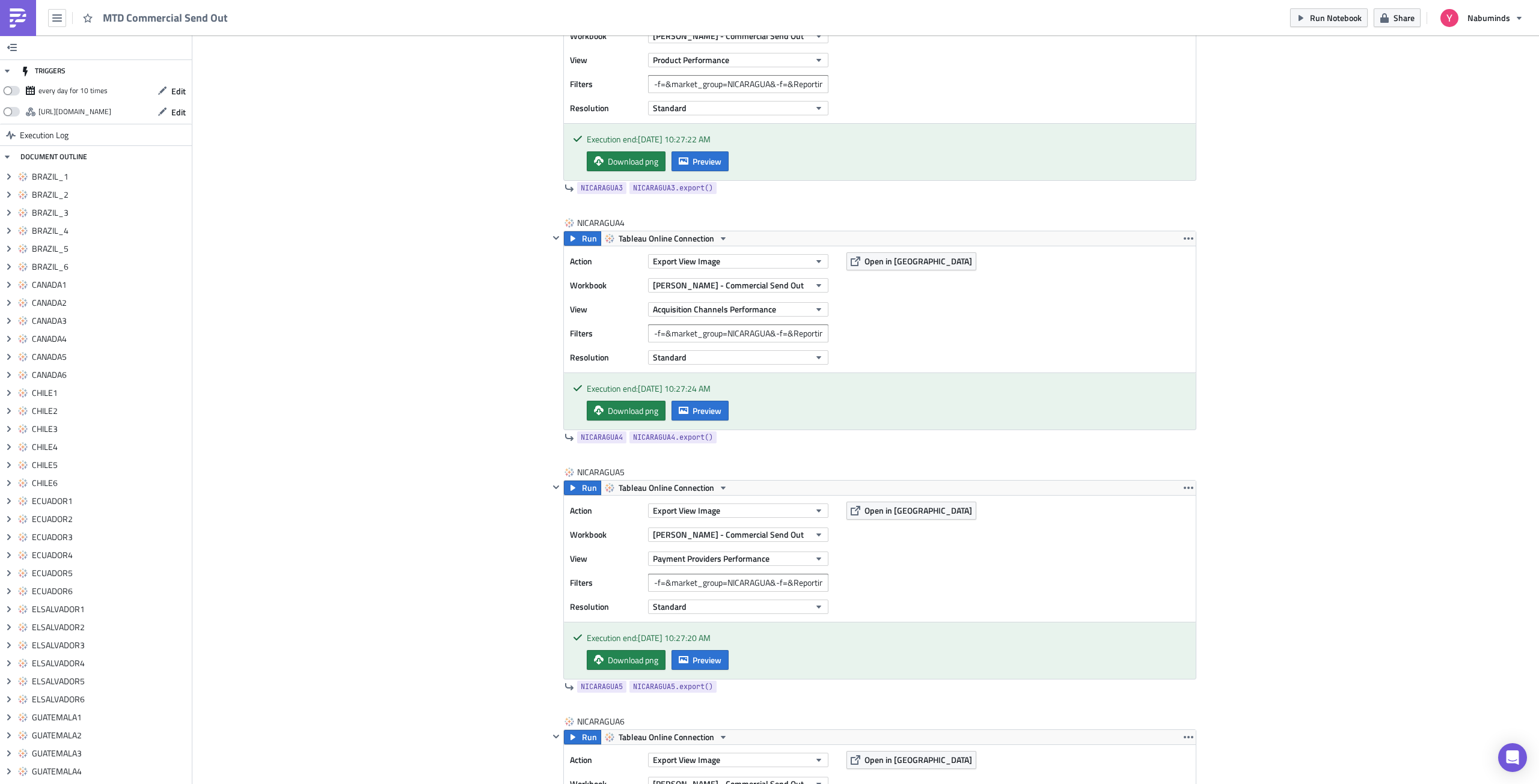
scroll to position [13157, 0]
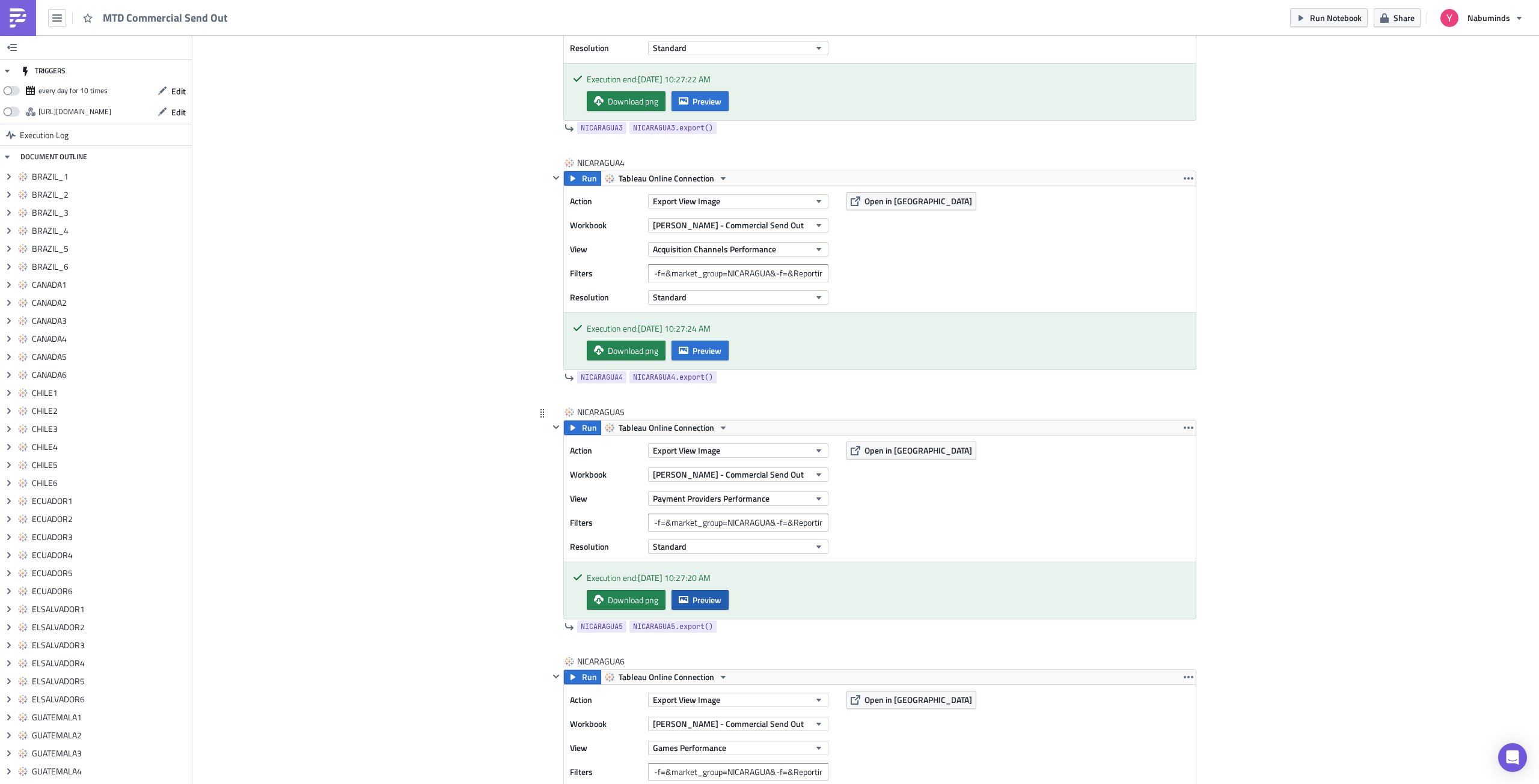
click at [703, 597] on span "Preview" at bounding box center [707, 600] width 29 height 12
click at [1288, 437] on body "MTD Commercial Send Out Run Notebook Share Nabuminds TRIGGERS every day for 10 …" at bounding box center [769, 392] width 1539 height 786
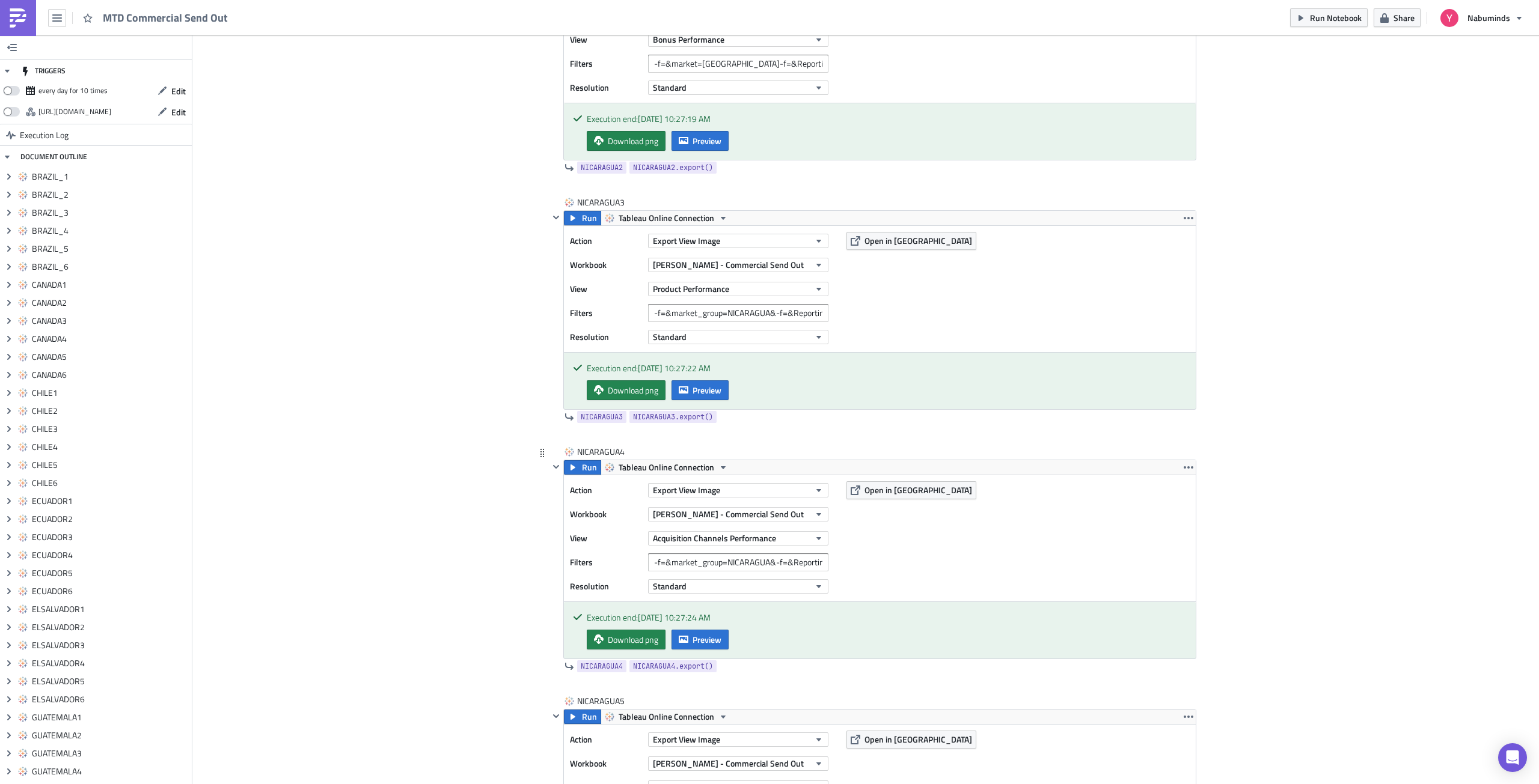
scroll to position [12857, 0]
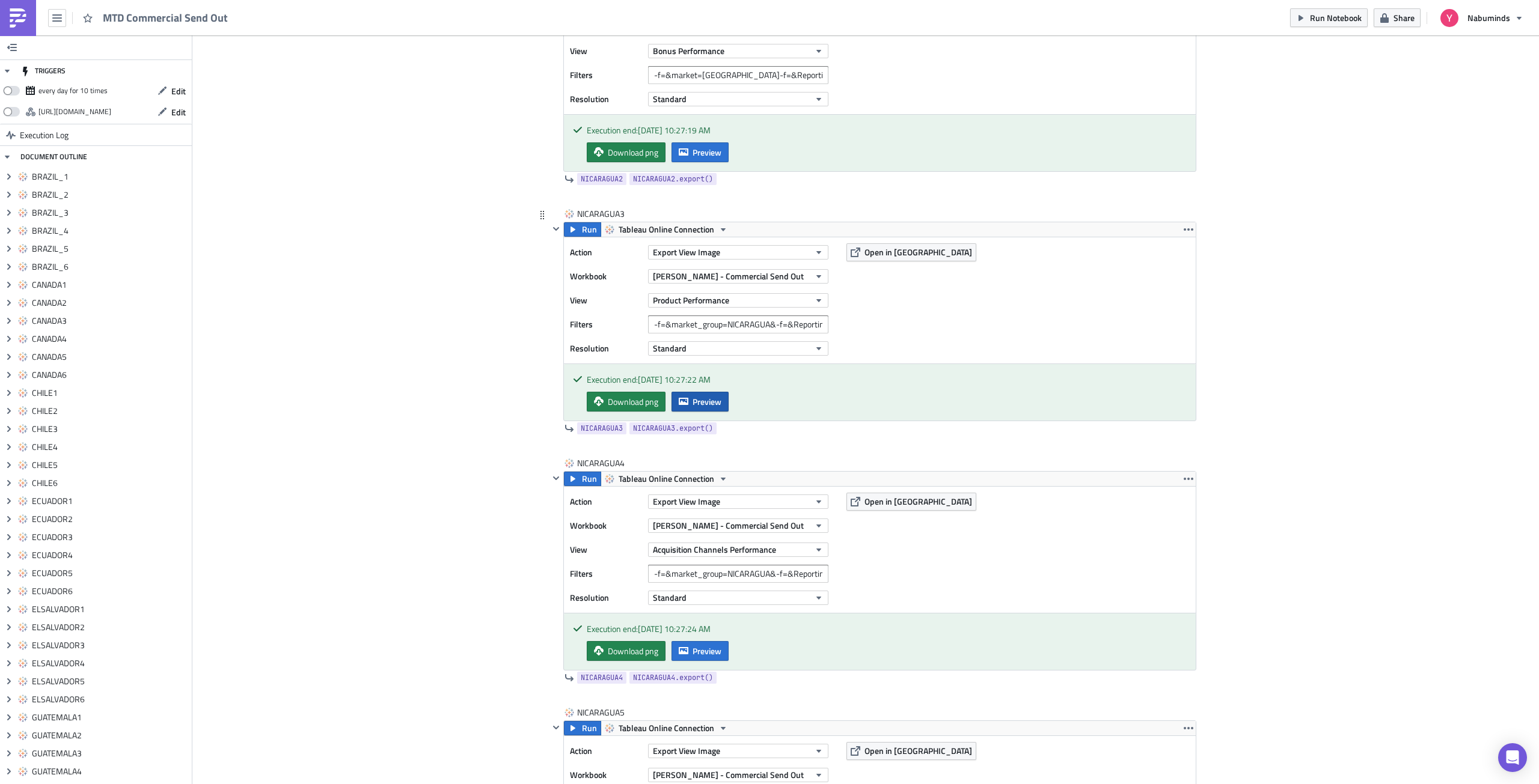
click at [698, 401] on span "Preview" at bounding box center [707, 401] width 29 height 12
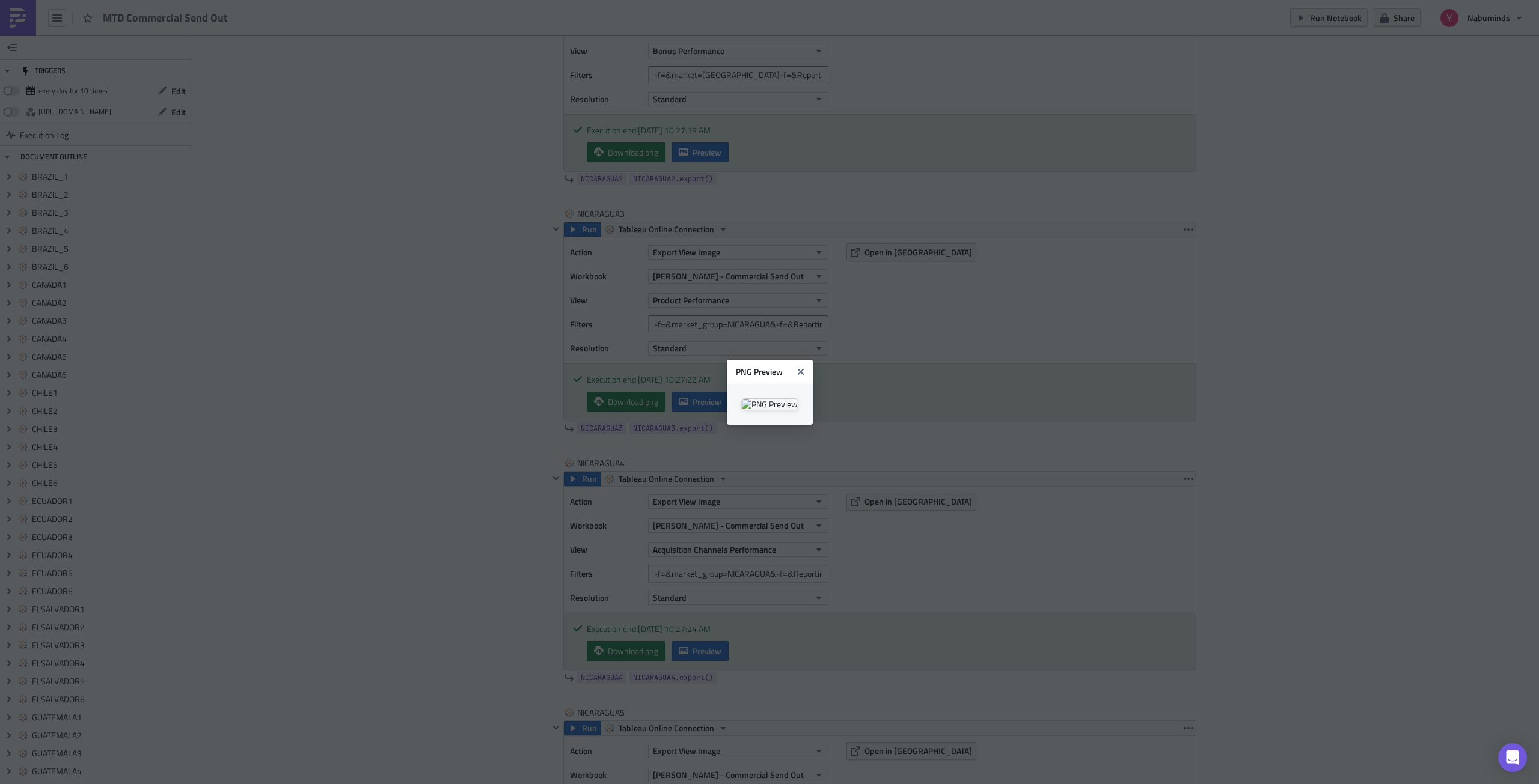
click at [1310, 317] on body "MTD Commercial Send Out Run Notebook Share Nabuminds TRIGGERS every day for 10 …" at bounding box center [769, 392] width 1539 height 786
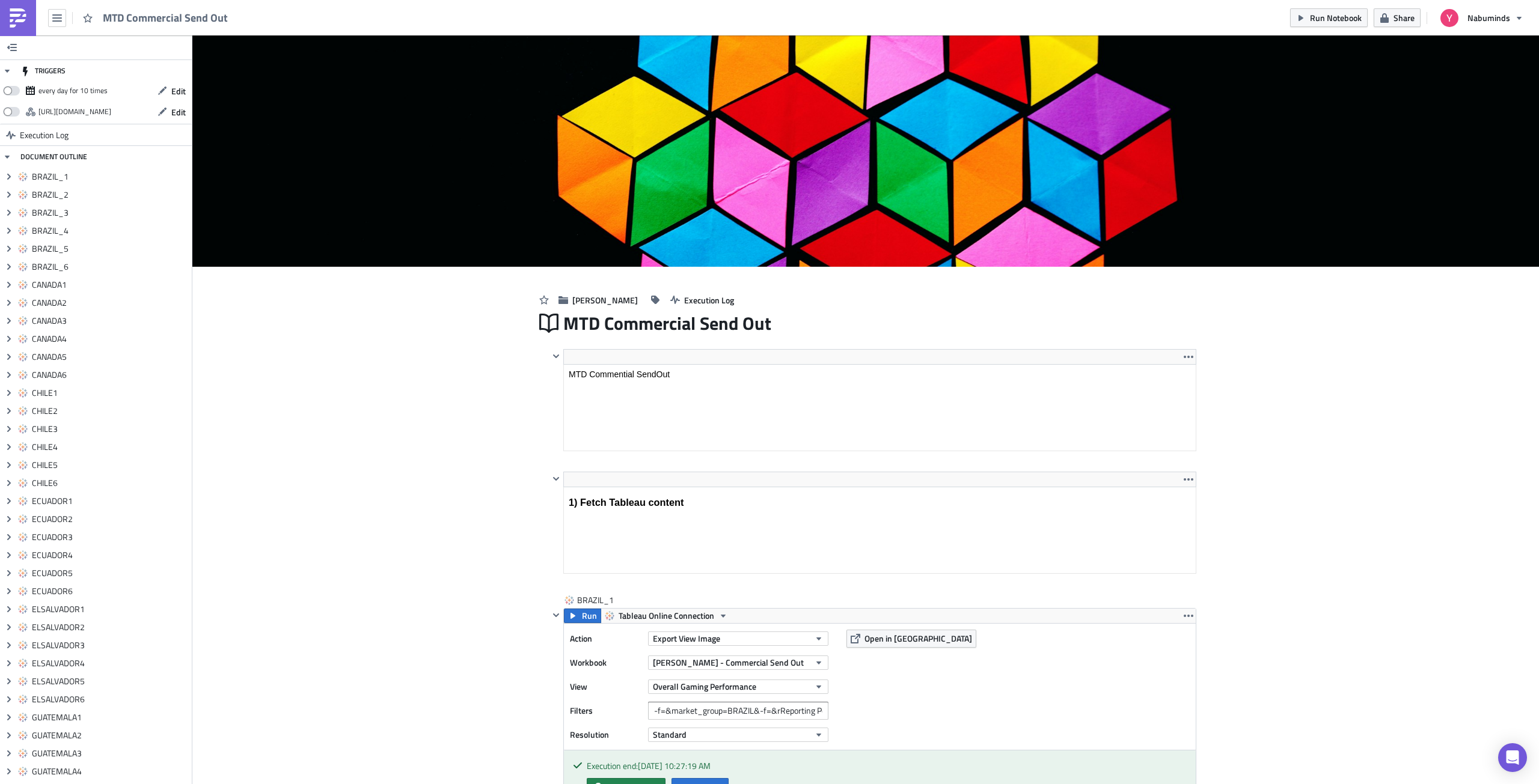
scroll to position [0, 0]
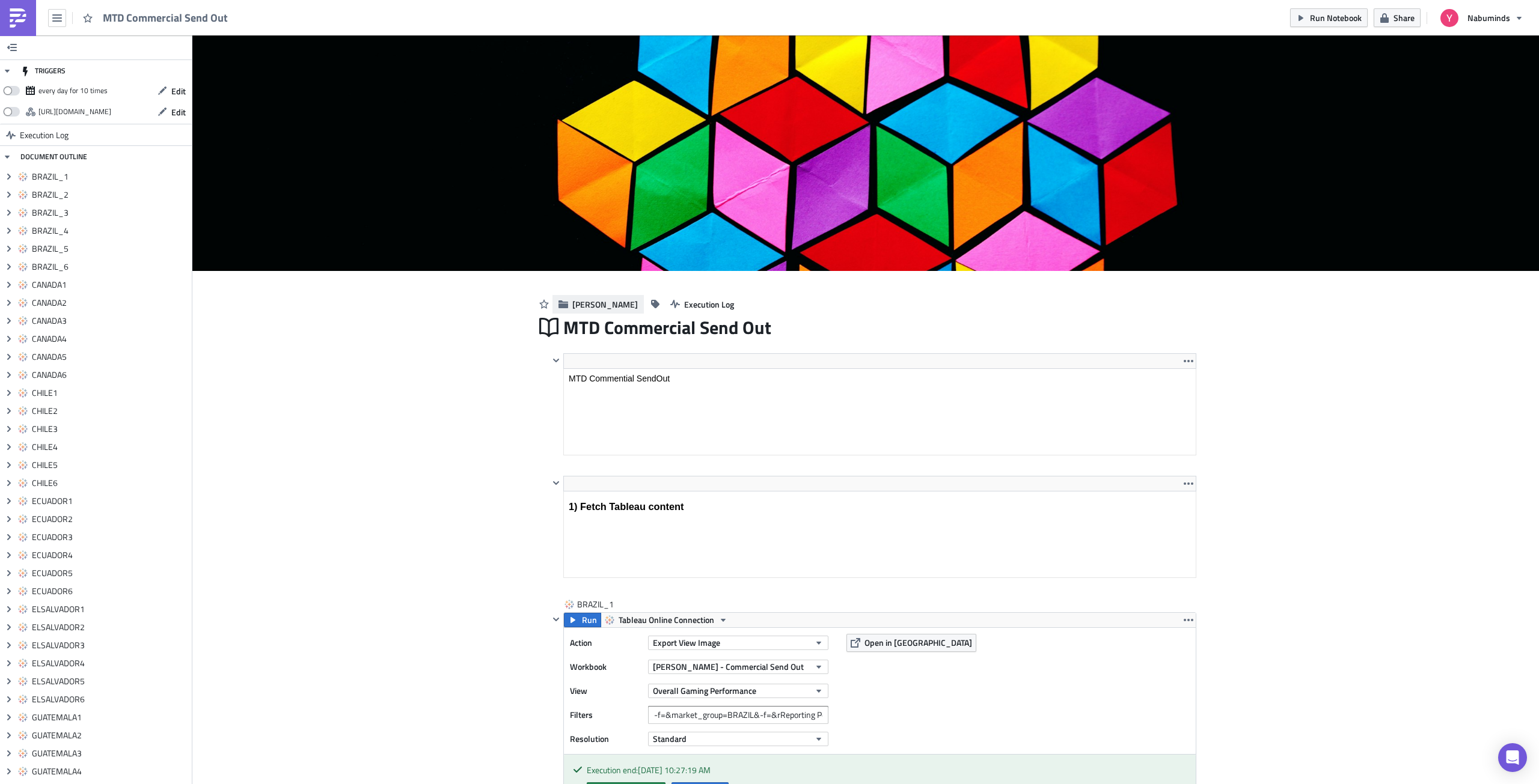
click at [572, 304] on span "[PERSON_NAME]" at bounding box center [605, 304] width 65 height 12
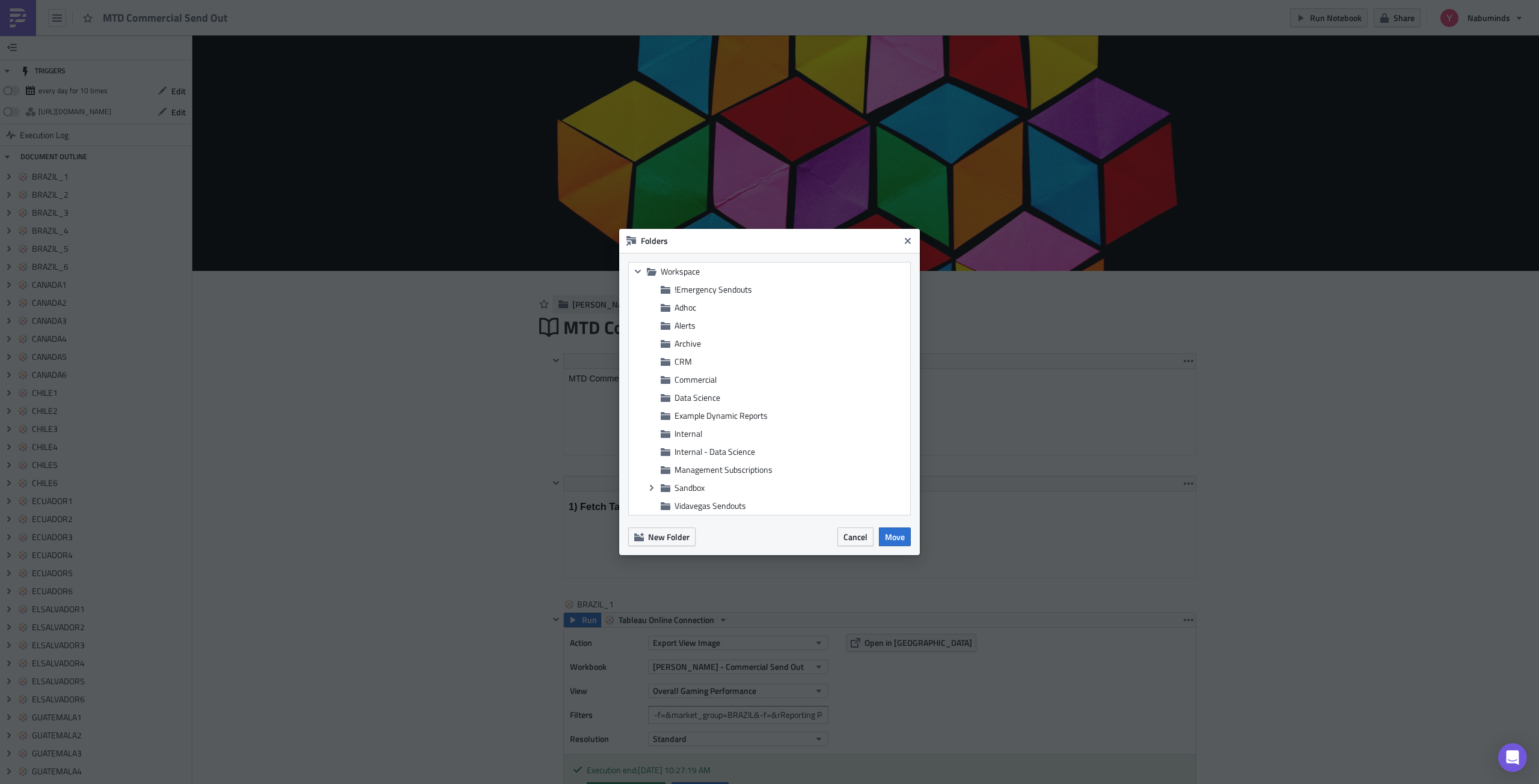
click at [568, 304] on body "MTD Commercial Send Out Run Notebook Share Nabuminds TRIGGERS every day for 10 …" at bounding box center [769, 392] width 1539 height 786
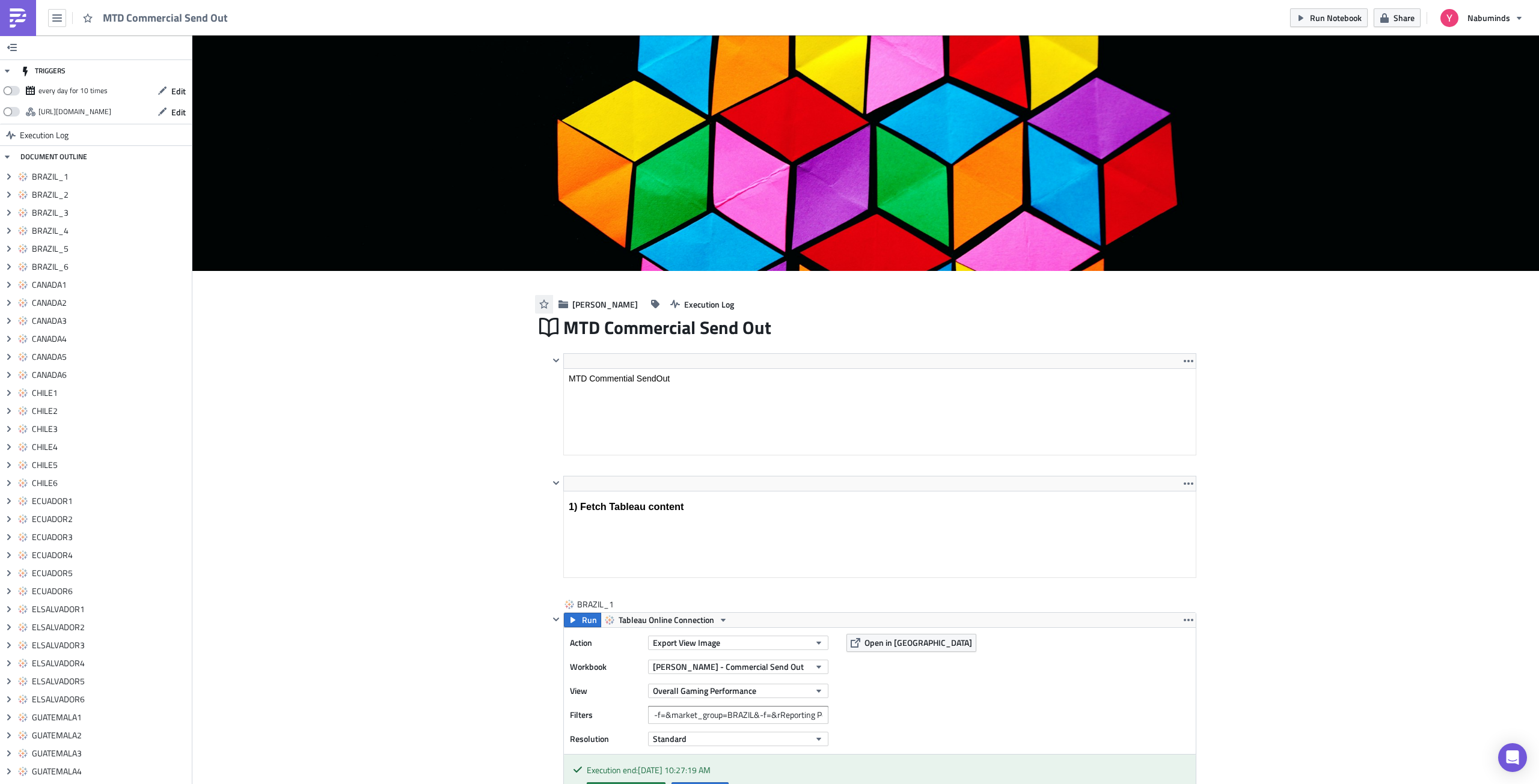
click at [540, 306] on icon "button" at bounding box center [544, 304] width 10 height 10
click at [1394, 17] on span "Share" at bounding box center [1404, 17] width 21 height 12
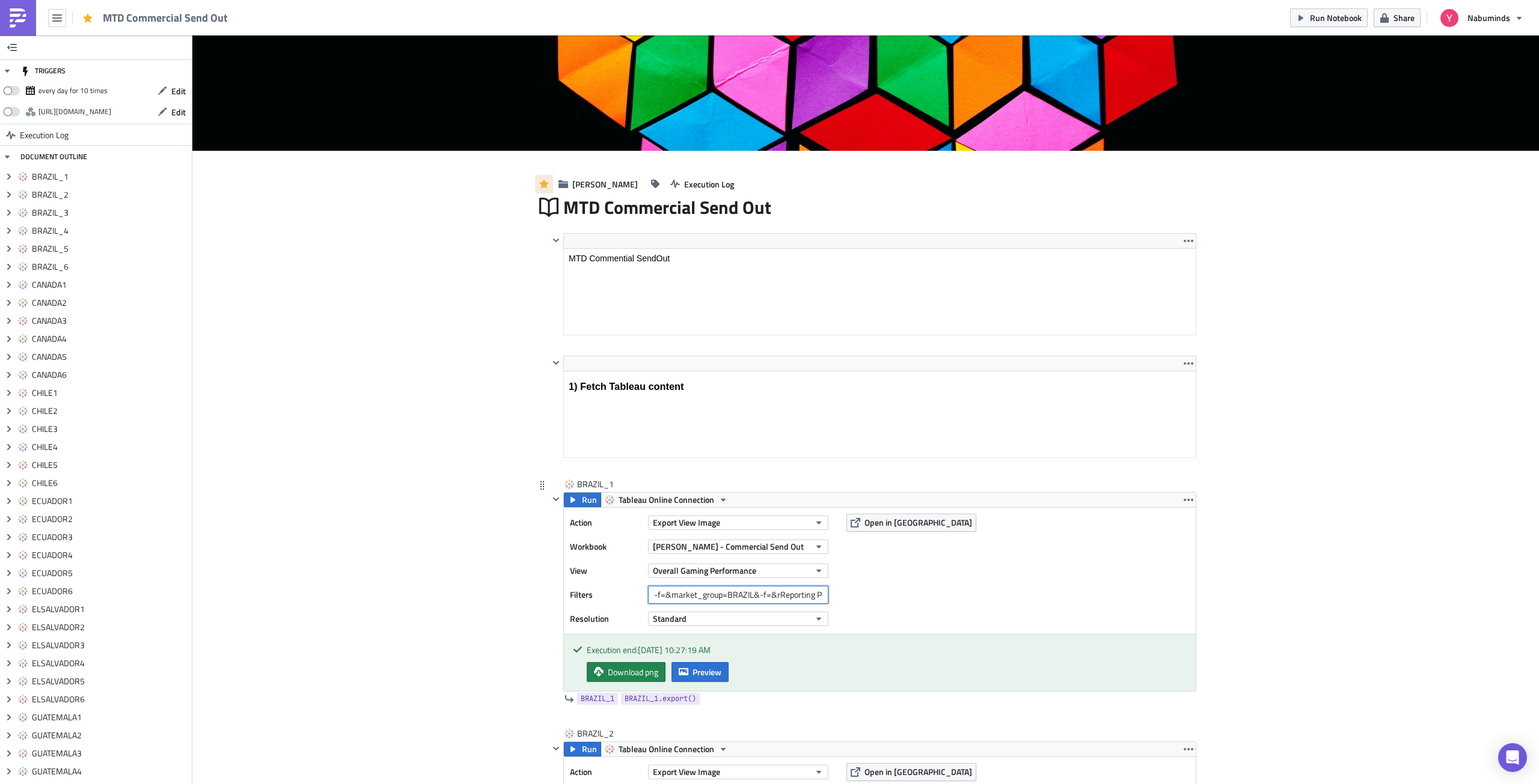
scroll to position [0, 25]
drag, startPoint x: 802, startPoint y: 591, endPoint x: 853, endPoint y: 590, distance: 51.0
click at [853, 591] on div "Action Export View Image Workbook [PERSON_NAME] - Commercial Send Out View Over…" at bounding box center [879, 570] width 632 height 126
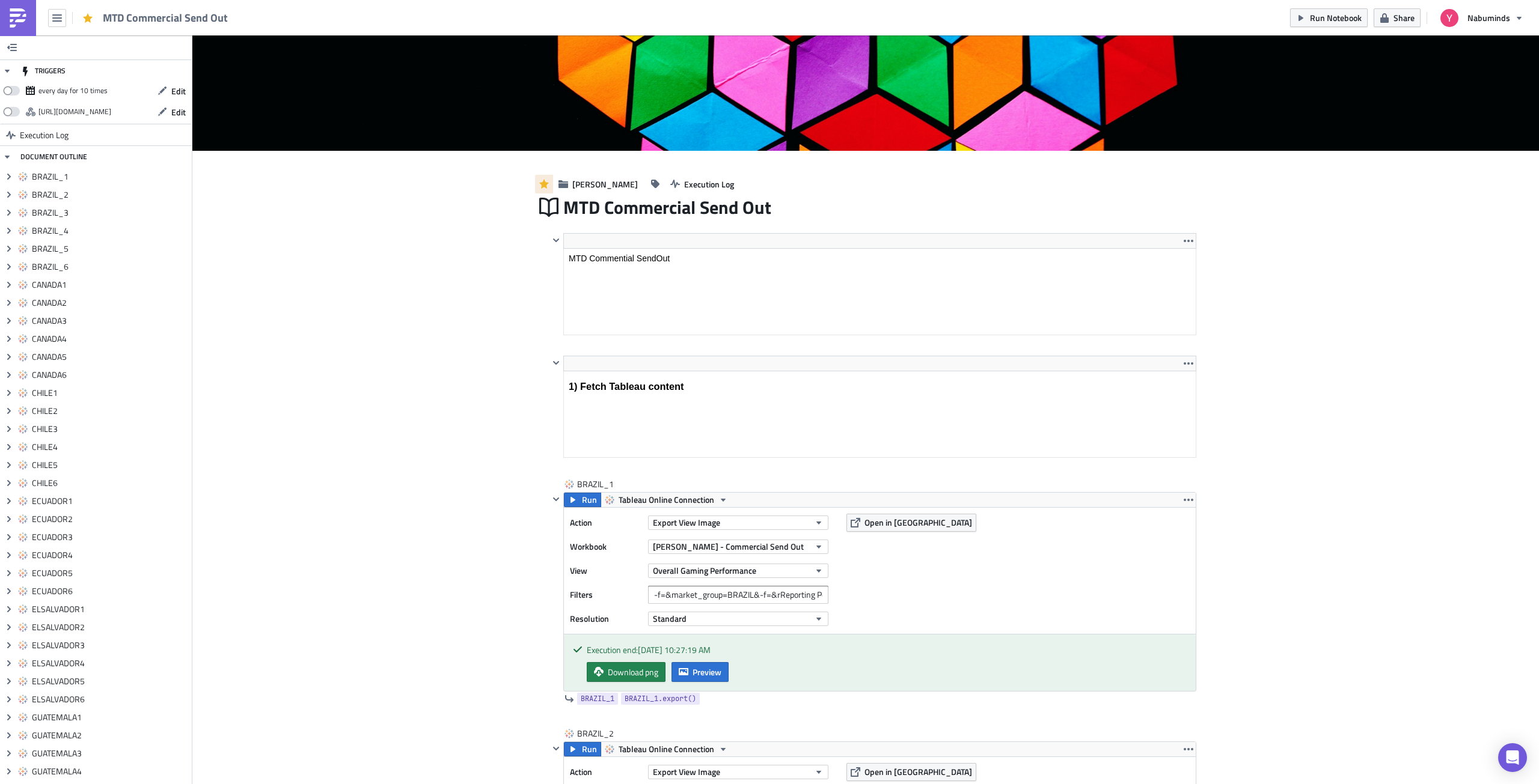
drag, startPoint x: 581, startPoint y: 182, endPoint x: 504, endPoint y: 269, distance: 116.2
click at [575, 190] on span "[PERSON_NAME]" at bounding box center [605, 183] width 65 height 12
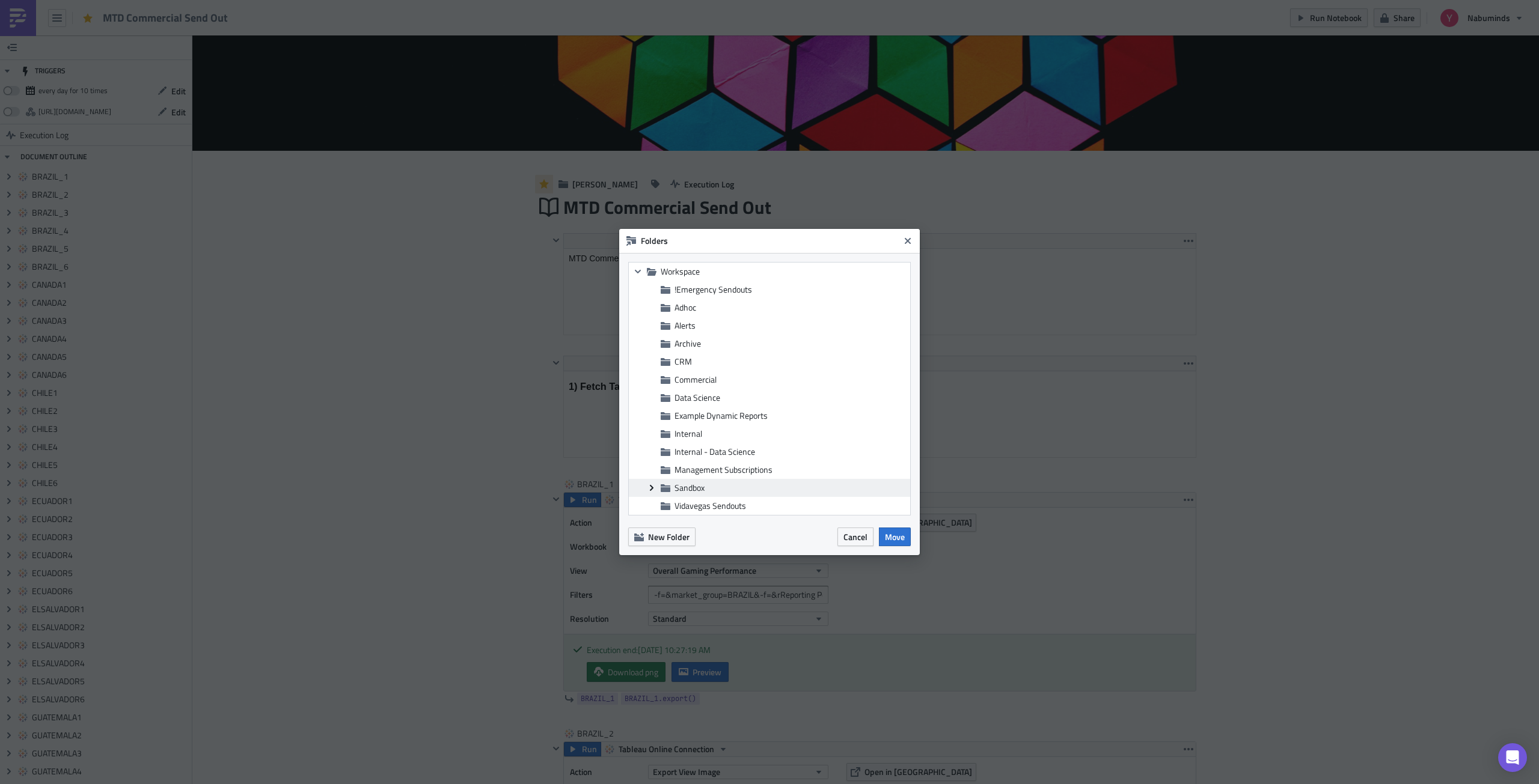
click at [651, 486] on icon at bounding box center [652, 487] width 4 height 6
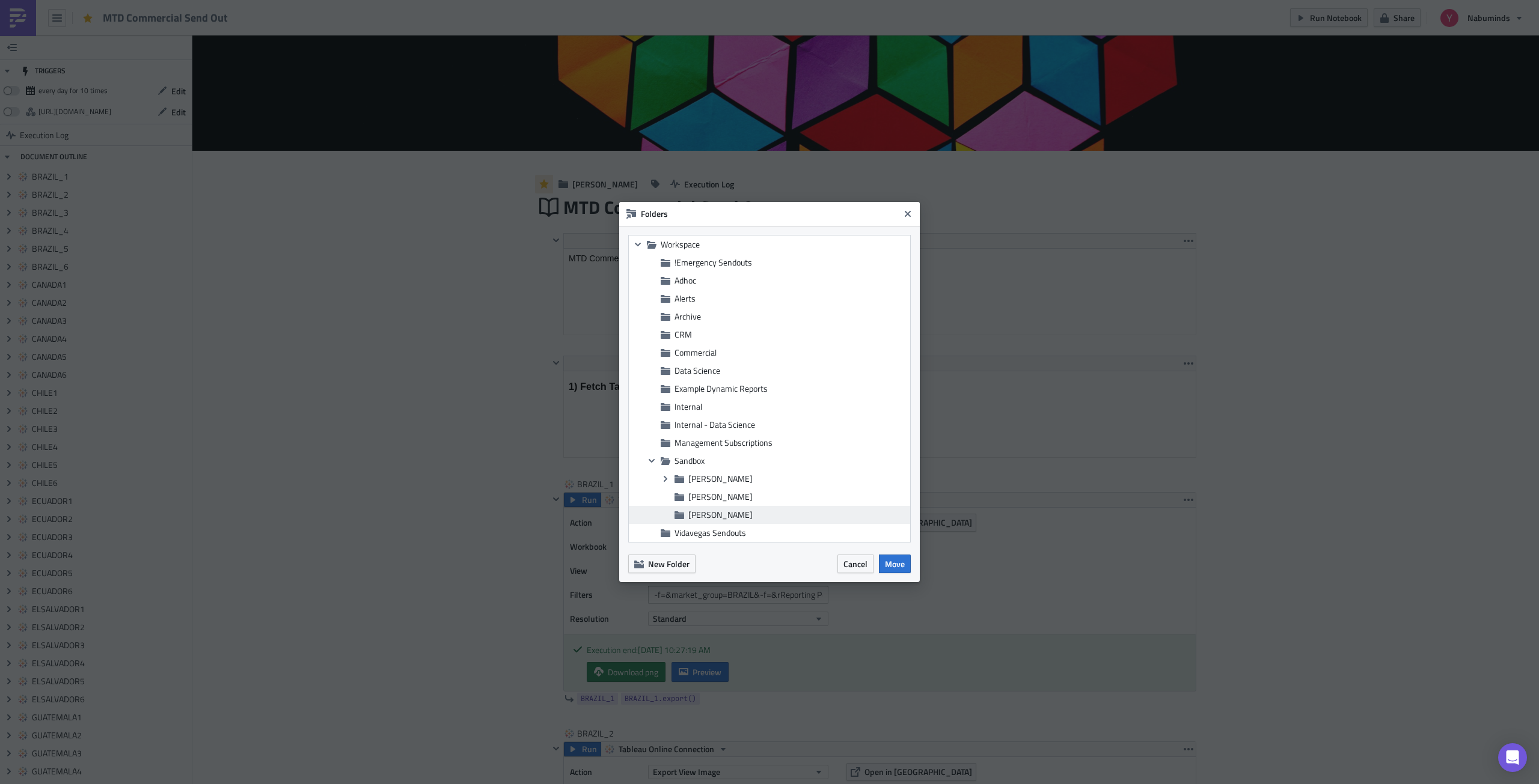
click at [687, 512] on div "[PERSON_NAME]" at bounding box center [769, 514] width 281 height 18
click at [893, 566] on span "Move" at bounding box center [895, 563] width 20 height 12
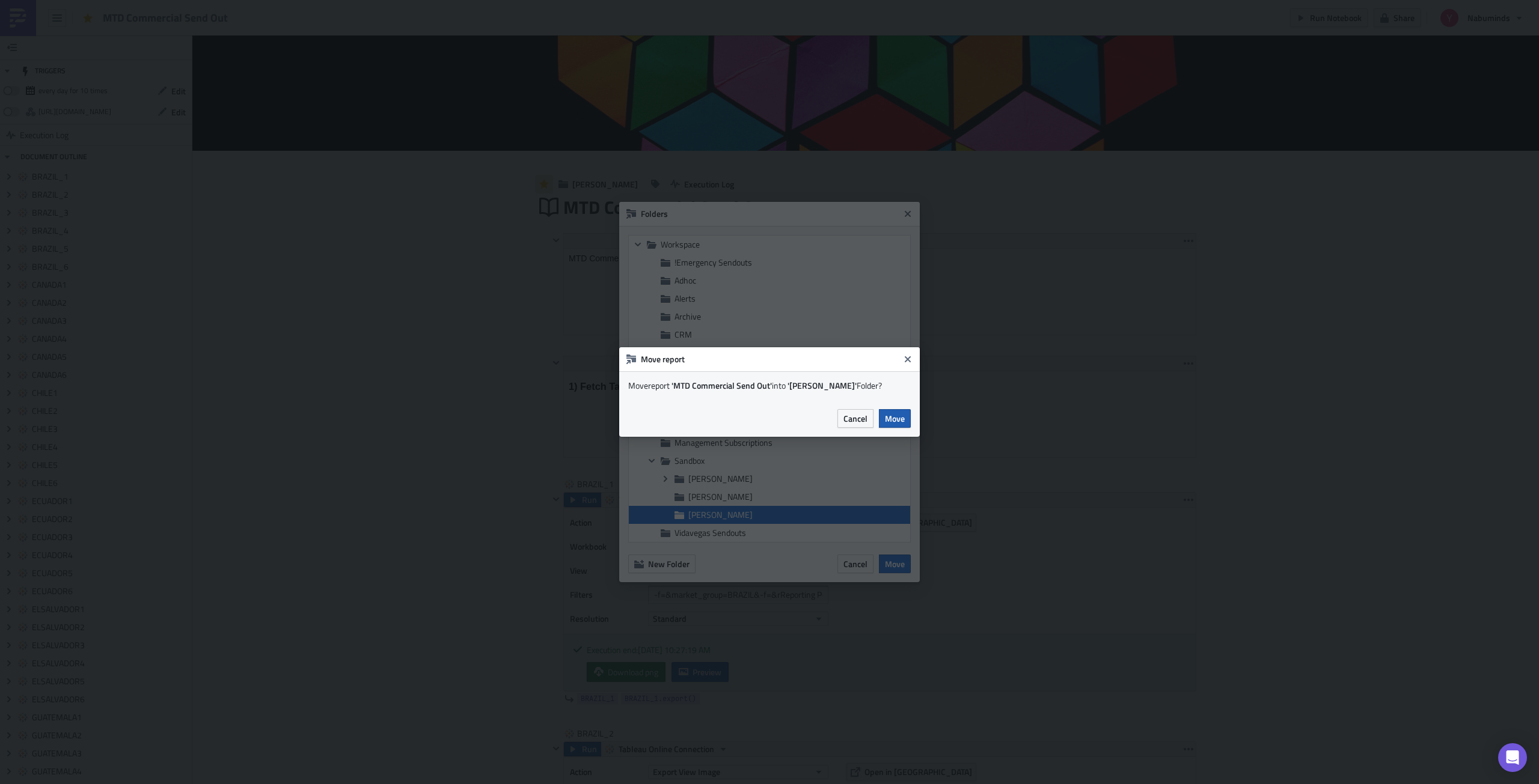
click at [899, 424] on span "Move" at bounding box center [895, 417] width 20 height 12
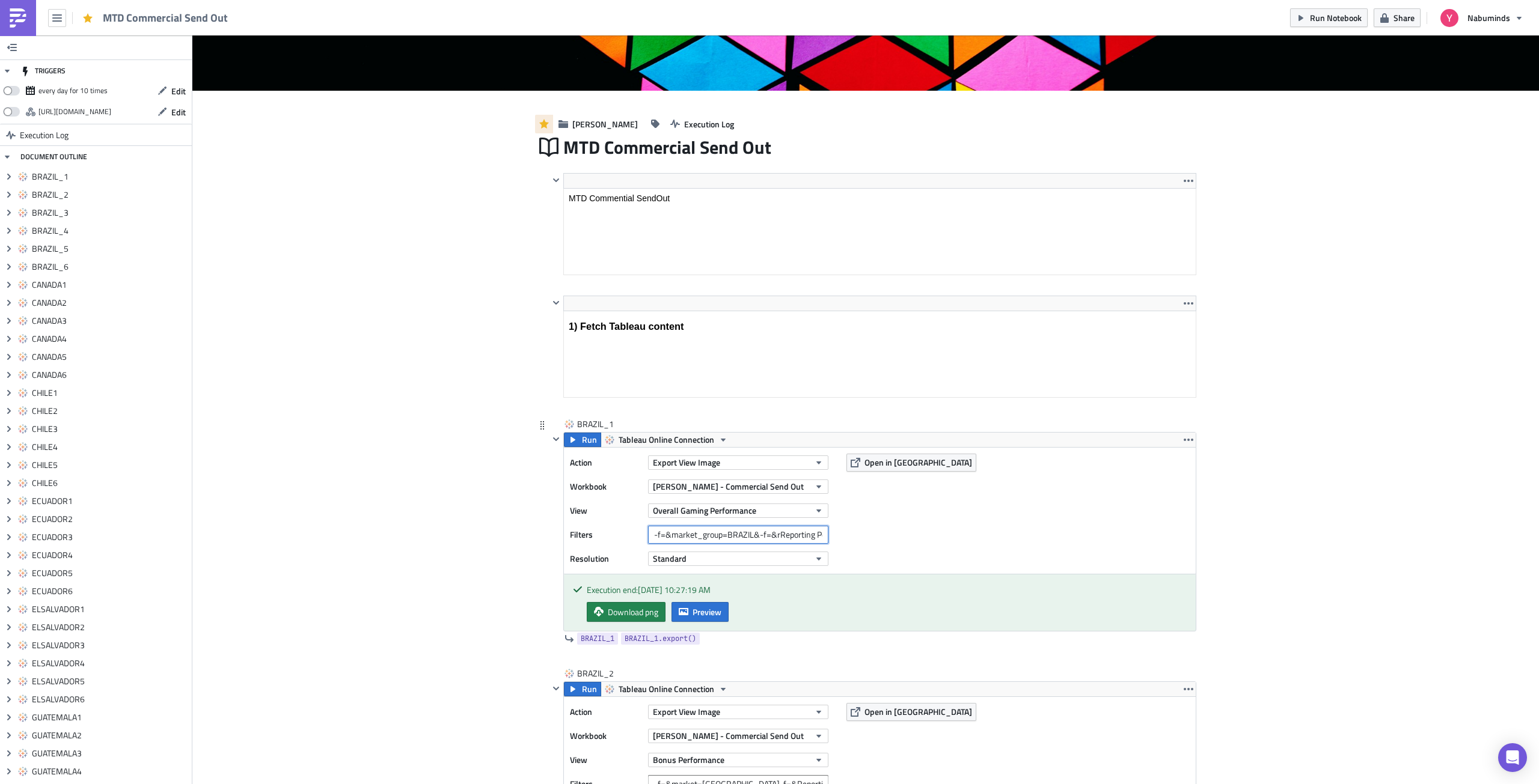
scroll to position [0, 25]
drag, startPoint x: 768, startPoint y: 534, endPoint x: 838, endPoint y: 532, distance: 70.0
click at [838, 532] on div "Action Export View Image Workbook [PERSON_NAME] - Commercial Send Out View Over…" at bounding box center [879, 510] width 632 height 126
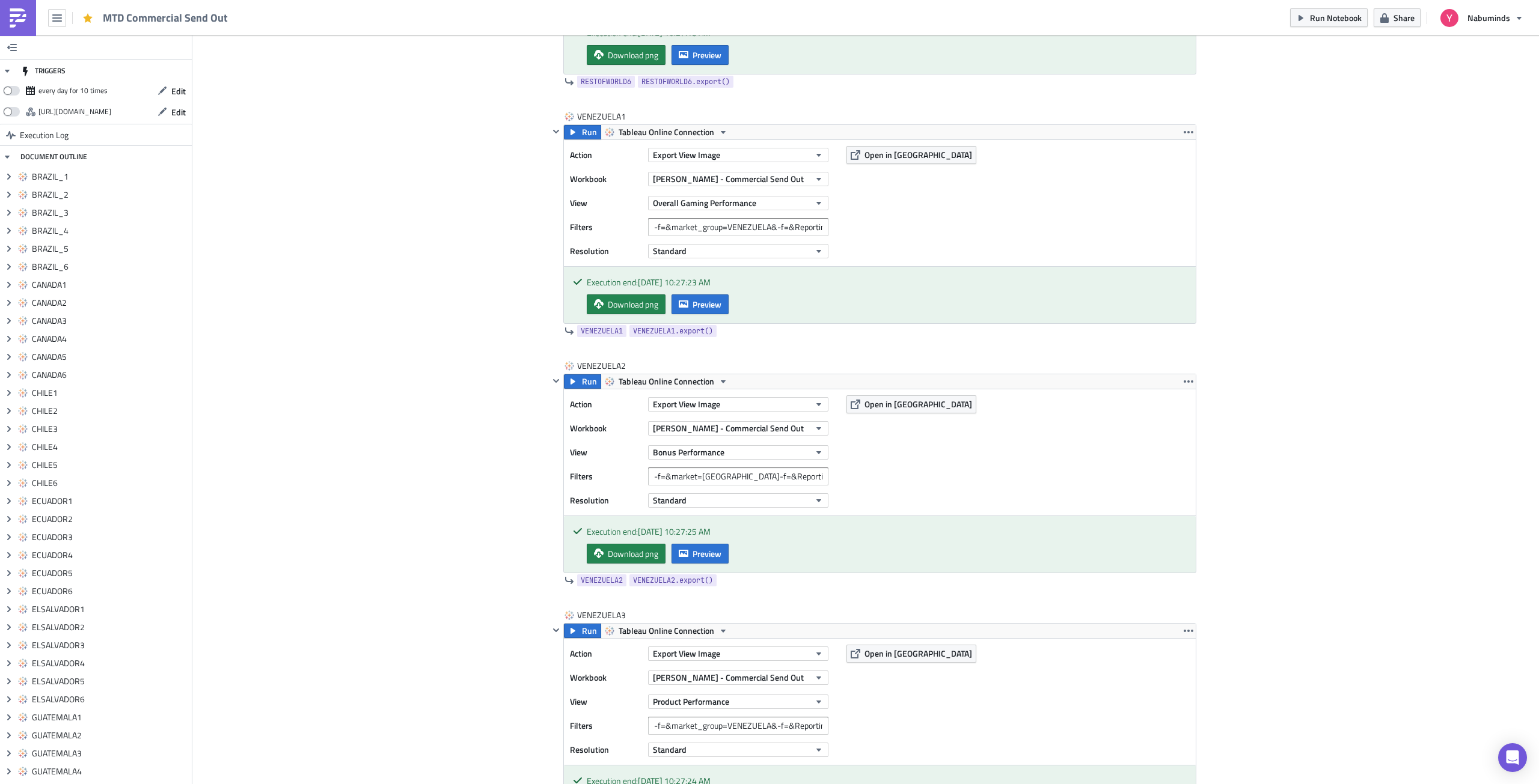
scroll to position [16476, 0]
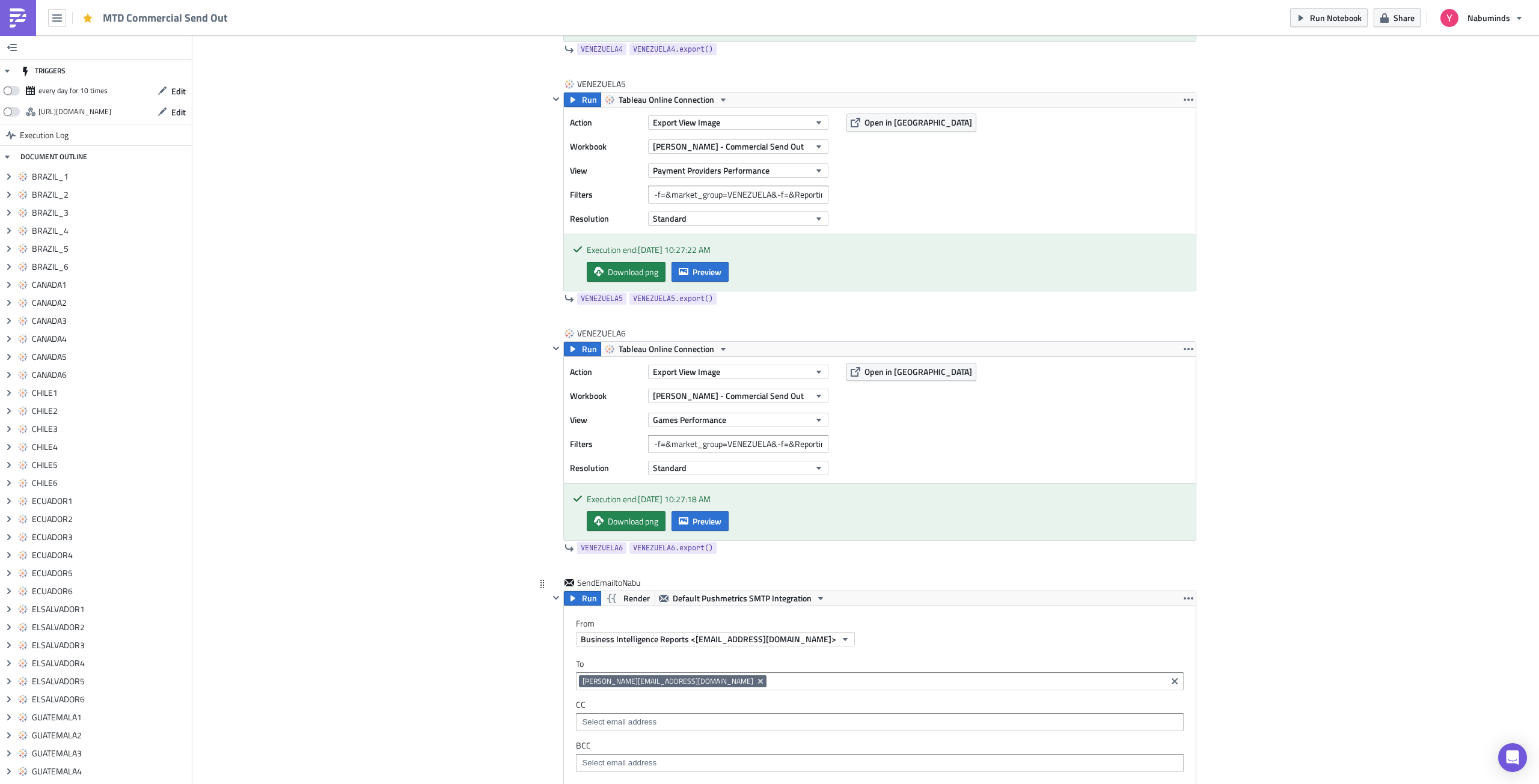
click at [999, 591] on div "Run Render Default Pushmetrics SMTP Integration" at bounding box center [879, 598] width 632 height 14
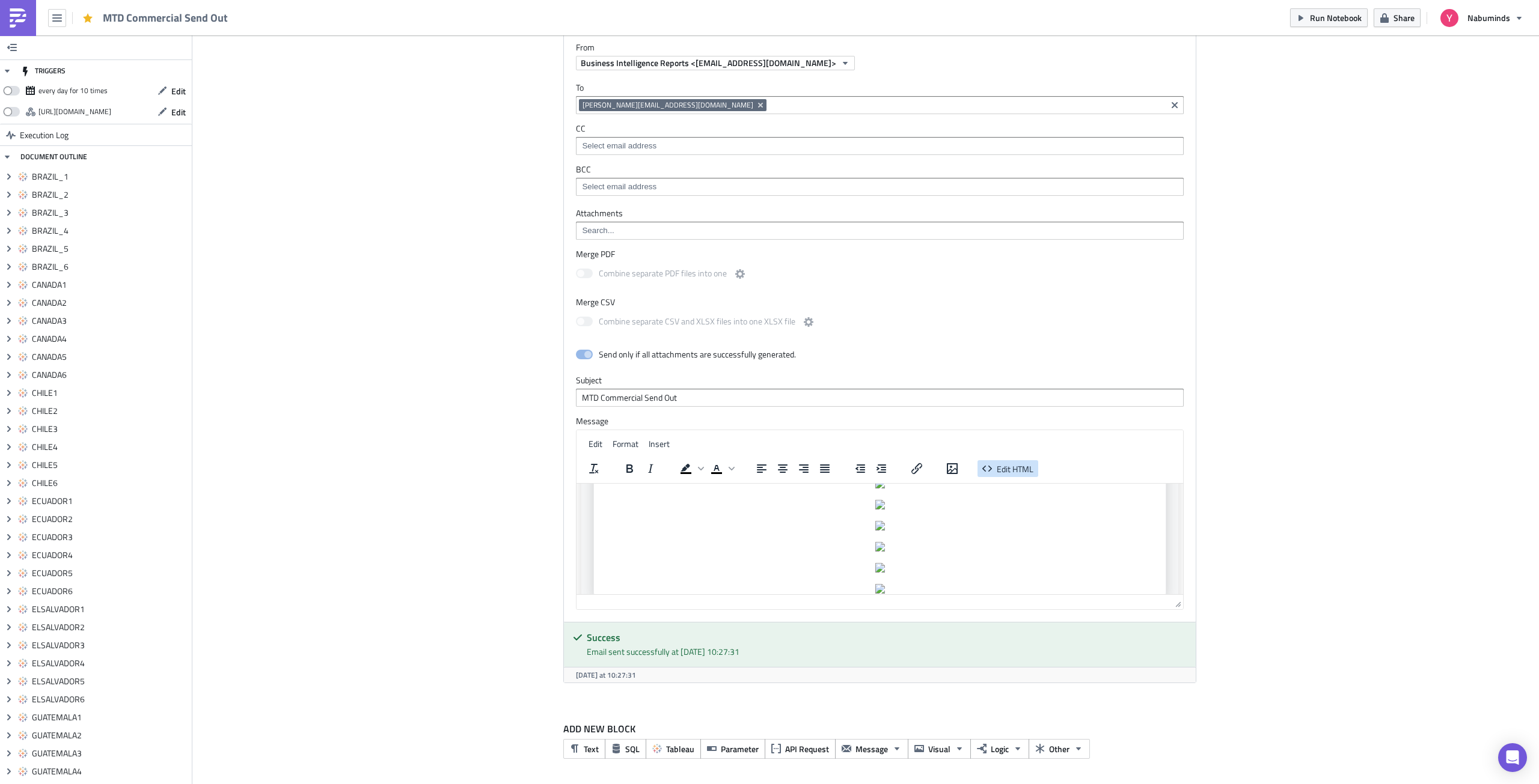
click at [1018, 466] on span "Edit HTML" at bounding box center [1015, 467] width 36 height 12
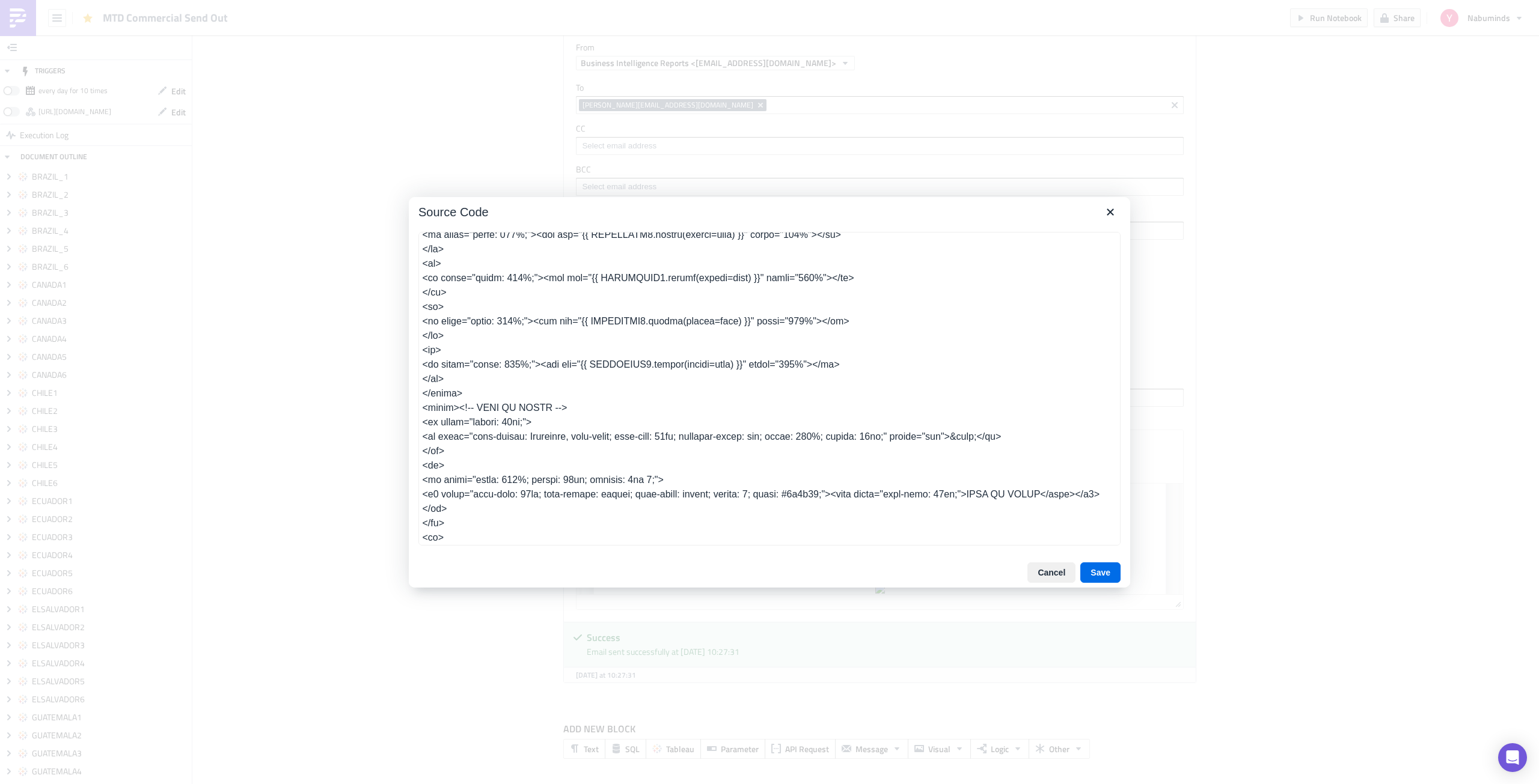
scroll to position [3993, 0]
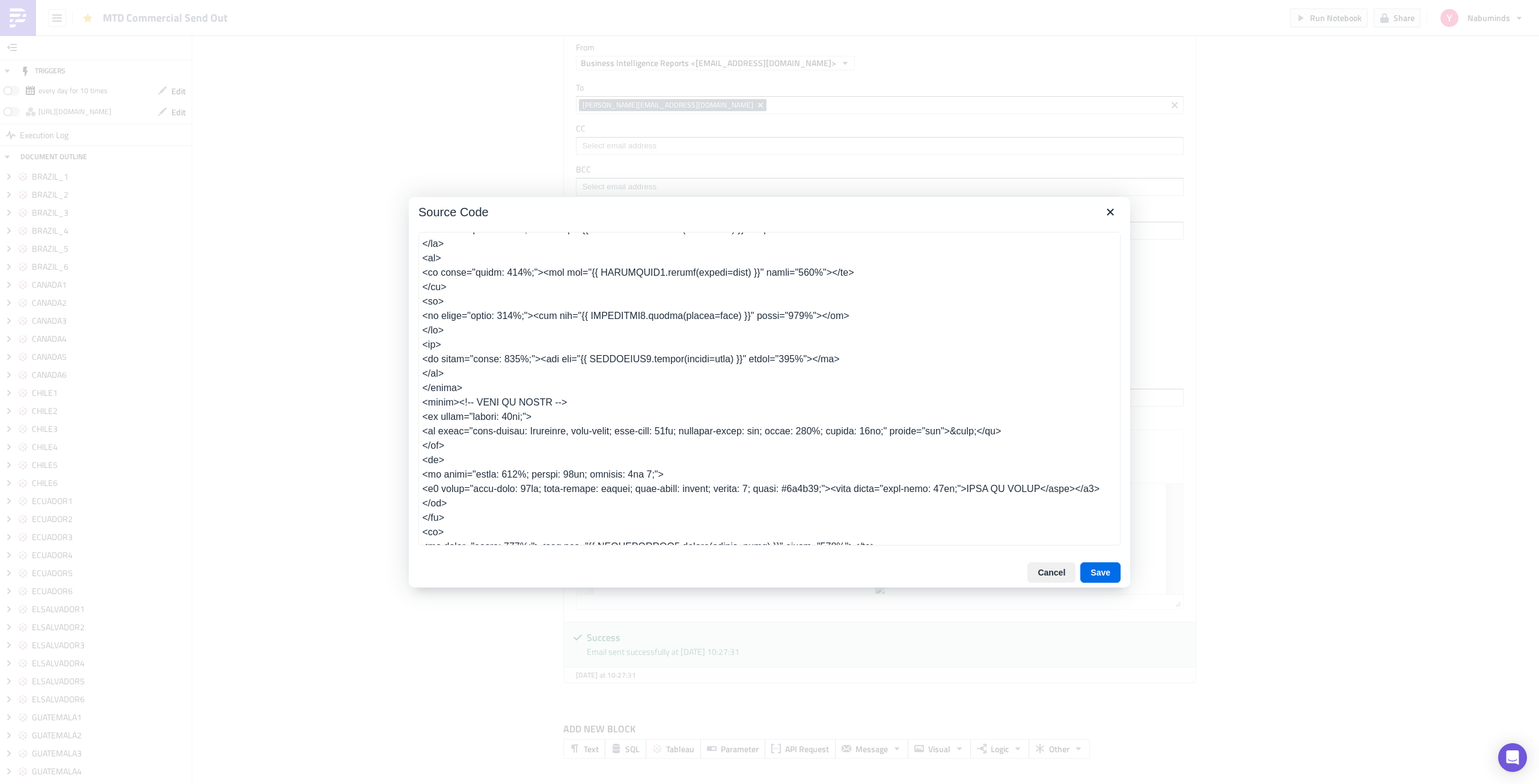
drag, startPoint x: 421, startPoint y: 301, endPoint x: 659, endPoint y: 399, distance: 257.4
click at [659, 399] on textarea at bounding box center [769, 389] width 702 height 314
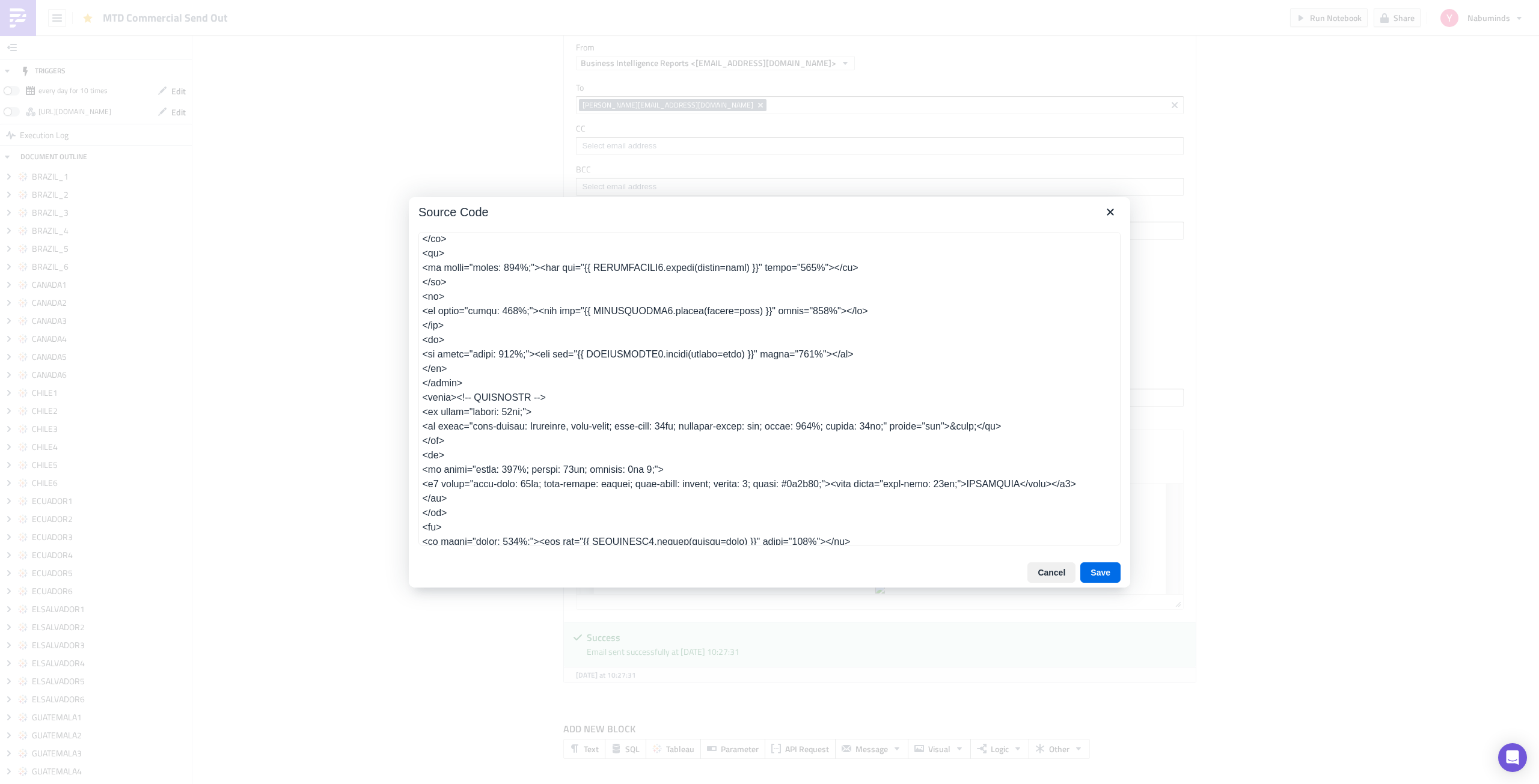
scroll to position [4009, 0]
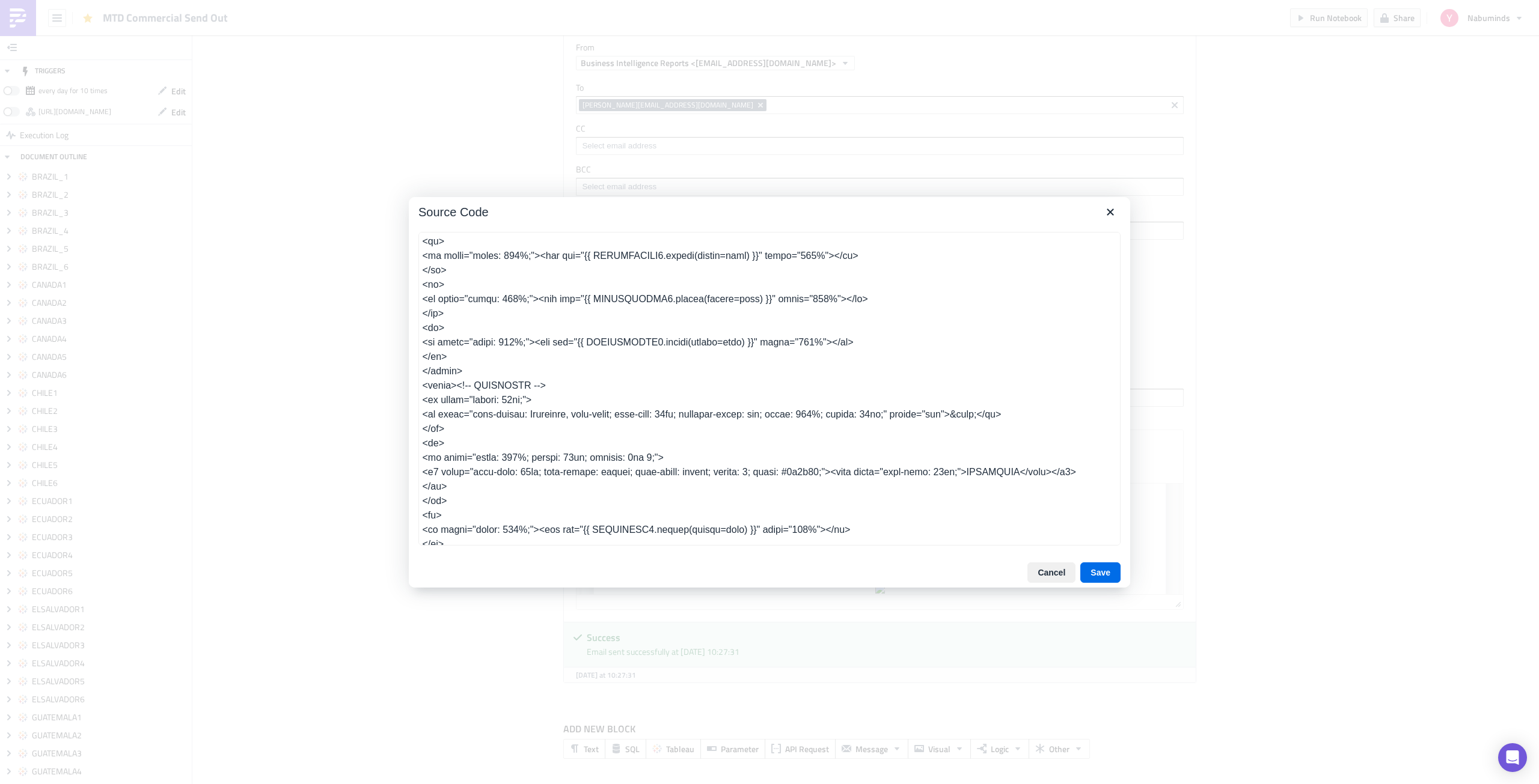
click at [542, 387] on textarea at bounding box center [769, 389] width 702 height 314
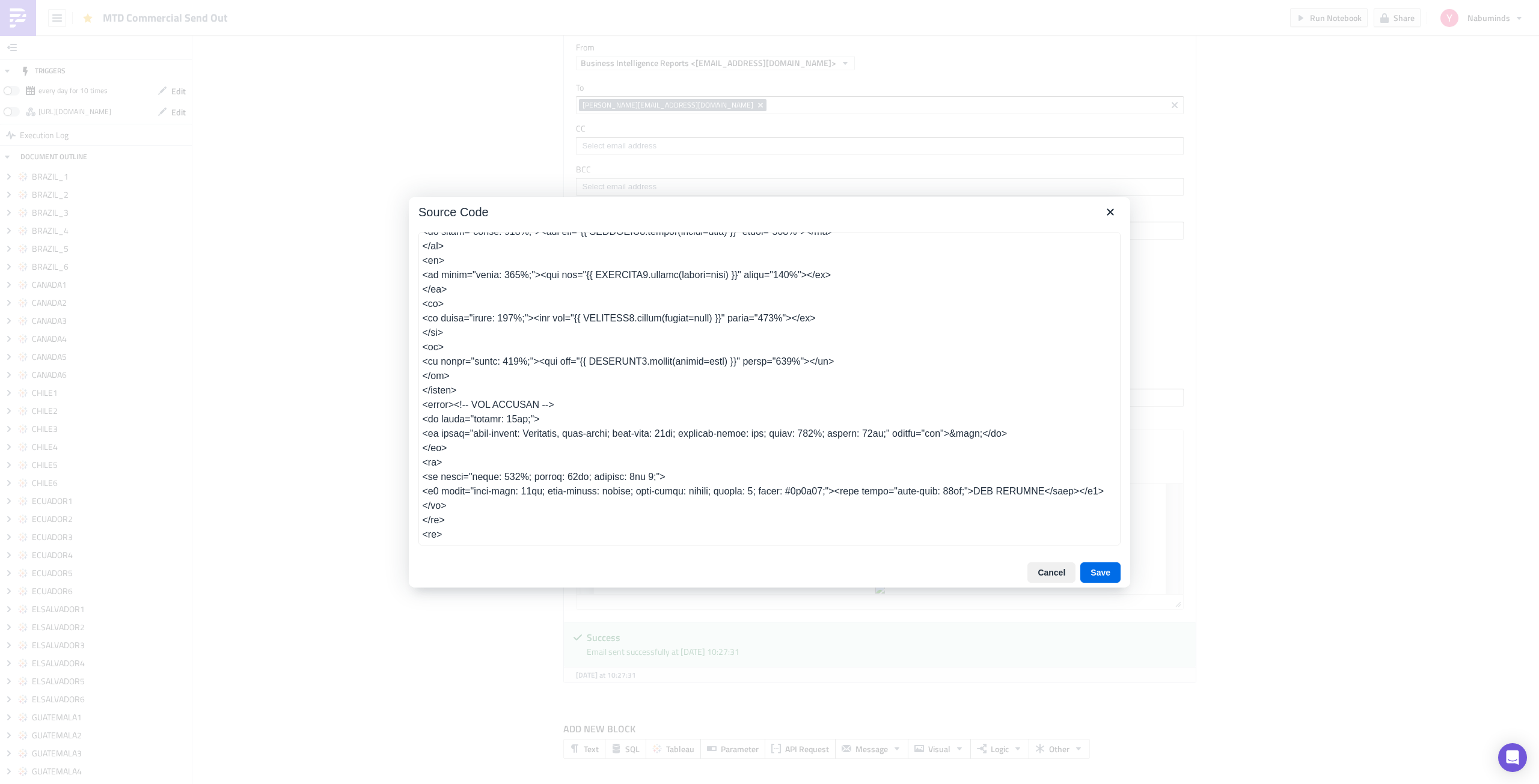
scroll to position [3194, 0]
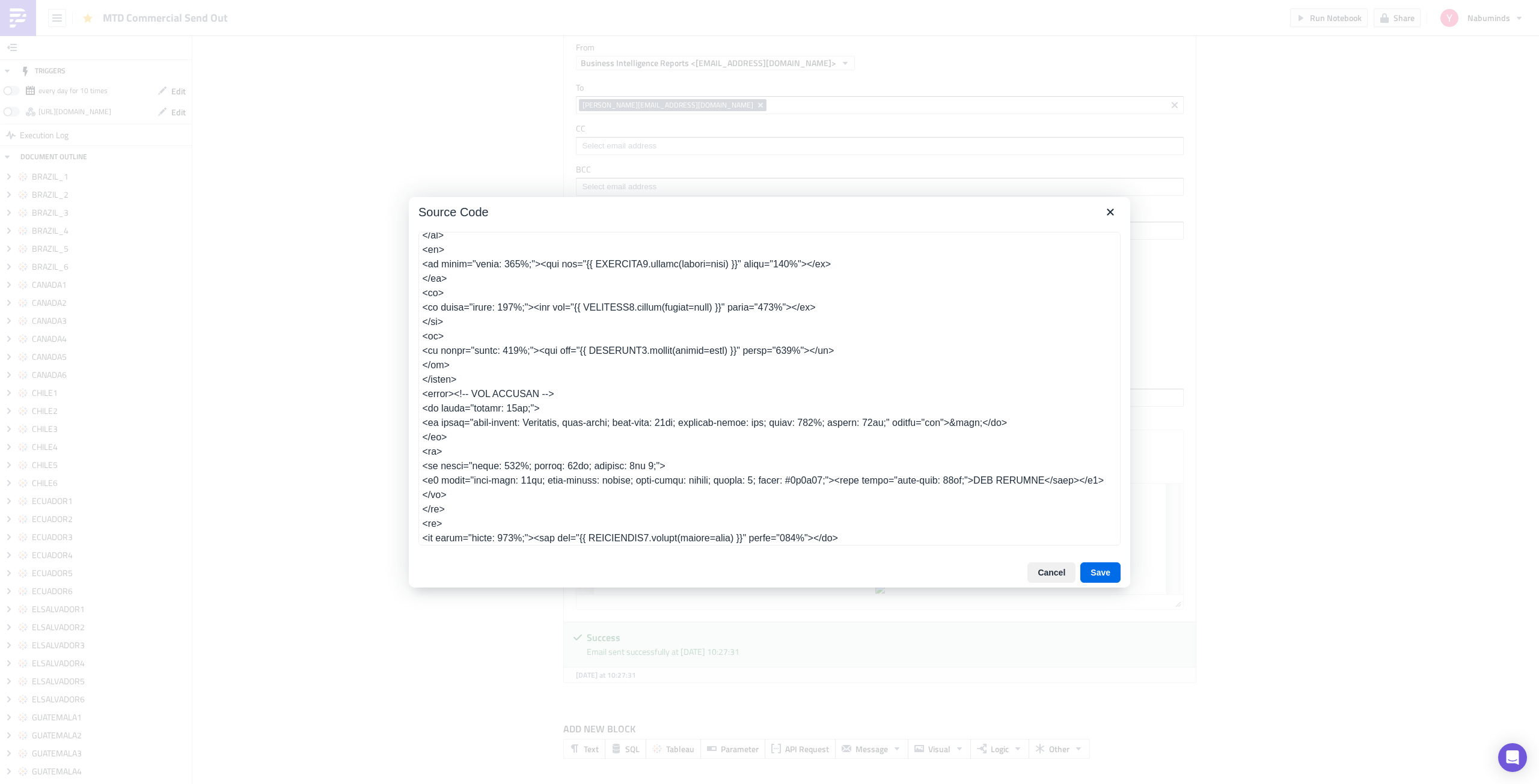
drag, startPoint x: 421, startPoint y: 401, endPoint x: 588, endPoint y: 388, distance: 167.5
click at [588, 388] on textarea at bounding box center [769, 389] width 702 height 314
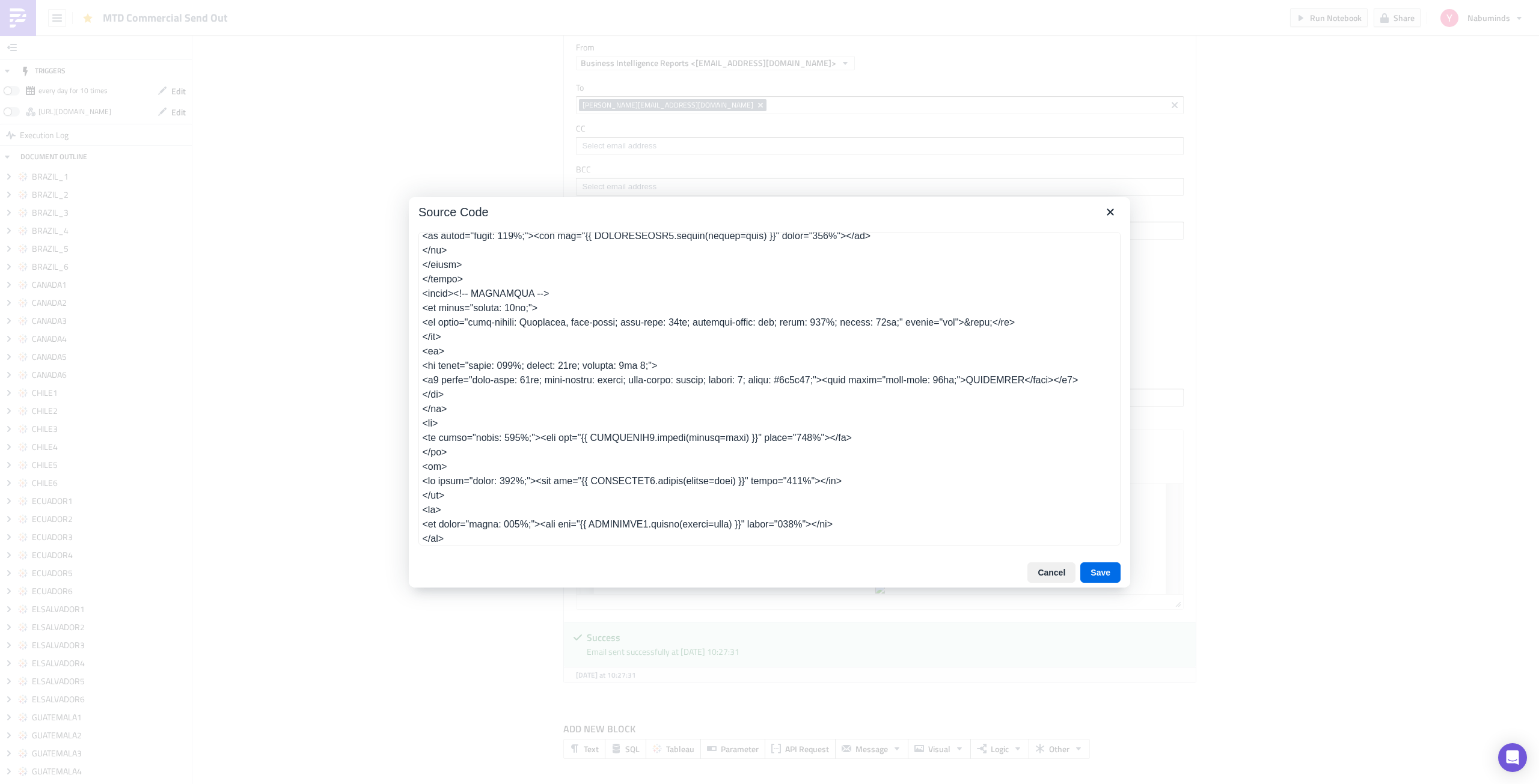
scroll to position [2898, 0]
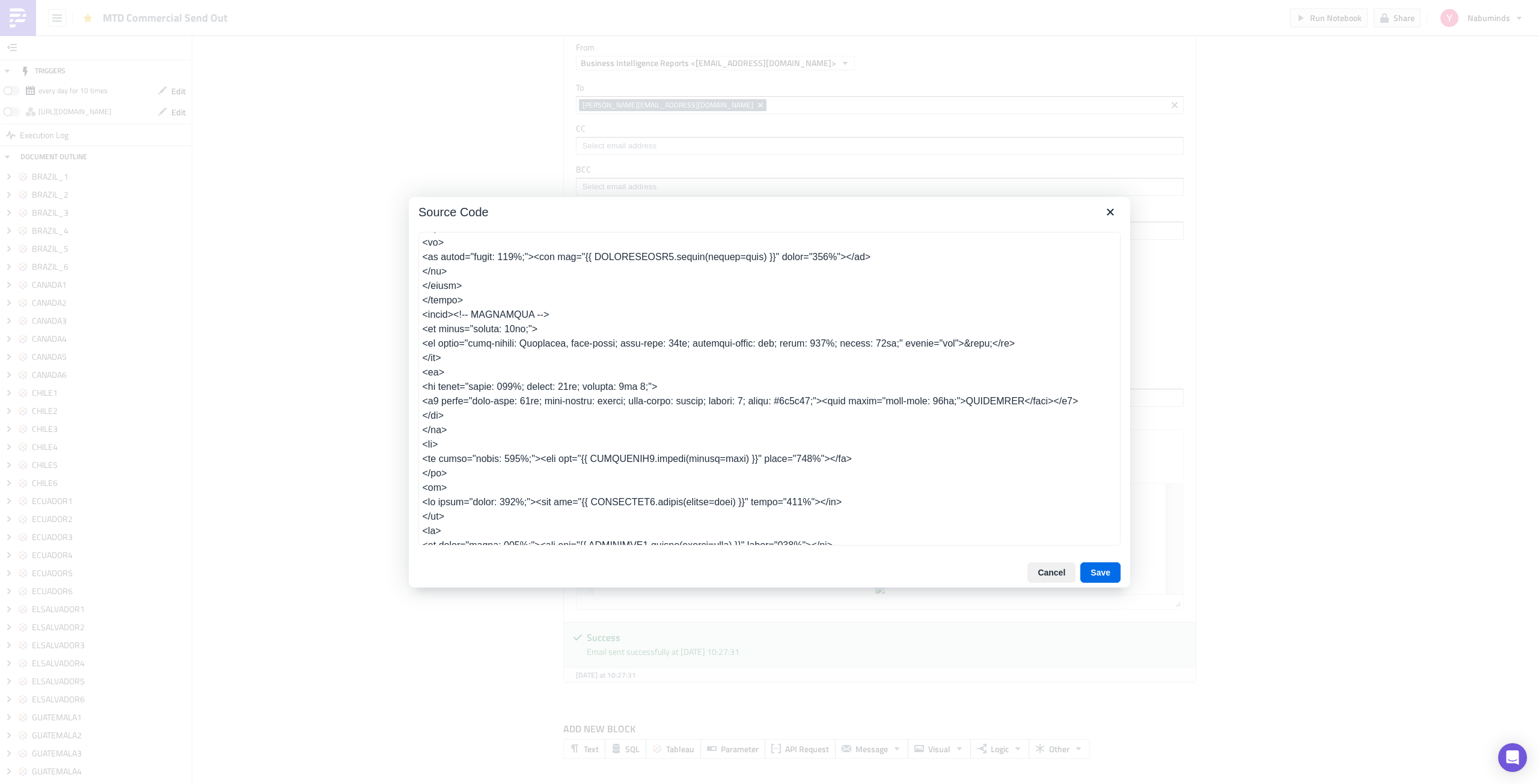
click at [480, 318] on textarea at bounding box center [769, 389] width 702 height 314
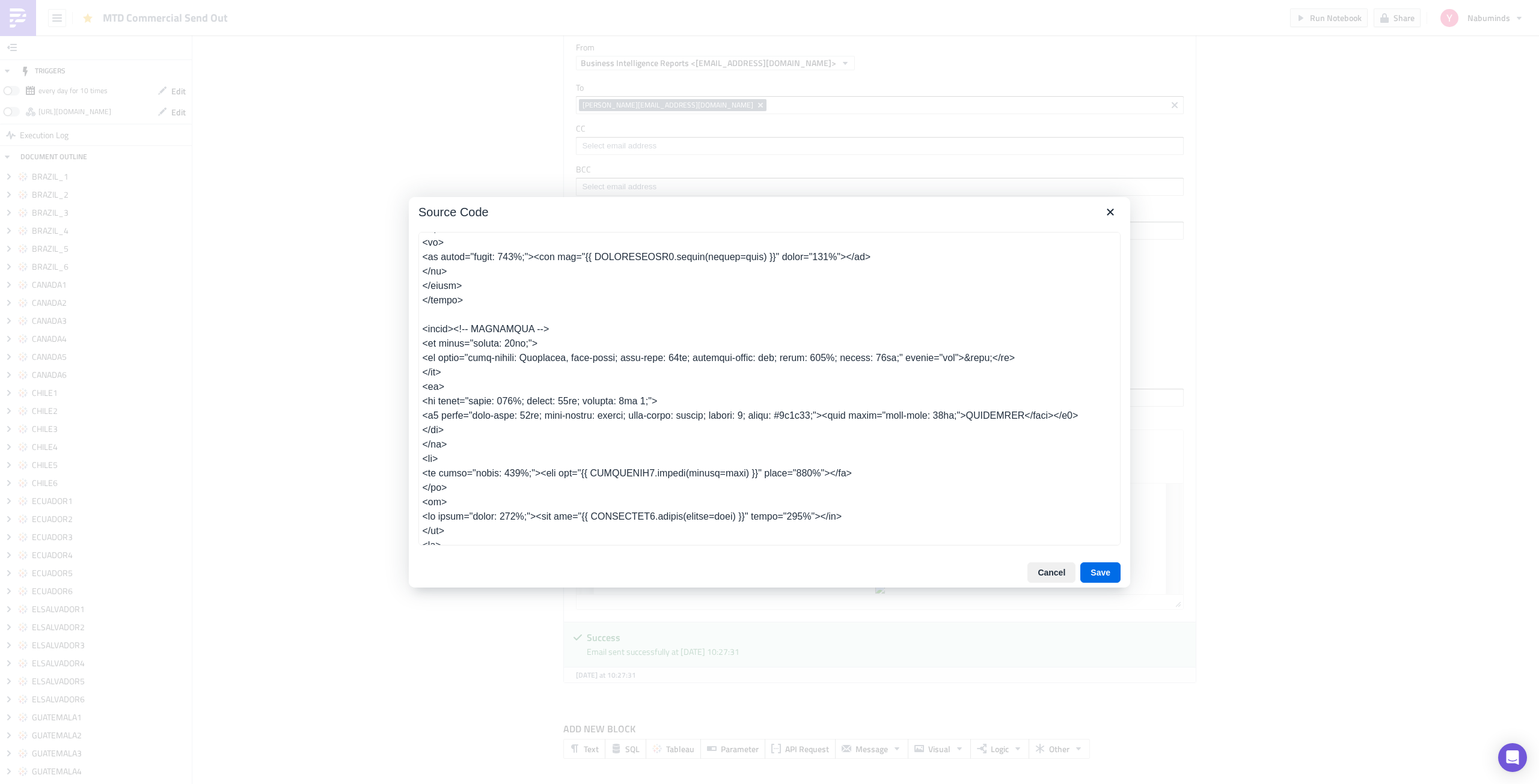
type textarea "<table class="body" style="border-collapse: separate; mso-table-lspace: 0pt; ms…"
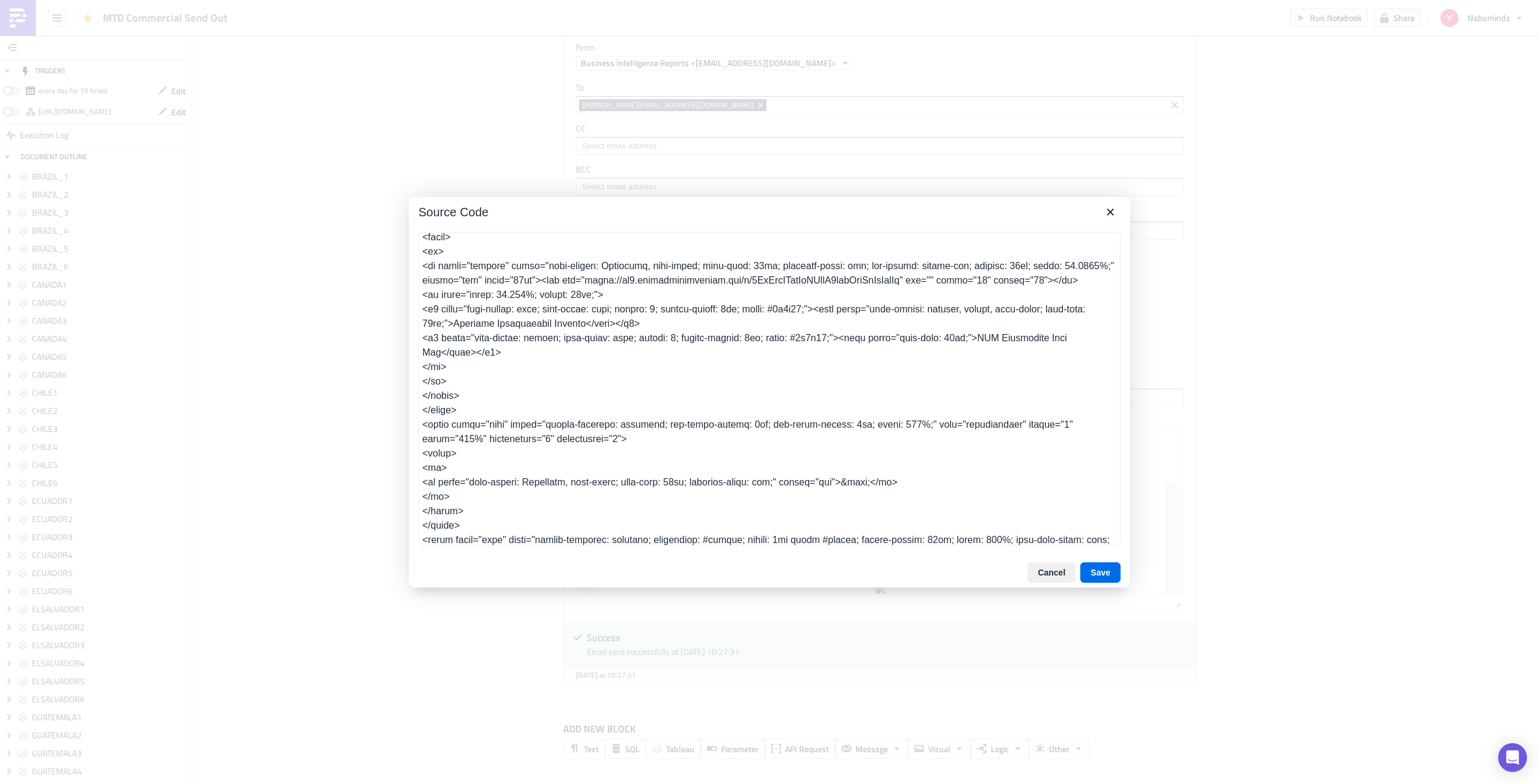
scroll to position [101, 0]
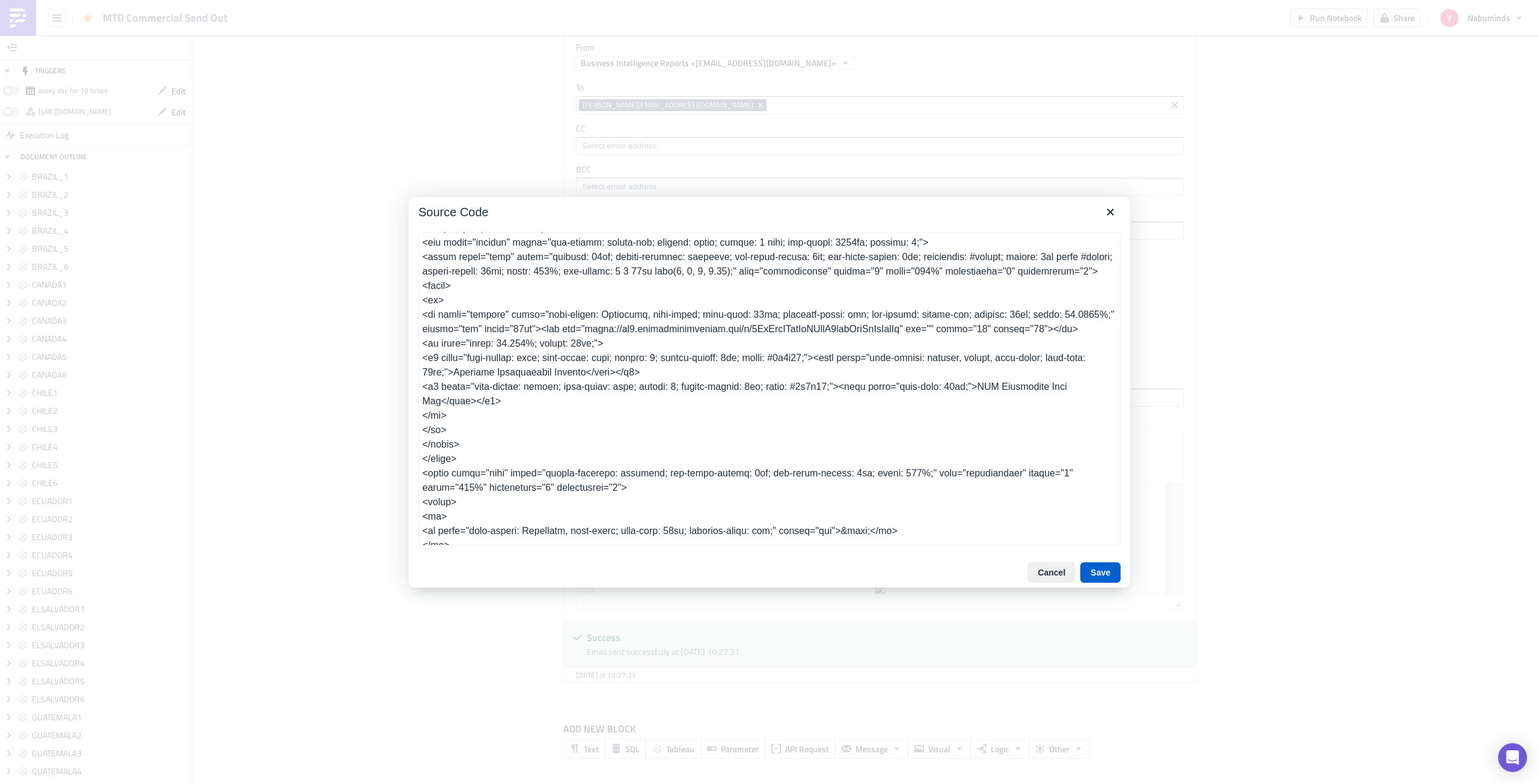
click at [1093, 563] on button "Save" at bounding box center [1100, 572] width 40 height 20
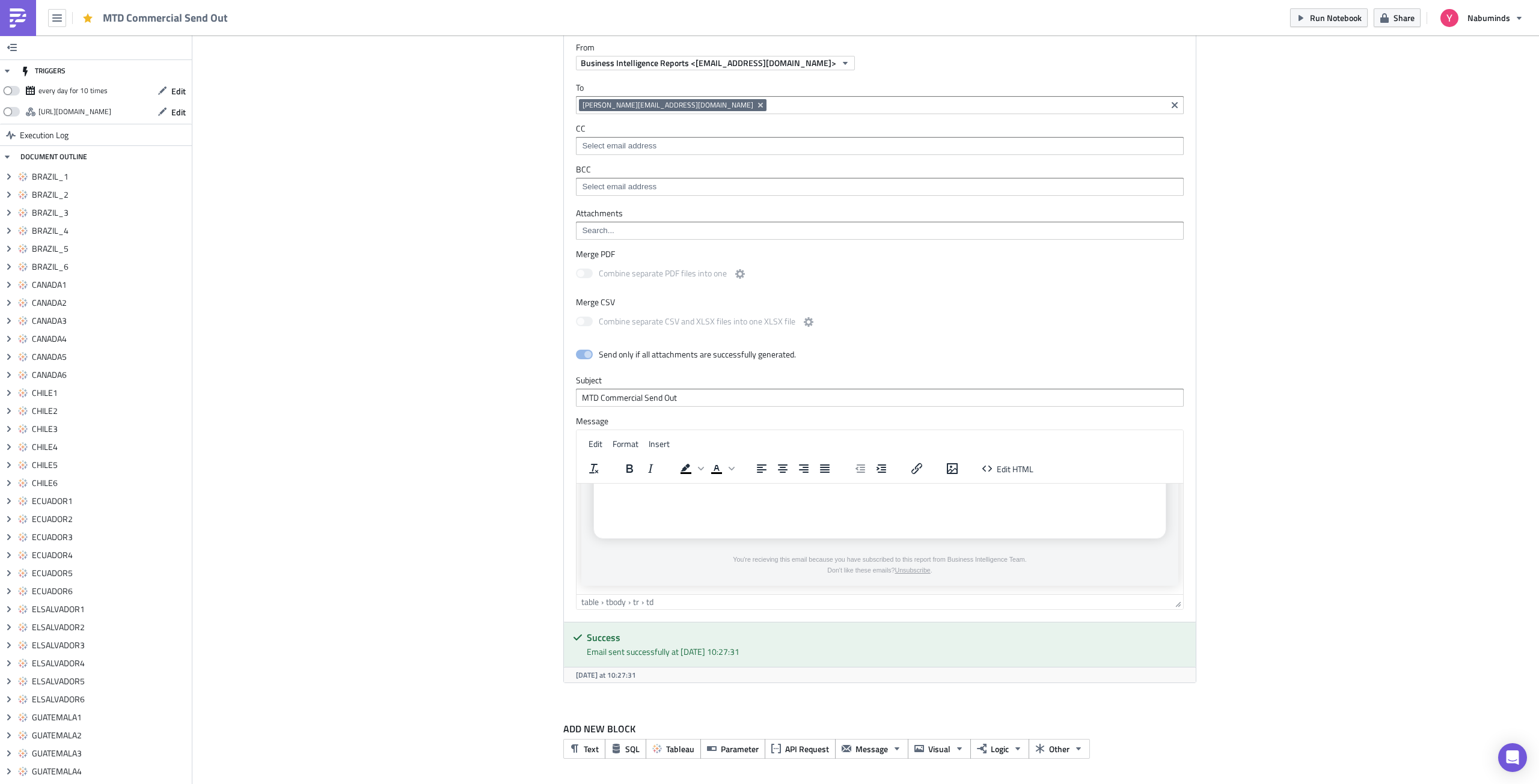
scroll to position [1977, 0]
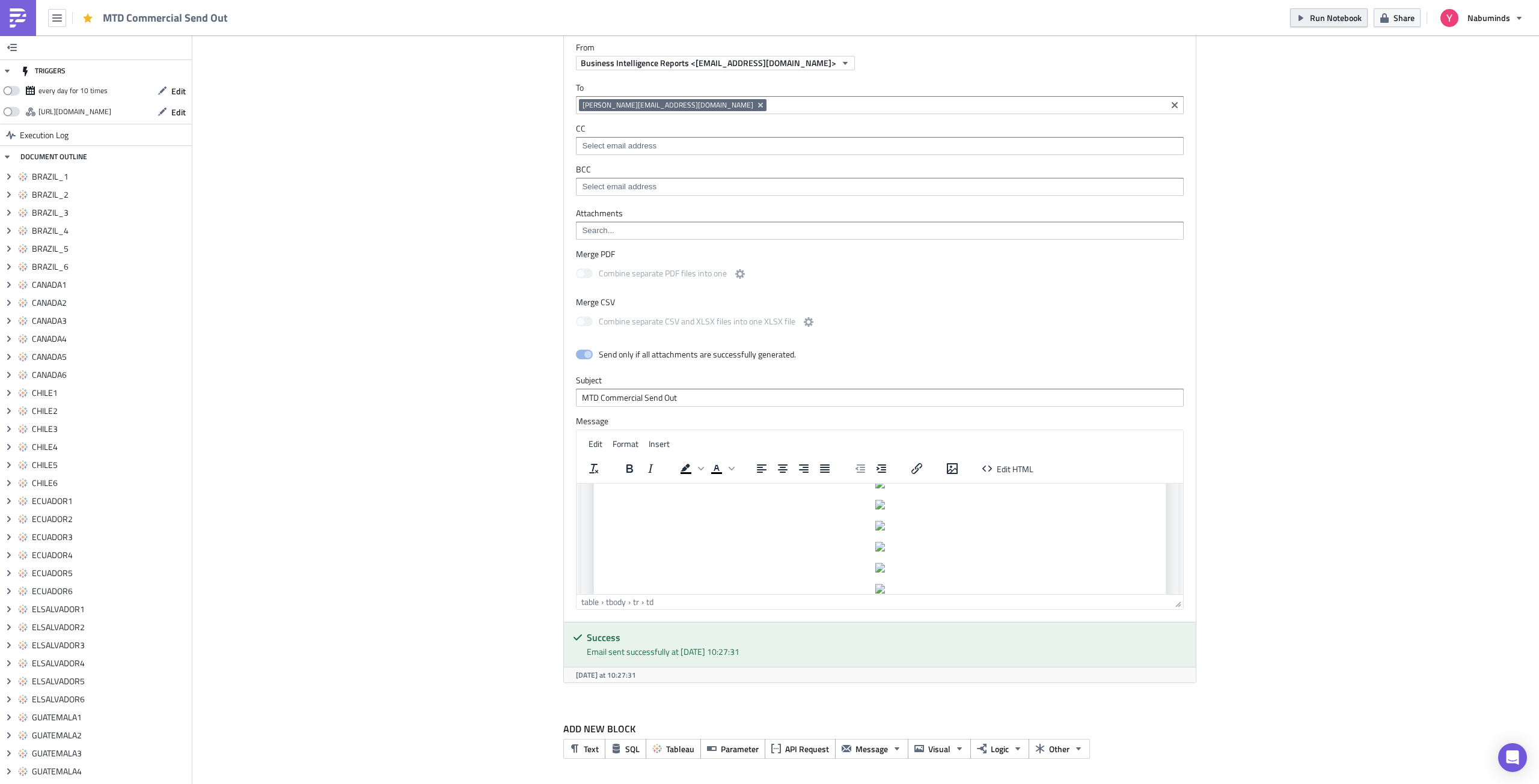
click at [1324, 19] on span "Run Notebook" at bounding box center [1335, 17] width 52 height 12
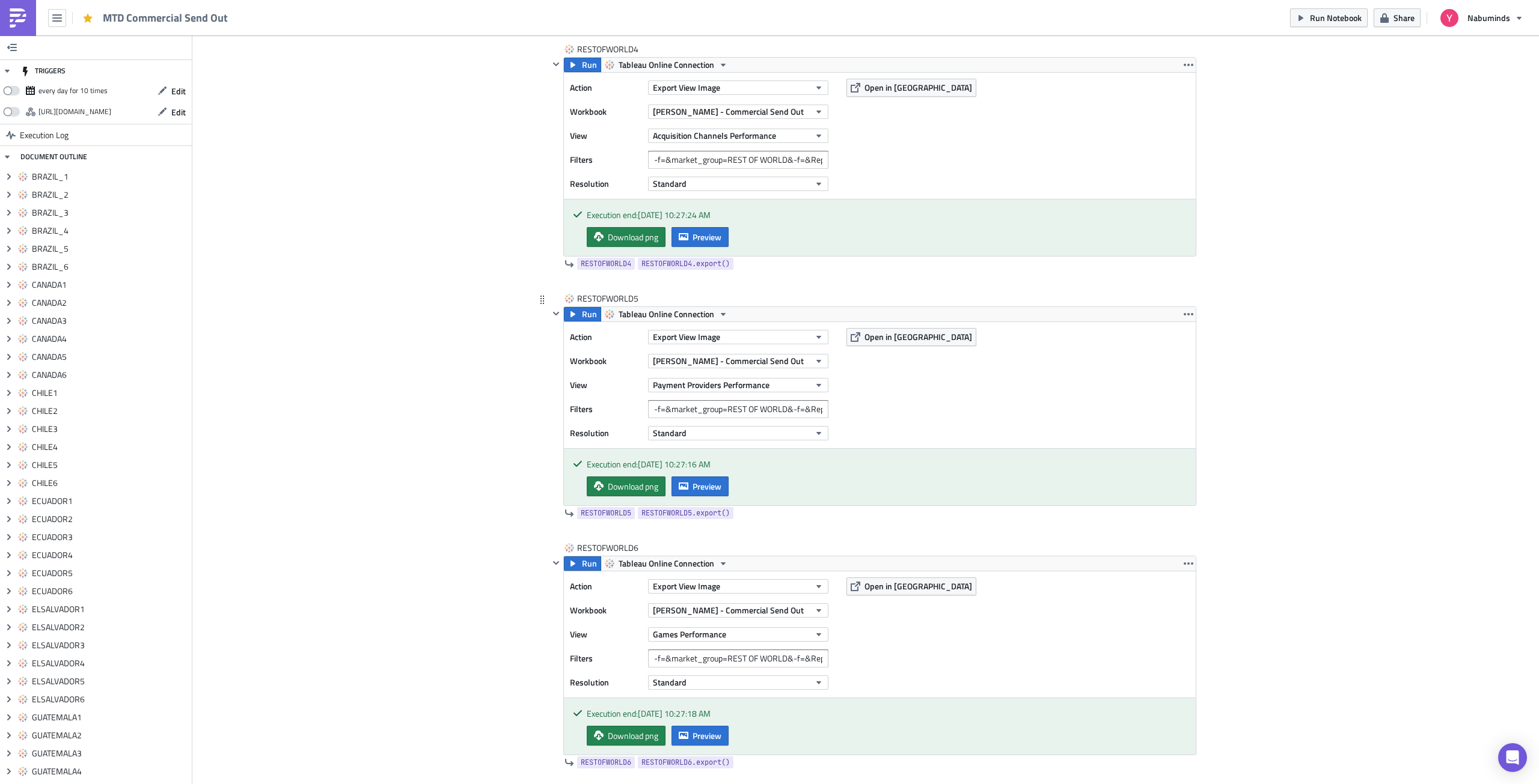
scroll to position [14710, 0]
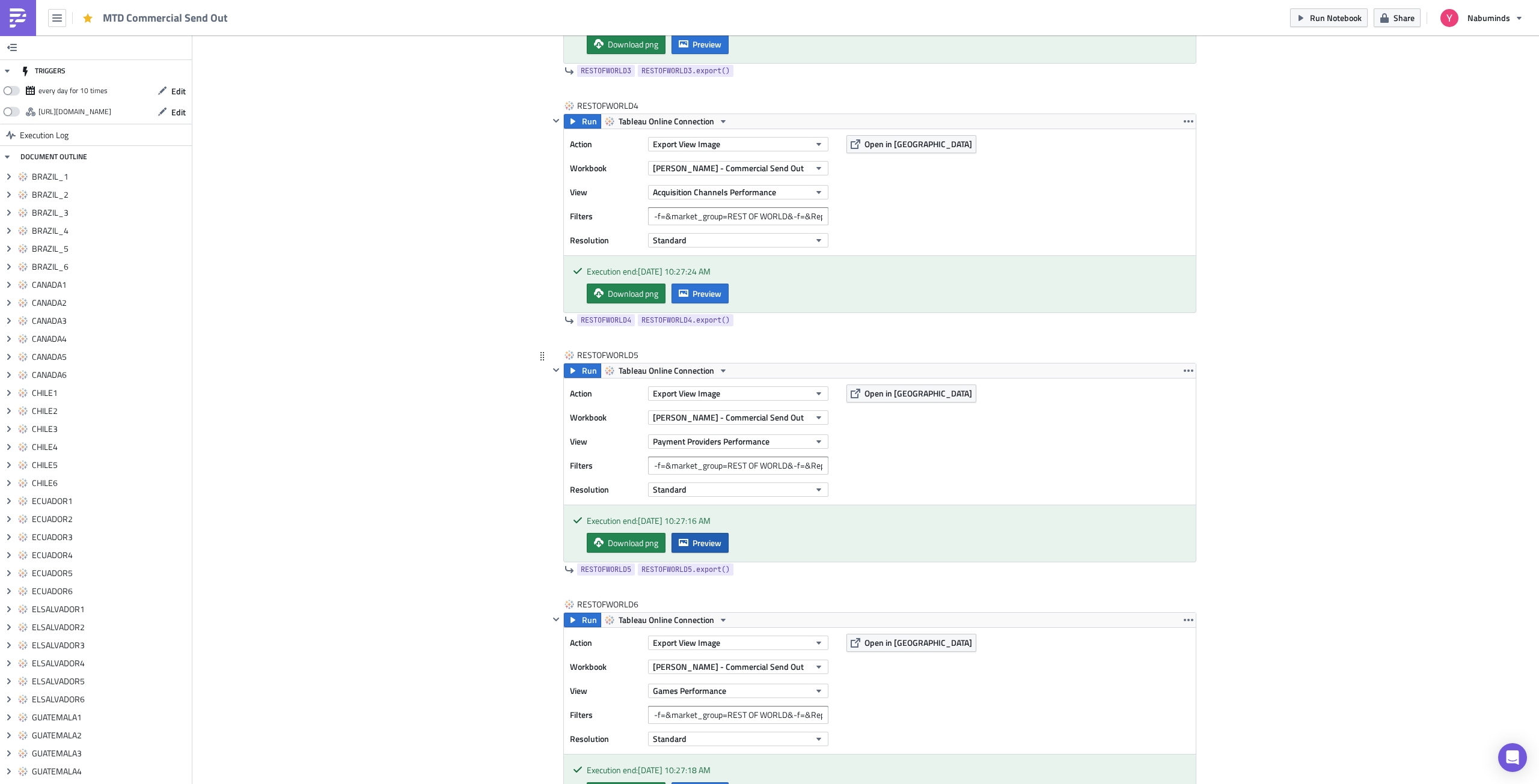
click at [704, 542] on span "Preview" at bounding box center [707, 542] width 29 height 12
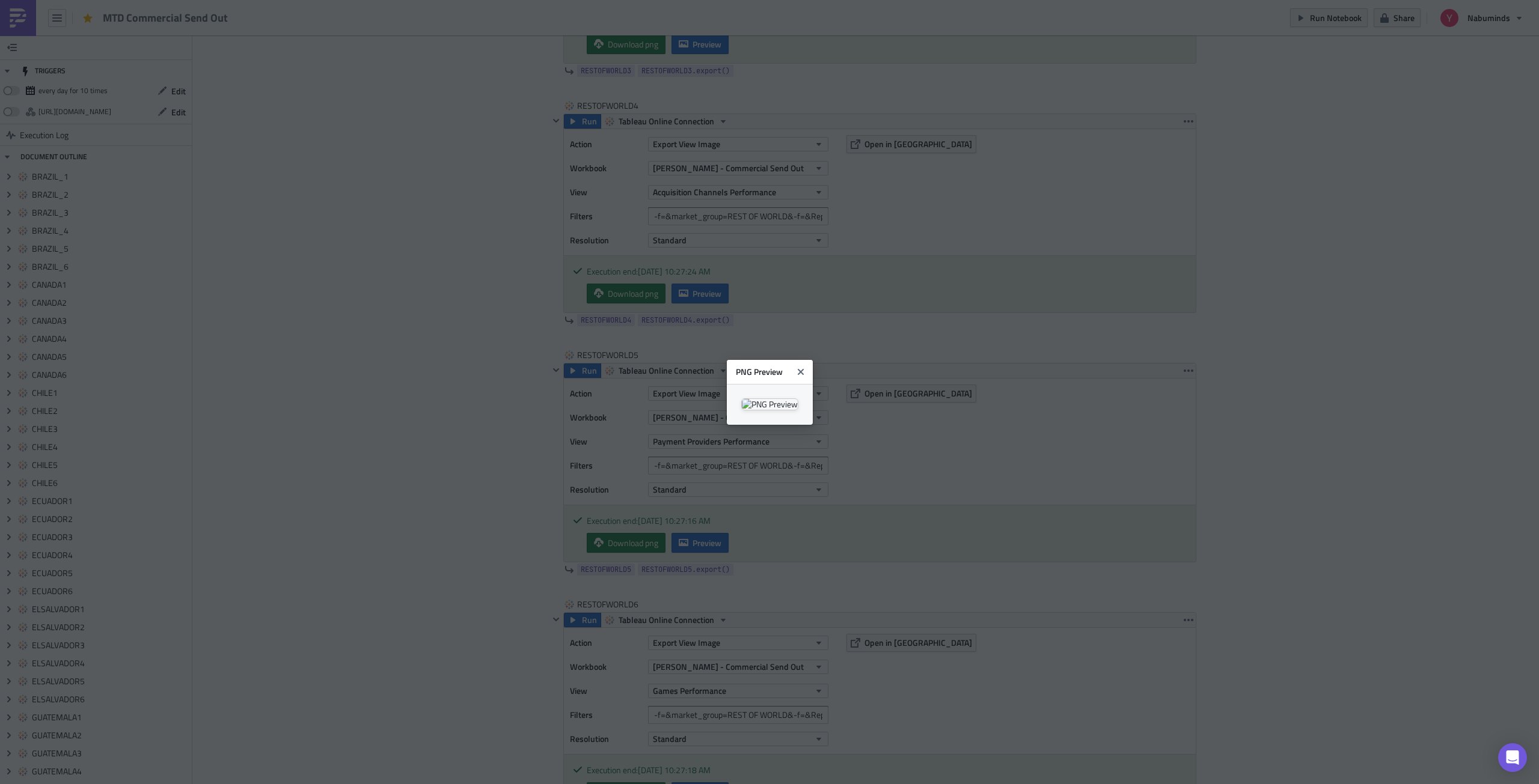
click at [1236, 401] on body "MTD Commercial Send Out Run Notebook Share Nabuminds TRIGGERS every day for 10 …" at bounding box center [769, 392] width 1539 height 786
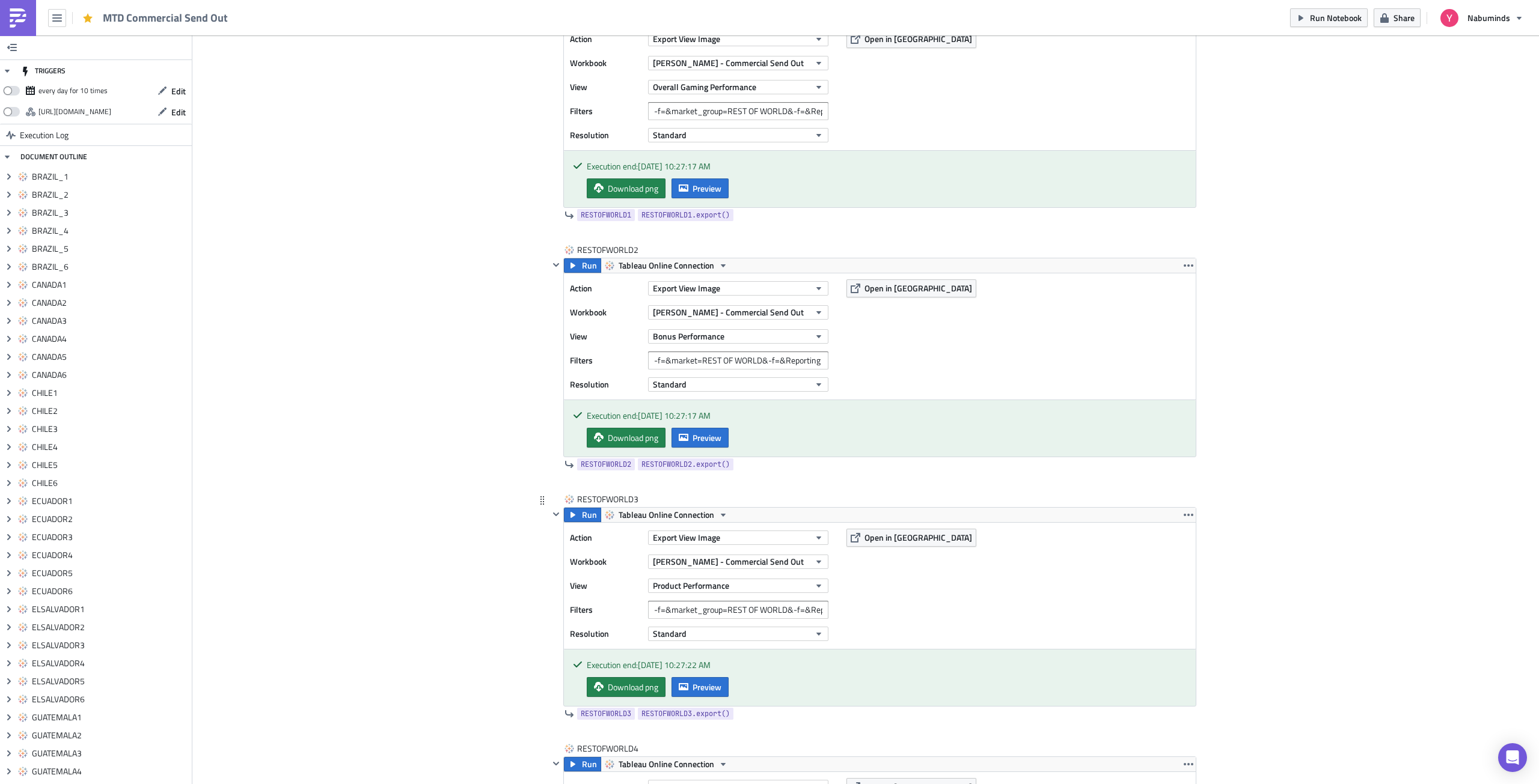
scroll to position [14049, 0]
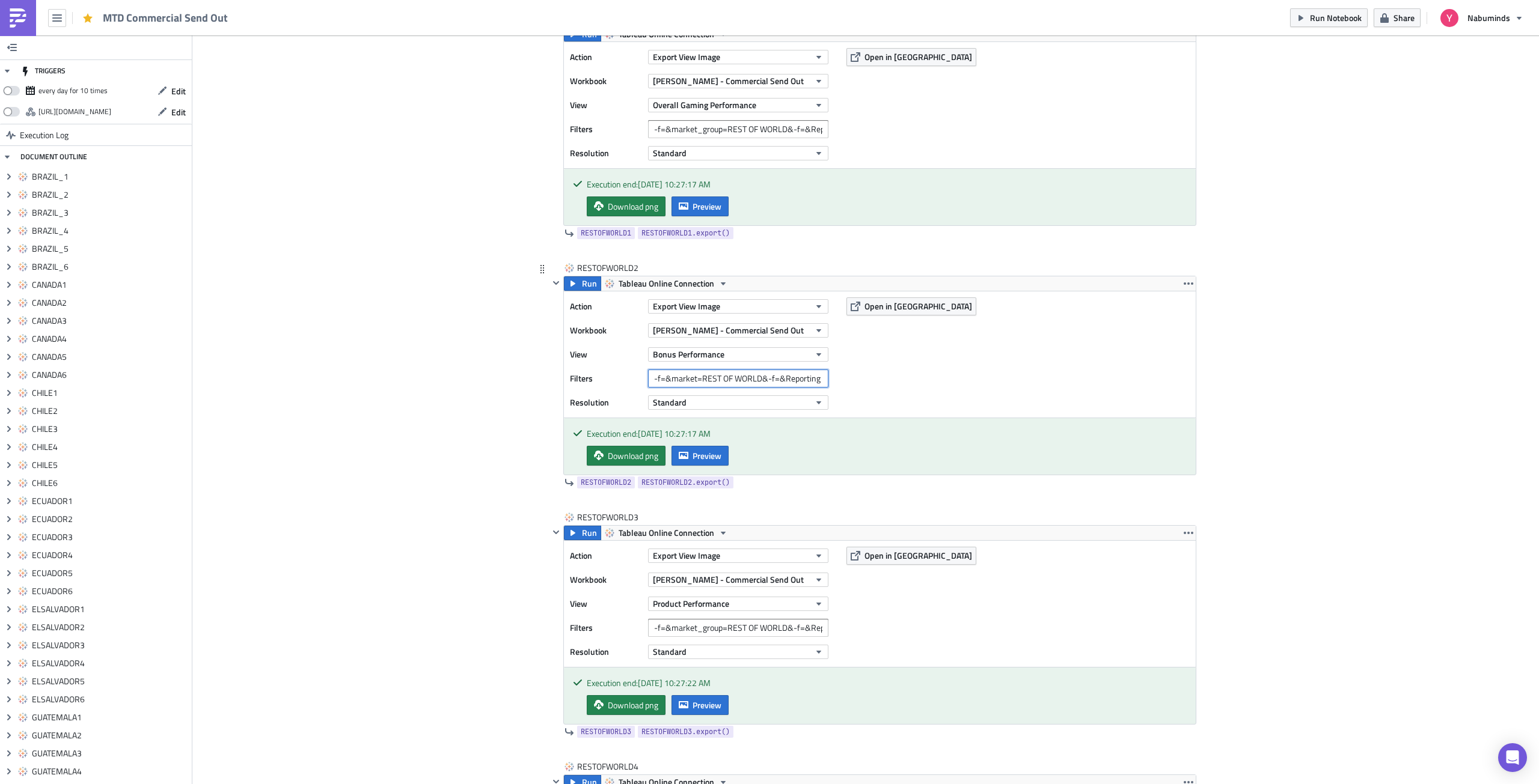
click at [733, 380] on input "-f=&market=REST OF WORLD&-f=&Reporting Period=0" at bounding box center [738, 378] width 180 height 18
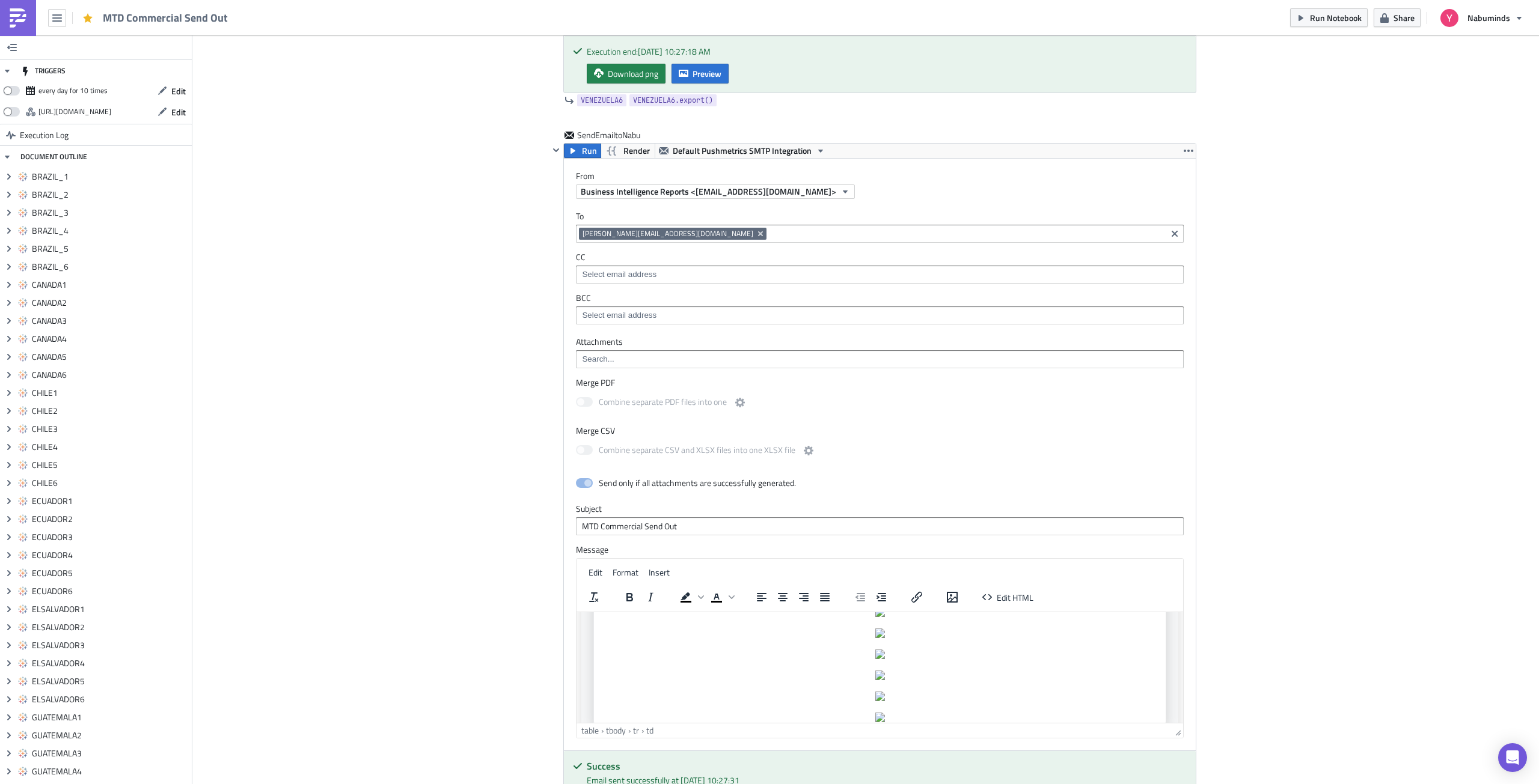
scroll to position [16932, 0]
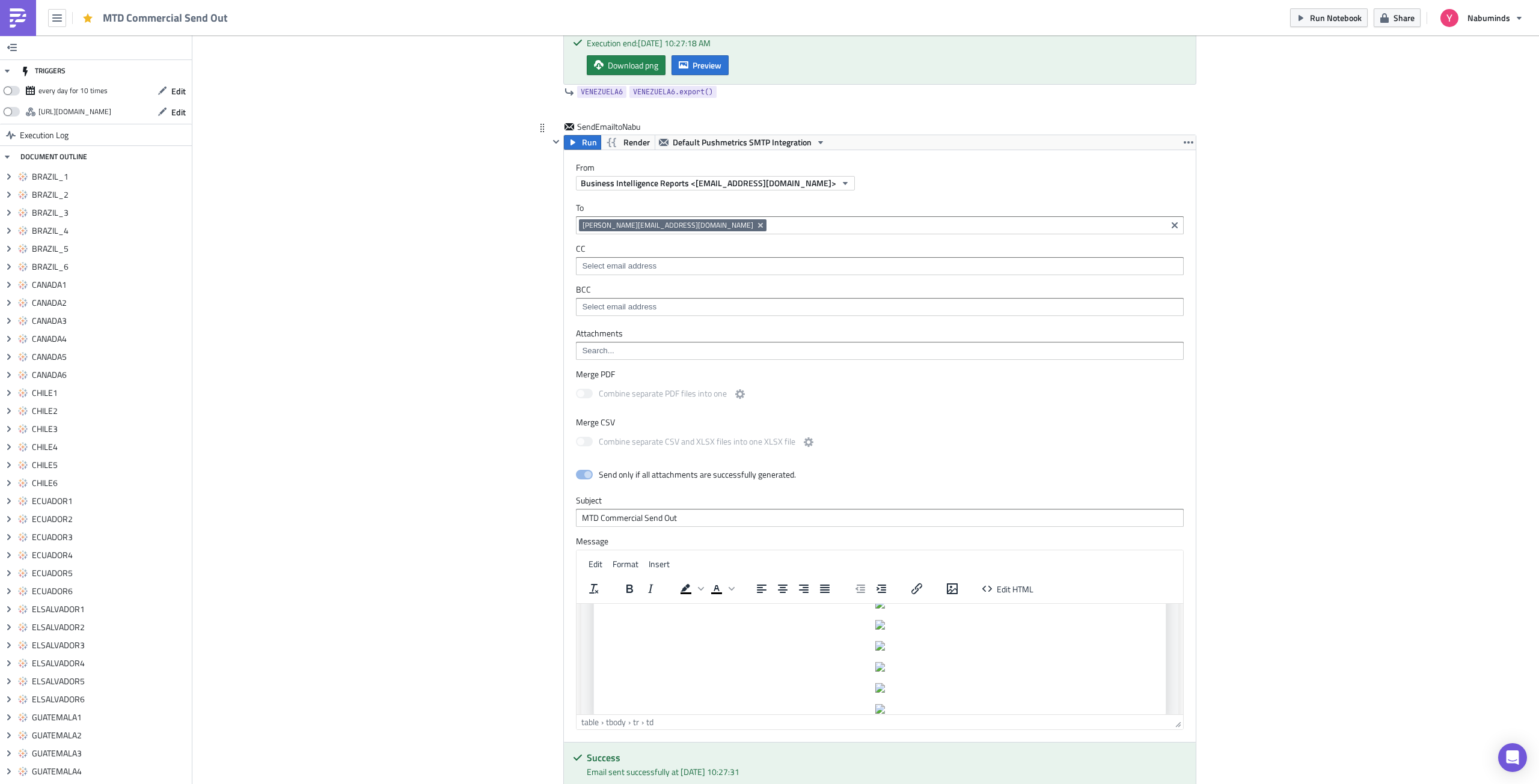
click at [769, 226] on input at bounding box center [966, 226] width 394 height 12
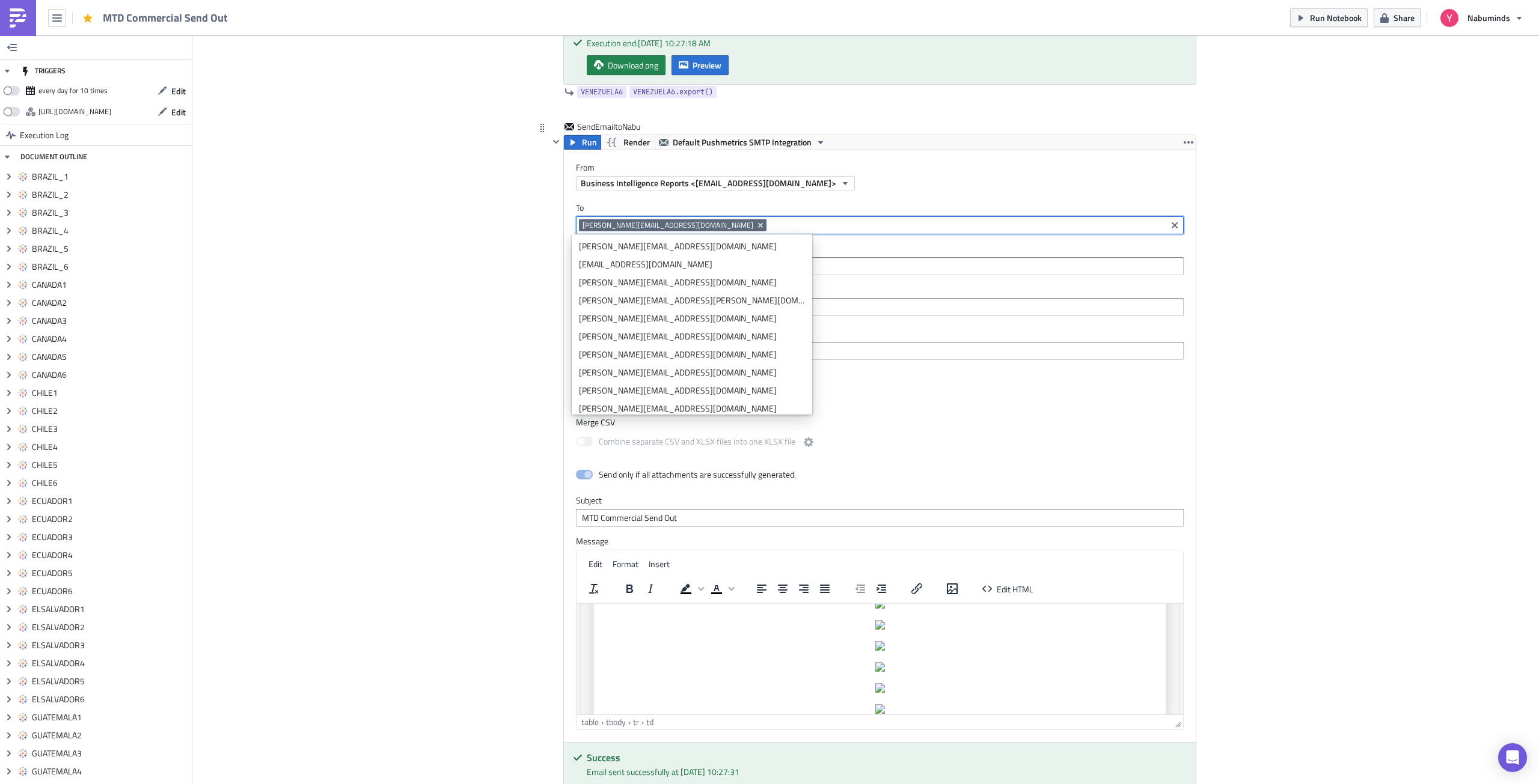
paste input "[EMAIL_ADDRESS][DOMAIN_NAME]"
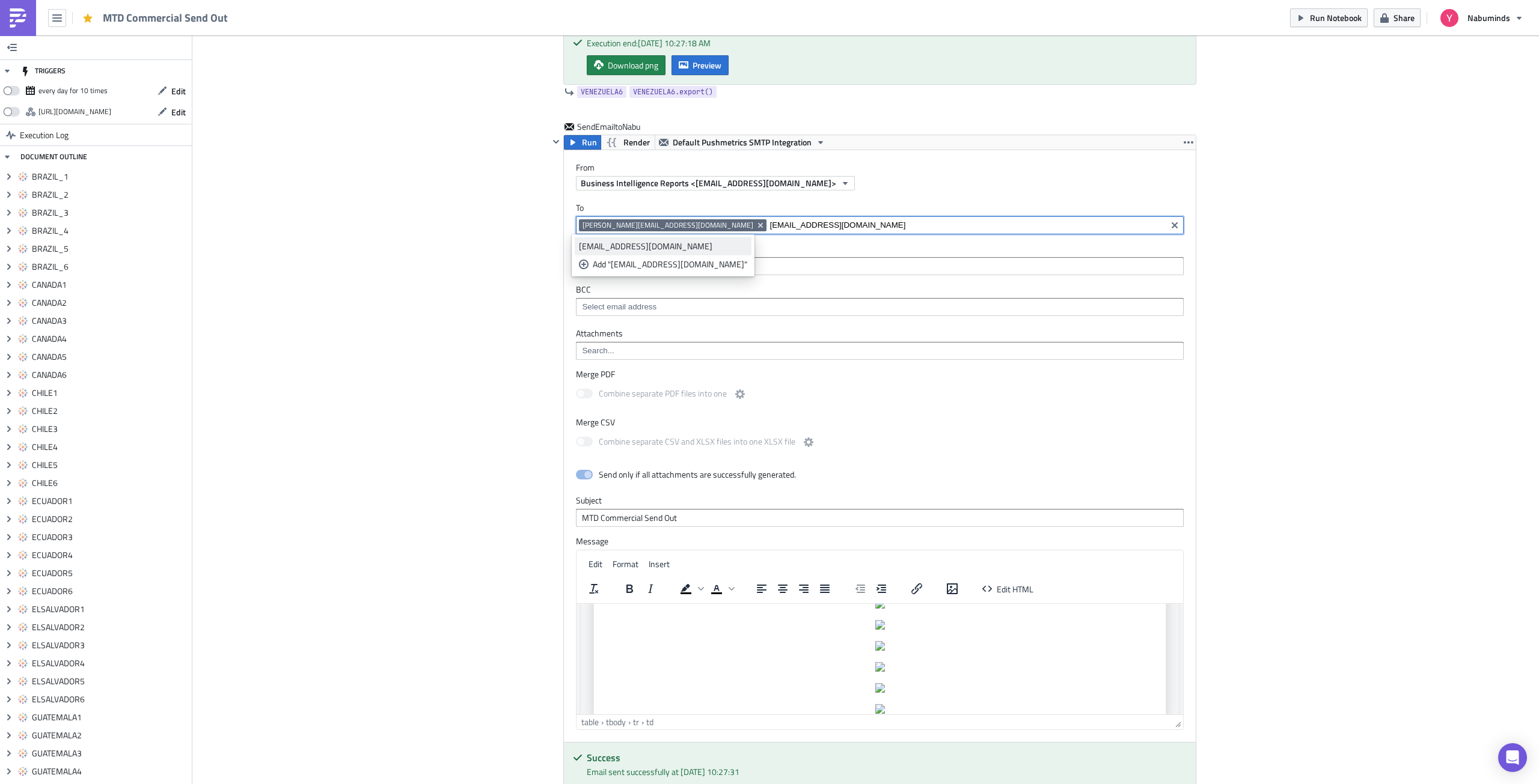
type input "[EMAIL_ADDRESS][DOMAIN_NAME]"
click at [664, 246] on div "[EMAIL_ADDRESS][DOMAIN_NAME]" at bounding box center [662, 246] width 168 height 12
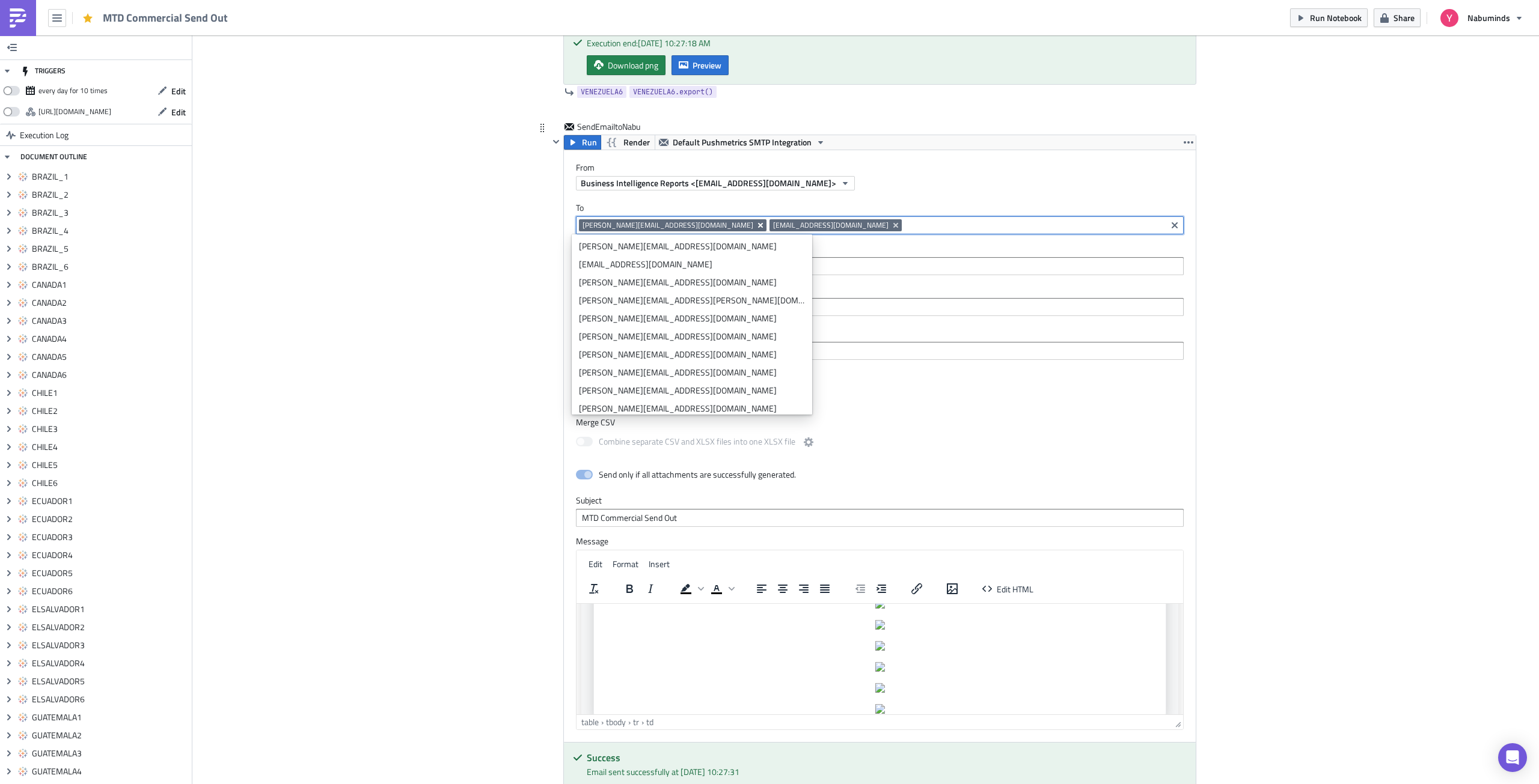
click at [756, 225] on icon "Remove Tag" at bounding box center [760, 226] width 10 height 10
click at [850, 271] on input at bounding box center [878, 266] width 600 height 12
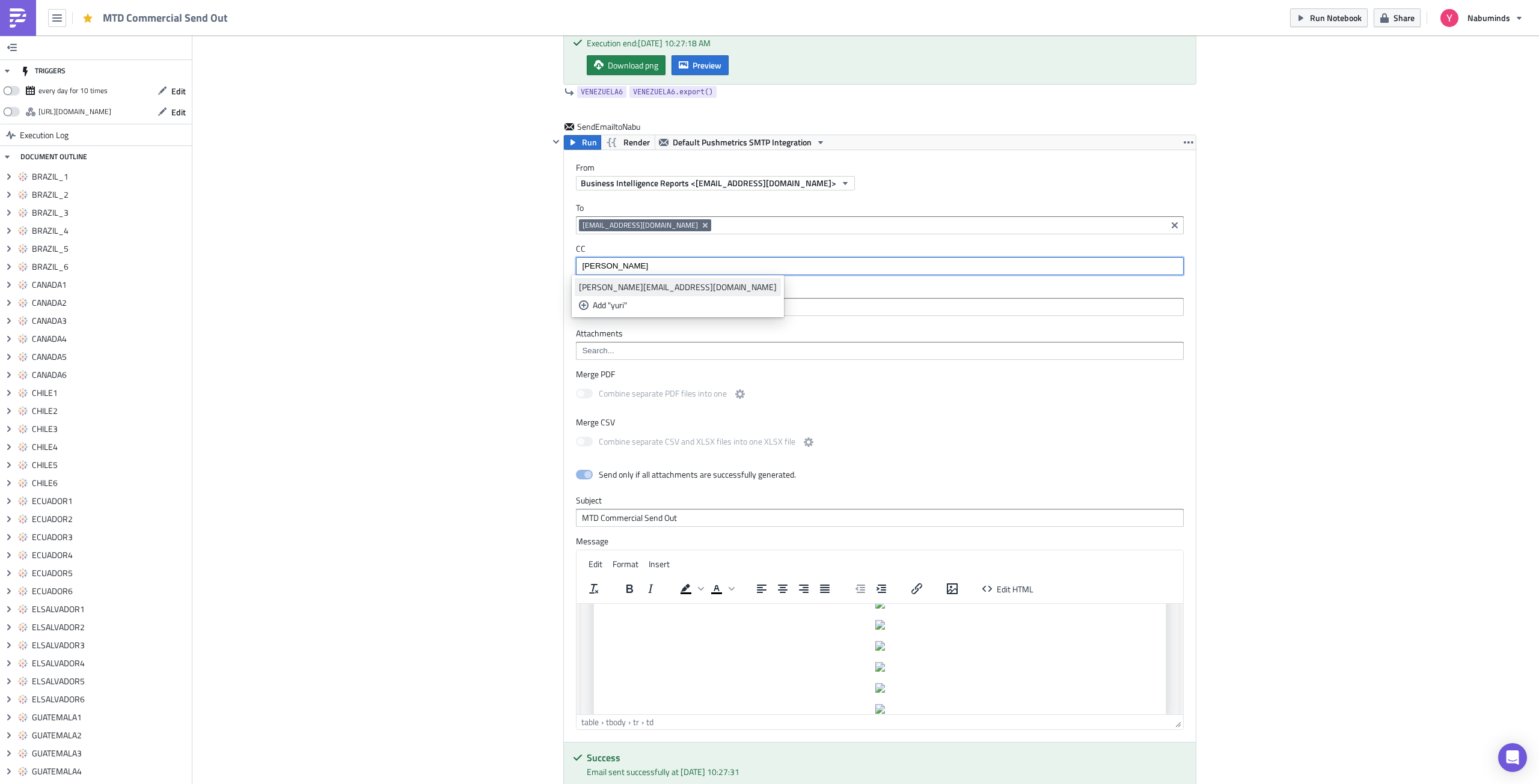
type input "[PERSON_NAME]"
click at [614, 290] on div "[PERSON_NAME][EMAIL_ADDRESS][DOMAIN_NAME]" at bounding box center [678, 287] width 198 height 12
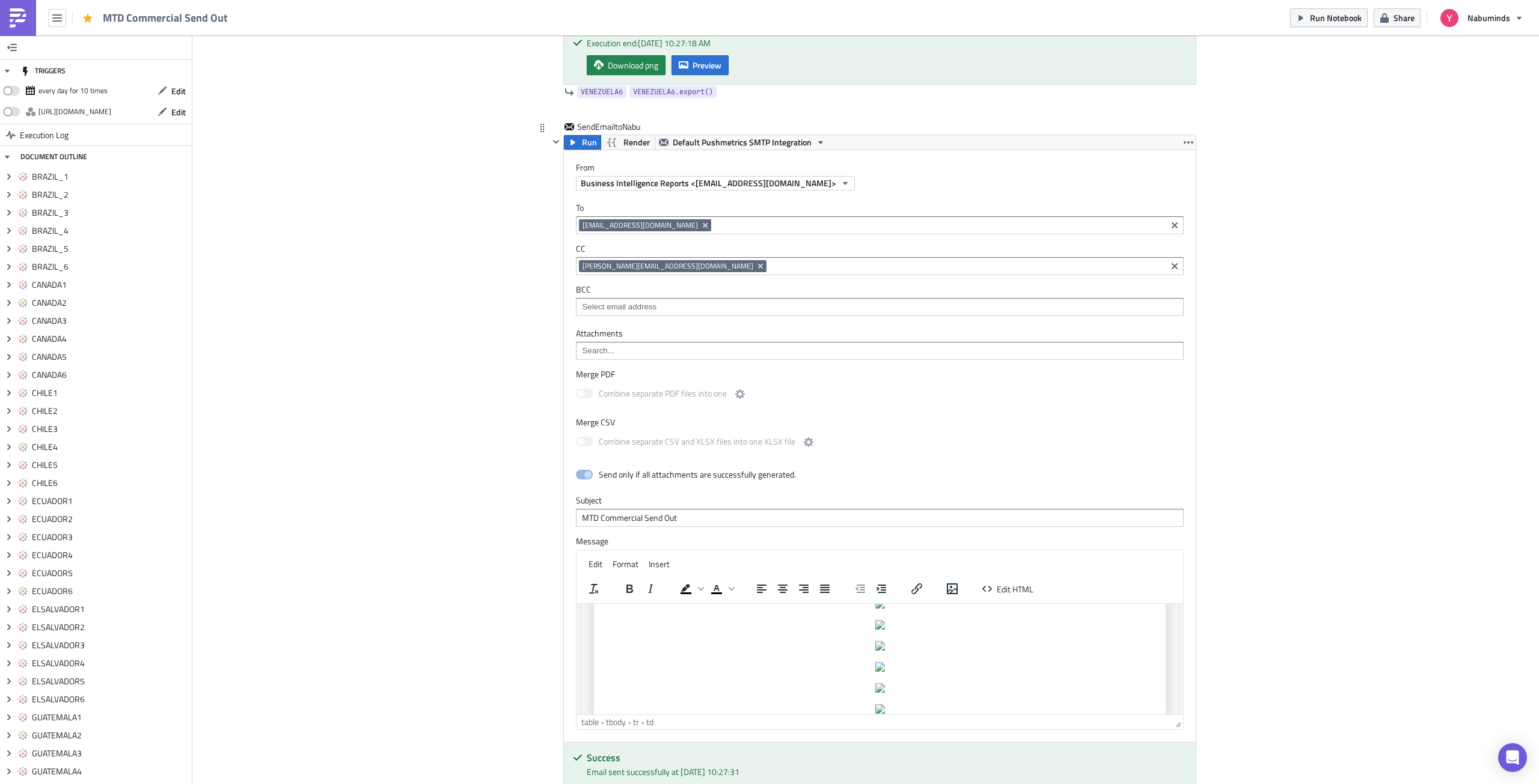
click at [769, 268] on input at bounding box center [966, 266] width 394 height 12
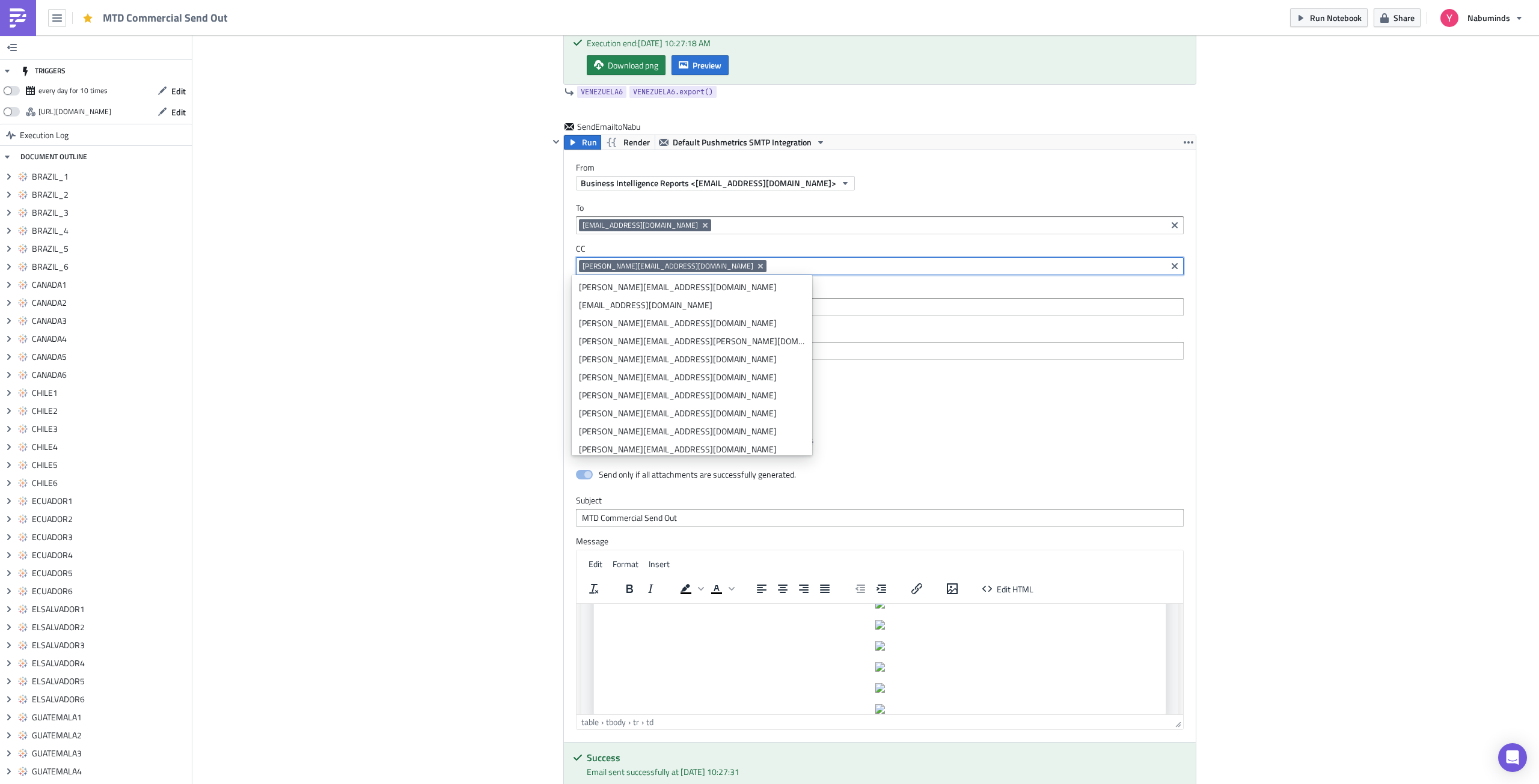
click at [714, 226] on input at bounding box center [939, 226] width 449 height 12
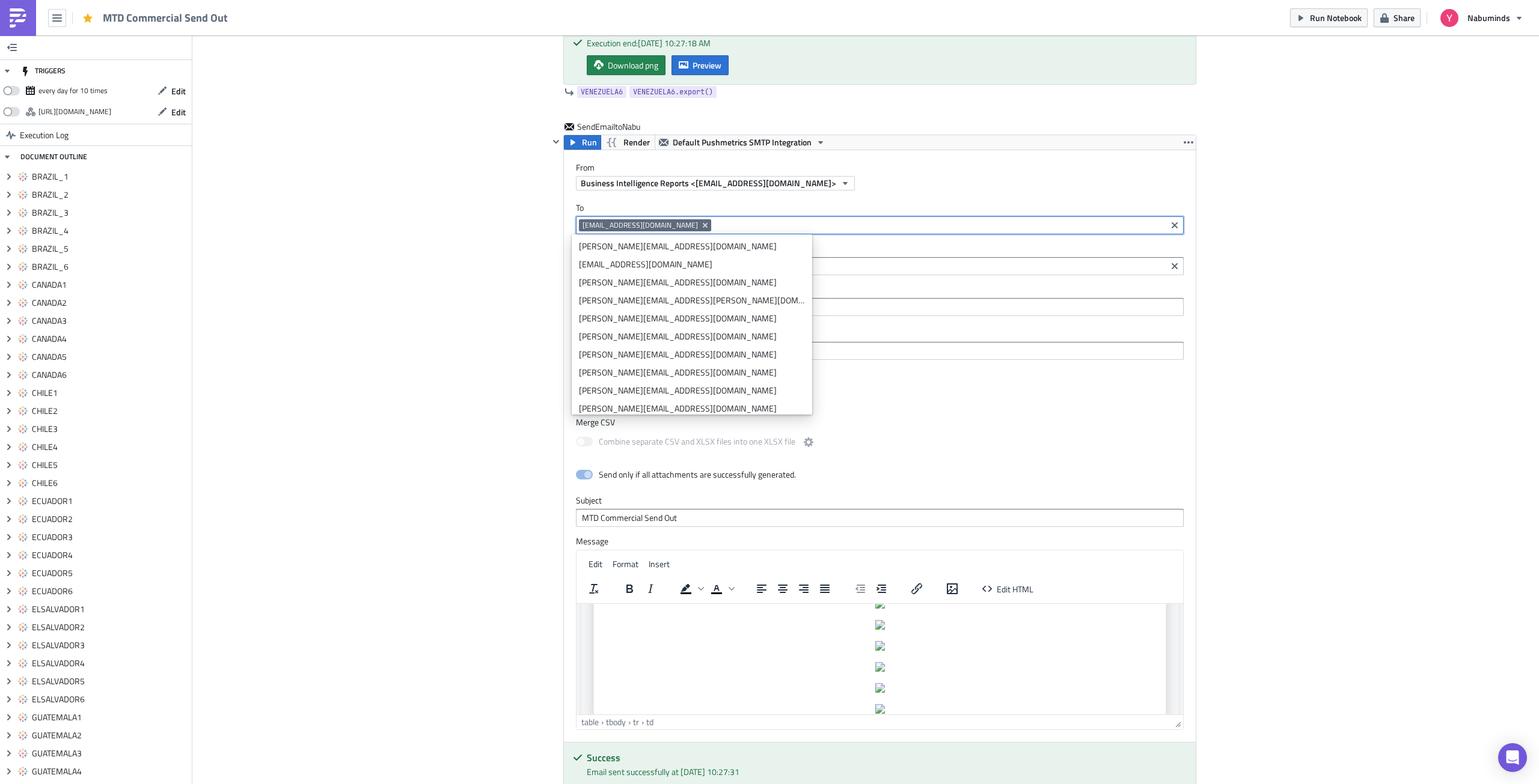
paste input "[PERSON_NAME][EMAIL_ADDRESS][DOMAIN_NAME]"
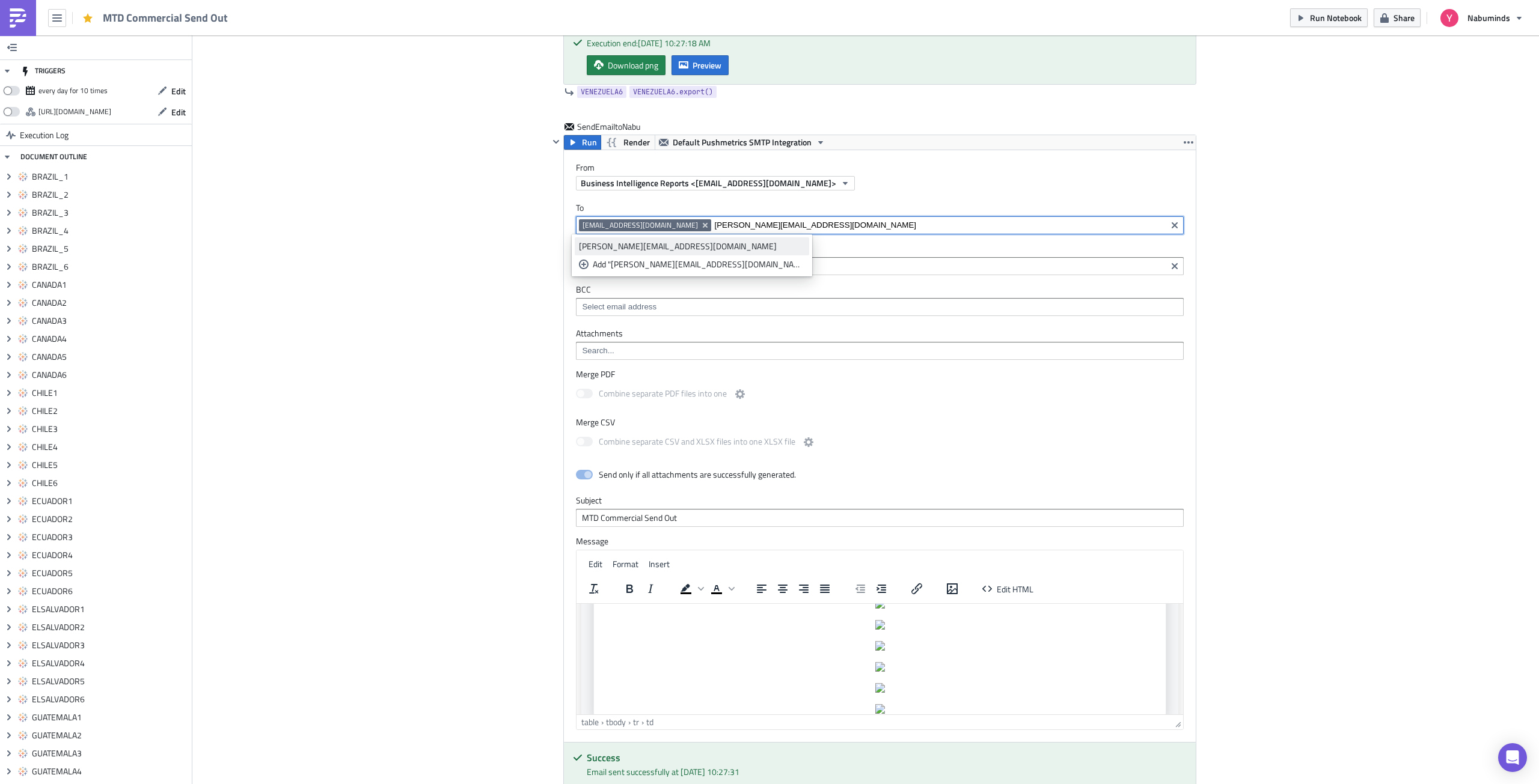
type input "[PERSON_NAME][EMAIL_ADDRESS][DOMAIN_NAME]"
click at [635, 247] on div "[PERSON_NAME][EMAIL_ADDRESS][DOMAIN_NAME]" at bounding box center [691, 246] width 226 height 12
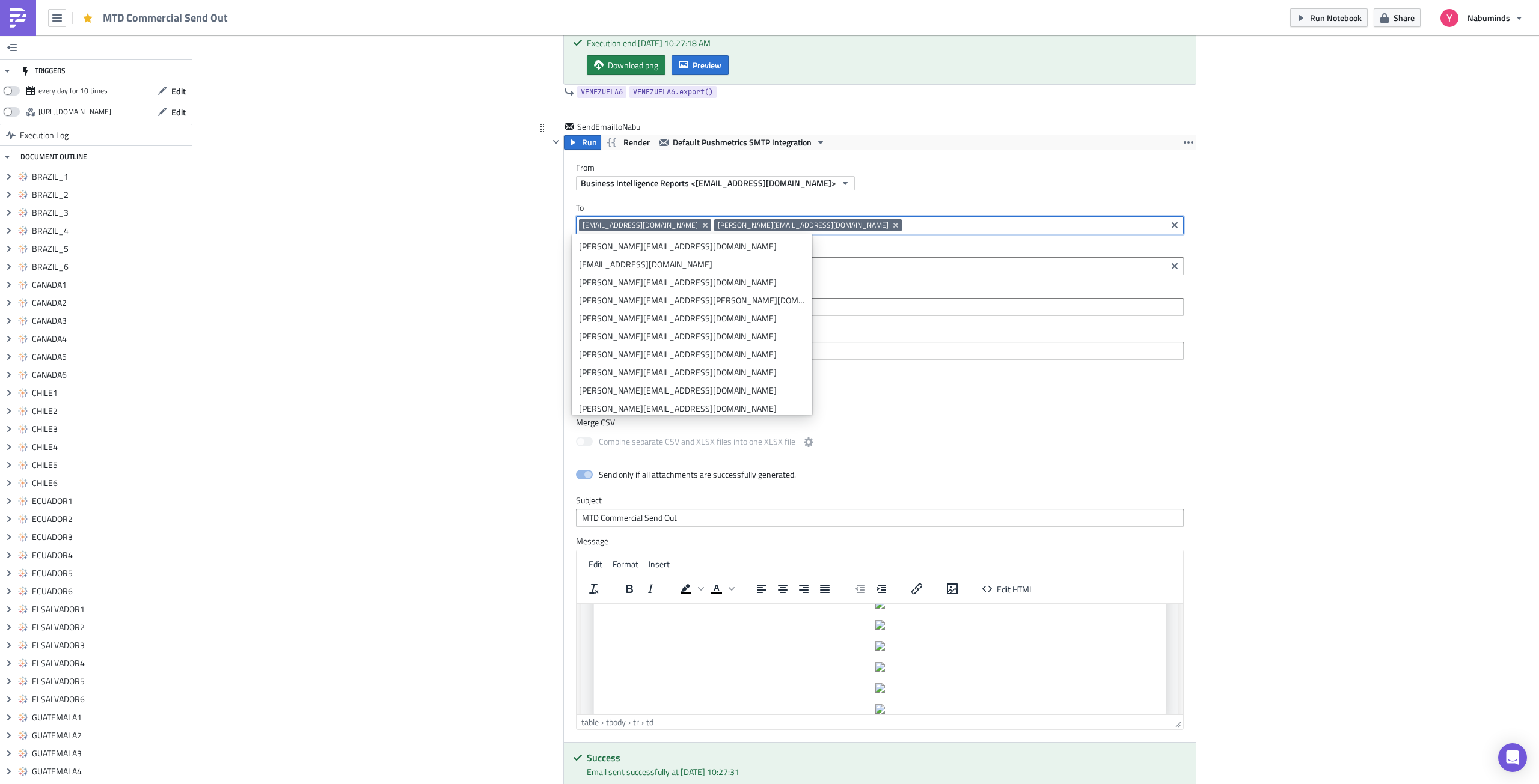
click at [904, 220] on input at bounding box center [1033, 226] width 258 height 12
paste input "[PERSON_NAME][EMAIL_ADDRESS][DOMAIN_NAME]"
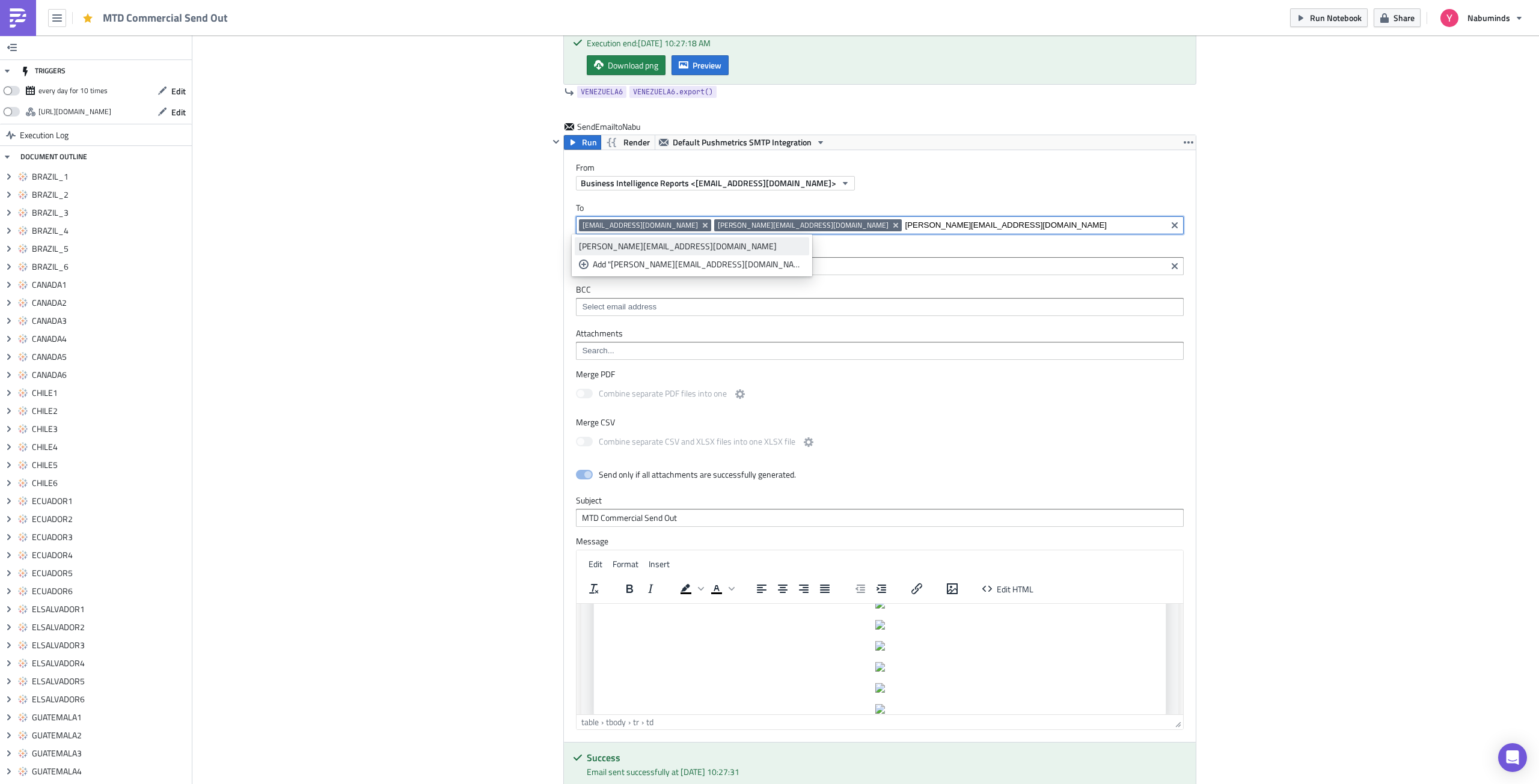
type input "[PERSON_NAME][EMAIL_ADDRESS][DOMAIN_NAME]"
click at [639, 249] on div "[PERSON_NAME][EMAIL_ADDRESS][DOMAIN_NAME]" at bounding box center [691, 246] width 226 height 12
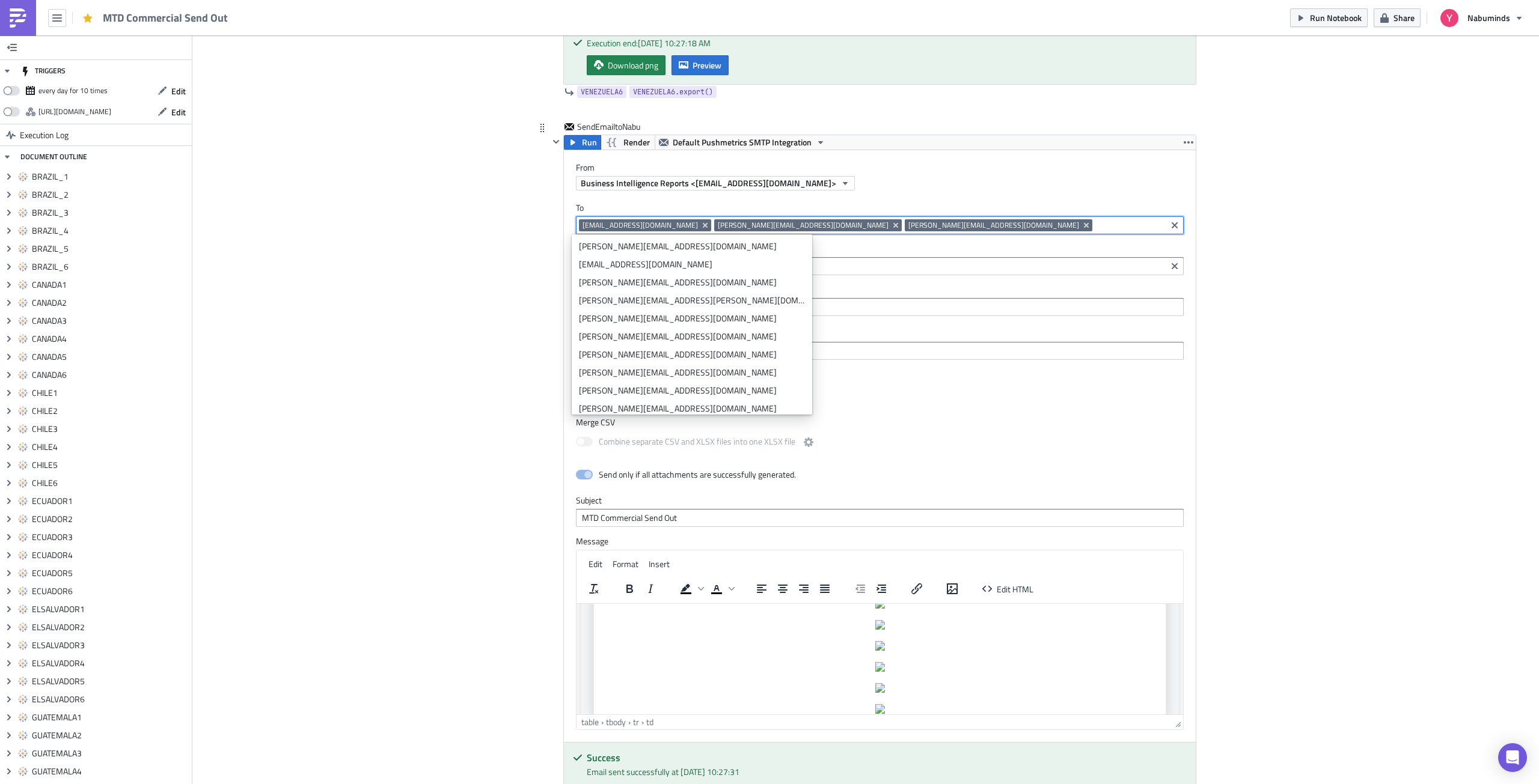
click at [1095, 225] on input at bounding box center [1129, 226] width 68 height 12
paste input "[PERSON_NAME][EMAIL_ADDRESS][DOMAIN_NAME]"
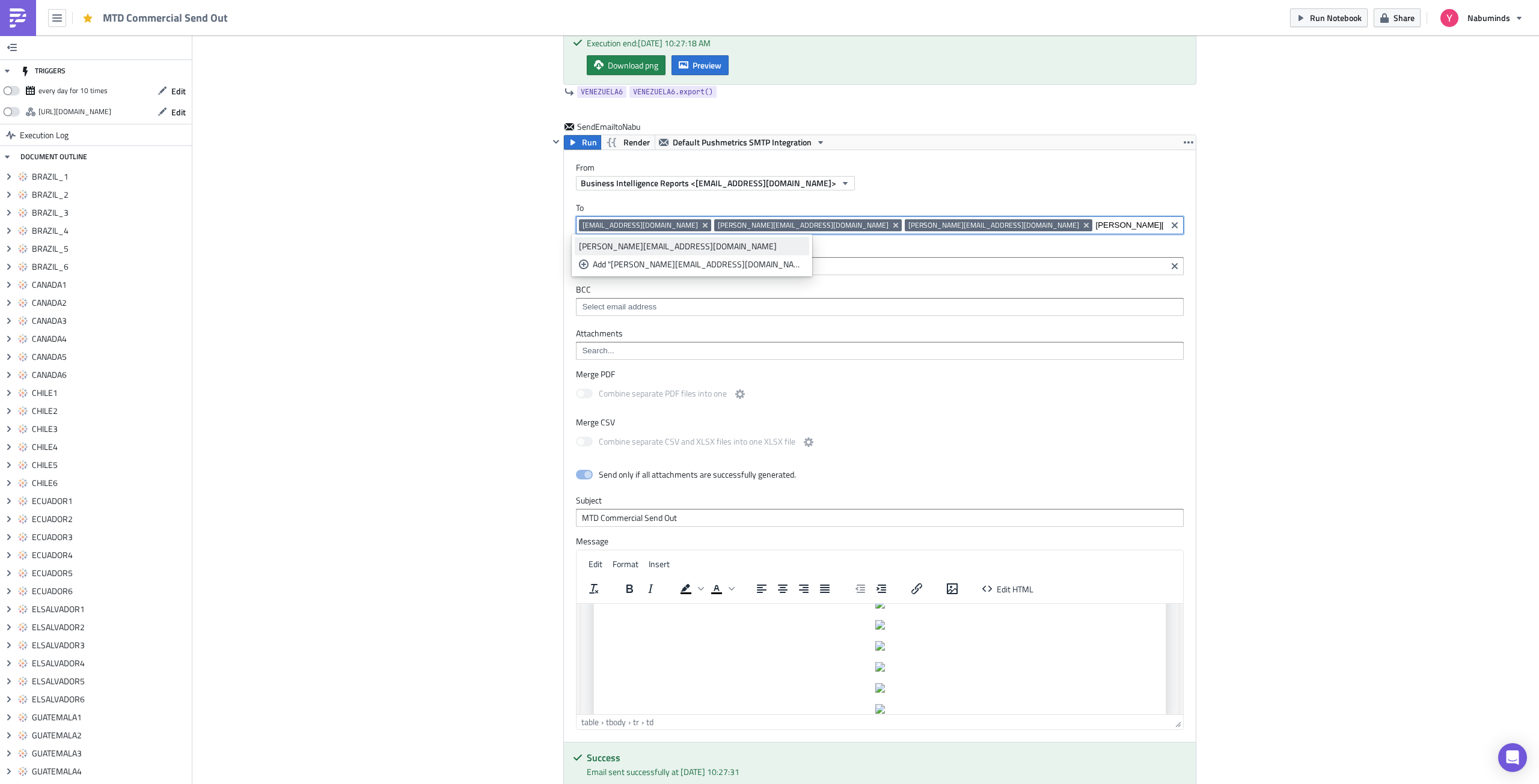
type input "[PERSON_NAME][EMAIL_ADDRESS][DOMAIN_NAME]"
click at [642, 243] on div "[PERSON_NAME][EMAIL_ADDRESS][DOMAIN_NAME]" at bounding box center [691, 246] width 226 height 12
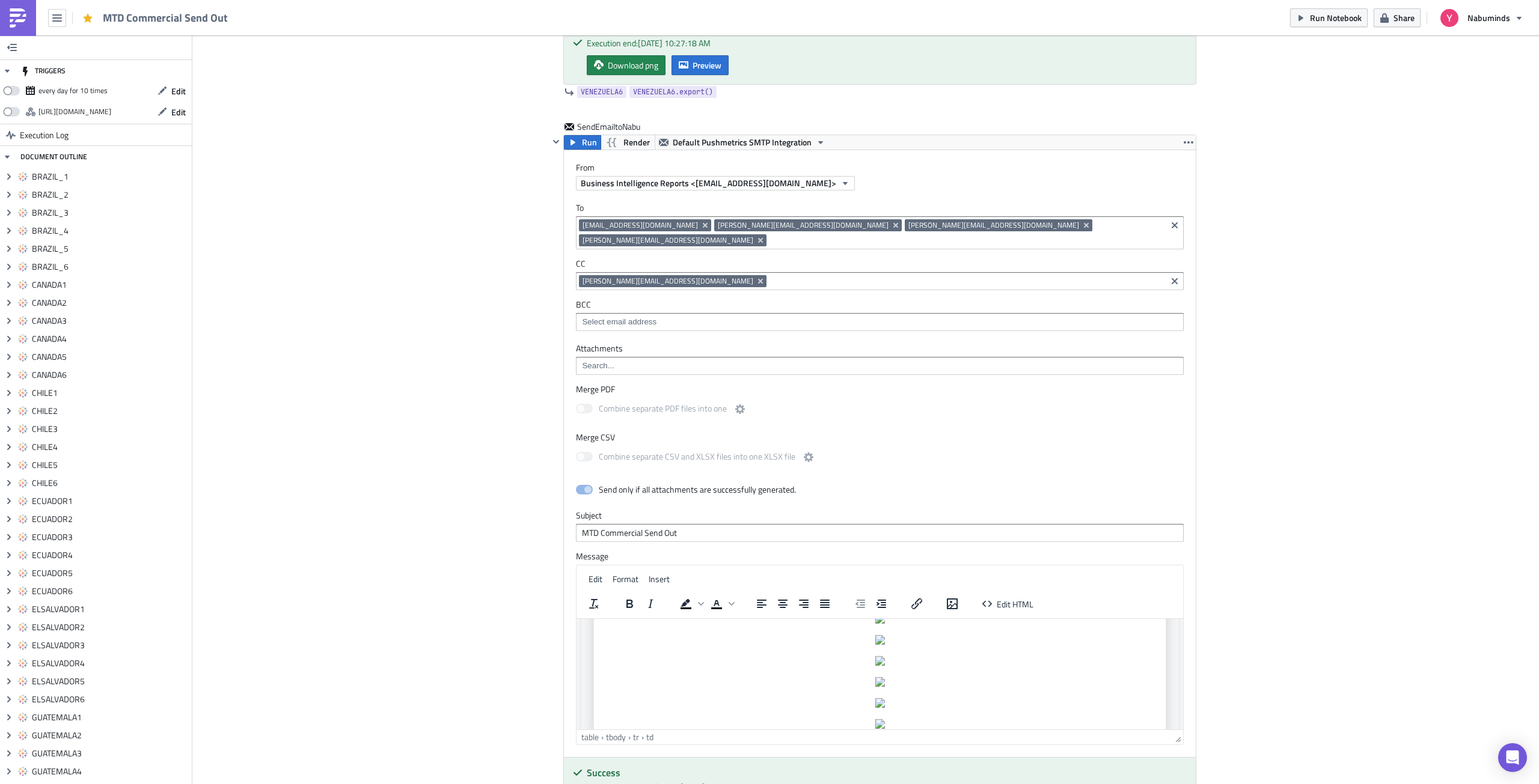
click at [573, 147] on button "Run" at bounding box center [582, 142] width 37 height 14
